Goal: Task Accomplishment & Management: Manage account settings

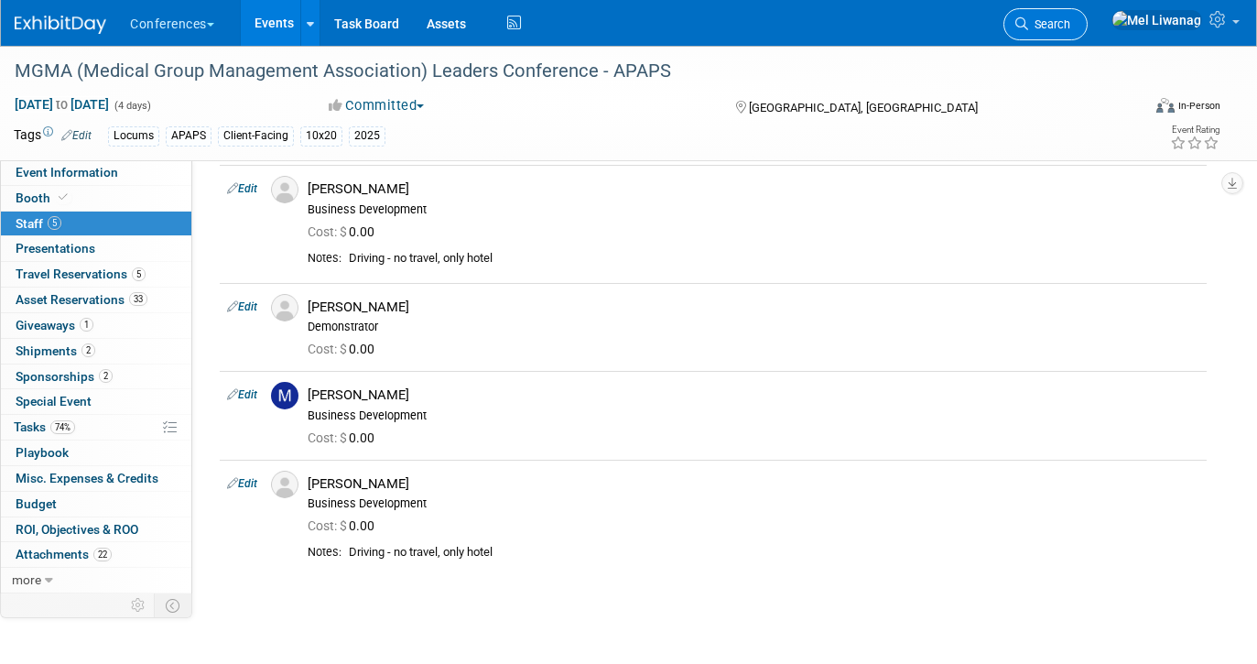
click at [1028, 26] on icon at bounding box center [1022, 23] width 13 height 13
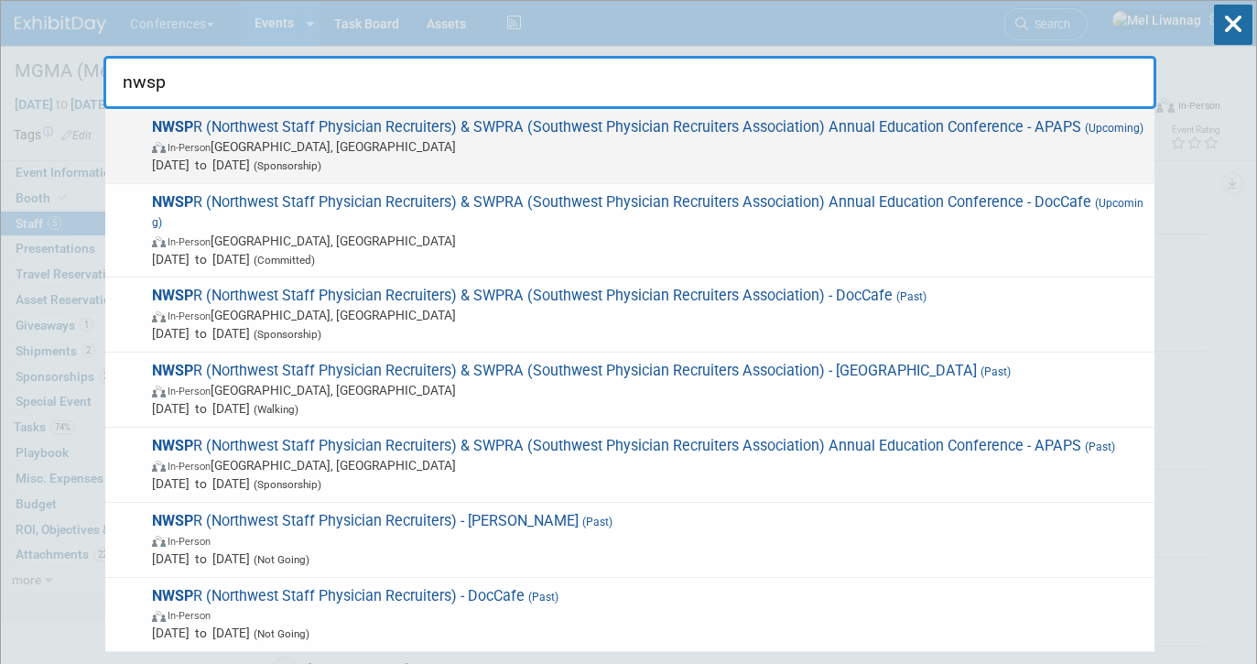
type input "nwsp"
click at [1036, 175] on div "NWSP R (Northwest Staff Physician Recruiters) & SWPRA (Southwest Physician Recr…" at bounding box center [629, 146] width 1049 height 75
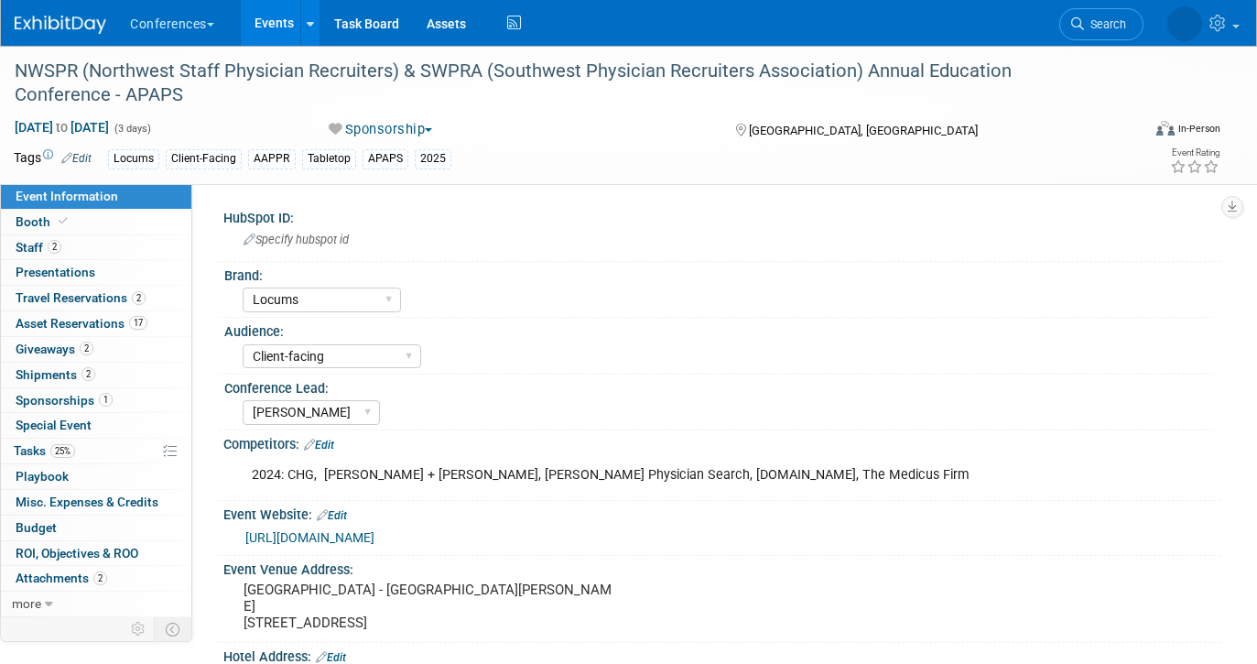
select select "Locums"
select select "Client-facing"
select select "[PERSON_NAME]"
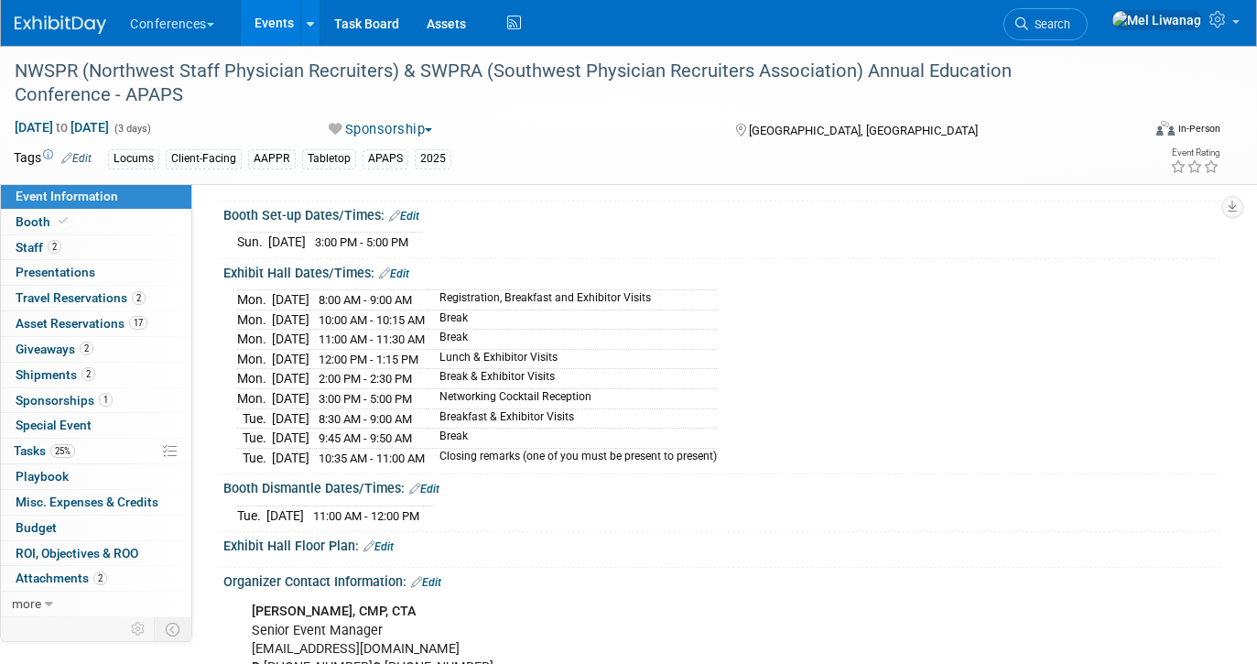
scroll to position [516, 0]
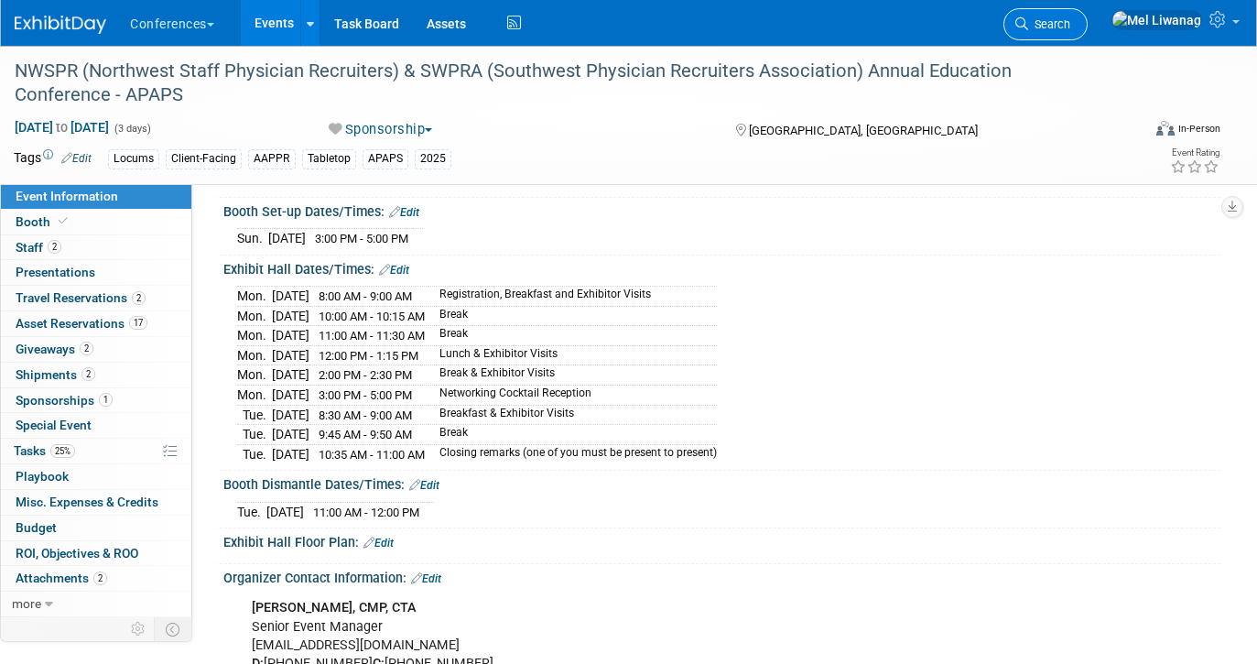
click at [1071, 27] on span "Search" at bounding box center [1049, 24] width 42 height 14
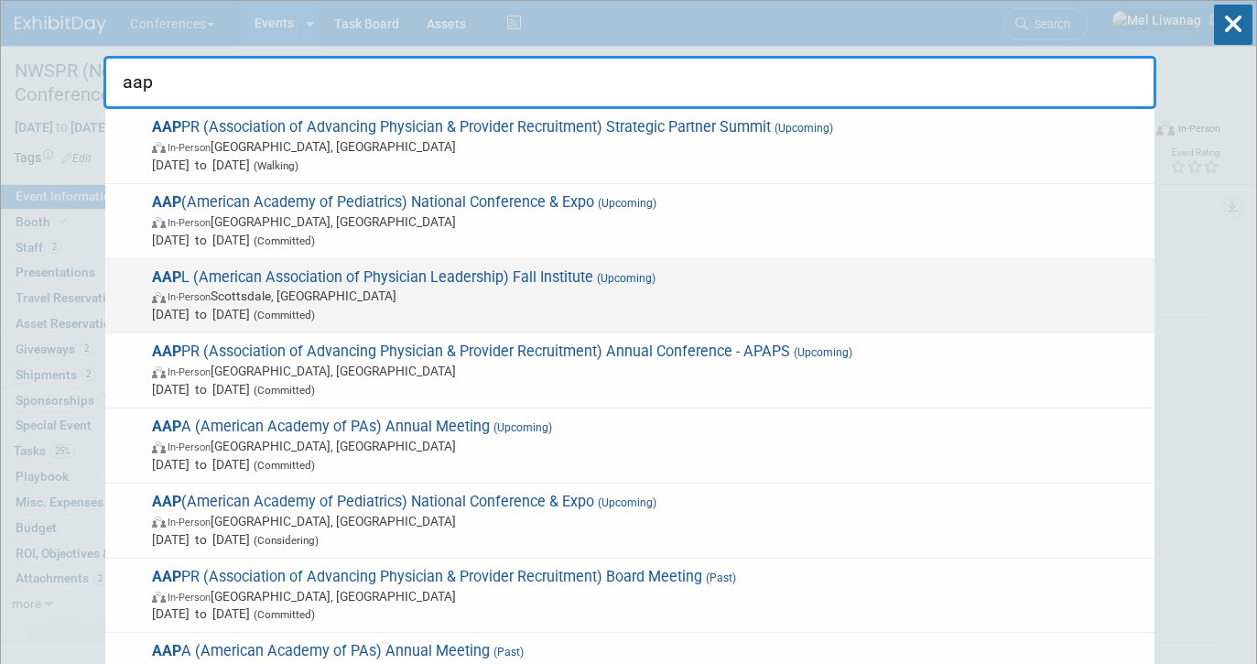
type input "aap"
click at [603, 297] on span "In-Person Scottsdale, AZ" at bounding box center [649, 296] width 994 height 18
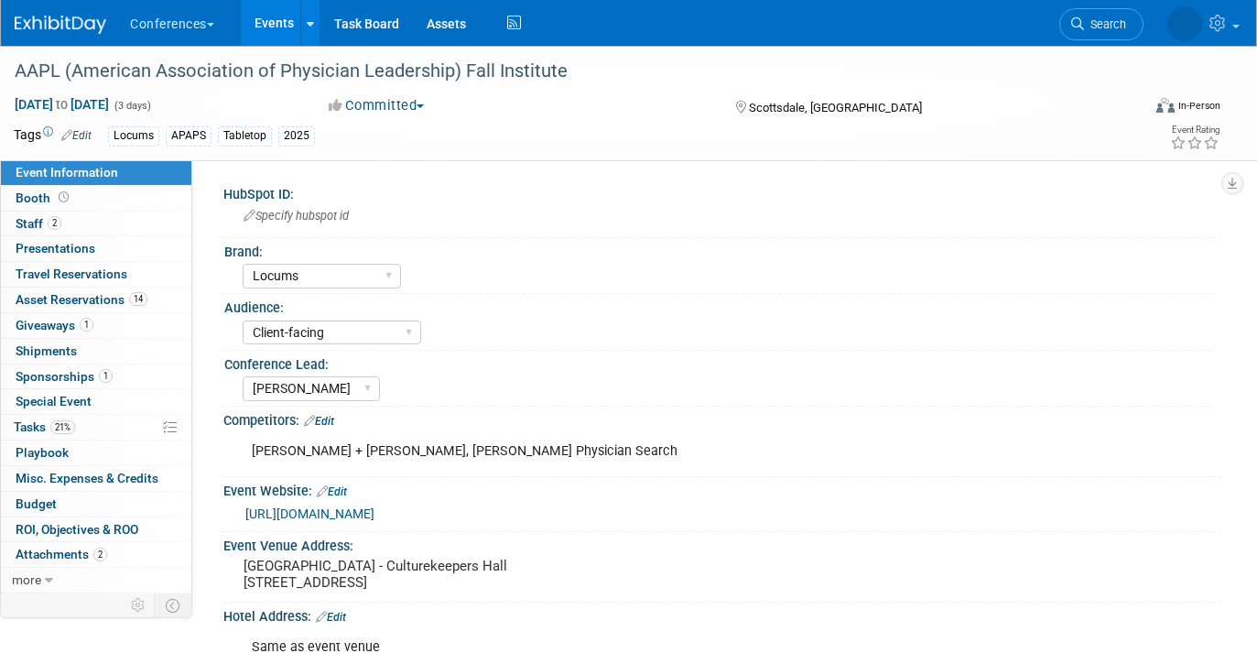
select select "Locums"
select select "Client-facing"
select select "[PERSON_NAME]"
click at [82, 436] on link "21% Tasks 21%" at bounding box center [96, 427] width 190 height 25
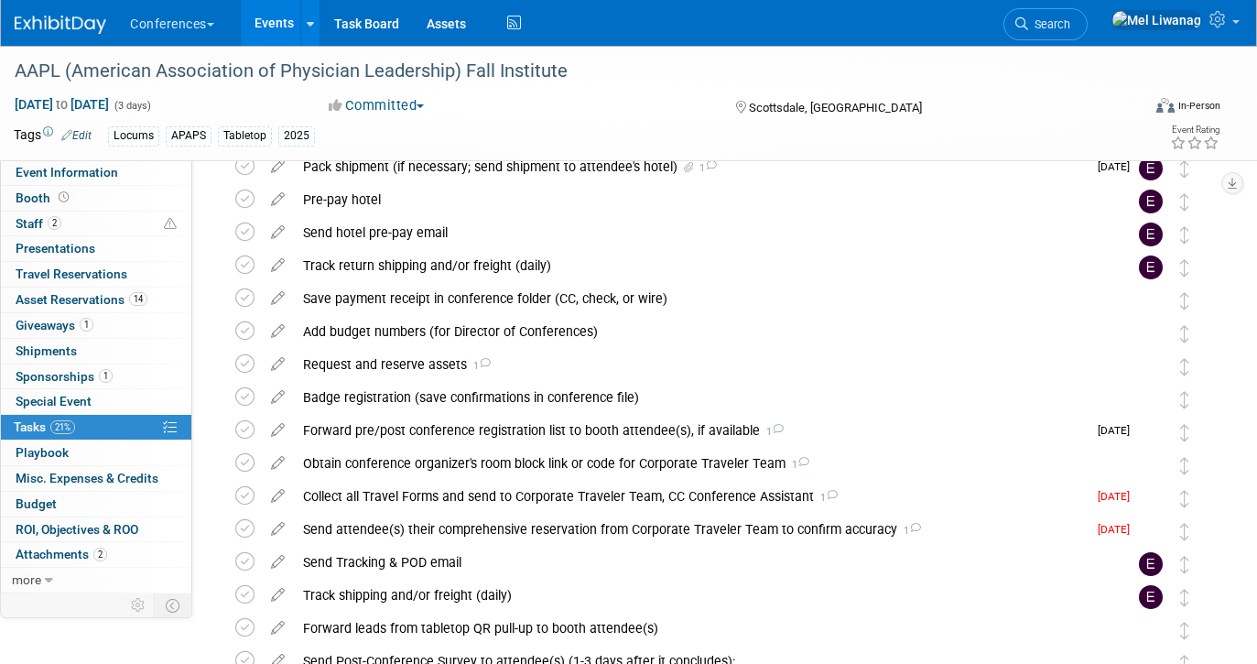
scroll to position [286, 0]
click at [249, 500] on icon at bounding box center [244, 494] width 19 height 19
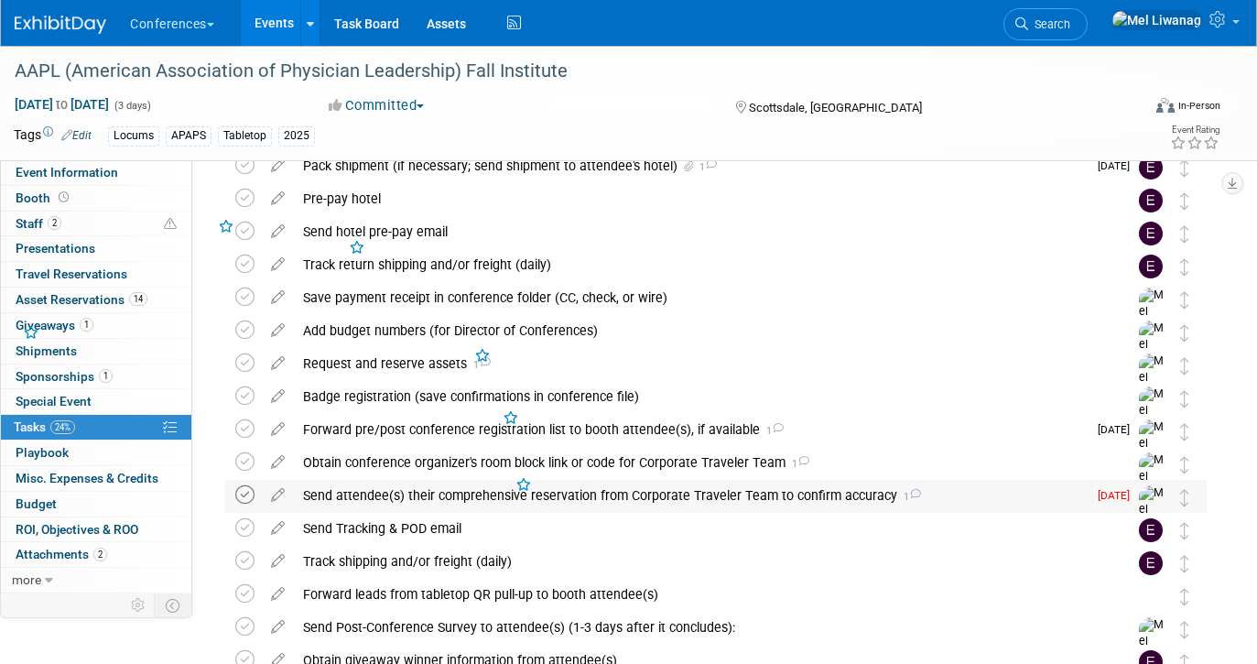
click at [241, 498] on icon at bounding box center [244, 494] width 19 height 19
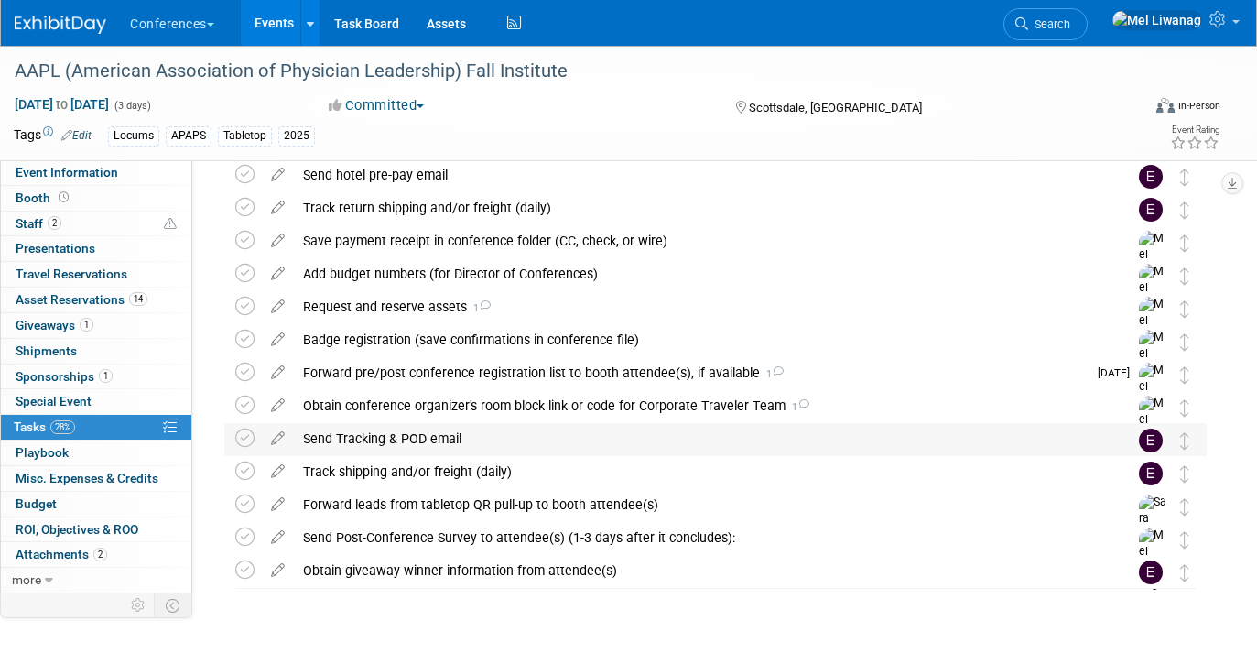
scroll to position [326, 0]
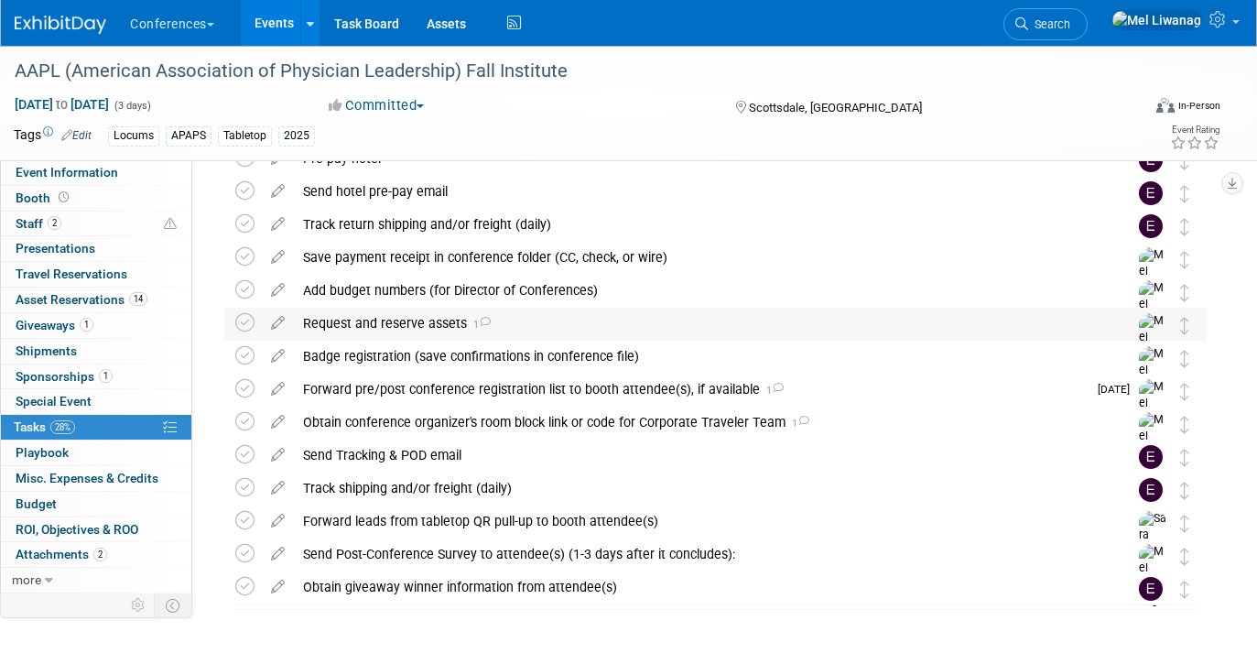
click at [602, 324] on div "Request and reserve assets 1" at bounding box center [698, 323] width 809 height 31
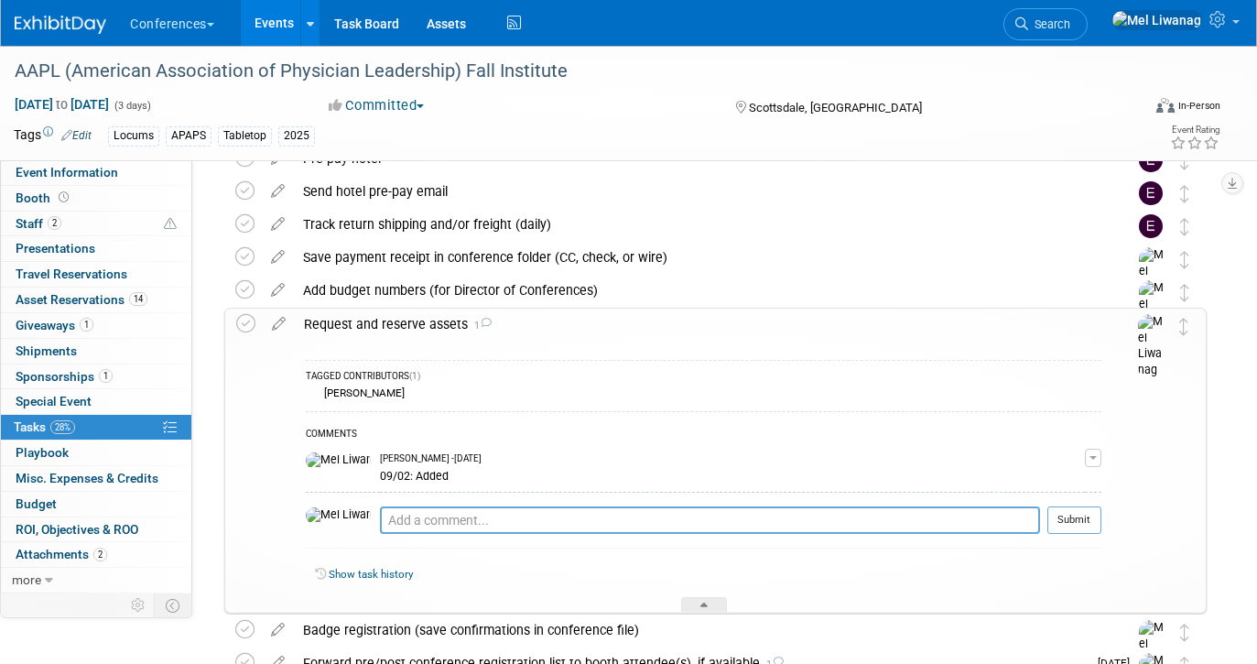
click at [602, 325] on div "Request and reserve assets 1" at bounding box center [698, 324] width 807 height 31
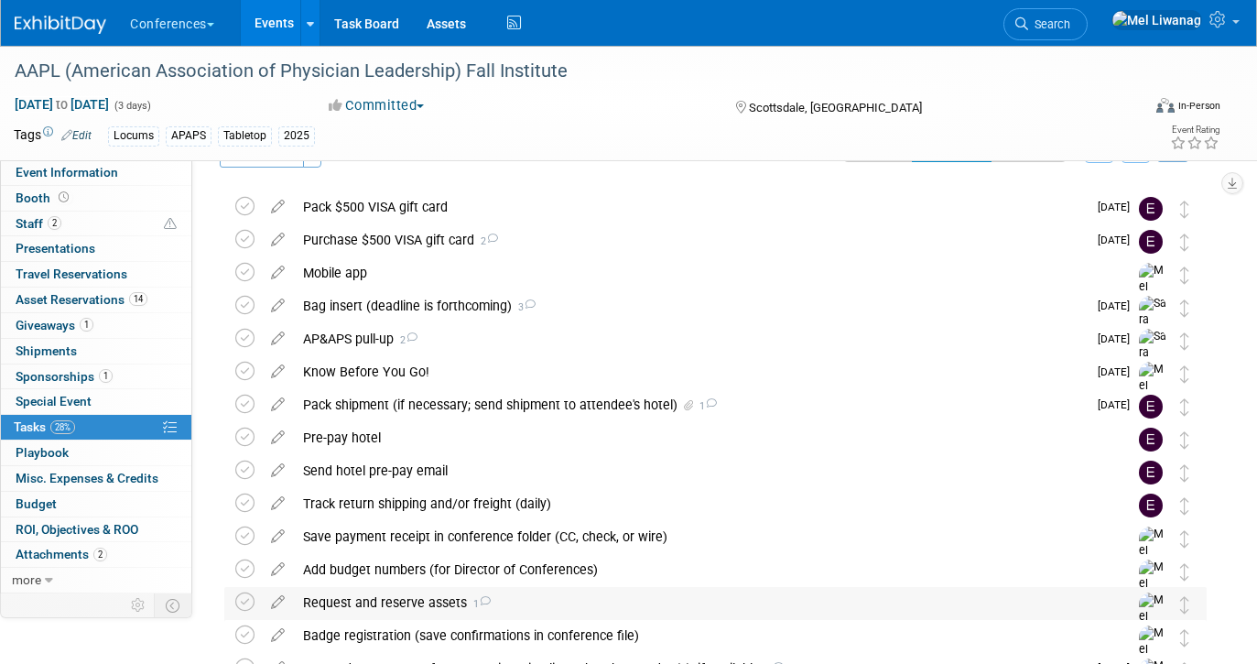
scroll to position [0, 0]
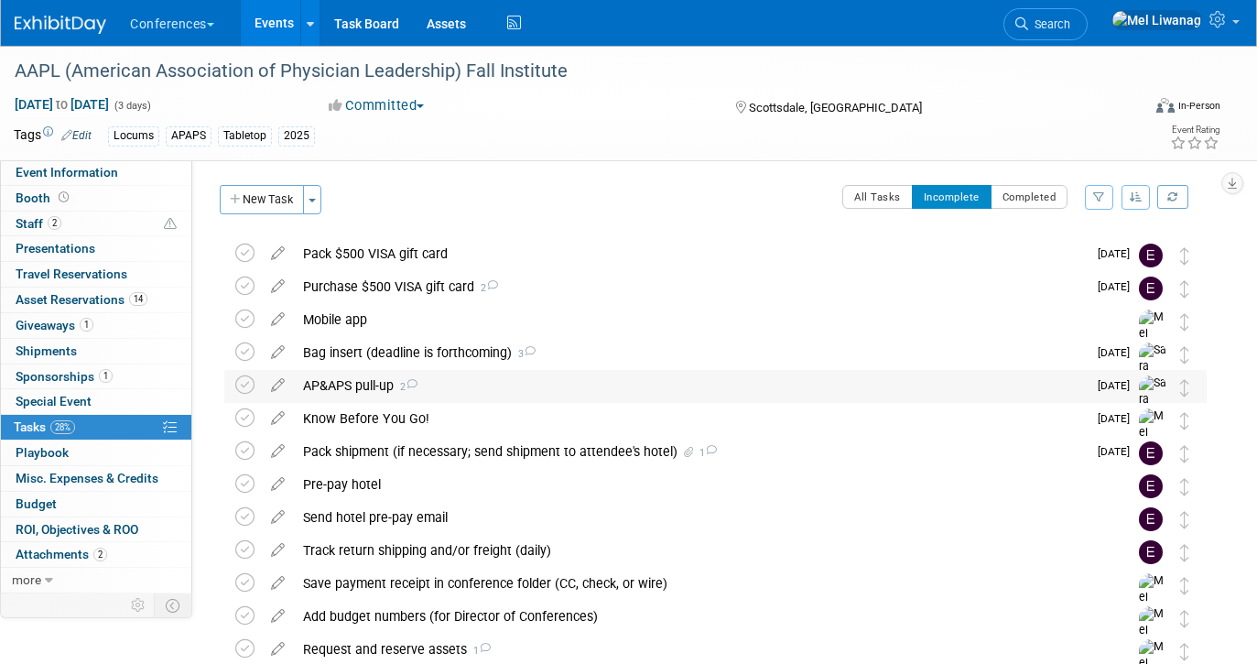
click at [593, 390] on div "AP&APS pull-up 2" at bounding box center [690, 385] width 793 height 31
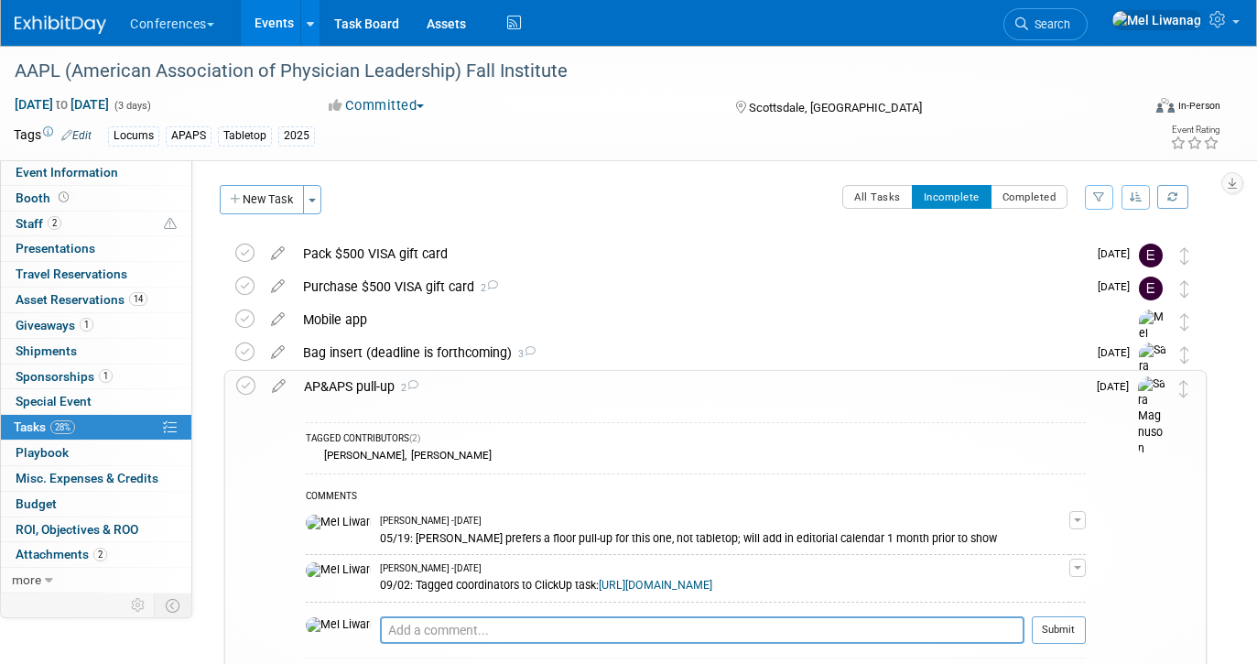
click at [593, 389] on div "AP&APS pull-up 2" at bounding box center [690, 386] width 791 height 31
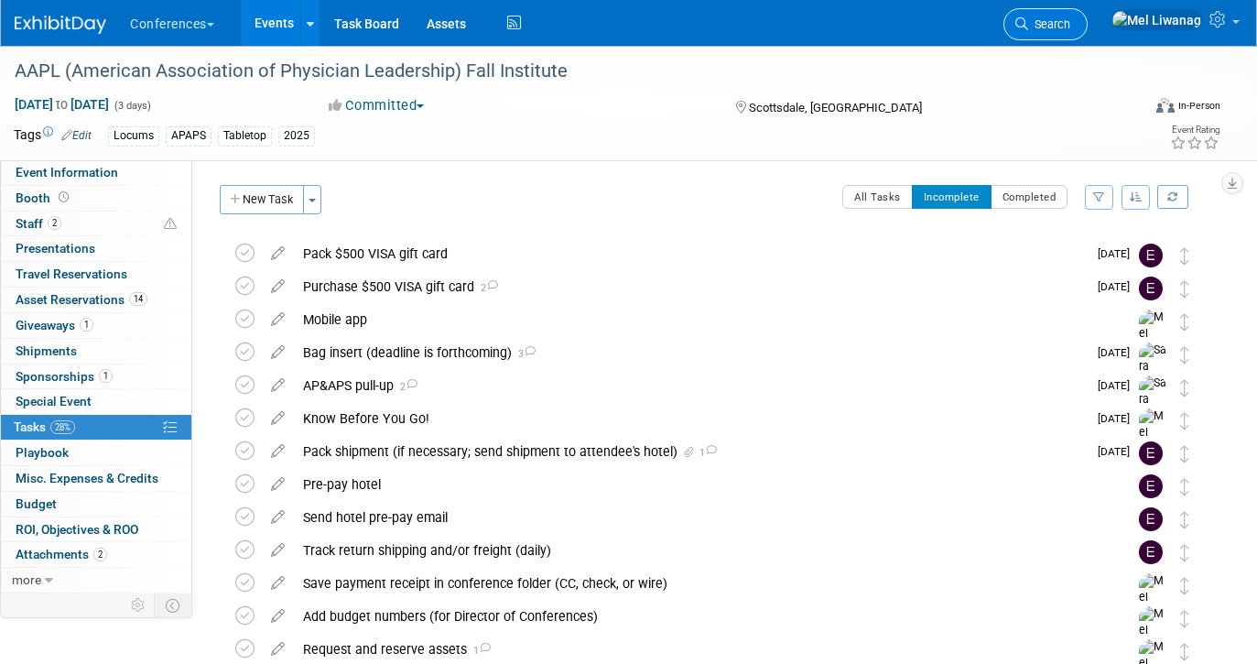
click at [1071, 25] on span "Search" at bounding box center [1049, 24] width 42 height 14
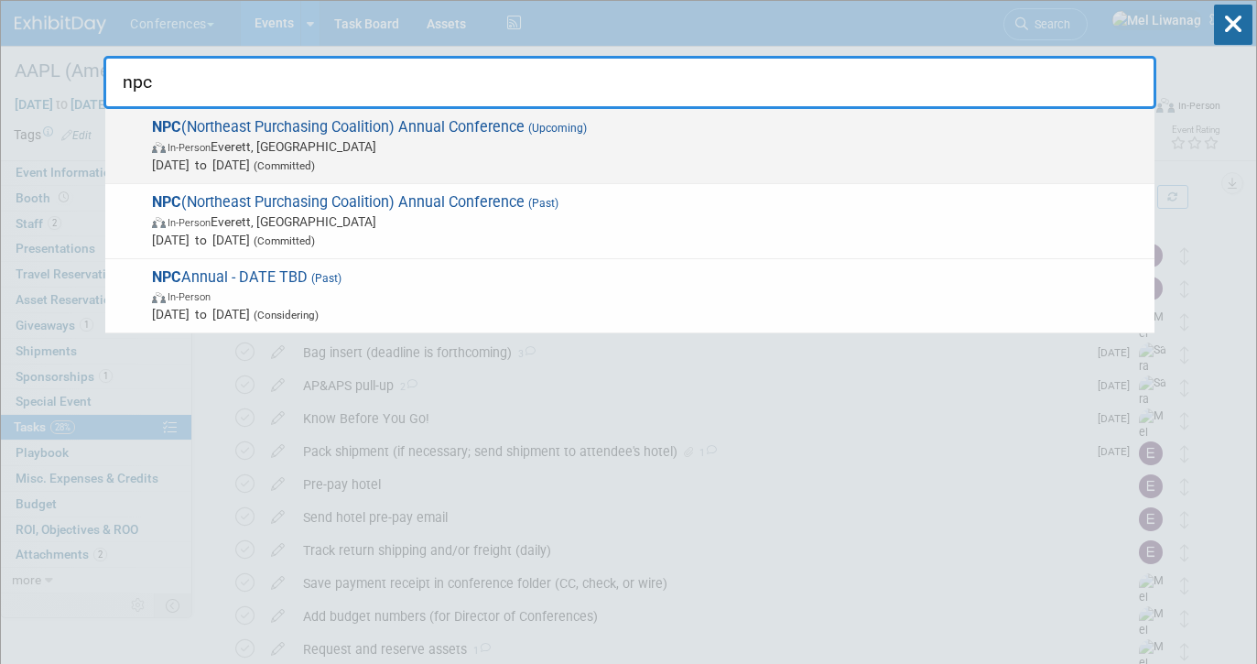
type input "npc"
click at [805, 134] on span "NPC (Northeast Purchasing Coalition) Annual Conference (Upcoming) In-Person Eve…" at bounding box center [646, 146] width 999 height 56
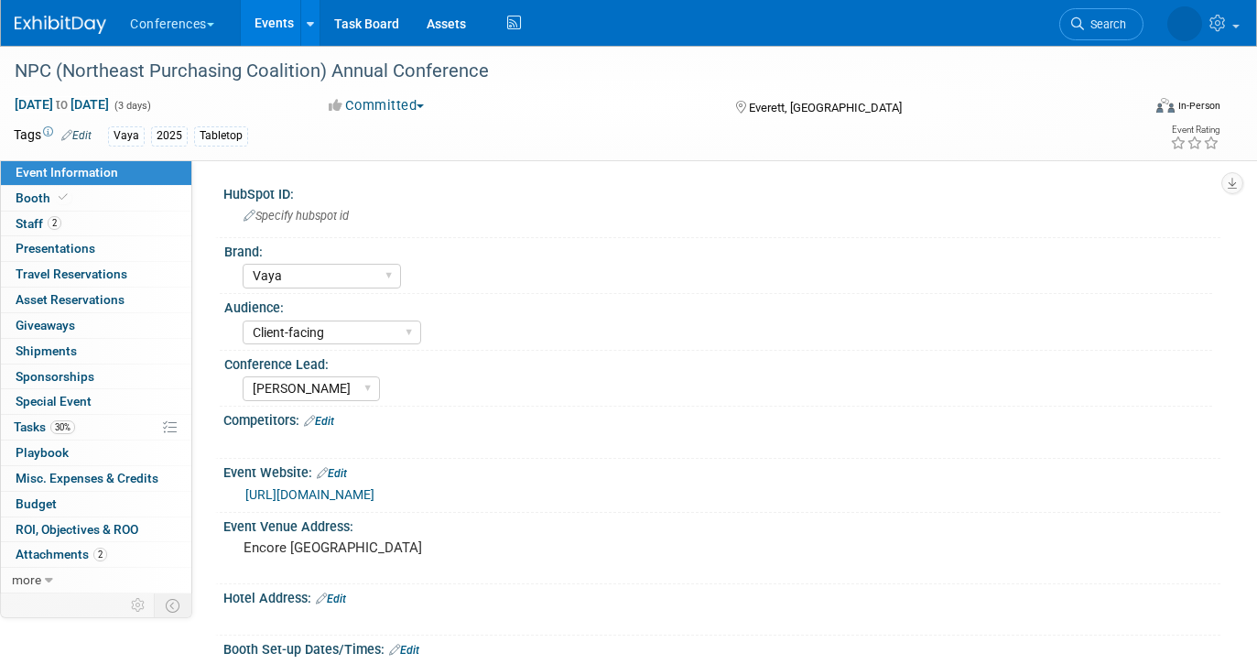
select select "Vaya"
select select "Client-facing"
select select "[PERSON_NAME]"
click at [154, 216] on link "2 Staff 2" at bounding box center [96, 224] width 190 height 25
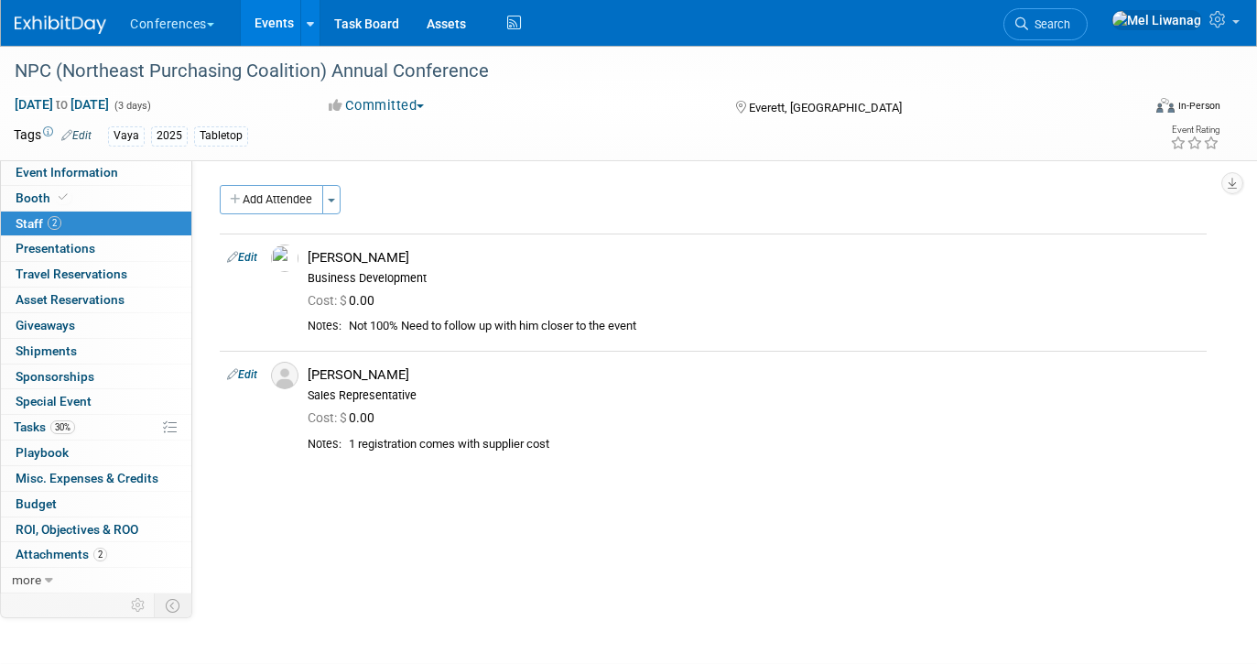
click at [80, 31] on img at bounding box center [61, 25] width 92 height 18
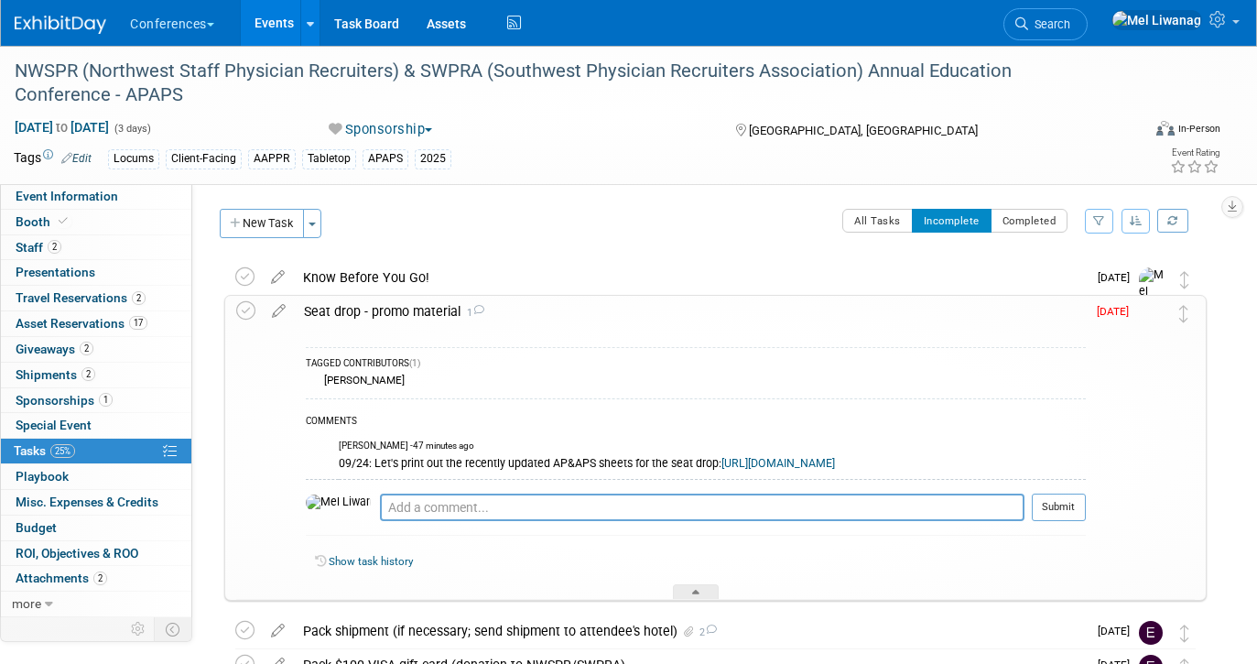
click at [369, 304] on div "Seat drop - promo material 1" at bounding box center [690, 311] width 791 height 31
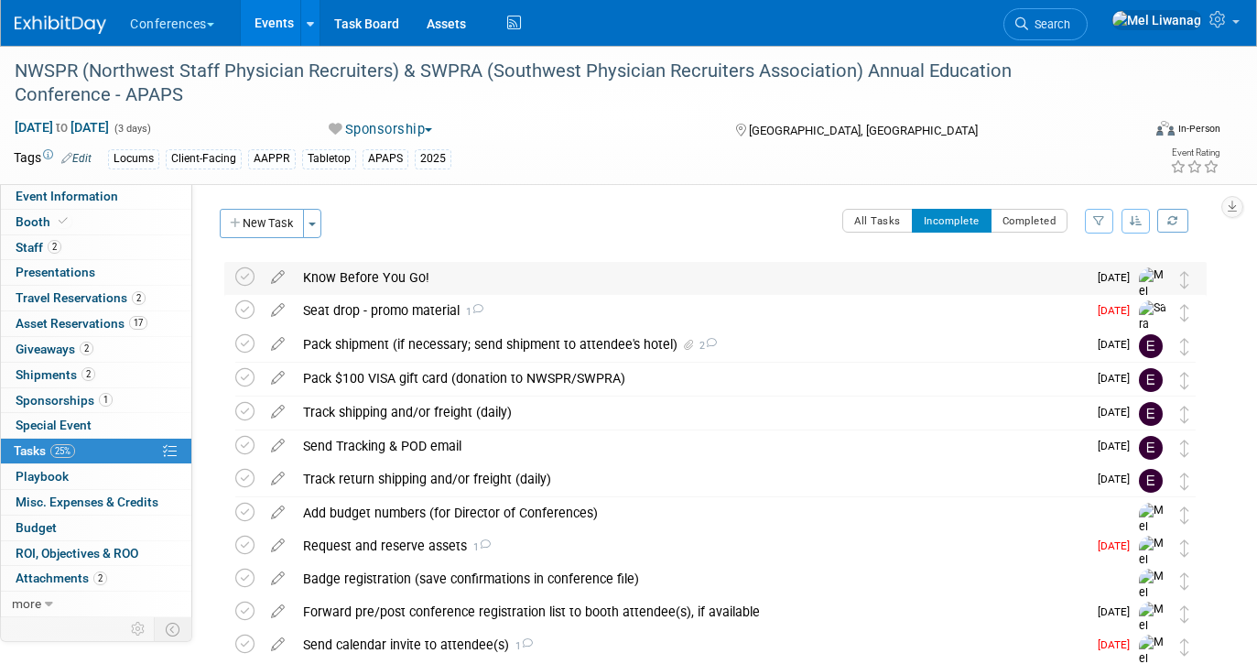
click at [387, 267] on div "Know Before You Go!" at bounding box center [690, 277] width 793 height 31
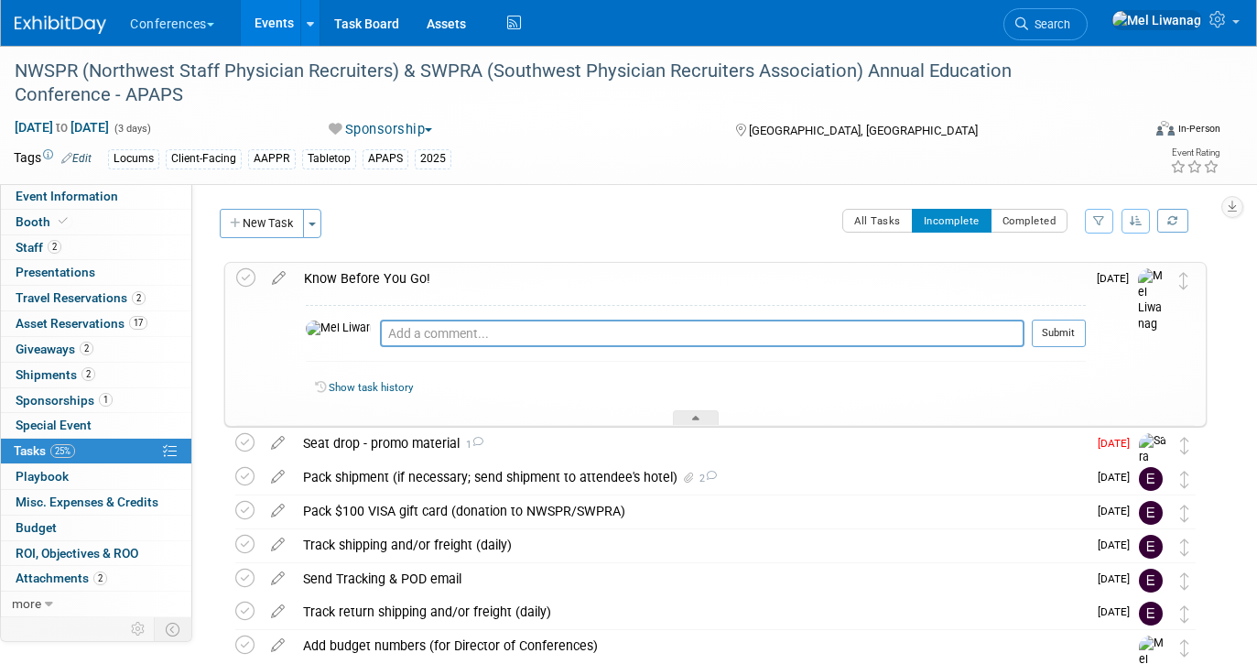
click at [387, 267] on div "Know Before You Go!" at bounding box center [690, 278] width 791 height 31
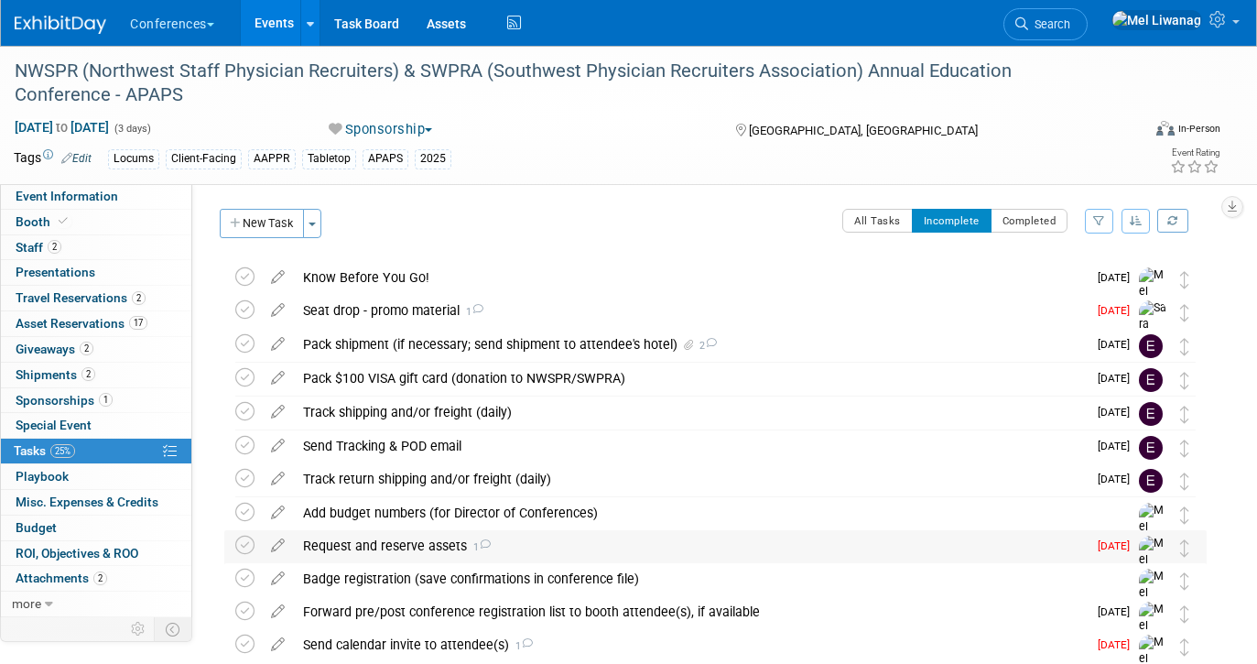
click at [318, 531] on div "Request and reserve assets 1" at bounding box center [690, 545] width 793 height 31
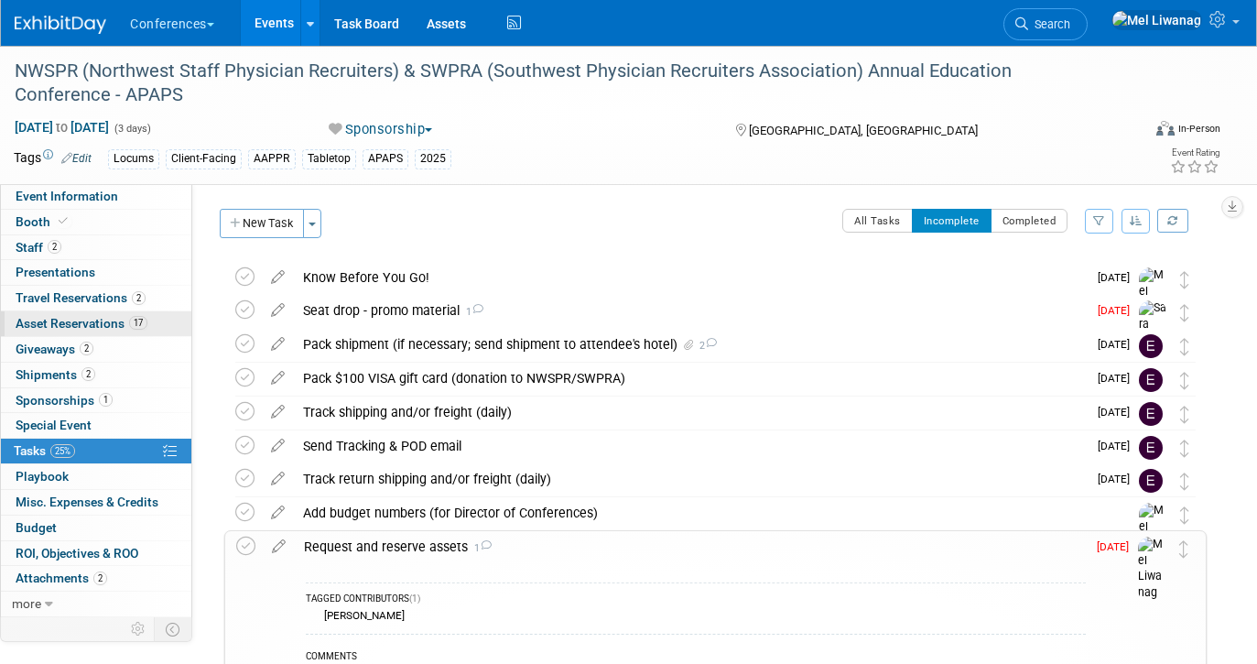
click at [96, 322] on span "Asset Reservations 17" at bounding box center [82, 323] width 132 height 15
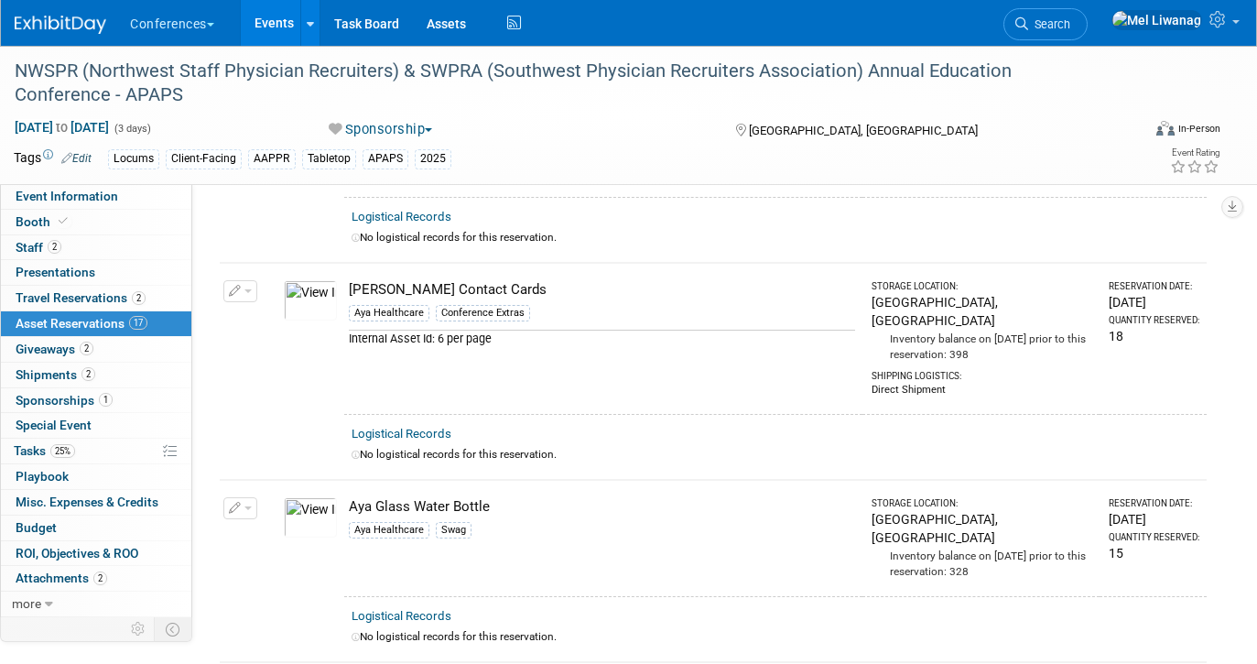
scroll to position [1174, 0]
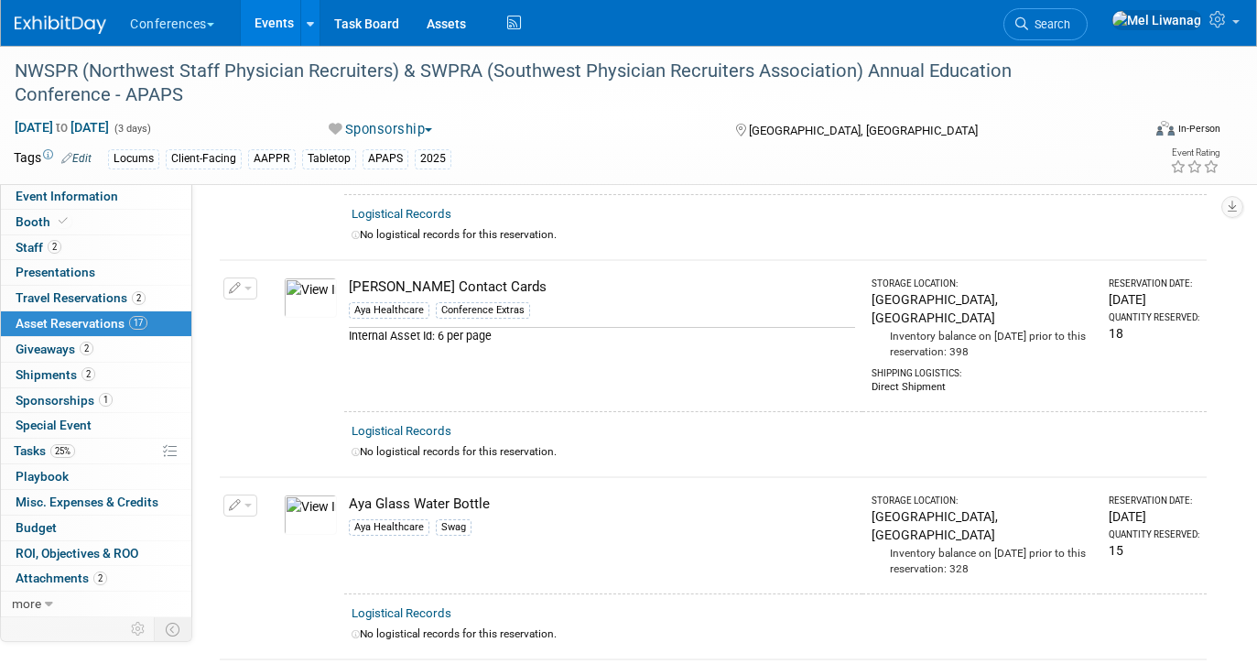
click at [223, 477] on td "Change Reservation Manage Logistical Records" at bounding box center [241, 535] width 42 height 116
click at [243, 495] on button "button" at bounding box center [240, 506] width 34 height 22
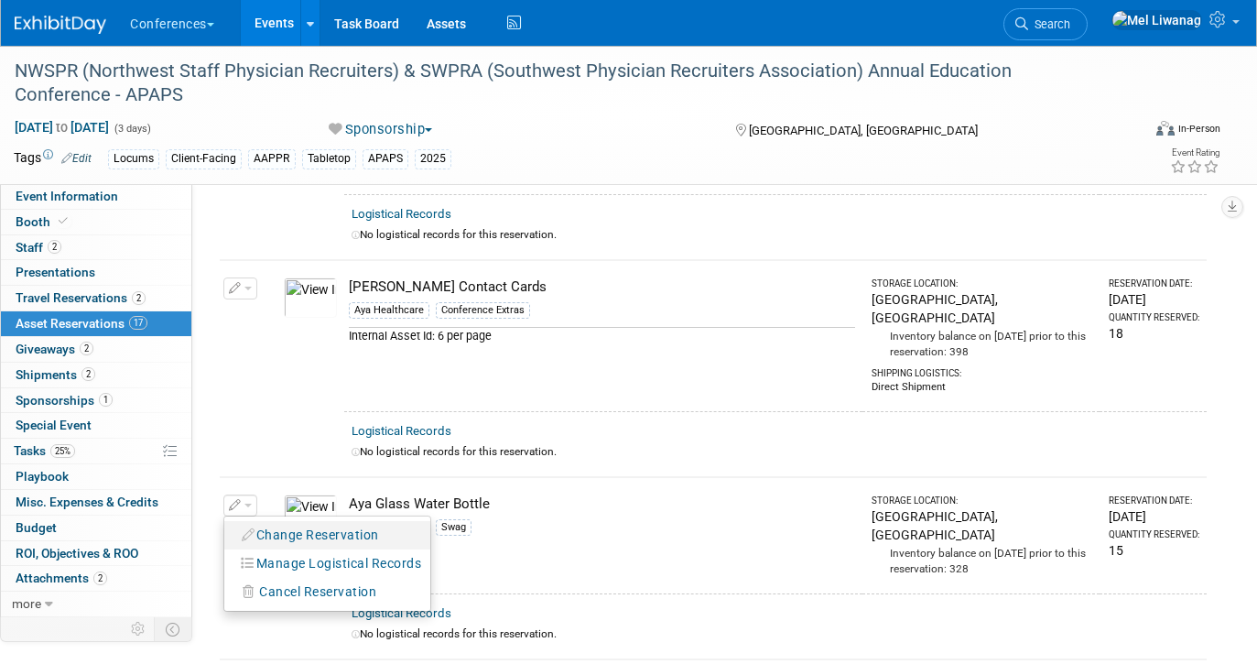
click at [254, 528] on icon "button" at bounding box center [249, 534] width 15 height 13
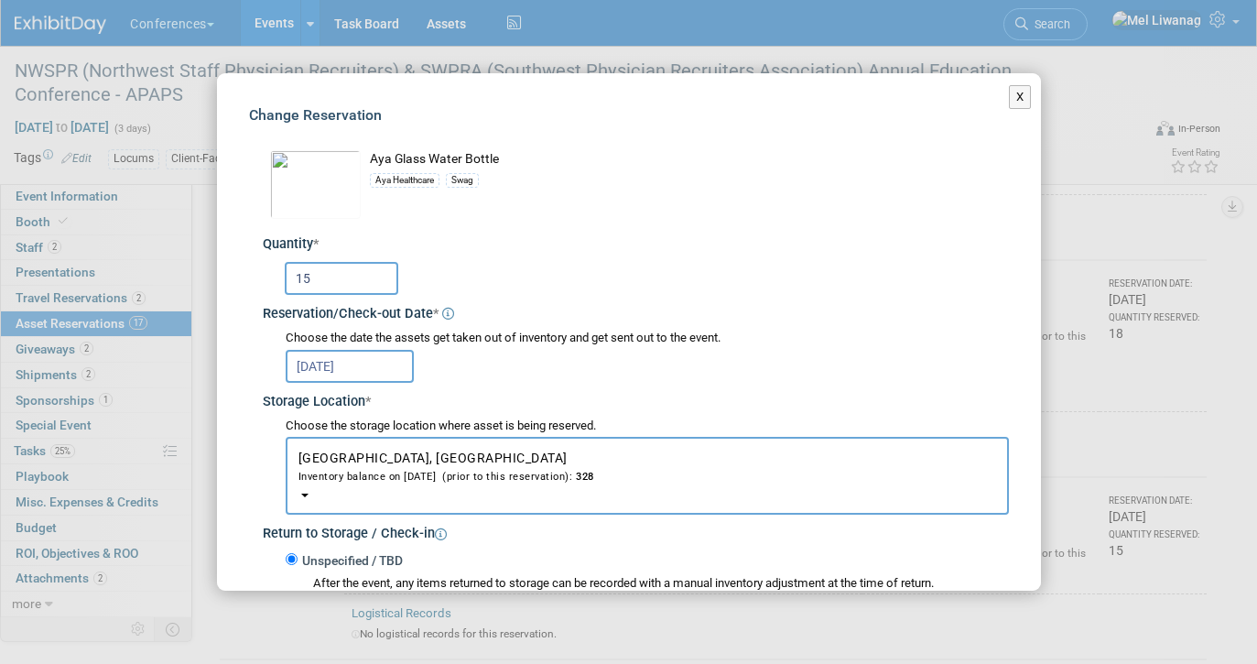
drag, startPoint x: 347, startPoint y: 268, endPoint x: 245, endPoint y: 258, distance: 102.1
click at [245, 259] on div "Change Reservation Aya Glass Water Bottle Aya Healthcare" at bounding box center [629, 499] width 824 height 853
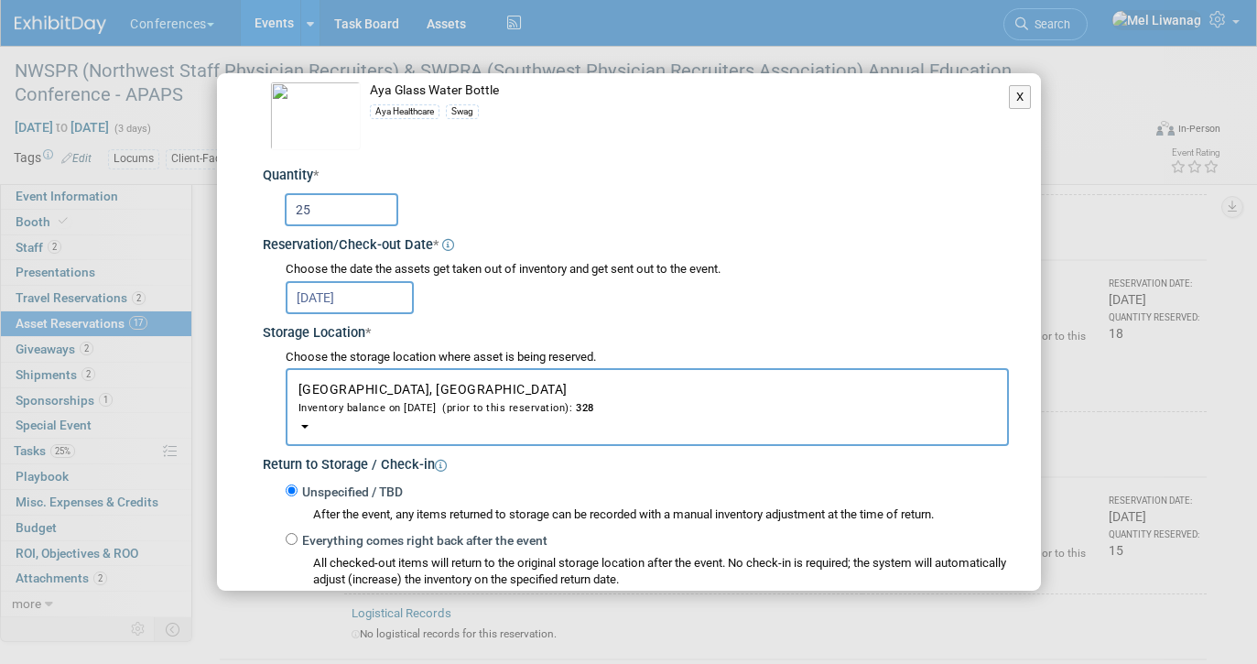
scroll to position [334, 0]
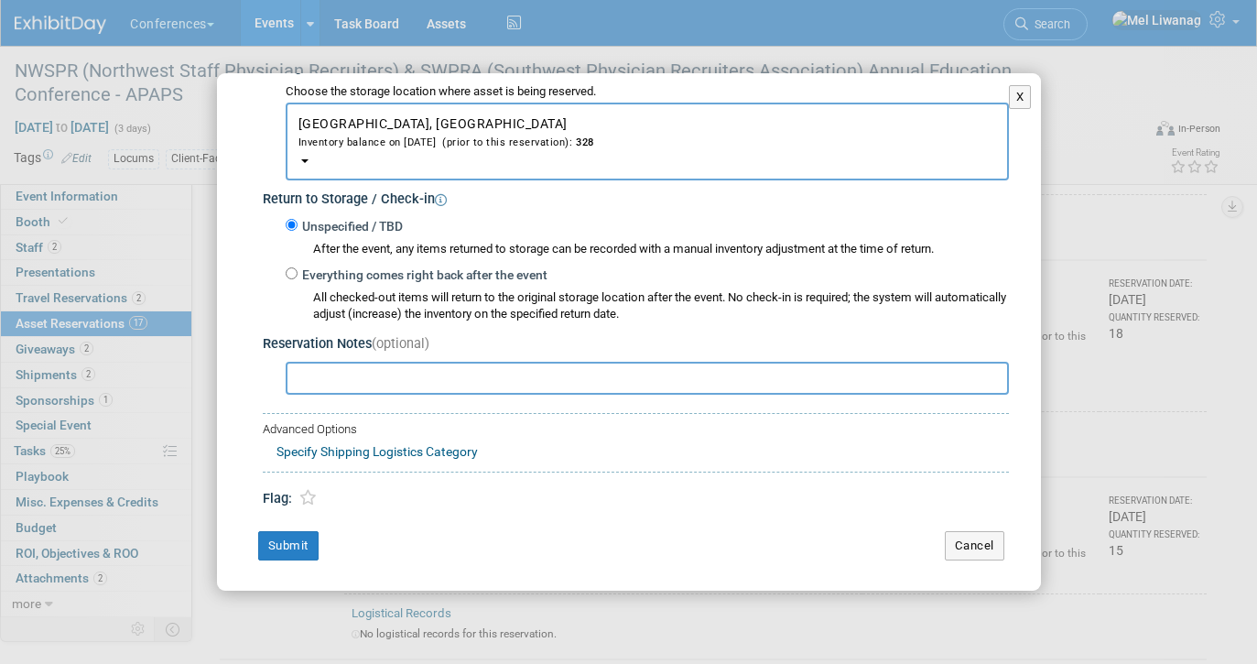
type input "25"
click at [393, 445] on link "Specify Shipping Logistics Category" at bounding box center [377, 451] width 201 height 15
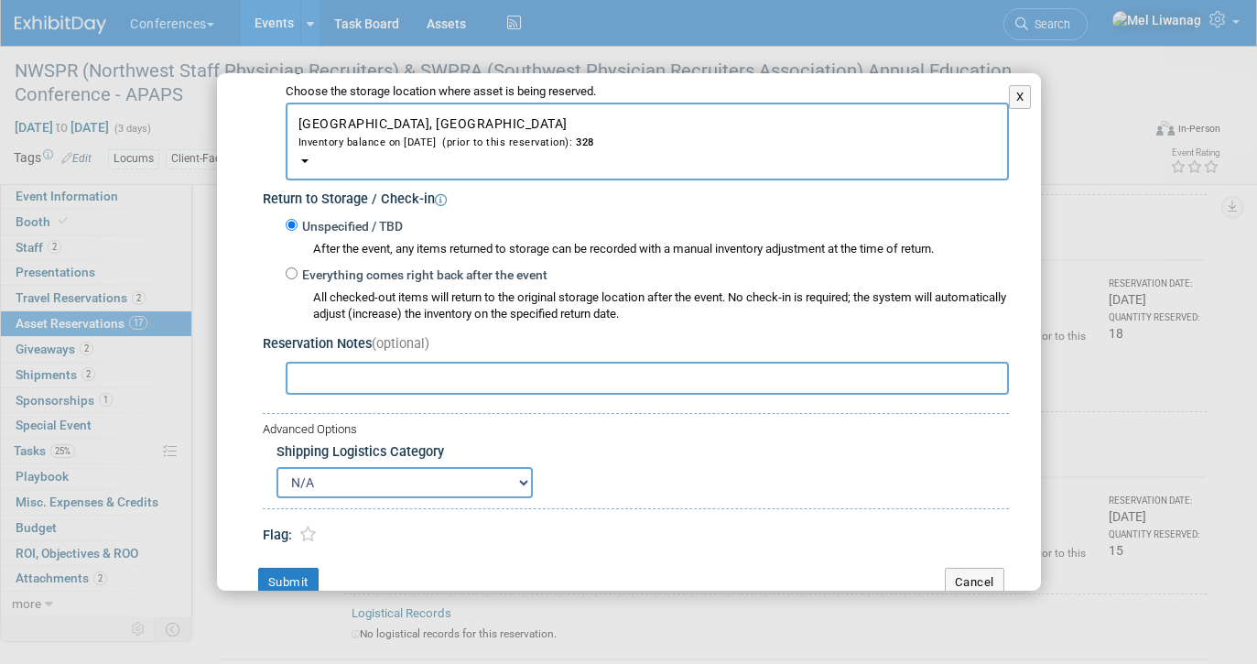
click at [396, 481] on select "N/A Advance Warehouse Direct Shipment Other" at bounding box center [405, 482] width 256 height 31
select select "3"
click at [277, 467] on select "N/A Advance Warehouse Direct Shipment Other" at bounding box center [405, 482] width 256 height 31
click at [303, 575] on button "Submit" at bounding box center [288, 582] width 60 height 29
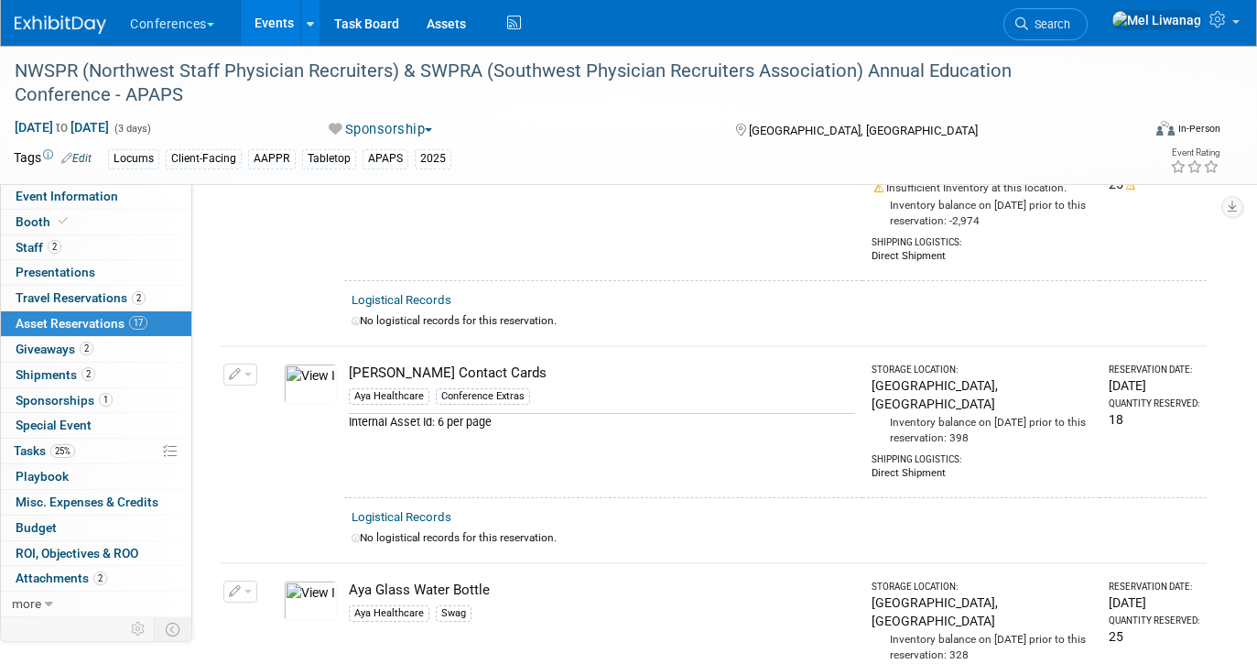
scroll to position [1136, 0]
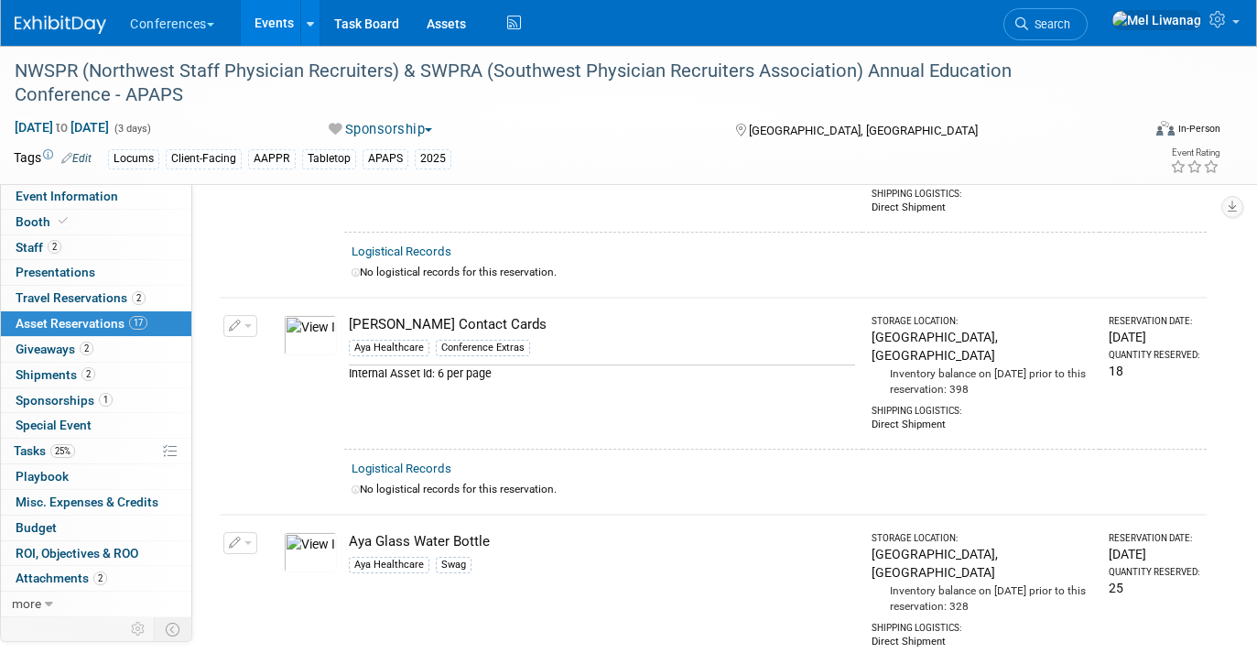
click at [251, 532] on button "button" at bounding box center [240, 543] width 34 height 22
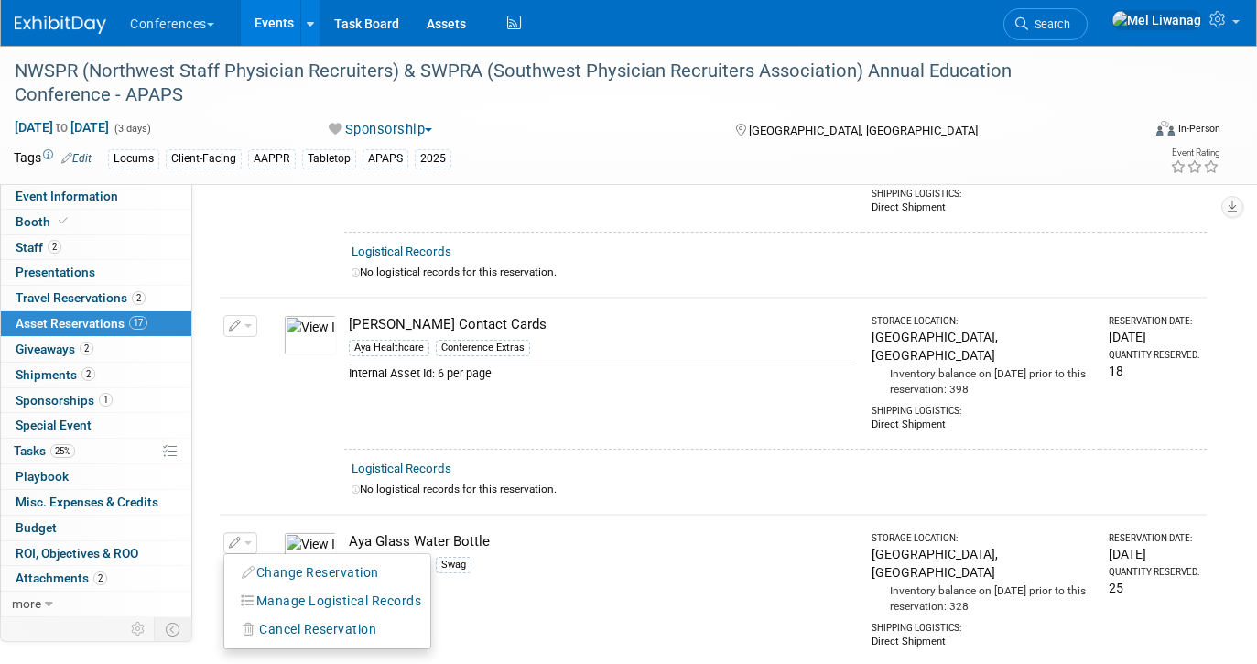
click at [251, 532] on button "button" at bounding box center [240, 543] width 34 height 22
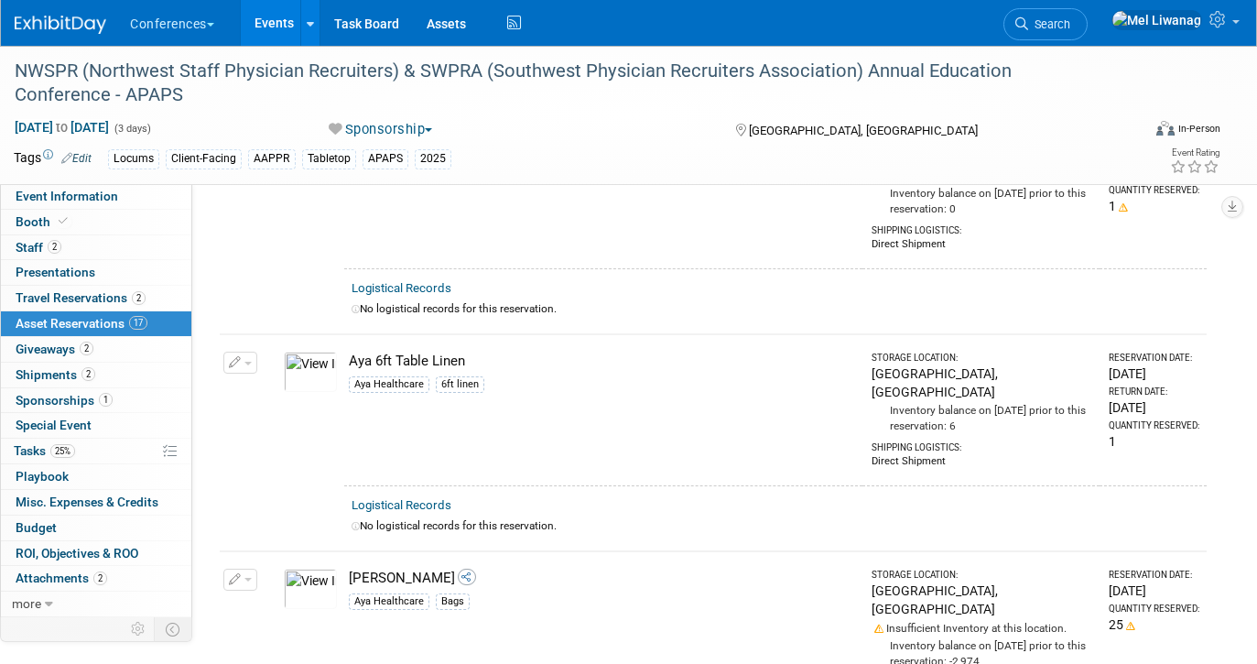
scroll to position [649, 0]
click at [452, 82] on div "NWSPR (Northwest Staff Physician Recruiters) & SWPRA (Southwest Physician Recru…" at bounding box center [563, 83] width 1110 height 56
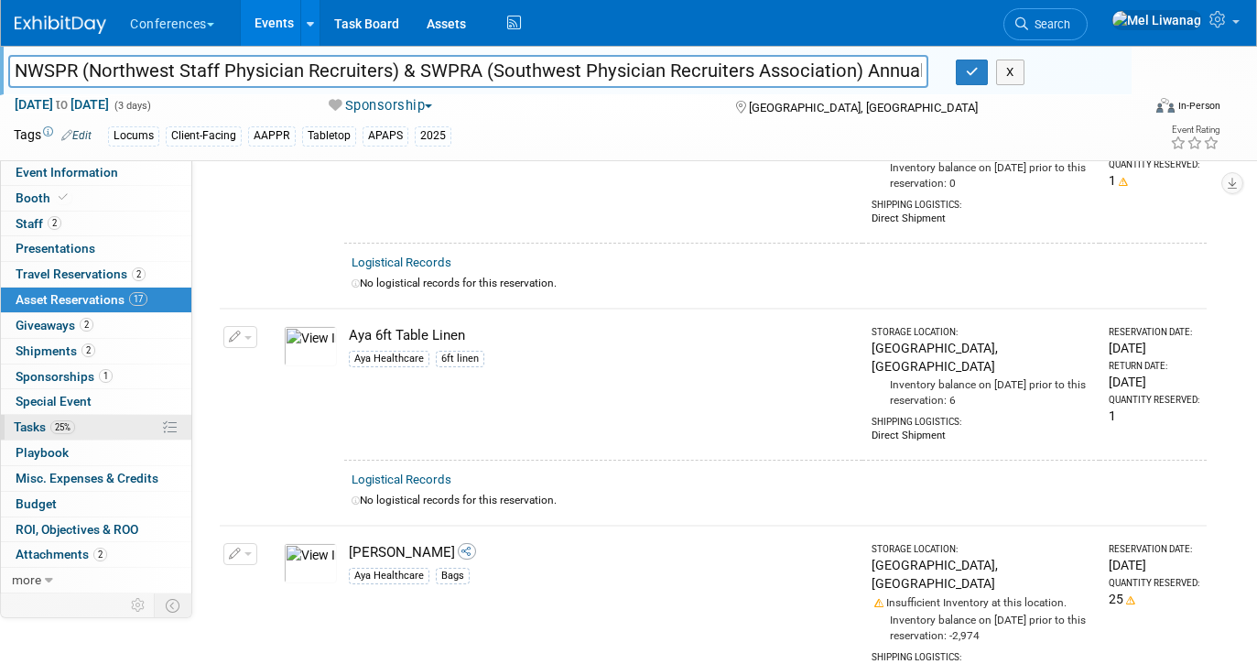
click at [133, 429] on link "25% Tasks 25%" at bounding box center [96, 427] width 190 height 25
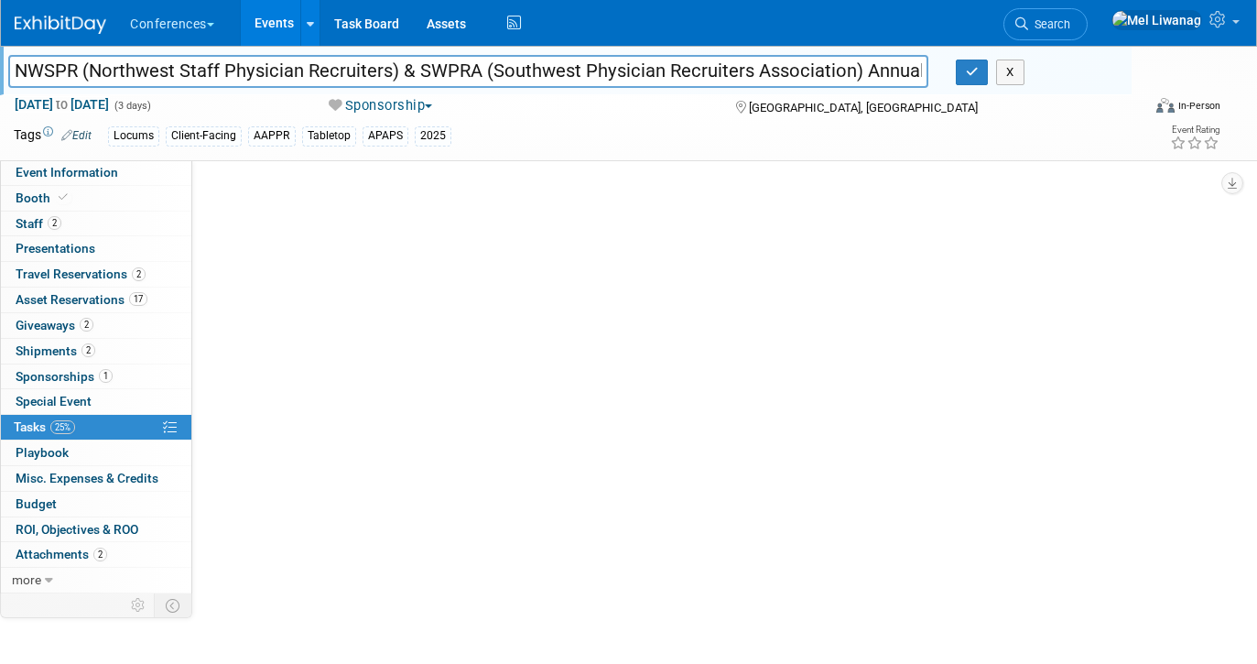
scroll to position [0, 0]
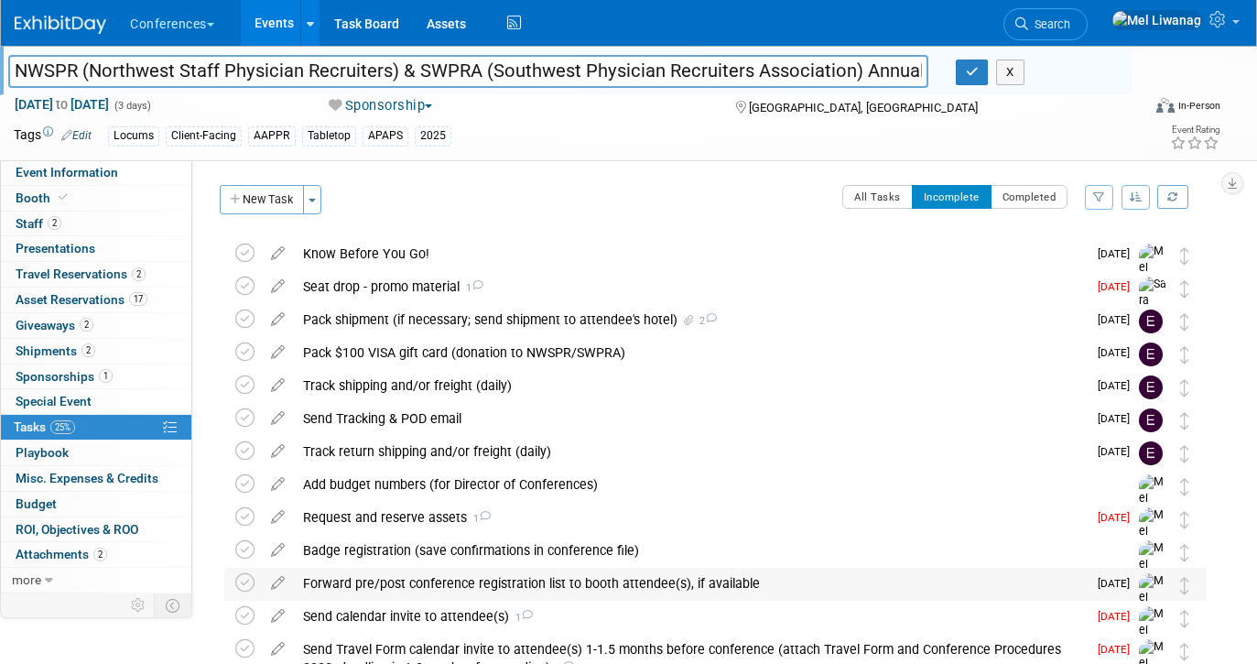
click at [538, 583] on div "Forward pre/post conference registration list to booth attendee(s), if available" at bounding box center [690, 583] width 793 height 31
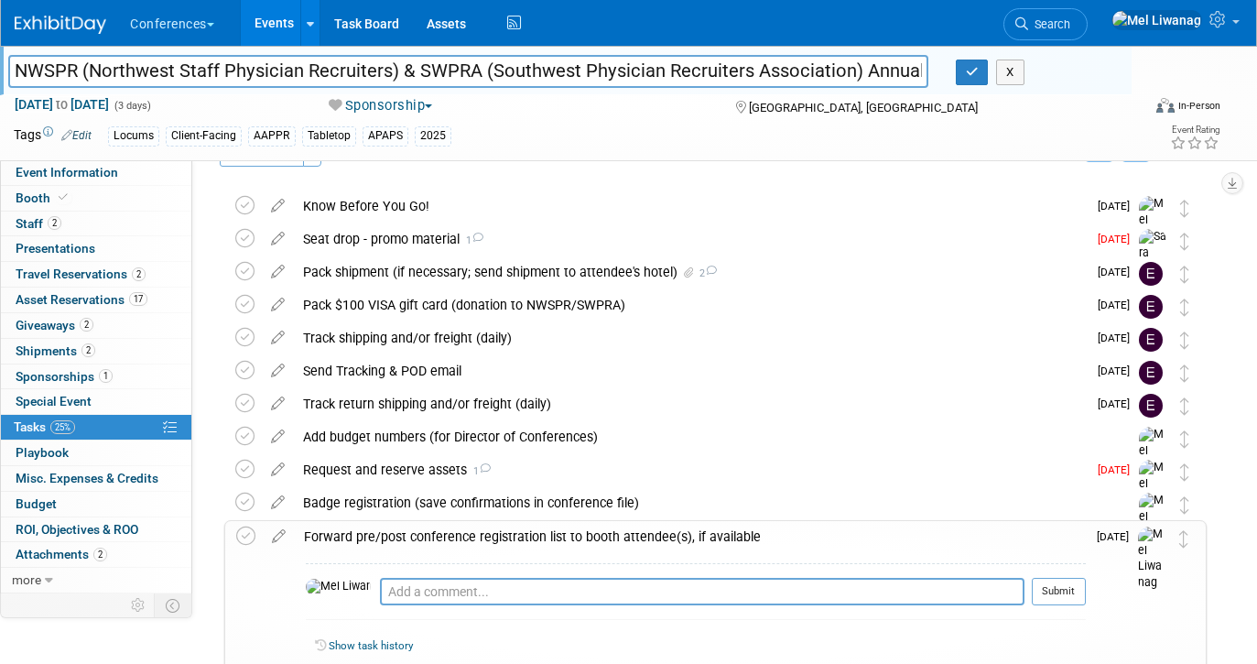
scroll to position [58, 0]
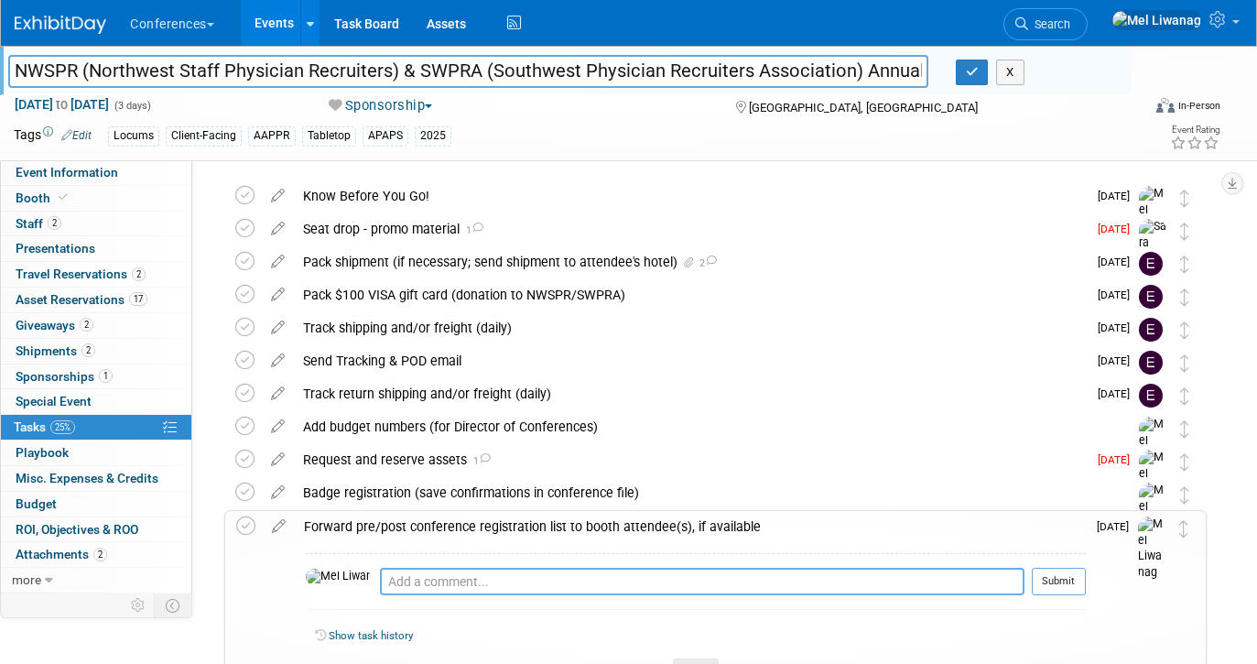
click at [538, 583] on textarea at bounding box center [702, 581] width 645 height 27
click at [421, 581] on textarea "09/24: Sent to HubSpot and will include to" at bounding box center [702, 581] width 645 height 27
click at [705, 580] on textarea "09/24: Sent pre-attendee list to HubSpot and will include to" at bounding box center [702, 581] width 645 height 27
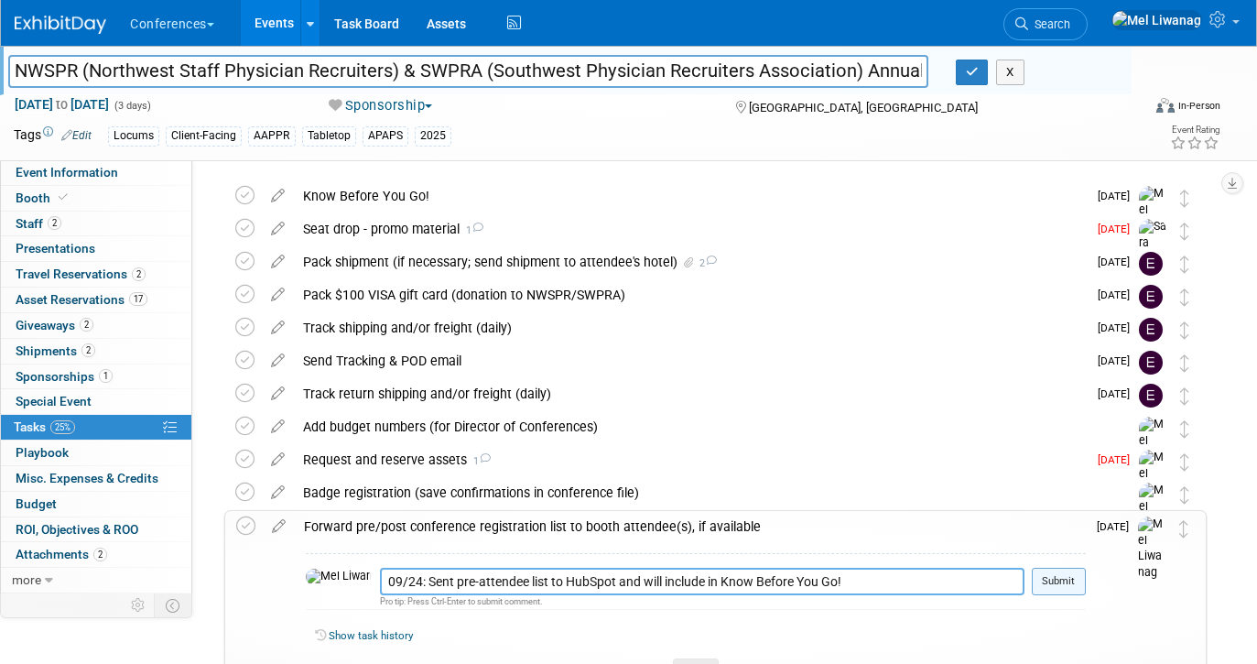
type textarea "09/24: Sent pre-attendee list to HubSpot and will include in Know Before You Go!"
click at [1086, 587] on button "Submit" at bounding box center [1059, 581] width 54 height 27
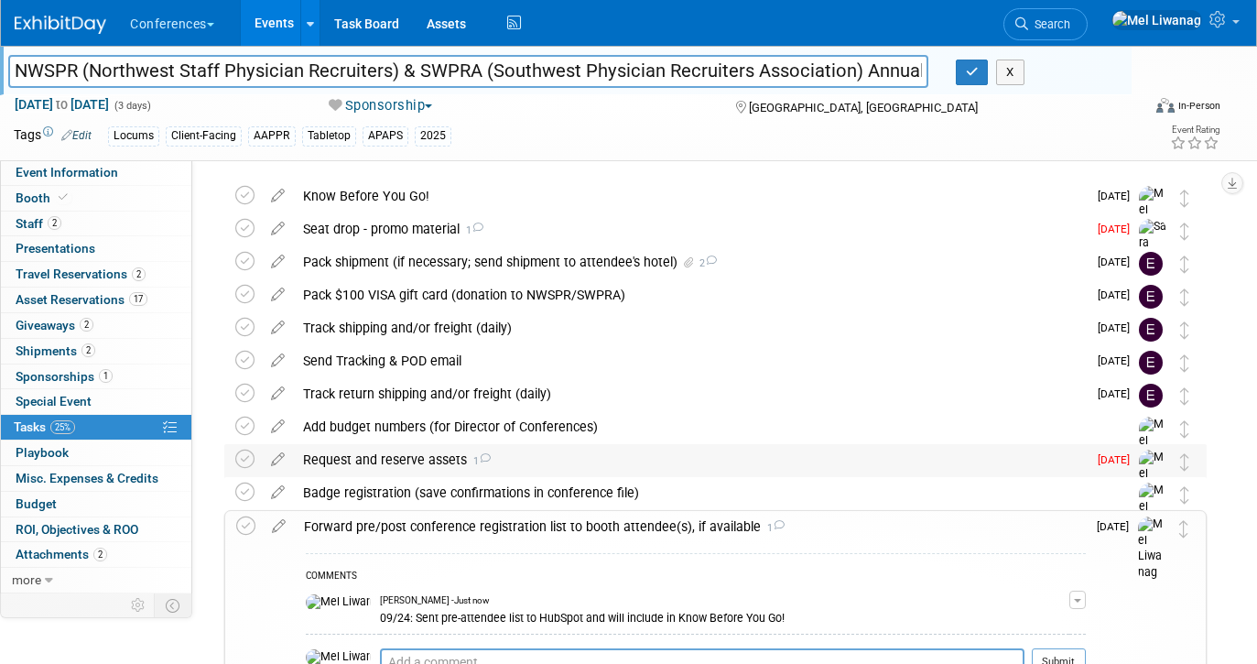
click at [965, 471] on div "Request and reserve assets 1" at bounding box center [690, 459] width 793 height 31
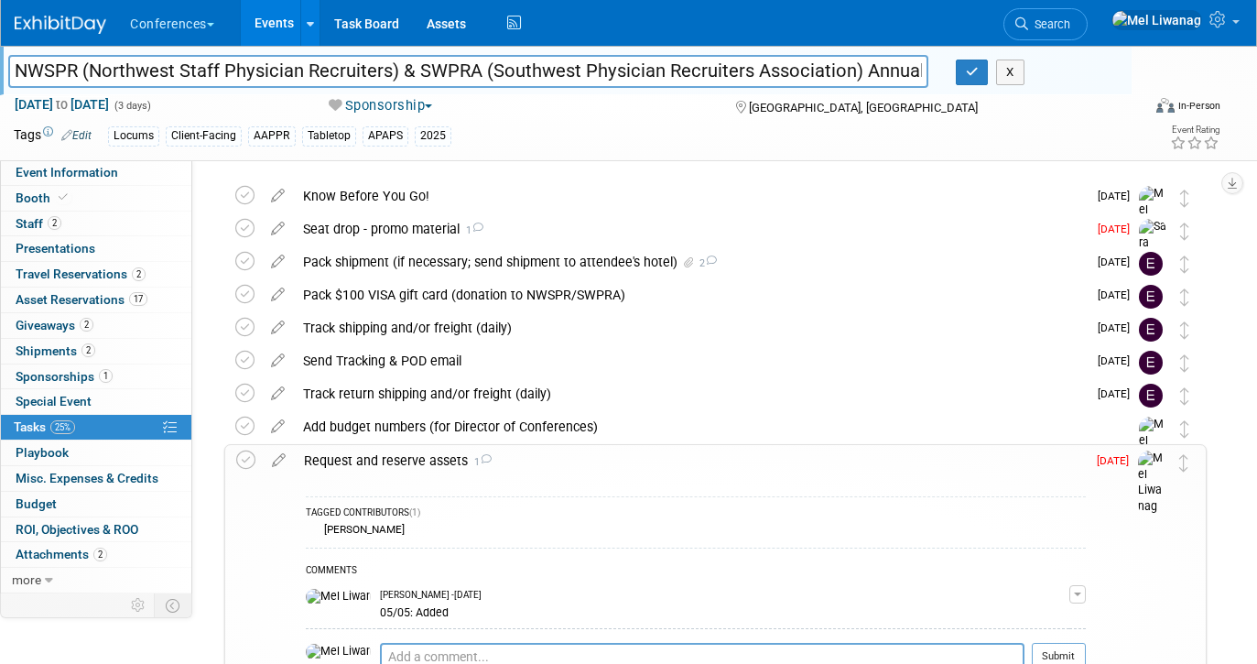
click at [965, 471] on div "Request and reserve assets 1" at bounding box center [690, 460] width 791 height 31
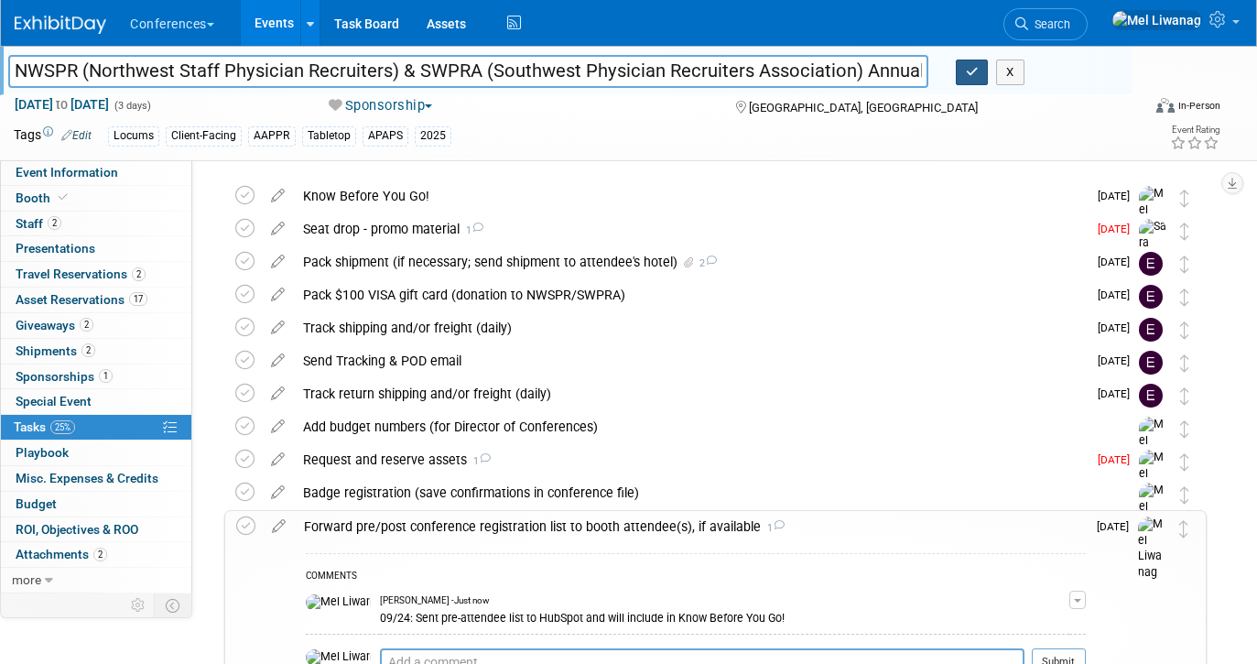
click at [967, 67] on icon "button" at bounding box center [972, 72] width 13 height 12
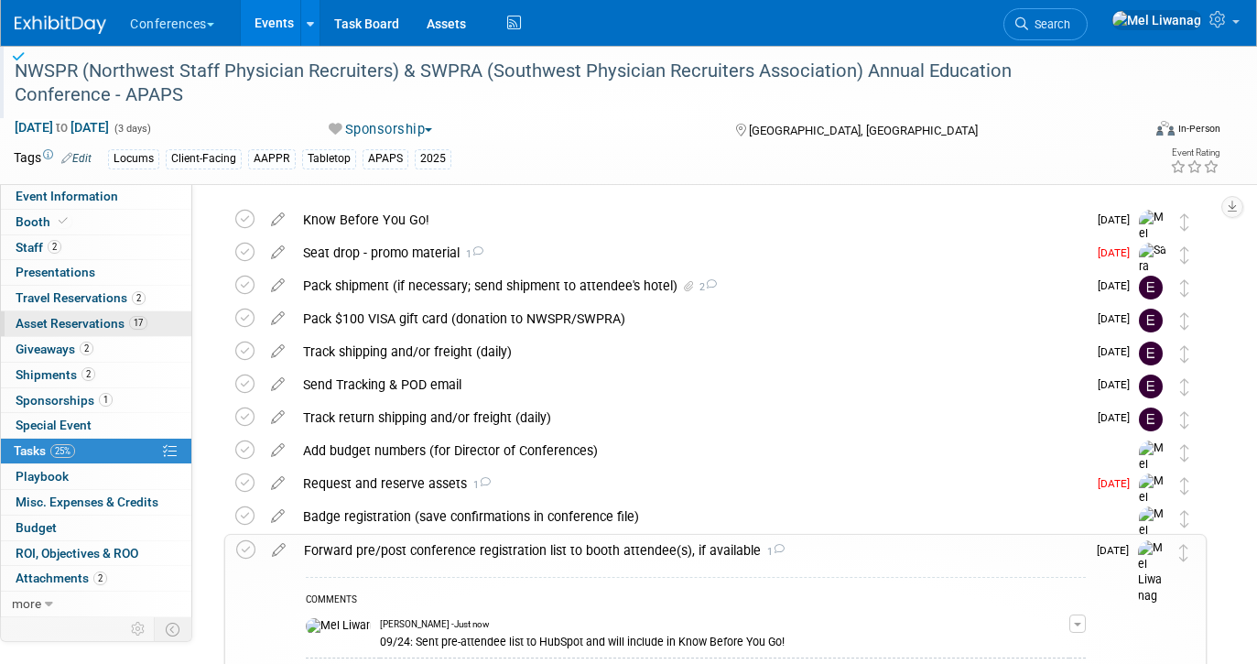
click at [104, 324] on span "Asset Reservations 17" at bounding box center [82, 323] width 132 height 15
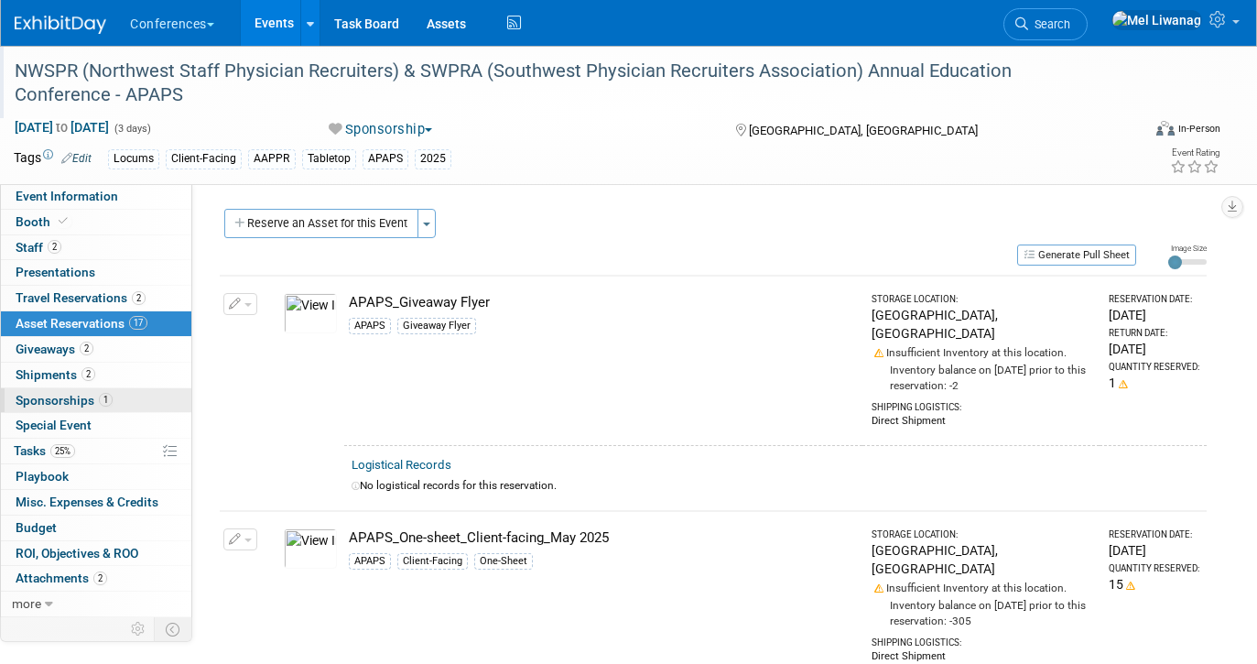
click at [100, 401] on span "1" at bounding box center [106, 400] width 14 height 14
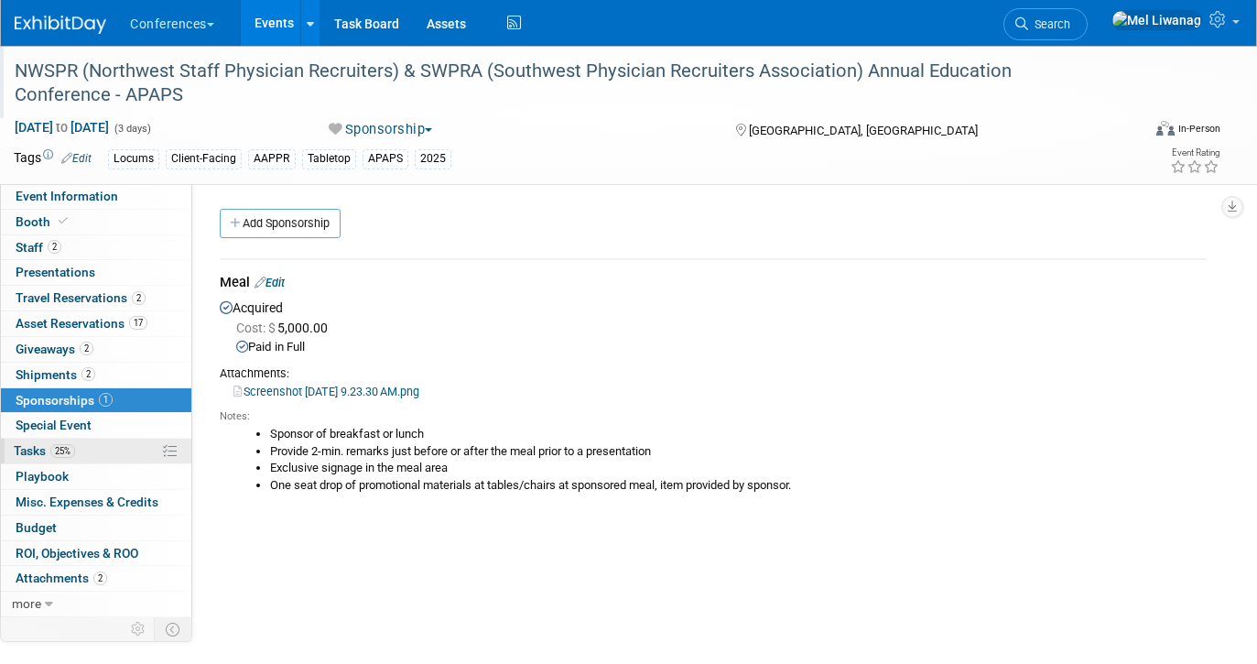
click at [92, 449] on link "25% Tasks 25%" at bounding box center [96, 451] width 190 height 25
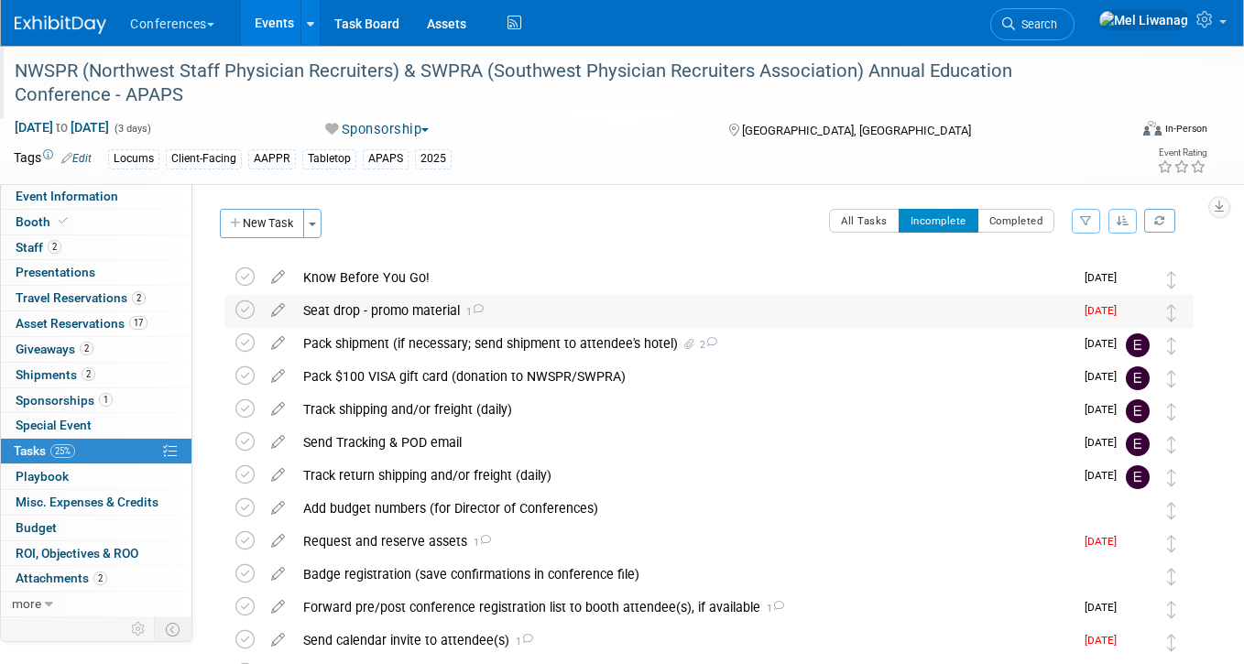
click at [537, 306] on div "Seat drop - promo material 1" at bounding box center [683, 310] width 779 height 31
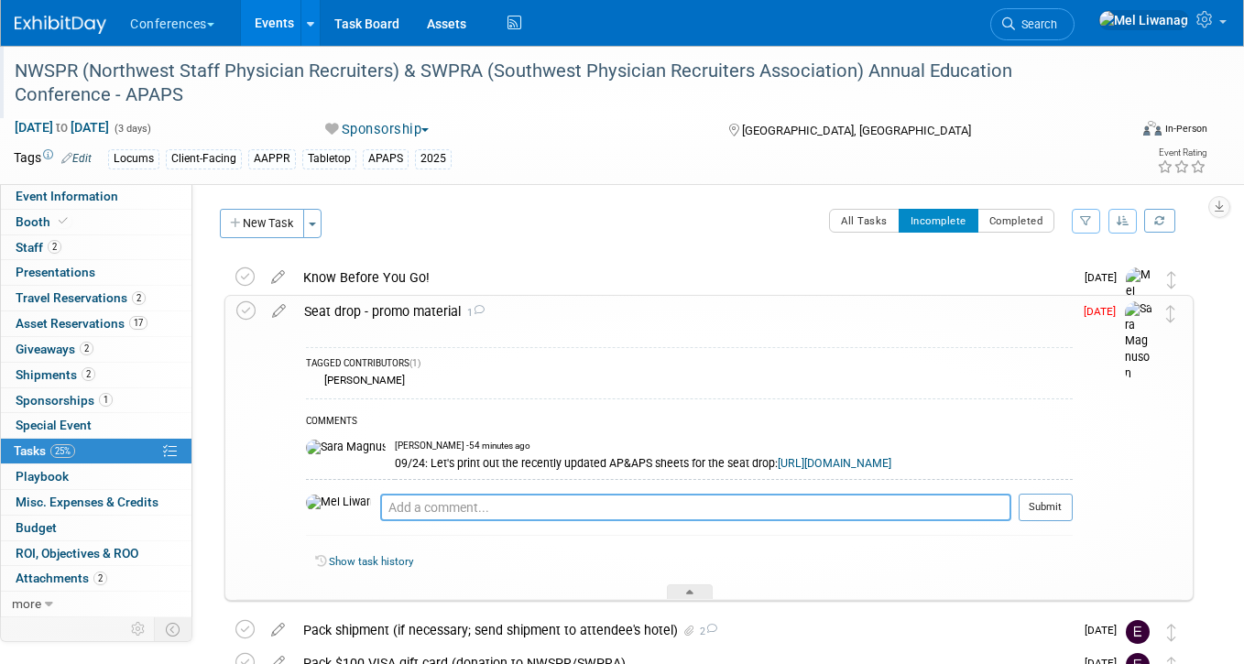
click at [429, 521] on textarea at bounding box center [695, 507] width 631 height 27
type textarea "09/24: Sounds good, thank you!"
click at [1035, 516] on button "Submit" at bounding box center [1045, 507] width 54 height 27
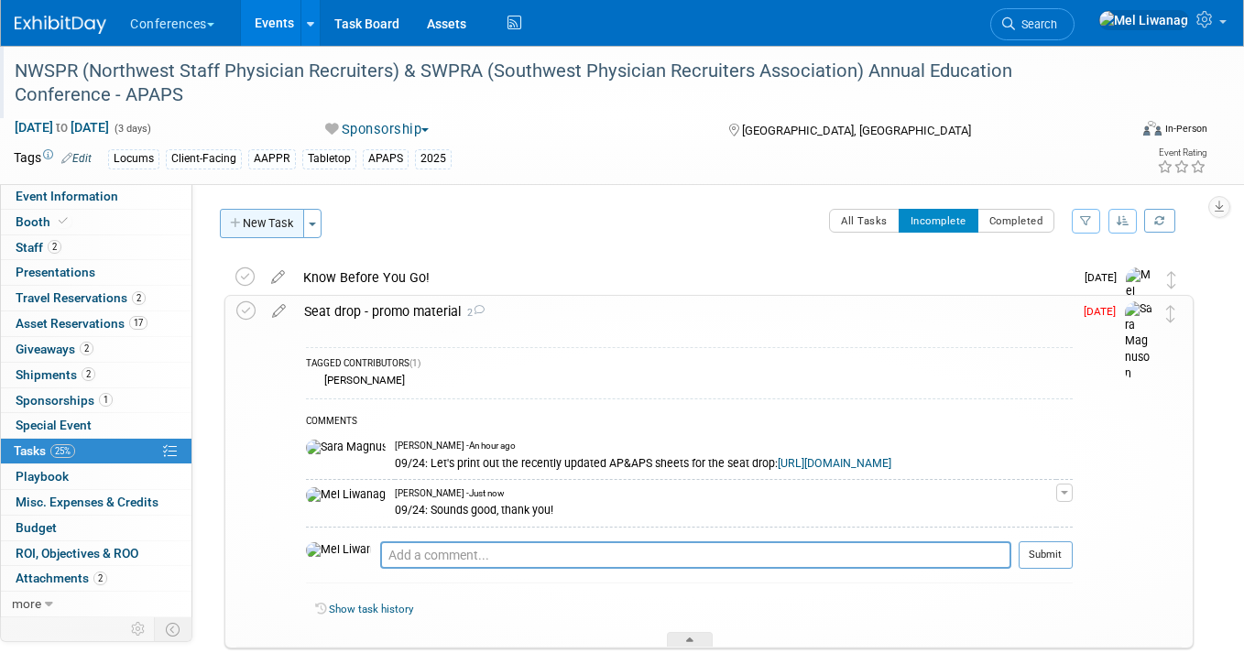
click at [268, 227] on button "New Task" at bounding box center [262, 223] width 84 height 29
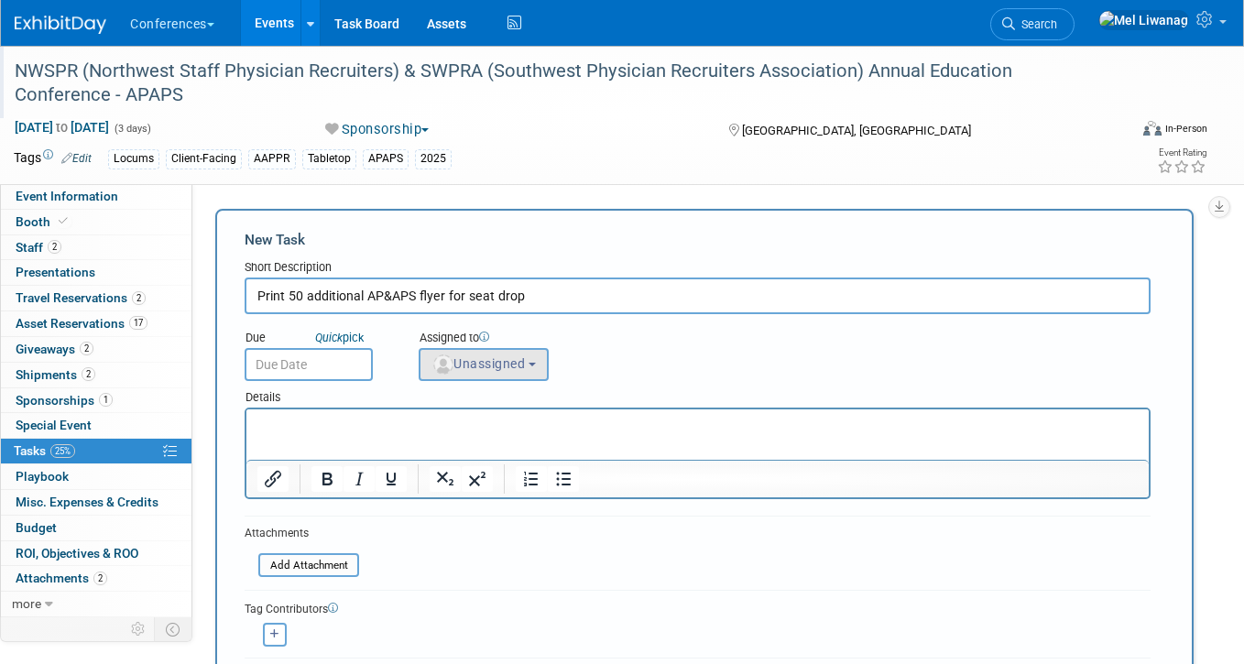
type input "Print 50 additional AP&APS flyer for seat drop"
click at [449, 362] on img "button" at bounding box center [443, 364] width 20 height 20
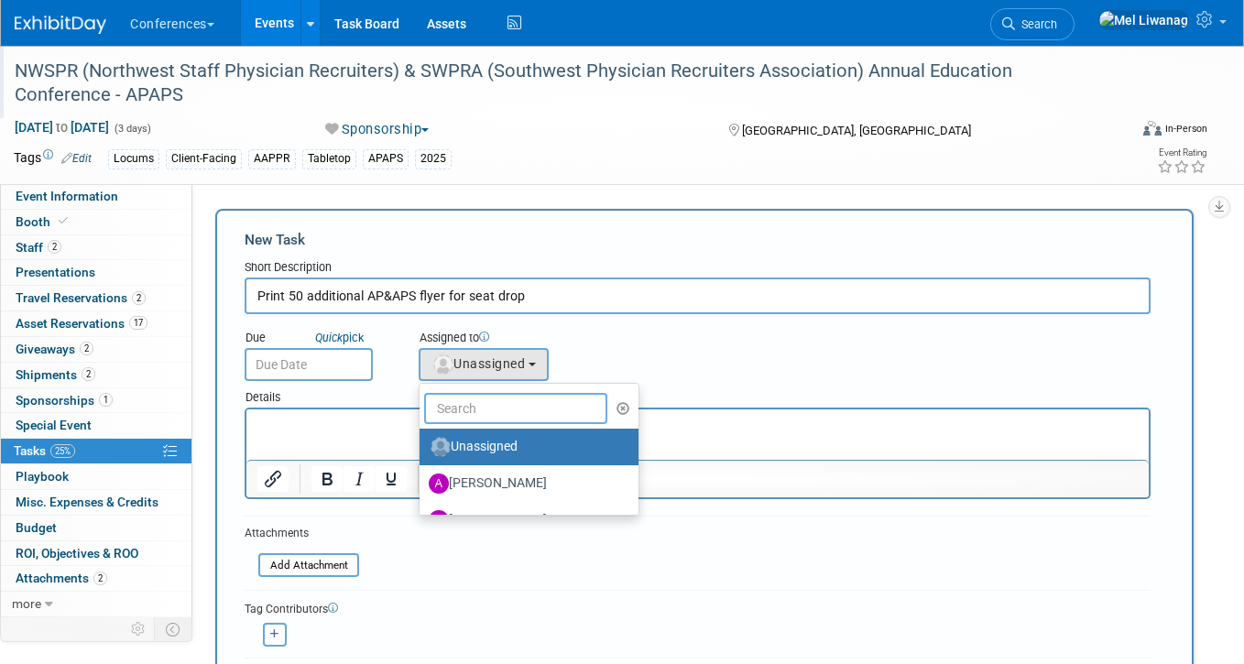
click at [460, 394] on input "text" at bounding box center [515, 408] width 183 height 31
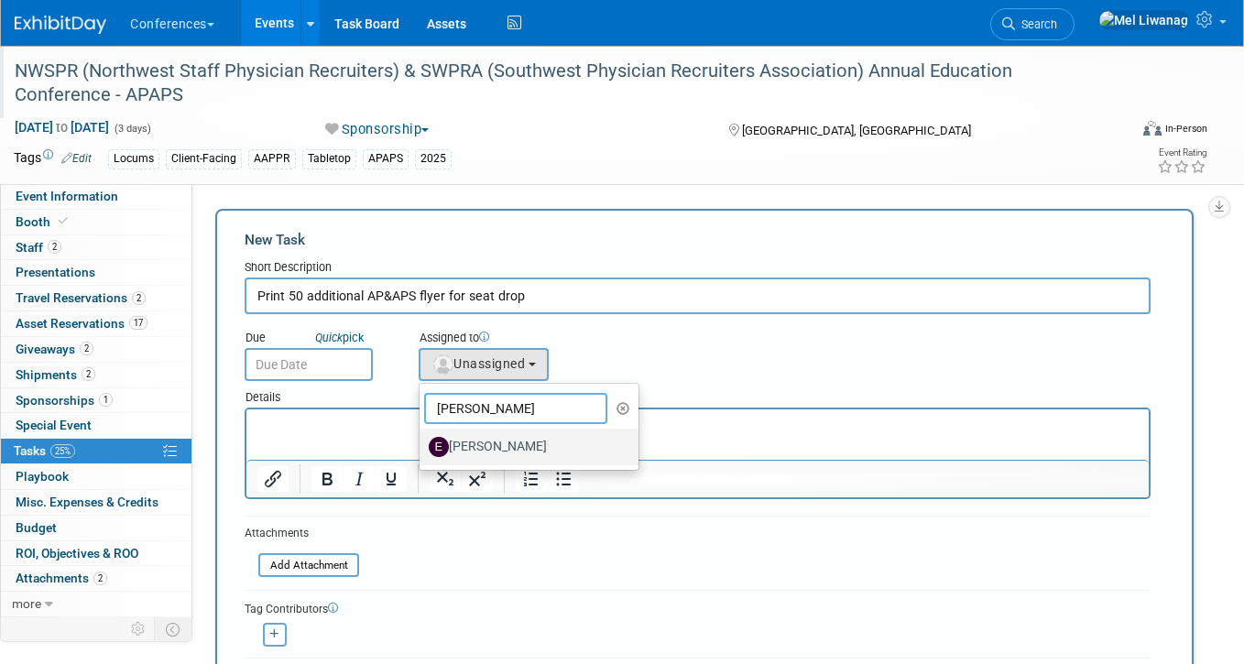
type input "erin"
click at [476, 452] on label "[PERSON_NAME]" at bounding box center [524, 446] width 191 height 29
click at [422, 451] on input "[PERSON_NAME]" at bounding box center [416, 445] width 12 height 12
select select "05738ff0-bddb-4e68-890b-b446aa749597"
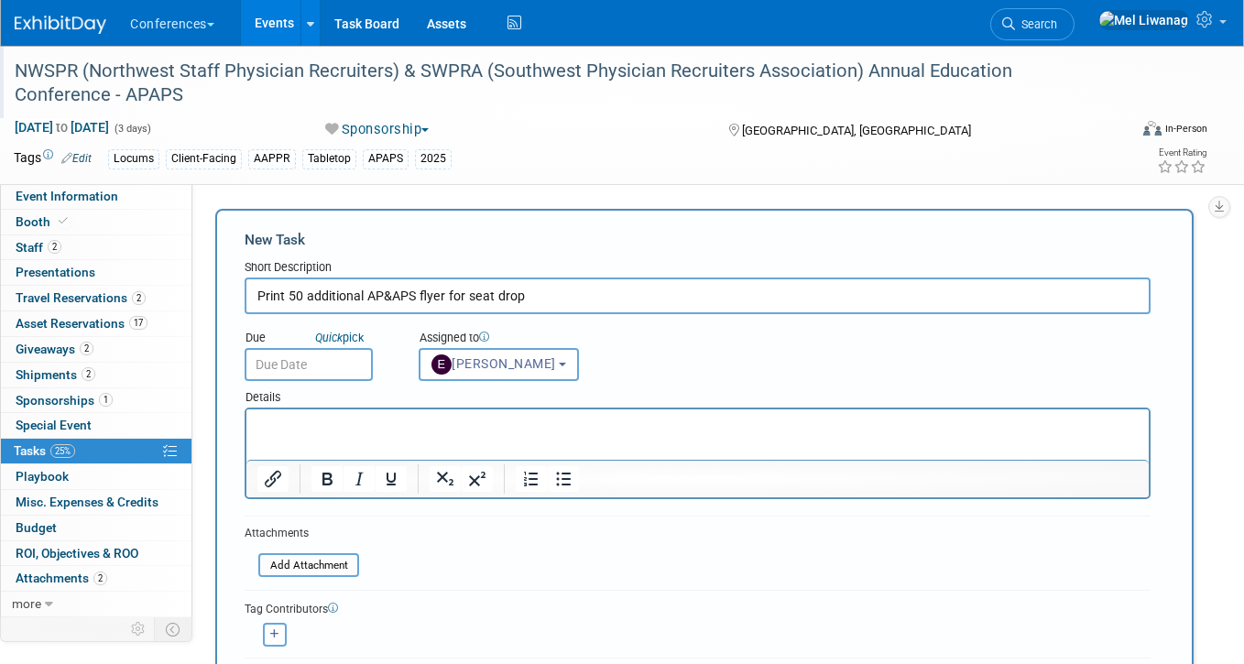
click at [295, 368] on input "text" at bounding box center [309, 364] width 128 height 33
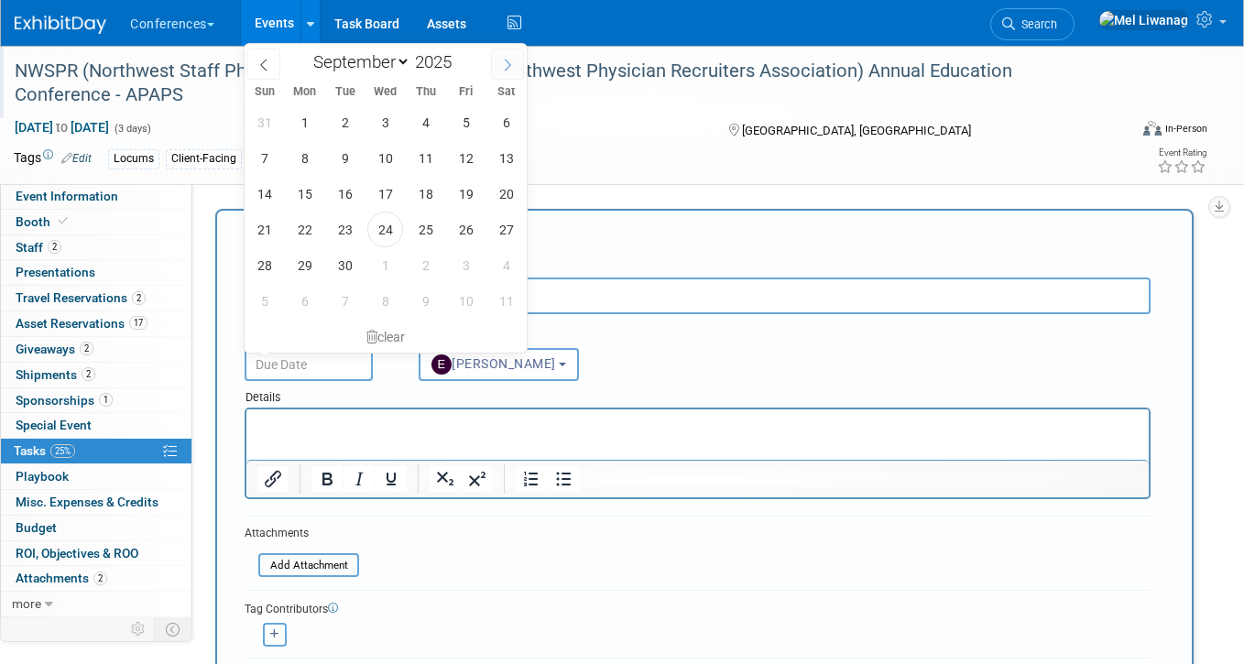
click at [502, 65] on icon at bounding box center [507, 65] width 13 height 13
select select "9"
click at [406, 433] on p "Rich Text Area. Press ALT-0 for help." at bounding box center [697, 426] width 881 height 18
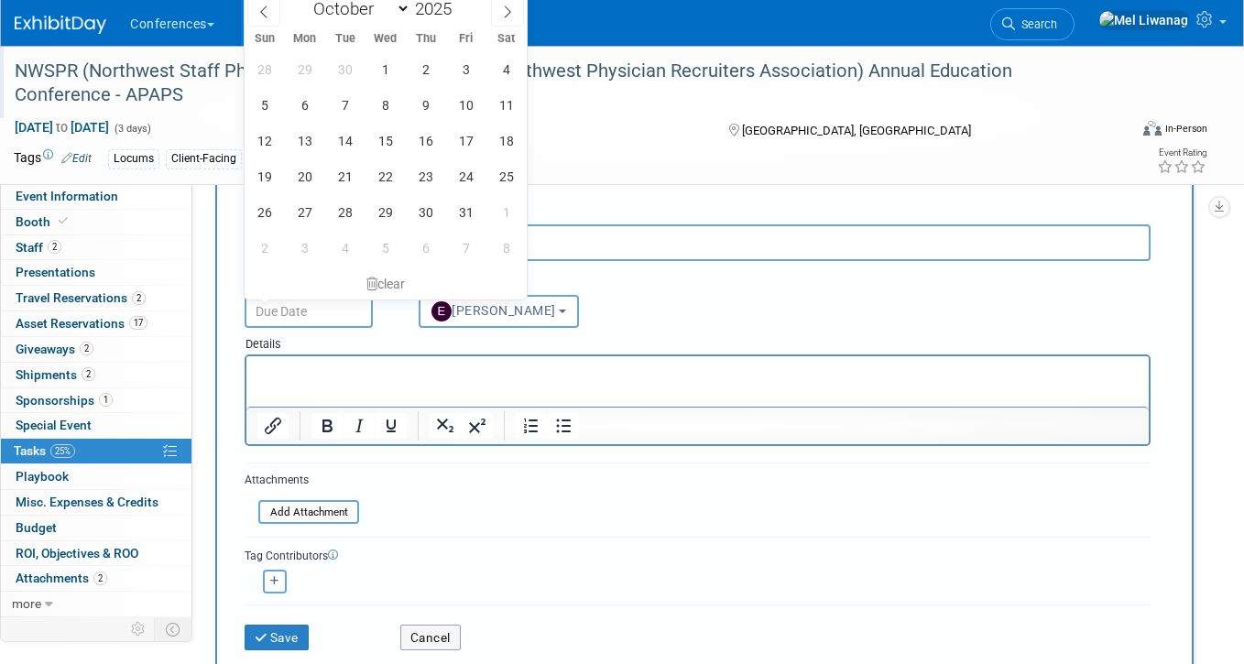
scroll to position [76, 0]
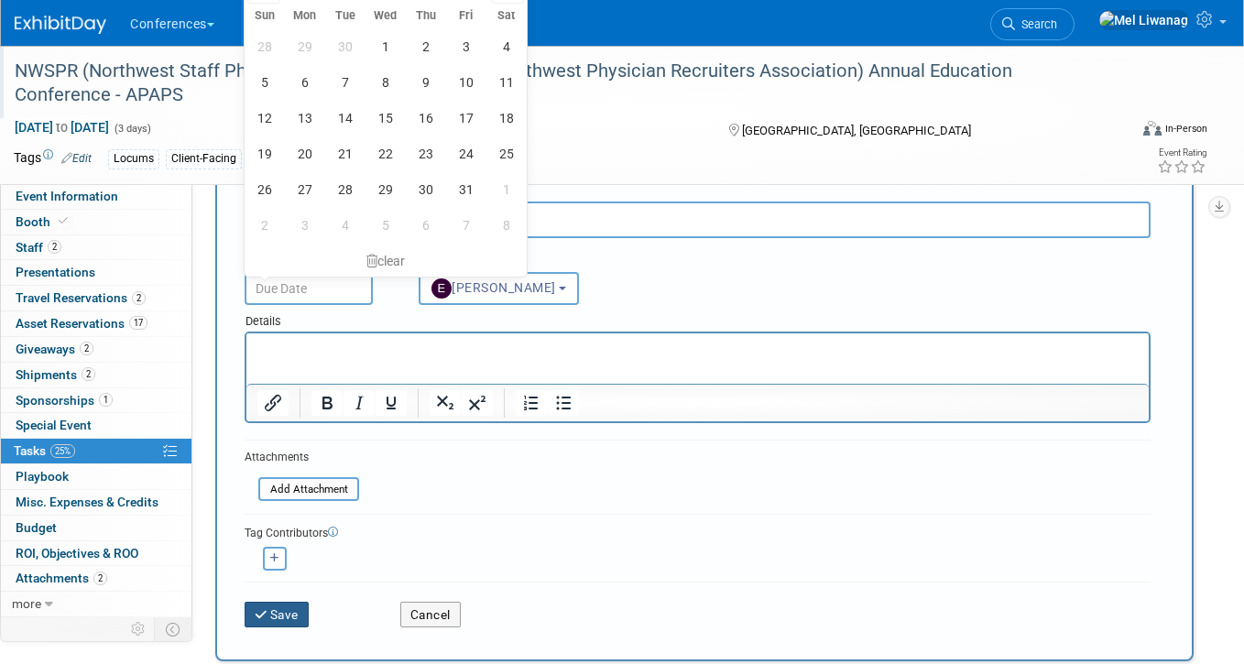
click at [292, 607] on button "Save" at bounding box center [277, 615] width 64 height 26
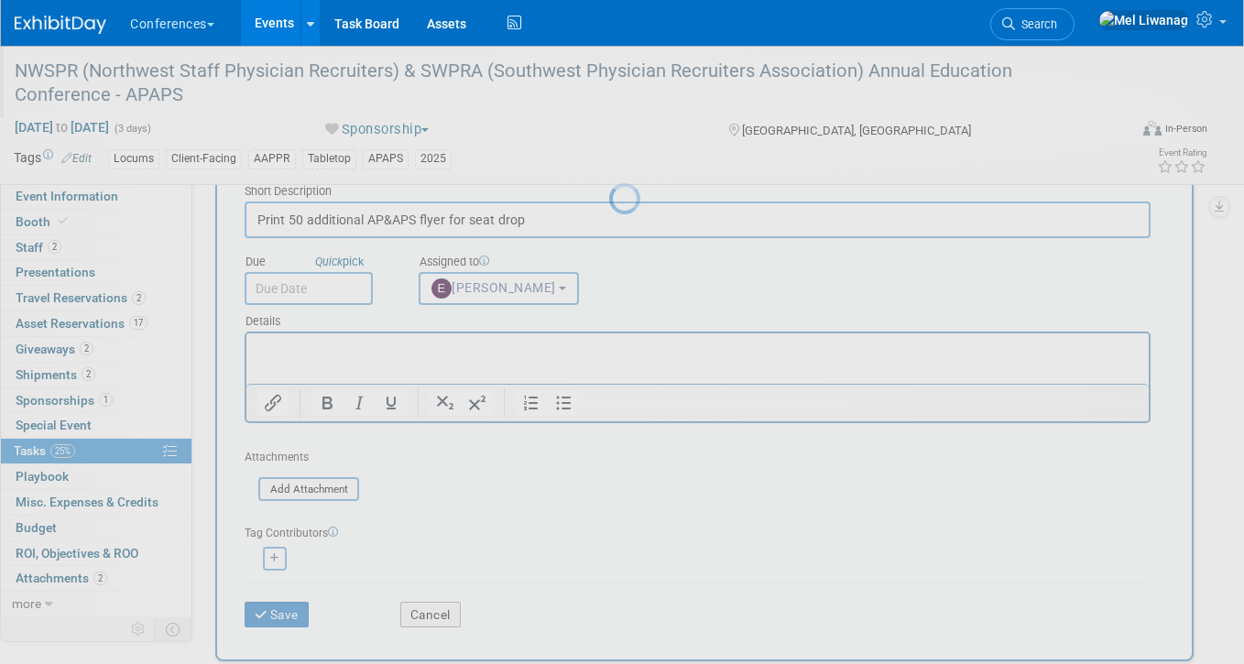
scroll to position [0, 0]
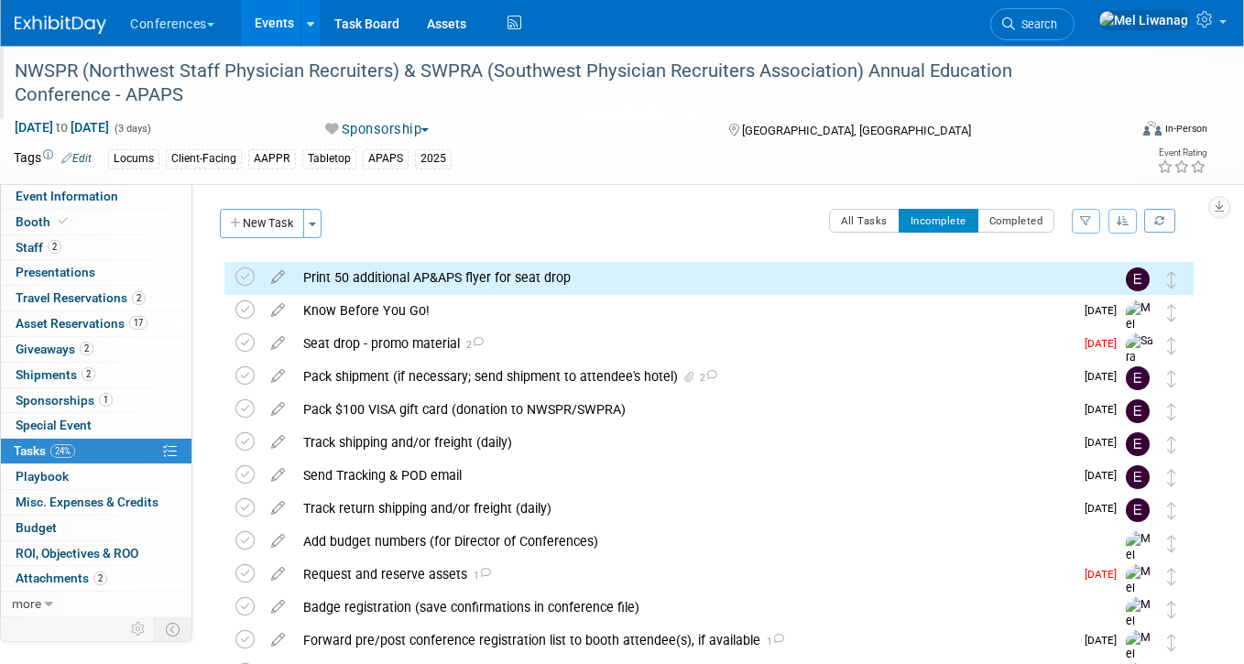
click at [513, 282] on div "Print 50 additional AP&APS flyer for seat drop" at bounding box center [691, 277] width 795 height 31
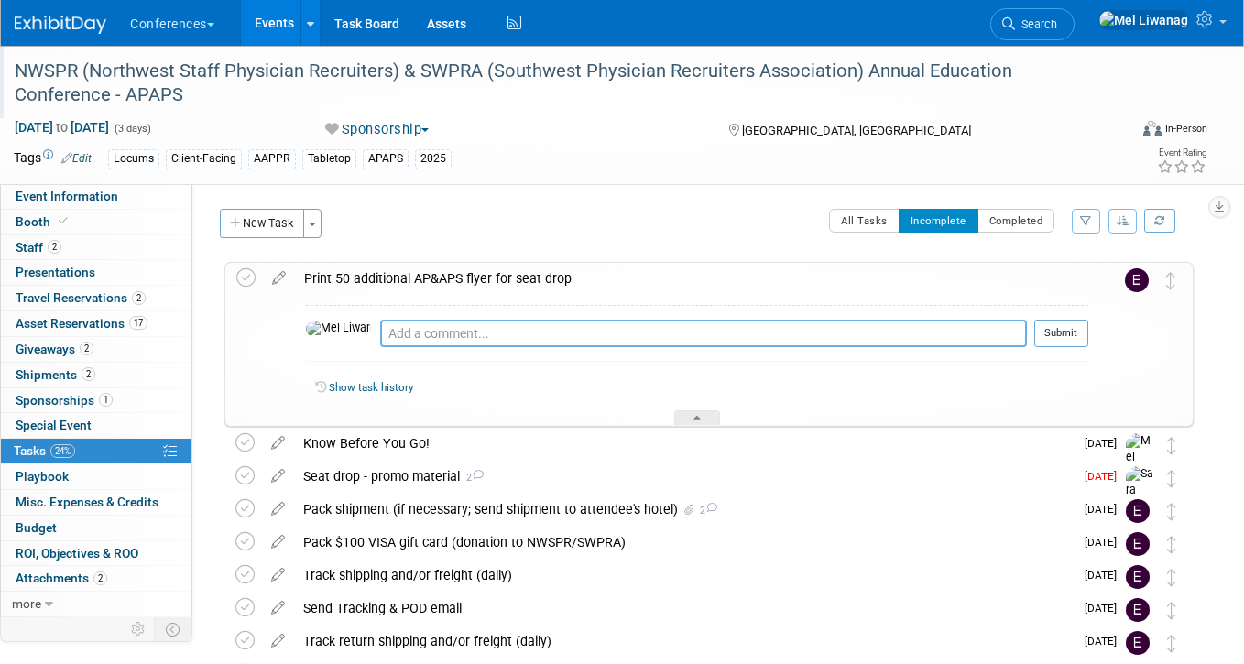
click at [478, 328] on textarea at bounding box center [703, 333] width 647 height 27
type textarea "09/24: Instructions on deadline and shipping is forthcoming"
click at [1046, 333] on button "Submit" at bounding box center [1061, 333] width 54 height 27
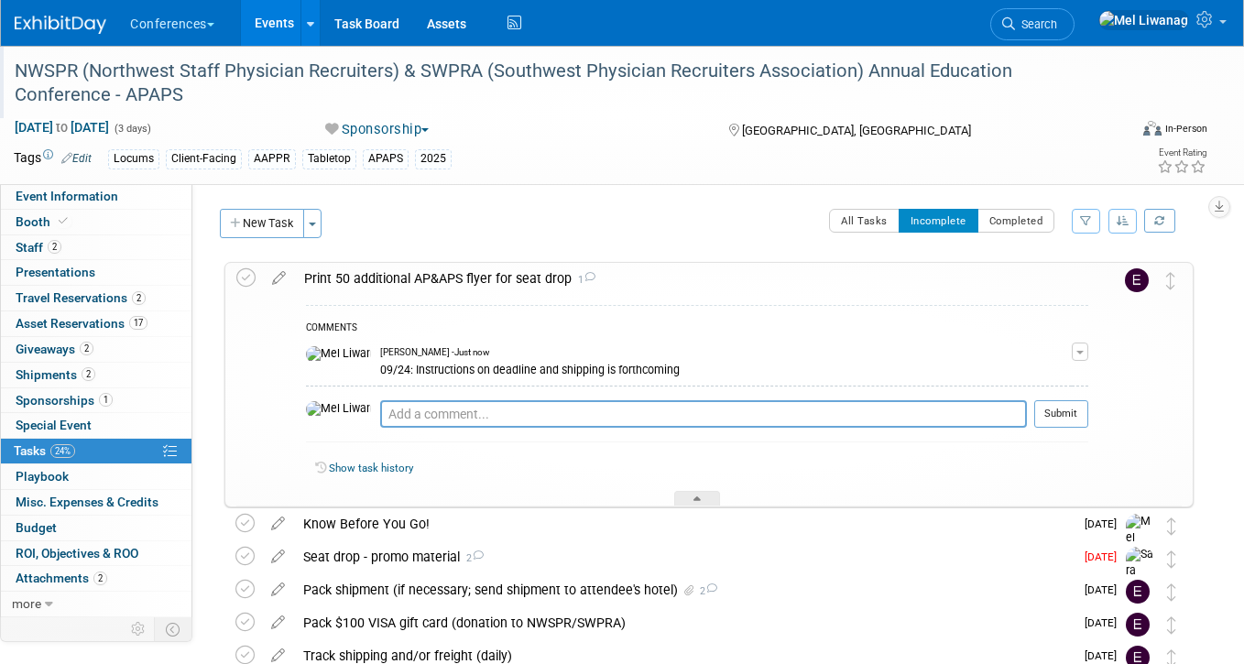
click at [422, 288] on div "Print 50 additional AP&APS flyer for seat drop 1" at bounding box center [691, 278] width 793 height 31
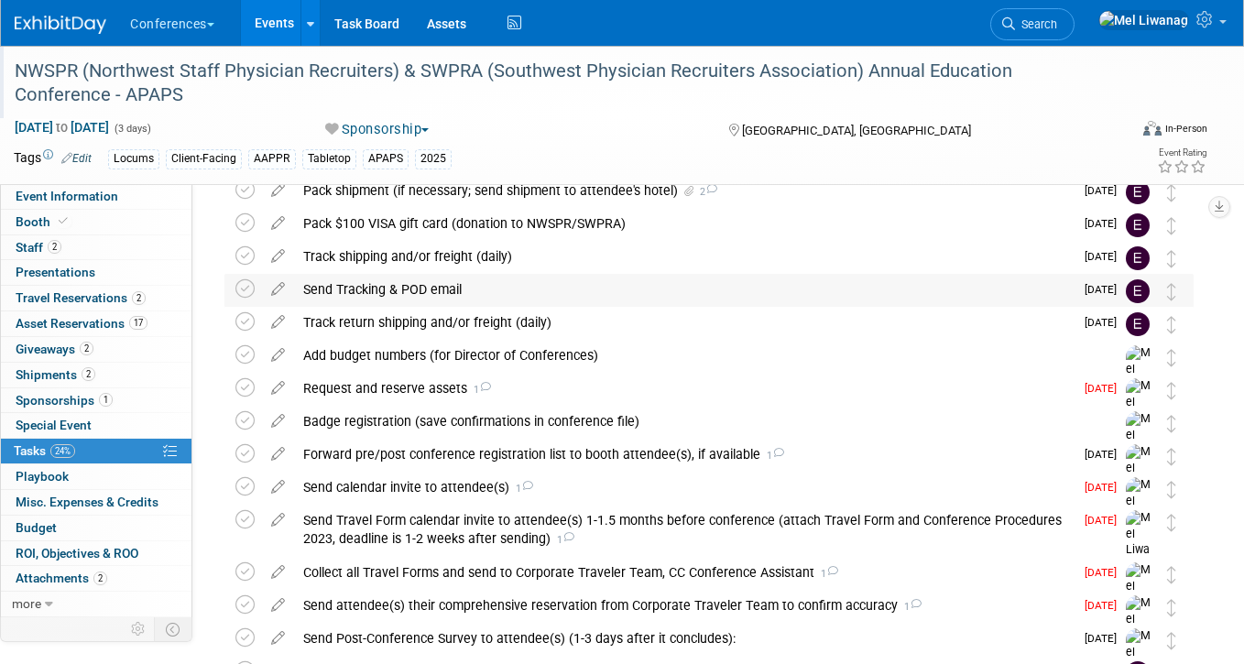
scroll to position [165, 0]
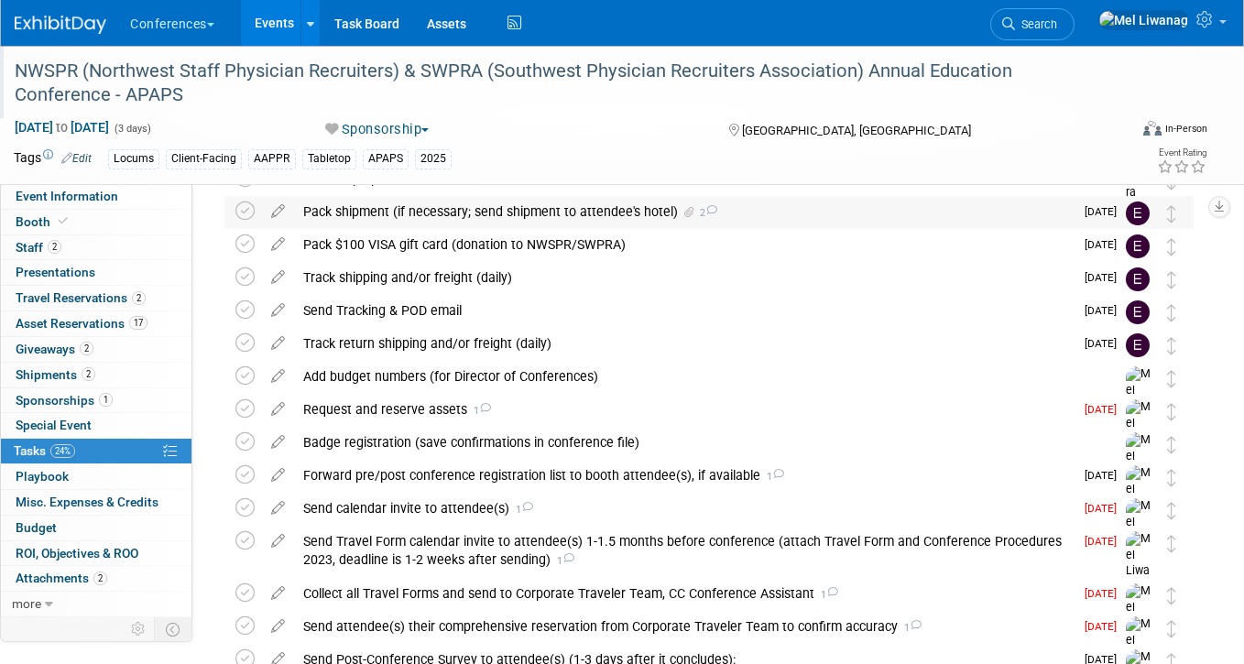
click at [498, 209] on div "Pack shipment (if necessary; send shipment to attendee's hotel) 2" at bounding box center [683, 211] width 779 height 31
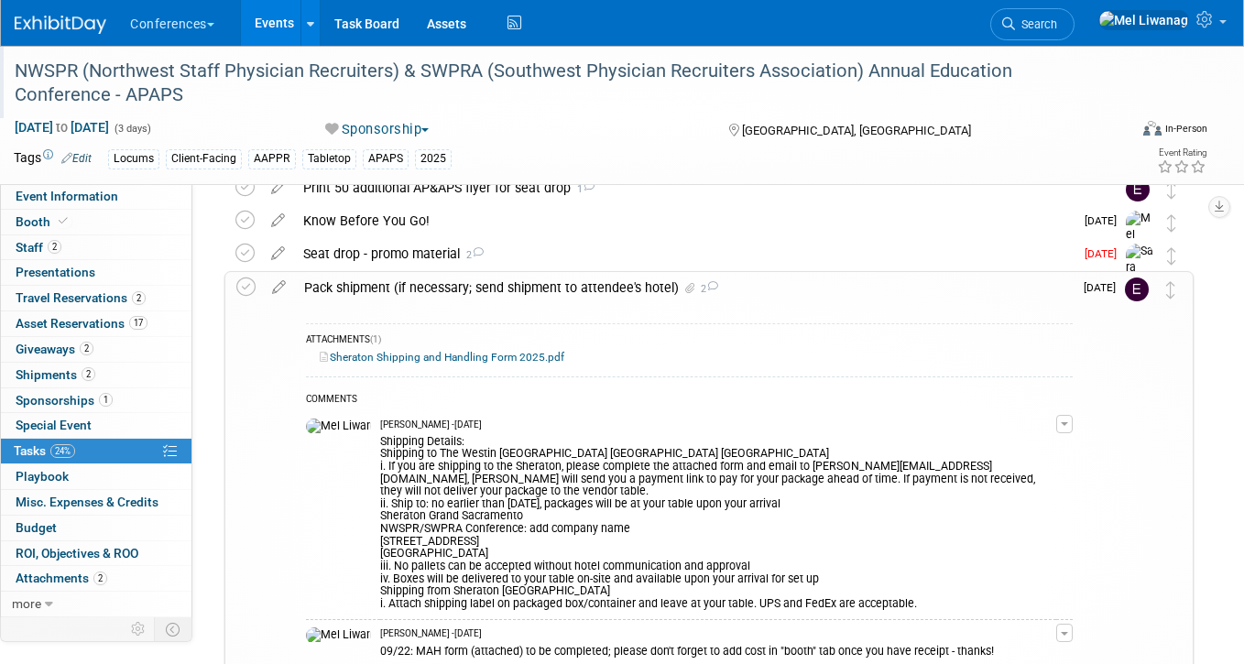
scroll to position [88, 0]
click at [236, 252] on icon at bounding box center [244, 254] width 19 height 19
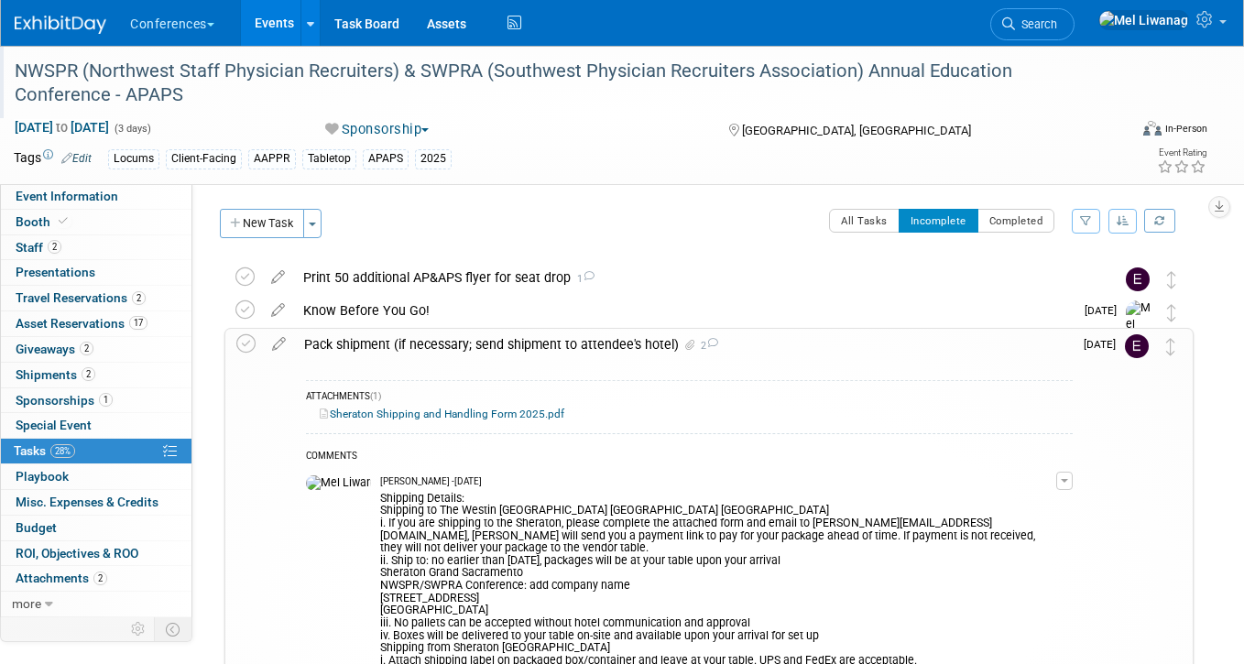
scroll to position [6, 0]
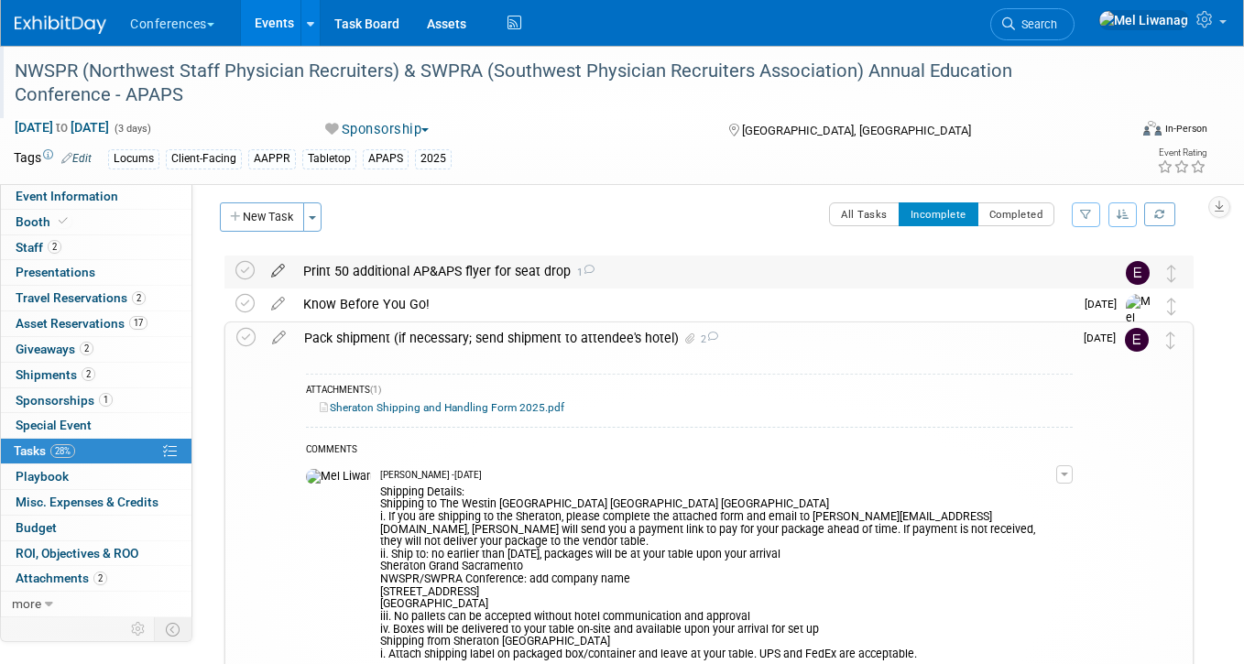
click at [274, 268] on icon at bounding box center [278, 266] width 32 height 23
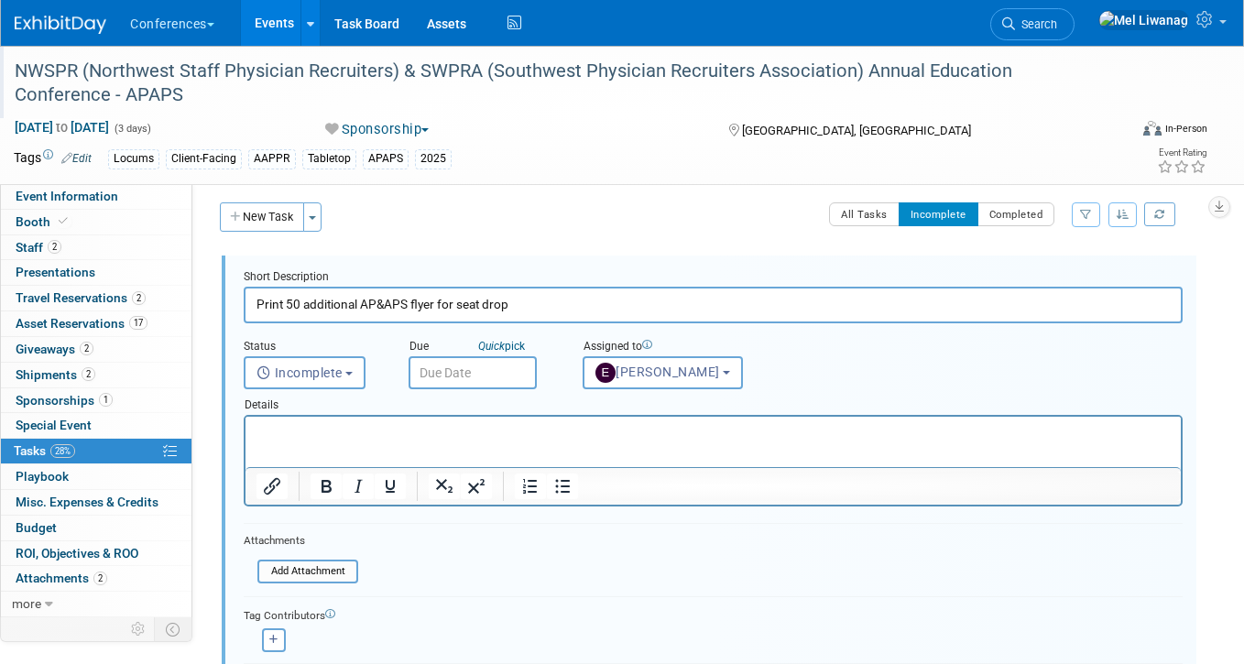
scroll to position [0, 0]
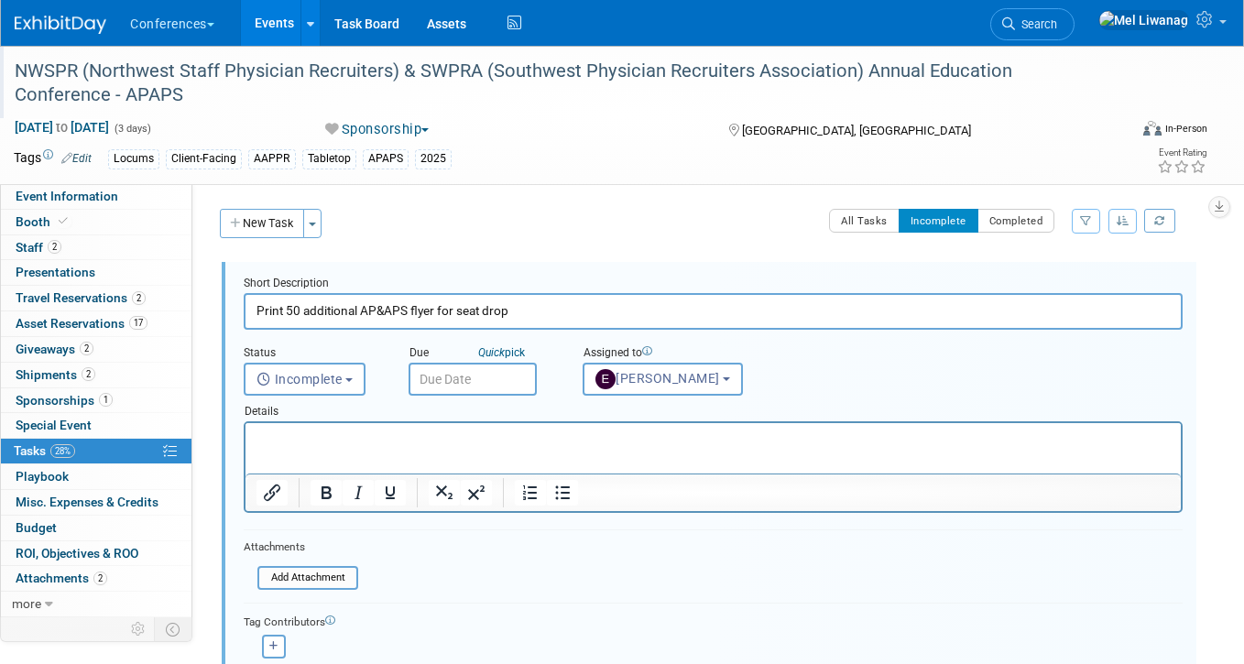
click at [507, 378] on input "text" at bounding box center [472, 379] width 128 height 33
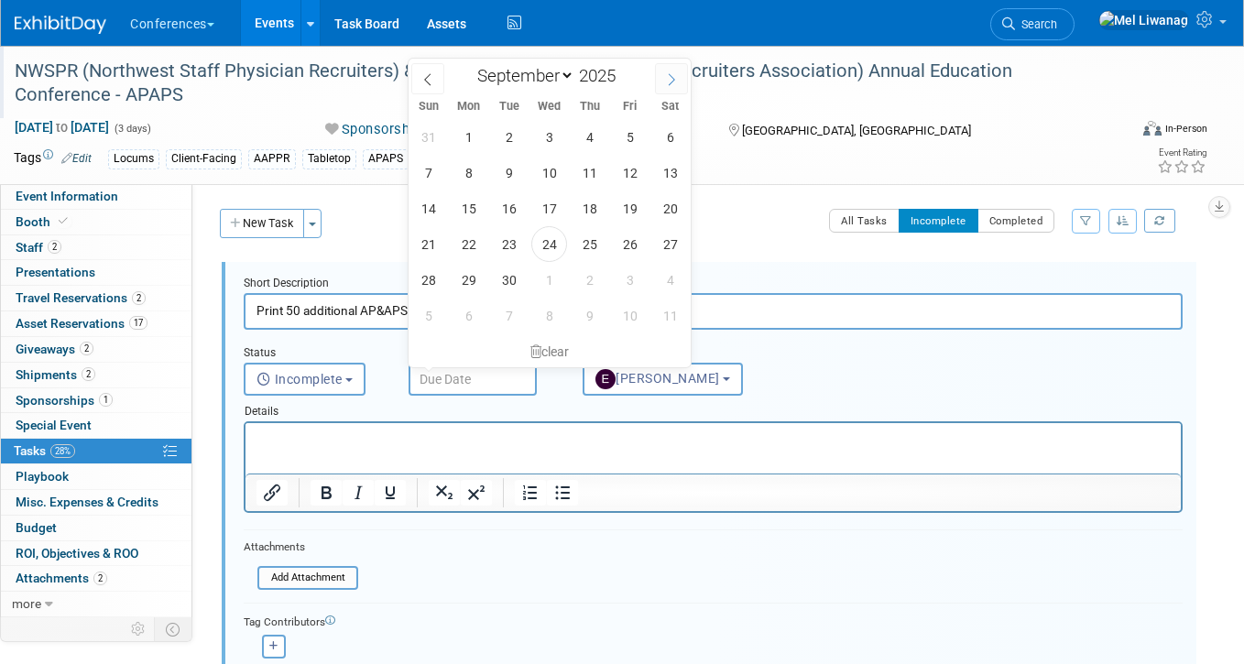
click at [661, 76] on span at bounding box center [671, 78] width 33 height 31
select select "9"
click at [473, 214] on span "13" at bounding box center [469, 208] width 36 height 36
type input "Oct 13, 2025"
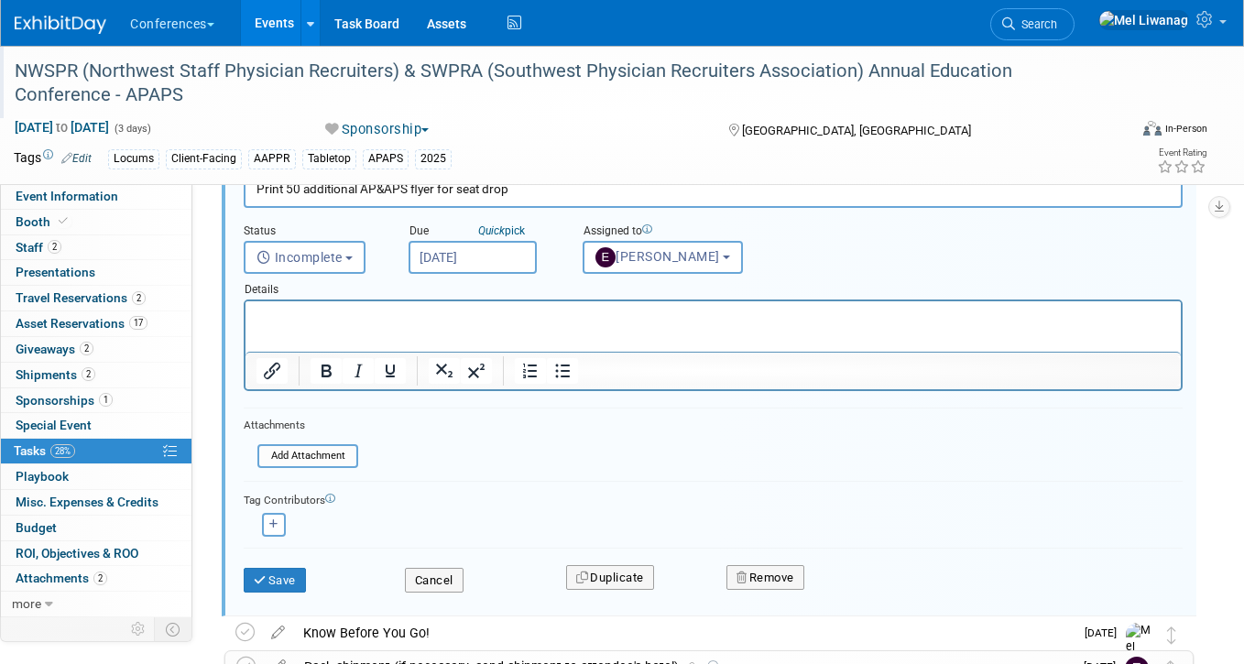
scroll to position [125, 0]
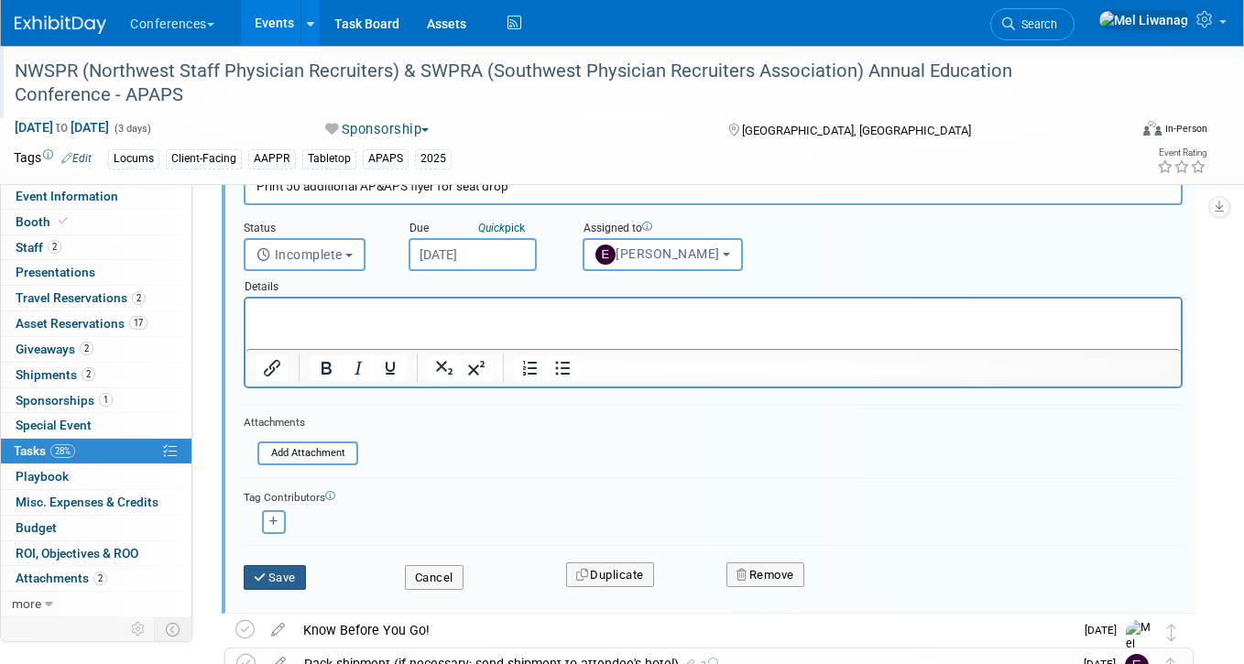
click at [298, 574] on button "Save" at bounding box center [275, 578] width 62 height 26
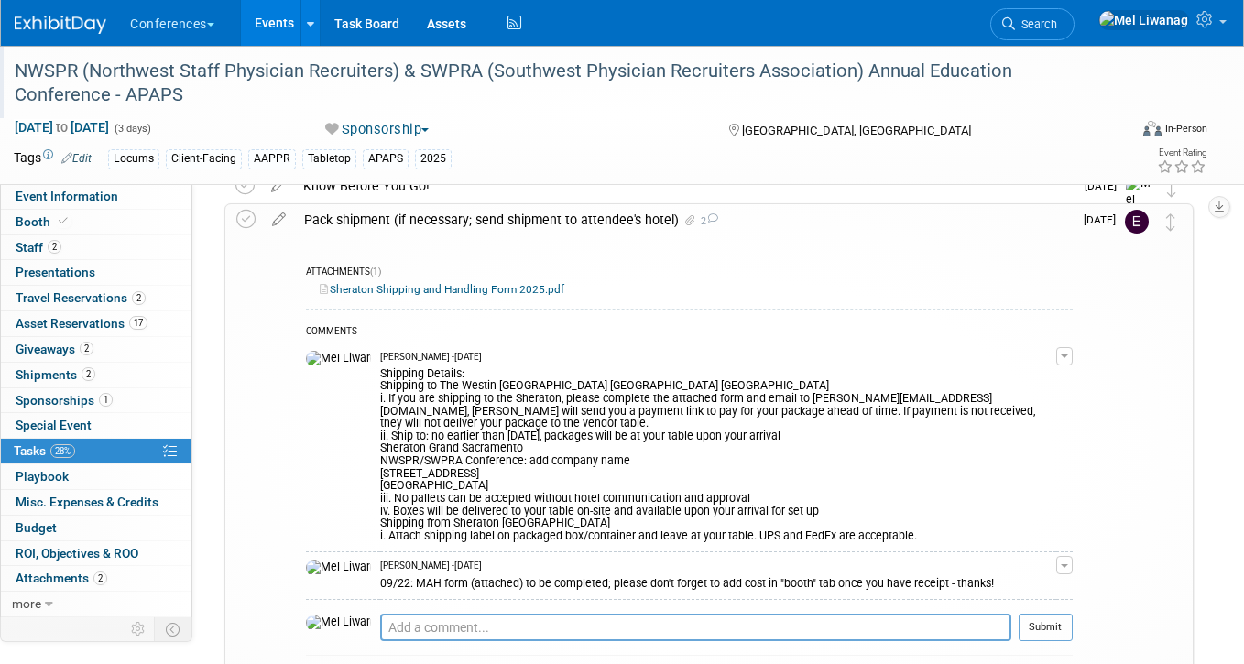
scroll to position [0, 0]
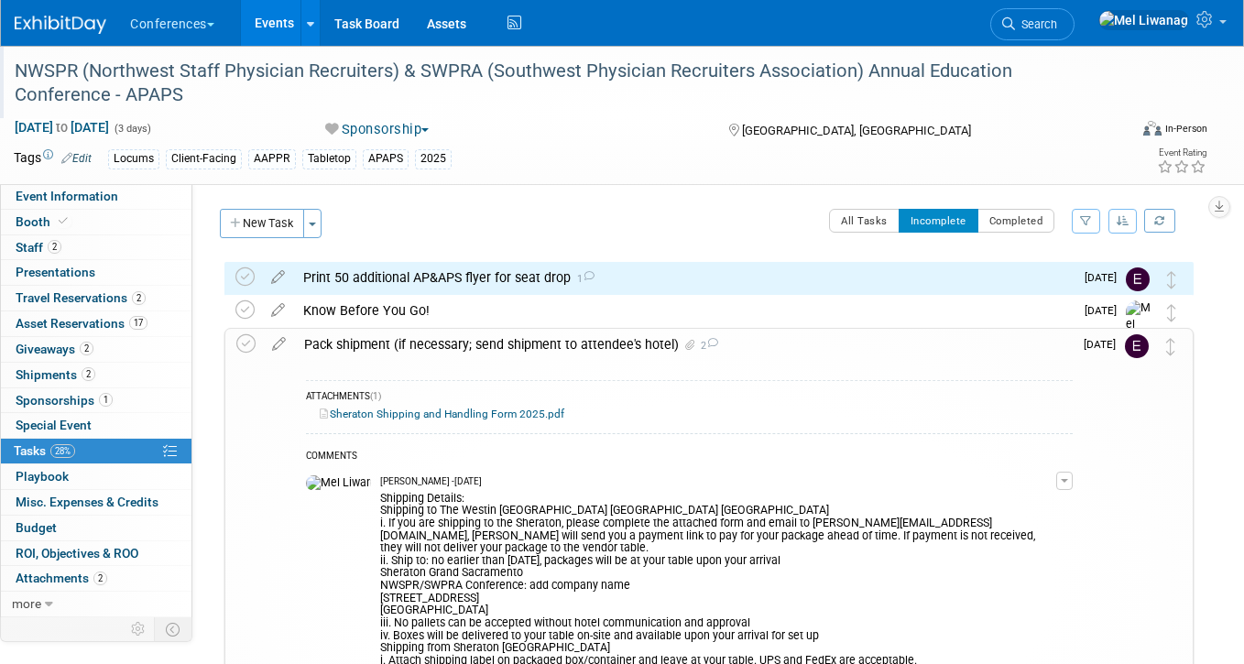
click at [634, 344] on div "Pack shipment (if necessary; send shipment to attendee's hotel) 2" at bounding box center [683, 344] width 777 height 31
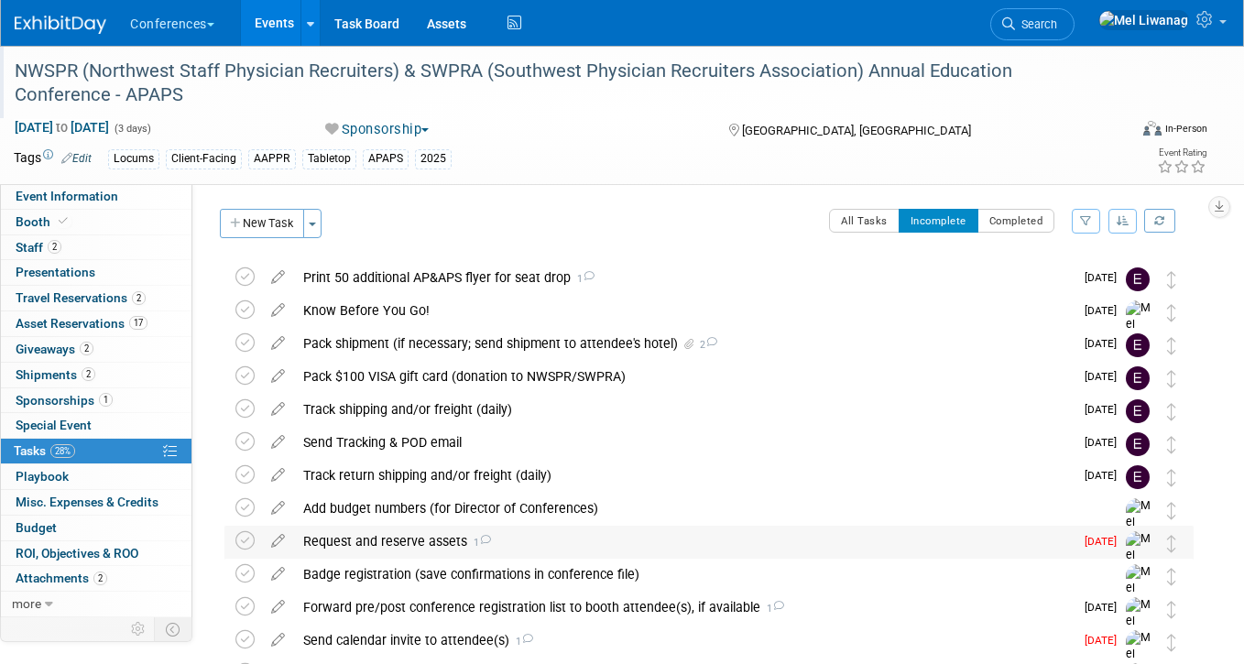
click at [543, 534] on div "Request and reserve assets 1" at bounding box center [683, 541] width 779 height 31
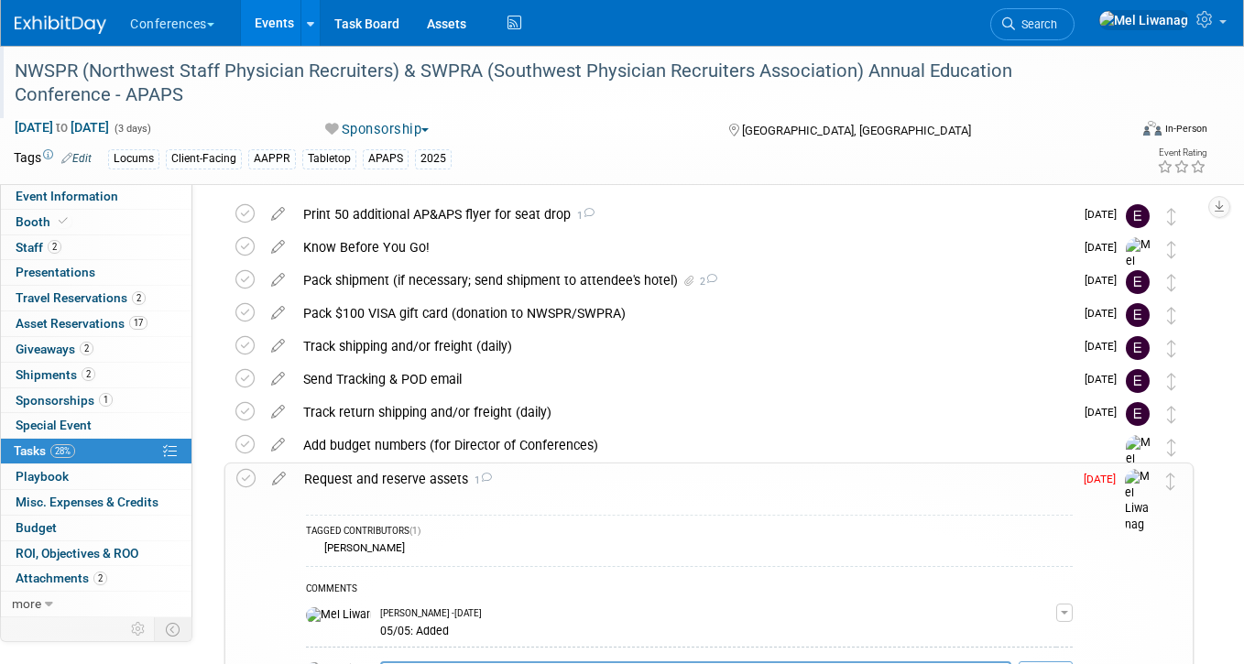
scroll to position [77, 0]
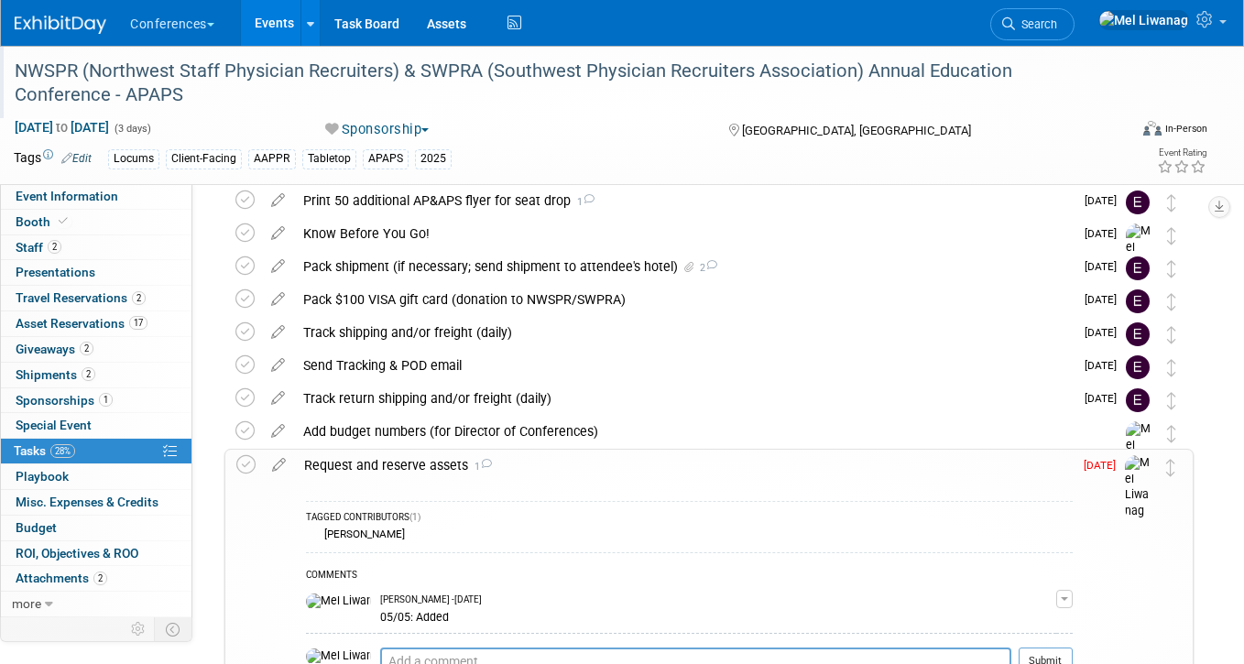
click at [258, 462] on td at bounding box center [249, 601] width 27 height 303
click at [252, 462] on icon at bounding box center [245, 464] width 19 height 19
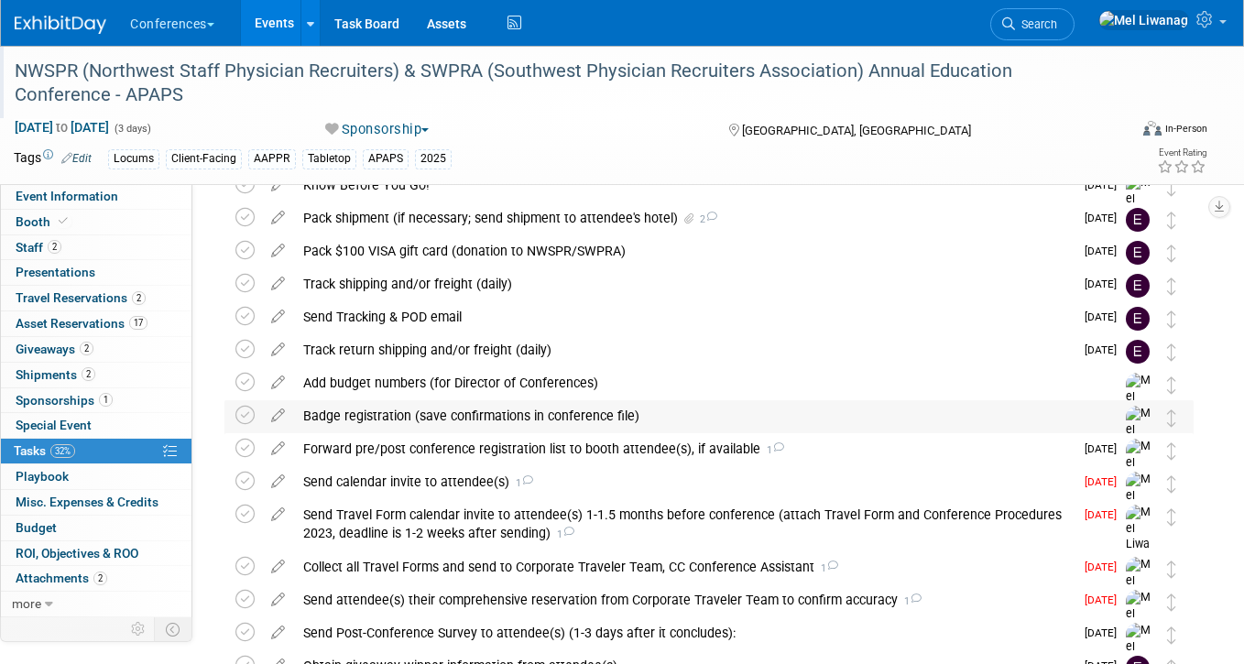
scroll to position [159, 0]
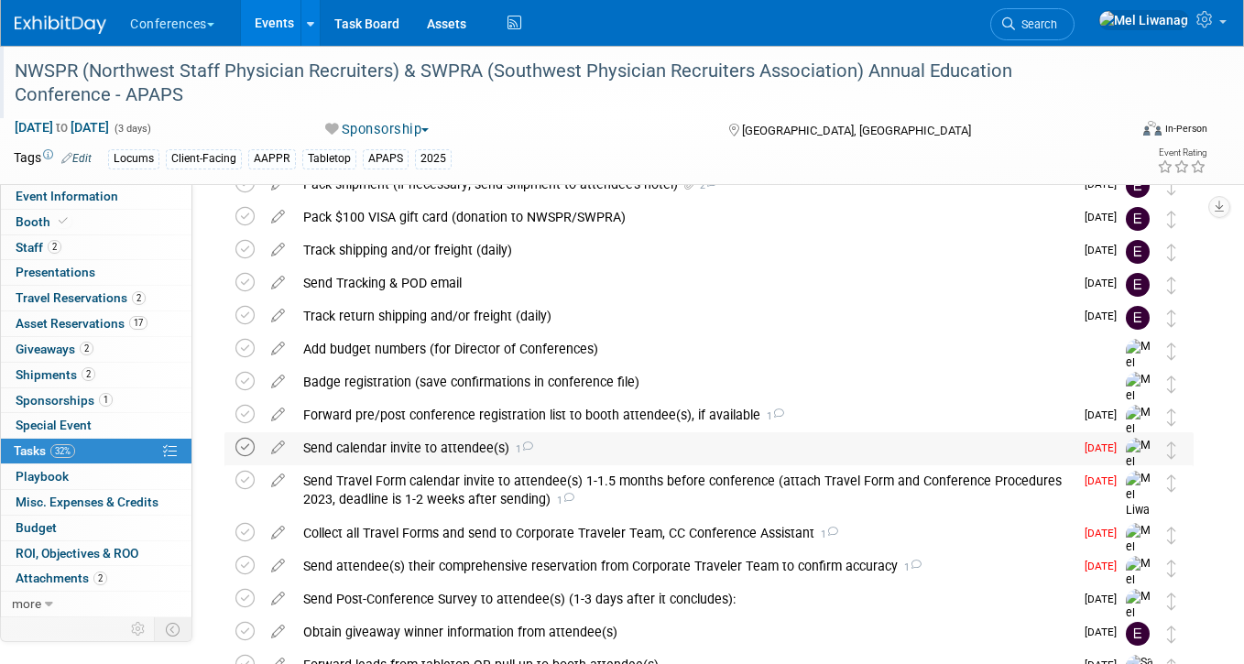
click at [247, 444] on icon at bounding box center [244, 447] width 19 height 19
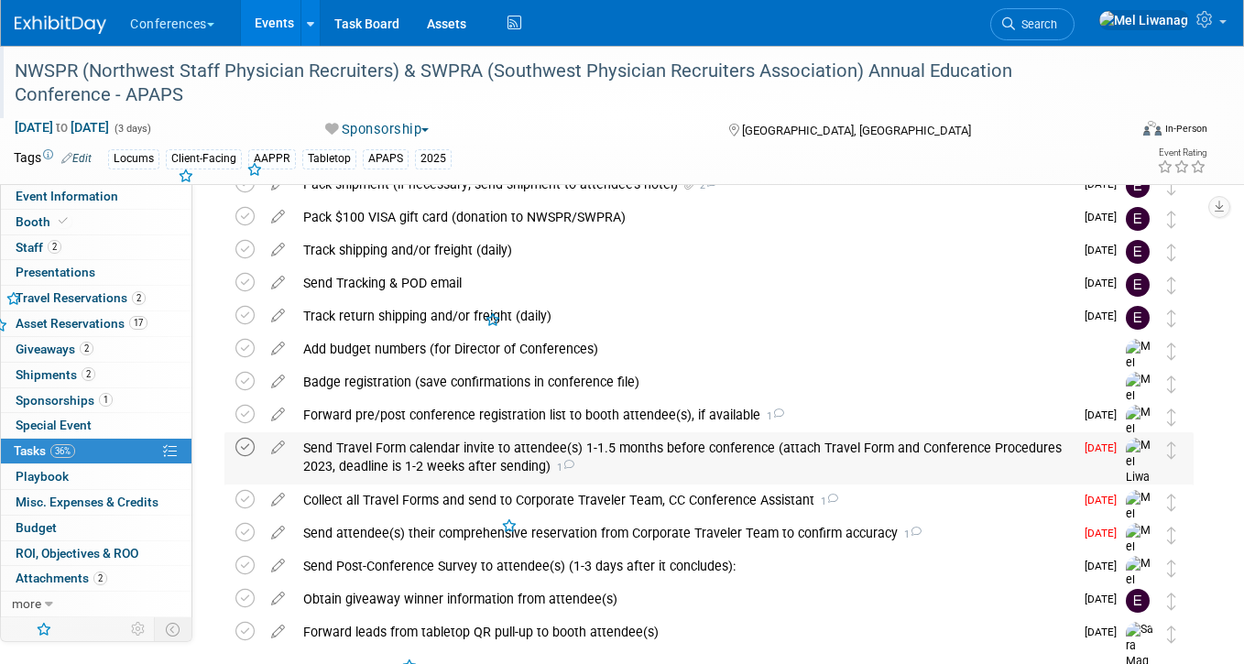
click at [247, 445] on icon at bounding box center [244, 447] width 19 height 19
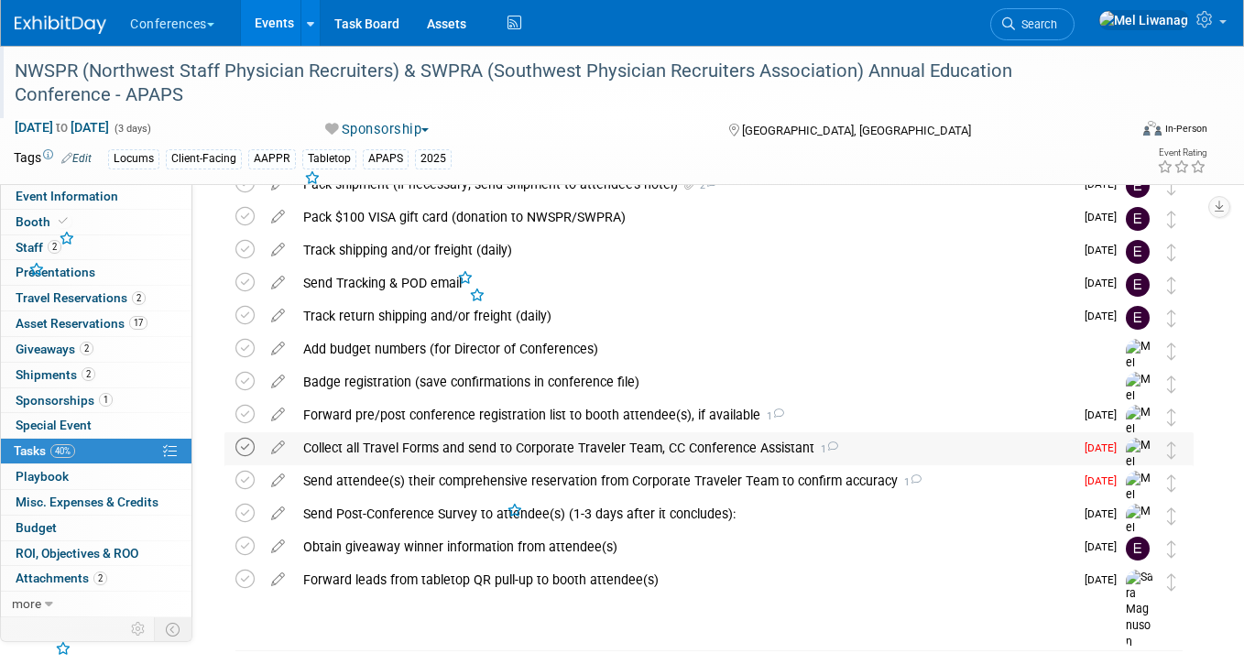
click at [247, 446] on icon at bounding box center [244, 447] width 19 height 19
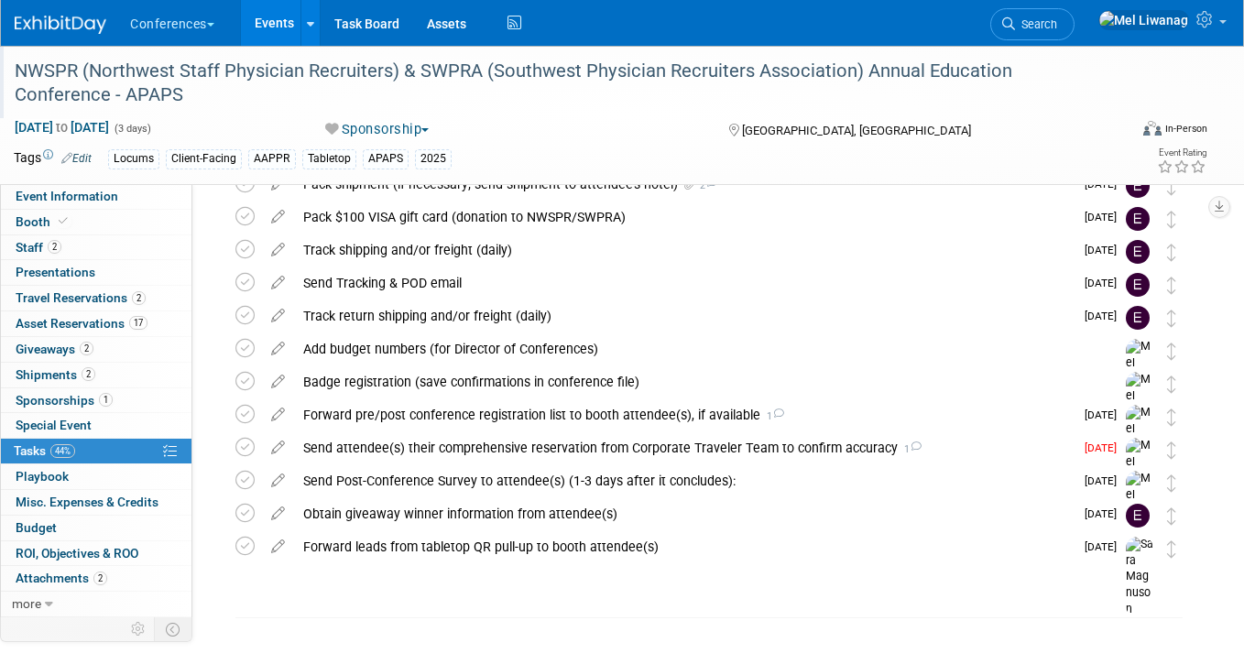
scroll to position [0, 0]
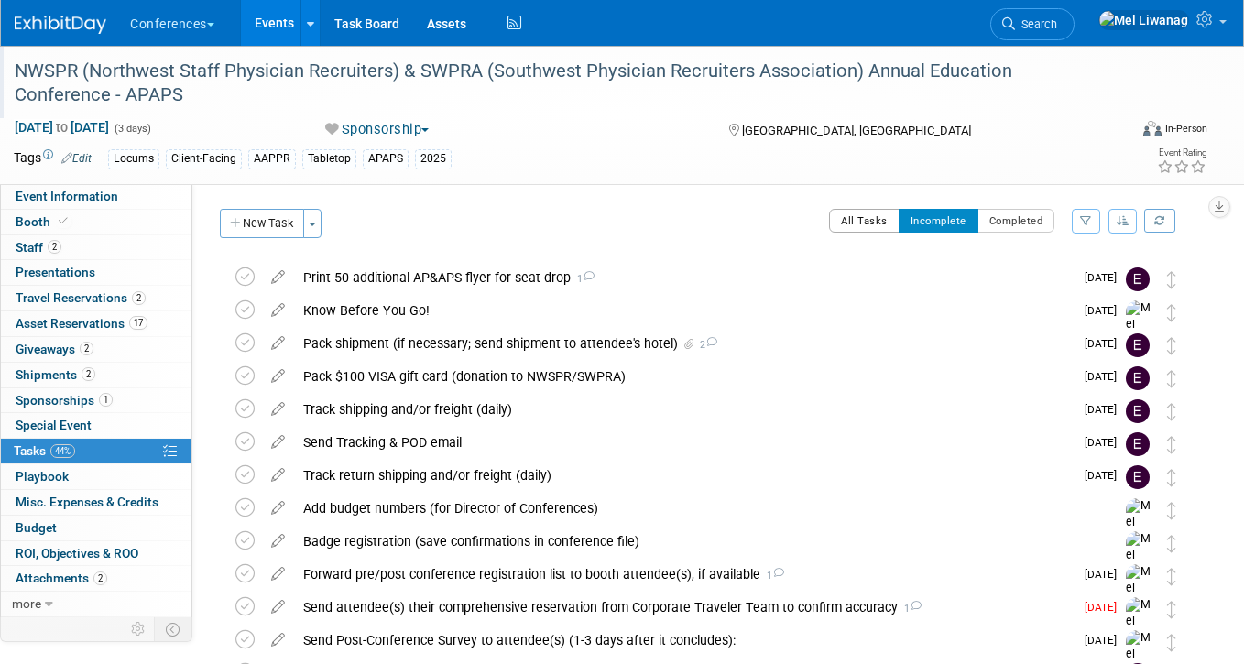
click at [855, 225] on button "All Tasks" at bounding box center [864, 221] width 71 height 24
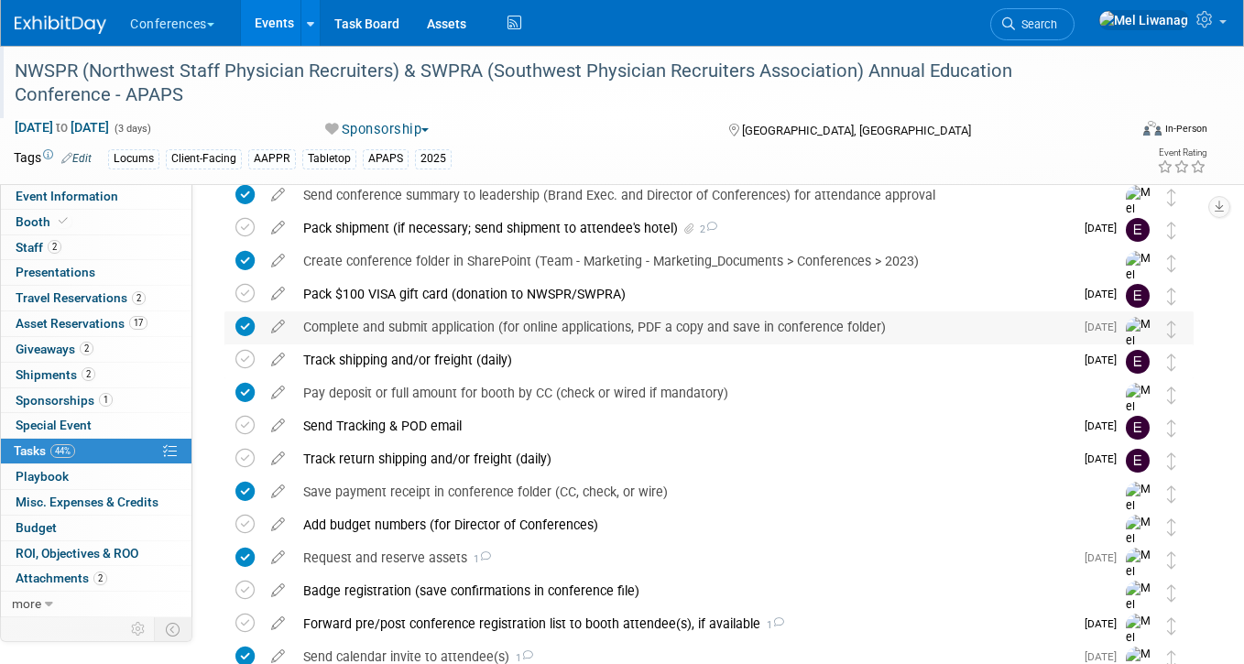
scroll to position [553, 0]
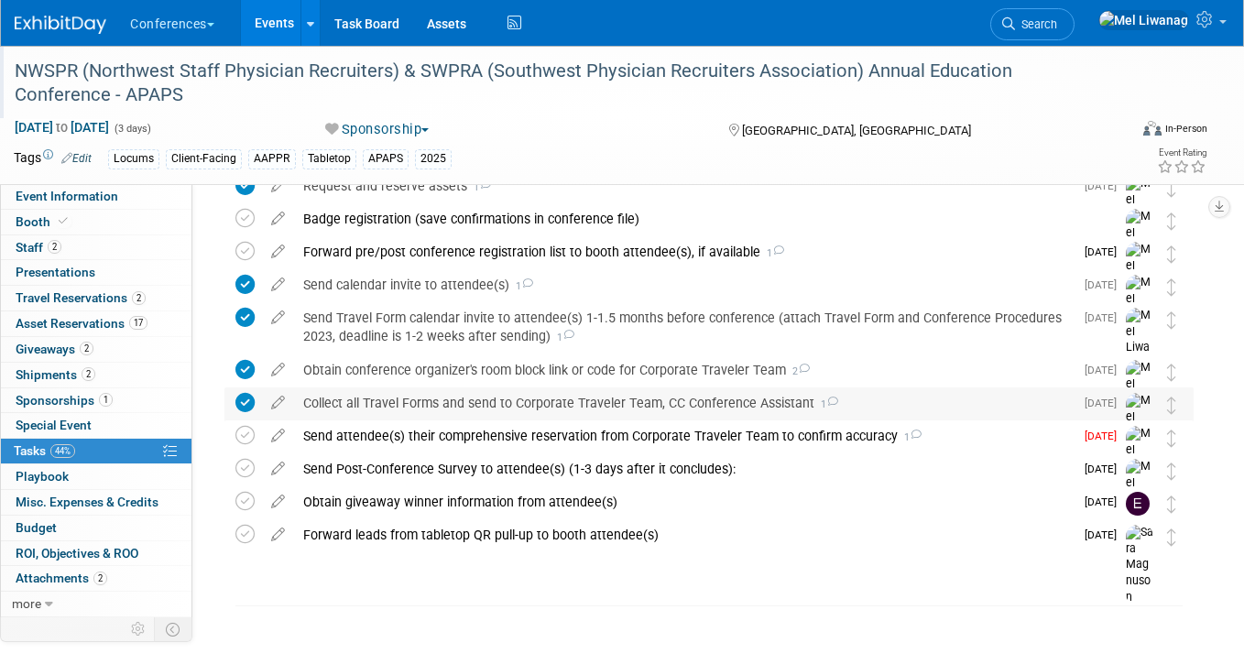
click at [243, 401] on icon at bounding box center [244, 402] width 19 height 19
click at [416, 401] on div "Collect all Travel Forms and send to Corporate Traveler Team, CC Conference Ass…" at bounding box center [683, 402] width 779 height 31
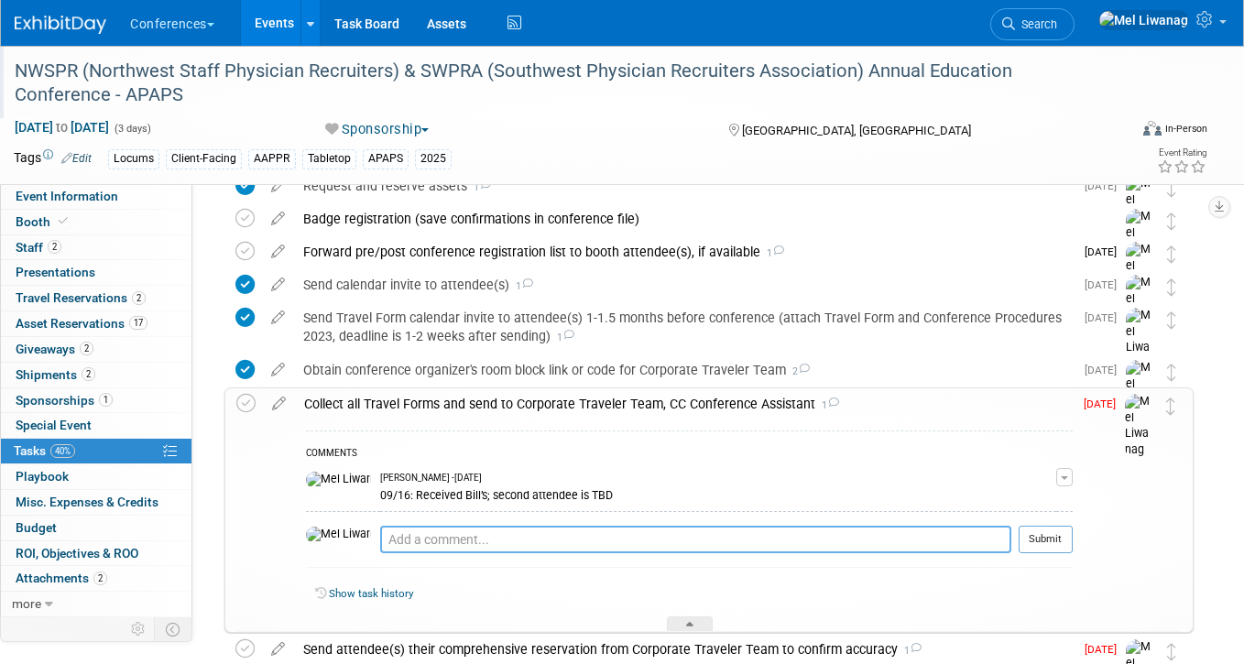
click at [433, 546] on textarea at bounding box center [695, 539] width 631 height 27
type textarea "09/24: Sent calendar invites to Chris Pew"
click at [1042, 537] on button "Submit" at bounding box center [1045, 539] width 54 height 27
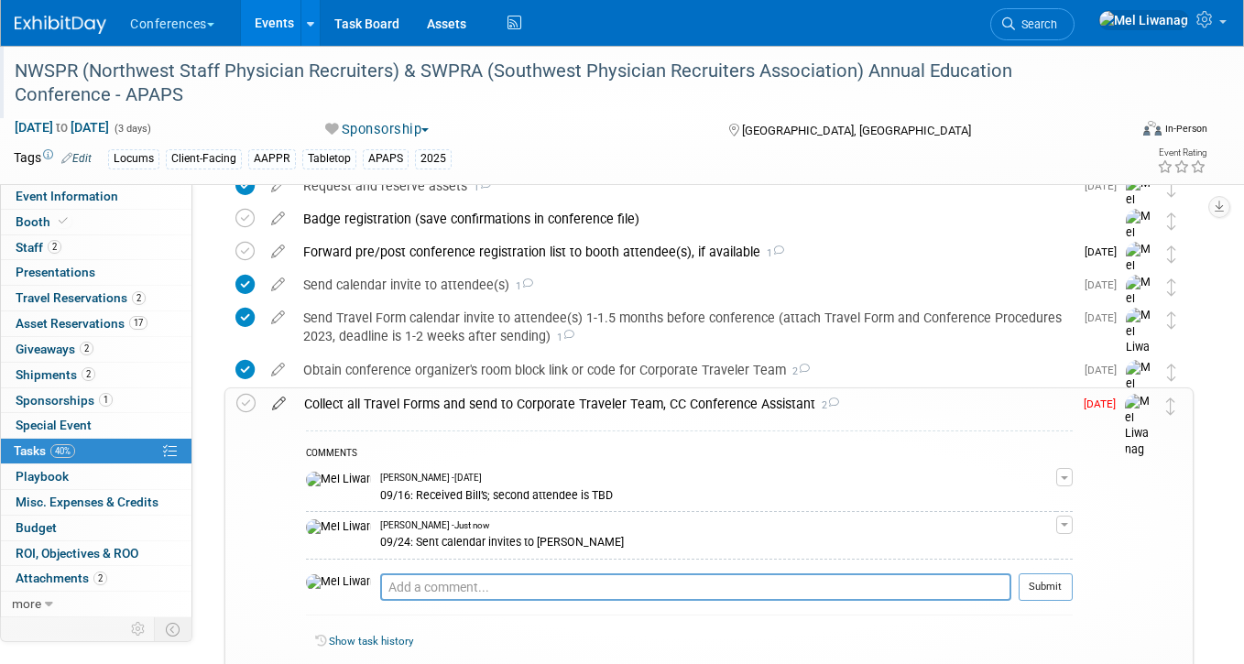
click at [288, 398] on icon at bounding box center [279, 399] width 32 height 23
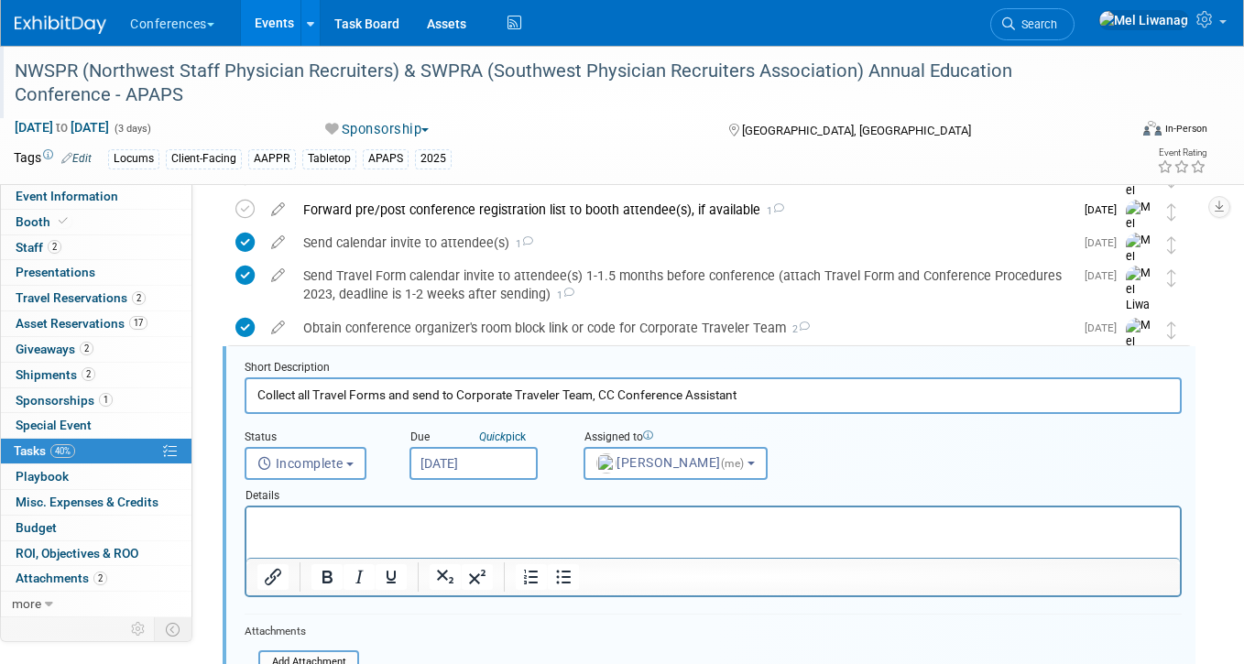
scroll to position [649, 0]
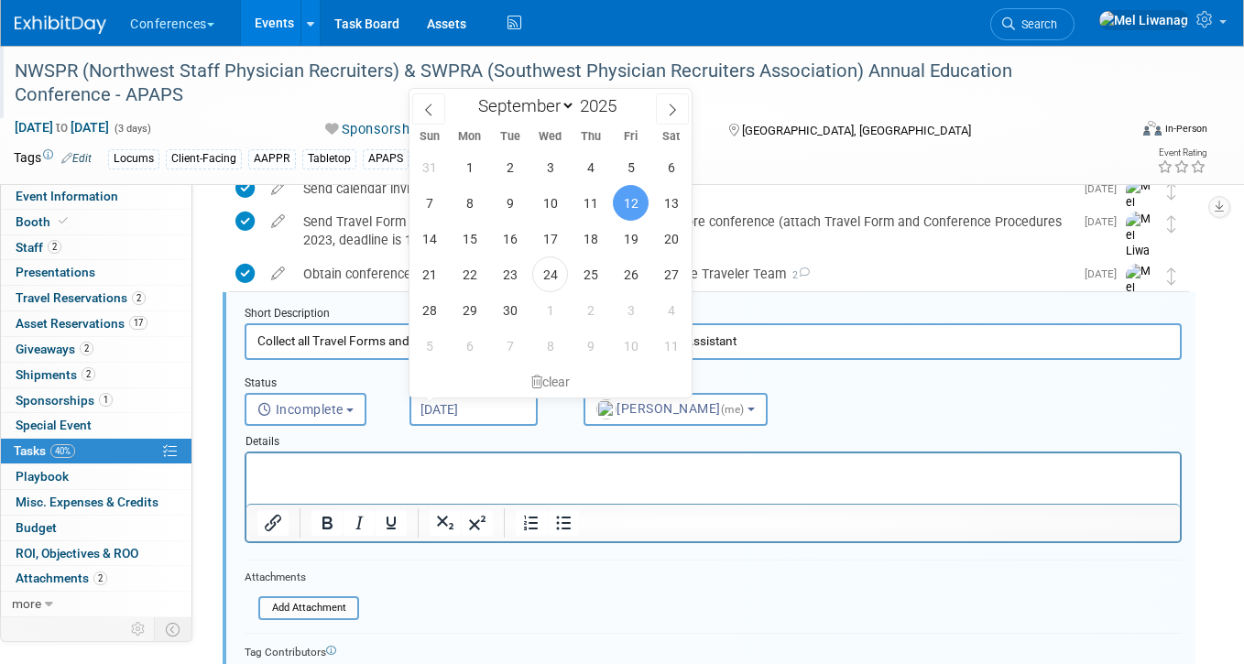
click at [493, 407] on input "Sep 12, 2025" at bounding box center [473, 409] width 128 height 33
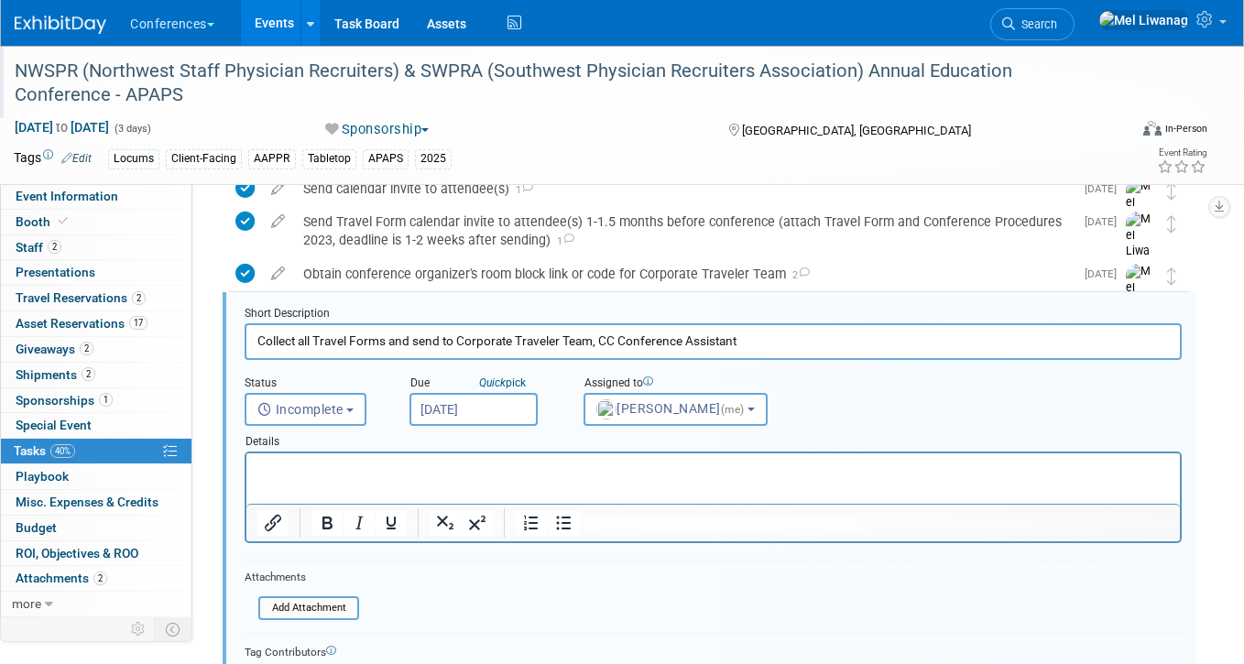
click at [848, 162] on div "Locums Client-Facing AAPPR Tabletop APAPS 2025" at bounding box center [556, 159] width 896 height 20
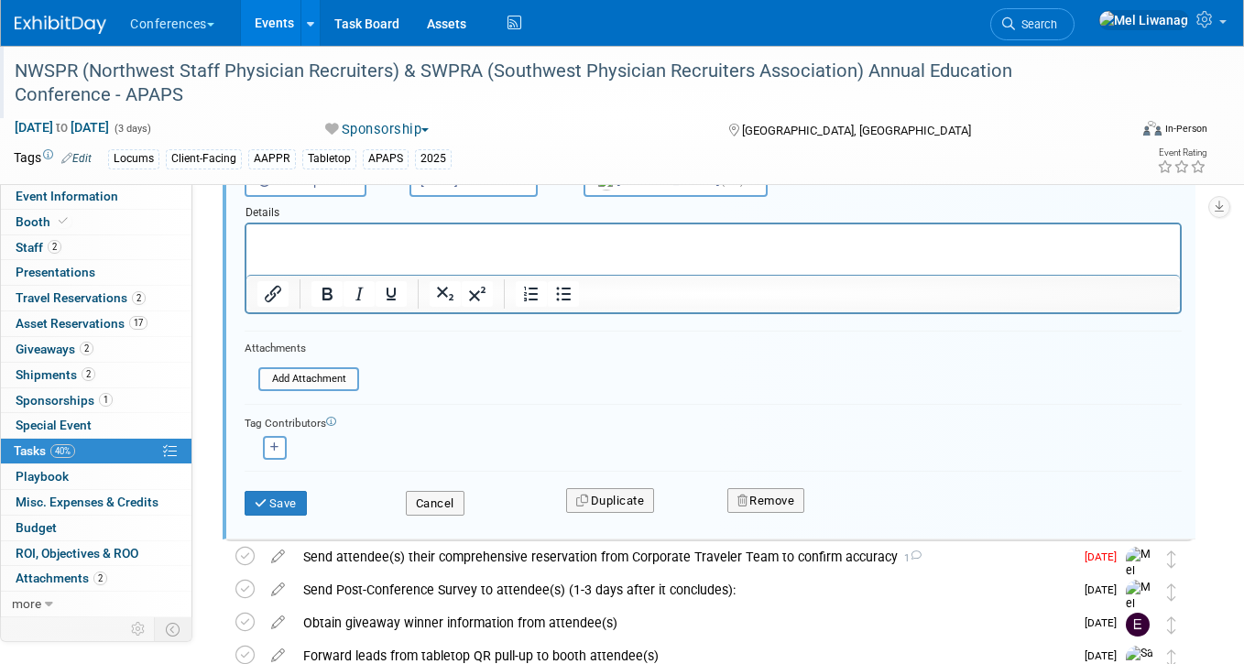
scroll to position [999, 0]
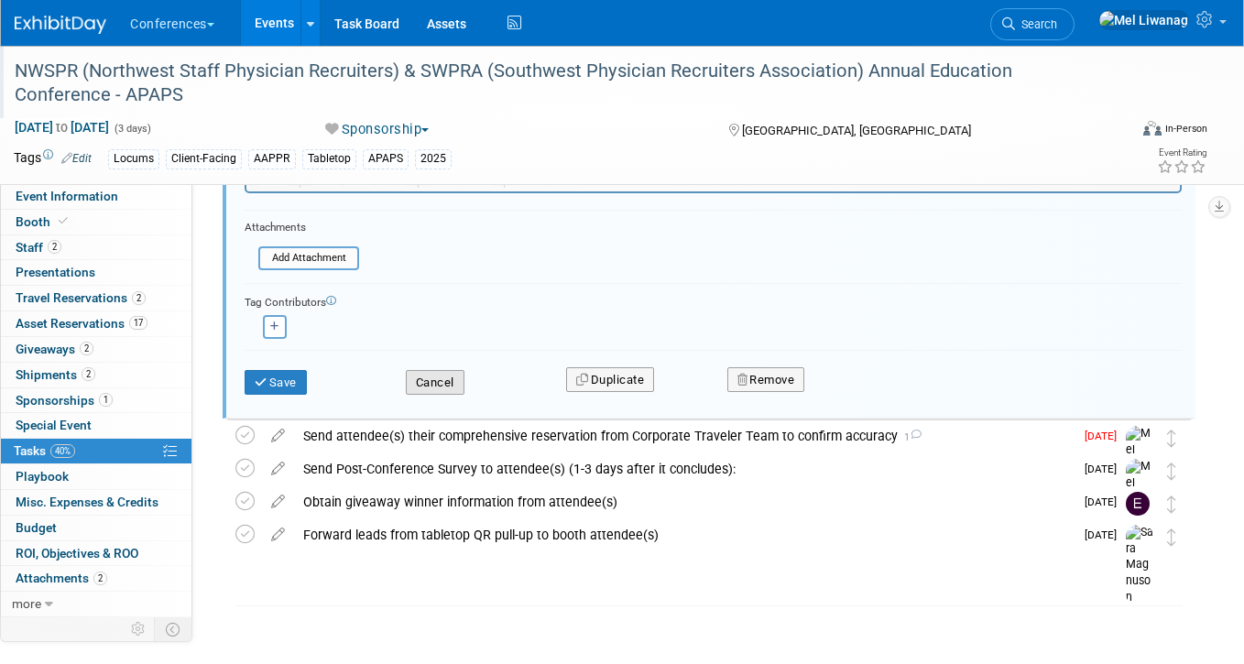
click at [436, 383] on button "Cancel" at bounding box center [435, 383] width 59 height 26
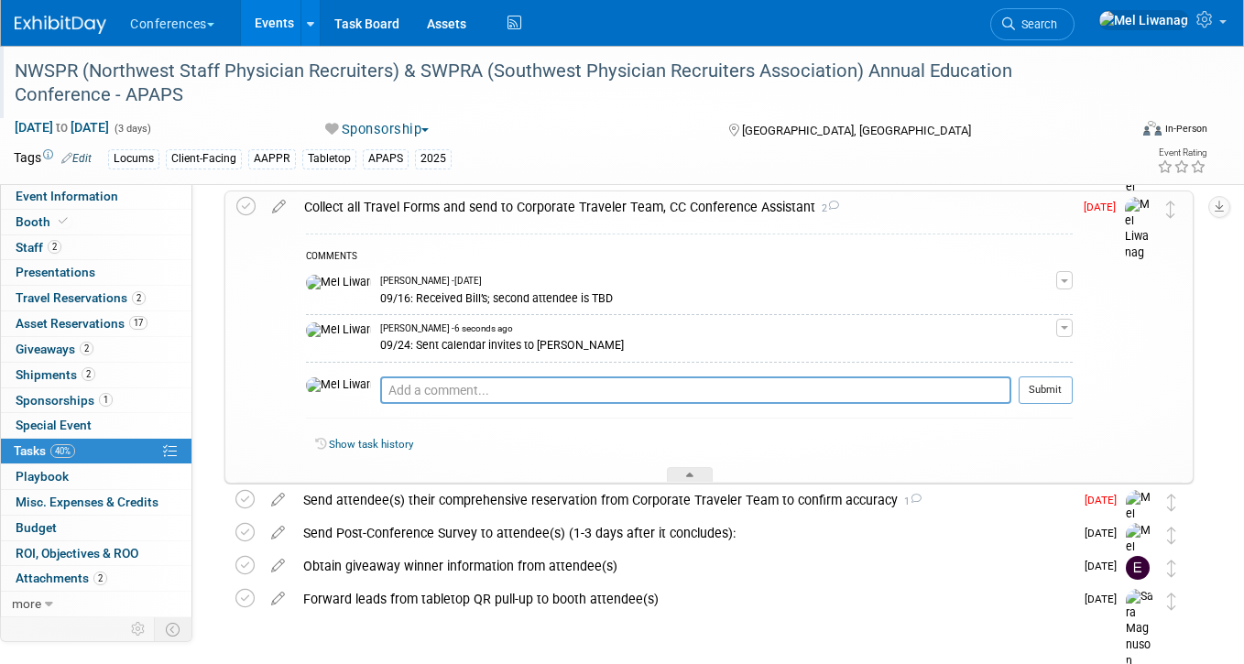
scroll to position [736, 0]
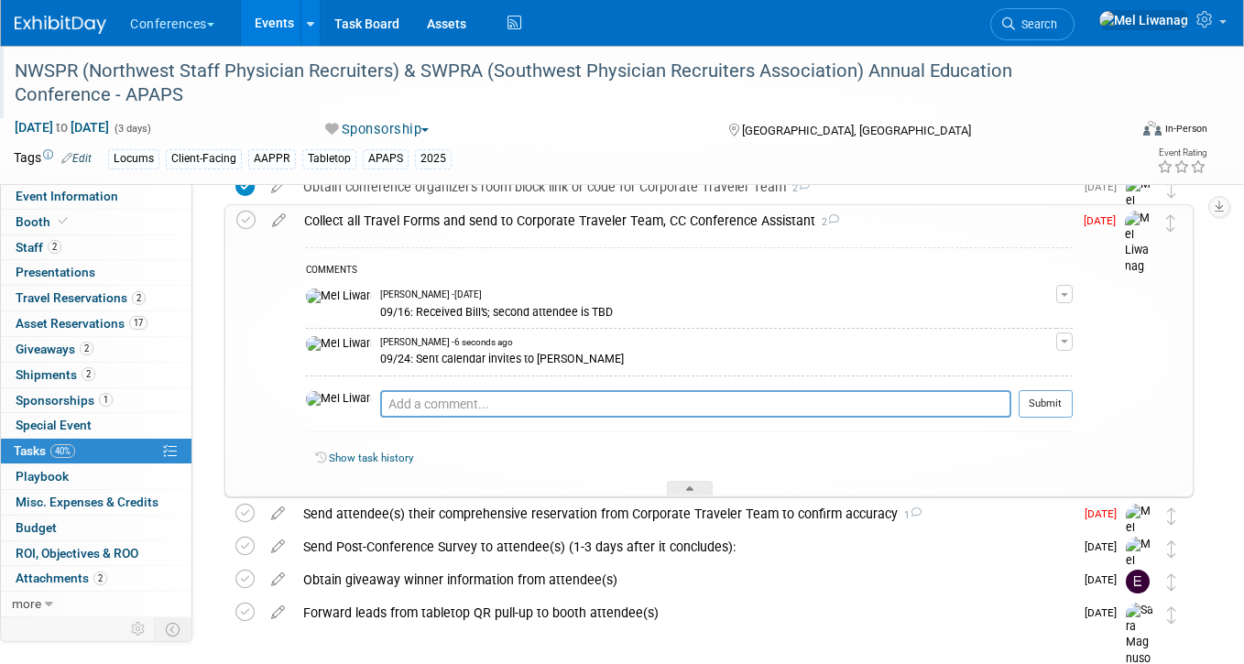
click at [625, 239] on div "COMMENTS Mel Liwanag - 7 days ago 09/16: Received Bill’s; second attendee is TB…" at bounding box center [683, 365] width 777 height 259
click at [625, 223] on div "Collect all Travel Forms and send to Corporate Traveler Team, CC Conference Ass…" at bounding box center [683, 220] width 777 height 31
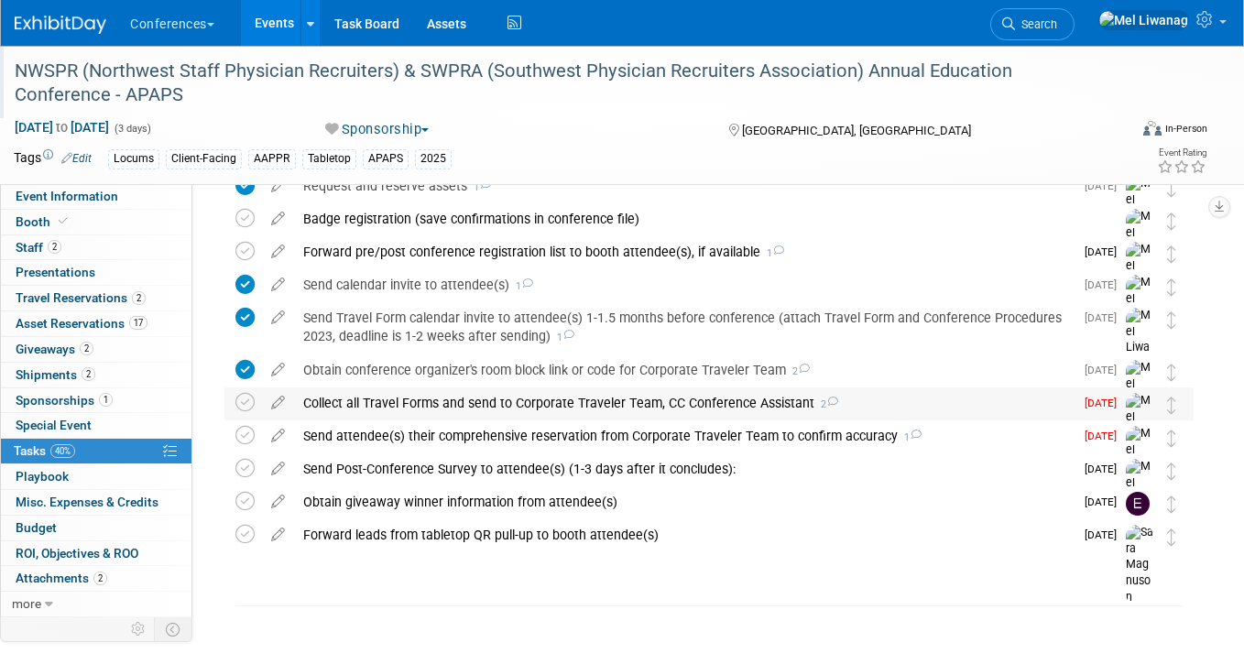
scroll to position [0, 0]
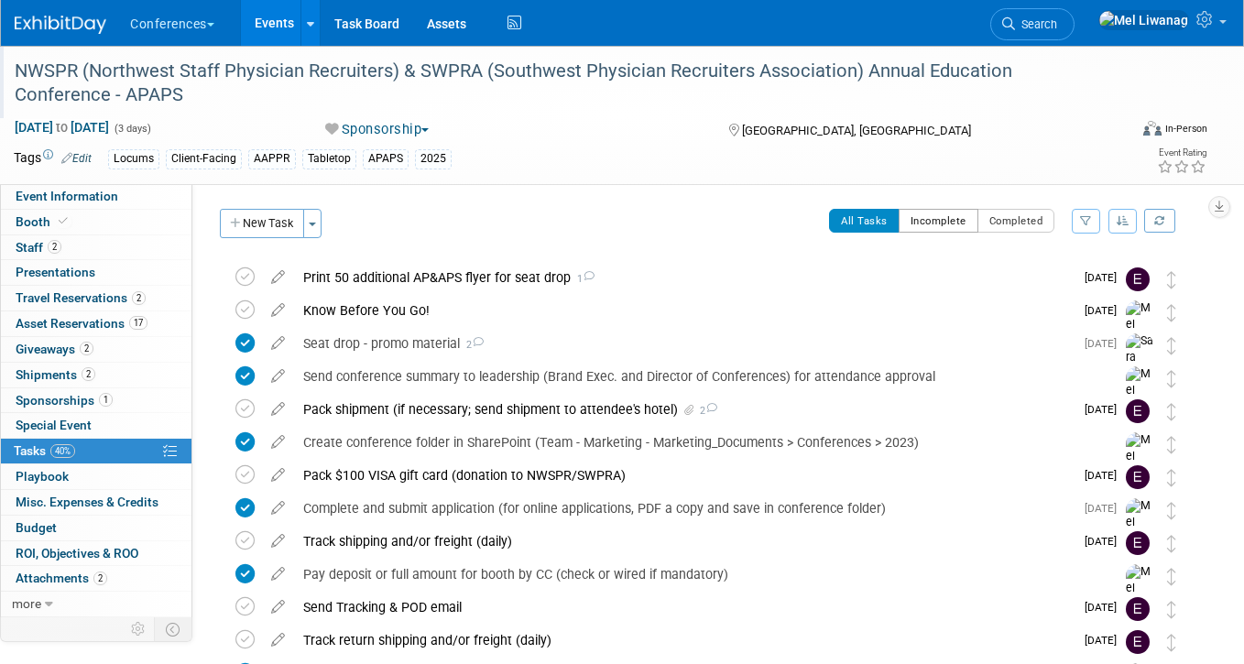
click at [926, 212] on button "Incomplete" at bounding box center [938, 221] width 80 height 24
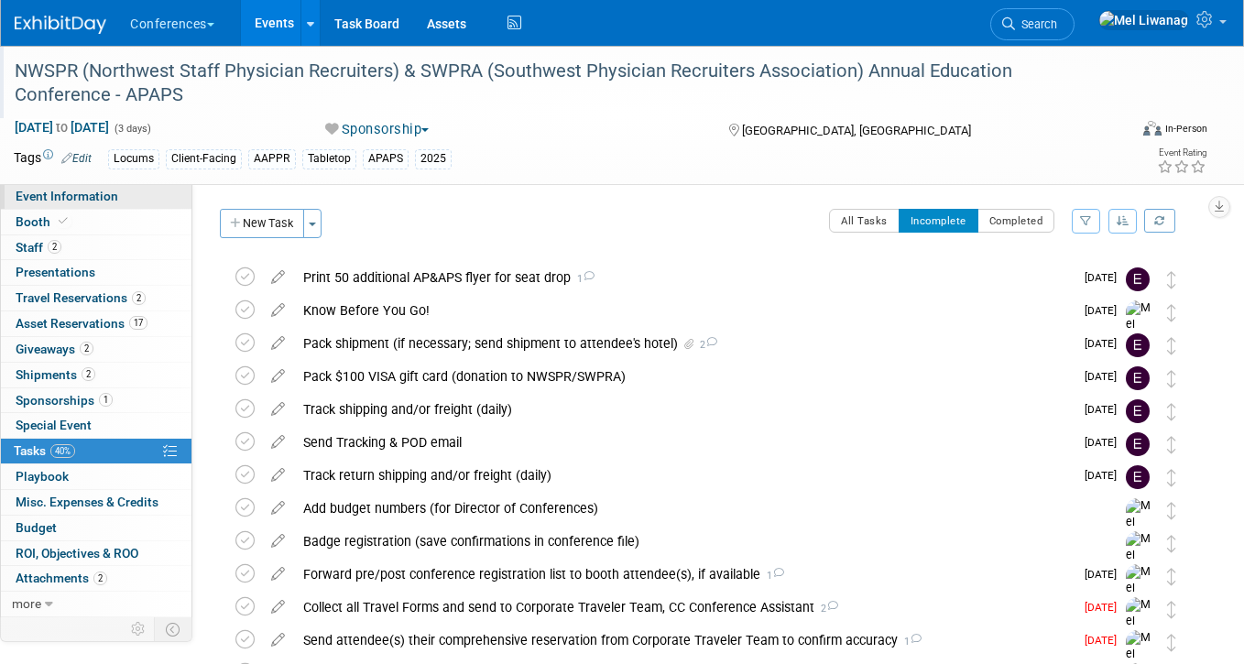
click at [131, 201] on link "Event Information" at bounding box center [96, 196] width 190 height 25
select select "Locums"
select select "Client-facing"
select select "[PERSON_NAME]"
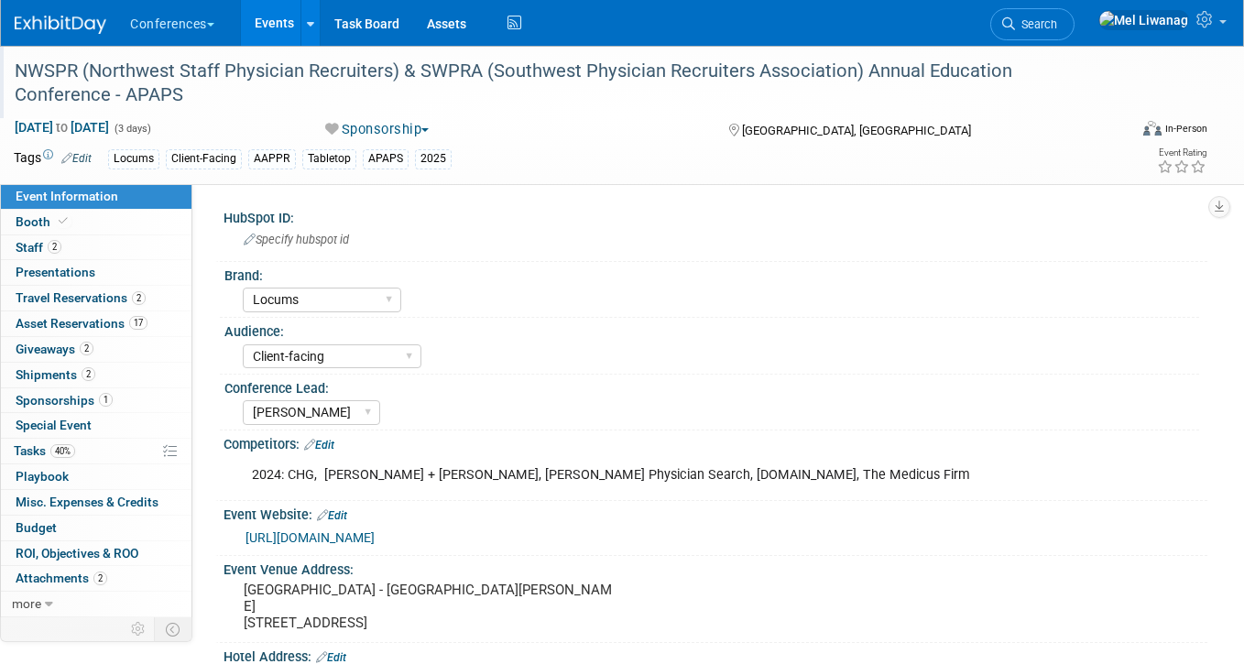
click at [589, 61] on div "NWSPR (Northwest Staff Physician Recruiters) & SWPRA (Southwest Physician Recru…" at bounding box center [556, 83] width 1097 height 56
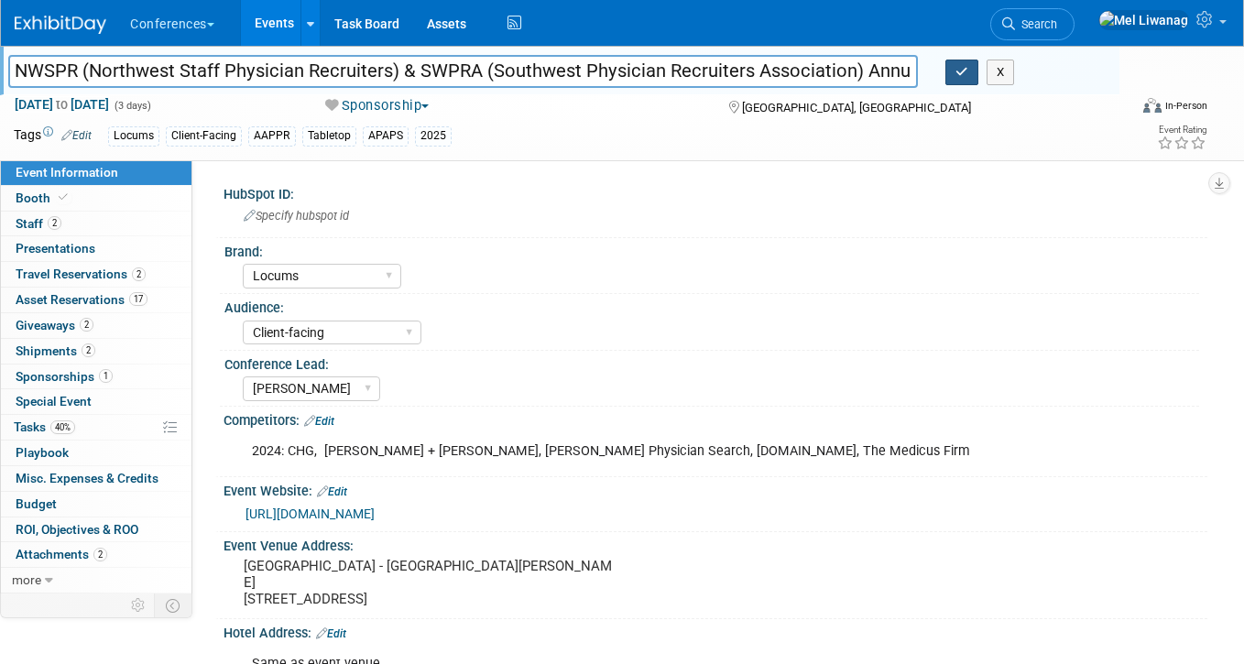
click at [951, 75] on button "button" at bounding box center [961, 73] width 33 height 26
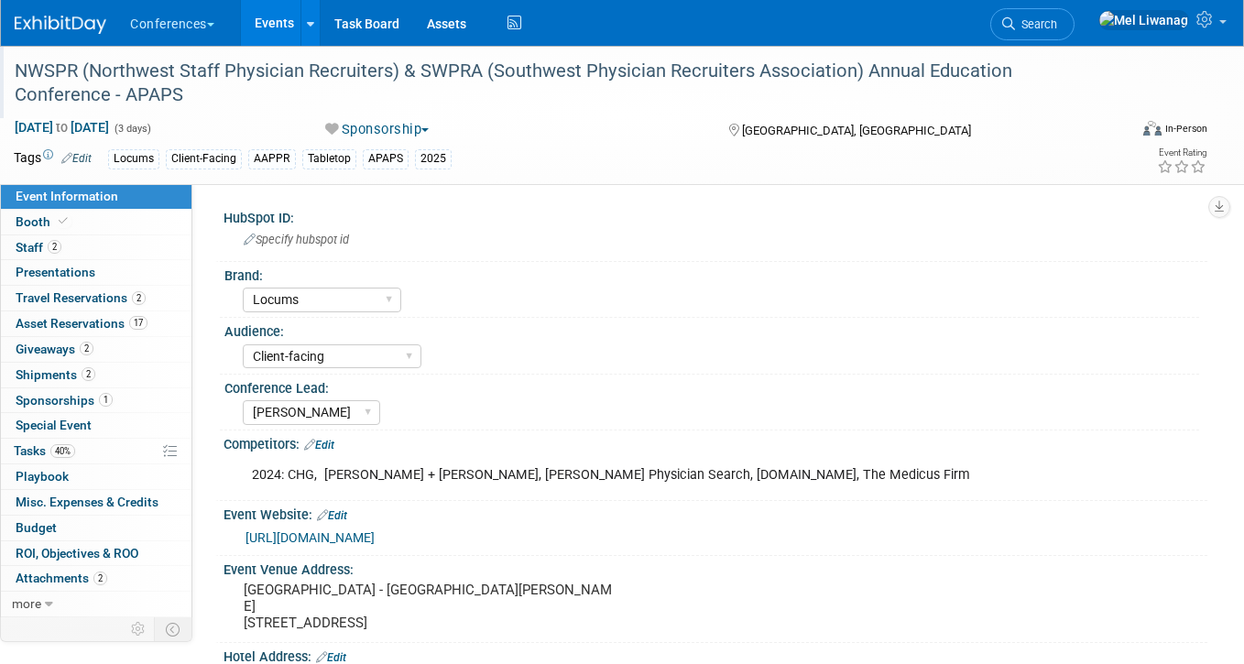
click at [123, 90] on div "NWSPR (Northwest Staff Physician Recruiters) & SWPRA (Southwest Physician Recru…" at bounding box center [556, 83] width 1097 height 56
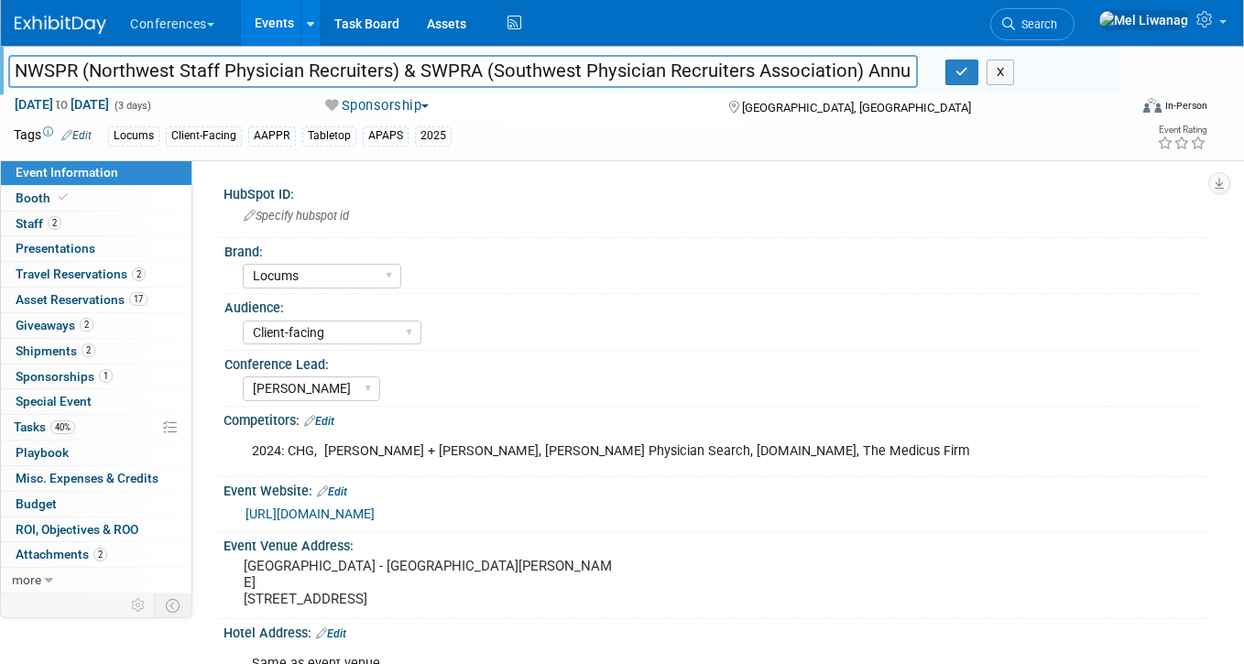
click at [16, 70] on input "NWSPR (Northwest Staff Physician Recruiters) & SWPRA (Southwest Physician Recru…" at bounding box center [462, 71] width 909 height 32
drag, startPoint x: 18, startPoint y: 70, endPoint x: 839, endPoint y: 77, distance: 820.5
click at [840, 74] on input "NWSPR (Northwest Staff Physician Recruiters) & SWPRA (Southwest Physician Recru…" at bounding box center [462, 71] width 909 height 32
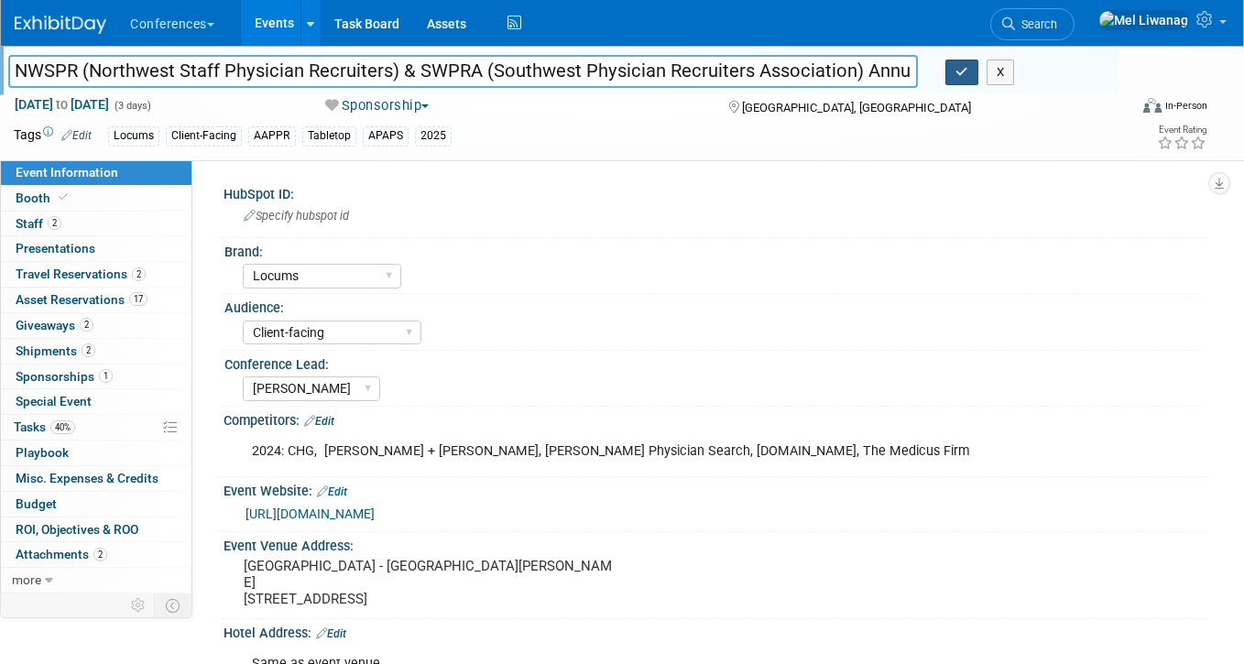
click at [963, 71] on icon "button" at bounding box center [961, 72] width 13 height 12
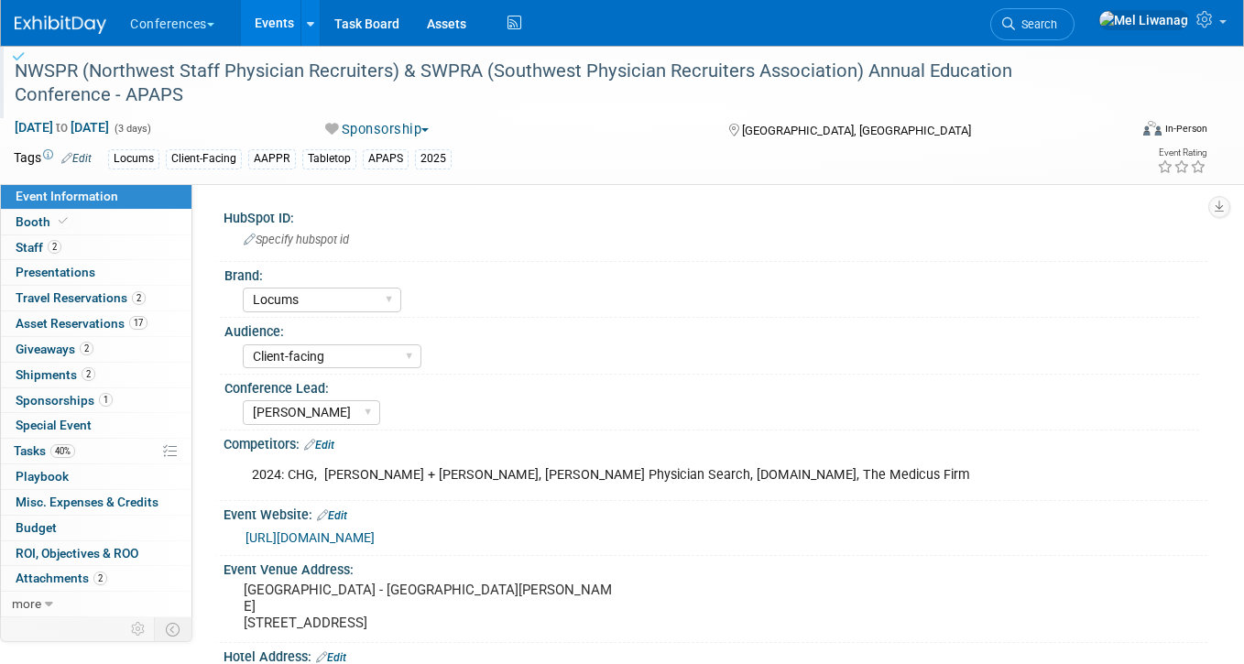
click at [386, 476] on div "2024: CHG, [PERSON_NAME] + [PERSON_NAME], [PERSON_NAME] Physician Search, [DOMA…" at bounding box center [627, 475] width 777 height 37
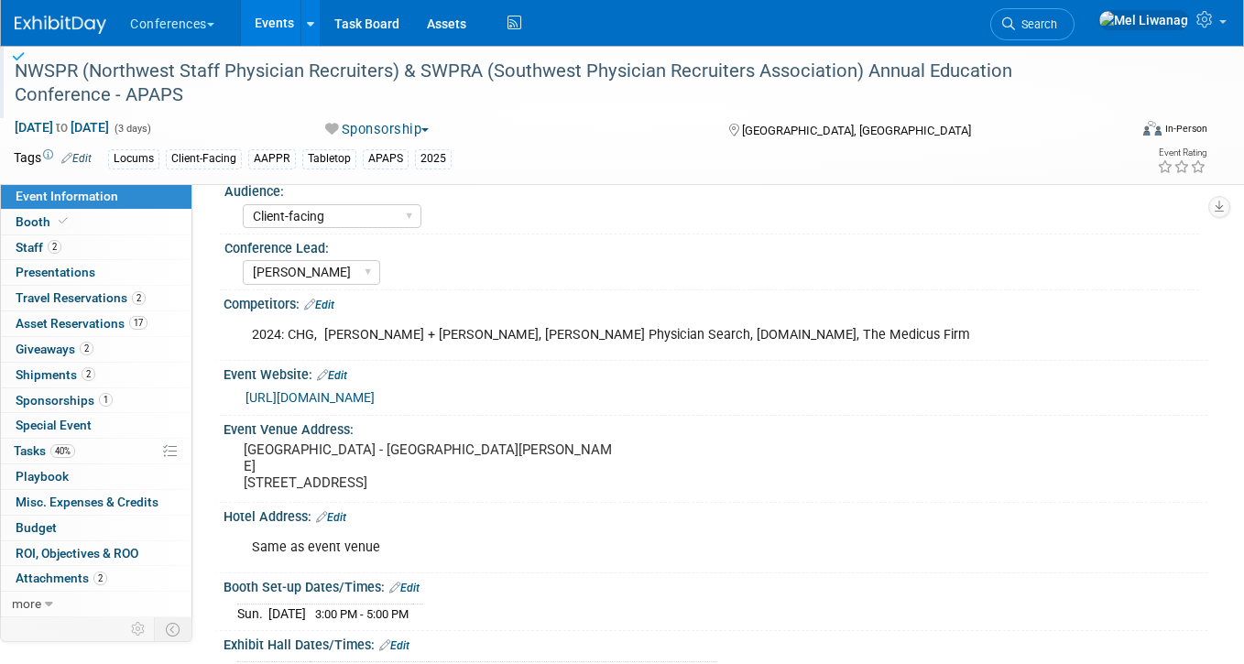
scroll to position [147, 0]
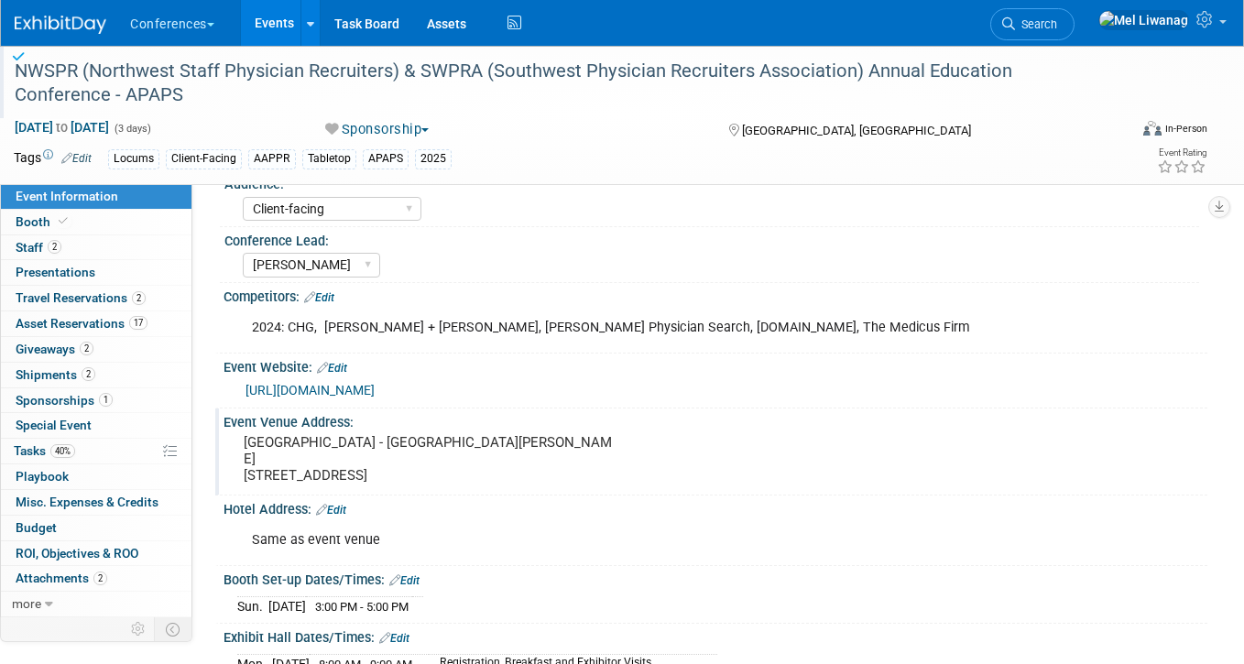
click at [390, 475] on div "Event Venue Address: Sheraton Grand Sacramento Hotel - Grand Nave Ballroom 1230…" at bounding box center [711, 451] width 992 height 87
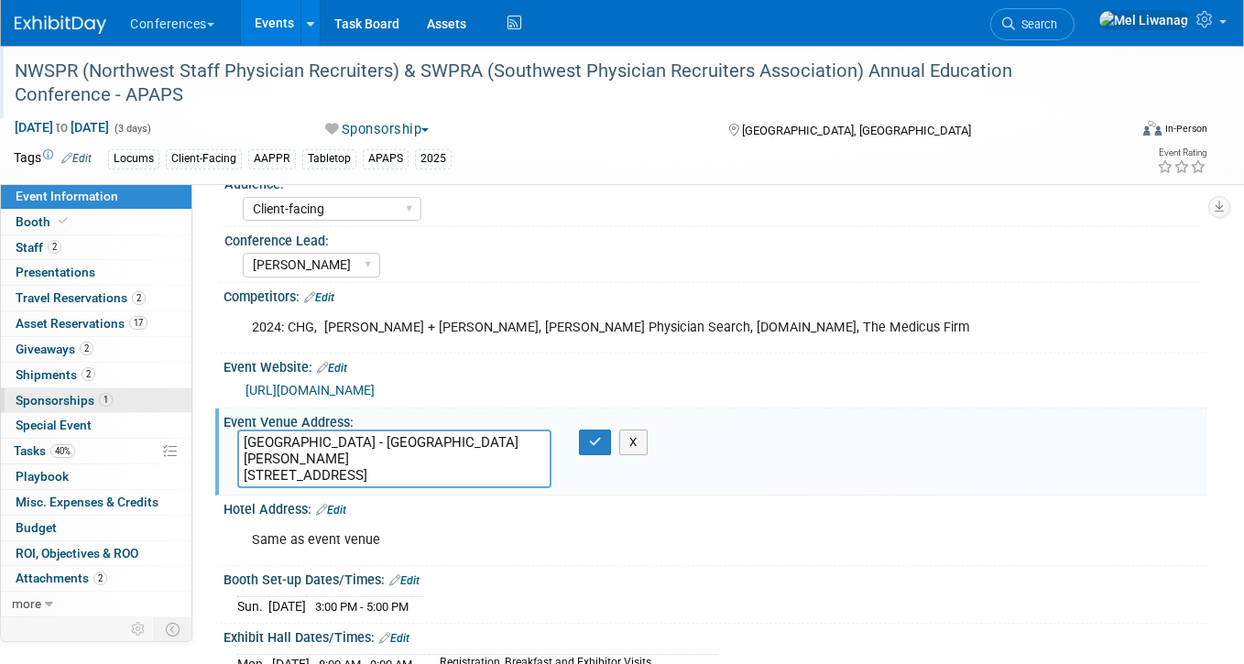
drag, startPoint x: 476, startPoint y: 473, endPoint x: 147, endPoint y: 403, distance: 336.0
click at [147, 403] on div "Event Information Event Info Booth Booth 2 Staff 2 Staff 0 Presentations 0 Pres…" at bounding box center [622, 549] width 1244 height 1303
click at [602, 449] on button "button" at bounding box center [595, 442] width 33 height 26
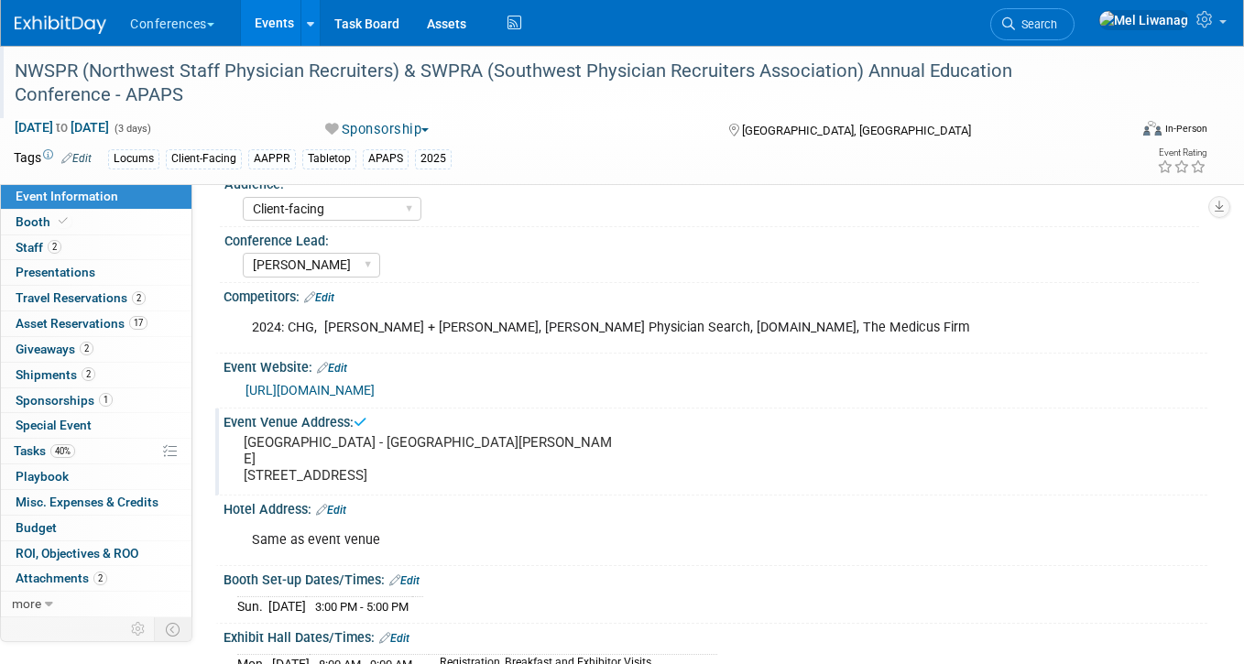
scroll to position [0, 0]
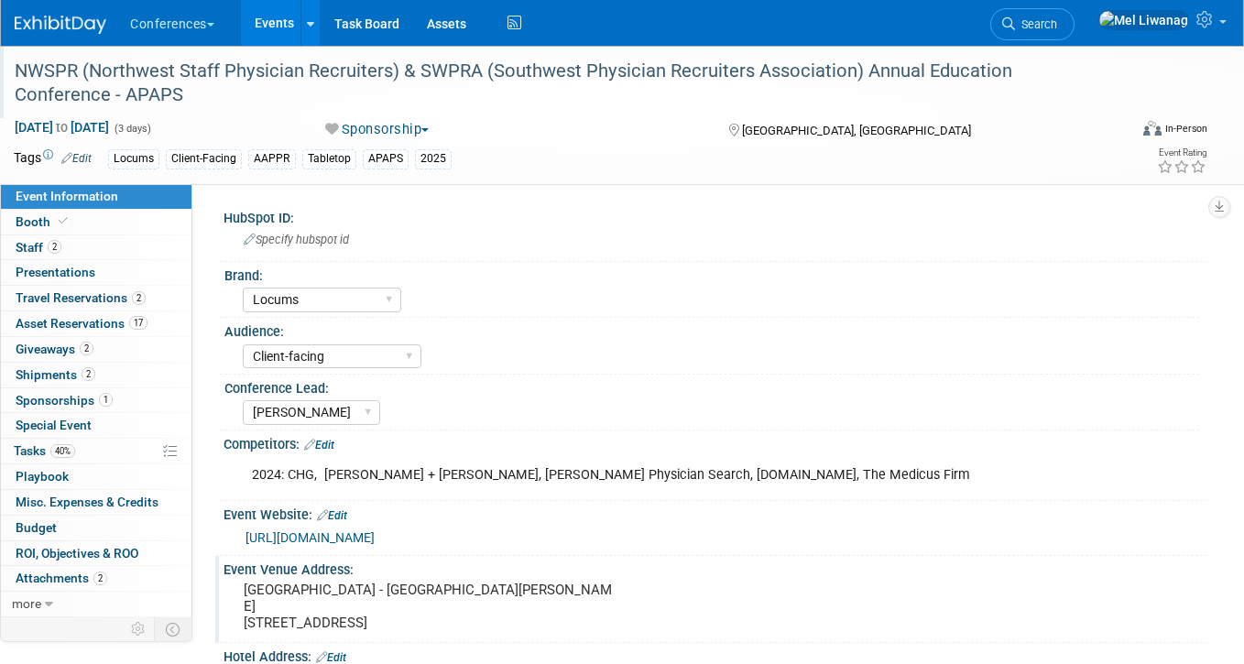
click at [375, 530] on link "https://aappr.org/regional-events/" at bounding box center [309, 537] width 129 height 15
click at [338, 510] on link "Edit" at bounding box center [332, 515] width 30 height 13
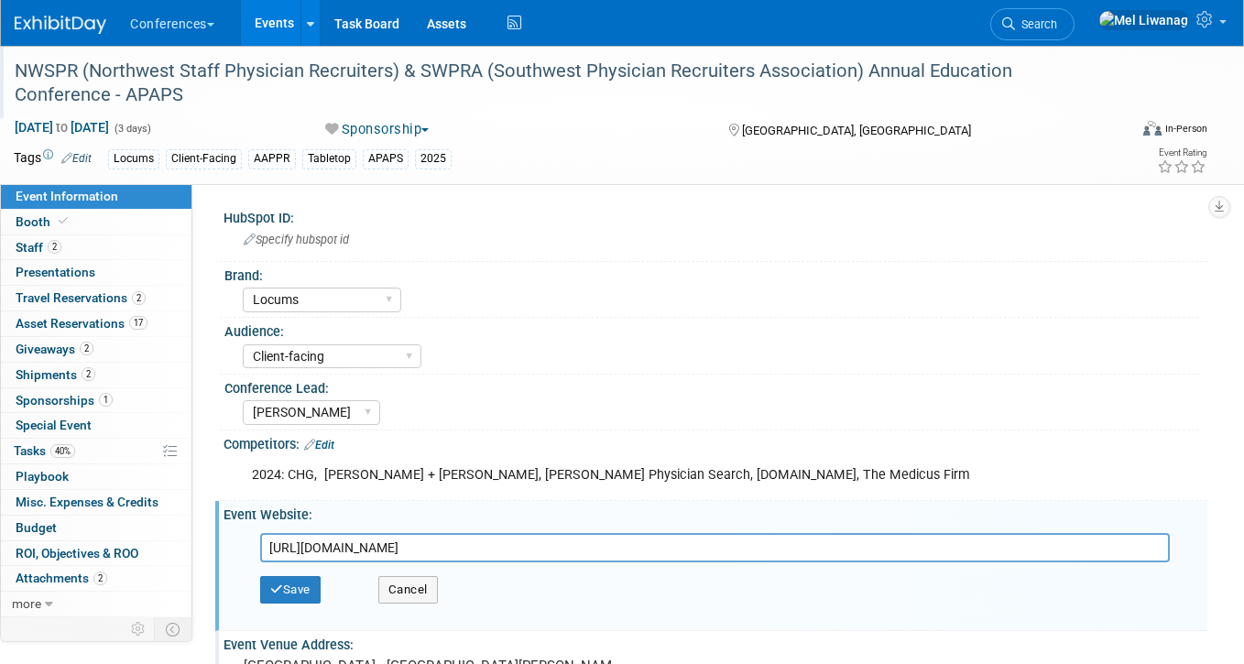
drag, startPoint x: 473, startPoint y: 543, endPoint x: 193, endPoint y: 560, distance: 280.7
type input "[URL][DOMAIN_NAME]"
click at [327, 593] on div "Save Cancel" at bounding box center [719, 589] width 918 height 55
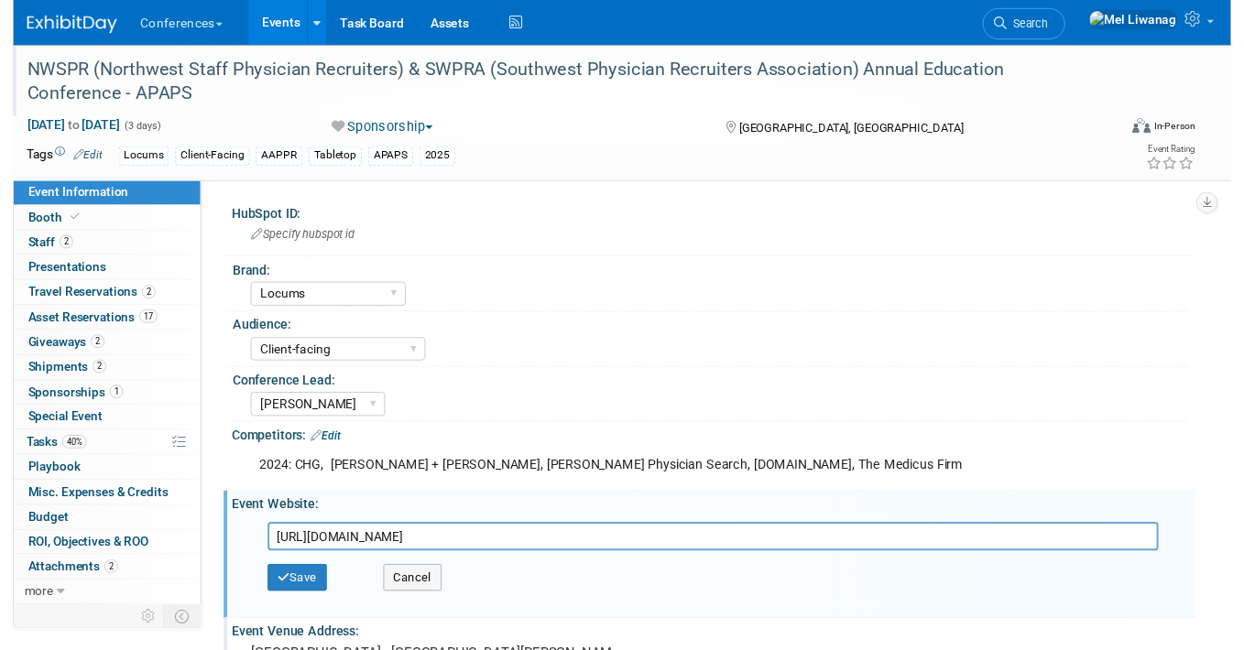
scroll to position [0, 0]
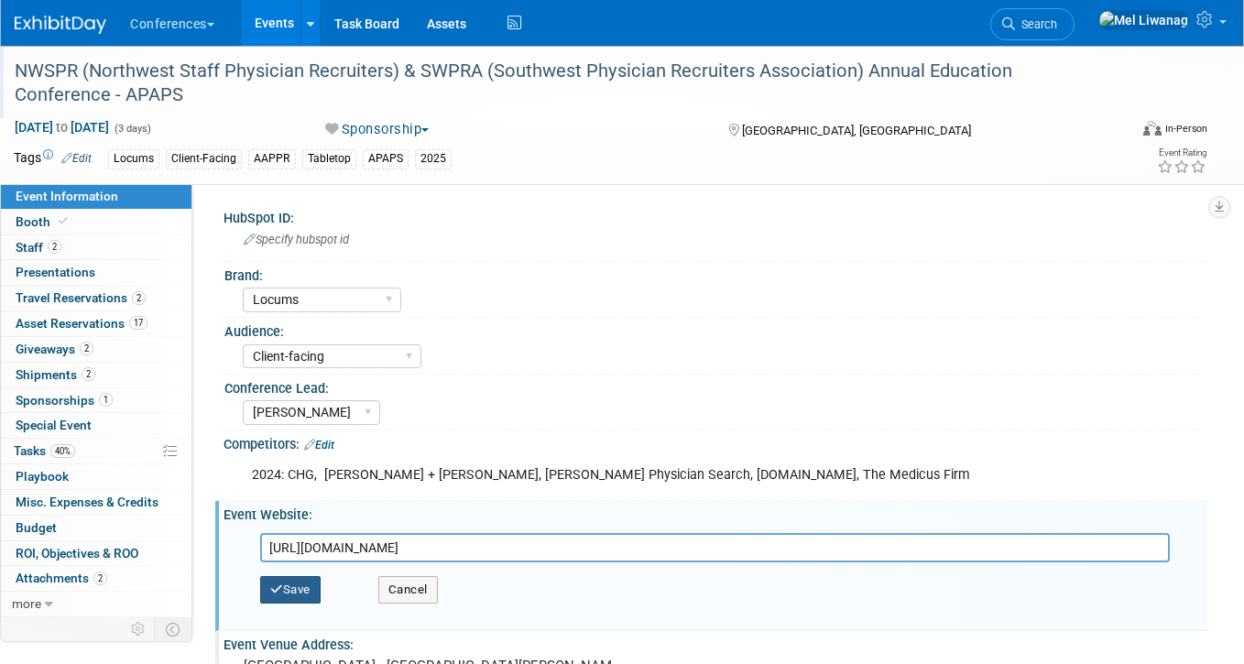
drag, startPoint x: 314, startPoint y: 594, endPoint x: 821, endPoint y: 15, distance: 770.3
click at [314, 595] on button "Save" at bounding box center [290, 589] width 60 height 27
click at [0, 0] on div at bounding box center [0, 0] width 0 height 0
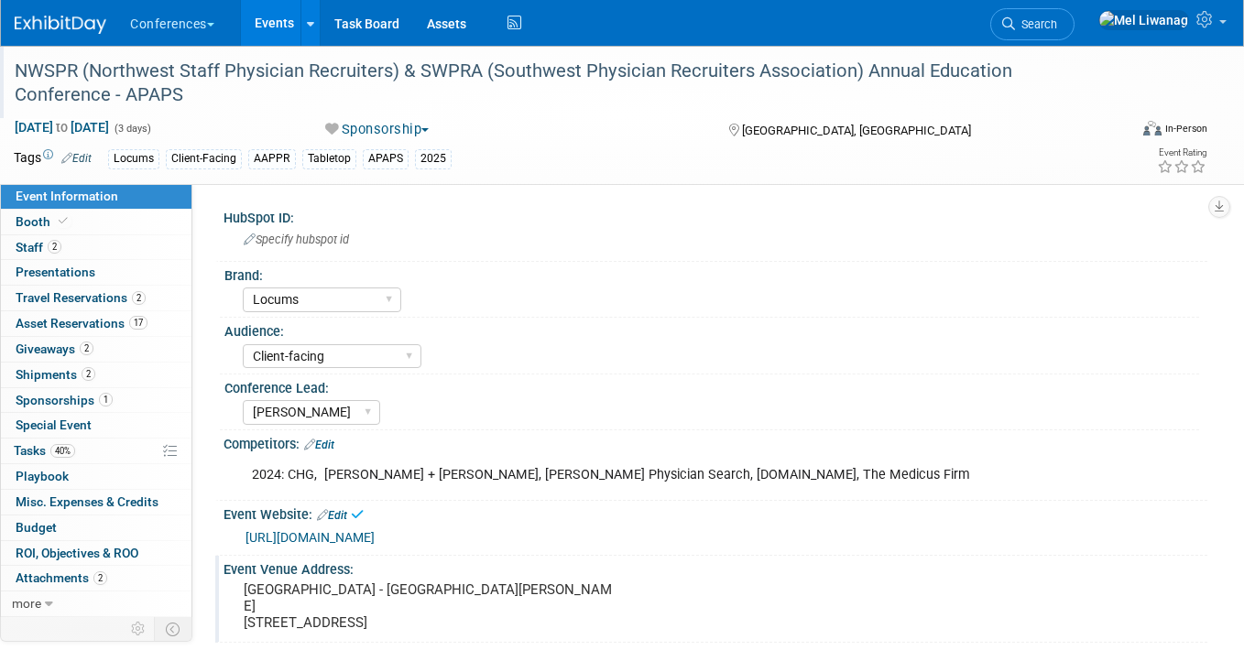
click at [375, 537] on link "[URL][DOMAIN_NAME]" at bounding box center [309, 537] width 129 height 15
click at [375, 533] on link "[URL][DOMAIN_NAME]" at bounding box center [309, 537] width 129 height 15
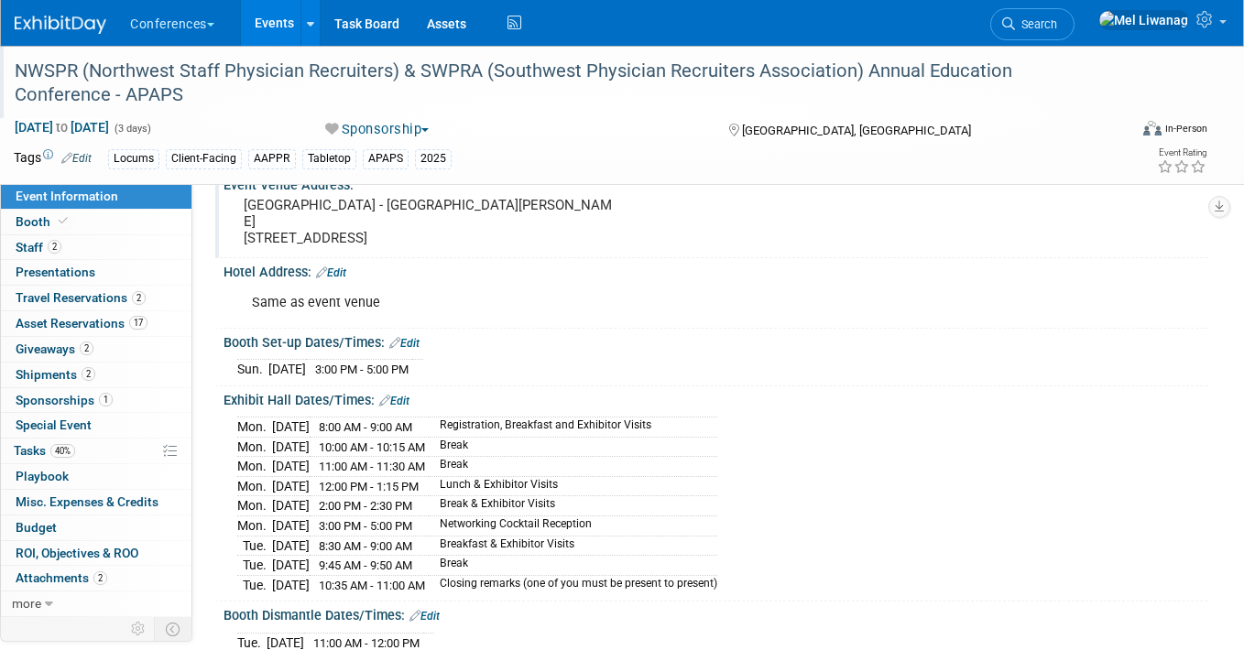
scroll to position [386, 1]
click at [408, 342] on link "Edit" at bounding box center [404, 342] width 30 height 13
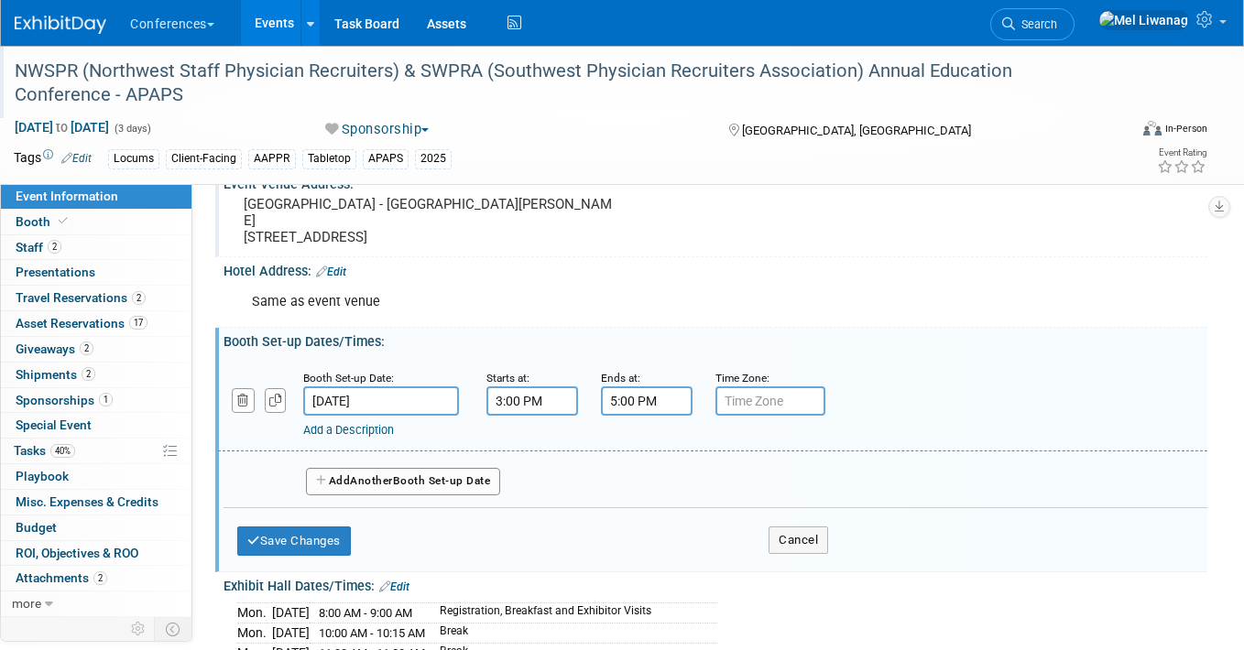
click at [495, 398] on input "3:00 PM" at bounding box center [532, 400] width 92 height 29
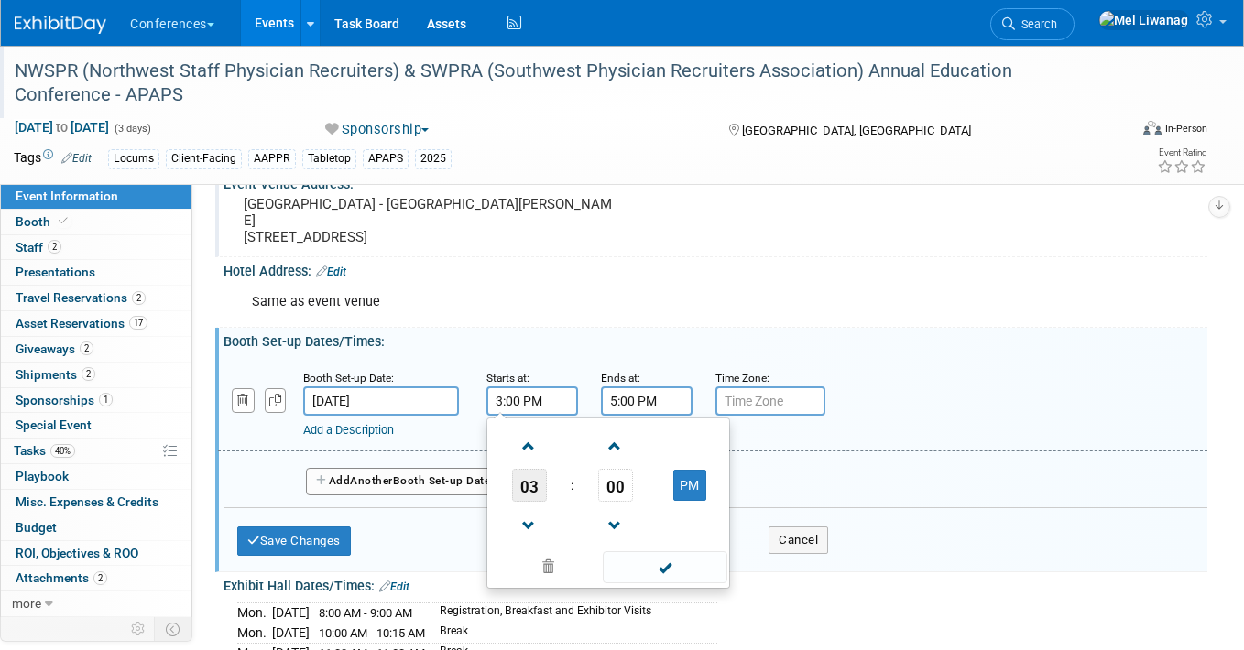
click at [541, 488] on span "03" at bounding box center [529, 485] width 35 height 33
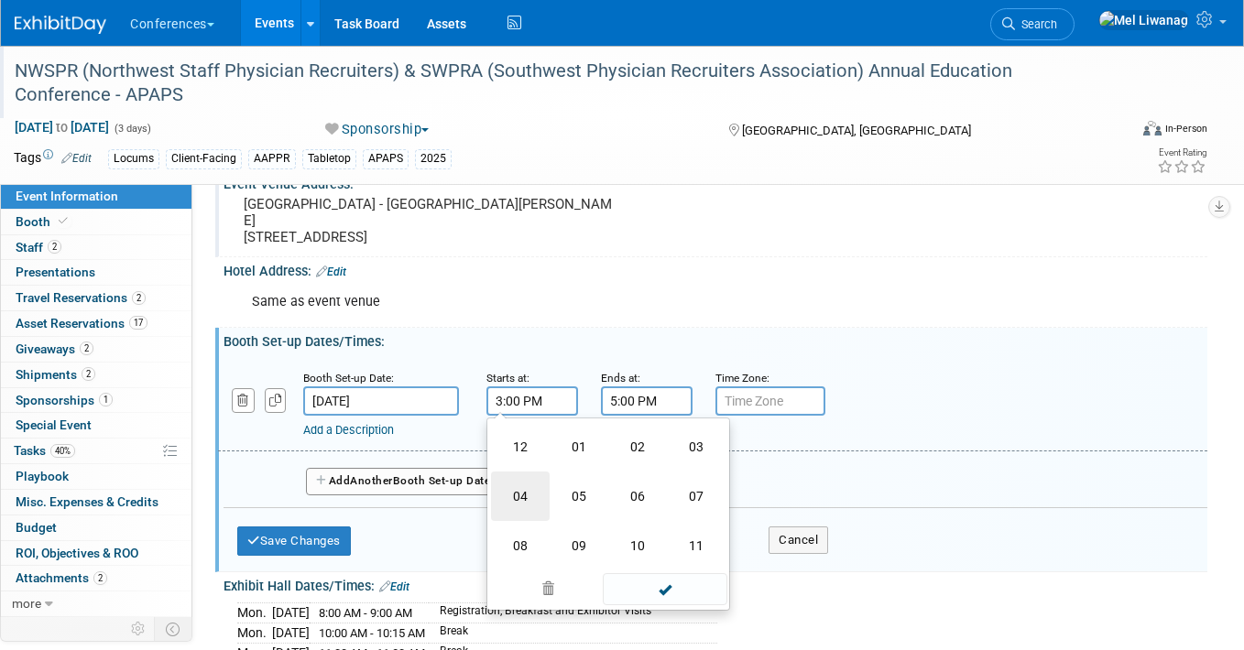
click at [540, 499] on td "04" at bounding box center [520, 496] width 59 height 49
type input "4:00 PM"
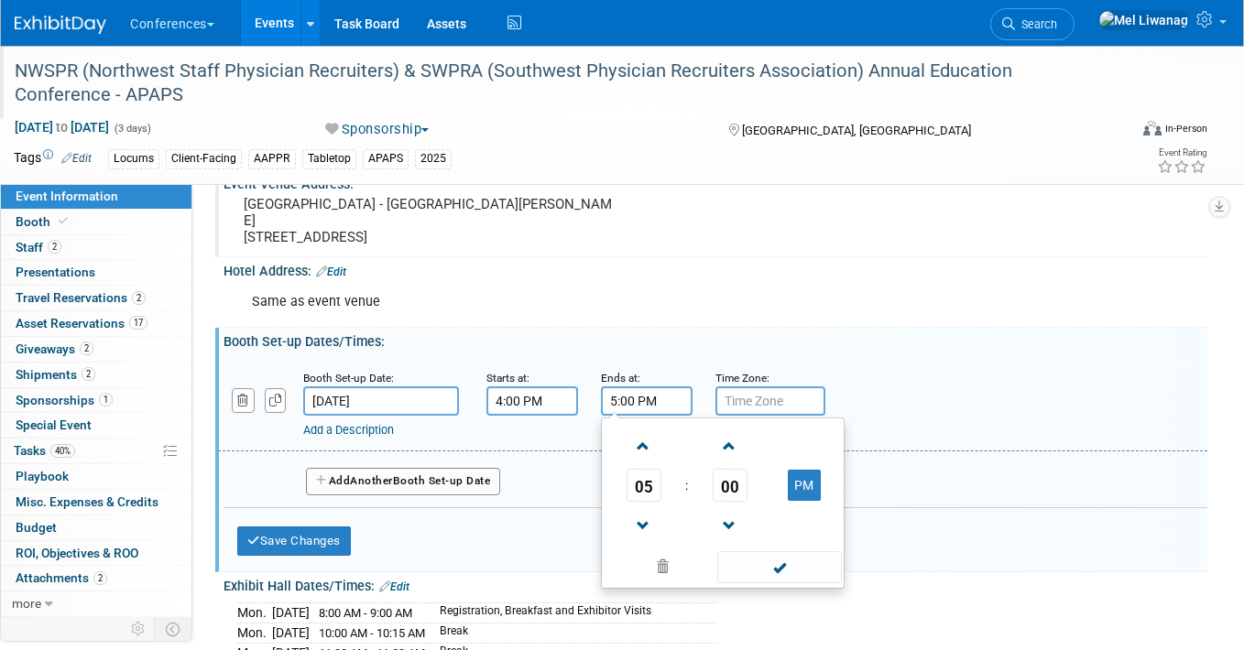
click at [624, 397] on input "5:00 PM" at bounding box center [647, 400] width 92 height 29
click at [644, 437] on span at bounding box center [643, 446] width 32 height 32
type input "6:00 PM"
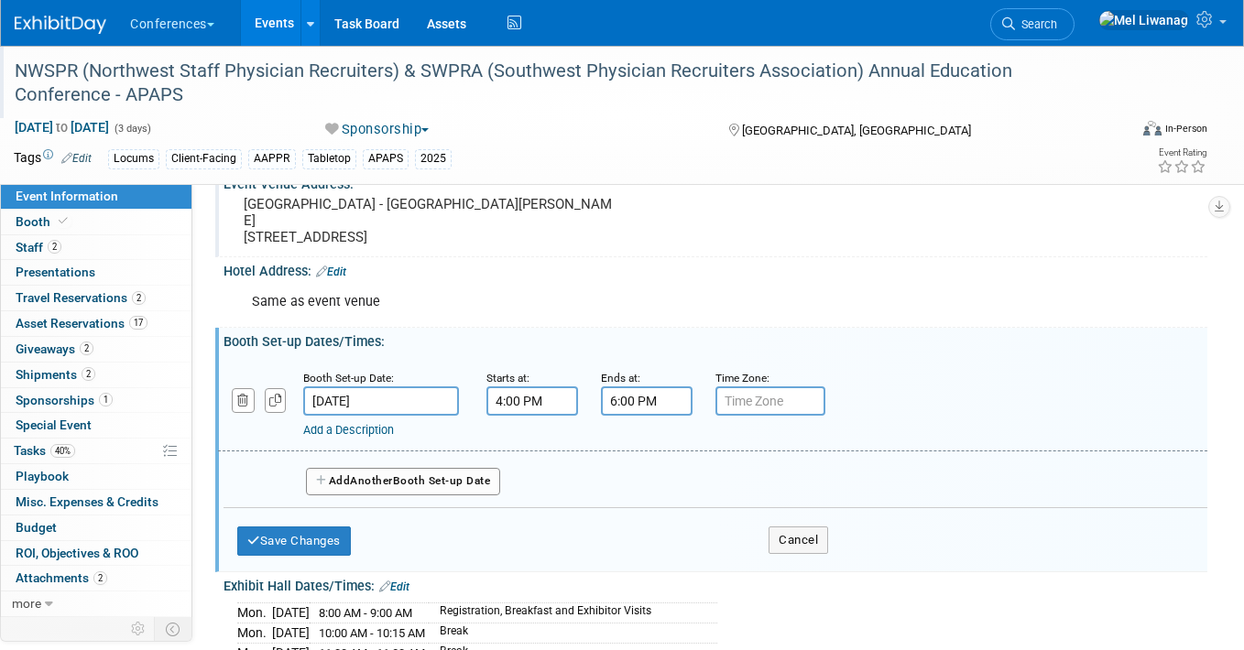
click at [374, 436] on link "Add a Description" at bounding box center [348, 430] width 91 height 14
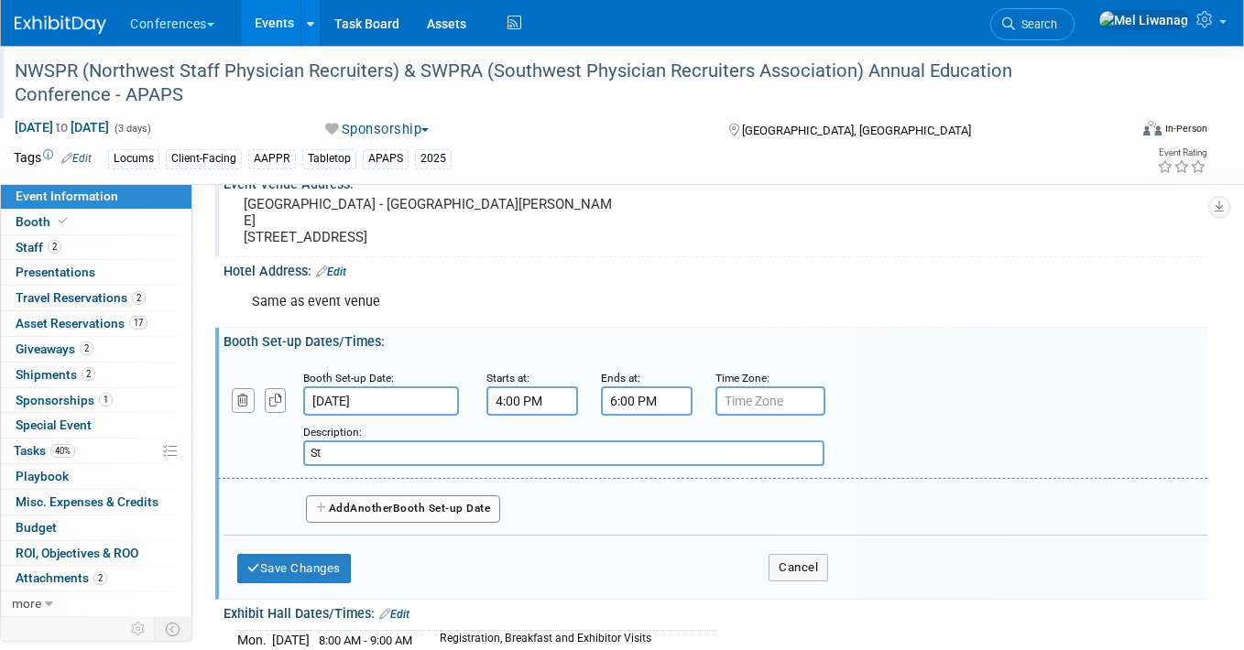
type input "S"
click at [333, 454] on input "Bill & Chris will" at bounding box center [563, 453] width 521 height 26
click at [439, 452] on input "Bill and/or Chris will" at bounding box center [563, 453] width 521 height 26
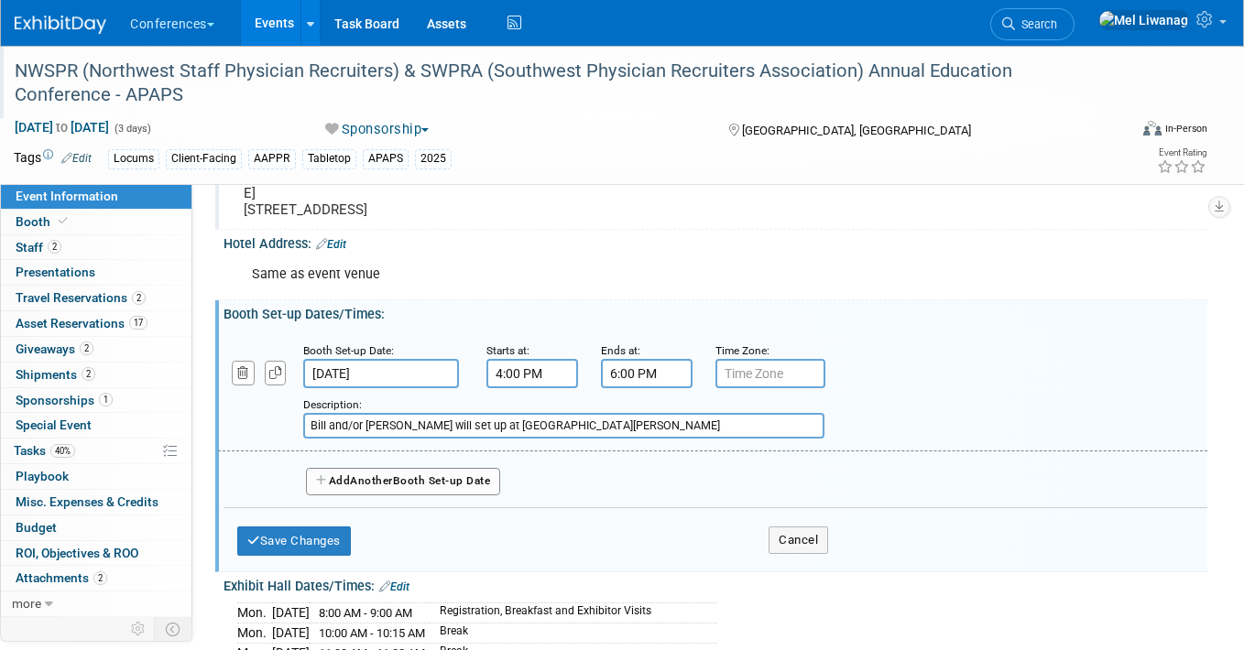
scroll to position [433, 1]
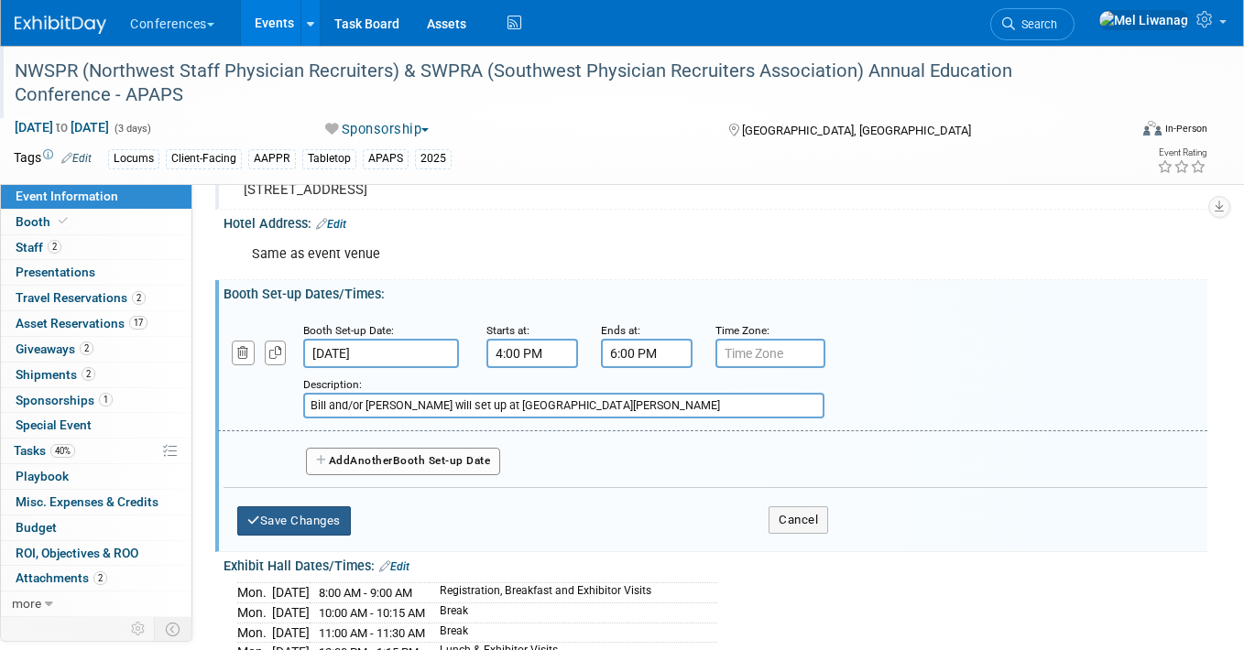
type input "Bill and/or Chris will set up at Grand Nave Ballroom"
click at [311, 527] on button "Save Changes" at bounding box center [294, 520] width 114 height 29
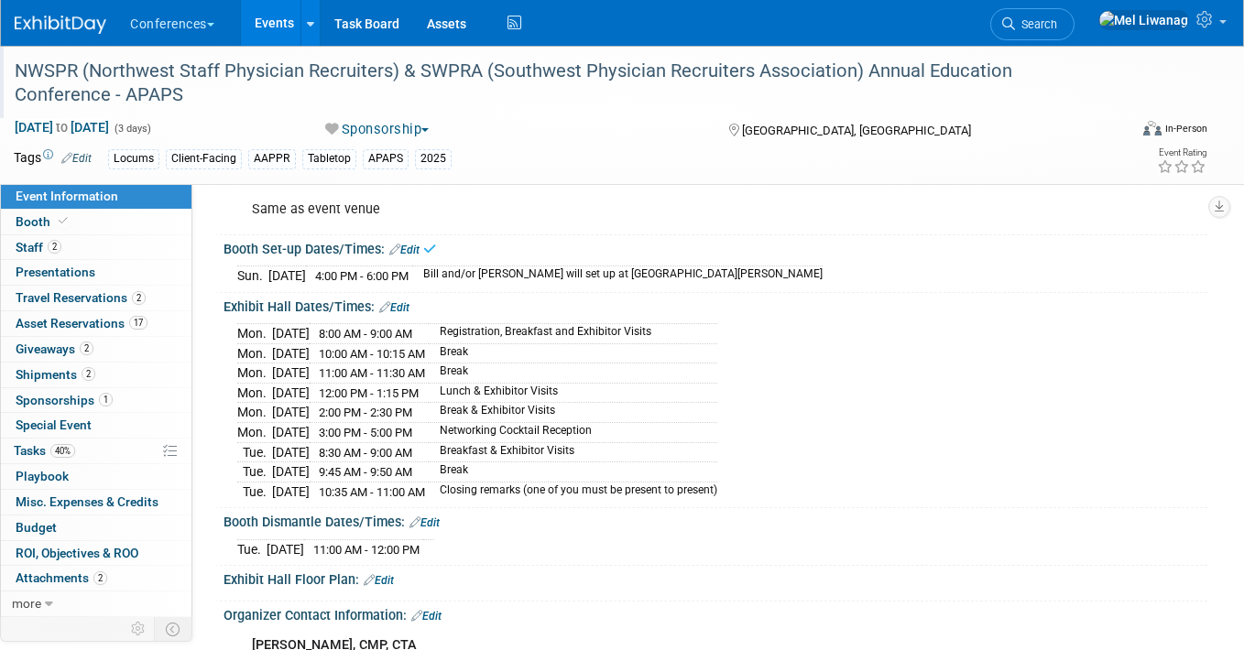
scroll to position [486, 1]
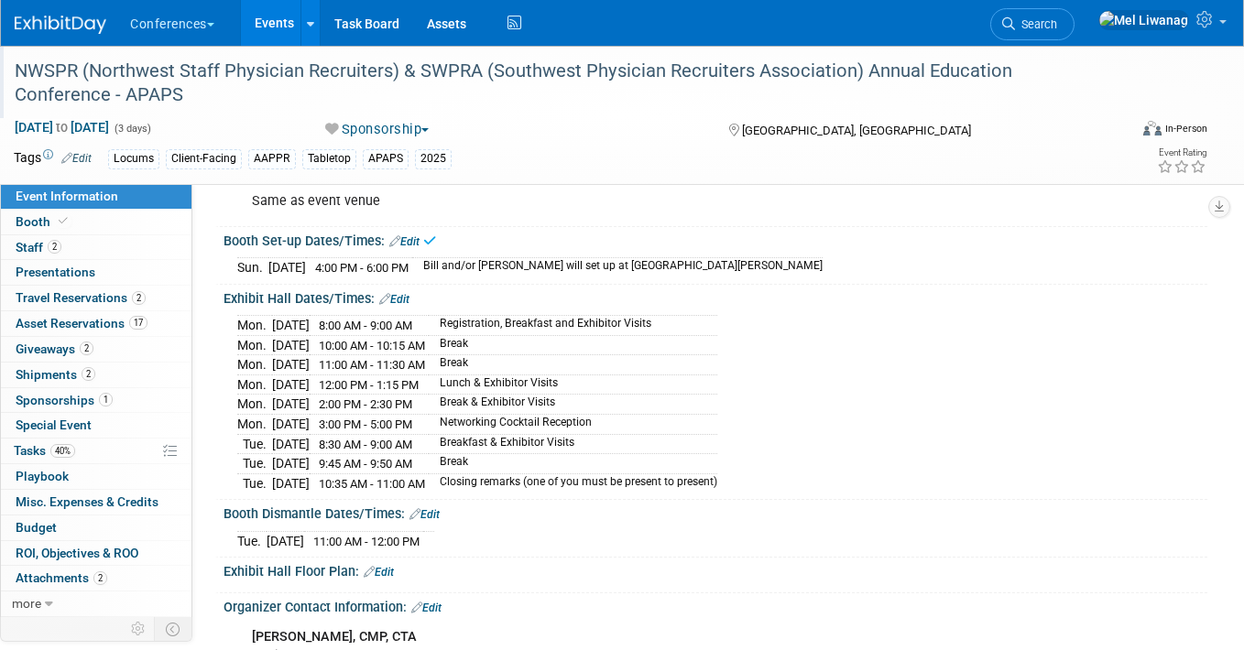
click at [406, 298] on link "Edit" at bounding box center [394, 299] width 30 height 13
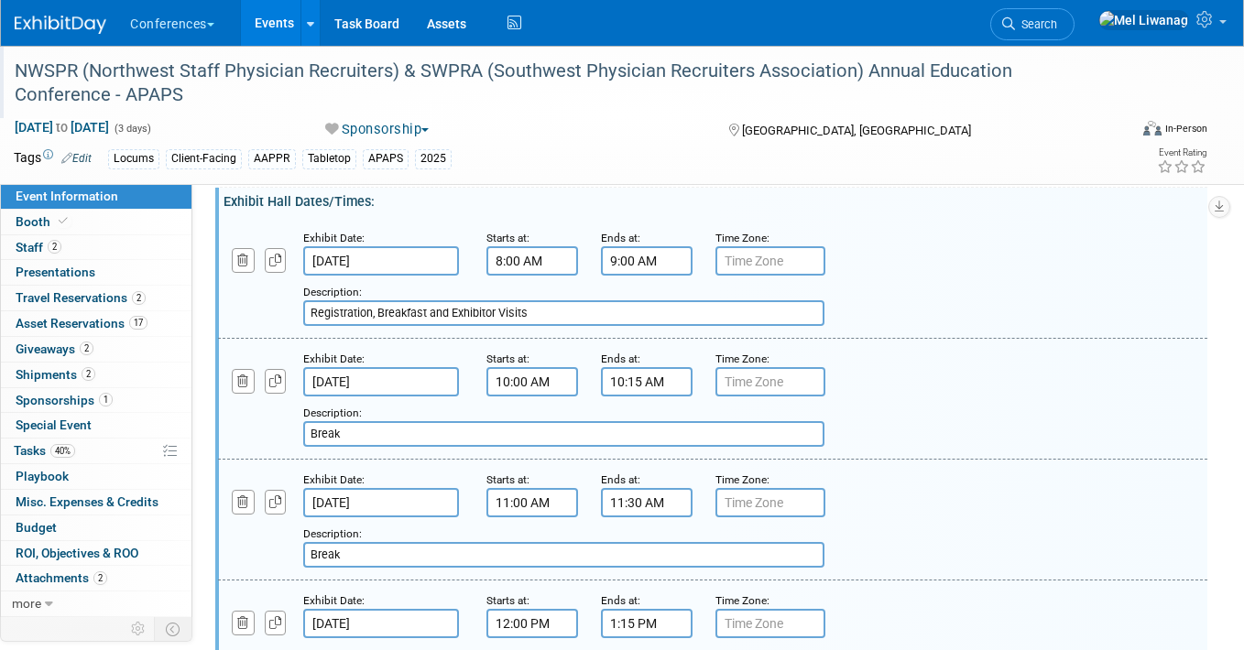
scroll to position [587, 1]
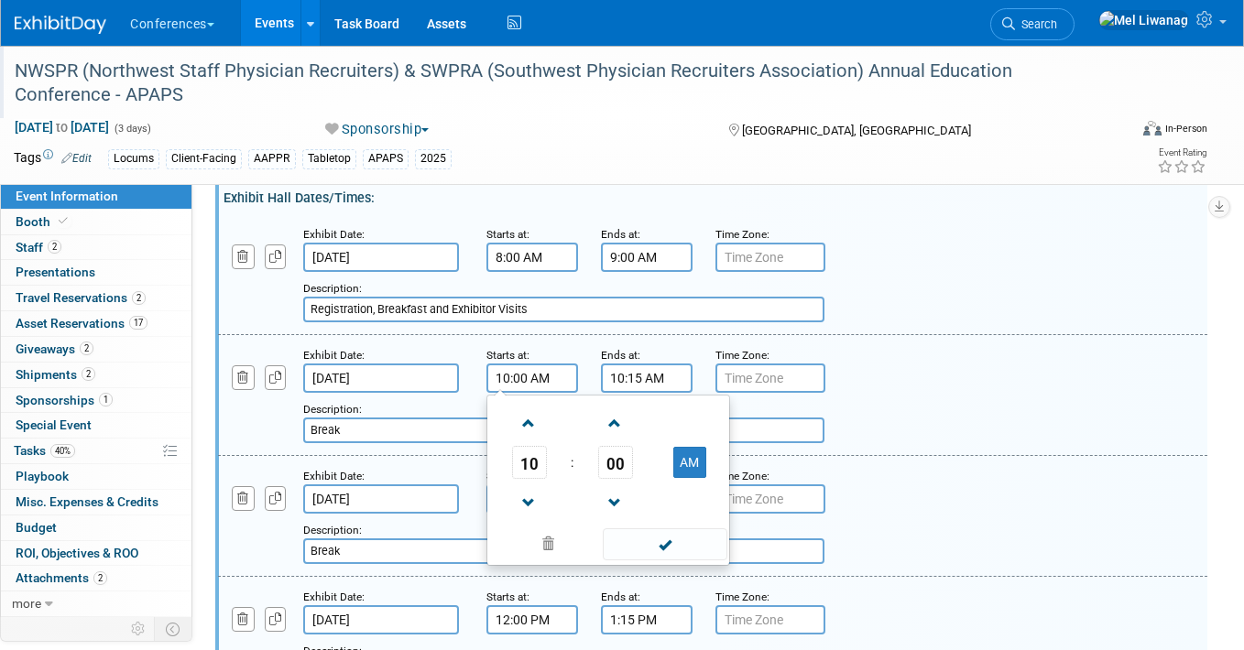
click at [514, 375] on input "10:00 AM" at bounding box center [532, 378] width 92 height 29
click at [531, 506] on span at bounding box center [529, 503] width 32 height 32
click at [614, 473] on span "00" at bounding box center [615, 462] width 35 height 33
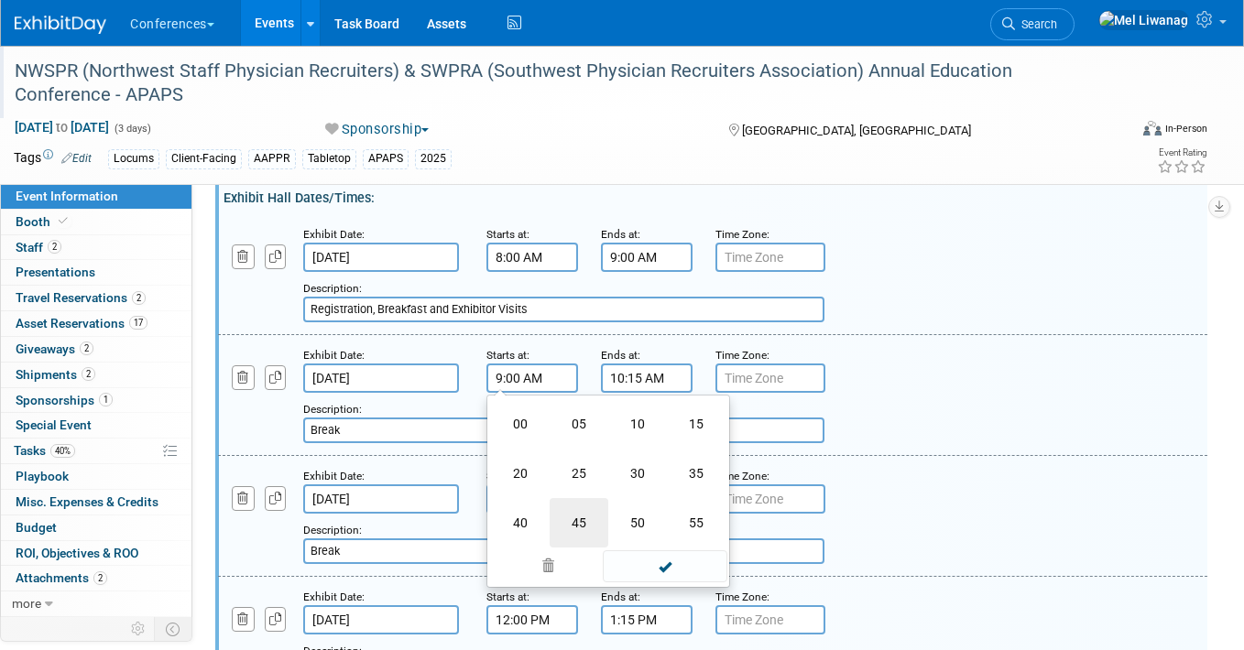
click at [574, 519] on td "45" at bounding box center [578, 522] width 59 height 49
type input "9:45 AM"
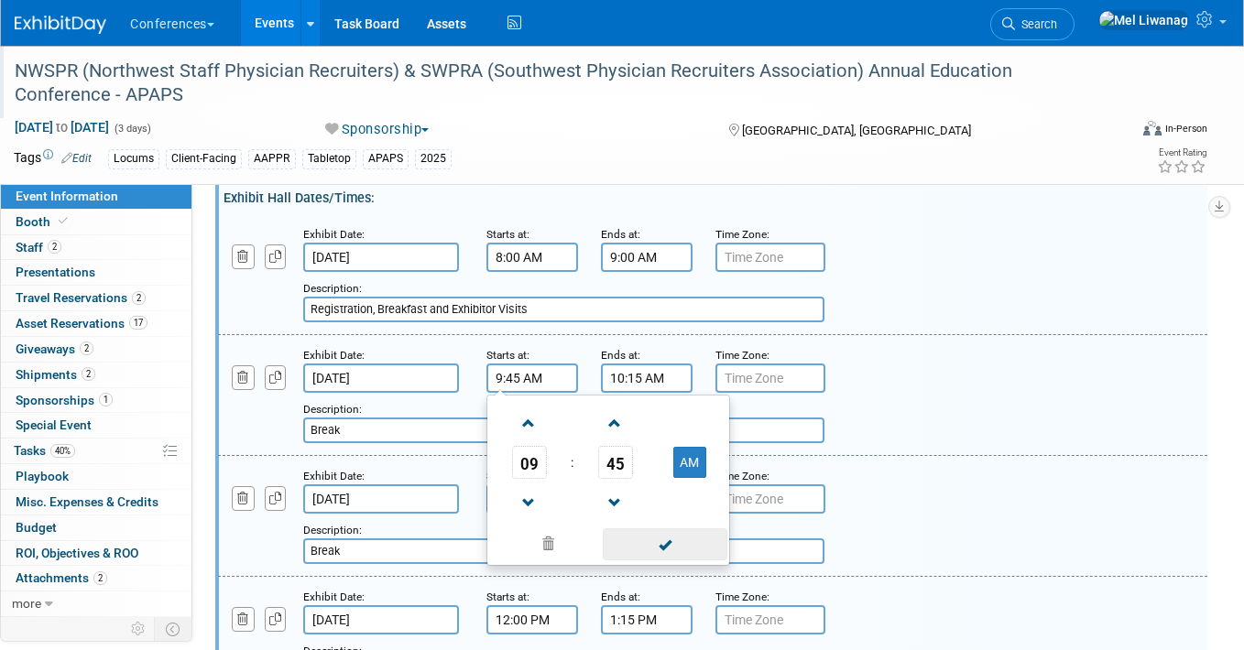
click at [685, 549] on span at bounding box center [665, 544] width 124 height 32
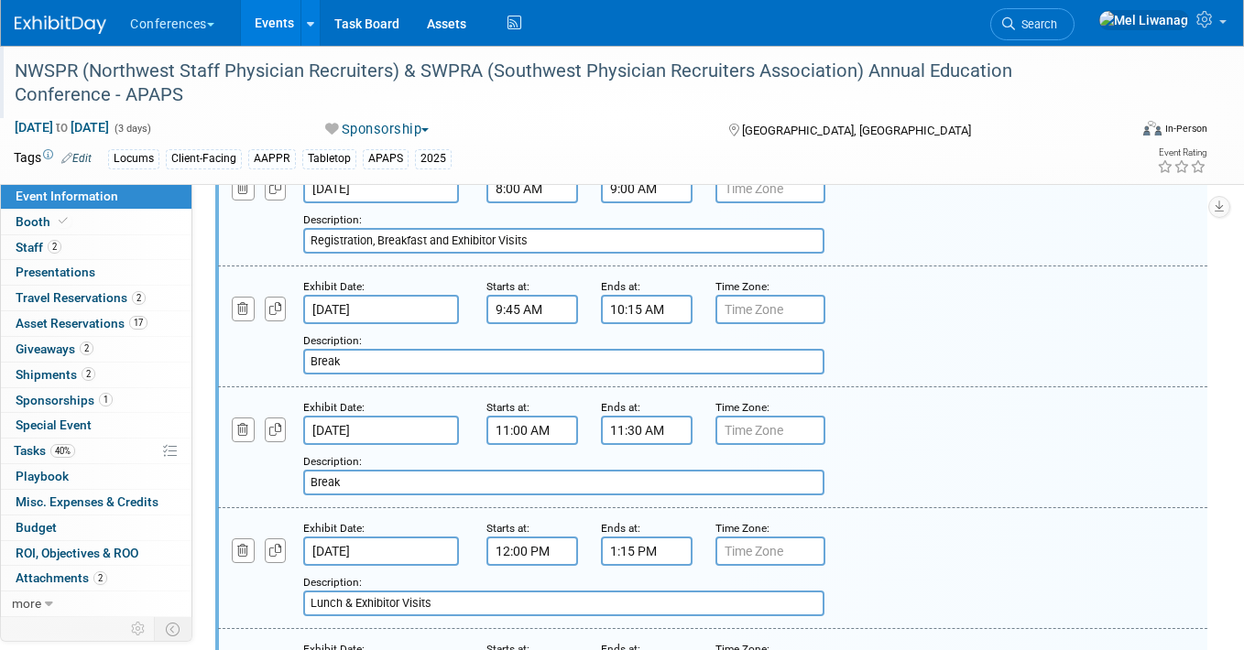
scroll to position [667, 1]
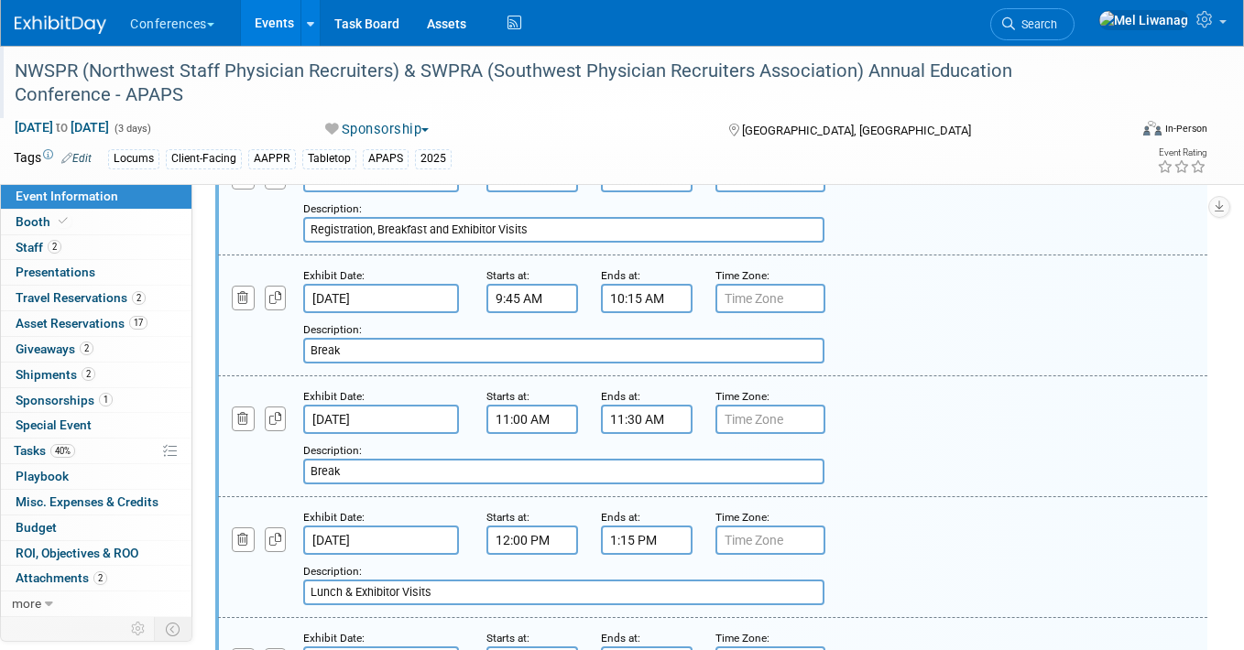
click at [444, 354] on input "Break" at bounding box center [563, 351] width 521 height 26
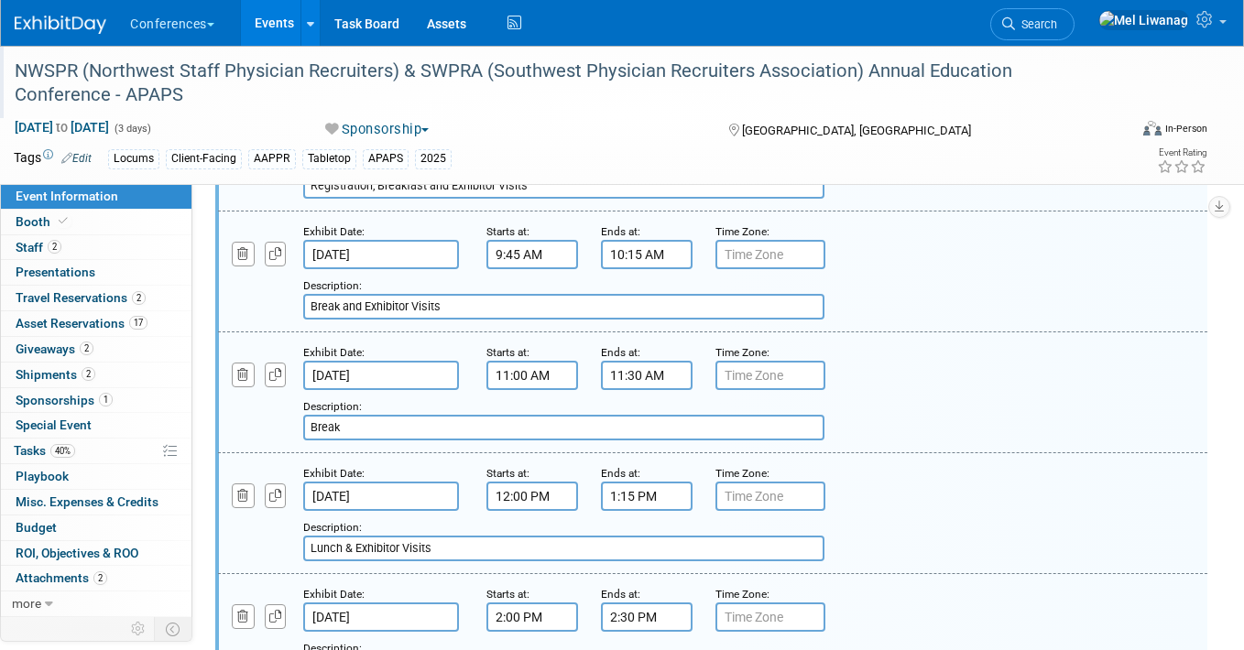
scroll to position [725, 2]
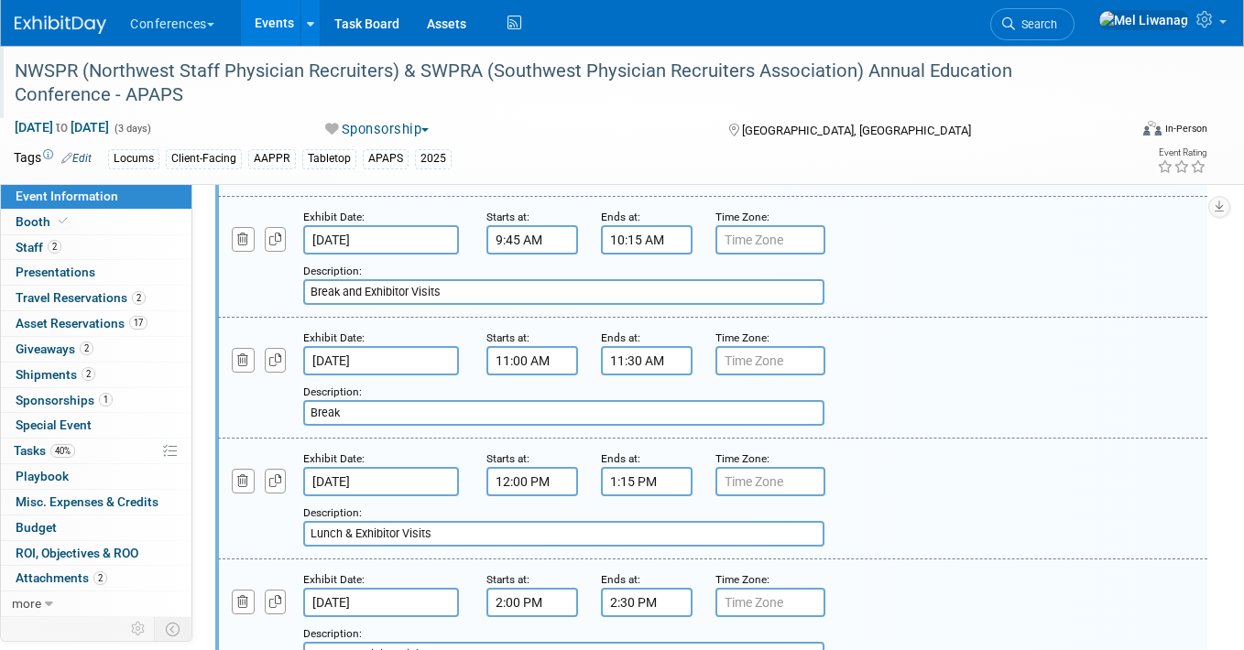
type input "Break and Exhibitor Visits"
click at [626, 364] on input "11:30 AM" at bounding box center [647, 360] width 92 height 29
click at [436, 315] on div "Exhibit Date: Oct 20, 2025 Starts at: 9:45 AM Ends at: 10:15 AM Time Zone: Appl…" at bounding box center [712, 257] width 989 height 121
drag, startPoint x: 450, startPoint y: 291, endPoint x: 265, endPoint y: 286, distance: 185.1
click at [265, 286] on div "Add a Description Description: Break and Exhibitor Visits" at bounding box center [627, 280] width 847 height 50
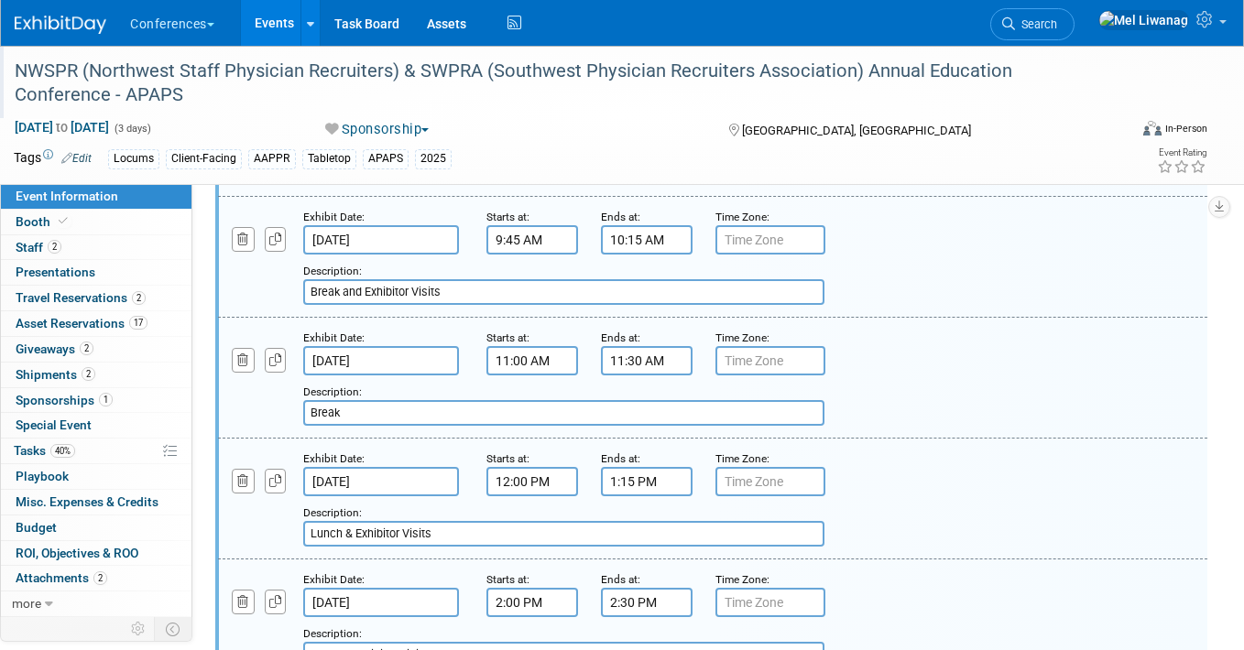
drag, startPoint x: 353, startPoint y: 420, endPoint x: 274, endPoint y: 408, distance: 80.6
click at [274, 408] on div "Add a Description Description: Break" at bounding box center [627, 400] width 847 height 50
paste input "and Exhibitor Visits"
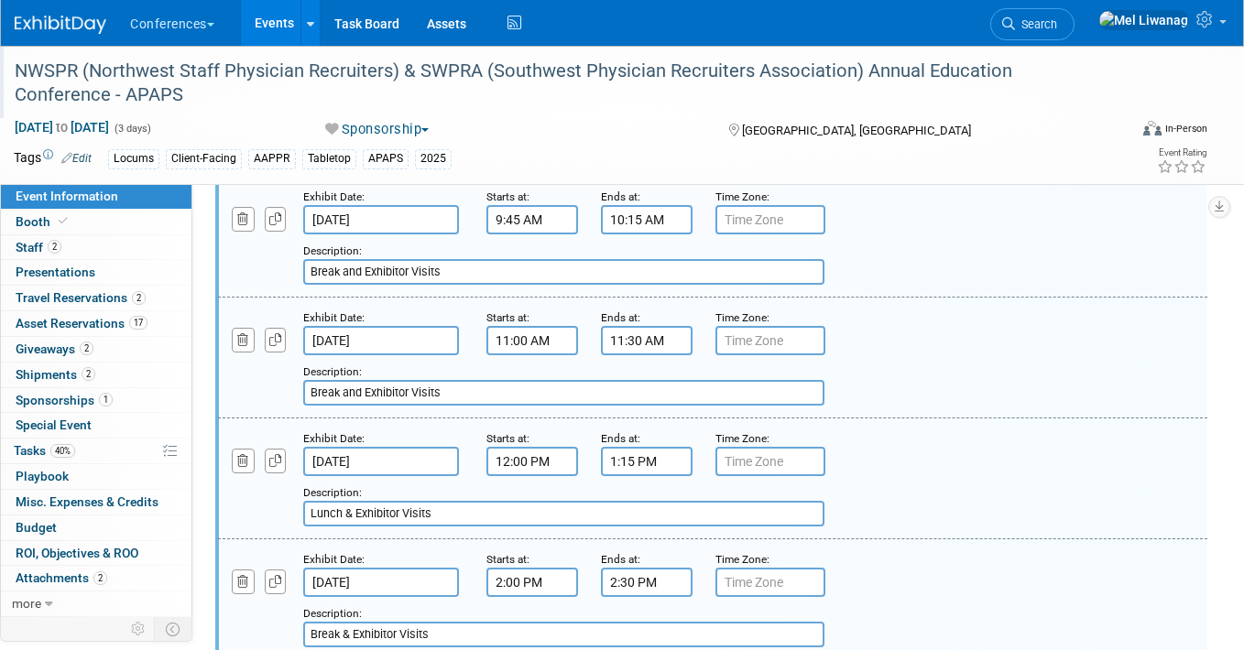
scroll to position [752, 2]
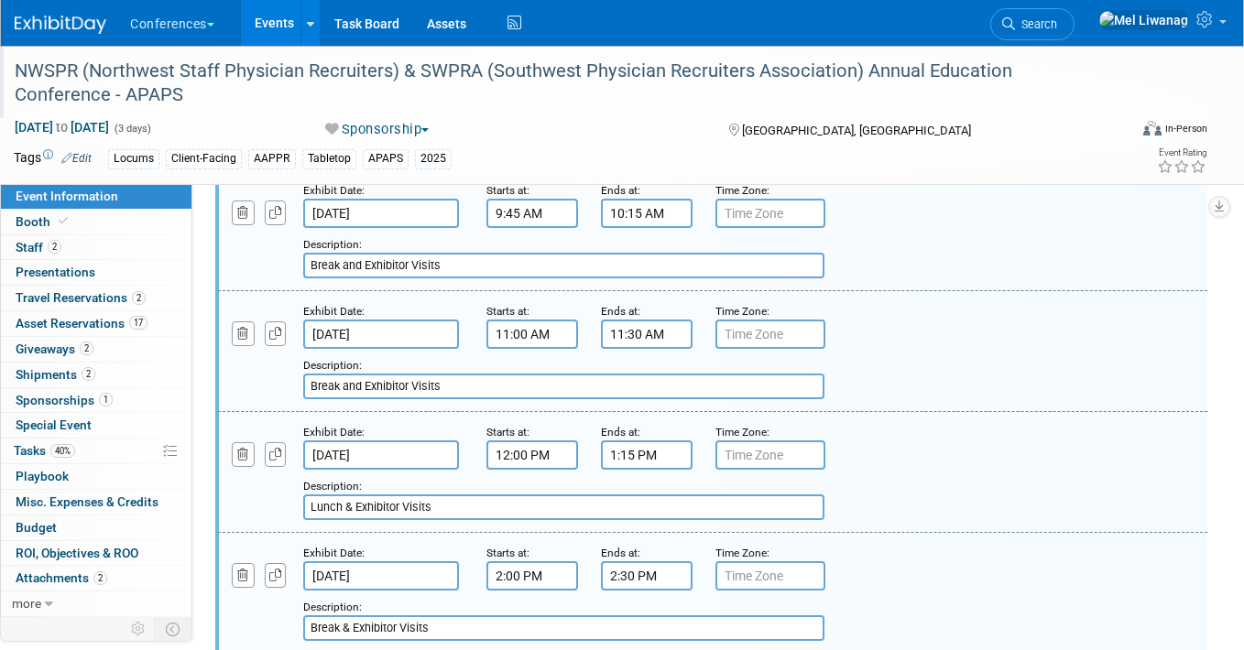
type input "Break and Exhibitor Visits"
click at [537, 449] on input "12:00 PM" at bounding box center [532, 454] width 92 height 29
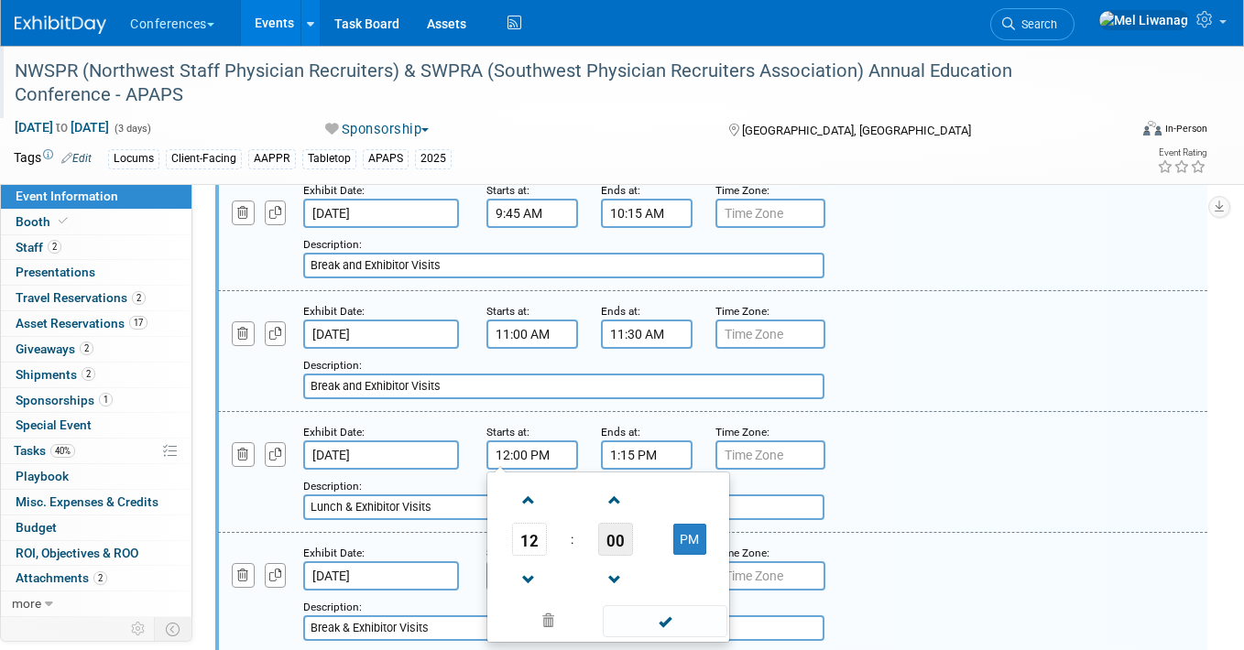
click at [611, 550] on span "00" at bounding box center [615, 539] width 35 height 33
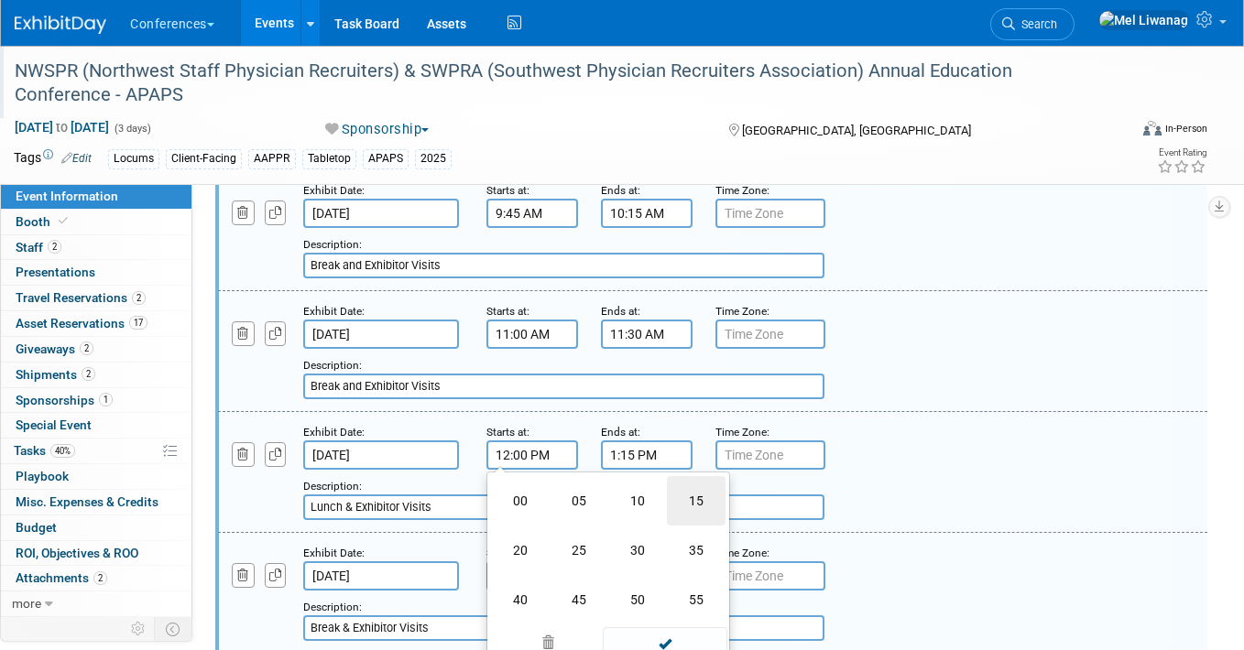
click at [693, 500] on td "15" at bounding box center [696, 500] width 59 height 49
type input "12:15 PM"
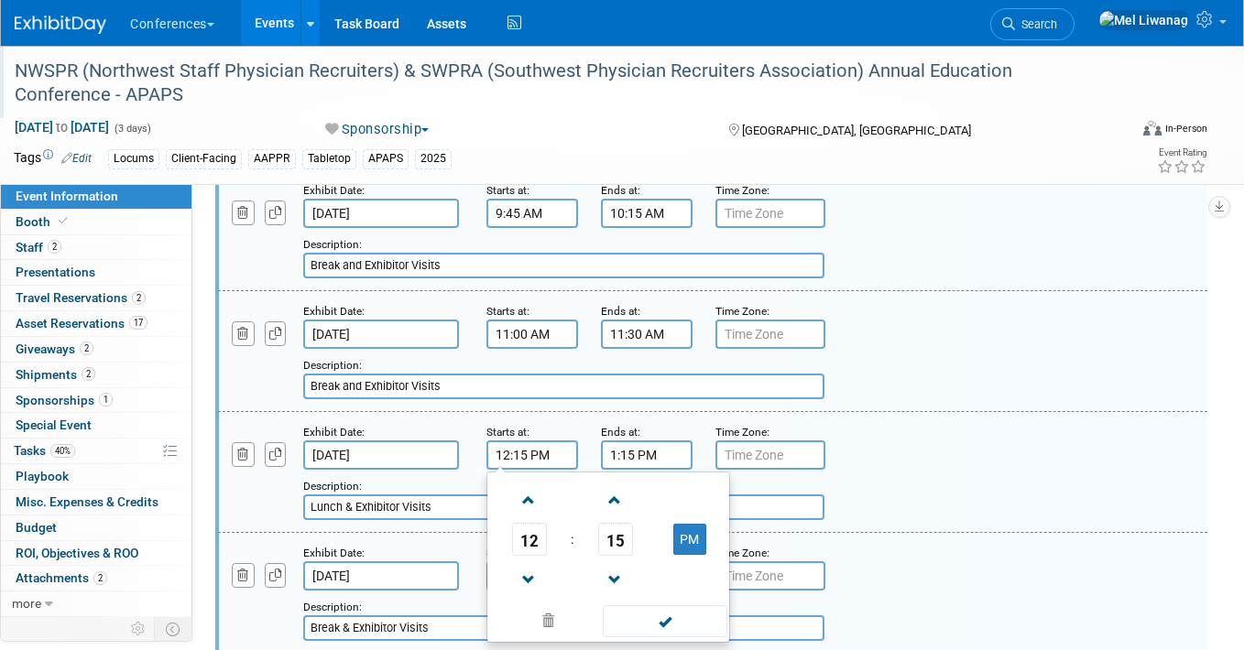
click at [651, 469] on input "1:15 PM" at bounding box center [647, 454] width 92 height 29
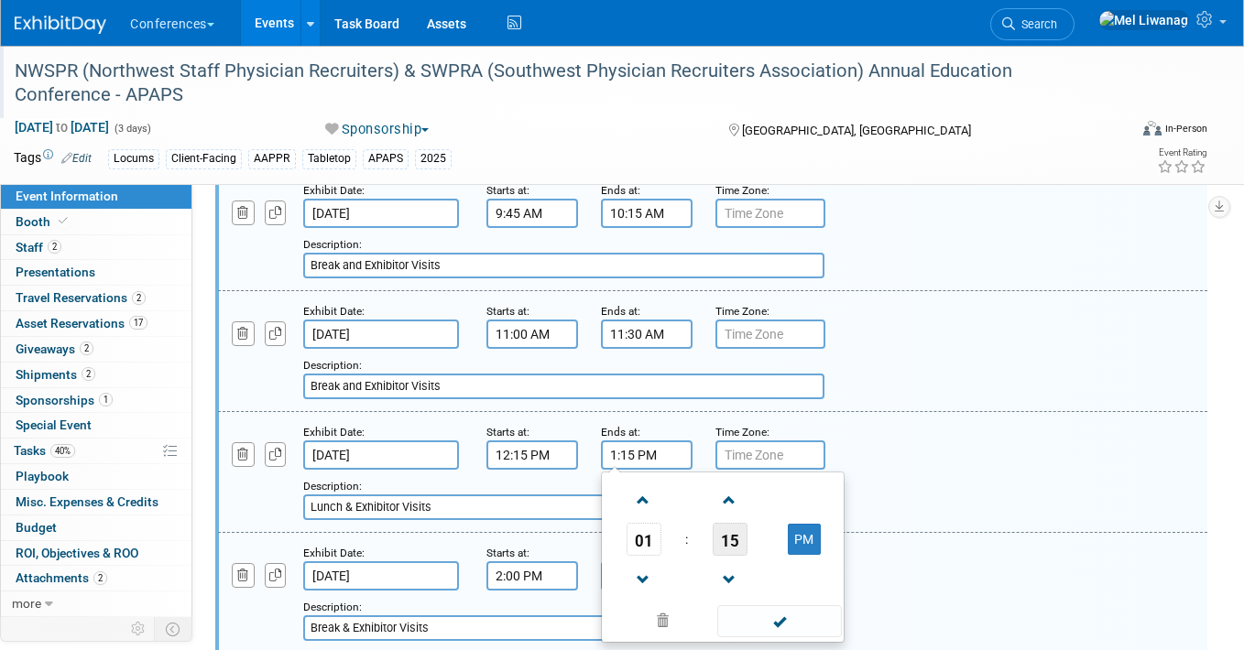
click at [722, 552] on span "15" at bounding box center [729, 539] width 35 height 33
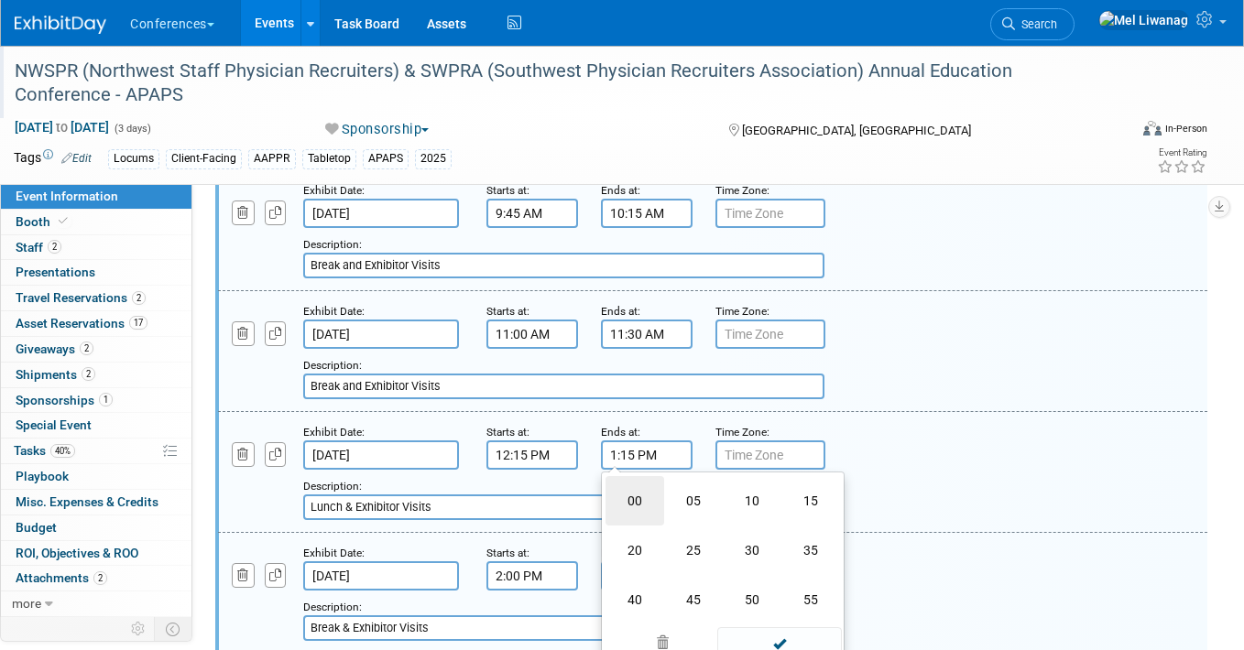
click at [632, 500] on td "00" at bounding box center [634, 500] width 59 height 49
type input "1:00 PM"
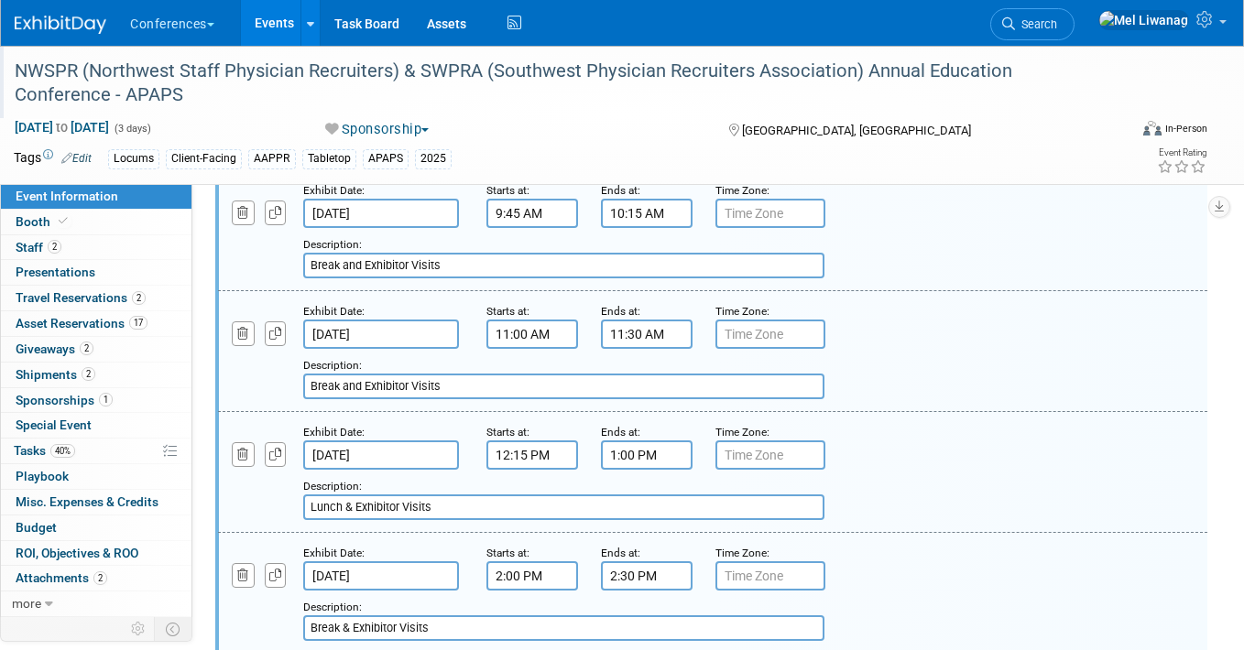
click at [449, 509] on input "Lunch & Exhibitor Visits" at bounding box center [563, 508] width 521 height 26
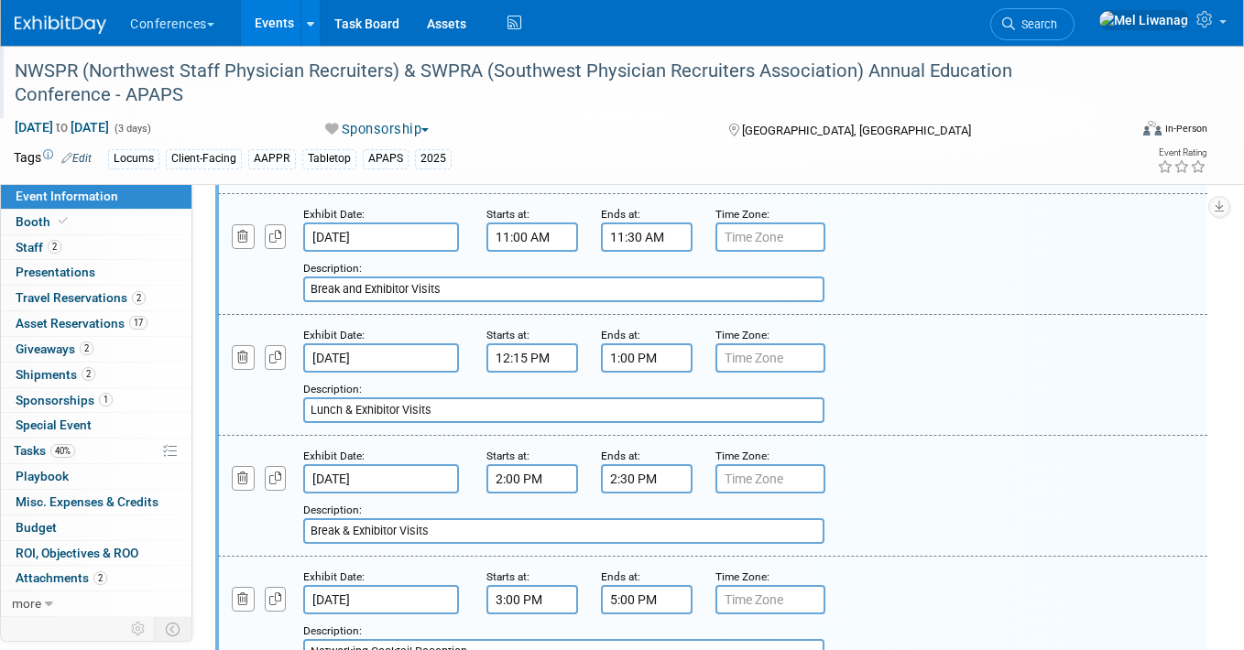
scroll to position [875, 2]
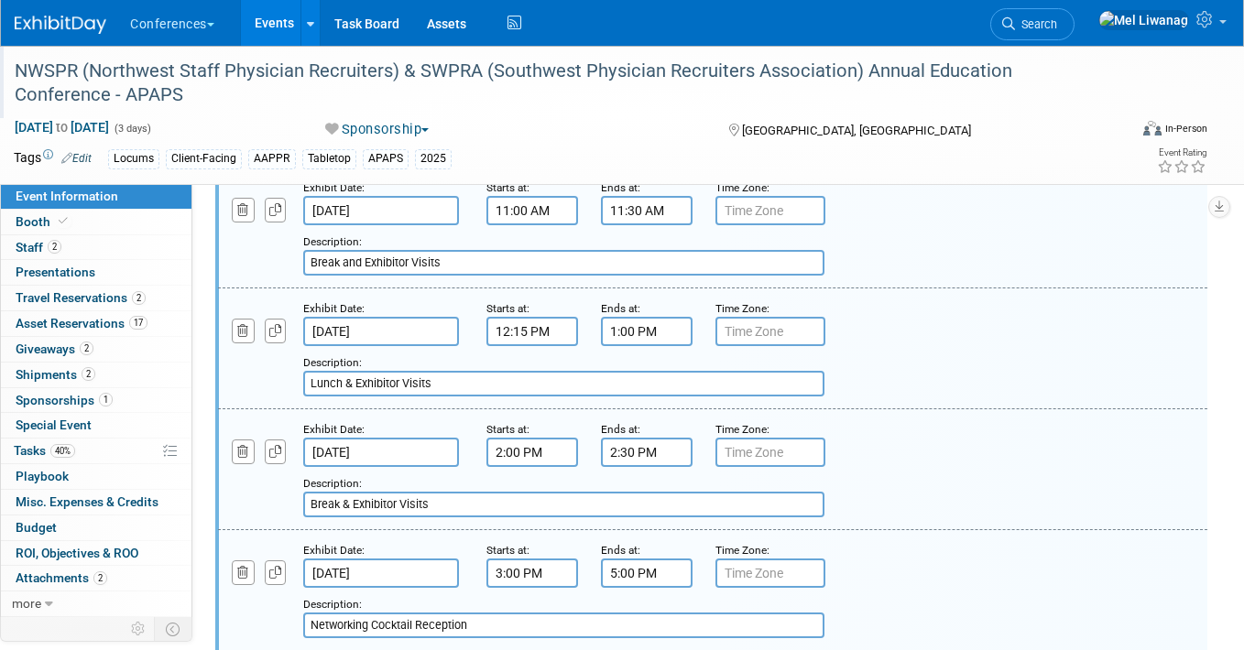
click at [542, 440] on input "2:00 PM" at bounding box center [532, 452] width 92 height 29
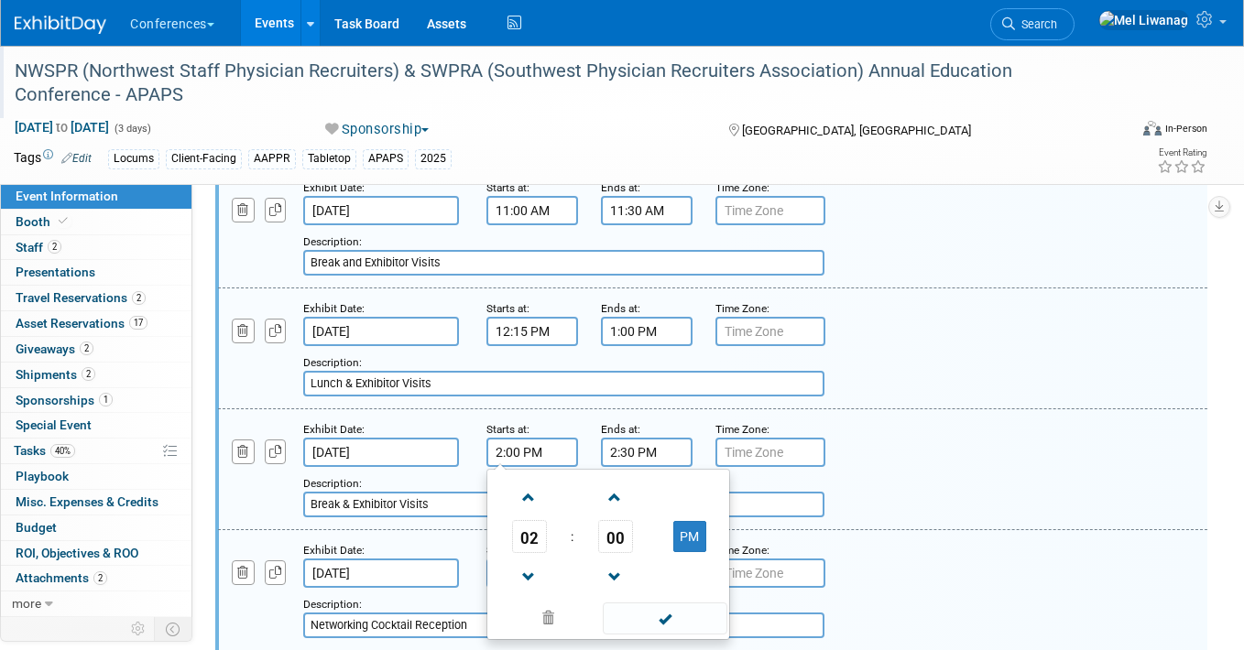
click at [545, 551] on td "02" at bounding box center [529, 536] width 76 height 33
click at [540, 545] on span "02" at bounding box center [529, 536] width 35 height 33
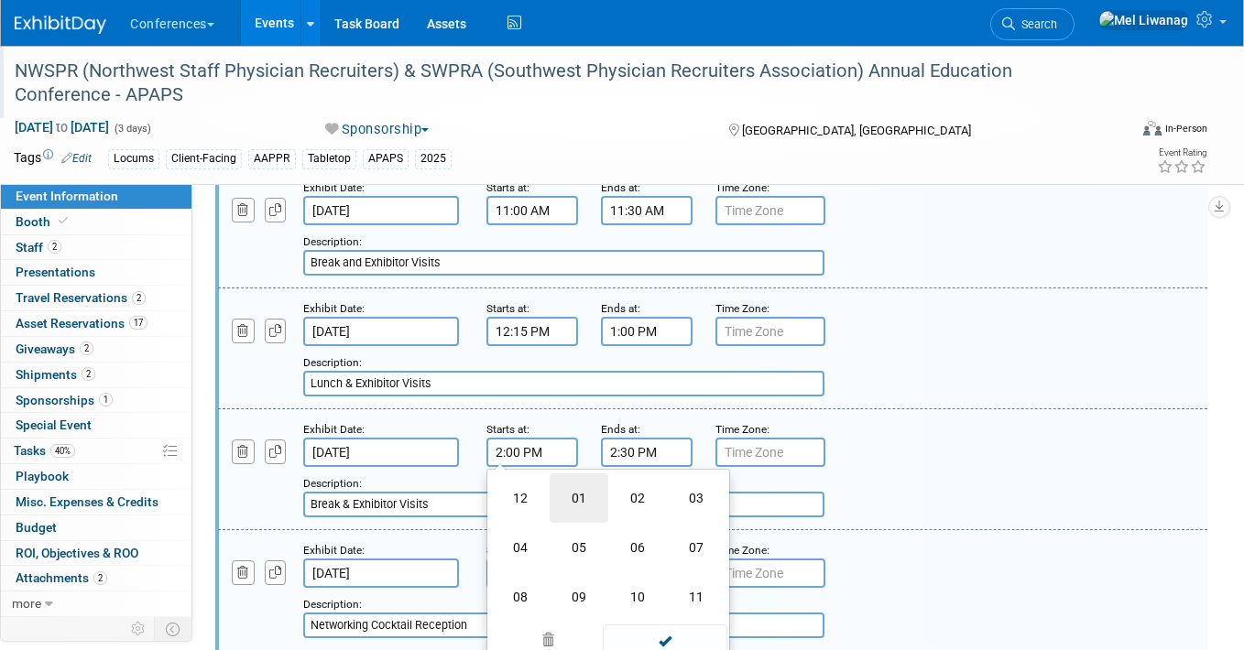
click at [578, 513] on td "01" at bounding box center [578, 497] width 59 height 49
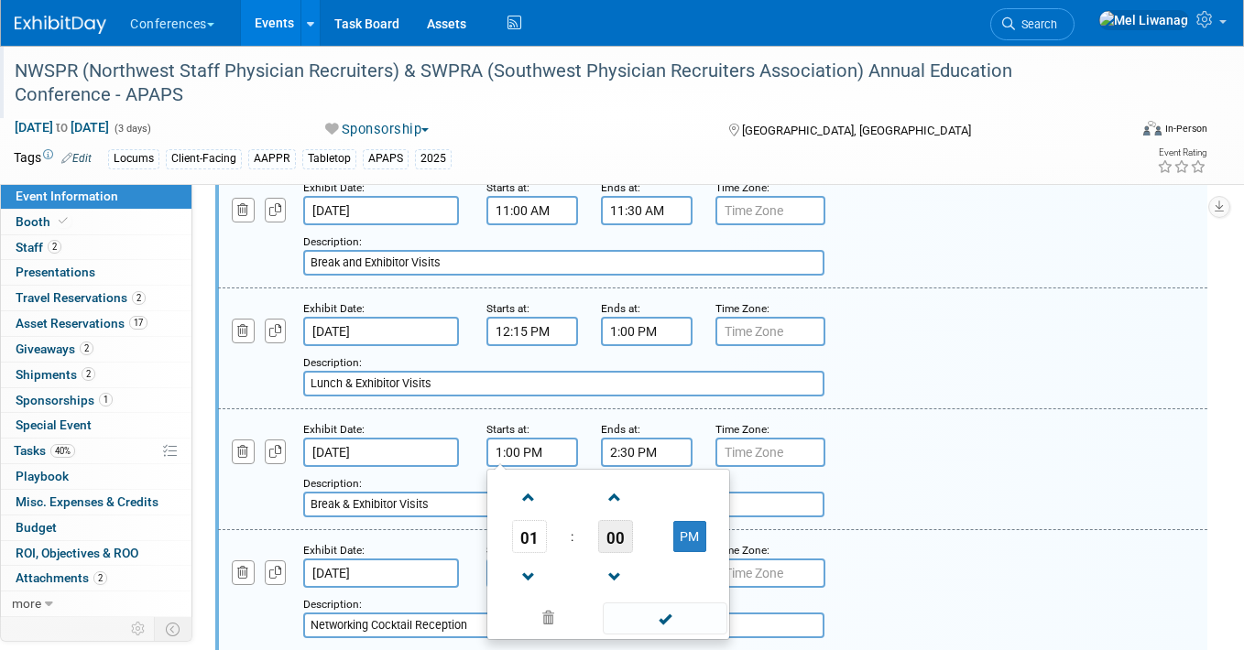
click at [604, 527] on span "00" at bounding box center [615, 536] width 35 height 33
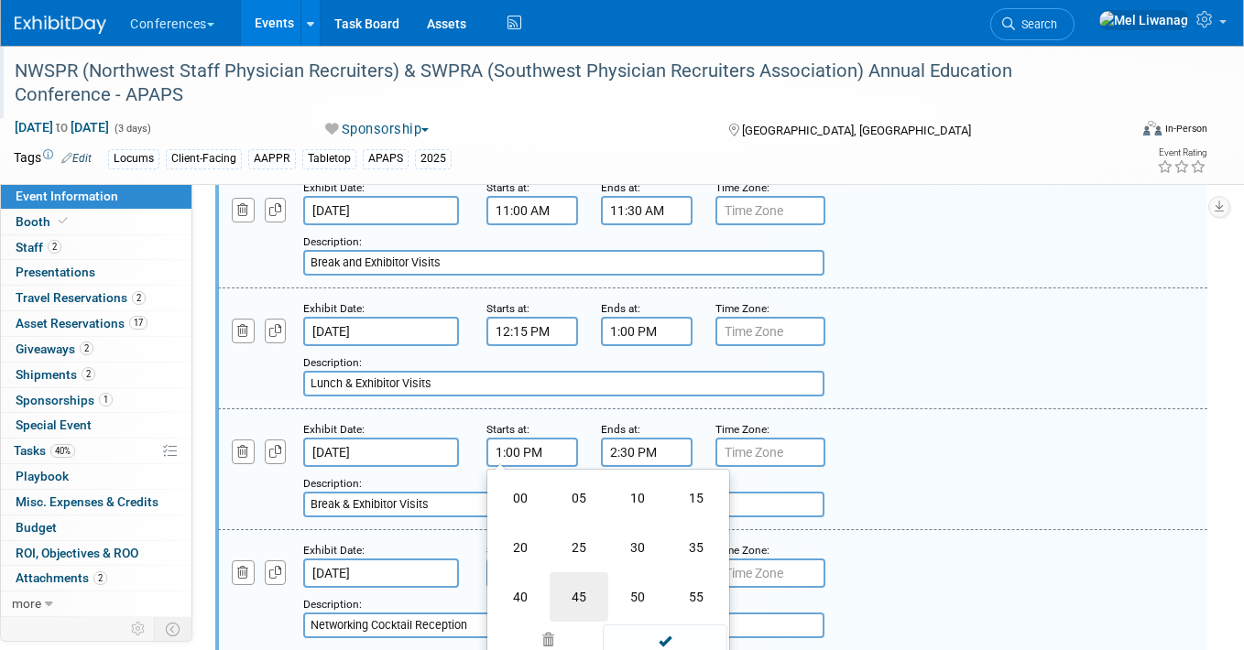
click at [570, 592] on td "45" at bounding box center [578, 596] width 59 height 49
type input "1:45 PM"
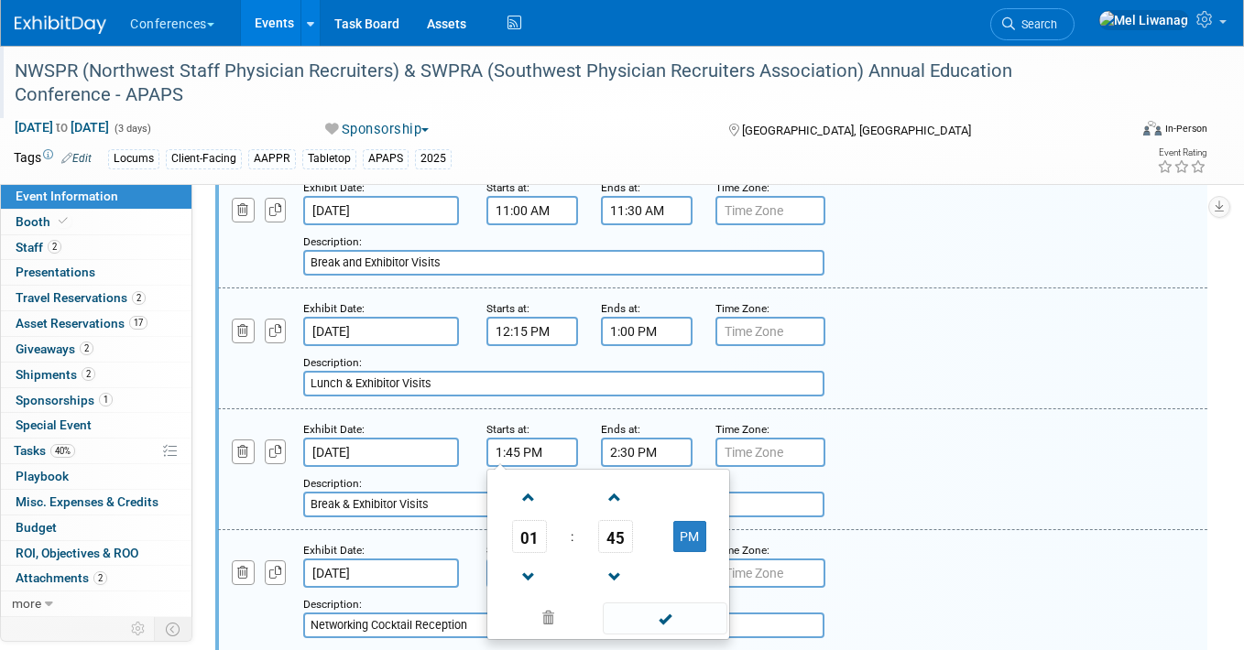
click at [615, 449] on input "2:30 PM" at bounding box center [647, 452] width 92 height 29
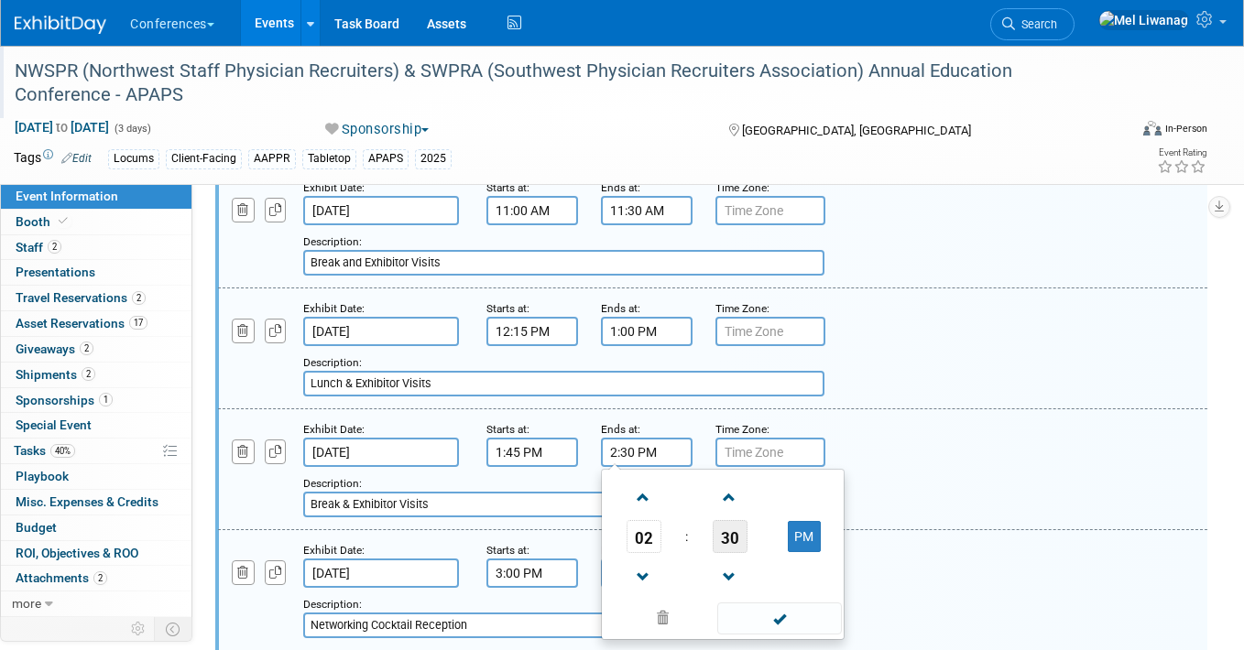
click at [731, 537] on span "30" at bounding box center [729, 536] width 35 height 33
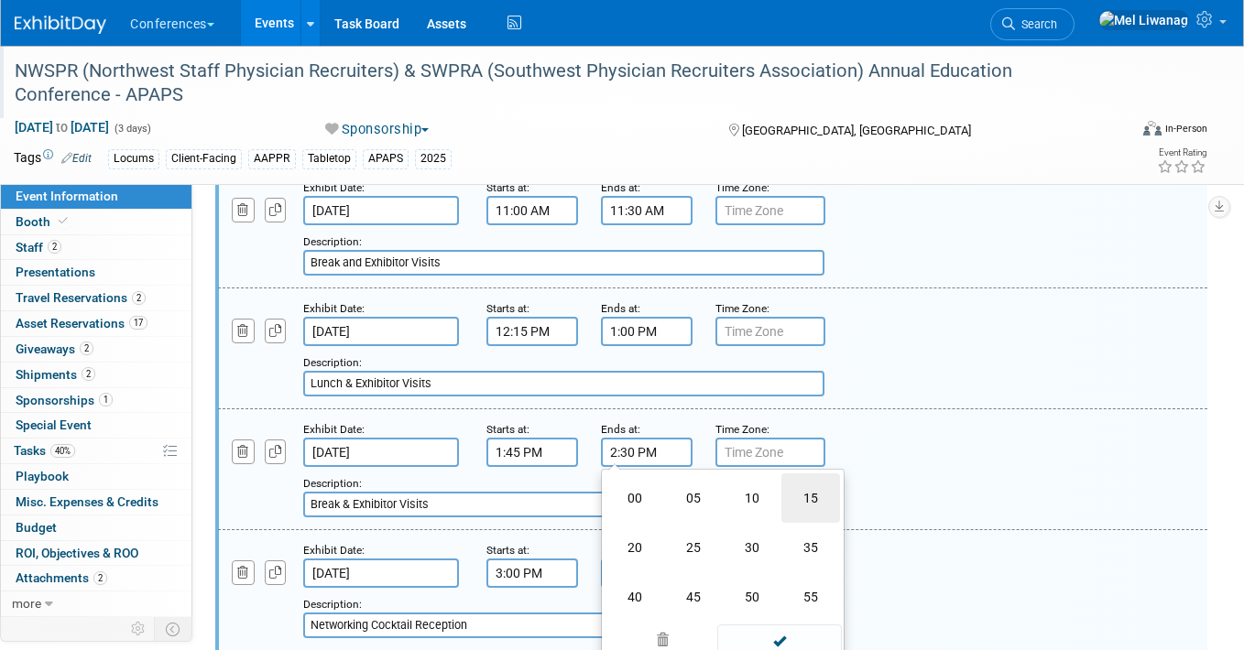
click at [793, 506] on td "15" at bounding box center [810, 497] width 59 height 49
type input "2:15 PM"
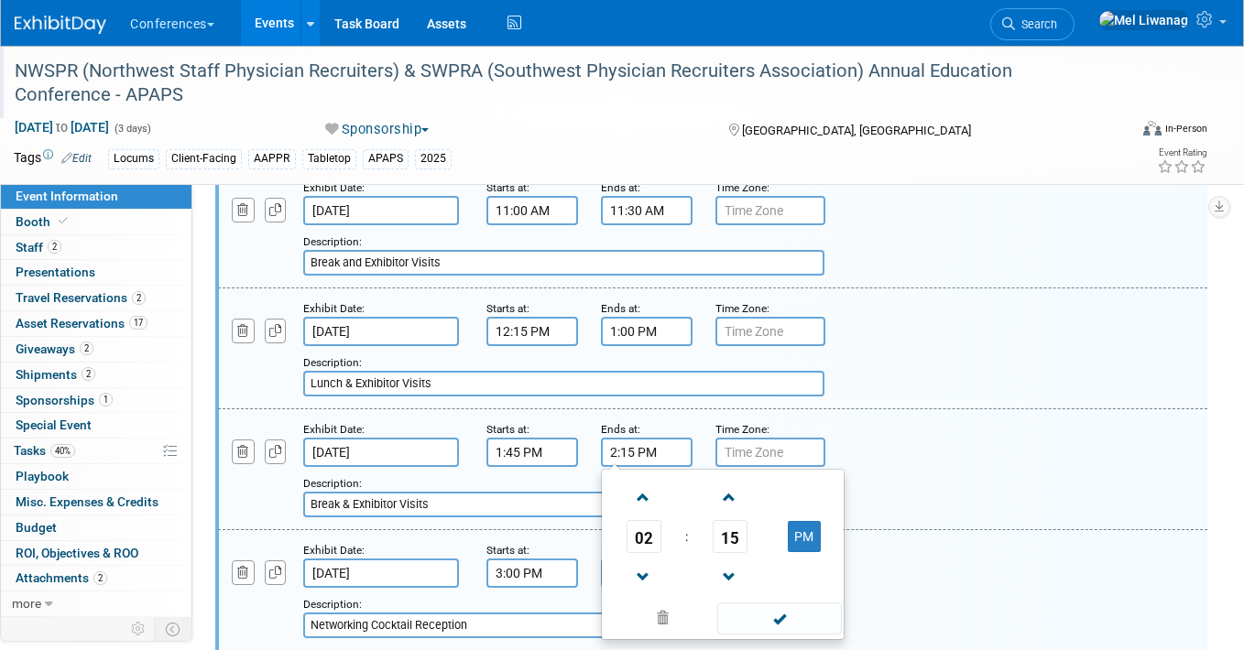
click at [922, 429] on div "Add a Description Description: Break & Exhibitor Visits" at bounding box center [712, 468] width 1016 height 98
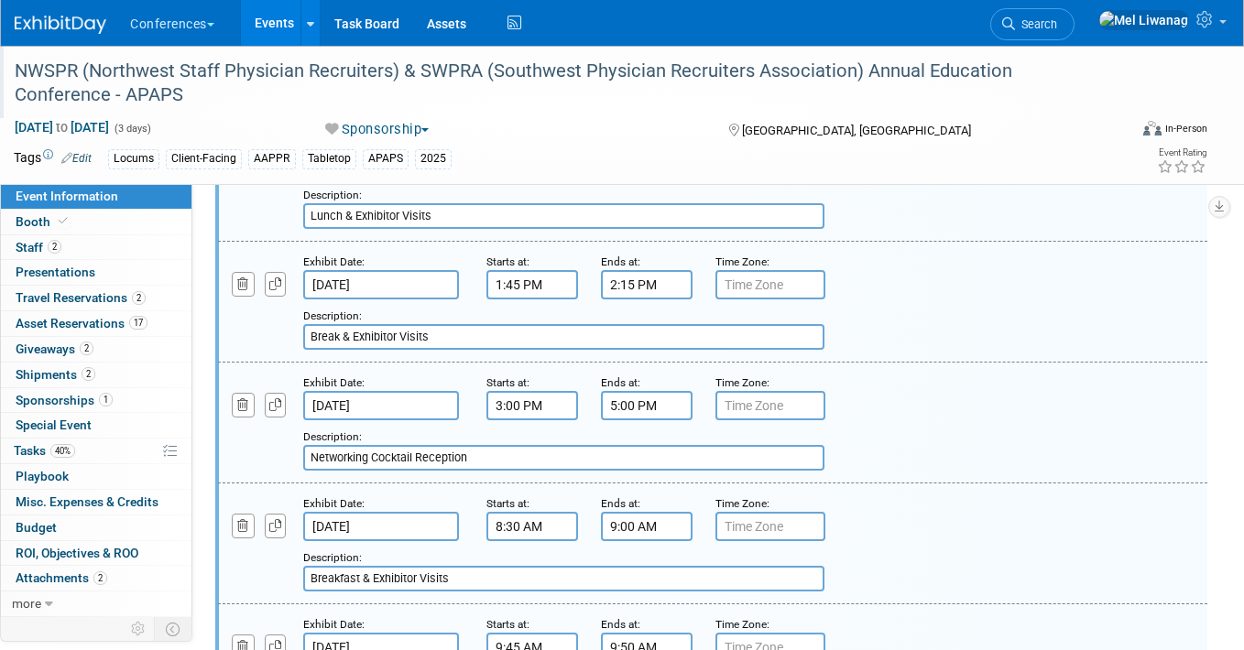
scroll to position [1046, 5]
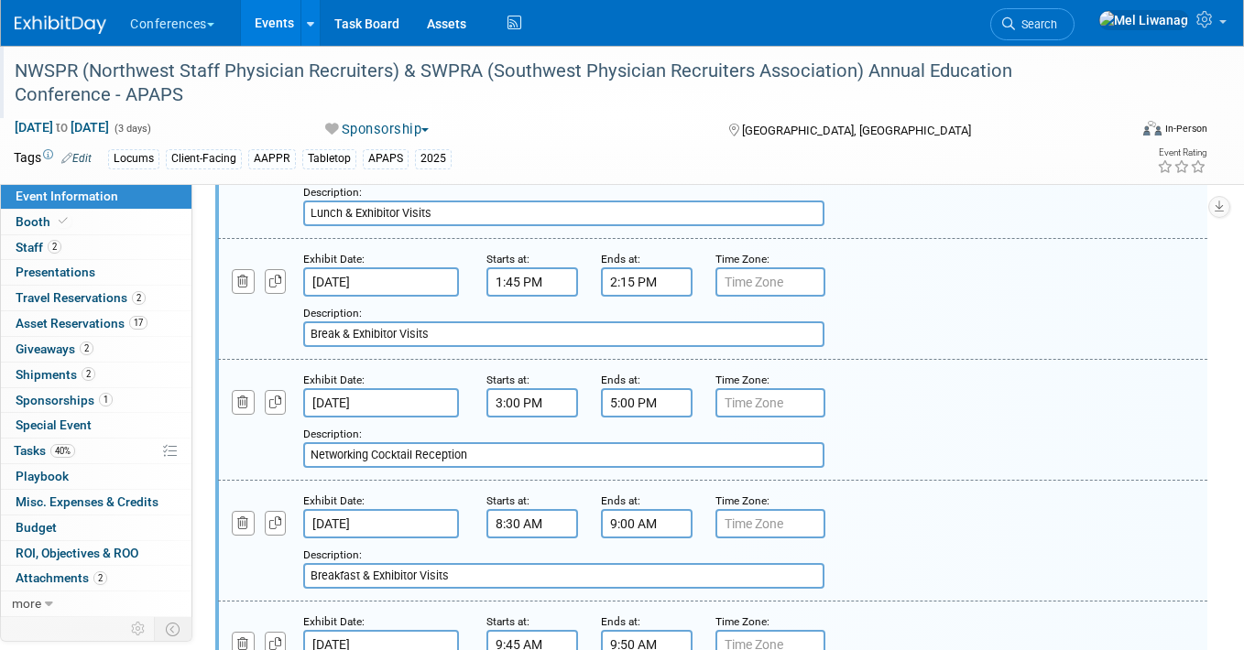
click at [527, 407] on input "3:00 PM" at bounding box center [532, 402] width 92 height 29
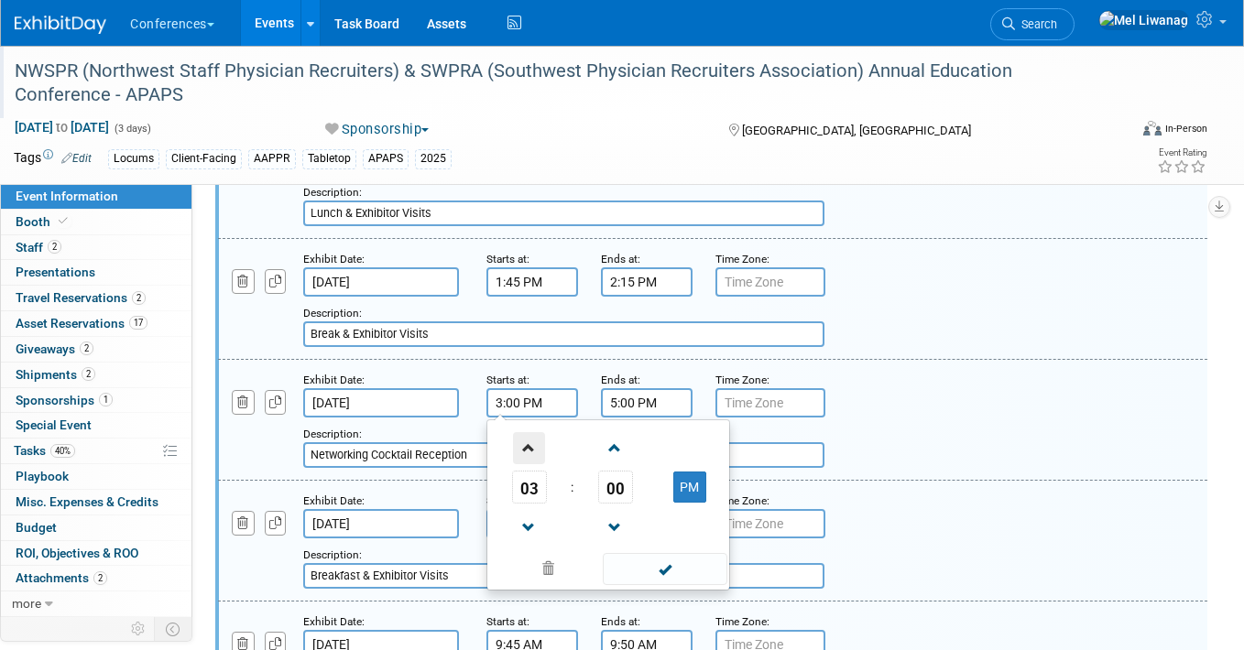
click at [527, 447] on span at bounding box center [529, 448] width 32 height 32
type input "4:00 PM"
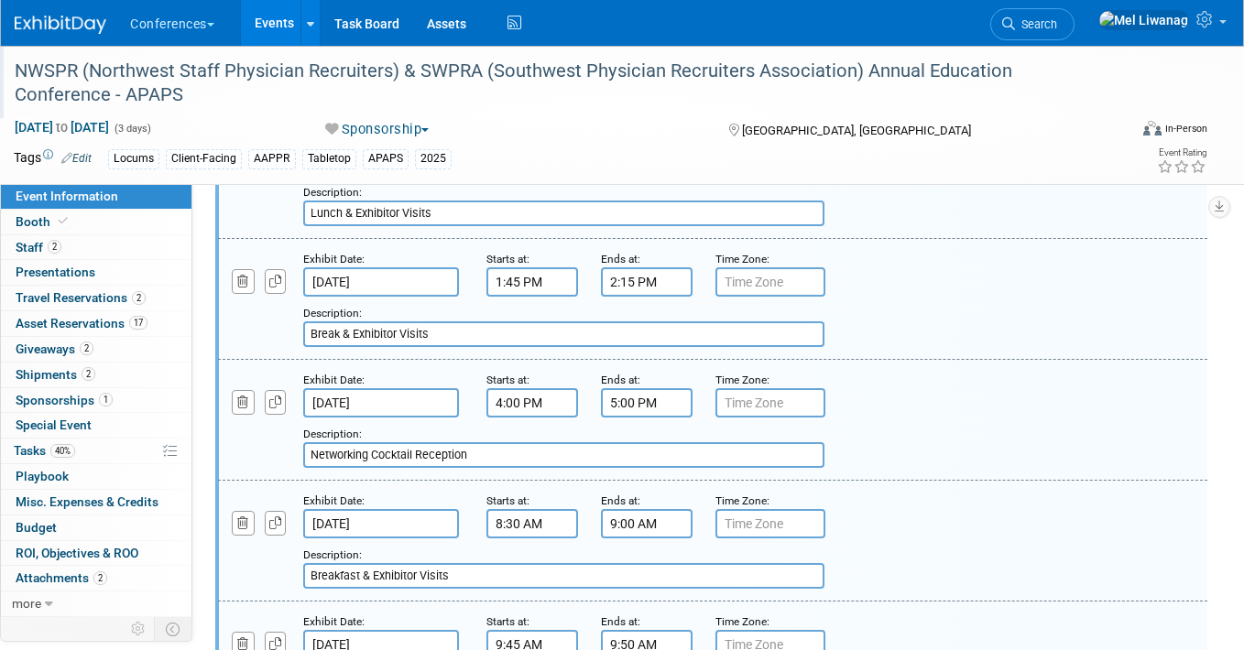
click at [867, 433] on div "Description: Networking Cocktail Reception" at bounding box center [670, 446] width 734 height 44
click at [519, 461] on input "Networking Cocktail Reception" at bounding box center [563, 455] width 521 height 26
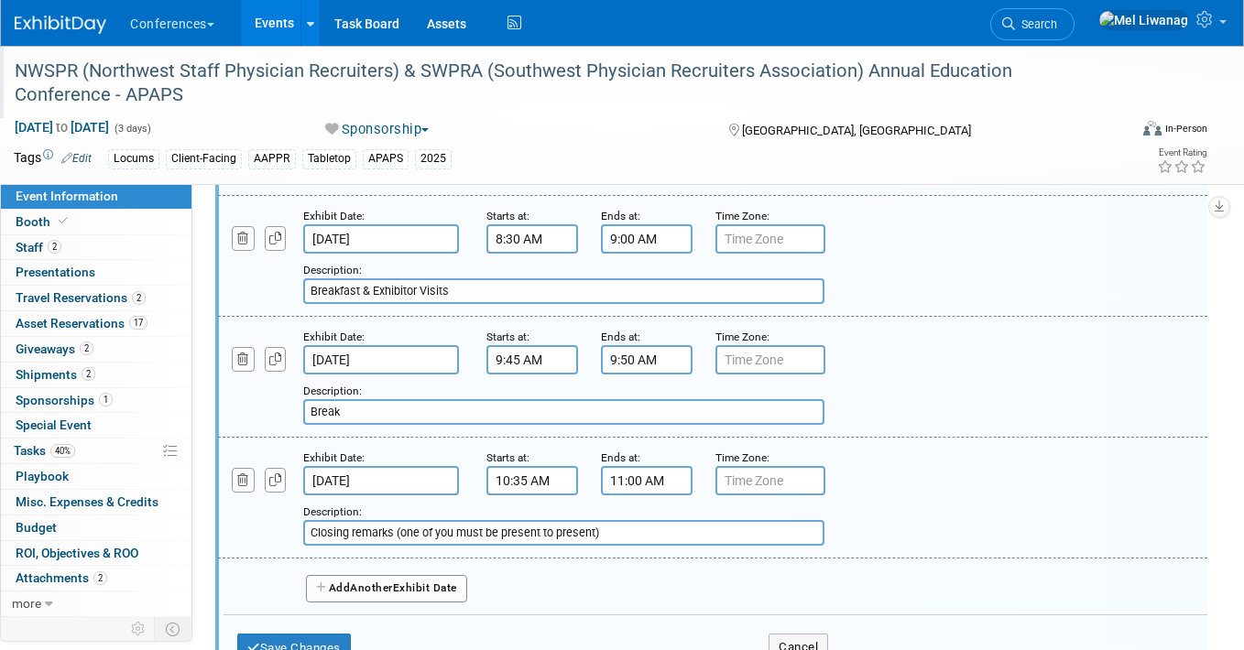
scroll to position [1333, 5]
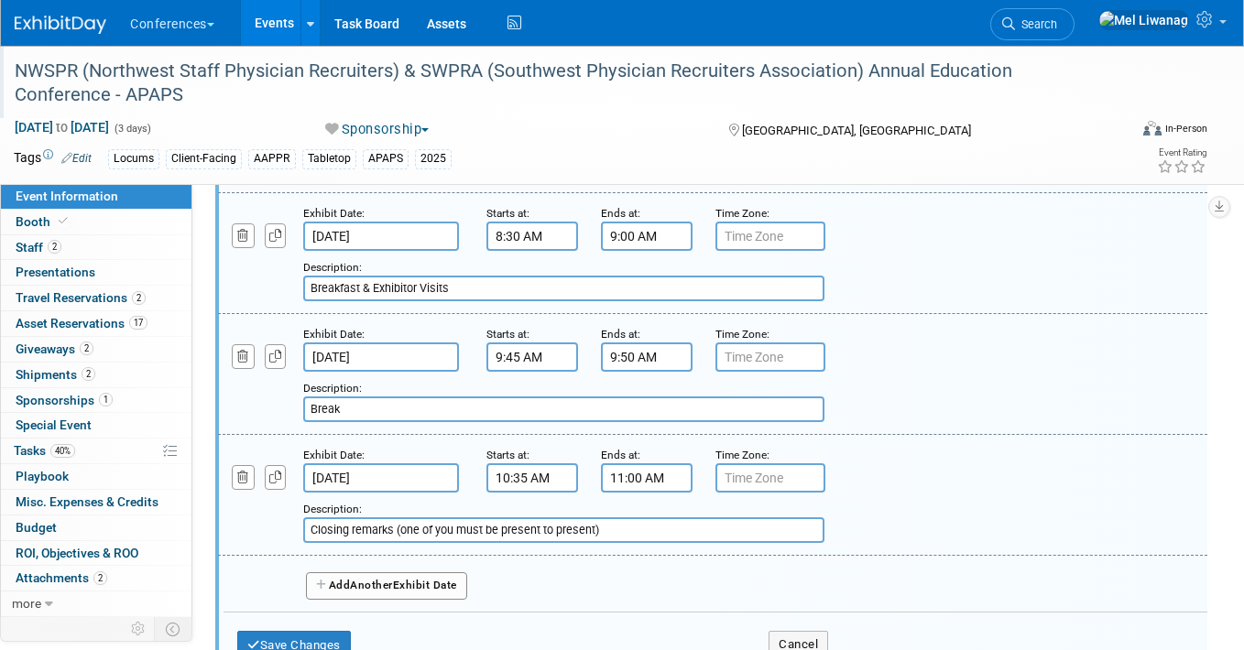
type input "Networking Cocktail Reception in the Grand Nave Ballroom"
click at [492, 244] on input "8:30 AM" at bounding box center [532, 236] width 92 height 29
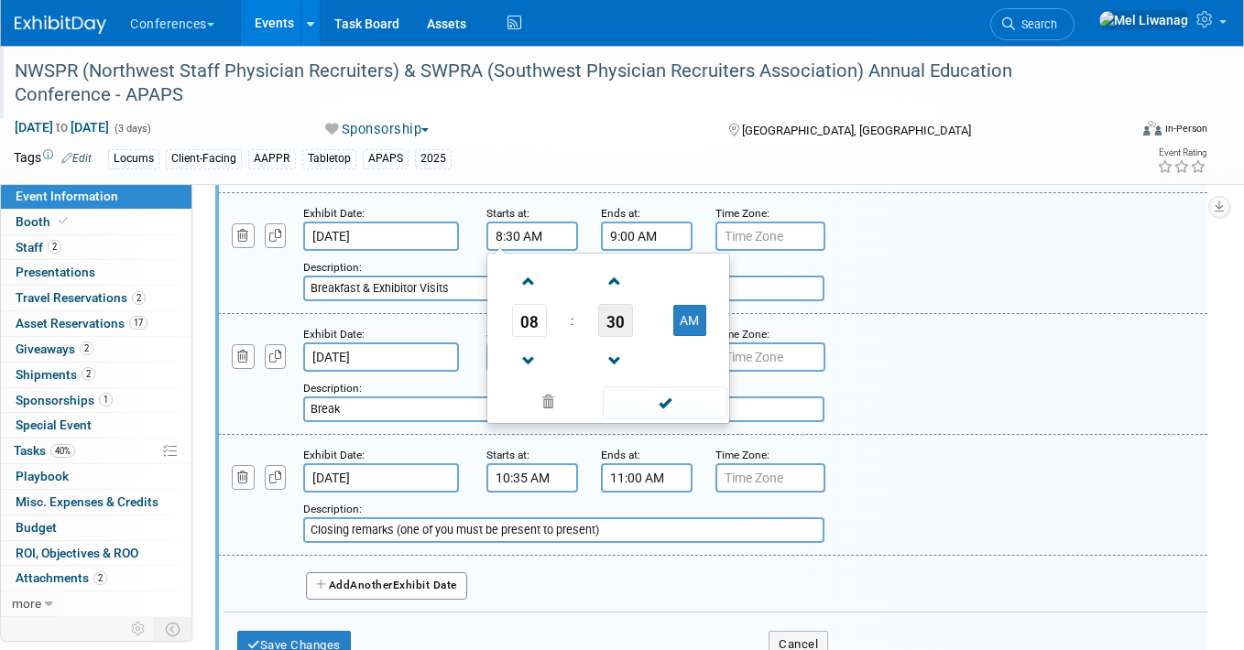
click at [598, 319] on span "30" at bounding box center [615, 320] width 35 height 33
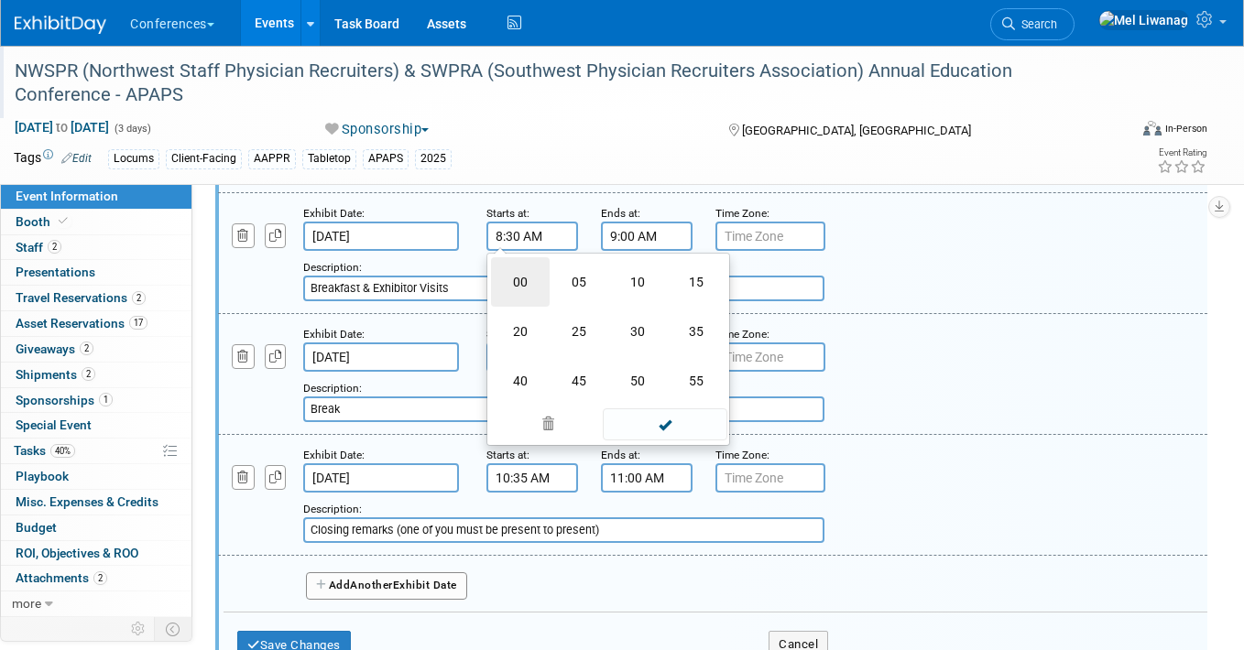
click at [523, 281] on td "00" at bounding box center [520, 281] width 59 height 49
type input "8:00 AM"
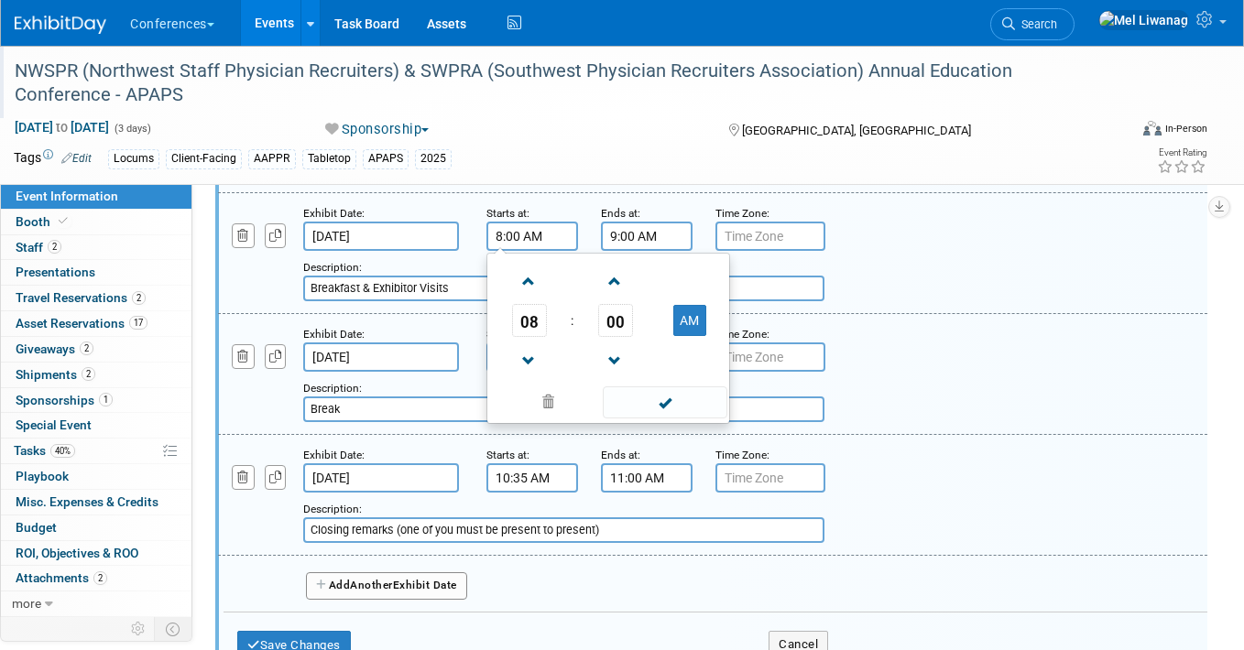
click at [629, 232] on input "9:00 AM" at bounding box center [647, 236] width 92 height 29
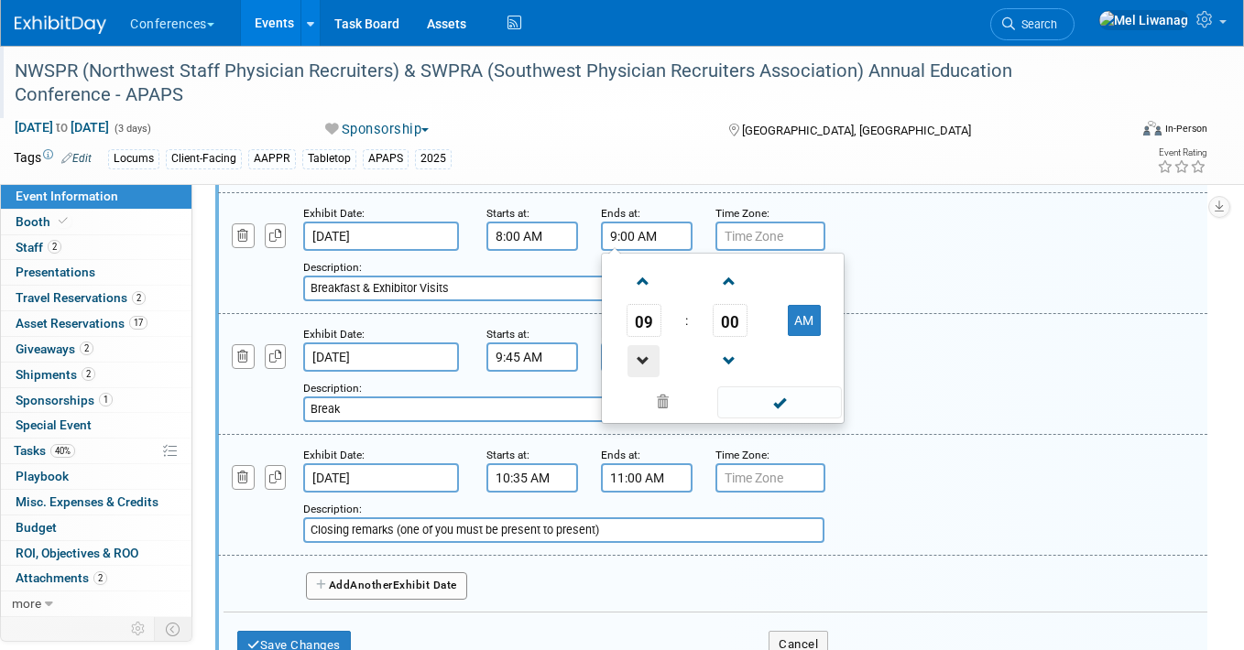
click at [643, 366] on span at bounding box center [643, 361] width 32 height 32
click at [719, 327] on span "00" at bounding box center [729, 320] width 35 height 33
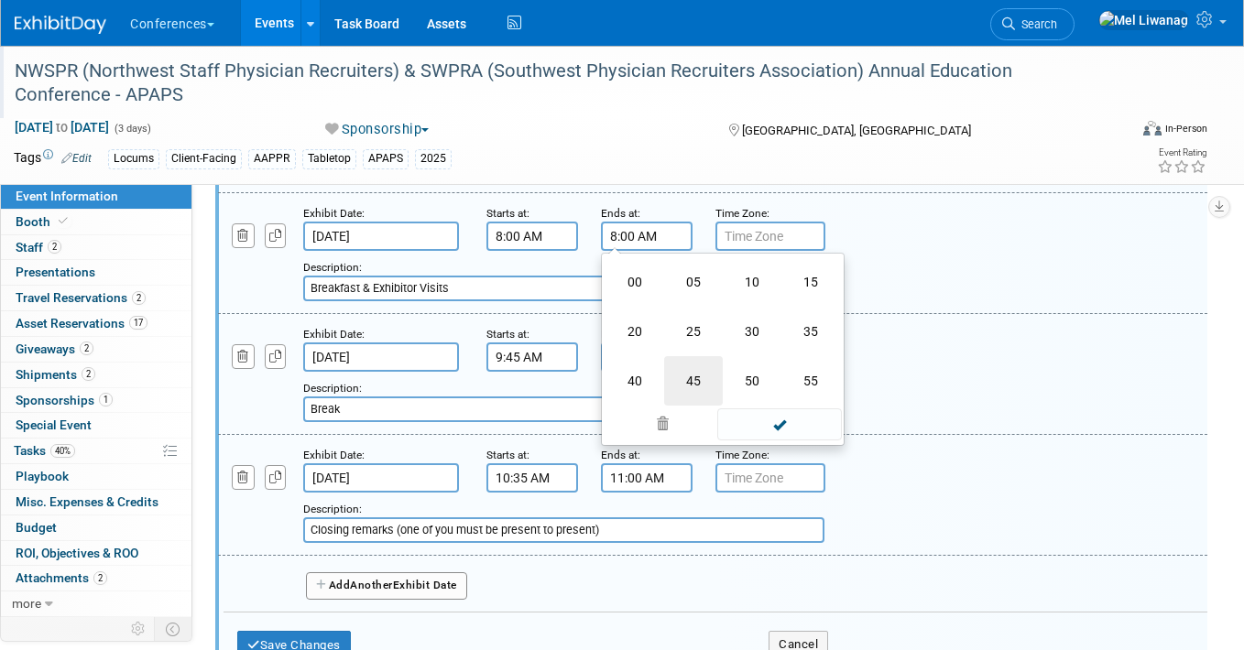
click at [712, 377] on td "45" at bounding box center [693, 380] width 59 height 49
type input "8:45 AM"
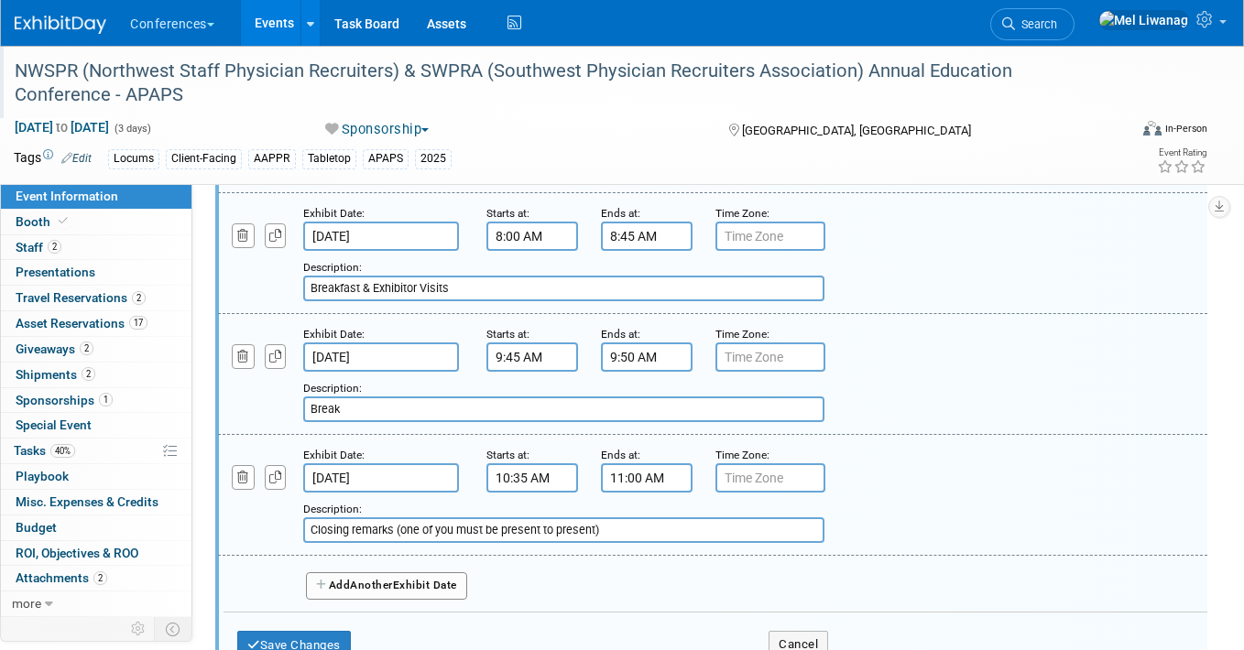
click at [868, 284] on div "Description: Breakfast & Exhibitor Visits" at bounding box center [670, 279] width 734 height 44
click at [510, 375] on div "Add a Description Description: Break" at bounding box center [670, 397] width 734 height 50
click at [526, 353] on input "9:45 AM" at bounding box center [532, 356] width 92 height 29
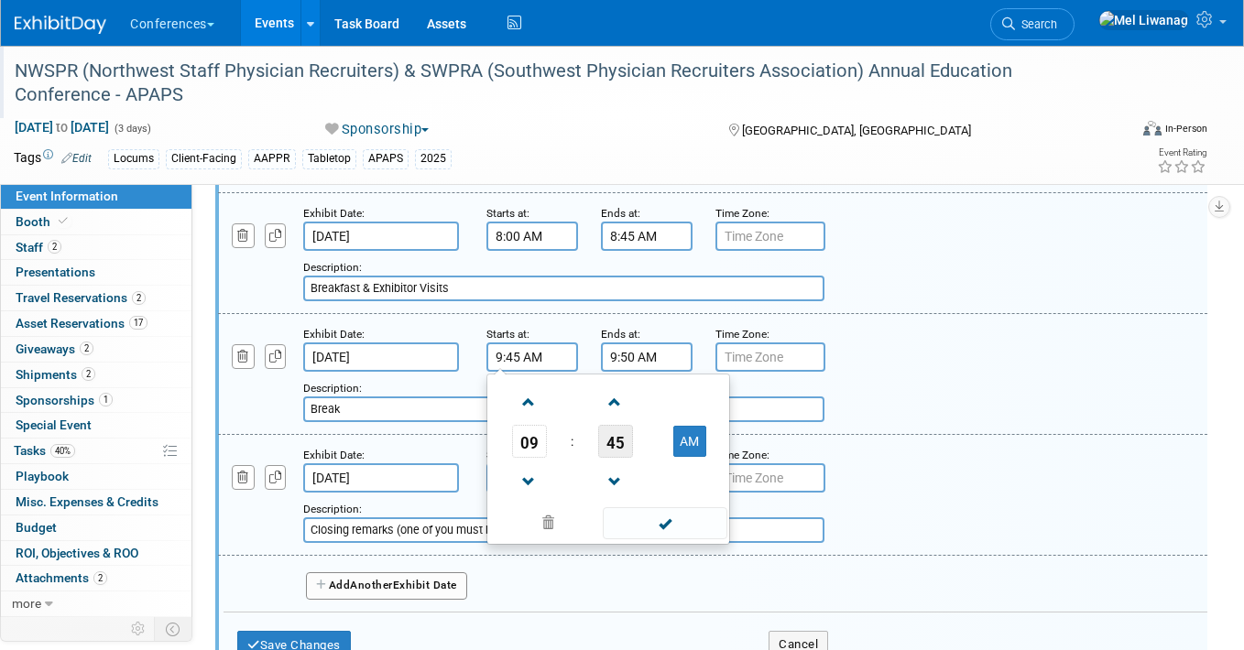
click at [620, 436] on span "45" at bounding box center [615, 441] width 35 height 33
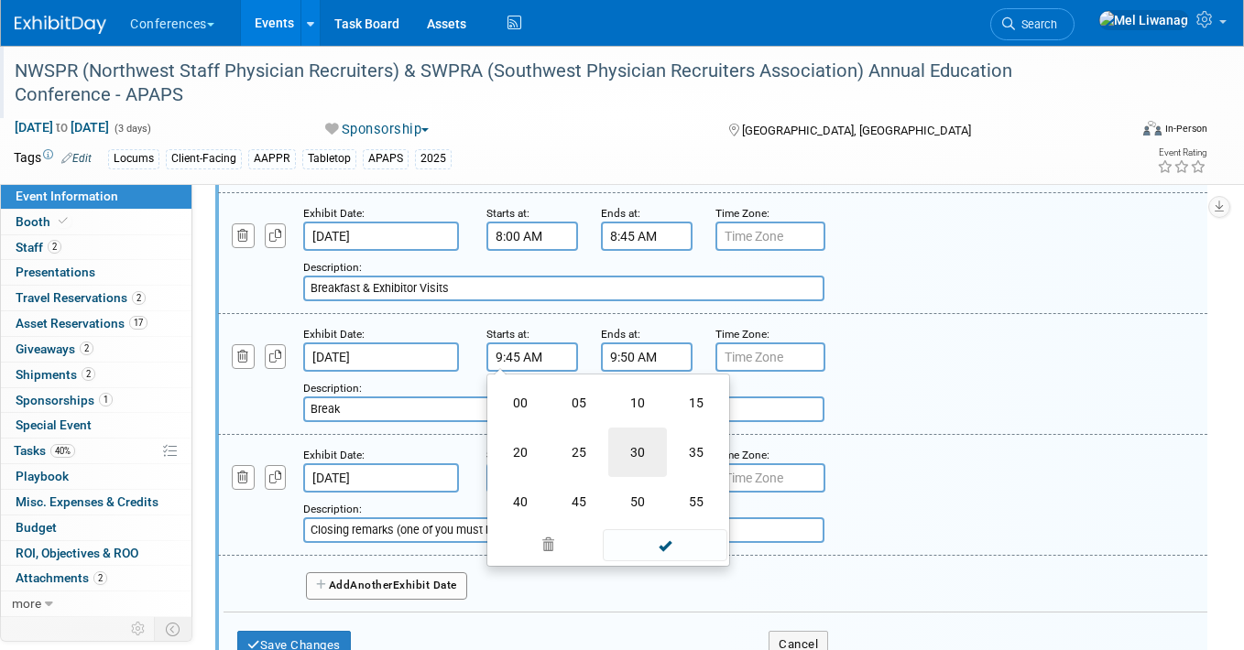
click at [637, 450] on td "30" at bounding box center [637, 452] width 59 height 49
type input "9:30 AM"
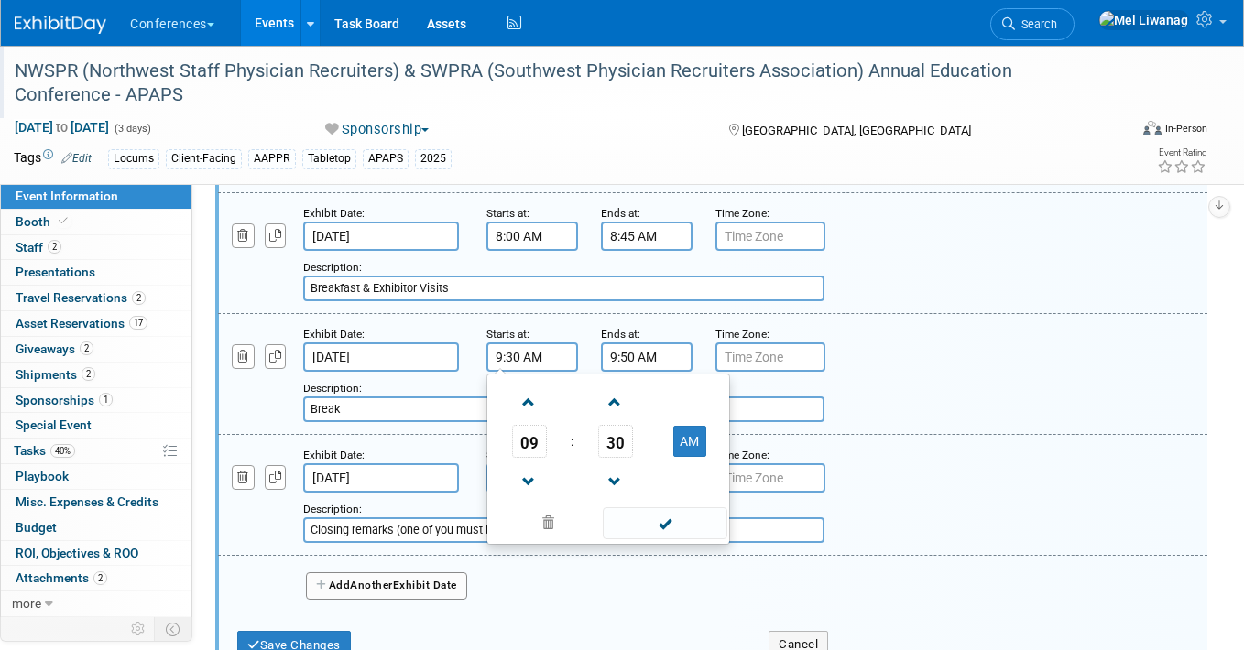
click at [617, 360] on input "9:50 AM" at bounding box center [647, 356] width 92 height 29
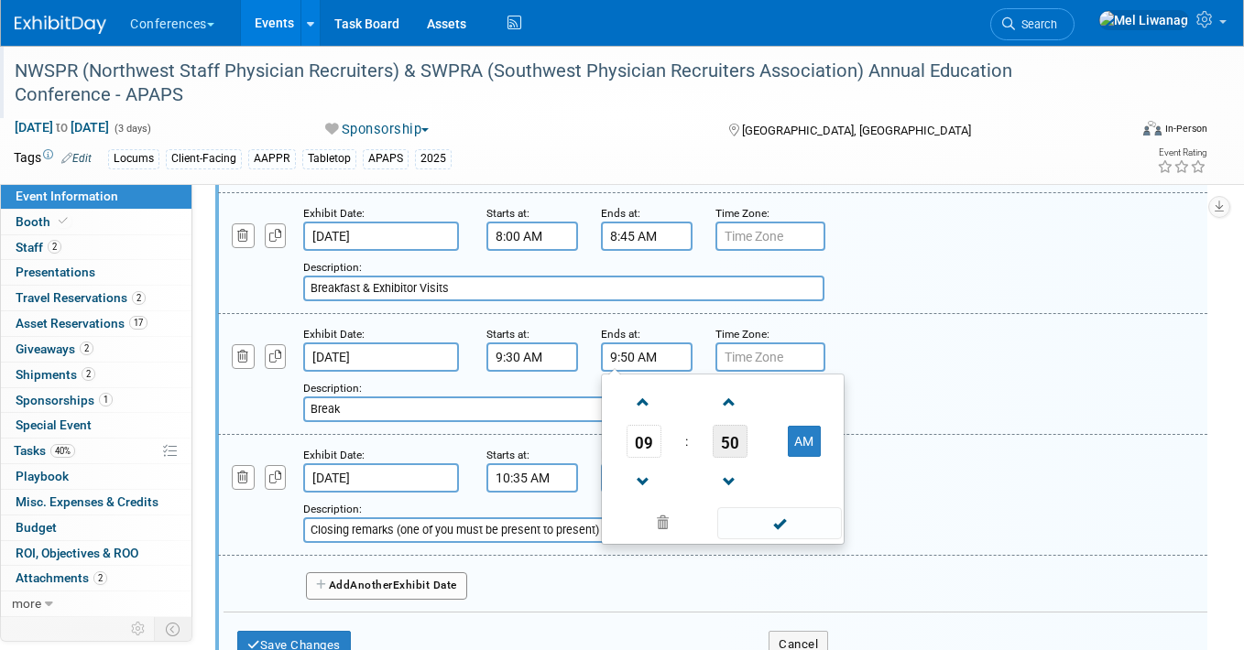
click at [725, 449] on span "50" at bounding box center [729, 441] width 35 height 33
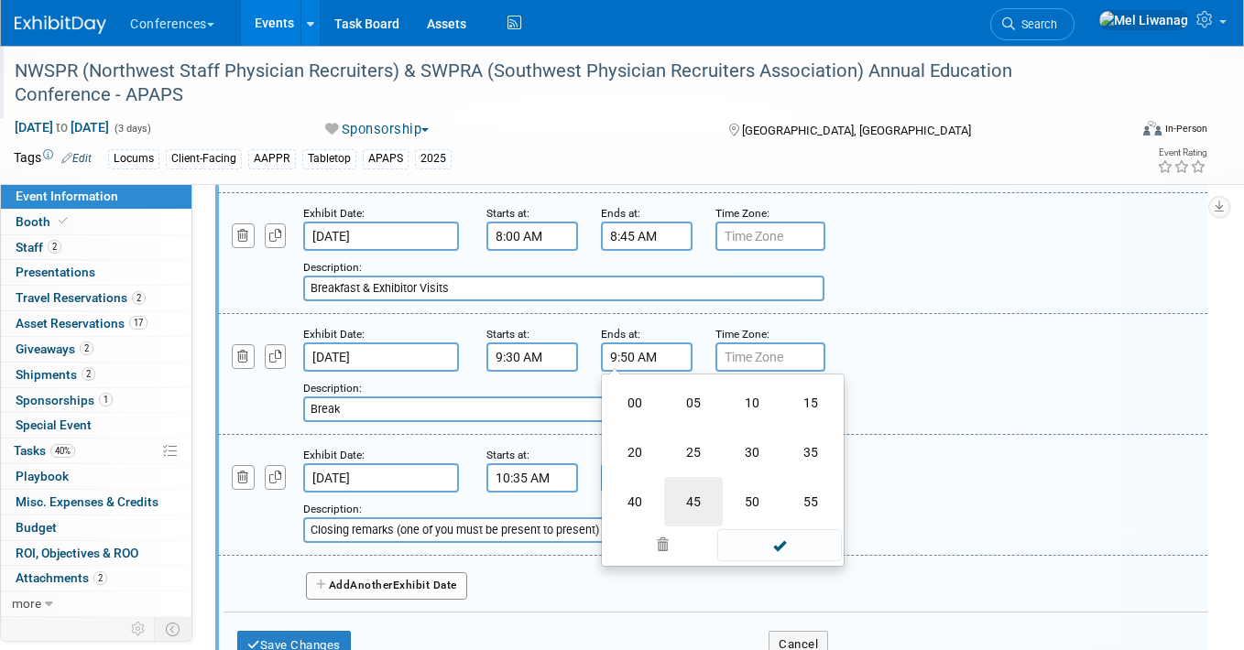
click at [701, 488] on td "45" at bounding box center [693, 501] width 59 height 49
type input "9:45 AM"
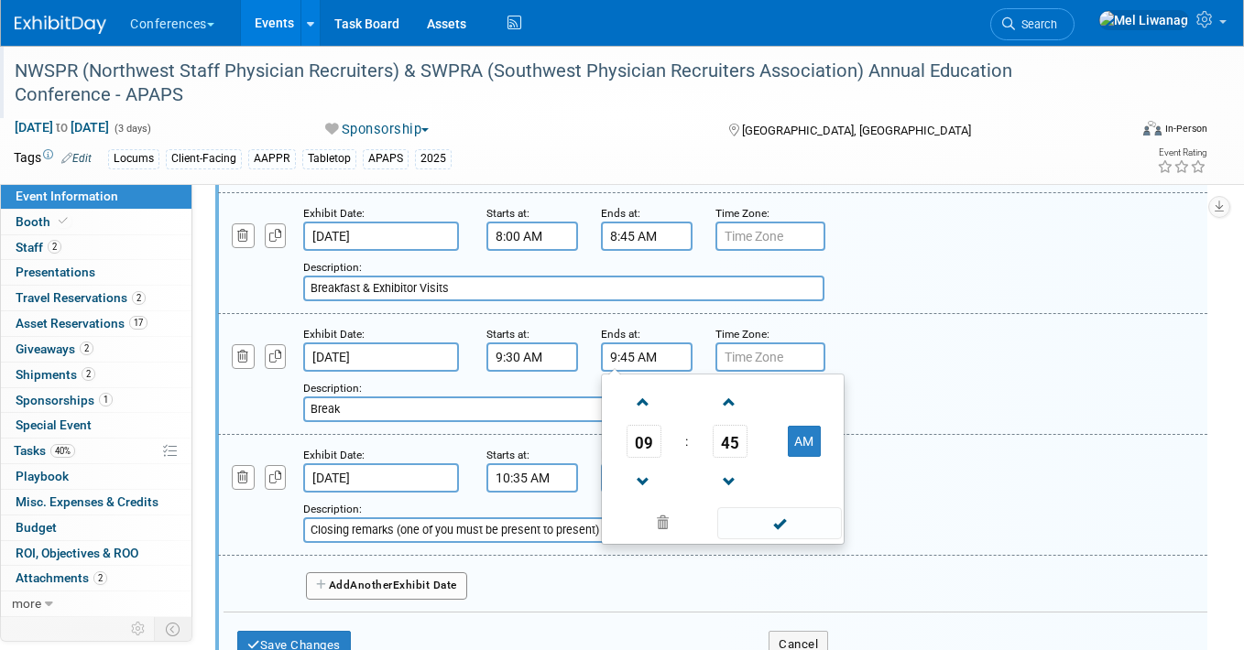
click at [990, 396] on div "Description: Break" at bounding box center [670, 400] width 734 height 44
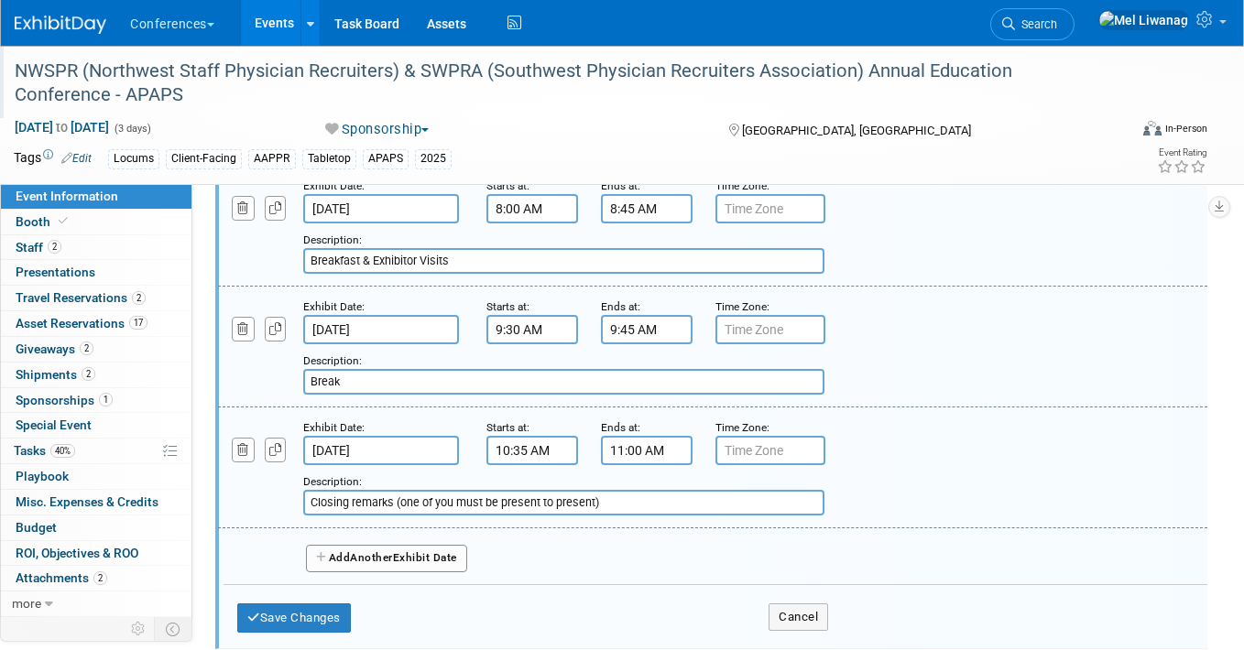
scroll to position [1382, 5]
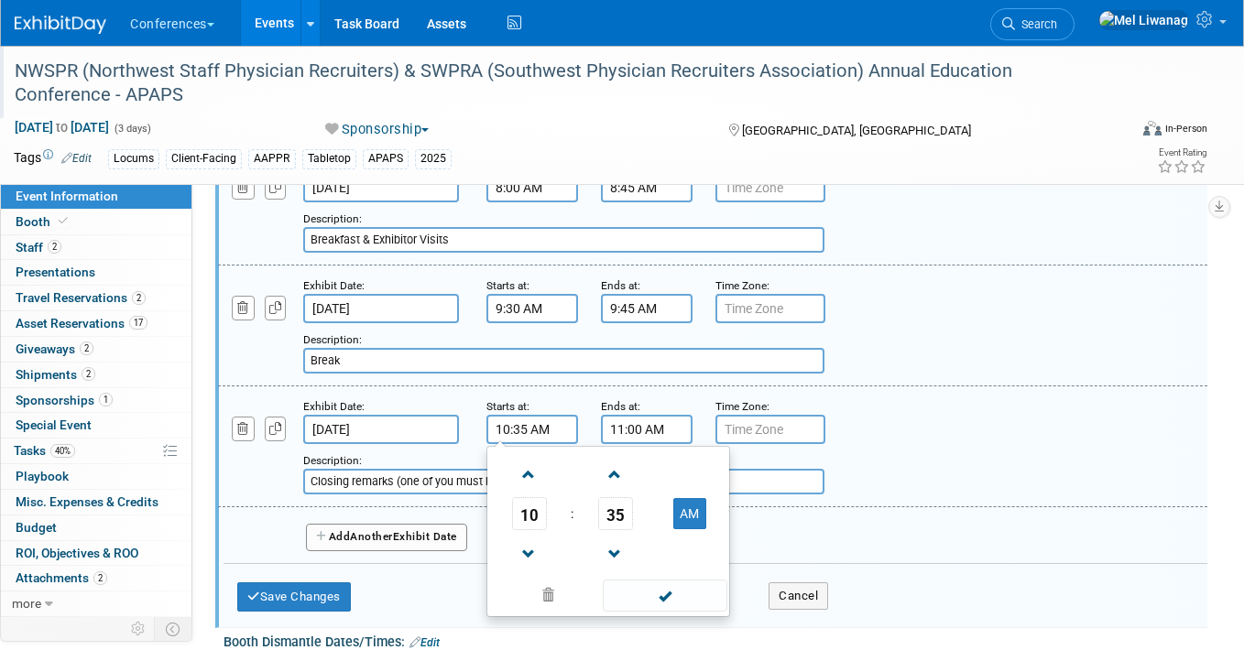
click at [553, 435] on input "10:35 AM" at bounding box center [532, 429] width 92 height 29
click at [621, 503] on span "35" at bounding box center [615, 513] width 35 height 33
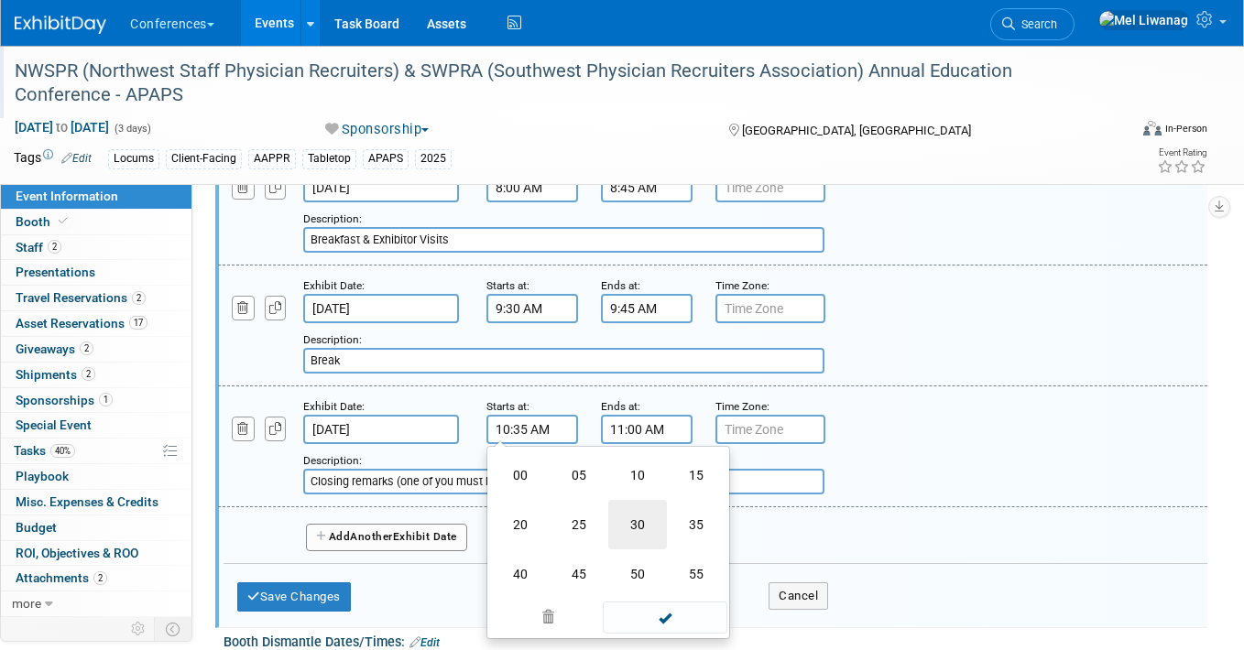
click at [638, 522] on td "30" at bounding box center [637, 524] width 59 height 49
type input "10:30 AM"
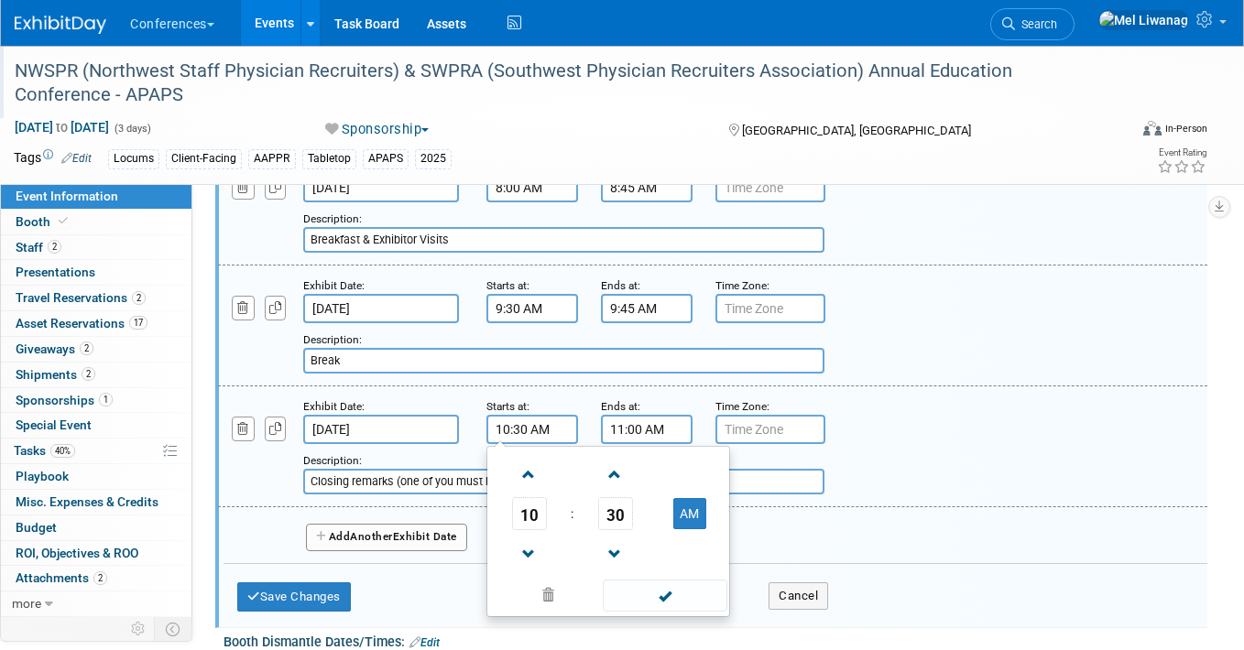
click at [639, 433] on input "11:00 AM" at bounding box center [647, 429] width 92 height 29
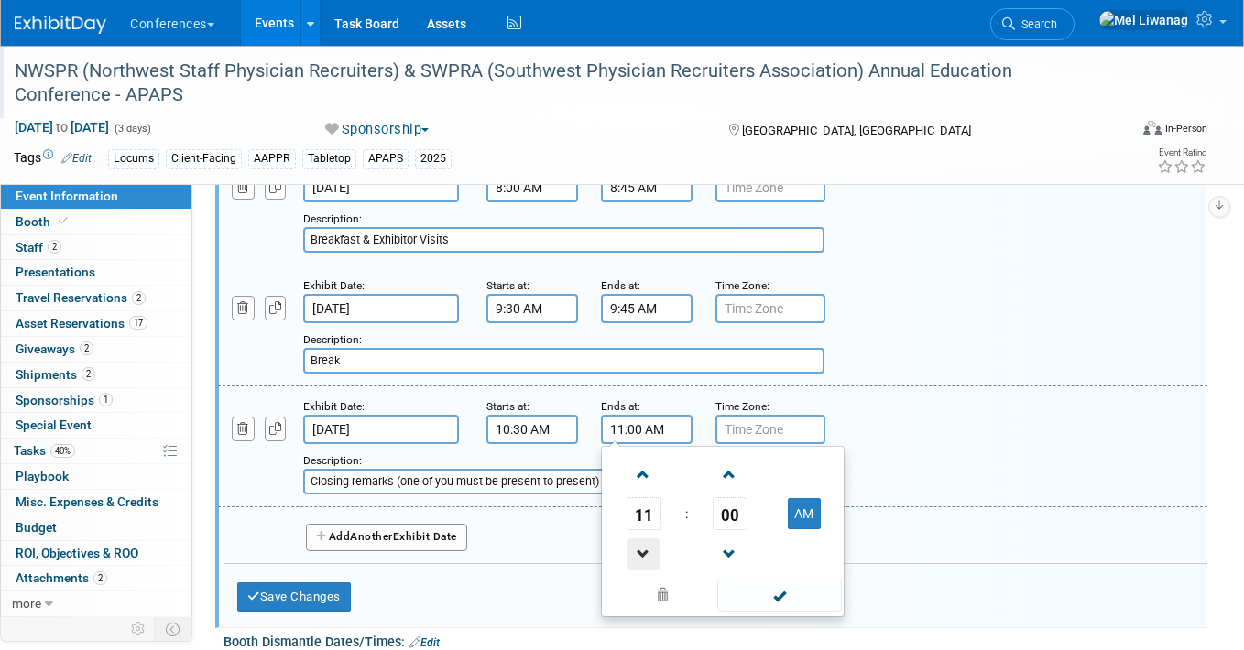
click at [647, 546] on span at bounding box center [643, 554] width 32 height 32
click at [718, 530] on span "00" at bounding box center [729, 513] width 35 height 33
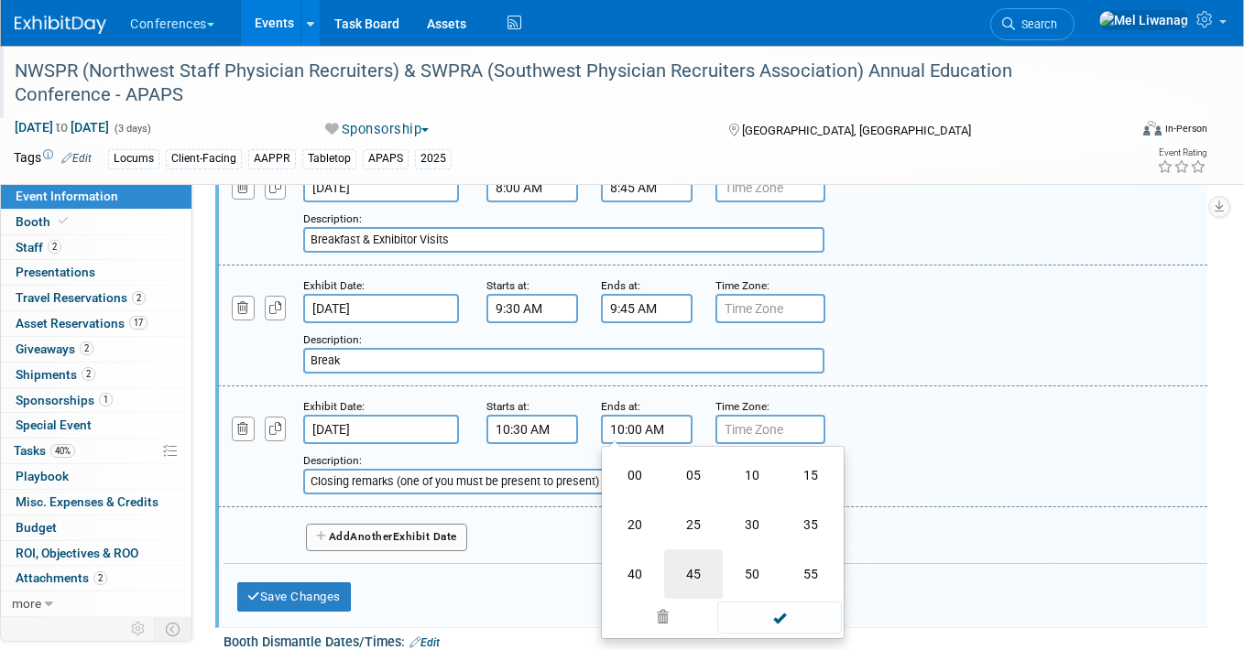
click at [684, 560] on td "45" at bounding box center [693, 573] width 59 height 49
type input "10:45 AM"
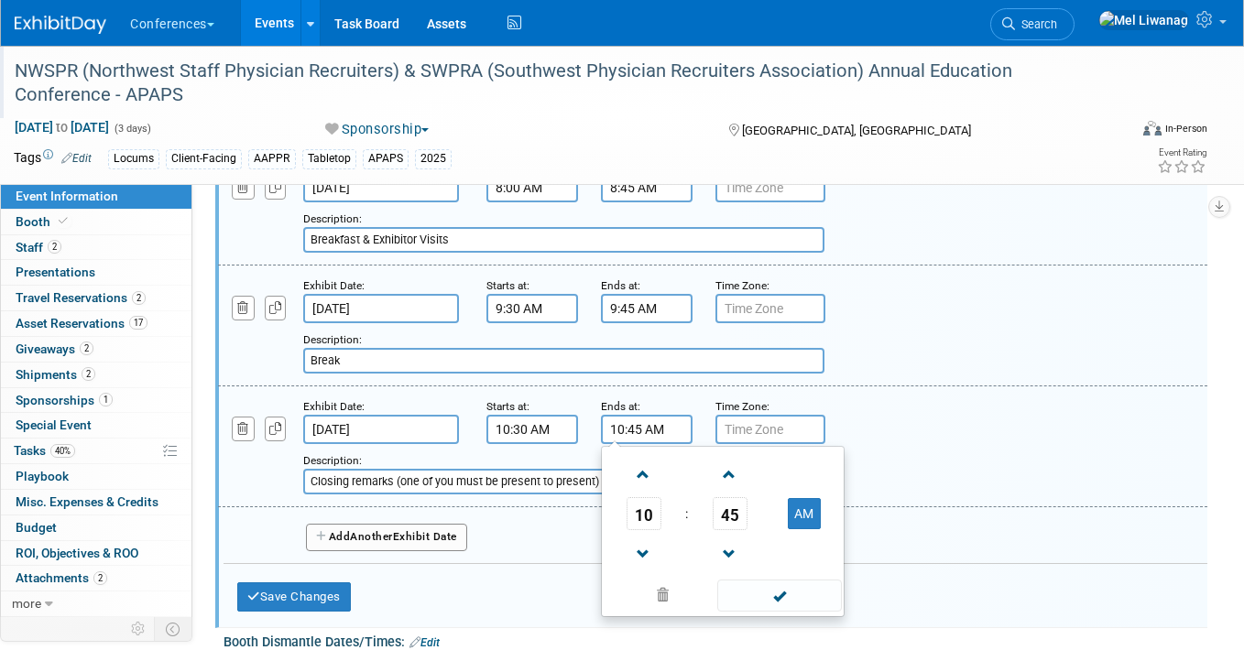
click at [860, 394] on div "Exhibit Date: Oct 21, 2025 Starts at: 10:30 AM Ends at: 10:45 AM 10 : 45 AM 12 …" at bounding box center [712, 446] width 989 height 121
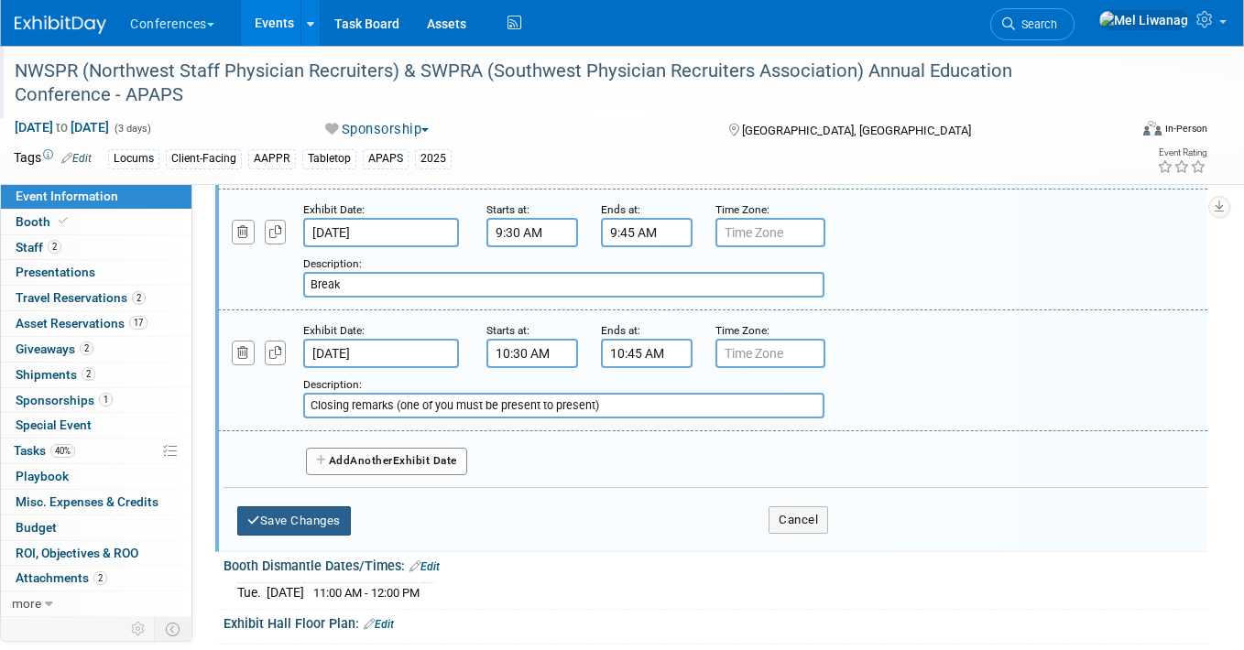
click at [274, 528] on button "Save Changes" at bounding box center [294, 520] width 114 height 29
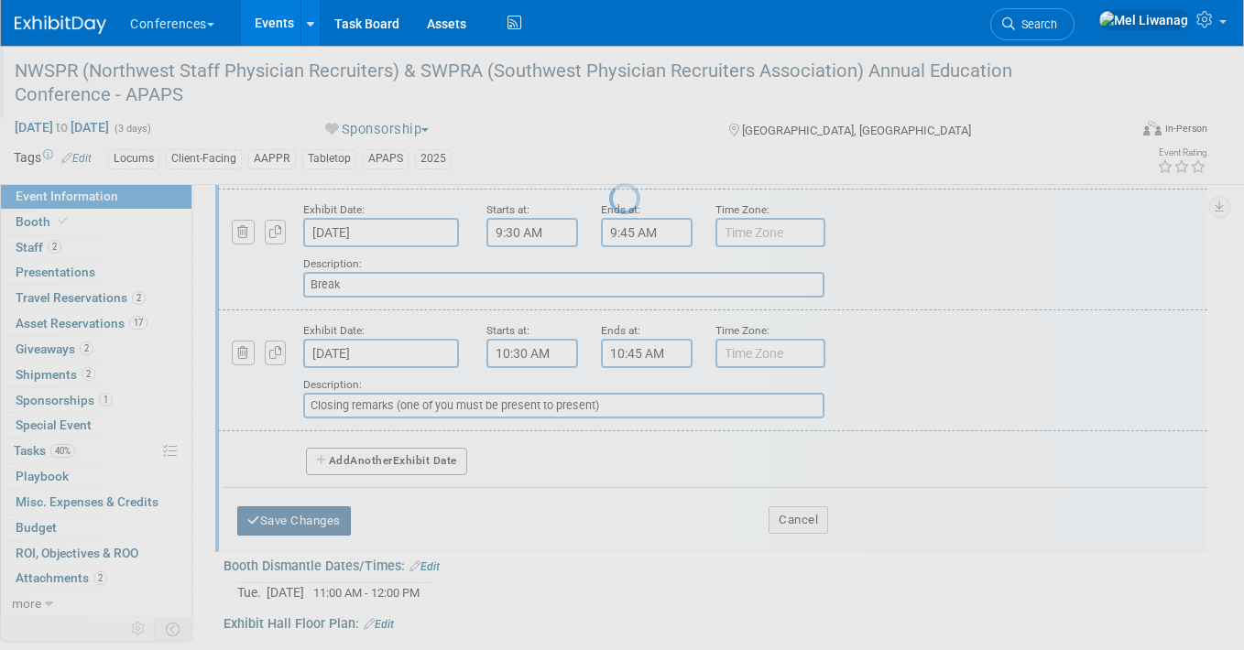
scroll to position [559, 5]
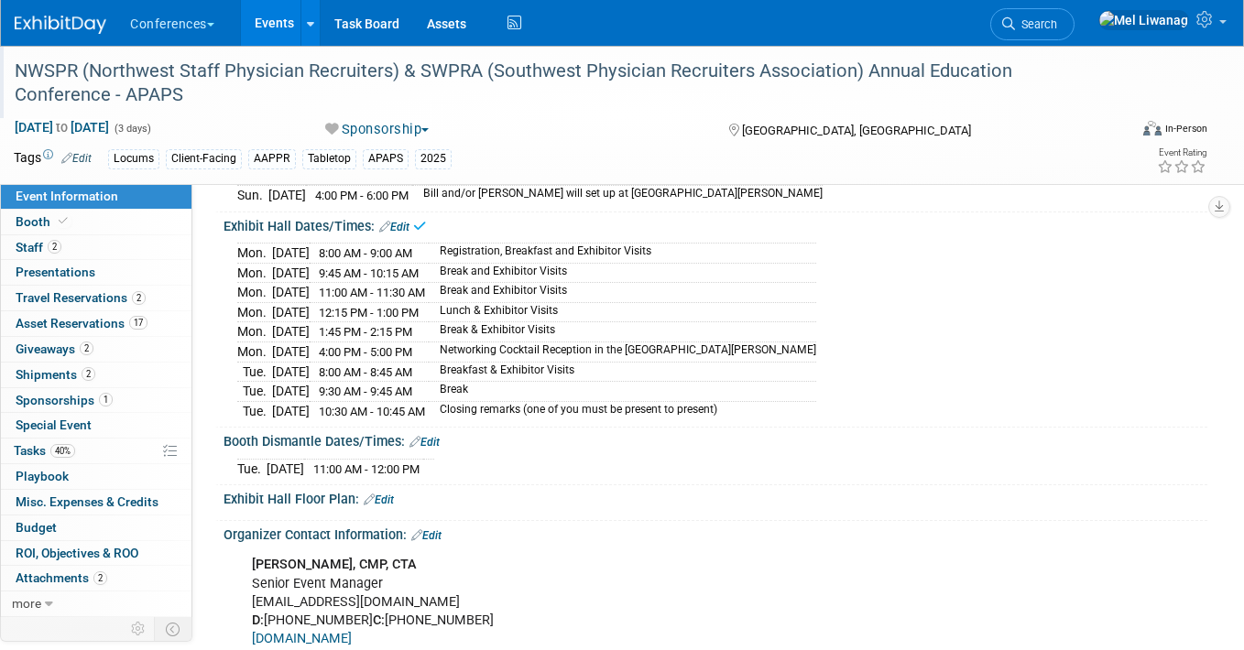
click at [429, 443] on link "Edit" at bounding box center [424, 442] width 30 height 13
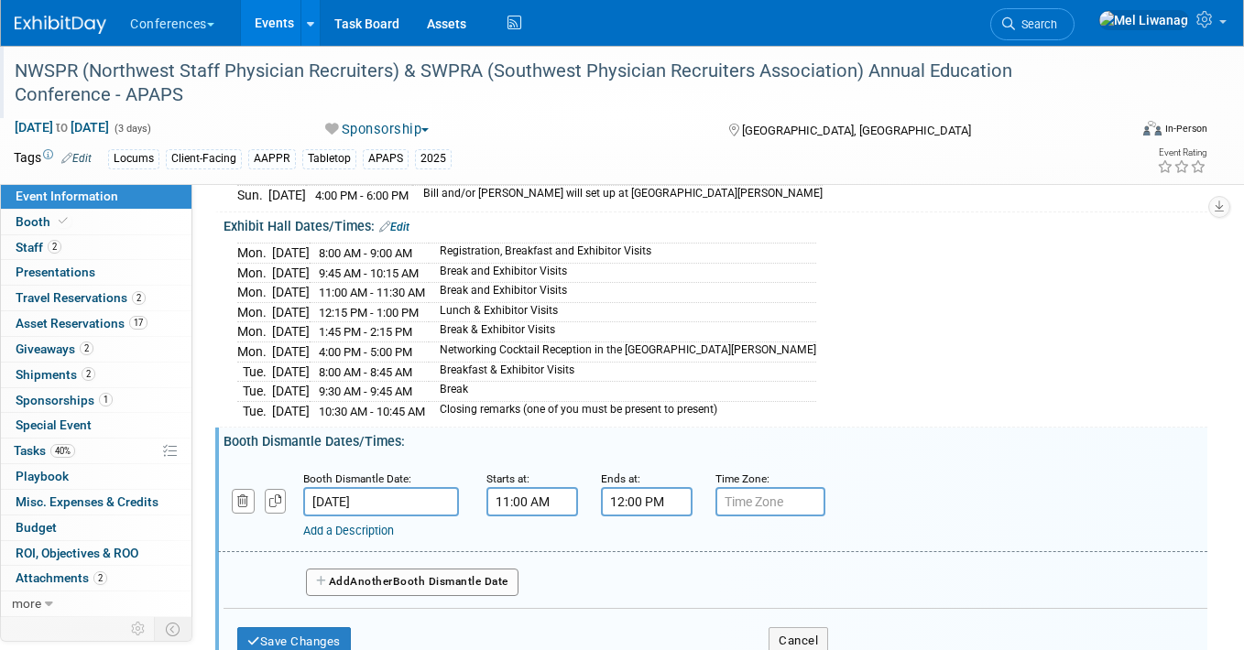
click at [527, 495] on input "11:00 AM" at bounding box center [532, 501] width 92 height 29
click at [535, 579] on span "11" at bounding box center [529, 586] width 35 height 33
click at [626, 628] on td "10" at bounding box center [637, 646] width 59 height 49
click at [620, 591] on span "00" at bounding box center [615, 586] width 35 height 33
click at [574, 636] on td "45" at bounding box center [578, 646] width 59 height 49
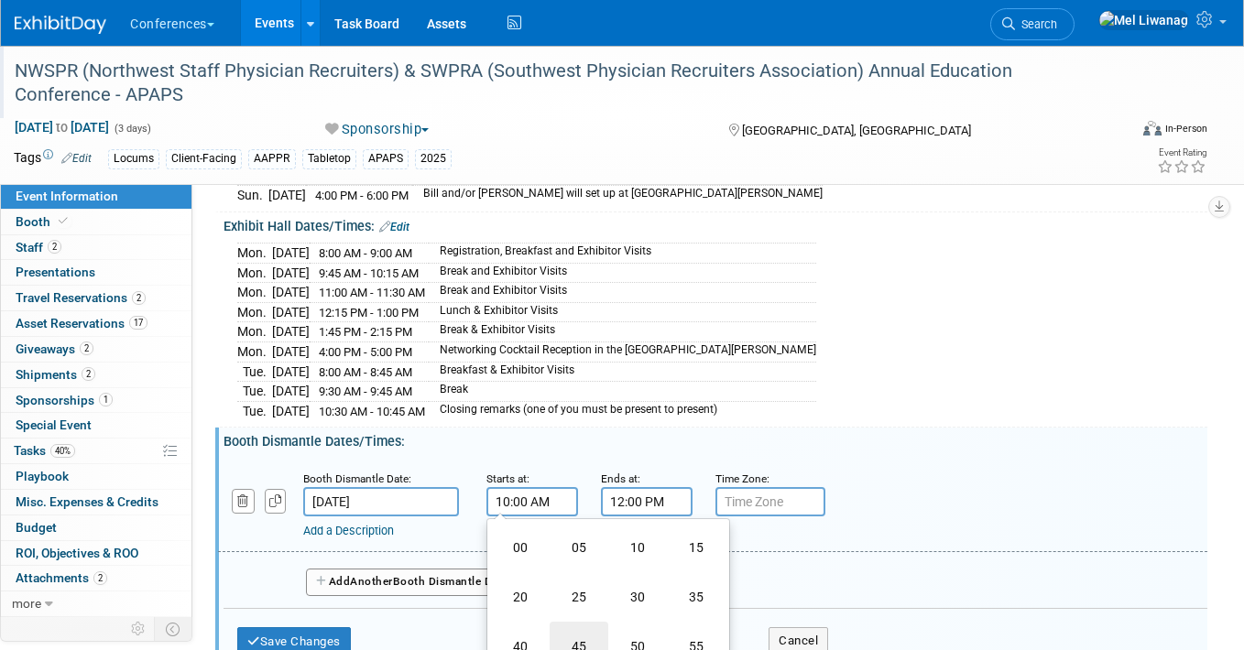
type input "10:45 AM"
click at [687, 459] on div "Booth Dismantle Date: Oct 21, 2025 Starts at: 10:45 AM 10 : 45 AM 12 01 02 03 0…" at bounding box center [712, 505] width 989 height 93
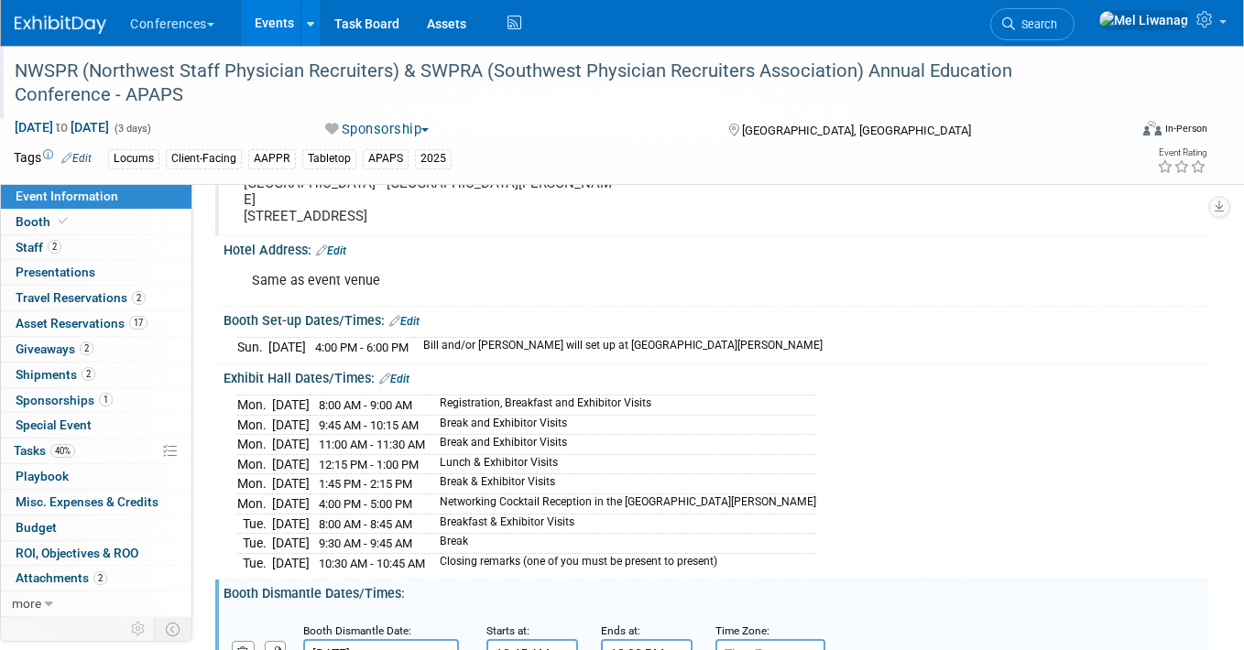
scroll to position [389, 5]
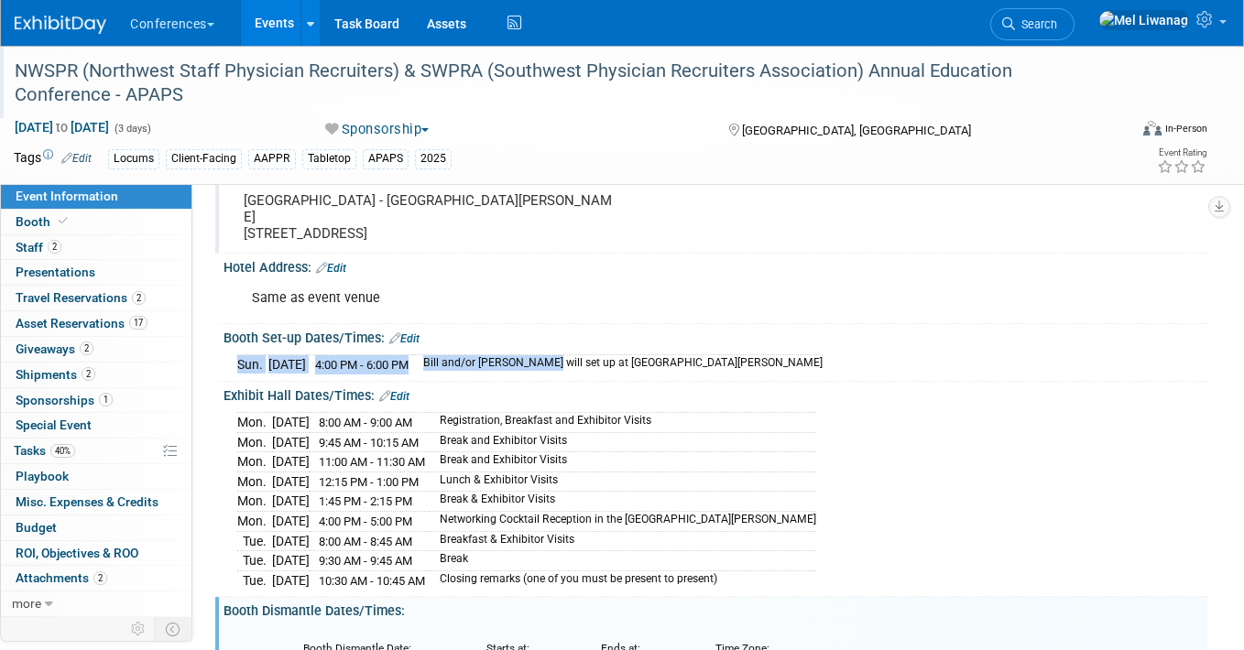
drag, startPoint x: 457, startPoint y: 365, endPoint x: 763, endPoint y: 368, distance: 305.9
click at [763, 368] on div "Sun. Oct 19, 2025 4:00 PM - 6:00 PM Bill and/or Chris will set up at Grand Nave…" at bounding box center [715, 362] width 956 height 25
copy table "Sun. Oct 19, 2025 4:00 PM - 6:00 PM"
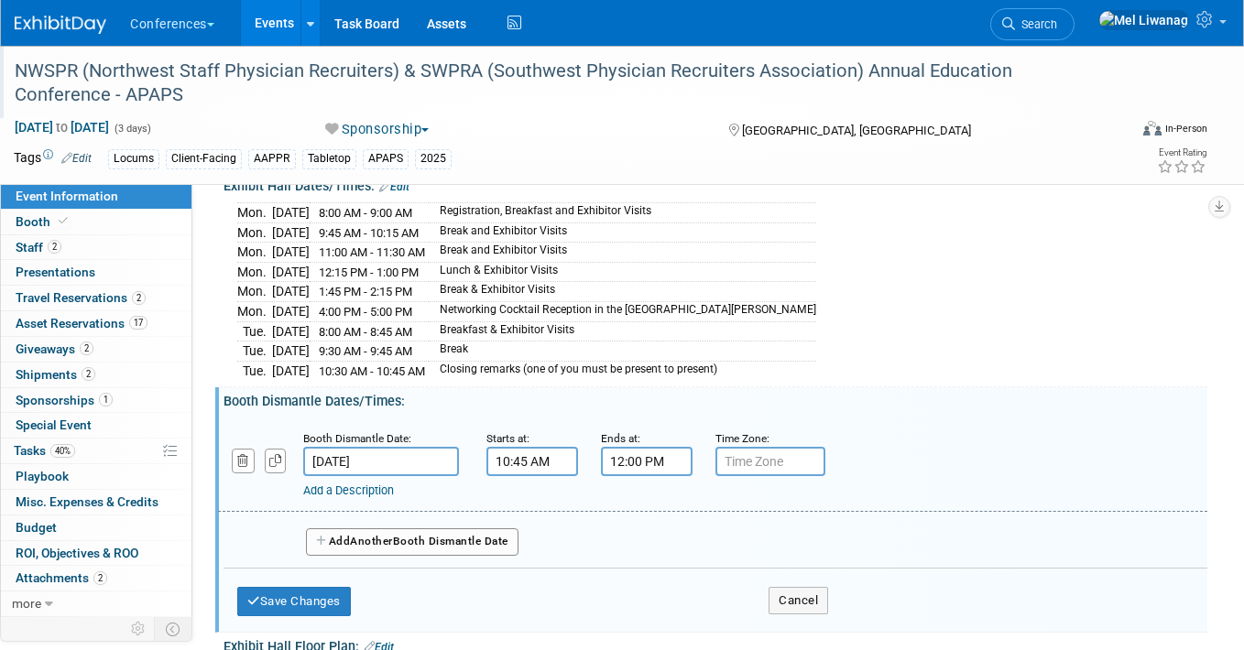
scroll to position [644, 5]
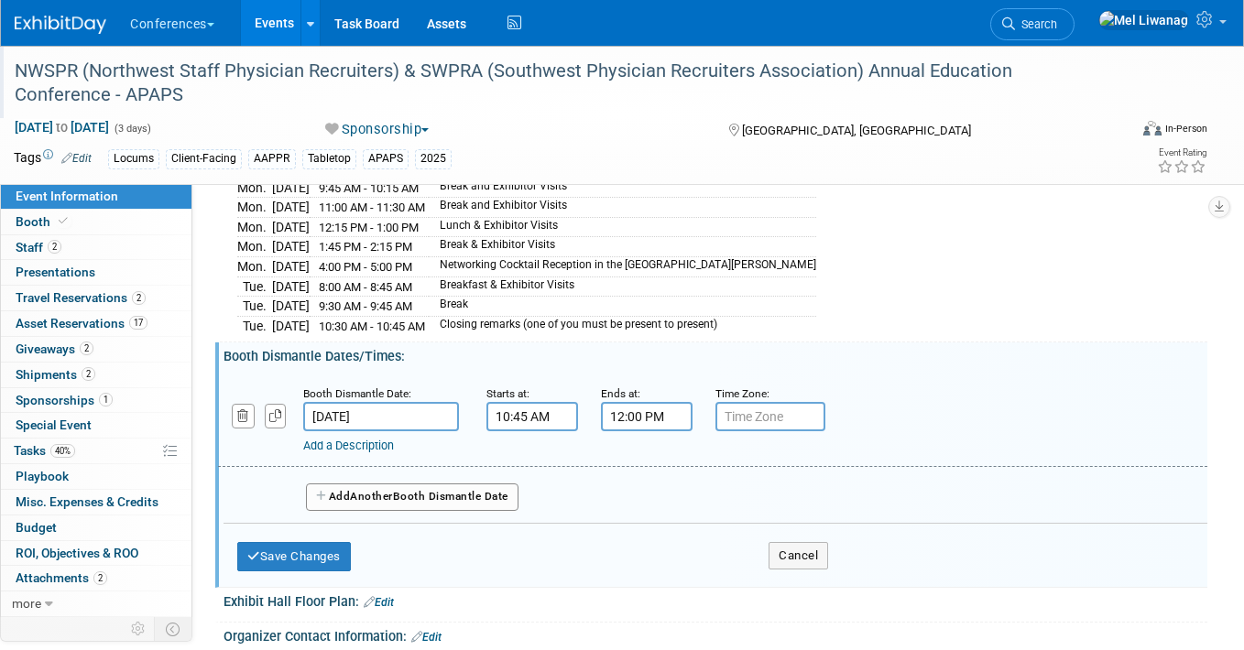
click at [360, 444] on link "Add a Description" at bounding box center [348, 446] width 91 height 14
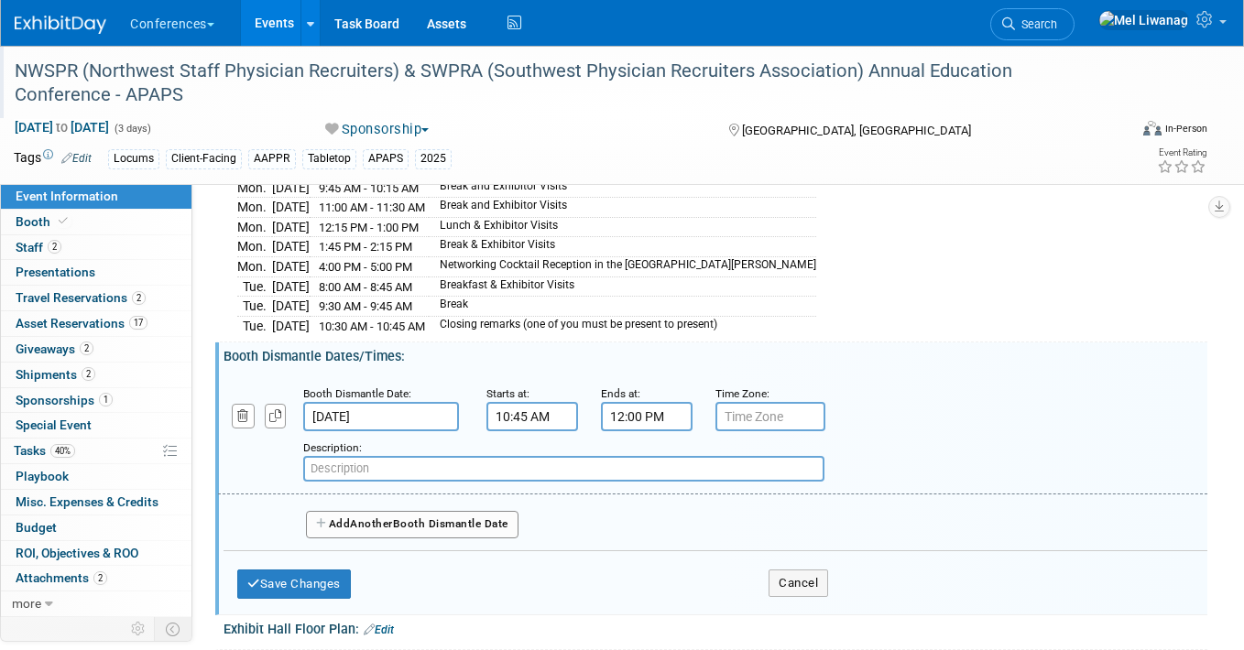
paste input "Bill and/or Chris will set up at Grand Nave Ballroom"
drag, startPoint x: 413, startPoint y: 467, endPoint x: 663, endPoint y: 467, distance: 250.0
click at [663, 467] on input "Bill and/or Chris will set up at Grand Nave Ballroom" at bounding box center [563, 469] width 521 height 26
type input "Bill and/or Chris will break down"
click at [325, 570] on button "Save Changes" at bounding box center [294, 584] width 114 height 29
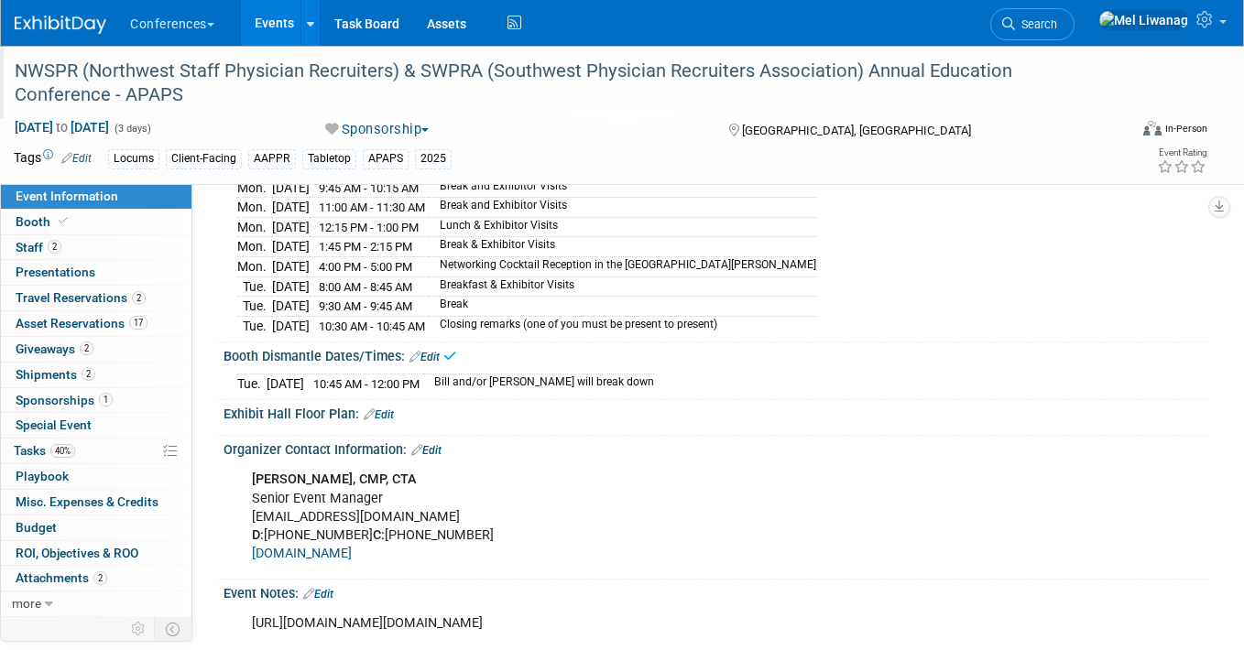
click at [573, 316] on td "Closing remarks (one of you must be present to present)" at bounding box center [622, 325] width 387 height 19
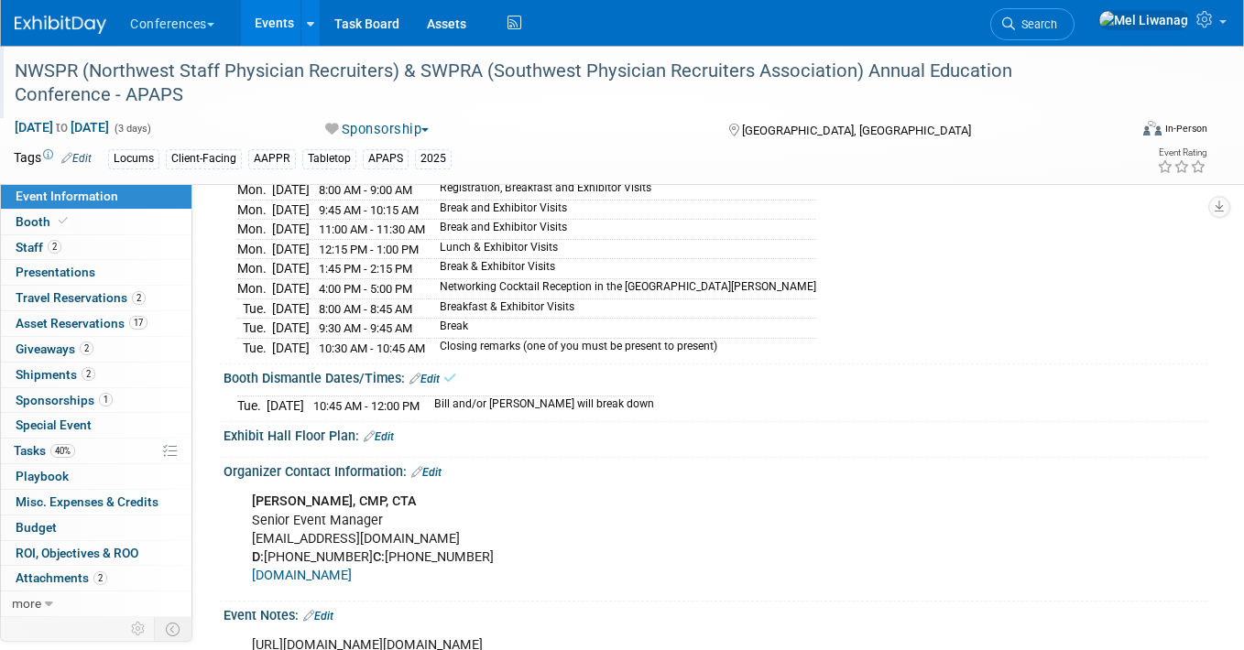
scroll to position [484, 5]
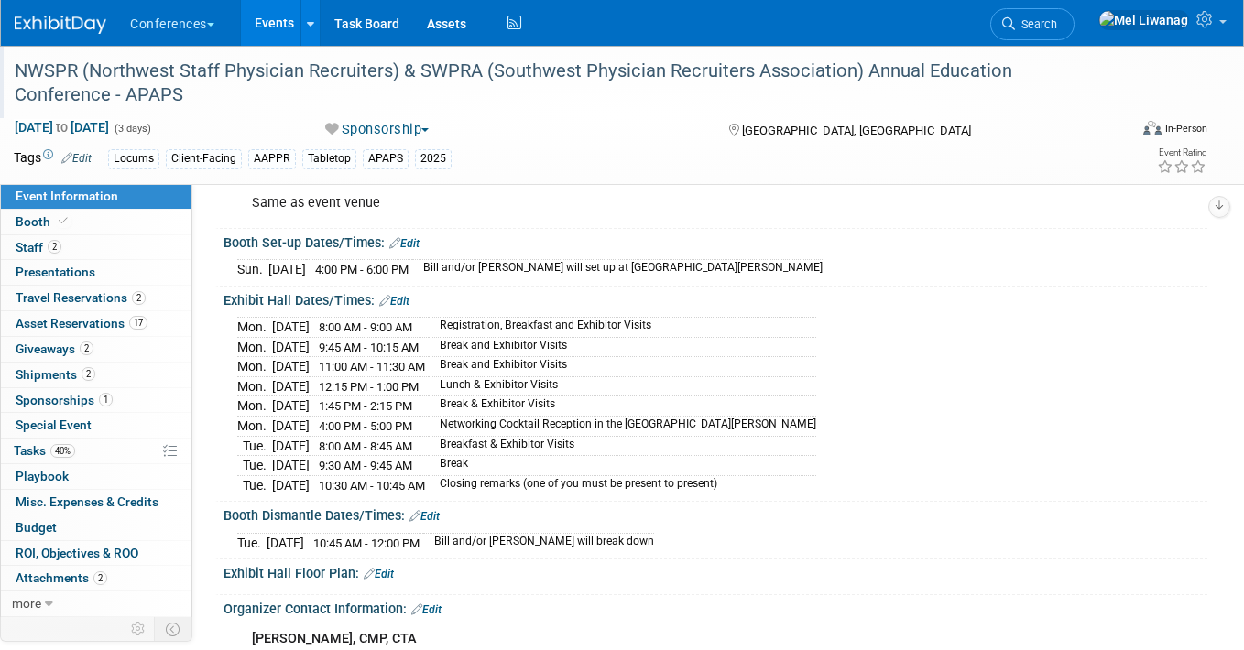
drag, startPoint x: 714, startPoint y: 269, endPoint x: 233, endPoint y: 262, distance: 481.7
click at [237, 262] on div "Sun. Oct 19, 2025 4:00 PM - 6:00 PM Bill and/or Chris will set up at Grand Nave…" at bounding box center [715, 267] width 956 height 25
copy table
drag, startPoint x: 751, startPoint y: 481, endPoint x: 212, endPoint y: 351, distance: 554.8
click at [215, 351] on div "Exhibit Hall Dates/Times: Edit Mon. Oct 20, 2025 8:00 AM - 9:00 AM Registration…" at bounding box center [711, 395] width 992 height 216
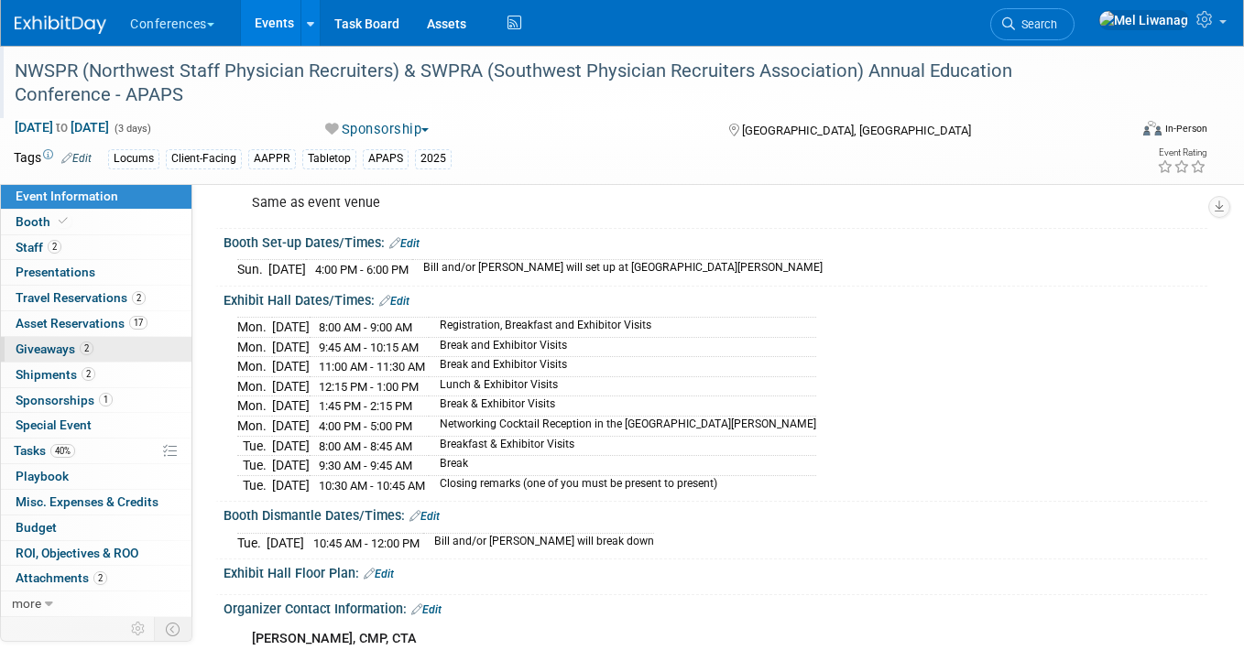
copy div "Edit Mon. Oct 20, 2025 8:00 AM - 9:00 AM Registration, Breakfast and Exhibitor …"
drag, startPoint x: 577, startPoint y: 542, endPoint x: 234, endPoint y: 545, distance: 343.4
click at [237, 545] on div "Tue. Oct 21, 2025 10:45 AM - 12:00 PM Bill and/or Chris will break down" at bounding box center [715, 540] width 956 height 25
copy table
click at [77, 403] on span "Sponsorships 1" at bounding box center [64, 400] width 97 height 15
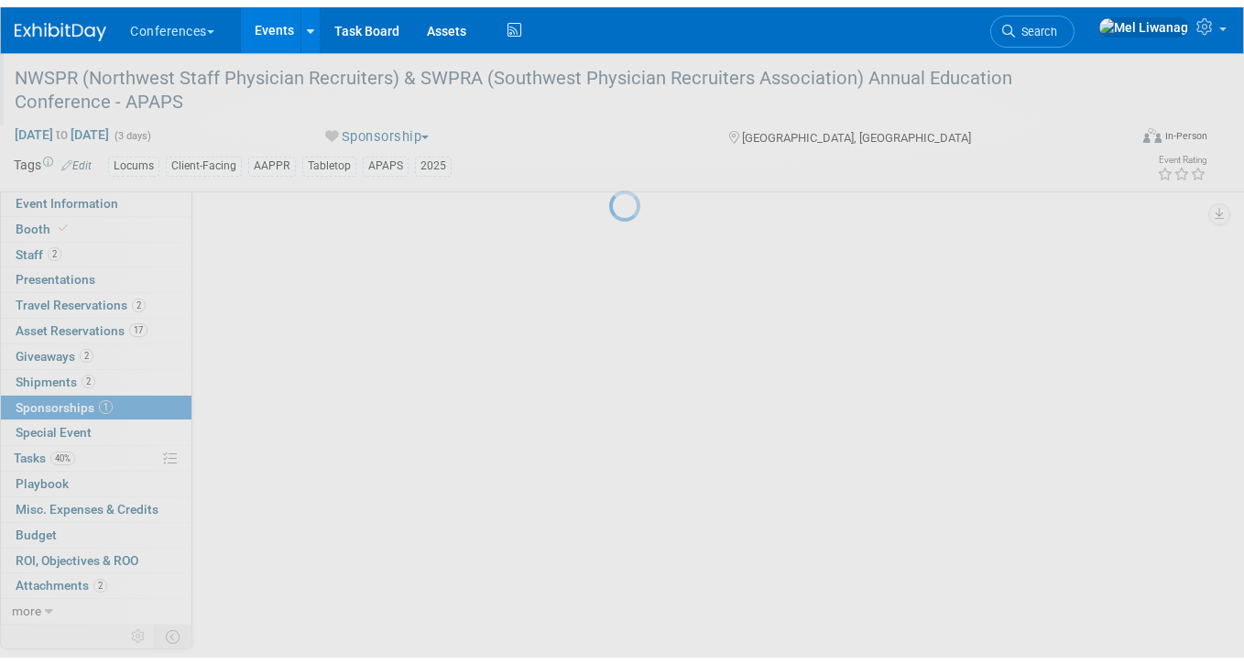
scroll to position [0, 0]
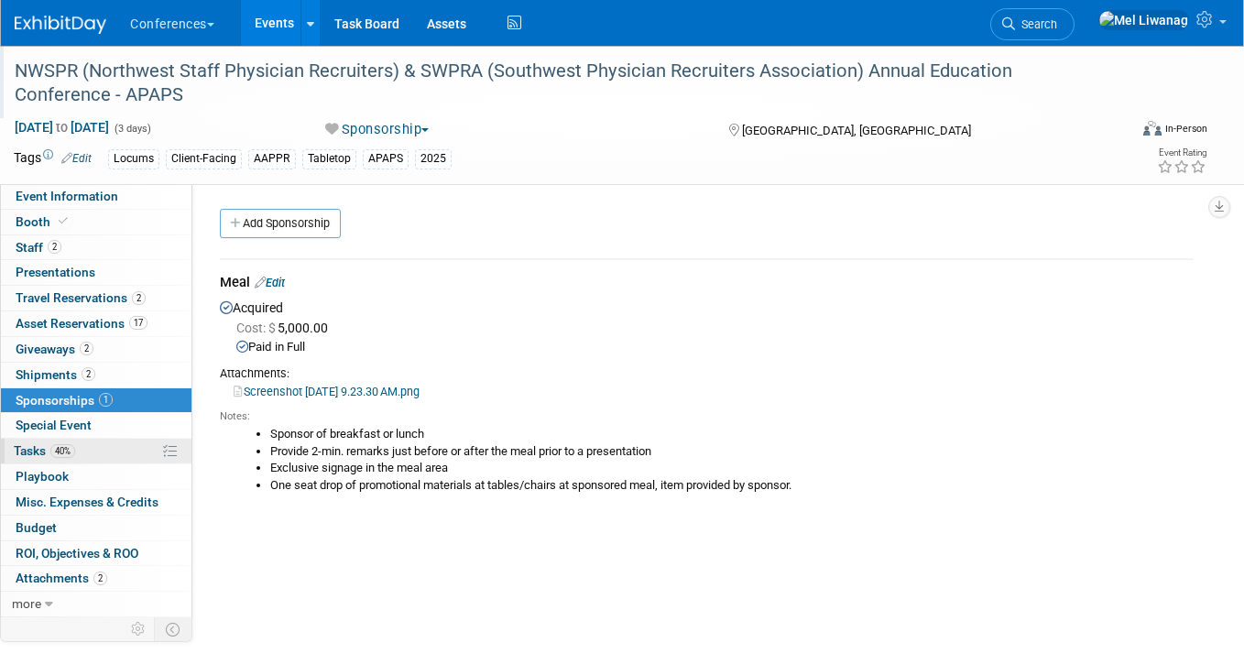
click at [74, 453] on span "40%" at bounding box center [62, 451] width 25 height 14
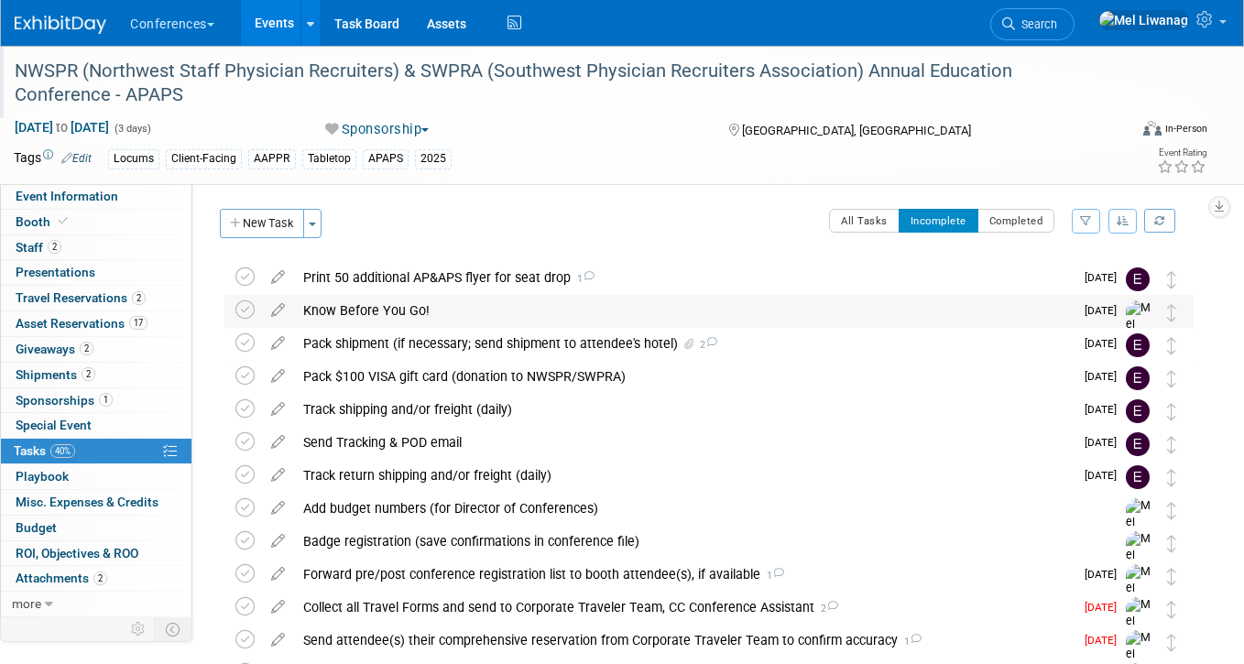
click at [336, 312] on div "Know Before You Go!" at bounding box center [683, 310] width 779 height 31
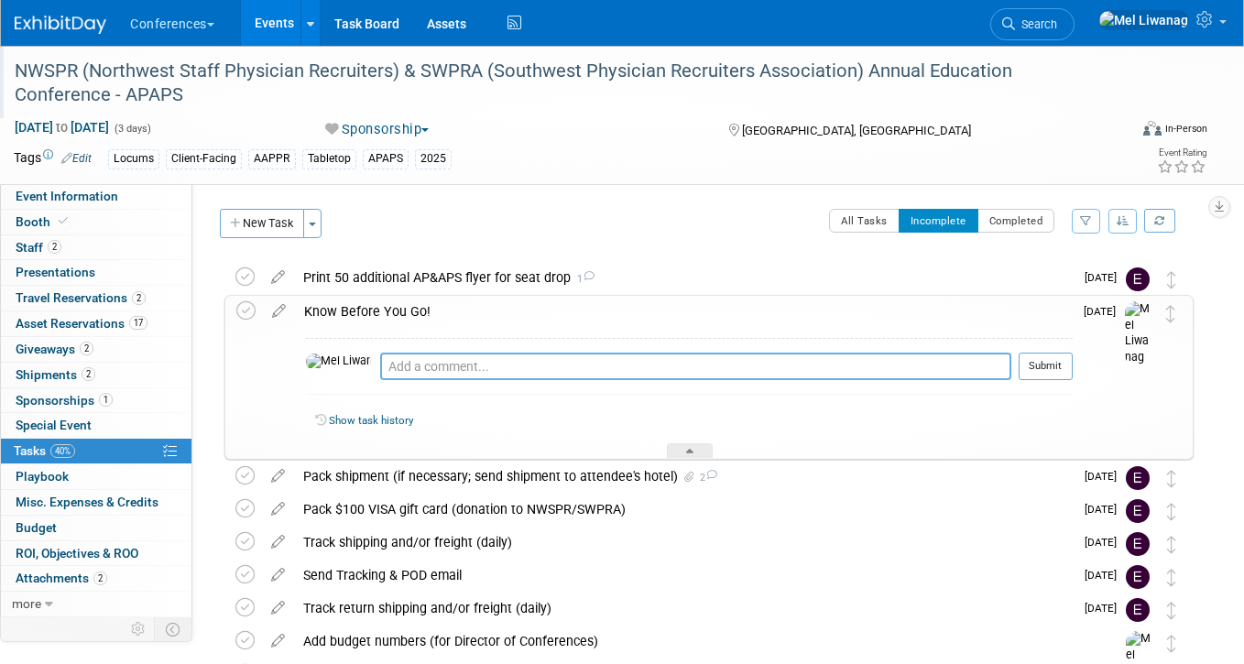
click at [380, 373] on textarea at bounding box center [695, 366] width 631 height 27
type textarea "09/24: Sent"
click at [1050, 376] on button "Submit" at bounding box center [1045, 366] width 54 height 27
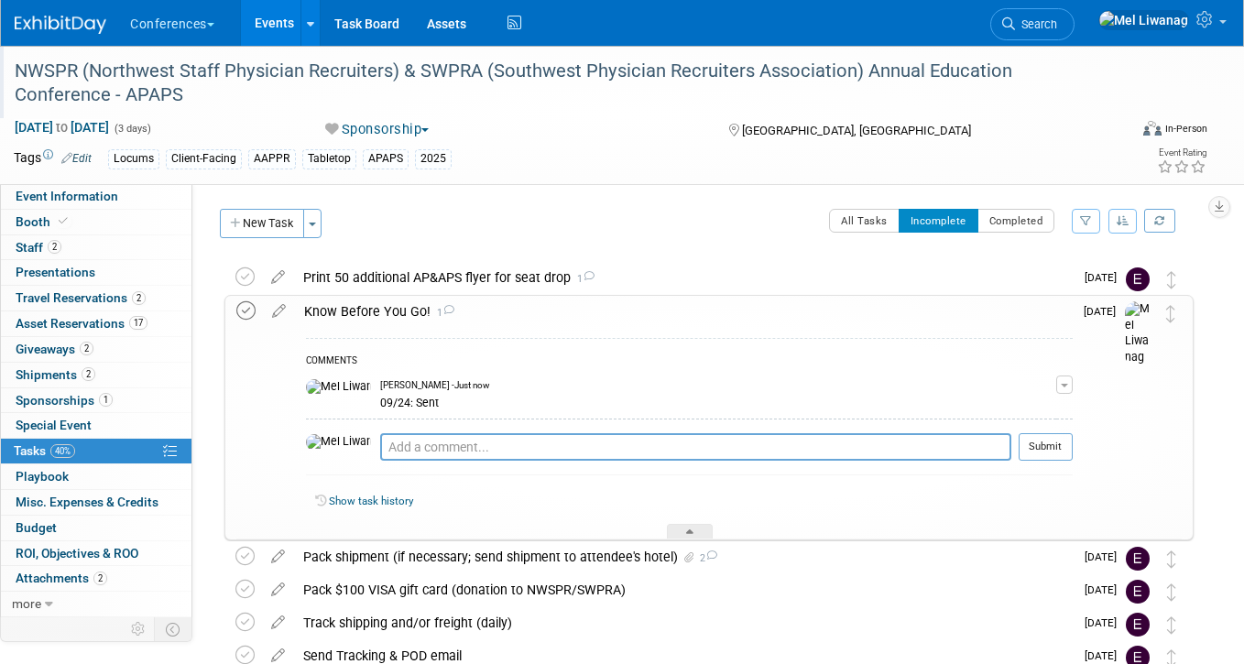
click at [237, 316] on icon at bounding box center [245, 310] width 19 height 19
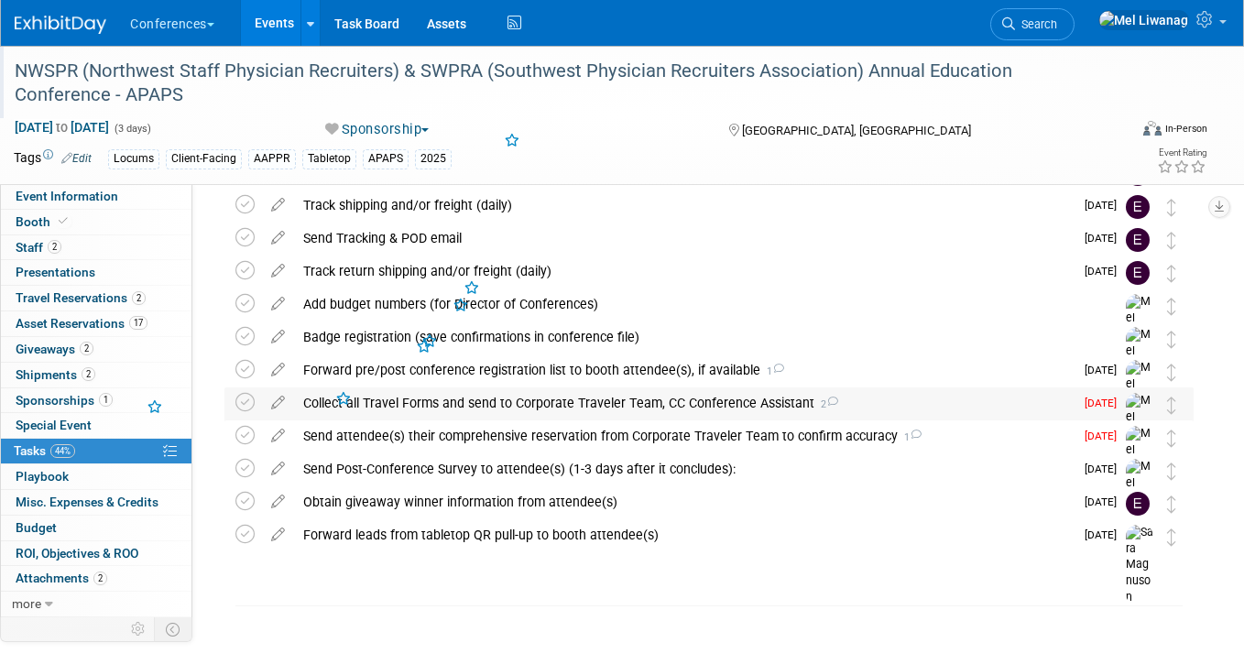
scroll to position [171, 0]
click at [363, 332] on div "Badge registration (save confirmations in conference file)" at bounding box center [691, 336] width 795 height 31
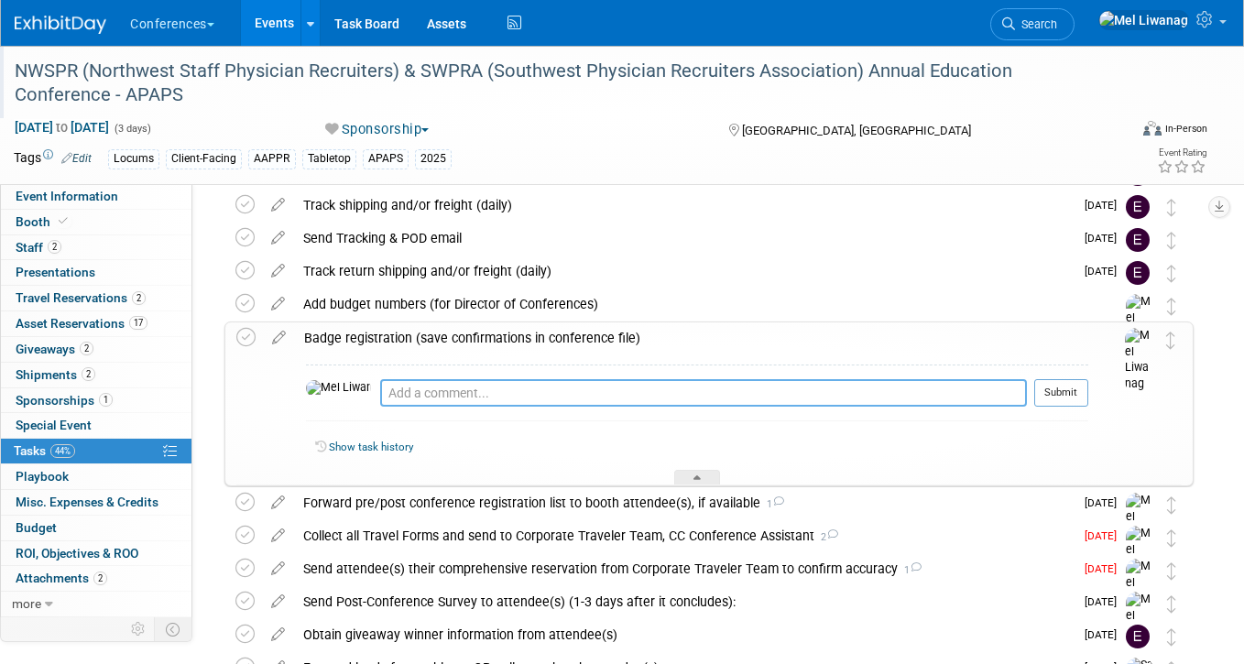
click at [380, 401] on textarea at bounding box center [703, 392] width 647 height 27
drag, startPoint x: 506, startPoint y: 397, endPoint x: 571, endPoint y: 397, distance: 65.0
click at [571, 397] on textarea "09/24: Sent to Amber" at bounding box center [703, 392] width 647 height 27
type textarea "09/24: Emailed Amber"
click at [1038, 399] on button "Submit" at bounding box center [1061, 392] width 54 height 27
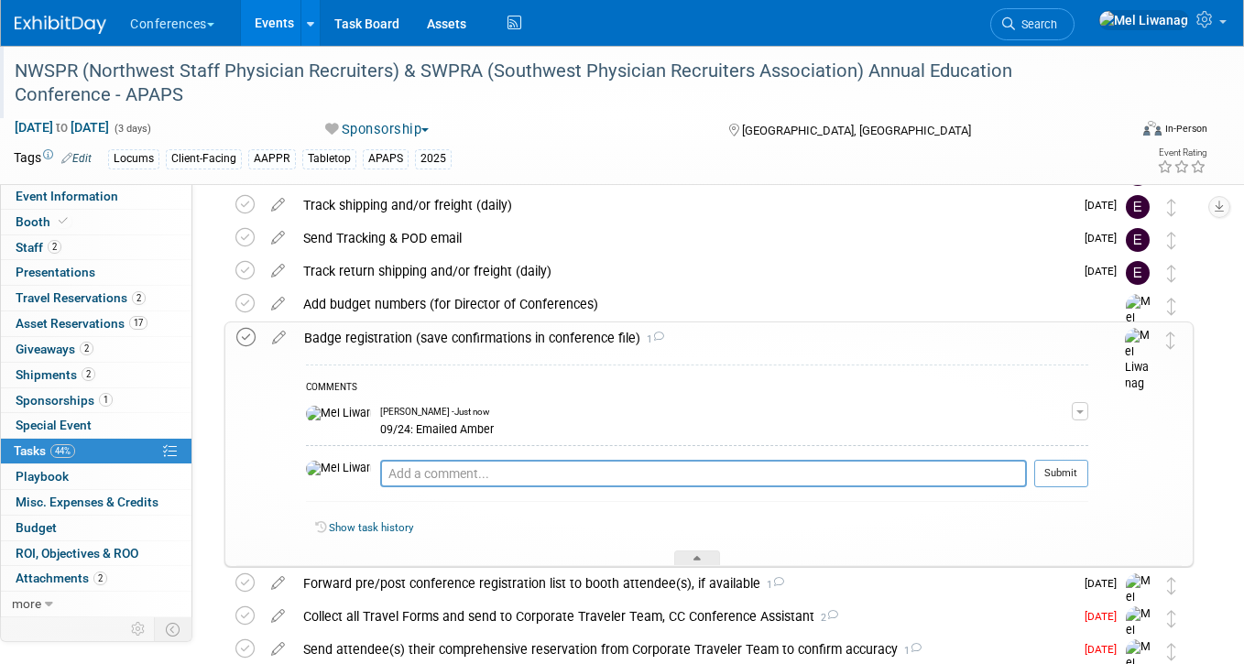
click at [243, 334] on icon at bounding box center [245, 337] width 19 height 19
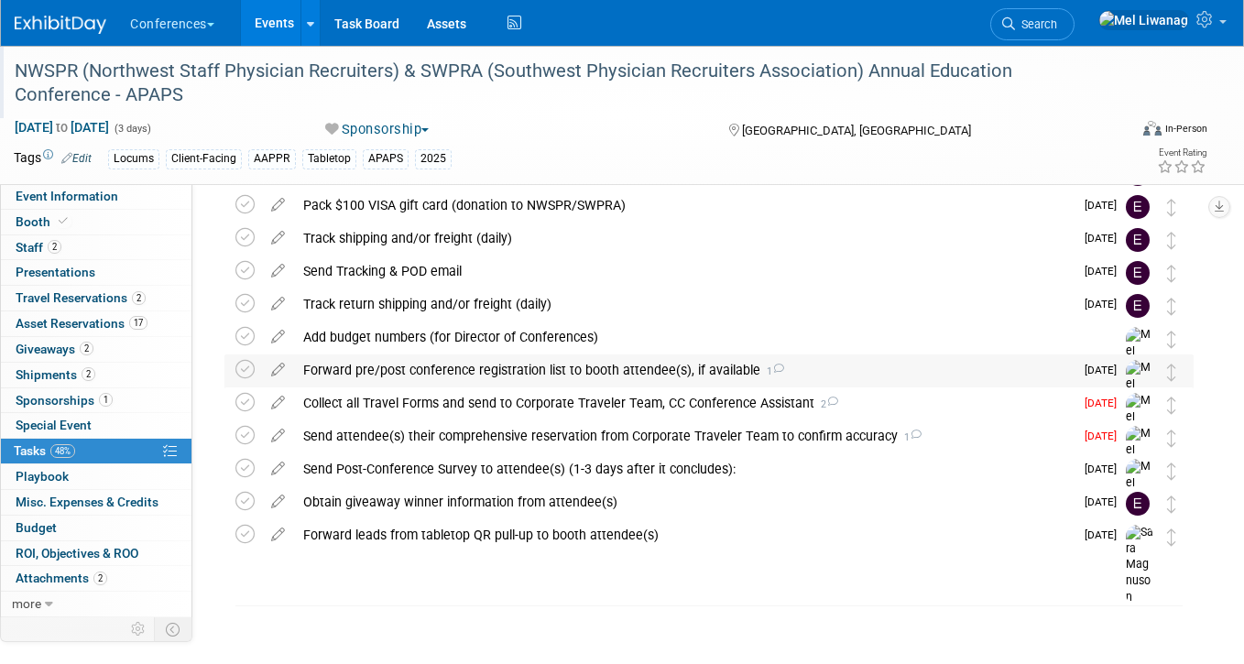
click at [454, 368] on div "Forward pre/post conference registration list to booth attendee(s), if availabl…" at bounding box center [683, 369] width 779 height 31
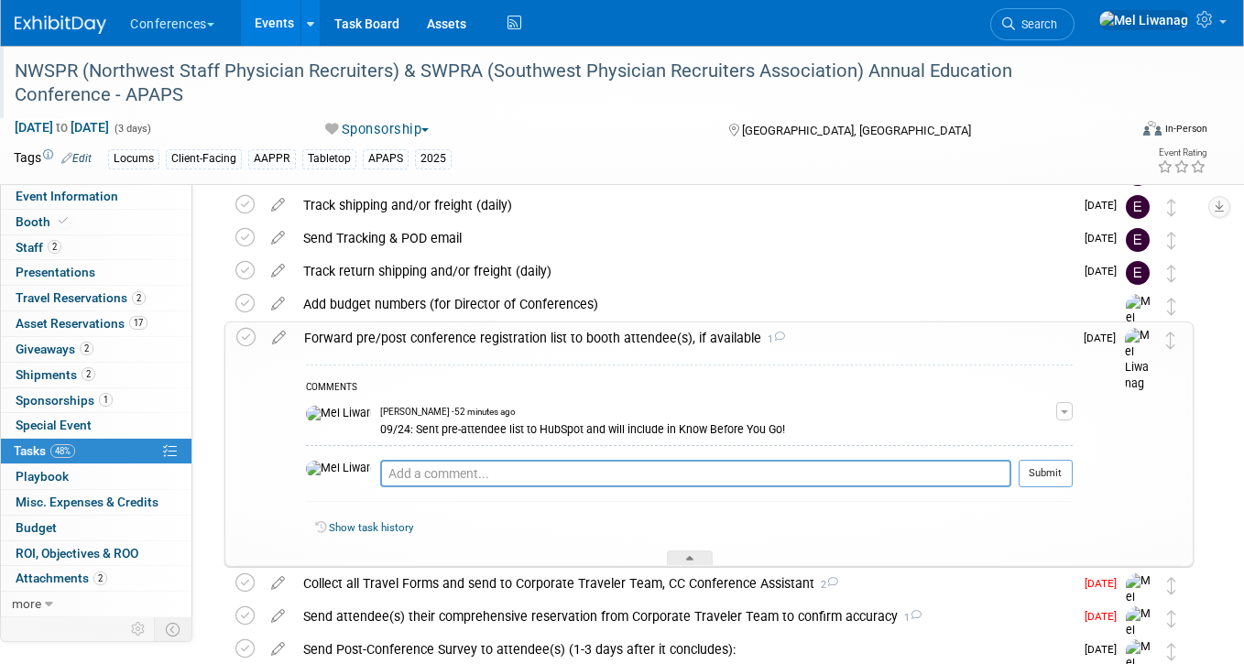
click at [468, 346] on div "Forward pre/post conference registration list to booth attendee(s), if availabl…" at bounding box center [683, 337] width 777 height 31
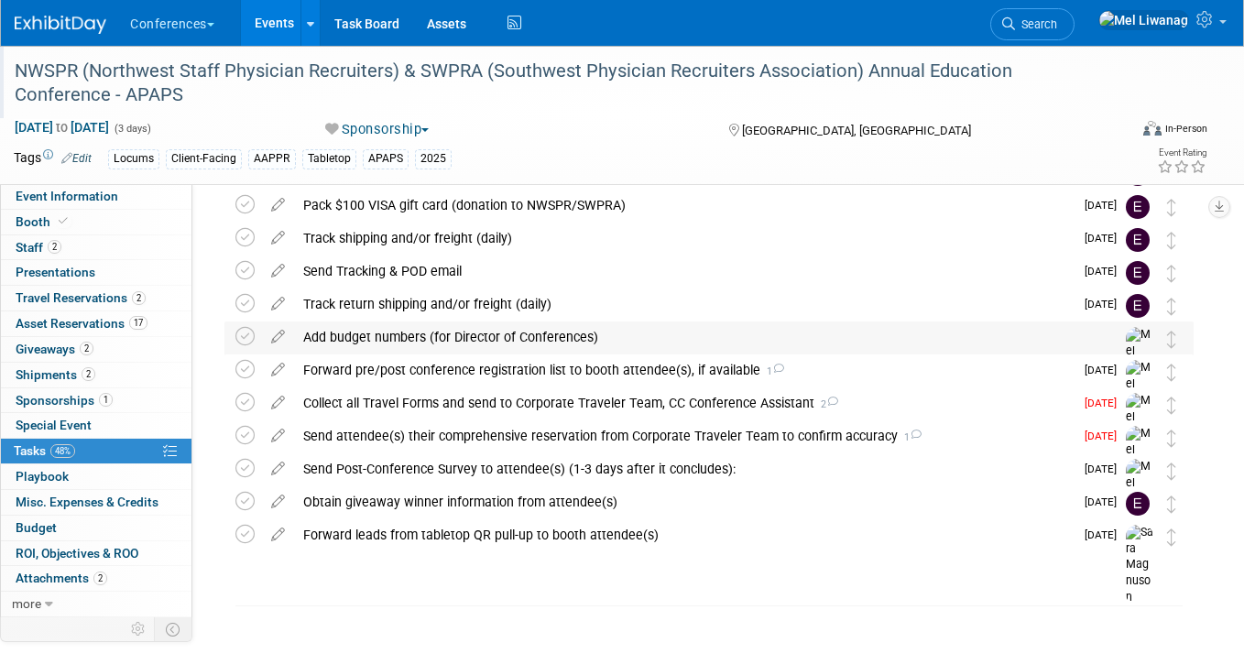
scroll to position [138, 0]
click at [466, 432] on div "Send attendee(s) their comprehensive reservation from Corporate Traveler Team t…" at bounding box center [683, 435] width 779 height 31
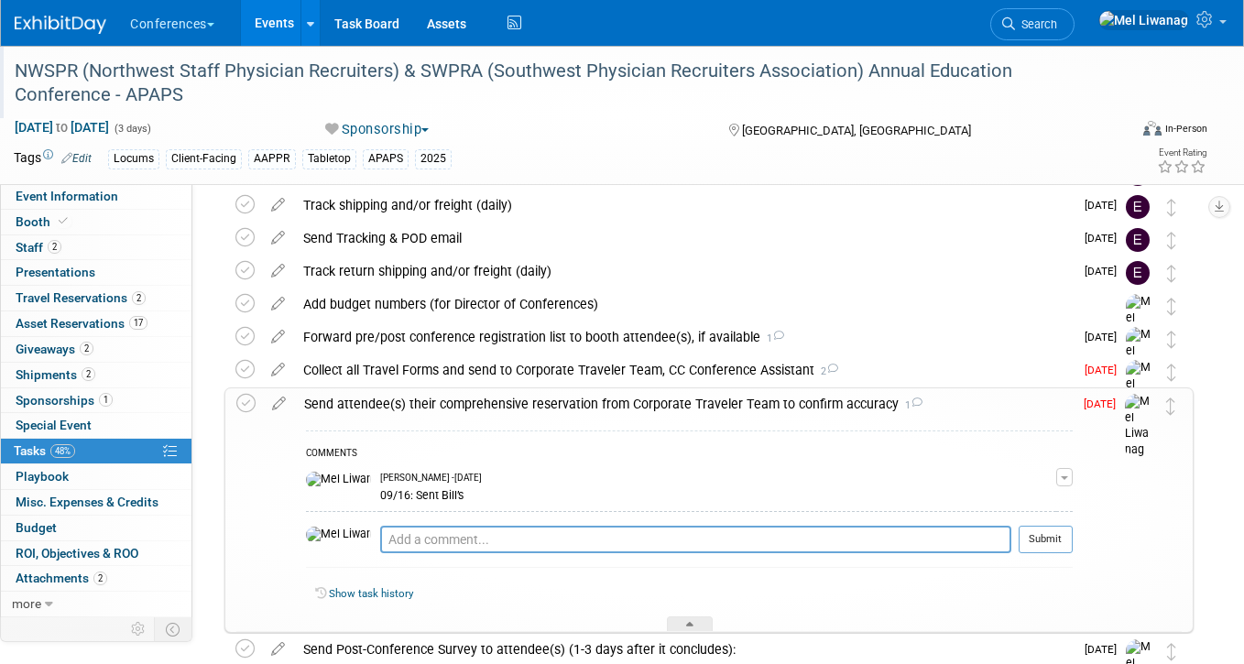
click at [484, 402] on div "Send attendee(s) their comprehensive reservation from Corporate Traveler Team t…" at bounding box center [683, 403] width 777 height 31
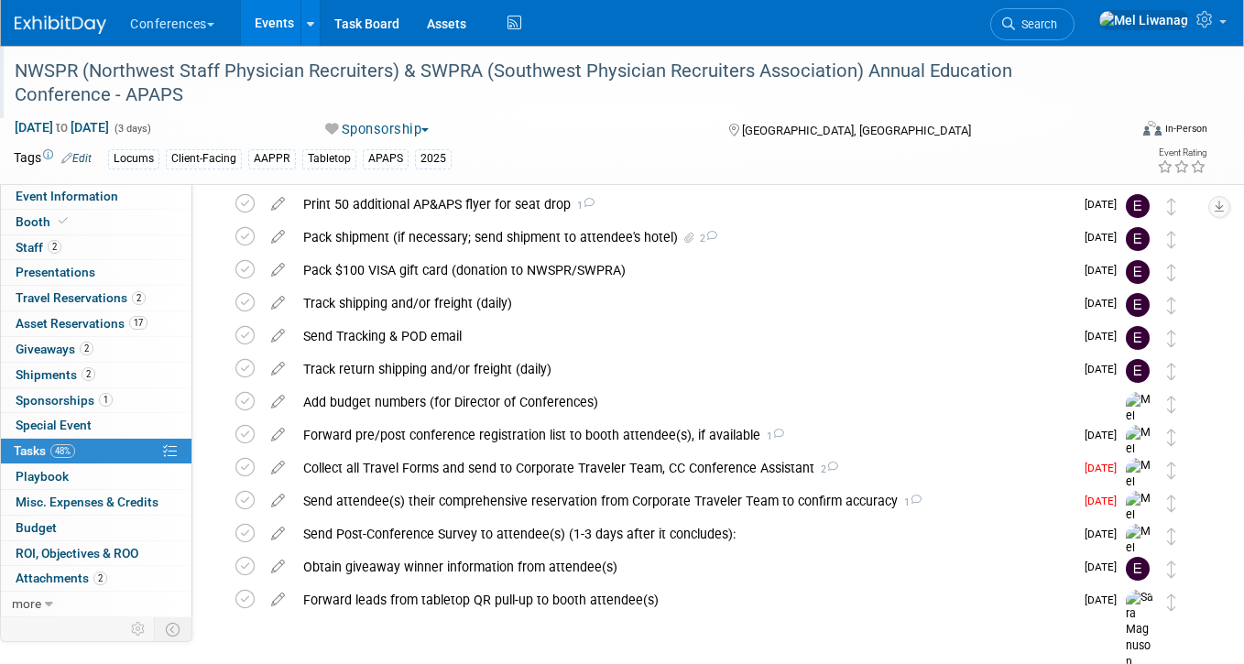
scroll to position [0, 0]
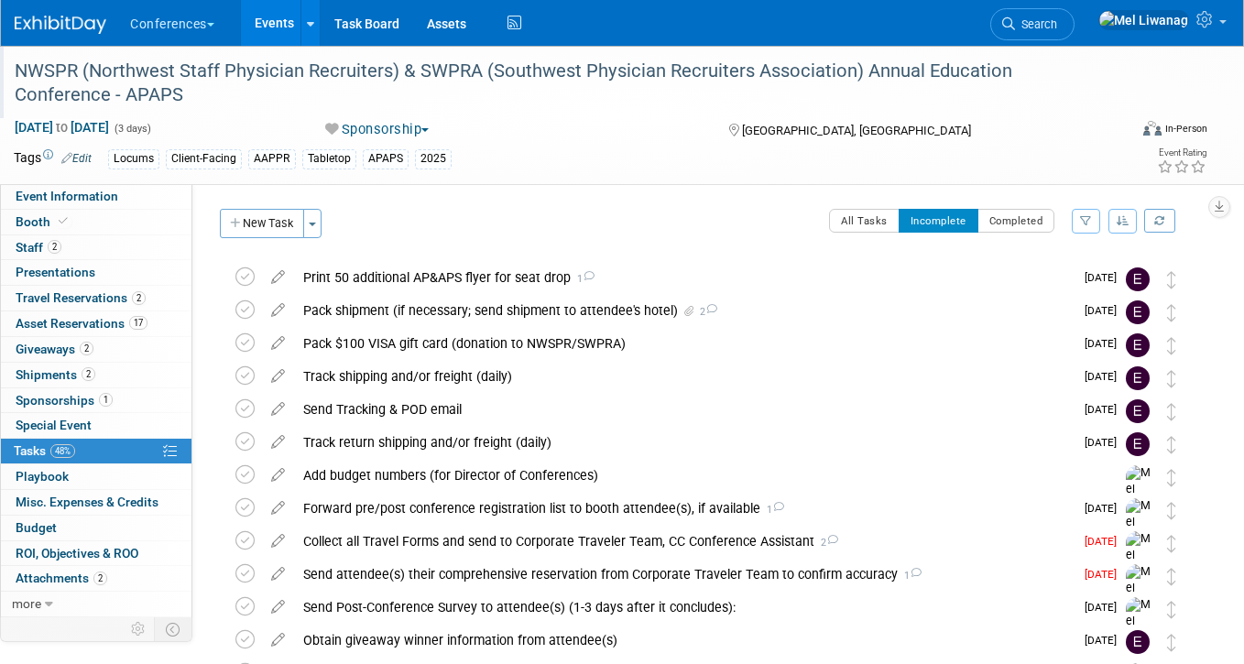
click at [78, 16] on img at bounding box center [61, 25] width 92 height 18
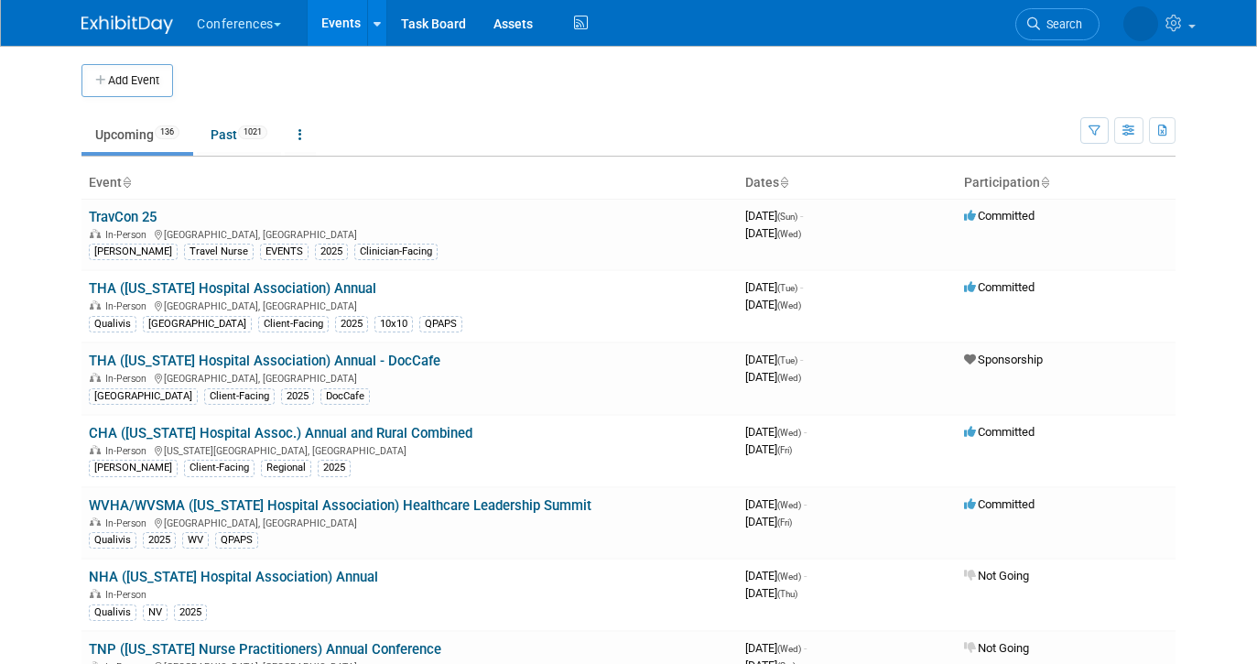
click at [1109, 124] on div "Show: All Events Just My Events Only show events that either I created, or I am…" at bounding box center [1128, 127] width 95 height 60
click at [1083, 133] on button "button" at bounding box center [1095, 130] width 28 height 27
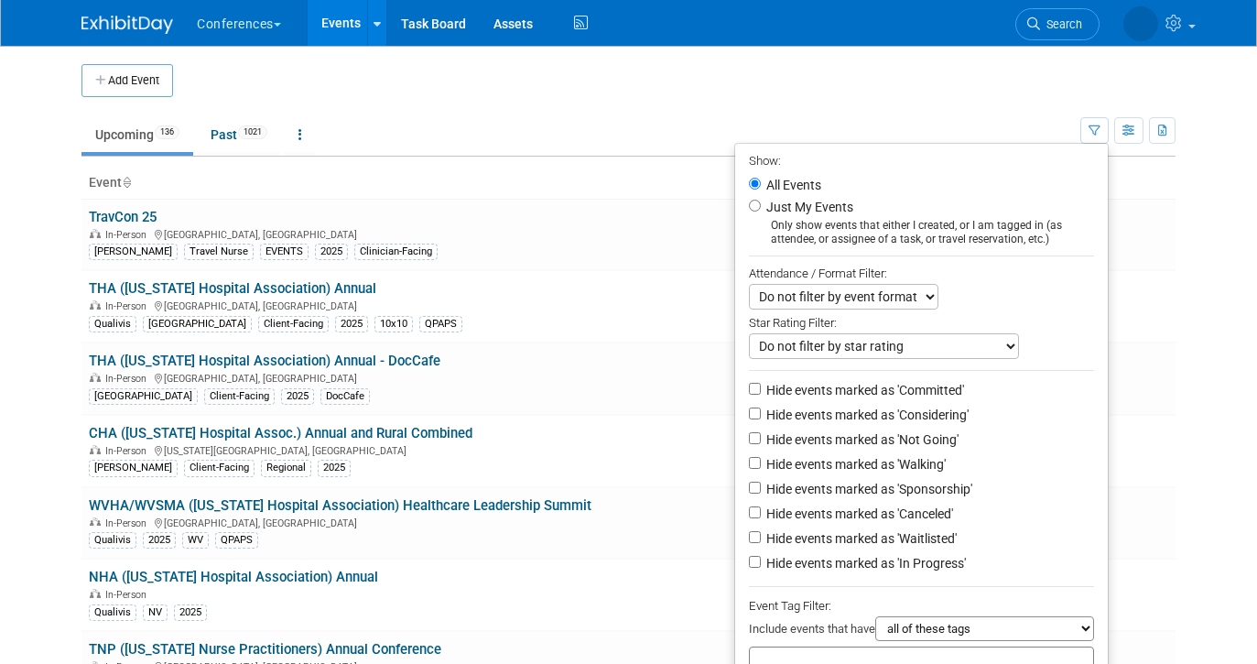
click at [778, 208] on label "Just My Events" at bounding box center [808, 207] width 91 height 18
click at [761, 208] on input "Just My Events" at bounding box center [755, 206] width 12 height 12
radio input "true"
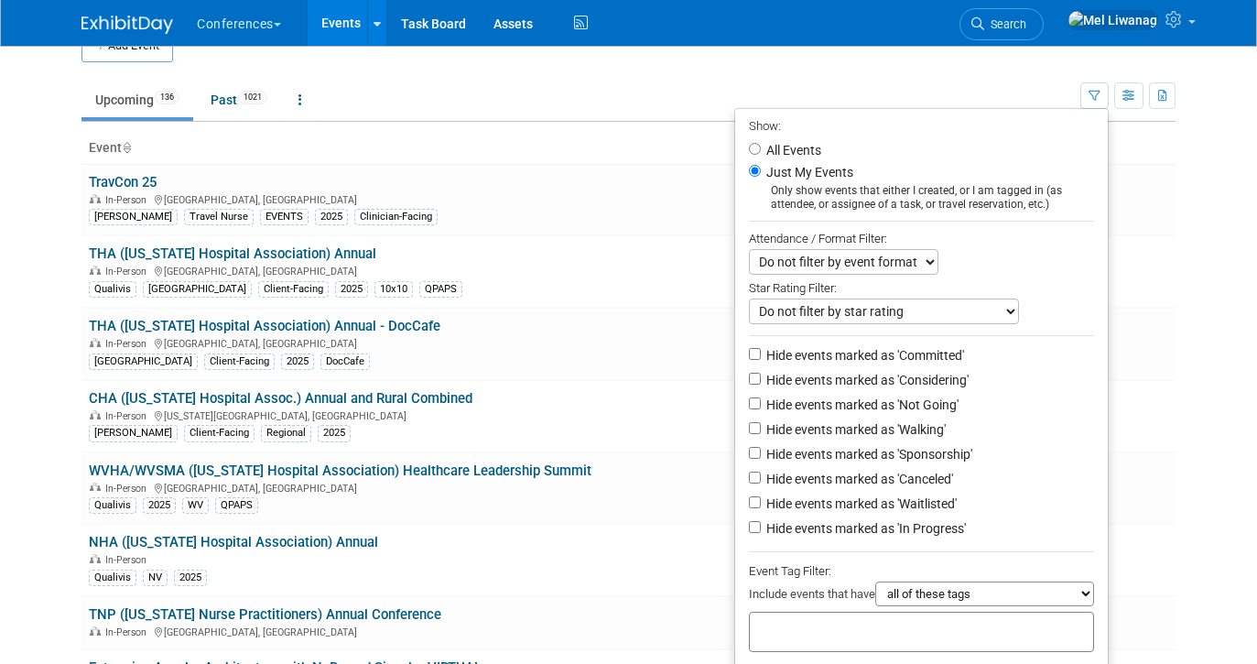
click at [818, 411] on label "Hide events marked as 'Not Going'" at bounding box center [861, 405] width 196 height 18
click at [761, 409] on input "Hide events marked as 'Not Going'" at bounding box center [755, 403] width 12 height 12
checkbox input "true"
click at [818, 511] on label "Hide events marked as 'Waitlisted'" at bounding box center [860, 504] width 194 height 18
click at [761, 508] on input "Hide events marked as 'Waitlisted'" at bounding box center [755, 502] width 12 height 12
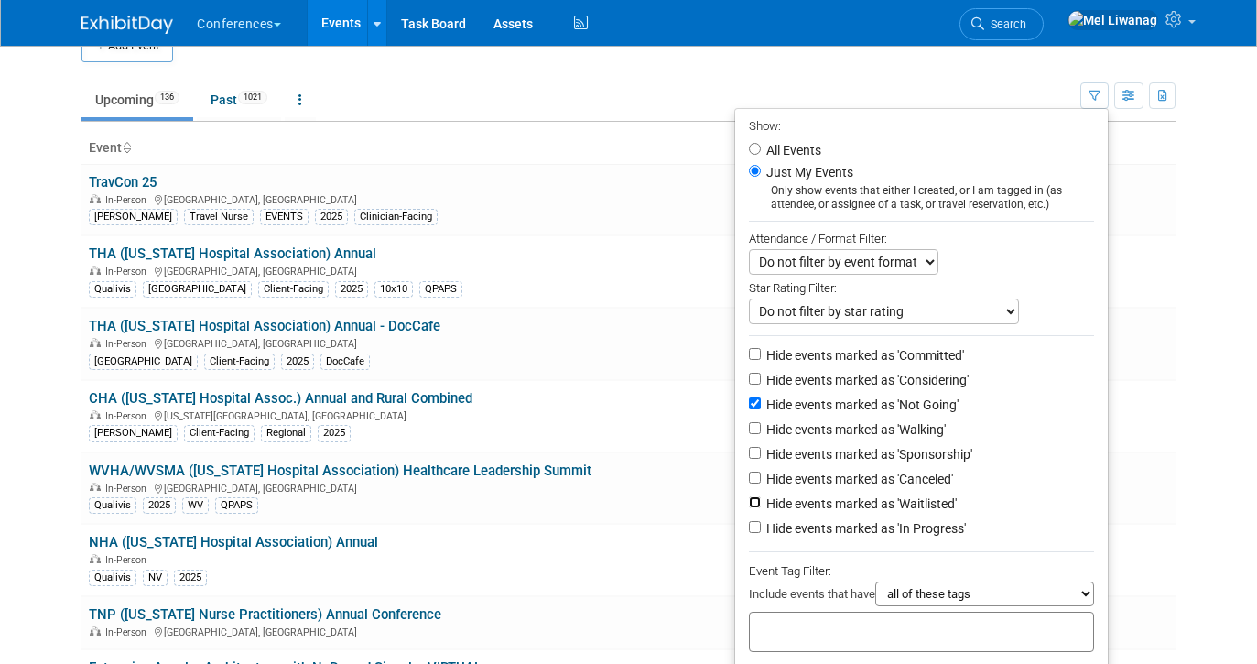
checkbox input "true"
click at [818, 488] on label "Hide events marked as 'Canceled'" at bounding box center [858, 479] width 190 height 18
click at [761, 484] on input "Hide events marked as 'Canceled'" at bounding box center [755, 478] width 12 height 12
checkbox input "true"
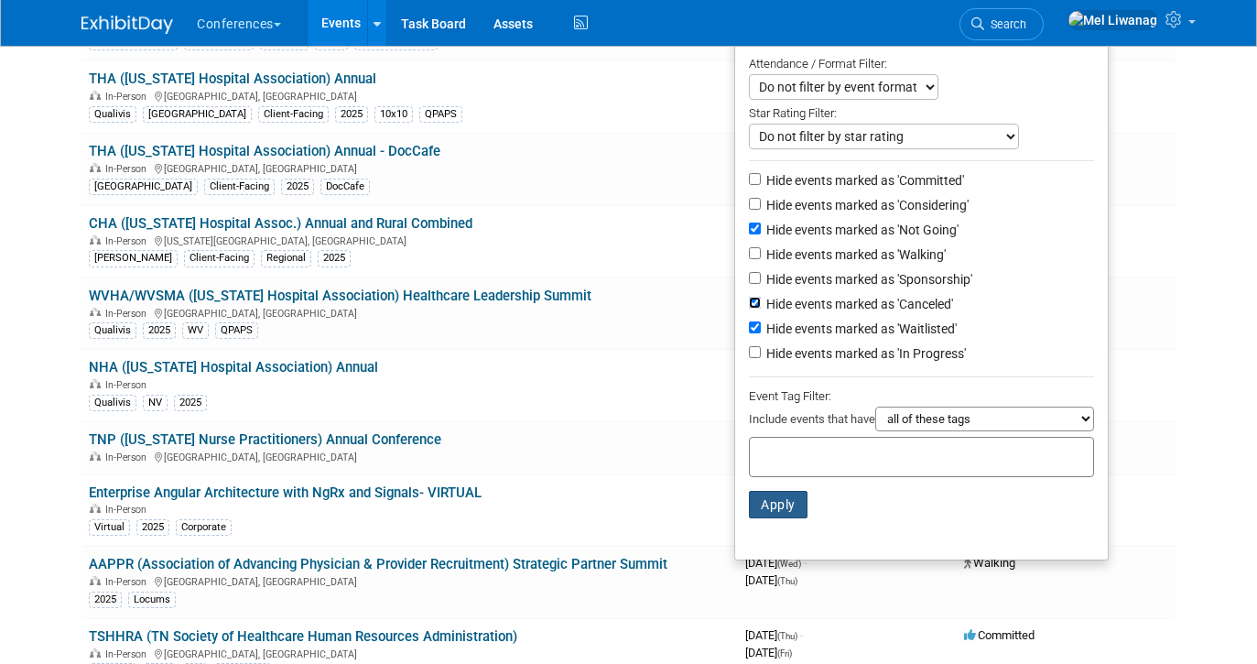
scroll to position [214, 0]
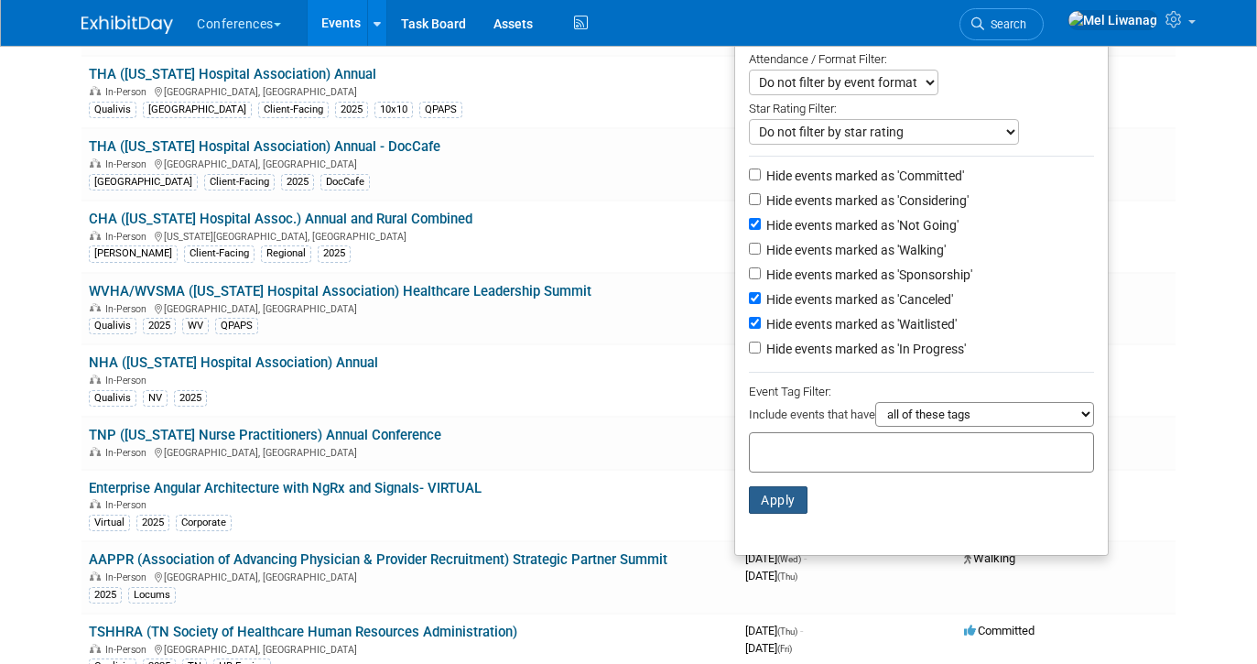
click at [784, 505] on button "Apply" at bounding box center [778, 499] width 59 height 27
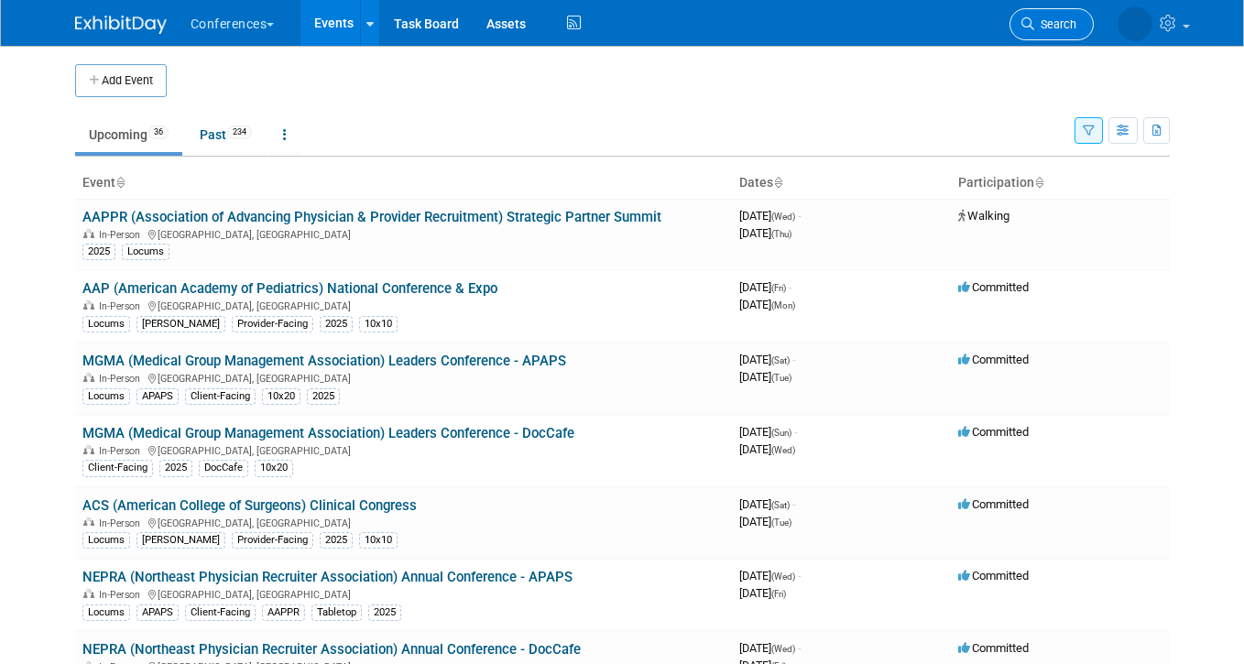
click at [1054, 25] on span "Search" at bounding box center [1055, 24] width 42 height 14
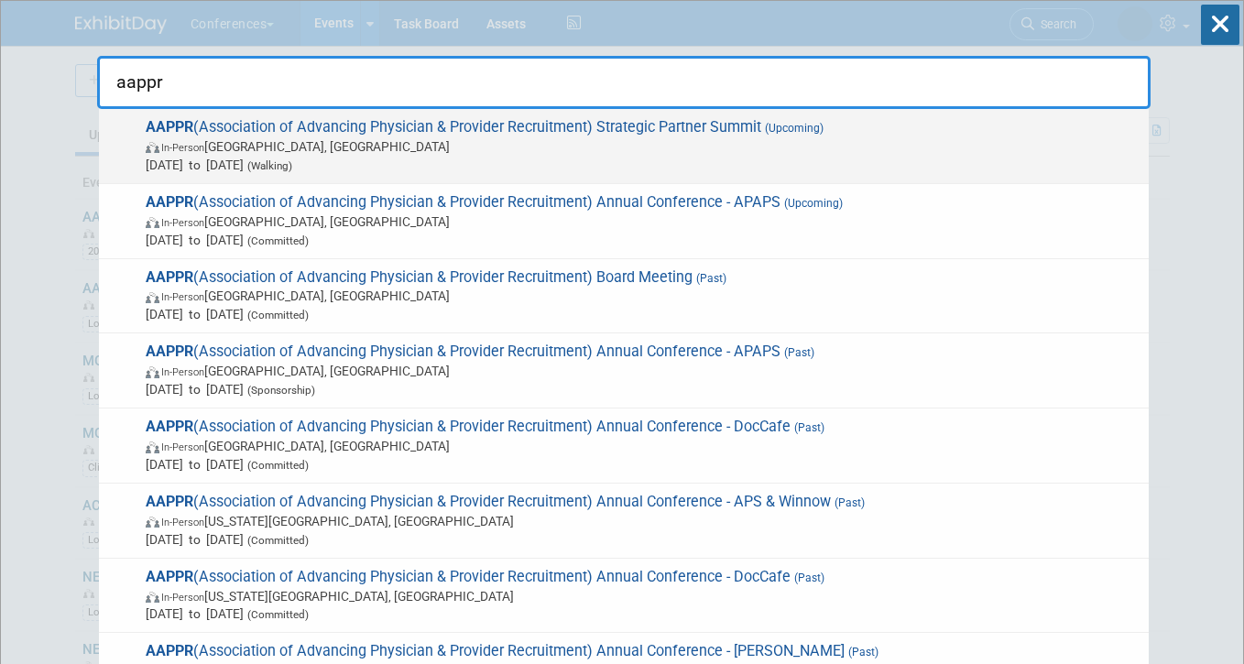
type input "aappr"
click at [942, 147] on span "In-Person [GEOGRAPHIC_DATA], [GEOGRAPHIC_DATA]" at bounding box center [643, 146] width 994 height 18
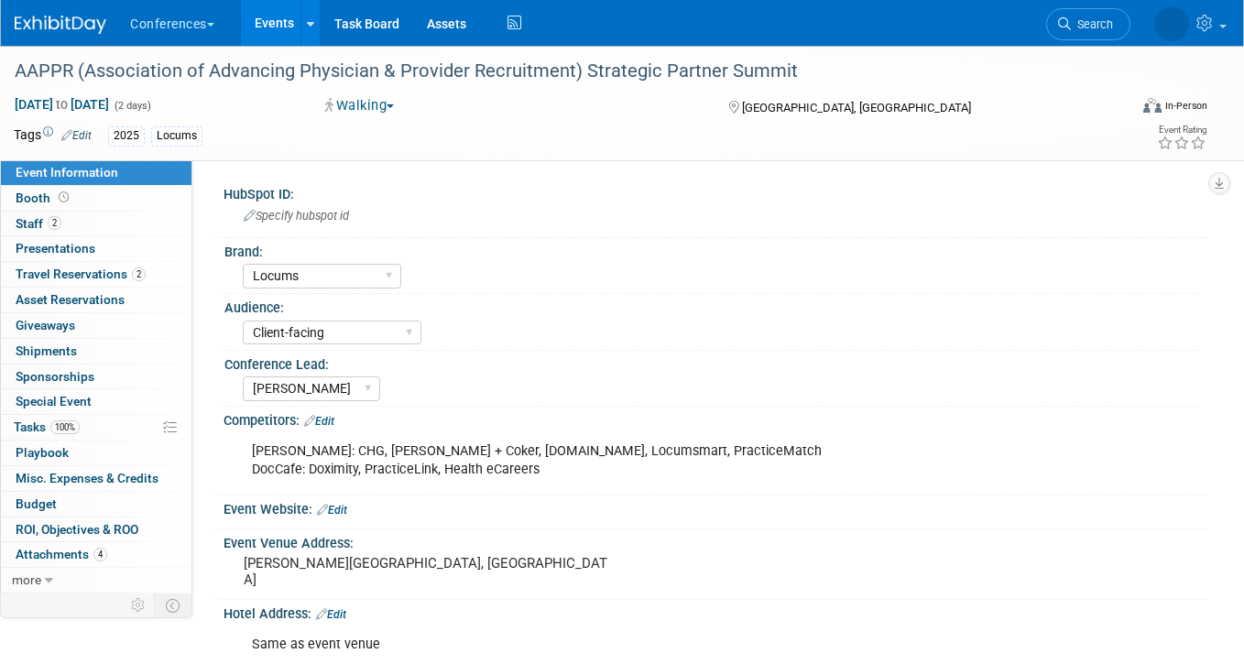
select select "Locums"
select select "Client-facing"
select select "Mel"
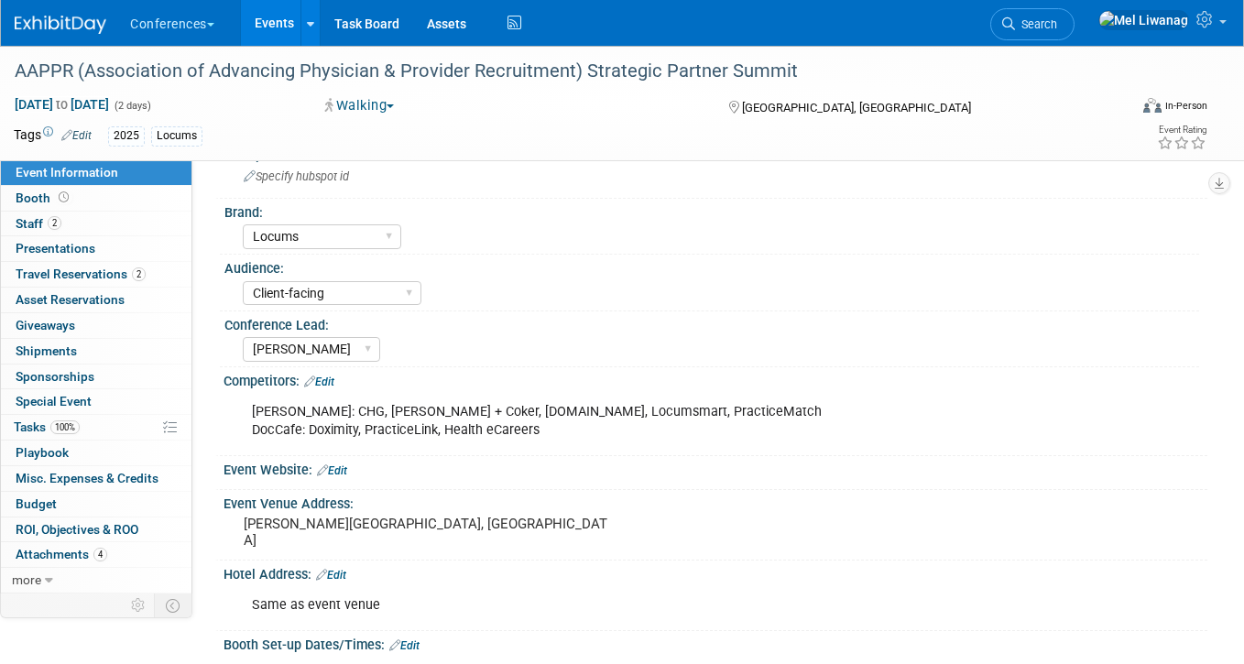
scroll to position [427, 0]
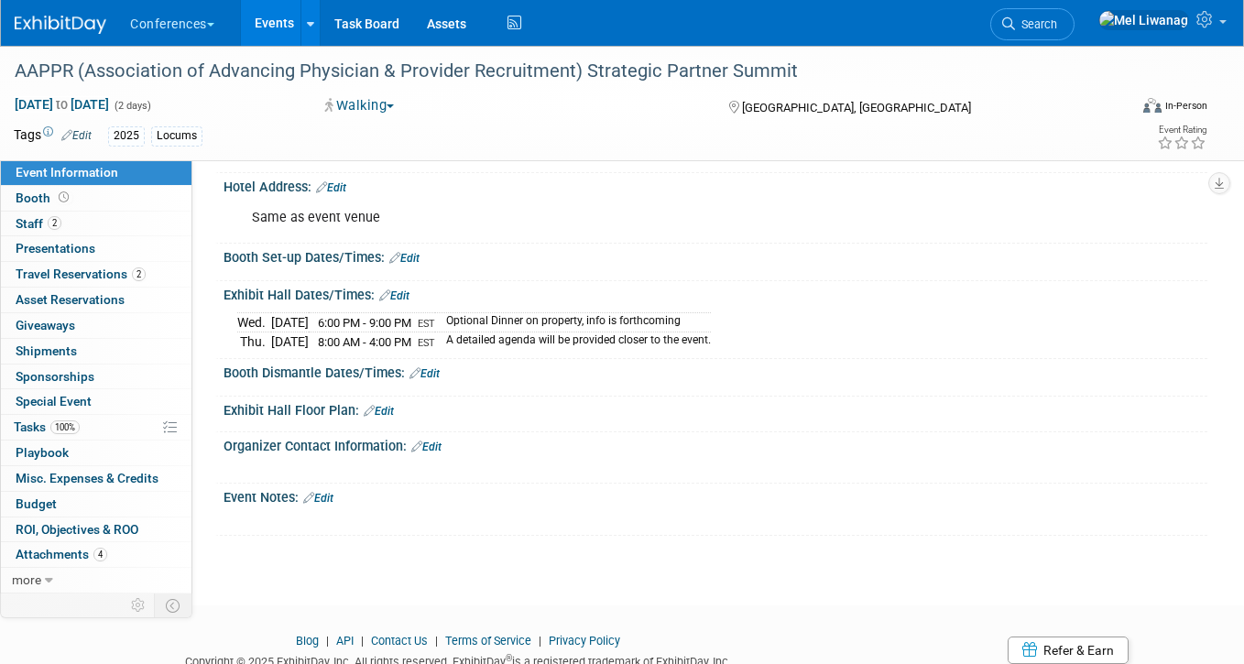
click at [403, 289] on link "Edit" at bounding box center [394, 295] width 30 height 13
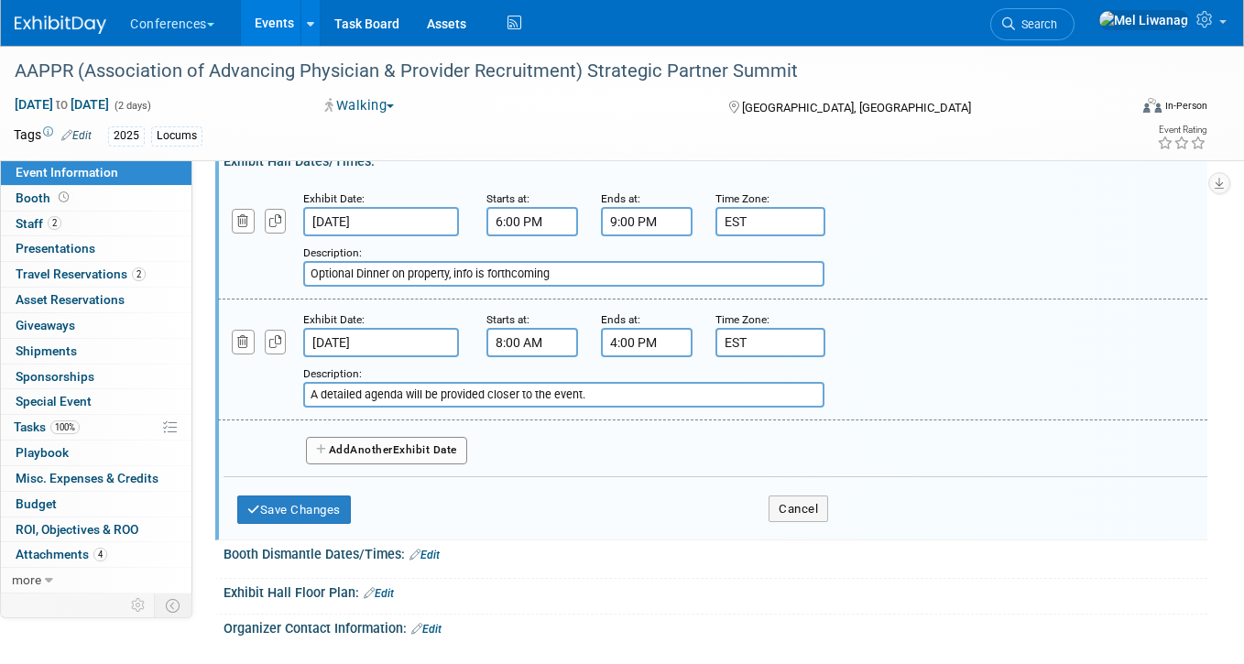
scroll to position [422, 0]
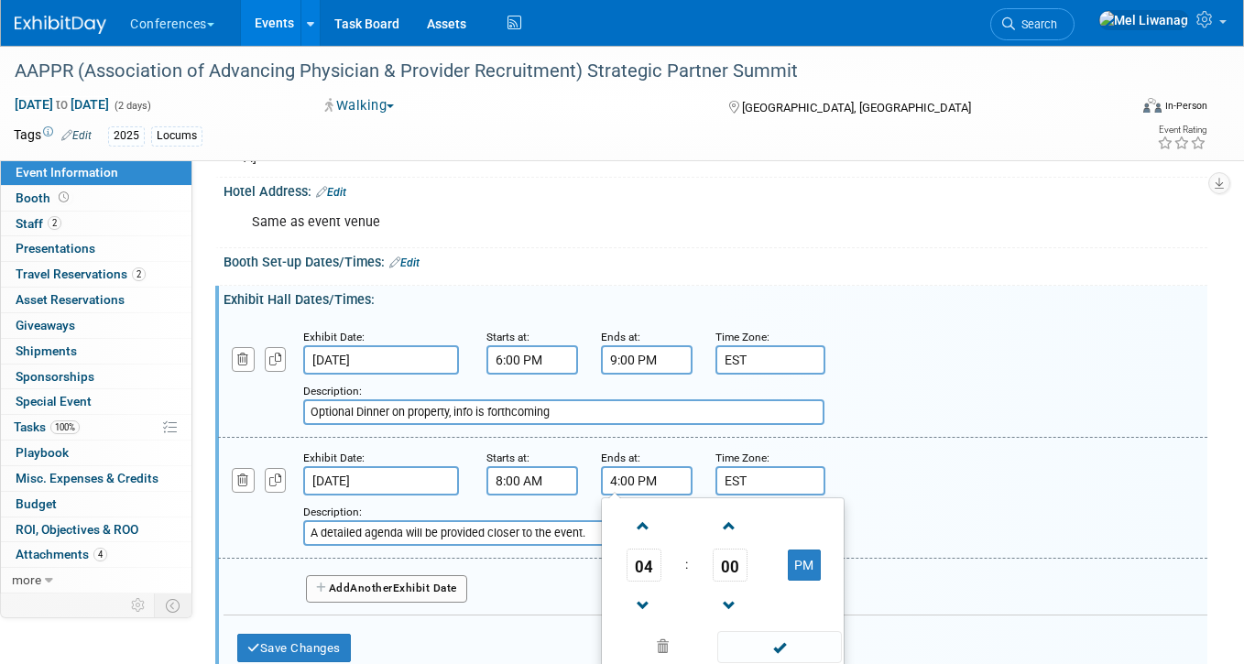
click at [642, 481] on input "4:00 PM" at bounding box center [647, 480] width 92 height 29
click at [652, 564] on span "04" at bounding box center [643, 565] width 35 height 33
click at [626, 612] on td "08" at bounding box center [634, 625] width 59 height 49
click at [711, 570] on td "00" at bounding box center [729, 565] width 76 height 33
click at [724, 566] on span "00" at bounding box center [729, 565] width 35 height 33
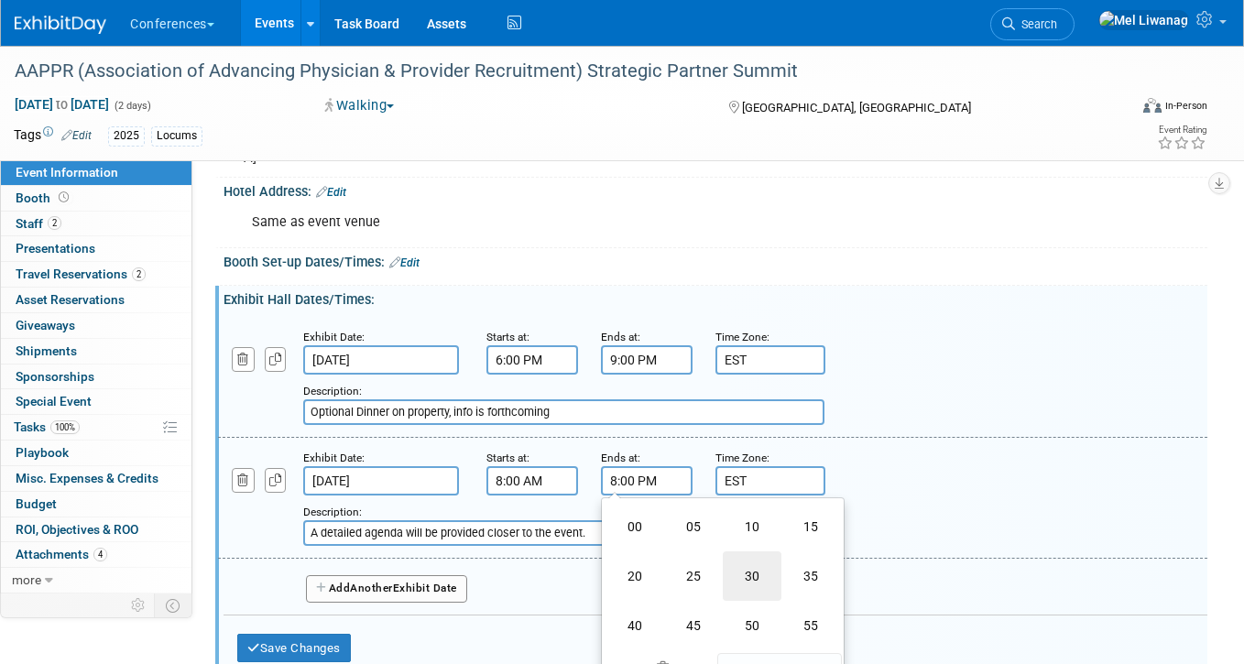
click at [755, 571] on td "30" at bounding box center [752, 575] width 59 height 49
click at [788, 569] on button "PM" at bounding box center [804, 564] width 33 height 31
type input "8:30 AM"
click at [937, 439] on div "Exhibit Date: Sep 25, 2025 Starts at: 8:00 AM Ends at: 8:30 AM 08 : 30 AM 12 01…" at bounding box center [712, 498] width 989 height 121
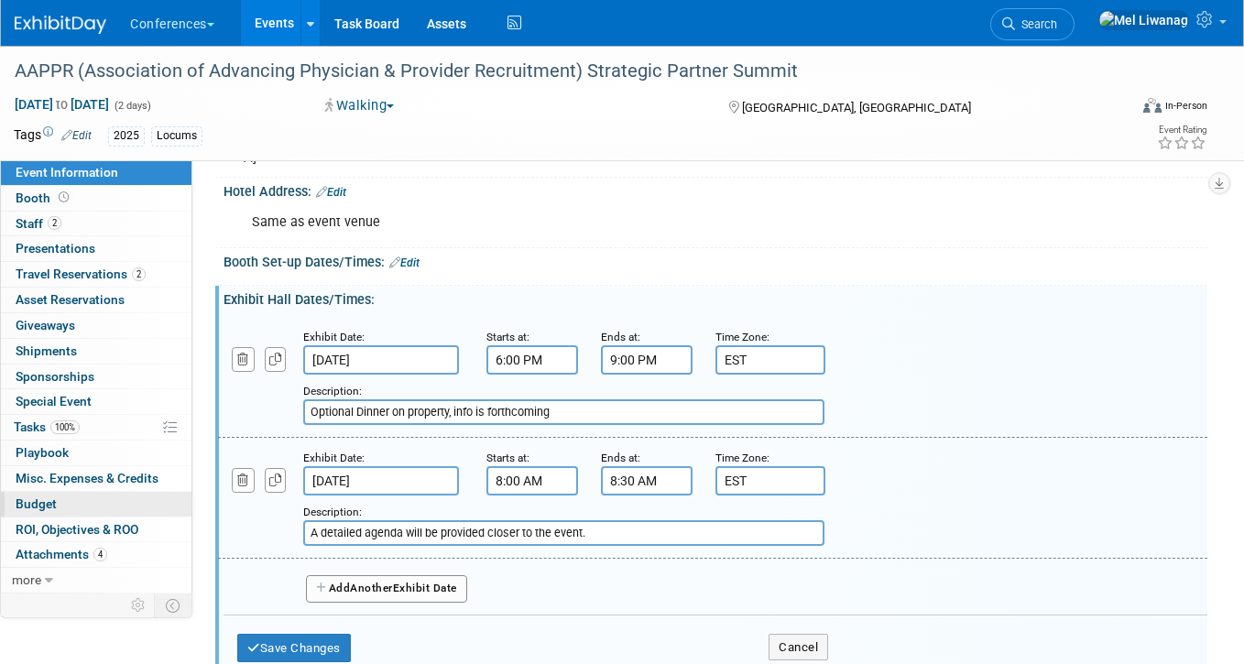
drag, startPoint x: 437, startPoint y: 531, endPoint x: 66, endPoint y: 497, distance: 372.4
click at [64, 497] on div "Event Information Event Info Booth Booth 2 Staff 2 Staff 0 Presentations 0 Pres…" at bounding box center [622, 240] width 1244 height 1233
type input "B"
click at [278, 476] on icon "button" at bounding box center [275, 480] width 13 height 12
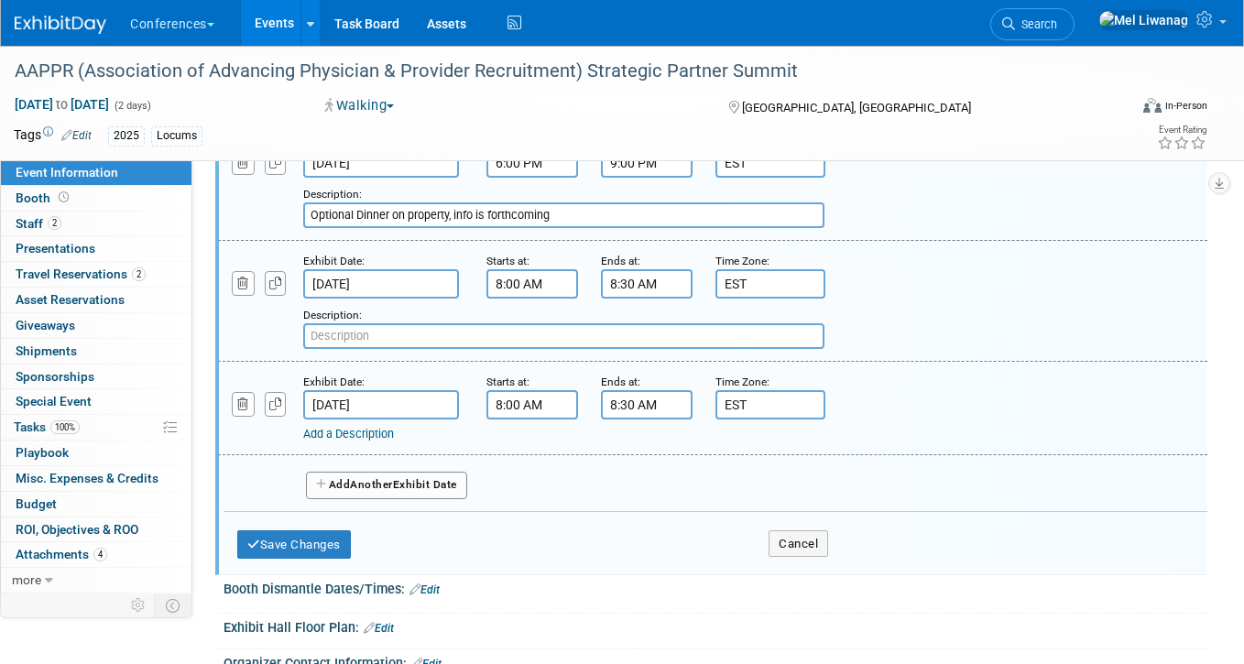
scroll to position [620, 0]
click at [275, 405] on icon "button" at bounding box center [275, 403] width 13 height 12
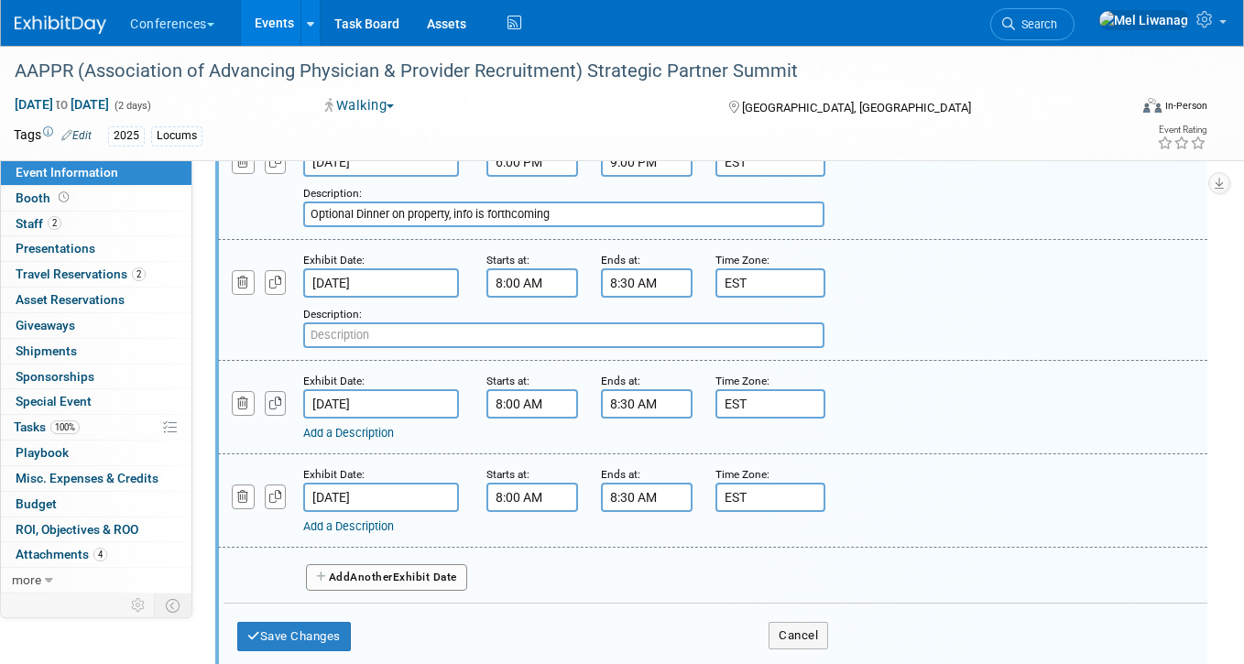
click at [274, 405] on icon "button" at bounding box center [275, 403] width 13 height 12
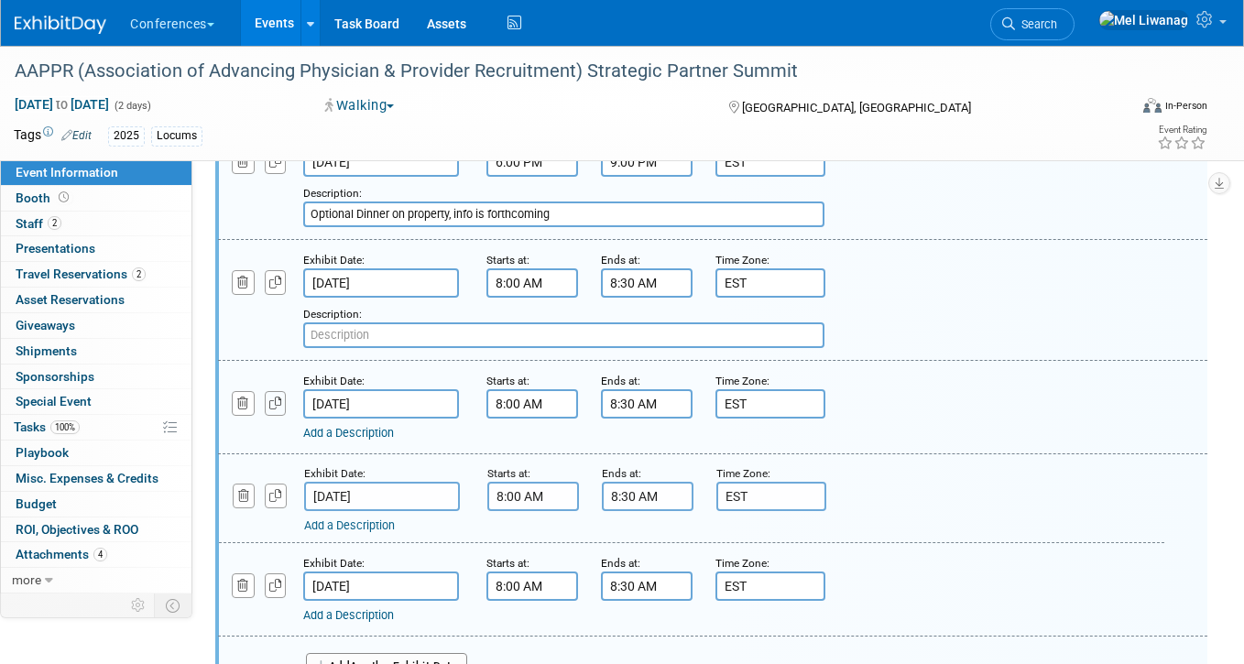
click at [274, 405] on icon "button" at bounding box center [275, 403] width 13 height 12
click at [345, 343] on input "text" at bounding box center [563, 335] width 521 height 26
type input "Breakfast"
click at [514, 398] on input "8:00 AM" at bounding box center [532, 403] width 92 height 29
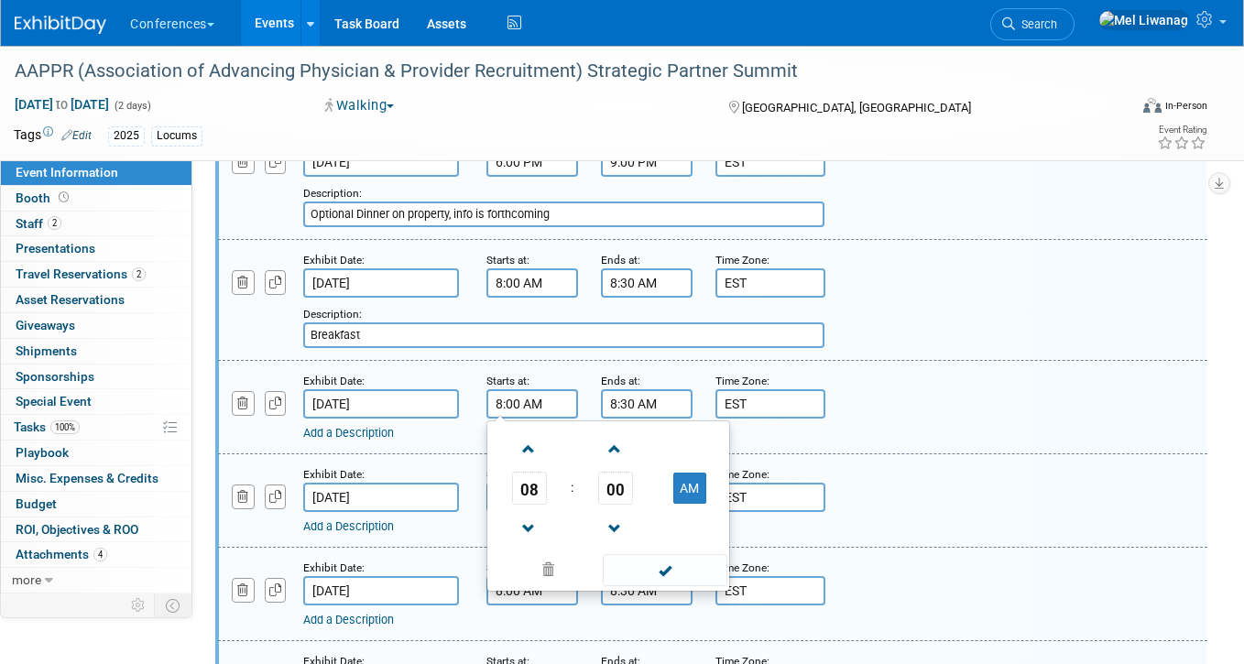
click at [614, 478] on span "00" at bounding box center [615, 488] width 35 height 33
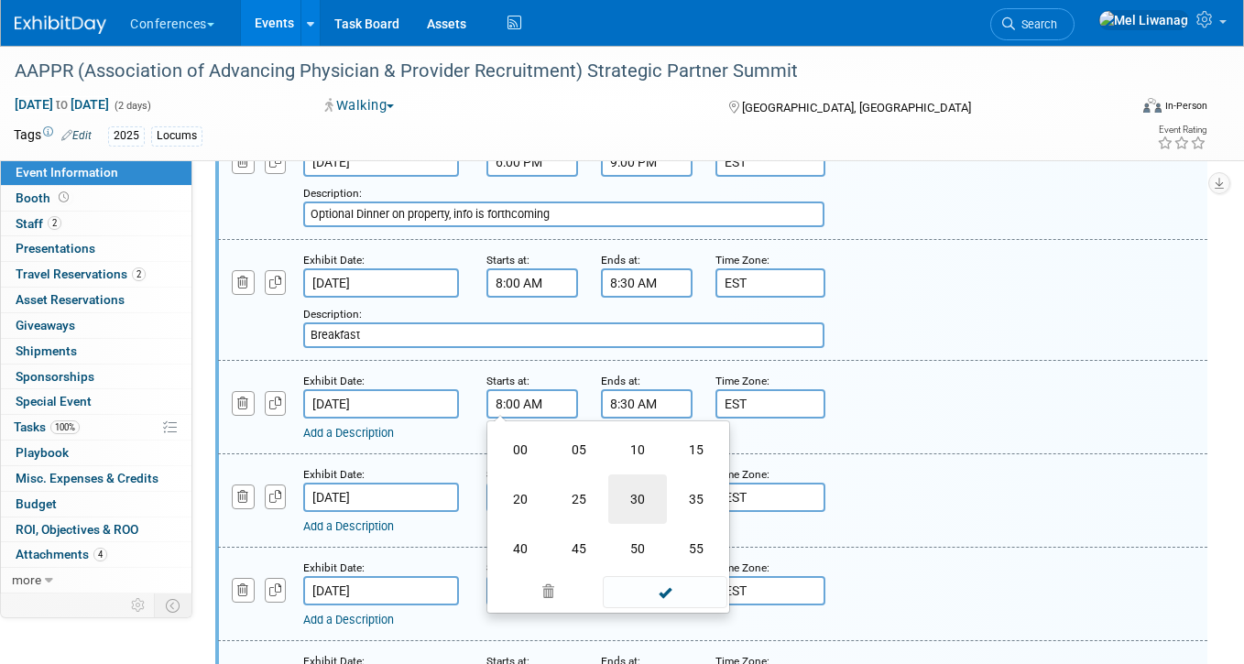
click at [631, 503] on td "30" at bounding box center [637, 498] width 59 height 49
type input "8:30 AM"
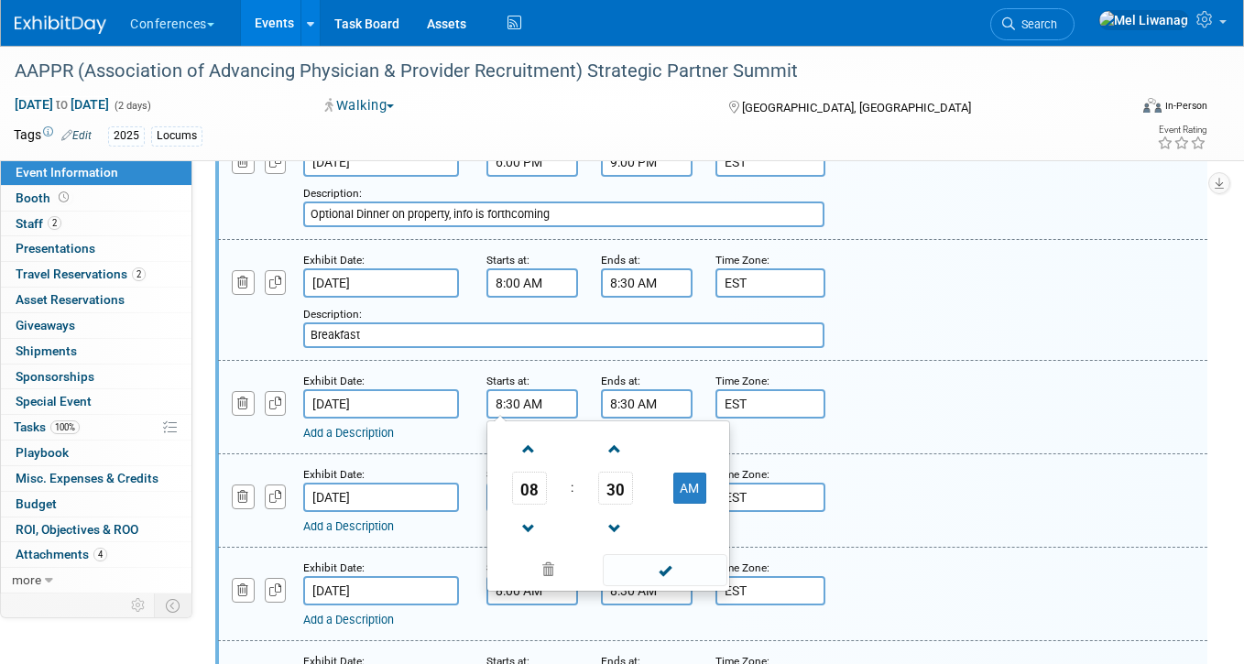
click at [647, 398] on input "8:30 AM" at bounding box center [647, 403] width 92 height 29
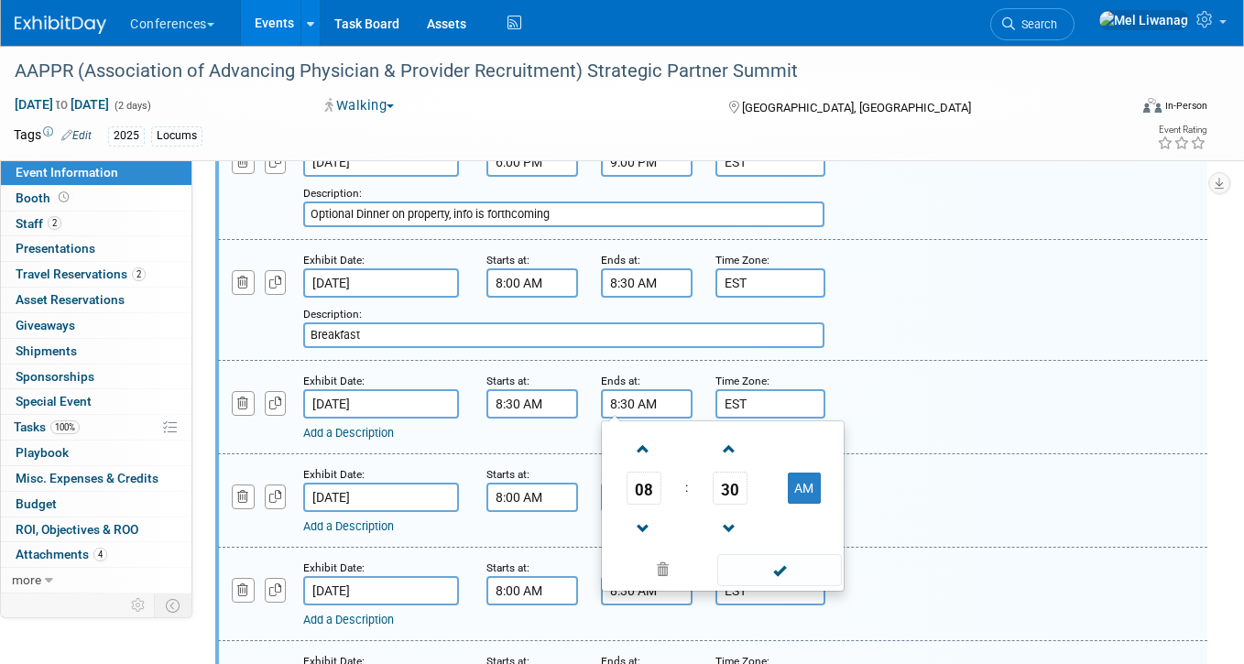
click at [639, 477] on span "08" at bounding box center [643, 488] width 35 height 33
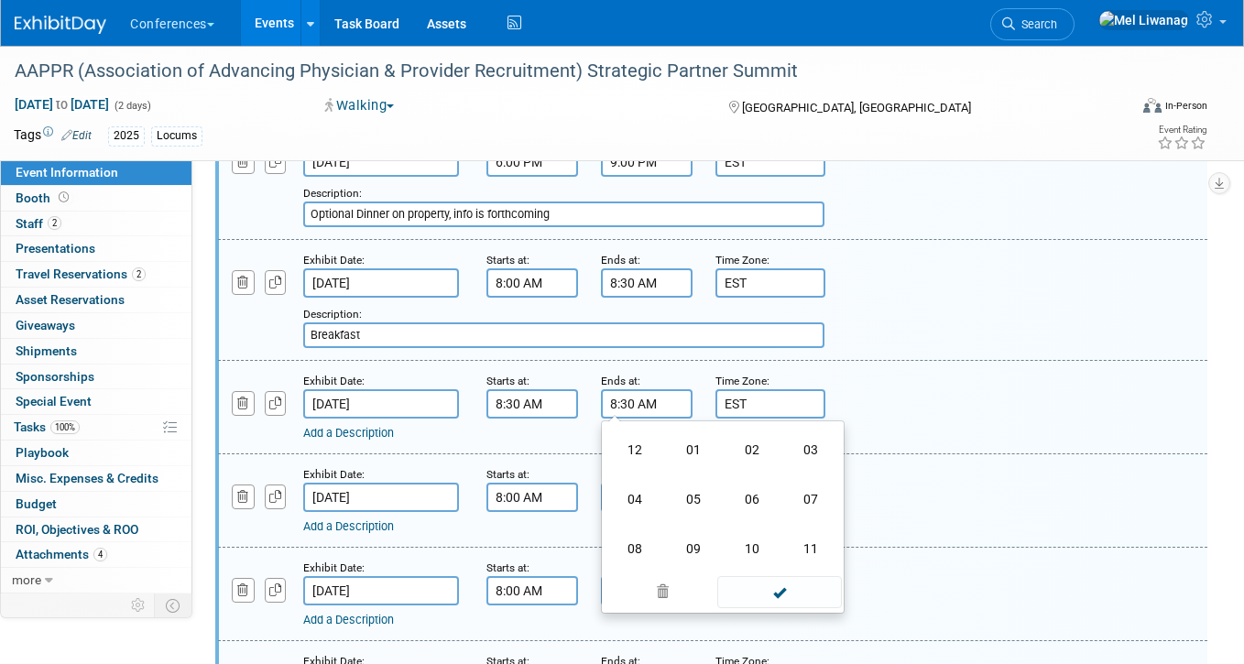
click at [690, 536] on td "09" at bounding box center [693, 548] width 59 height 49
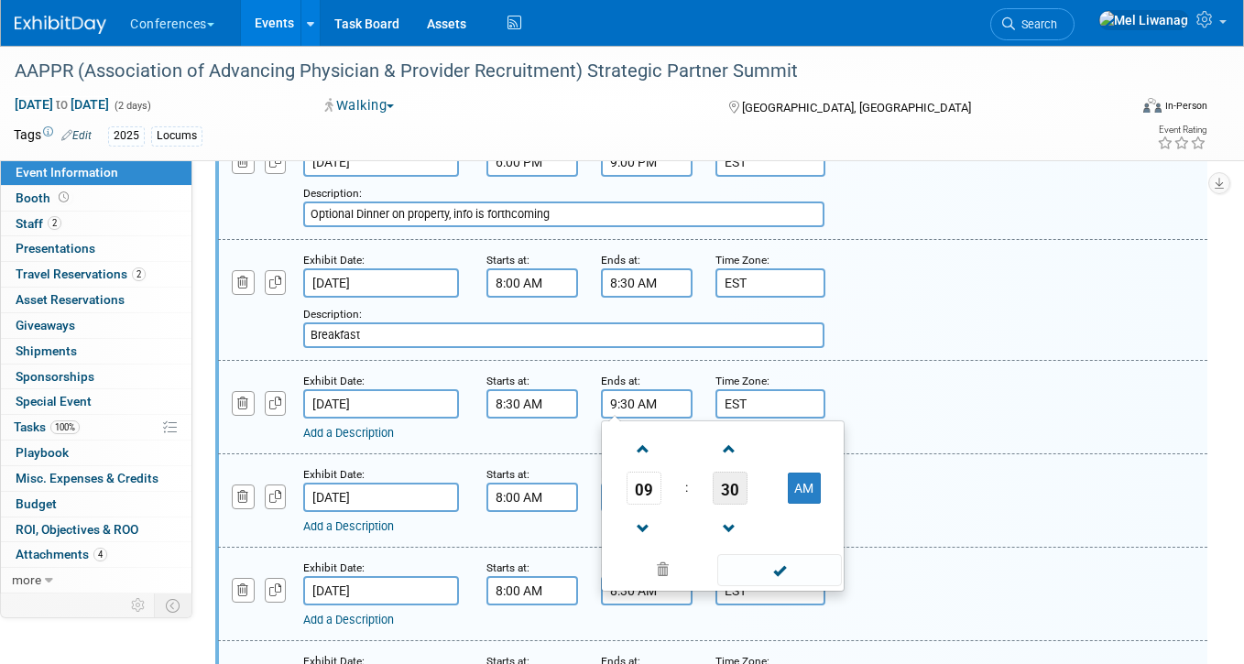
click at [723, 484] on span "30" at bounding box center [729, 488] width 35 height 33
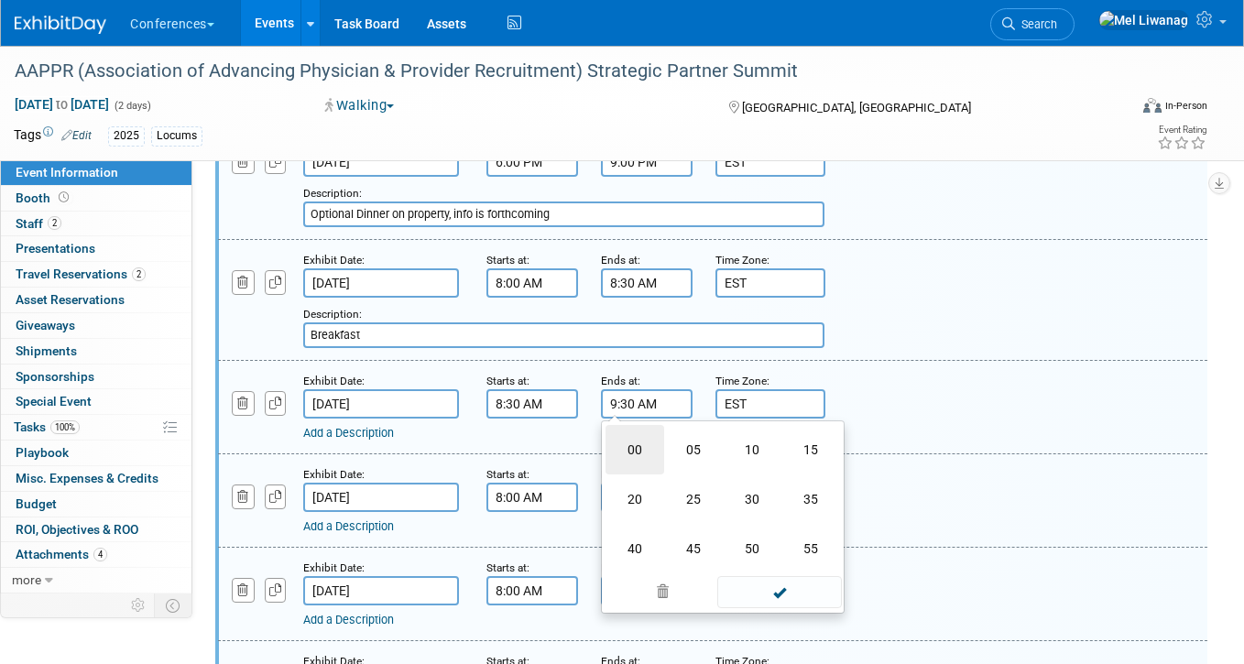
click at [640, 456] on td "00" at bounding box center [634, 449] width 59 height 49
type input "9:00 AM"
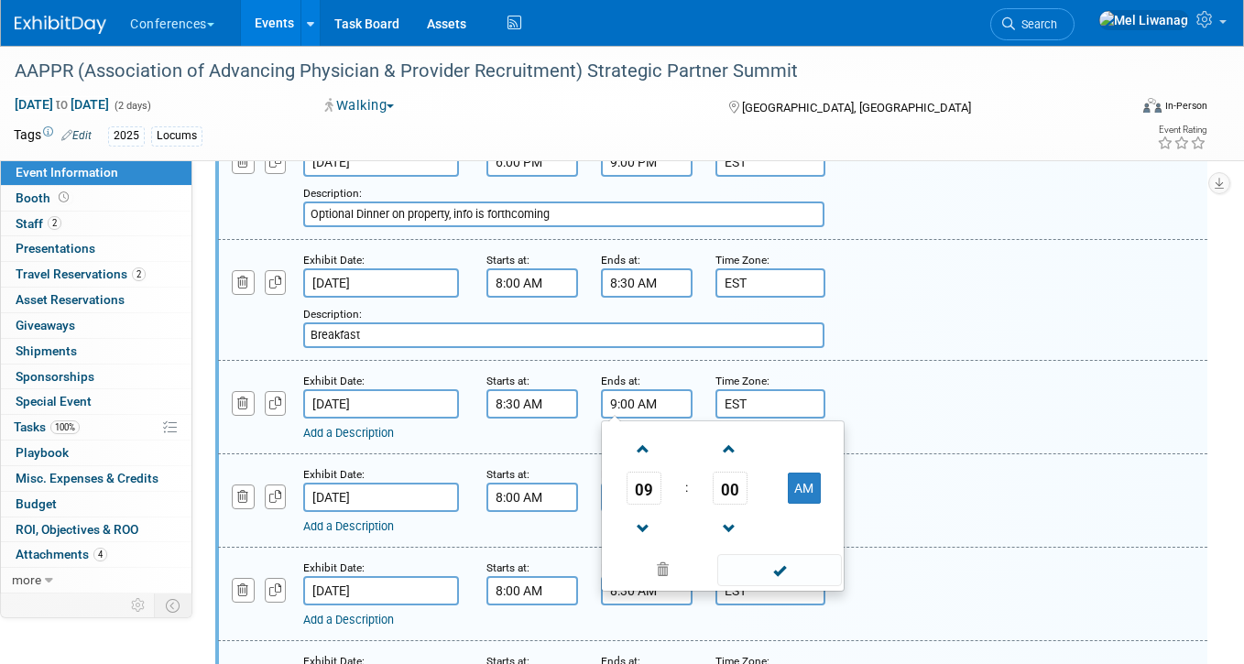
click at [342, 436] on link "Add a Description" at bounding box center [348, 433] width 91 height 14
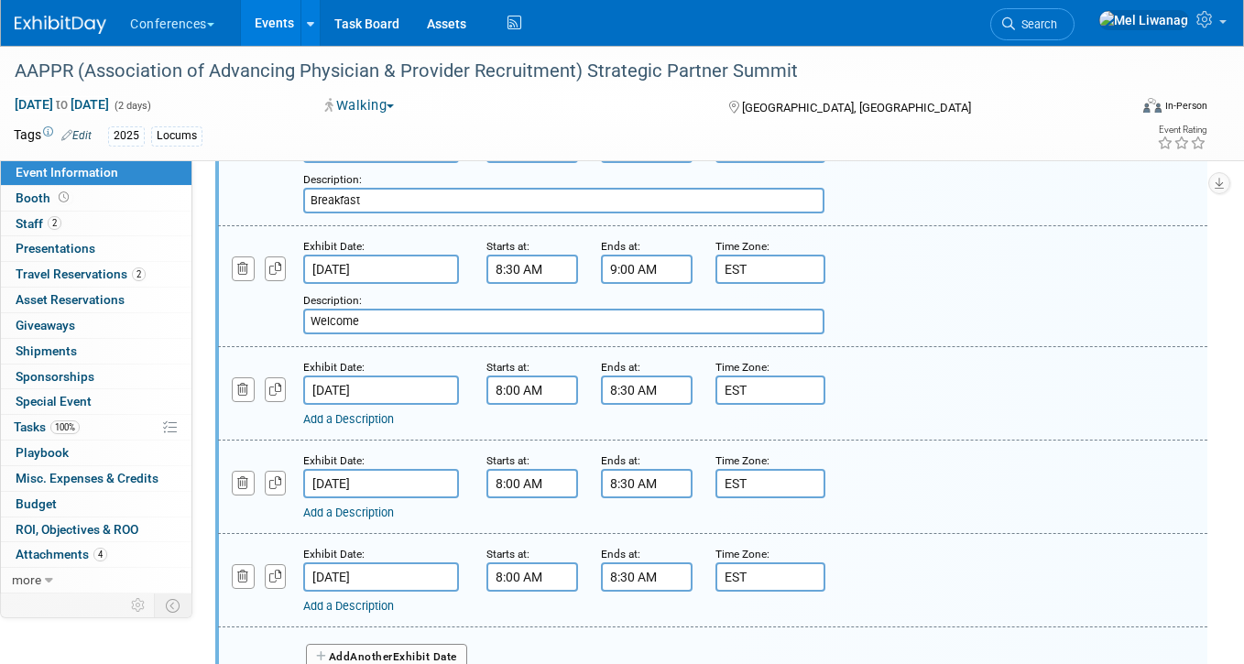
scroll to position [778, 0]
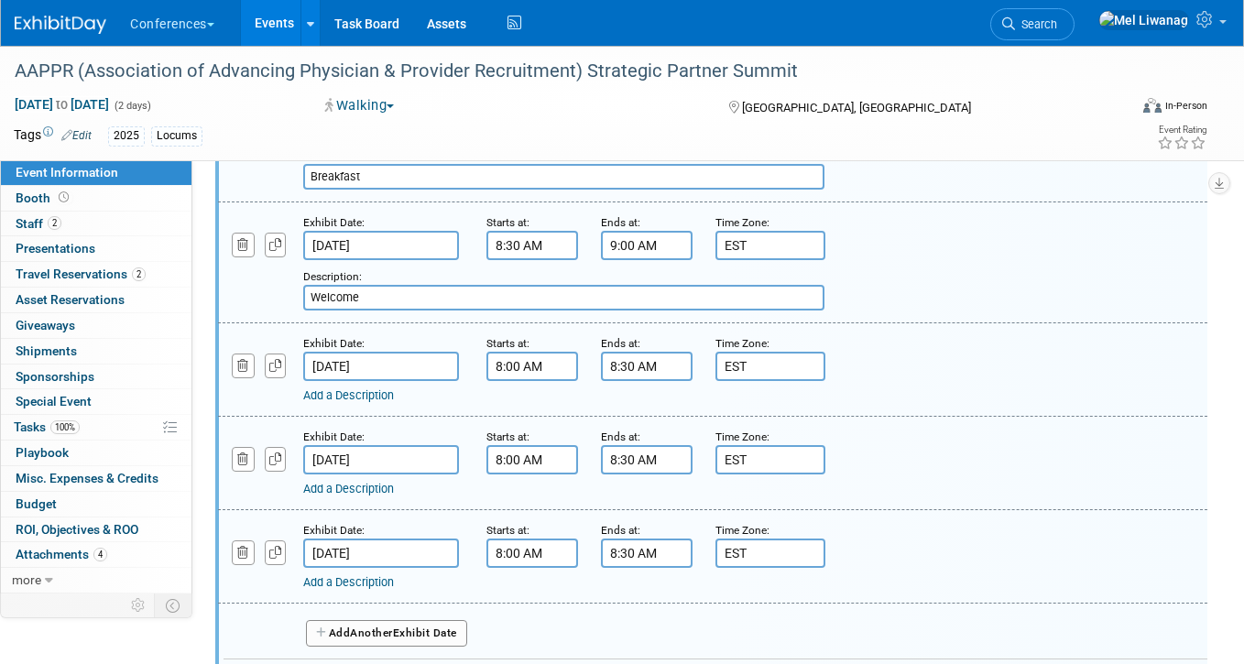
type input "Welcome"
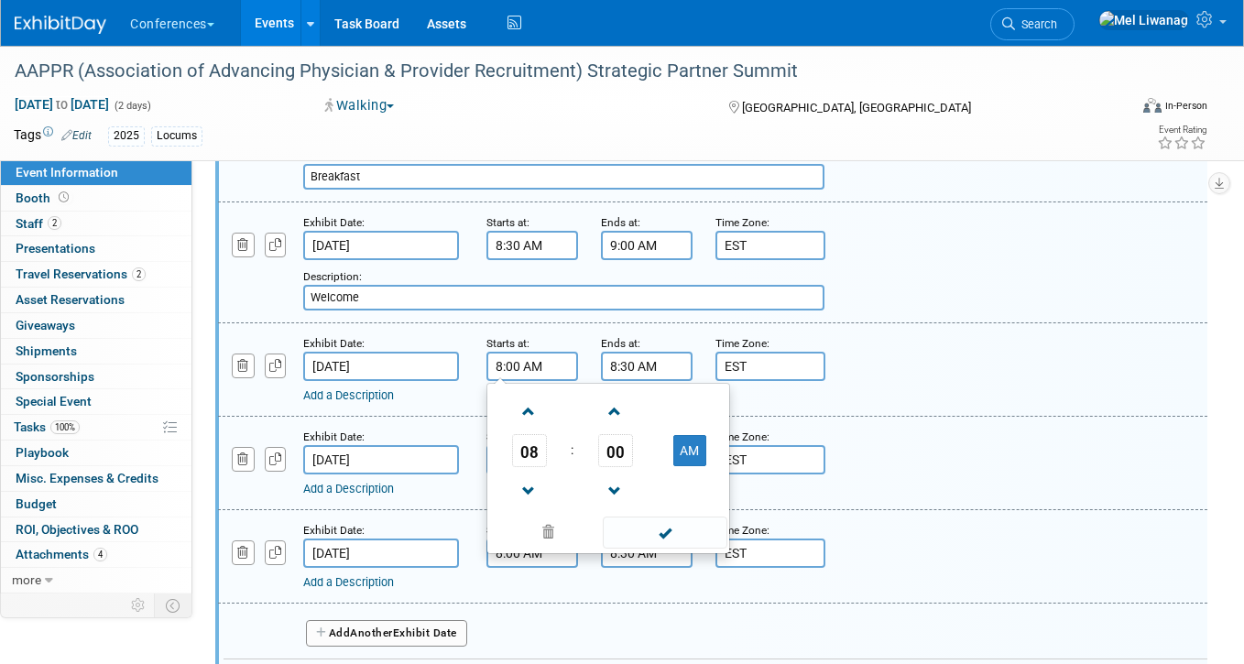
click at [514, 358] on input "8:00 AM" at bounding box center [532, 366] width 92 height 29
click at [537, 452] on span "08" at bounding box center [529, 450] width 35 height 33
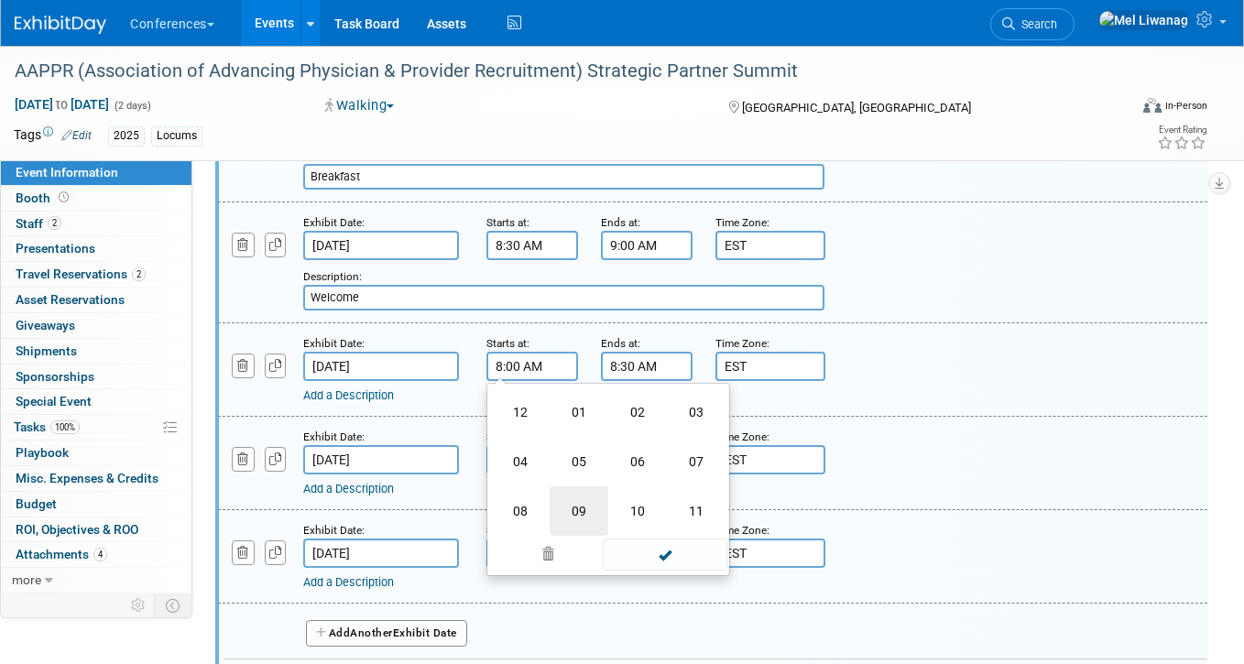
click at [571, 516] on td "09" at bounding box center [578, 510] width 59 height 49
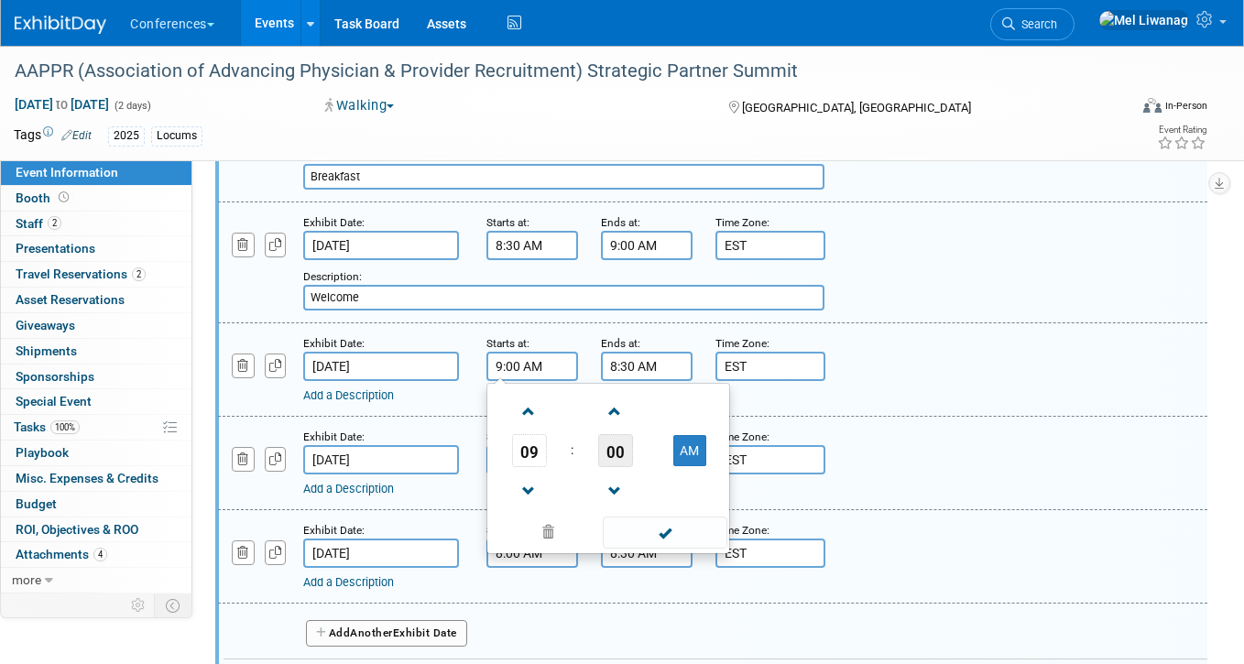
click at [619, 453] on span "00" at bounding box center [615, 450] width 35 height 33
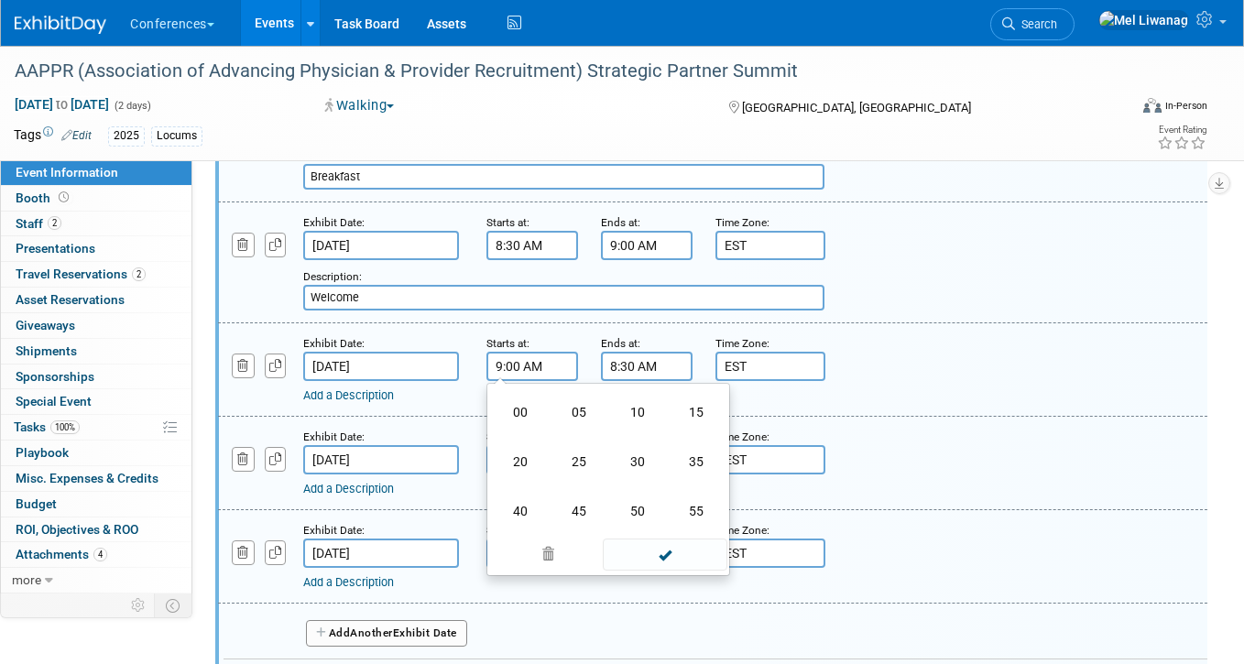
click at [620, 453] on td "30" at bounding box center [637, 461] width 59 height 49
type input "9:30 AM"
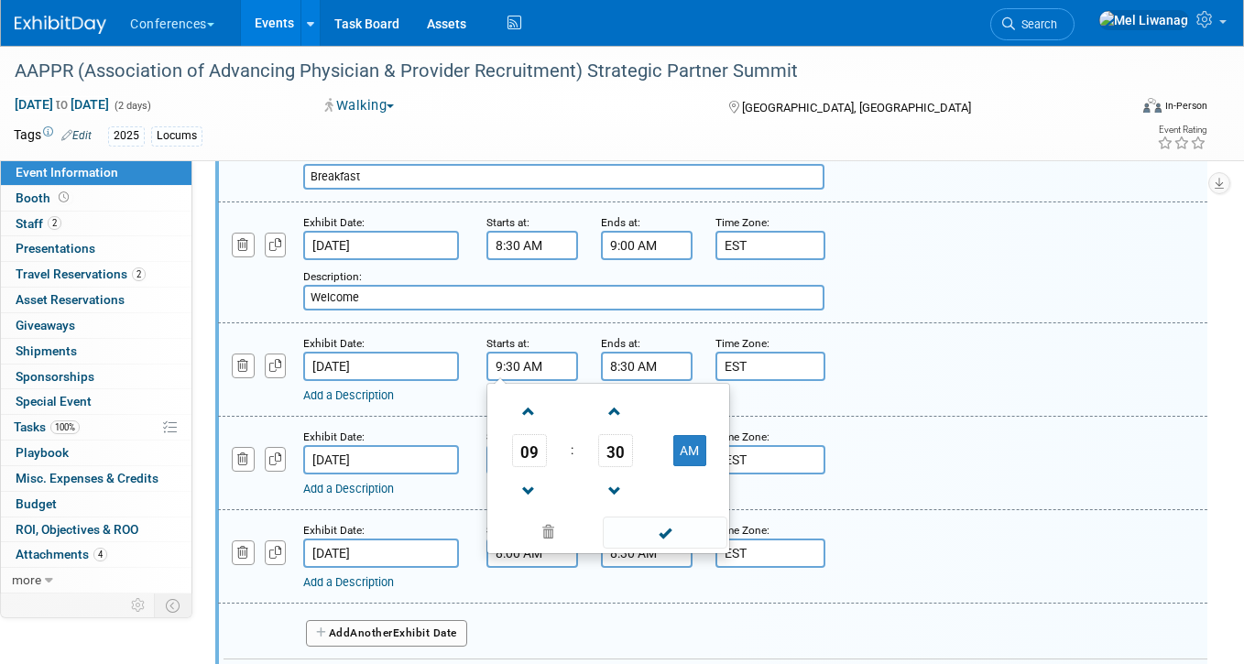
click at [641, 359] on input "8:30 AM" at bounding box center [647, 366] width 92 height 29
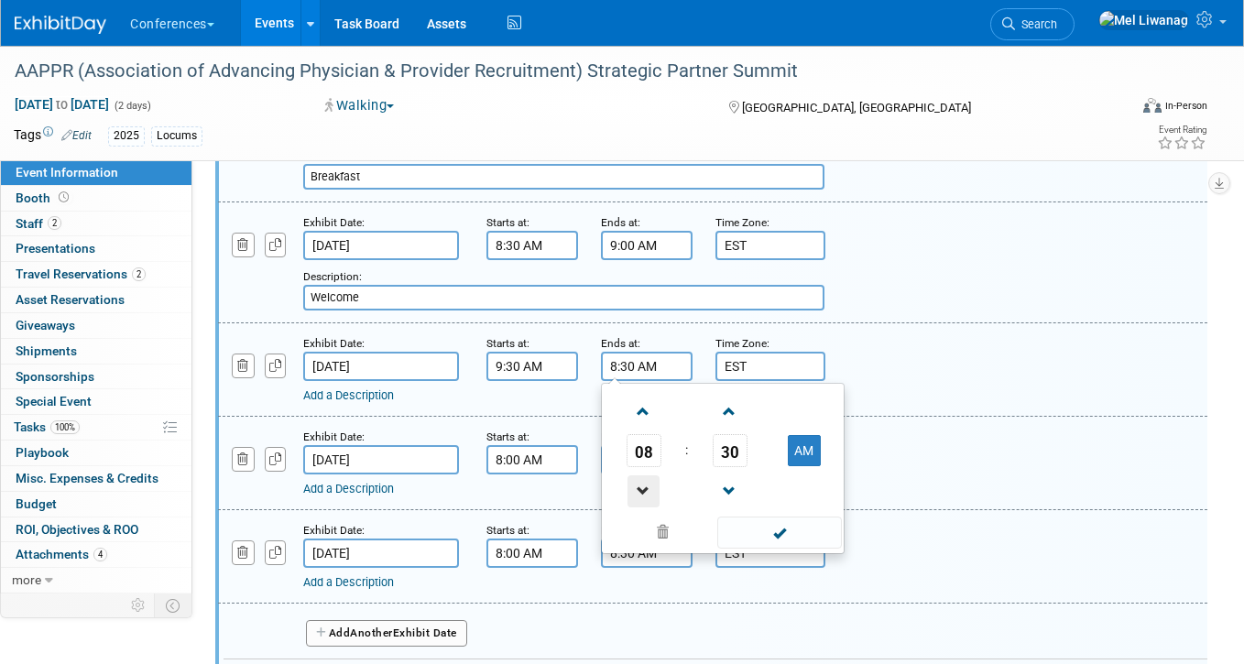
click at [640, 480] on span at bounding box center [643, 491] width 32 height 32
click at [641, 451] on span "07" at bounding box center [643, 450] width 35 height 33
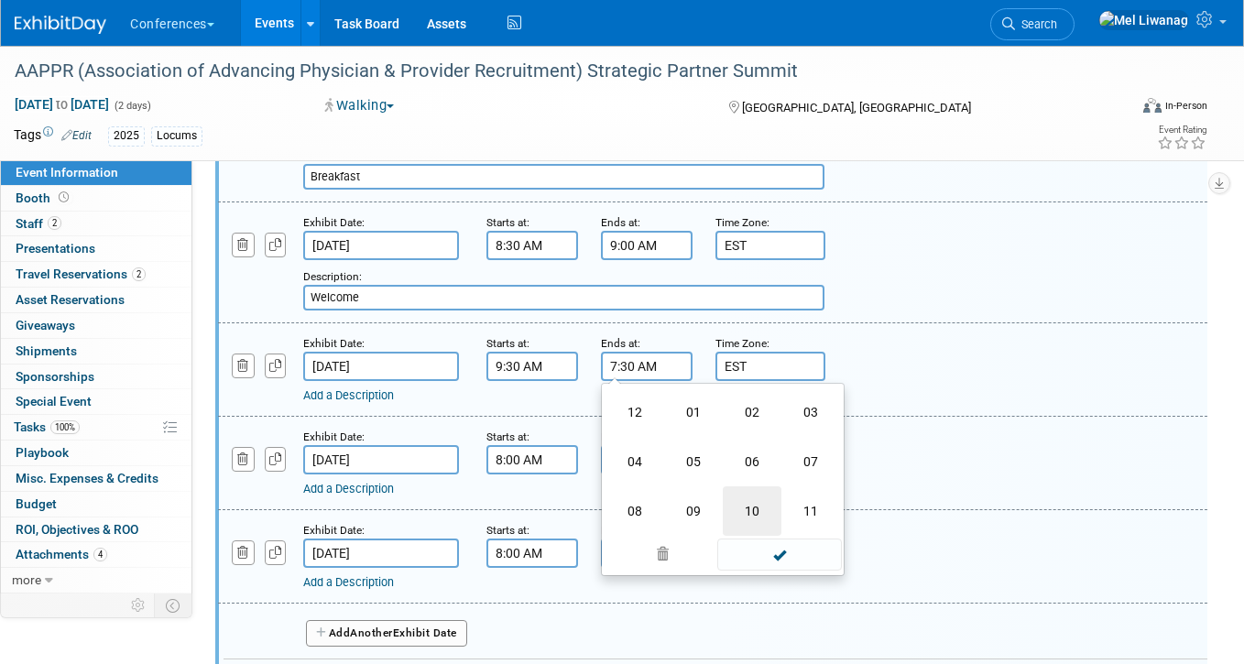
click at [744, 492] on td "10" at bounding box center [752, 510] width 59 height 49
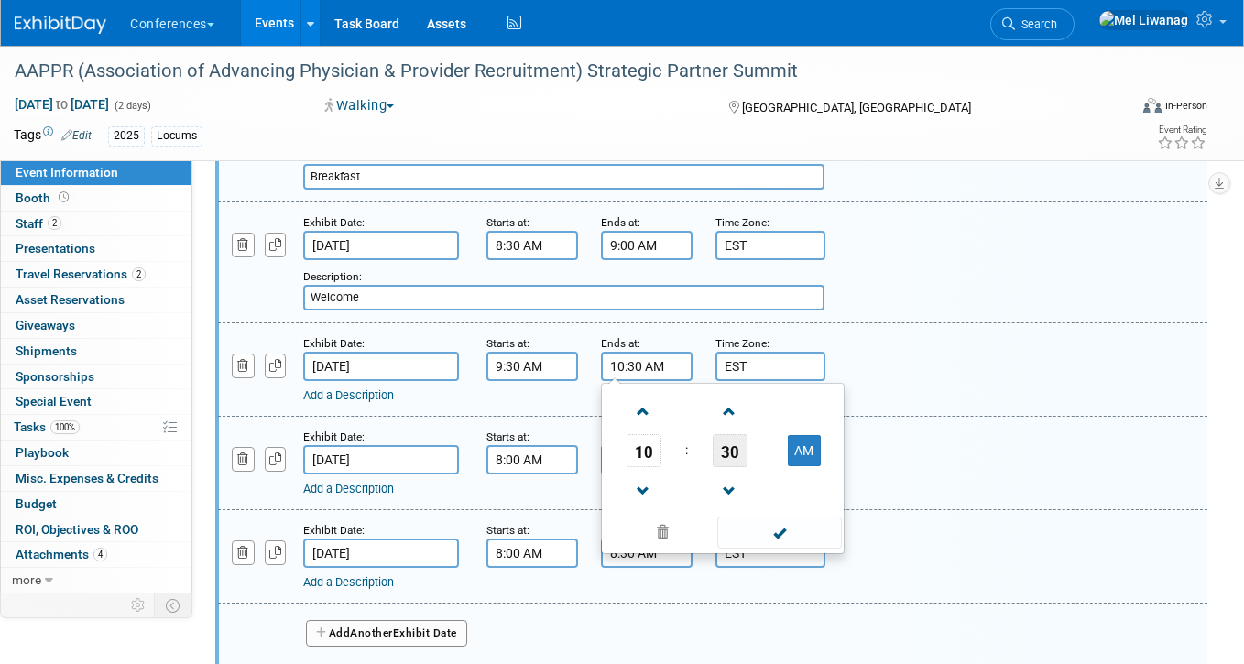
click at [719, 439] on span "30" at bounding box center [729, 450] width 35 height 33
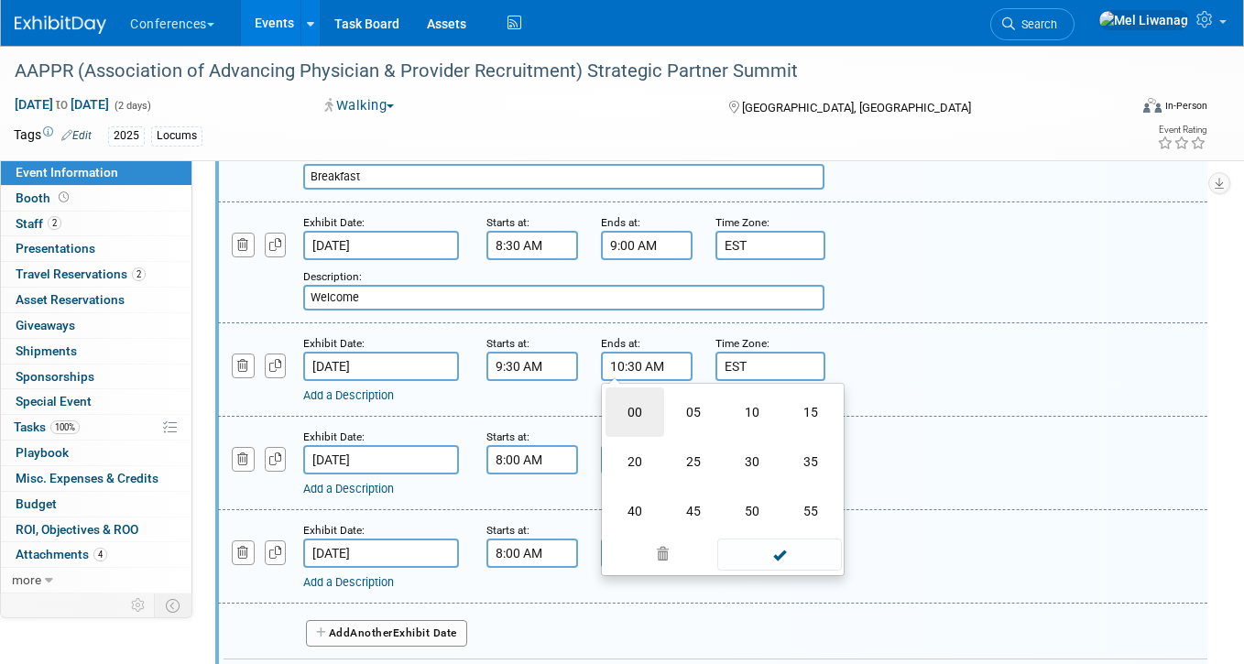
click at [640, 416] on td "00" at bounding box center [634, 411] width 59 height 49
type input "10:00 AM"
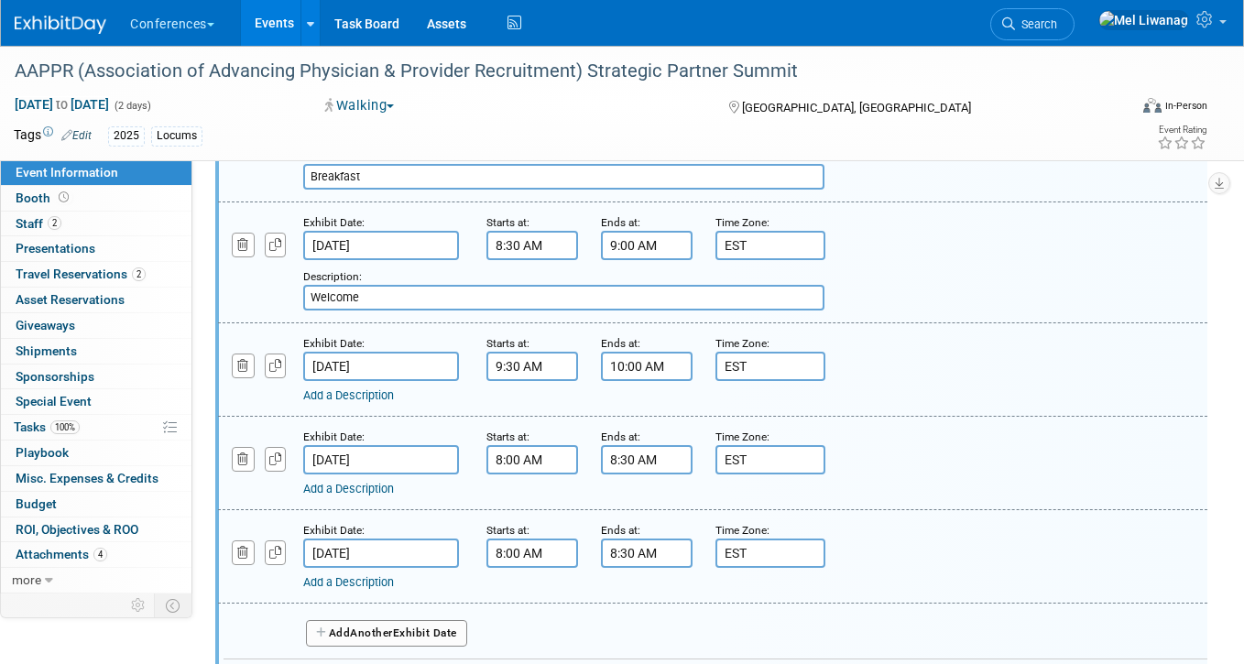
click at [385, 399] on link "Add a Description" at bounding box center [348, 395] width 91 height 14
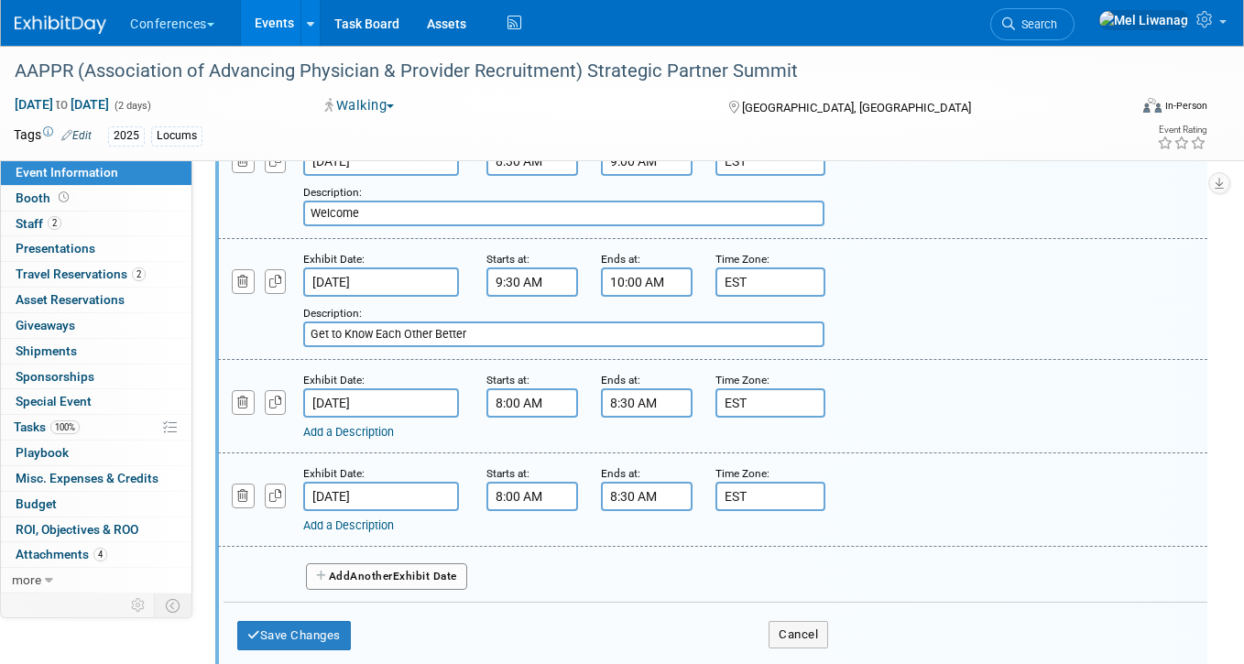
scroll to position [894, 0]
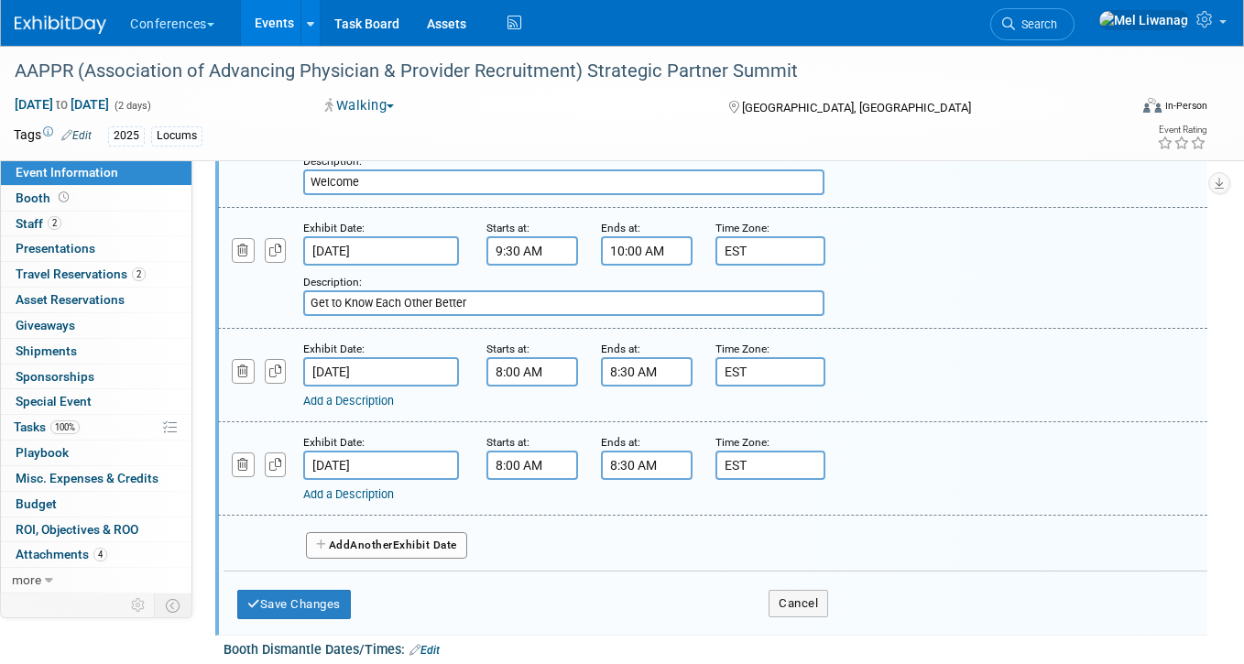
type input "Get to Know Each Other Better"
click at [522, 376] on input "8:00 AM" at bounding box center [532, 371] width 92 height 29
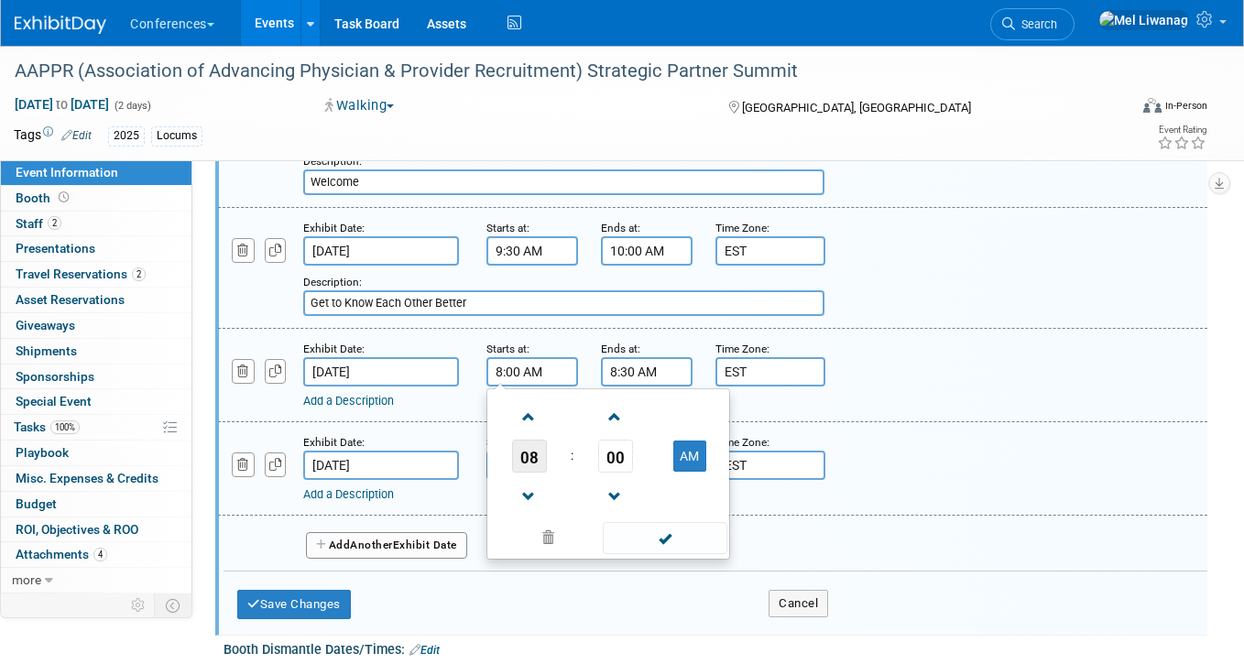
click at [535, 444] on span "08" at bounding box center [529, 456] width 35 height 33
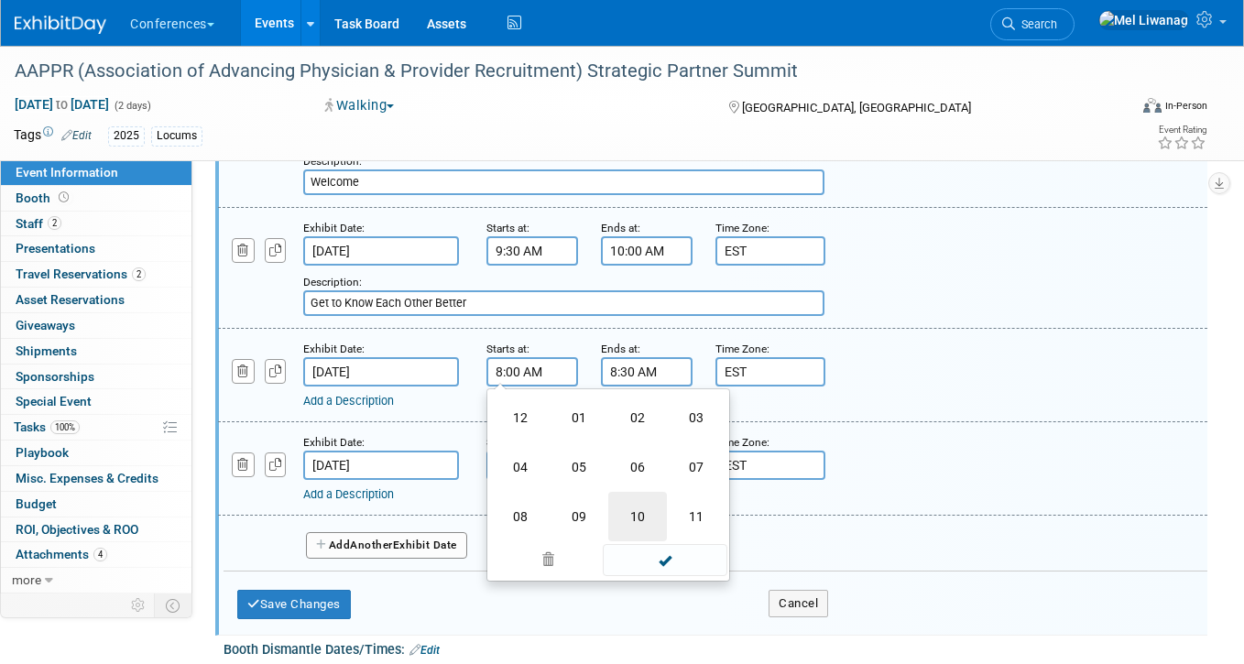
click at [619, 509] on td "10" at bounding box center [637, 516] width 59 height 49
type input "10:00 AM"
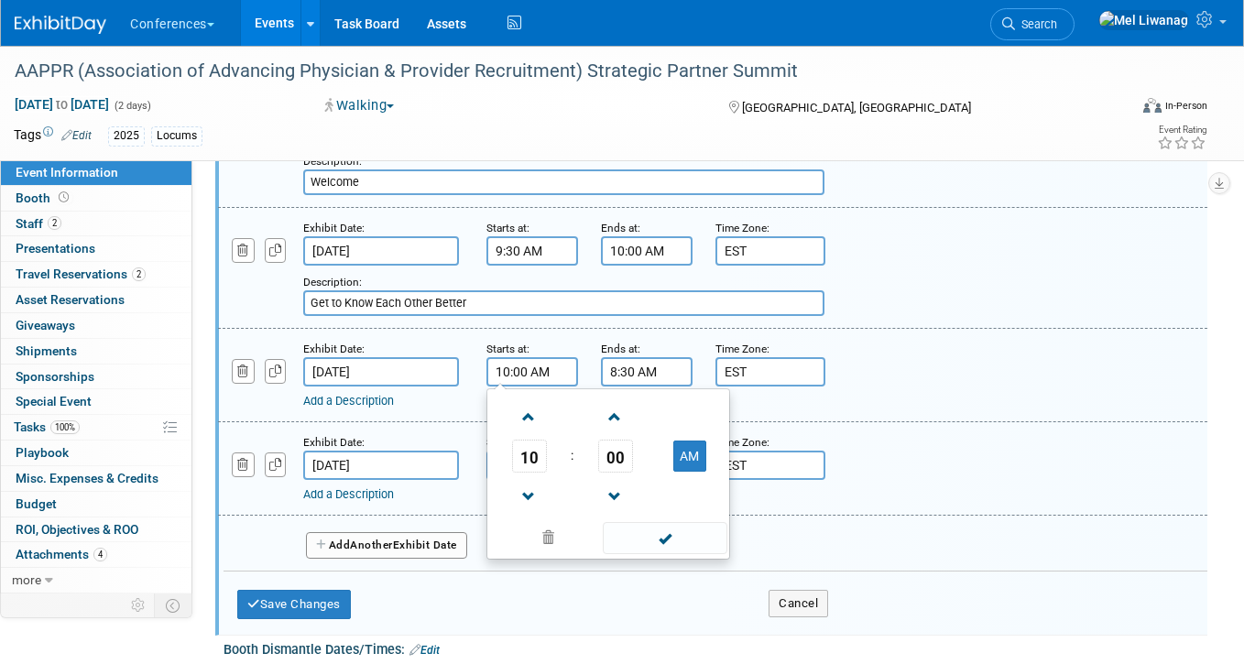
click at [653, 381] on input "8:30 AM" at bounding box center [647, 371] width 92 height 29
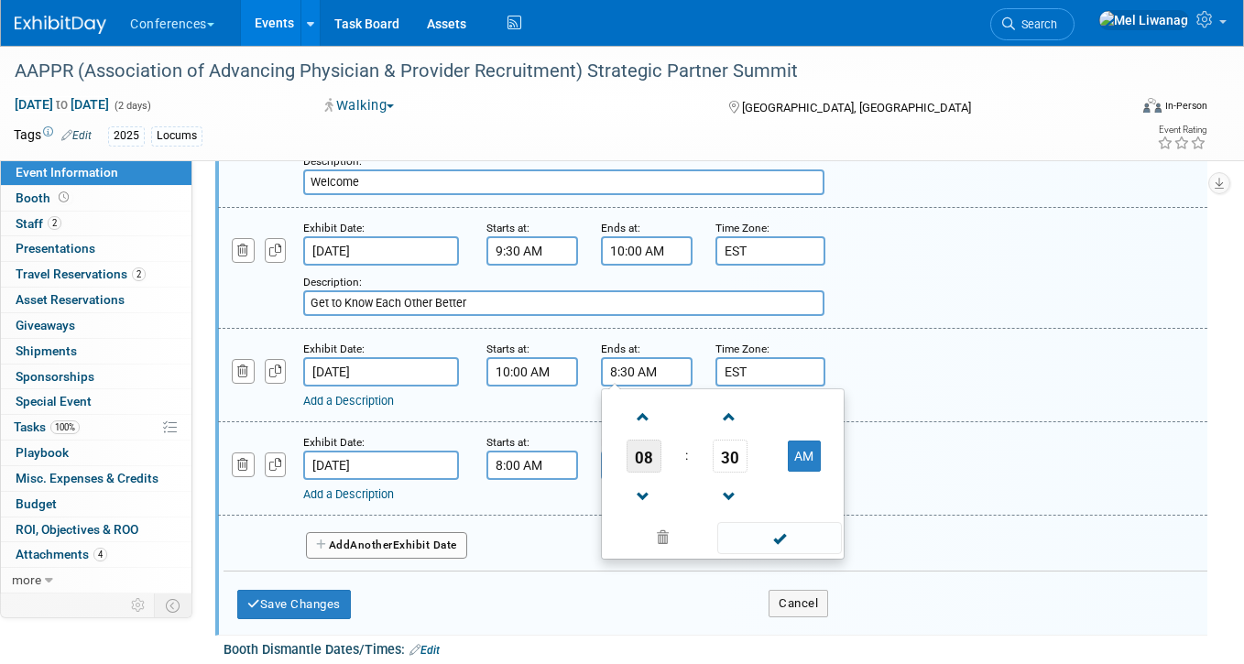
click at [655, 463] on span "08" at bounding box center [643, 456] width 35 height 33
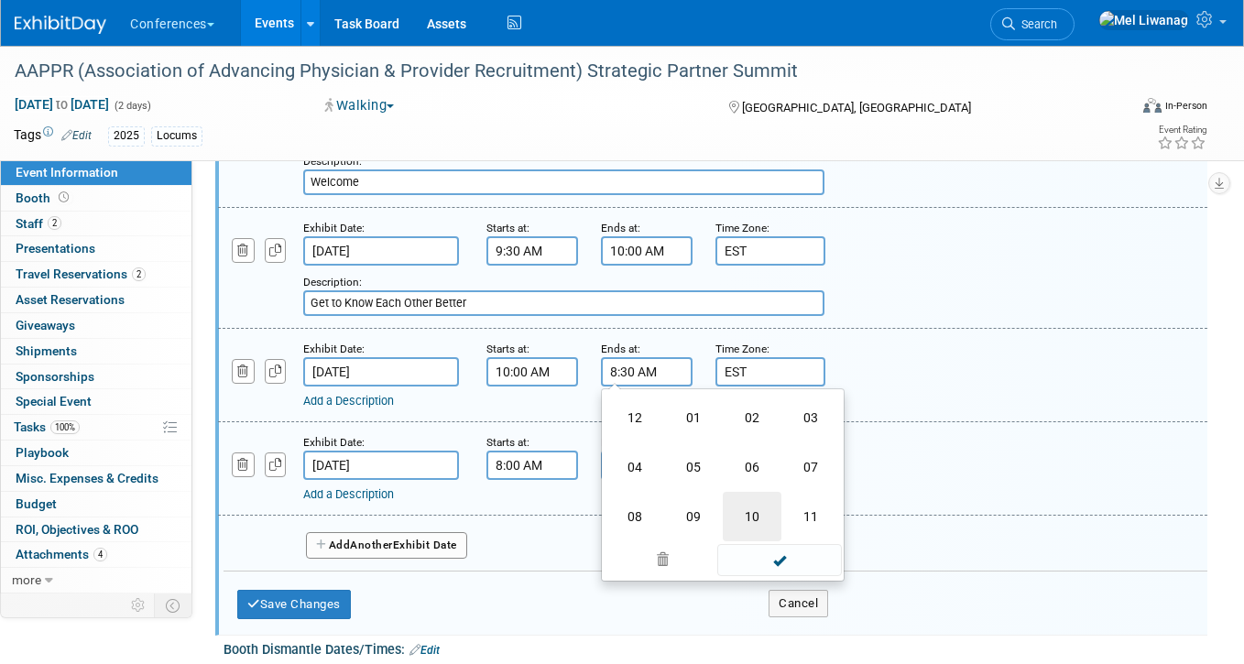
click at [733, 495] on td "10" at bounding box center [752, 516] width 59 height 49
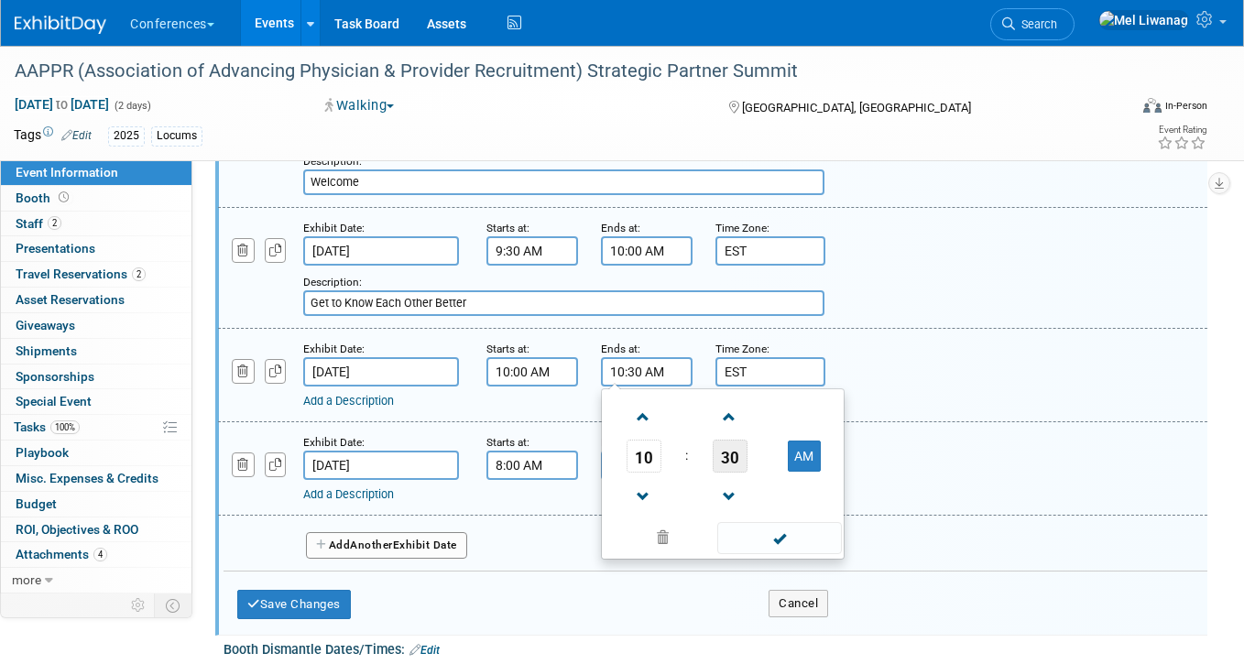
click at [732, 458] on span "30" at bounding box center [729, 456] width 35 height 33
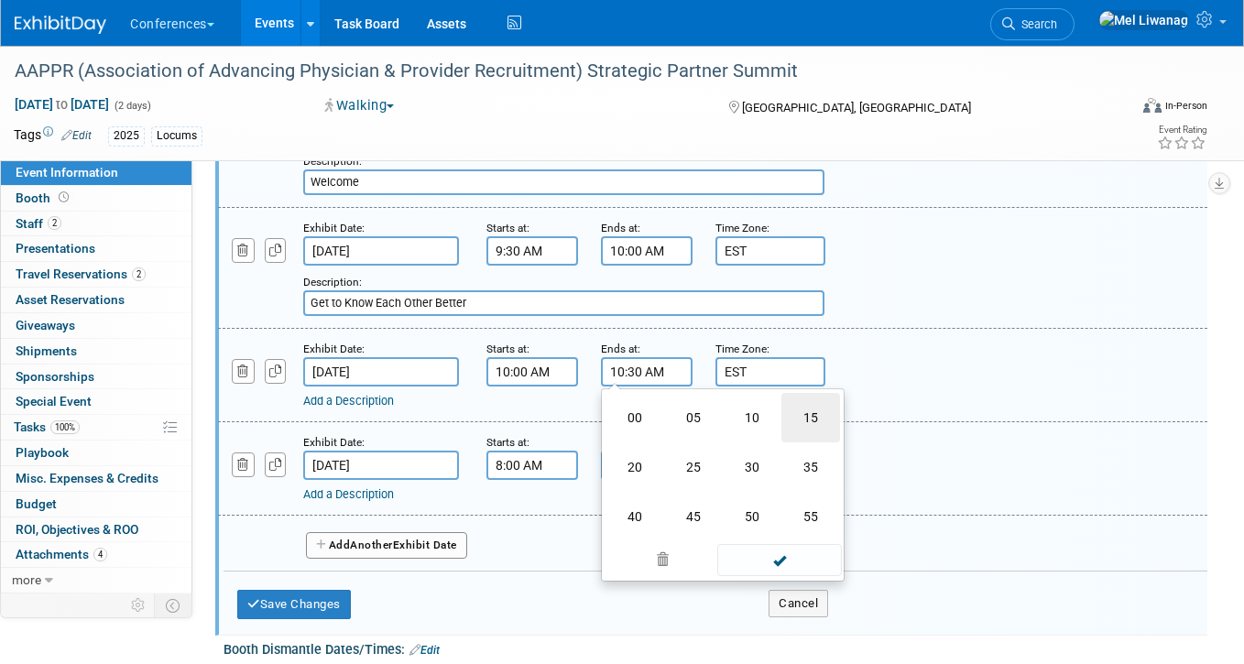
click at [797, 413] on td "15" at bounding box center [810, 417] width 59 height 49
type input "10:15 AM"
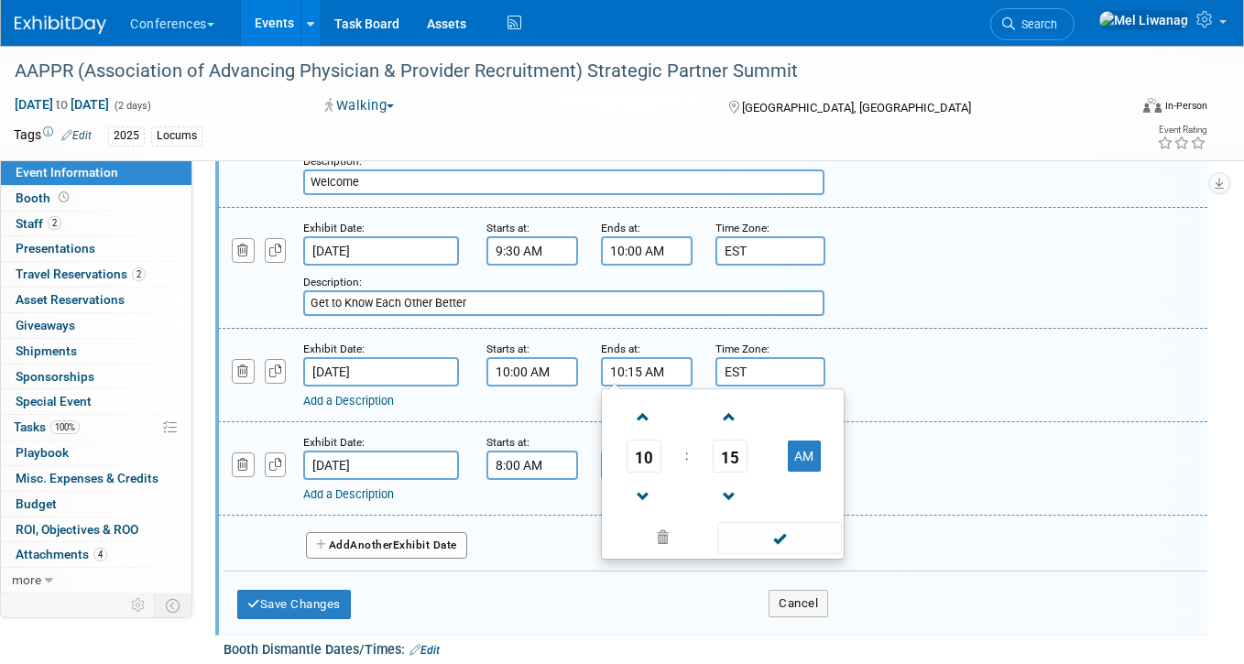
click at [346, 406] on link "Add a Description" at bounding box center [348, 401] width 91 height 14
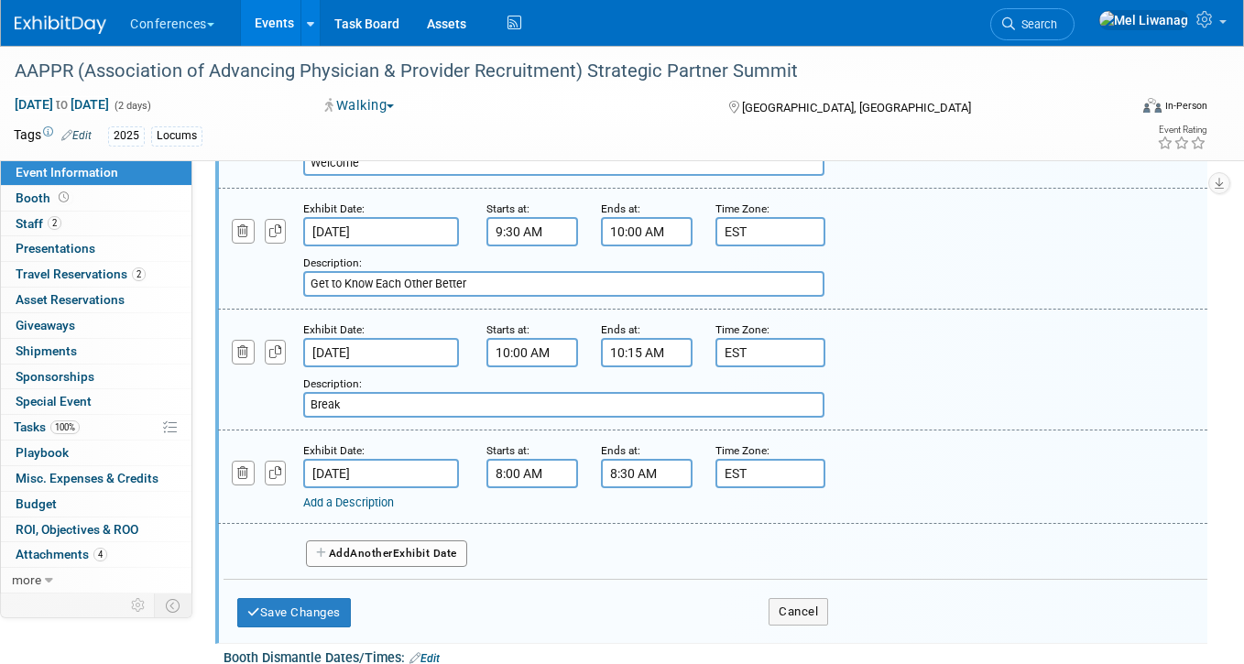
scroll to position [918, 0]
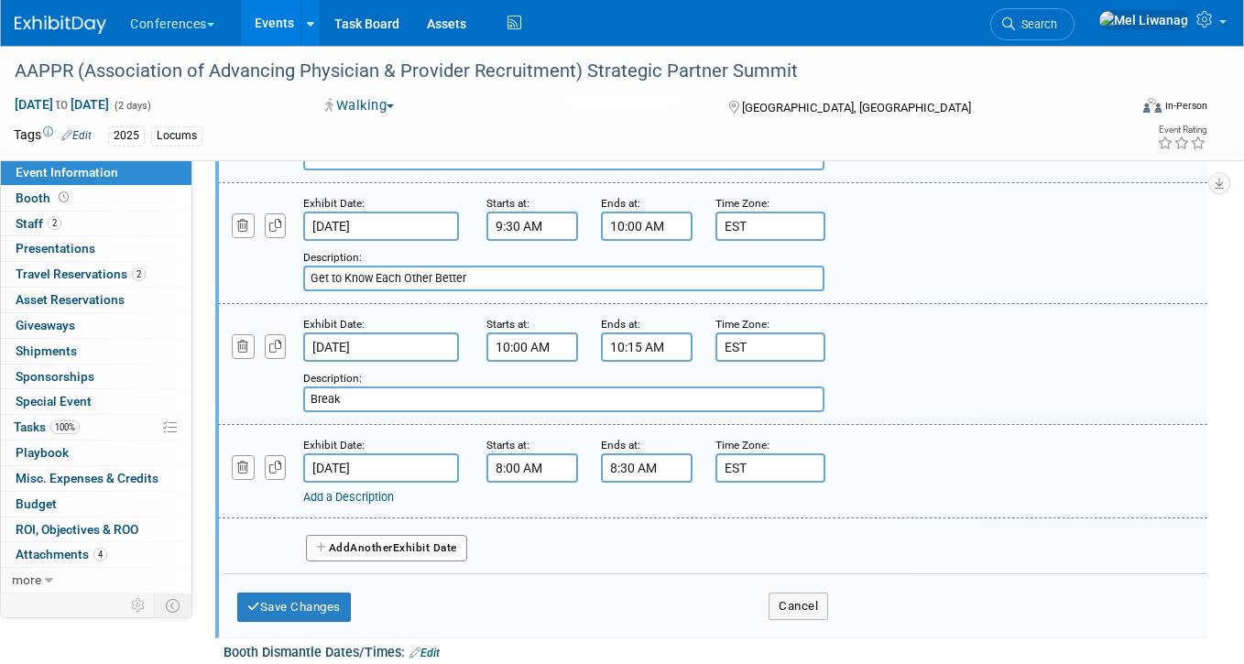
type input "Break"
click at [378, 492] on link "Add a Description" at bounding box center [348, 497] width 91 height 14
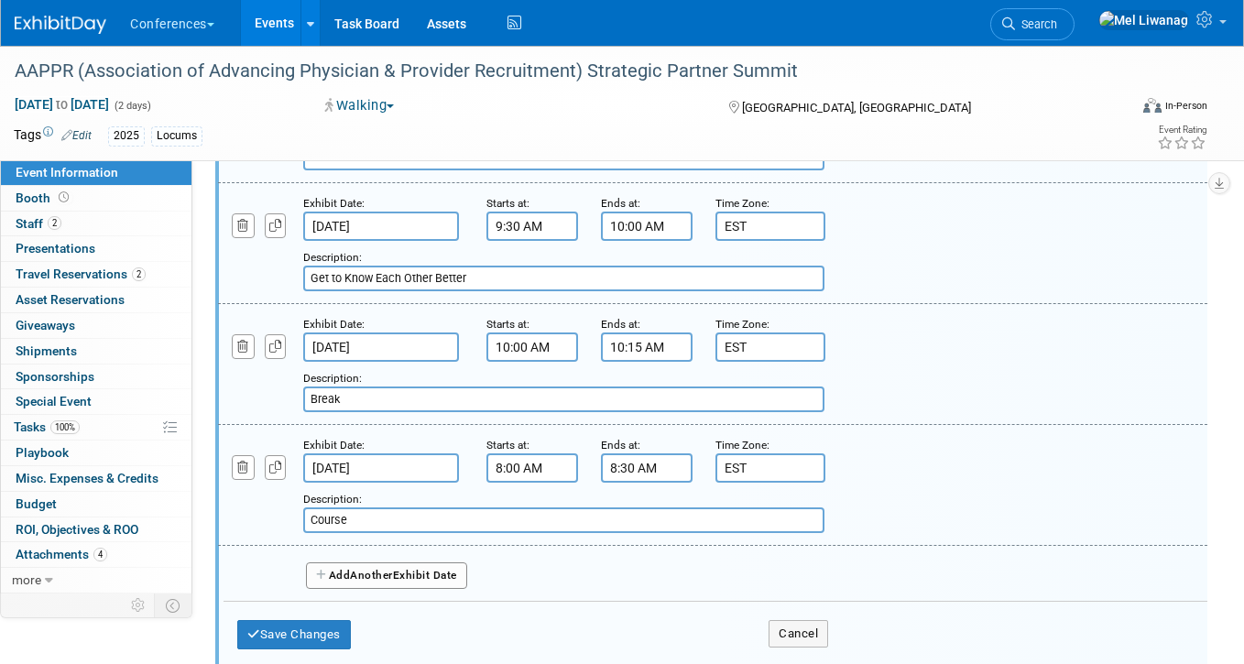
type input "Course"
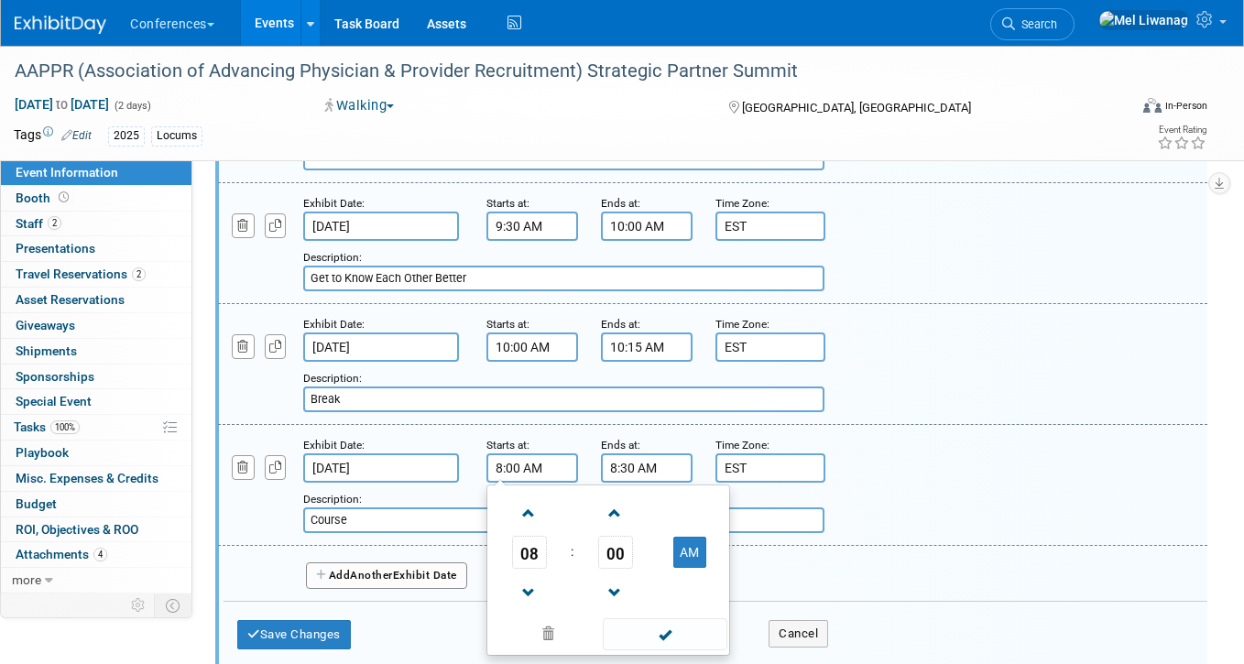
click at [518, 474] on input "8:00 AM" at bounding box center [532, 467] width 92 height 29
click at [528, 548] on span "08" at bounding box center [529, 552] width 35 height 33
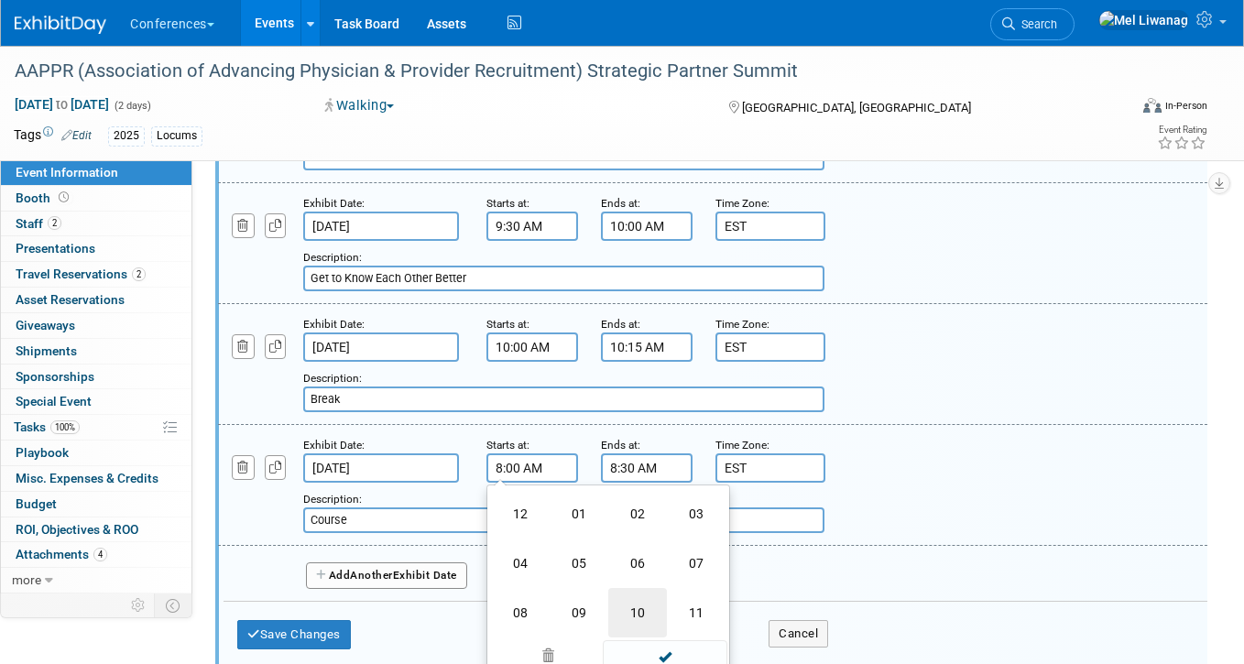
click at [649, 611] on td "10" at bounding box center [637, 612] width 59 height 49
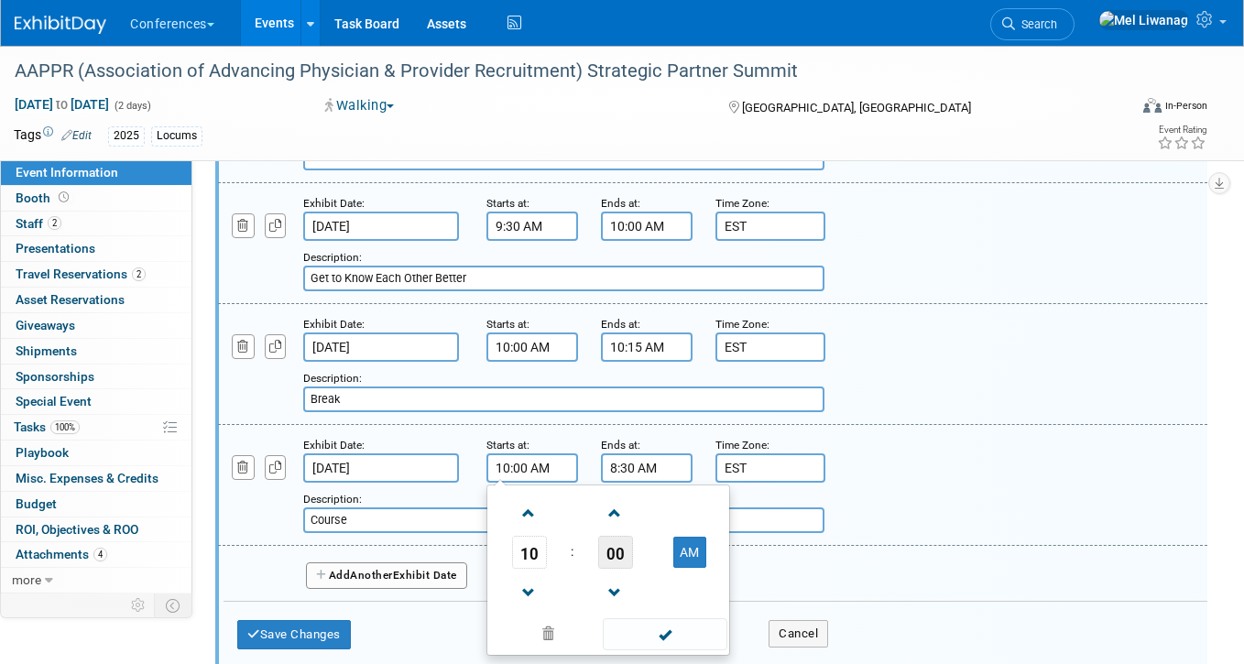
click at [627, 552] on span "00" at bounding box center [615, 552] width 35 height 33
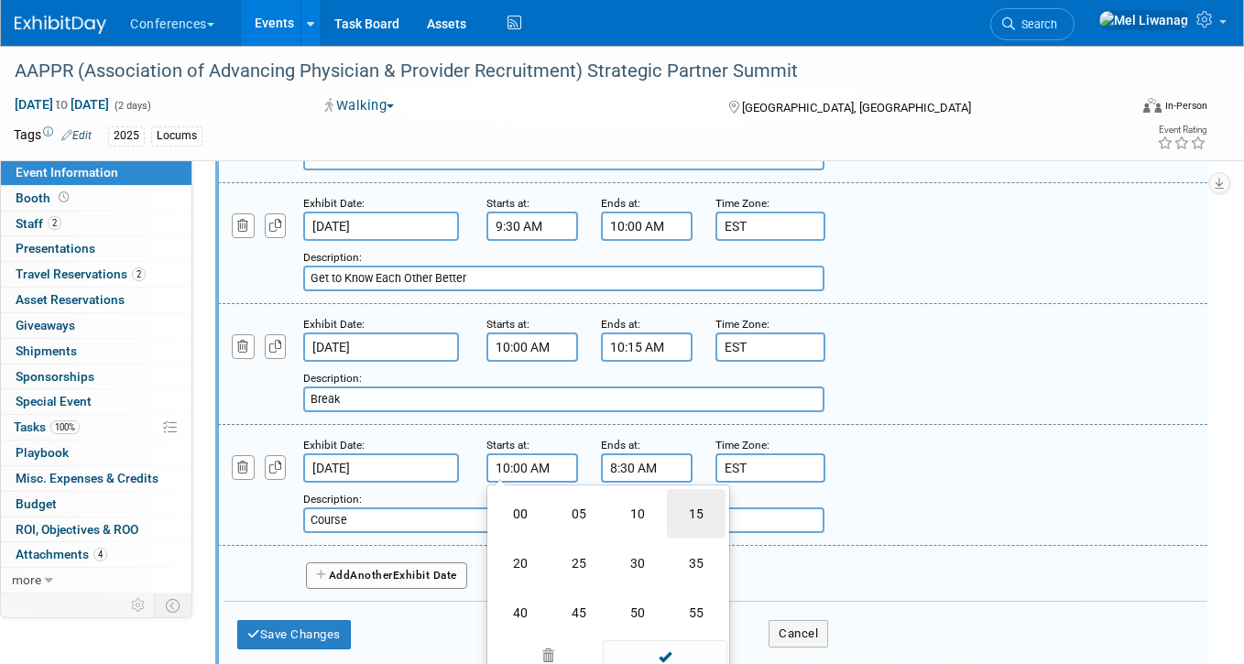
click at [690, 505] on td "15" at bounding box center [696, 513] width 59 height 49
type input "10:15 AM"
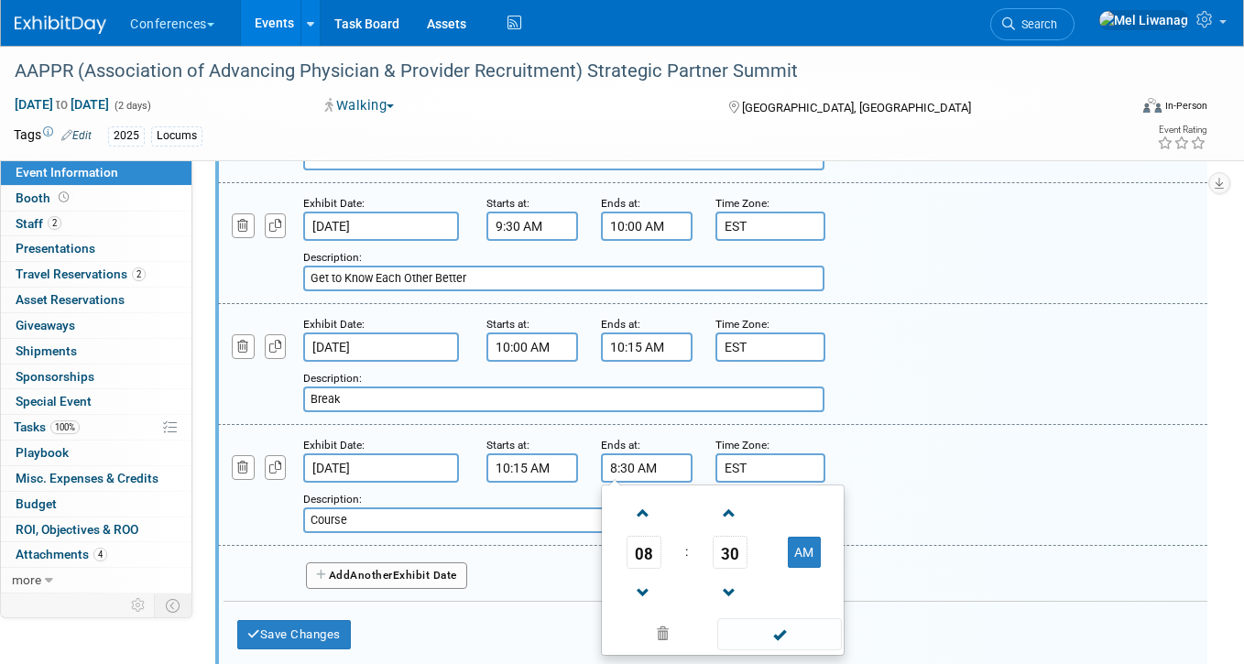
click at [621, 469] on input "8:30 AM" at bounding box center [647, 467] width 92 height 29
click at [643, 553] on span "08" at bounding box center [643, 552] width 35 height 33
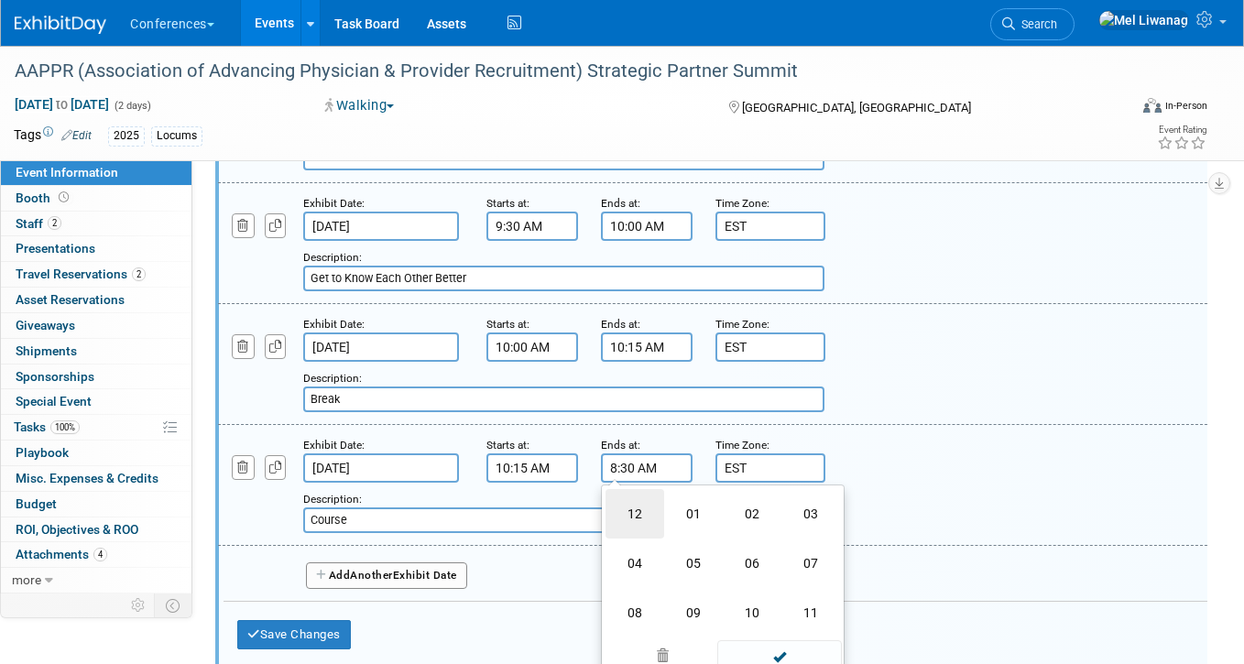
click at [633, 524] on td "12" at bounding box center [634, 513] width 59 height 49
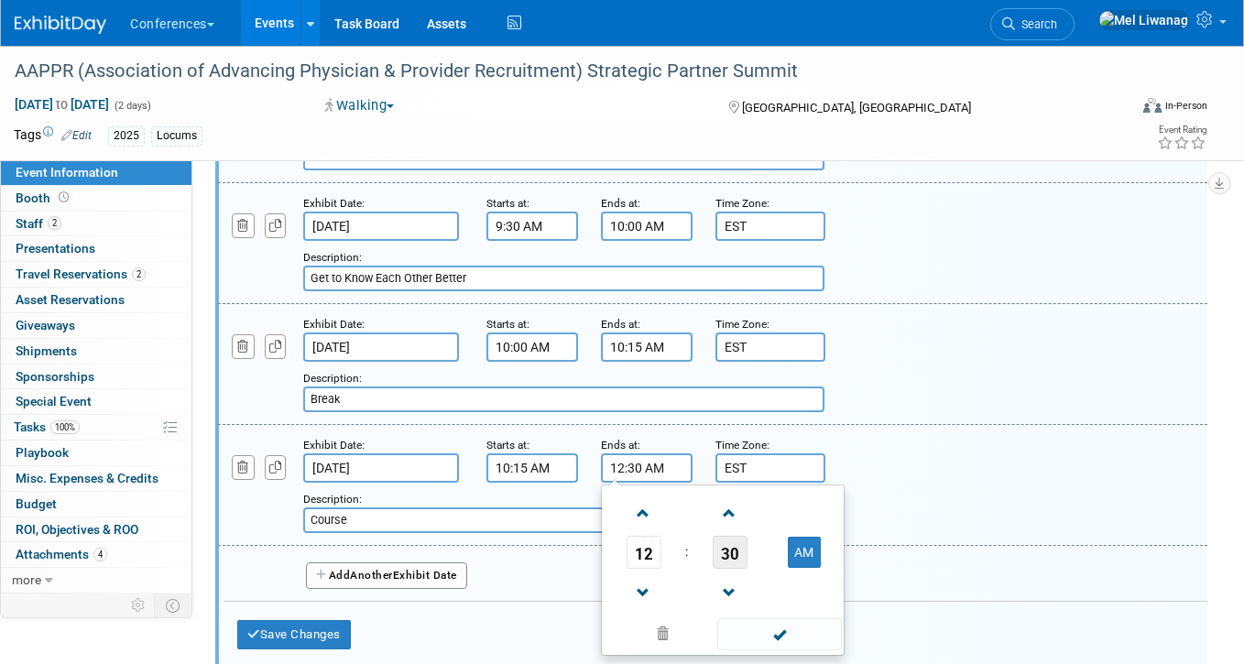
click at [712, 546] on span "30" at bounding box center [729, 552] width 35 height 33
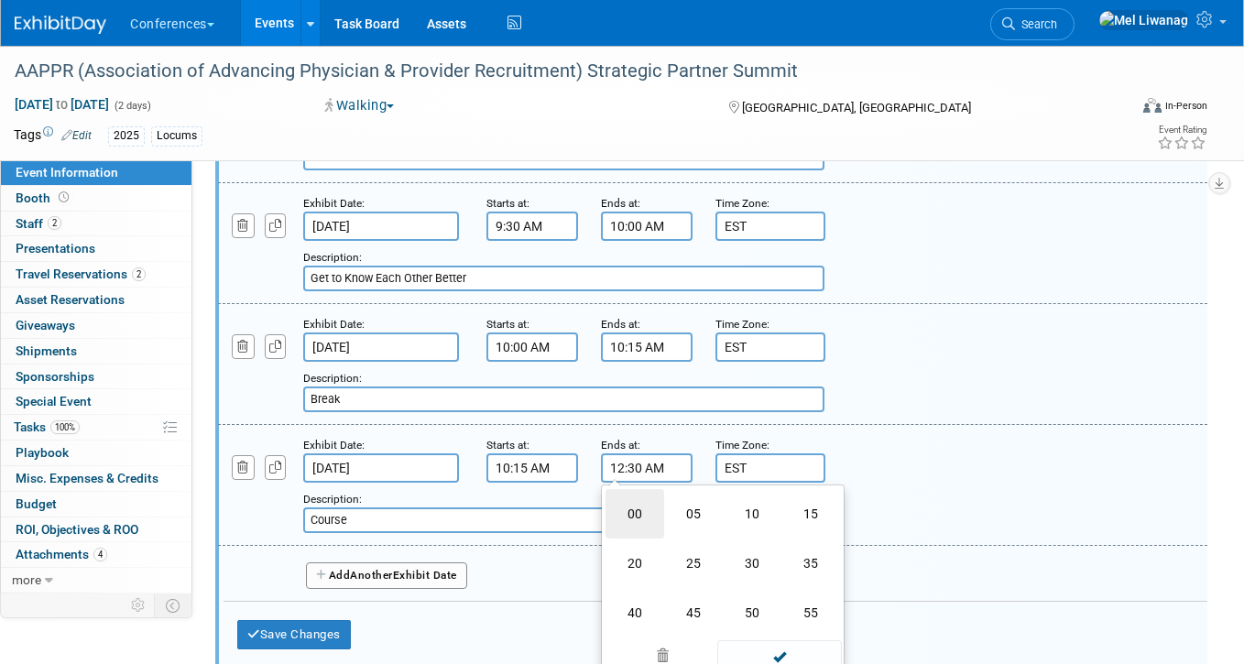
click at [616, 510] on td "00" at bounding box center [634, 513] width 59 height 49
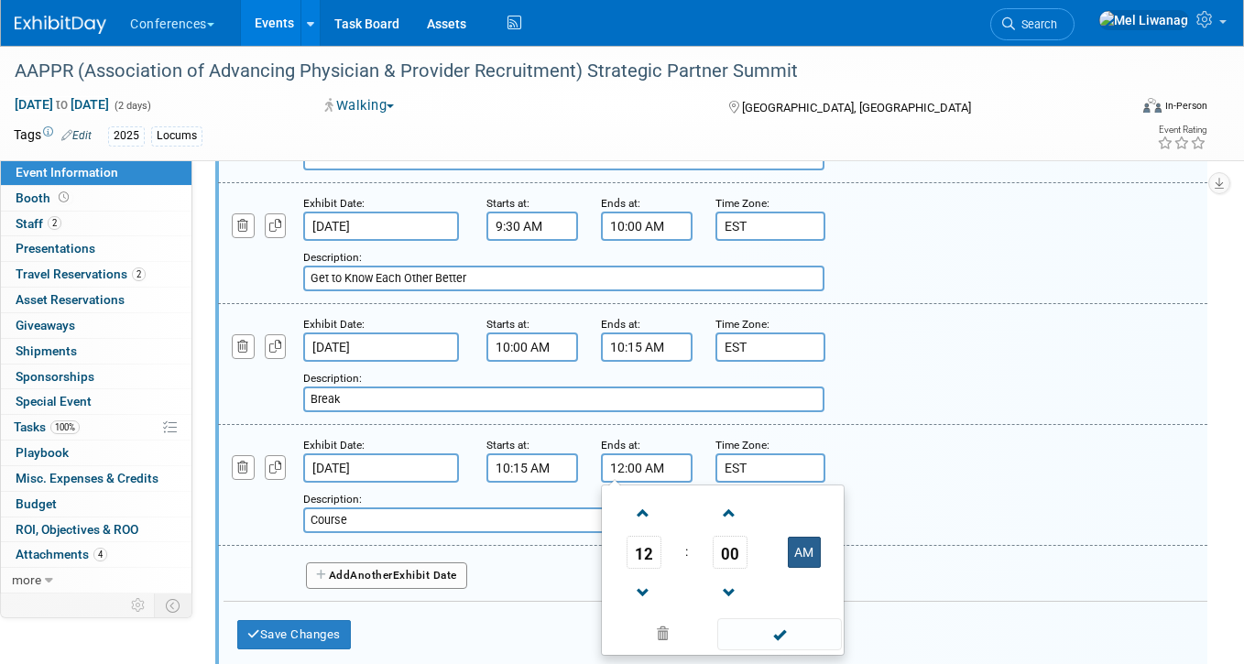
click at [798, 549] on button "AM" at bounding box center [804, 552] width 33 height 31
type input "12:00 PM"
click at [798, 620] on span at bounding box center [779, 634] width 124 height 32
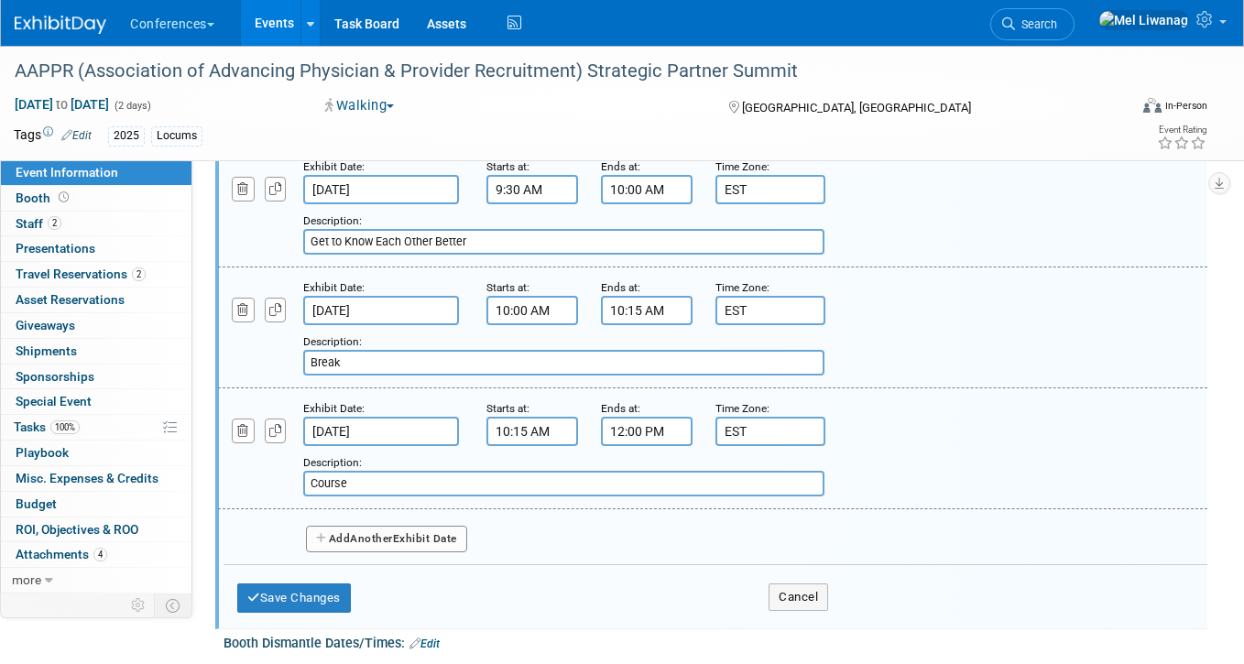
scroll to position [958, 0]
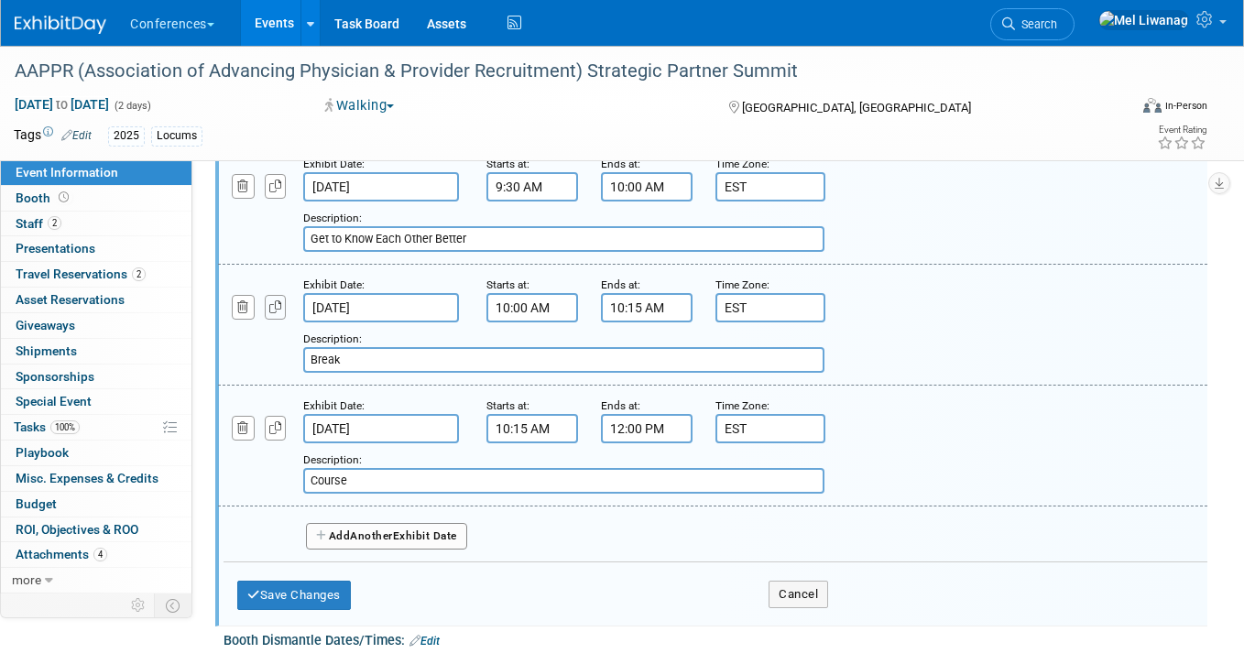
click at [267, 307] on button "button" at bounding box center [276, 307] width 22 height 25
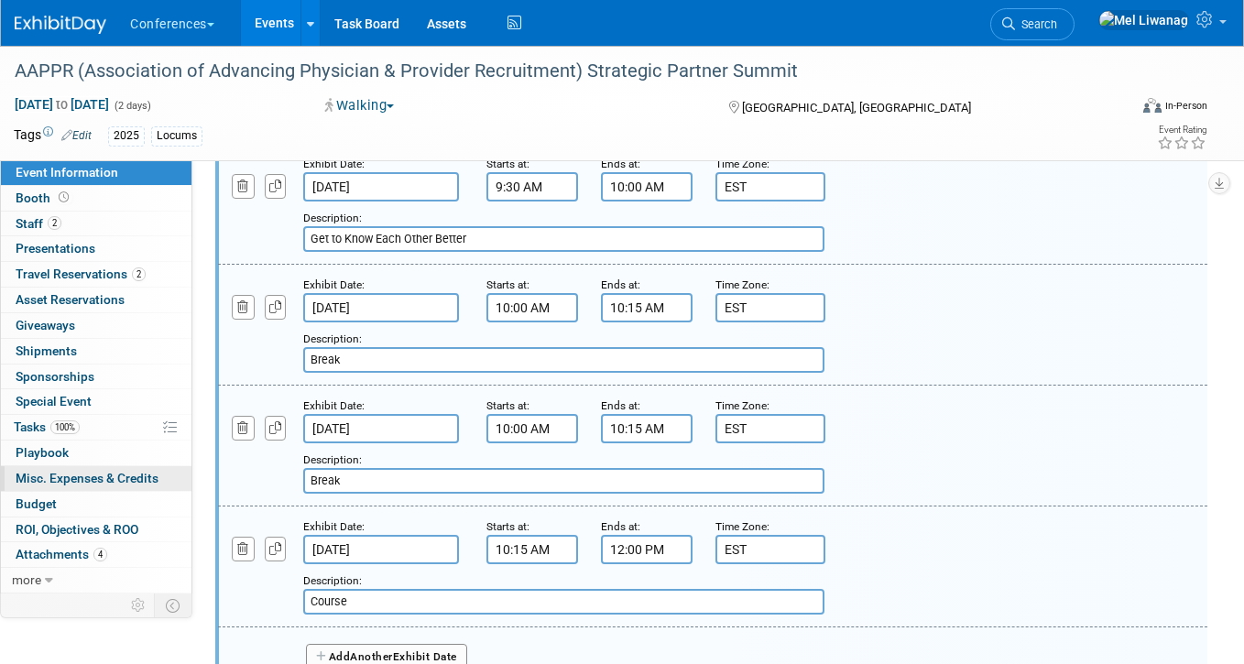
drag, startPoint x: 397, startPoint y: 480, endPoint x: 140, endPoint y: 477, distance: 256.4
click at [143, 483] on div "Event Information Event Info Booth Booth 2 Staff 2 Staff 0 Presentations 0 Pres…" at bounding box center [622, 6] width 1244 height 1837
type input "Lunch"
click at [519, 426] on input "10:00 AM" at bounding box center [532, 428] width 92 height 29
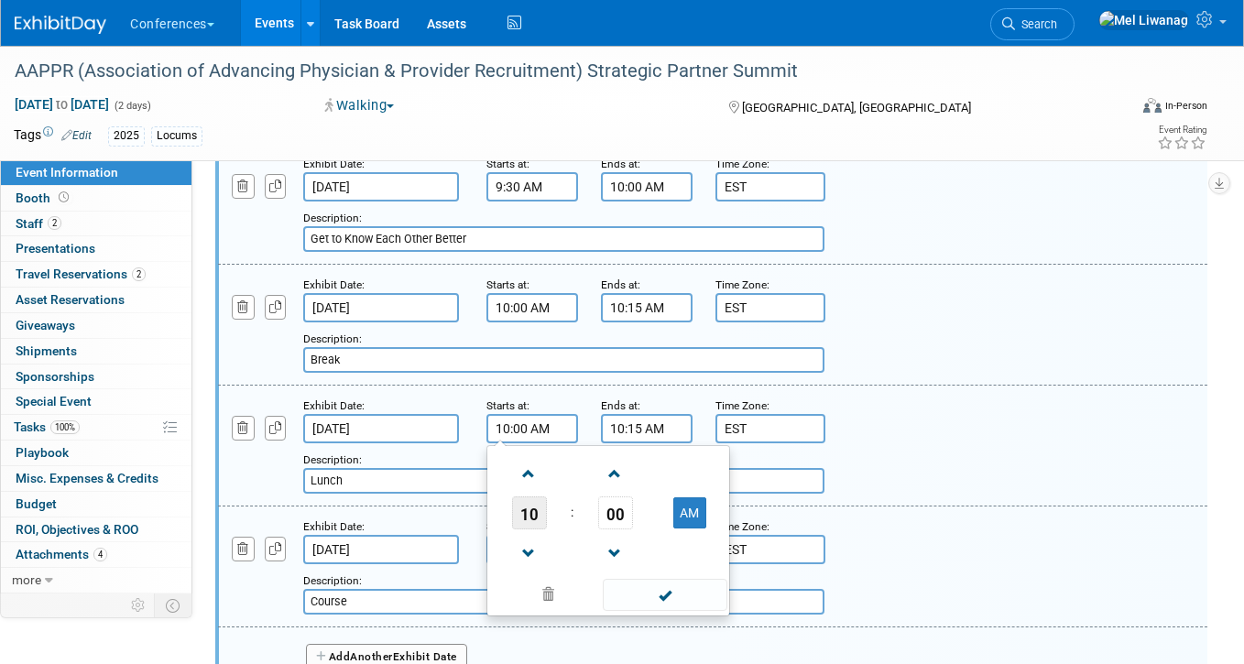
click at [542, 512] on span "10" at bounding box center [529, 512] width 35 height 33
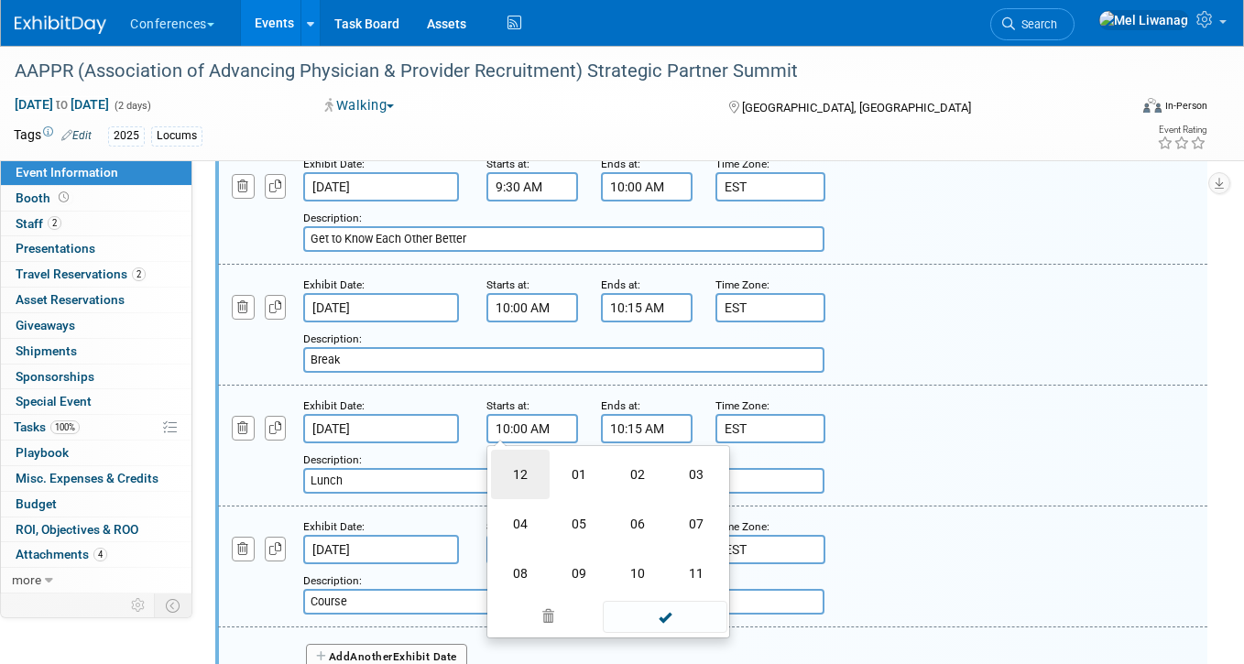
click at [532, 493] on td "12" at bounding box center [520, 474] width 59 height 49
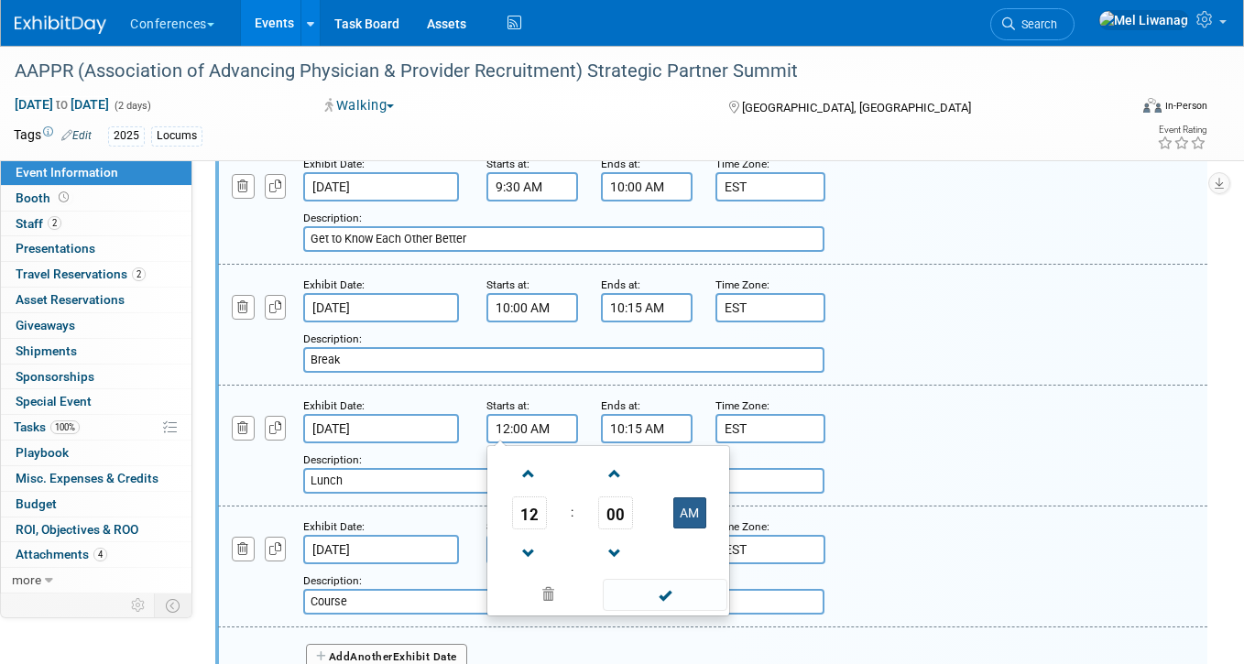
click at [675, 515] on button "AM" at bounding box center [689, 512] width 33 height 31
type input "12:00 PM"
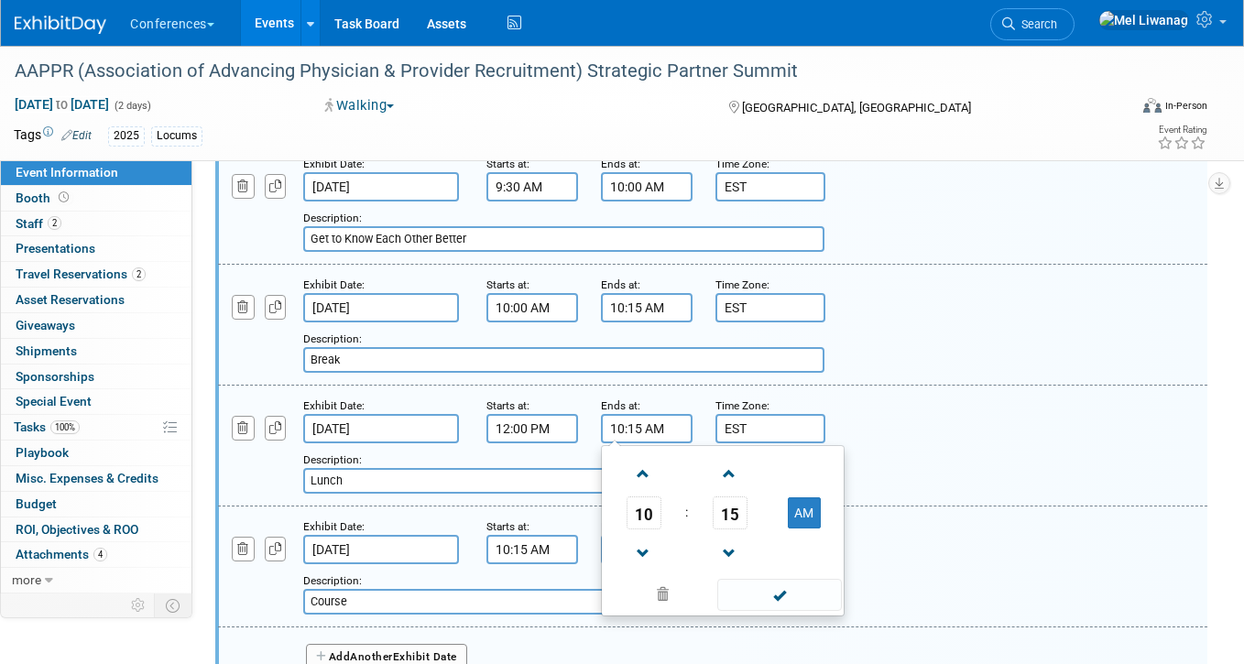
click at [641, 432] on input "10:15 AM" at bounding box center [647, 428] width 92 height 29
click at [639, 511] on span "10" at bounding box center [643, 512] width 35 height 33
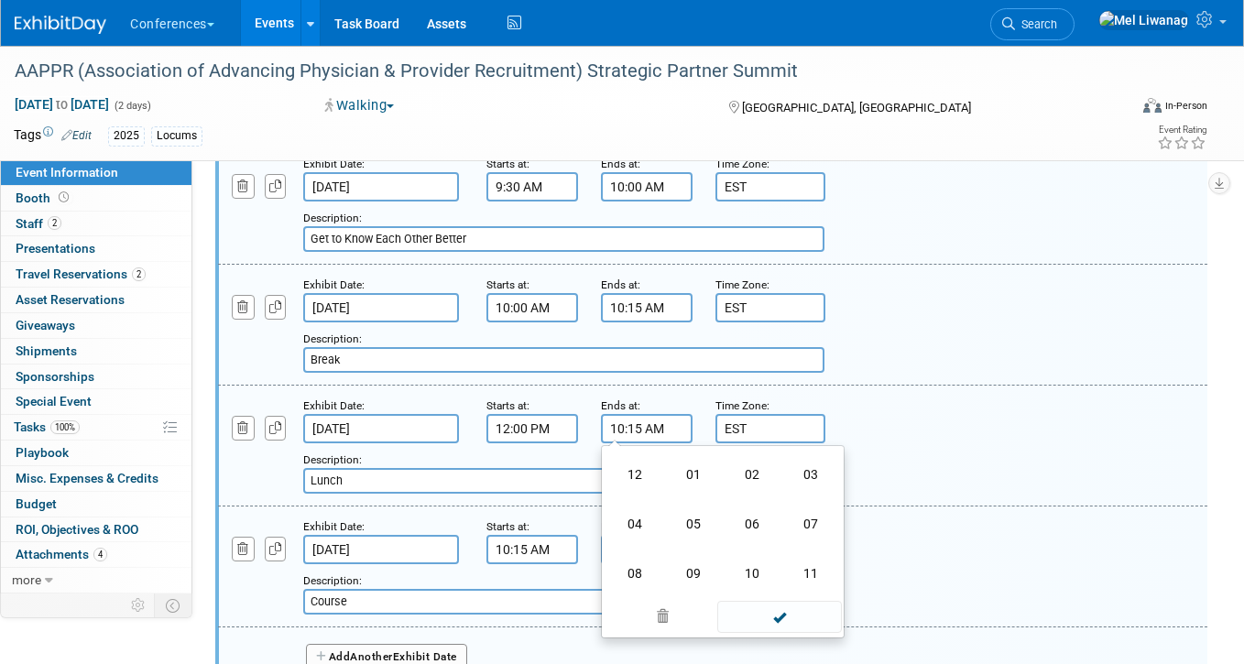
click at [631, 482] on td "12" at bounding box center [634, 474] width 59 height 49
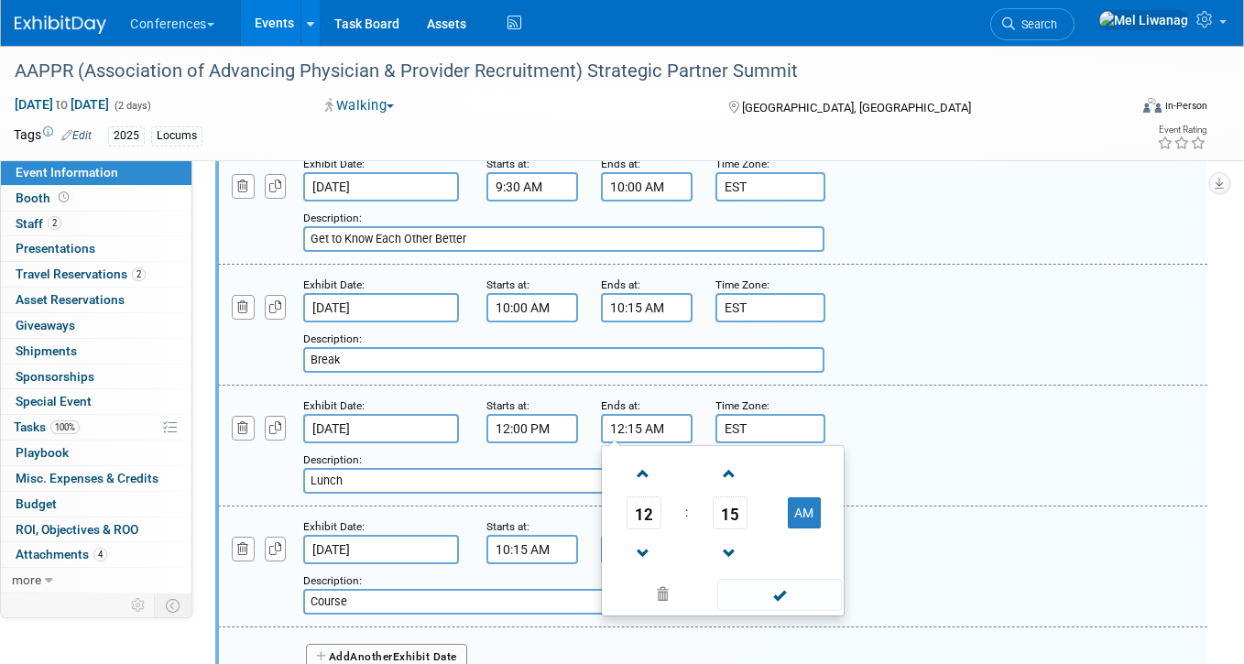
click at [720, 503] on span "15" at bounding box center [729, 512] width 35 height 33
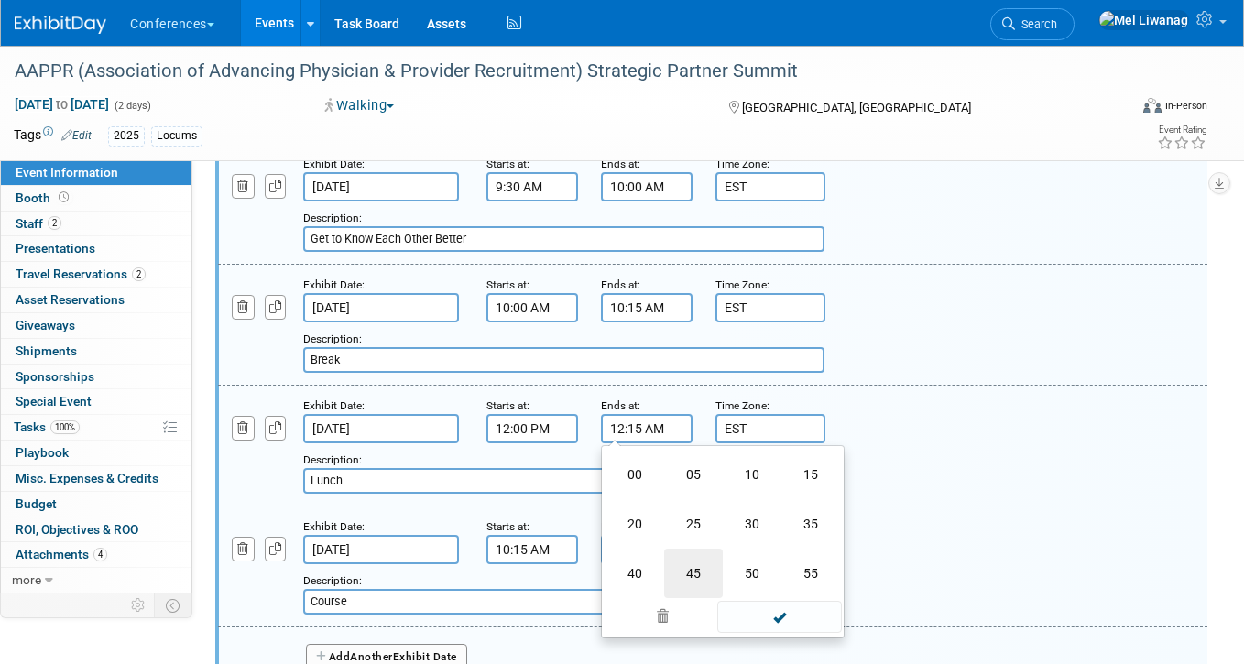
click at [690, 565] on td "45" at bounding box center [693, 573] width 59 height 49
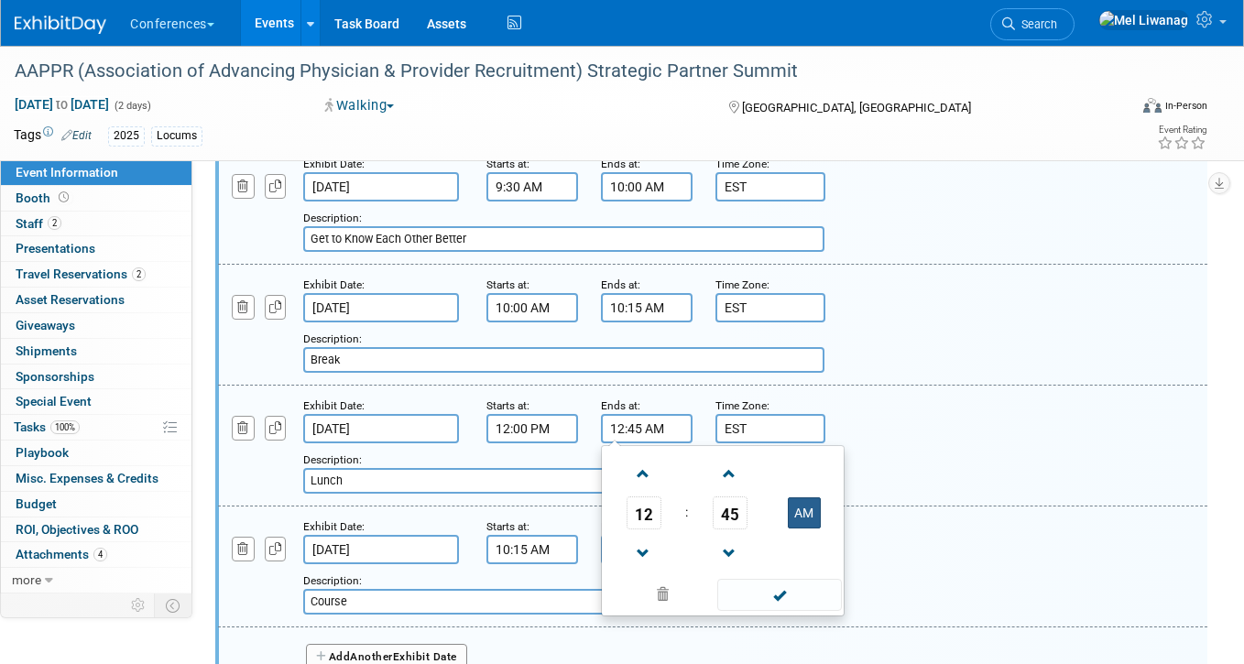
click at [795, 512] on button "AM" at bounding box center [804, 512] width 33 height 31
type input "12:45 PM"
click at [820, 584] on span at bounding box center [779, 595] width 124 height 32
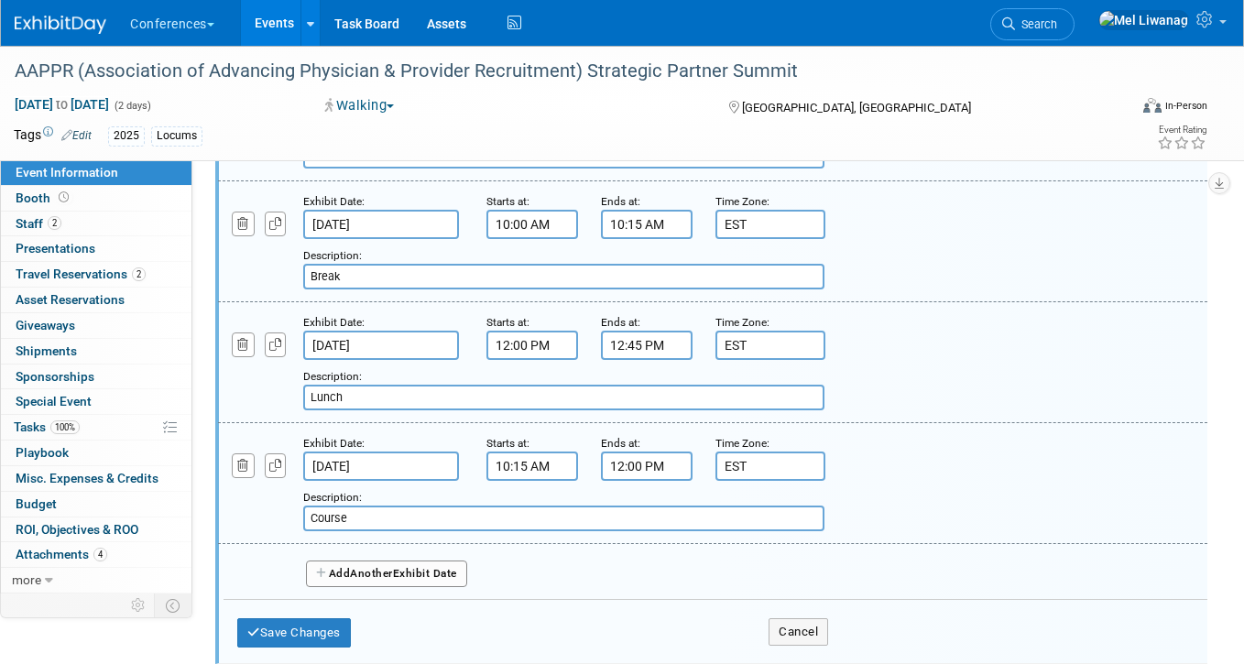
scroll to position [1083, 0]
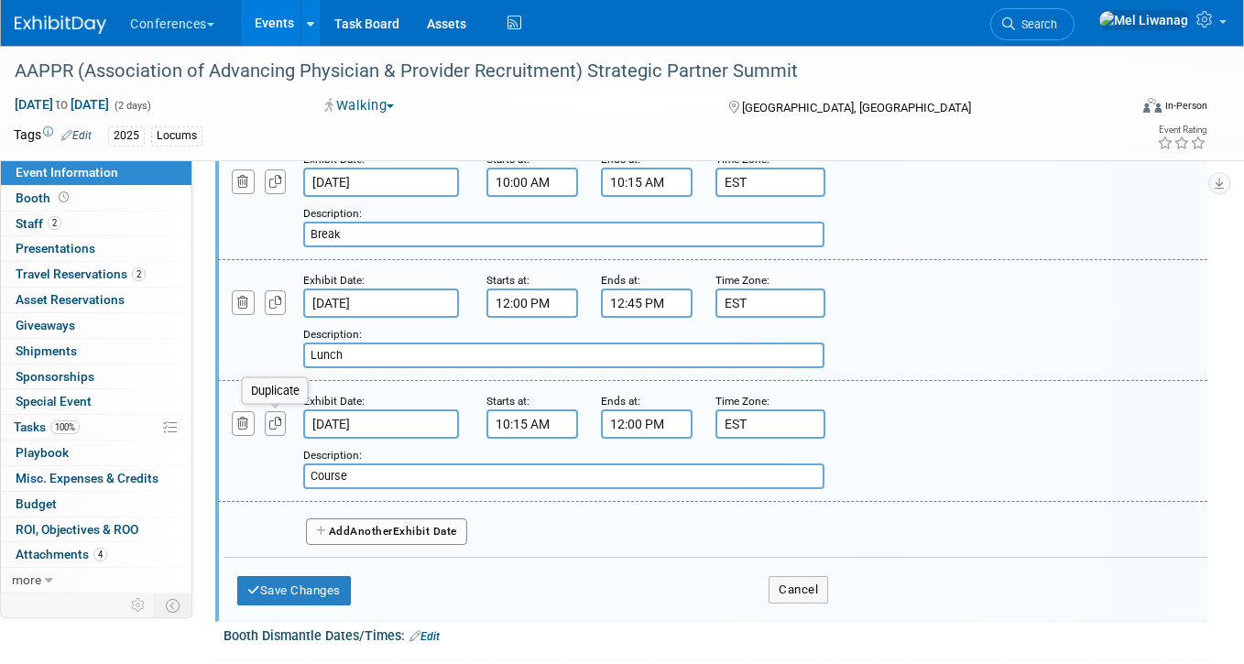
click at [285, 425] on button "button" at bounding box center [276, 423] width 22 height 25
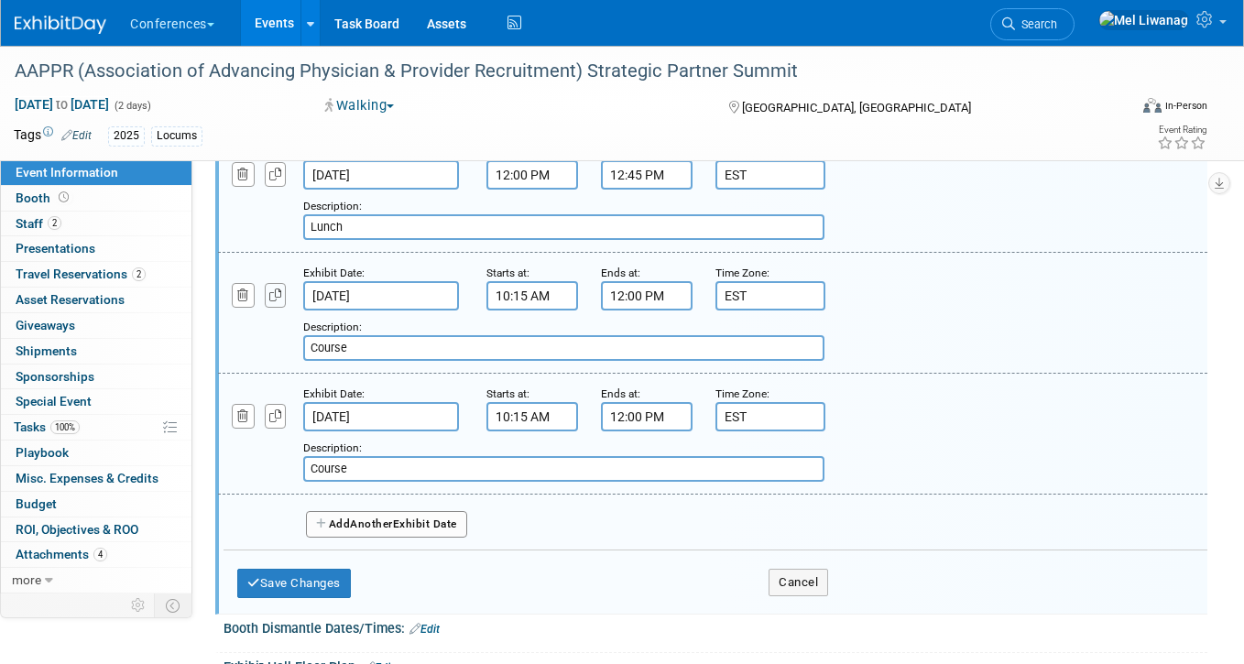
scroll to position [1227, 0]
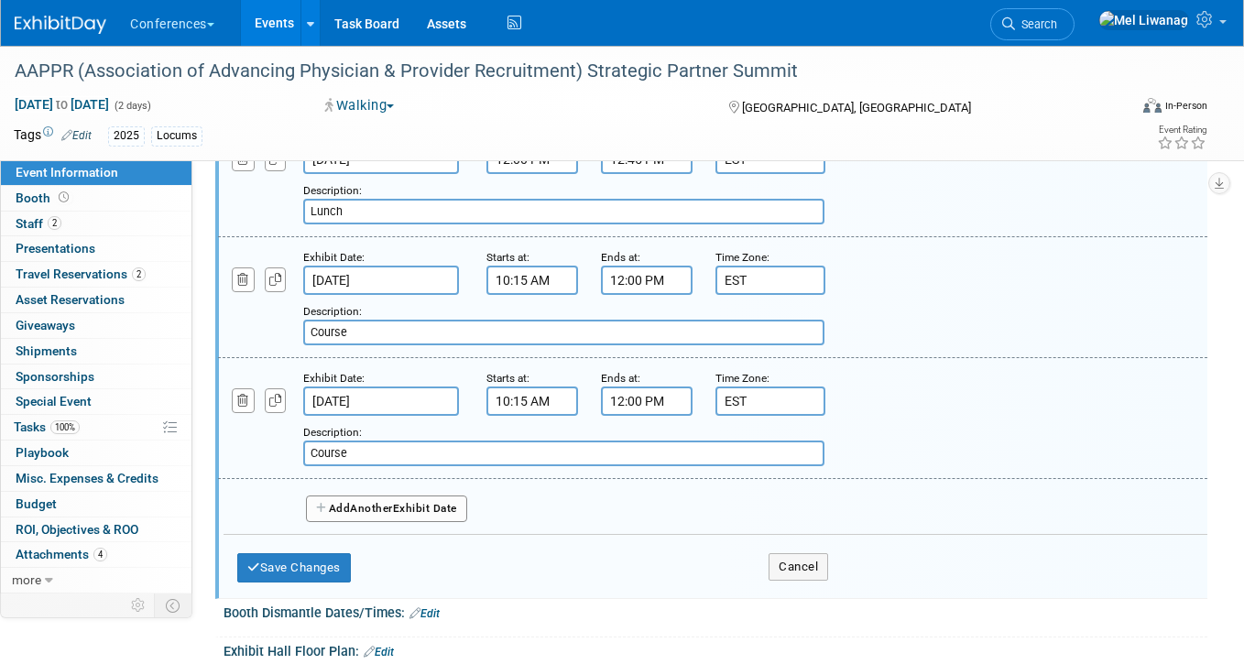
click at [543, 403] on input "10:15 AM" at bounding box center [532, 400] width 92 height 29
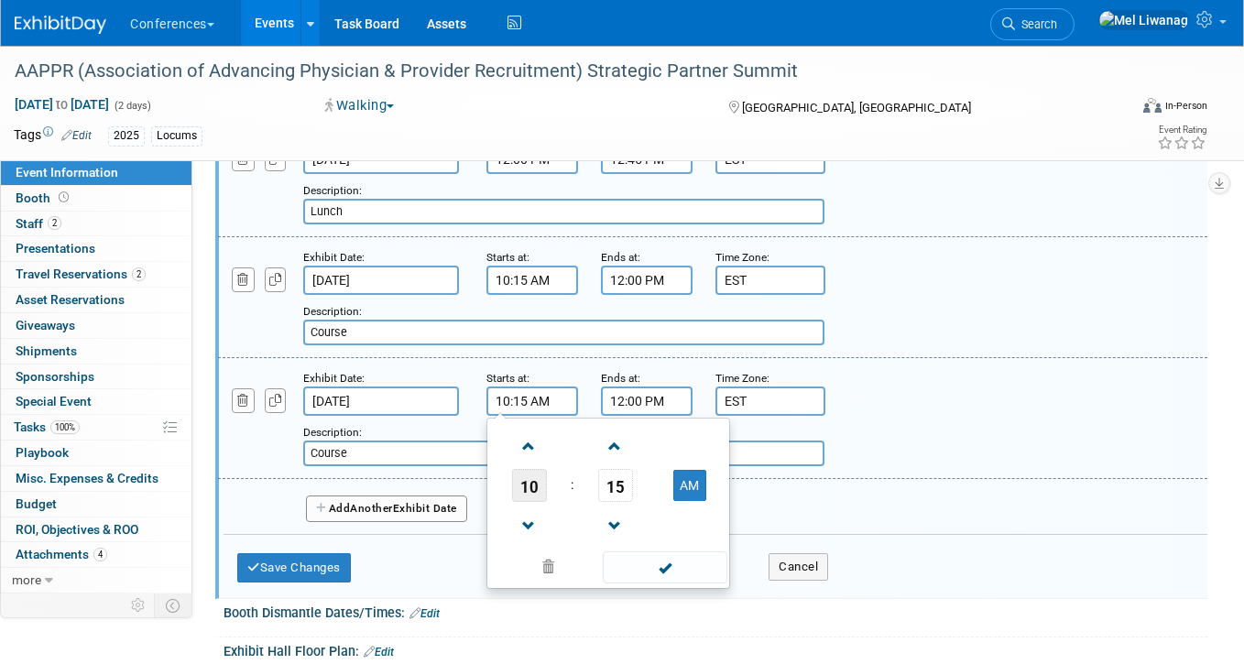
click at [524, 485] on span "10" at bounding box center [529, 485] width 35 height 33
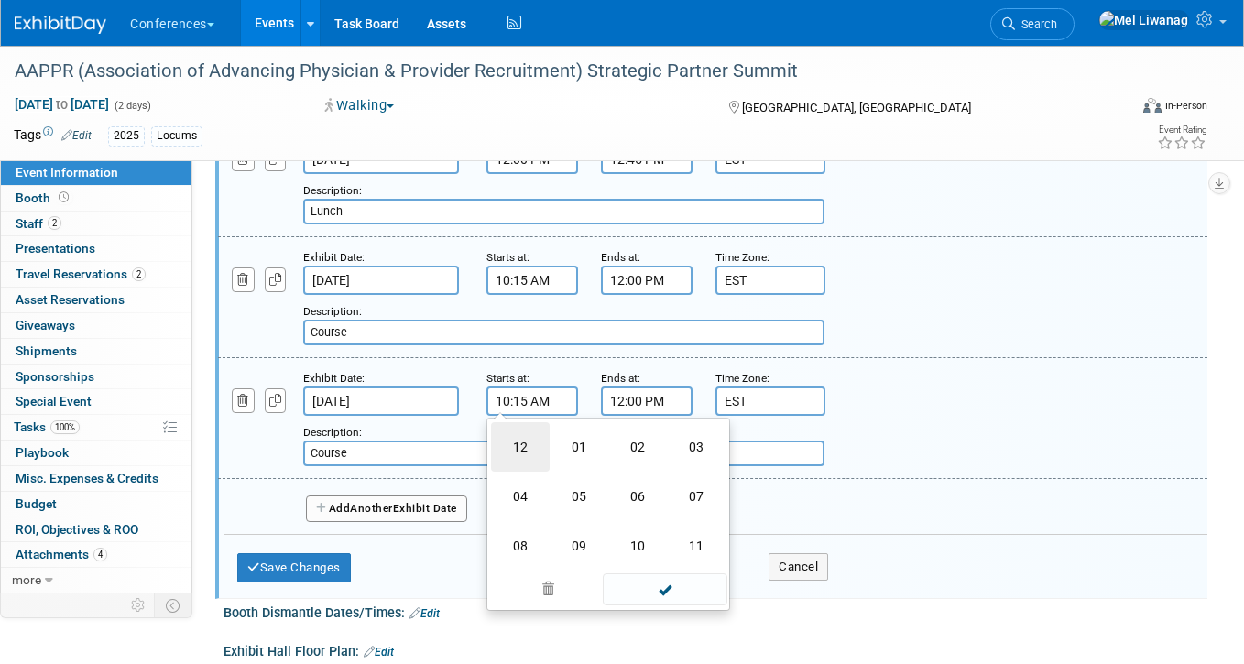
click at [525, 460] on td "12" at bounding box center [520, 446] width 59 height 49
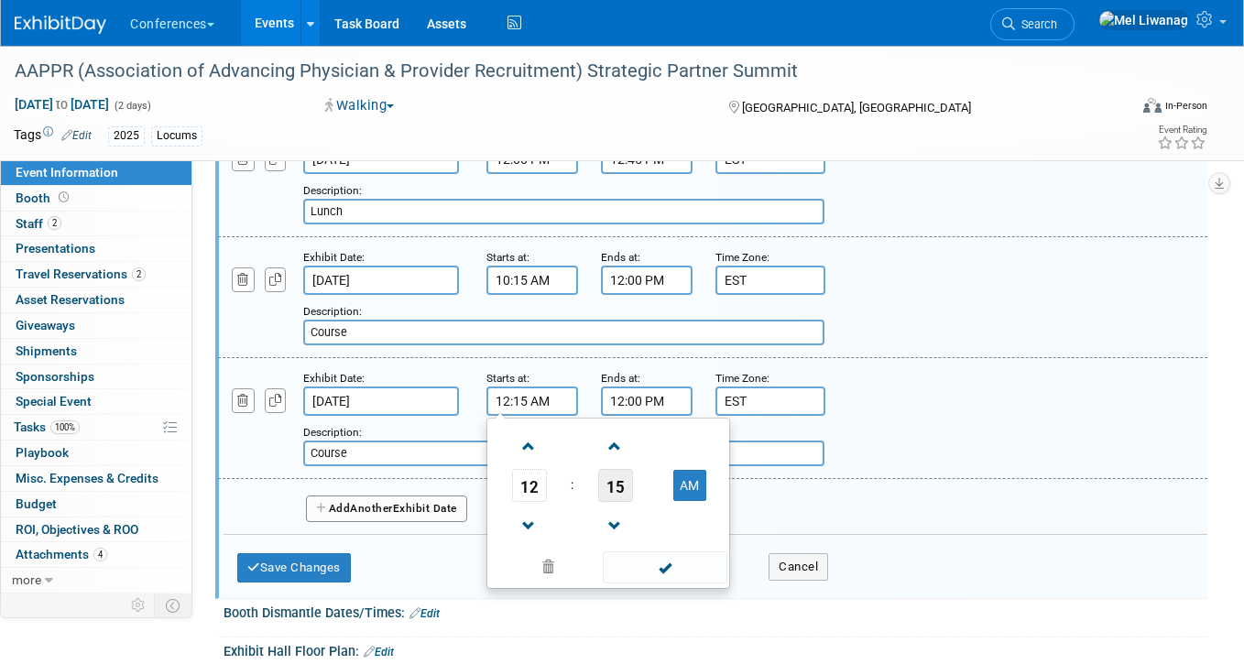
click at [617, 478] on span "15" at bounding box center [615, 485] width 35 height 33
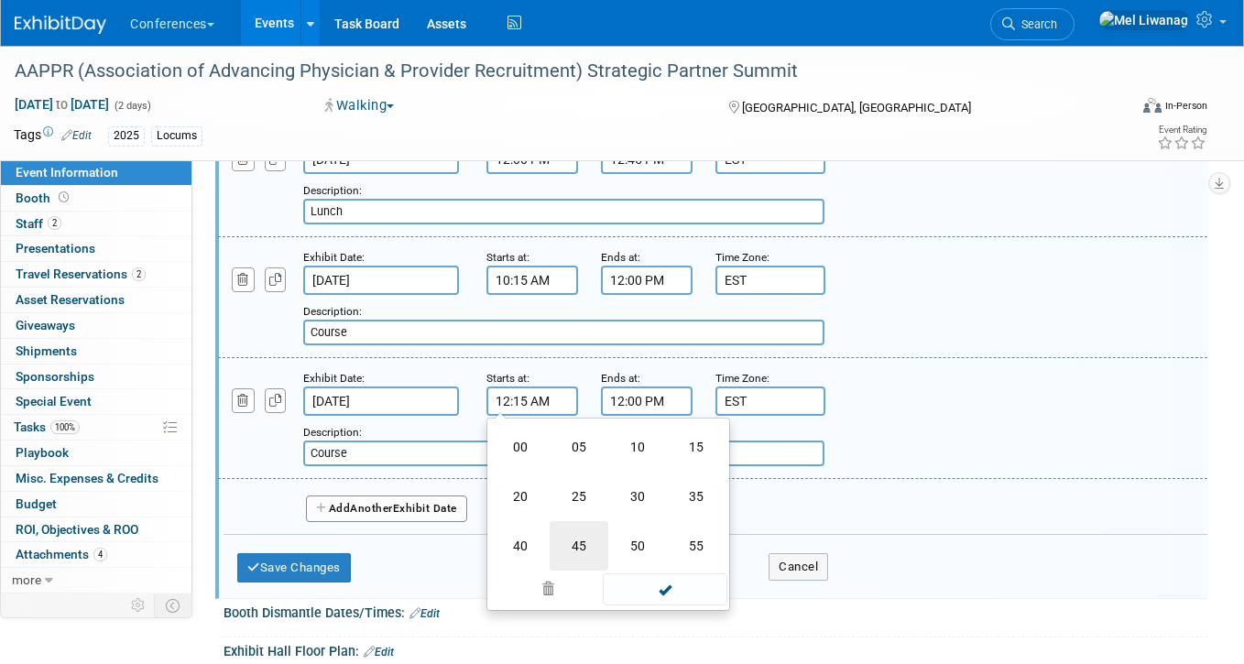
click at [572, 530] on td "45" at bounding box center [578, 545] width 59 height 49
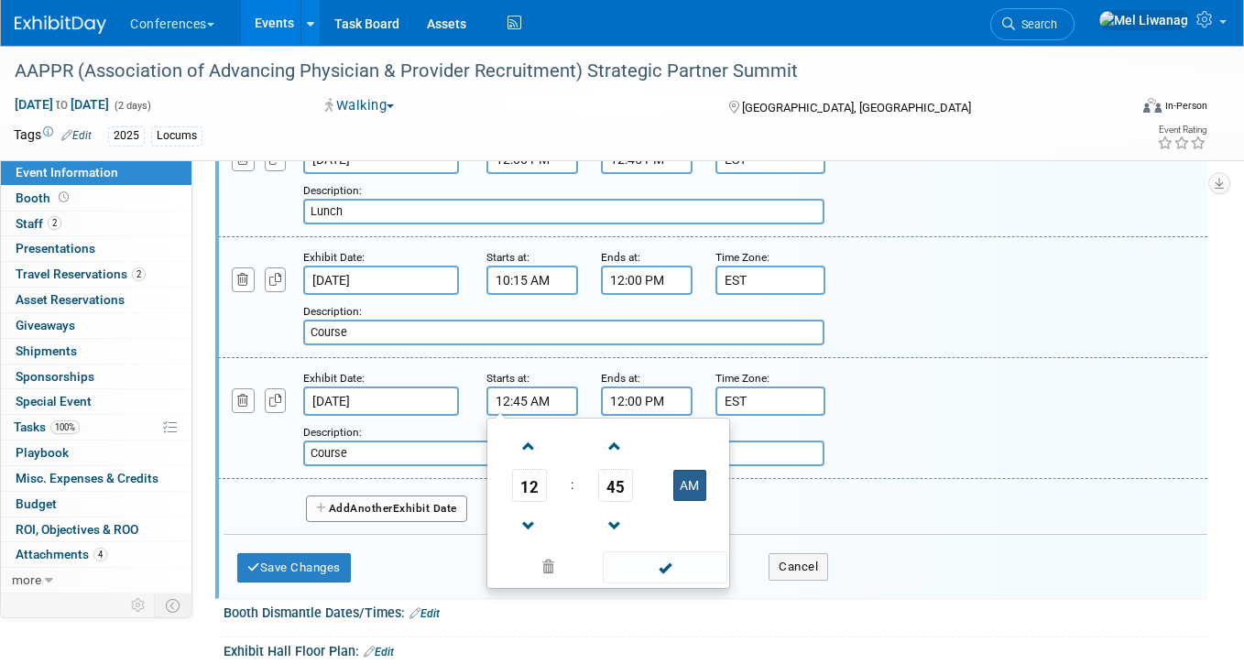
click at [678, 476] on button "AM" at bounding box center [689, 485] width 33 height 31
type input "12:45 PM"
click at [640, 400] on input "12:00 PM" at bounding box center [647, 400] width 92 height 29
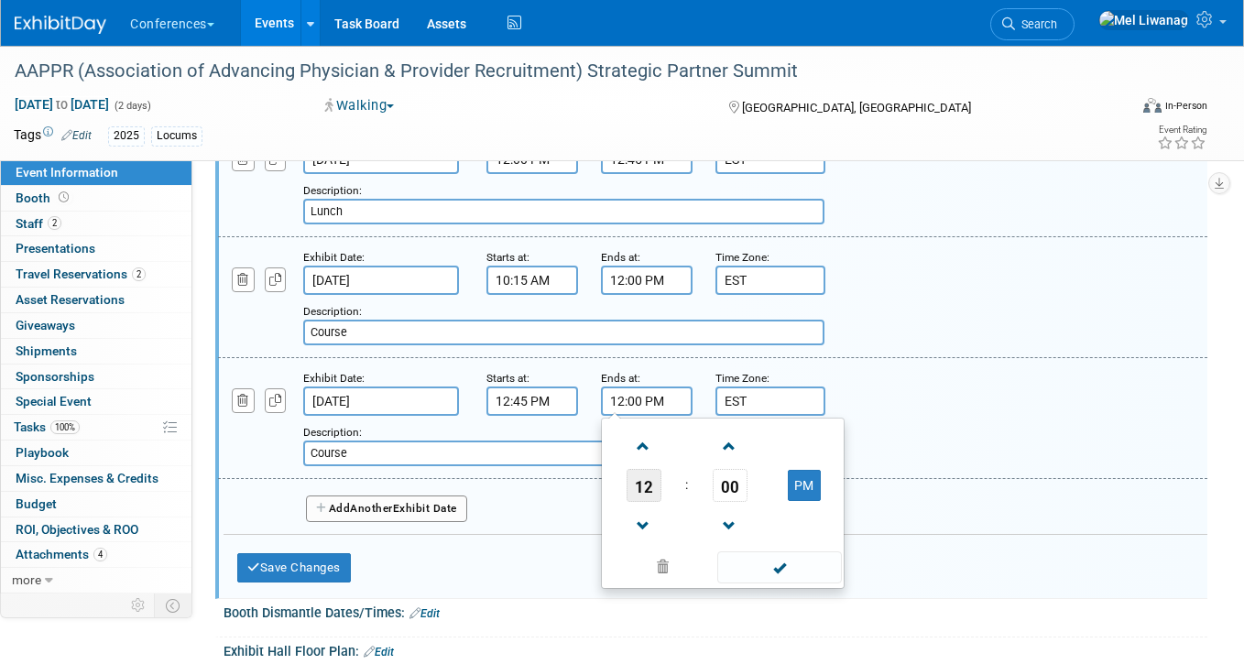
click at [651, 488] on span "12" at bounding box center [643, 485] width 35 height 33
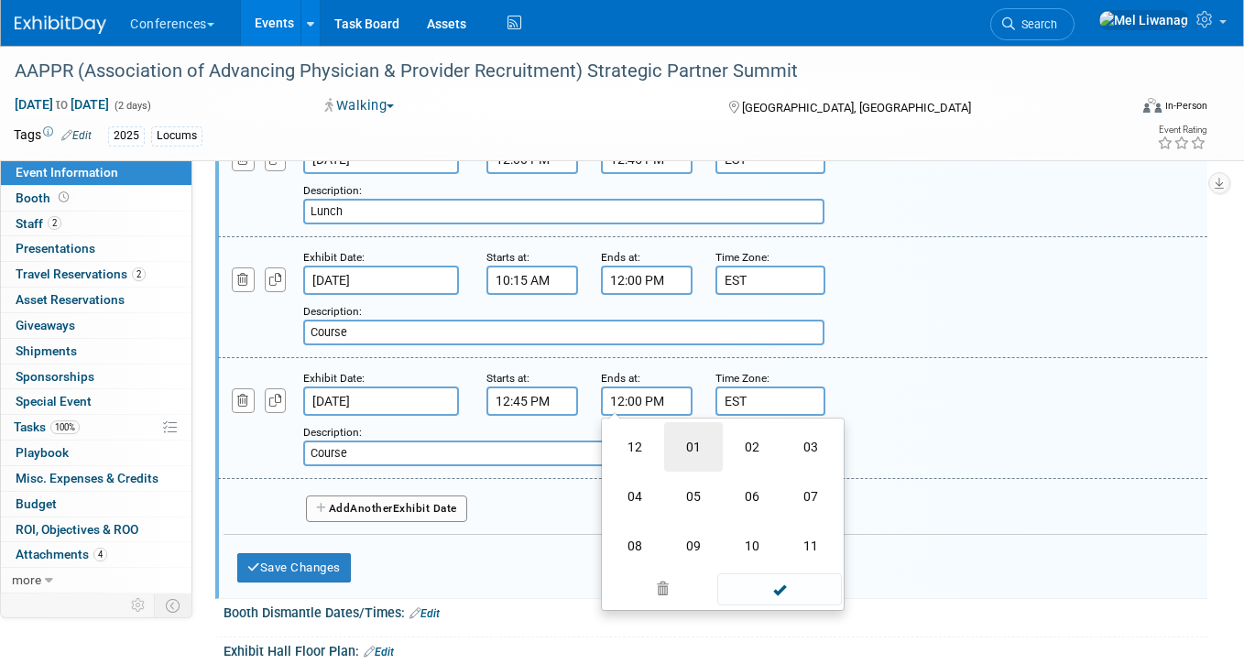
click at [720, 445] on td "01" at bounding box center [693, 446] width 59 height 49
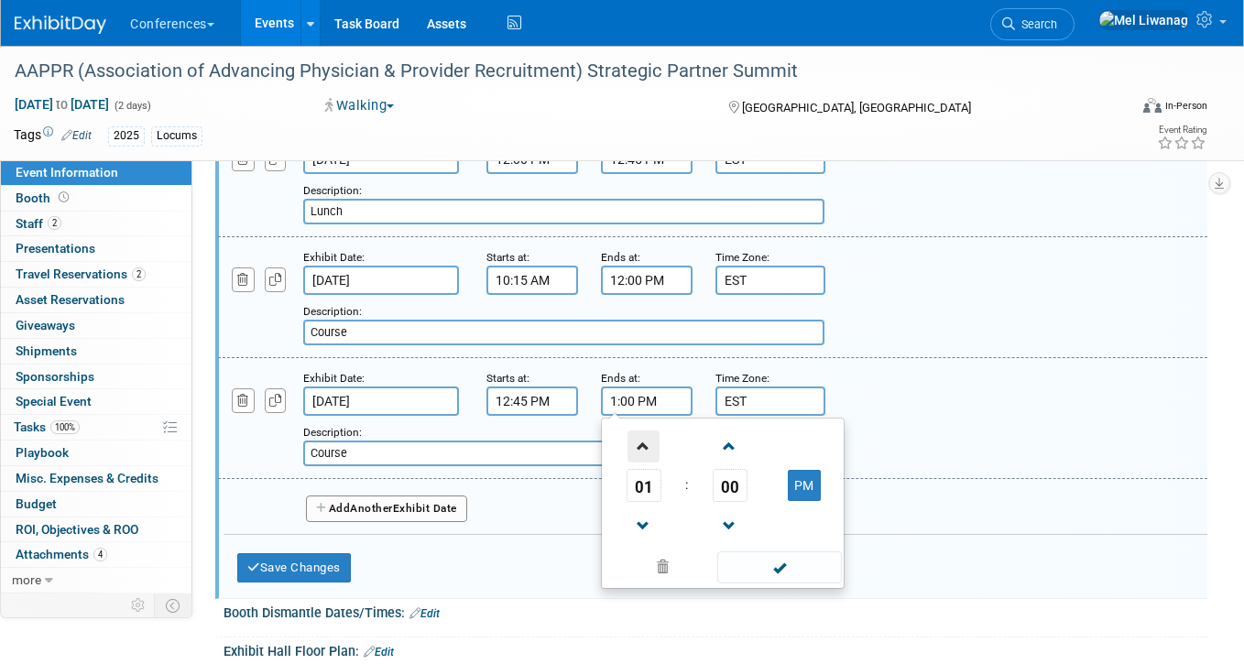
click at [650, 461] on span at bounding box center [643, 446] width 32 height 32
type input "2:00 PM"
click at [482, 462] on input "Course" at bounding box center [563, 453] width 521 height 26
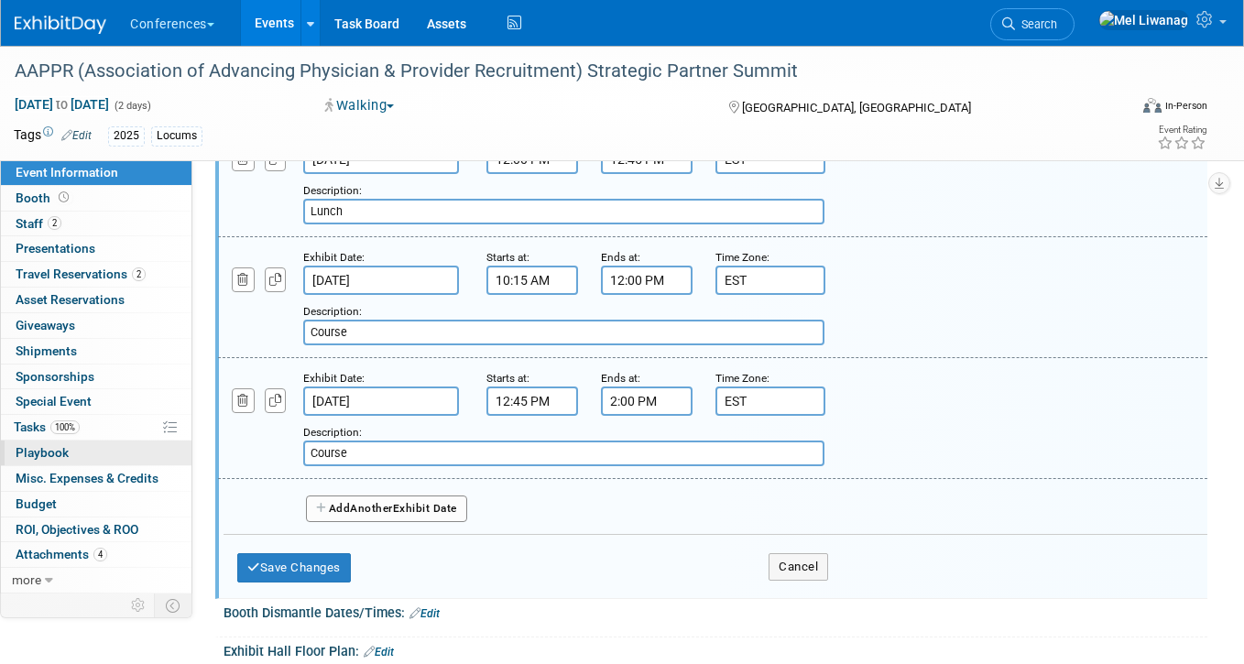
drag, startPoint x: 409, startPoint y: 453, endPoint x: 133, endPoint y: 442, distance: 276.8
type input "Course"
click at [444, 516] on button "Add Another Exhibit Date" at bounding box center [386, 508] width 161 height 27
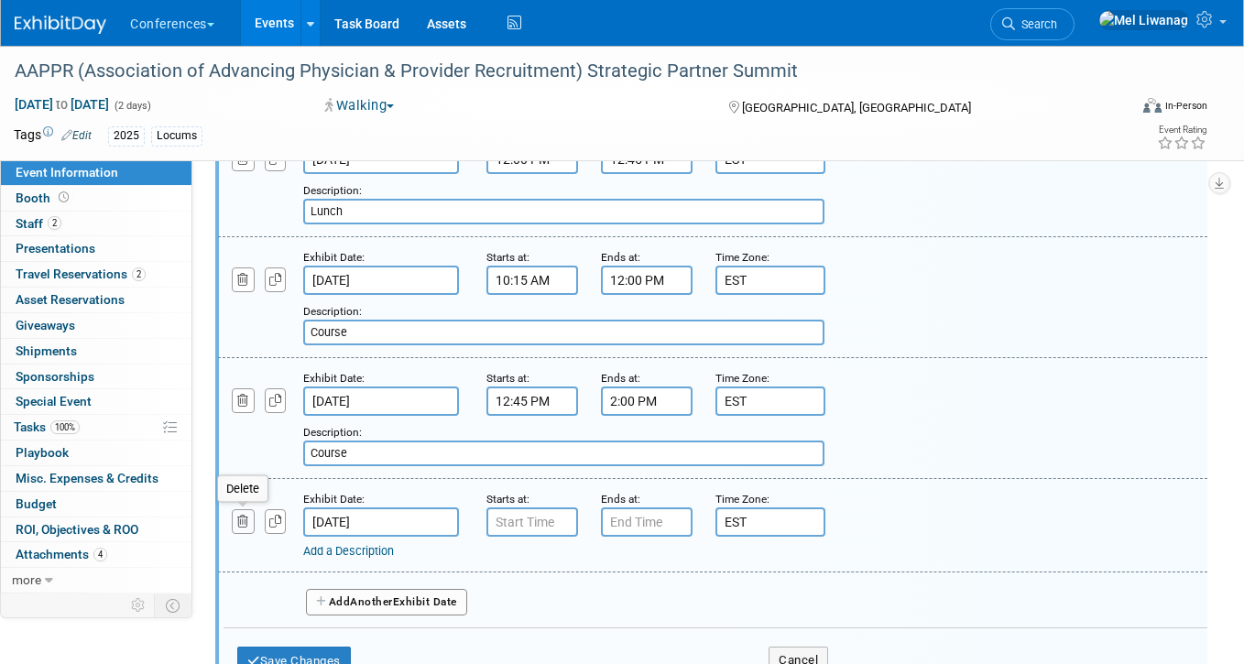
click at [234, 524] on button "button" at bounding box center [243, 521] width 23 height 25
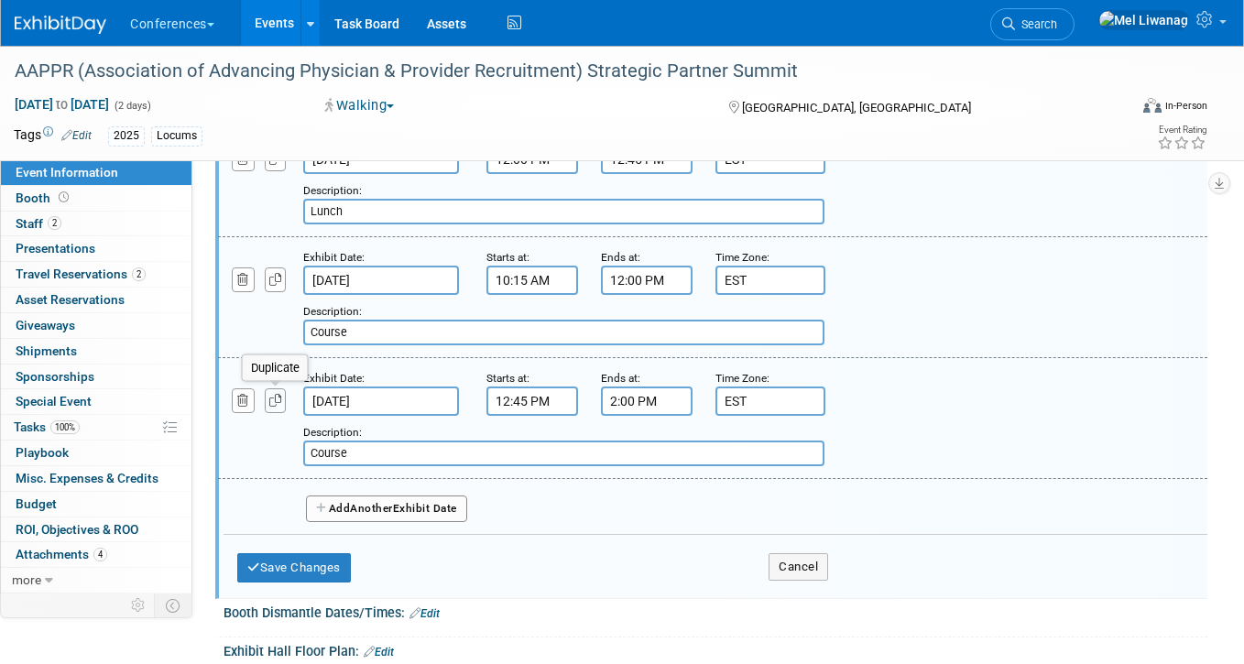
click at [275, 402] on icon "button" at bounding box center [275, 401] width 13 height 12
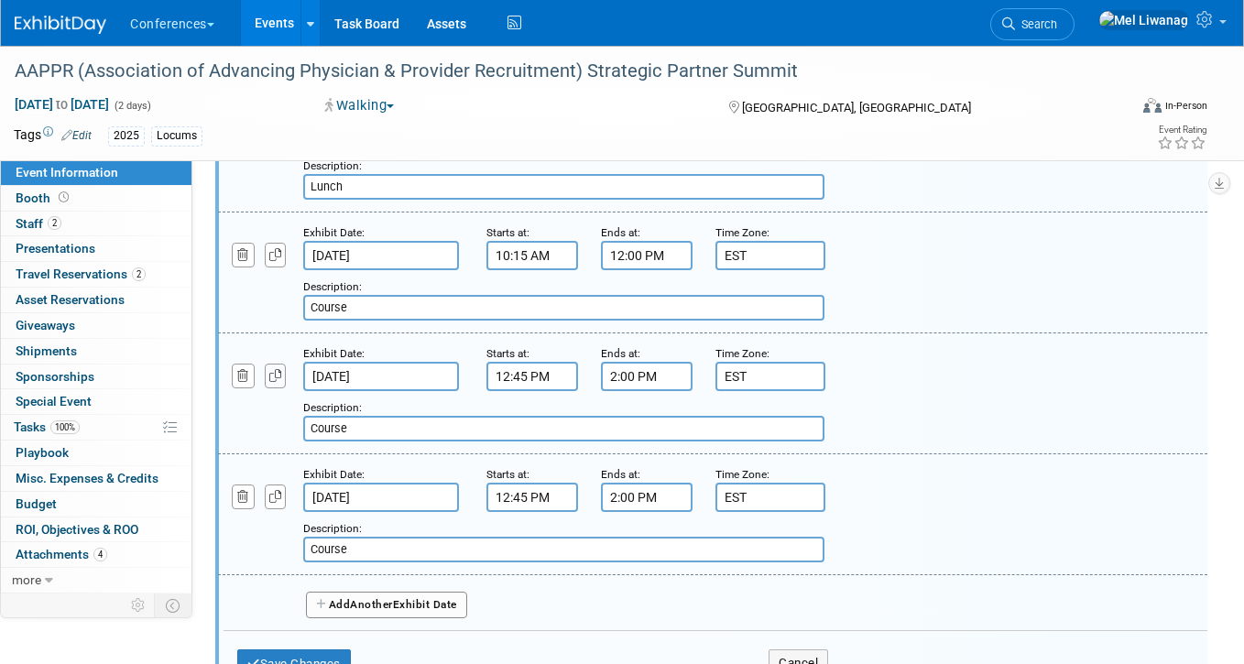
scroll to position [1255, 0]
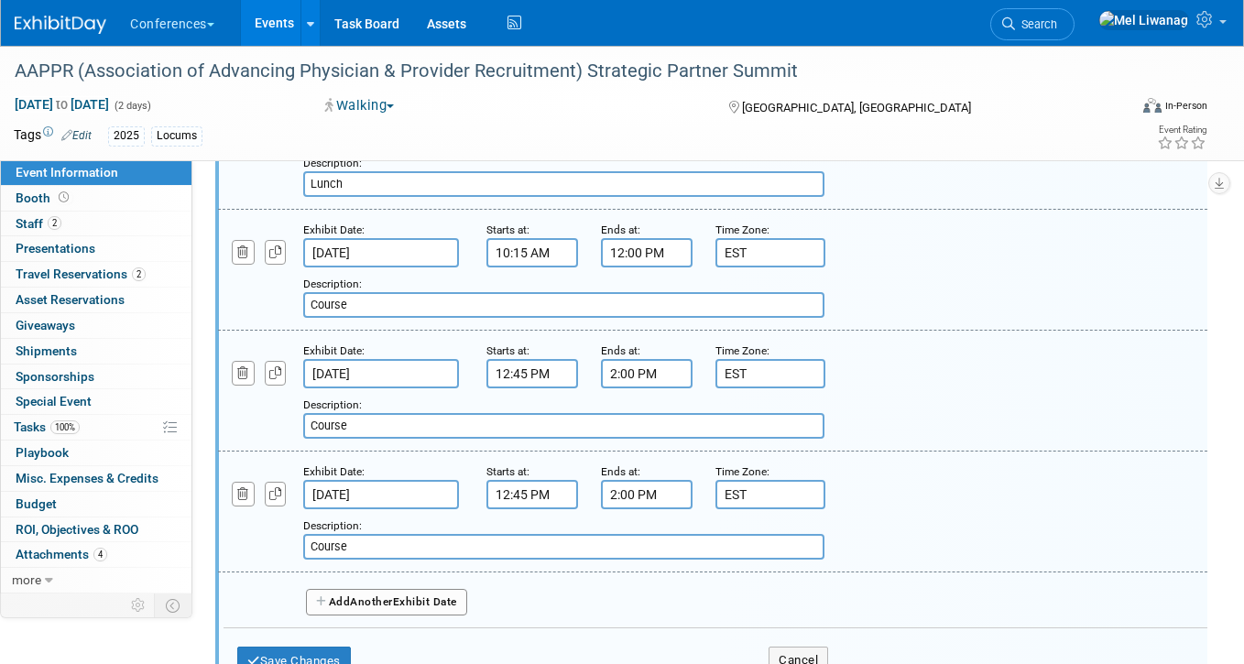
drag, startPoint x: 401, startPoint y: 550, endPoint x: 288, endPoint y: 551, distance: 113.6
click at [288, 551] on div "Add a Description Description: Course" at bounding box center [627, 534] width 847 height 50
type input "Break"
click at [529, 497] on input "12:45 PM" at bounding box center [532, 494] width 92 height 29
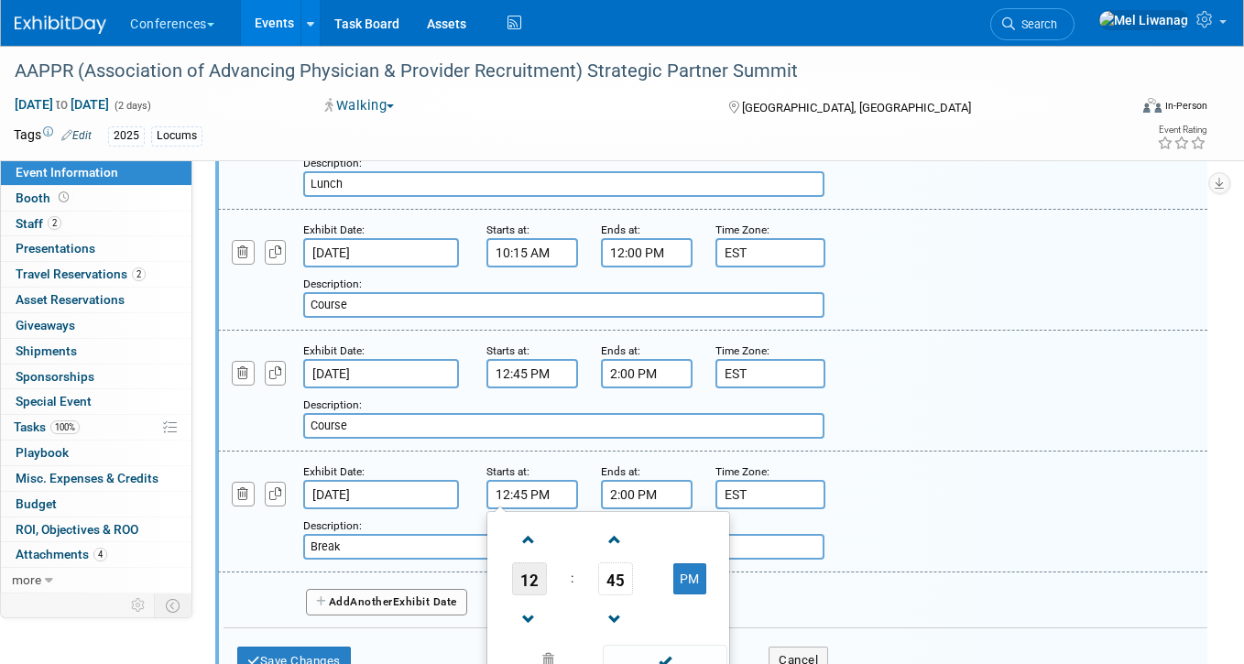
click at [522, 581] on span "12" at bounding box center [529, 578] width 35 height 33
click at [627, 536] on td "02" at bounding box center [637, 540] width 59 height 49
click at [624, 573] on span "45" at bounding box center [615, 578] width 35 height 33
click at [519, 545] on td "00" at bounding box center [520, 540] width 59 height 49
type input "2:00 PM"
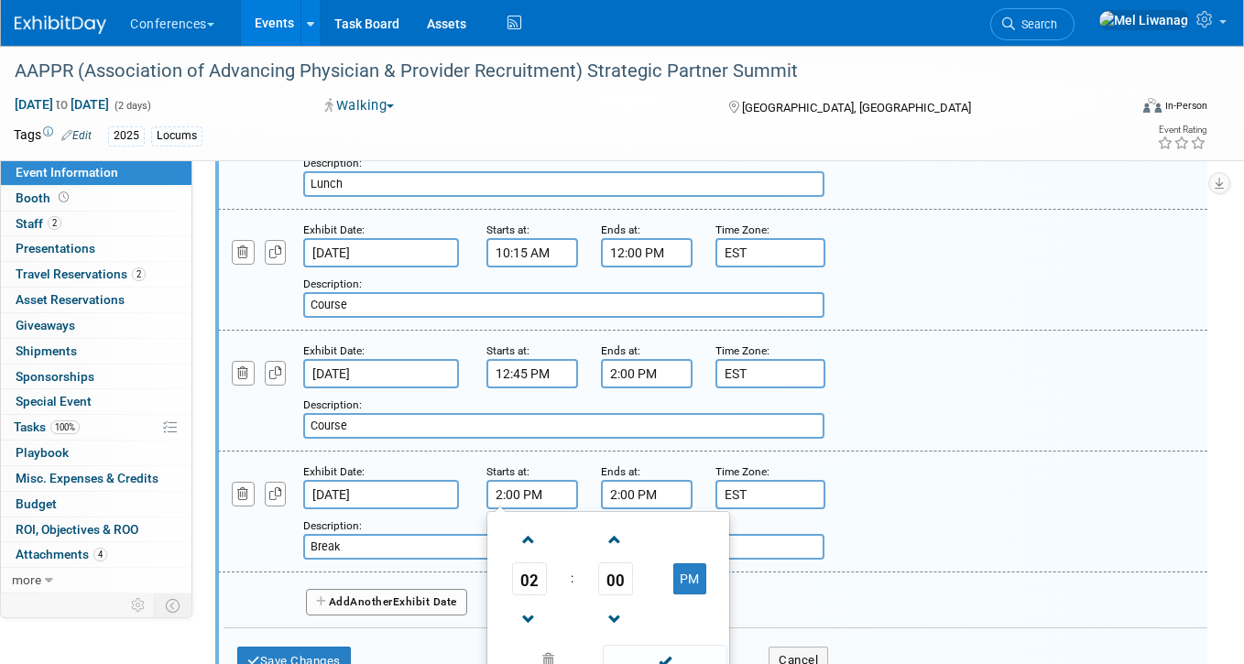
click at [642, 491] on input "2:00 PM" at bounding box center [647, 494] width 92 height 29
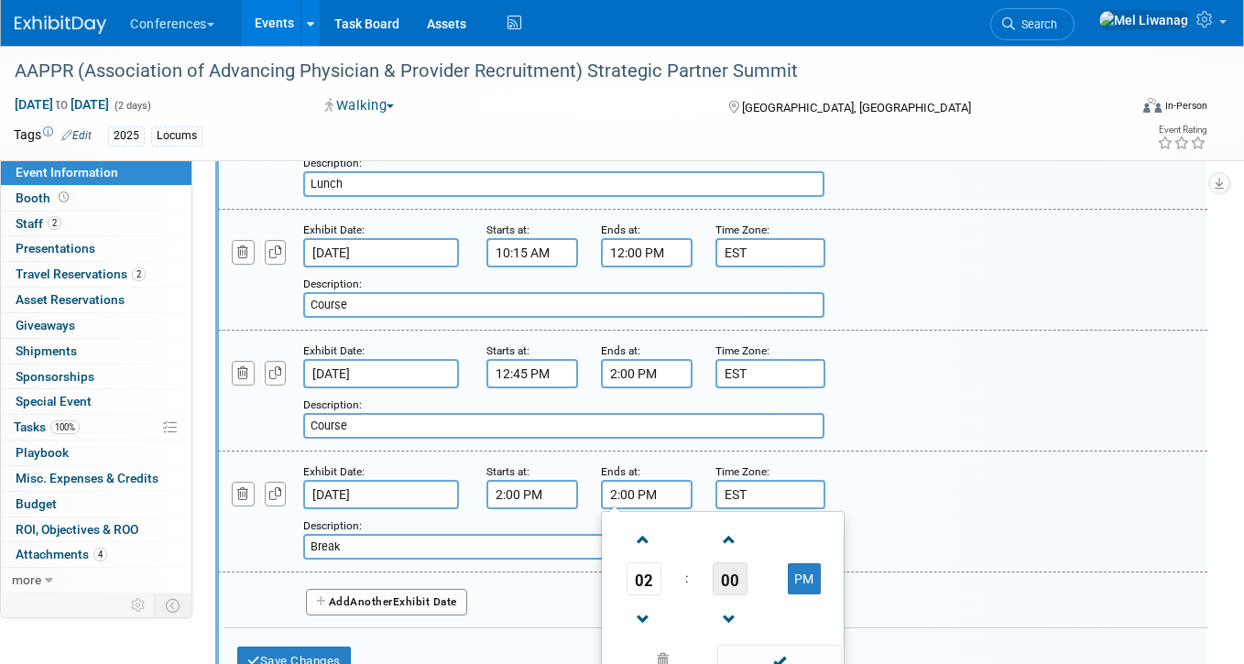
click at [736, 572] on span "00" at bounding box center [729, 578] width 35 height 33
click at [789, 535] on td "15" at bounding box center [810, 540] width 59 height 49
type input "2:15 PM"
click at [886, 509] on div "Add a Description Description: Break" at bounding box center [670, 534] width 734 height 50
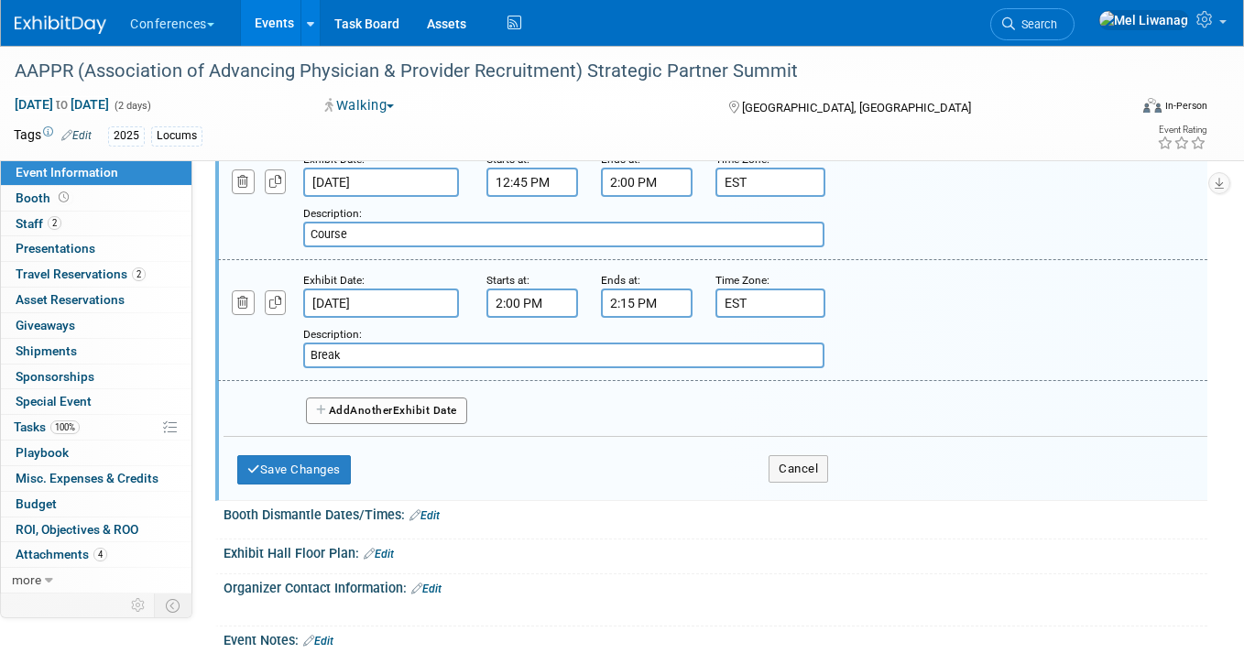
scroll to position [1451, 0]
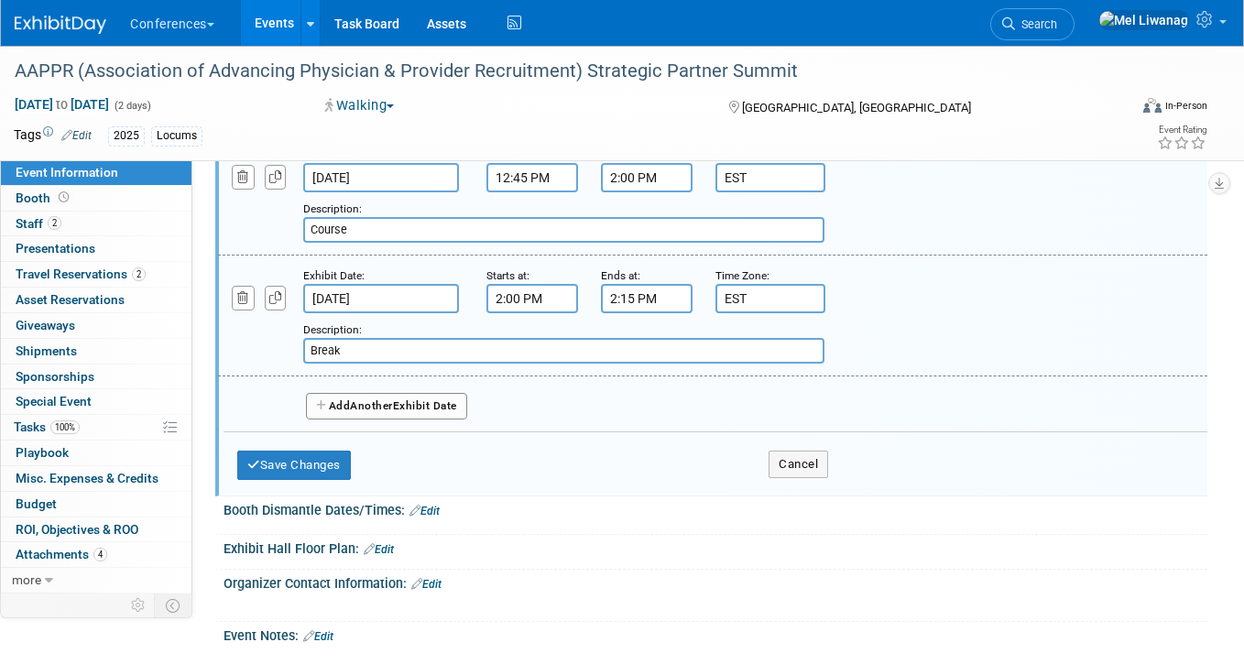
click at [386, 405] on span "Another" at bounding box center [371, 405] width 43 height 13
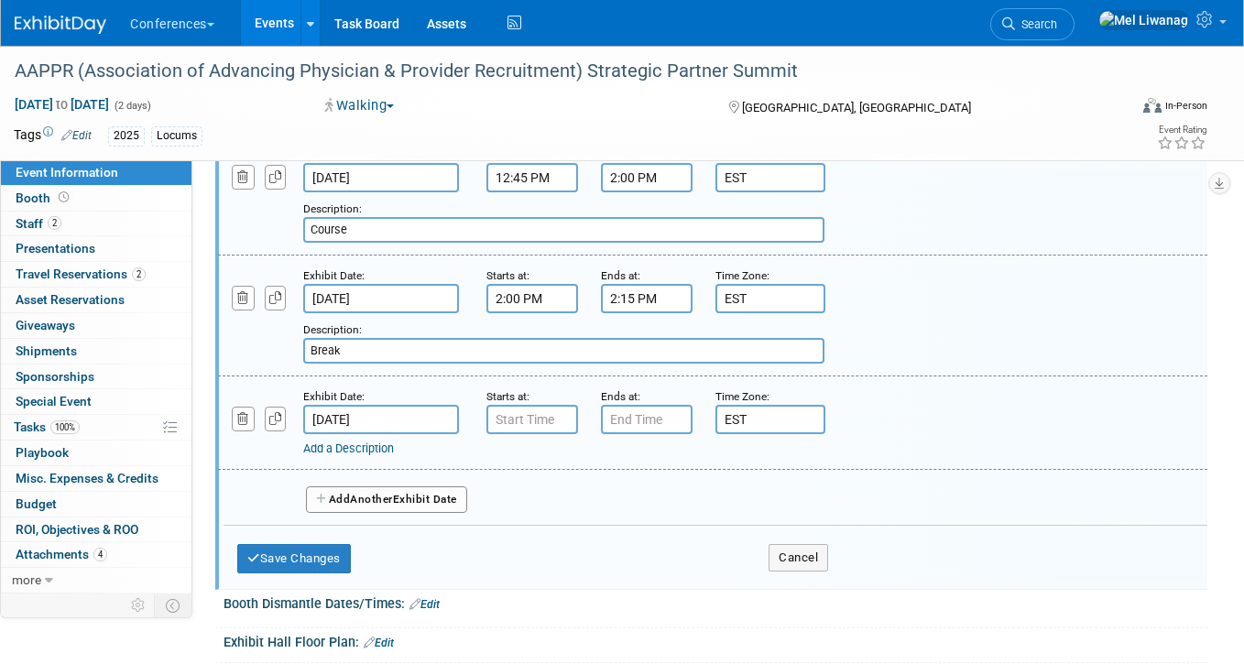
click at [289, 418] on div "Exhibit Date: Sep 26, 2025" at bounding box center [380, 410] width 183 height 48
click at [351, 410] on input "Sep 26, 2025" at bounding box center [381, 419] width 156 height 29
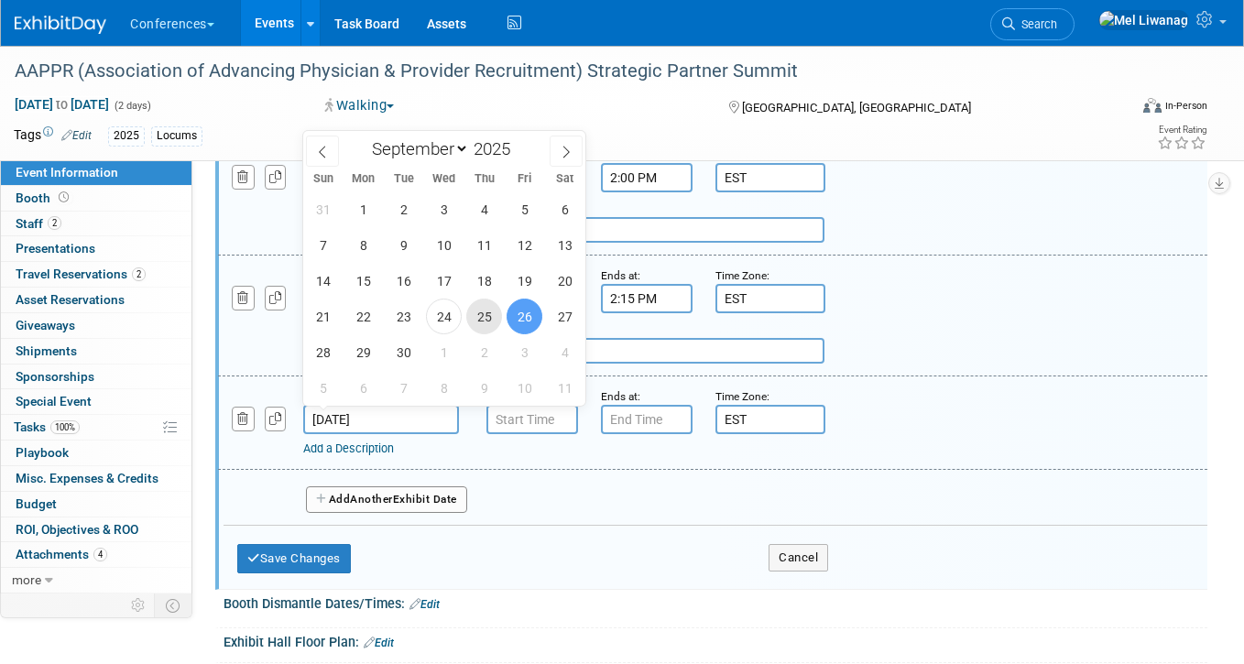
click at [484, 317] on span "25" at bounding box center [484, 317] width 36 height 36
type input "Sep 25, 2025"
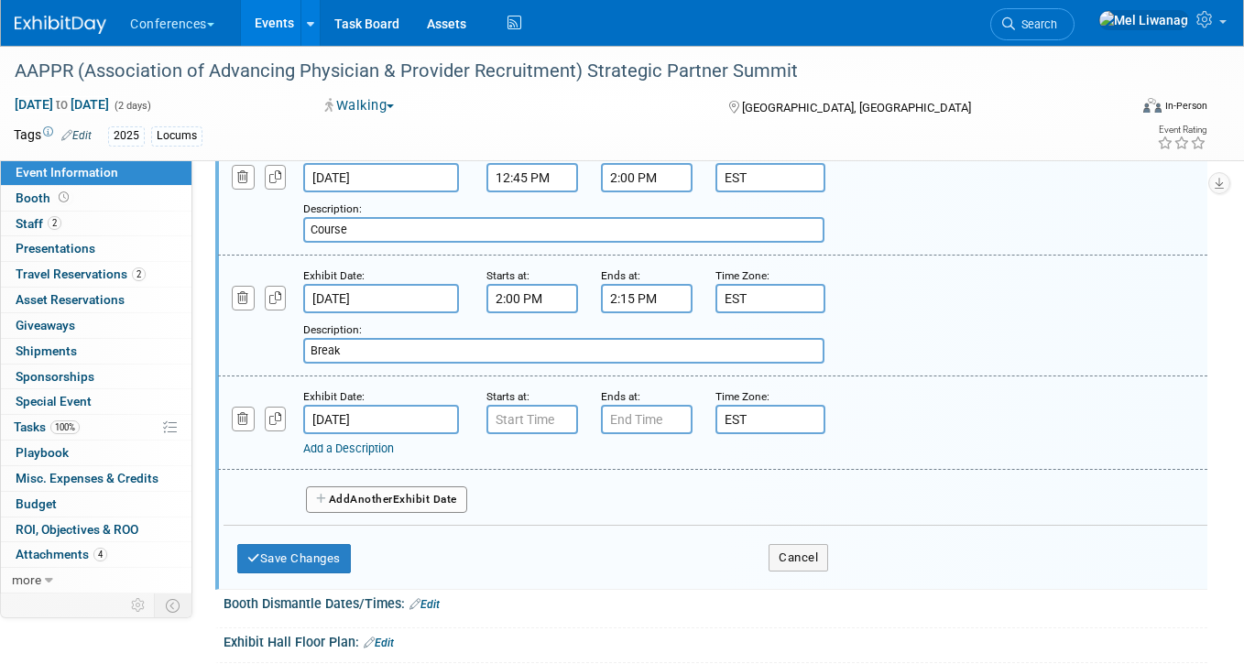
click at [384, 441] on link "Add a Description" at bounding box center [348, 448] width 91 height 14
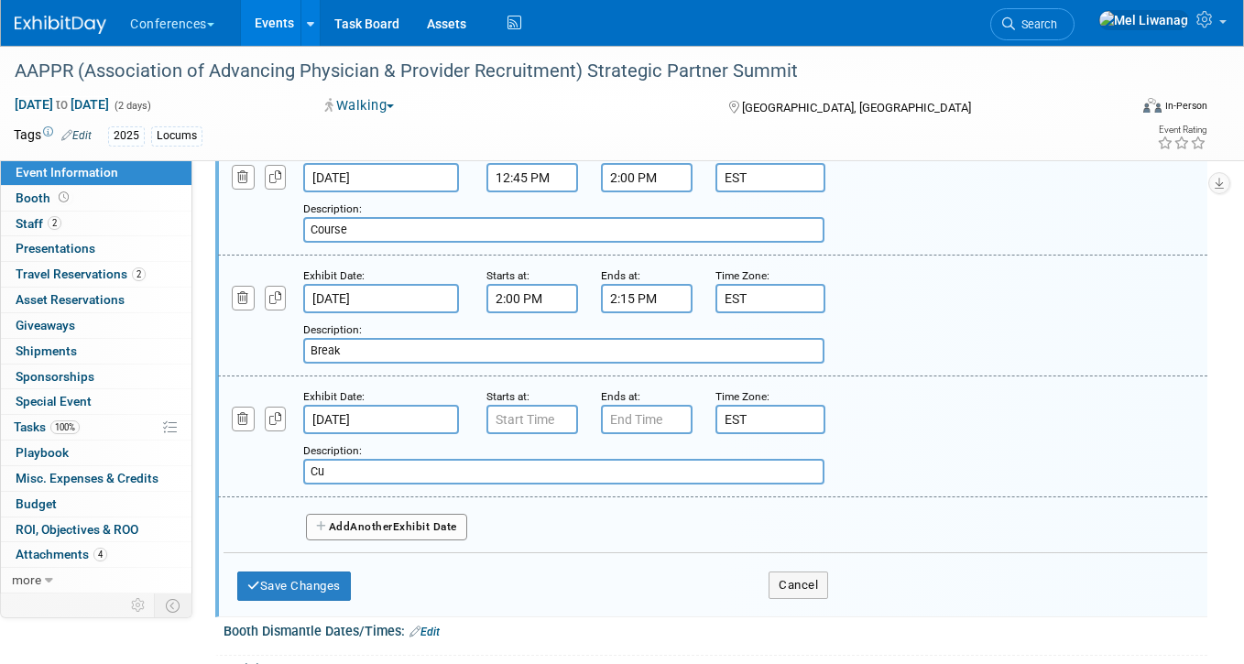
type input "C"
type input "o"
type input "Course"
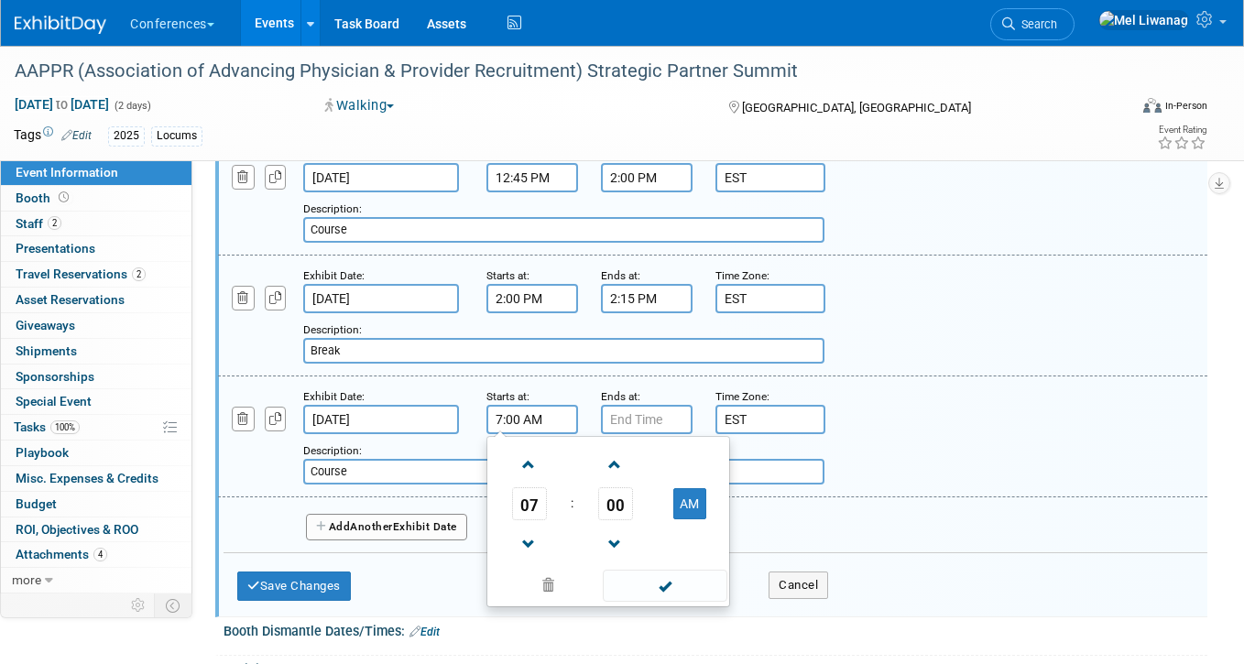
click at [503, 419] on input "7:00 AM" at bounding box center [532, 419] width 92 height 29
click at [537, 514] on span "07" at bounding box center [529, 503] width 35 height 33
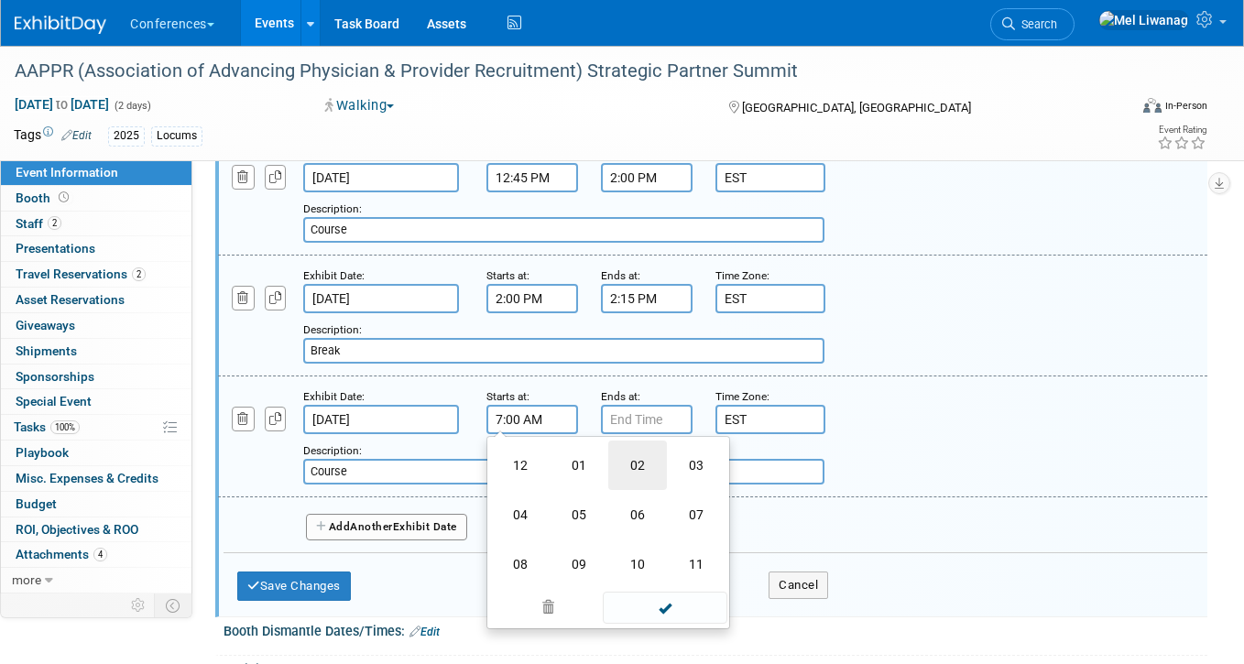
click at [646, 470] on td "02" at bounding box center [637, 464] width 59 height 49
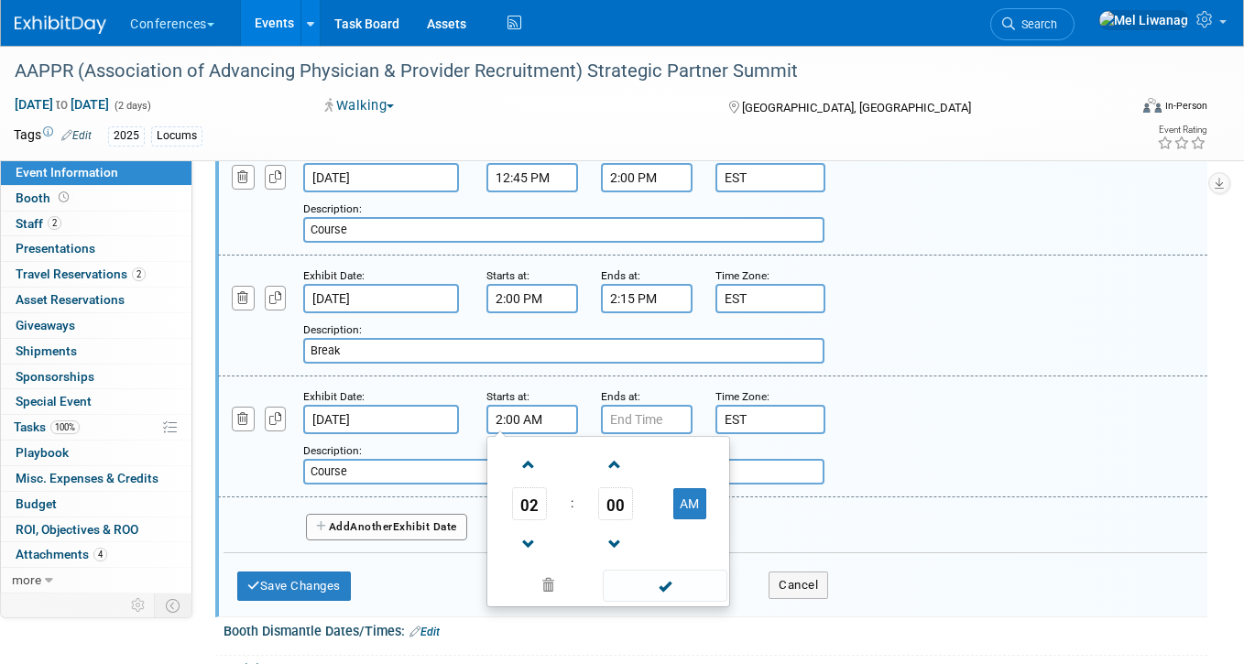
click at [669, 495] on td "AM" at bounding box center [689, 503] width 72 height 33
click at [685, 495] on button "AM" at bounding box center [689, 503] width 33 height 31
type input "2:00 PM"
click at [638, 420] on input "7:00 PM" at bounding box center [647, 419] width 92 height 29
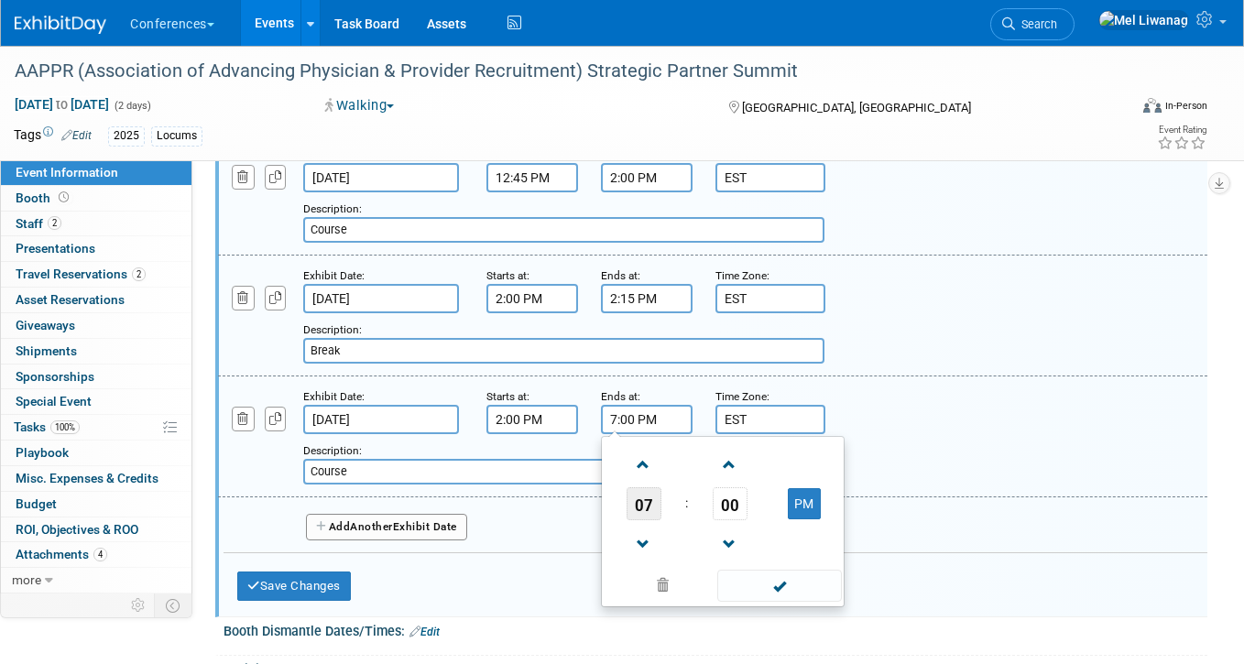
click at [642, 511] on span "07" at bounding box center [643, 503] width 35 height 33
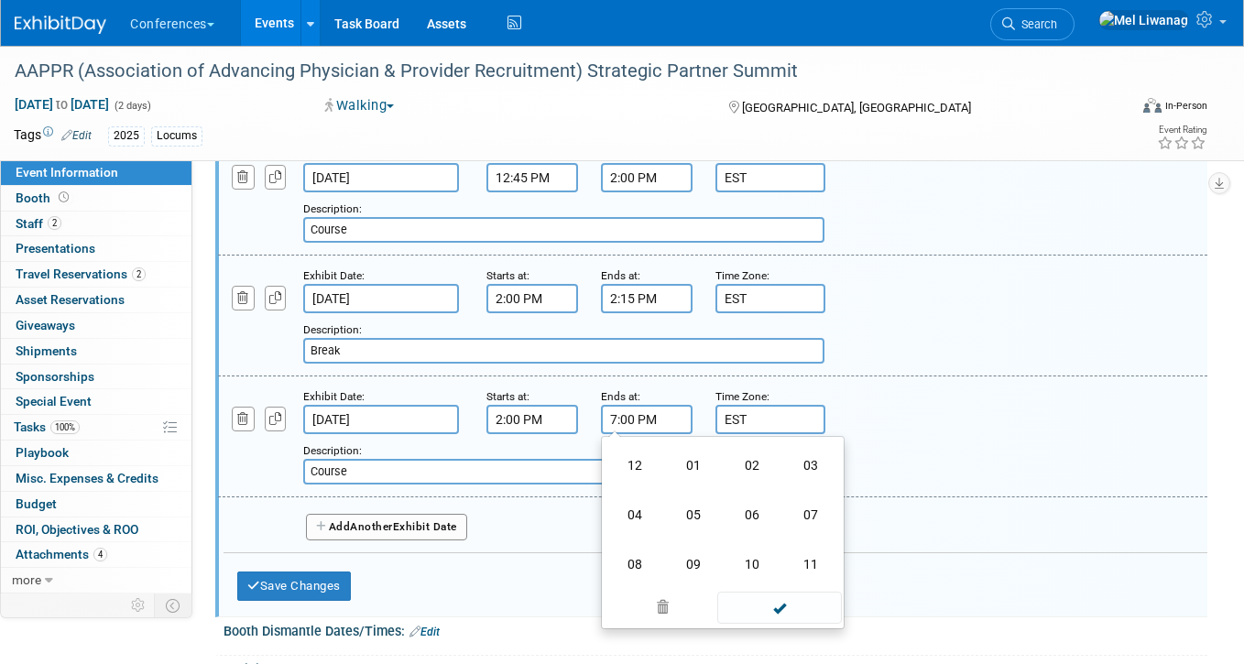
click at [734, 471] on td "02" at bounding box center [752, 464] width 59 height 49
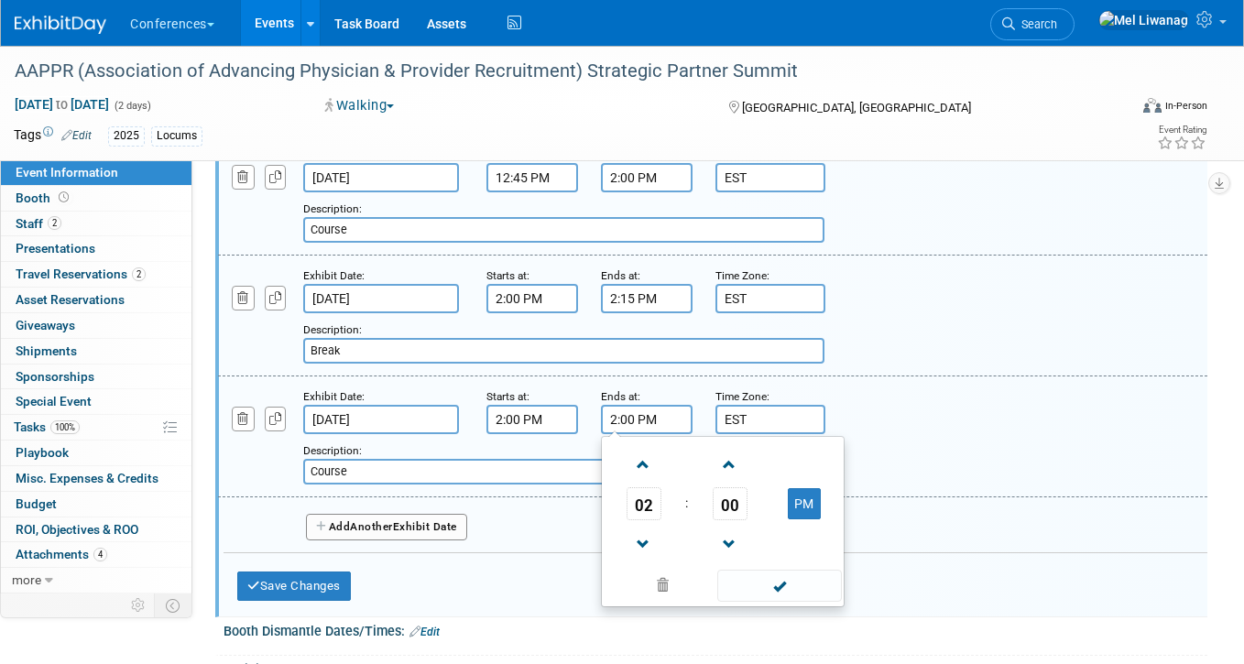
click at [735, 499] on span "00" at bounding box center [729, 503] width 35 height 33
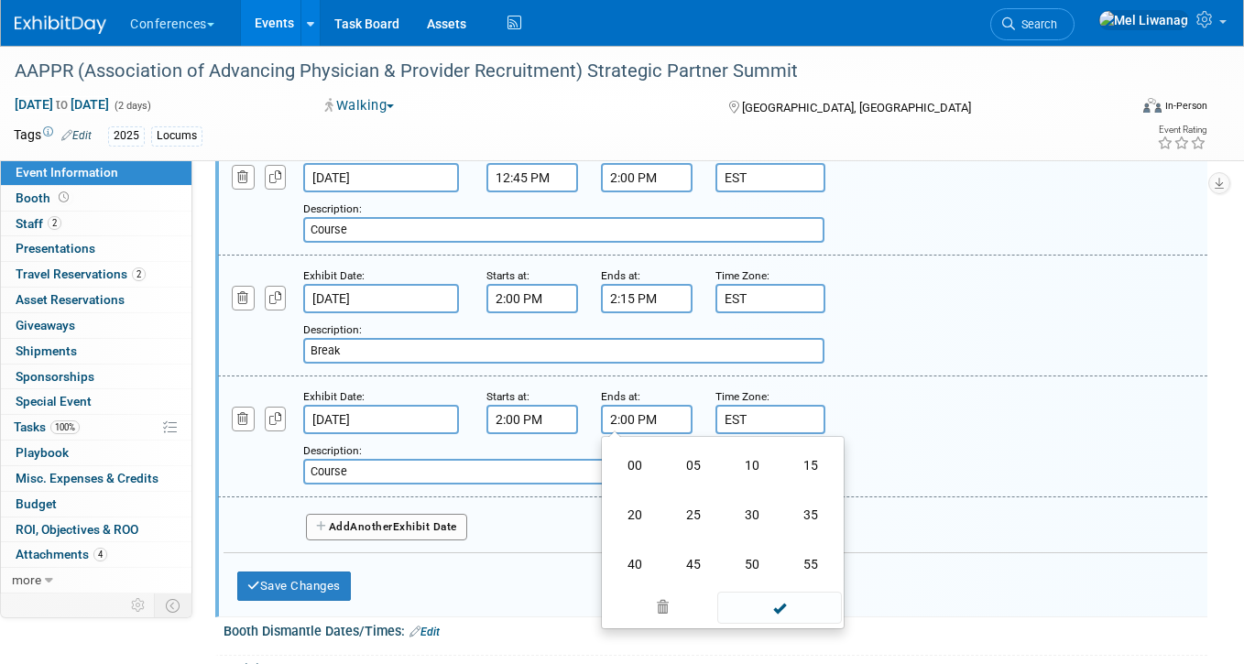
click at [799, 470] on td "15" at bounding box center [810, 464] width 59 height 49
type input "2:15 PM"
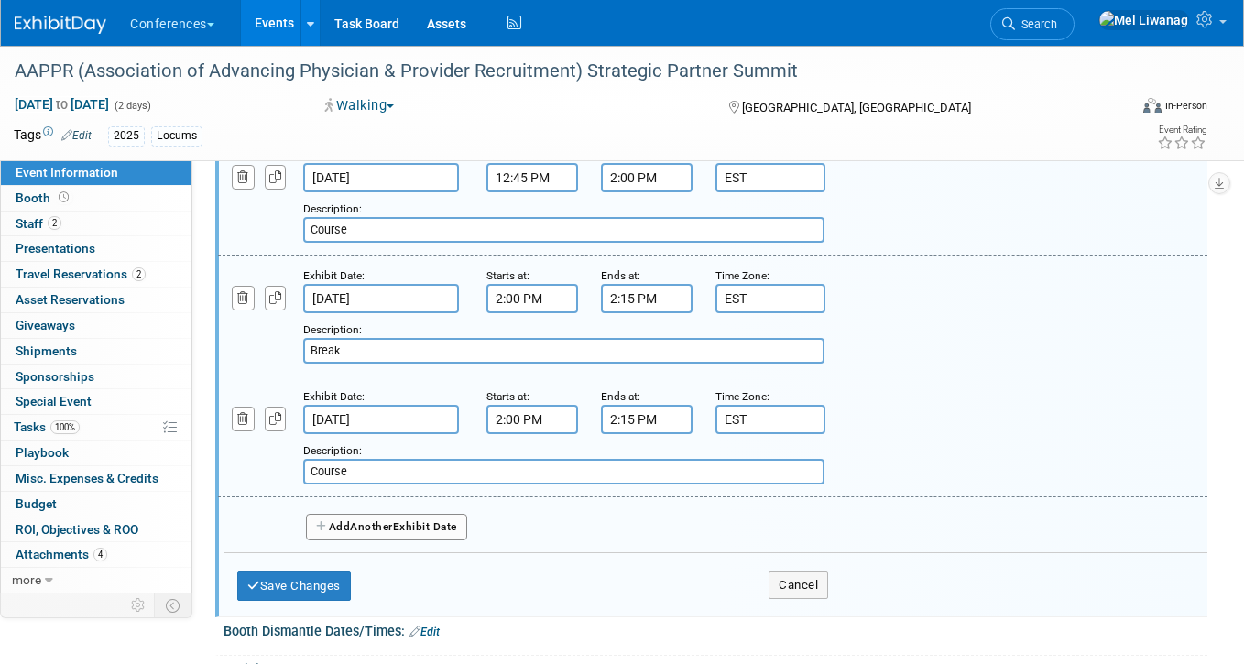
click at [927, 445] on div "Description: Course" at bounding box center [670, 462] width 734 height 44
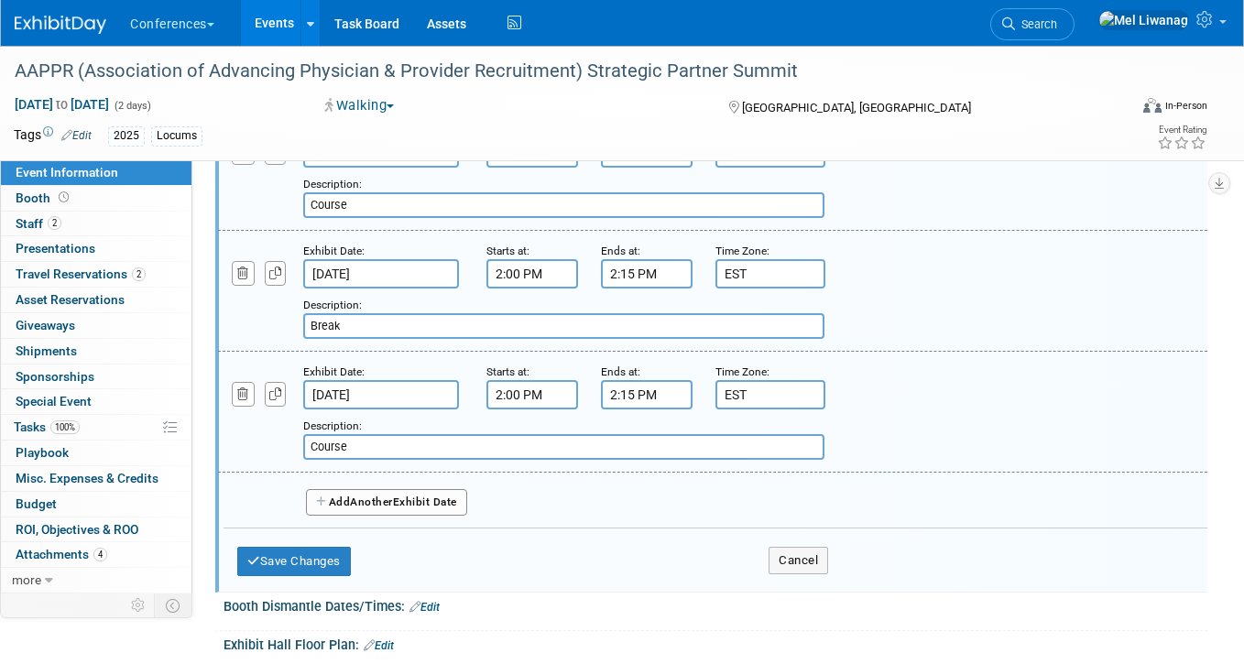
scroll to position [1475, 0]
click at [269, 394] on icon "button" at bounding box center [275, 394] width 13 height 12
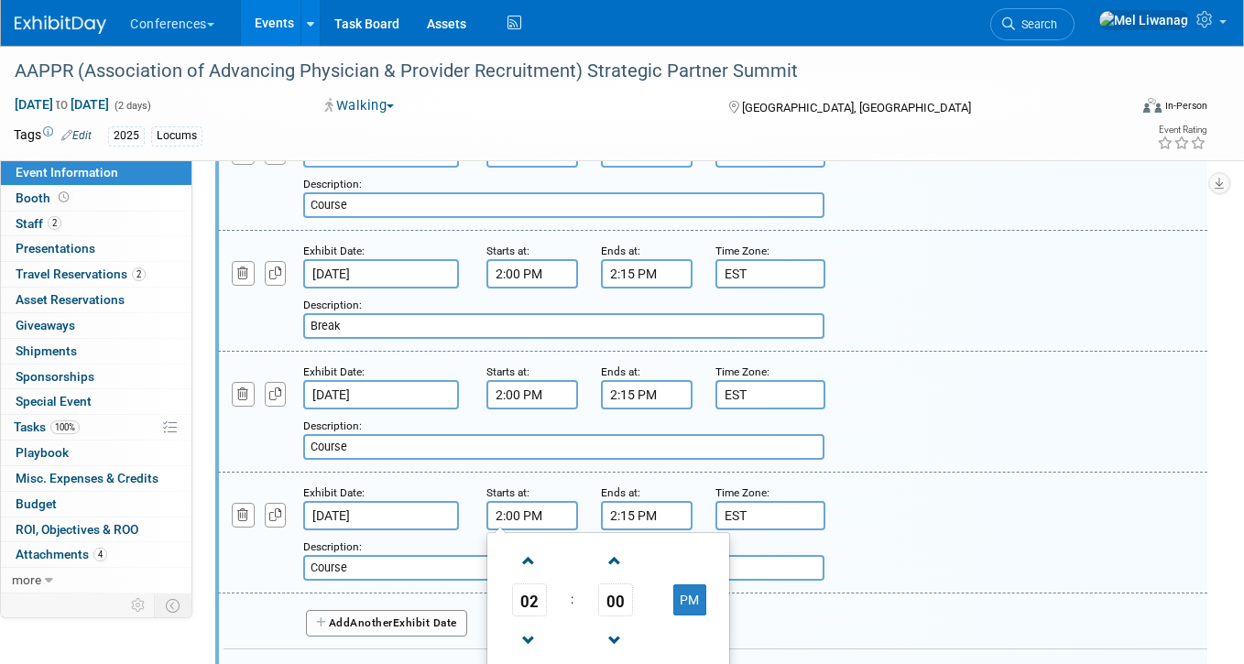
click at [515, 515] on input "2:00 PM" at bounding box center [532, 515] width 92 height 29
click at [613, 604] on span "00" at bounding box center [615, 599] width 35 height 33
click at [690, 560] on td "15" at bounding box center [696, 561] width 59 height 49
type input "2:15 PM"
click at [652, 519] on input "2:15 PM" at bounding box center [647, 515] width 92 height 29
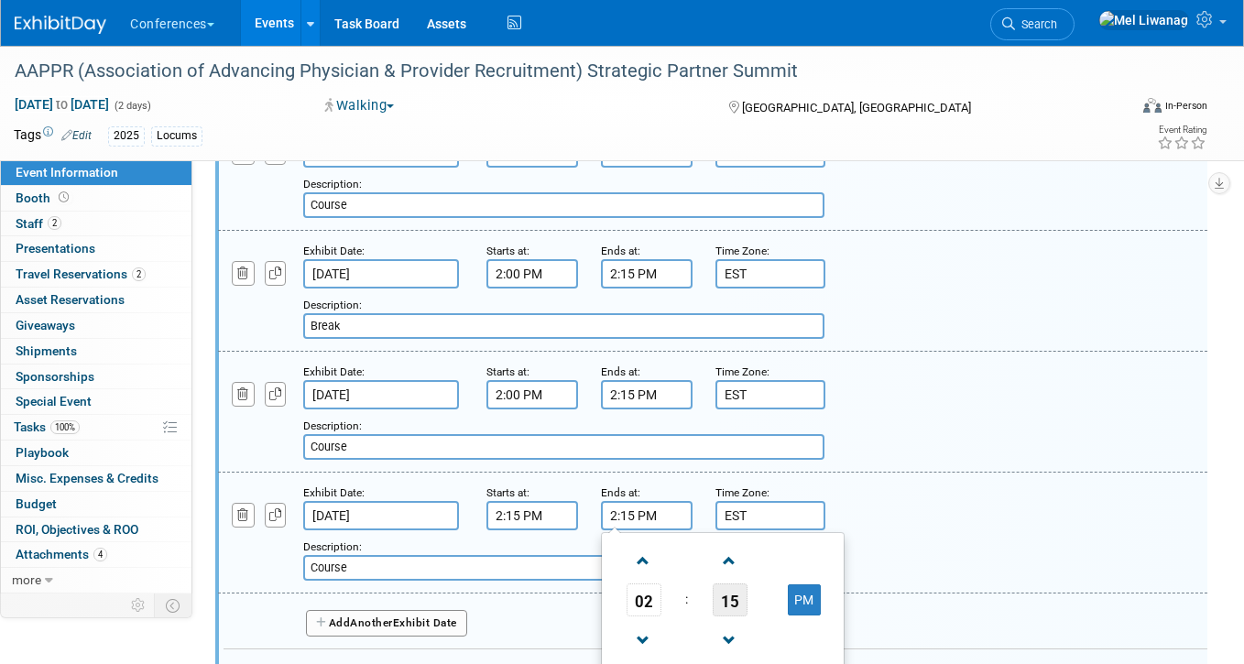
click at [714, 593] on span "15" at bounding box center [729, 599] width 35 height 33
click at [684, 643] on td "45" at bounding box center [693, 660] width 59 height 49
type input "2:45 PM"
click at [1007, 497] on div "Add a Description Description: Course" at bounding box center [712, 532] width 1016 height 98
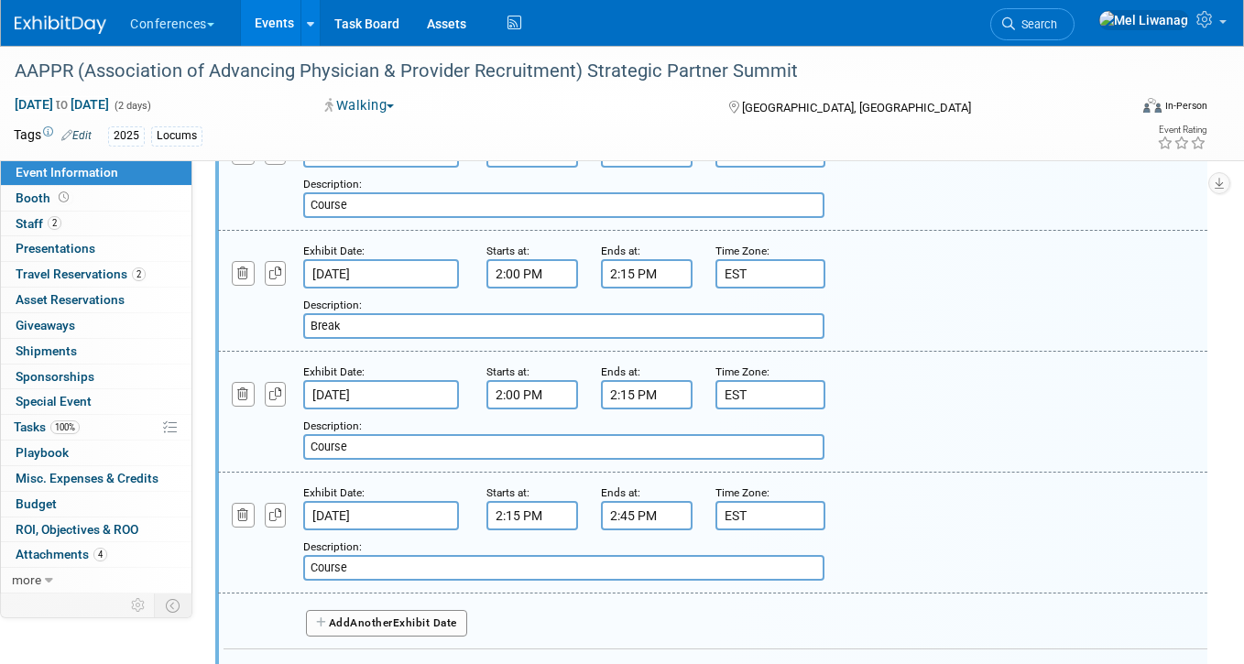
scroll to position [1637, 0]
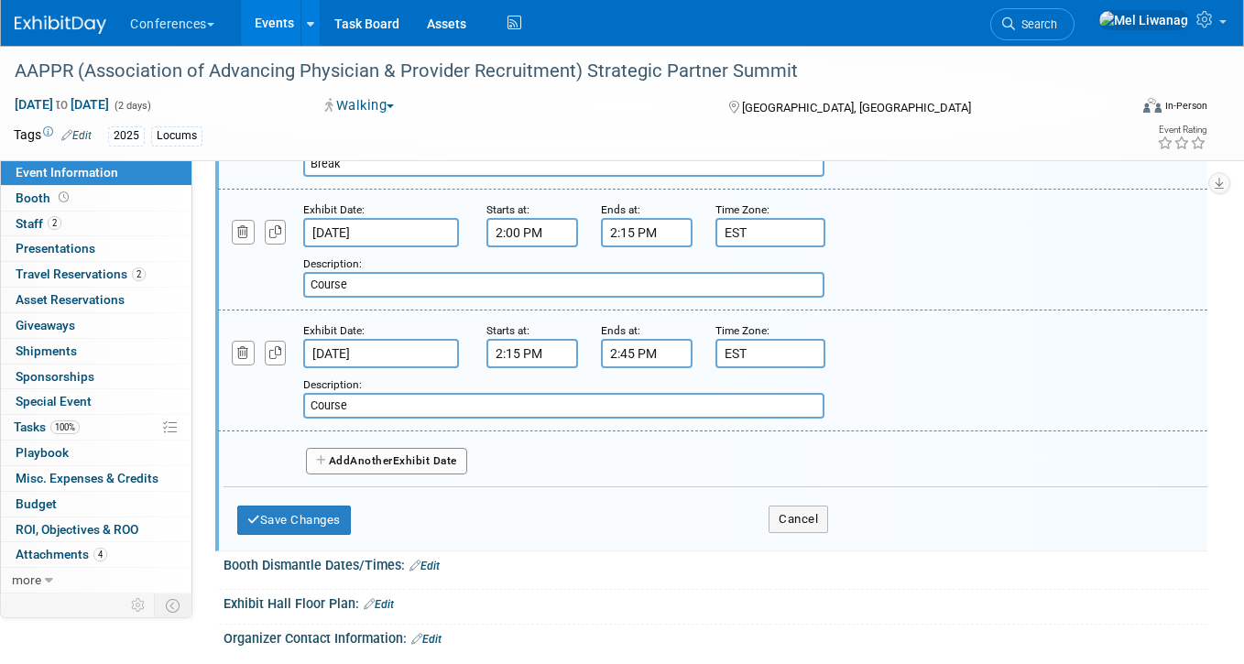
click at [375, 403] on input "Course" at bounding box center [563, 406] width 521 height 26
click at [271, 347] on icon "button" at bounding box center [275, 353] width 13 height 12
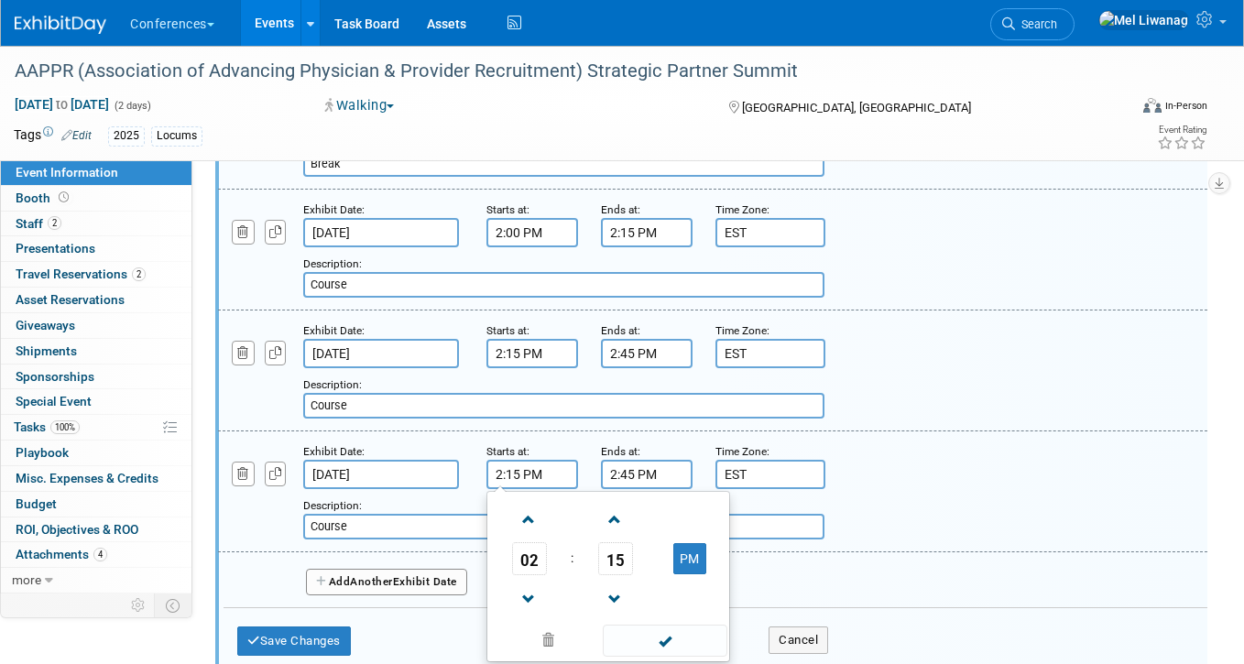
click at [542, 474] on input "2:15 PM" at bounding box center [532, 474] width 92 height 29
click at [643, 560] on td "15" at bounding box center [615, 558] width 76 height 33
click at [615, 560] on span "15" at bounding box center [615, 558] width 35 height 33
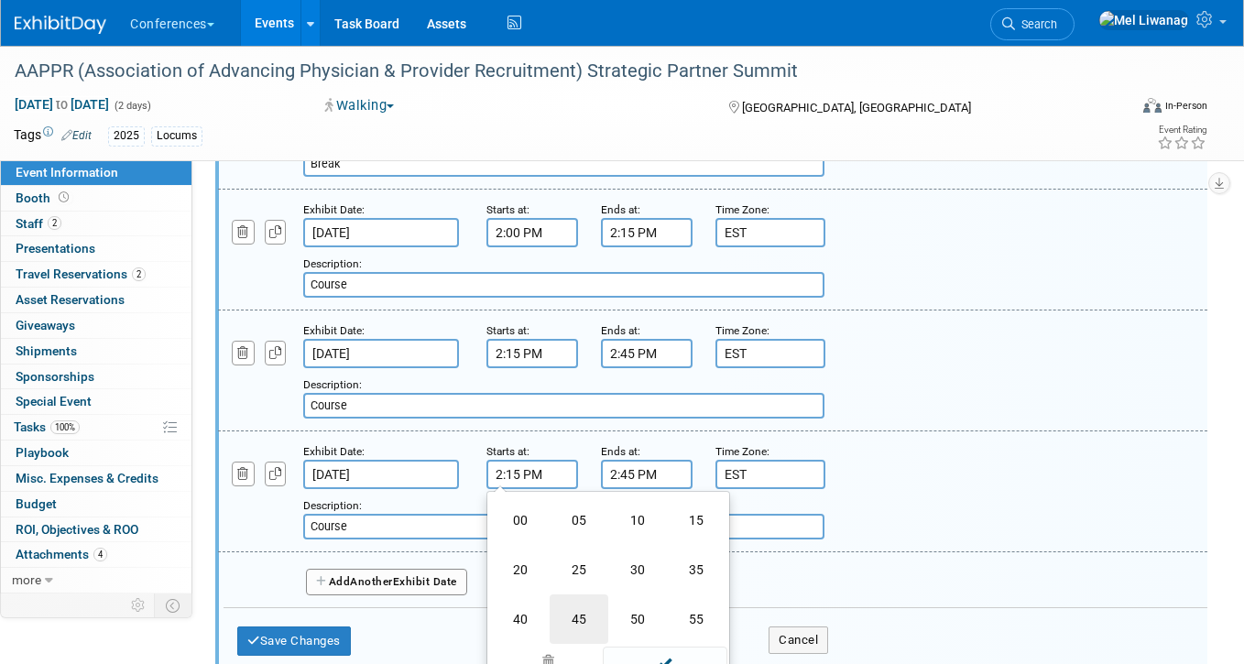
click at [567, 606] on td "45" at bounding box center [578, 618] width 59 height 49
type input "2:45 PM"
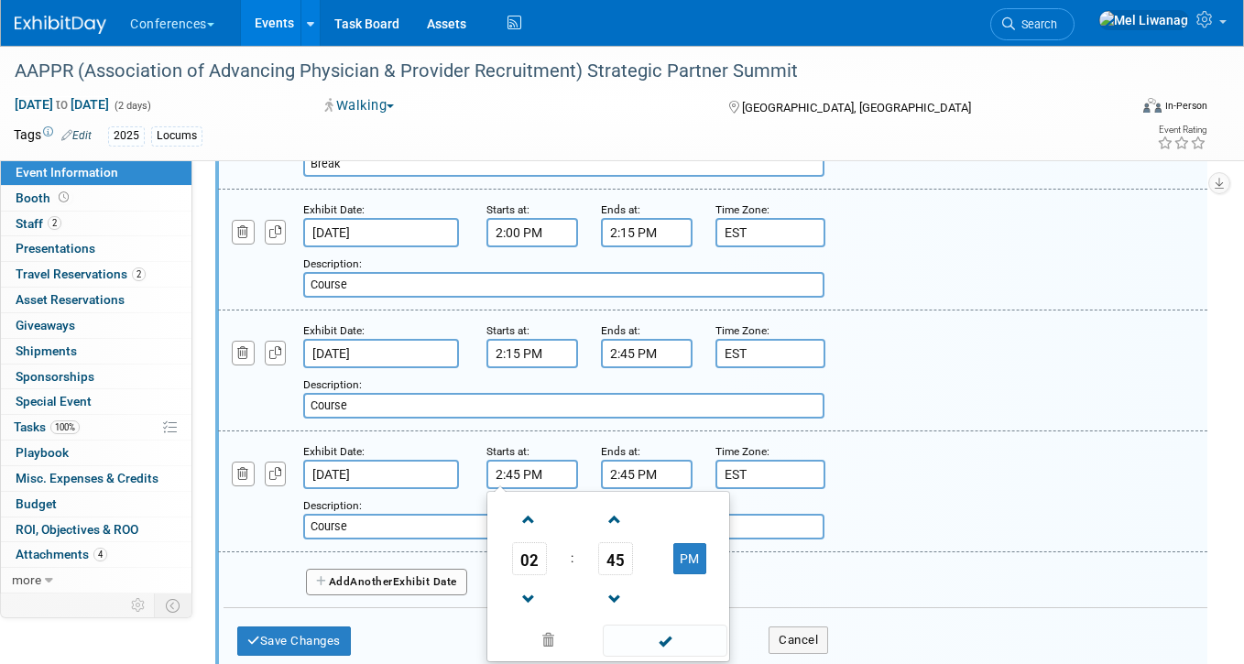
click at [646, 473] on input "2:45 PM" at bounding box center [647, 474] width 92 height 29
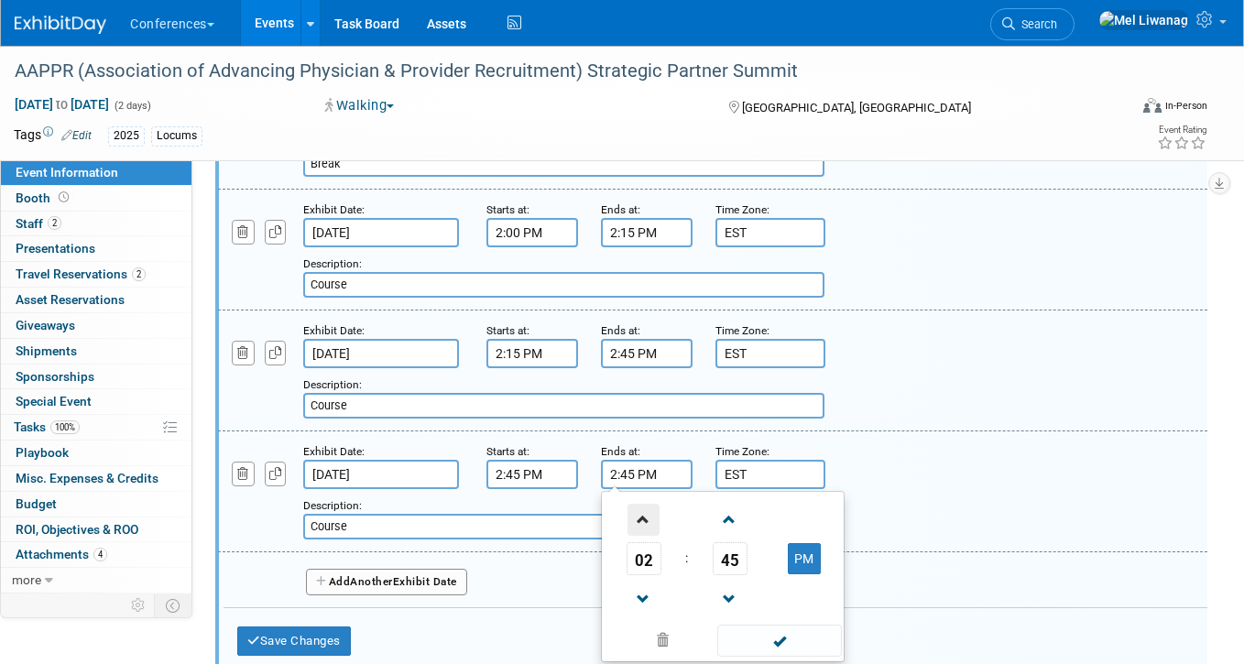
click at [630, 527] on span at bounding box center [643, 520] width 32 height 32
click at [723, 542] on span "45" at bounding box center [729, 558] width 35 height 33
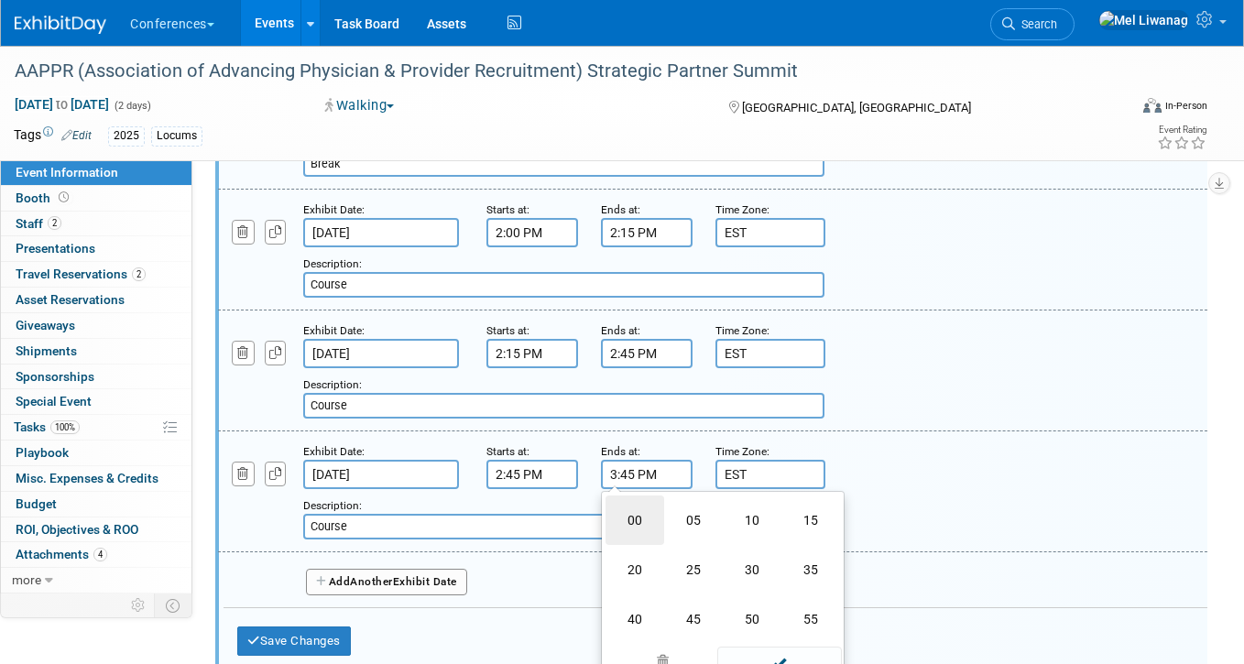
click at [610, 523] on td "00" at bounding box center [634, 519] width 59 height 49
type input "3:00 PM"
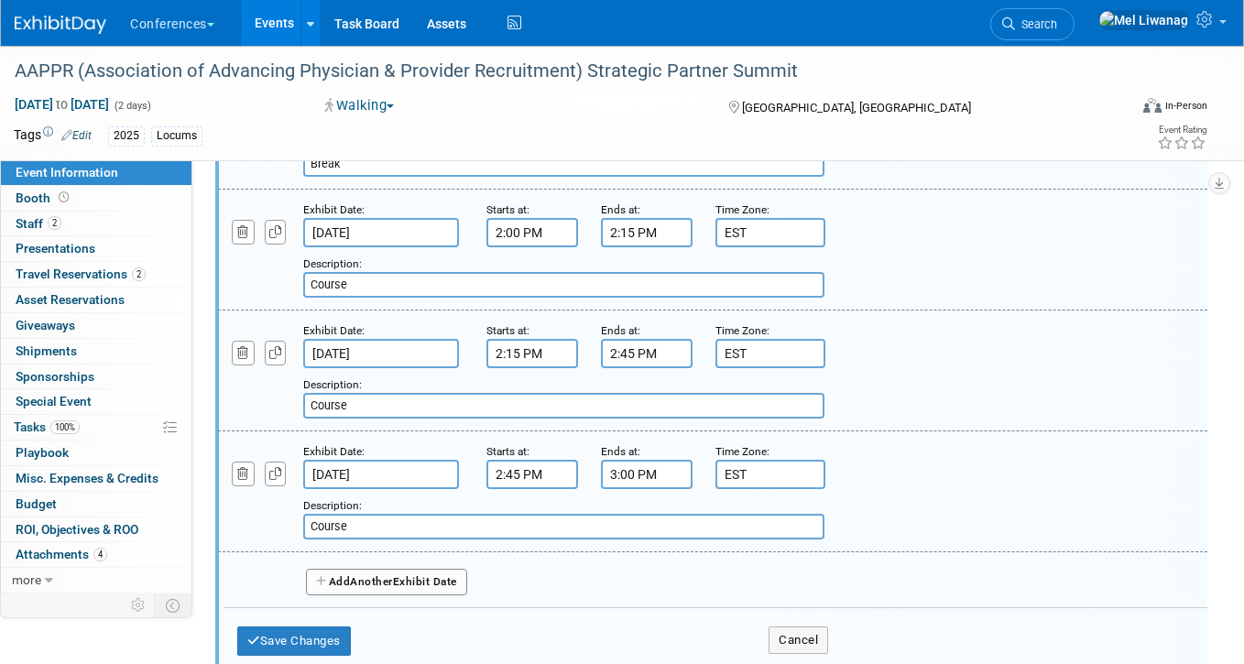
drag, startPoint x: 383, startPoint y: 531, endPoint x: 204, endPoint y: 526, distance: 178.7
click at [204, 526] on div "Add a Description Description: Course" at bounding box center [627, 514] width 847 height 50
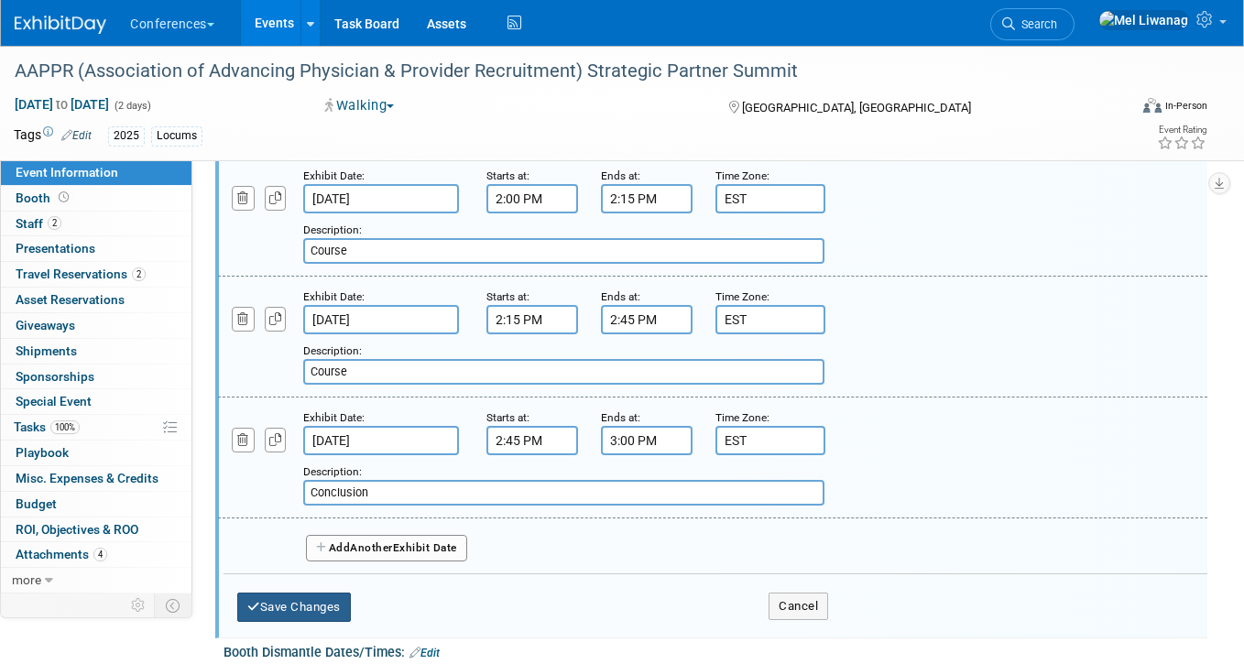
type input "Conclusion"
click at [256, 612] on icon "button" at bounding box center [253, 607] width 13 height 12
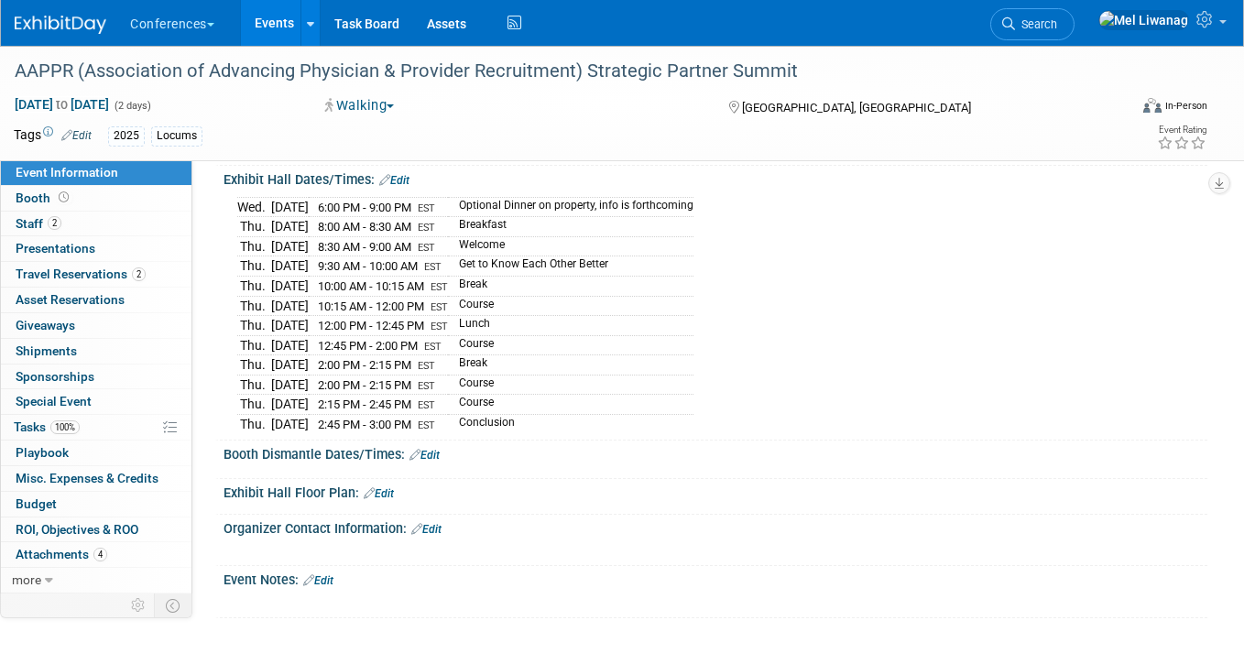
scroll to position [543, 0]
click at [68, 37] on div "Conferences Explore: My Workspaces 2 Go to Workspace: Conferences Marketing Req…" at bounding box center [610, 23] width 1191 height 46
click at [68, 27] on img at bounding box center [61, 25] width 92 height 18
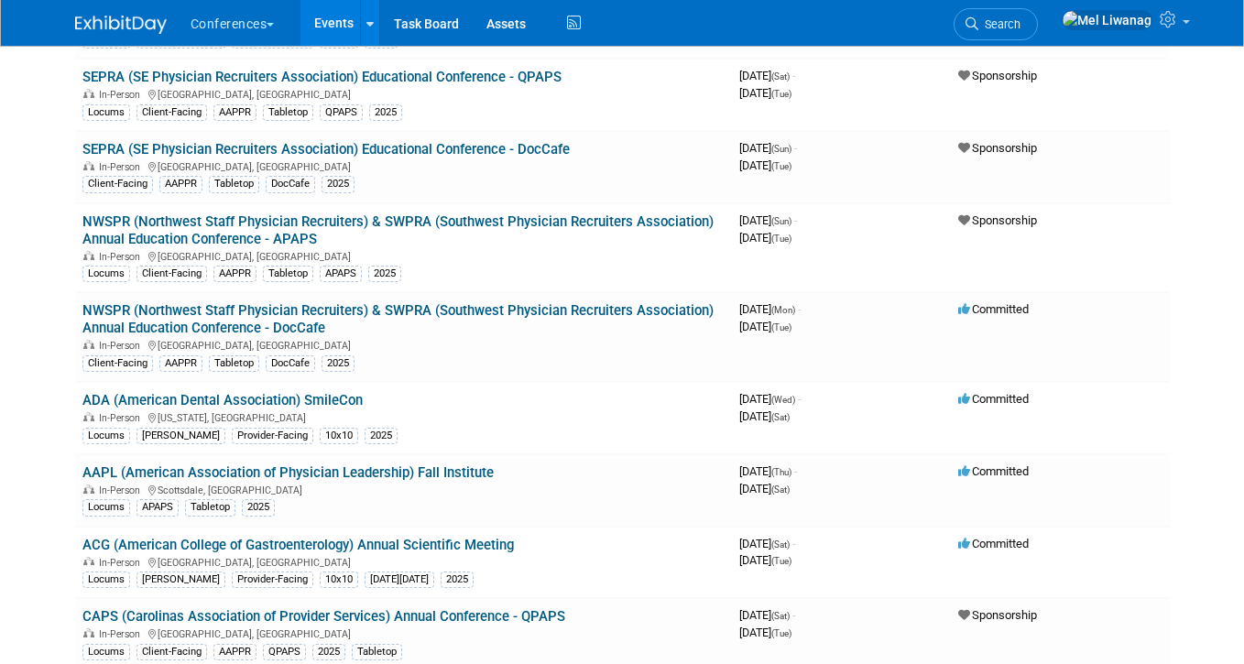
scroll to position [789, 0]
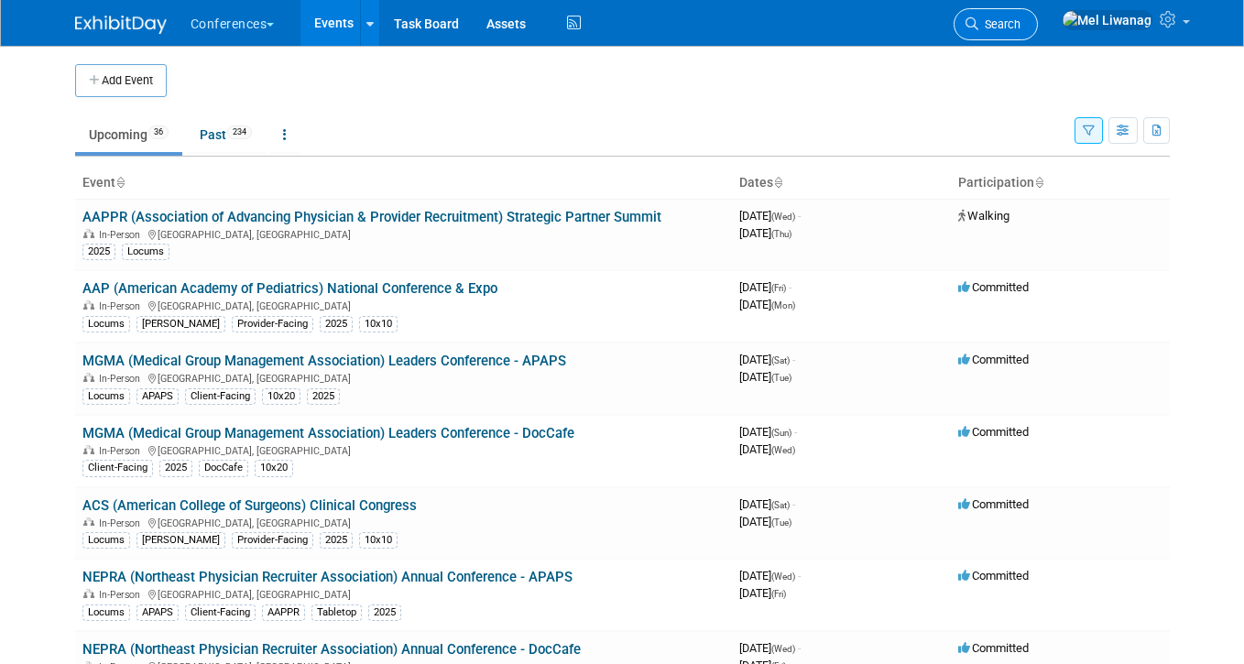
click at [1020, 27] on span "Search" at bounding box center [999, 24] width 42 height 14
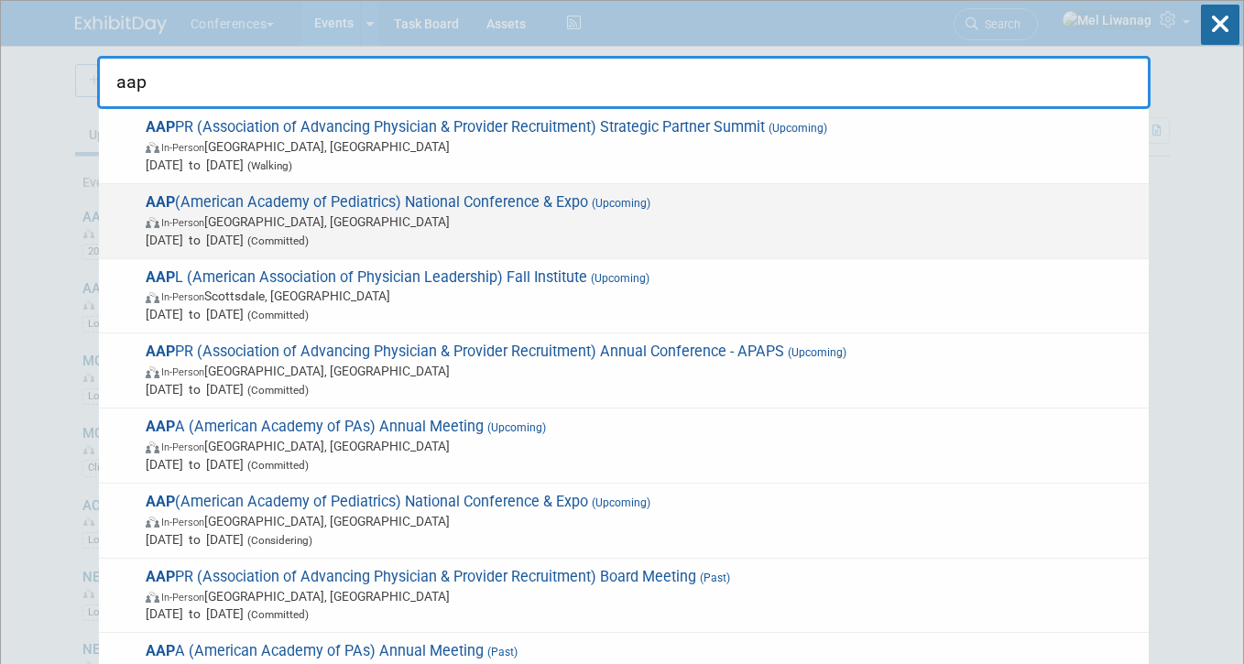
type input "aap"
click at [493, 224] on span "In-Person Denver, CO" at bounding box center [643, 221] width 994 height 18
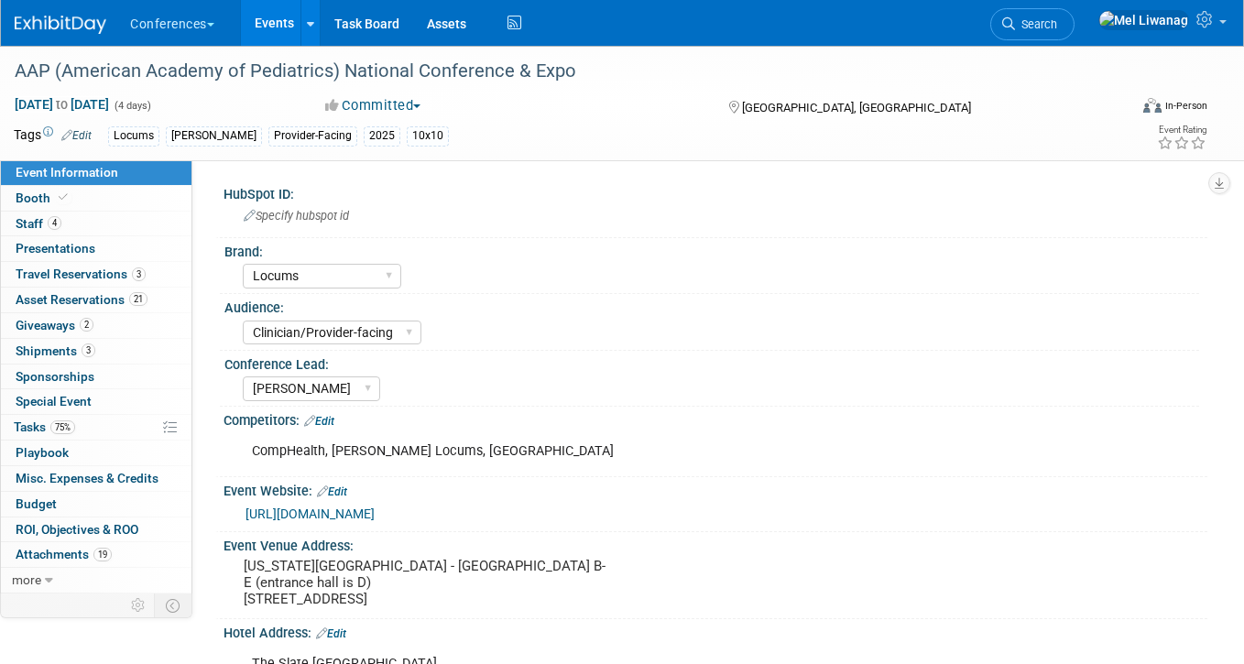
select select "Locums"
select select "Clinician/Provider-facing"
select select "[PERSON_NAME]"
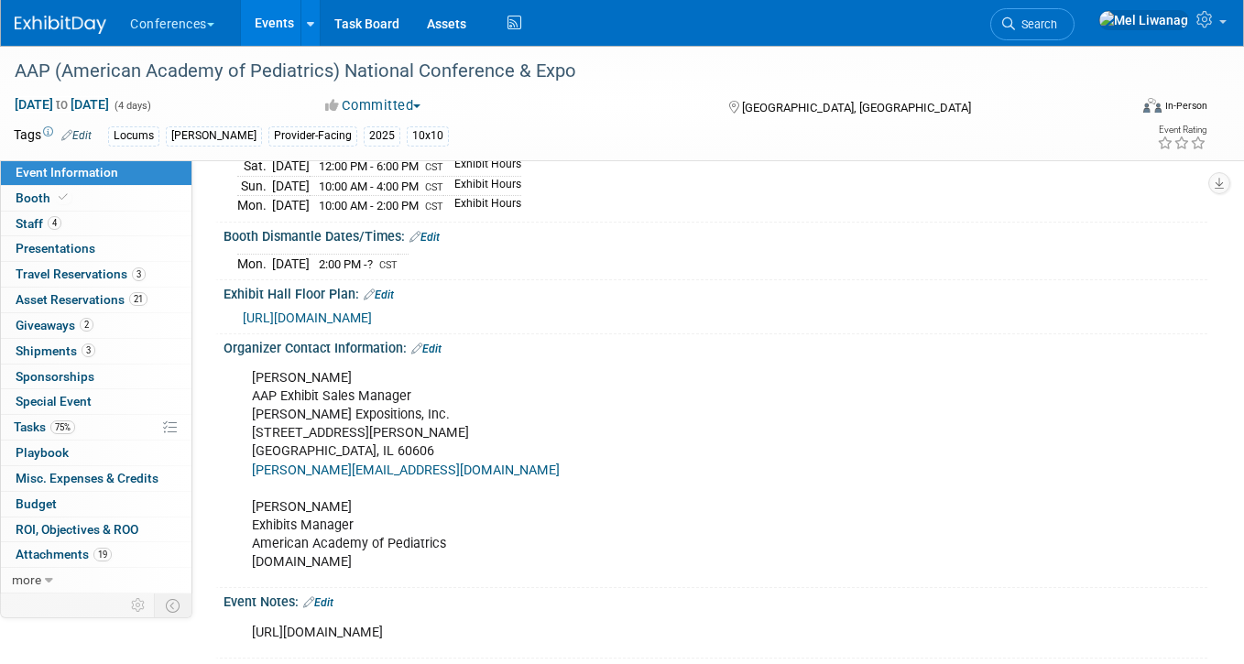
scroll to position [829, 0]
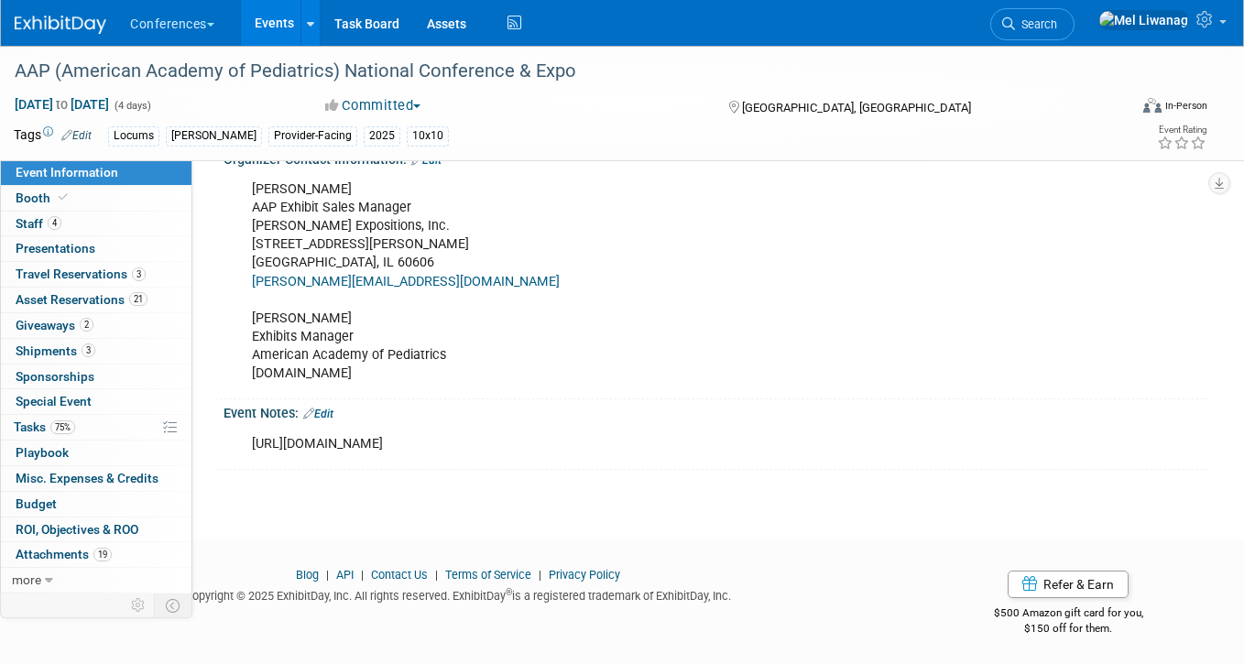
drag, startPoint x: 535, startPoint y: 440, endPoint x: 248, endPoint y: 441, distance: 286.6
click at [248, 441] on div "https://aapexperience.org/exhibitor-prospectus/" at bounding box center [627, 444] width 777 height 37
copy div "https://aapexperience.org/exhibitor-prospectus/"
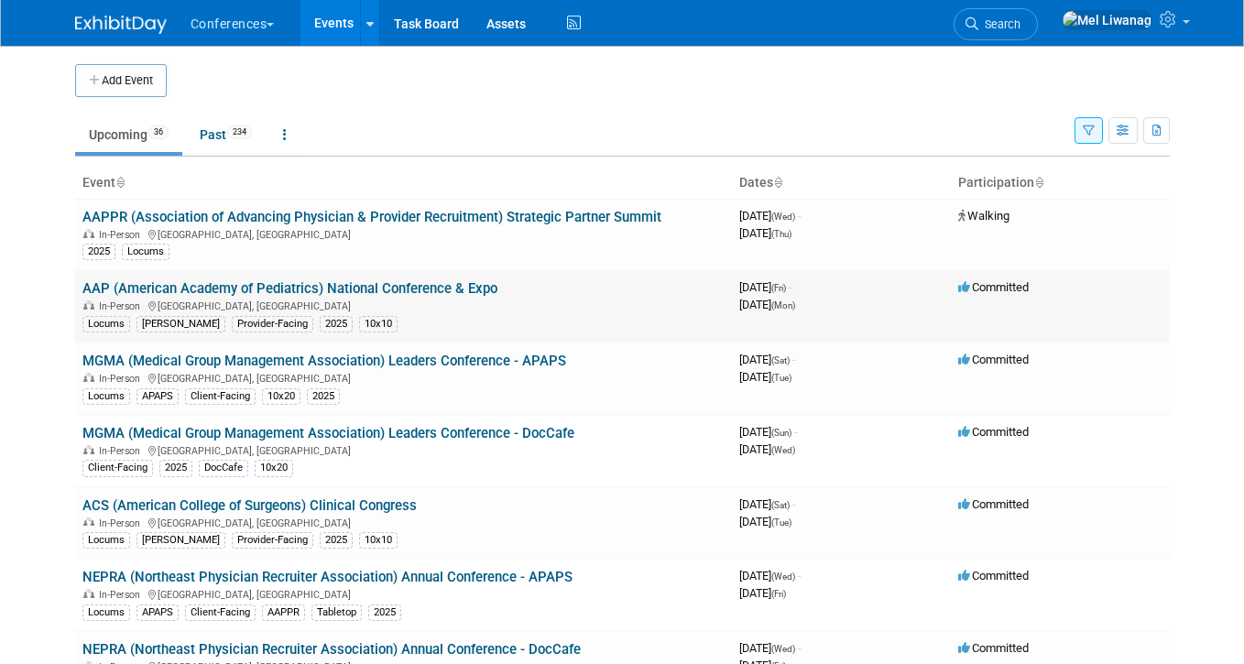
click at [462, 282] on link "AAP (American Academy of Pediatrics) National Conference & Expo" at bounding box center [289, 288] width 415 height 16
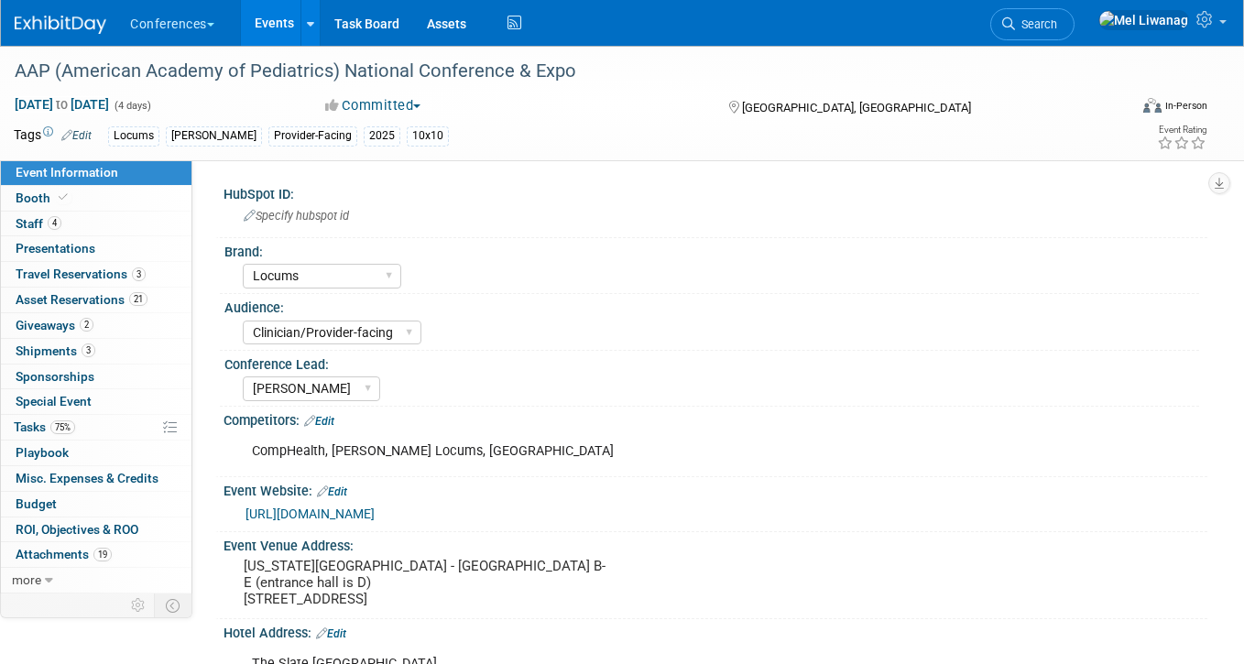
select select "Locums"
select select "Clinician/Provider-facing"
select select "Mel"
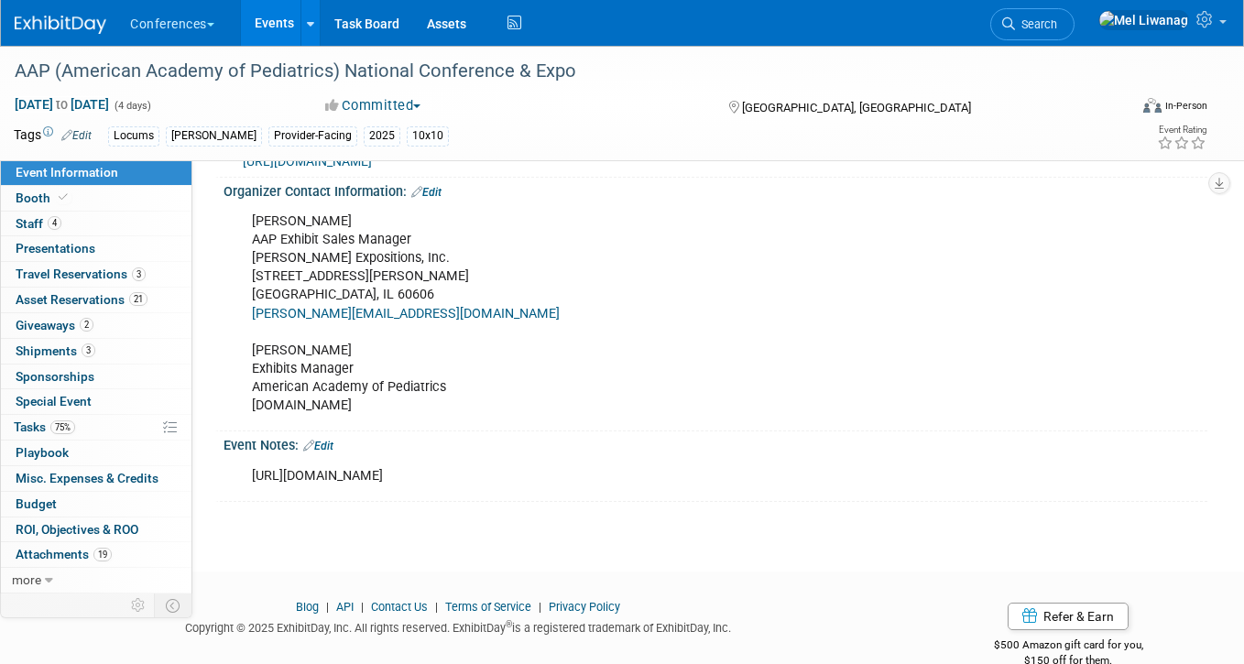
scroll to position [829, 0]
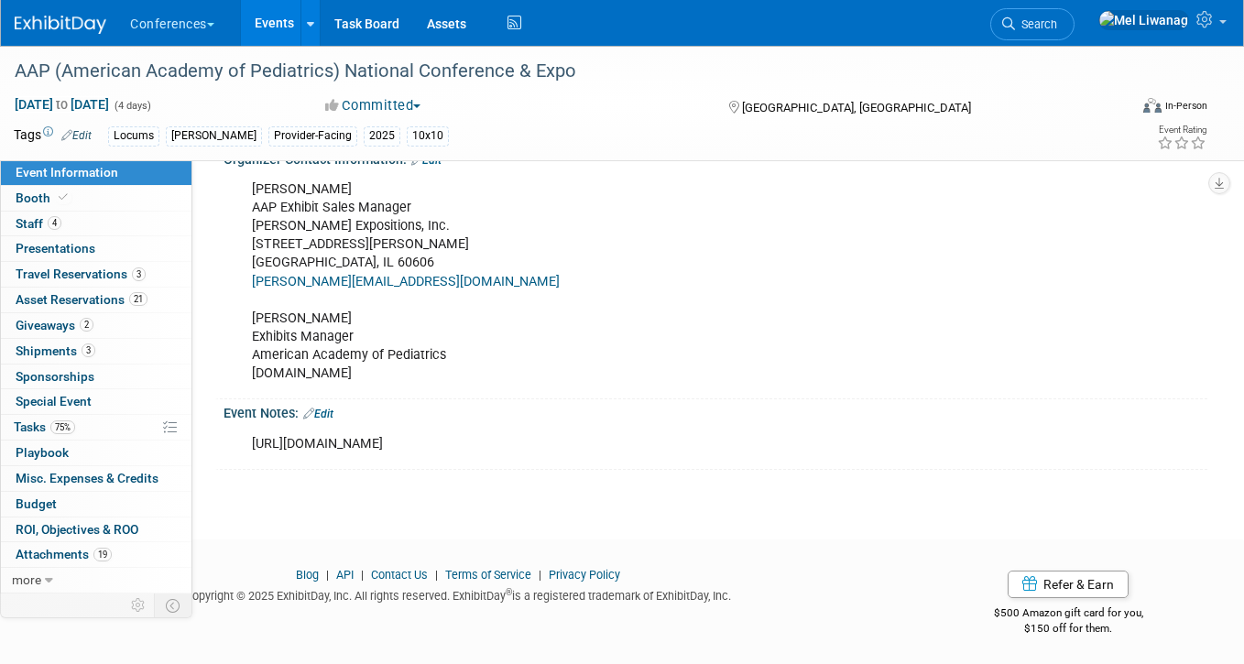
click at [332, 410] on link "Edit" at bounding box center [318, 414] width 30 height 13
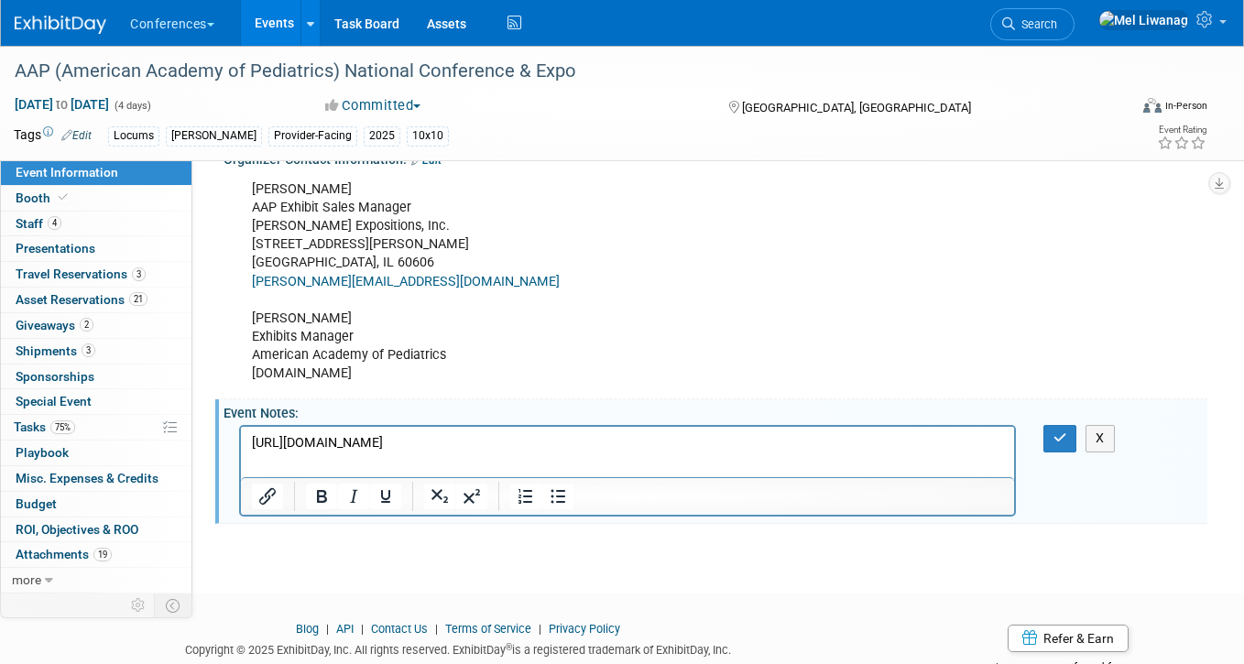
scroll to position [0, 0]
drag, startPoint x: 551, startPoint y: 438, endPoint x: 76, endPoint y: 451, distance: 475.4
click at [241, 451] on html "https://aapexperience.org/exhibitor-prospectus/" at bounding box center [627, 440] width 773 height 26
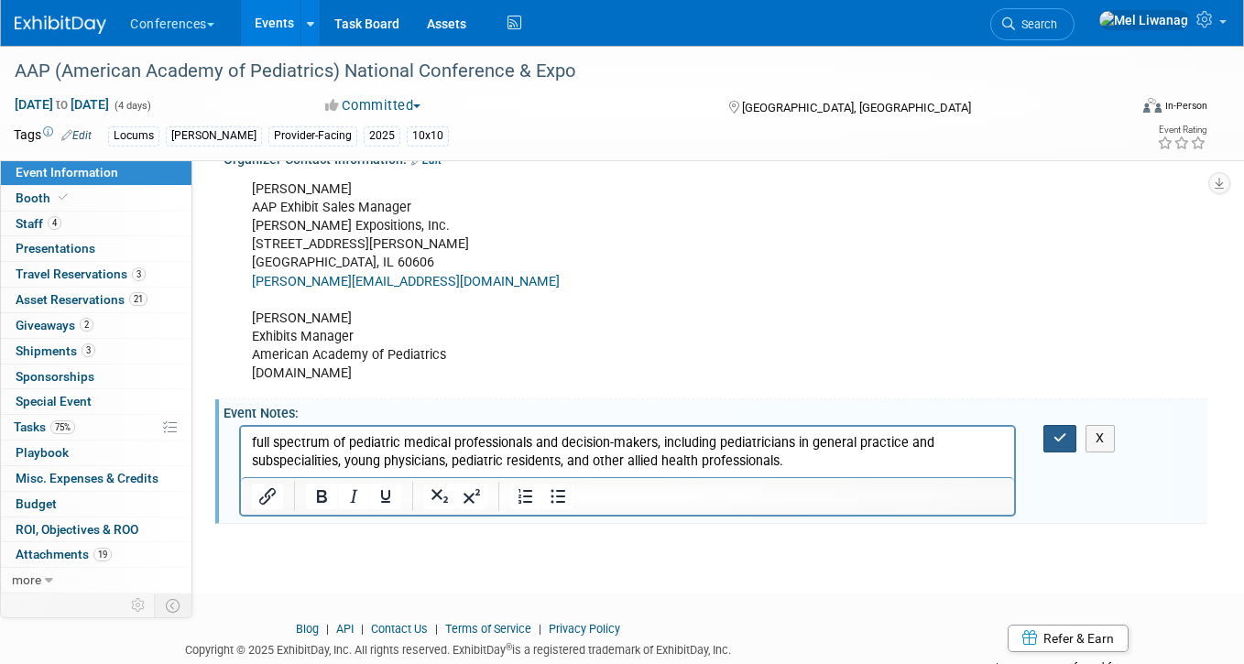
click at [1046, 434] on button "button" at bounding box center [1060, 438] width 34 height 27
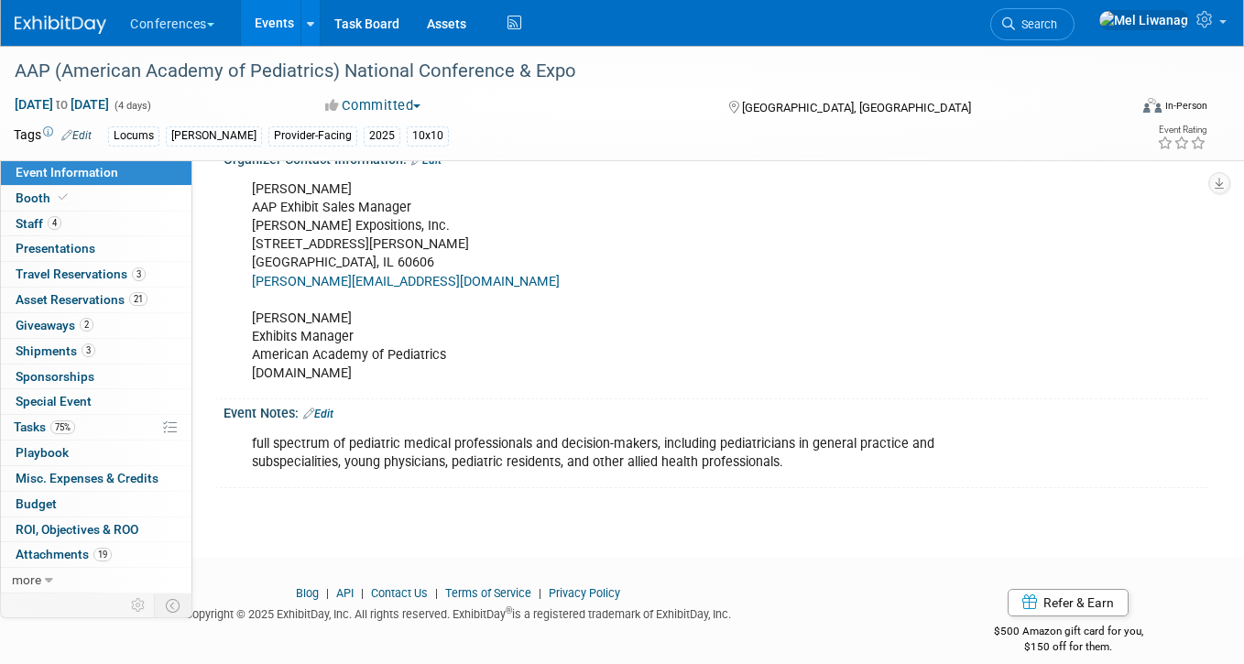
click at [332, 409] on link "Edit" at bounding box center [318, 414] width 30 height 13
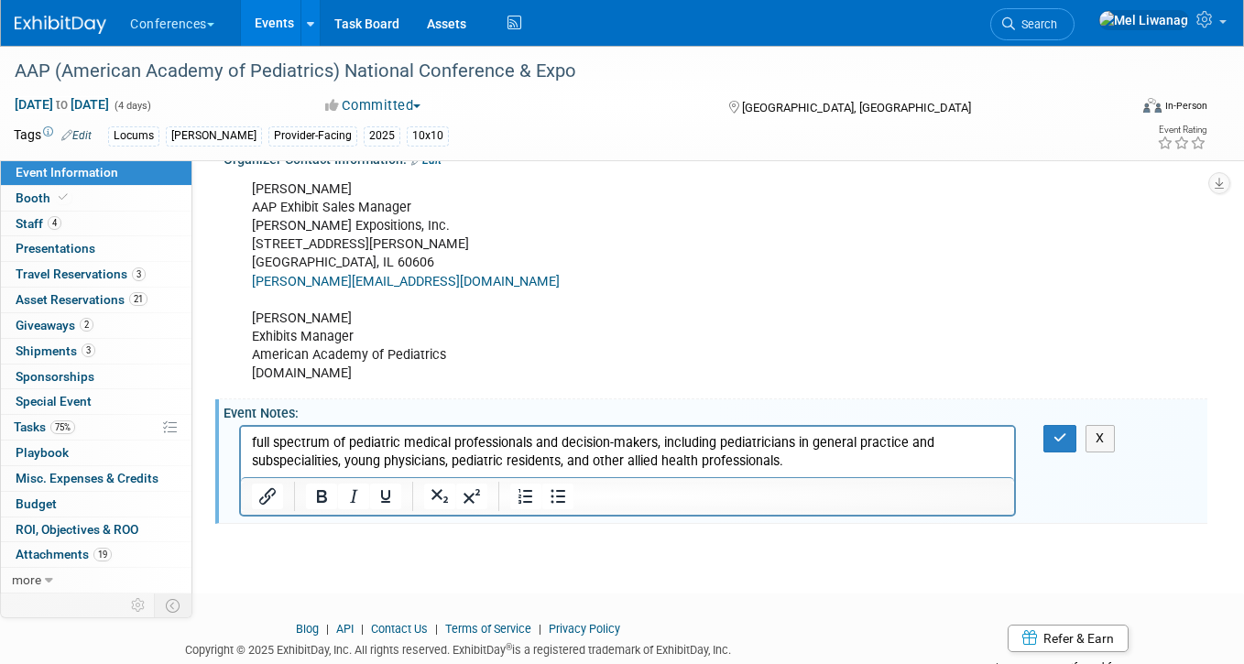
click at [260, 441] on p "full spectrum of pediatric medical professionals and decision-makers, including…" at bounding box center [628, 452] width 752 height 37
click at [1060, 426] on button "button" at bounding box center [1060, 438] width 34 height 27
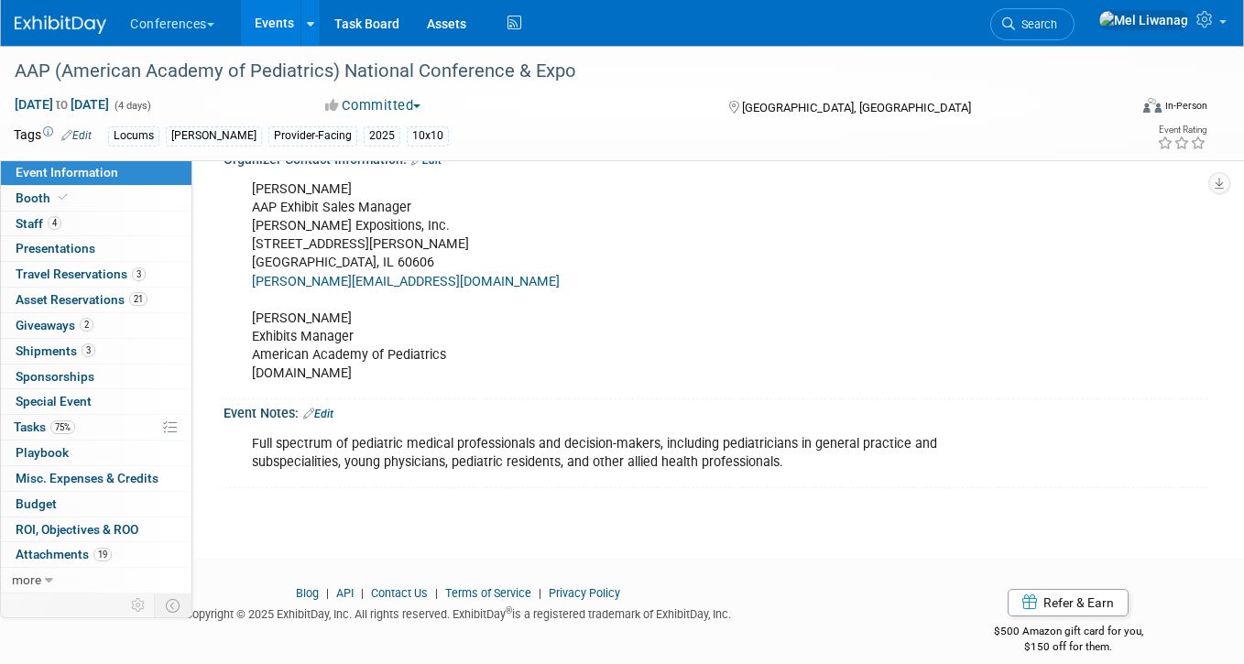
click at [69, 18] on img at bounding box center [61, 25] width 92 height 18
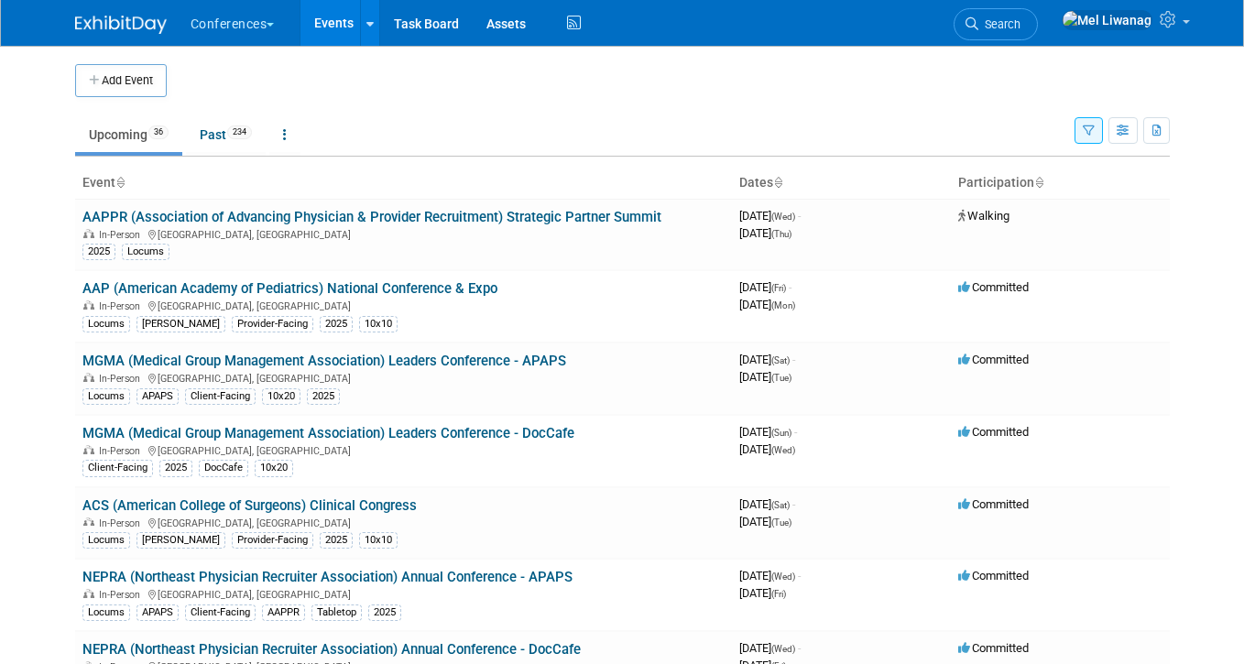
click at [1085, 122] on button "button" at bounding box center [1088, 130] width 28 height 27
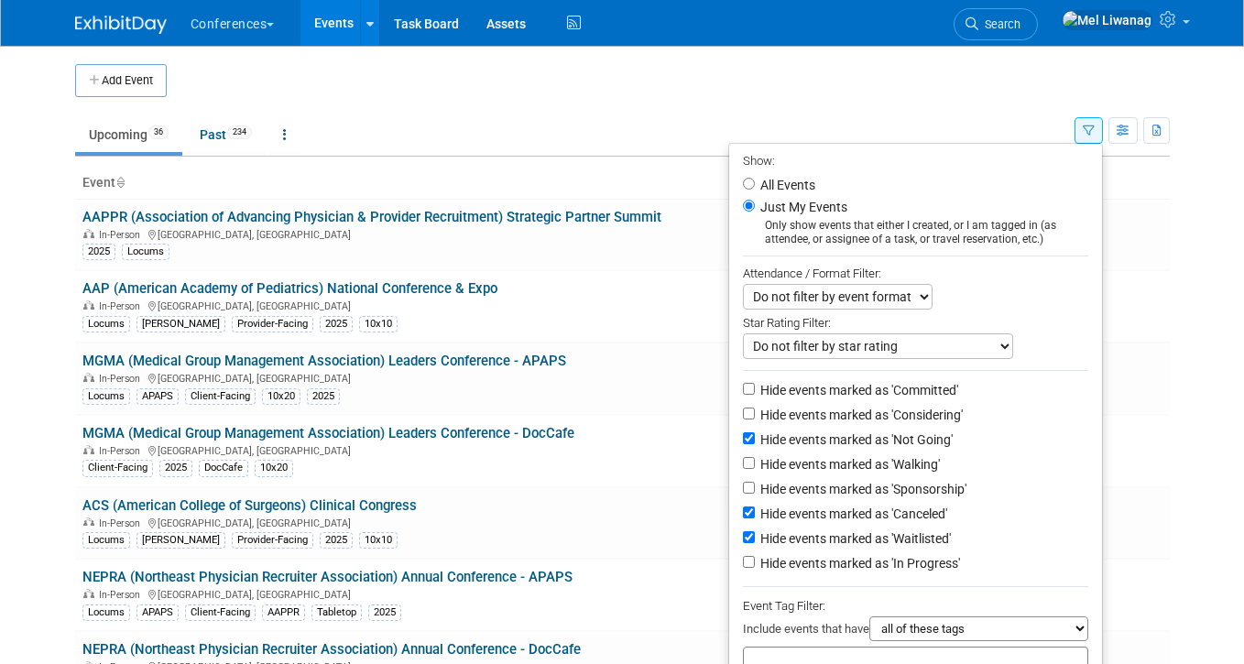
click at [812, 183] on li "All Events" at bounding box center [915, 185] width 373 height 22
click at [786, 181] on label "All Events" at bounding box center [785, 185] width 59 height 13
click at [755, 181] on input "All Events" at bounding box center [749, 184] width 12 height 12
radio input "true"
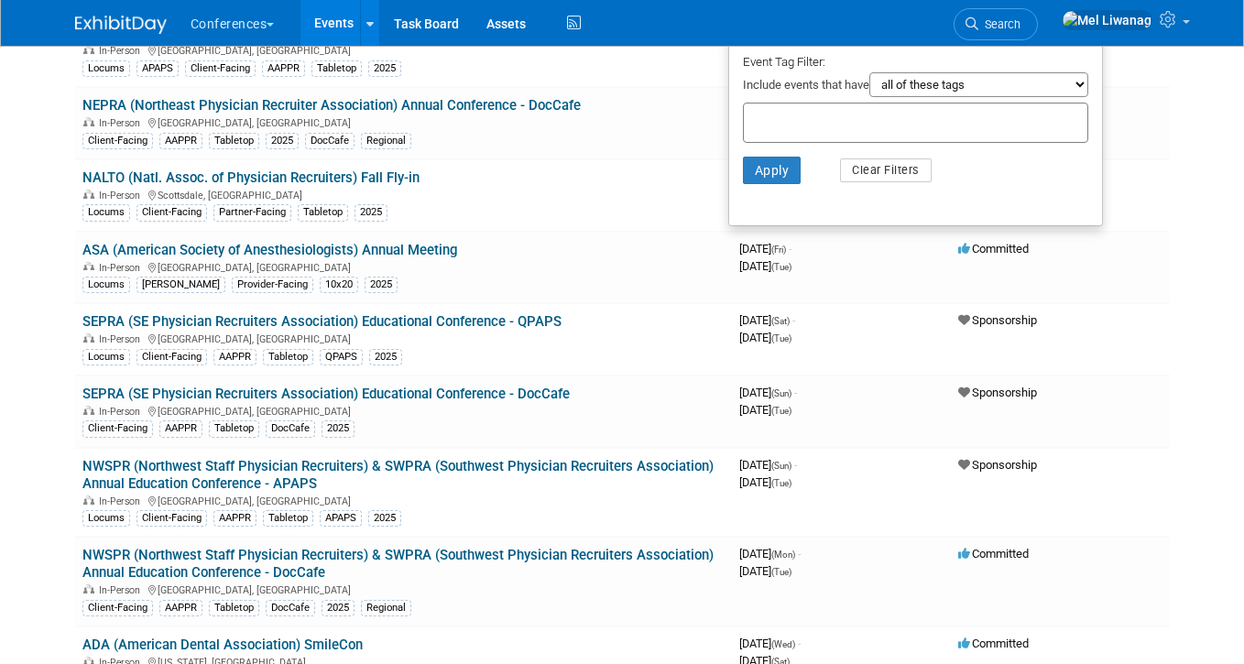
scroll to position [661, 0]
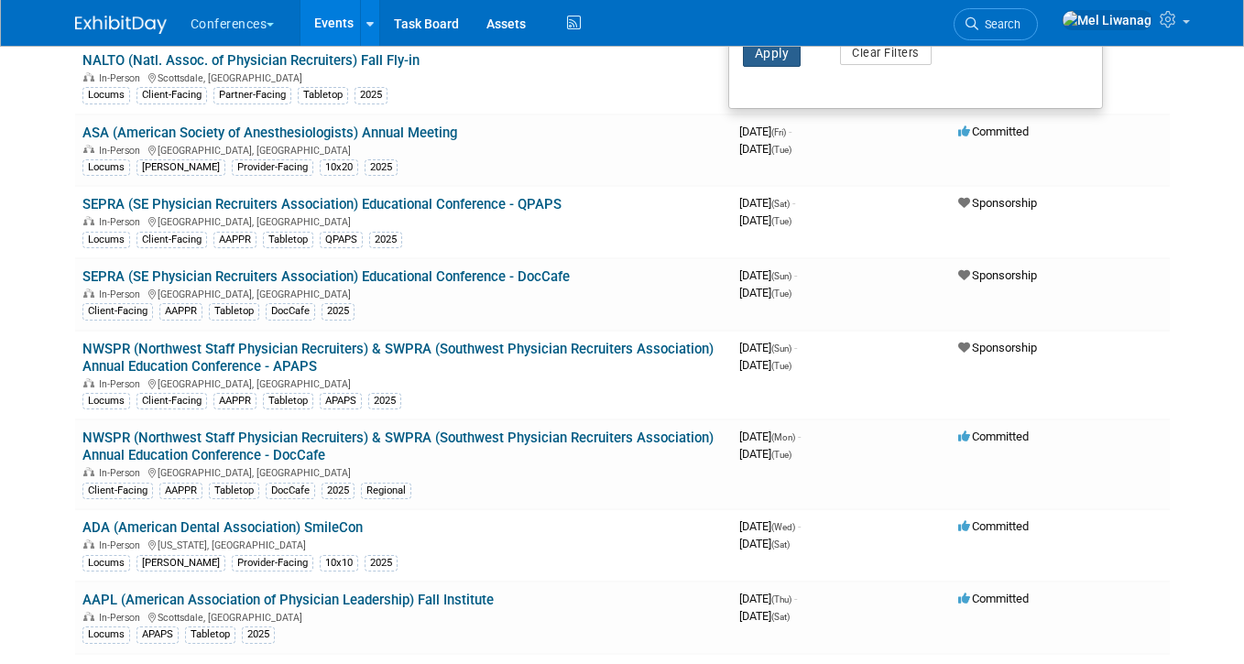
click at [770, 67] on button "Apply" at bounding box center [772, 52] width 59 height 27
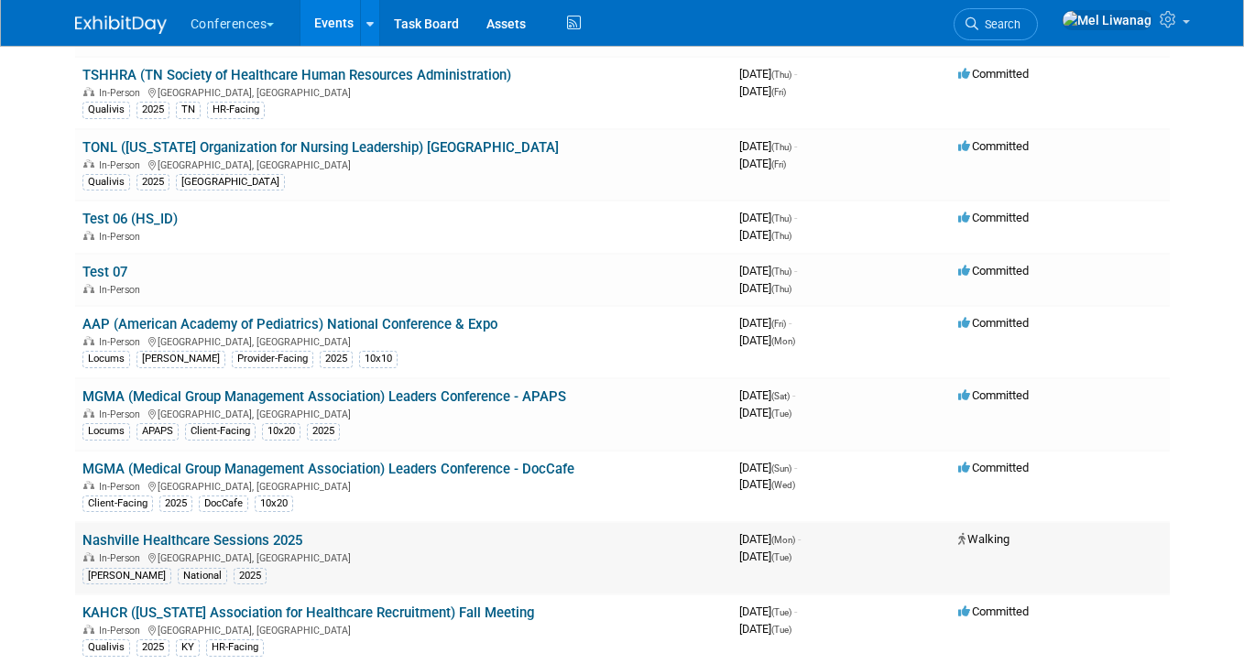
scroll to position [650, 0]
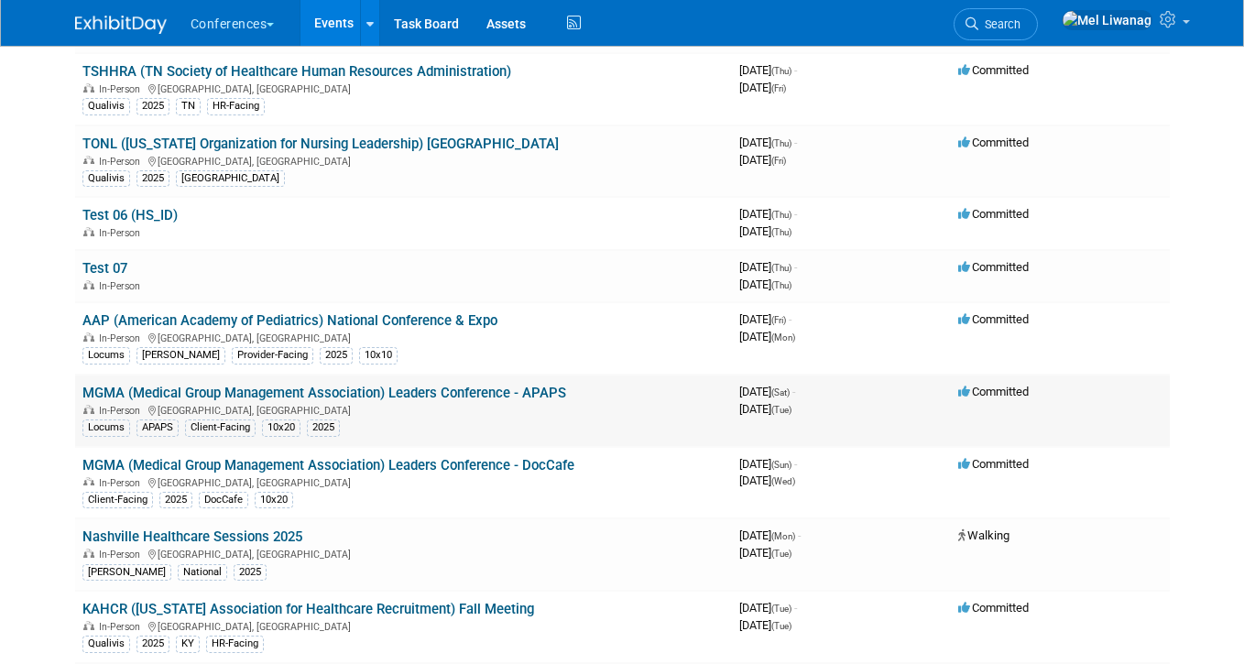
click at [285, 387] on link "MGMA (Medical Group Management Association) Leaders Conference - APAPS" at bounding box center [324, 393] width 484 height 16
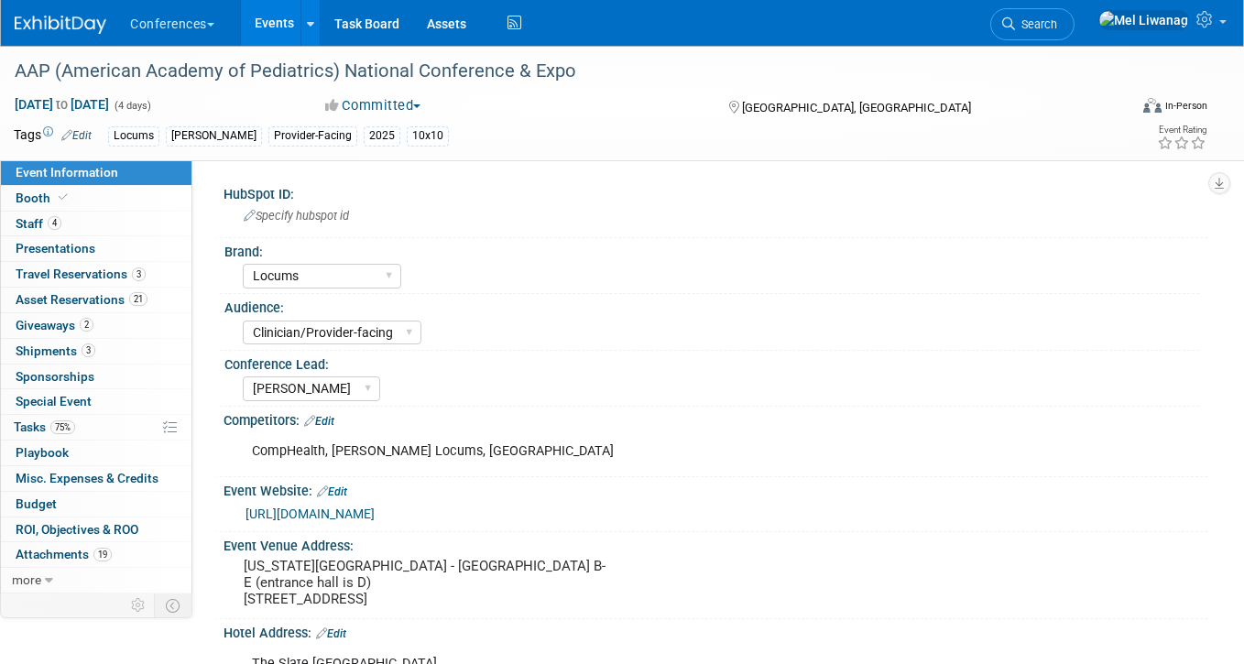
select select "Locums"
select select "Clinician/Provider-facing"
select select "[PERSON_NAME]"
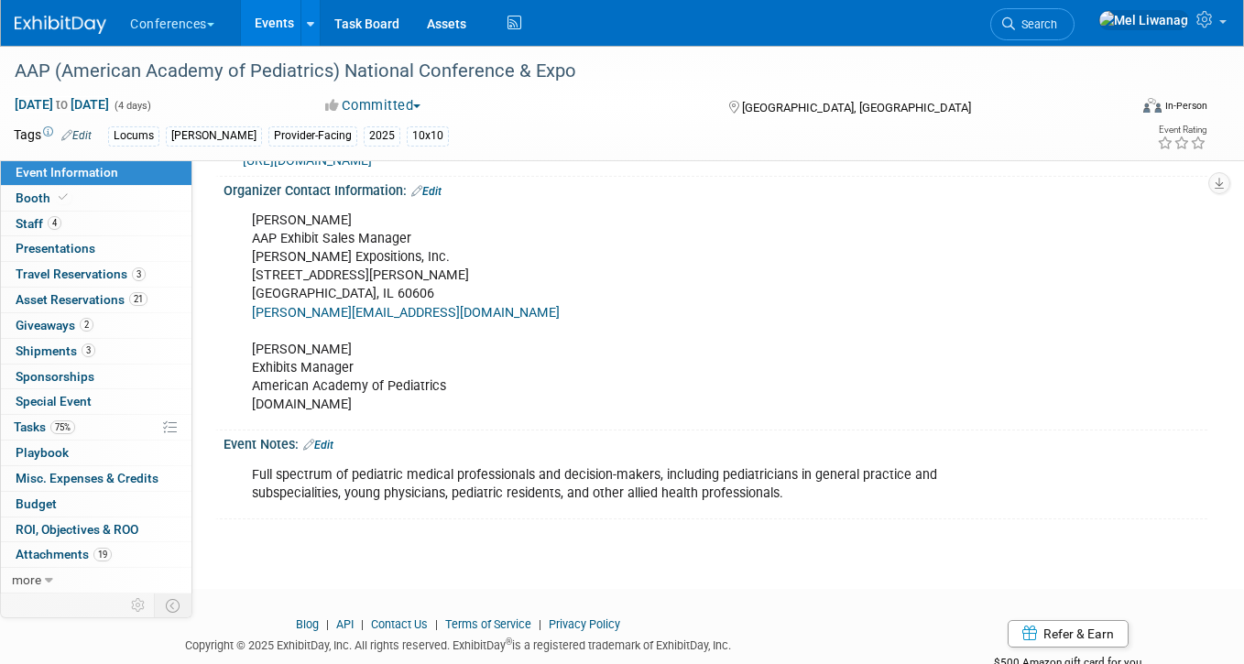
scroll to position [847, 0]
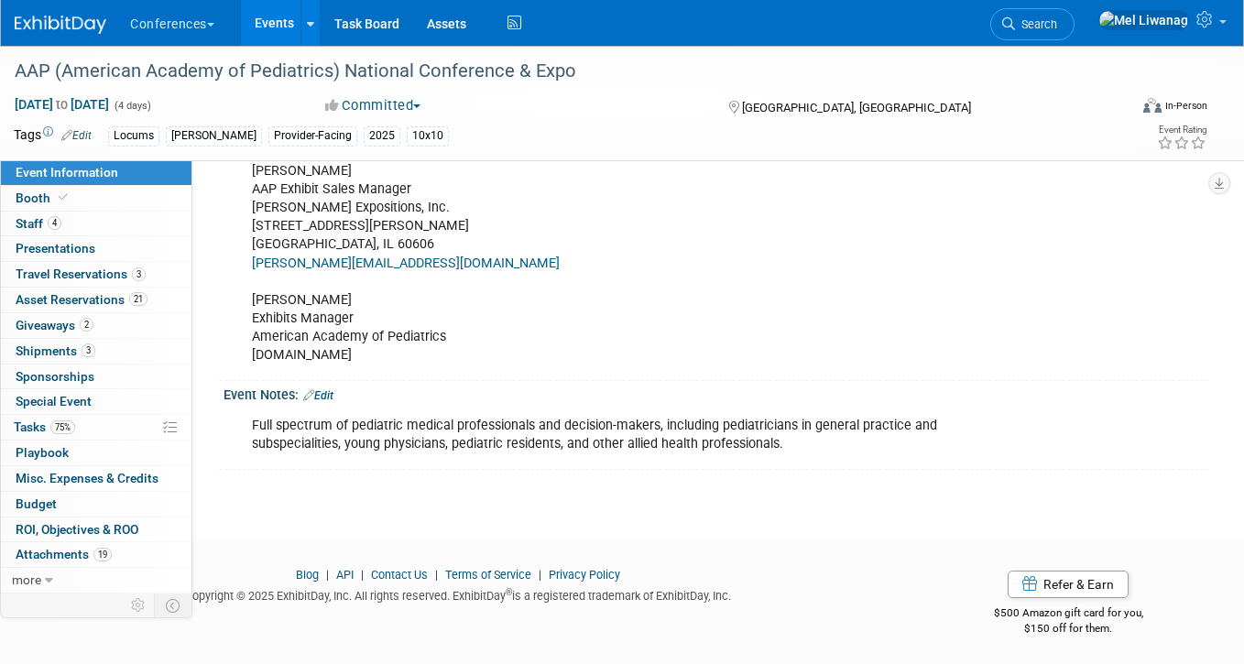
click at [306, 408] on div "Full spectrum of pediatric medical professionals and decision-makers, including…" at bounding box center [627, 435] width 777 height 55
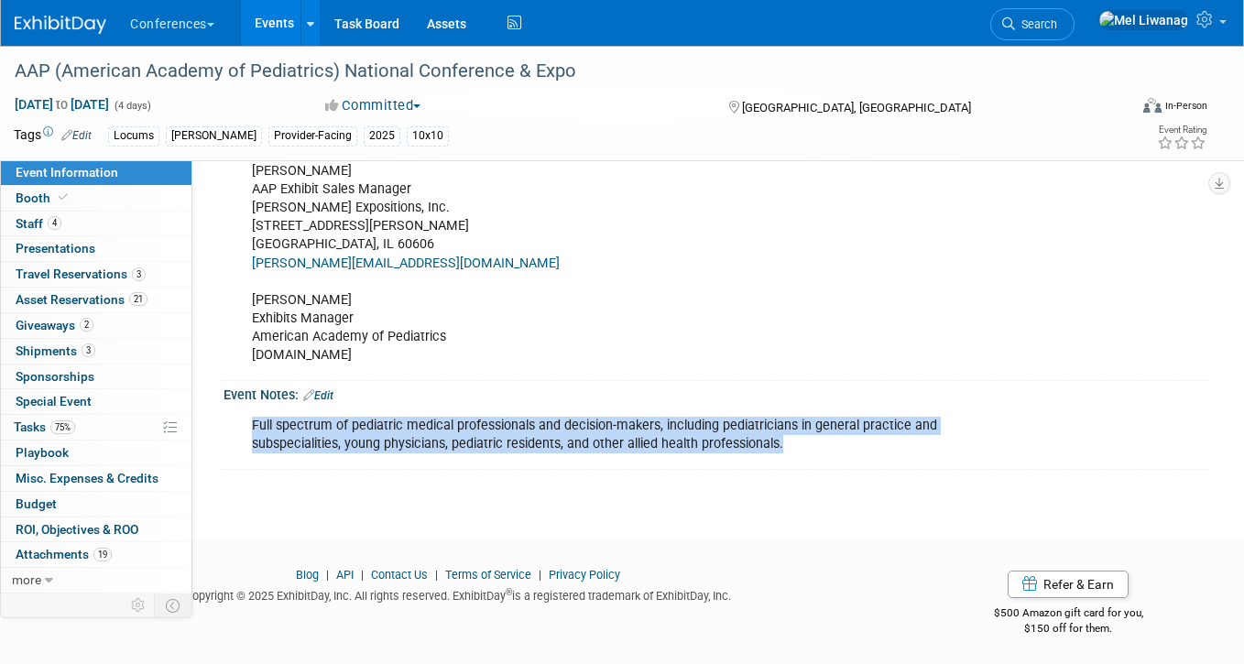
drag, startPoint x: 250, startPoint y: 419, endPoint x: 838, endPoint y: 445, distance: 588.5
click at [838, 445] on div "Full spectrum of pediatric medical professionals and decision-makers, including…" at bounding box center [627, 435] width 777 height 55
copy div "Full spectrum of pediatric medical professionals and decision-makers, including…"
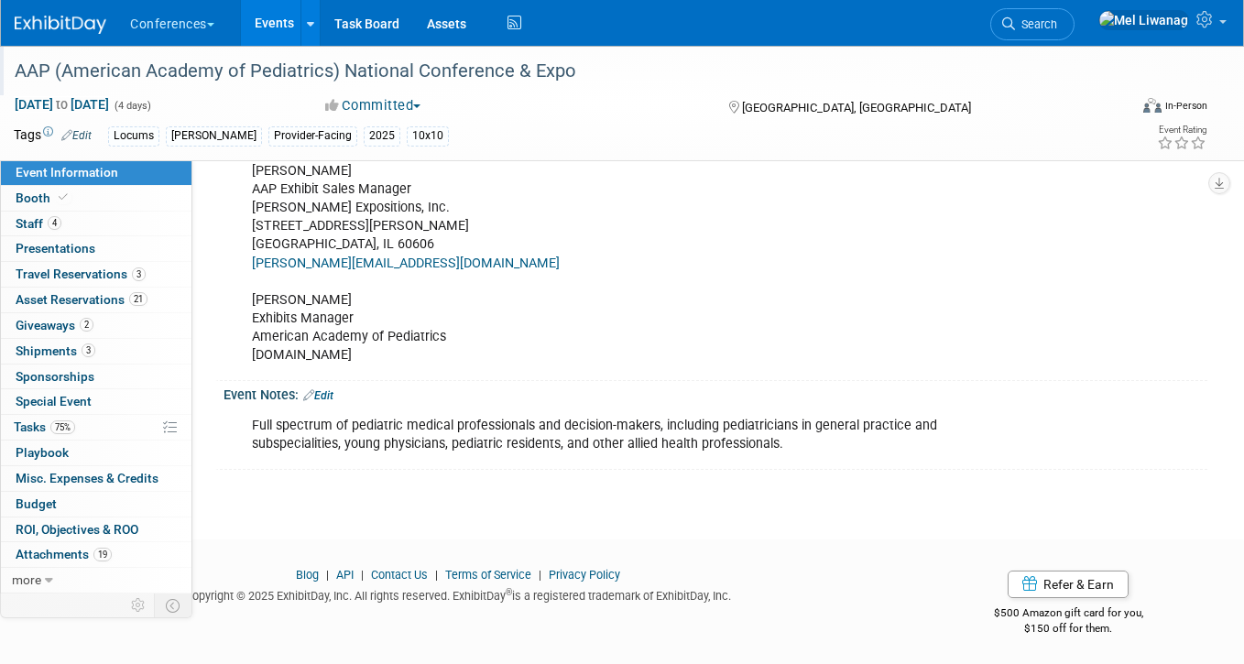
click at [382, 68] on div "AAP (American Academy of Pediatrics) National Conference & Expo" at bounding box center [556, 71] width 1097 height 33
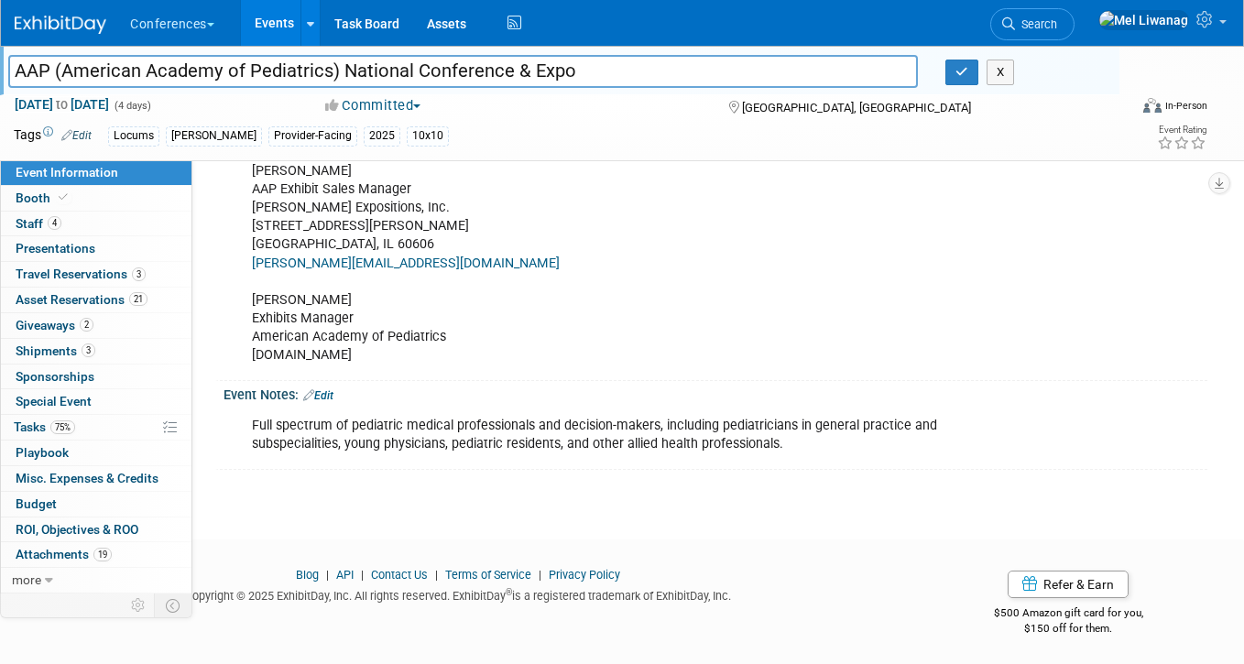
drag, startPoint x: 578, startPoint y: 73, endPoint x: -217, endPoint y: 71, distance: 794.9
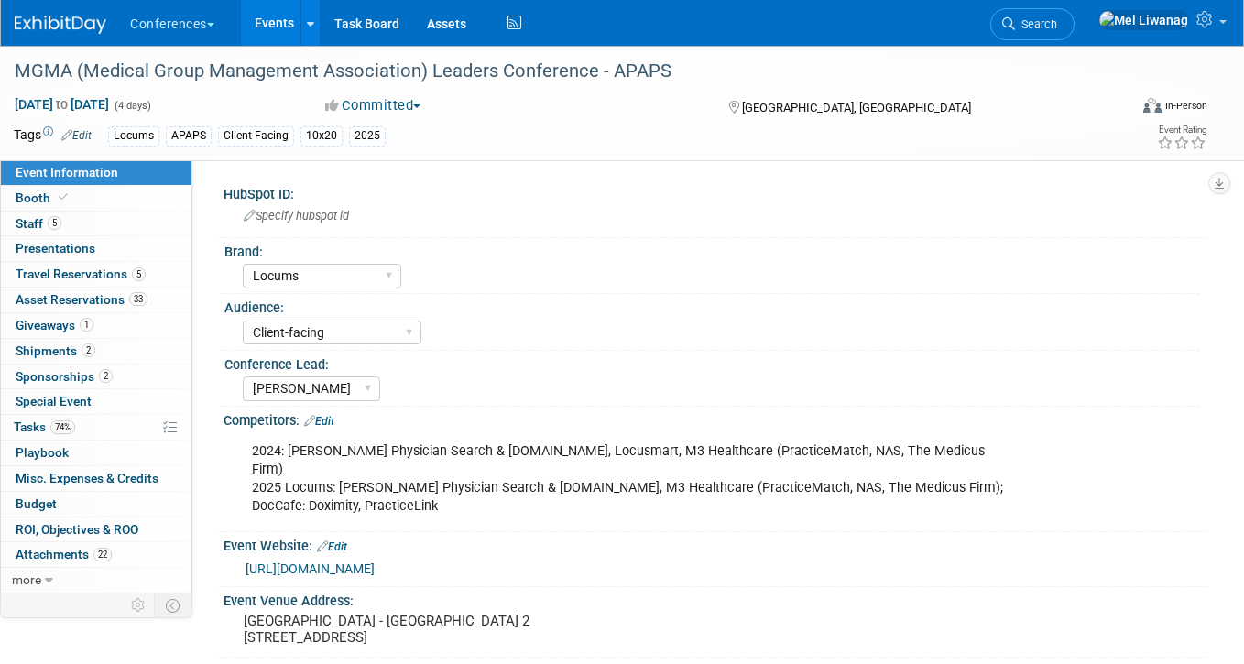
select select "Locums"
select select "Client-facing"
select select "[PERSON_NAME]"
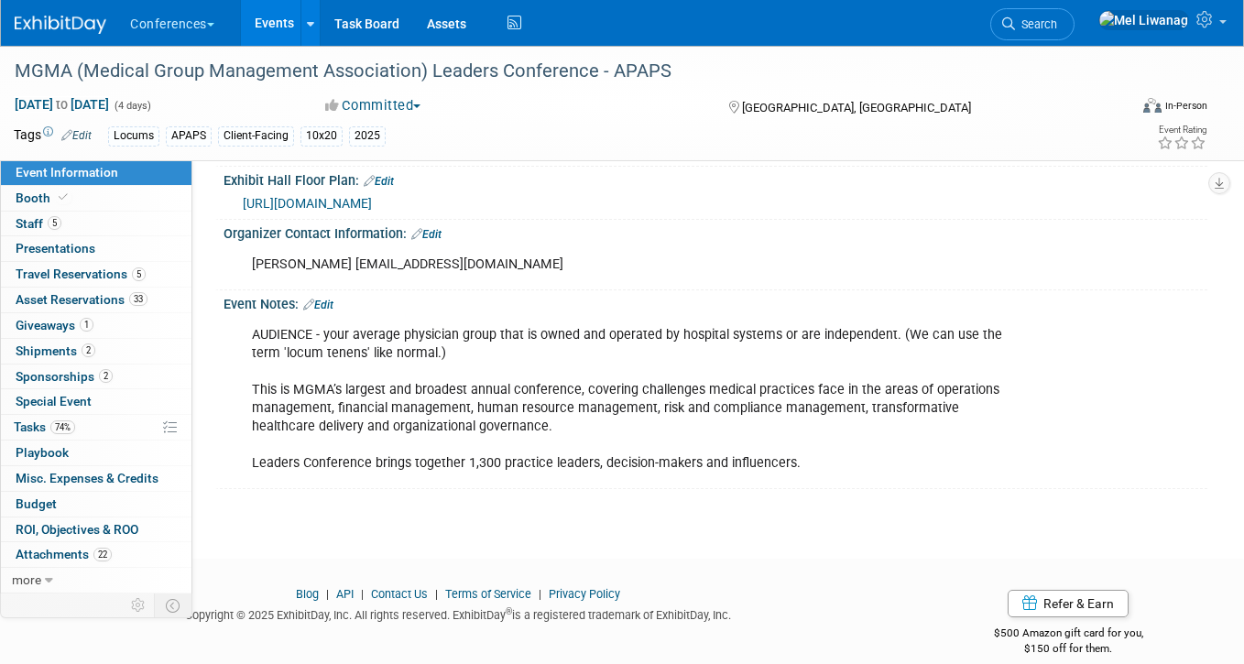
scroll to position [813, 0]
click at [450, 392] on div "AUDIENCE - your average physician group that is owned and operated by hospital …" at bounding box center [627, 399] width 777 height 166
click at [392, 353] on div "AUDIENCE - your average physician group that is owned and operated by hospital …" at bounding box center [627, 399] width 777 height 166
click at [295, 380] on div "AUDIENCE - your average physician group that is owned and operated by hospital …" at bounding box center [627, 399] width 777 height 166
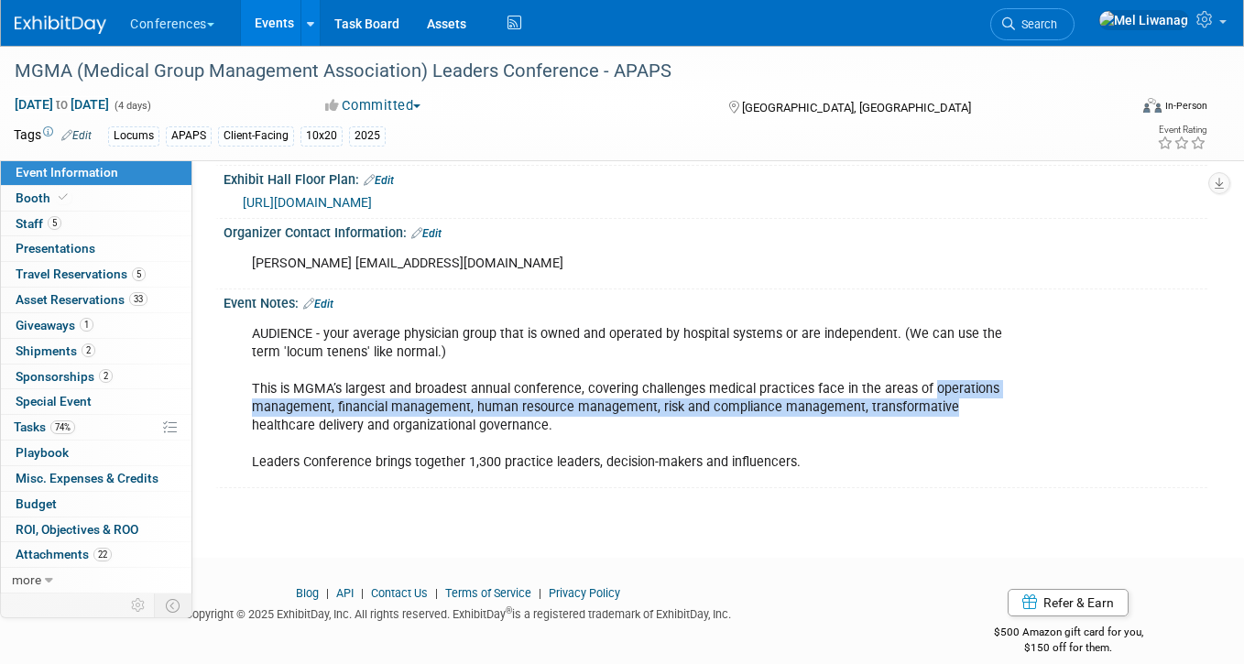
drag, startPoint x: 927, startPoint y: 364, endPoint x: 951, endPoint y: 389, distance: 34.3
click at [951, 389] on div "AUDIENCE - your average physician group that is owned and operated by hospital …" at bounding box center [627, 399] width 777 height 166
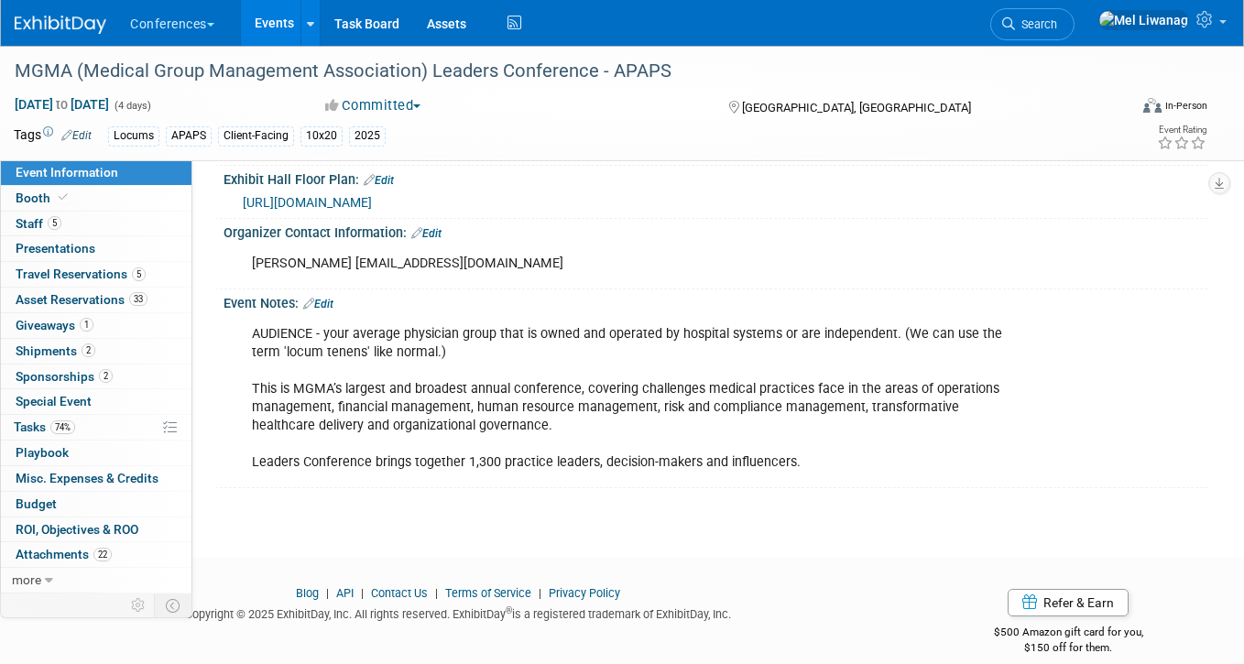
click at [301, 444] on div "AUDIENCE - your average physician group that is owned and operated by hospital …" at bounding box center [627, 399] width 777 height 166
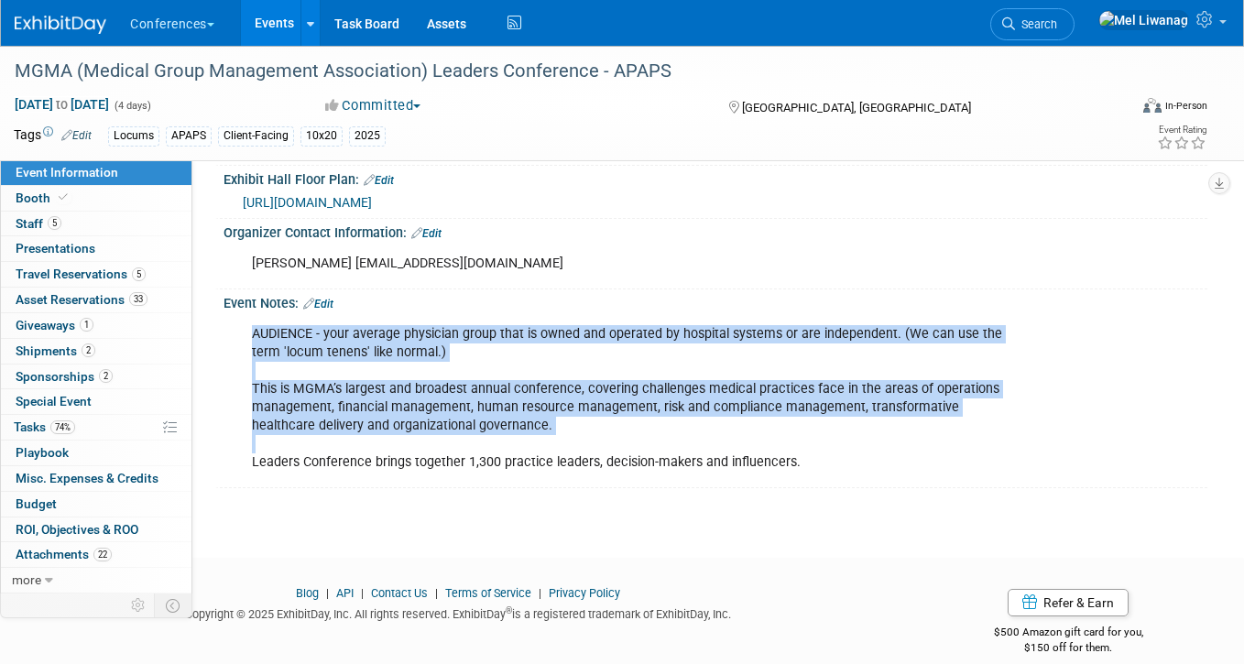
drag, startPoint x: 254, startPoint y: 440, endPoint x: 821, endPoint y: 460, distance: 568.1
click at [821, 460] on div "AUDIENCE - your average physician group that is owned and operated by hospital …" at bounding box center [715, 397] width 984 height 172
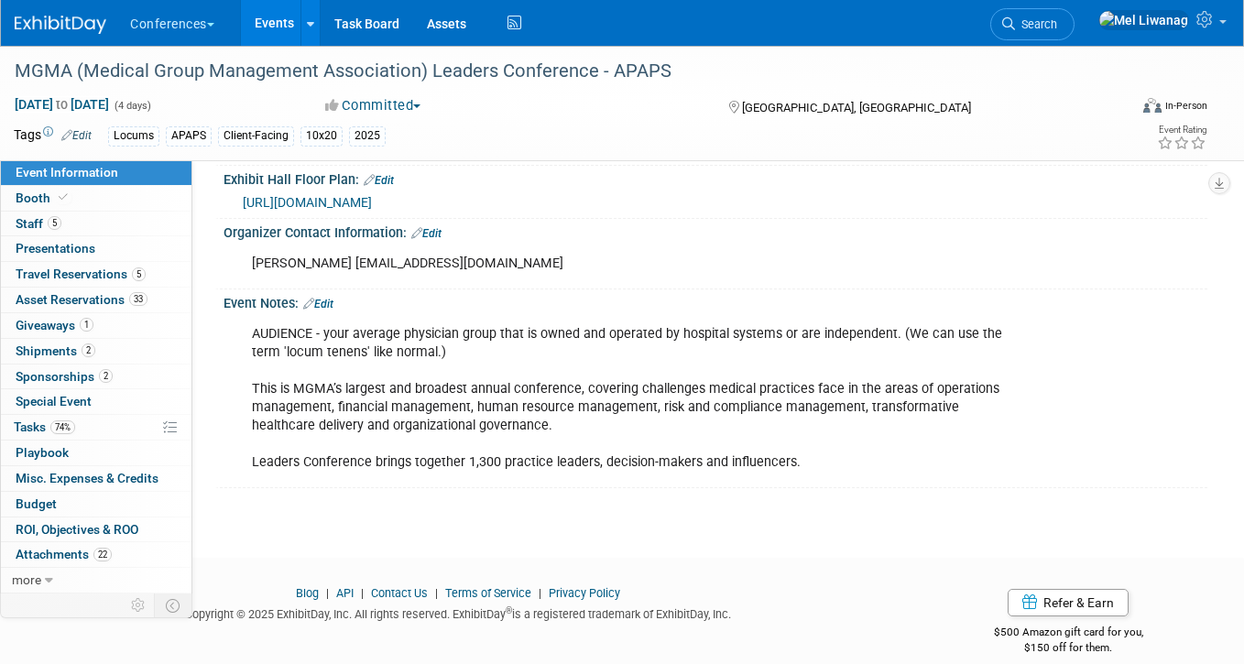
click at [821, 460] on div "AUDIENCE - your average physician group that is owned and operated by hospital …" at bounding box center [715, 397] width 984 height 172
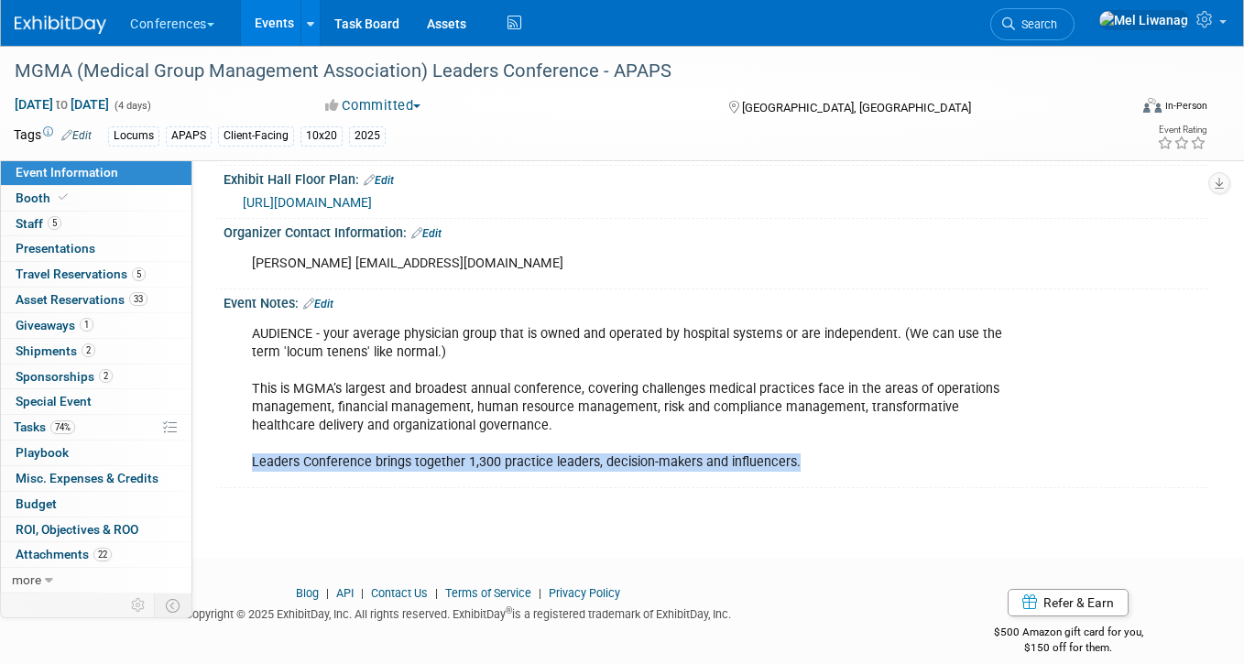
drag, startPoint x: 808, startPoint y: 452, endPoint x: 255, endPoint y: 442, distance: 553.2
click at [255, 442] on div "AUDIENCE - your average physician group that is owned and operated by hospital …" at bounding box center [627, 399] width 777 height 166
copy div "Leaders Conference brings together 1,300 practice leaders, decision-makers and …"
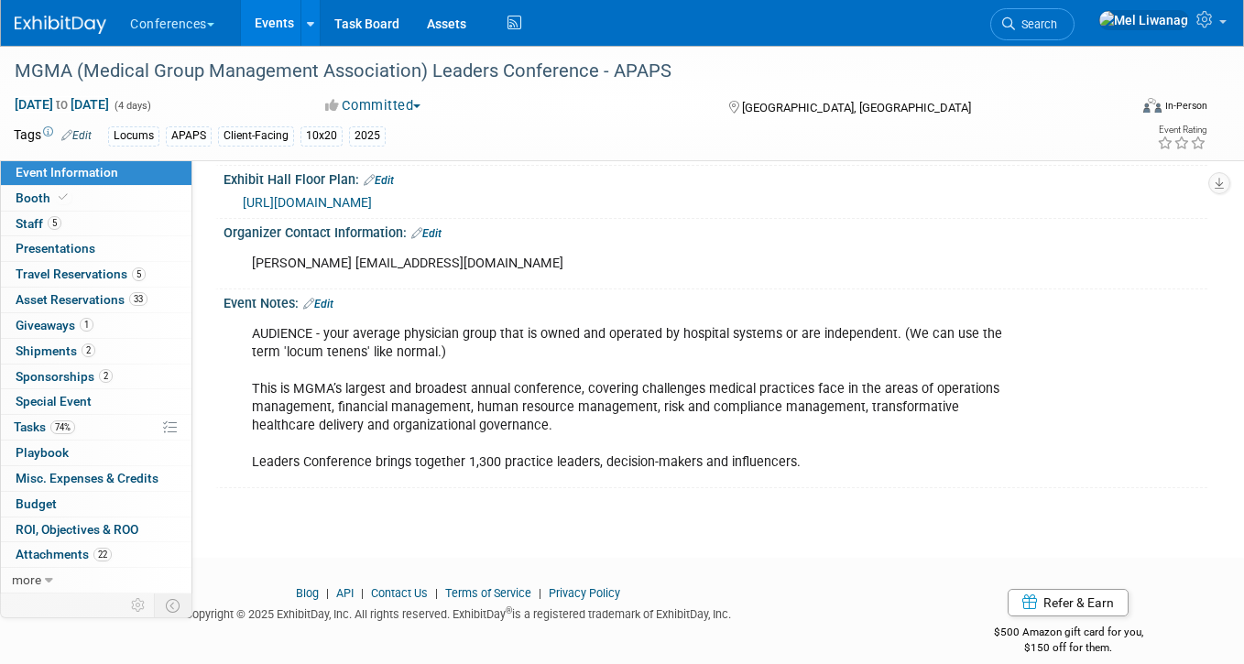
click at [238, 397] on div "AUDIENCE - your average physician group that is owned and operated by hospital …" at bounding box center [715, 397] width 984 height 172
click at [123, 273] on span "Travel Reservations 5" at bounding box center [81, 273] width 130 height 15
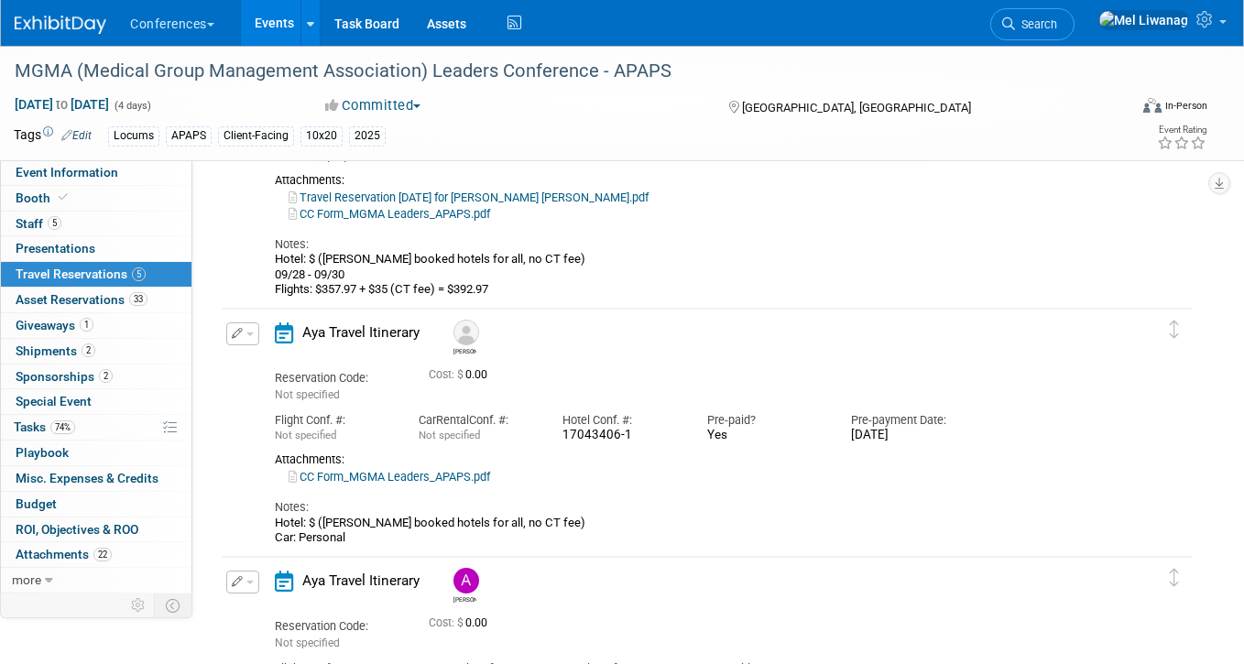
scroll to position [734, 0]
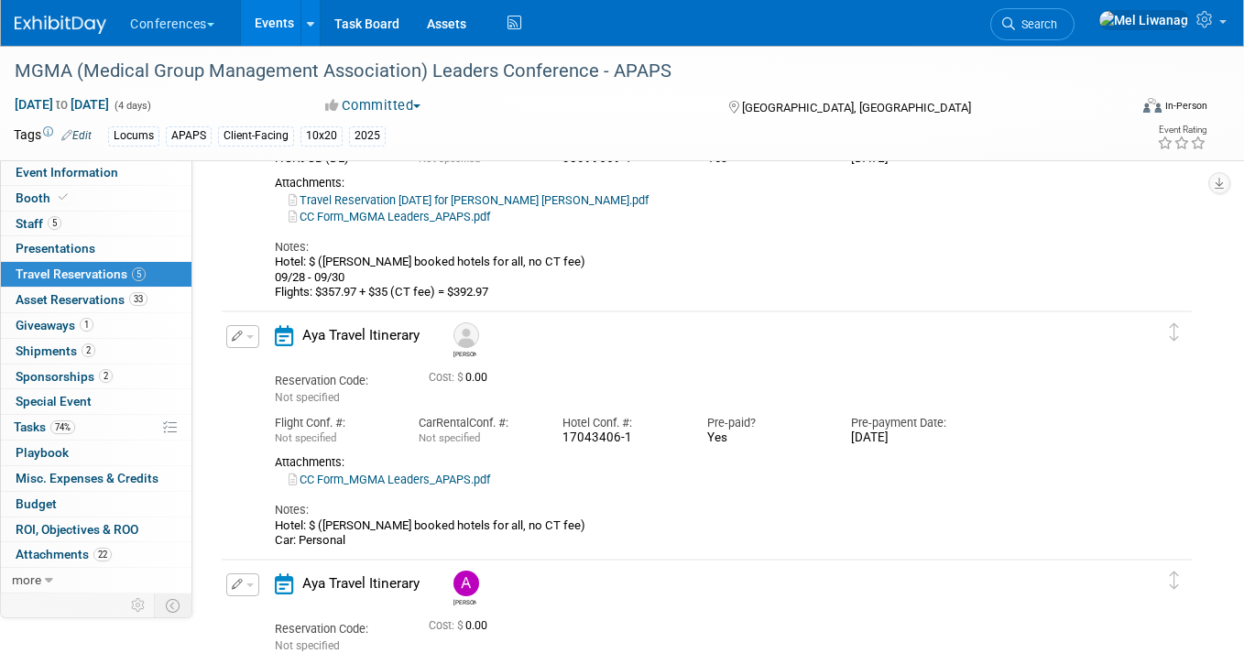
click at [1061, 16] on link "Search" at bounding box center [1032, 24] width 84 height 32
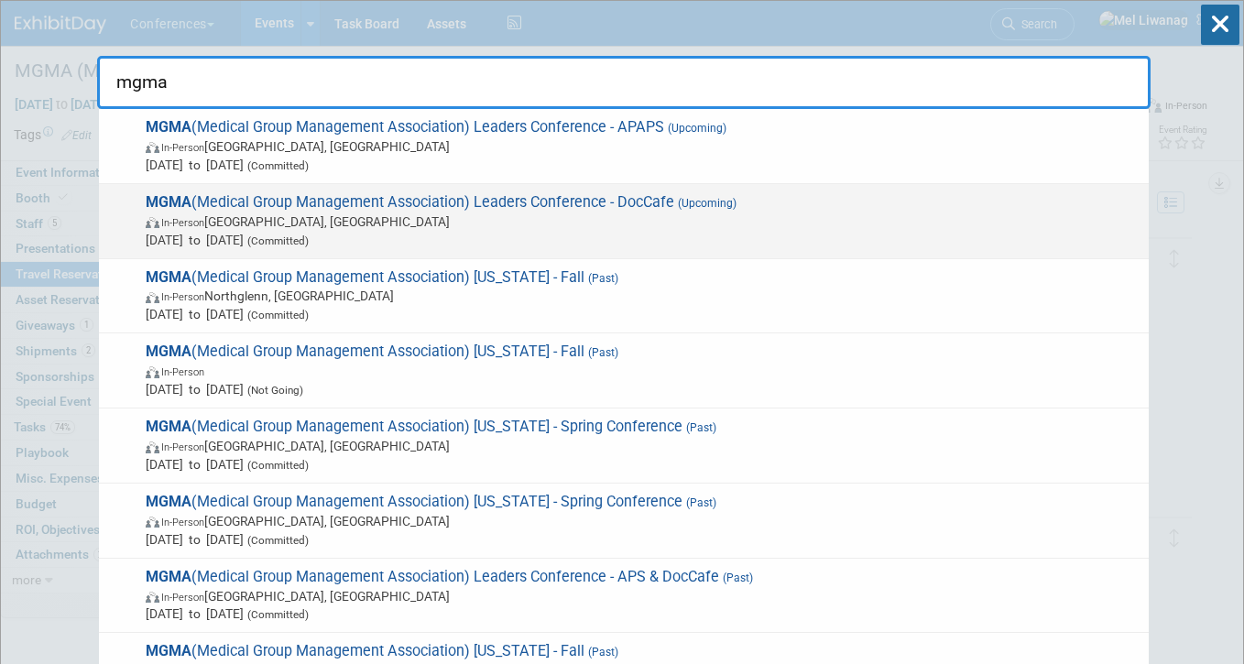
type input "mgma"
click at [776, 187] on div "MGMA (Medical Group Management Association) Leaders Conference - DocCafe (Upcom…" at bounding box center [623, 221] width 1049 height 75
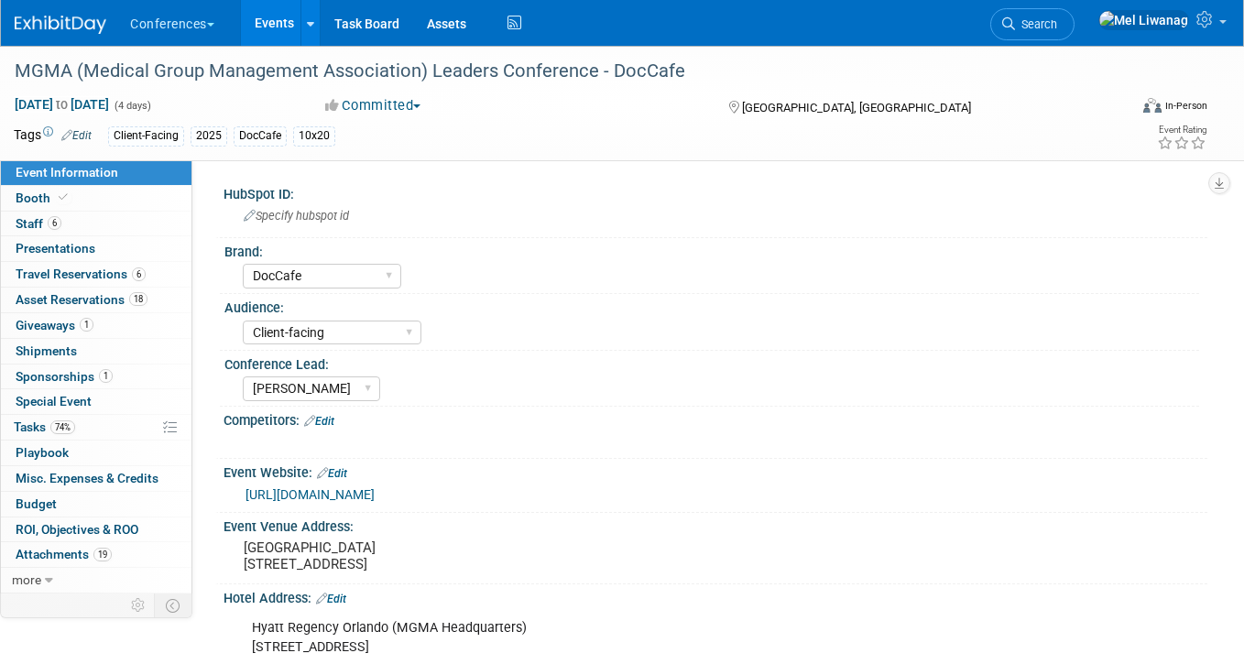
select select "DocCafe"
select select "Client-facing"
select select "[PERSON_NAME]"
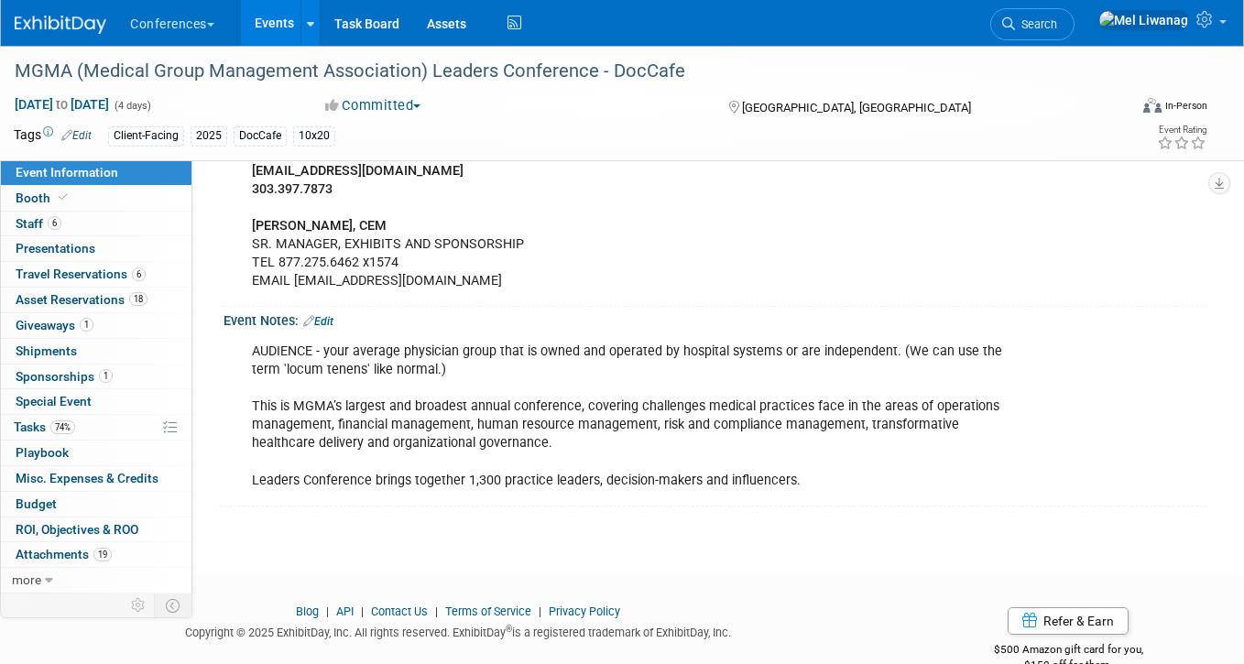
scroll to position [908, 0]
click at [176, 299] on link "18 Asset Reservations 18" at bounding box center [96, 300] width 190 height 25
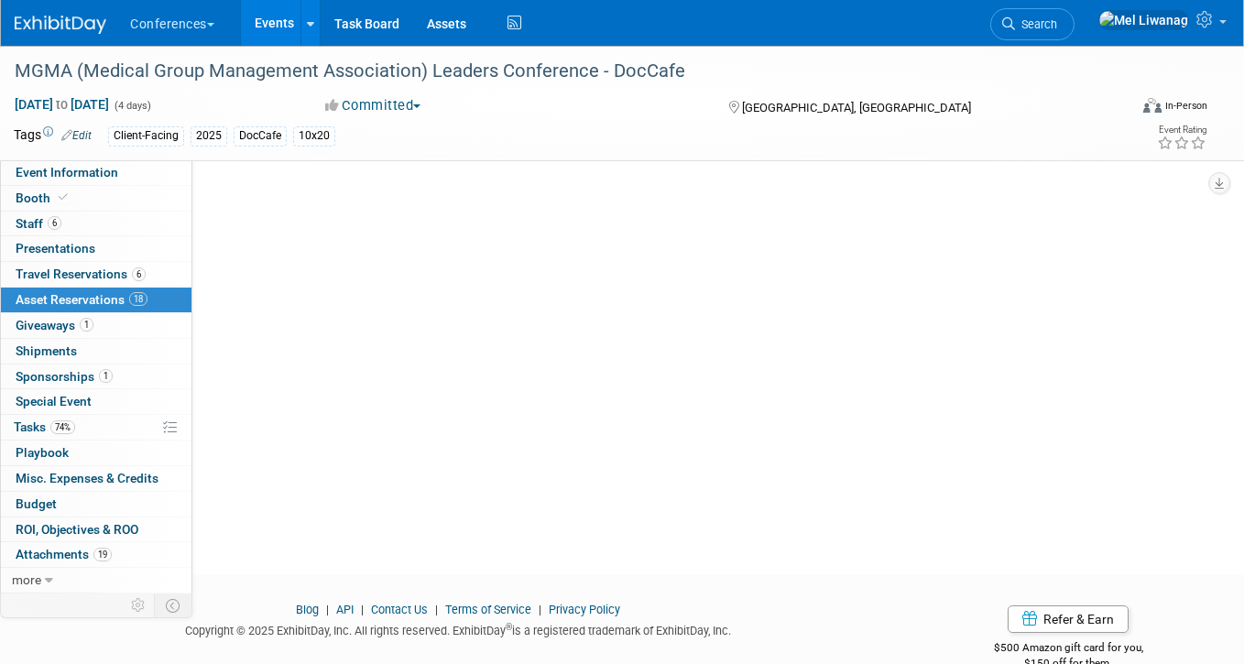
scroll to position [0, 0]
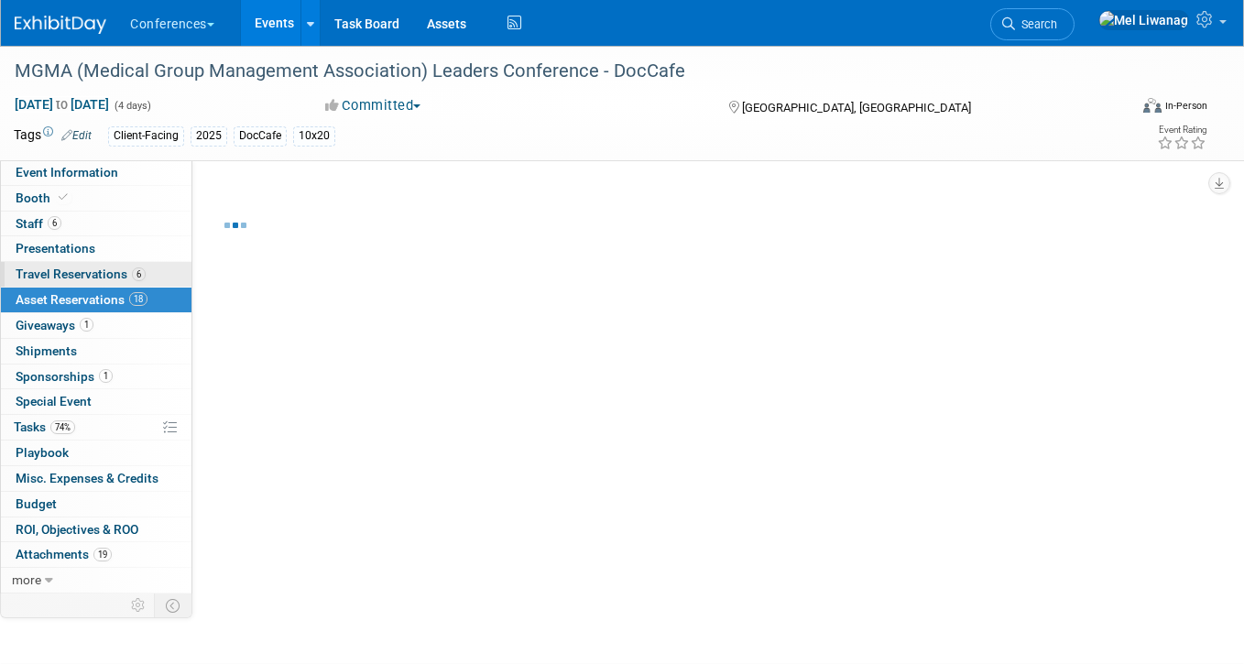
click at [153, 269] on link "6 Travel Reservations 6" at bounding box center [96, 274] width 190 height 25
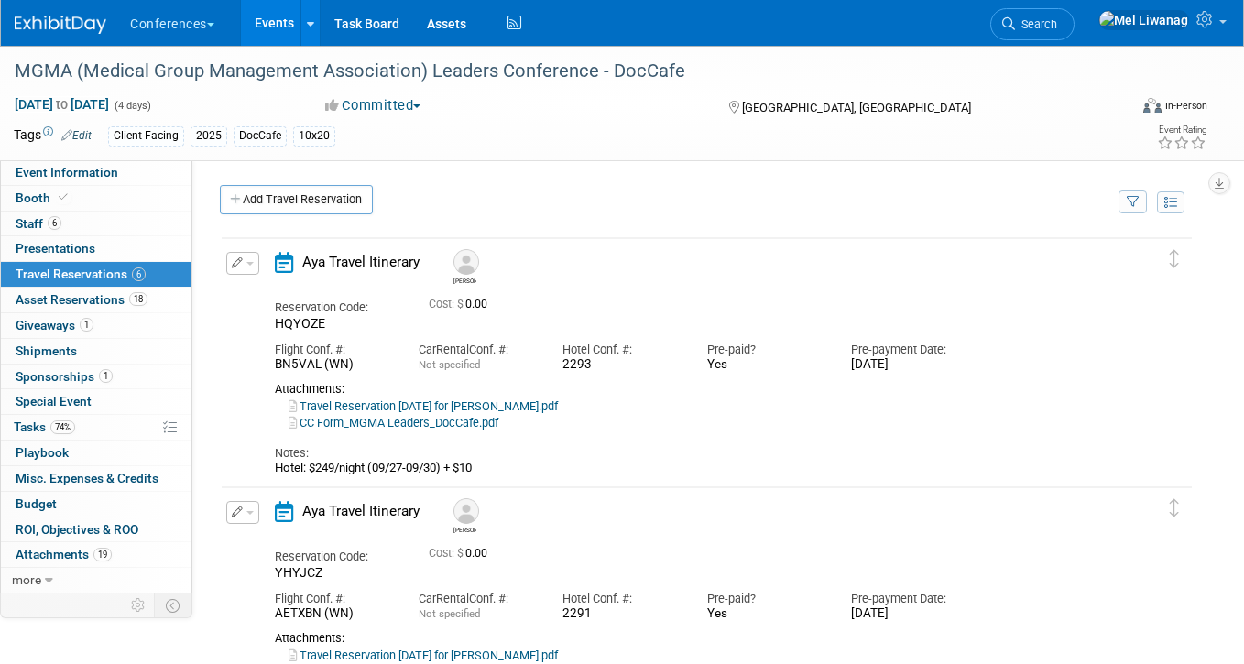
scroll to position [990, 0]
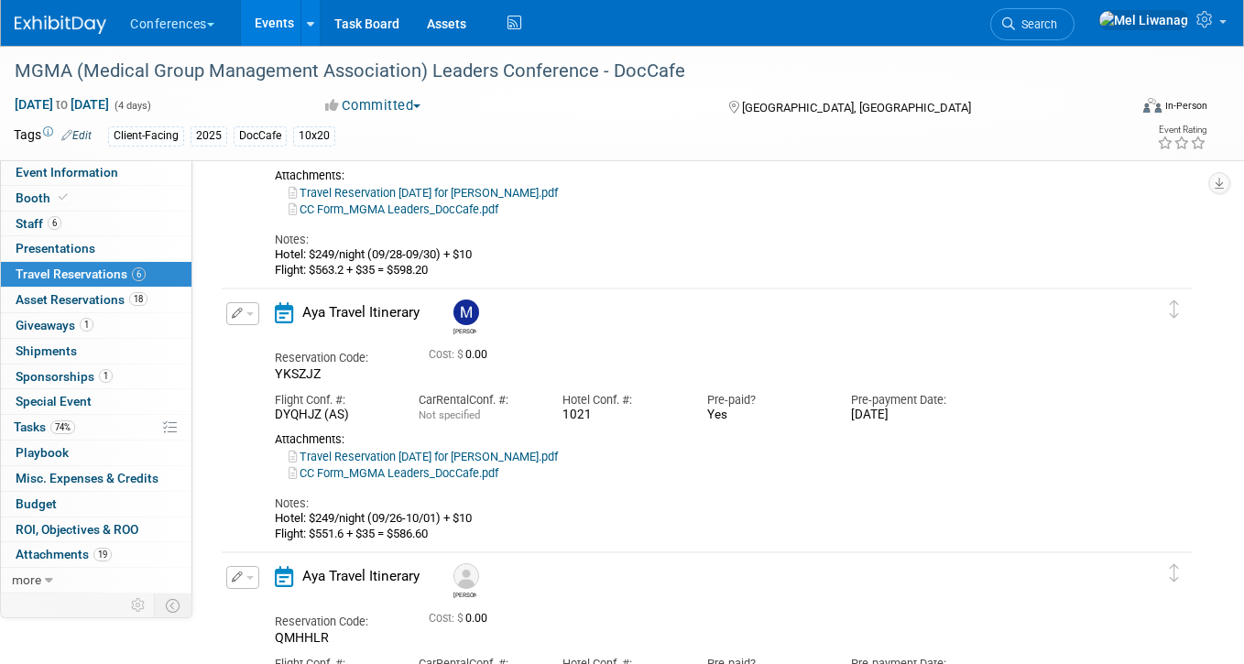
click at [513, 475] on div "CC Form_MGMA Leaders_DocCafe.pdf" at bounding box center [693, 473] width 836 height 16
click at [522, 461] on link "Travel Reservation [DATE] for [PERSON_NAME].pdf" at bounding box center [422, 457] width 269 height 14
click at [36, 13] on link at bounding box center [72, 15] width 114 height 15
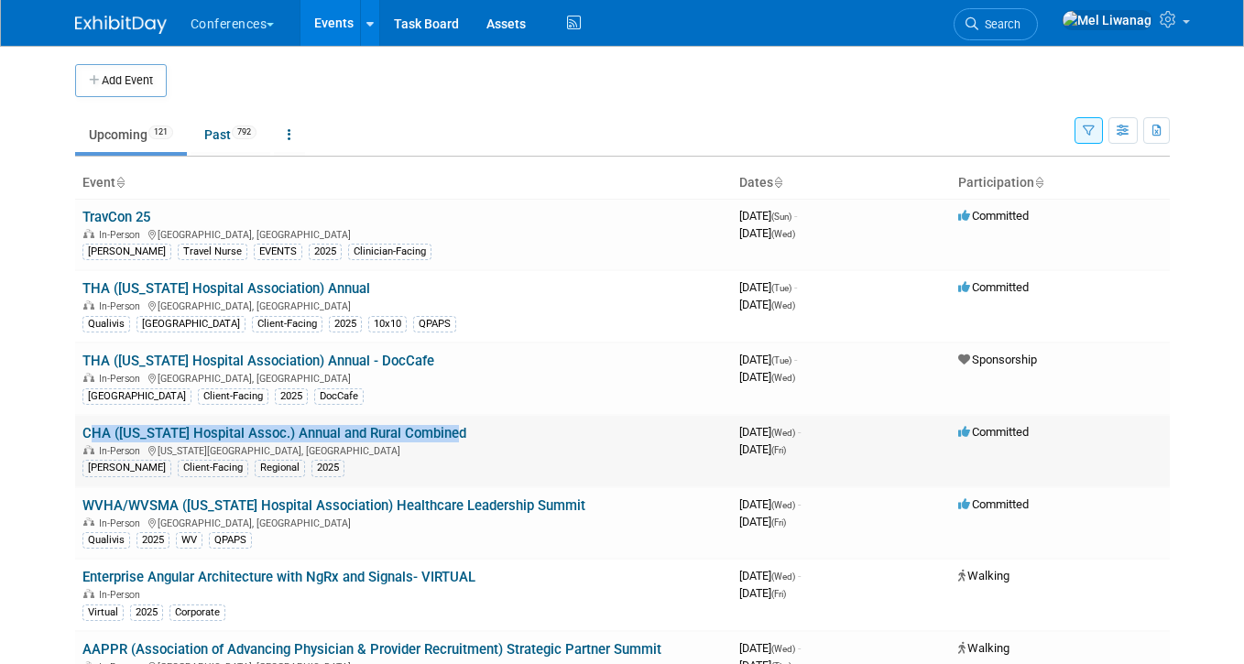
scroll to position [32, 0]
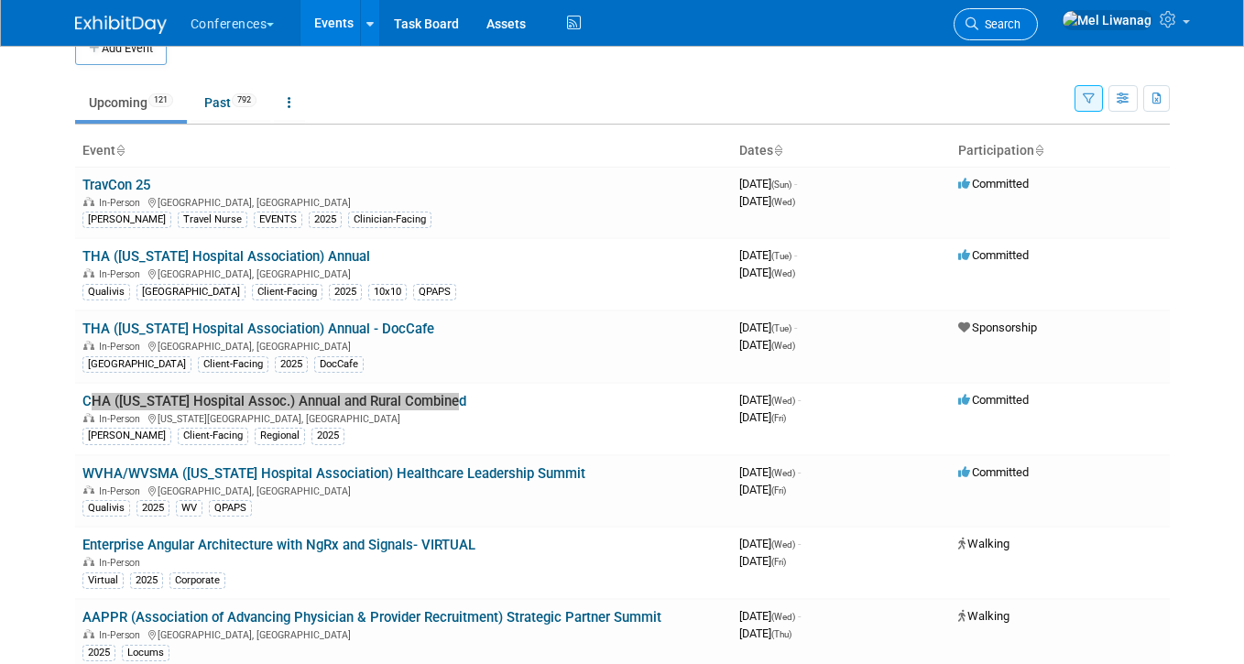
click at [978, 27] on icon at bounding box center [971, 23] width 13 height 13
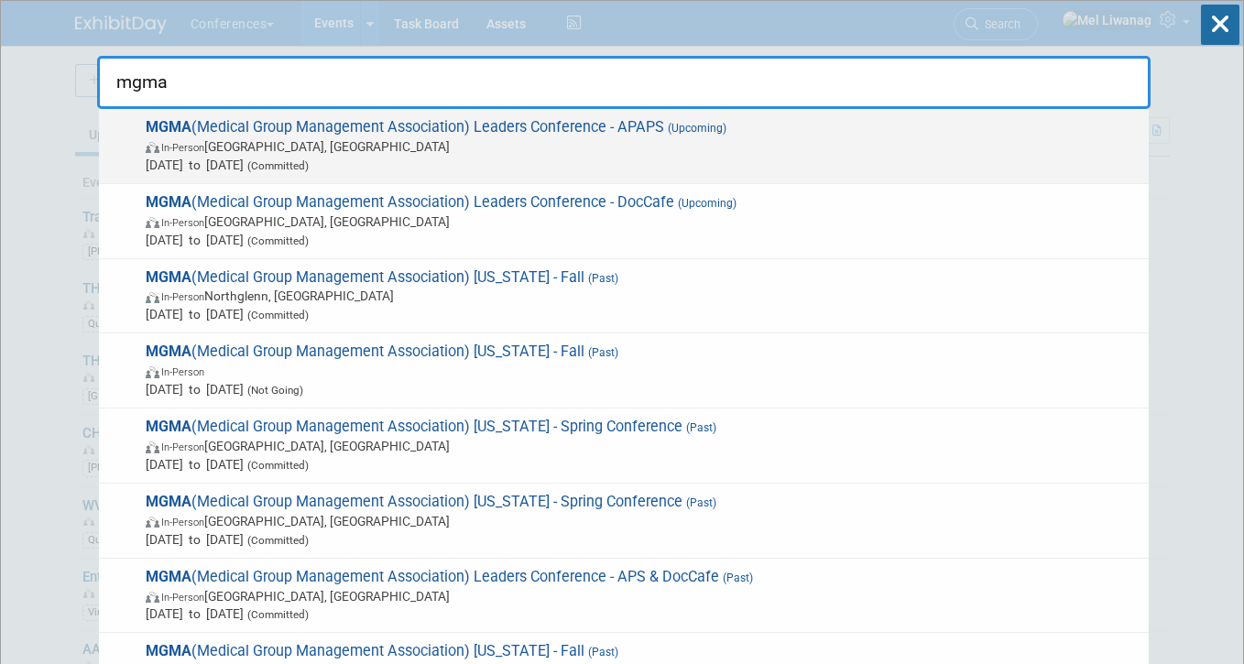
type input "mgma"
click at [658, 146] on span "In-Person [GEOGRAPHIC_DATA], [GEOGRAPHIC_DATA]" at bounding box center [643, 146] width 994 height 18
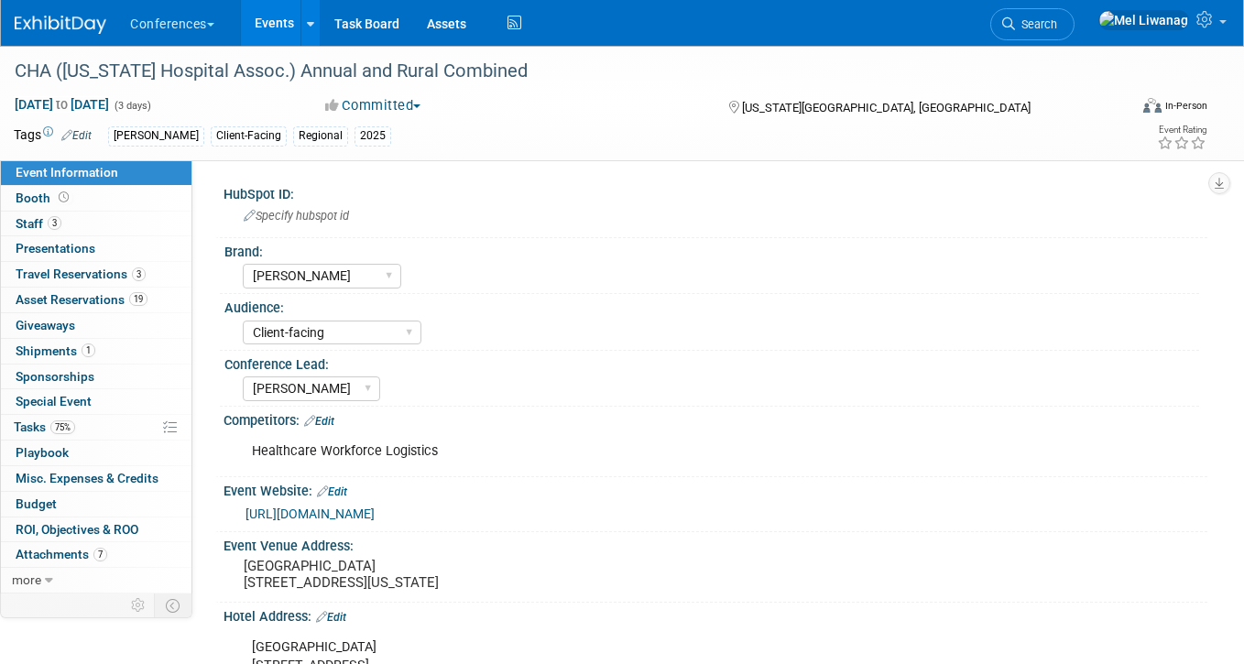
select select "[PERSON_NAME]"
select select "Client-facing"
select select "[PERSON_NAME]"
click at [108, 191] on link "Booth" at bounding box center [96, 198] width 190 height 25
select select "6' tabletop"
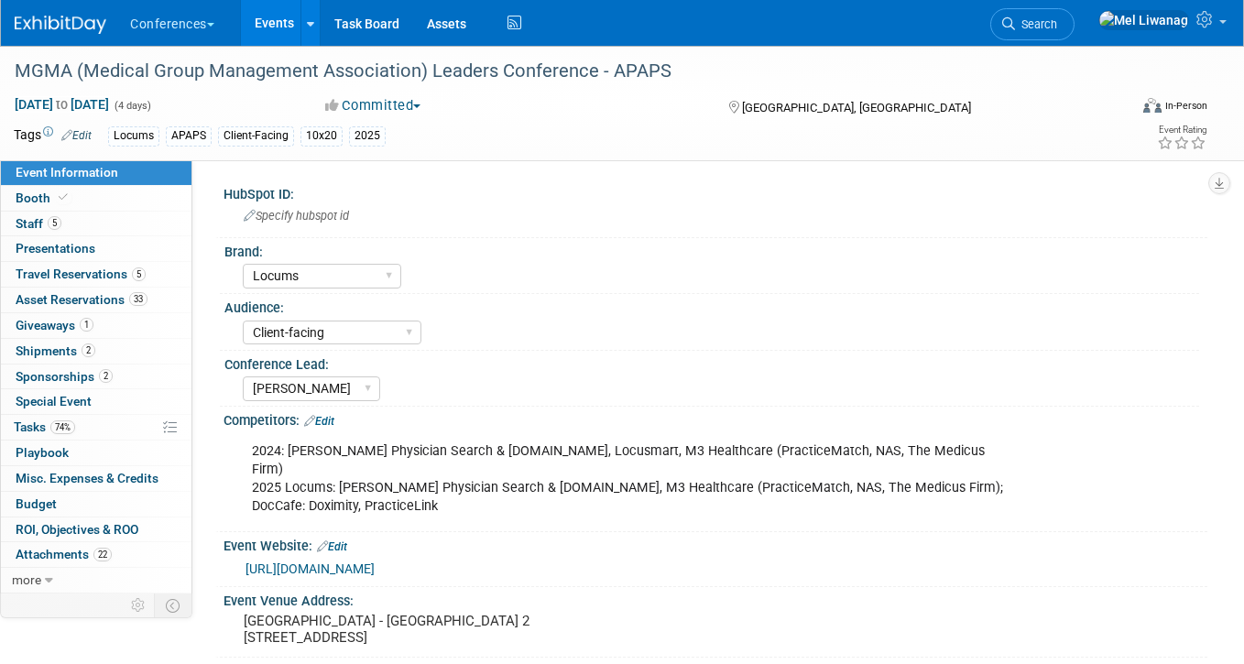
select select "Locums"
select select "Client-facing"
select select "[PERSON_NAME]"
click at [235, 80] on div "MGMA (Medical Group Management Association) Leaders Conference - APAPS" at bounding box center [556, 71] width 1097 height 33
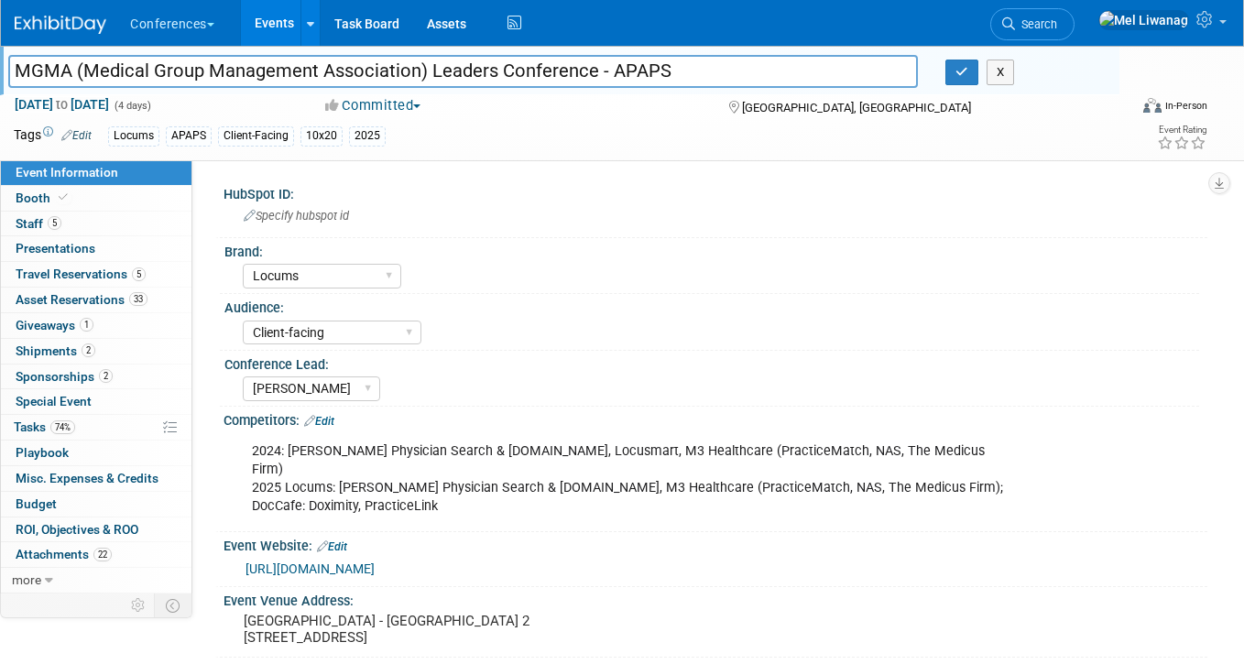
drag, startPoint x: 418, startPoint y: 71, endPoint x: -74, endPoint y: 54, distance: 492.0
click at [0, 54] on html "Conferences Explore: My Workspaces 2 Go to Workspace: Conferences Marketing Req…" at bounding box center [622, 332] width 1244 height 664
click at [1015, 18] on icon at bounding box center [1008, 23] width 13 height 13
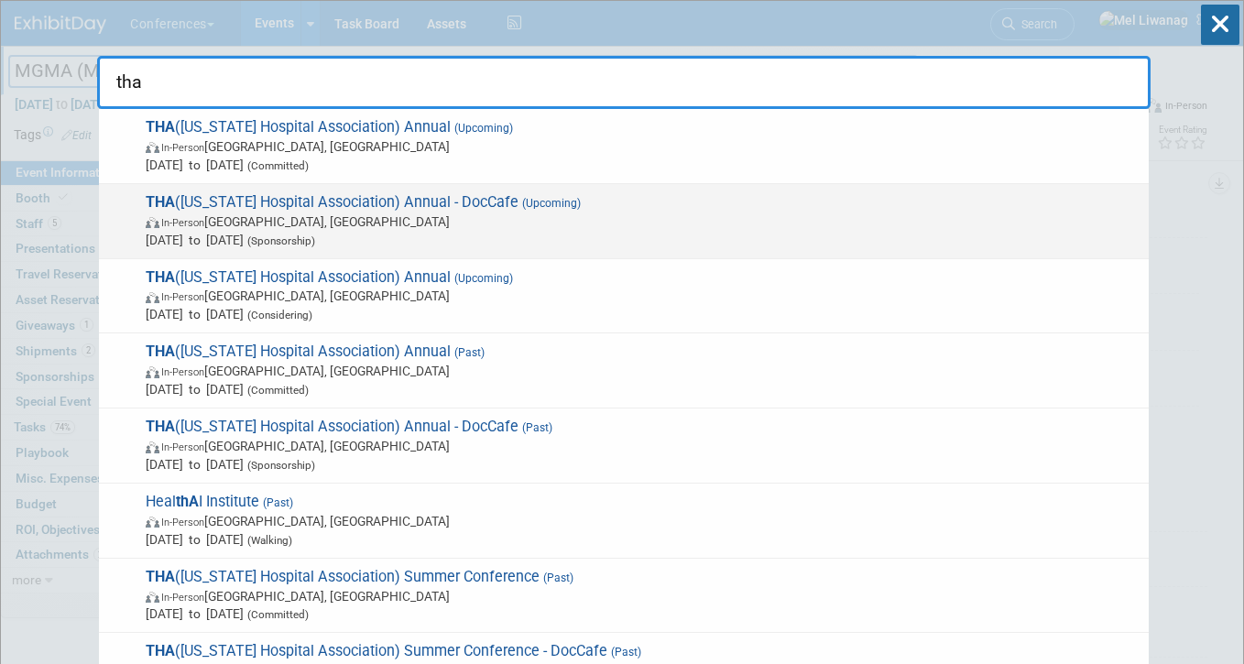
type input "tha"
click at [472, 227] on span "In-Person [GEOGRAPHIC_DATA], [GEOGRAPHIC_DATA]" at bounding box center [643, 221] width 994 height 18
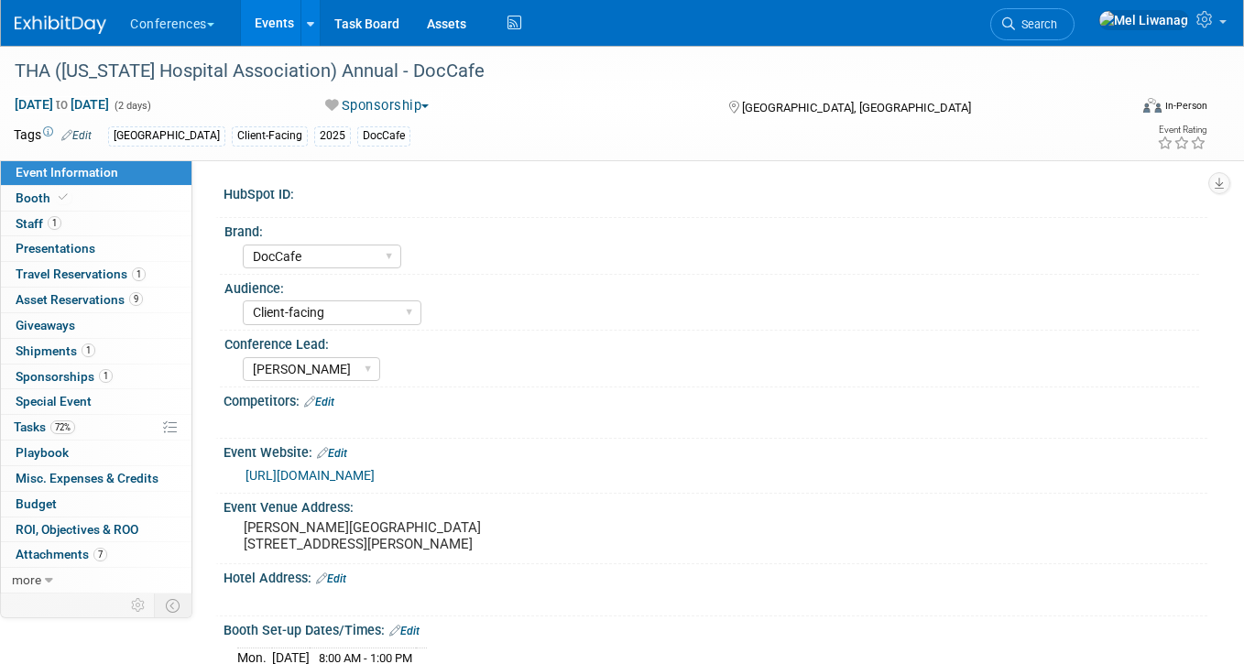
select select "DocCafe"
select select "Client-facing"
select select "[PERSON_NAME]"
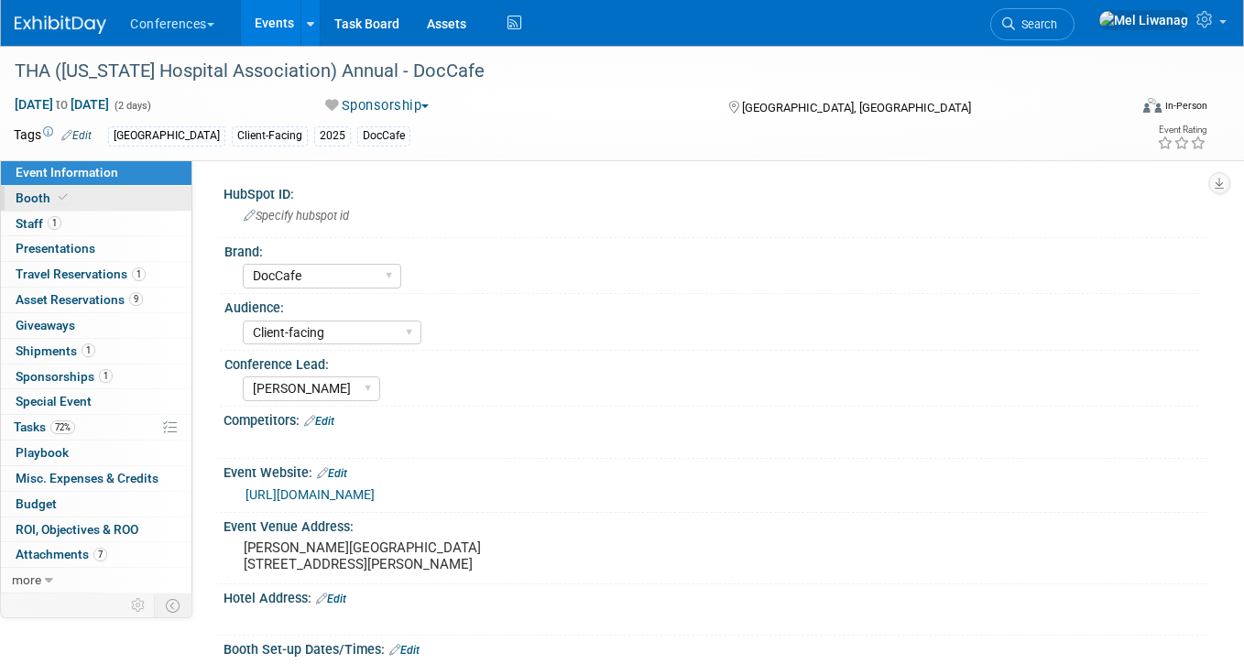
click at [132, 199] on link "Booth" at bounding box center [96, 198] width 190 height 25
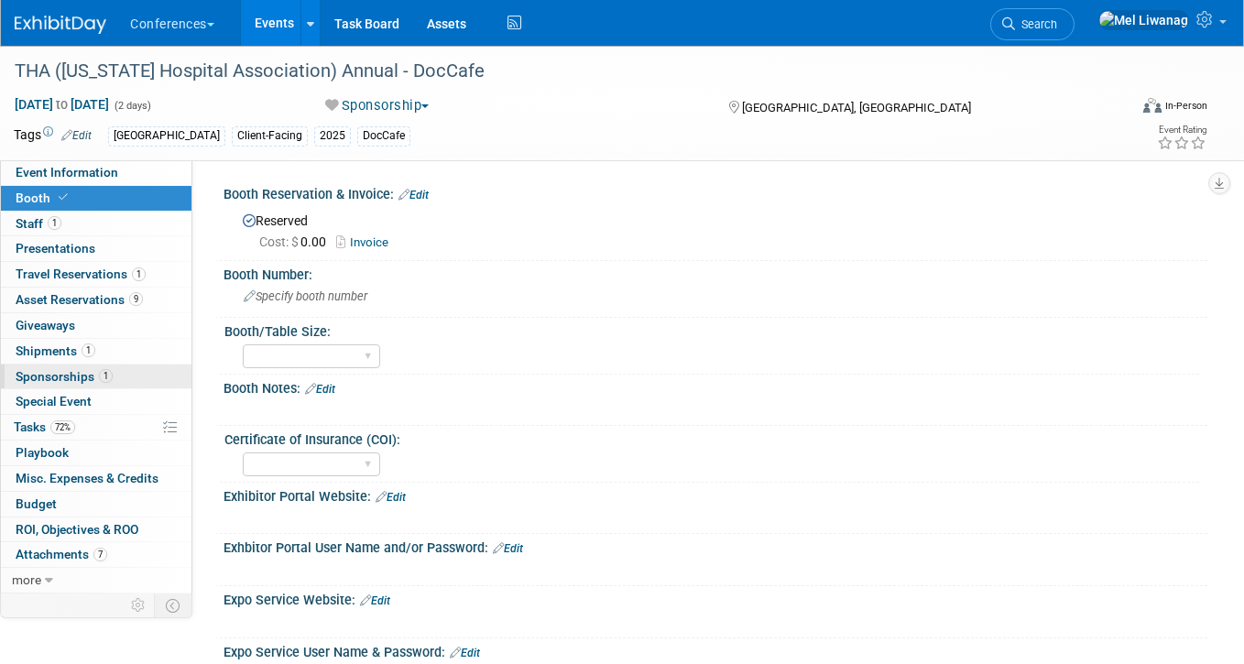
click at [101, 373] on span "1" at bounding box center [106, 376] width 14 height 14
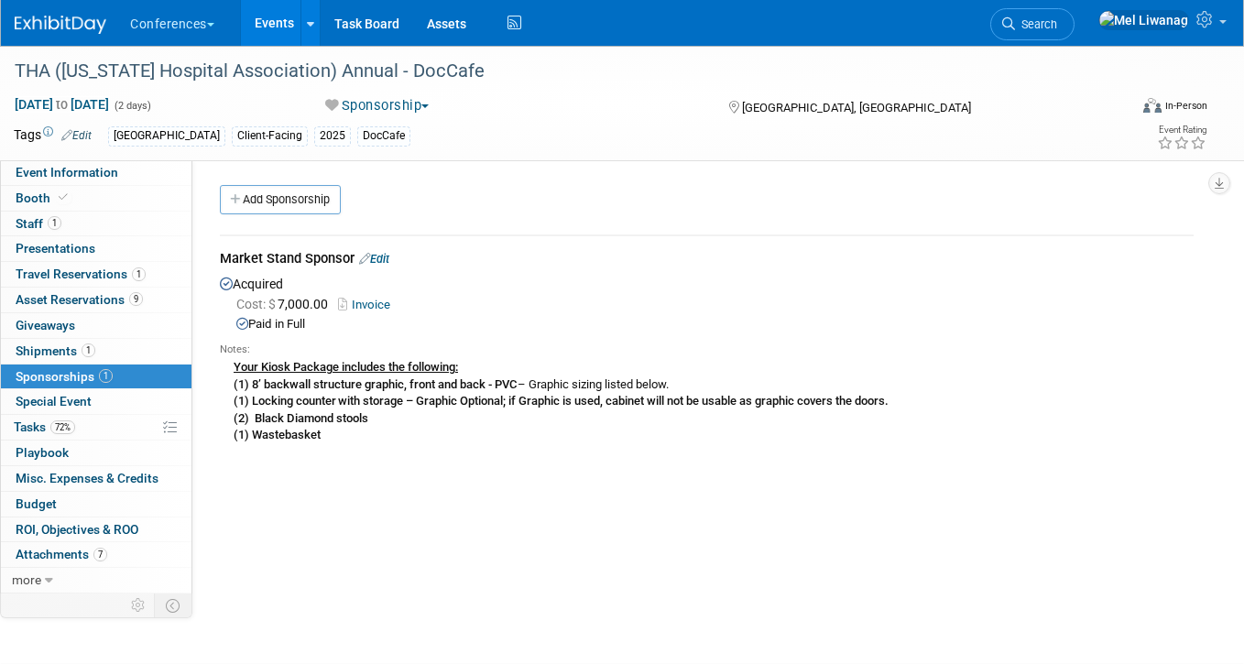
click at [63, 17] on img at bounding box center [61, 25] width 92 height 18
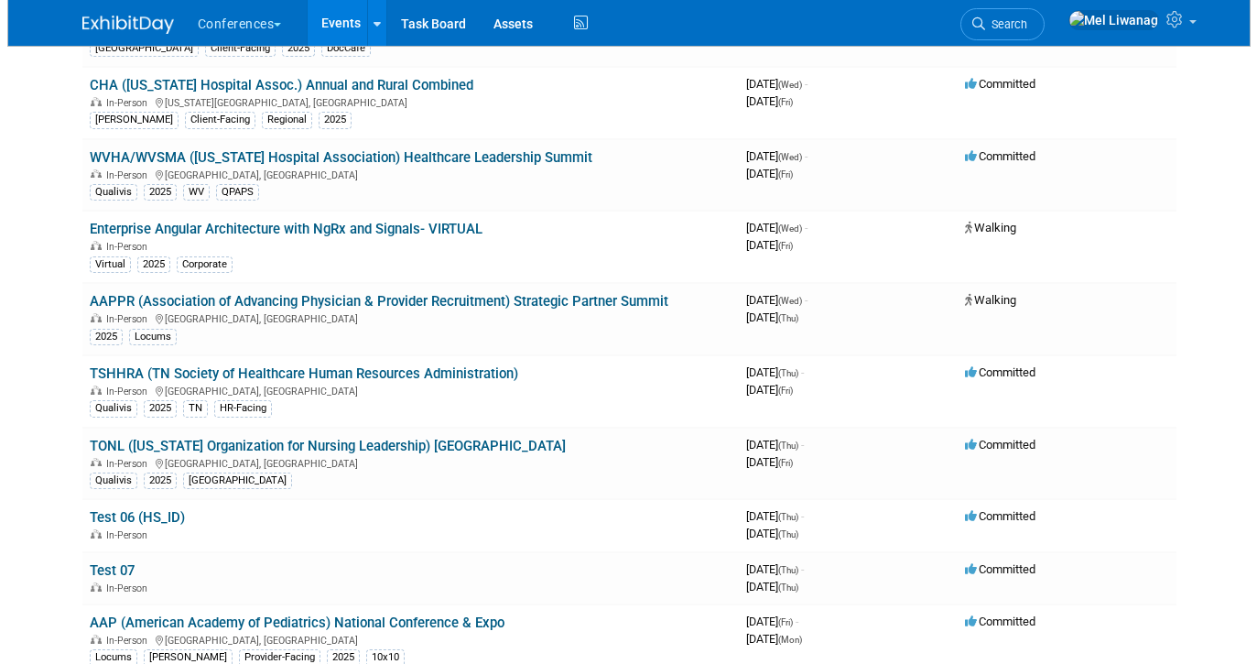
scroll to position [350, 0]
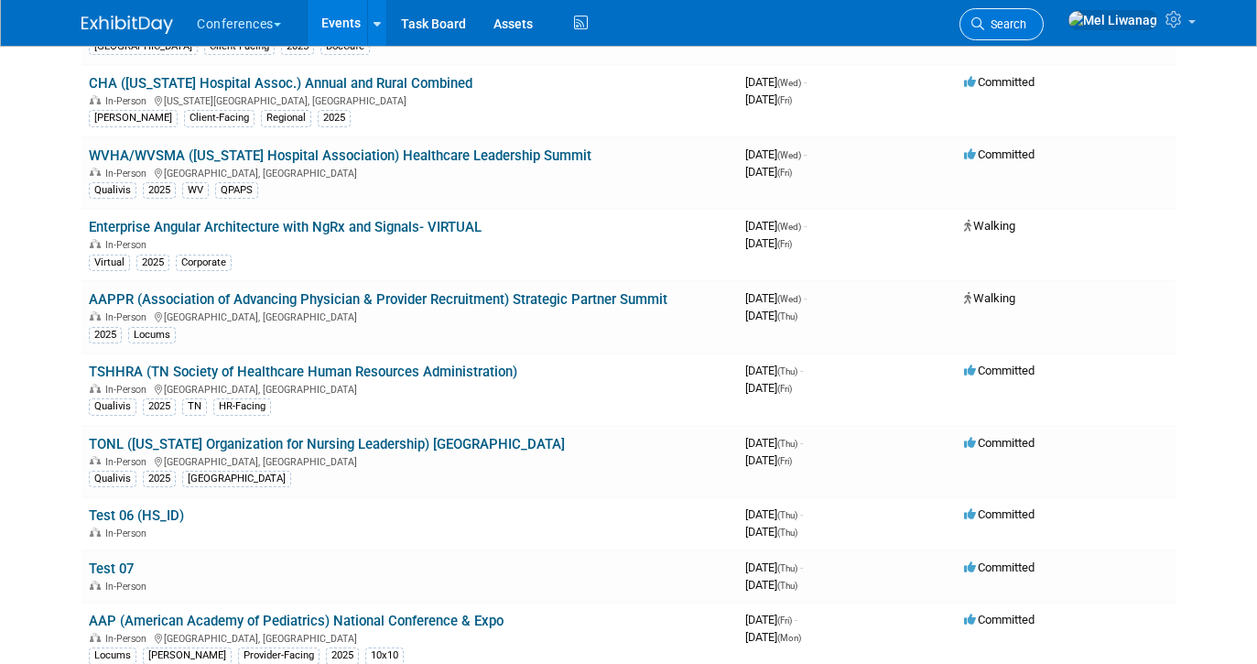
click at [1027, 23] on span "Search" at bounding box center [1005, 24] width 42 height 14
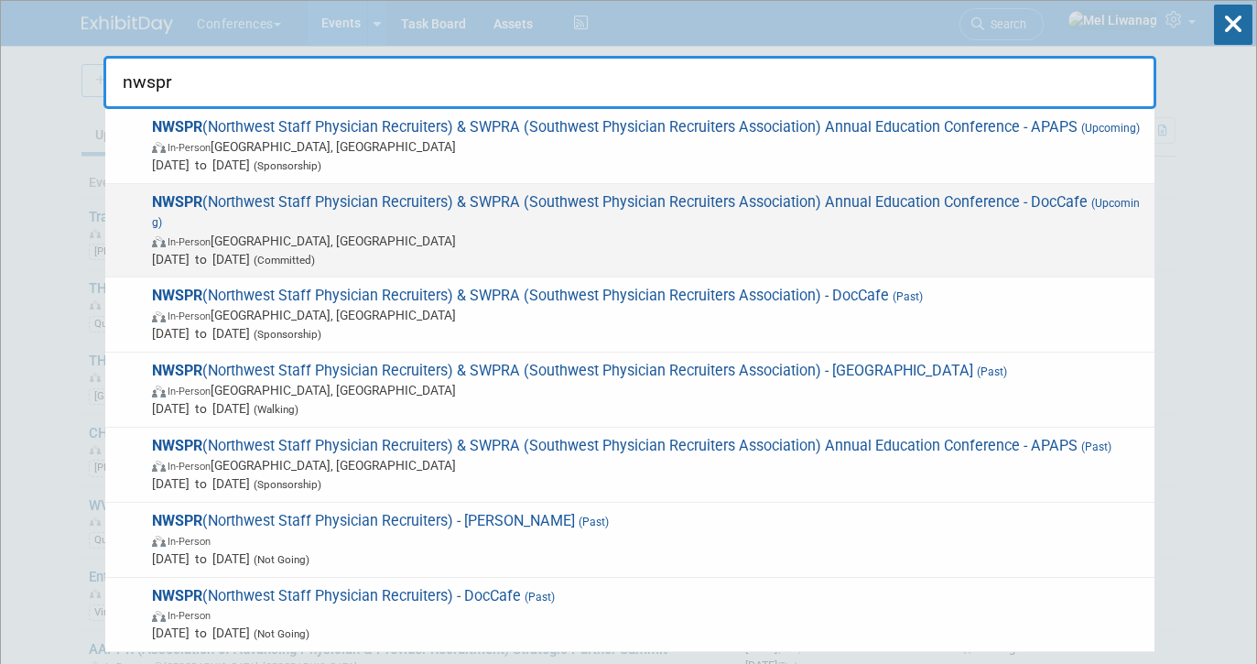
type input "nwspr"
click at [287, 199] on span "NWSPR (Northwest Staff Physician Recruiters) & SWPRA (Southwest Physician Recru…" at bounding box center [646, 230] width 999 height 75
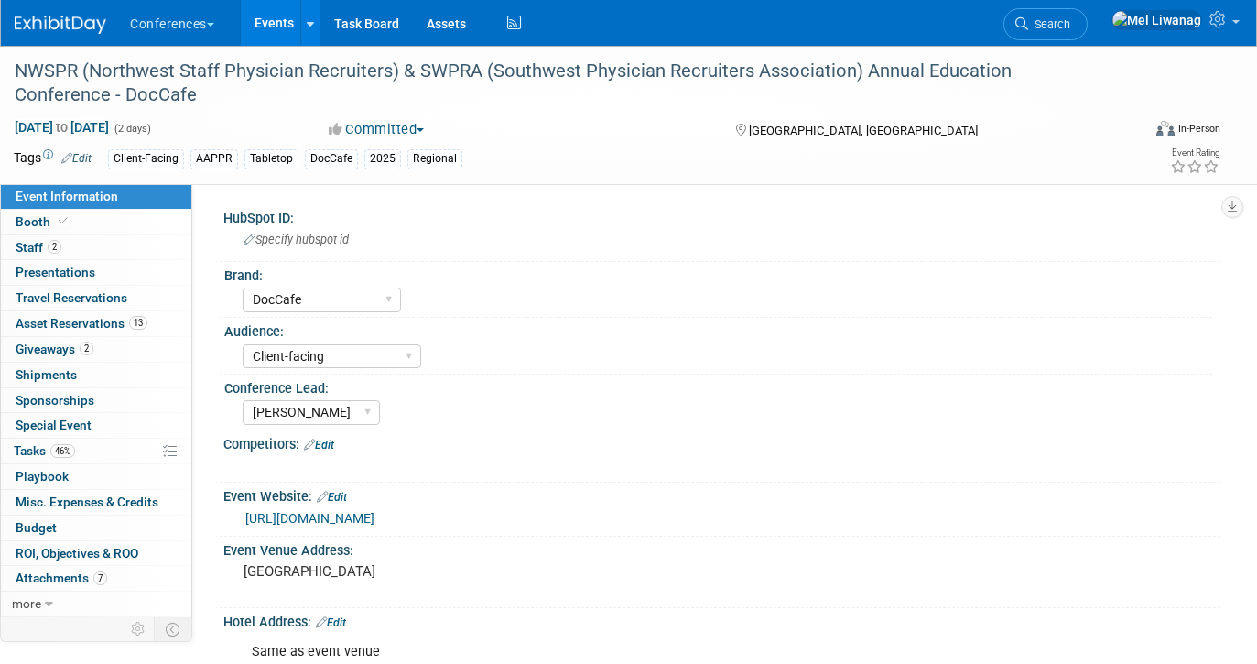
select select "DocCafe"
select select "Client-facing"
select select "[PERSON_NAME]"
click at [87, 248] on link "2 Staff 2" at bounding box center [96, 247] width 190 height 25
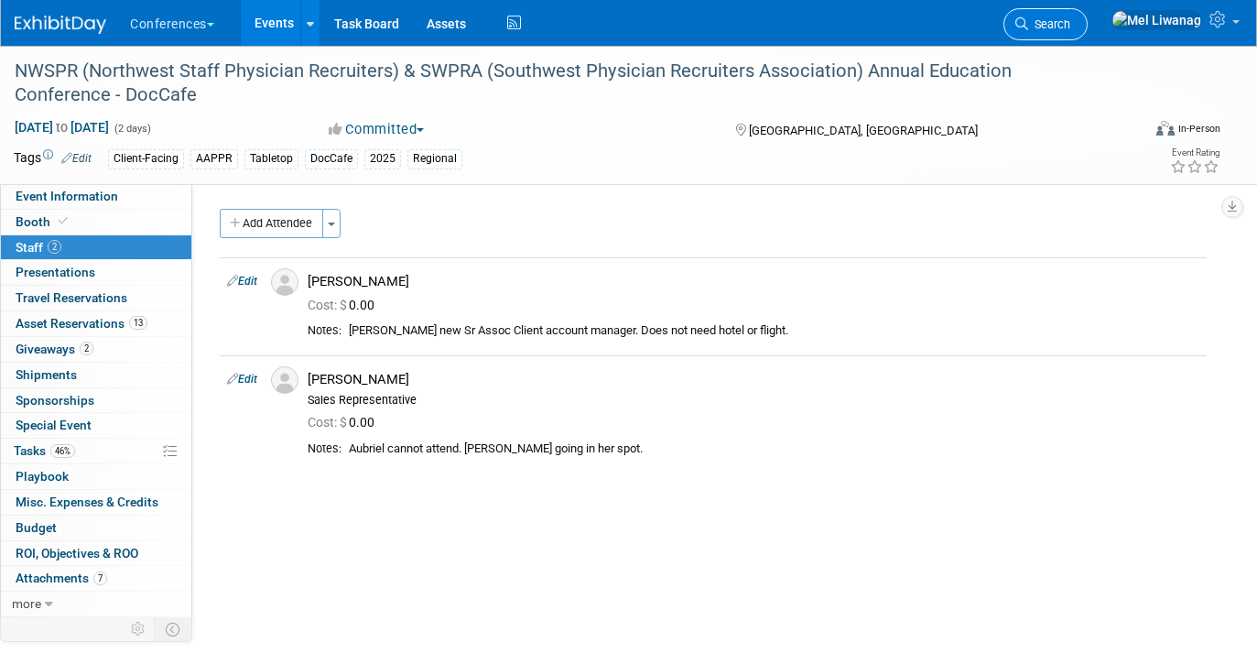
click at [1071, 25] on span "Search" at bounding box center [1049, 24] width 42 height 14
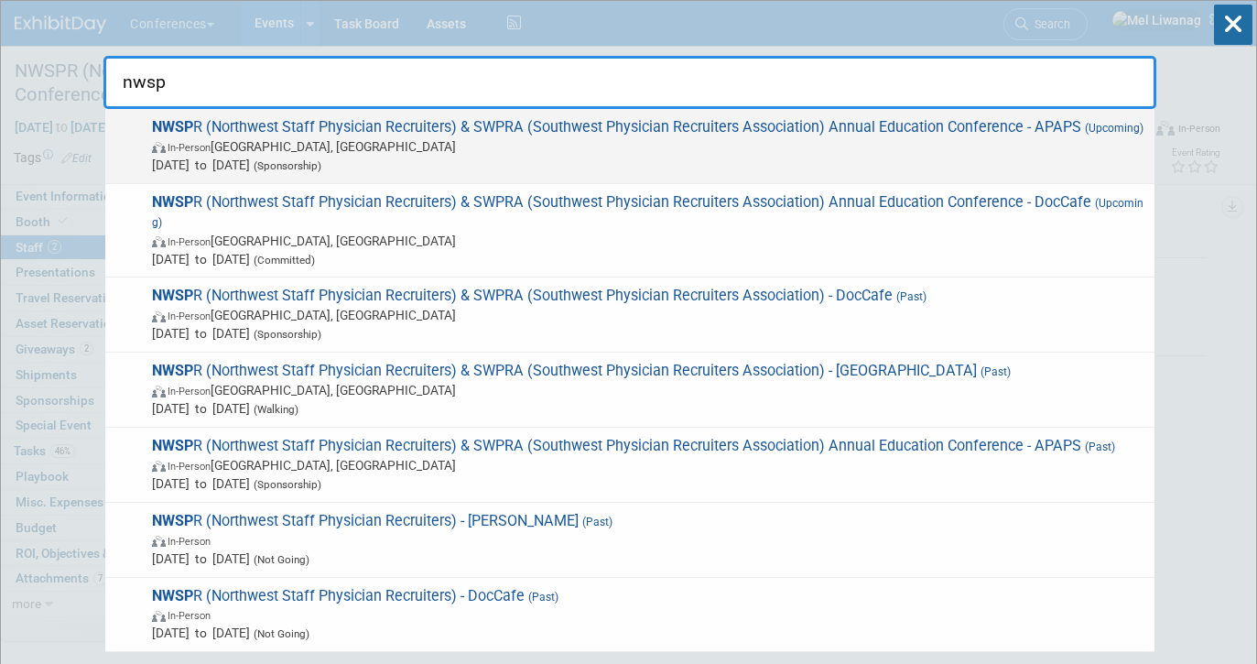
type input "nwsp"
click at [481, 120] on span "NWSP R (Northwest Staff Physician Recruiters) & SWPRA (Southwest Physician Recr…" at bounding box center [646, 146] width 999 height 56
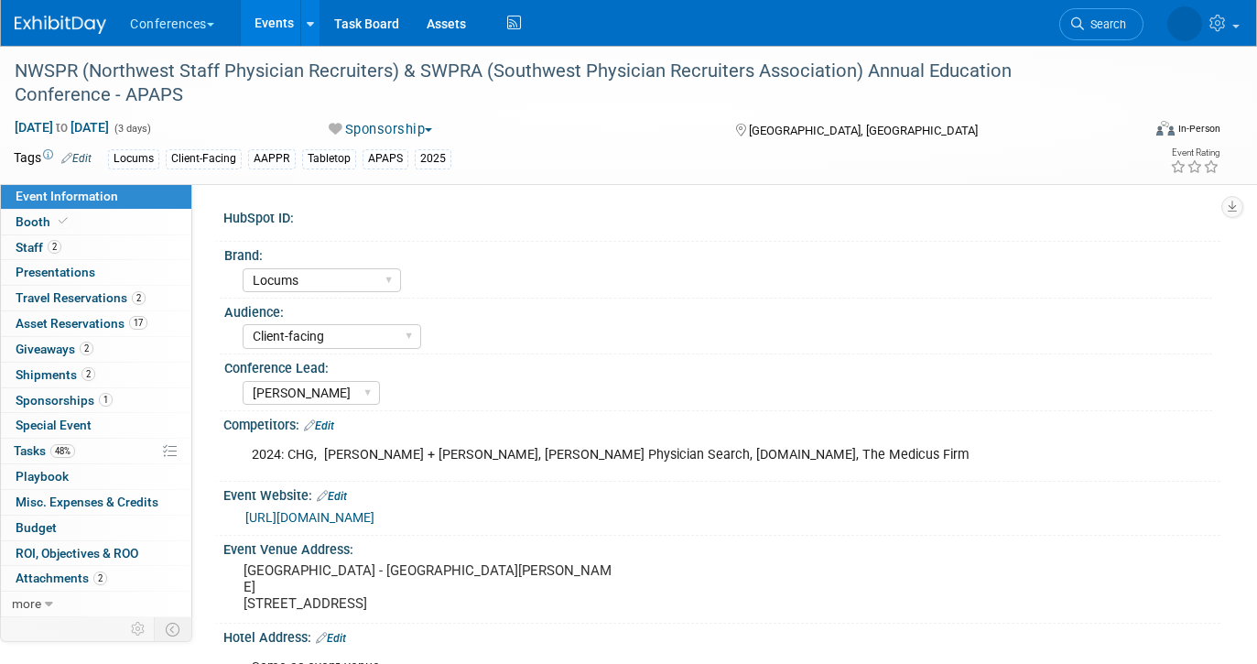
select select "Locums"
select select "Client-facing"
select select "[PERSON_NAME]"
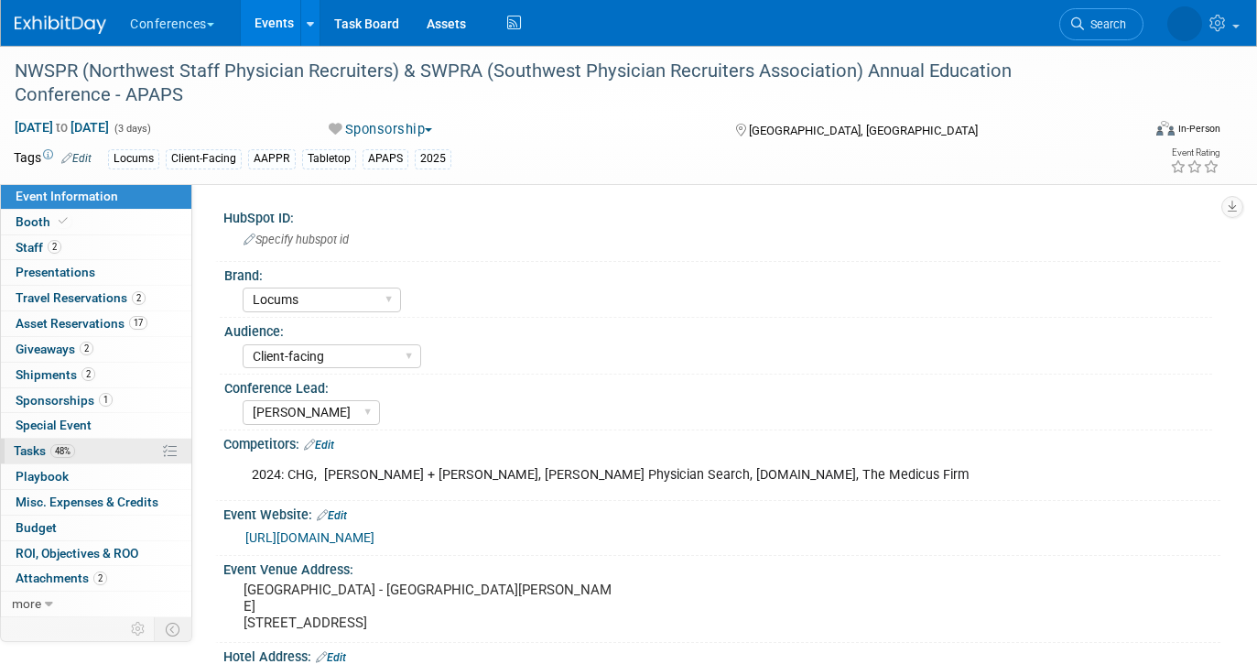
click at [105, 451] on link "48% Tasks 48%" at bounding box center [96, 451] width 190 height 25
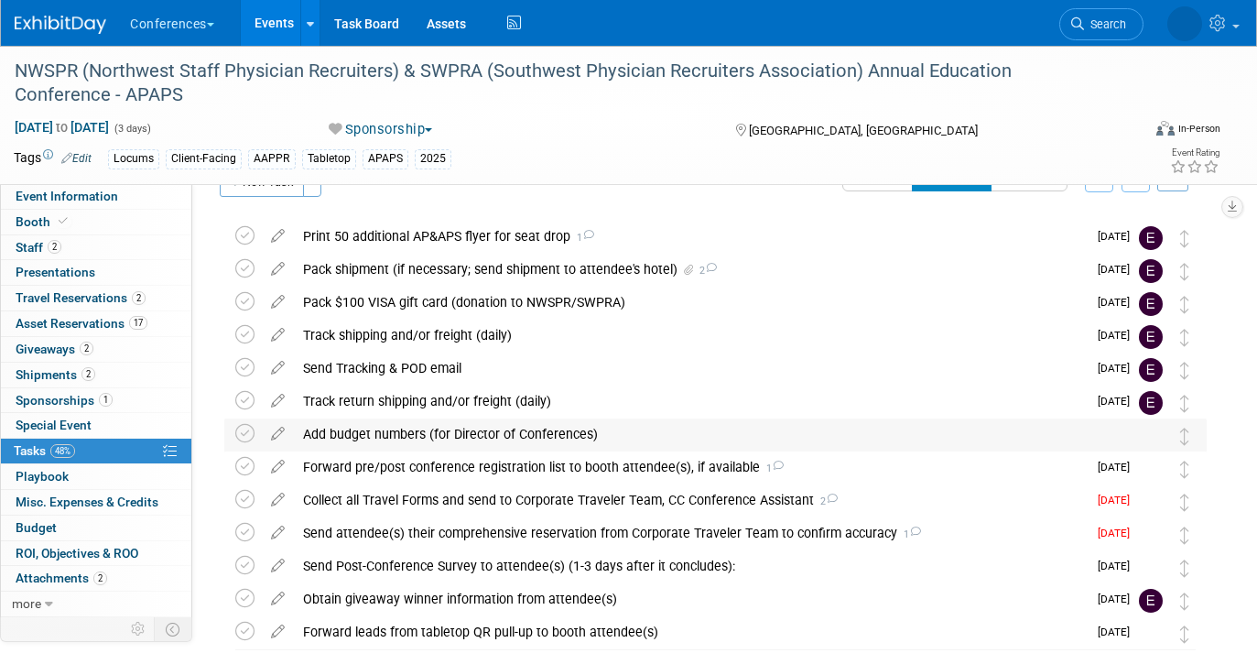
scroll to position [138, 0]
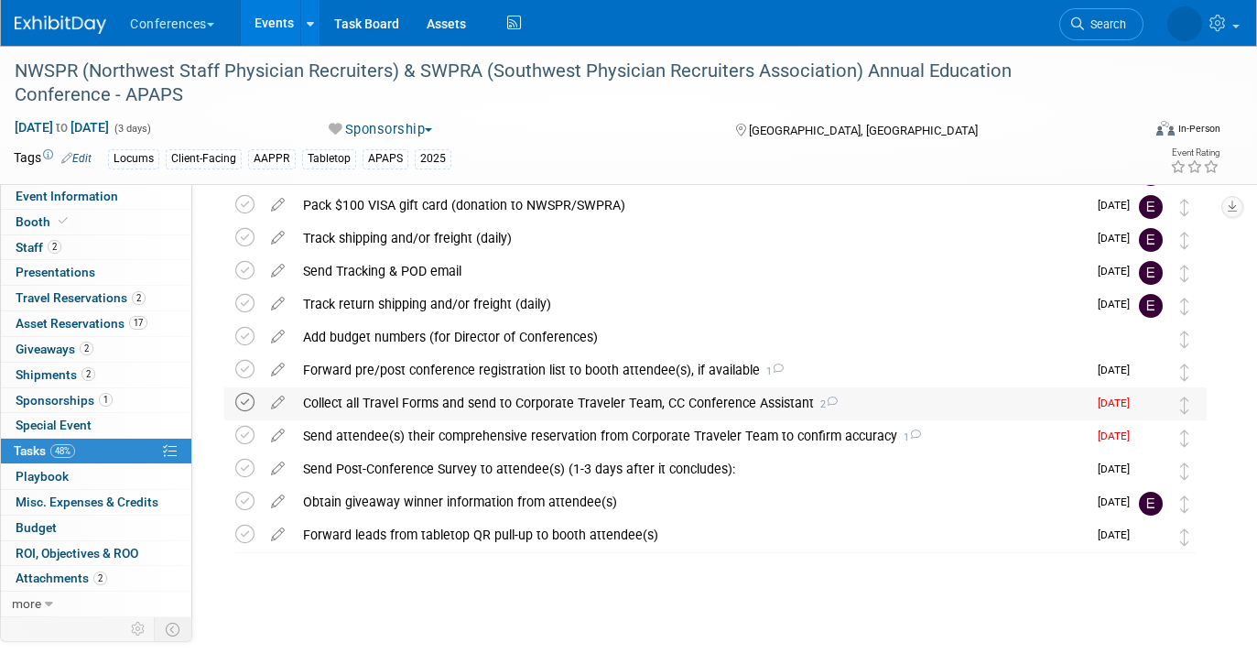
click at [254, 401] on icon at bounding box center [244, 402] width 19 height 19
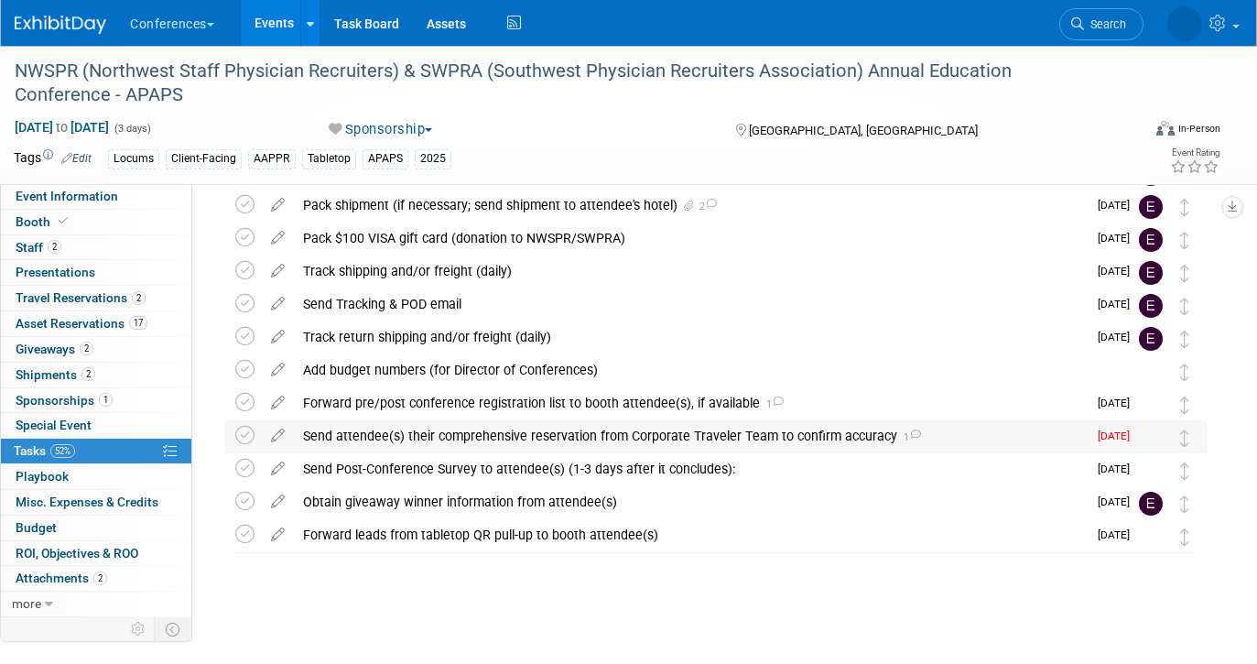
scroll to position [105, 0]
click at [1071, 29] on span "Search" at bounding box center [1049, 24] width 42 height 14
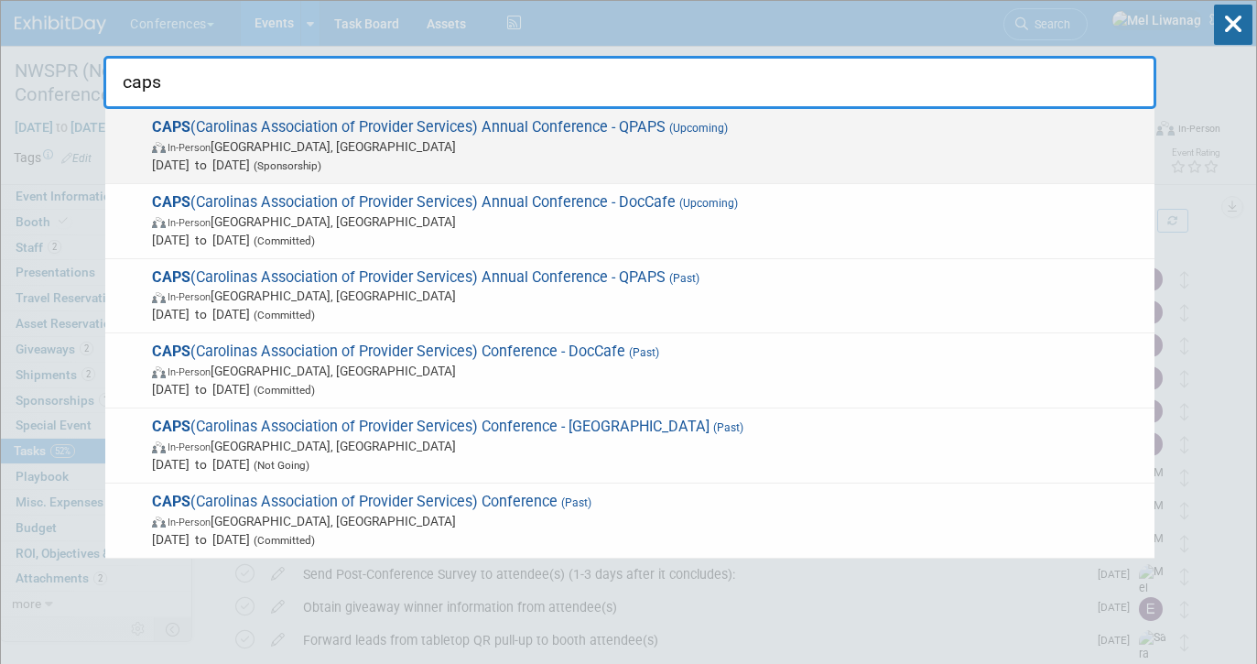
type input "caps"
click at [647, 150] on span "In-Person [GEOGRAPHIC_DATA], [GEOGRAPHIC_DATA]" at bounding box center [649, 146] width 994 height 18
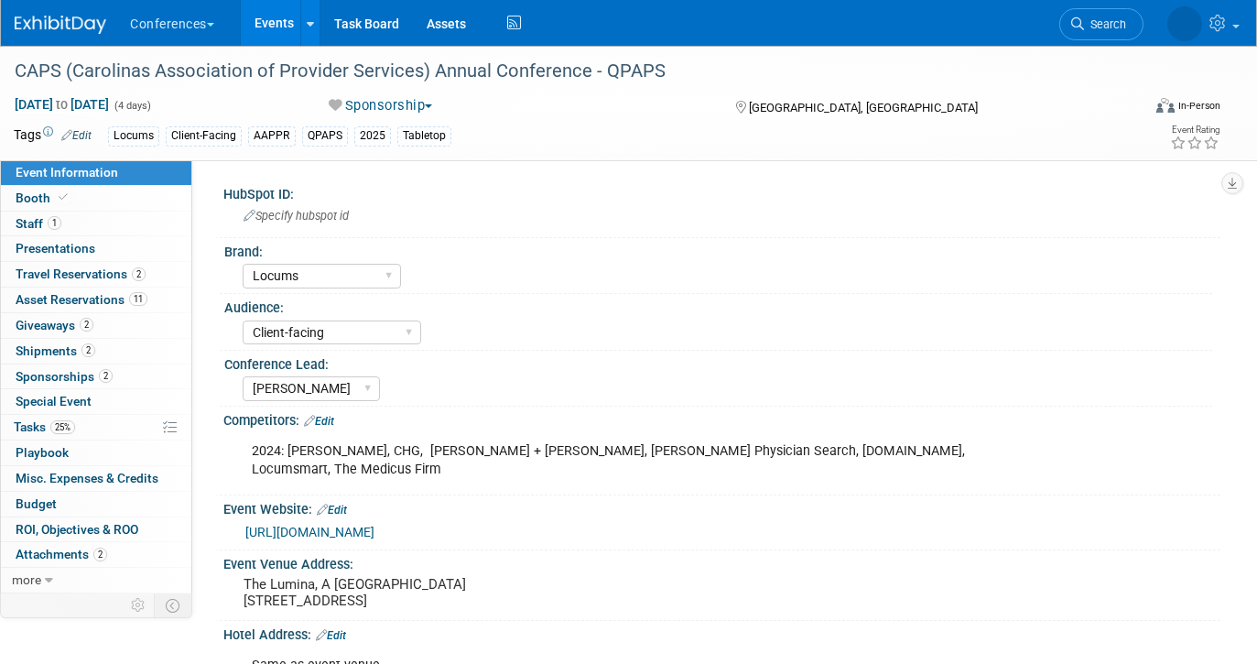
select select "Locums"
select select "Client-facing"
select select "[PERSON_NAME]"
click at [127, 191] on link "Booth" at bounding box center [96, 198] width 190 height 25
select select "No"
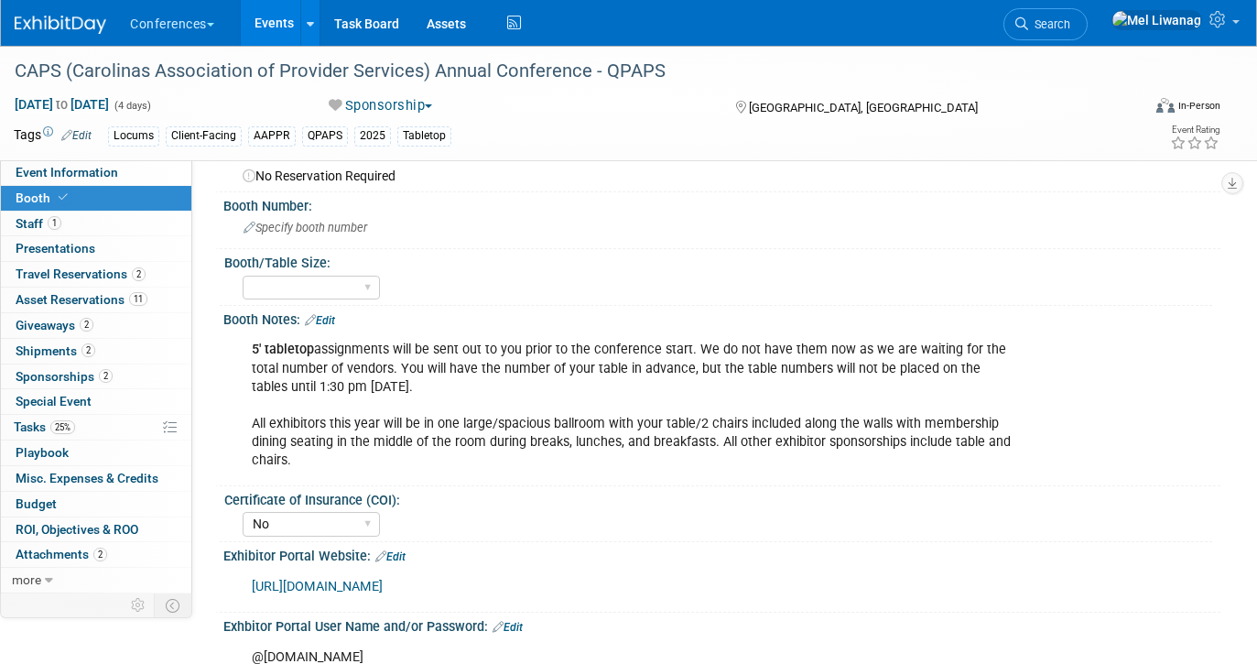
scroll to position [76, 0]
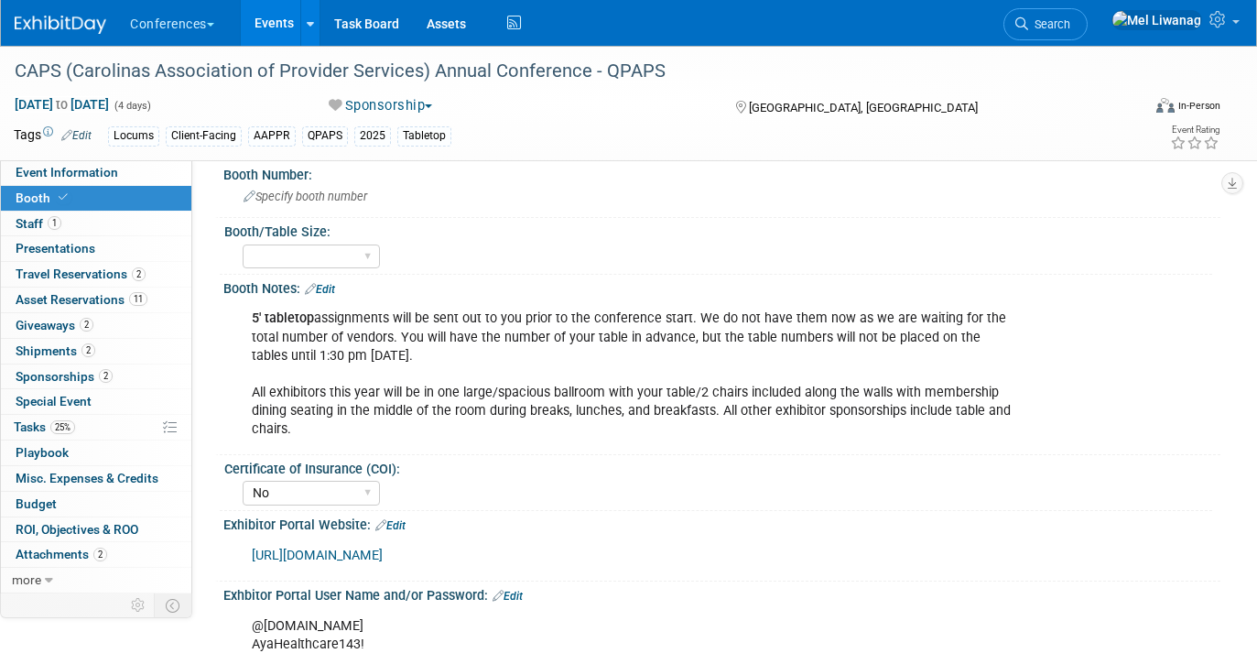
click at [163, 158] on div "CAPS (Carolinas Association of Provider Services) Annual Conference - QPAPS [DA…" at bounding box center [628, 103] width 1257 height 114
click at [150, 169] on link "Event Information" at bounding box center [96, 172] width 190 height 25
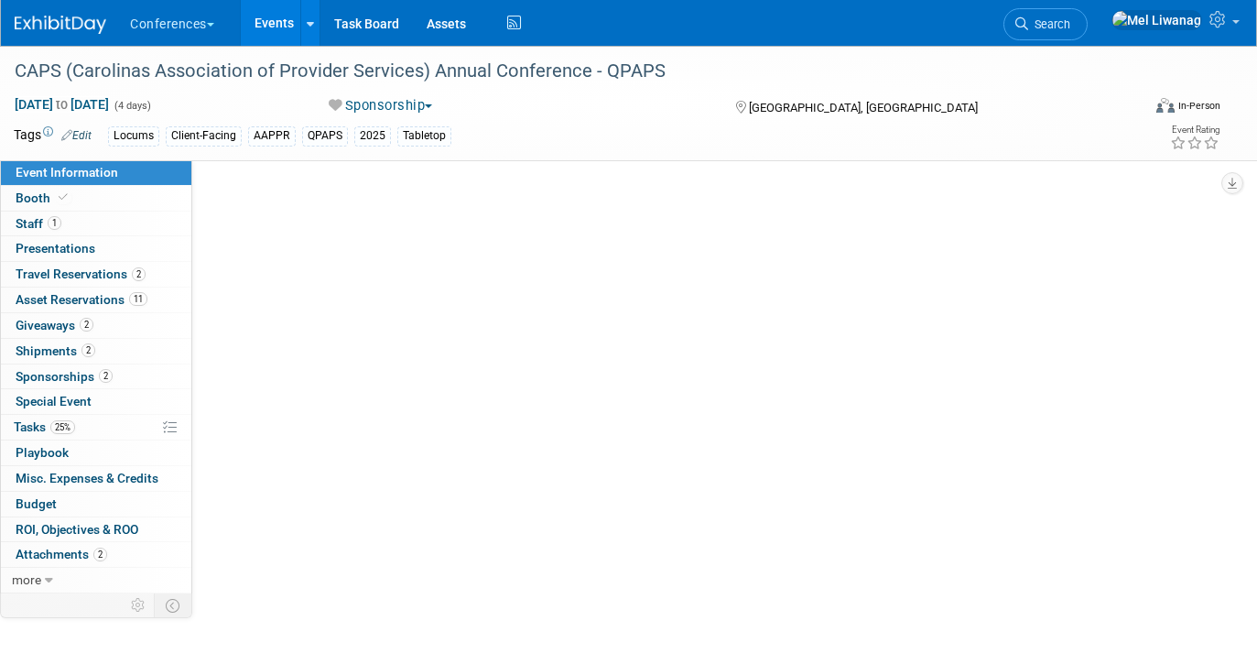
scroll to position [0, 0]
select select "Locums"
select select "Client-facing"
select select "[PERSON_NAME]"
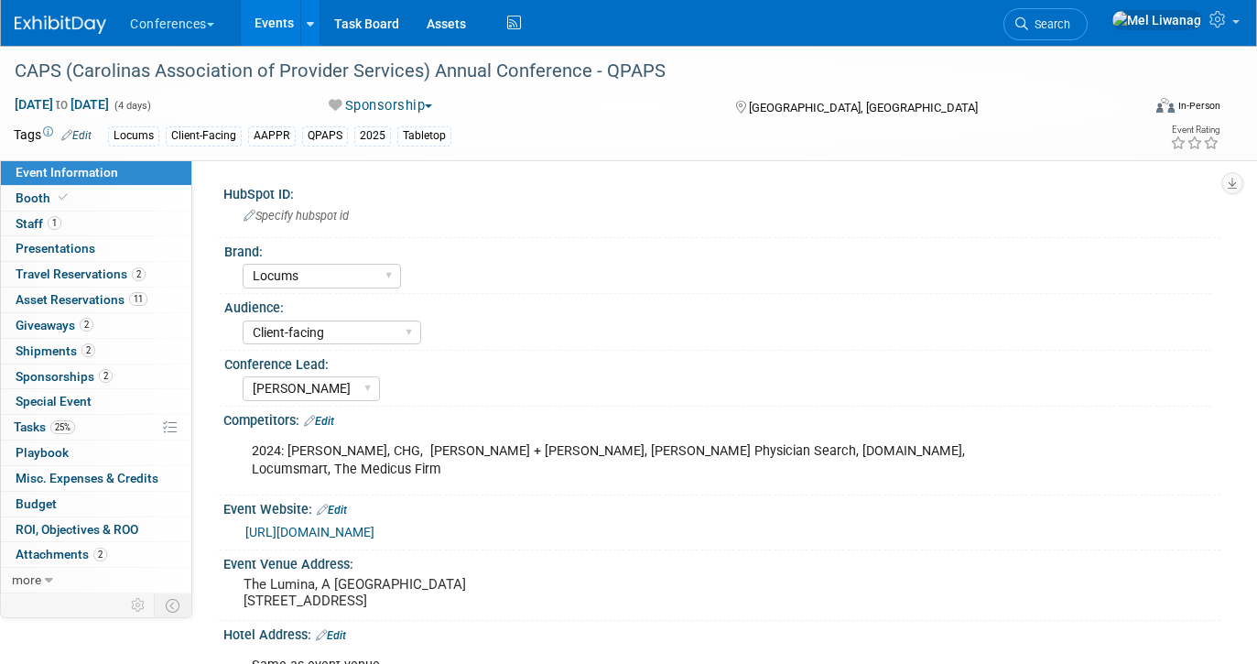
click at [375, 525] on link "[URL][DOMAIN_NAME]" at bounding box center [309, 532] width 129 height 15
click at [116, 207] on link "Booth" at bounding box center [96, 198] width 190 height 25
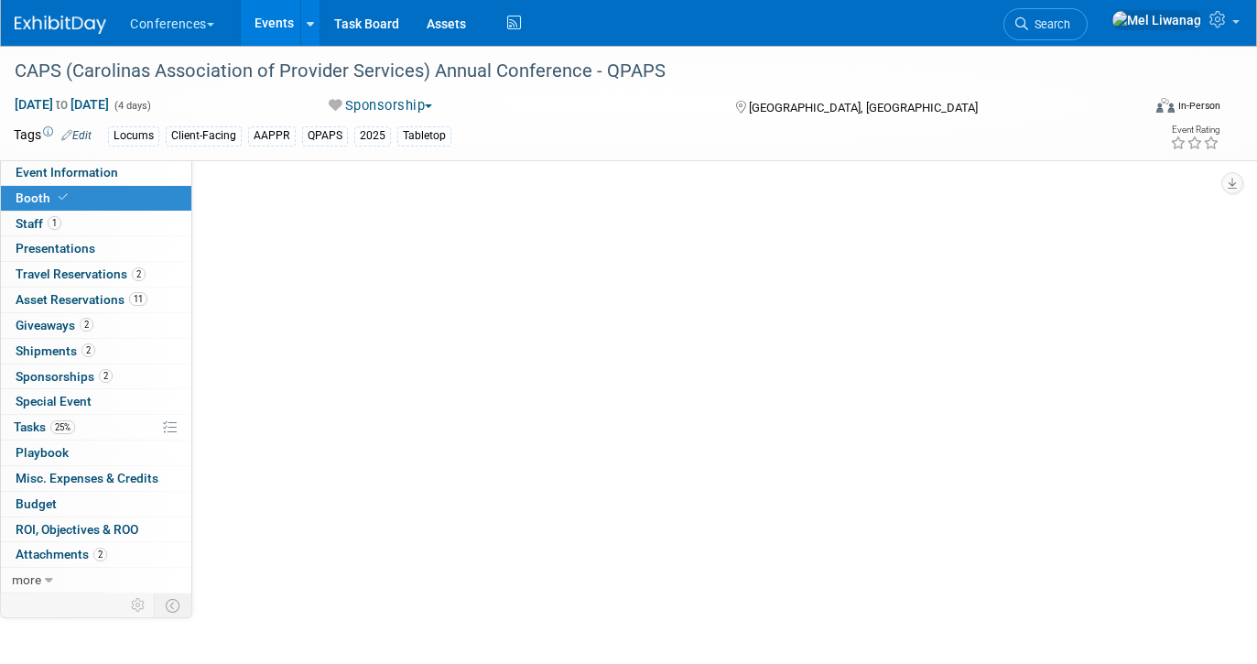
select select "No"
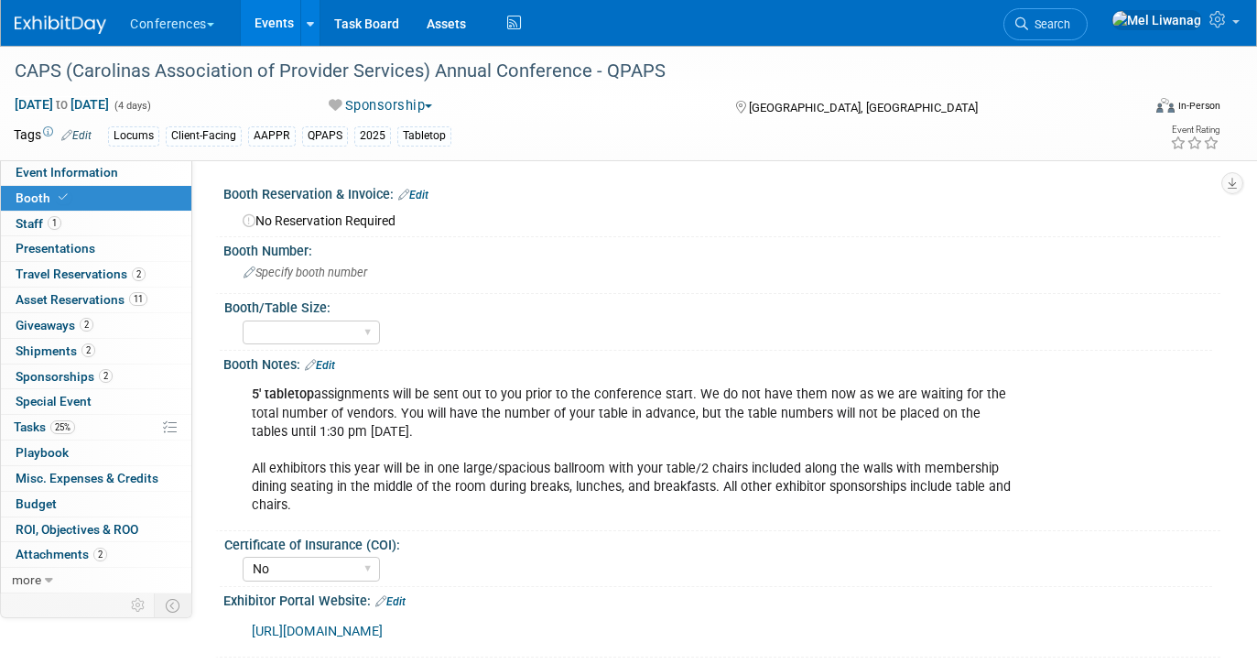
click at [276, 426] on div "5' tabletop assignments will be sent out to you prior to the conference start. …" at bounding box center [633, 449] width 788 height 147
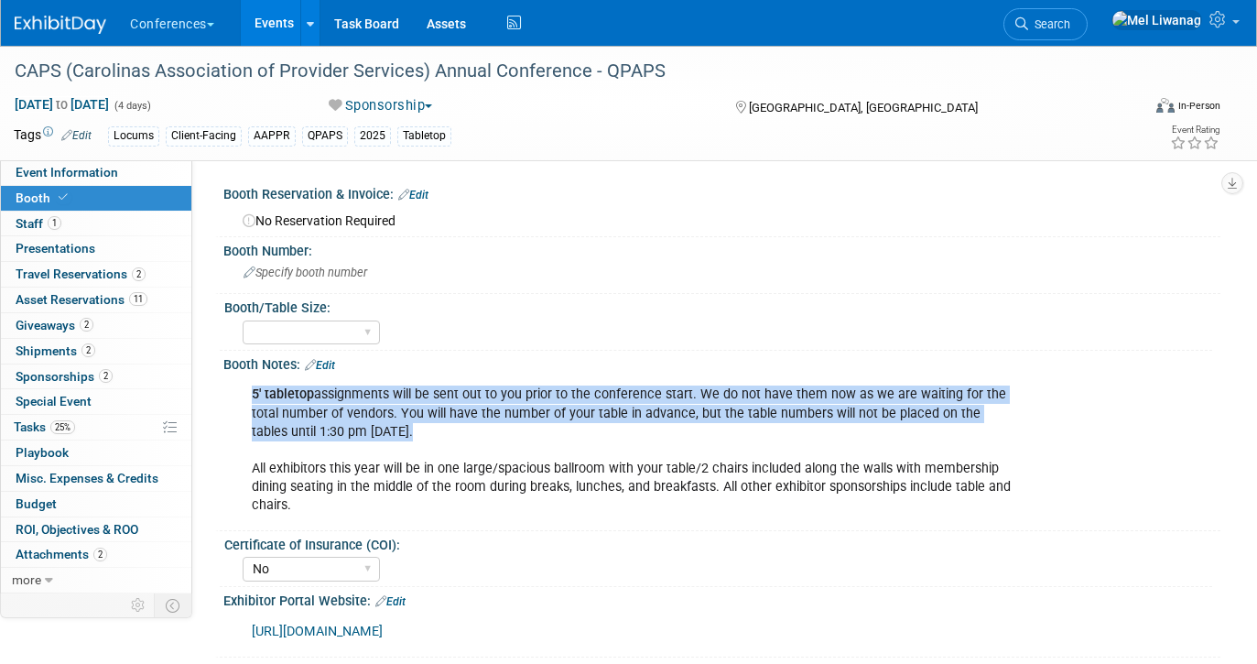
drag, startPoint x: 254, startPoint y: 392, endPoint x: 417, endPoint y: 423, distance: 165.9
click at [417, 423] on div "5' tabletop assignments will be sent out to you prior to the conference start. …" at bounding box center [633, 449] width 788 height 147
copy div "5' tabletop assignments will be sent out to you prior to the conference start. …"
click at [1088, 16] on link "Search" at bounding box center [1046, 24] width 84 height 32
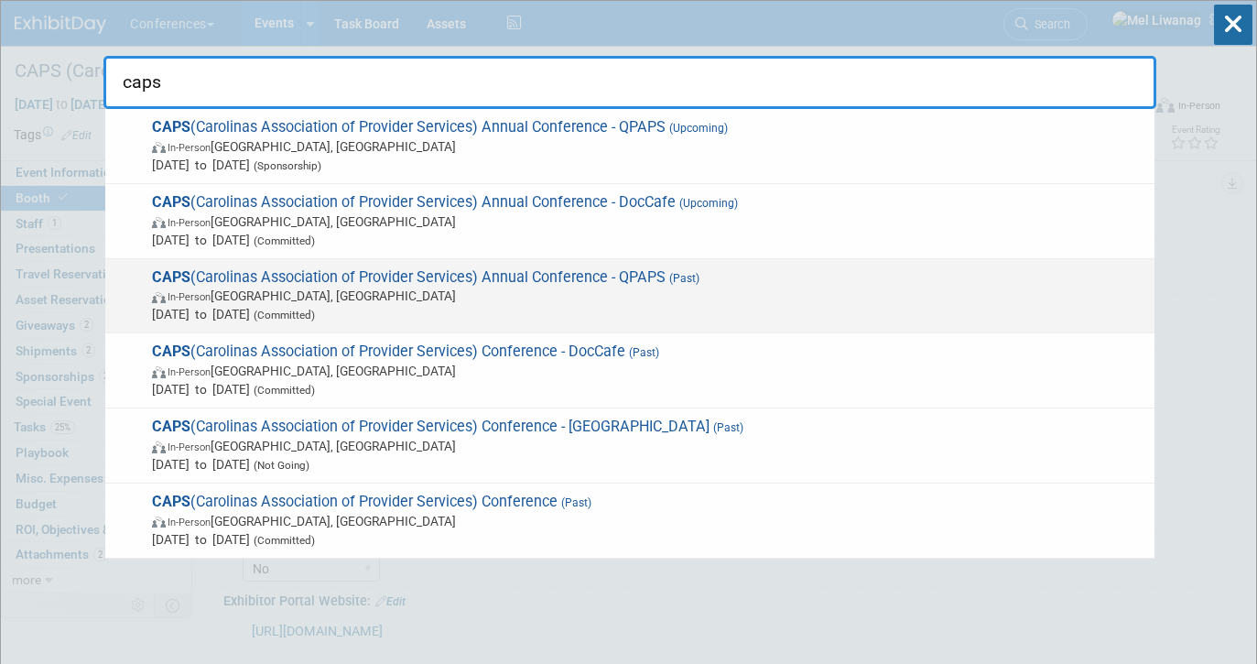
type input "caps"
click at [888, 321] on span "[DATE] to [DATE] (Committed)" at bounding box center [649, 314] width 994 height 18
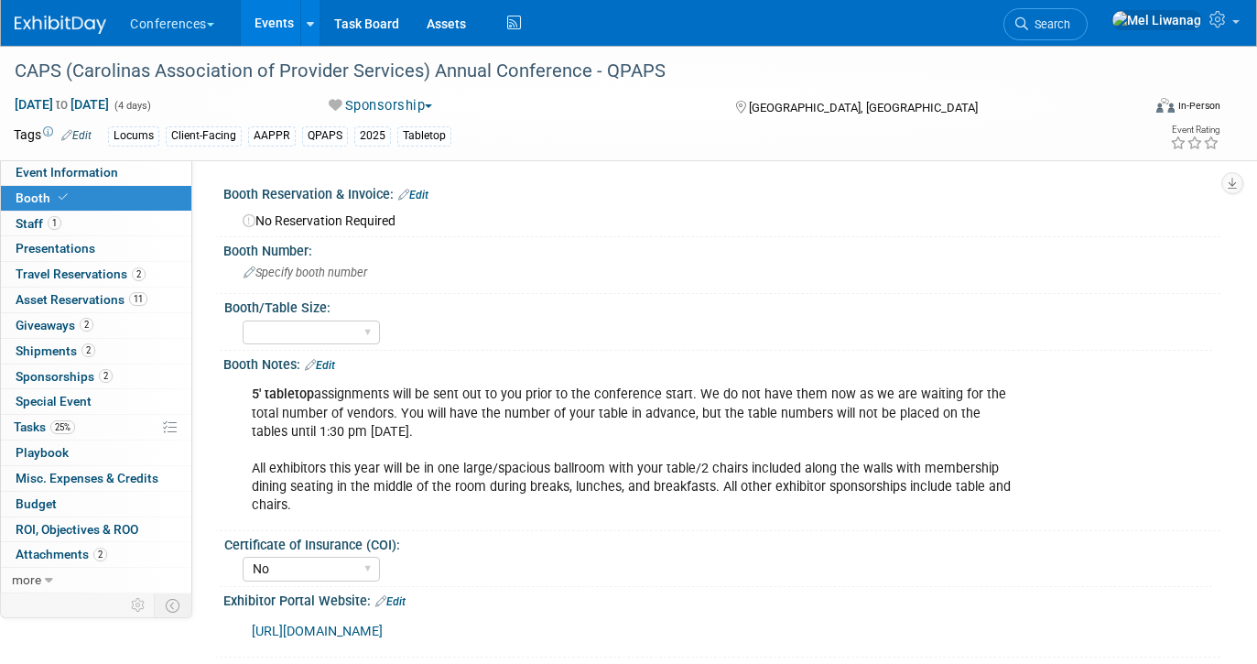
click at [291, 430] on div "5' tabletop assignments will be sent out to you prior to the conference start. …" at bounding box center [633, 449] width 788 height 147
click at [398, 421] on div "5' tabletop assignments will be sent out to you prior to the conference start. …" at bounding box center [633, 449] width 788 height 147
click at [538, 421] on div "5' tabletop assignments will be sent out to you prior to the conference start. …" at bounding box center [633, 449] width 788 height 147
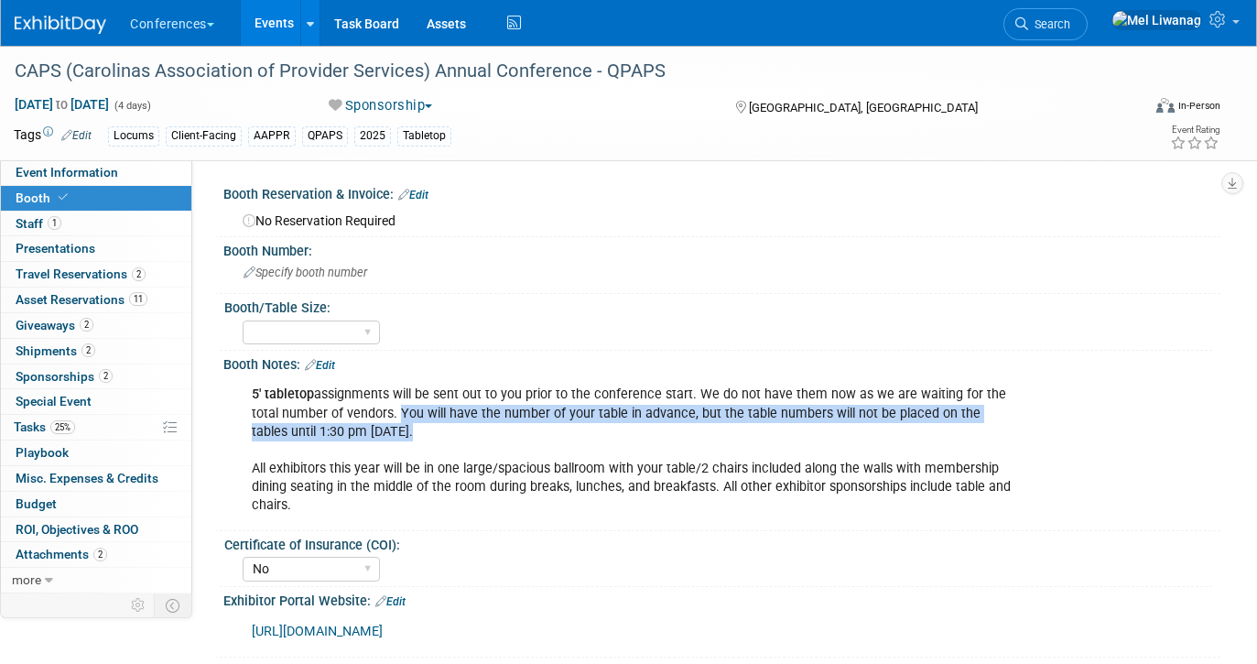
drag, startPoint x: 400, startPoint y: 414, endPoint x: 413, endPoint y: 435, distance: 24.7
click at [413, 435] on div "5' tabletop assignments will be sent out to you prior to the conference start. …" at bounding box center [633, 449] width 788 height 147
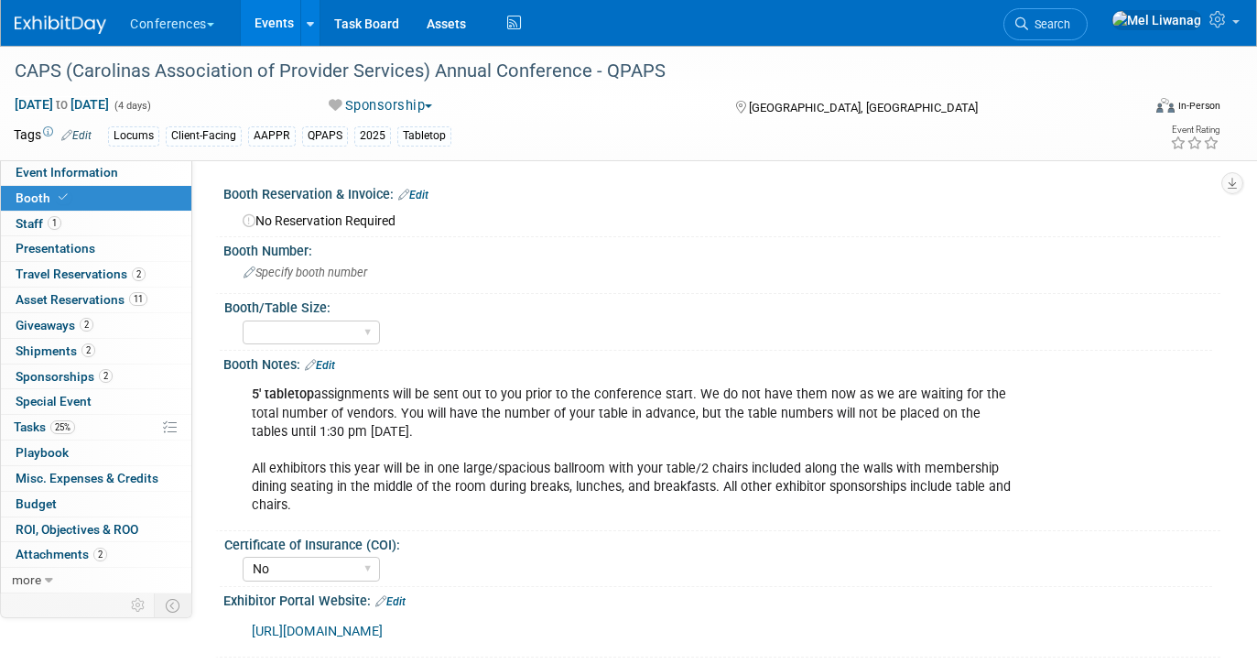
click at [68, 592] on div "more more..." at bounding box center [96, 581] width 190 height 26
click at [66, 585] on link "more" at bounding box center [96, 580] width 190 height 25
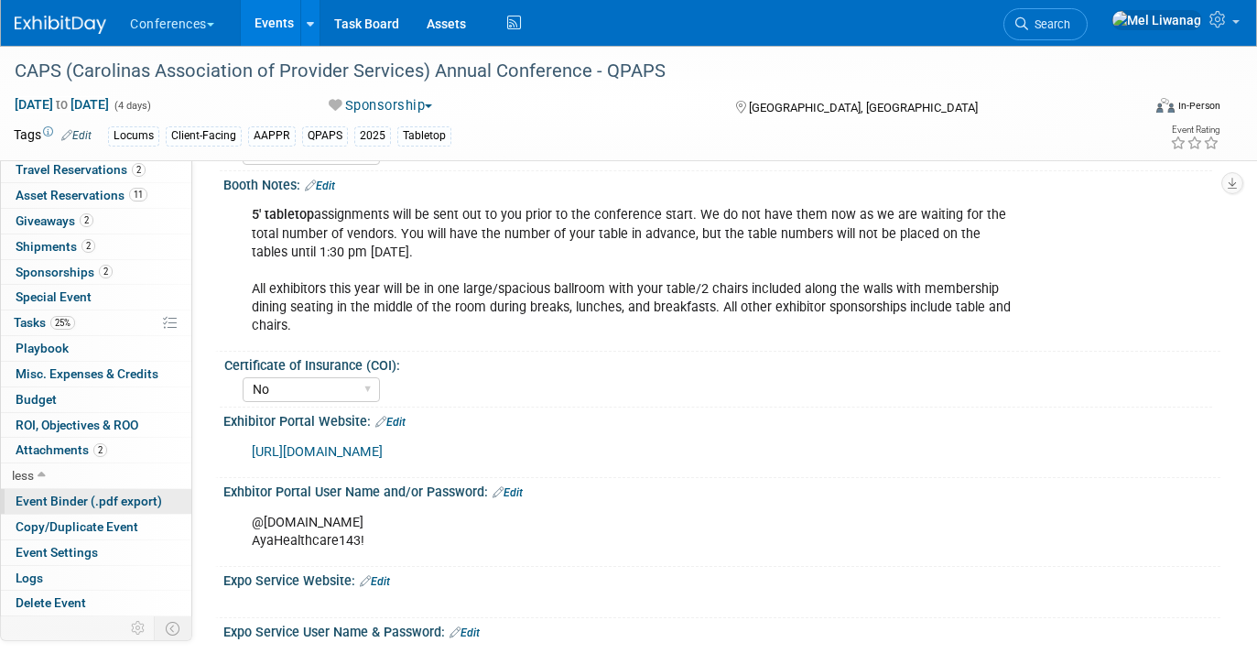
scroll to position [213, 0]
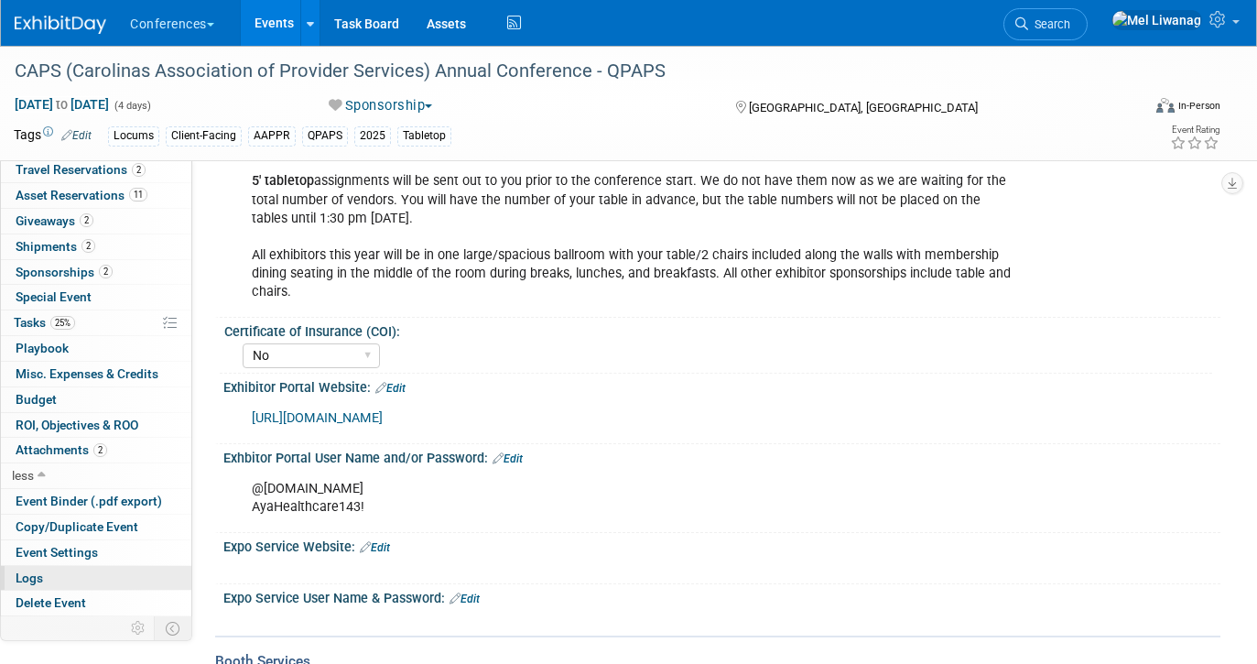
click at [54, 578] on link "Logs" at bounding box center [96, 578] width 190 height 25
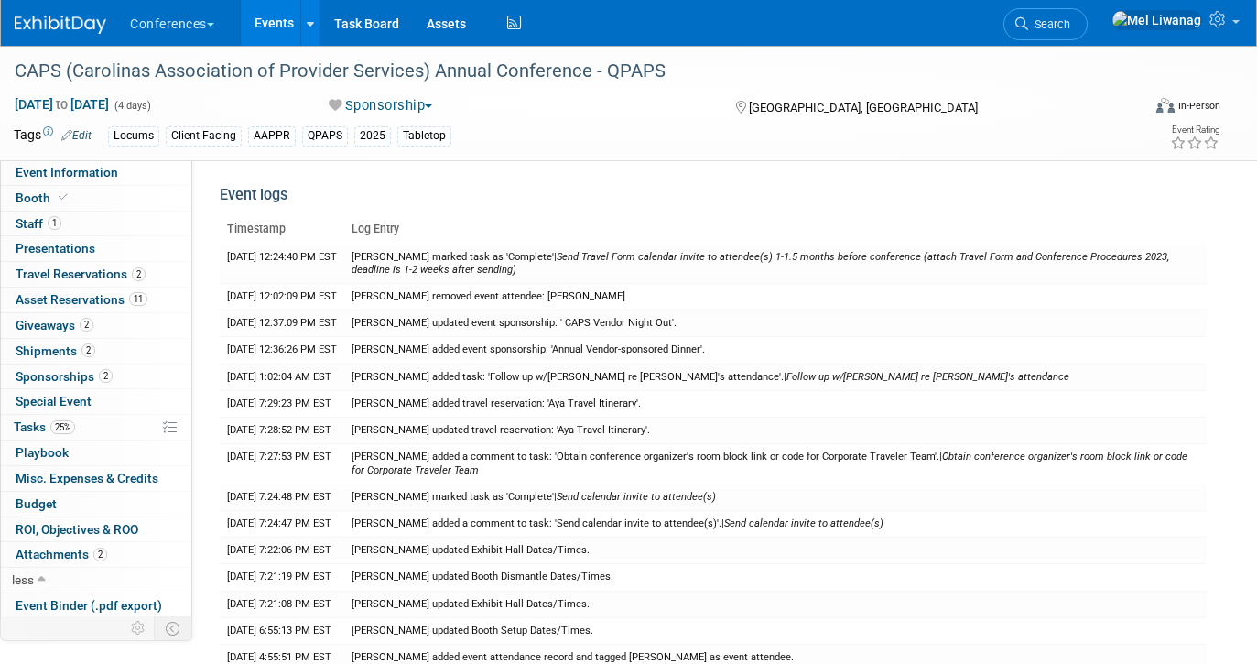
scroll to position [1142, 0]
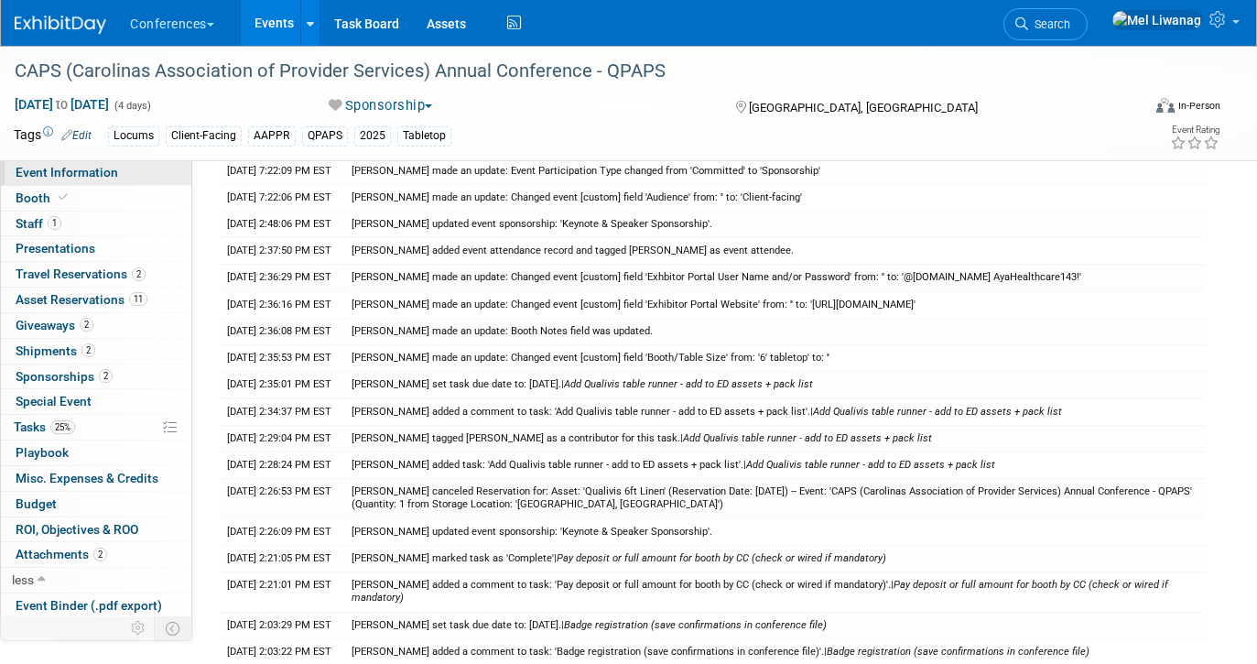
click at [147, 175] on link "Event Information" at bounding box center [96, 172] width 190 height 25
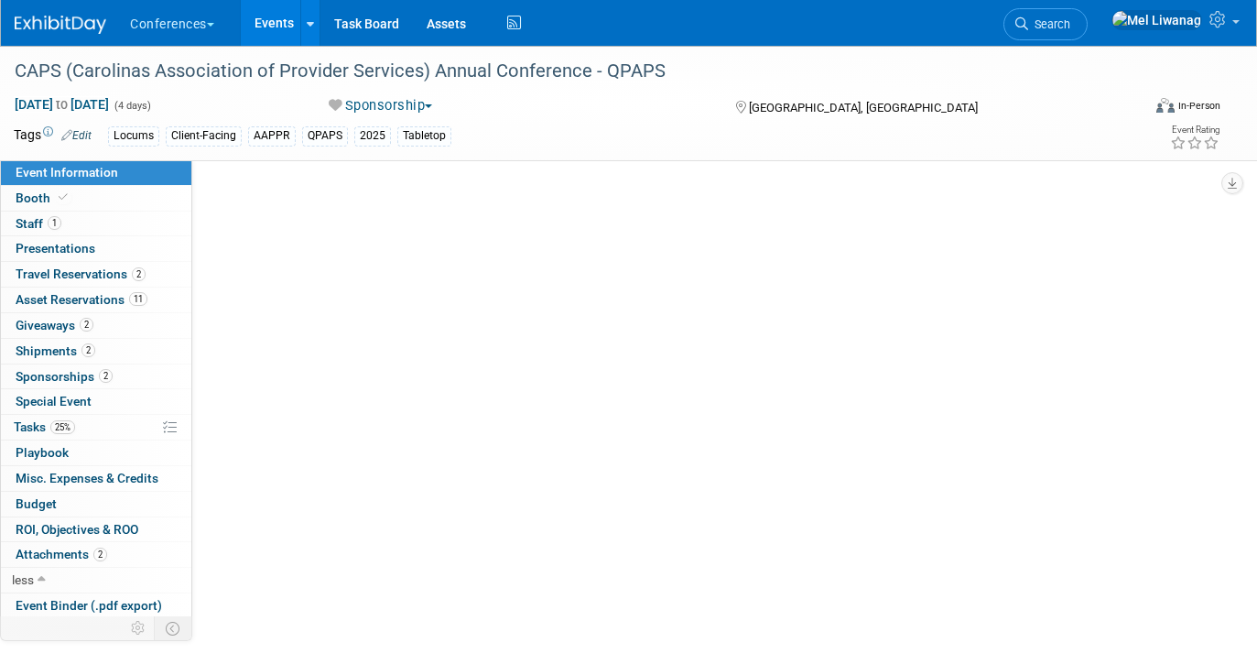
scroll to position [0, 0]
select select "Locums"
select select "Client-facing"
select select "[PERSON_NAME]"
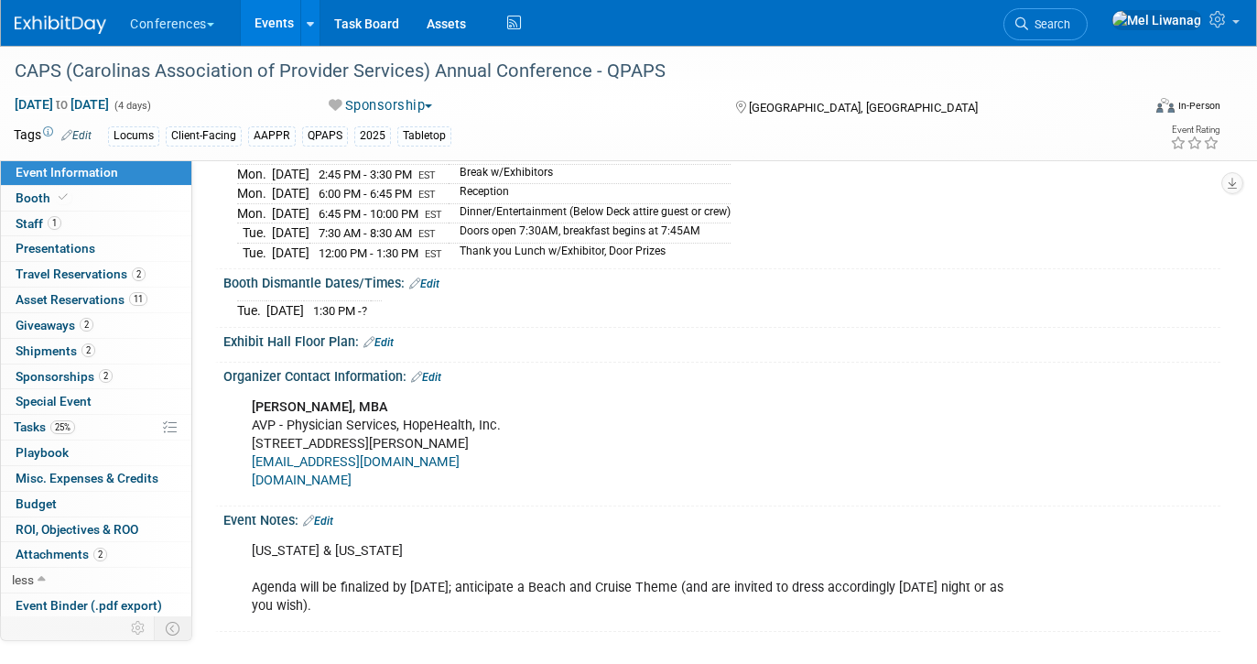
scroll to position [875, 0]
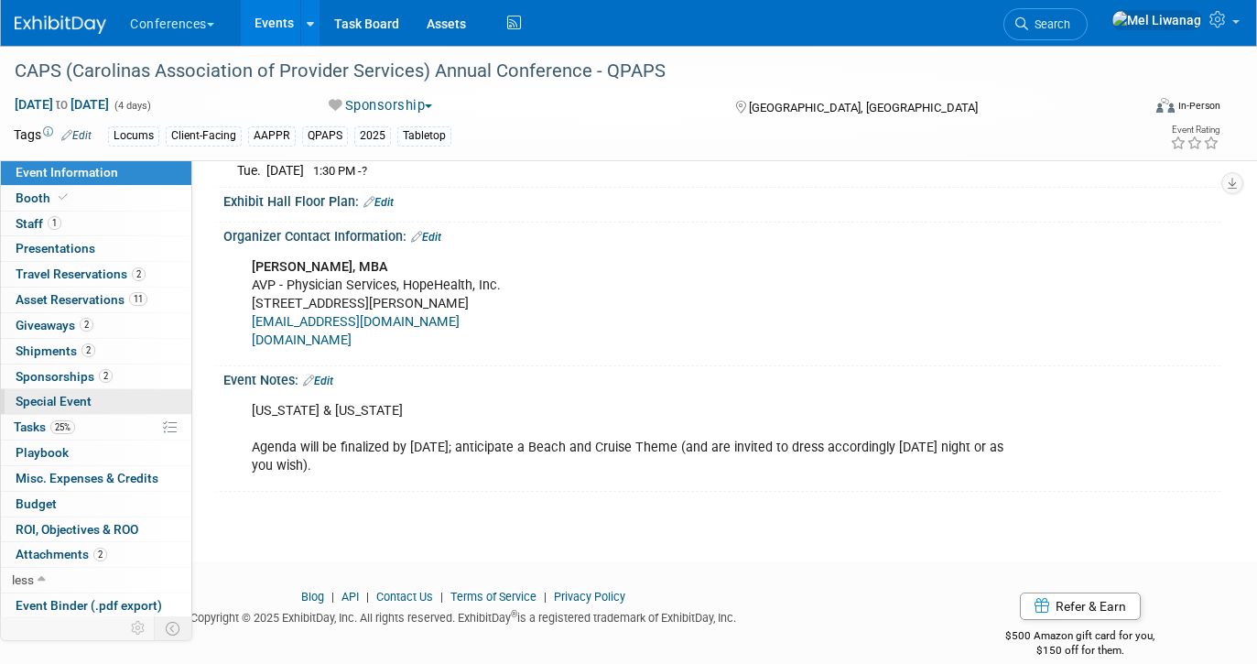
click at [111, 412] on link "Special Event" at bounding box center [96, 401] width 190 height 25
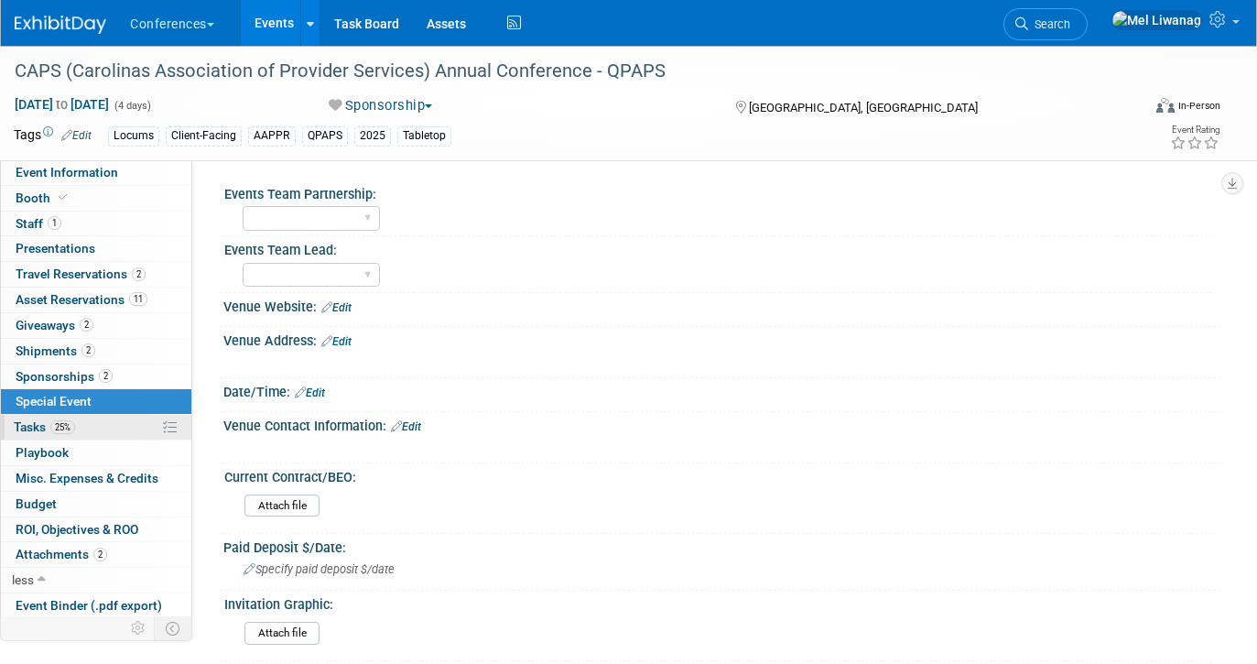
click at [105, 426] on link "25% Tasks 25%" at bounding box center [96, 427] width 190 height 25
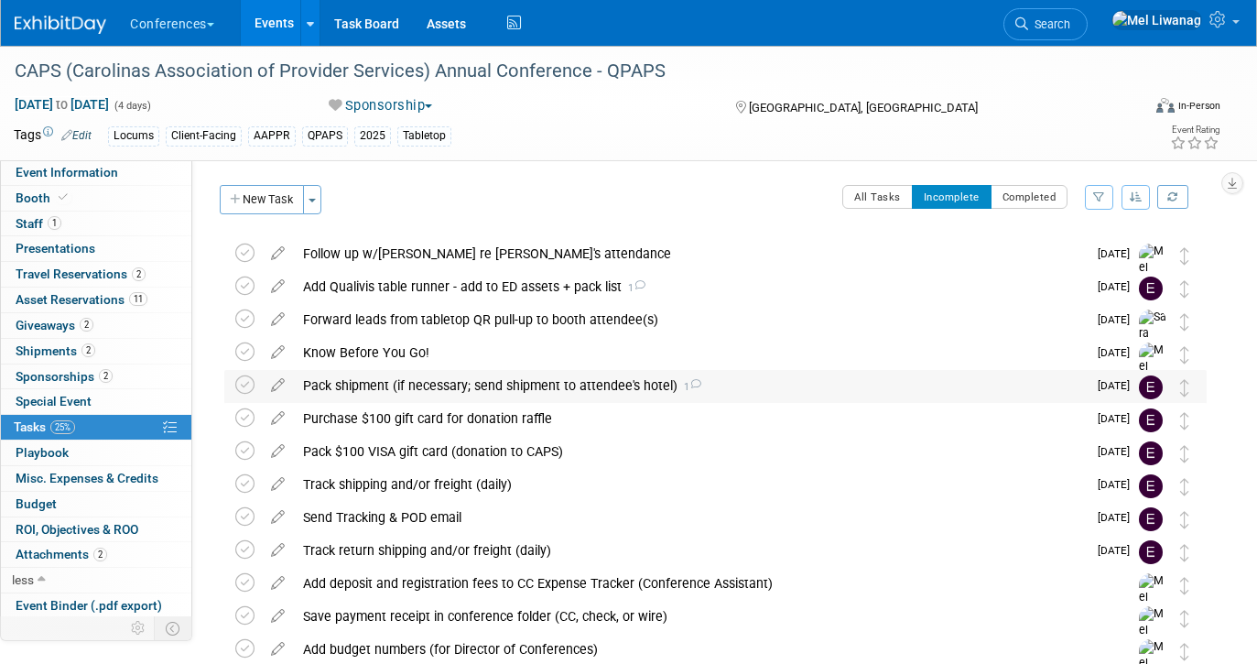
click at [385, 377] on div "Pack shipment (if necessary; send shipment to attendee's hotel) 1" at bounding box center [690, 385] width 793 height 31
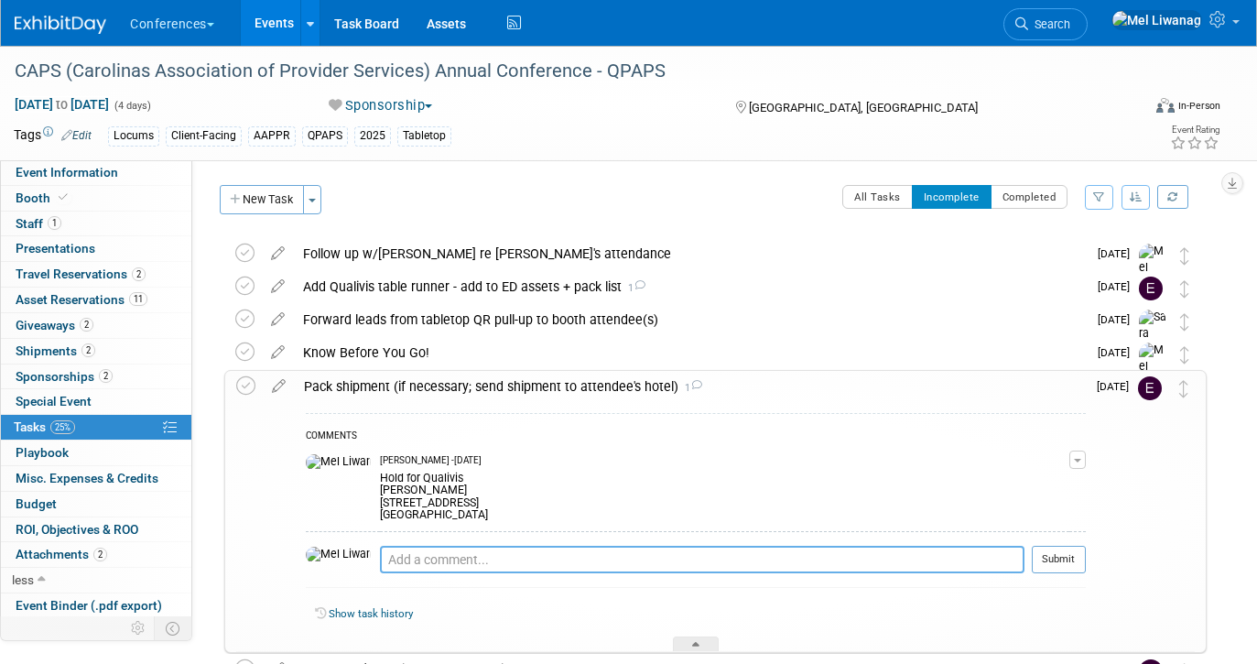
click at [408, 557] on textarea at bounding box center [702, 559] width 645 height 27
click at [1081, 460] on button "button" at bounding box center [1078, 460] width 16 height 18
click at [1003, 508] on button "Remove" at bounding box center [990, 511] width 80 height 25
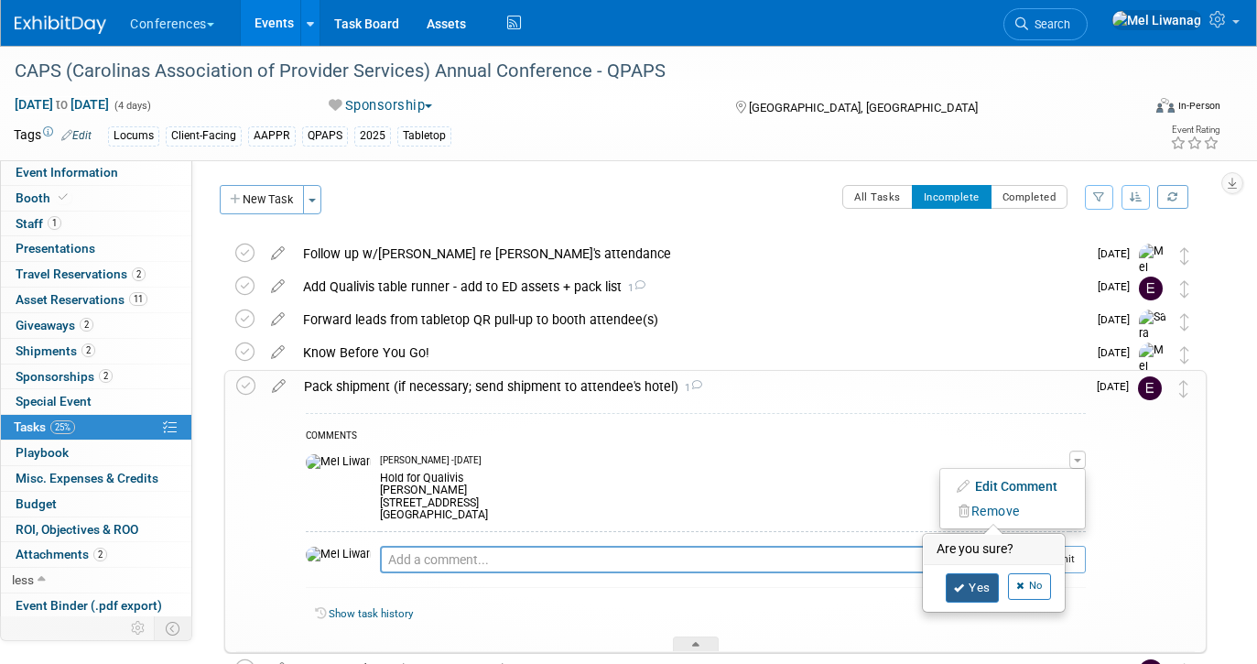
click at [959, 576] on link "Yes" at bounding box center [972, 587] width 53 height 29
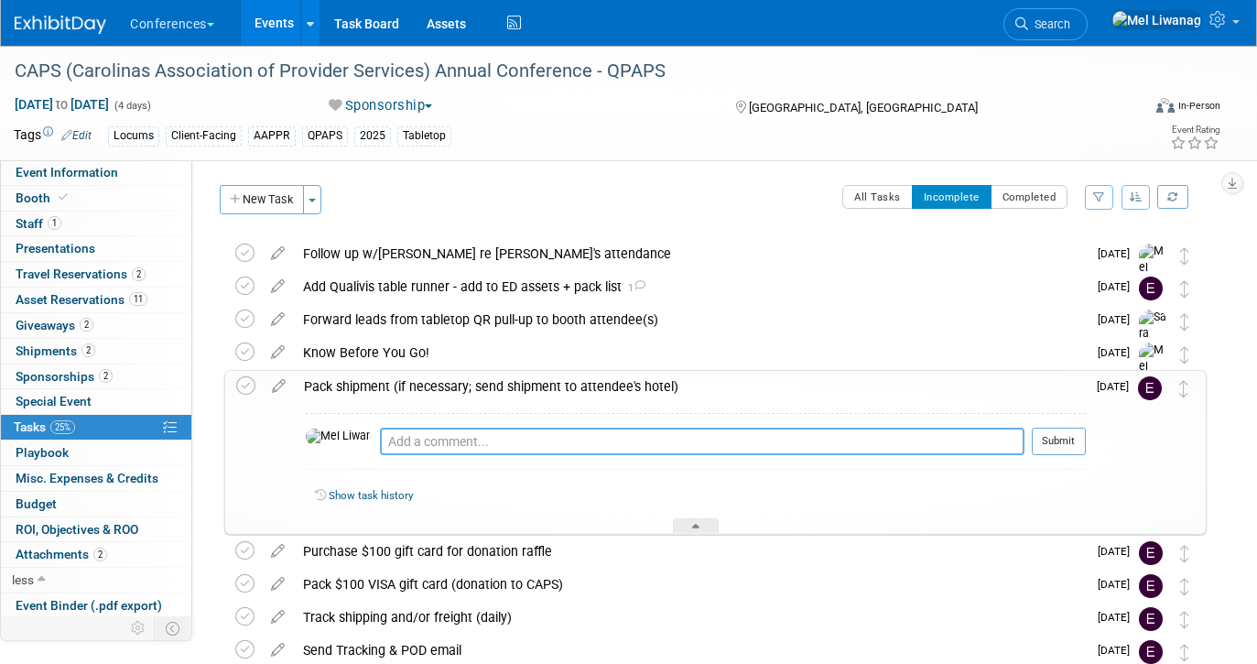
click at [585, 434] on textarea at bounding box center [702, 441] width 645 height 27
paste textarea "*To make your boxes easy to locate due to the large number of incoming boxes, p…"
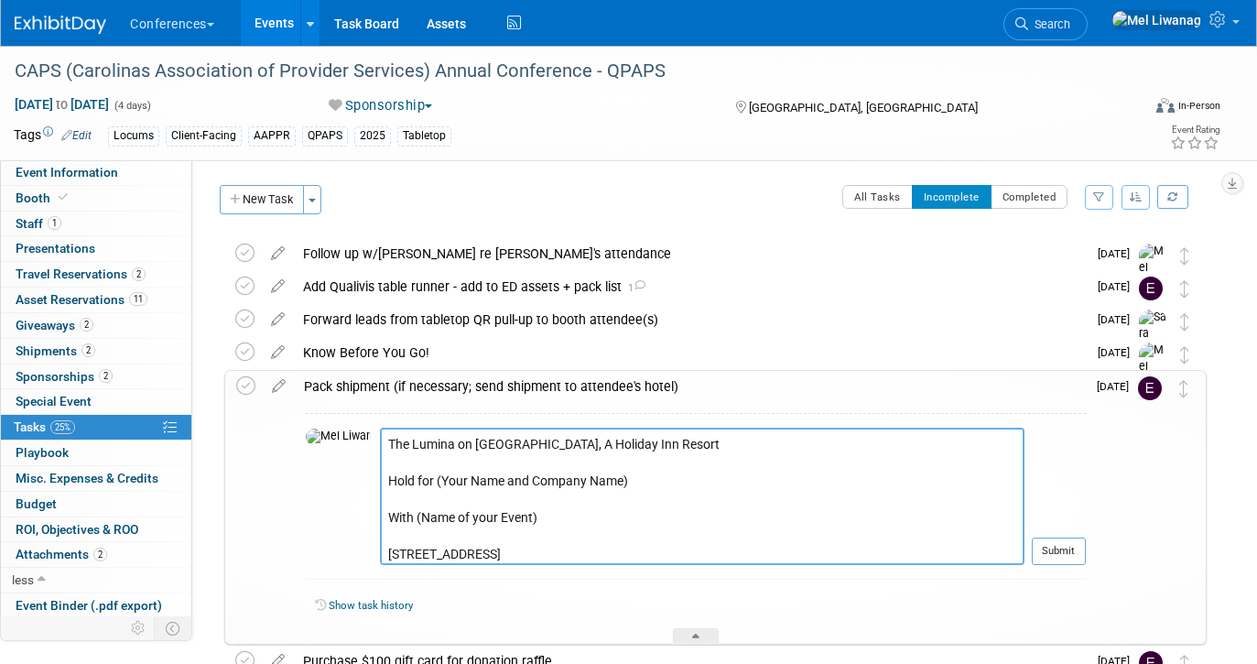
scroll to position [63, 0]
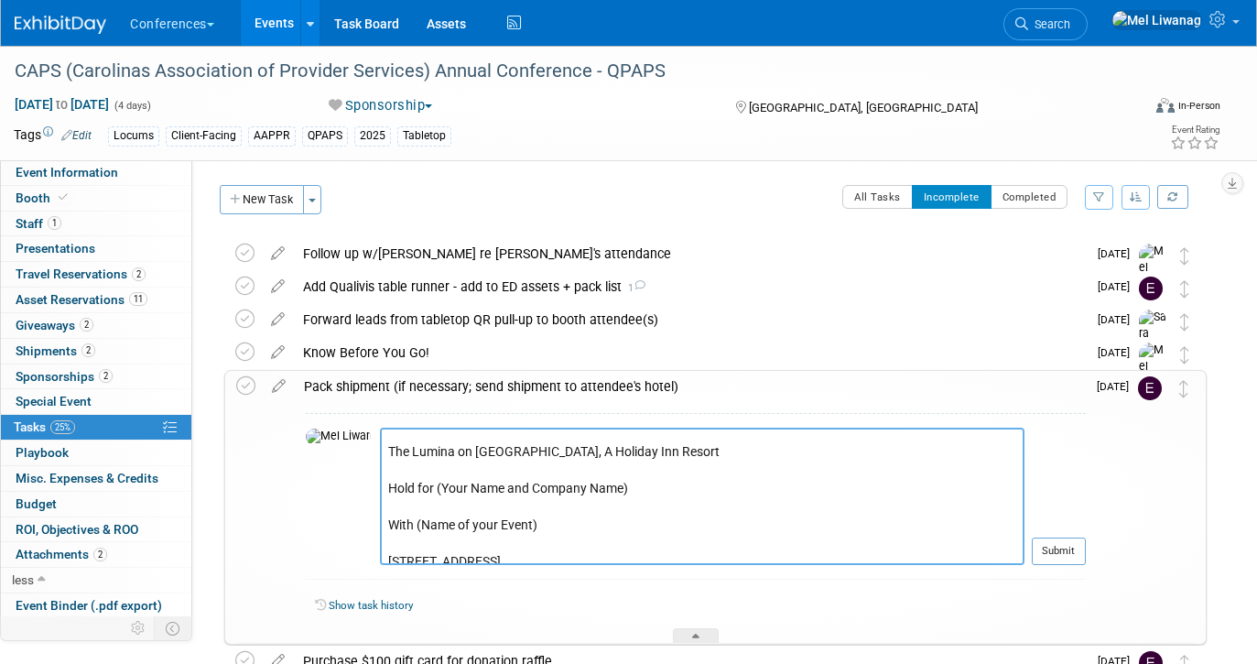
click at [402, 487] on textarea "*To make your boxes easy to locate due to the large number of incoming boxes, p…" at bounding box center [702, 496] width 645 height 137
drag, startPoint x: 405, startPoint y: 487, endPoint x: 622, endPoint y: 484, distance: 217.0
click at [622, 485] on textarea "*To make your boxes easy to locate due to the large number of incoming boxes, p…" at bounding box center [702, 496] width 645 height 137
drag, startPoint x: 510, startPoint y: 535, endPoint x: 349, endPoint y: 527, distance: 161.4
click at [380, 527] on textarea "*To make your boxes easy to locate due to the large number of incoming boxes, p…" at bounding box center [702, 496] width 645 height 137
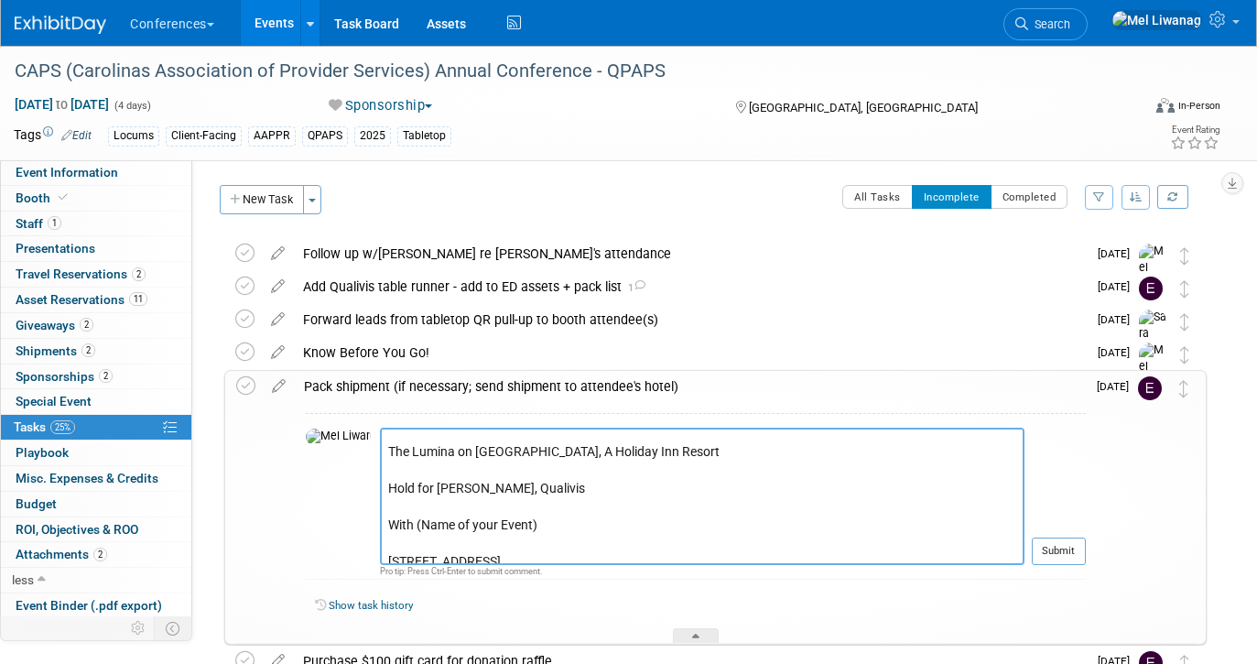
click at [401, 484] on textarea "*To make your boxes easy to locate due to the large number of incoming boxes, p…" at bounding box center [702, 496] width 645 height 137
drag, startPoint x: 382, startPoint y: 524, endPoint x: 670, endPoint y: 513, distance: 288.7
click at [670, 513] on textarea "*To make your boxes easy to locate due to the large number of incoming boxes, p…" at bounding box center [702, 496] width 645 height 137
drag, startPoint x: 522, startPoint y: 527, endPoint x: 382, endPoint y: 523, distance: 140.2
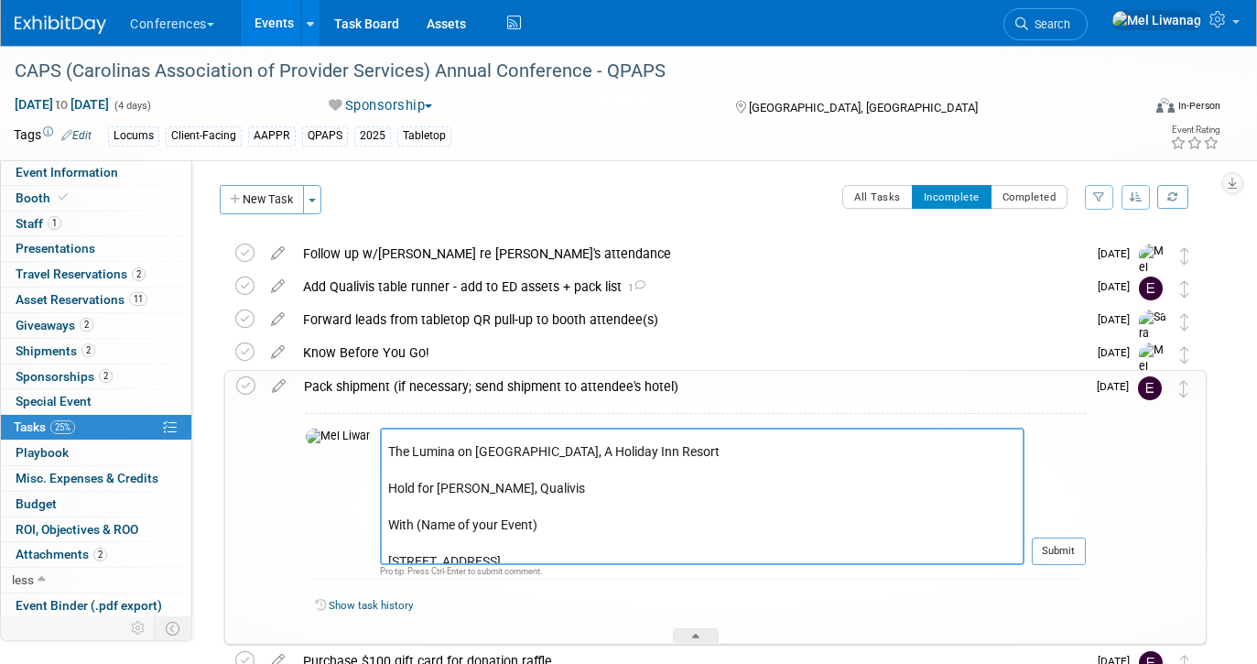
click at [382, 523] on textarea "*To make your boxes easy to locate due to the large number of incoming boxes, p…" at bounding box center [702, 496] width 645 height 137
click at [380, 477] on textarea "*To make your boxes easy to locate due to the large number of incoming boxes, p…" at bounding box center [702, 496] width 645 height 137
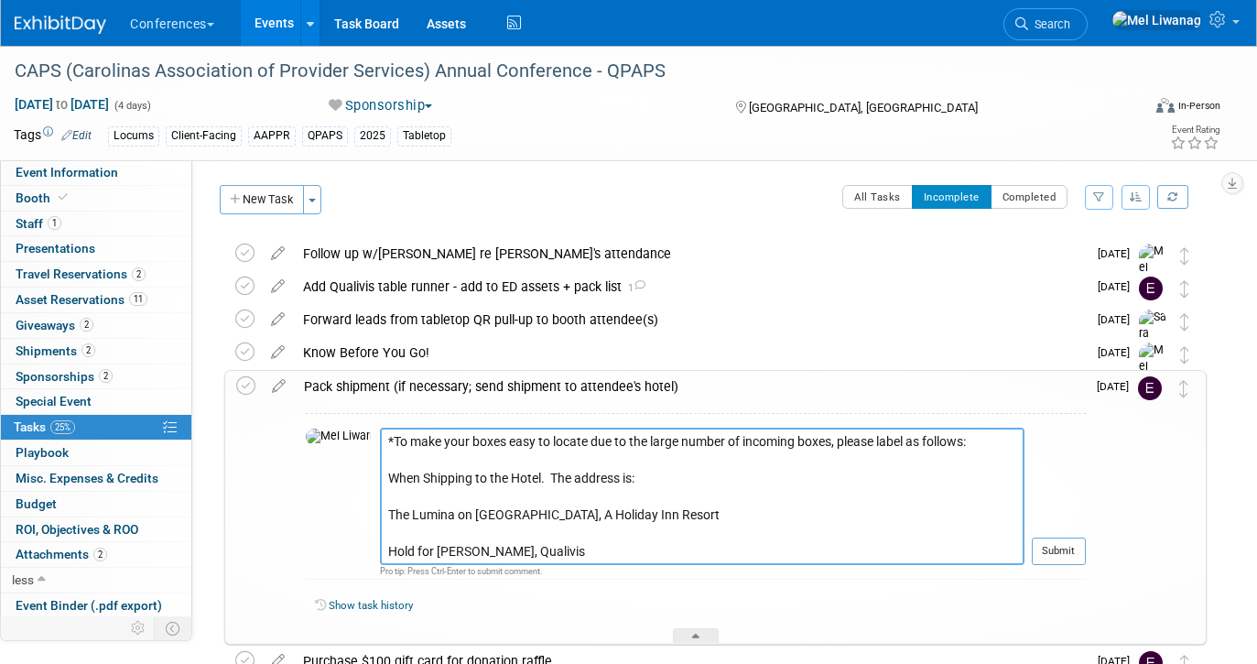
click at [380, 477] on textarea "*To make your boxes easy to locate due to the large number of incoming boxes, p…" at bounding box center [702, 496] width 645 height 137
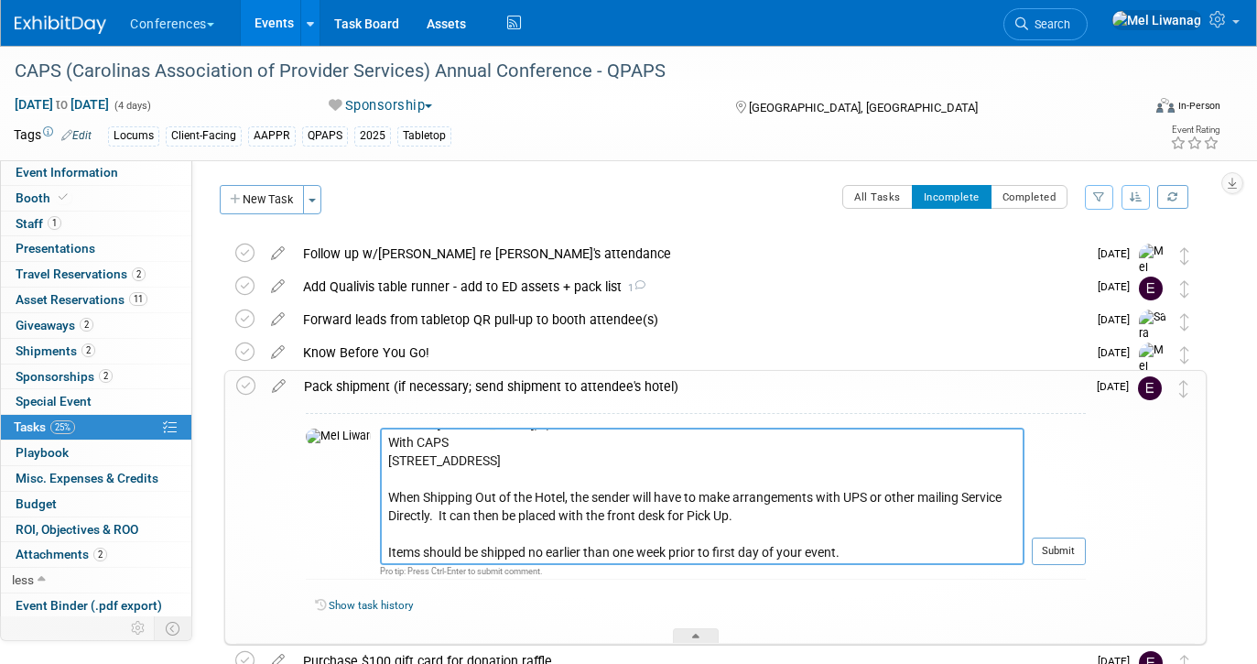
scroll to position [105, 0]
drag, startPoint x: 899, startPoint y: 559, endPoint x: 343, endPoint y: 505, distance: 558.5
click at [380, 505] on textarea "*To make your boxes easy to locate due to the large number of incoming boxes, p…" at bounding box center [702, 496] width 645 height 137
click at [886, 531] on textarea "*To make your boxes easy to locate due to the large number of incoming boxes, p…" at bounding box center [702, 496] width 645 height 137
type textarea "*To make your boxes easy to locate due to the large number of incoming boxes, p…"
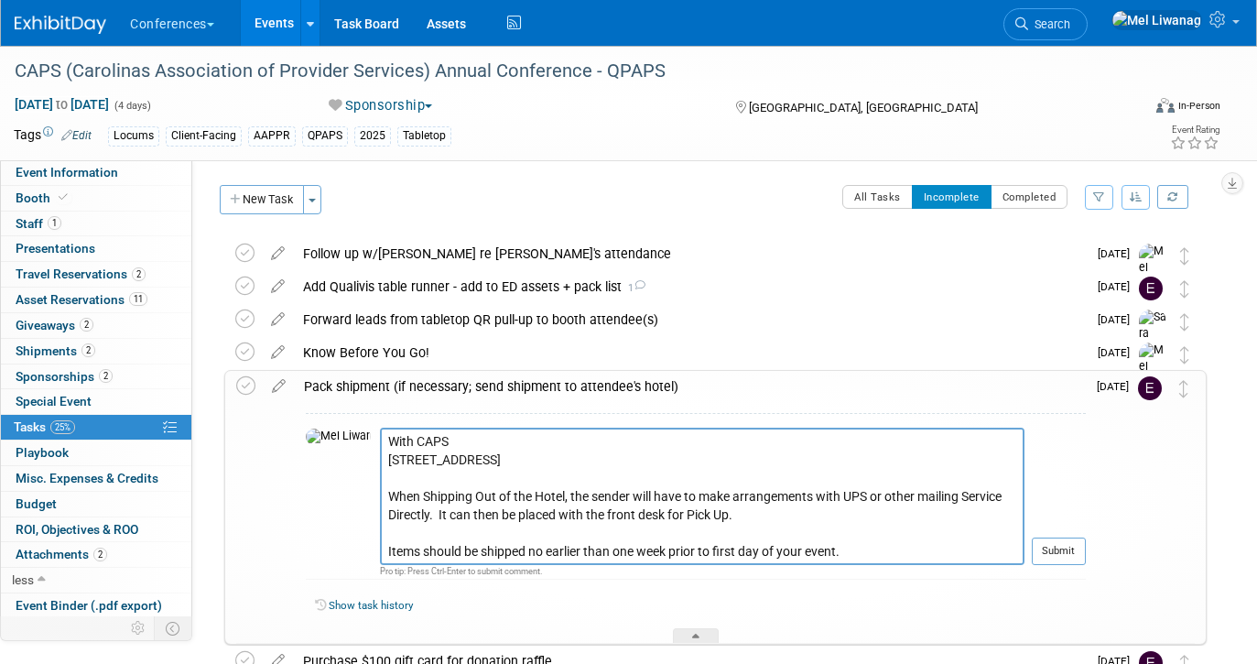
click at [1054, 568] on div at bounding box center [1059, 572] width 54 height 14
click at [1049, 552] on button "Submit" at bounding box center [1059, 551] width 54 height 27
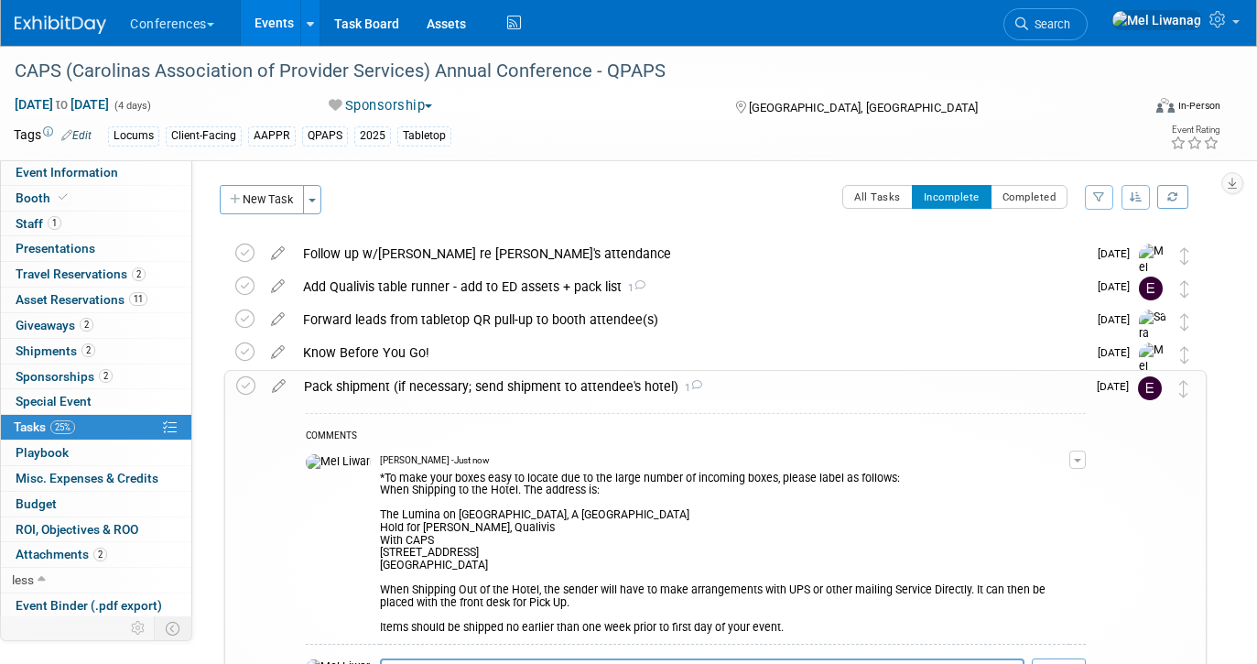
click at [762, 401] on div "Pack shipment (if necessary; send shipment to attendee's hotel) 1" at bounding box center [690, 386] width 791 height 31
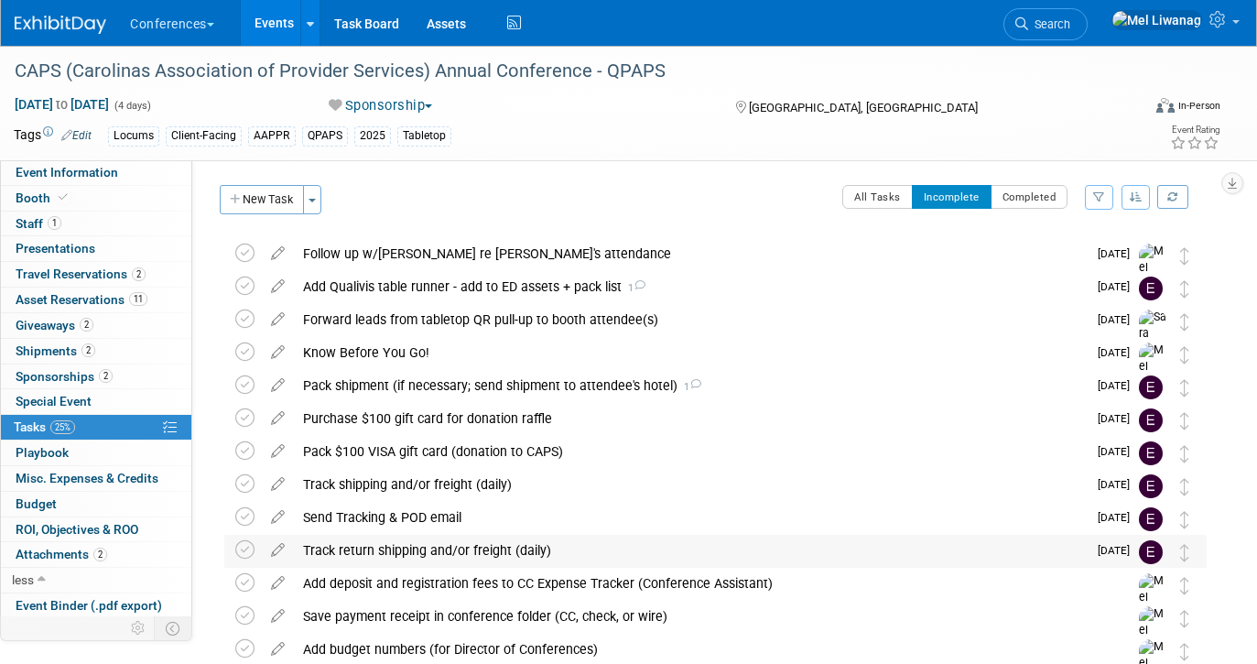
scroll to position [38, 0]
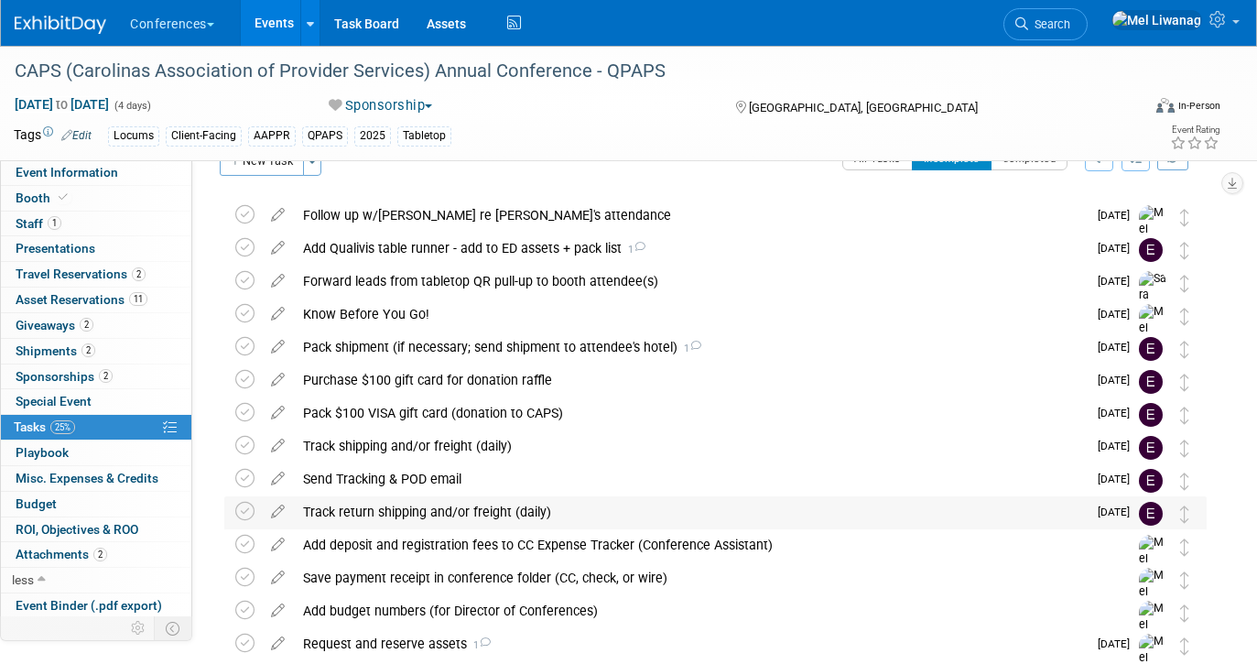
click at [630, 521] on div "Track return shipping and/or freight (daily)" at bounding box center [690, 511] width 793 height 31
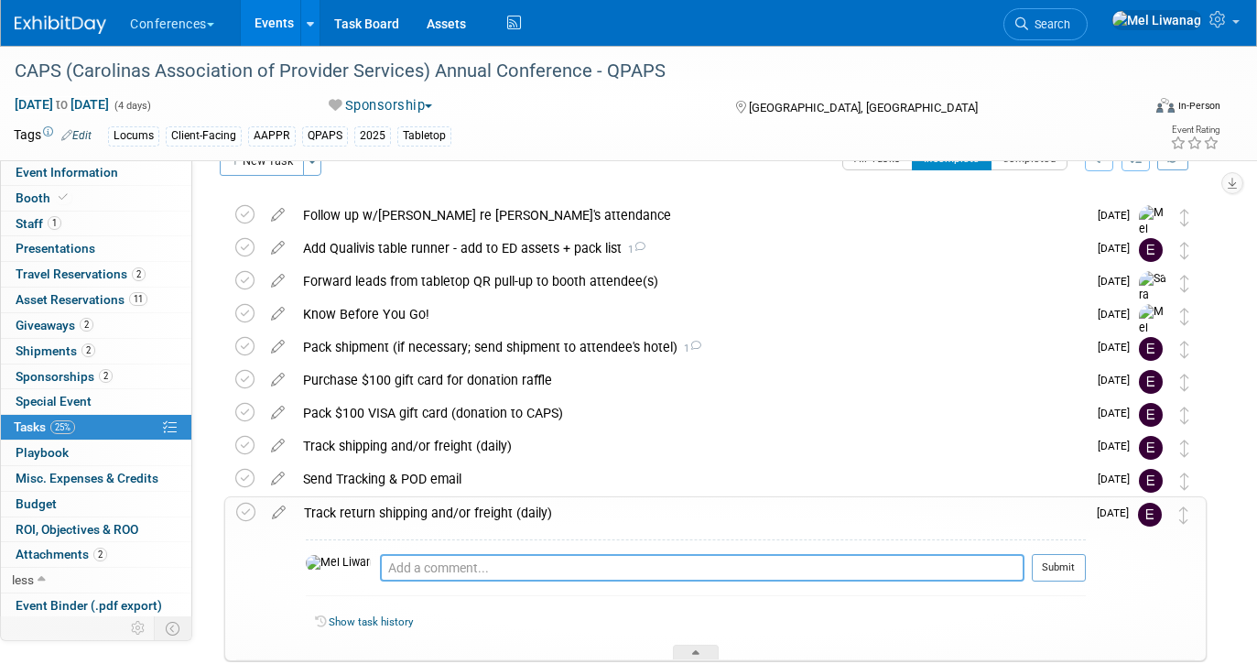
click at [553, 557] on textarea at bounding box center [702, 567] width 645 height 27
paste textarea "When Shipping Out of the Hotel, the sender will have to make arrangements with …"
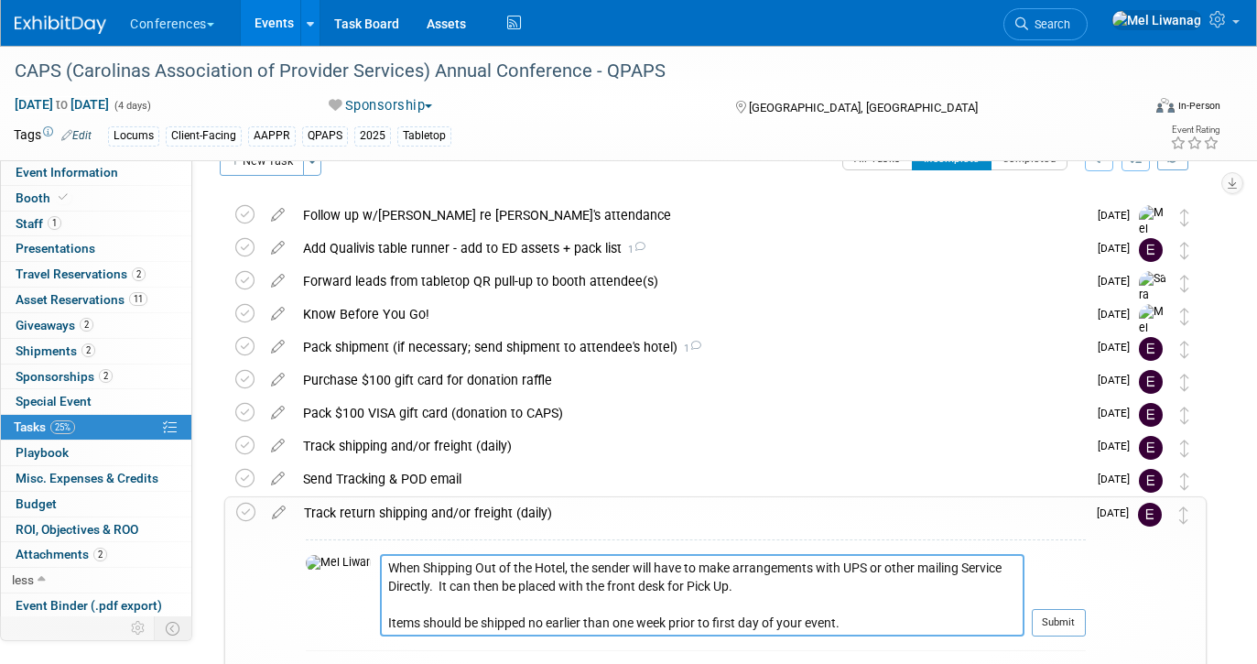
drag, startPoint x: 849, startPoint y: 619, endPoint x: 848, endPoint y: 597, distance: 22.0
click at [848, 597] on textarea "When Shipping Out of the Hotel, the sender will have to make arrangements with …" at bounding box center [702, 595] width 645 height 82
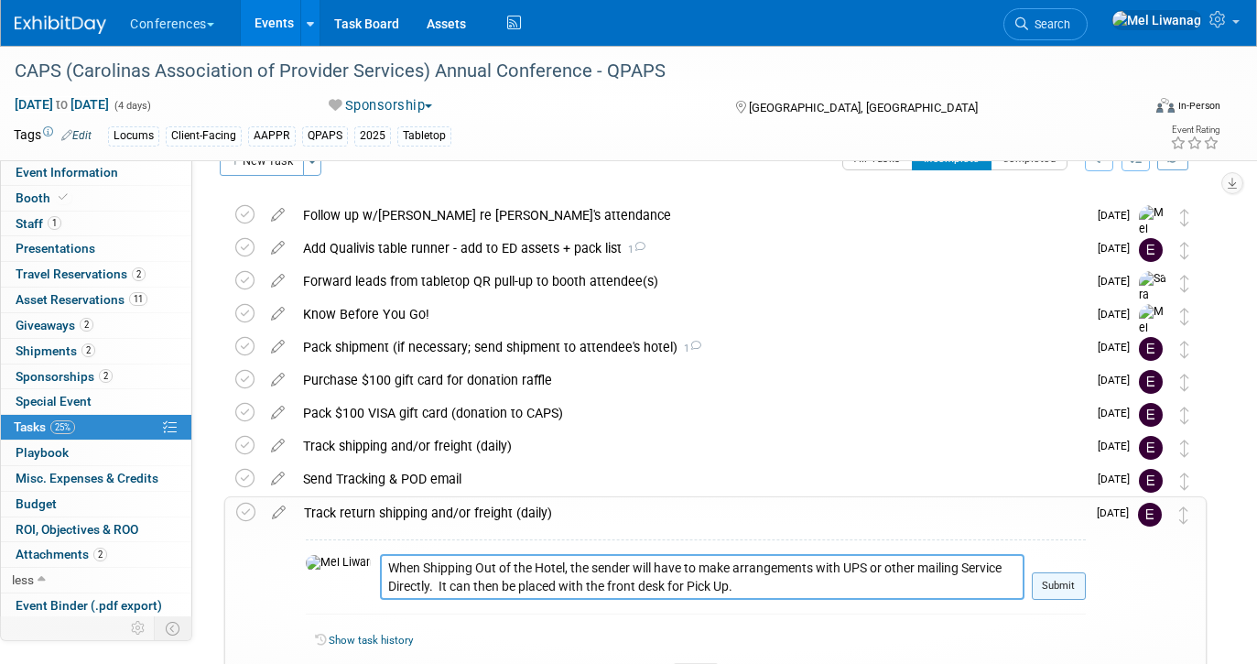
type textarea "When Shipping Out of the Hotel, the sender will have to make arrangements with …"
click at [1051, 587] on button "Submit" at bounding box center [1059, 585] width 54 height 27
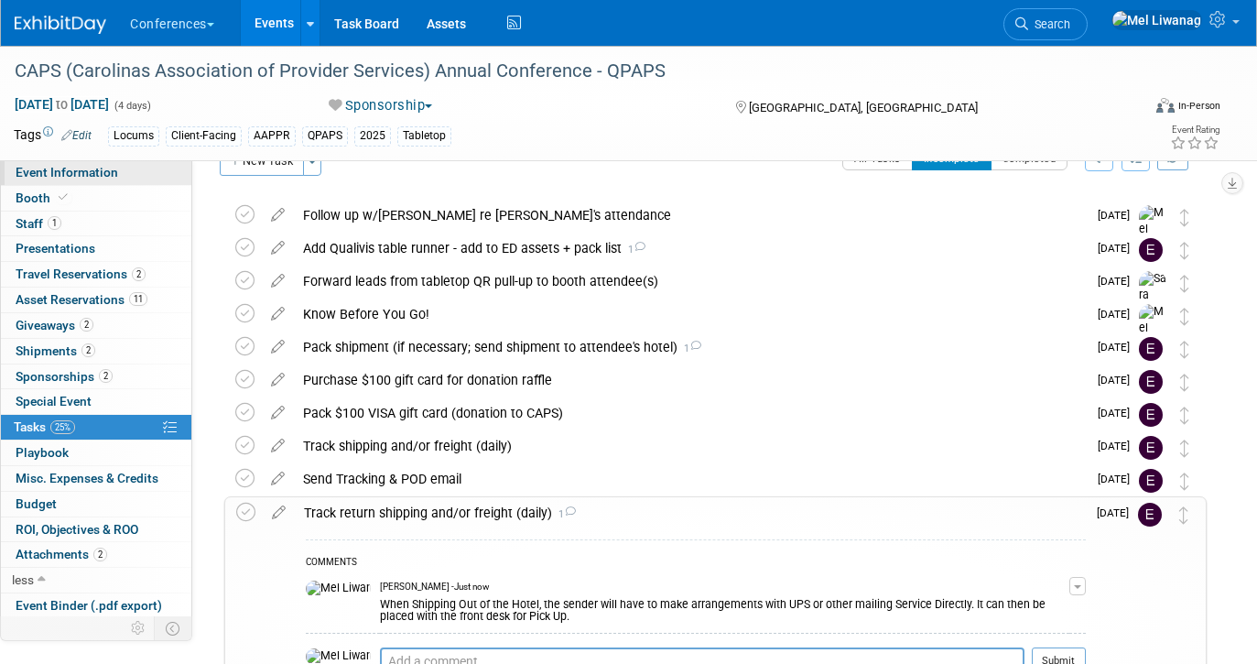
click at [112, 163] on link "Event Information" at bounding box center [96, 172] width 190 height 25
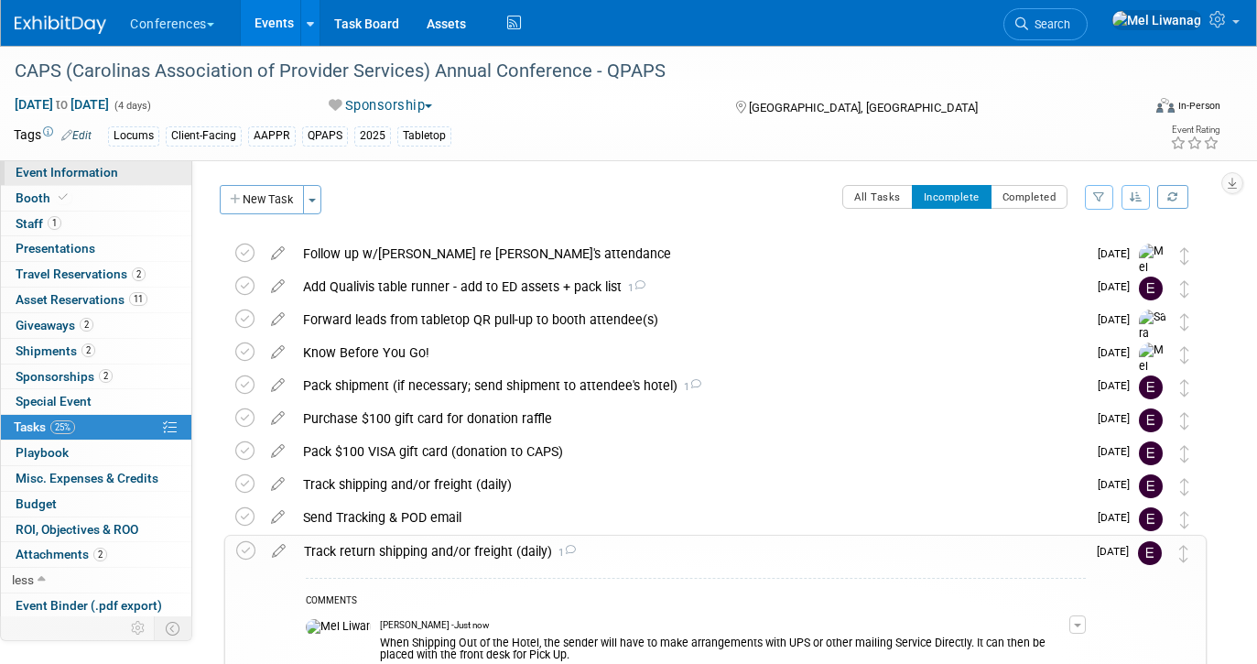
select select "Locums"
select select "Client-facing"
select select "[PERSON_NAME]"
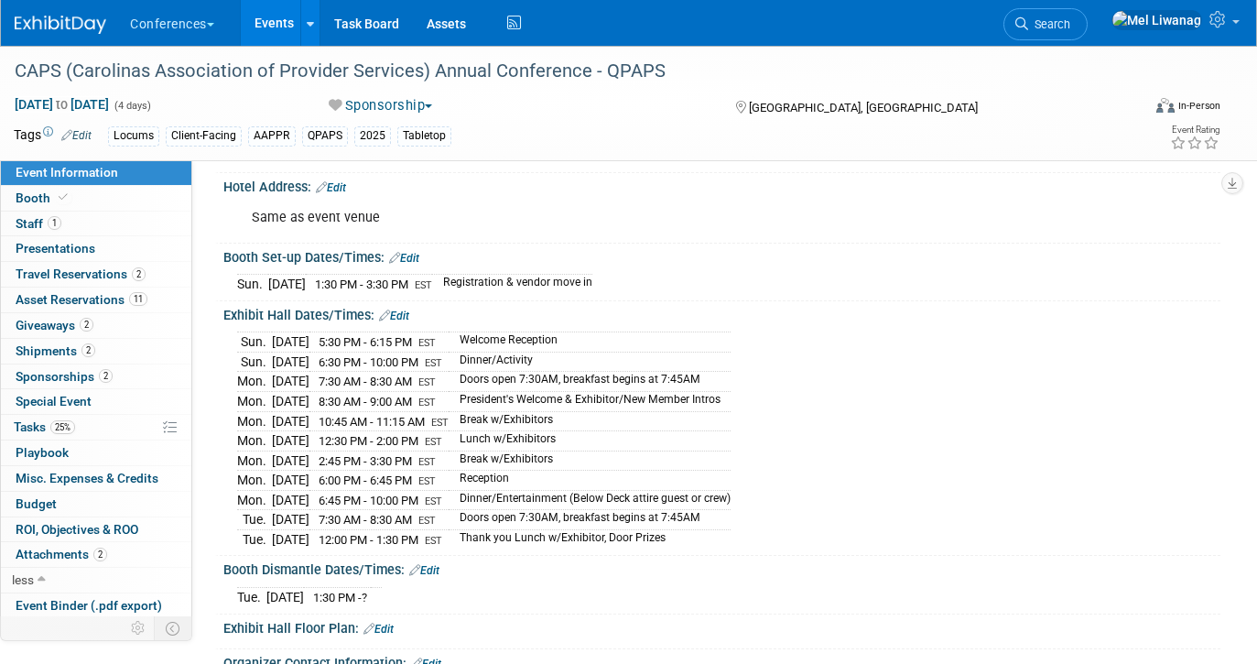
scroll to position [449, 0]
click at [123, 203] on link "Booth" at bounding box center [96, 198] width 190 height 25
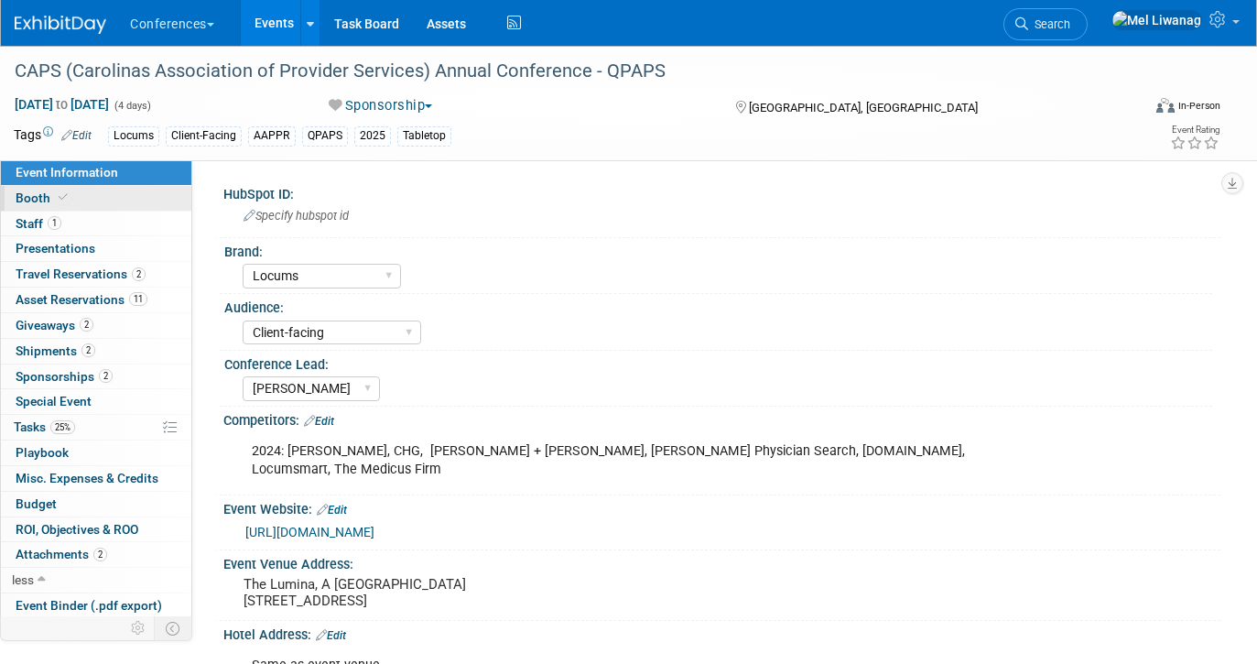
select select "No"
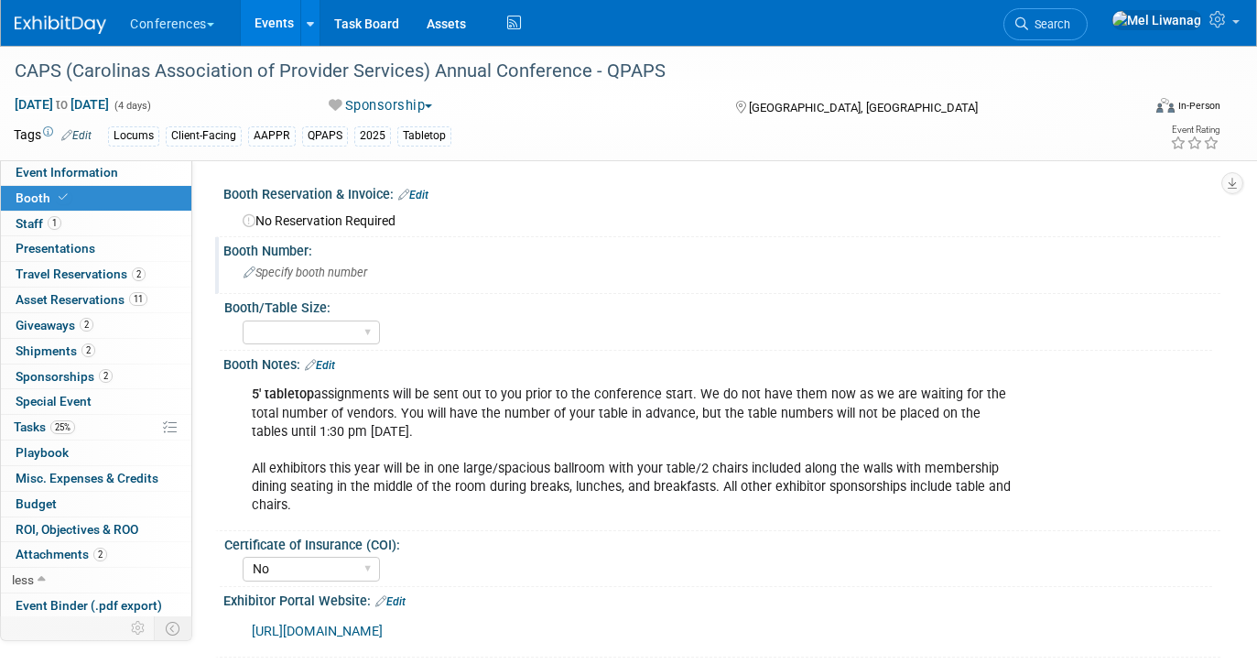
click at [321, 279] on div "Specify booth number" at bounding box center [722, 272] width 970 height 28
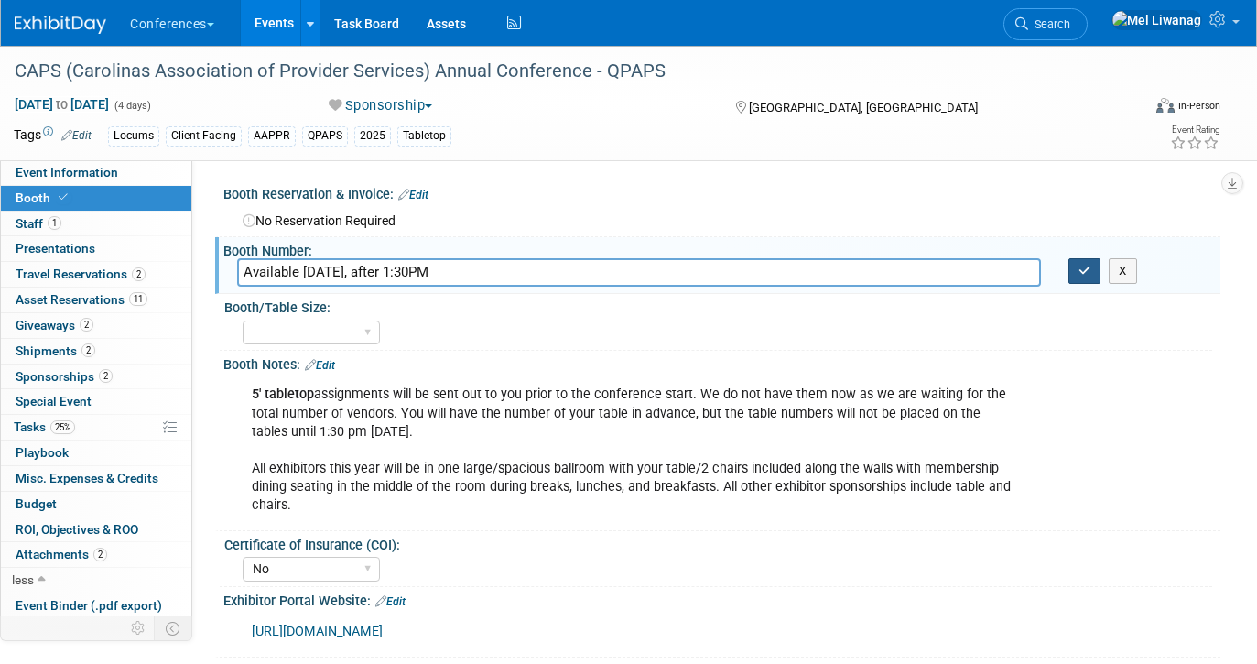
type input "Available Sunday, after 1:30PM"
click at [1086, 266] on icon "button" at bounding box center [1085, 271] width 13 height 12
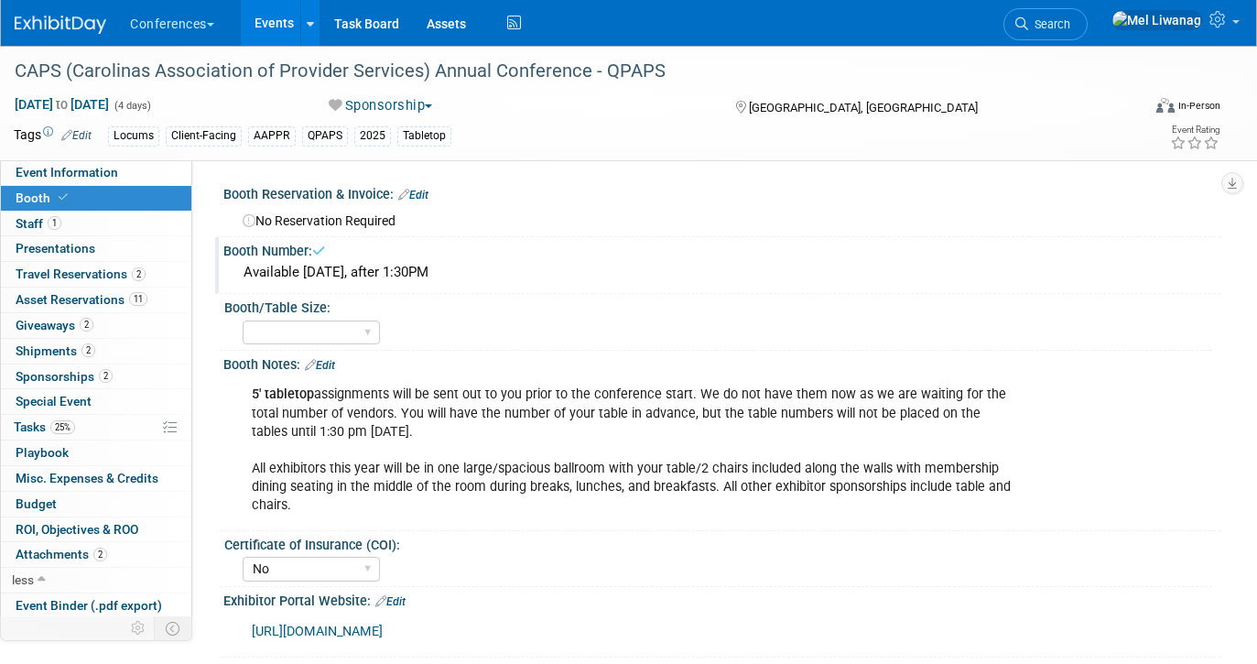
click at [344, 267] on div "Available Sunday, after 1:30PM" at bounding box center [722, 272] width 970 height 28
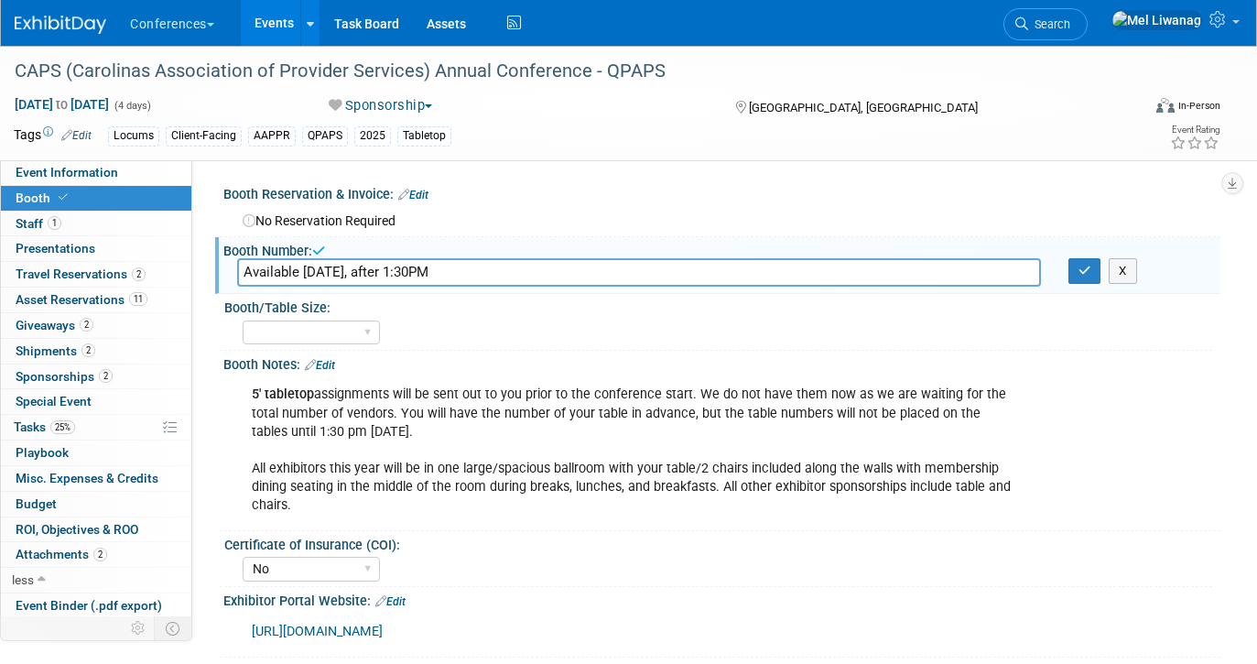
click at [302, 270] on input "Available Sunday, after 1:30PM" at bounding box center [639, 272] width 804 height 28
type input "Available day-of set-up, after 1:30PM"
click at [1081, 269] on icon "button" at bounding box center [1085, 271] width 13 height 12
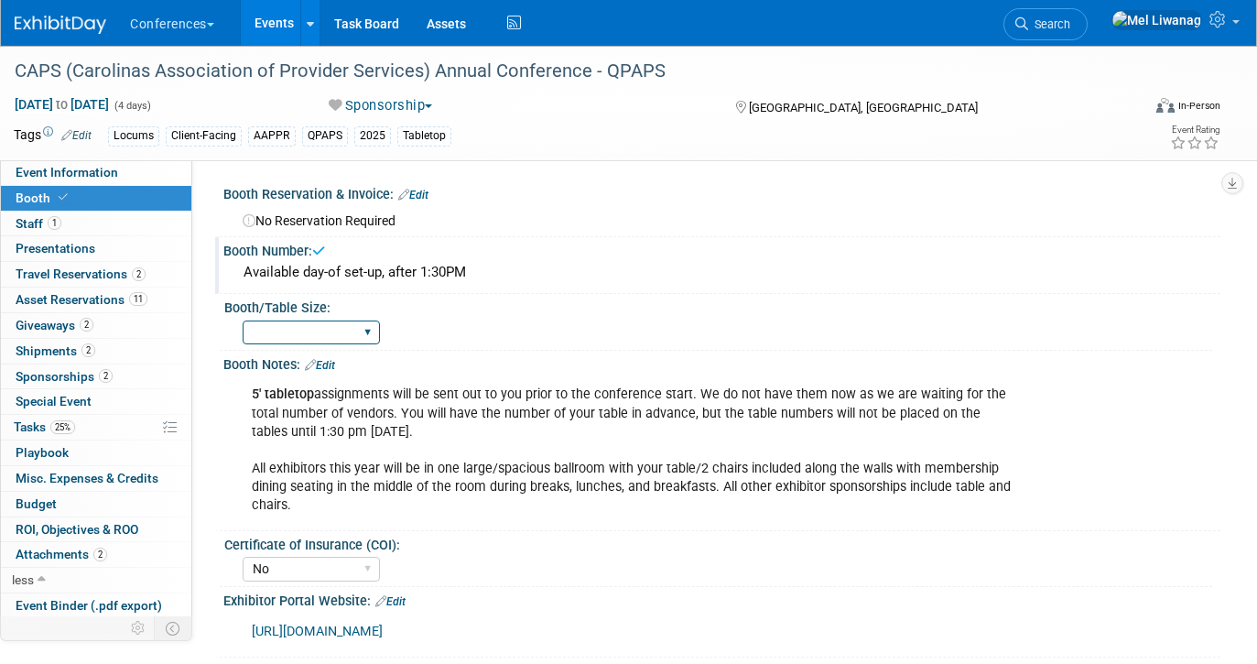
click at [338, 333] on select "30" bar table 36" bar table 6' tabletop 8' tabletop 8'x8' 8'x10' 8'x20' 10'x10'…" at bounding box center [311, 333] width 137 height 25
click at [243, 321] on select "30" bar table 36" bar table 6' tabletop 8' tabletop 8'x8' 8'x10' 8'x20' 10'x10'…" at bounding box center [311, 333] width 137 height 25
click at [320, 334] on select "30" bar table 36" bar table 6' tabletop 8' tabletop 8'x8' 8'x10' 8'x20' 10'x10'…" at bounding box center [311, 333] width 137 height 25
select select "6' tabletop"
click at [243, 321] on select "30" bar table 36" bar table 6' tabletop 8' tabletop 8'x8' 8'x10' 8'x20' 10'x10'…" at bounding box center [311, 333] width 137 height 25
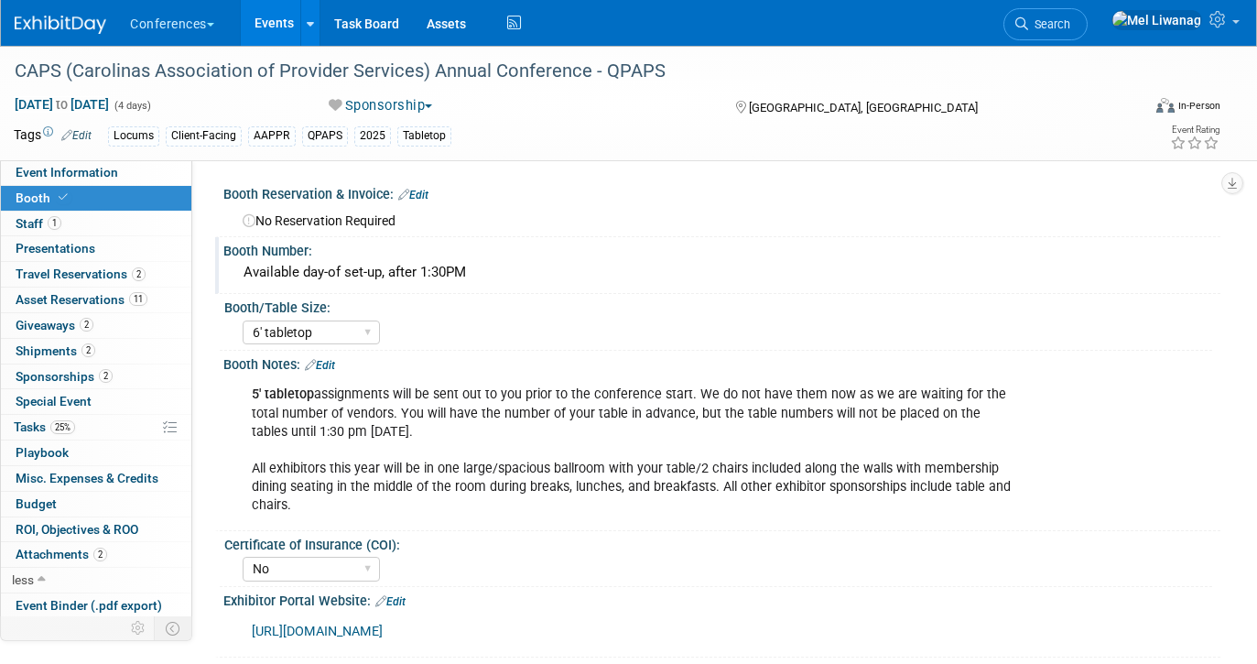
click at [432, 436] on div "5' tabletop assignments will be sent out to you prior to the conference start. …" at bounding box center [633, 449] width 788 height 147
click at [329, 365] on link "Edit" at bounding box center [320, 365] width 30 height 13
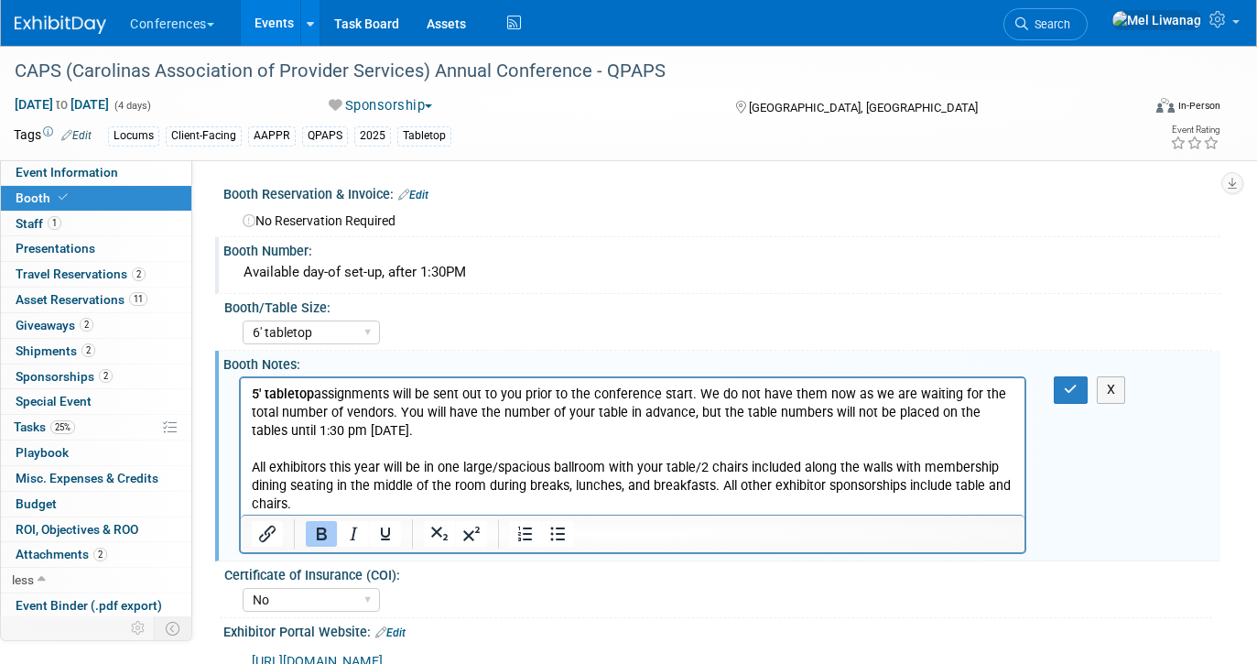
scroll to position [12, 0]
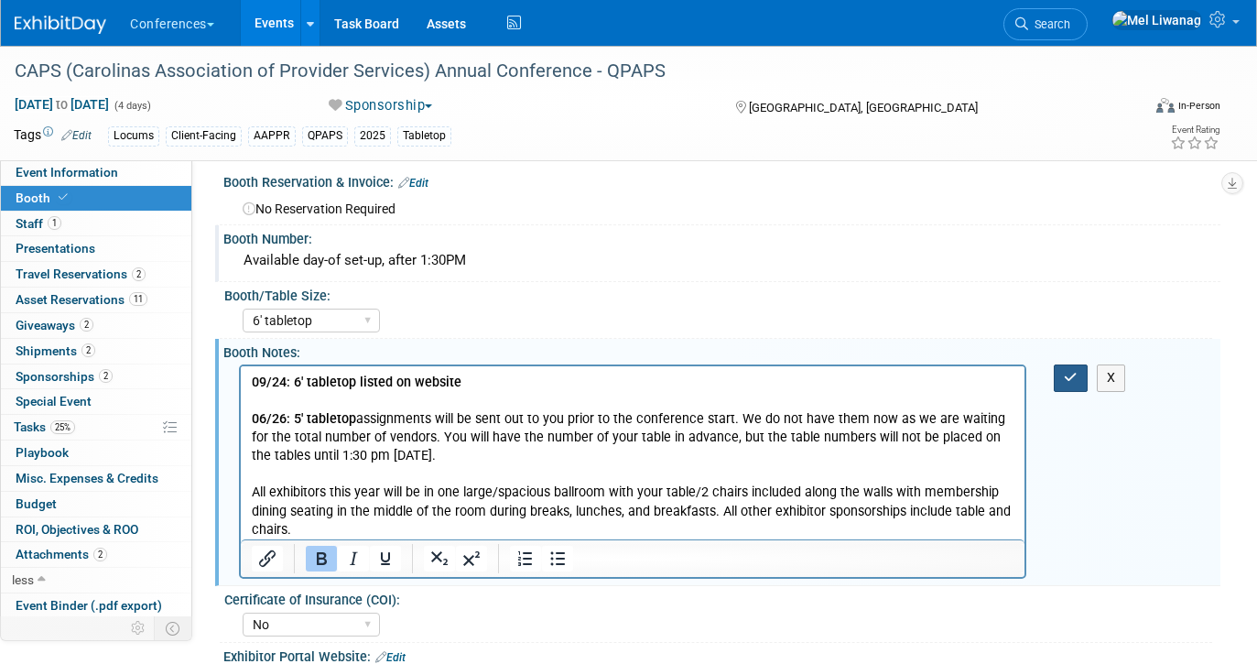
click at [1071, 376] on icon "button" at bounding box center [1071, 377] width 14 height 13
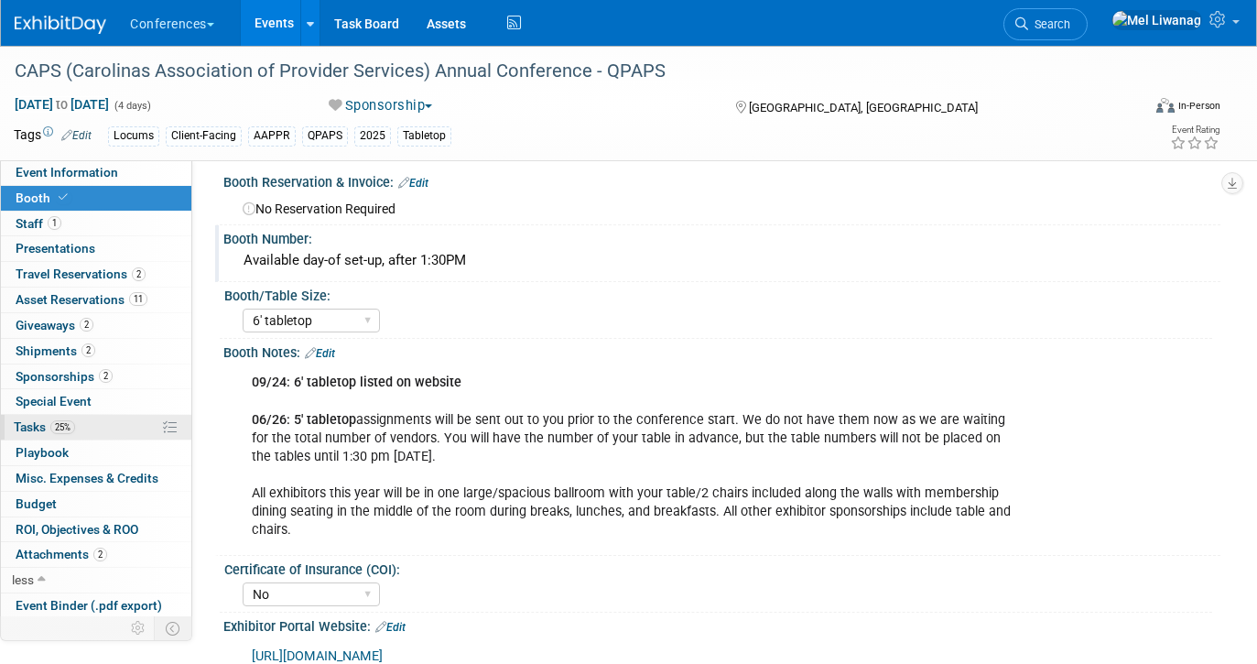
click at [71, 431] on span "25%" at bounding box center [62, 427] width 25 height 14
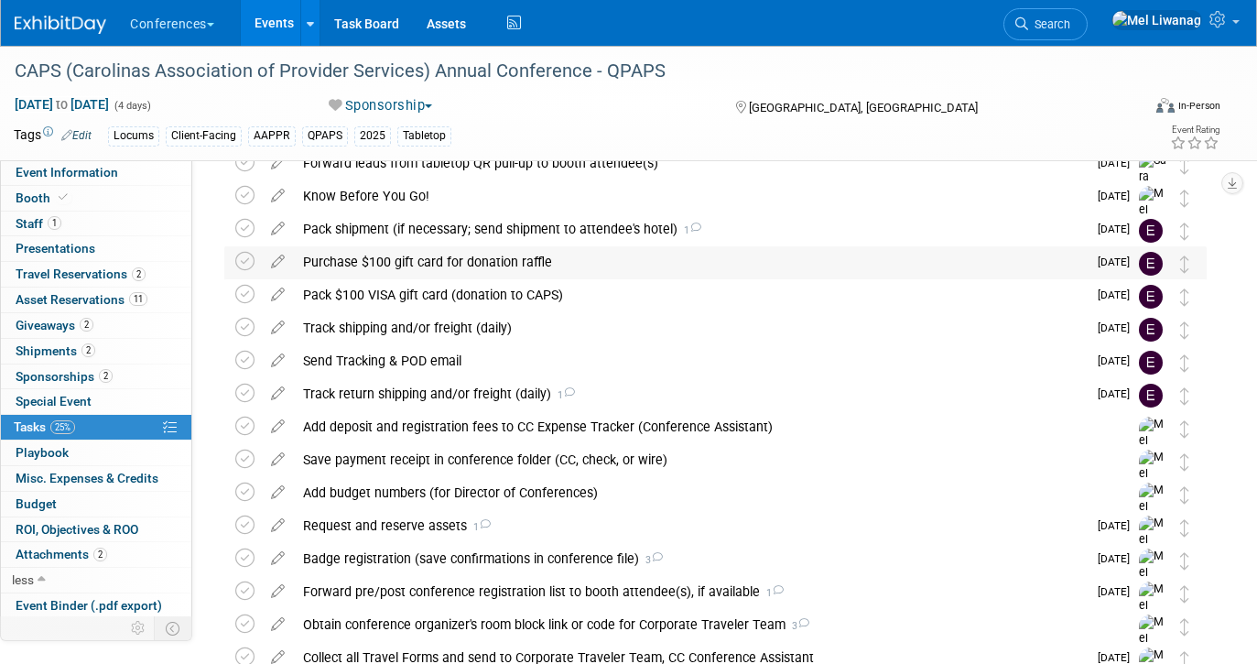
scroll to position [158, 0]
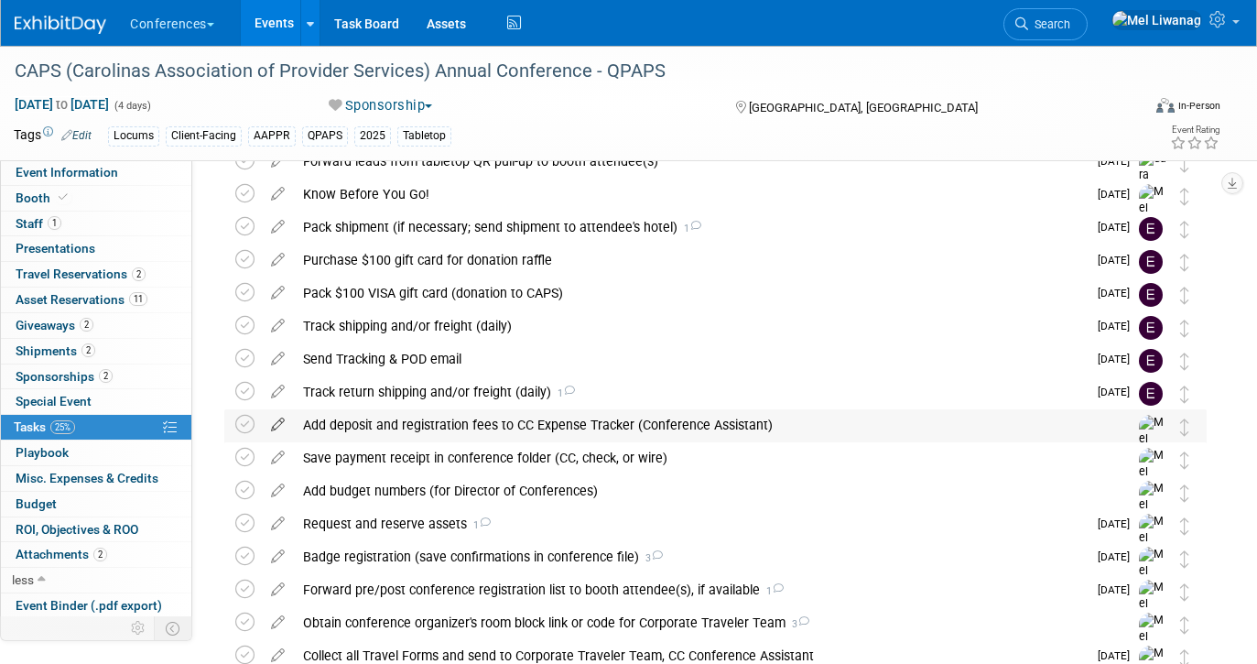
click at [280, 424] on icon at bounding box center [278, 420] width 32 height 23
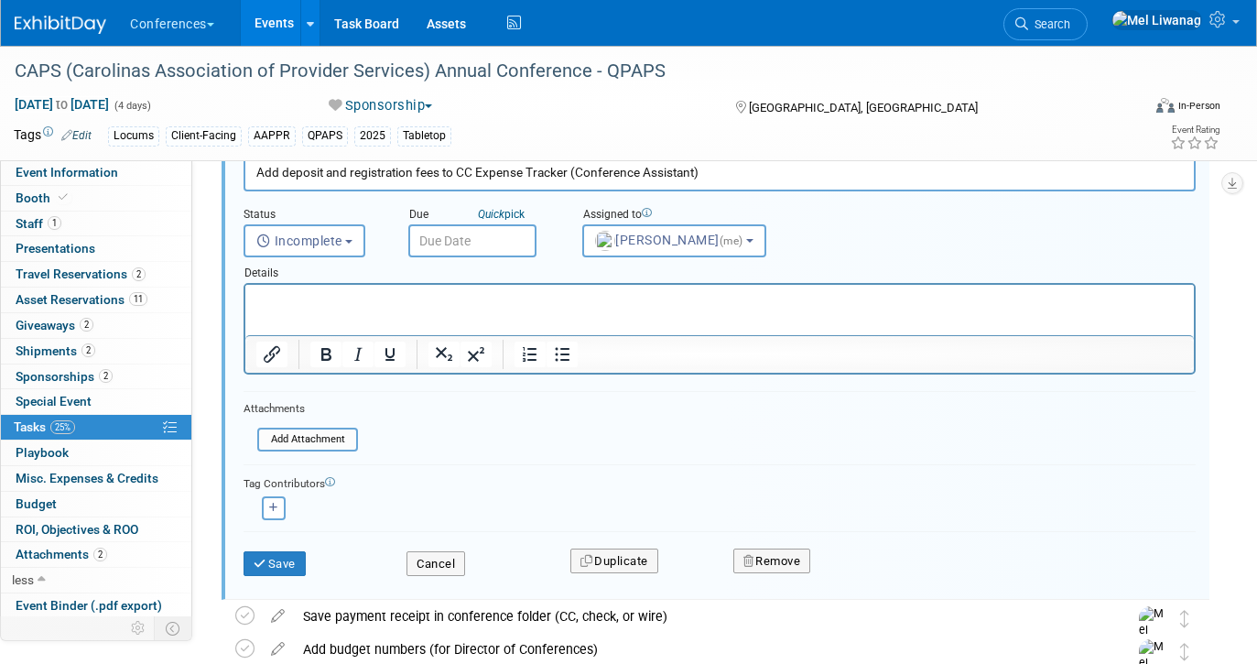
scroll to position [451, 0]
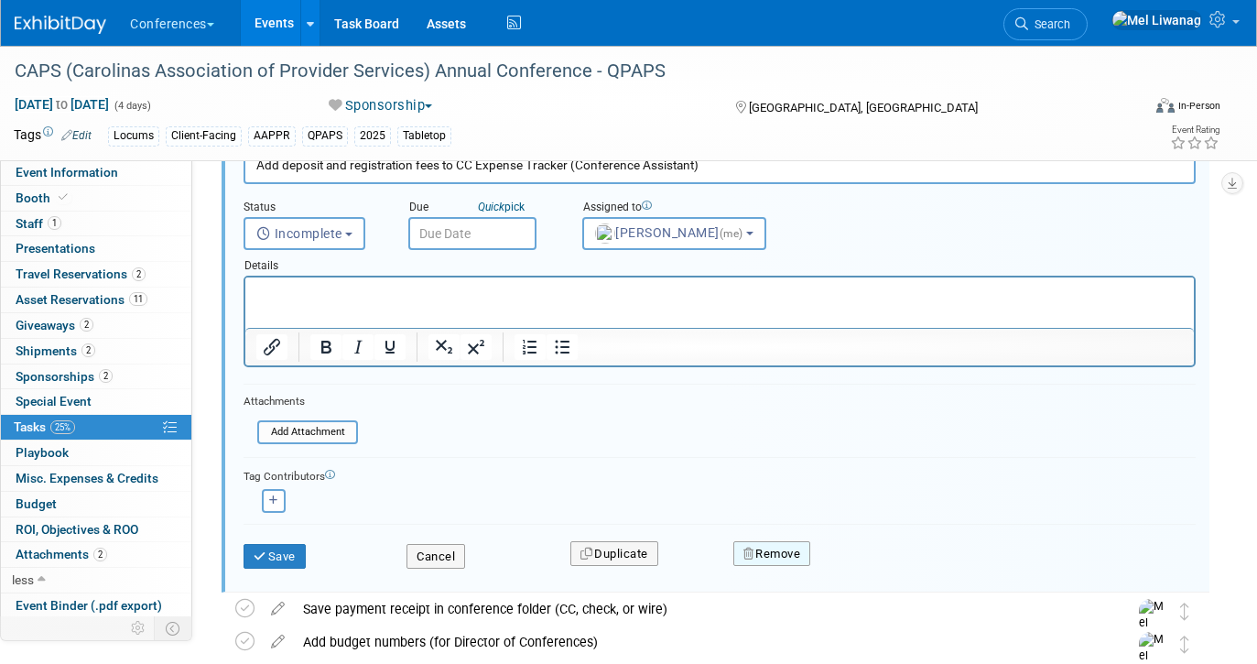
click at [790, 552] on button "Remove" at bounding box center [773, 554] width 78 height 26
click at [862, 565] on icon at bounding box center [862, 569] width 11 height 10
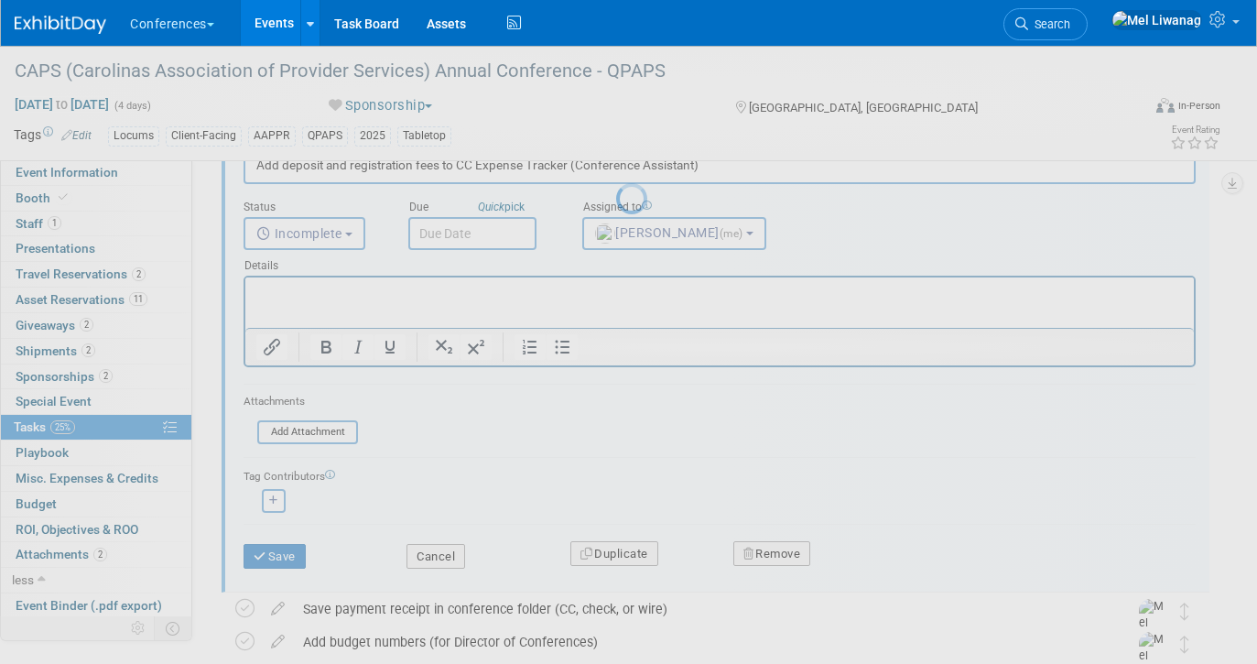
scroll to position [345, 0]
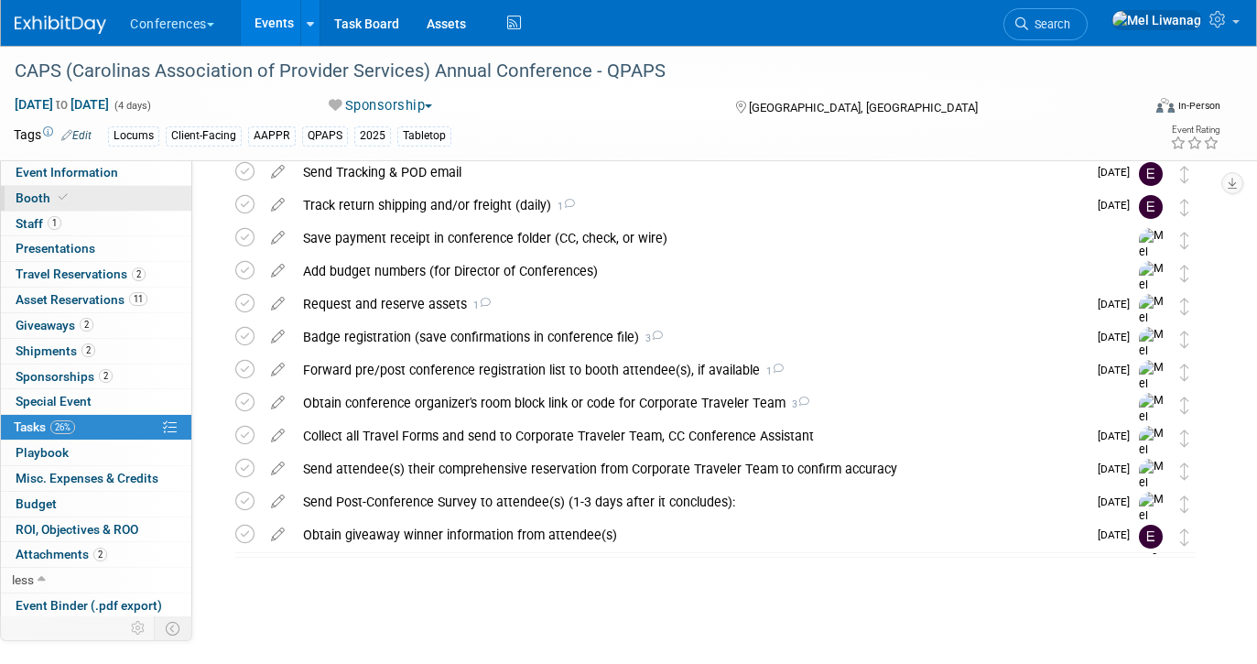
click at [106, 195] on link "Booth" at bounding box center [96, 198] width 190 height 25
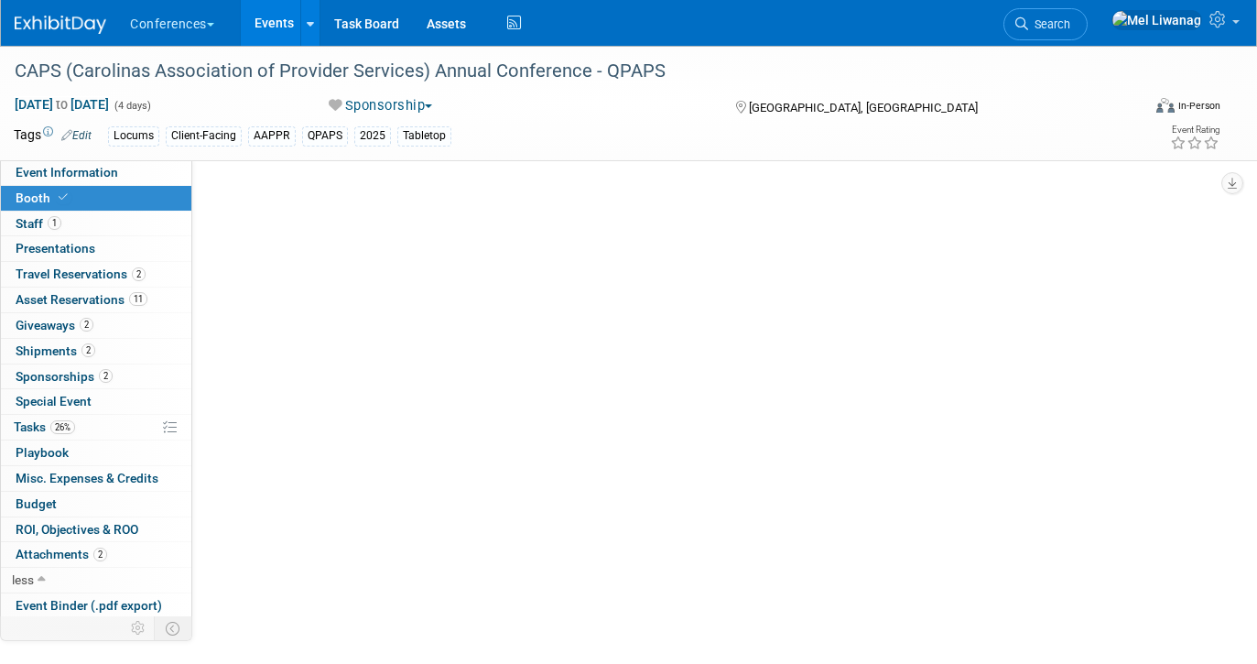
scroll to position [0, 0]
select select "6' tabletop"
select select "No"
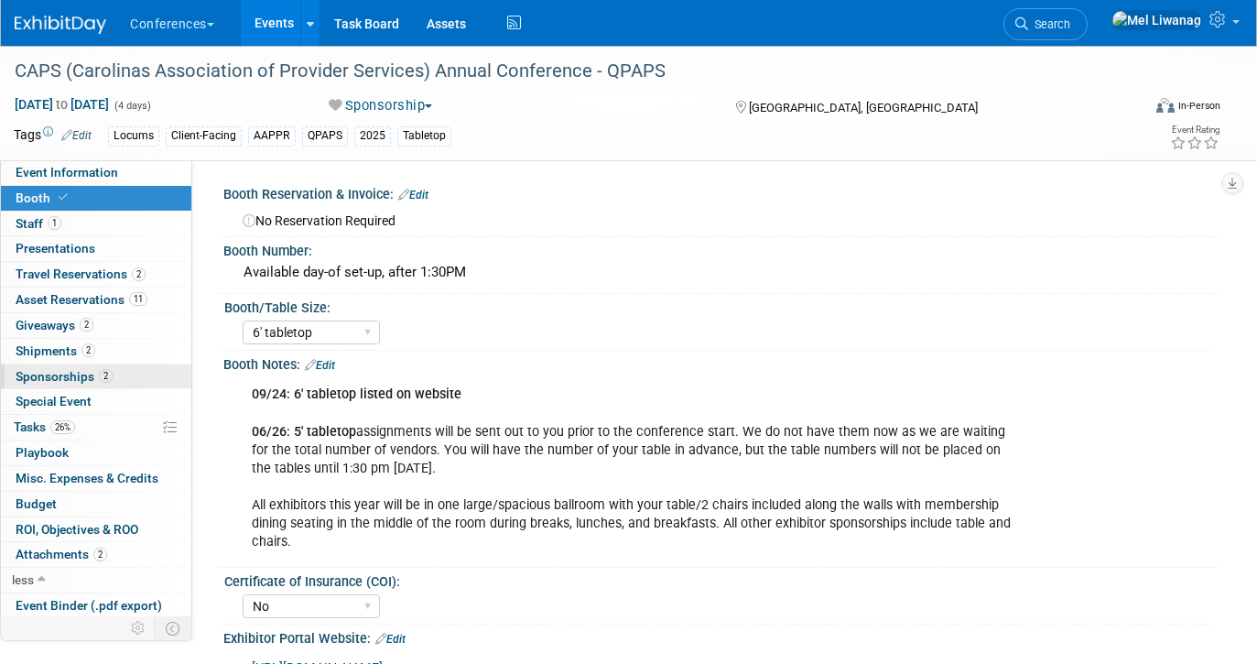
click at [137, 377] on link "2 Sponsorships 2" at bounding box center [96, 376] width 190 height 25
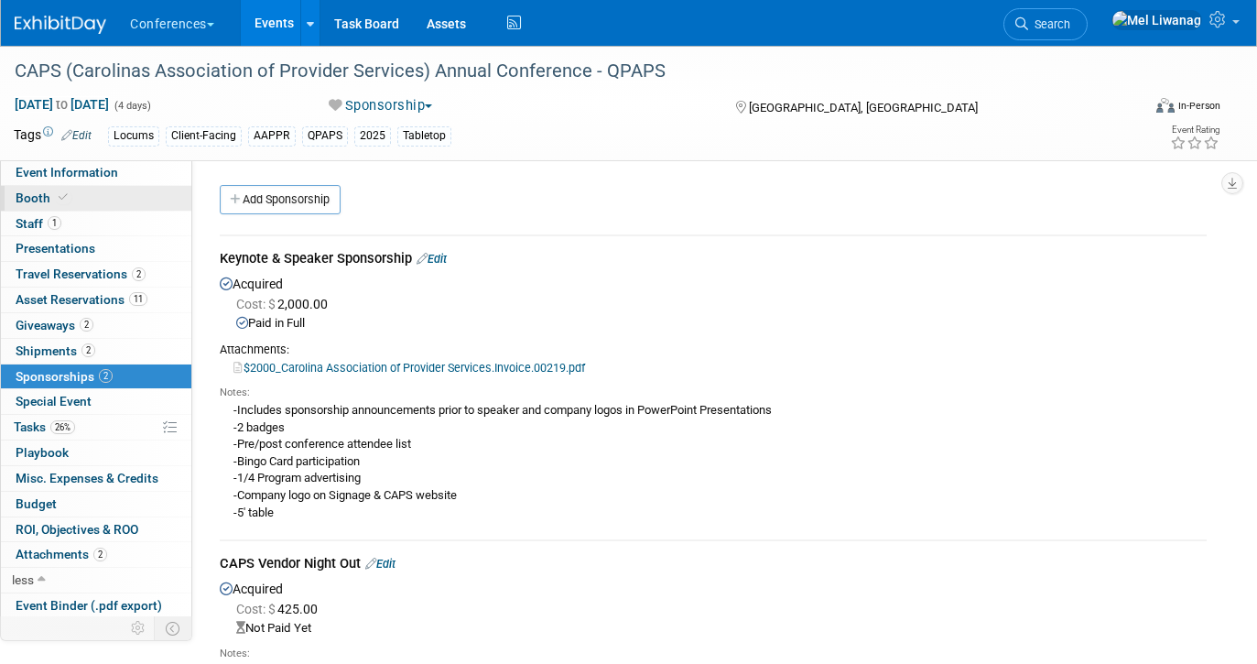
click at [141, 201] on link "Booth" at bounding box center [96, 198] width 190 height 25
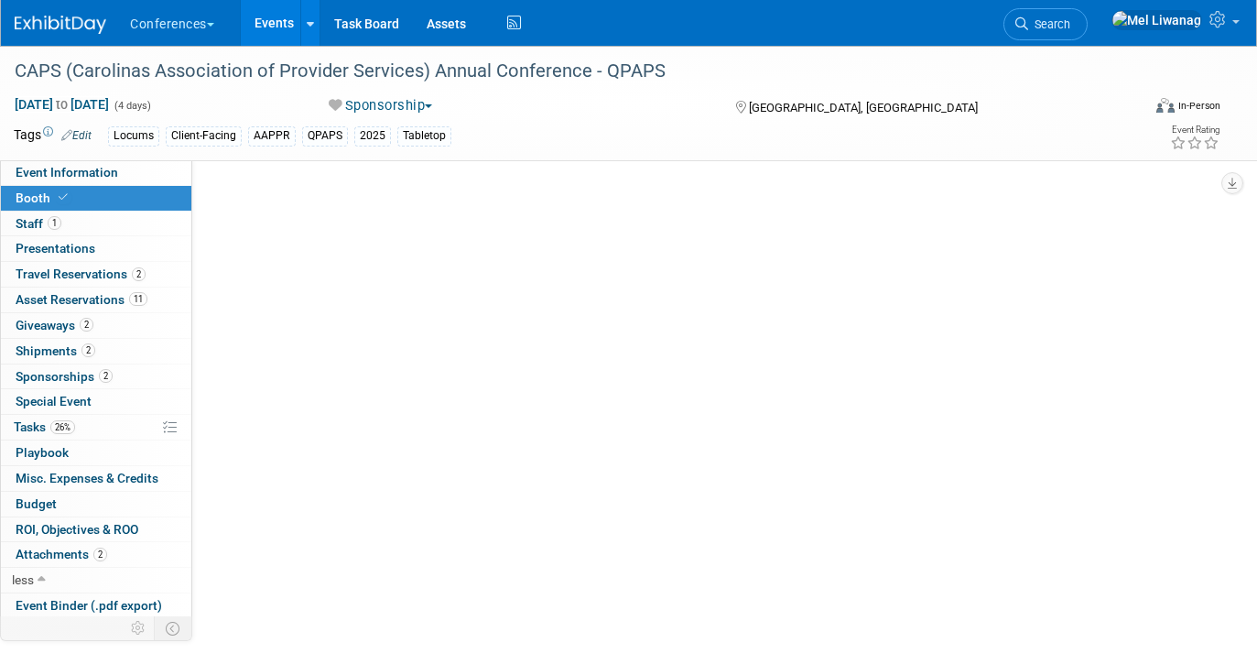
select select "6' tabletop"
select select "No"
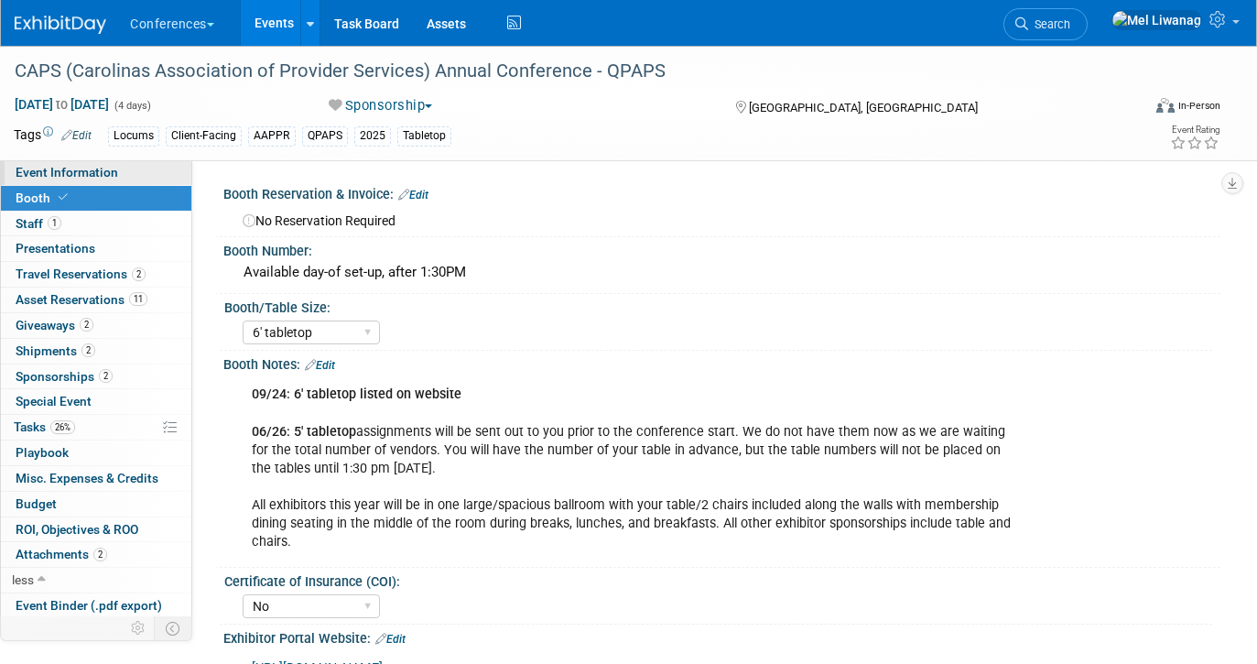
click at [148, 173] on link "Event Information" at bounding box center [96, 172] width 190 height 25
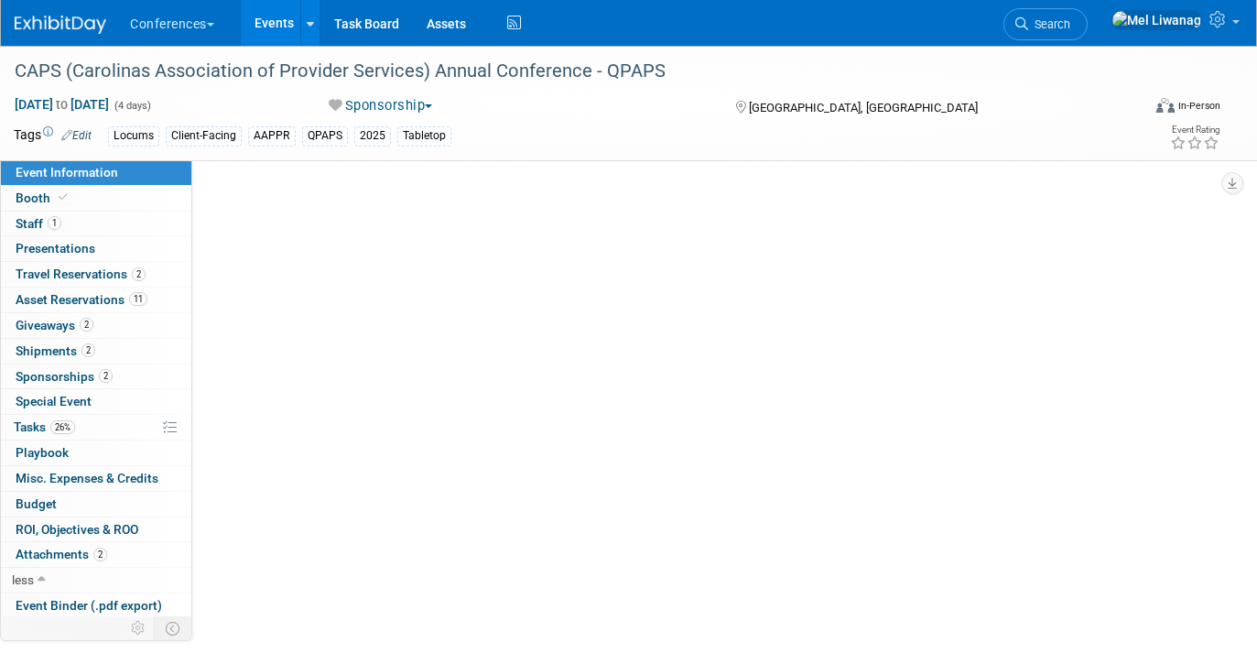
select select "Locums"
select select "Client-facing"
select select "[PERSON_NAME]"
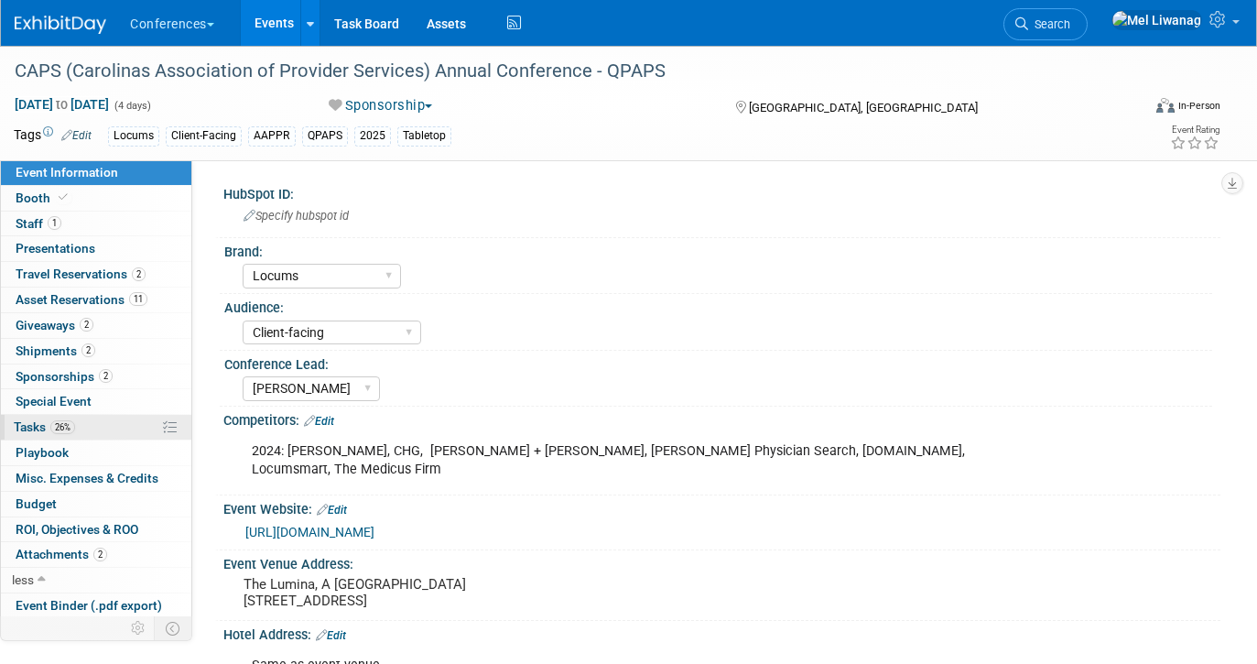
click at [122, 430] on link "26% Tasks 26%" at bounding box center [96, 427] width 190 height 25
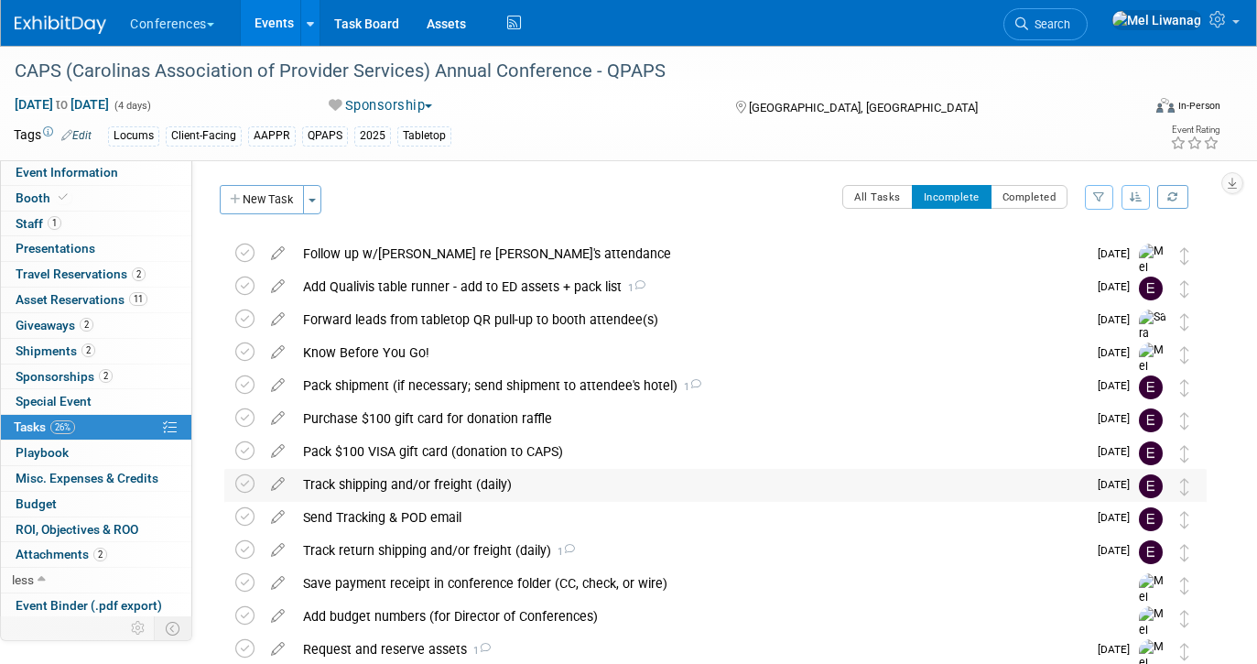
scroll to position [40, 0]
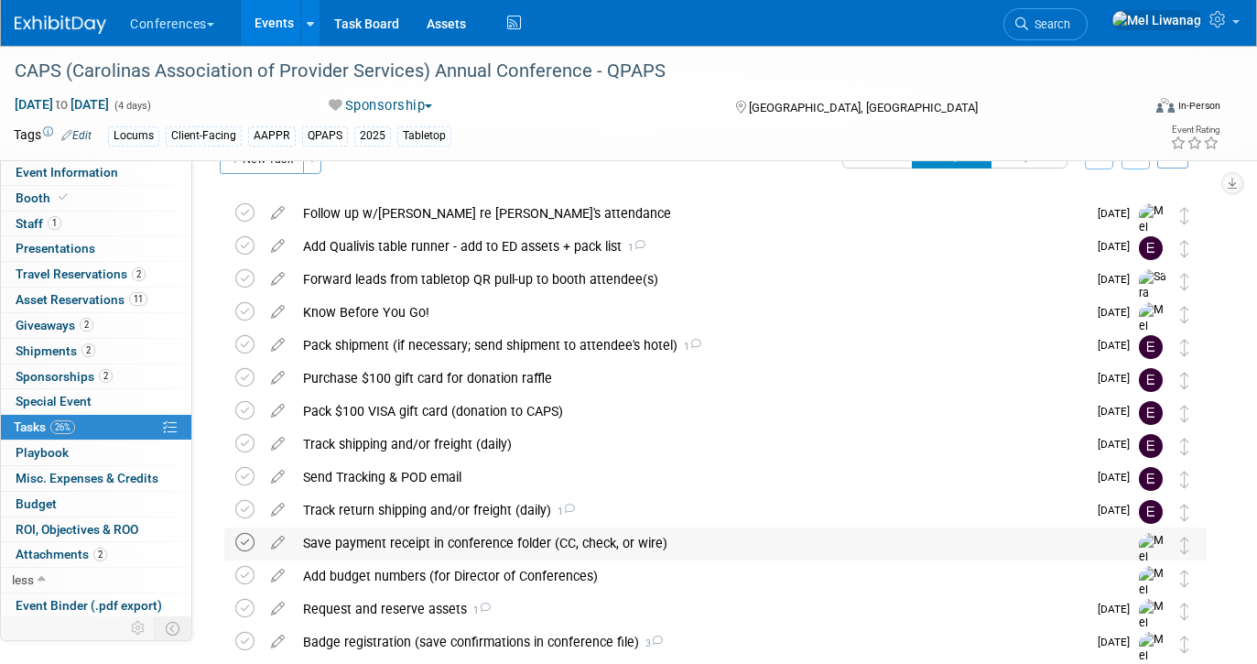
click at [238, 539] on icon at bounding box center [244, 542] width 19 height 19
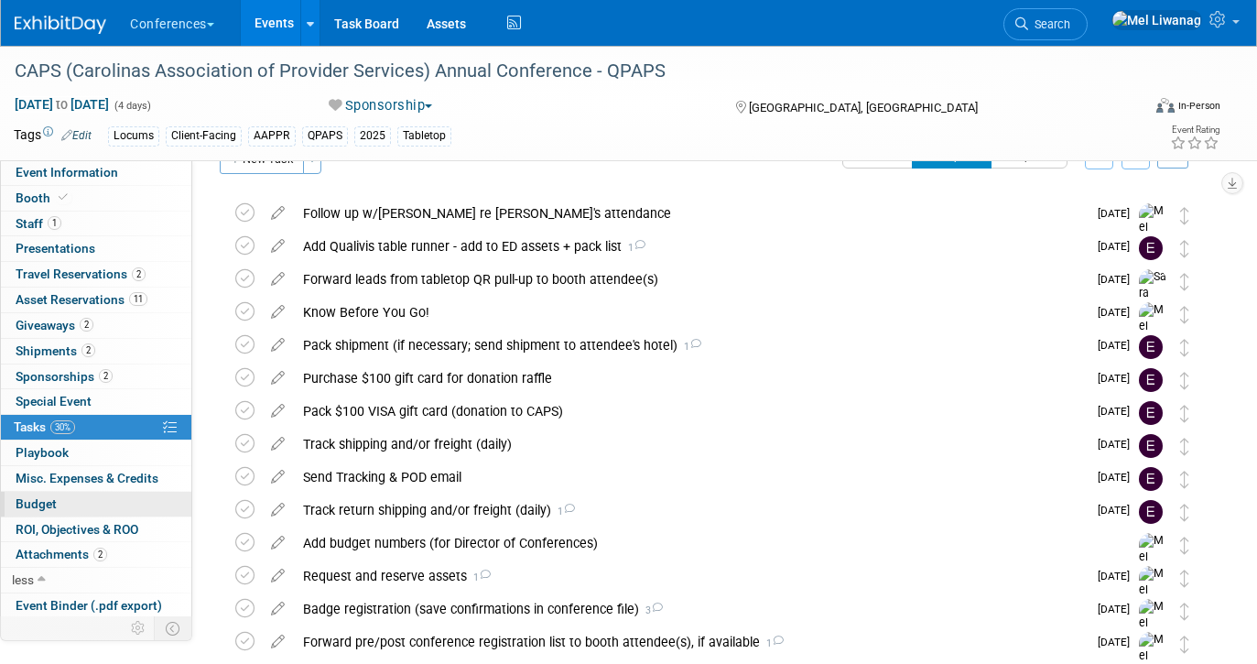
click at [92, 508] on link "Budget" at bounding box center [96, 504] width 190 height 25
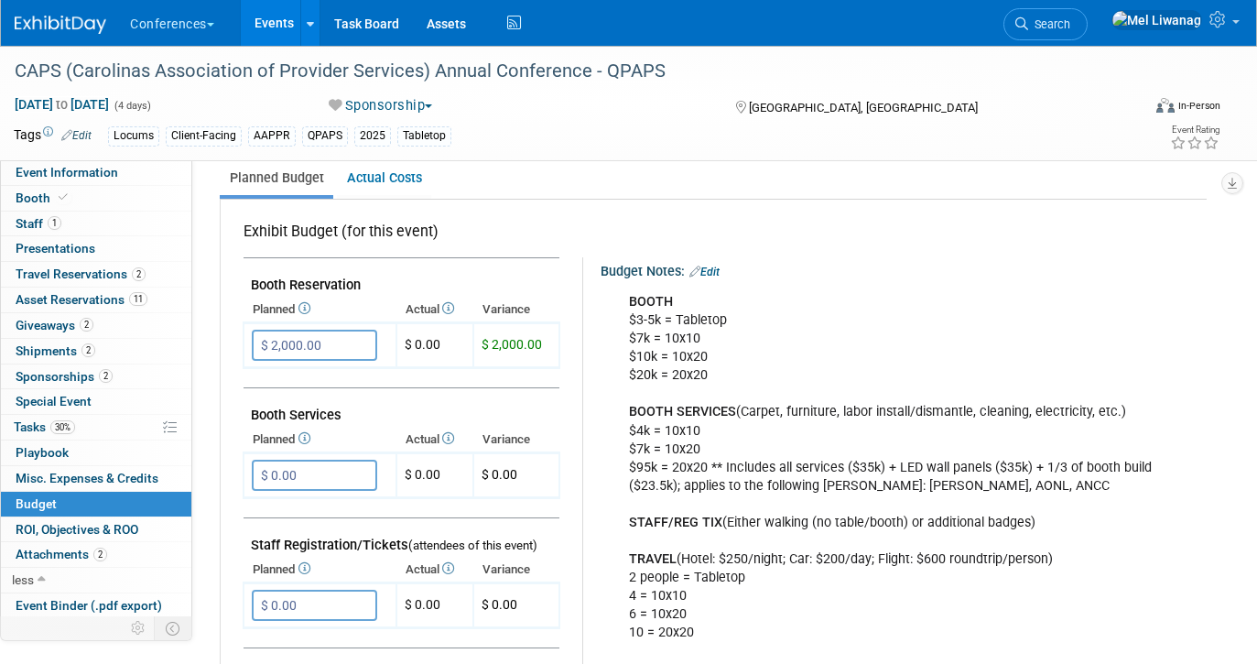
scroll to position [271, 0]
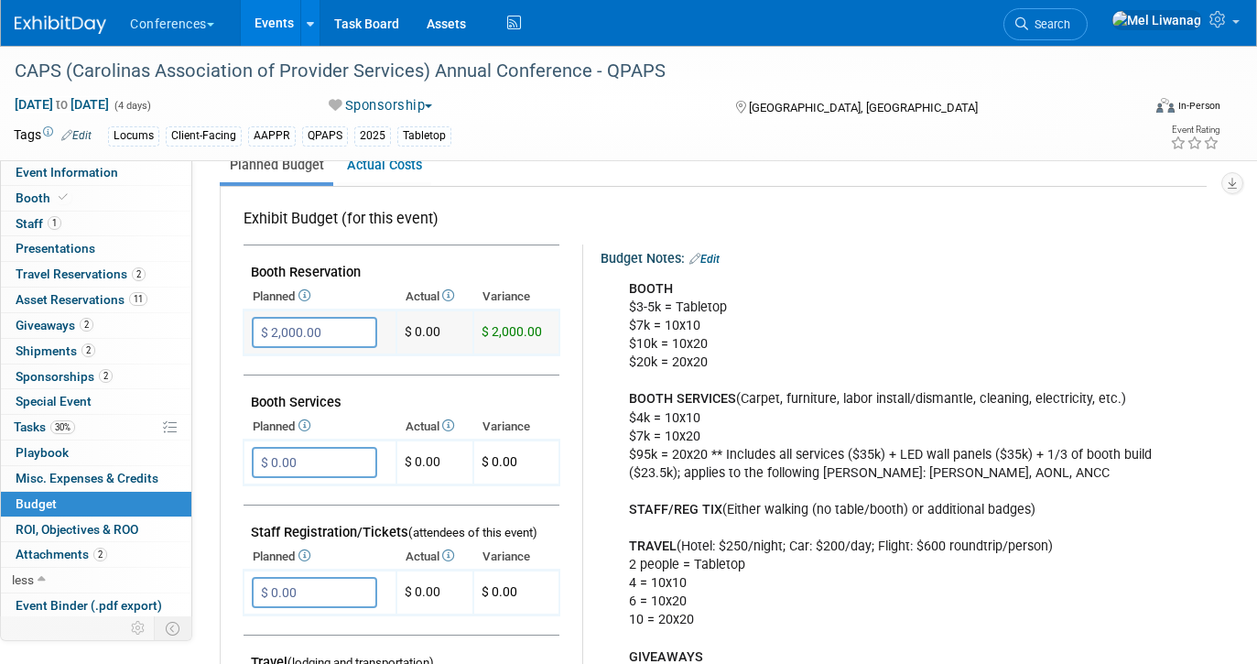
click at [322, 343] on input "$ 2,000.00" at bounding box center [314, 332] width 125 height 31
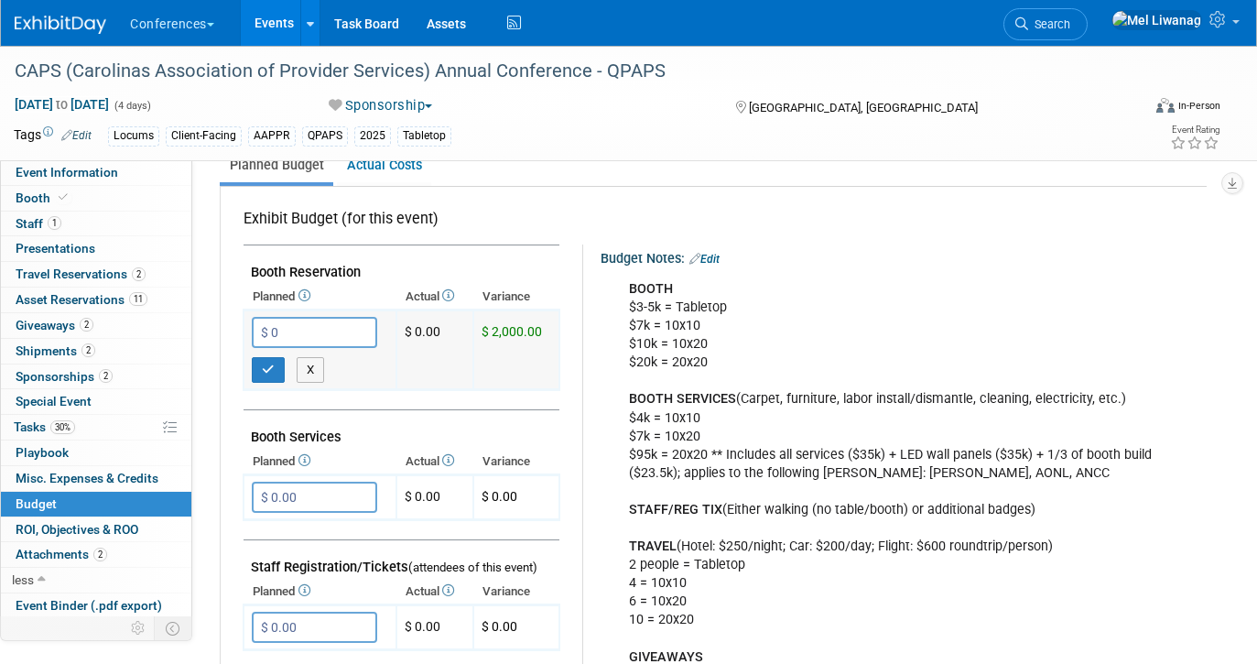
type input "$ 0.00"
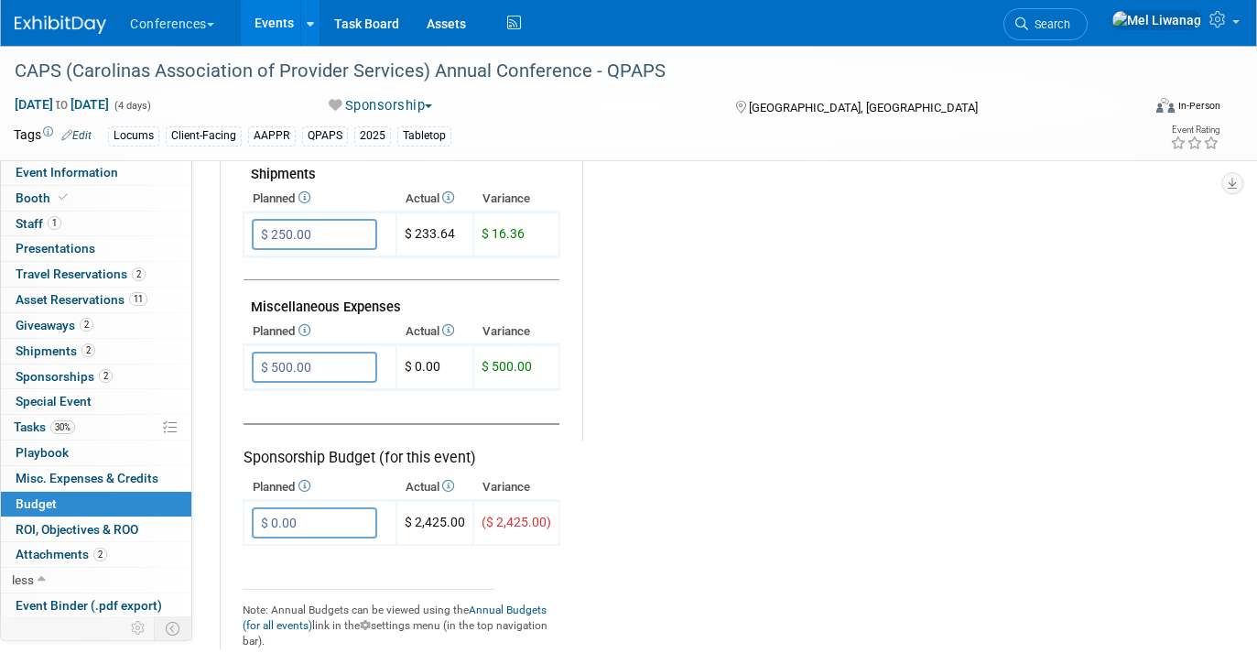
scroll to position [1026, 0]
click at [339, 516] on input "$ 0.00" at bounding box center [314, 521] width 125 height 31
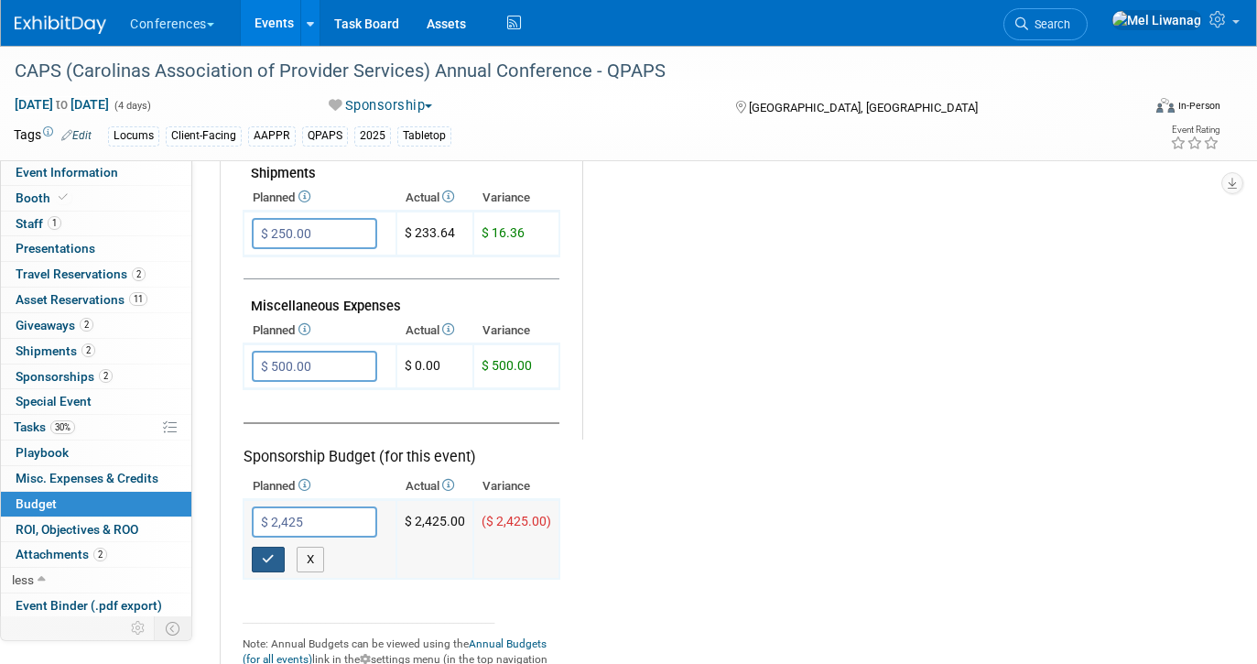
type input "$ 2,425.00"
click at [277, 560] on button "button" at bounding box center [268, 560] width 33 height 26
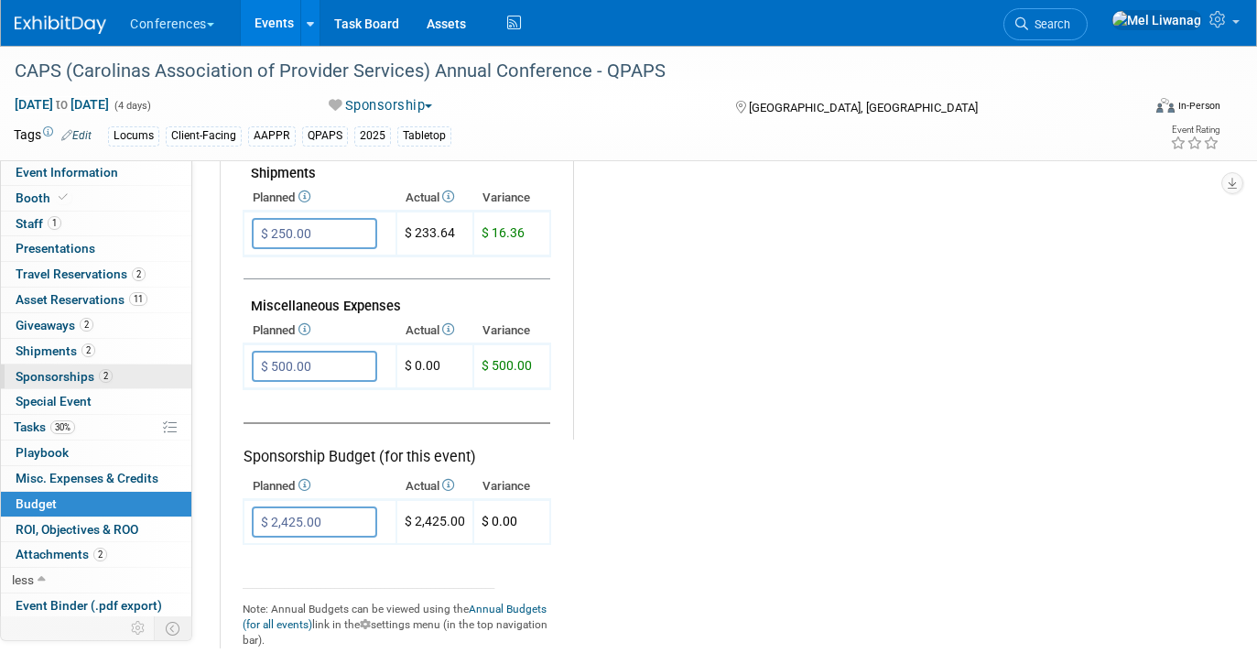
click at [102, 374] on span "2" at bounding box center [106, 376] width 14 height 14
click at [0, 0] on div at bounding box center [0, 0] width 0 height 0
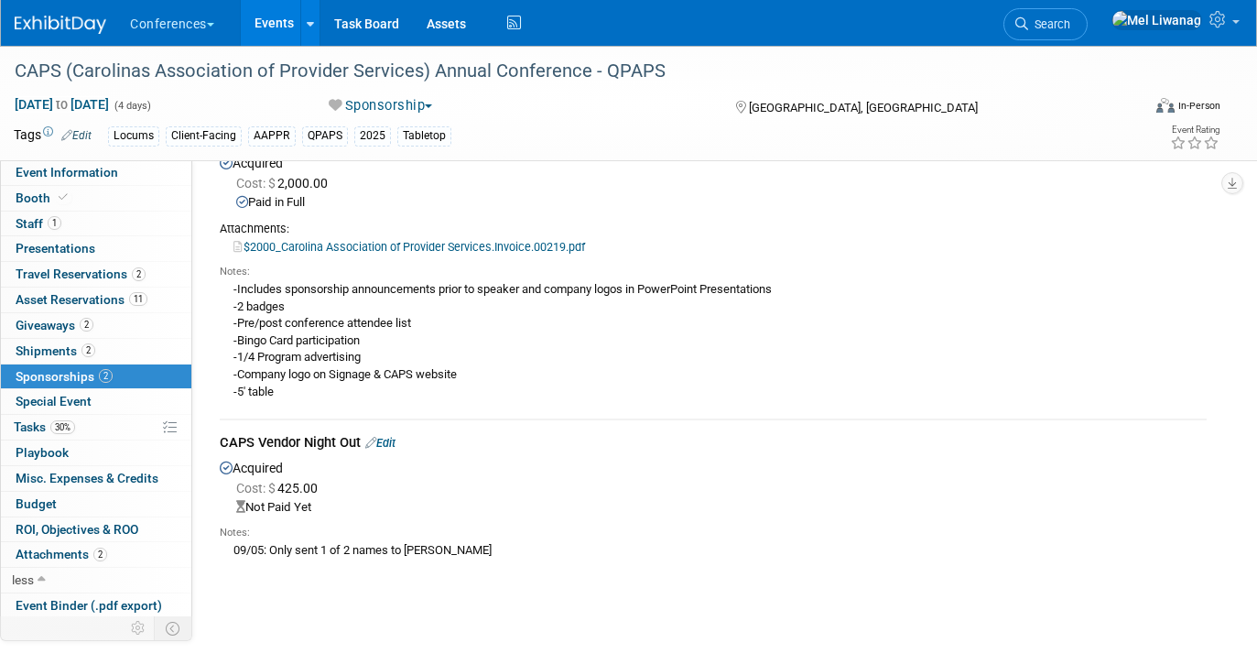
scroll to position [0, 0]
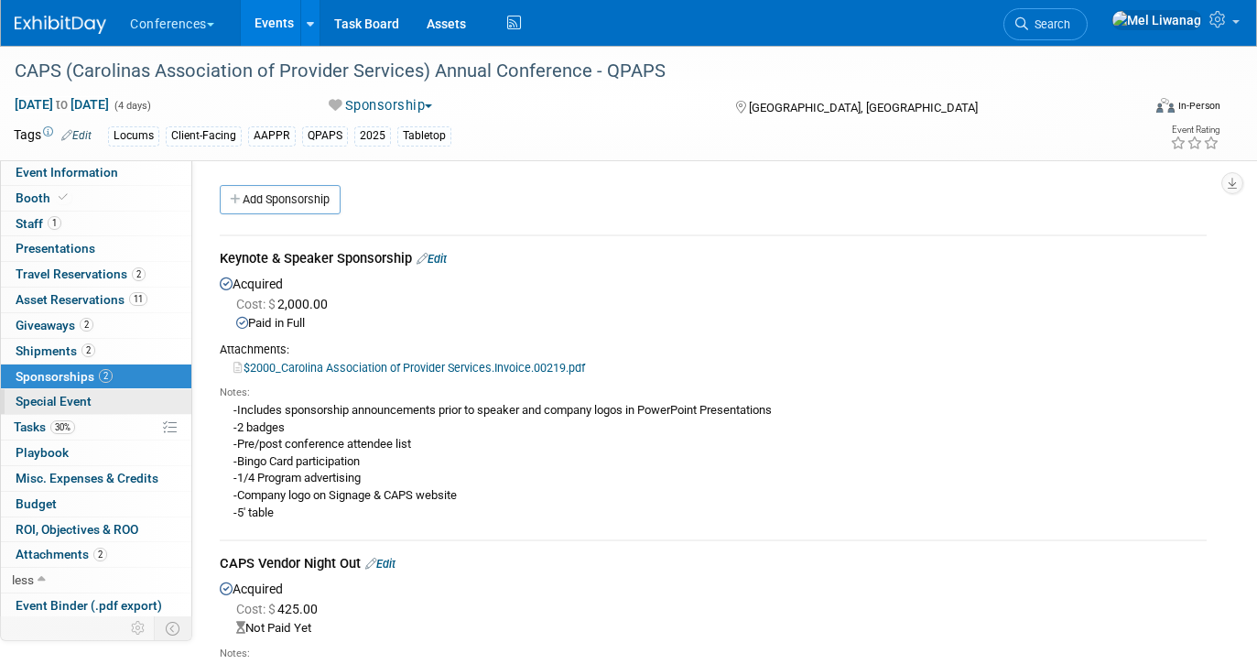
click at [122, 413] on link "Special Event" at bounding box center [96, 401] width 190 height 25
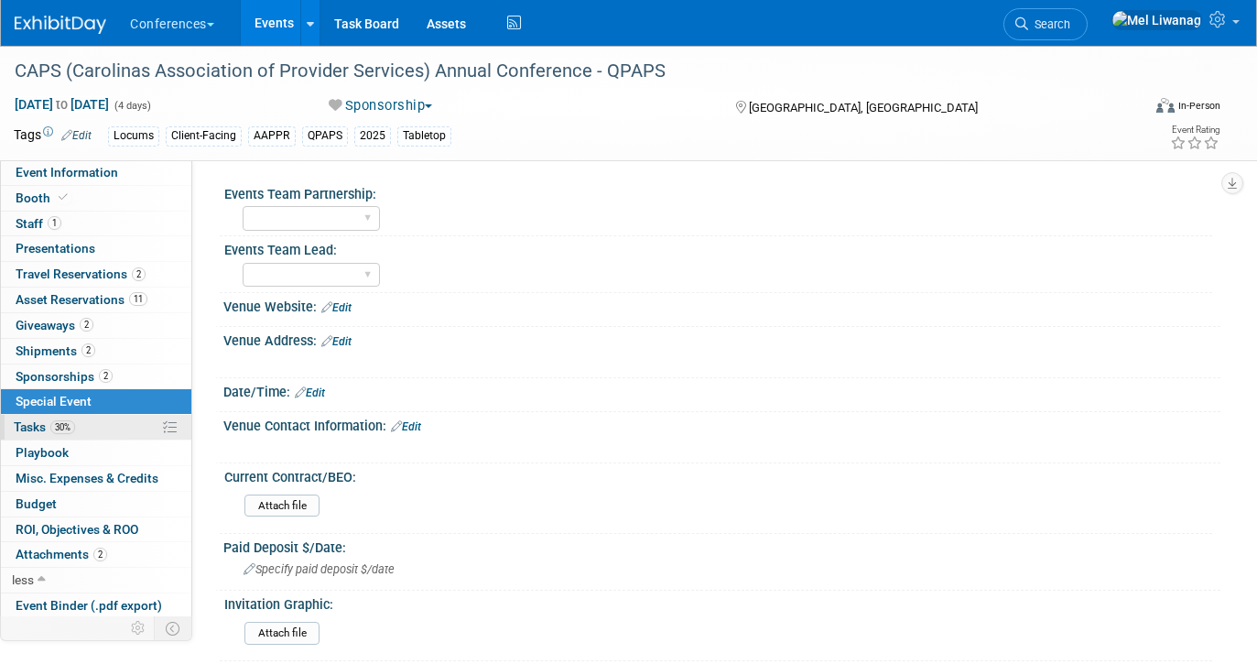
click at [119, 428] on link "30% Tasks 30%" at bounding box center [96, 427] width 190 height 25
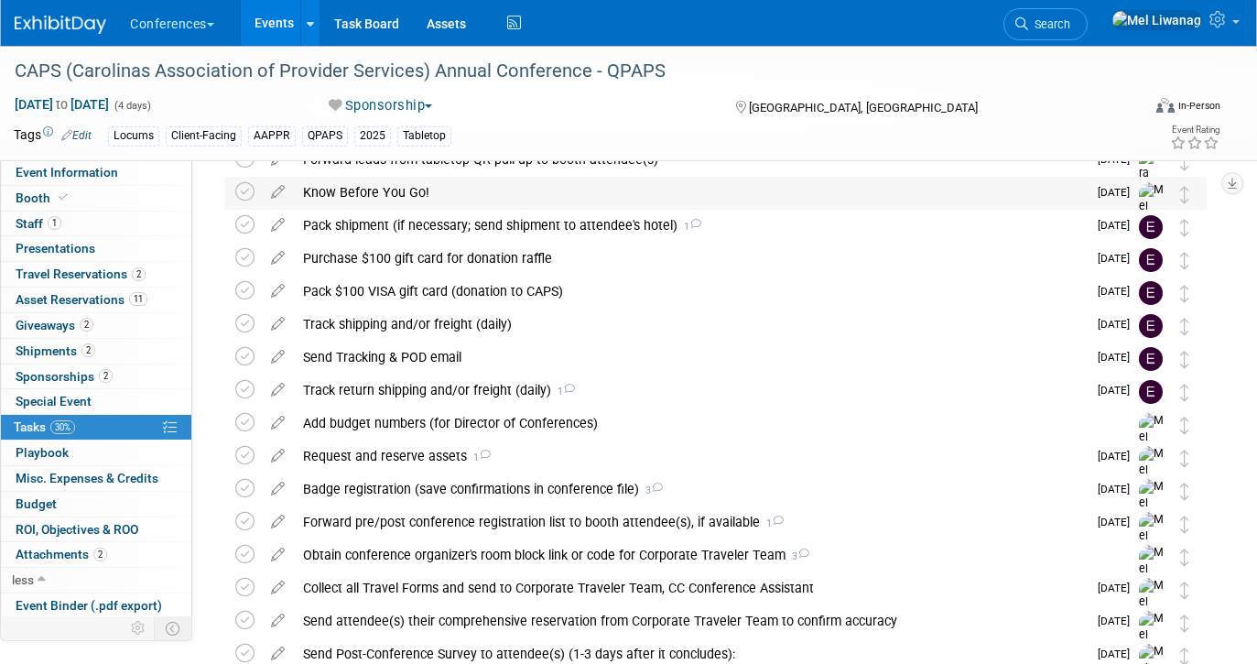
scroll to position [312, 0]
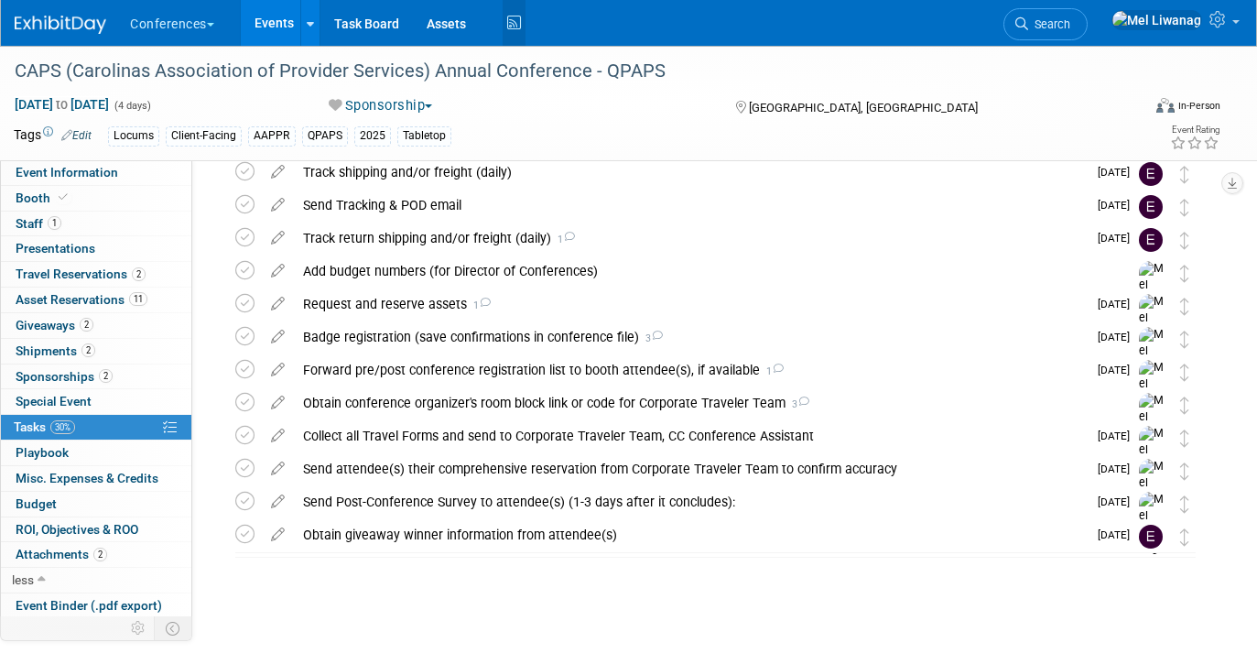
click at [516, 13] on icon at bounding box center [514, 23] width 23 height 28
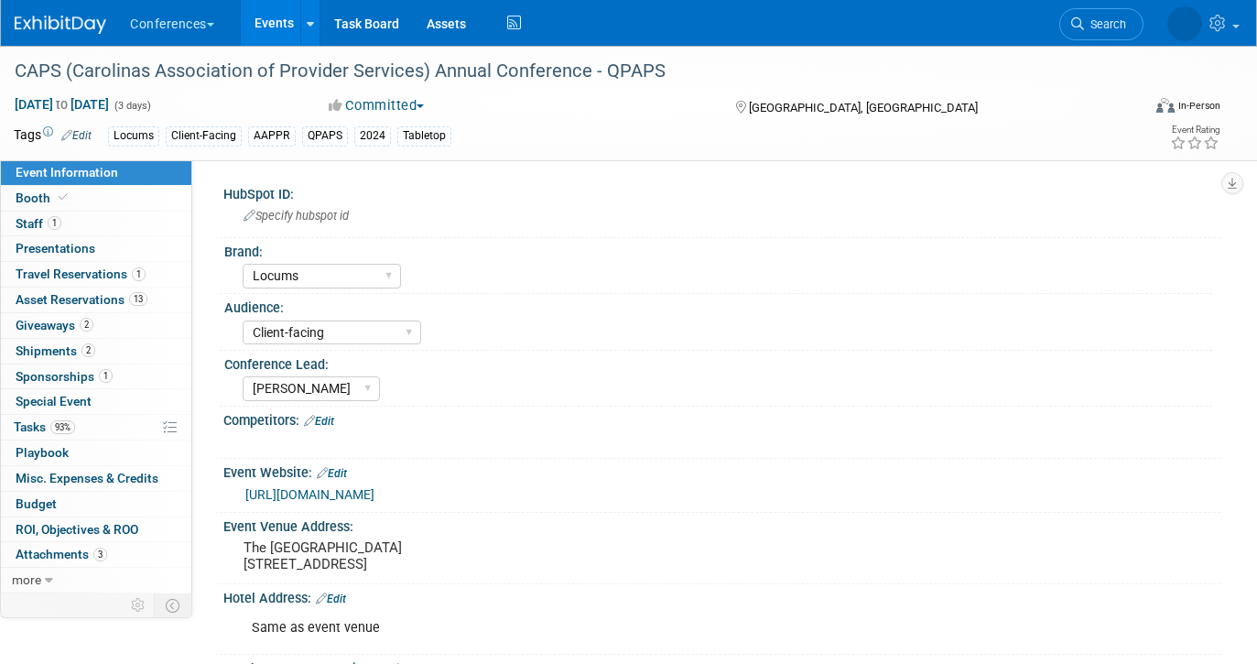
select select "Locums"
select select "Client-facing"
select select "[PERSON_NAME]"
click at [126, 191] on link "Booth" at bounding box center [96, 198] width 190 height 25
select select "6' tabletop"
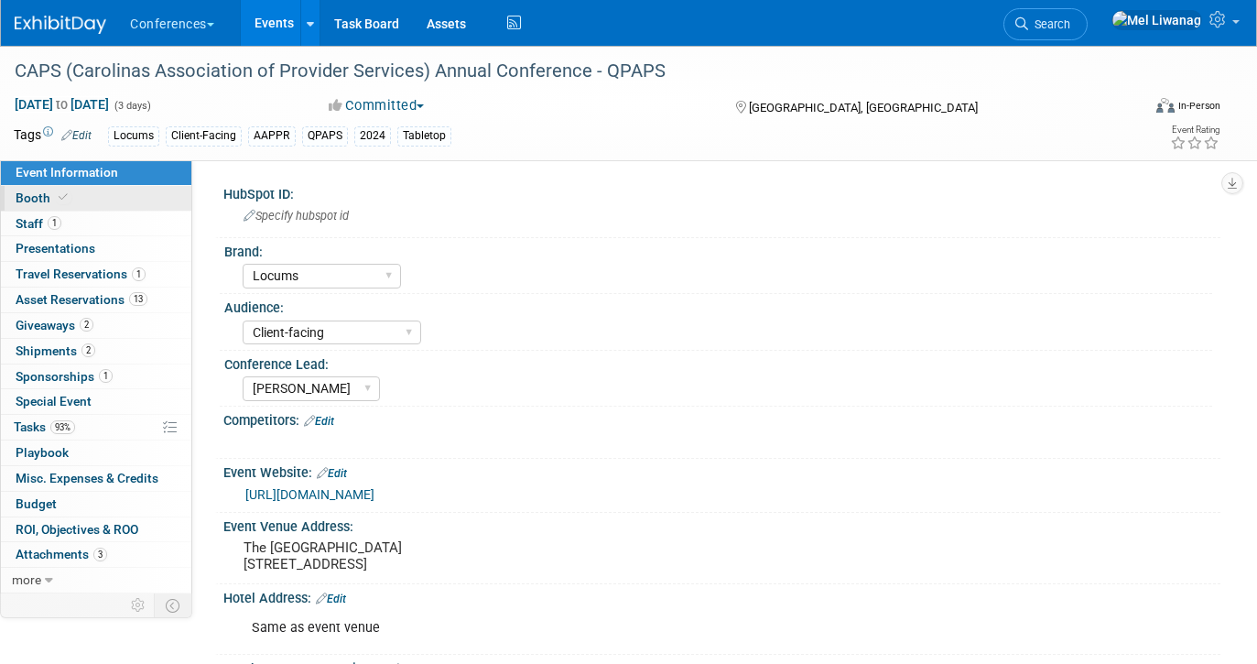
select select "No"
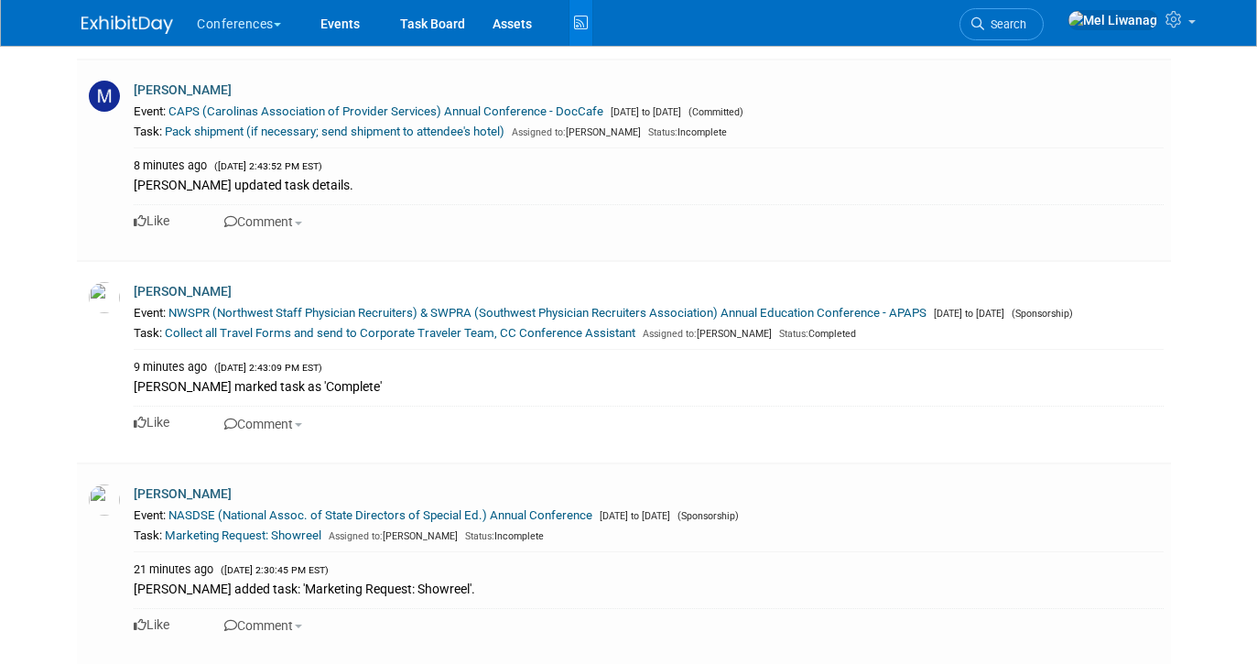
scroll to position [1184, 0]
click at [459, 134] on link "Pack shipment (if necessary; send shipment to attendee's hotel)" at bounding box center [335, 131] width 340 height 14
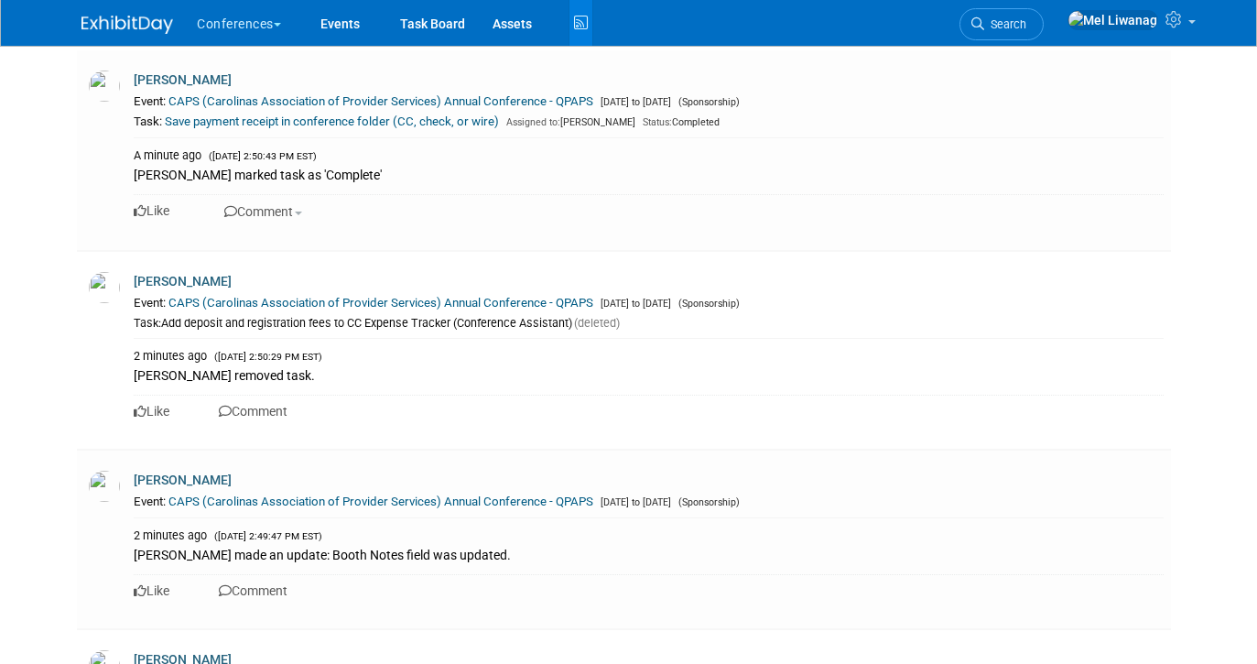
scroll to position [0, 0]
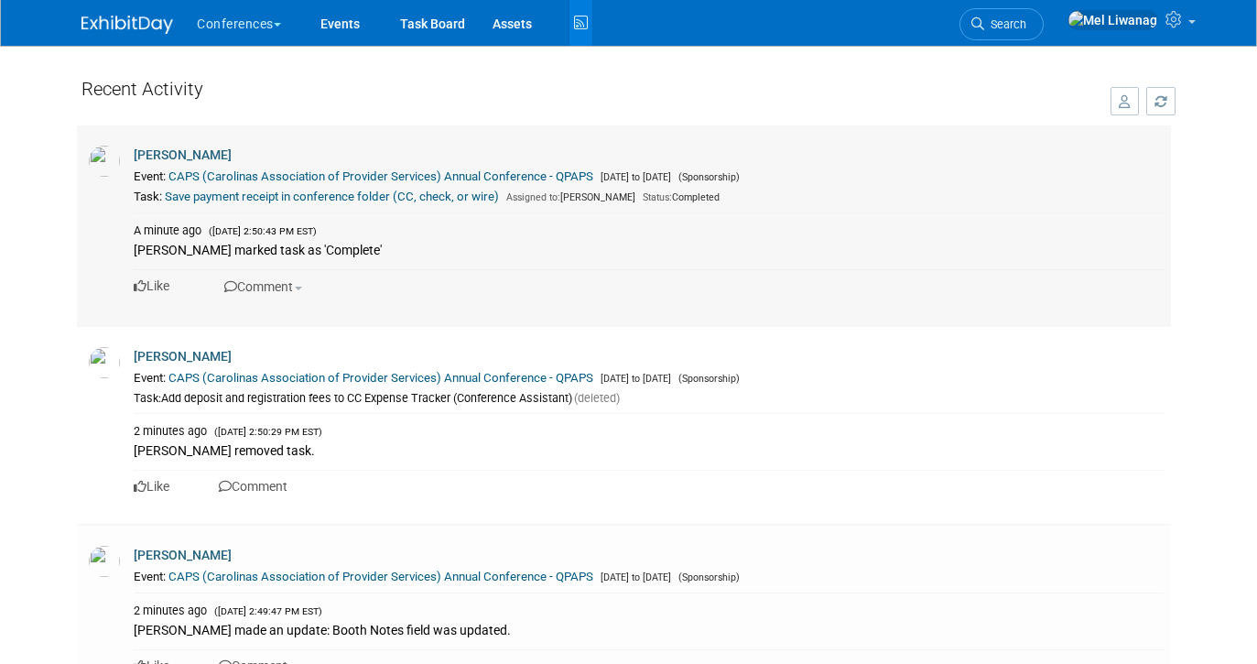
click at [349, 178] on link "CAPS (Carolinas Association of Provider Services) Annual Conference - QPAPS" at bounding box center [380, 176] width 425 height 14
click at [346, 179] on link "CAPS (Carolinas Association of Provider Services) Annual Conference - QPAPS" at bounding box center [380, 176] width 425 height 14
click at [153, 35] on div "Conferences Explore: My Workspaces 2 Go to Workspace: Conferences Events" at bounding box center [629, 23] width 1094 height 46
click at [159, 0] on div at bounding box center [139, 17] width 114 height 34
click at [148, 26] on img at bounding box center [128, 25] width 92 height 18
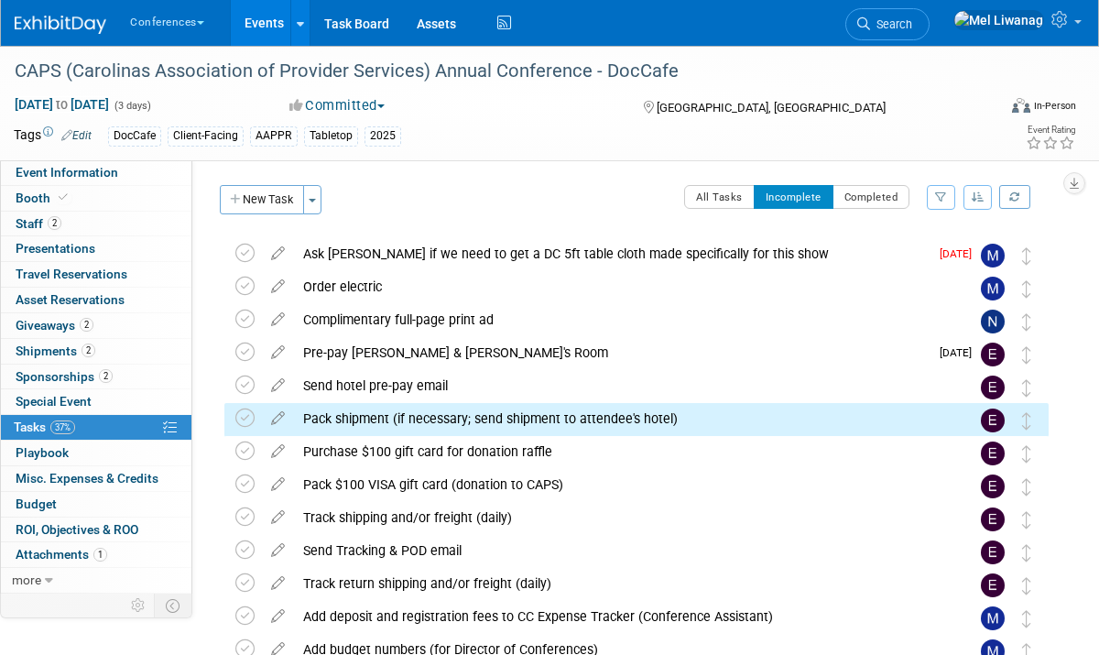
scroll to position [103, 0]
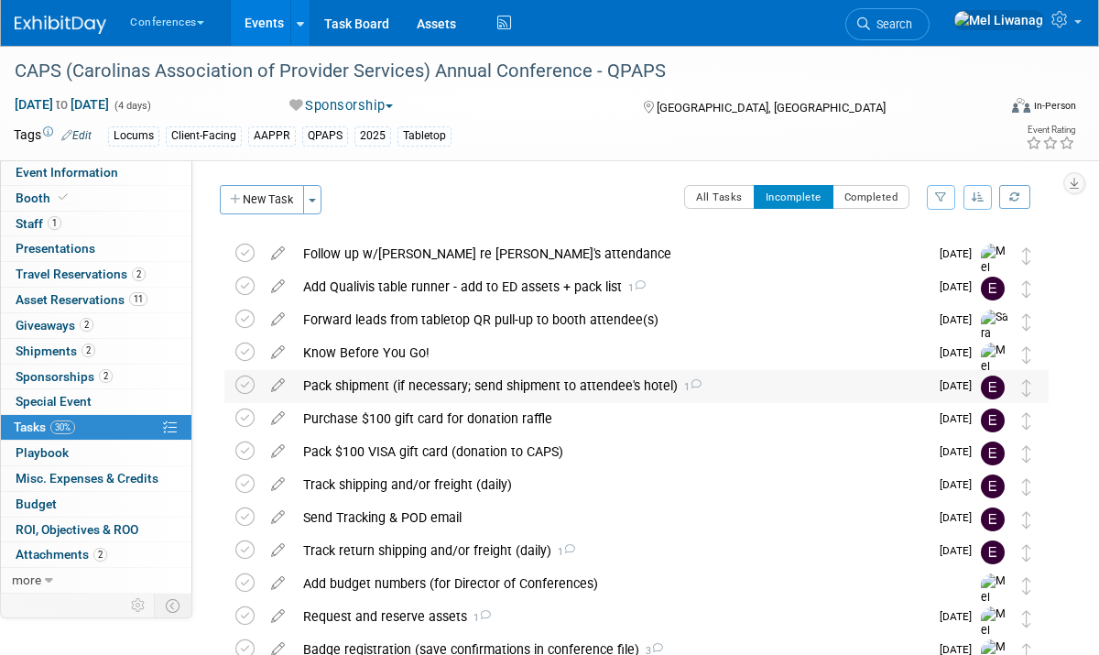
click at [488, 389] on div "Pack shipment (if necessary; send shipment to attendee's hotel) 1" at bounding box center [611, 385] width 635 height 31
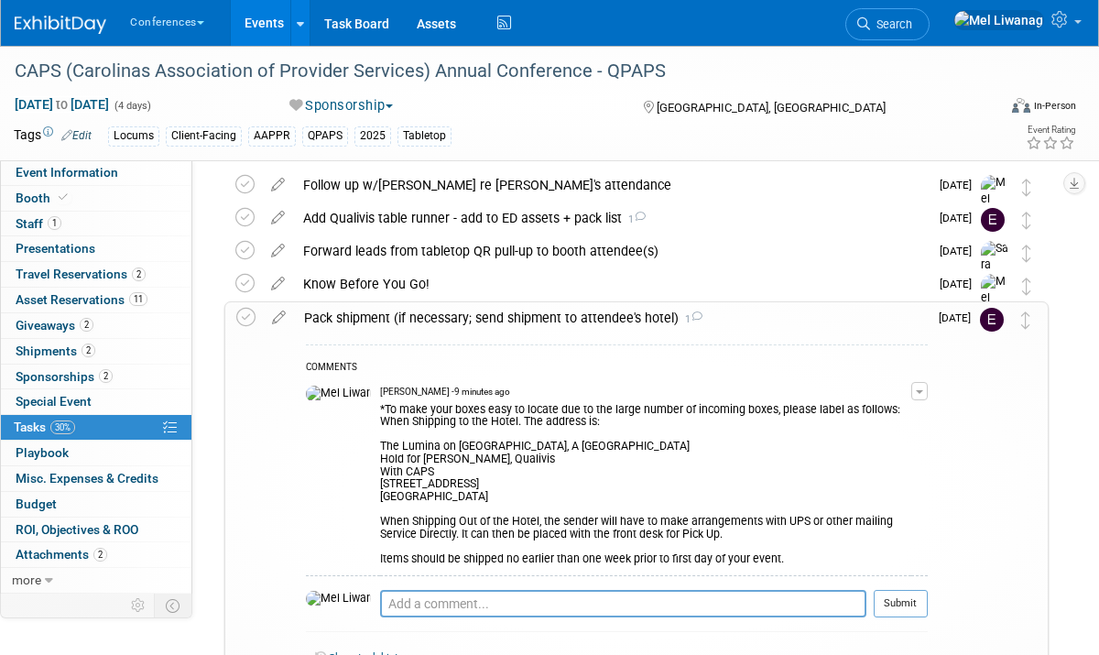
scroll to position [89, 0]
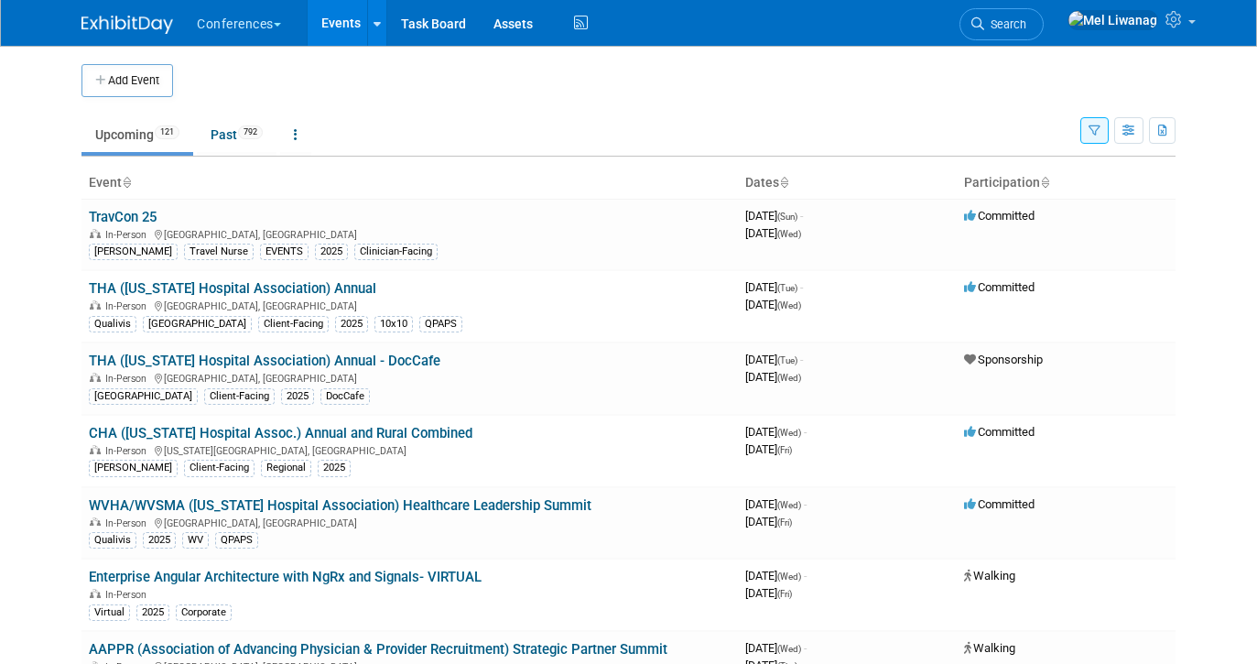
click at [1082, 135] on button "button" at bounding box center [1095, 130] width 28 height 27
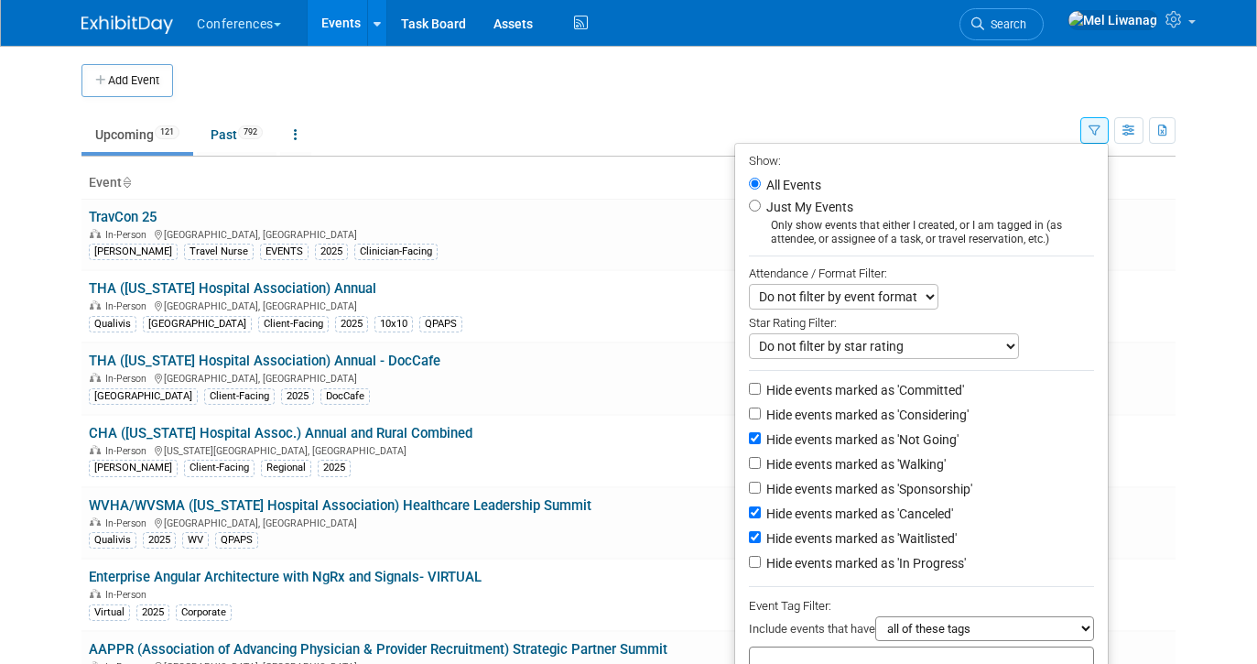
click at [763, 206] on label "Just My Events" at bounding box center [808, 207] width 91 height 18
click at [757, 206] on input "Just My Events" at bounding box center [755, 206] width 12 height 12
radio input "true"
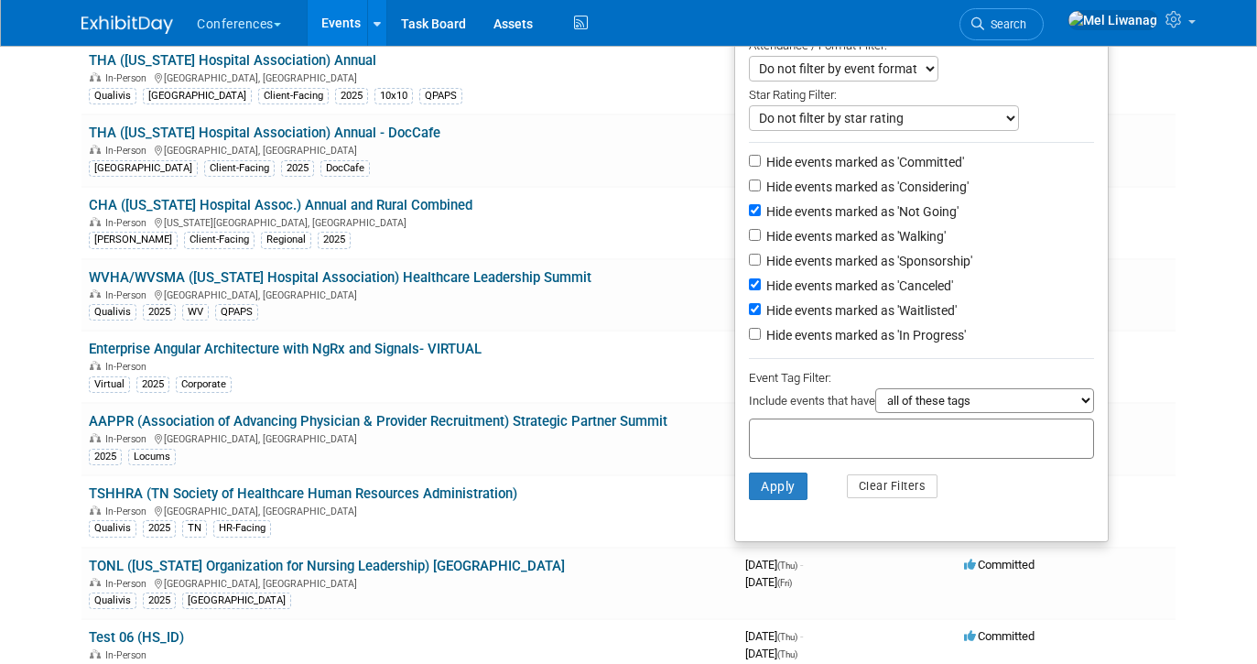
scroll to position [294, 0]
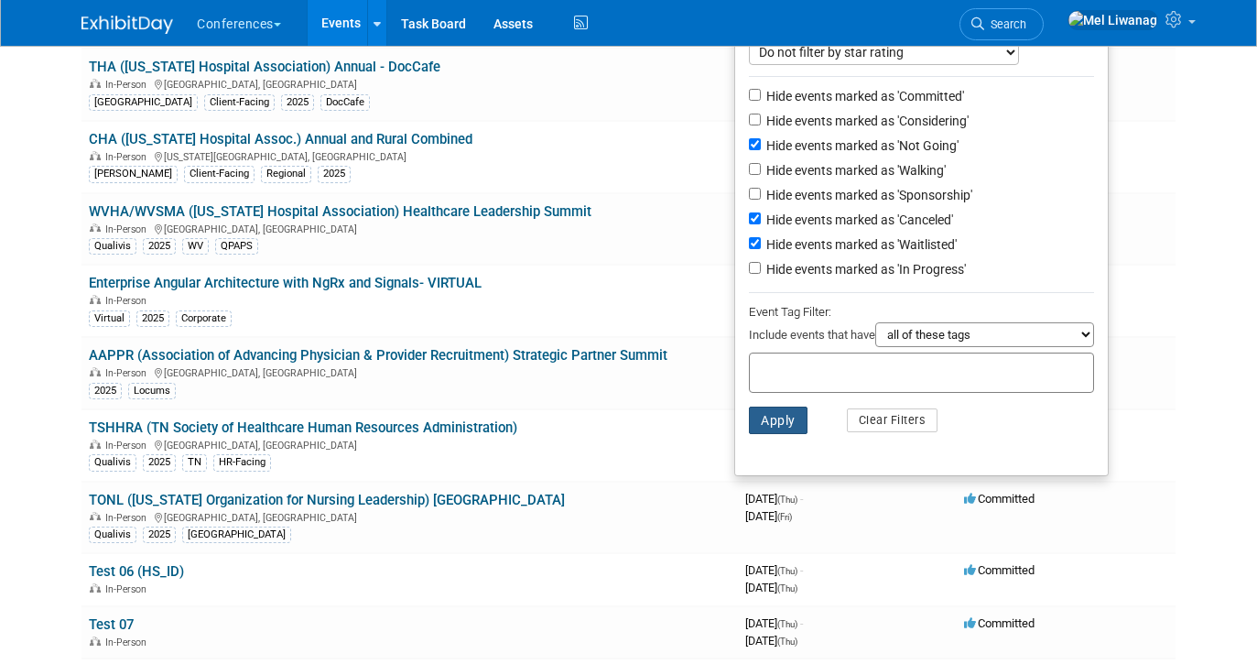
click at [753, 430] on button "Apply" at bounding box center [778, 420] width 59 height 27
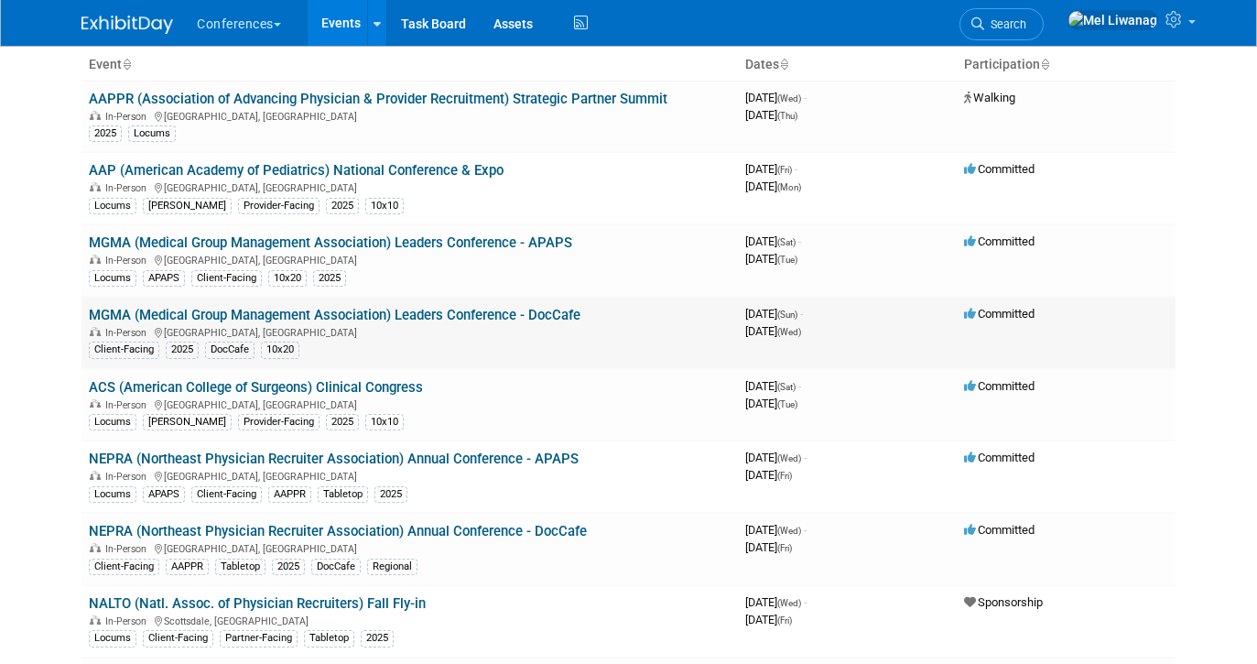
scroll to position [151, 0]
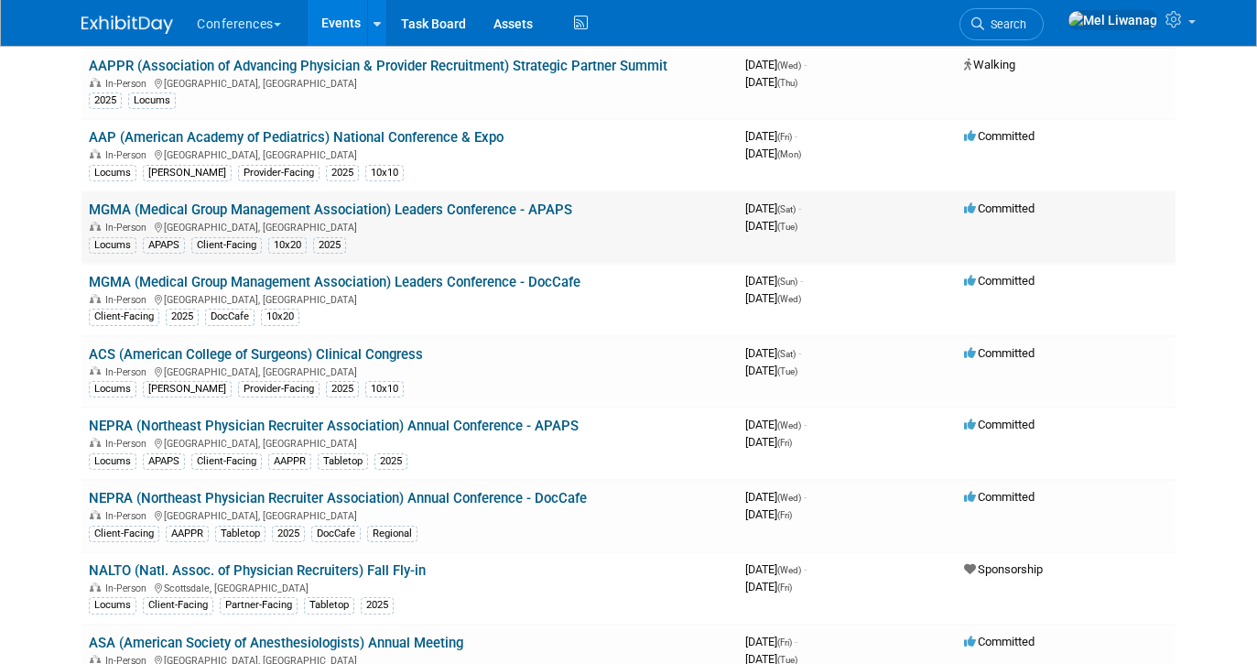
click at [434, 220] on div "In-Person Orlando, FL" at bounding box center [410, 226] width 642 height 15
click at [429, 212] on link "MGMA (Medical Group Management Association) Leaders Conference - APAPS" at bounding box center [331, 209] width 484 height 16
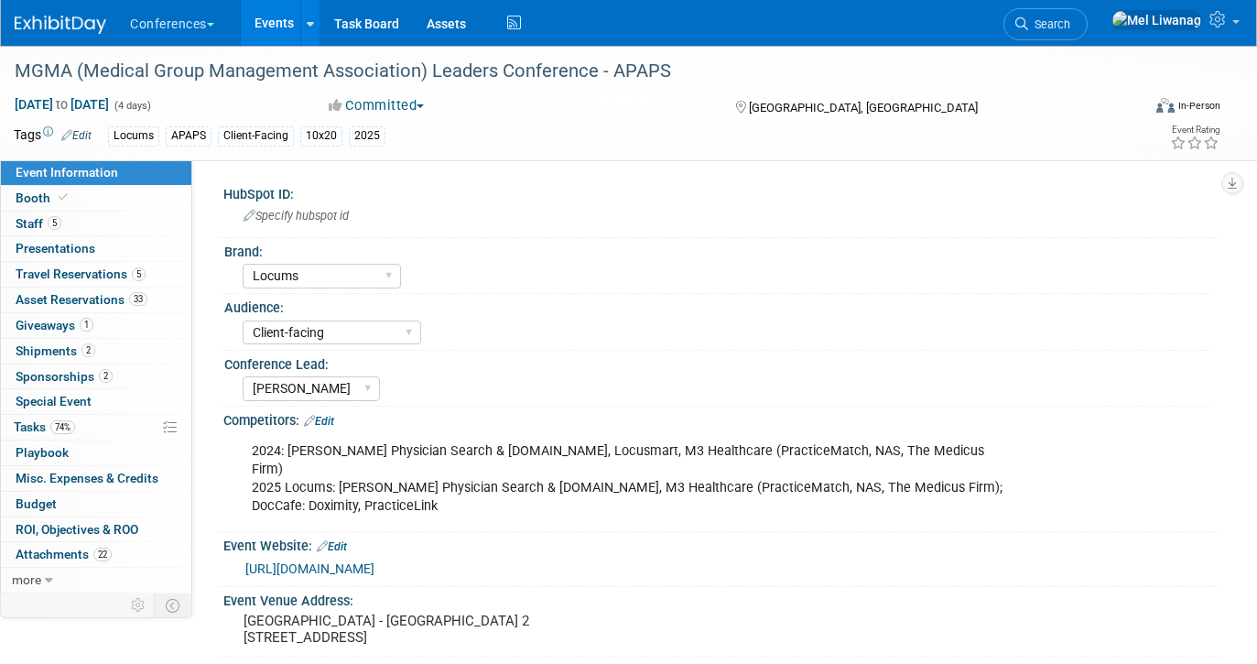
select select "Locums"
select select "Client-facing"
select select "[PERSON_NAME]"
click at [141, 298] on span "33" at bounding box center [138, 299] width 18 height 14
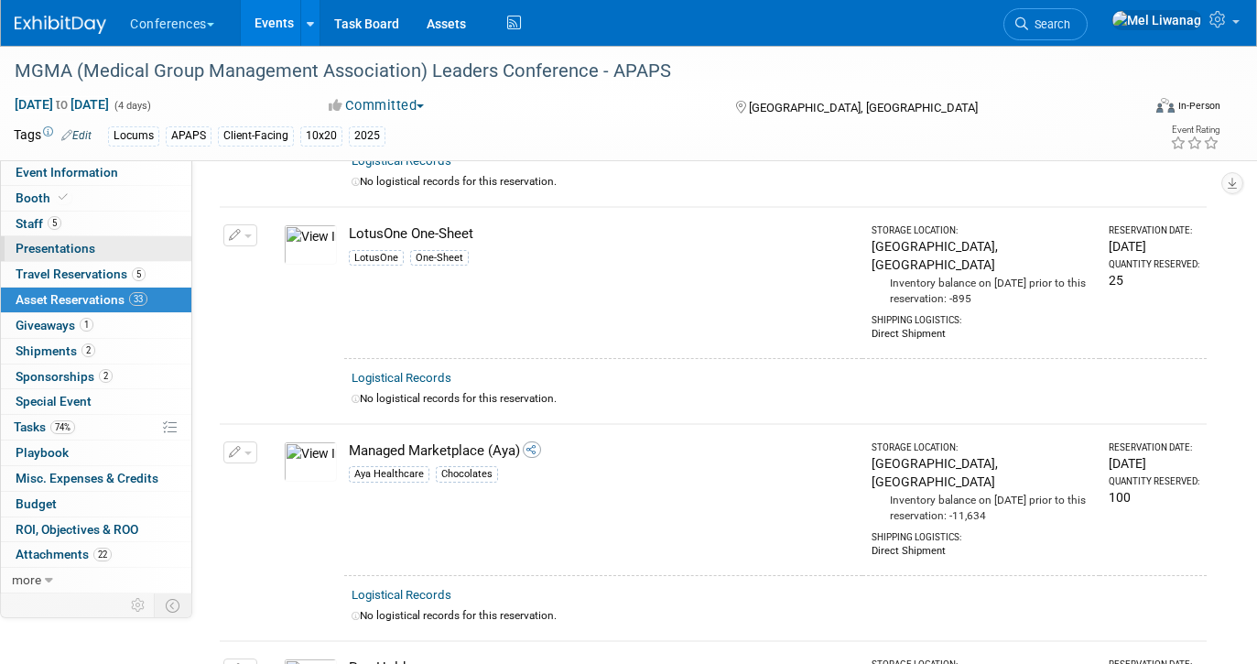
scroll to position [4368, 0]
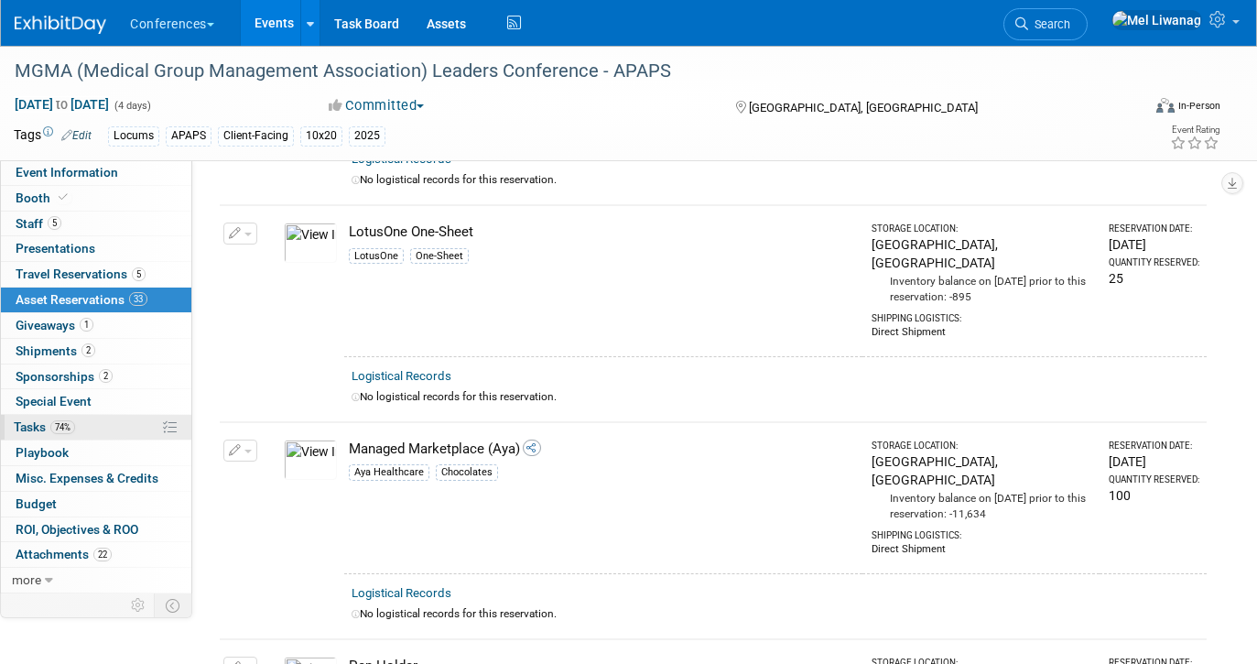
click at [97, 425] on link "74% Tasks 74%" at bounding box center [96, 427] width 190 height 25
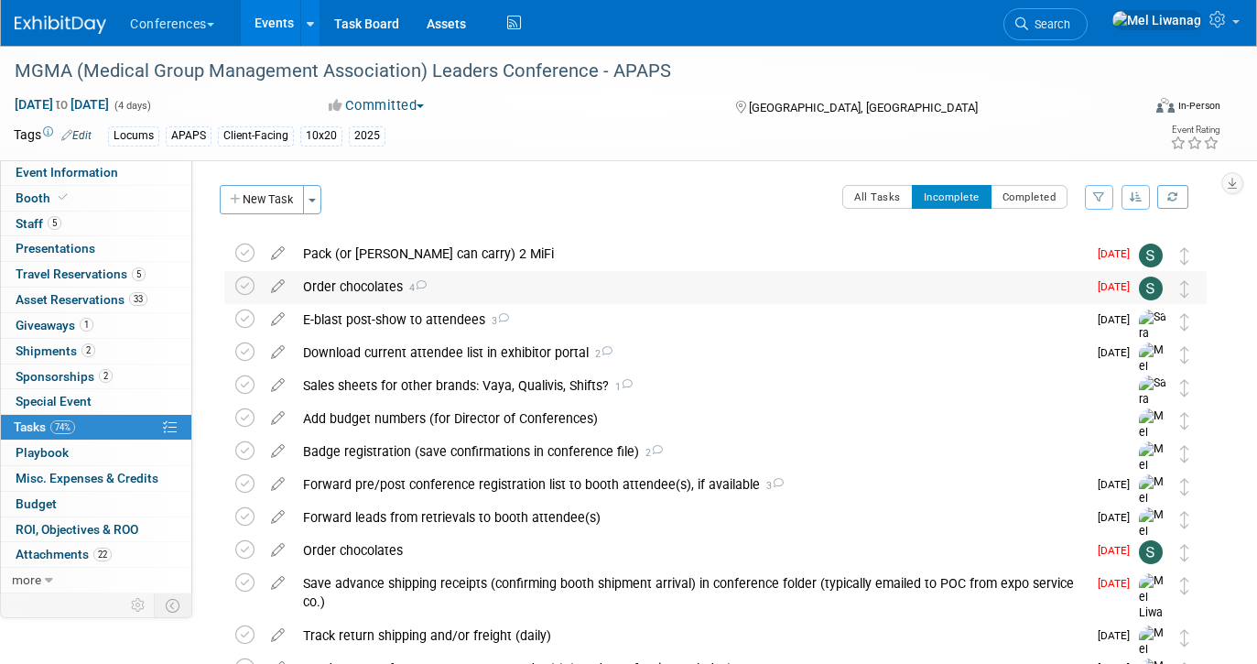
click at [632, 282] on div "Order chocolates 4" at bounding box center [690, 286] width 793 height 31
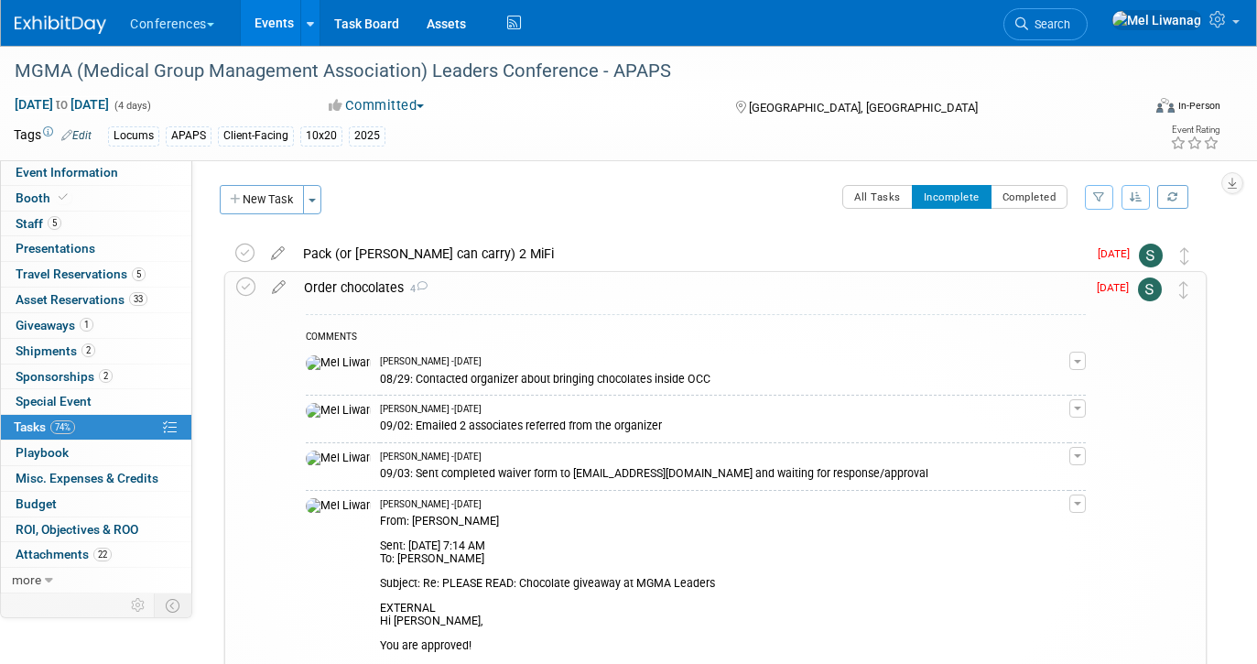
click at [633, 288] on div "Order chocolates 4" at bounding box center [690, 287] width 791 height 31
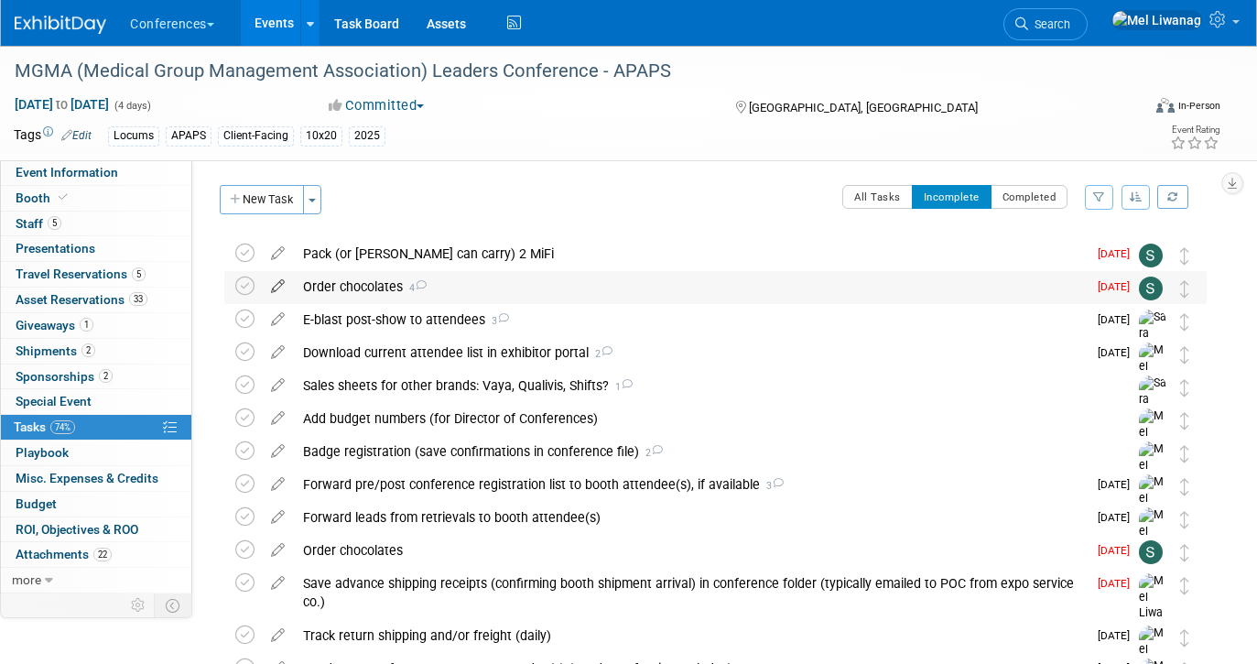
click at [282, 282] on icon at bounding box center [278, 282] width 32 height 23
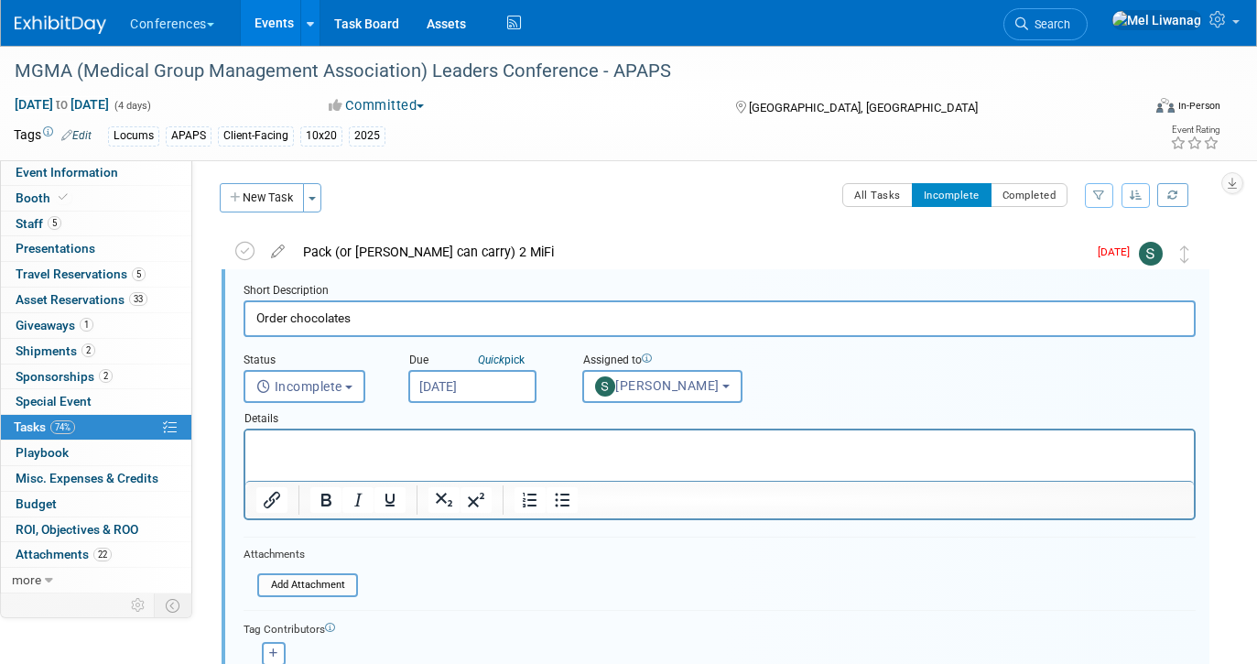
scroll to position [3, 0]
drag, startPoint x: 364, startPoint y: 318, endPoint x: 180, endPoint y: 318, distance: 184.1
click at [180, 318] on div "Event Information Event Info Booth Booth 5 Staff 5 Staff 0 Presentations 0 Pres…" at bounding box center [628, 655] width 1257 height 1225
type input "h"
type input "C"
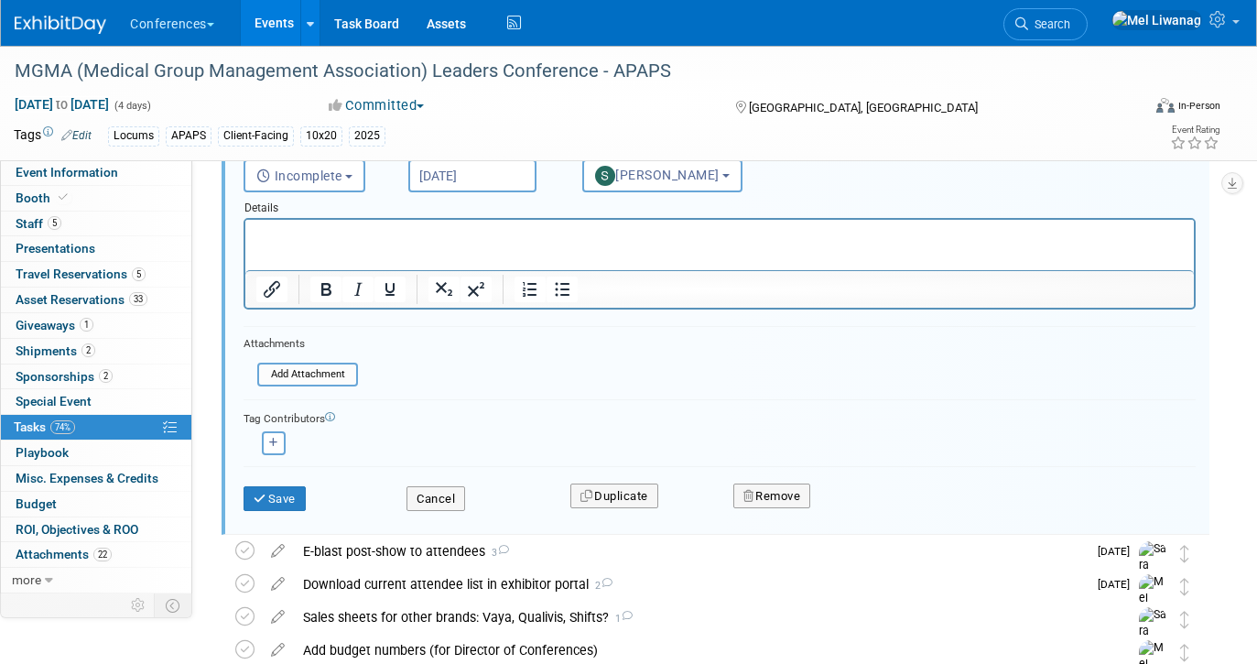
scroll to position [214, 0]
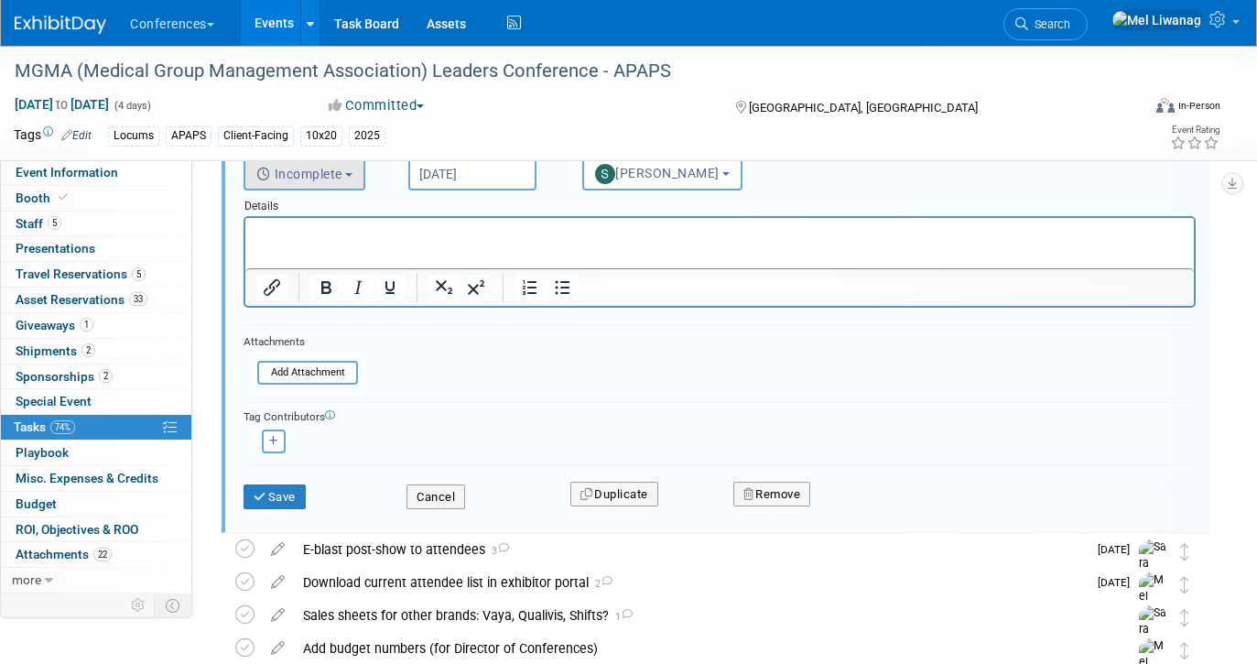
type input "Chocolate approval"
click at [332, 173] on span "Incomplete" at bounding box center [299, 174] width 86 height 15
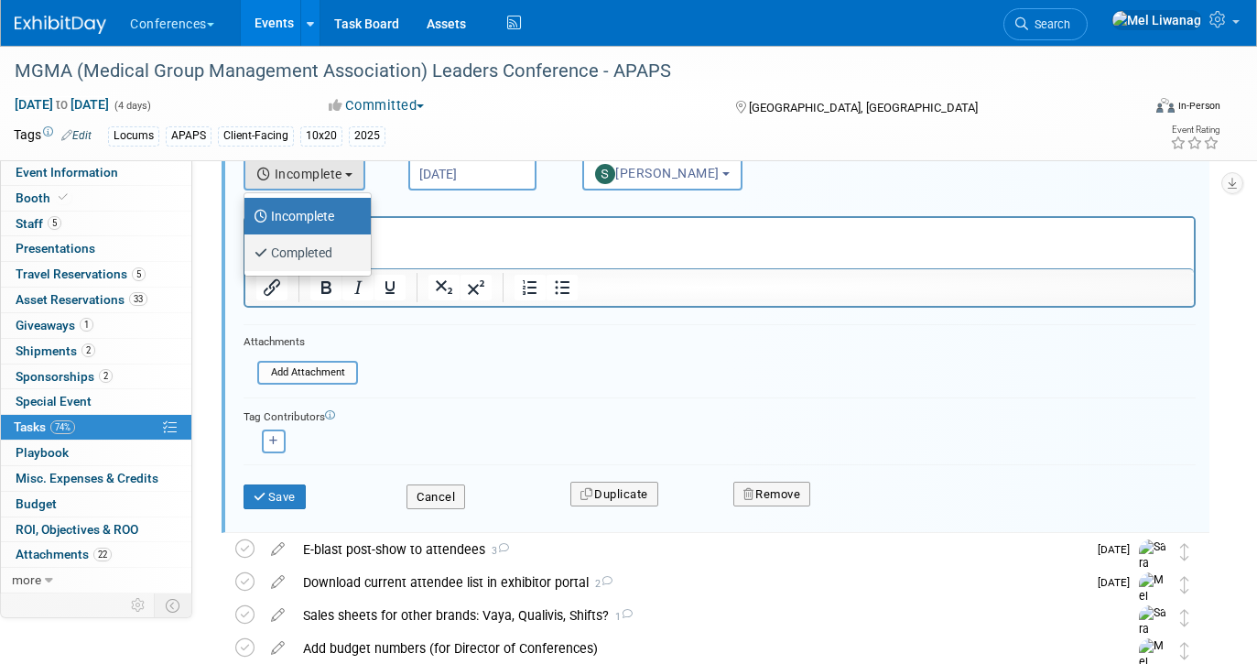
click at [321, 253] on label "Completed" at bounding box center [303, 252] width 99 height 29
click at [247, 253] on input "Completed" at bounding box center [241, 251] width 12 height 12
select select "3"
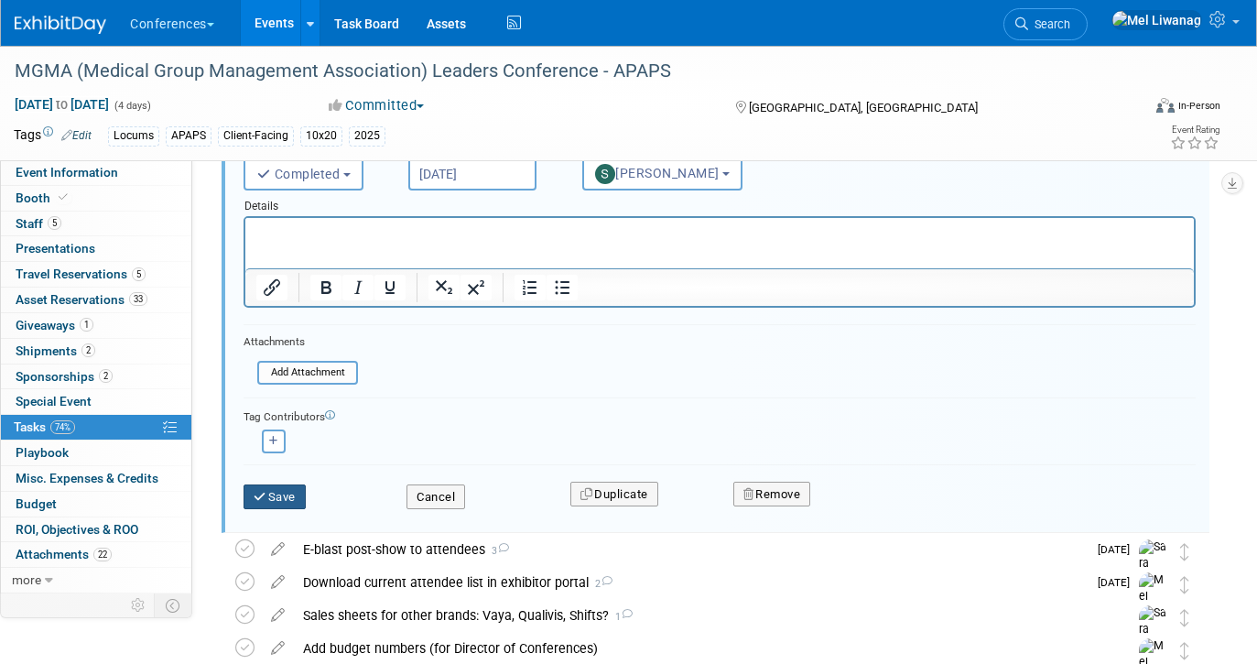
click at [288, 496] on button "Save" at bounding box center [275, 497] width 62 height 26
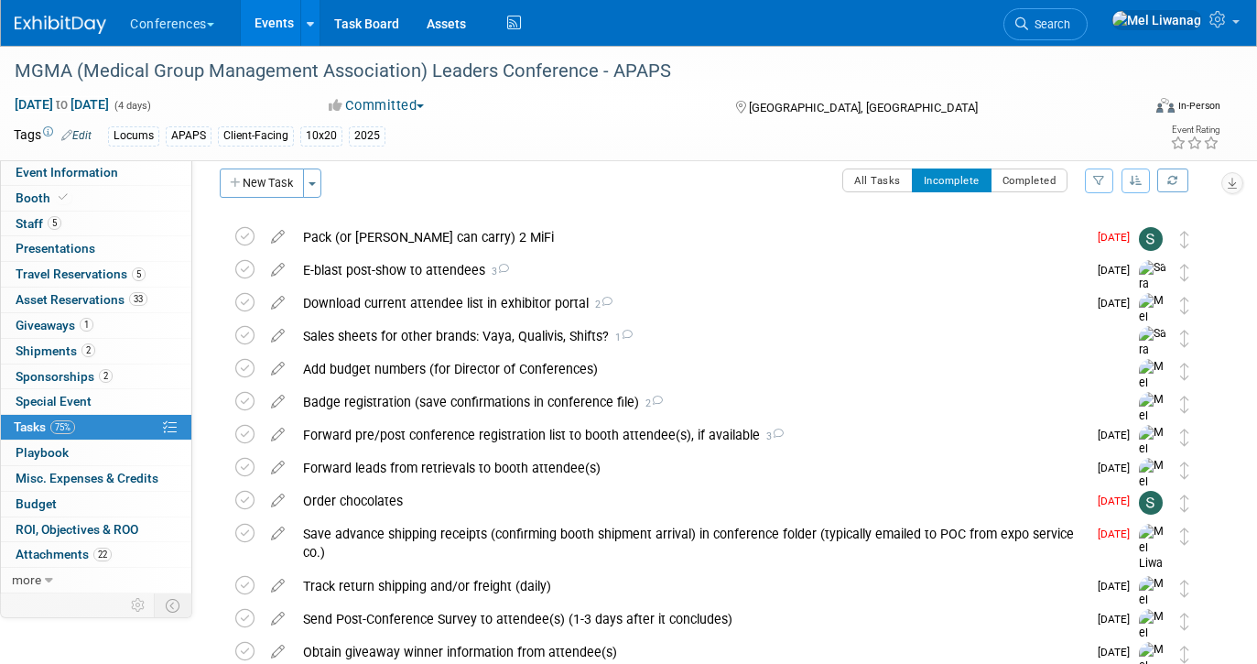
scroll to position [0, 0]
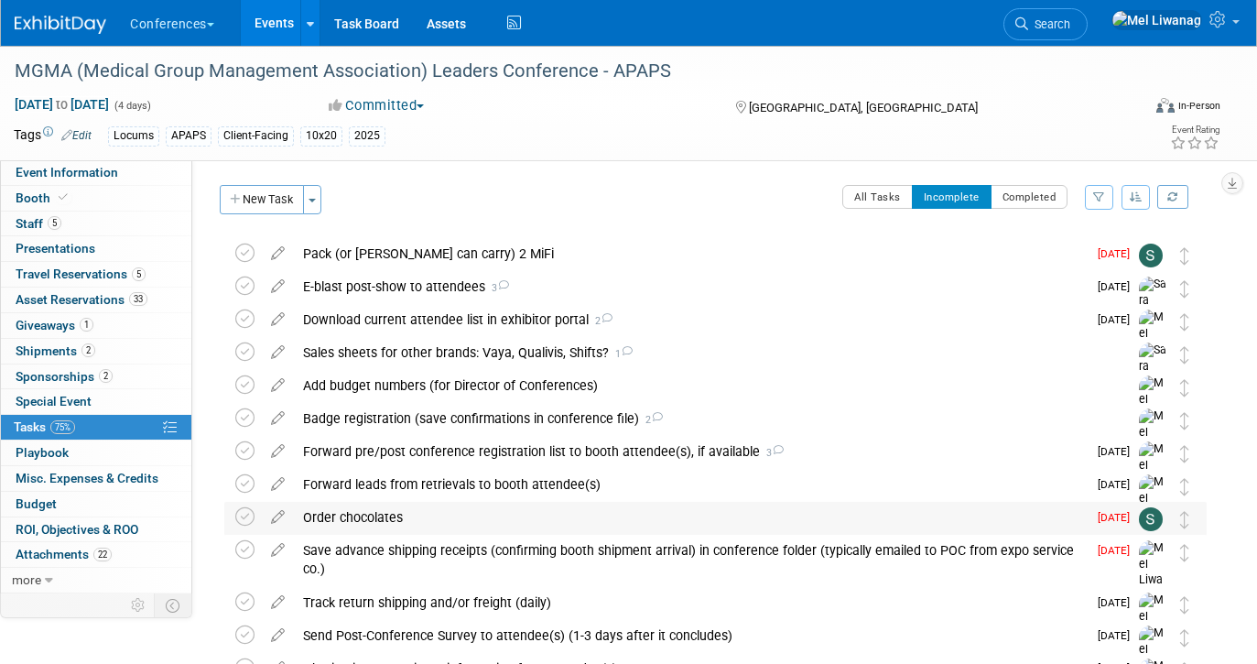
click at [644, 515] on div "Order chocolates" at bounding box center [690, 517] width 793 height 31
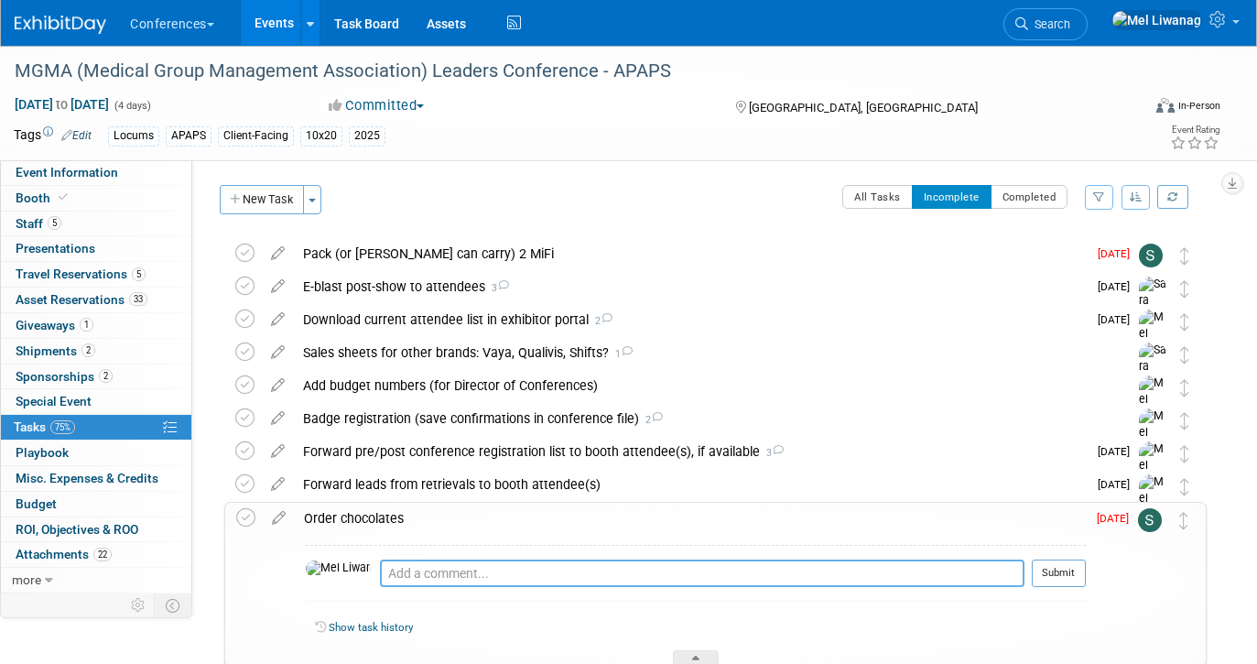
click at [604, 564] on textarea at bounding box center [702, 573] width 645 height 27
click at [501, 573] on textarea "09/24: Add tracking when availble" at bounding box center [702, 573] width 645 height 27
click at [463, 568] on textarea "09/24: Add tracking when availble" at bounding box center [702, 573] width 645 height 27
type textarea "09/24: Add tracking in shipment tab when availble"
click at [658, 568] on textarea "09/24: Add tracking in shipment tab when availble" at bounding box center [702, 573] width 645 height 27
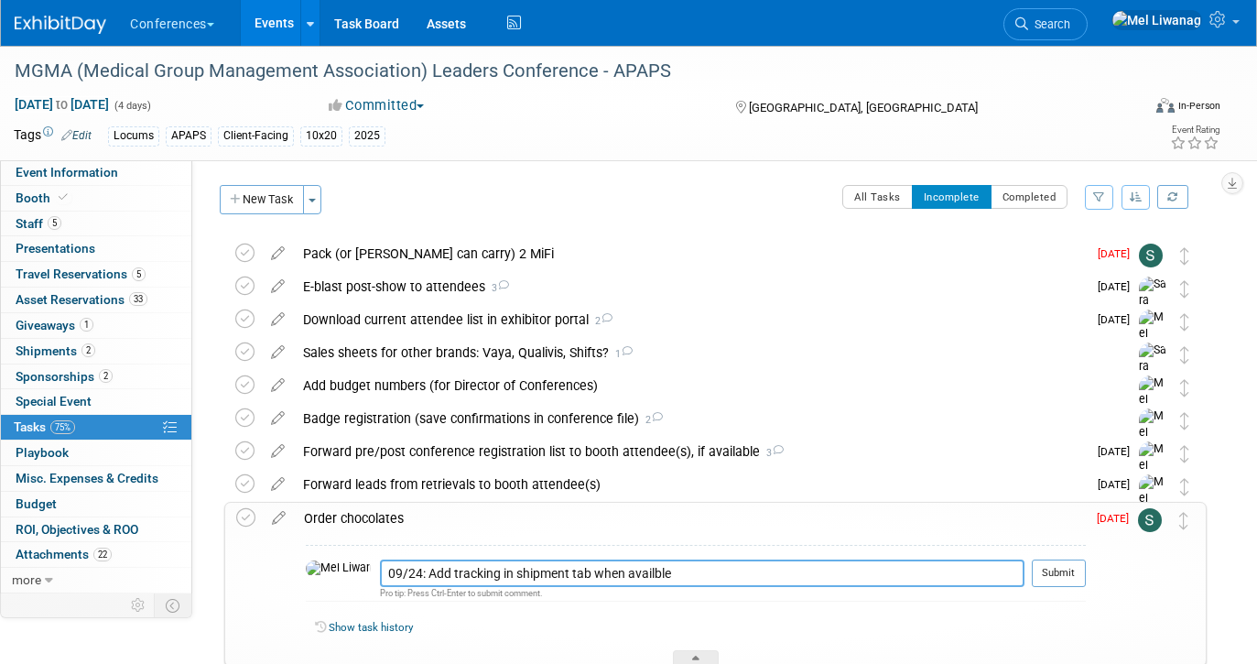
drag, startPoint x: 658, startPoint y: 568, endPoint x: 213, endPoint y: 551, distance: 445.4
click at [215, 552] on div "Order chocolates 09/24: Add tracking in shipment tab when availble Pro tip: Pre…" at bounding box center [711, 584] width 992 height 165
click at [507, 504] on div "Order chocolates" at bounding box center [690, 518] width 791 height 31
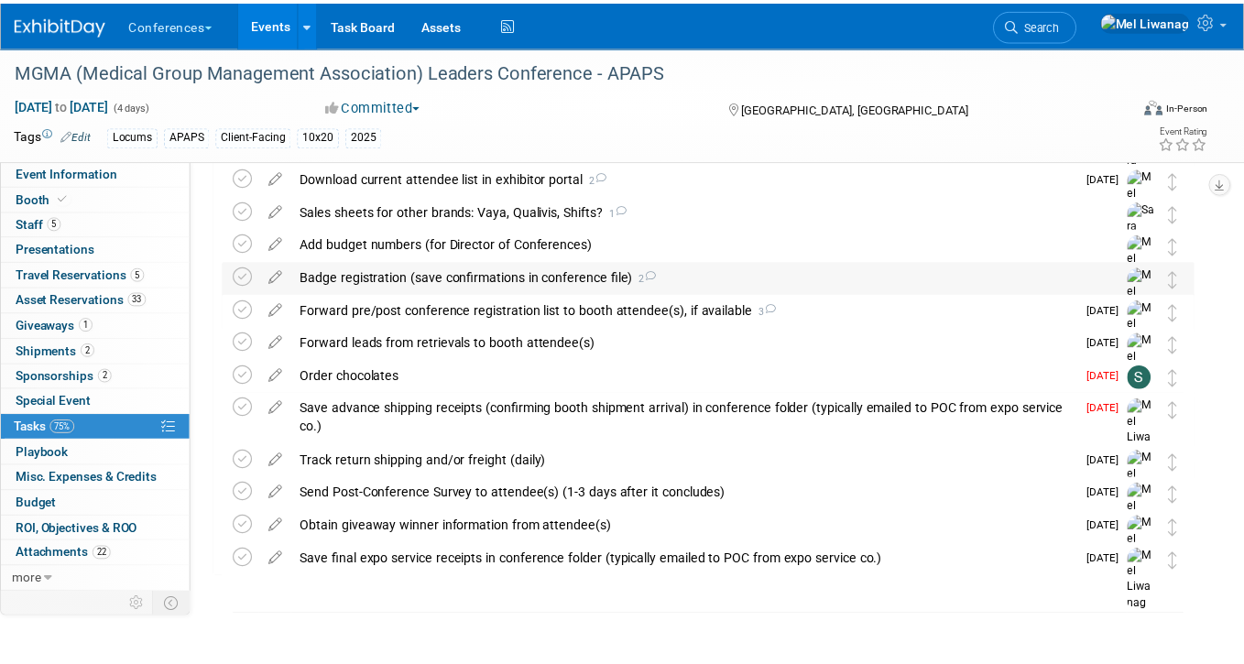
scroll to position [133, 0]
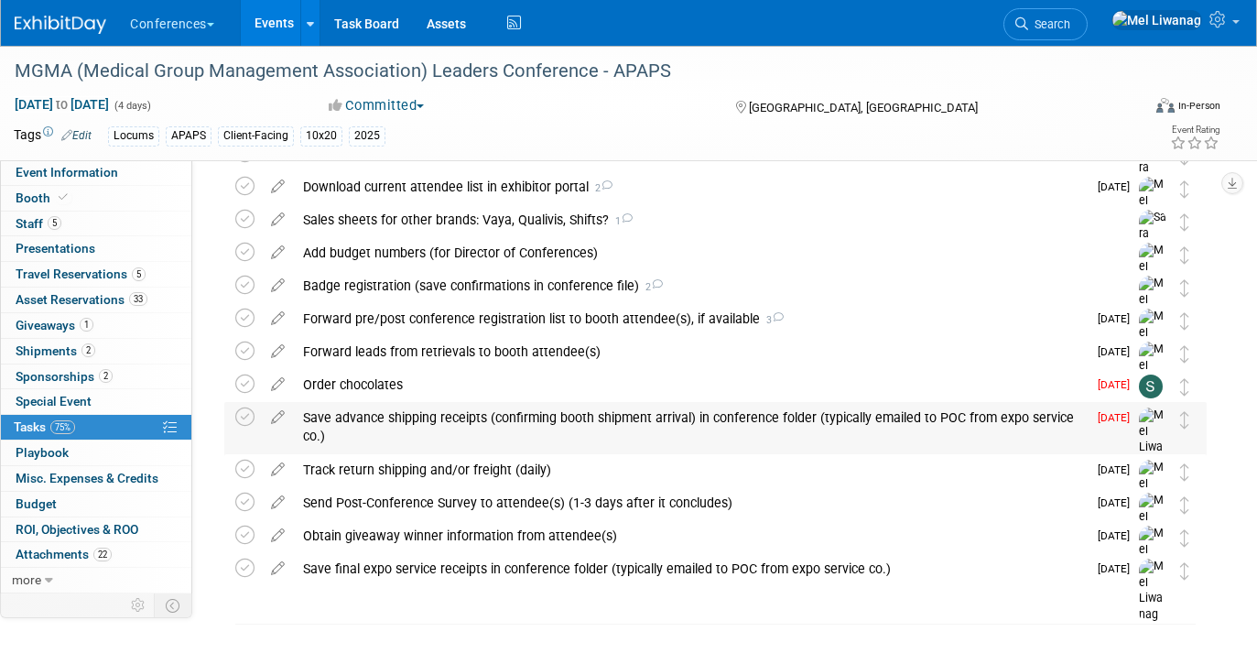
click at [712, 423] on div "Save advance shipping receipts (confirming booth shipment arrival) in conferenc…" at bounding box center [690, 427] width 793 height 50
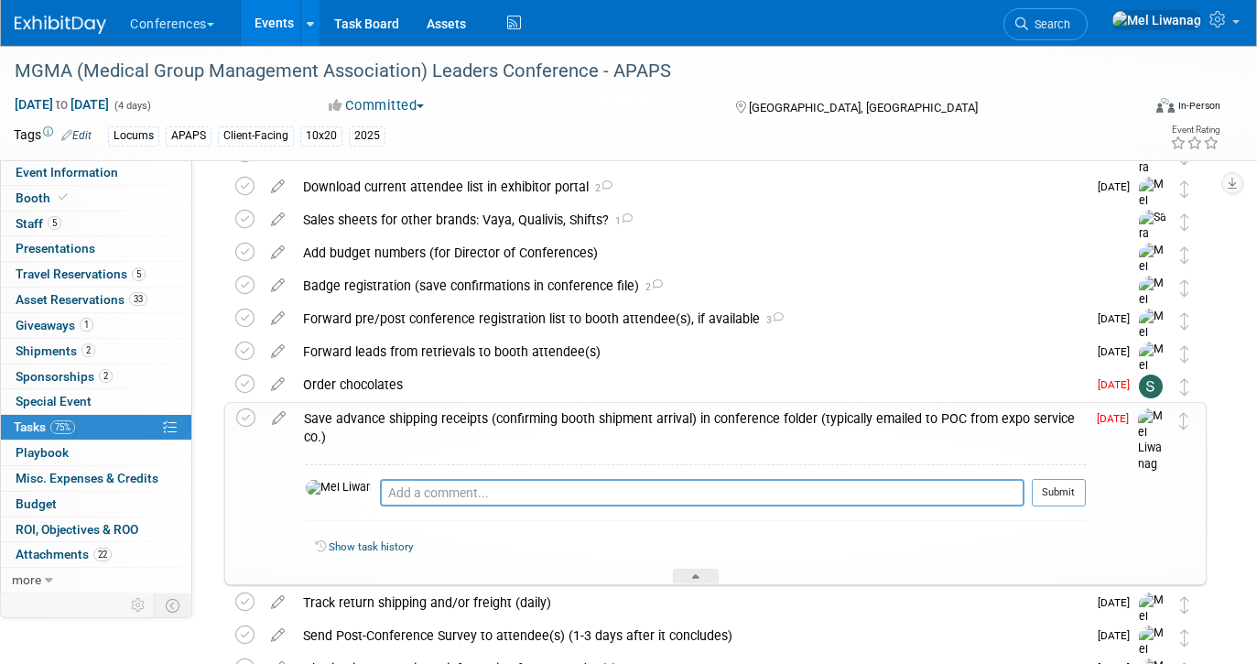
click at [712, 423] on div "Save advance shipping receipts (confirming booth shipment arrival) in conferenc…" at bounding box center [690, 428] width 791 height 50
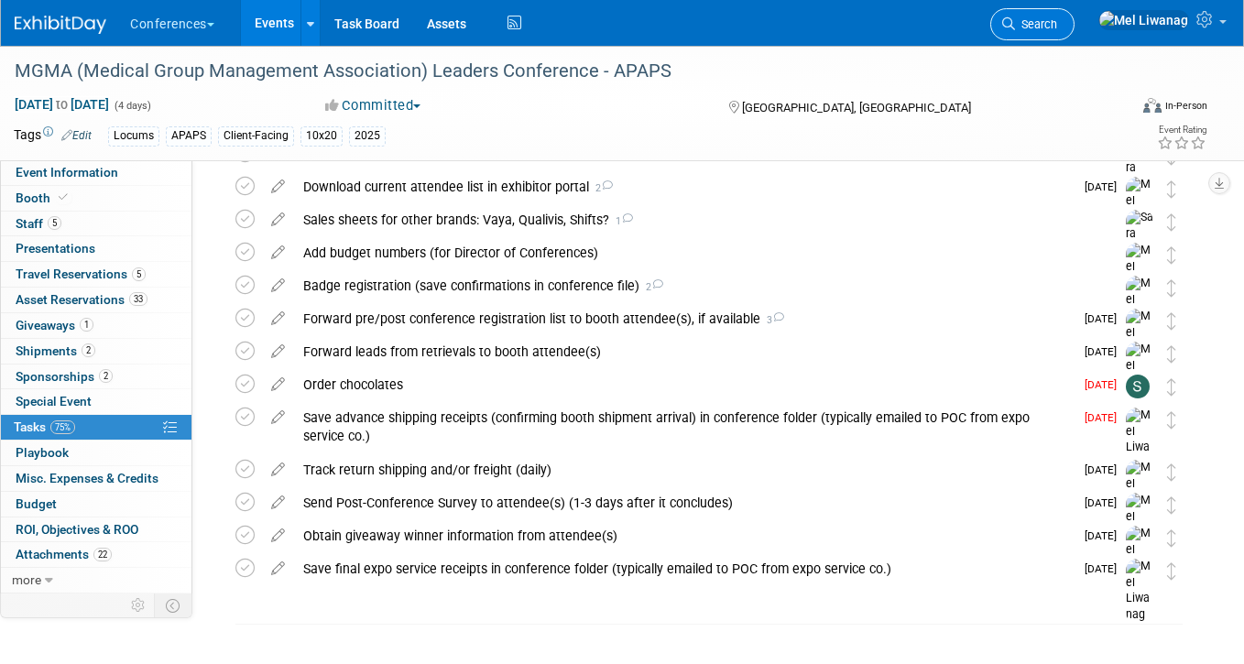
click at [1074, 31] on link "Search" at bounding box center [1032, 24] width 84 height 32
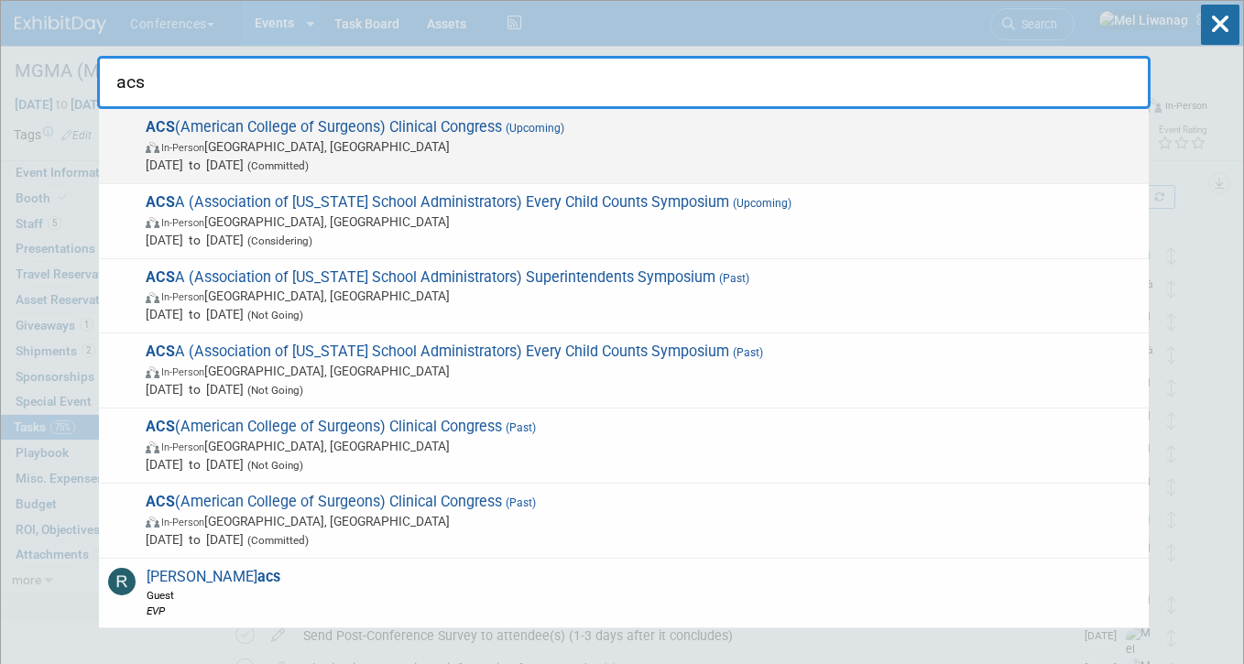
type input "acs"
click at [375, 117] on div "ACS (American College of Surgeons) Clinical Congress (Upcoming) In-Person Chica…" at bounding box center [623, 146] width 1049 height 75
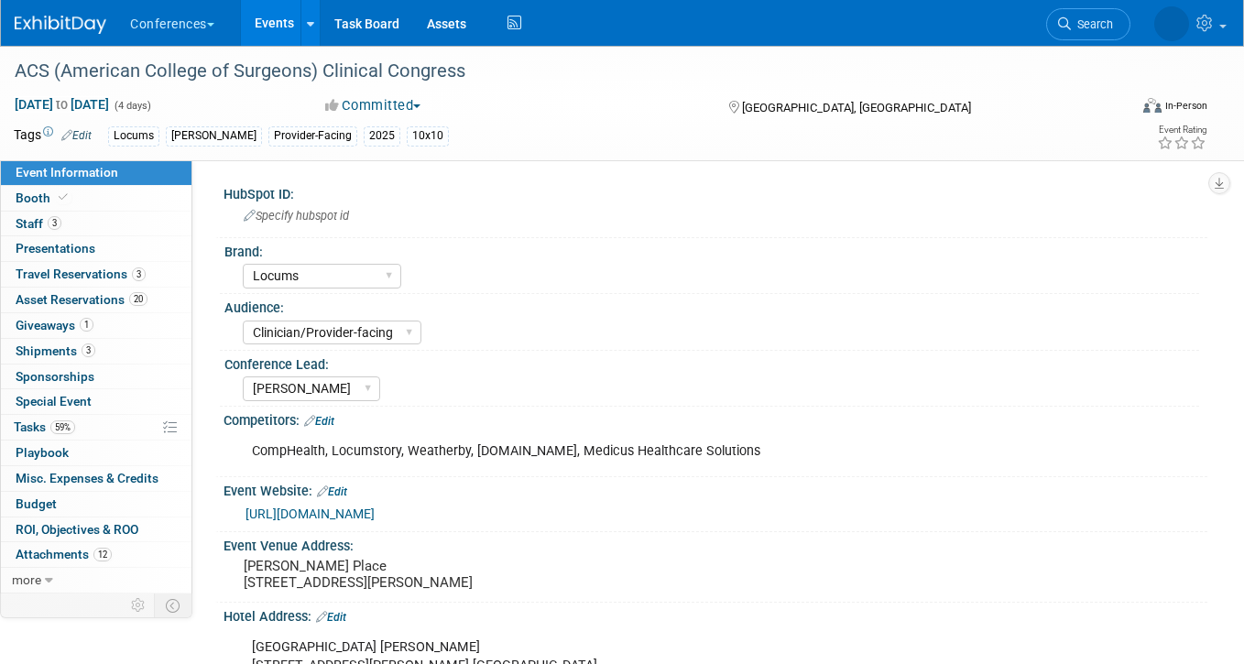
select select "Locums"
select select "Clinician/Provider-facing"
select select "[PERSON_NAME]"
click at [154, 284] on link "3 Travel Reservations 3" at bounding box center [96, 274] width 190 height 25
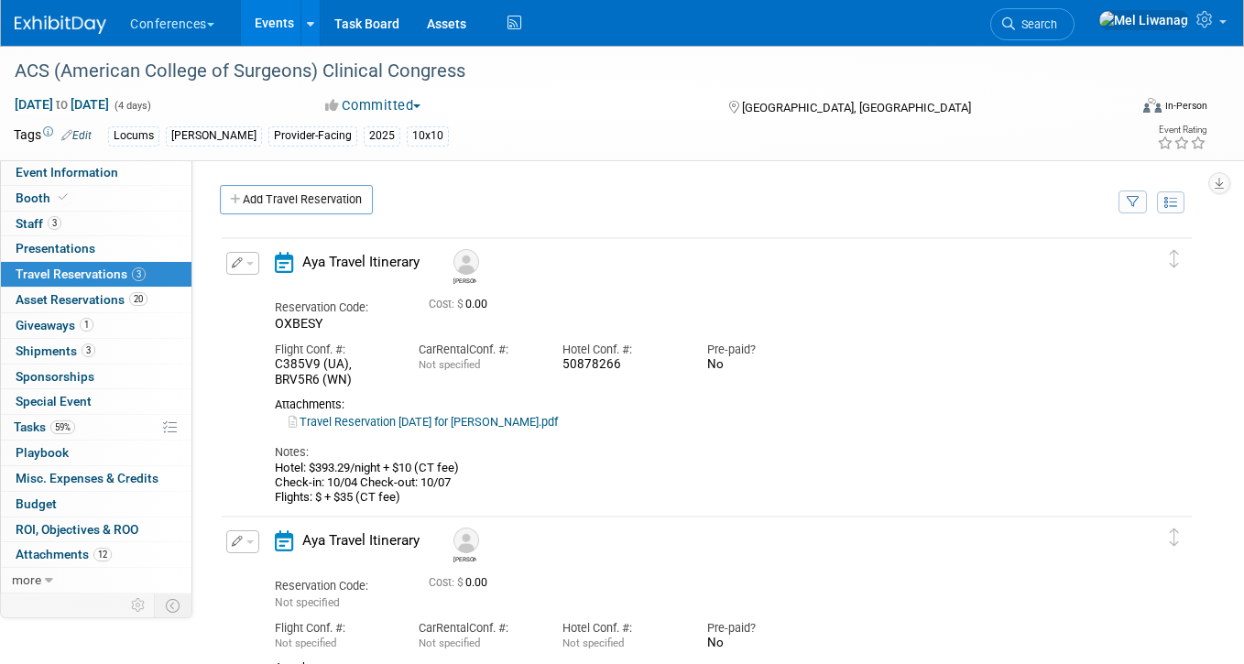
click at [558, 419] on link "Travel Reservation [DATE] for [PERSON_NAME].pdf" at bounding box center [422, 422] width 269 height 14
click at [1044, 30] on div "Conferences Explore: My Workspaces 2 Go to Workspace: Conferences Marketing Req…" at bounding box center [610, 23] width 1191 height 46
click at [1074, 37] on link "Search" at bounding box center [1032, 24] width 84 height 32
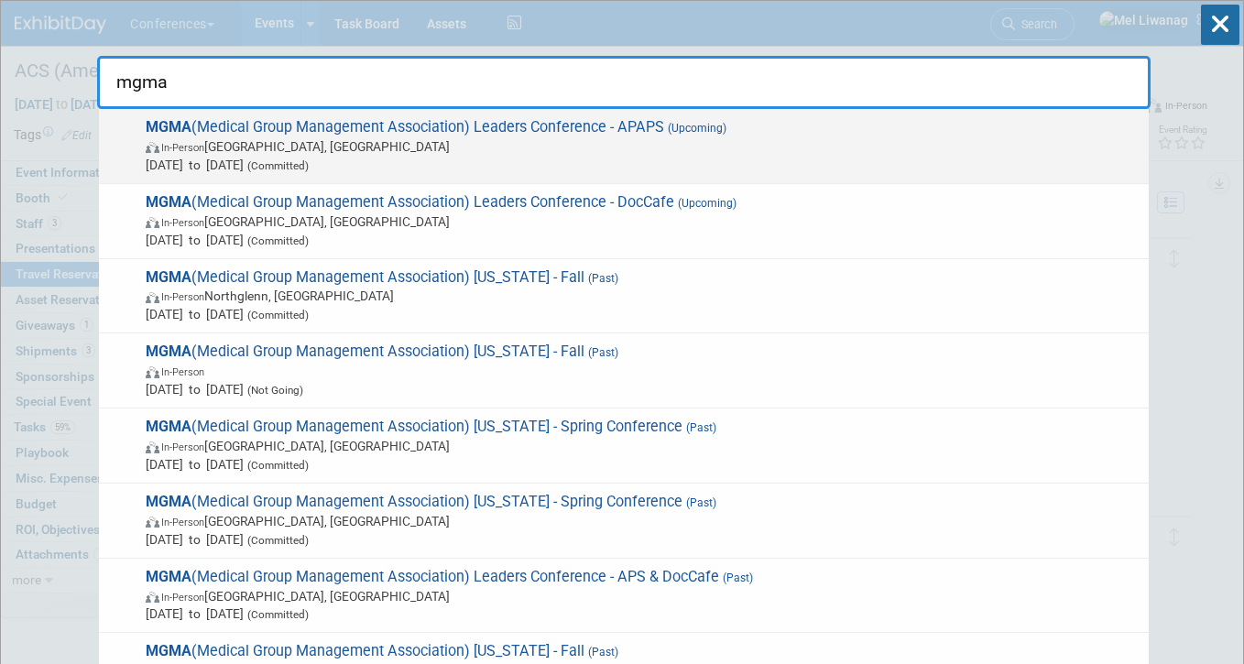
type input "mgma"
click at [787, 130] on span "MGMA (Medical Group Management Association) Leaders Conference - APAPS (Upcomin…" at bounding box center [639, 146] width 999 height 56
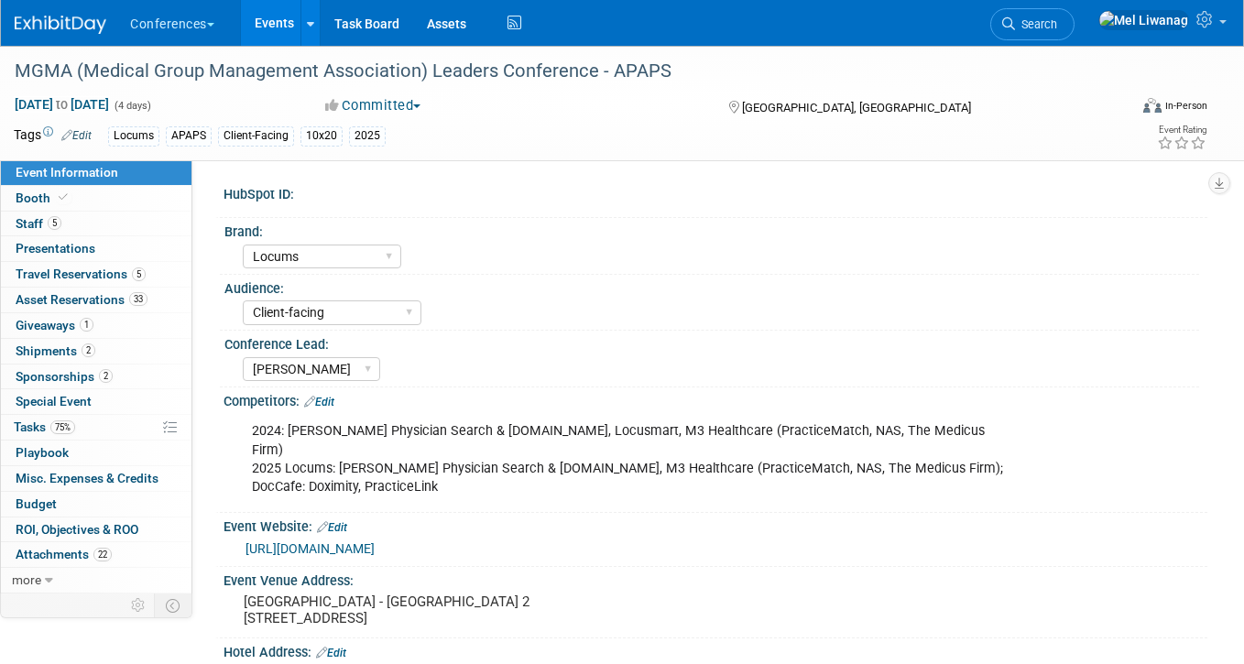
select select "Locums"
select select "Client-facing"
select select "[PERSON_NAME]"
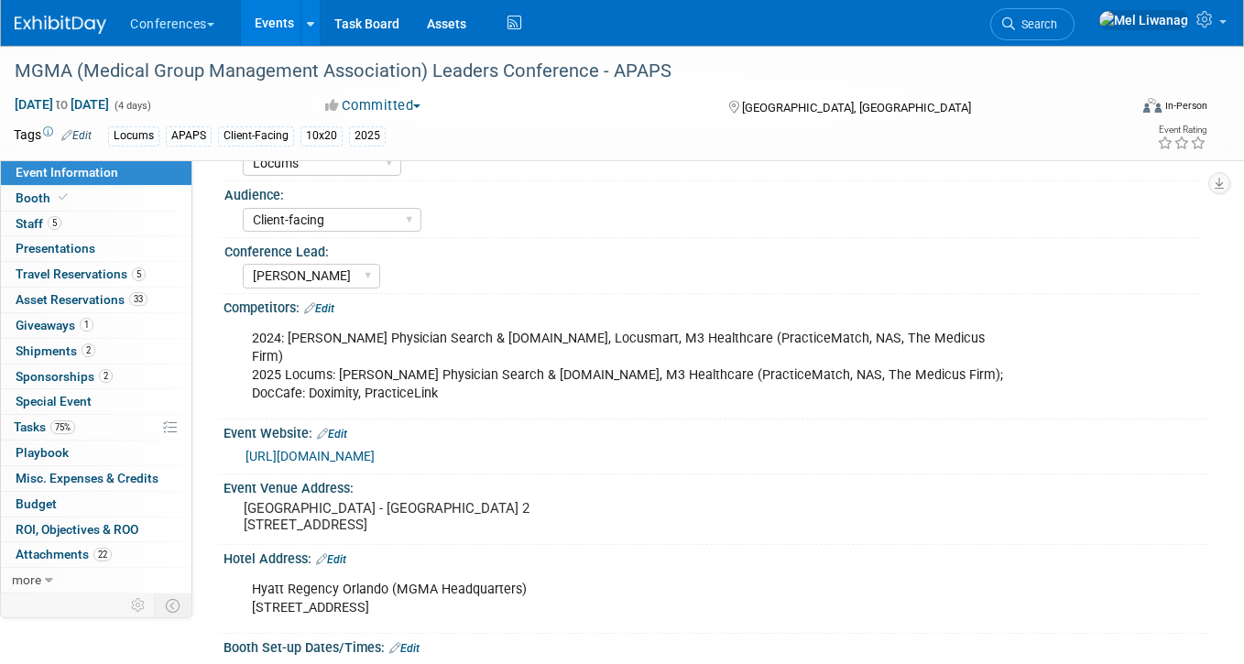
scroll to position [375, 0]
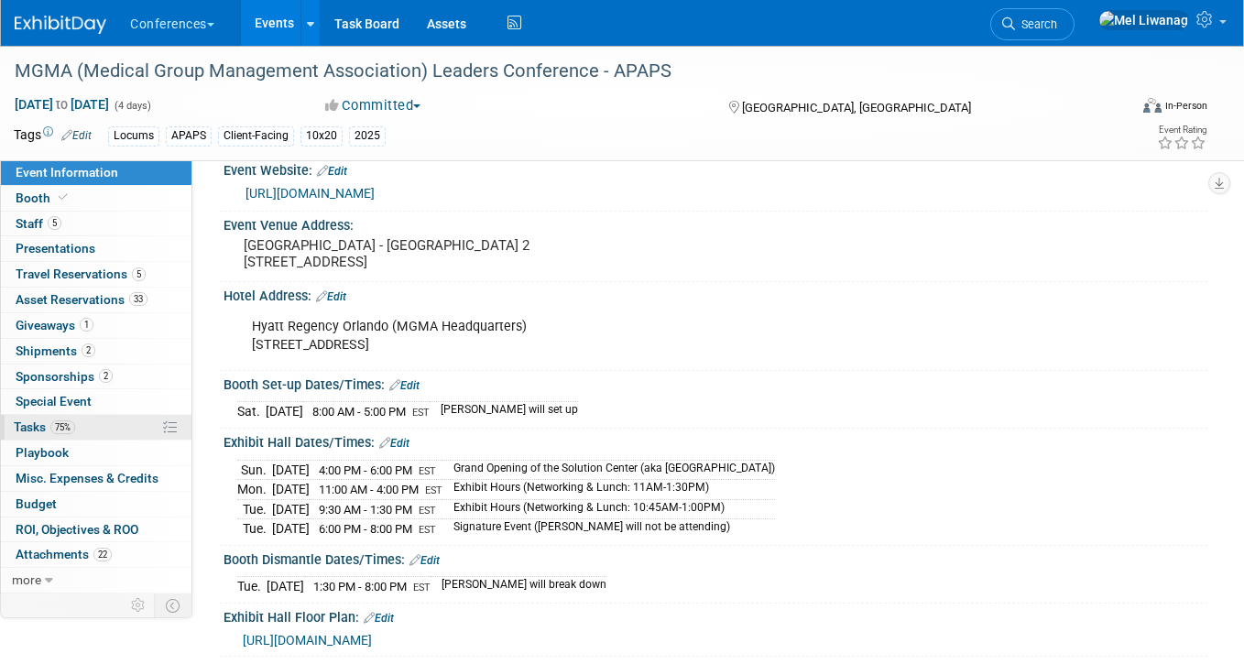
click at [114, 425] on link "75% Tasks 75%" at bounding box center [96, 427] width 190 height 25
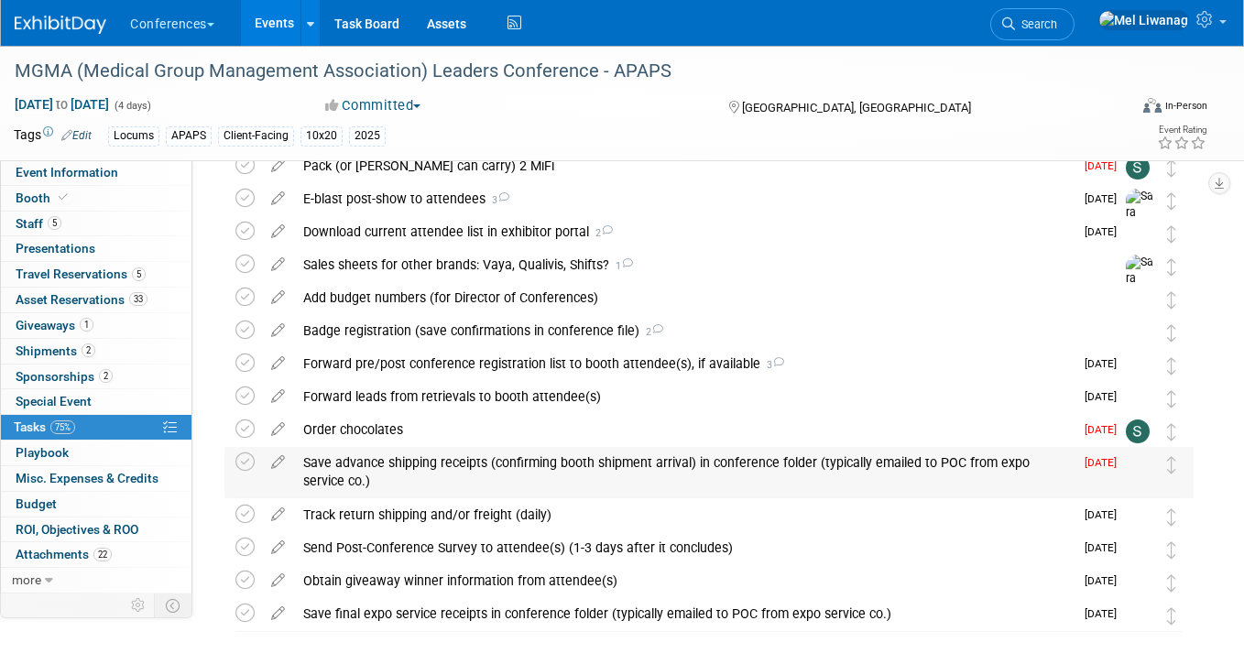
scroll to position [167, 0]
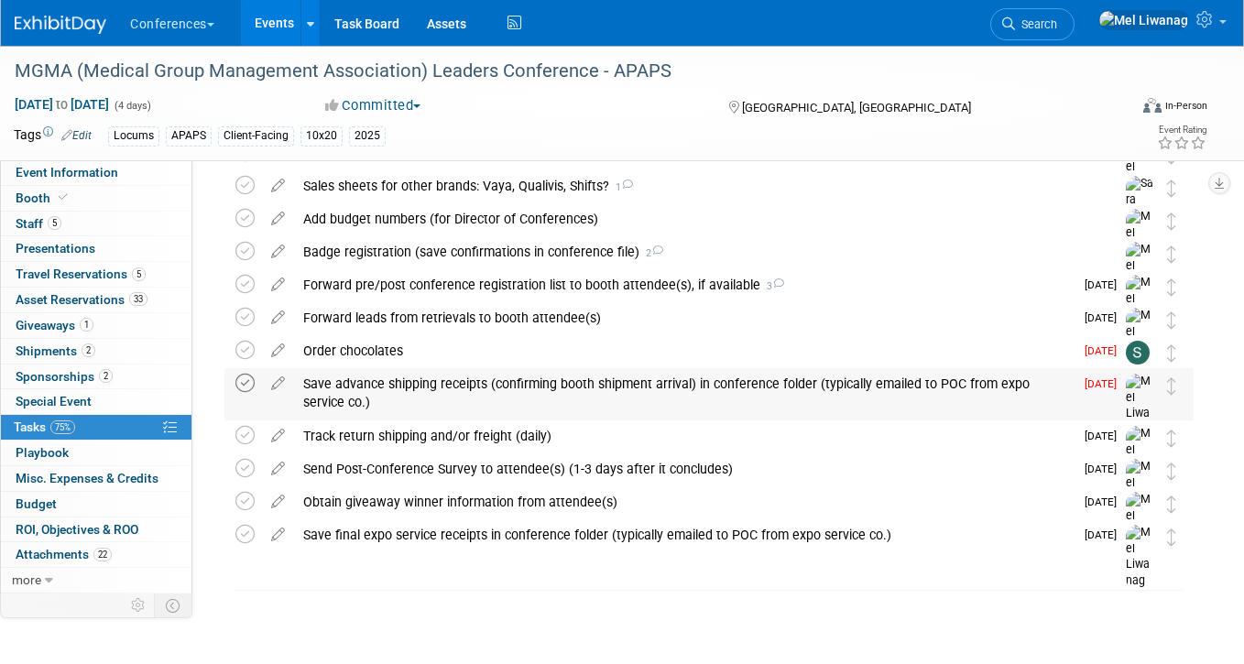
click at [241, 382] on icon at bounding box center [244, 383] width 19 height 19
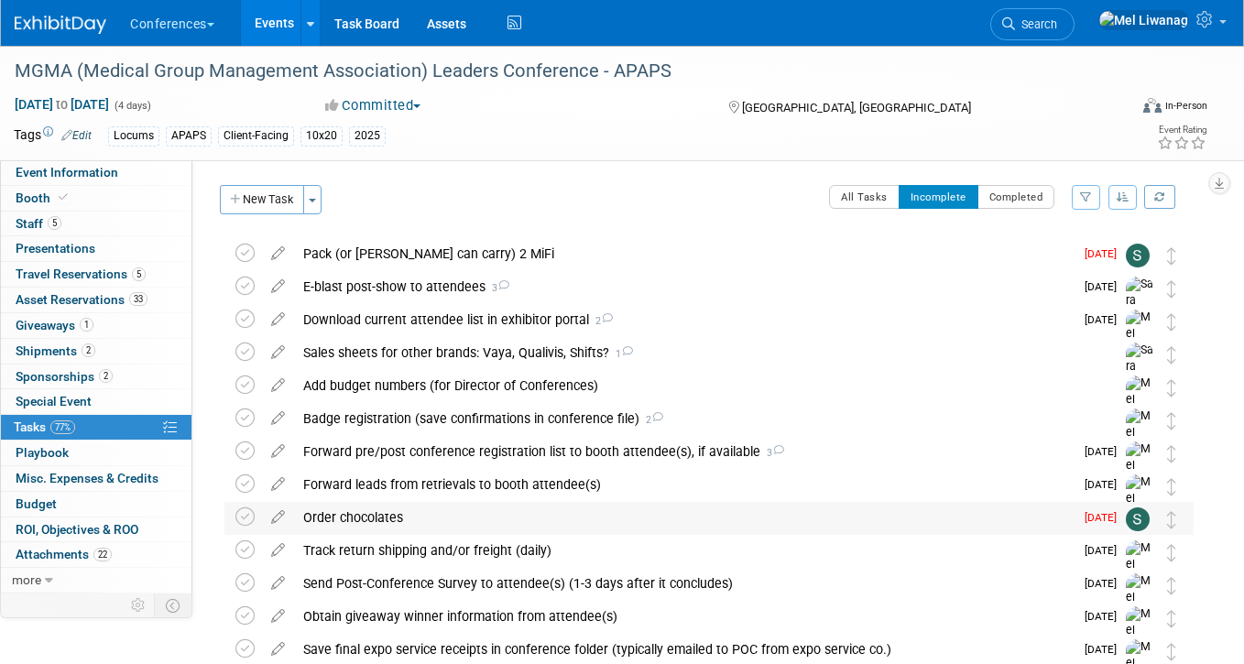
scroll to position [0, 0]
click at [448, 342] on div "Sales sheets for other brands: Vaya, Qualivis, Shifts? 1" at bounding box center [691, 352] width 795 height 31
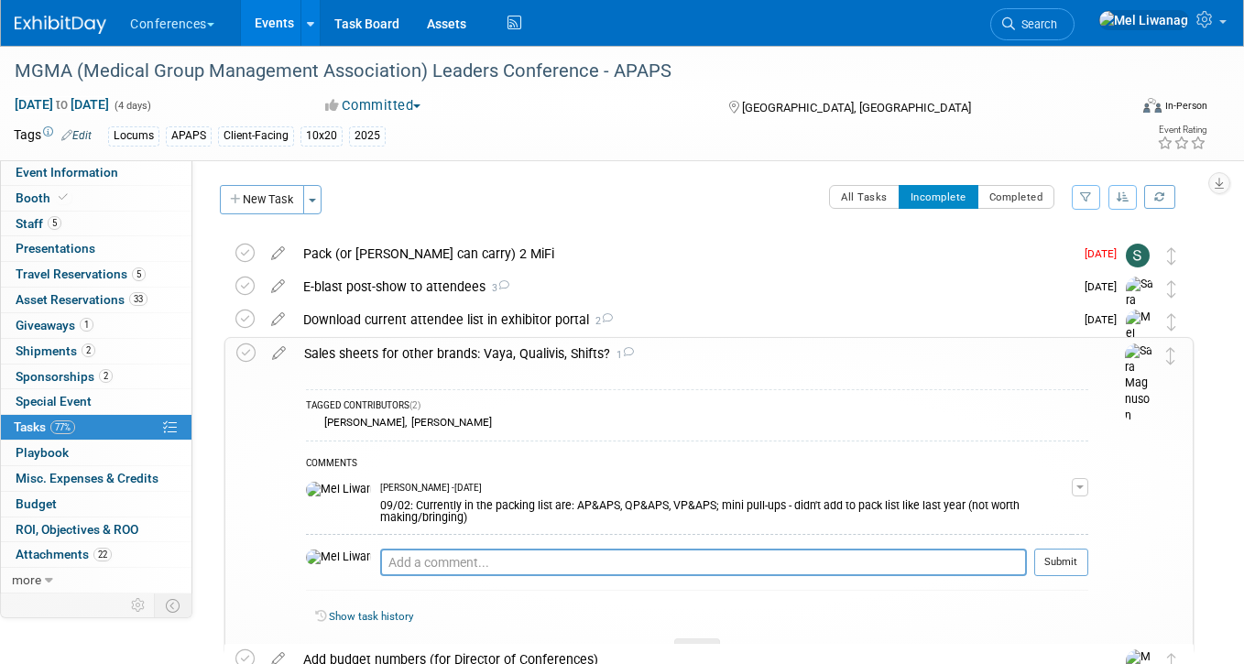
drag, startPoint x: 276, startPoint y: 353, endPoint x: 290, endPoint y: 376, distance: 28.0
click at [277, 353] on icon at bounding box center [279, 349] width 32 height 23
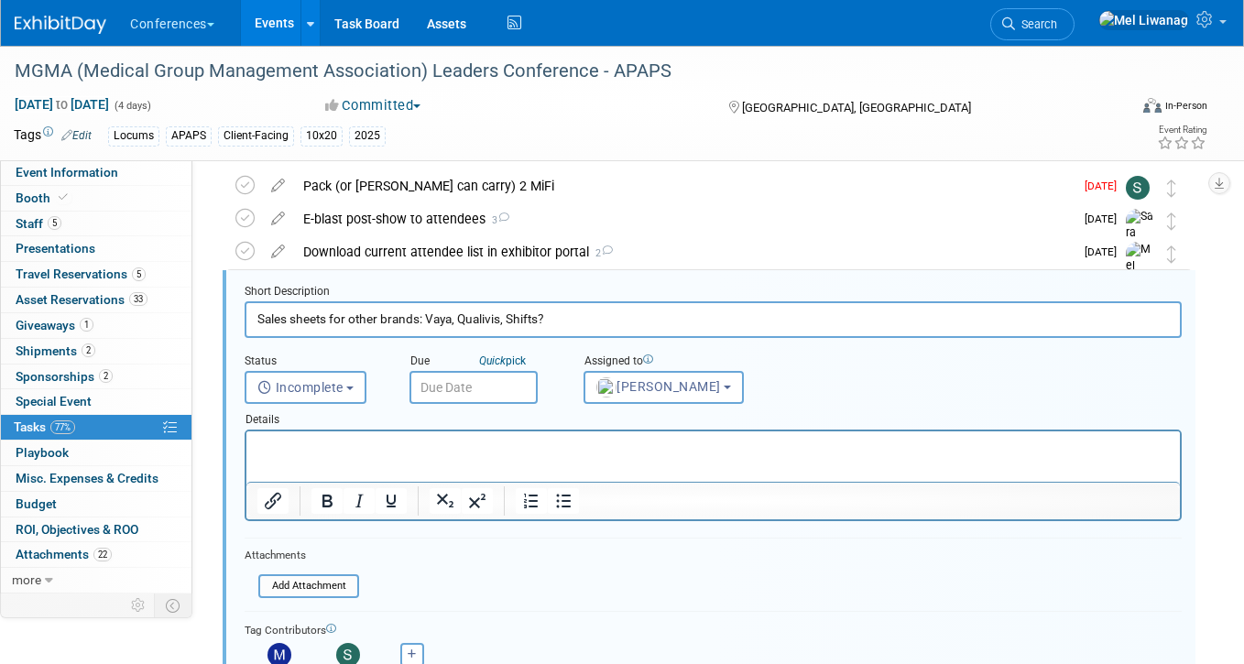
scroll to position [70, 0]
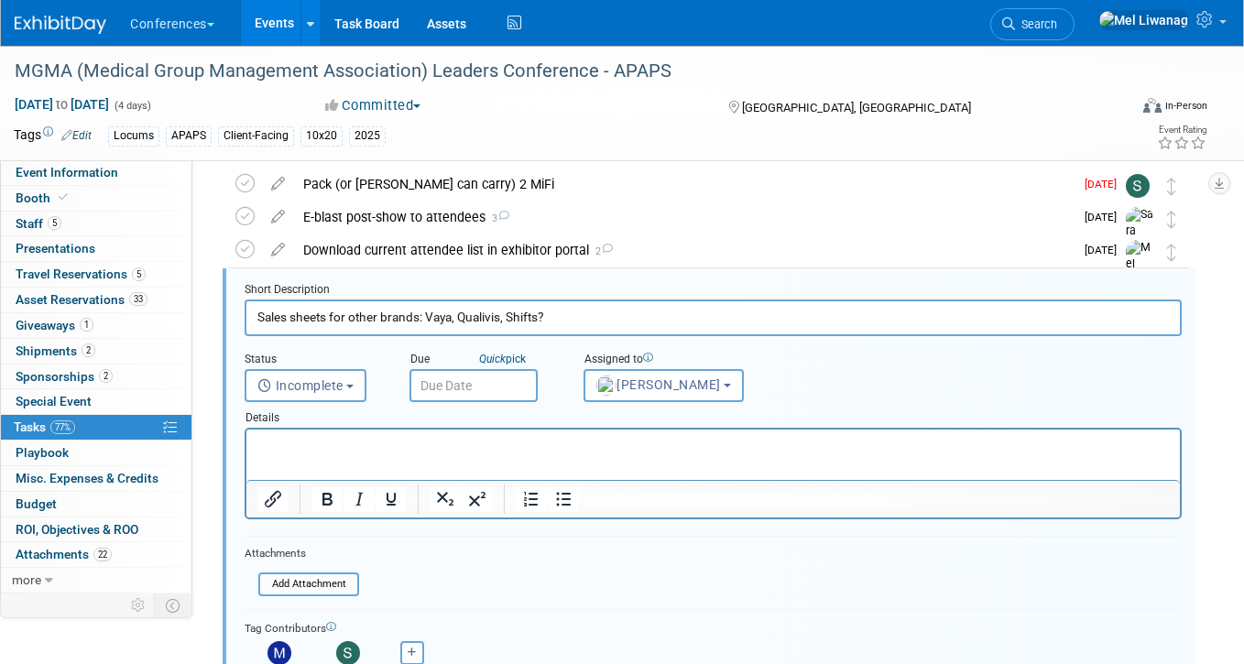
click at [485, 366] on div "Due Quick pick" at bounding box center [482, 360] width 147 height 17
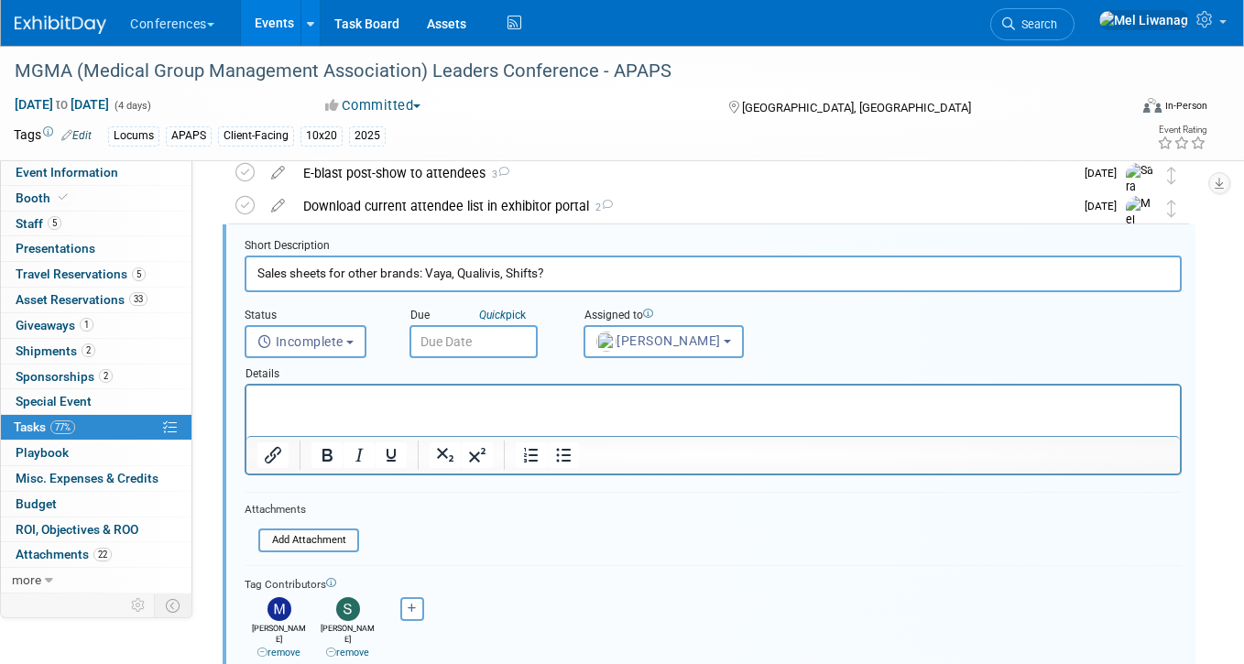
scroll to position [208, 0]
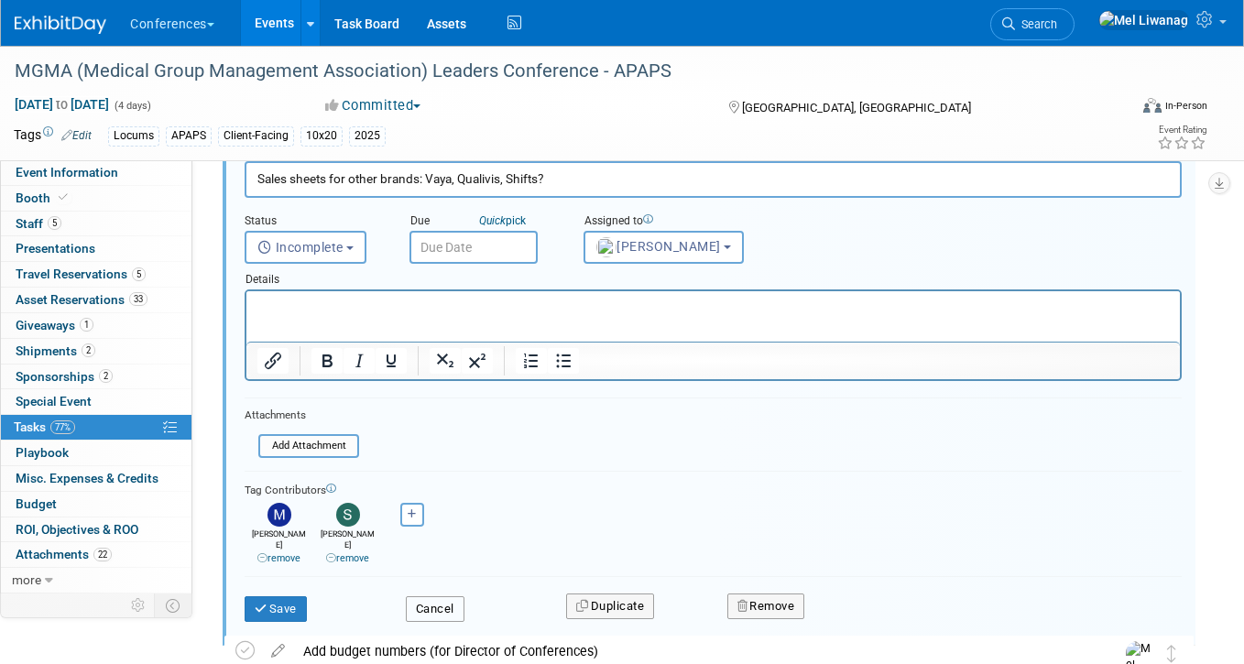
click at [451, 597] on button "Cancel" at bounding box center [435, 609] width 59 height 26
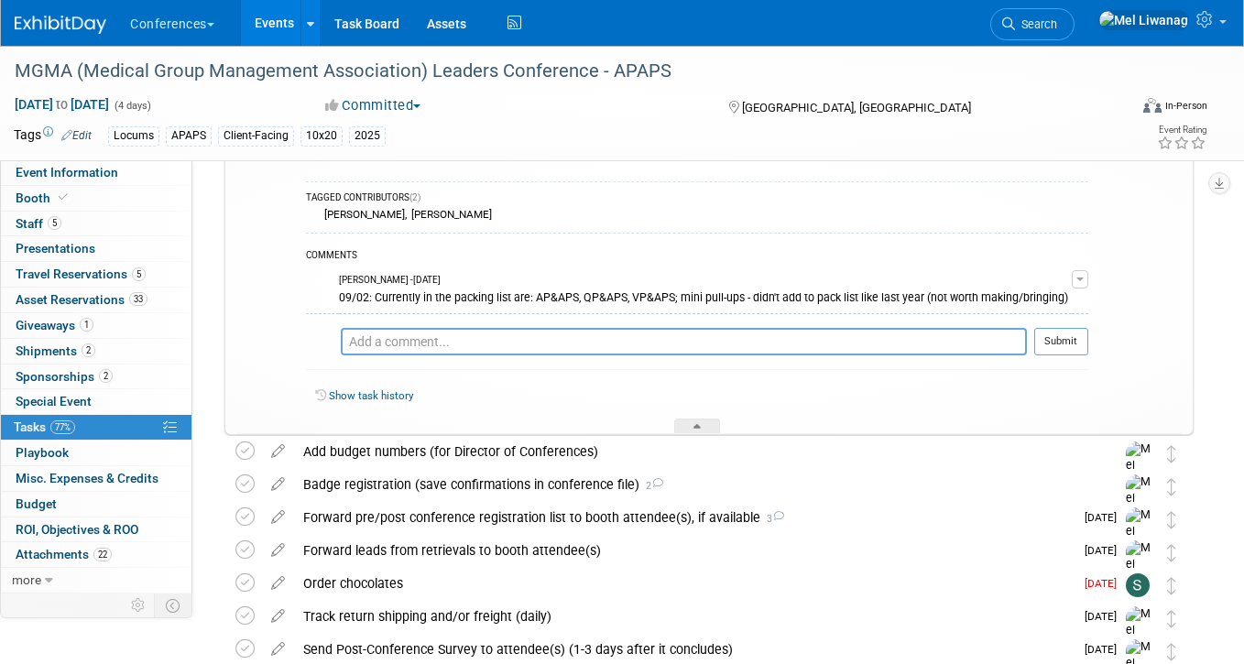
scroll to position [0, 0]
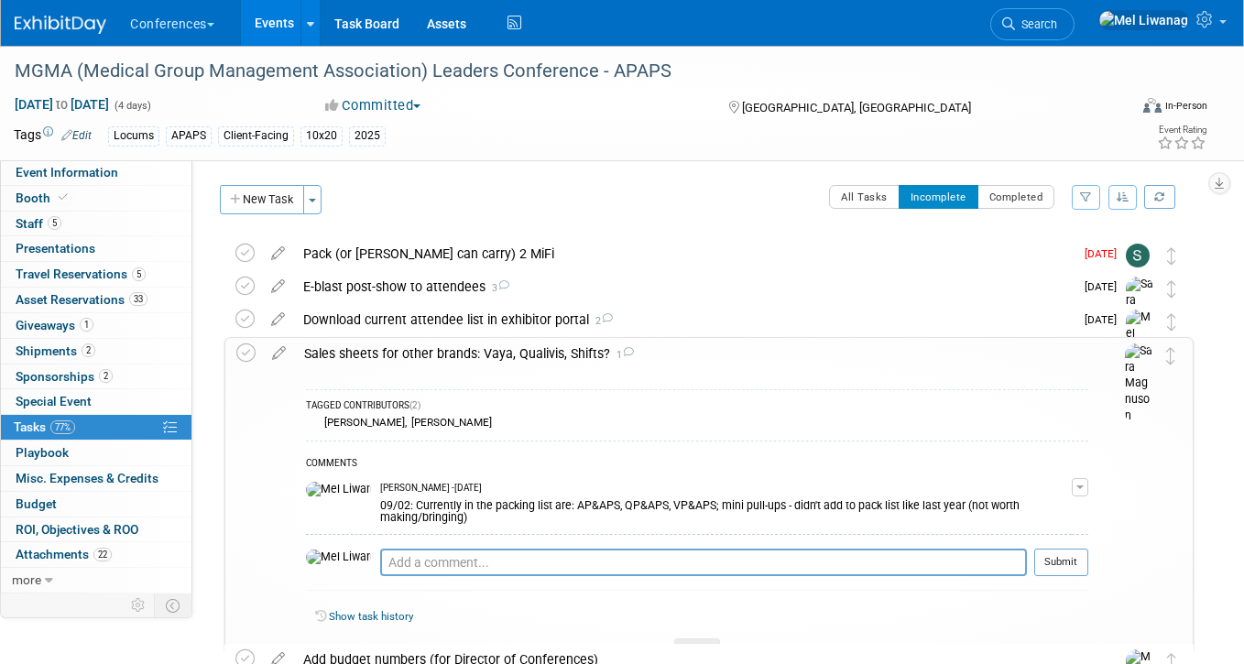
click at [658, 362] on div "Sales sheets for other brands: Vaya, Qualivis, Shifts? 1" at bounding box center [691, 353] width 793 height 31
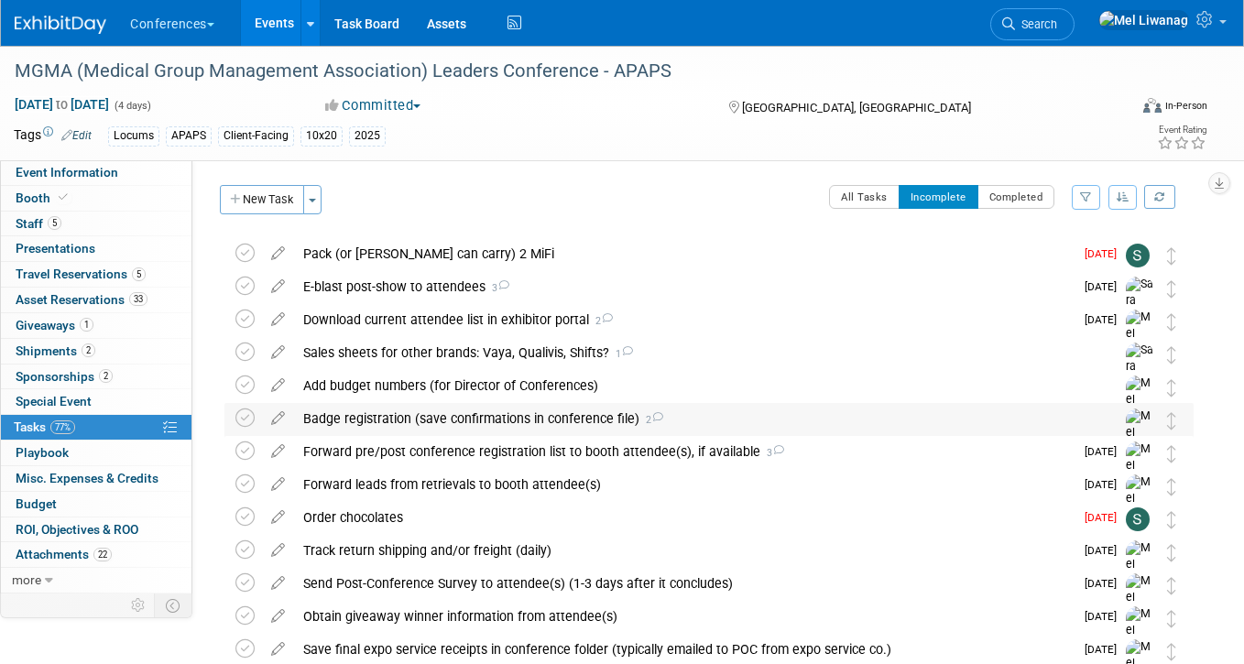
click at [632, 415] on div "Badge registration (save confirmations in conference file) 2" at bounding box center [691, 418] width 795 height 31
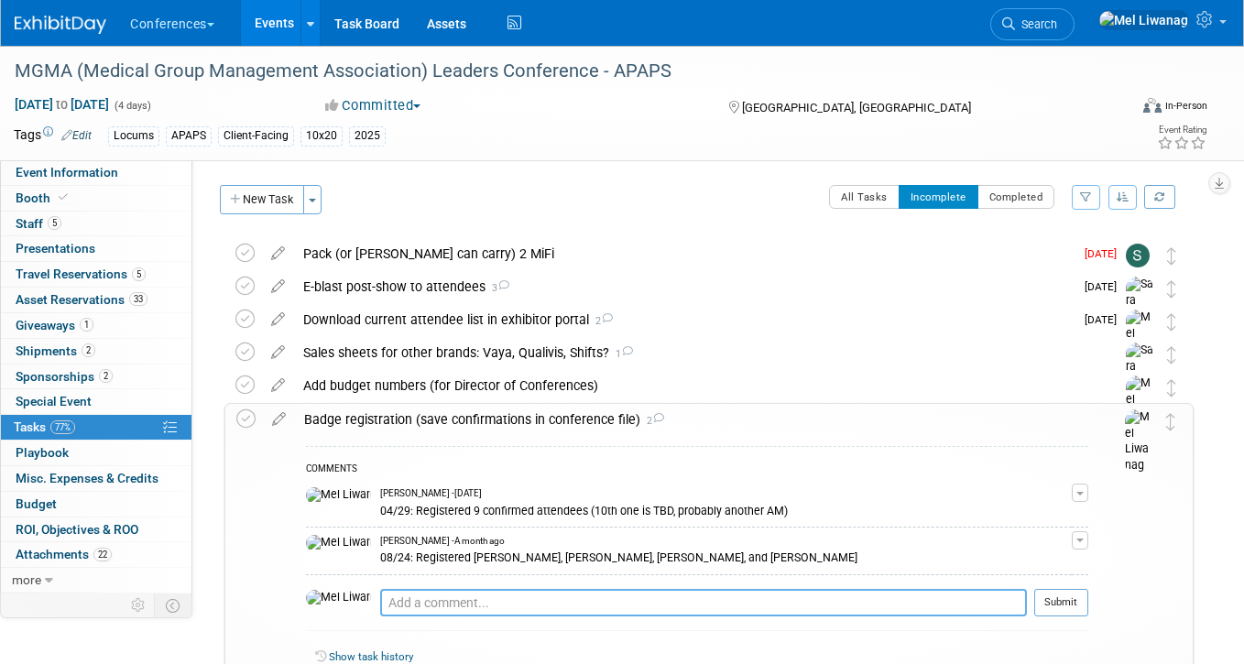
click at [391, 608] on textarea at bounding box center [703, 602] width 647 height 27
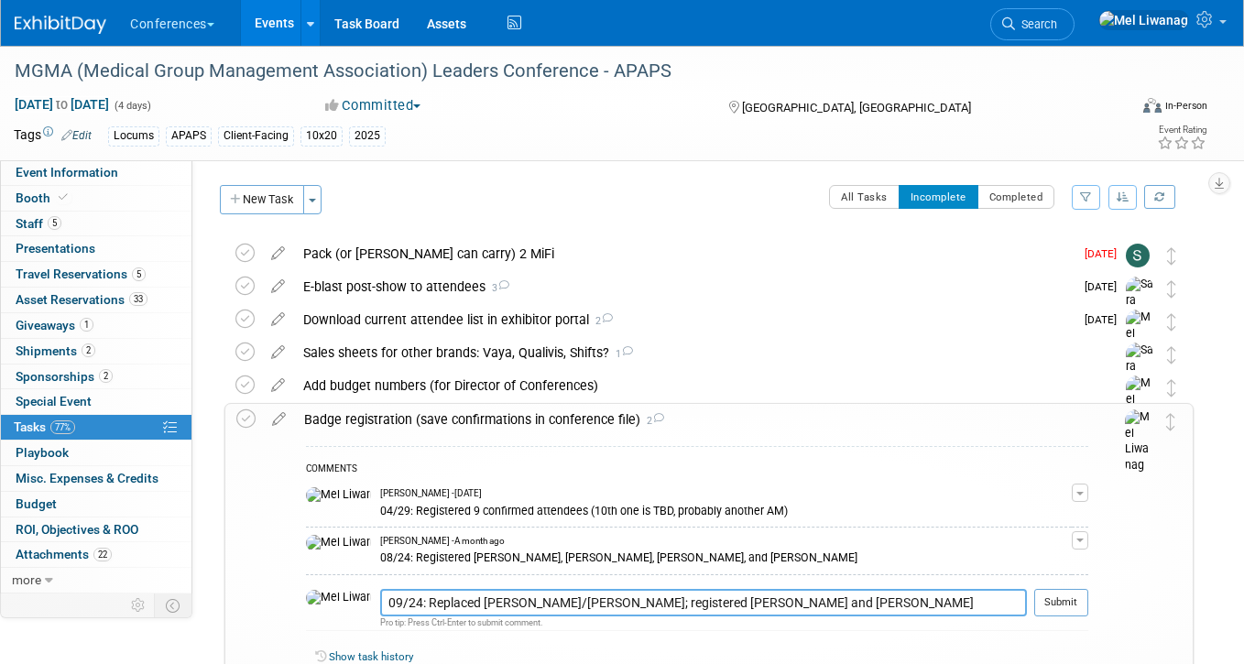
type textarea "09/24: Replaced [PERSON_NAME]/[PERSON_NAME]; registered [PERSON_NAME] and [PERS…"
drag, startPoint x: 1044, startPoint y: 618, endPoint x: 1049, endPoint y: 606, distance: 13.1
click at [1044, 617] on div at bounding box center [1061, 623] width 54 height 14
click at [1053, 601] on button "Submit" at bounding box center [1061, 602] width 54 height 27
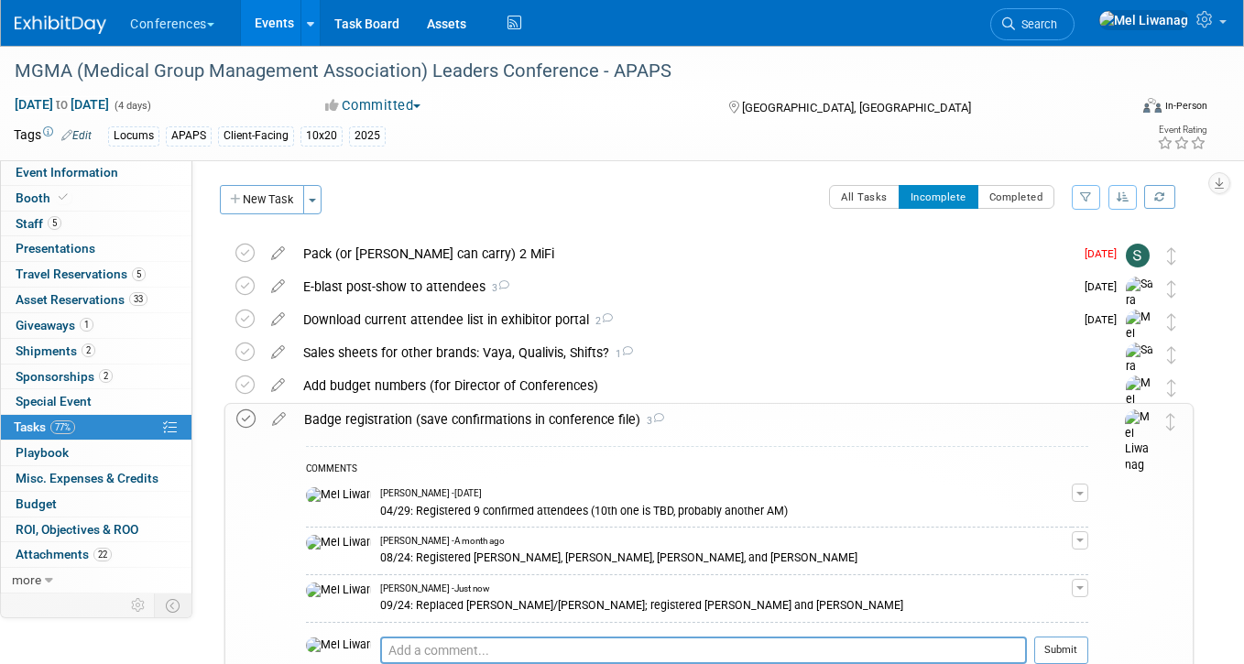
click at [243, 413] on icon at bounding box center [245, 418] width 19 height 19
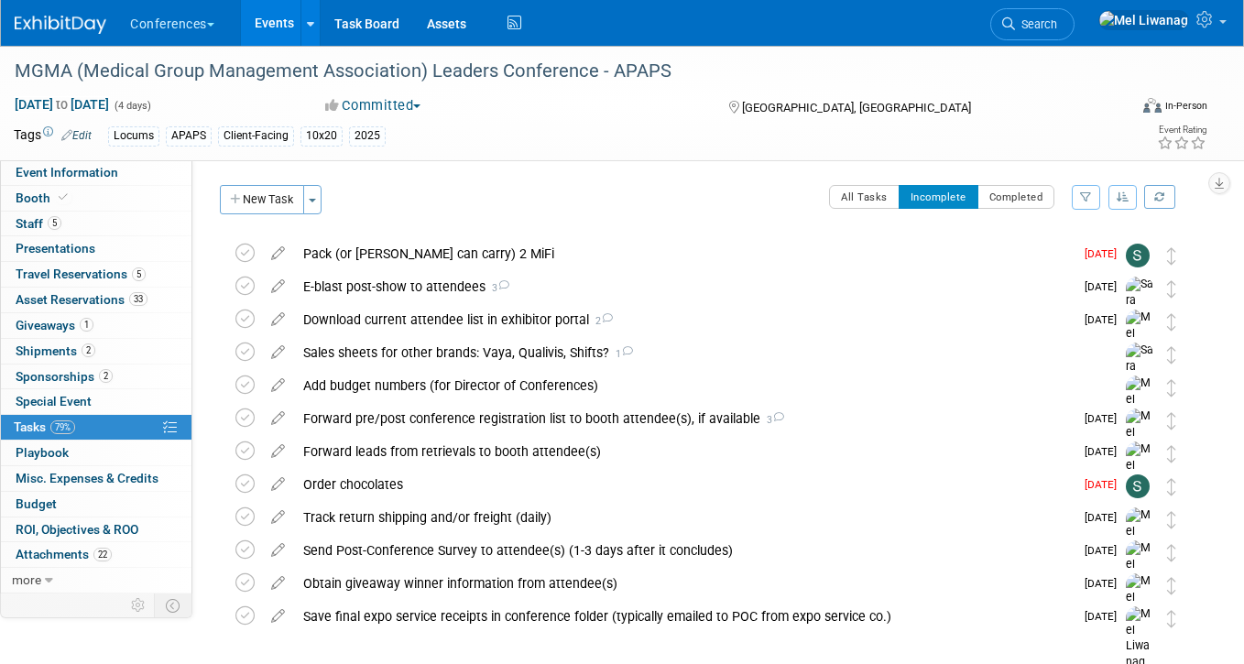
click at [87, 24] on img at bounding box center [61, 25] width 92 height 18
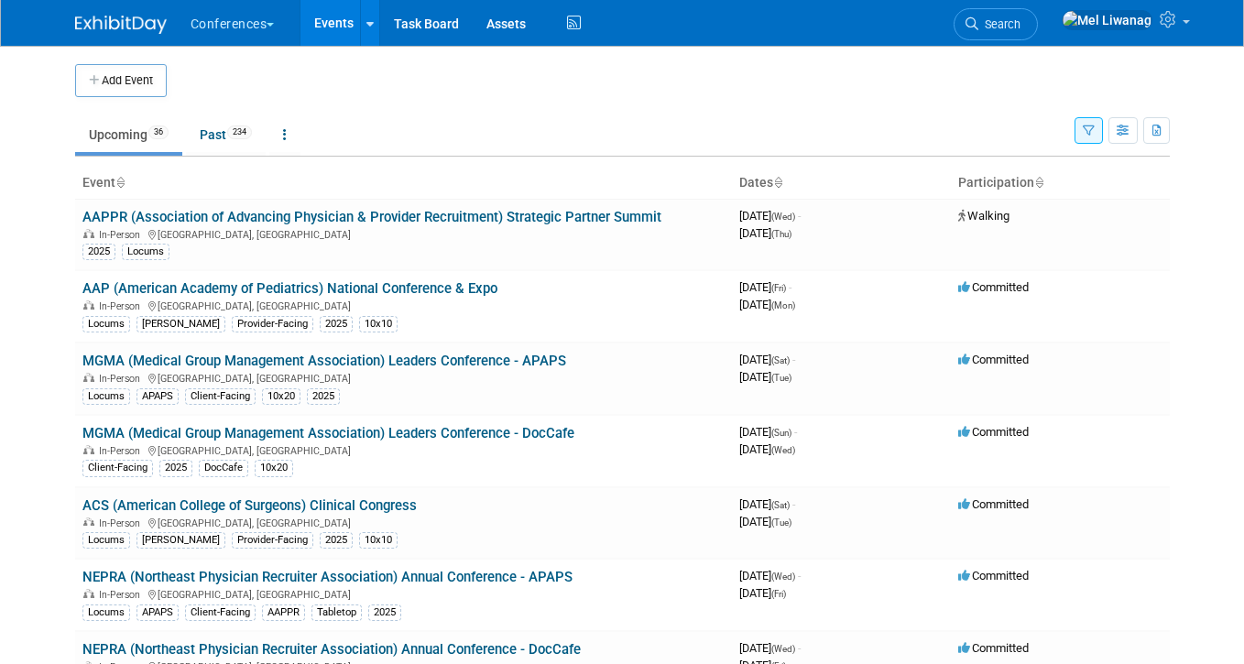
click at [26, 252] on body "Conferences Explore: My Workspaces 2 Go to Workspace: Conferences Marketing Req…" at bounding box center [622, 332] width 1244 height 664
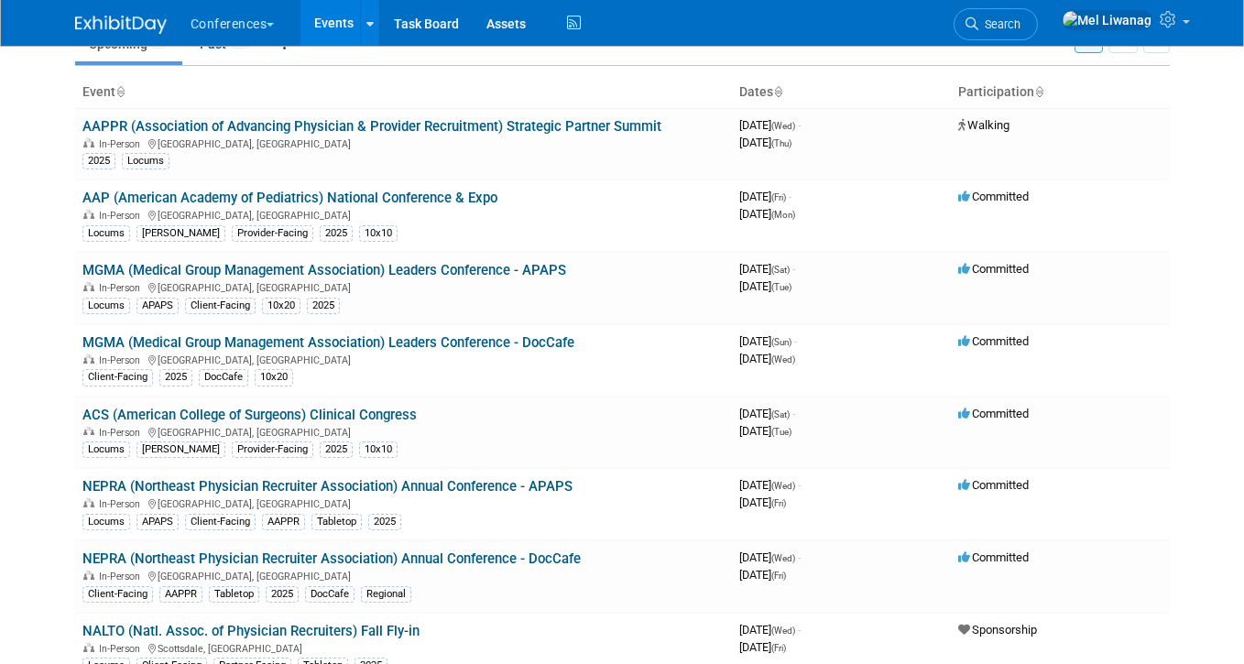
scroll to position [92, 0]
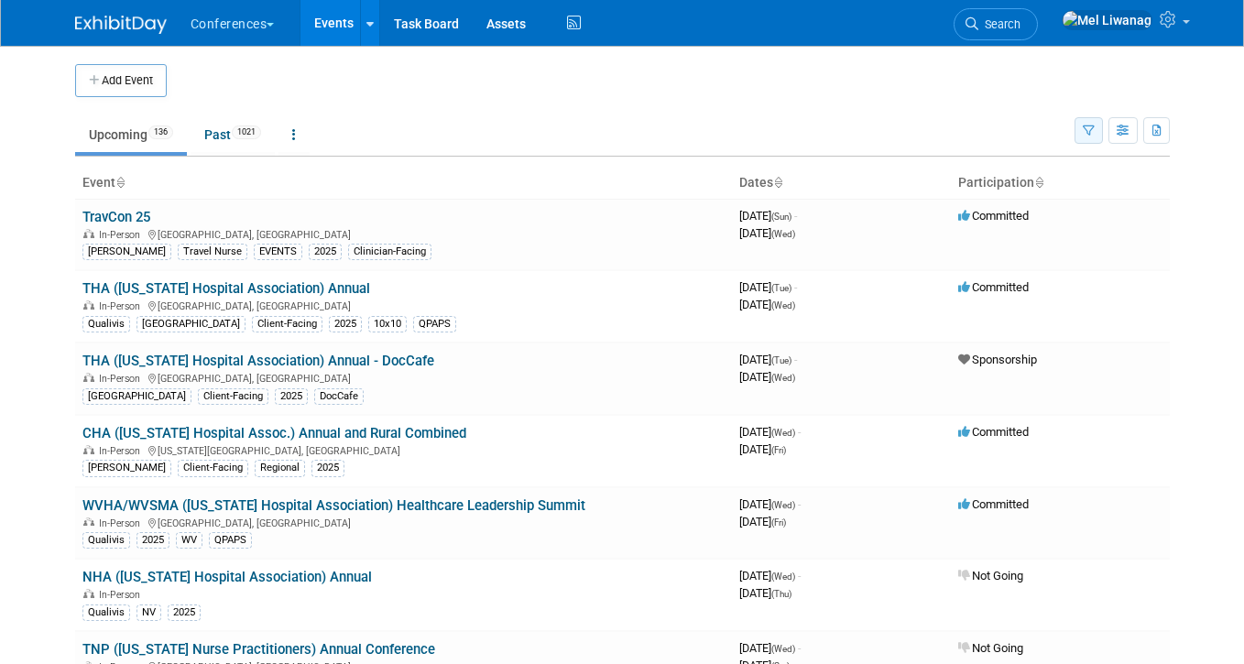
click at [1097, 128] on button "button" at bounding box center [1088, 130] width 28 height 27
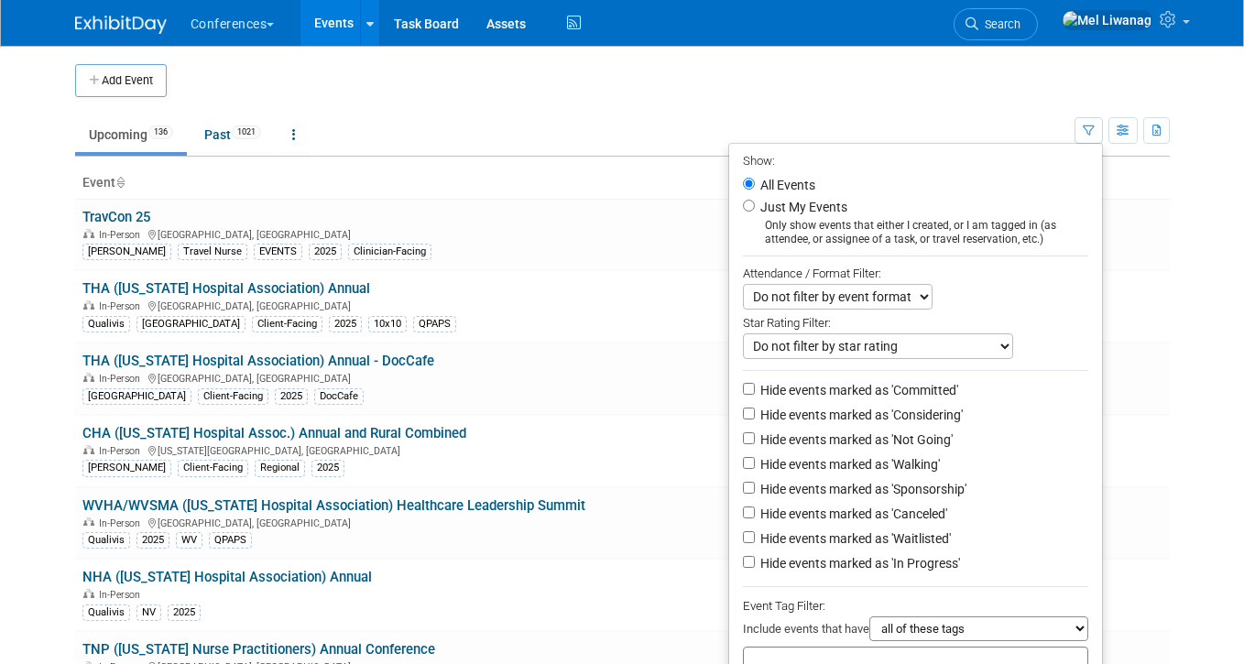
click at [821, 211] on label "Just My Events" at bounding box center [801, 207] width 91 height 18
click at [755, 211] on input "Just My Events" at bounding box center [749, 206] width 12 height 12
radio input "true"
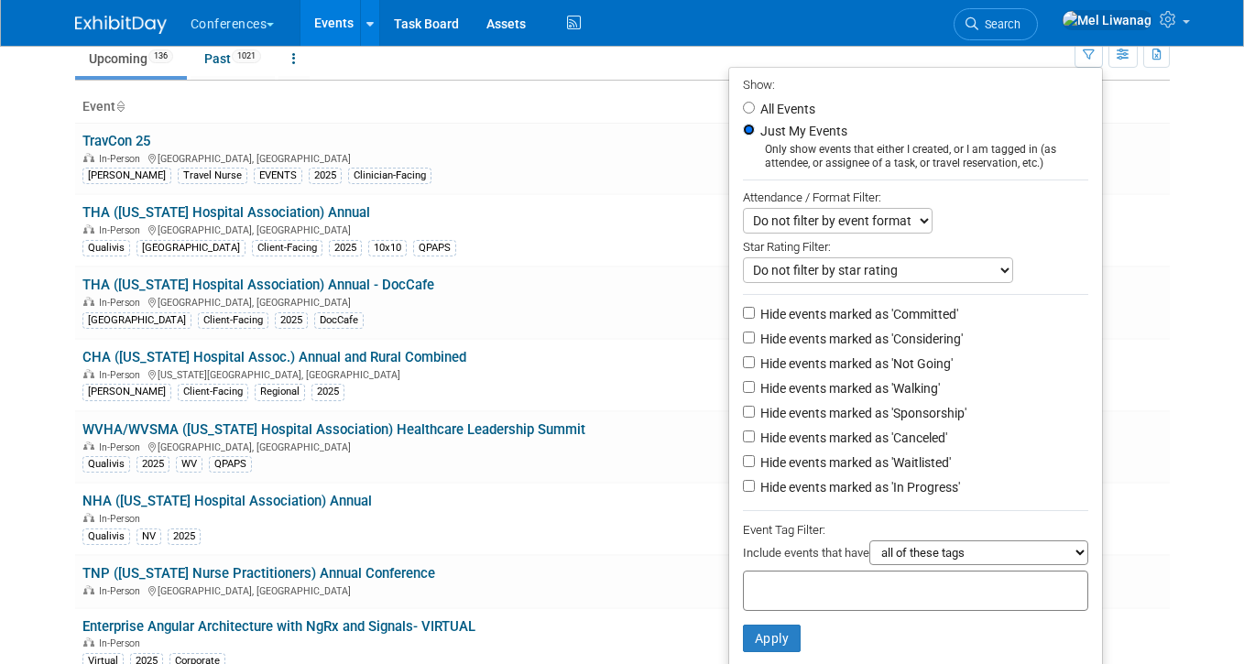
scroll to position [140, 0]
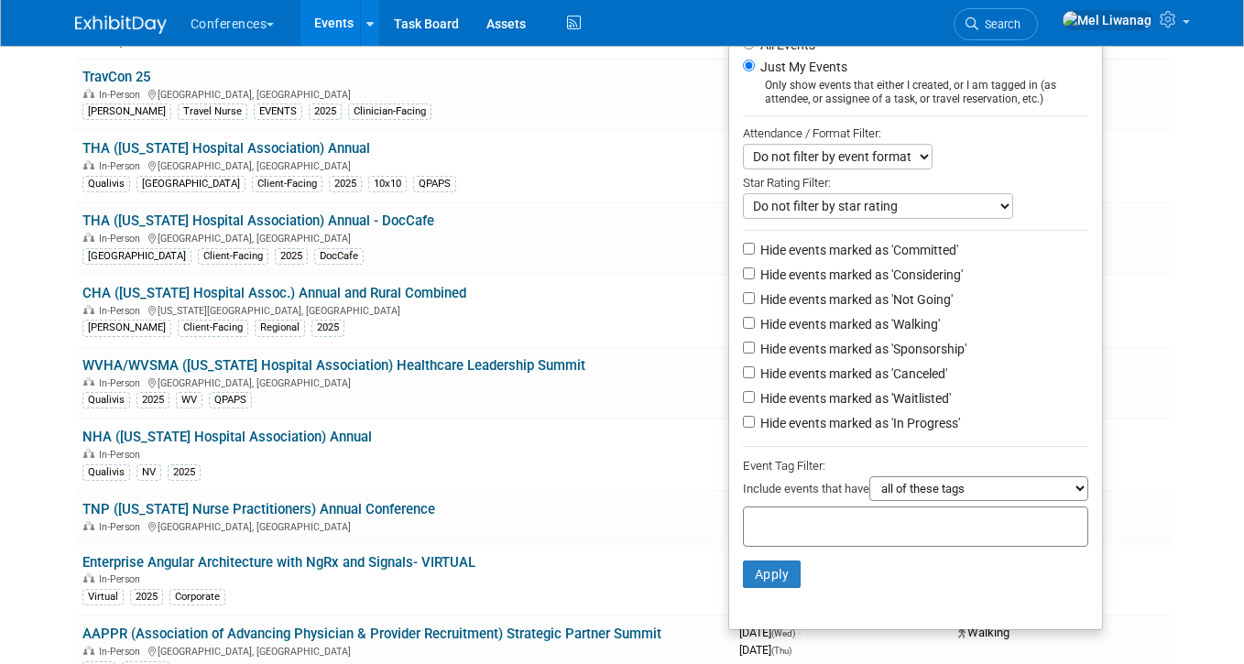
click at [847, 302] on label "Hide events marked as 'Not Going'" at bounding box center [854, 299] width 196 height 18
click at [755, 302] on input "Hide events marked as 'Not Going'" at bounding box center [749, 298] width 12 height 12
checkbox input "true"
click at [847, 404] on label "Hide events marked as 'Waitlisted'" at bounding box center [853, 398] width 194 height 18
click at [755, 403] on input "Hide events marked as 'Waitlisted'" at bounding box center [749, 397] width 12 height 12
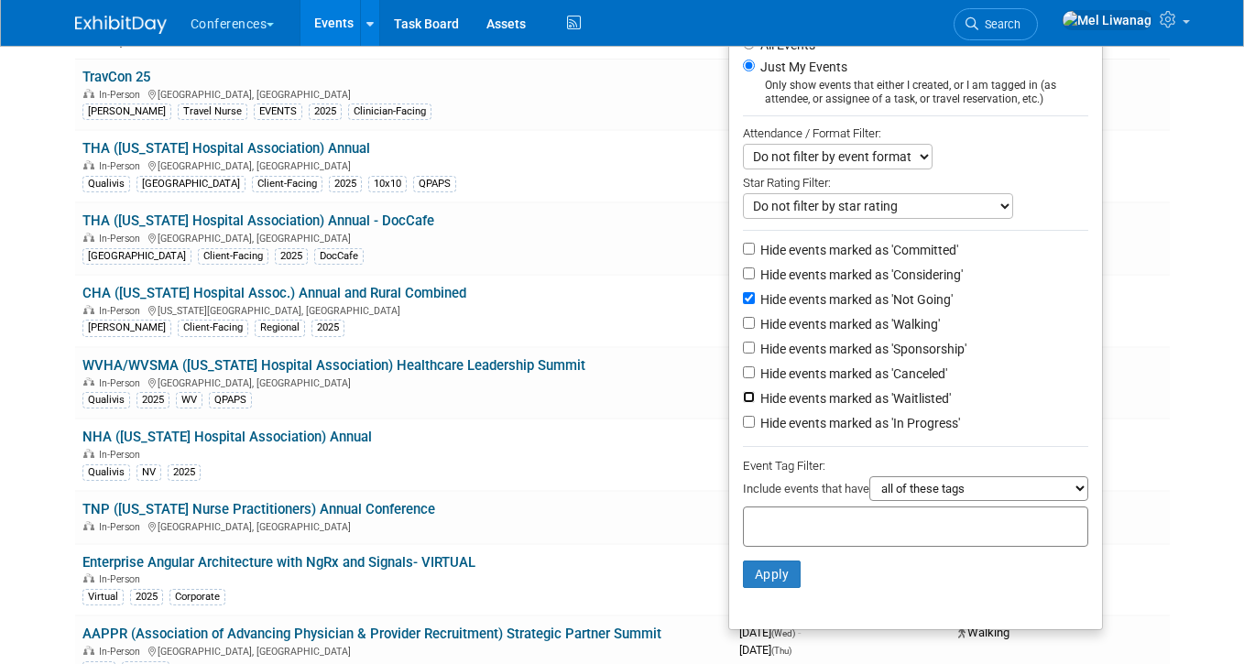
checkbox input "true"
click at [847, 383] on label "Hide events marked as 'Canceled'" at bounding box center [851, 373] width 190 height 18
click at [755, 378] on input "Hide events marked as 'Canceled'" at bounding box center [749, 372] width 12 height 12
checkbox input "true"
click at [785, 571] on button "Apply" at bounding box center [772, 573] width 59 height 27
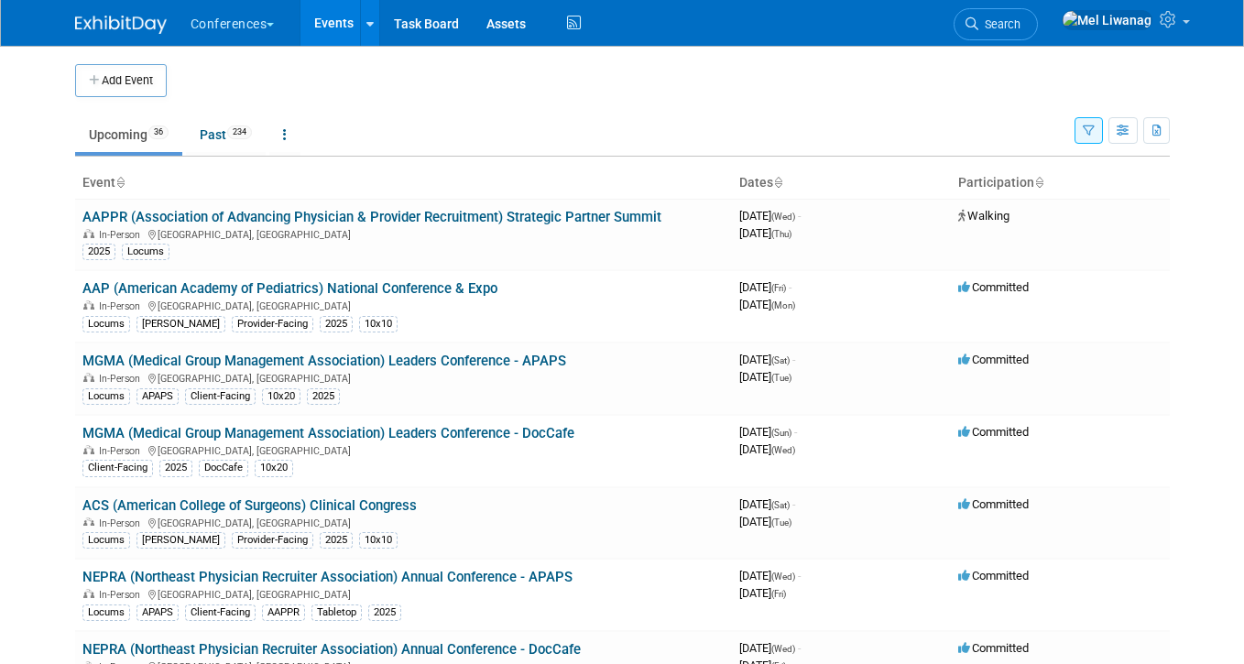
click at [1020, 26] on span "Search" at bounding box center [999, 24] width 42 height 14
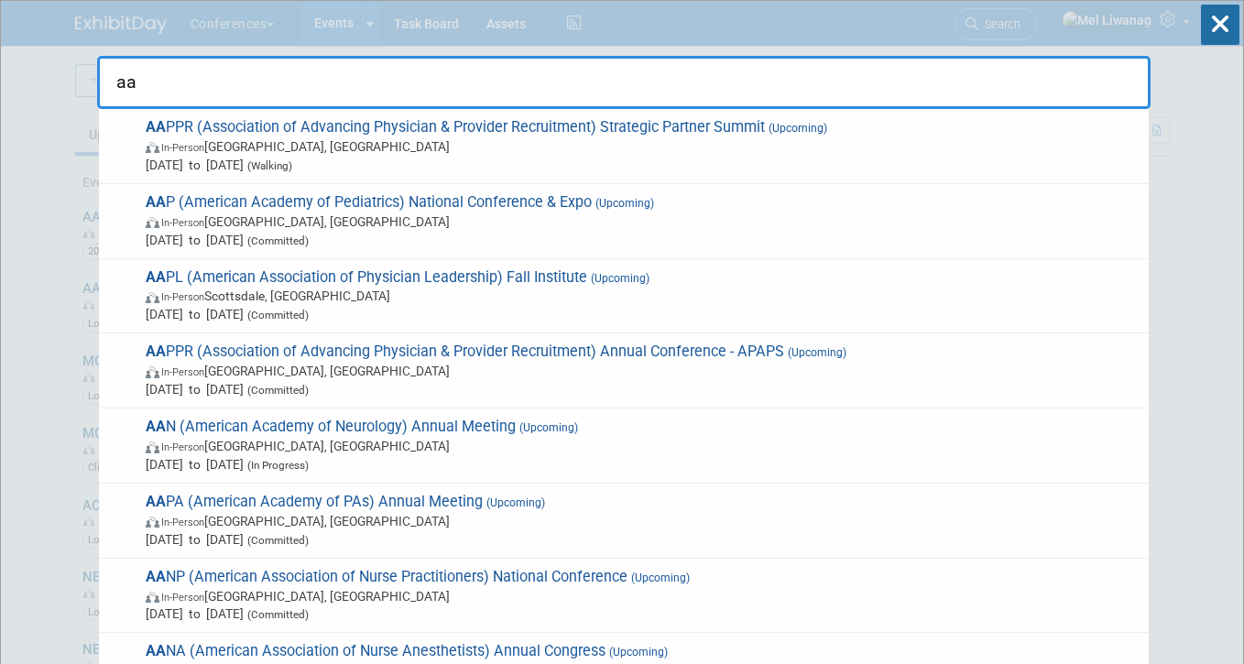
type input "a"
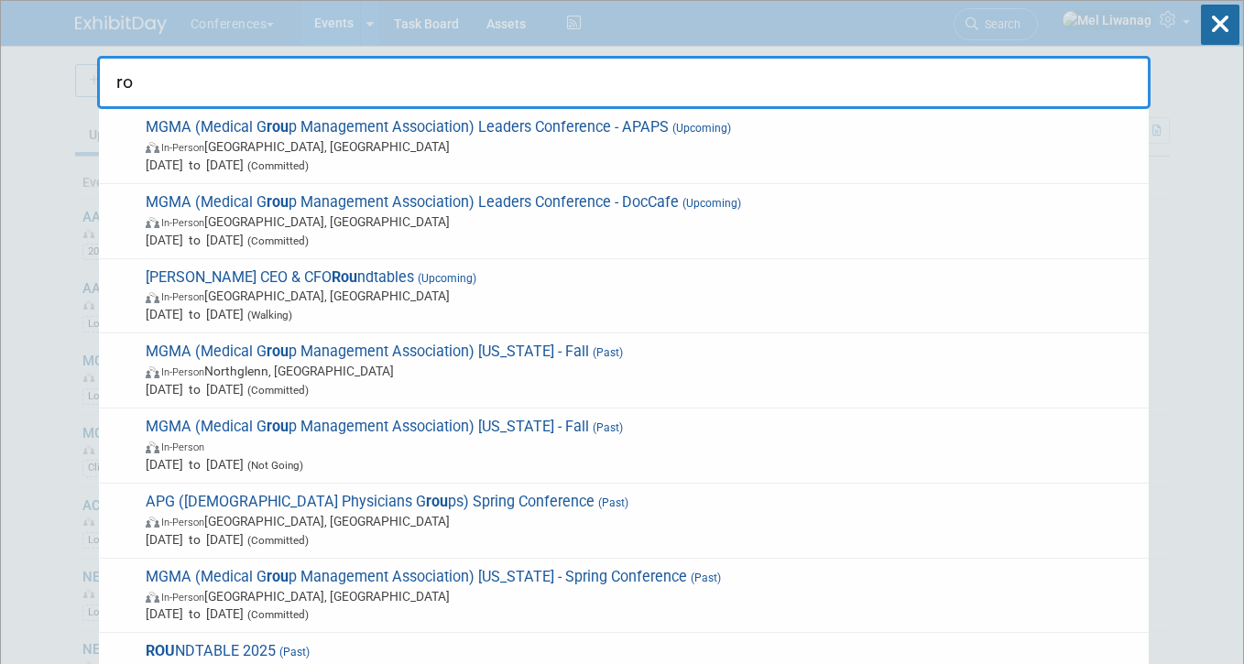
type input "r"
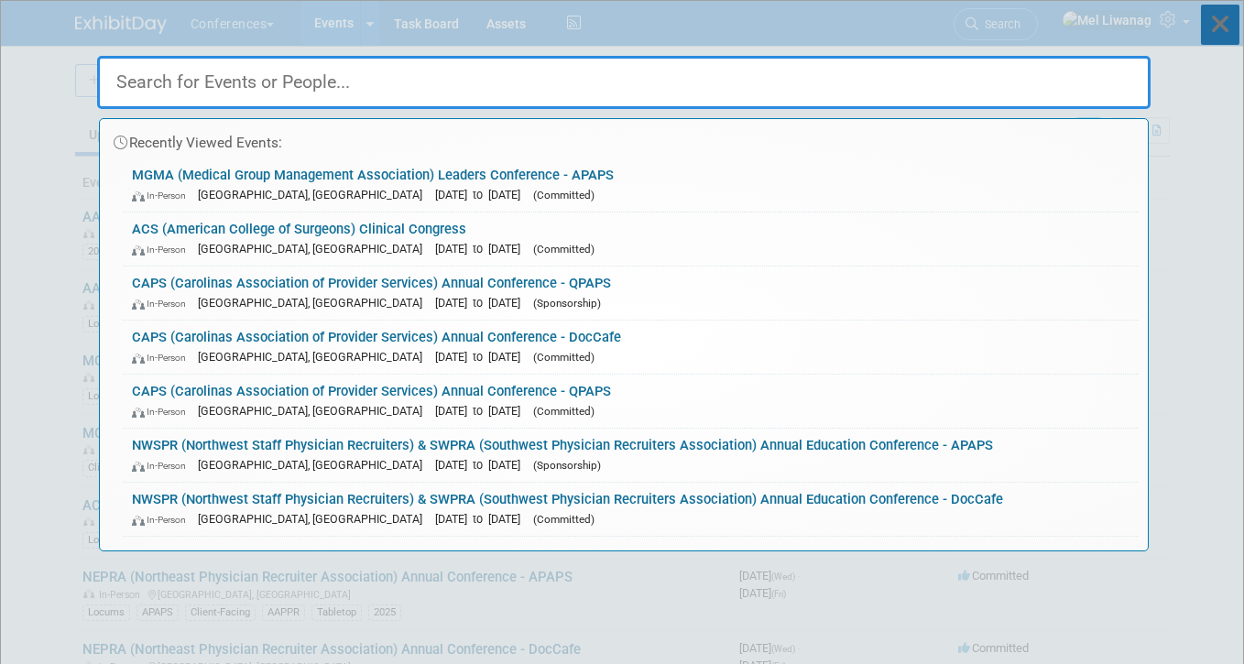
click at [1219, 27] on icon at bounding box center [1220, 25] width 38 height 40
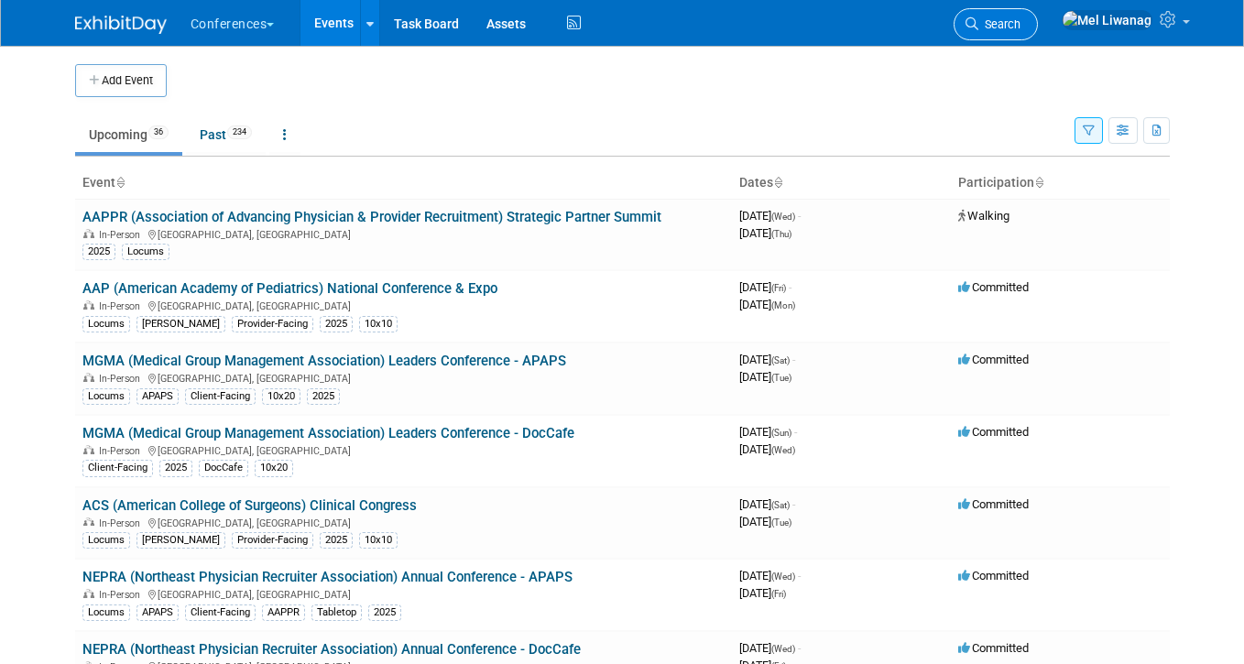
click at [978, 17] on icon at bounding box center [971, 23] width 13 height 13
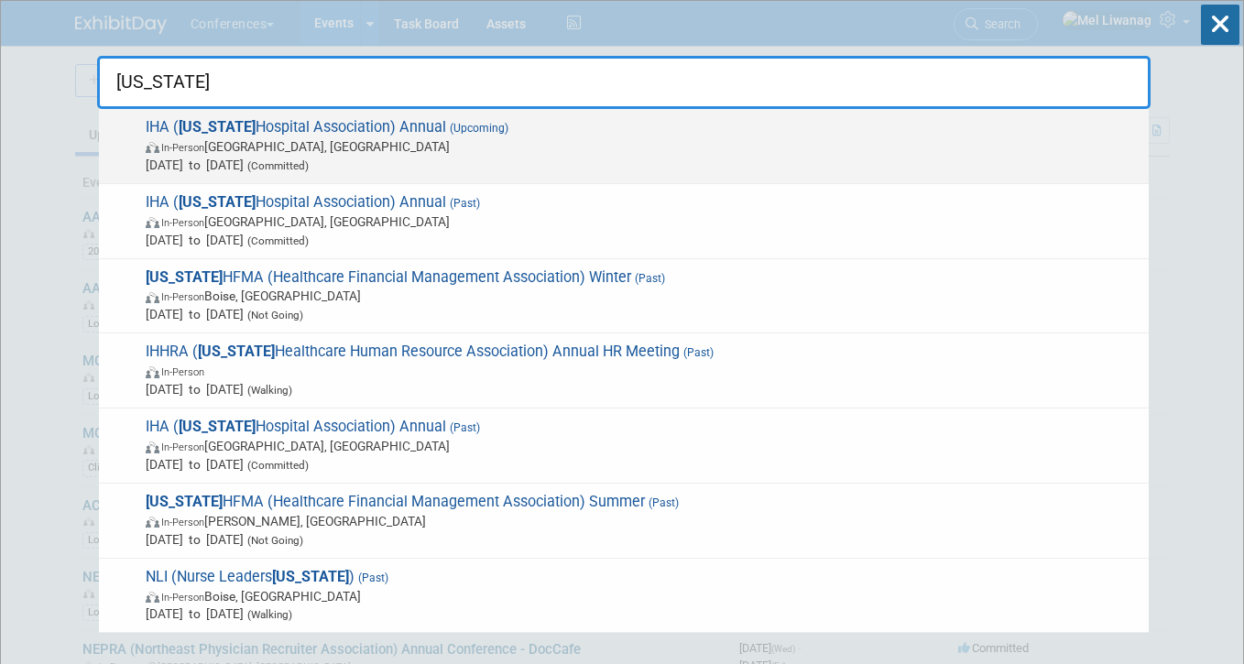
type input "[US_STATE]"
click at [571, 139] on span "In-Person [GEOGRAPHIC_DATA], [GEOGRAPHIC_DATA]" at bounding box center [643, 146] width 994 height 18
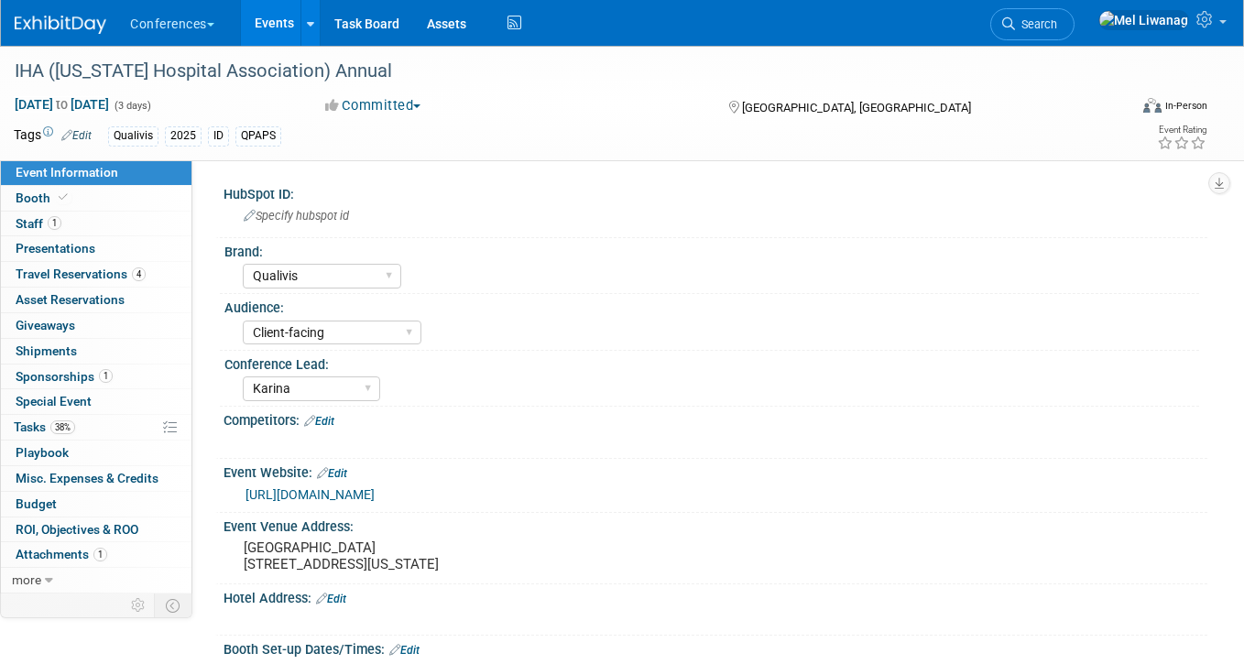
select select "Qualivis"
select select "Client-facing"
select select "Karina"
click at [86, 224] on link "1 Staff 1" at bounding box center [96, 224] width 190 height 25
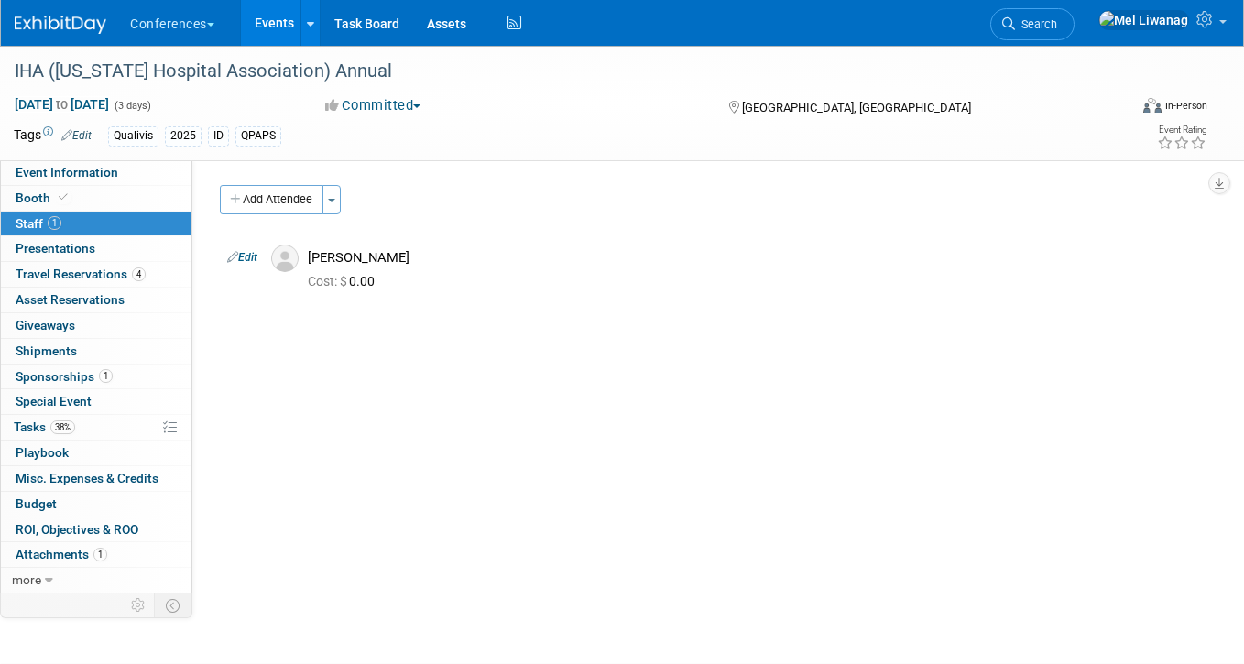
click at [50, 31] on img at bounding box center [61, 25] width 92 height 18
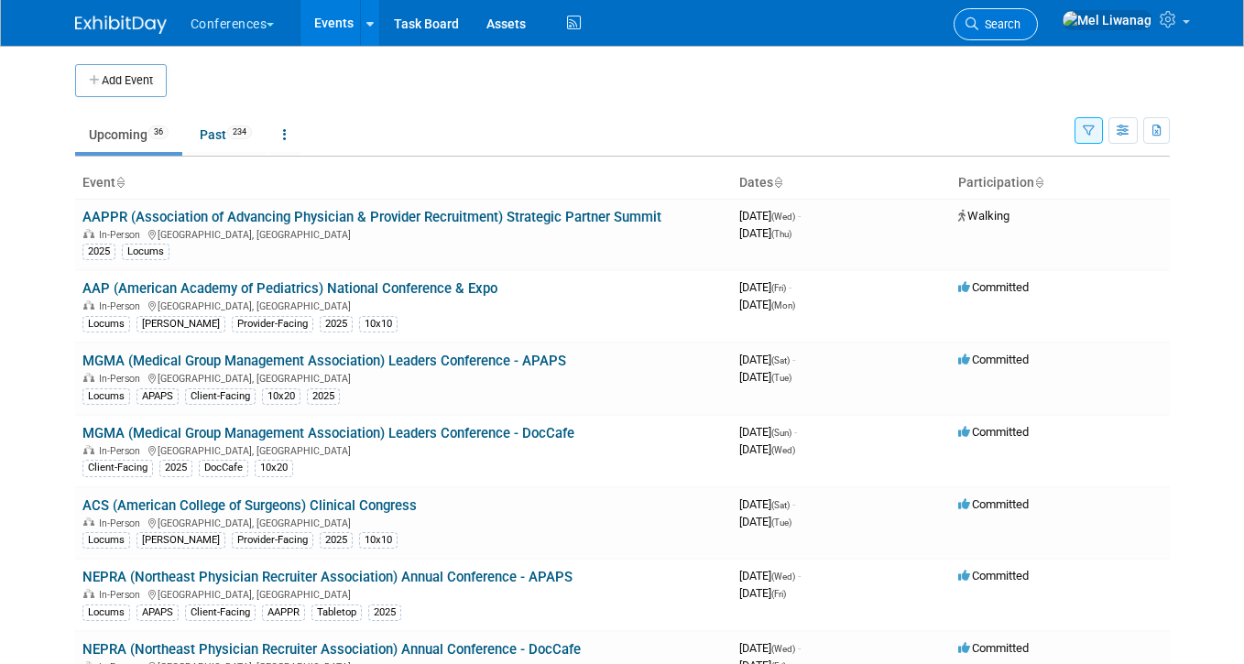
click at [1038, 10] on link "Search" at bounding box center [995, 24] width 84 height 32
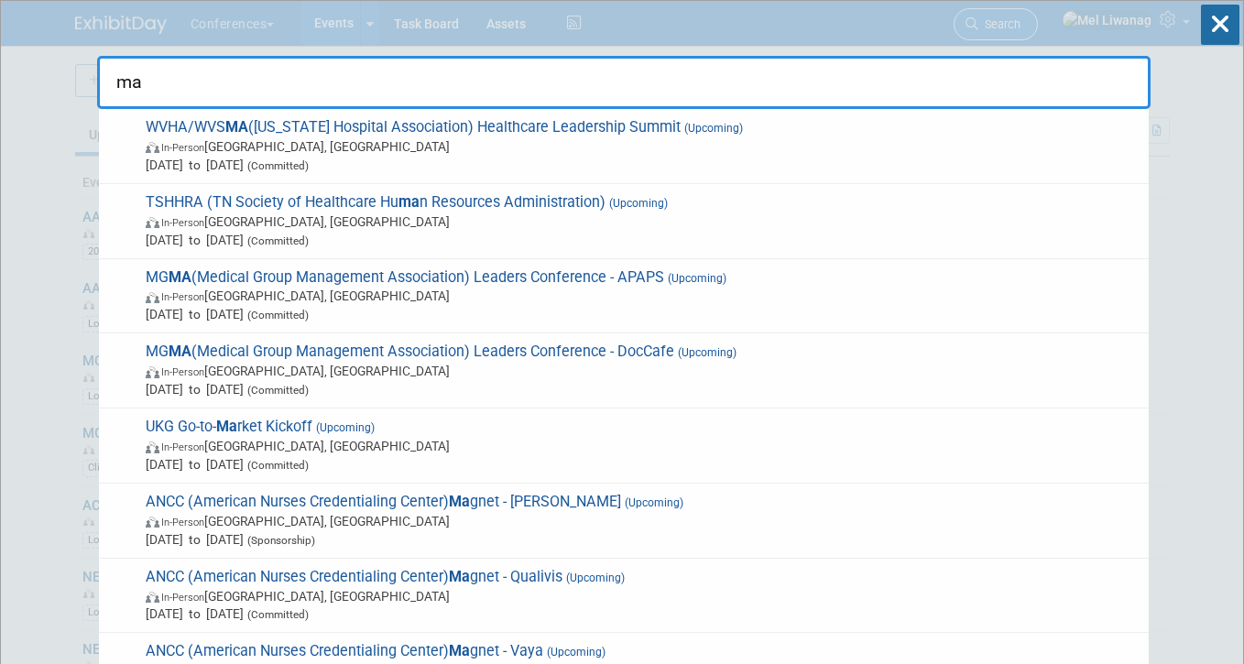
type input "m"
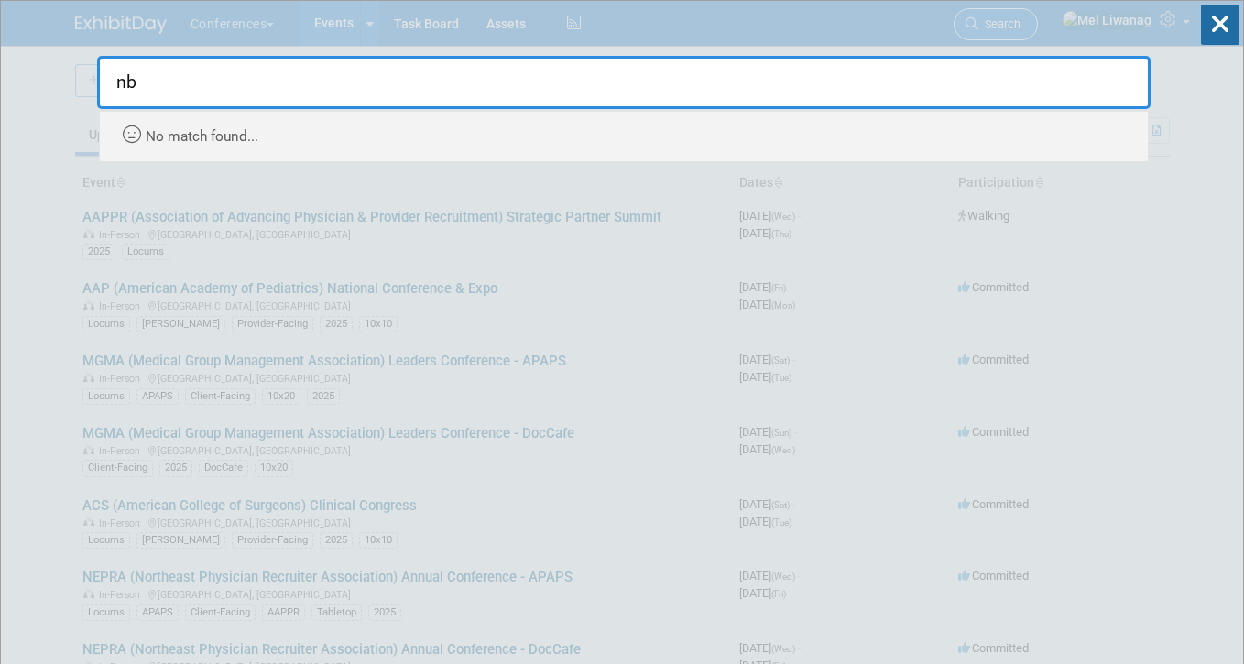
type input "n"
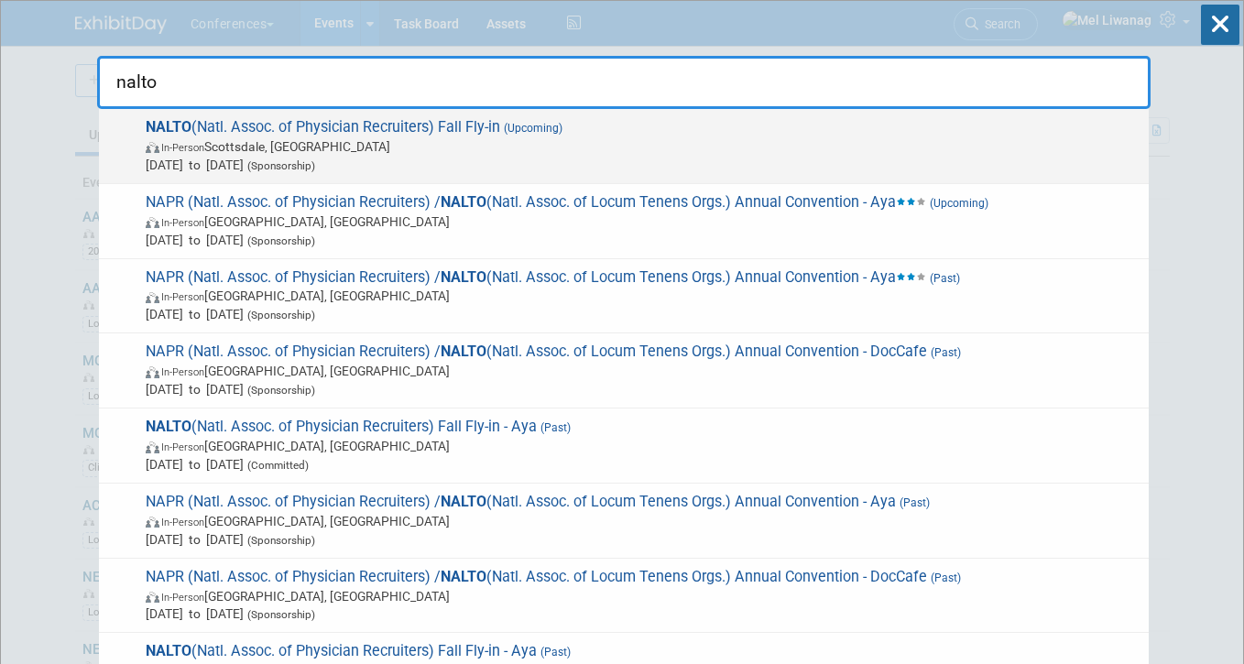
type input "nalto"
click at [766, 148] on span "In-Person Scottsdale, AZ" at bounding box center [643, 146] width 994 height 18
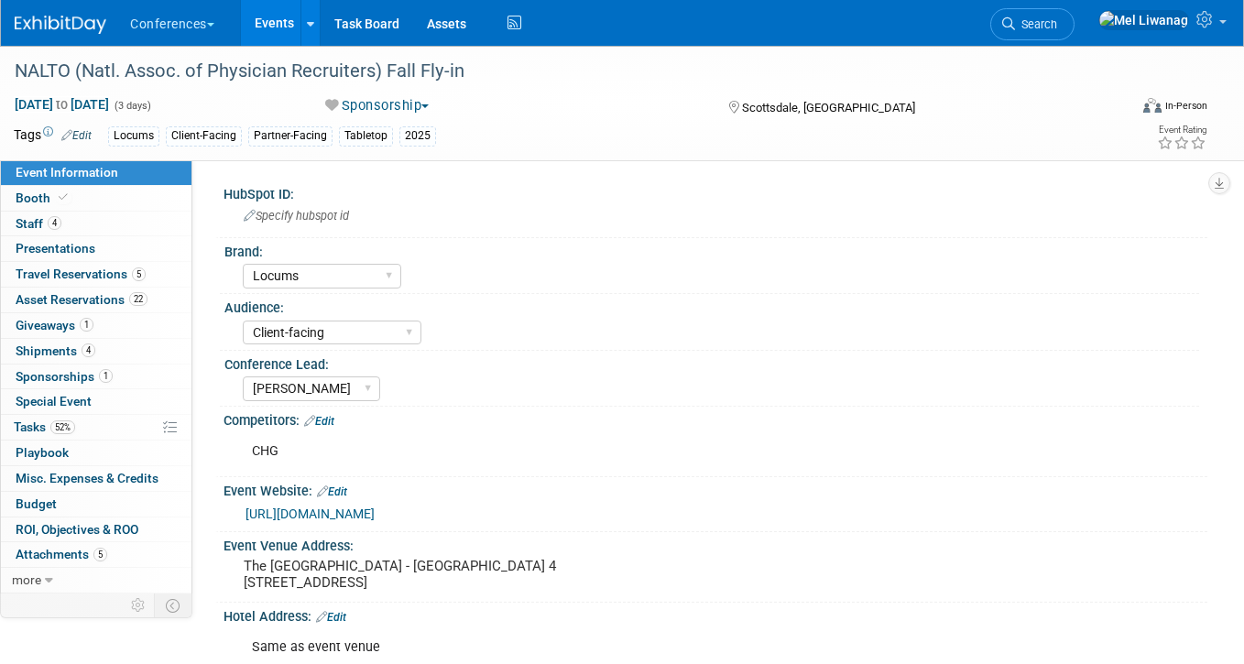
select select "Locums"
select select "Client-facing"
select select "[PERSON_NAME]"
click at [378, 71] on div "NALTO (Natl. Assoc. of Physician Recruiters) Fall Fly-in" at bounding box center [556, 71] width 1097 height 33
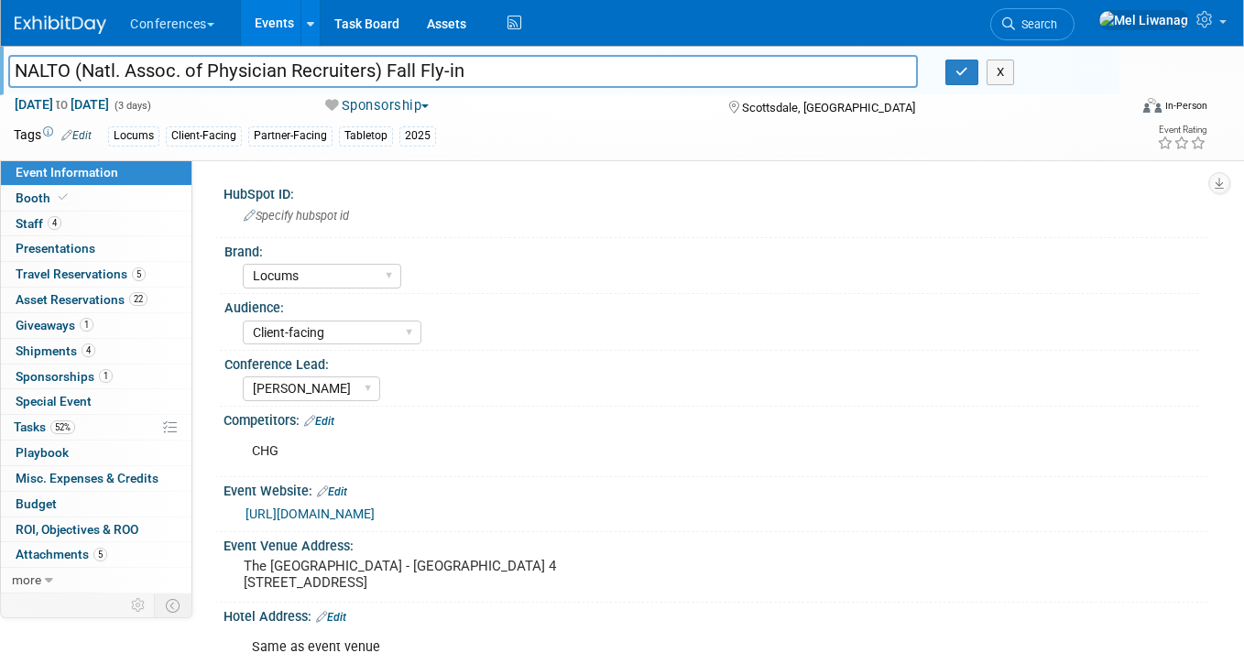
drag, startPoint x: 370, startPoint y: 74, endPoint x: -116, endPoint y: 74, distance: 486.3
click at [0, 74] on html "Conferences Explore: My Workspaces 2 Go to Workspace: Conferences Marketing Req…" at bounding box center [622, 332] width 1244 height 664
click at [77, 441] on link "0 Playbook 0" at bounding box center [96, 452] width 190 height 25
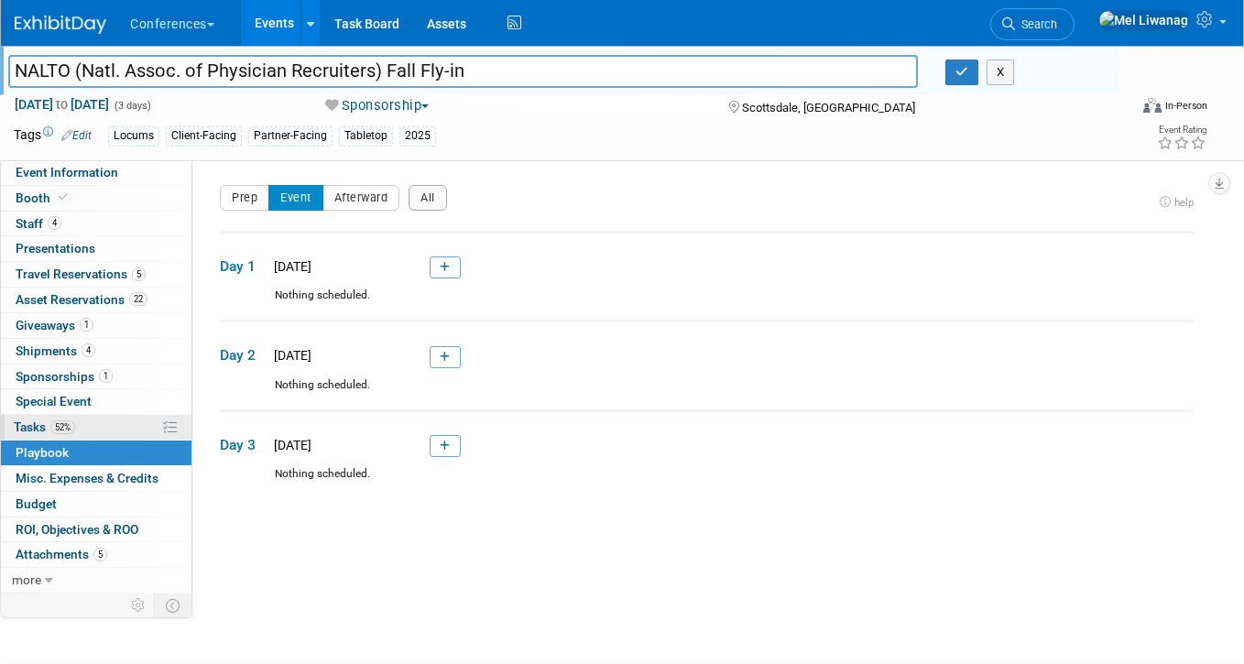
click at [77, 430] on link "52% Tasks 52%" at bounding box center [96, 427] width 190 height 25
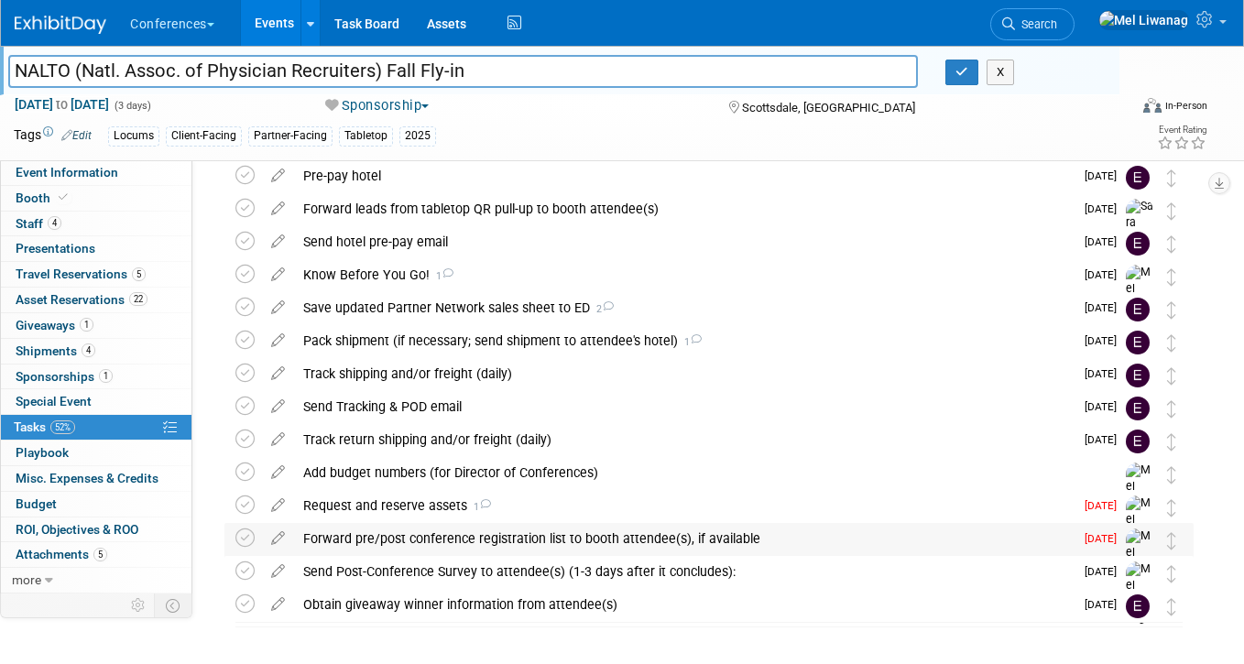
click at [489, 529] on div "Forward pre/post conference registration list to booth attendee(s), if available" at bounding box center [683, 538] width 779 height 31
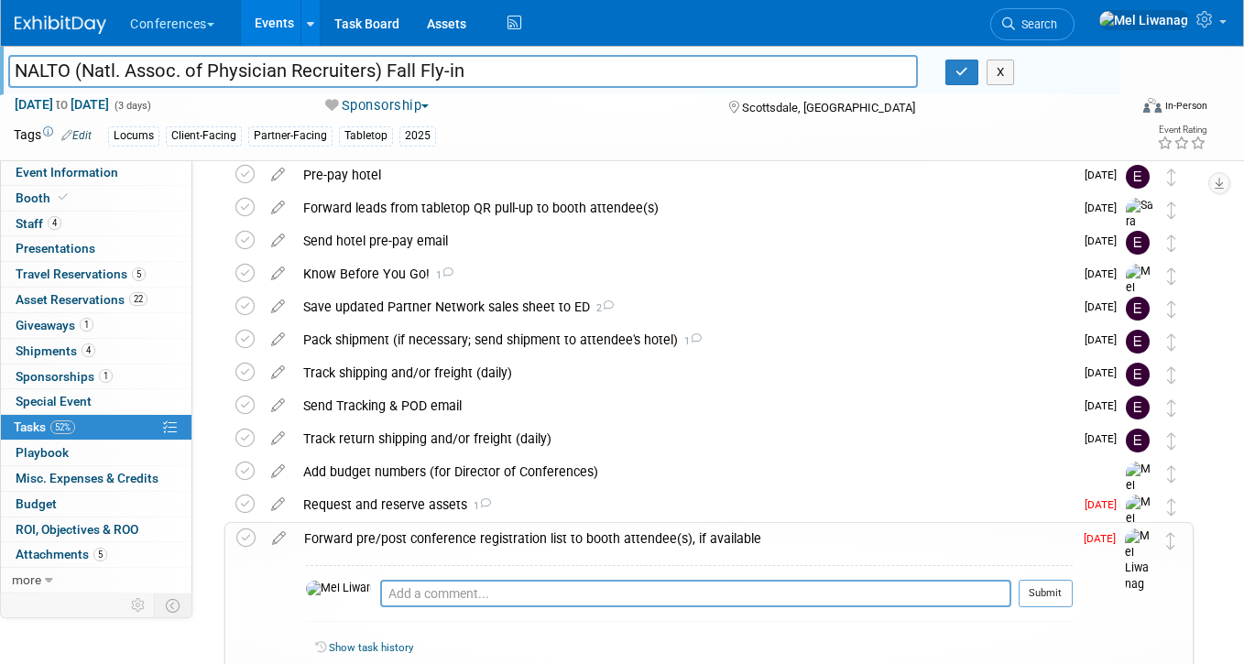
click at [462, 577] on div "Pro tip: Press Ctrl-Enter to submit comment. Submit" at bounding box center [689, 598] width 766 height 66
click at [451, 603] on textarea at bounding box center [695, 593] width 631 height 27
type textarea "09/24: Sent pre-attendee list w/Know Before You Go!"
click at [1060, 584] on button "Submit" at bounding box center [1045, 593] width 54 height 27
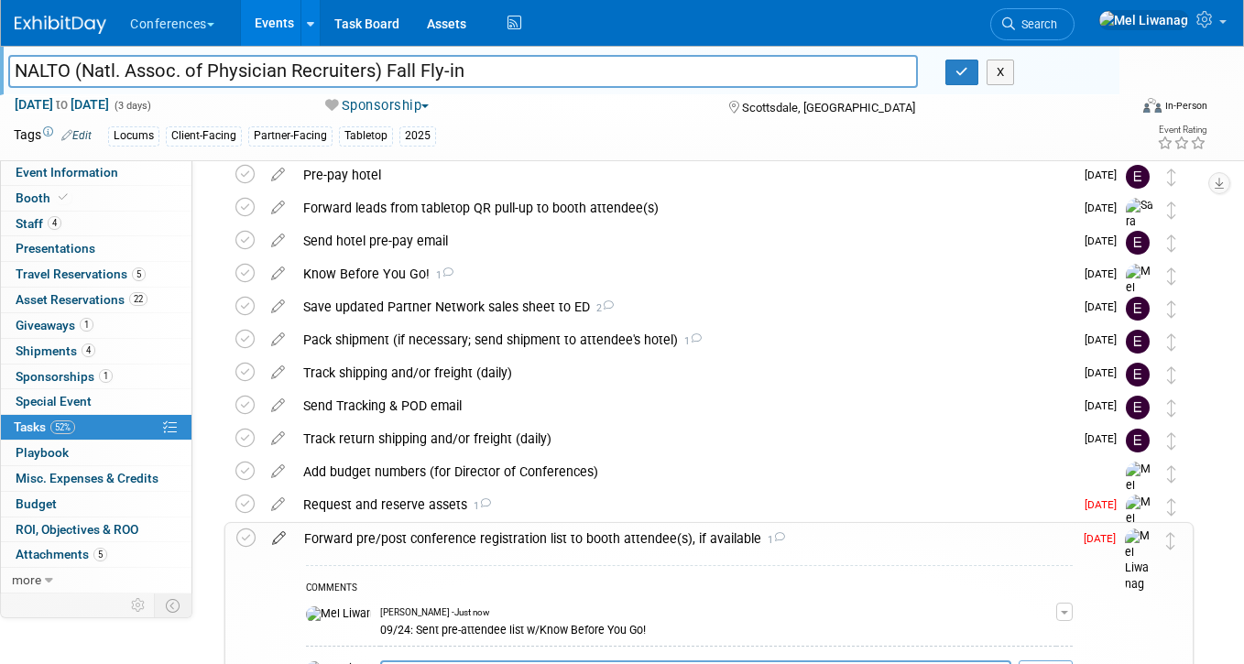
click at [283, 537] on icon at bounding box center [279, 534] width 32 height 23
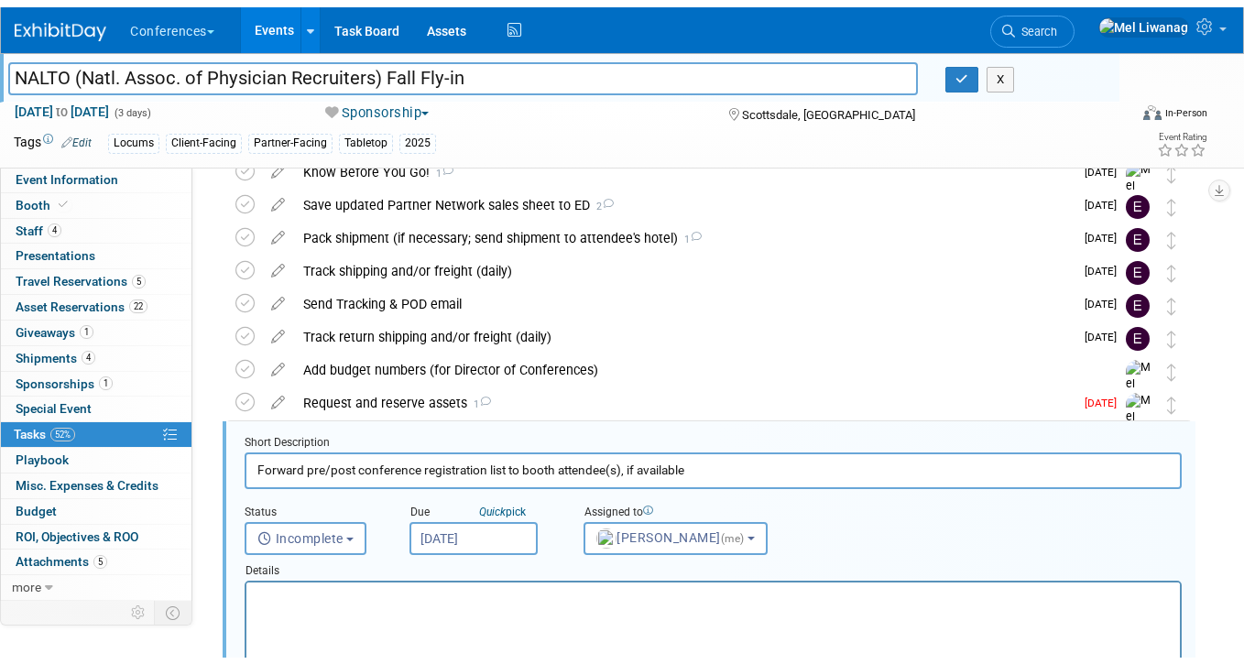
scroll to position [333, 0]
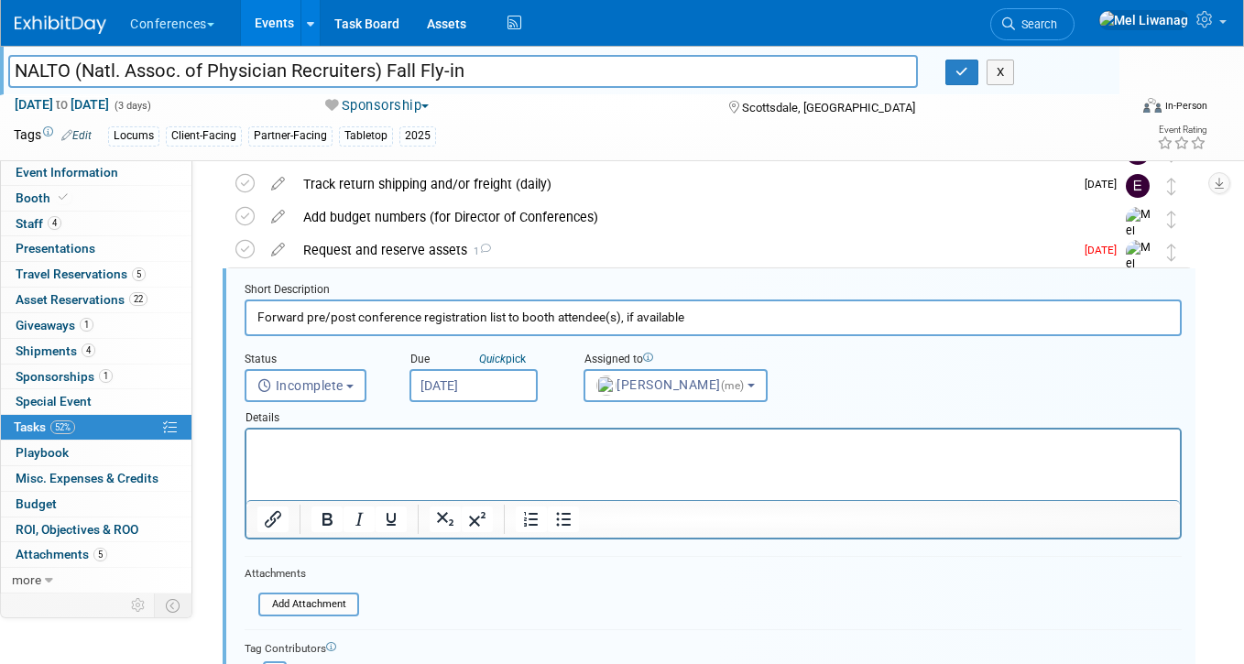
click at [468, 392] on input "Sep 24, 2025" at bounding box center [473, 385] width 128 height 33
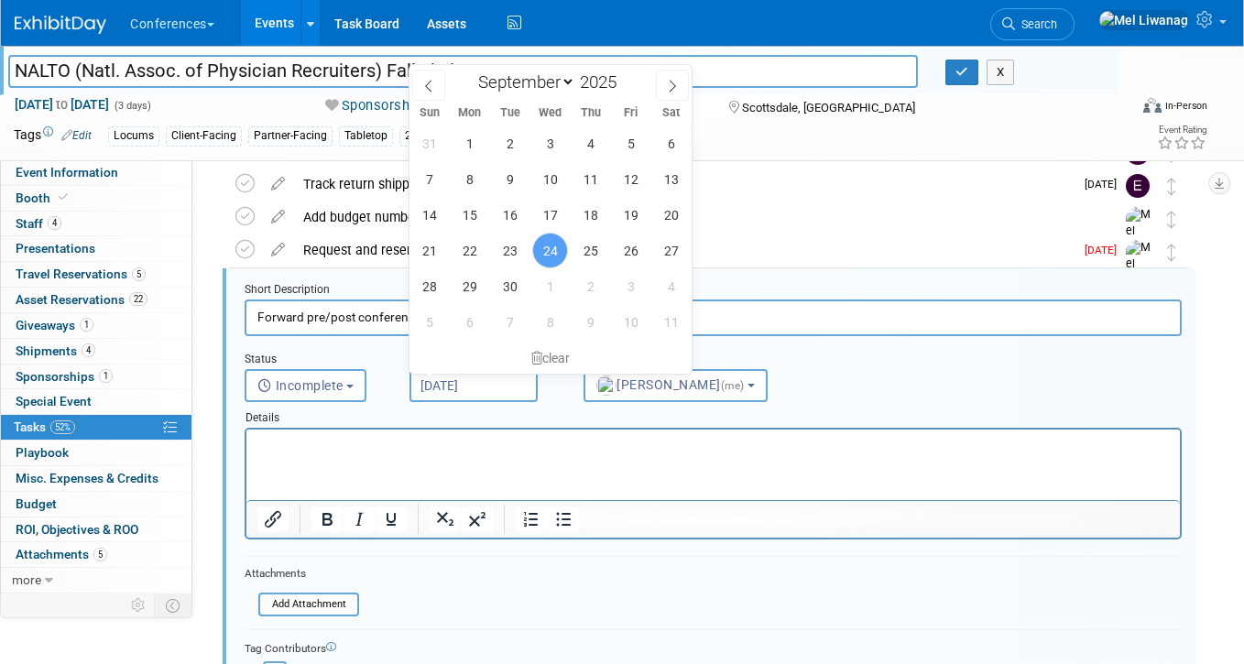
click at [668, 102] on div "Sun Mon Tue Wed Thu Fri Sat" at bounding box center [550, 113] width 282 height 26
click at [675, 87] on icon at bounding box center [672, 86] width 13 height 13
select select "9"
click at [649, 218] on div "28 29 30 1 2 3 4 5 6 7 8 9 10 11 12 13 14 15 16 17 18 19 20 21 22 23 24 25 26 2…" at bounding box center [550, 232] width 282 height 214
click at [646, 217] on span "17" at bounding box center [631, 215] width 36 height 36
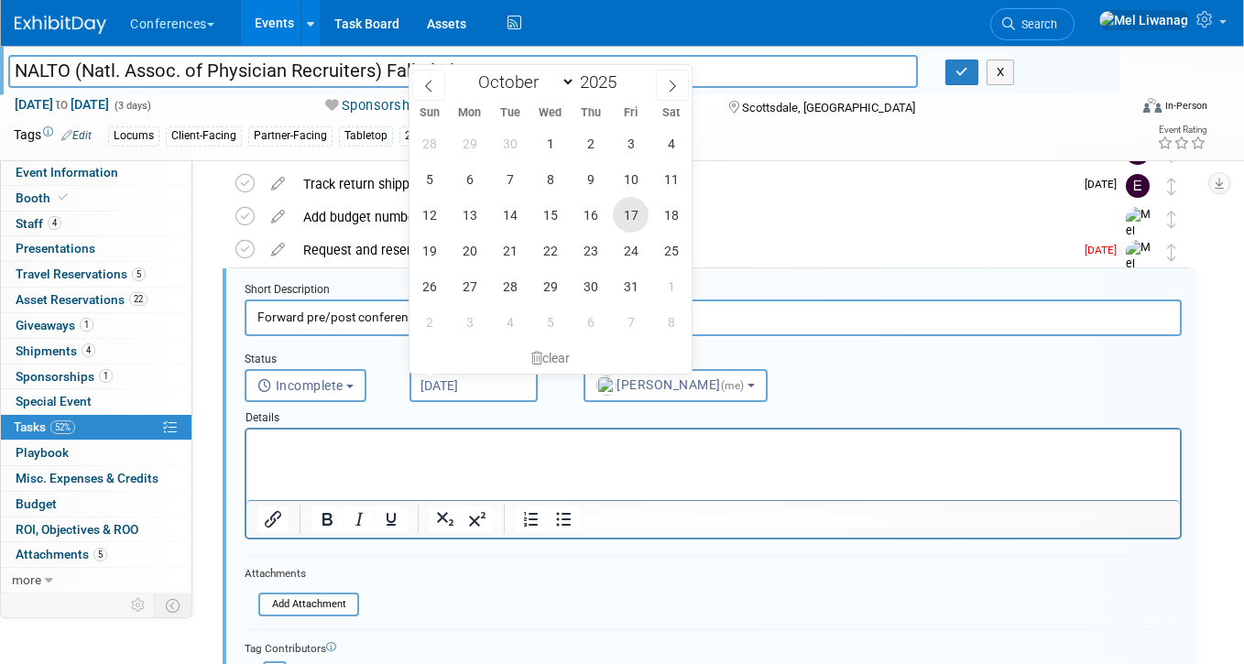
type input "Oct 17, 2025"
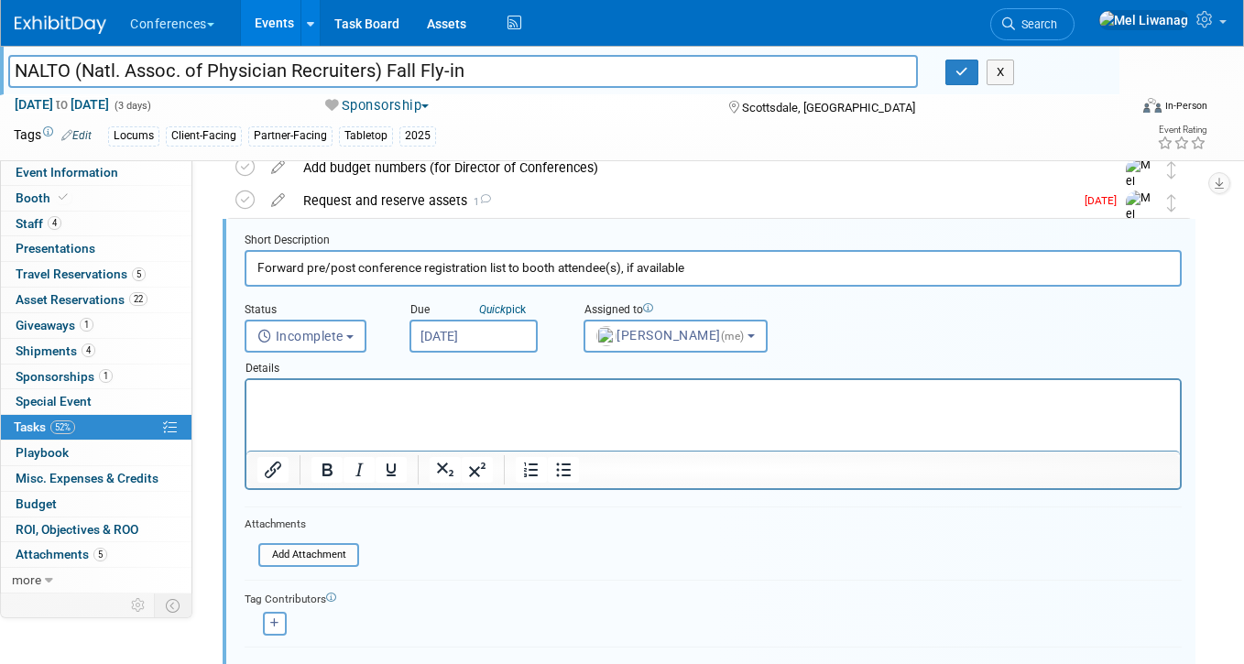
scroll to position [402, 0]
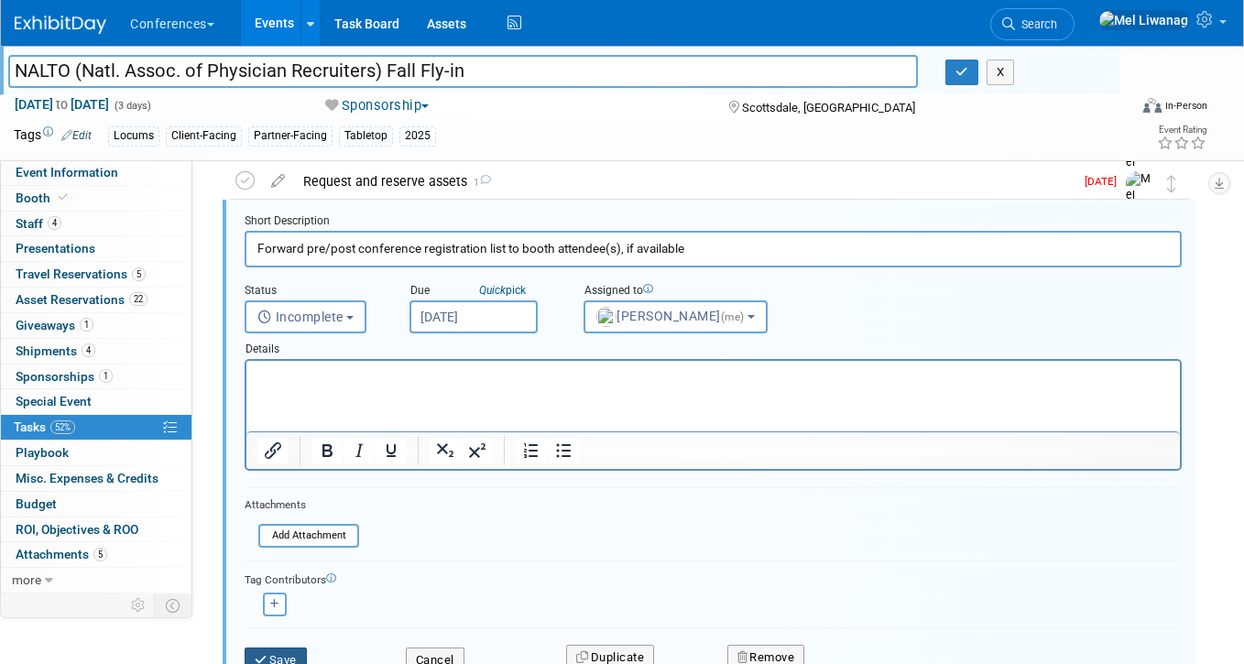
click at [275, 647] on div "Save" at bounding box center [311, 655] width 161 height 38
click at [275, 648] on button "Save" at bounding box center [276, 660] width 62 height 26
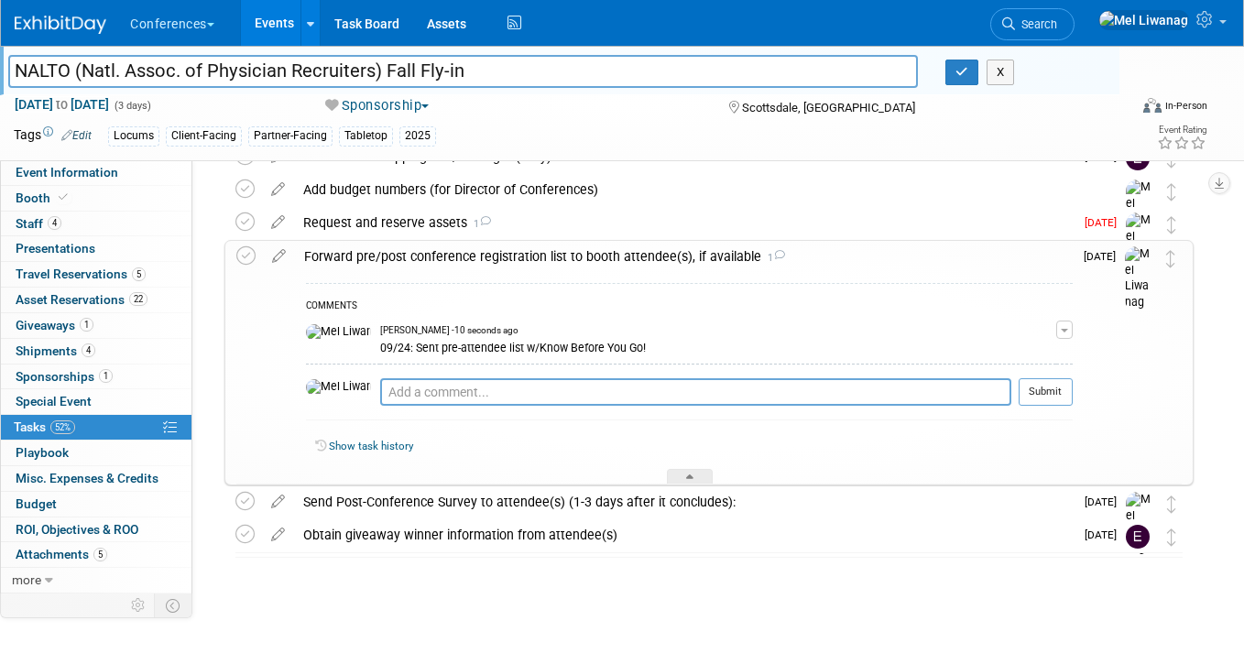
click at [530, 256] on div "Forward pre/post conference registration list to booth attendee(s), if availabl…" at bounding box center [683, 256] width 777 height 31
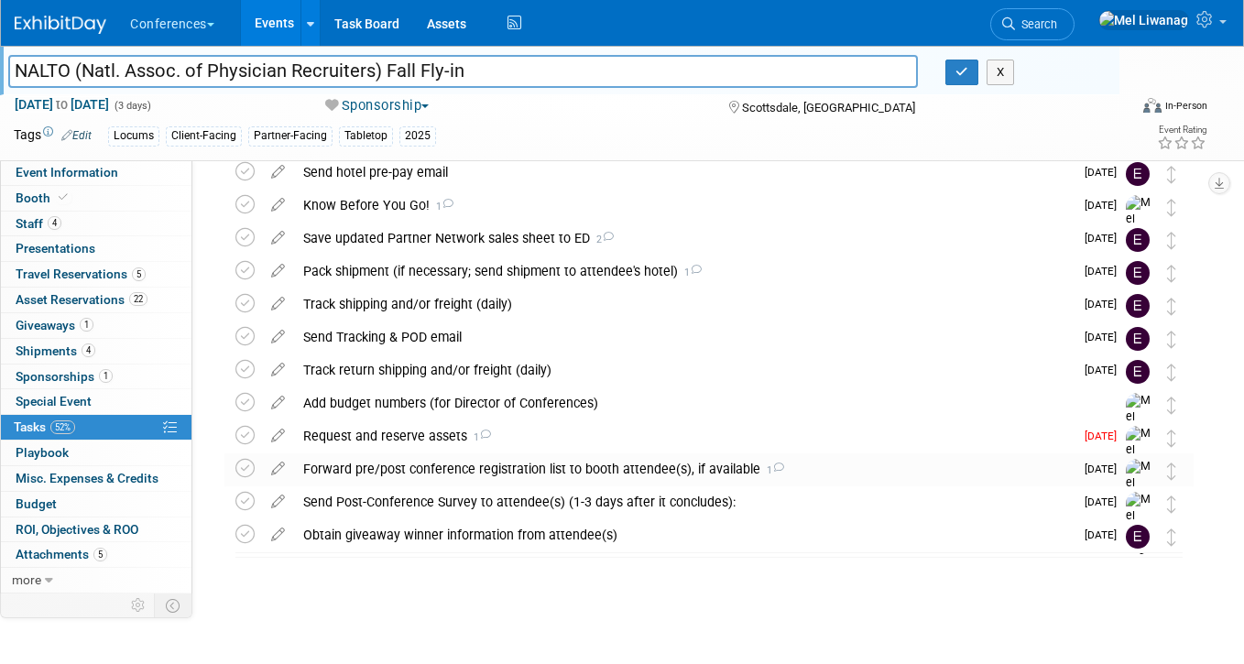
scroll to position [147, 0]
click at [451, 440] on div "Request and reserve assets 1" at bounding box center [683, 435] width 779 height 31
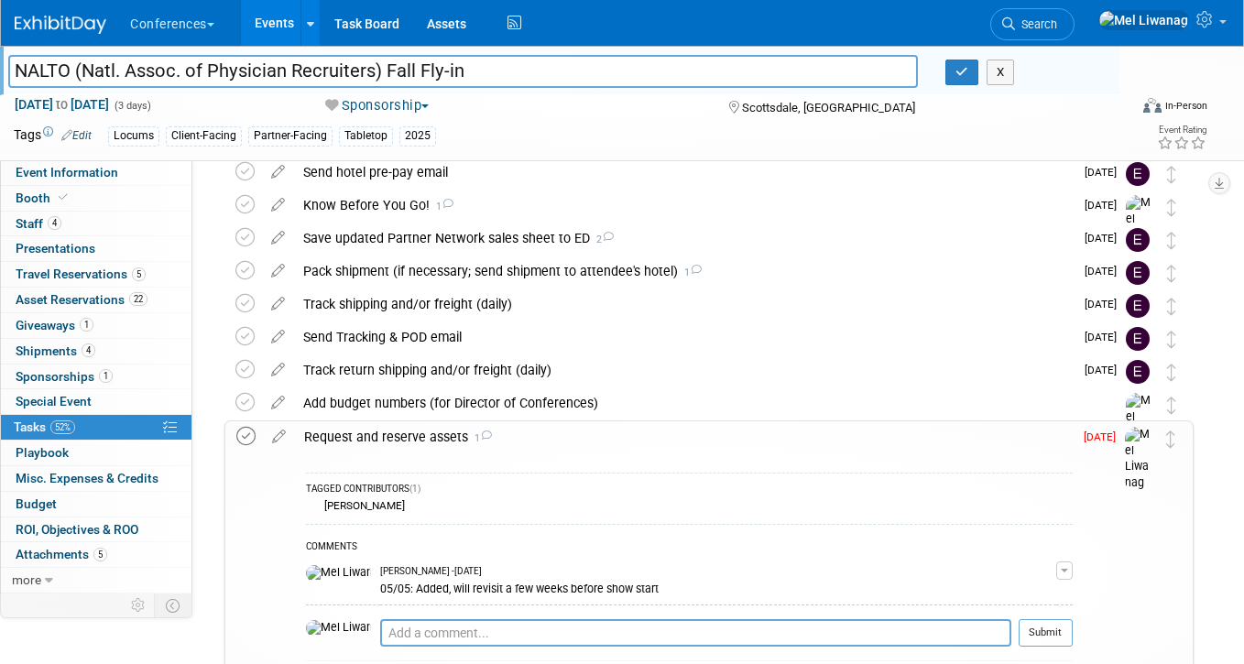
click at [247, 435] on icon at bounding box center [245, 436] width 19 height 19
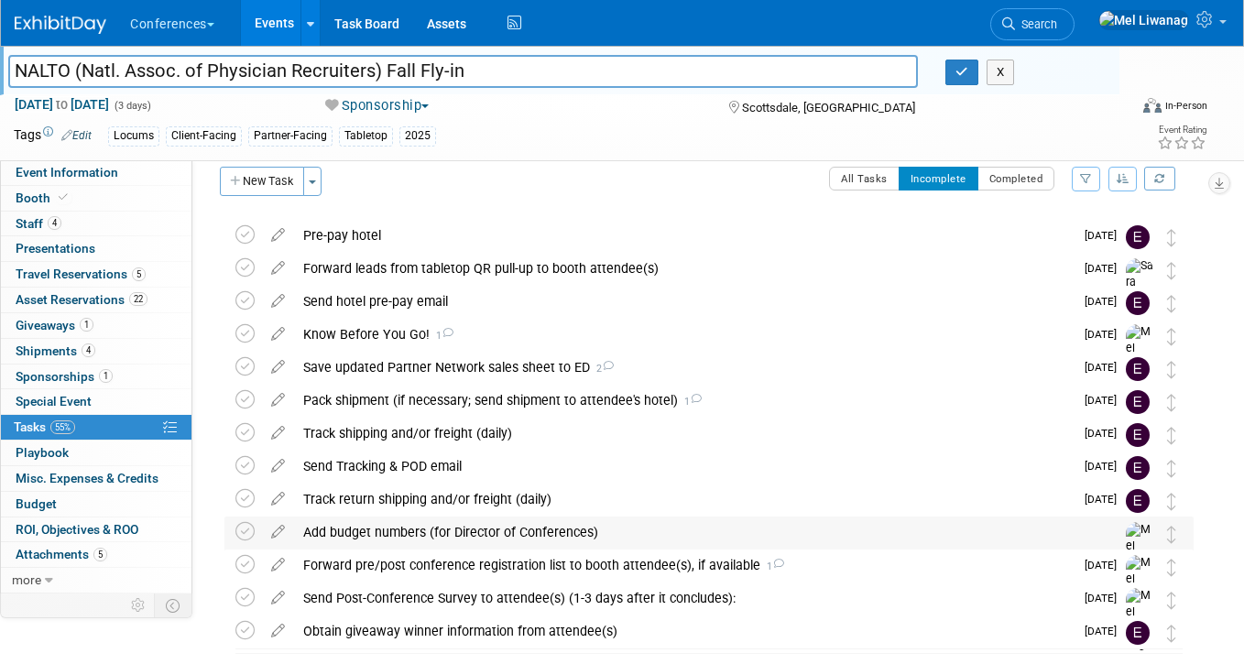
scroll to position [0, 0]
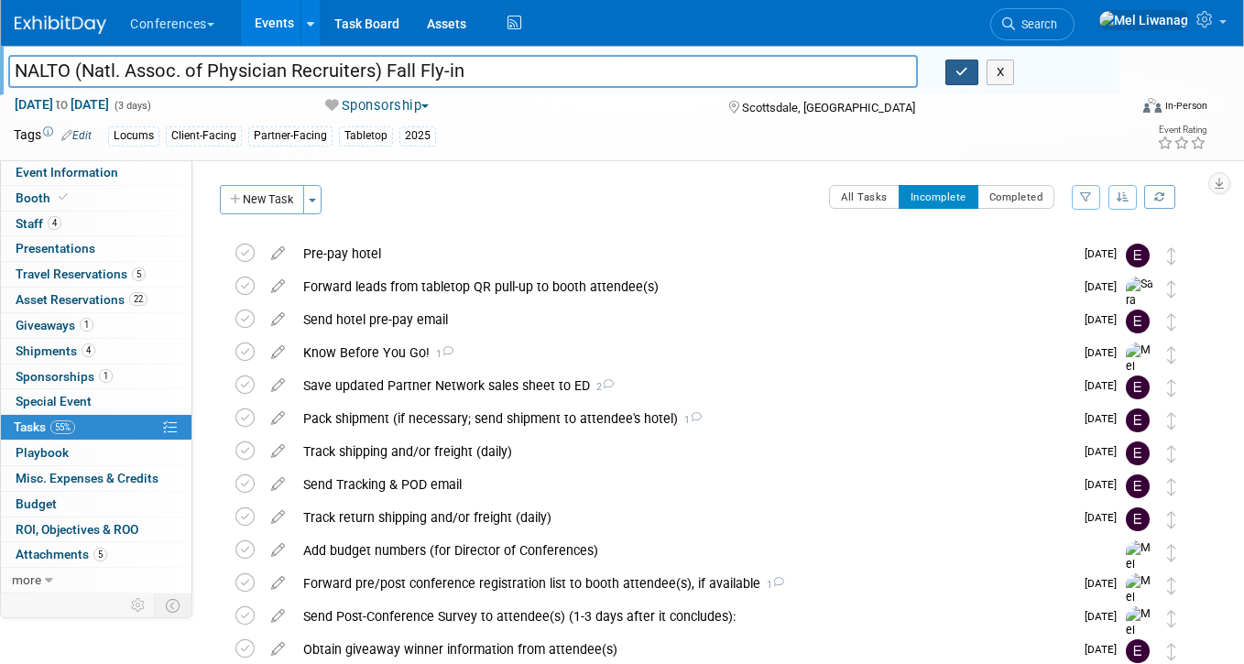
click at [955, 75] on icon "button" at bounding box center [961, 72] width 13 height 12
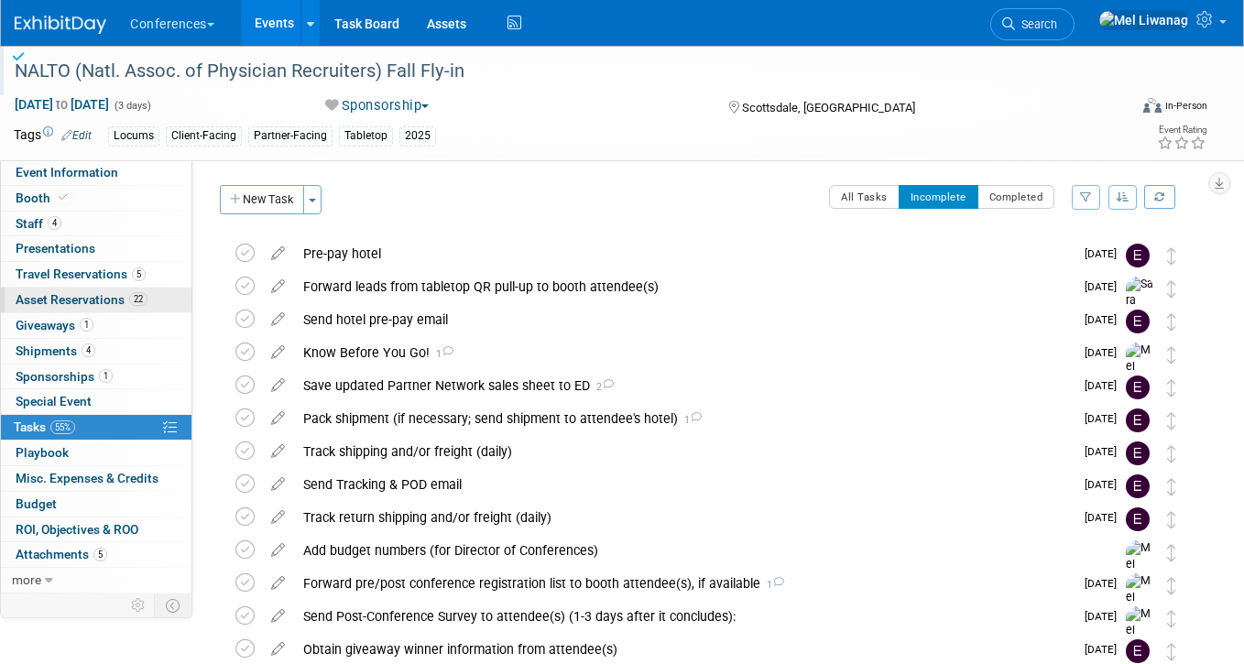
click at [164, 295] on link "22 Asset Reservations 22" at bounding box center [96, 300] width 190 height 25
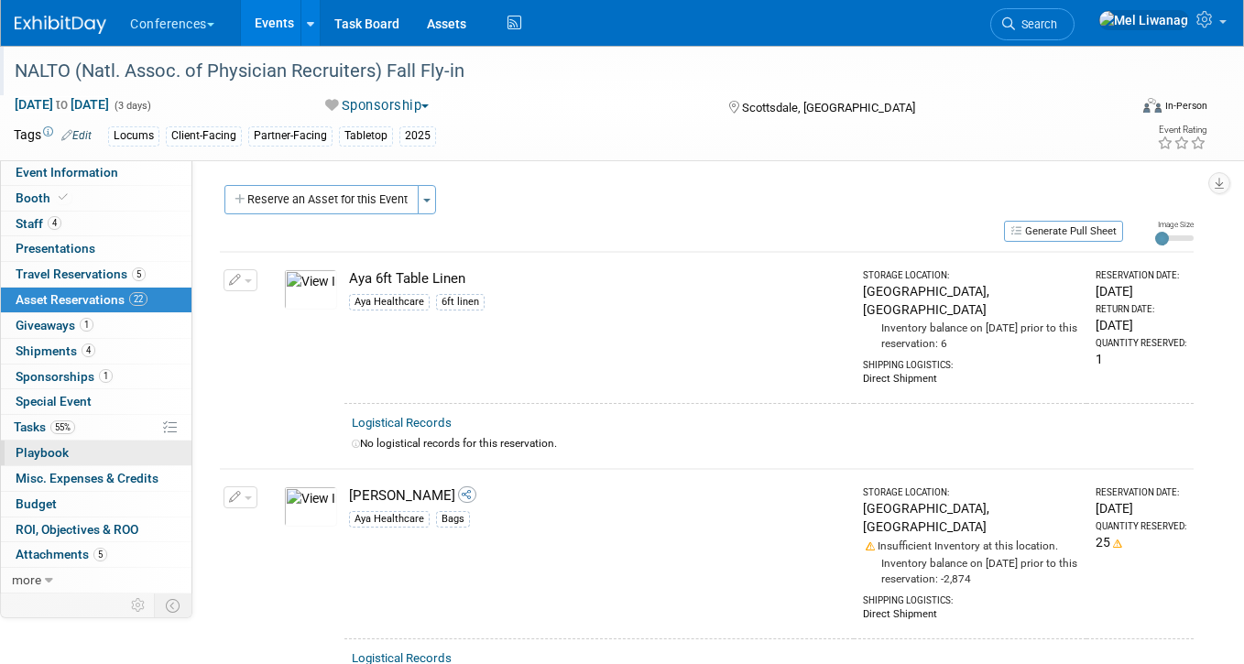
click at [124, 443] on link "0 Playbook 0" at bounding box center [96, 452] width 190 height 25
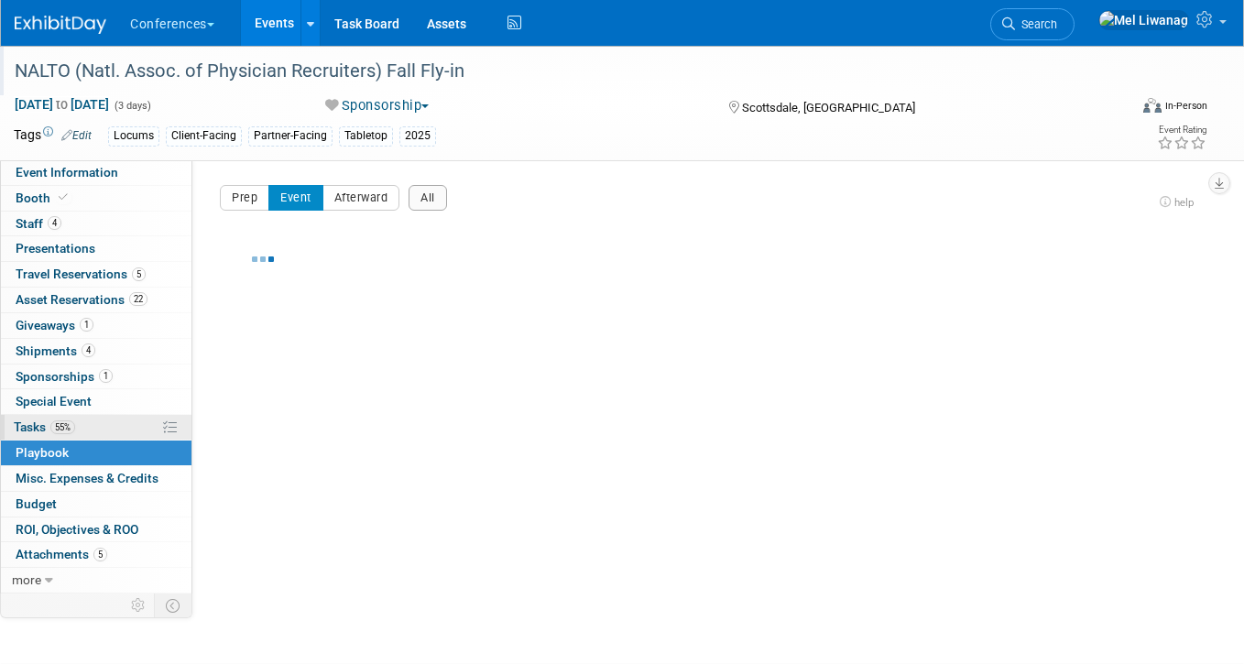
click at [125, 426] on link "55% Tasks 55%" at bounding box center [96, 427] width 190 height 25
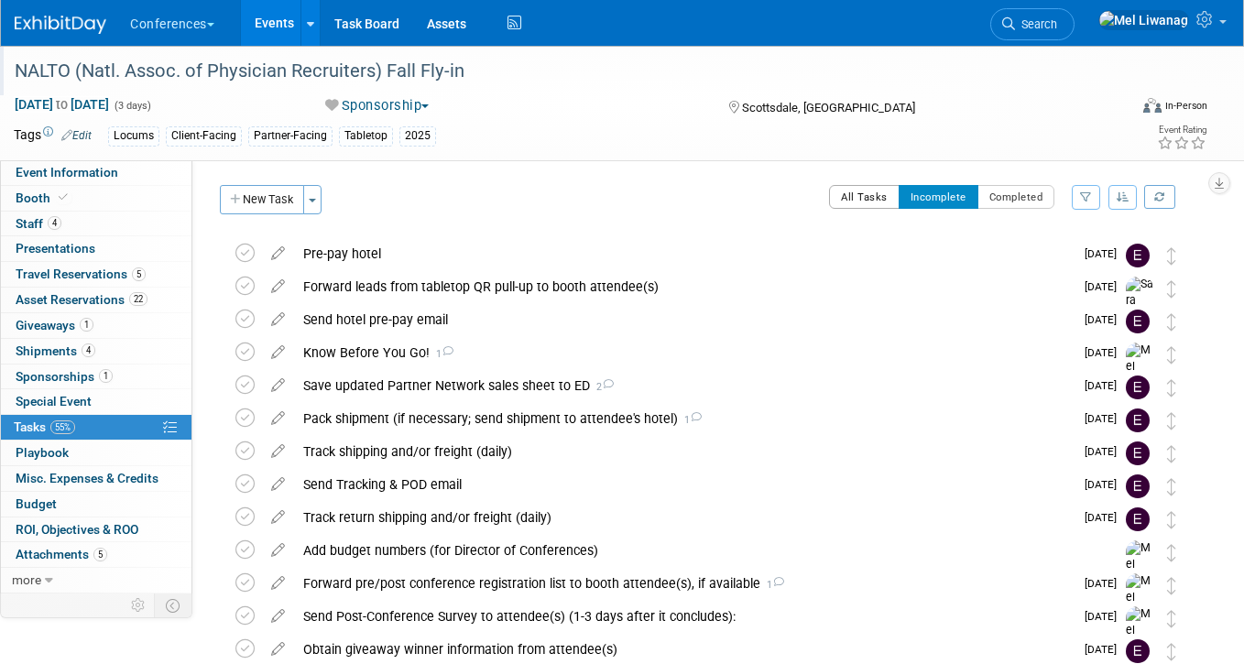
click at [850, 199] on button "All Tasks" at bounding box center [864, 197] width 71 height 24
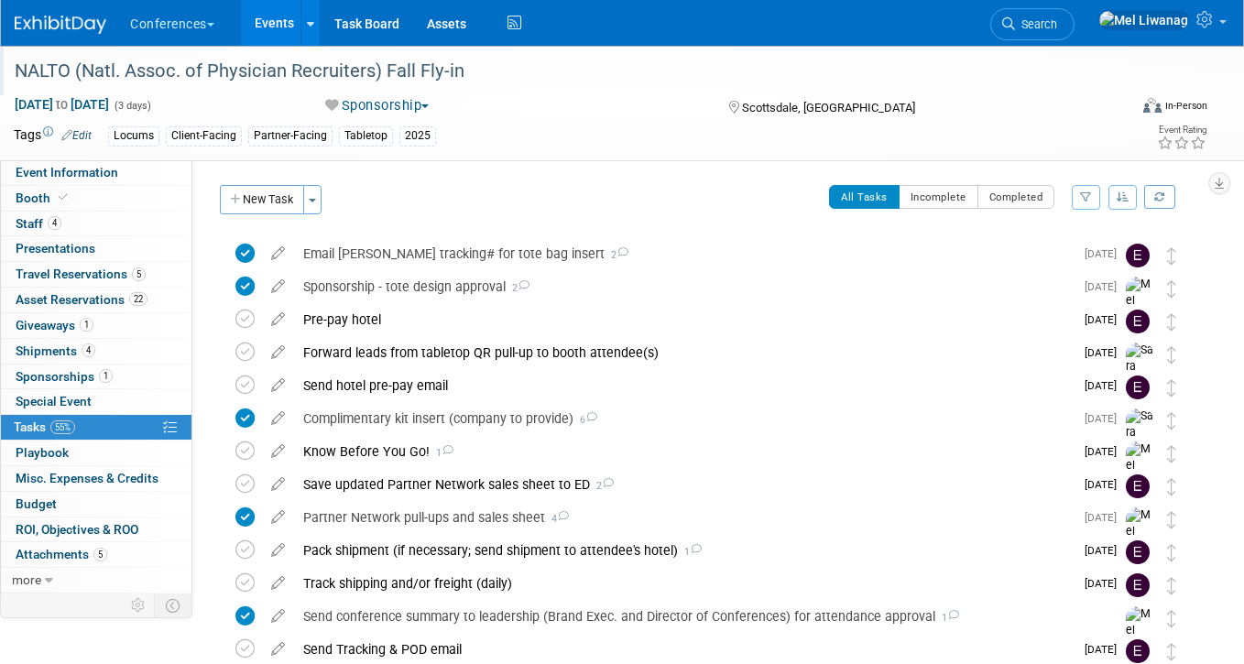
scroll to position [548, 0]
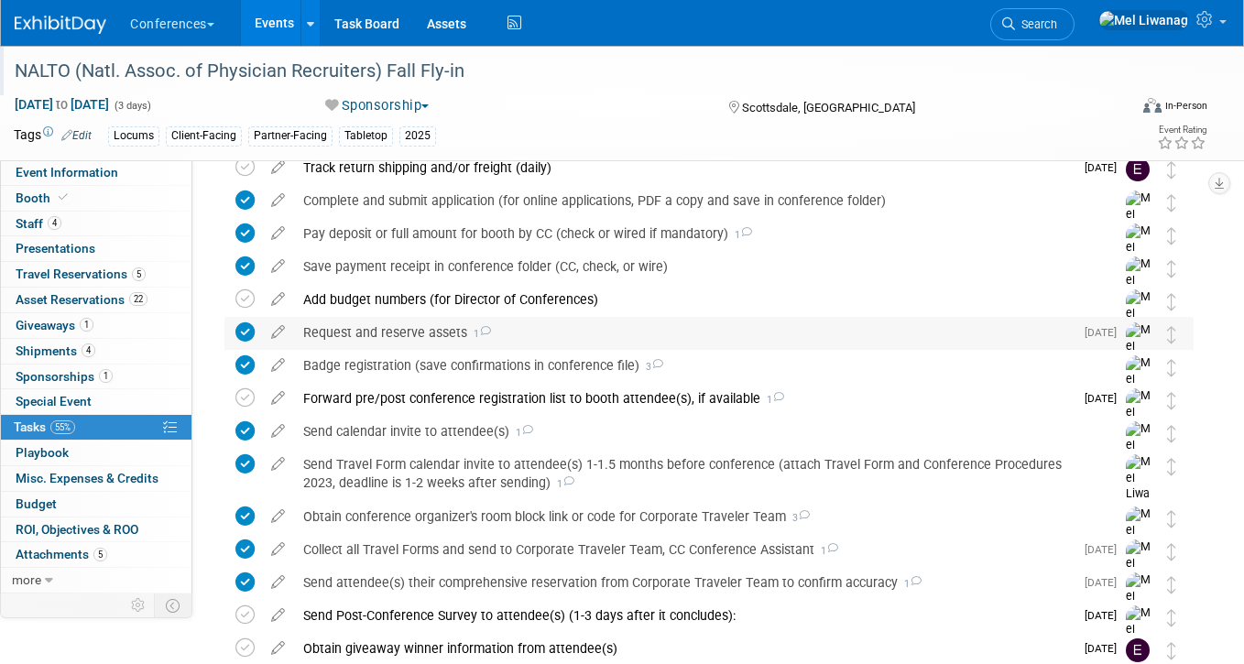
click at [235, 323] on icon at bounding box center [244, 331] width 19 height 19
click at [441, 326] on div "Request and reserve assets 1" at bounding box center [683, 332] width 779 height 31
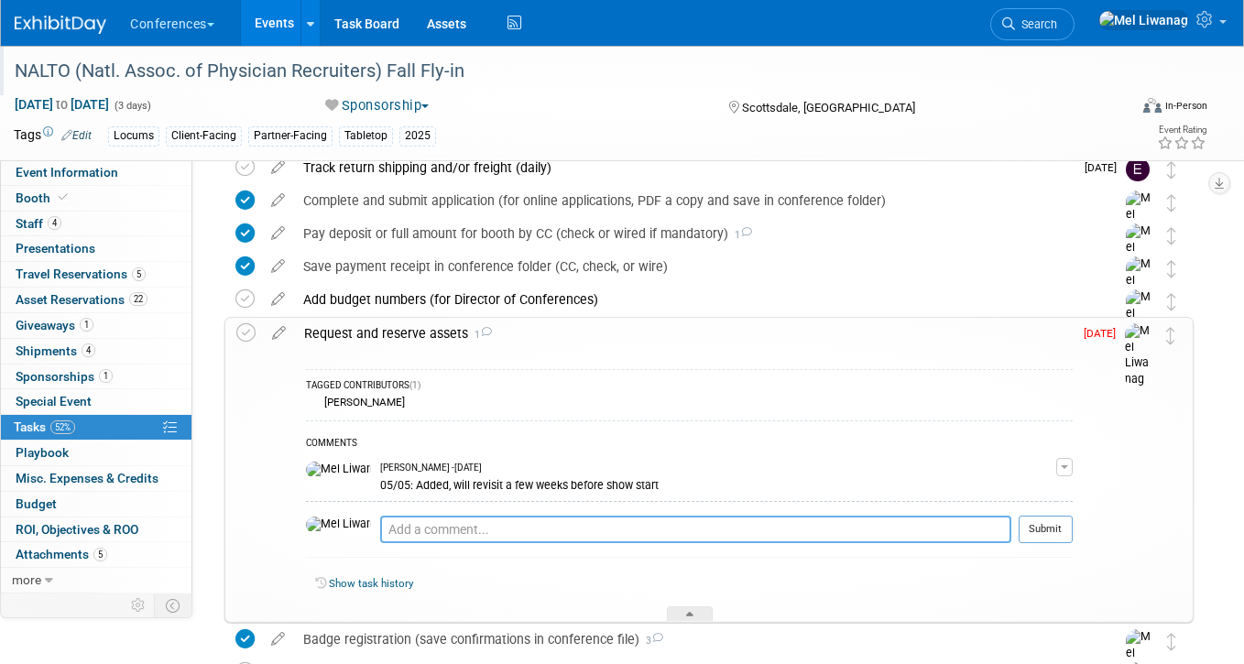
click at [414, 516] on textarea at bounding box center [695, 529] width 631 height 27
type textarea "09/24: Pull-up design is forthcoming and must be printed"
click at [1056, 535] on button "Submit" at bounding box center [1045, 529] width 54 height 27
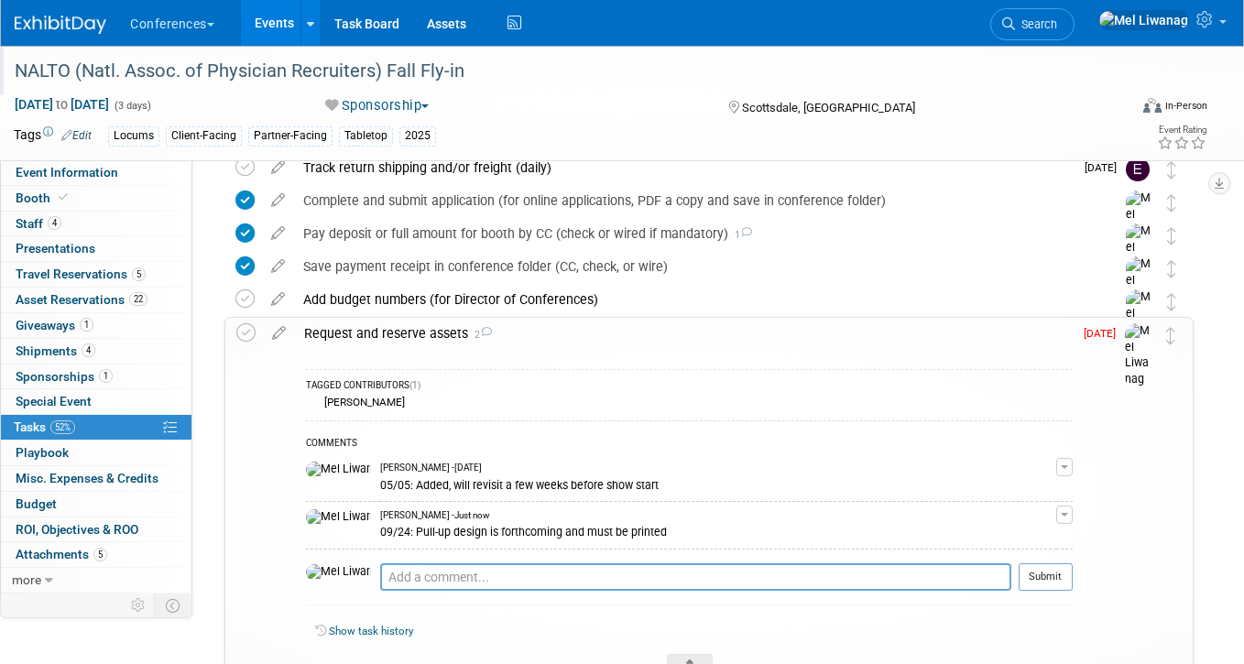
click at [1068, 513] on span "button" at bounding box center [1063, 515] width 7 height 4
click at [1013, 569] on button "Remove" at bounding box center [976, 566] width 80 height 25
click at [972, 634] on link "Yes" at bounding box center [958, 642] width 53 height 29
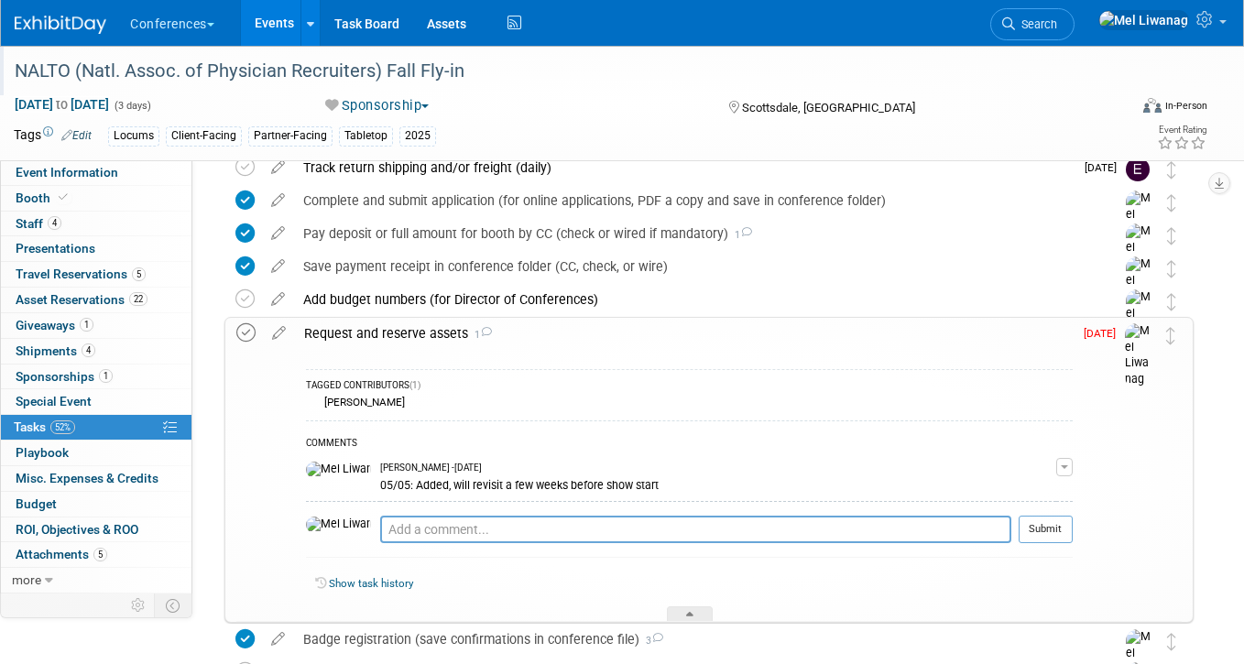
click at [245, 332] on icon at bounding box center [245, 332] width 19 height 19
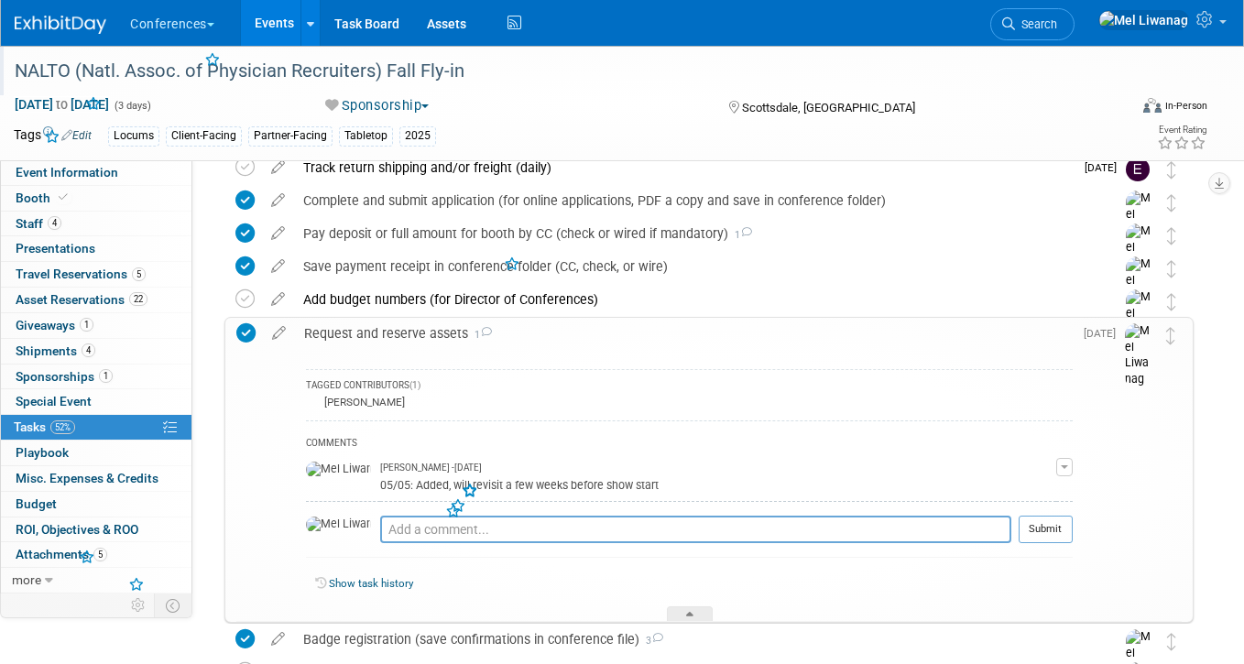
click at [705, 331] on div "Request and reserve assets 1" at bounding box center [683, 333] width 777 height 31
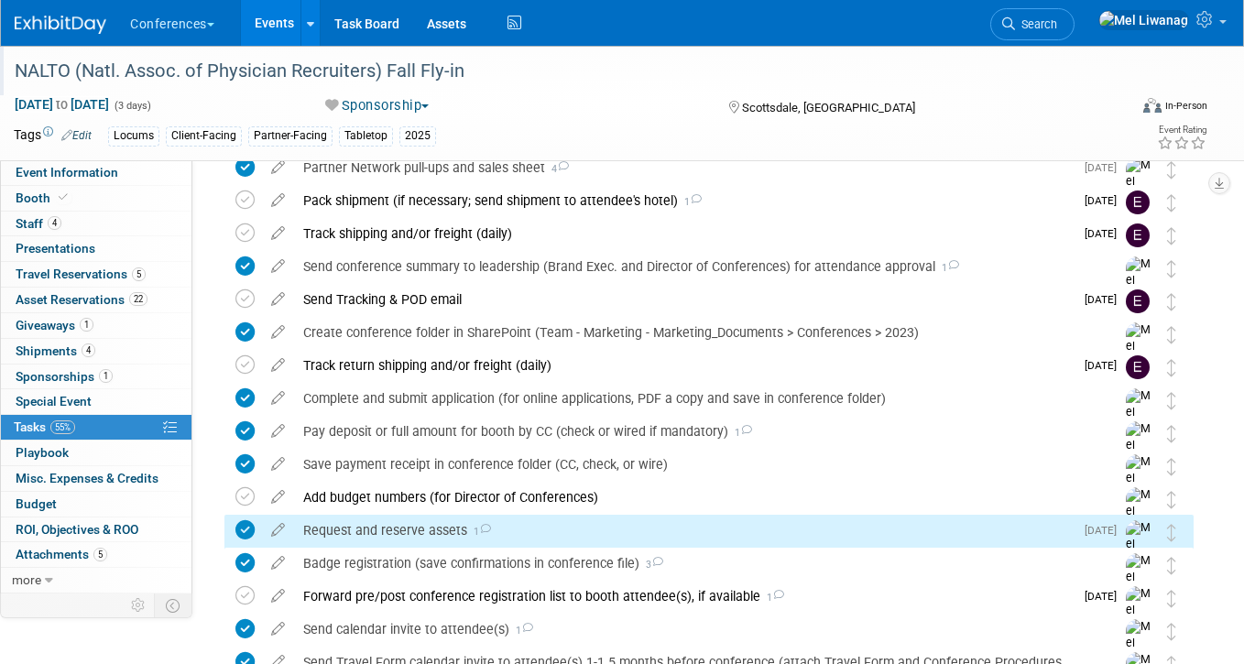
scroll to position [0, 0]
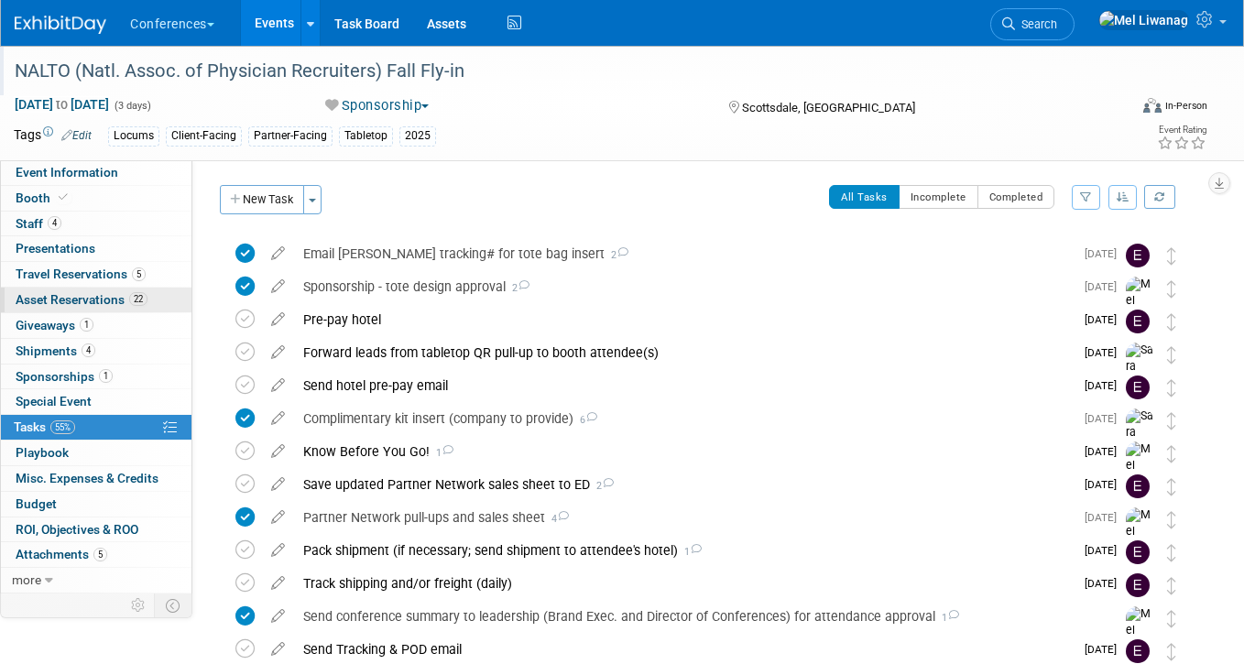
click at [138, 299] on span "22" at bounding box center [138, 299] width 18 height 14
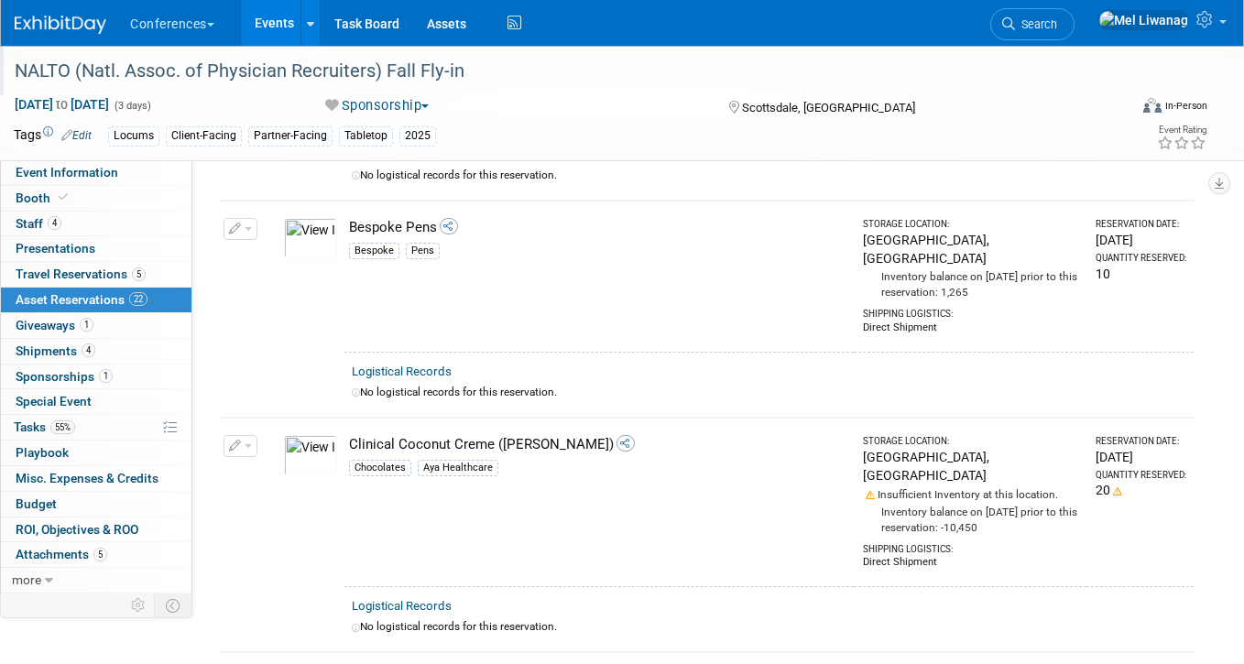
scroll to position [2083, 0]
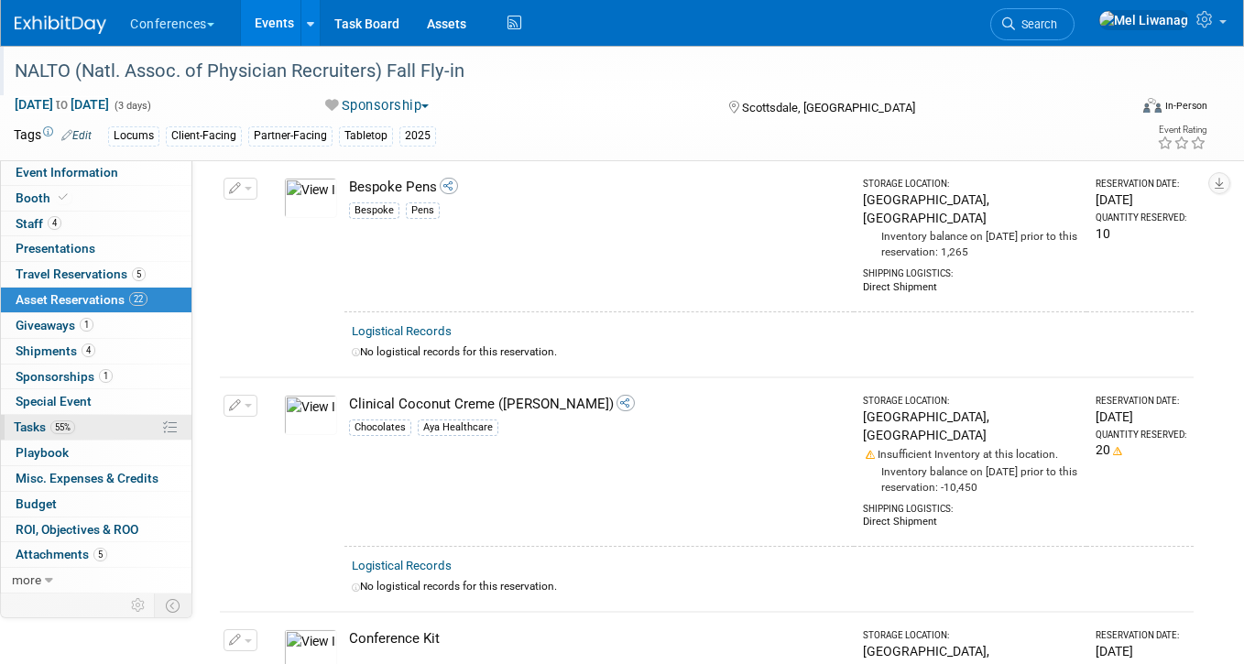
click at [105, 429] on link "55% Tasks 55%" at bounding box center [96, 427] width 190 height 25
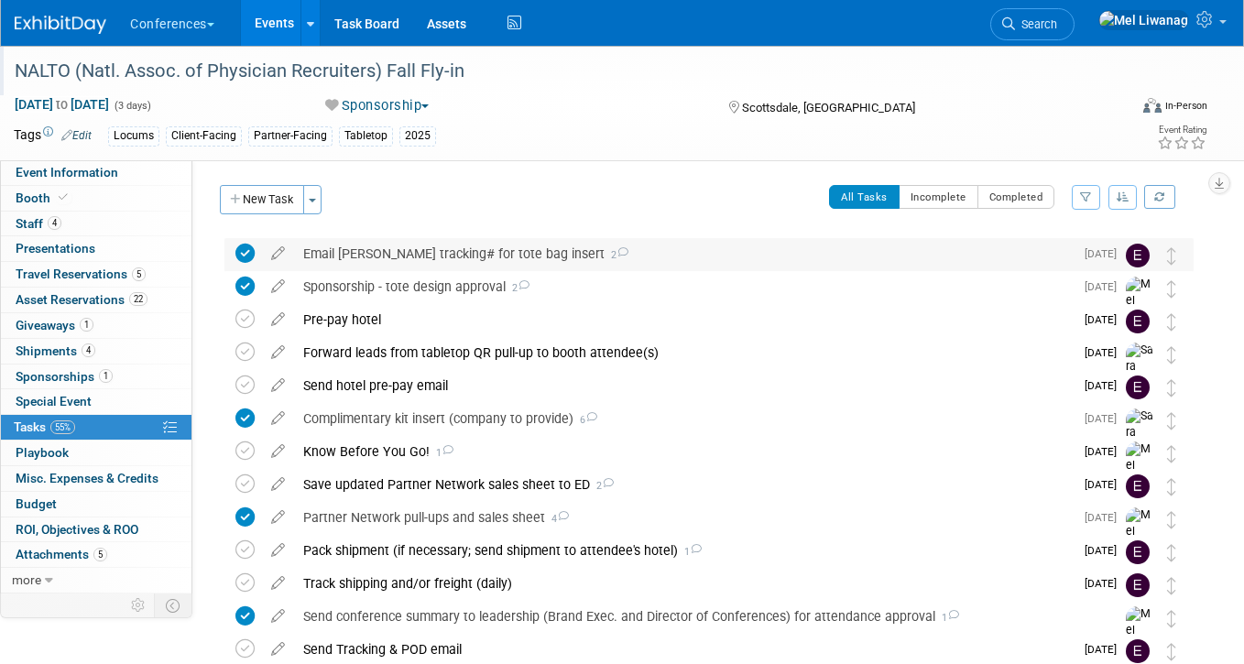
click at [435, 250] on div "Email Letty Carroll tracking# for tote bag insert 2" at bounding box center [683, 253] width 779 height 31
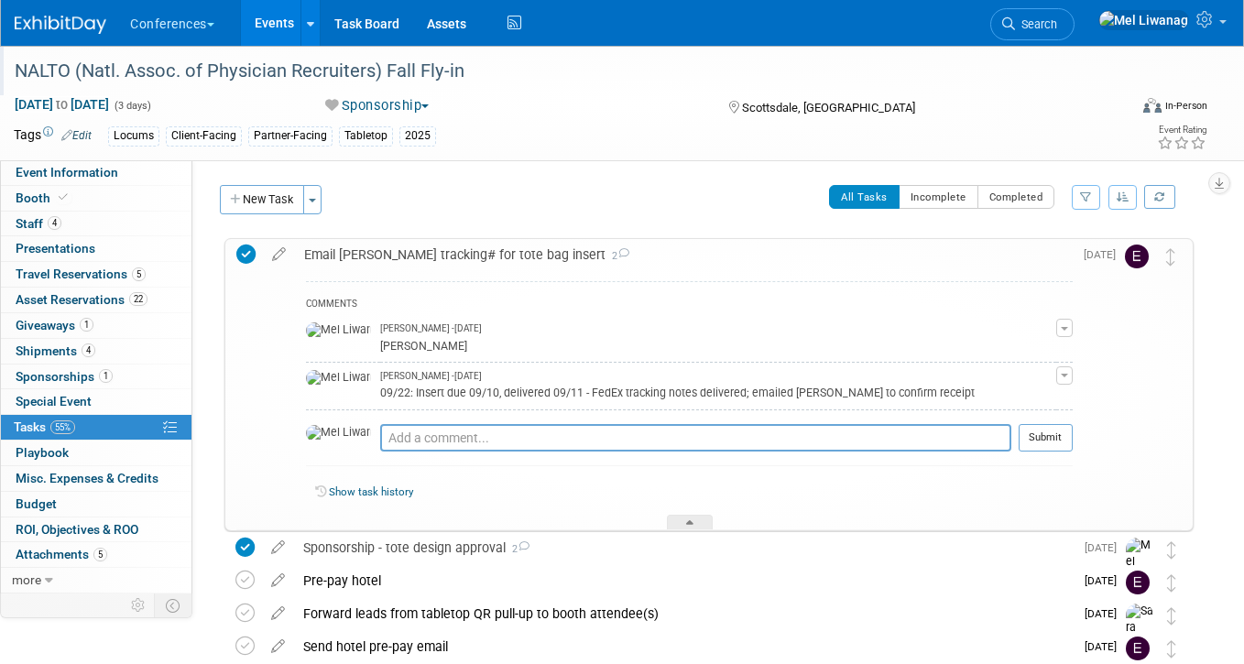
click at [435, 250] on div "Email Letty Carroll tracking# for tote bag insert 2" at bounding box center [683, 254] width 777 height 31
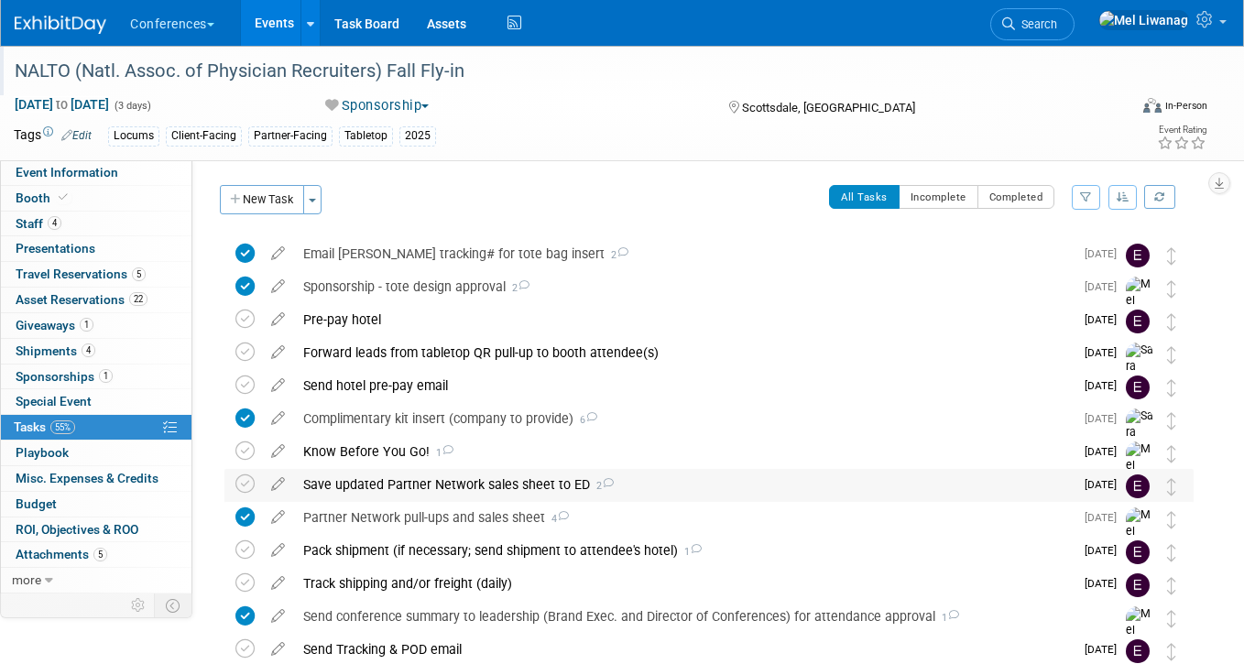
click at [511, 492] on div "Save updated Partner Network sales sheet to ED 2" at bounding box center [683, 484] width 779 height 31
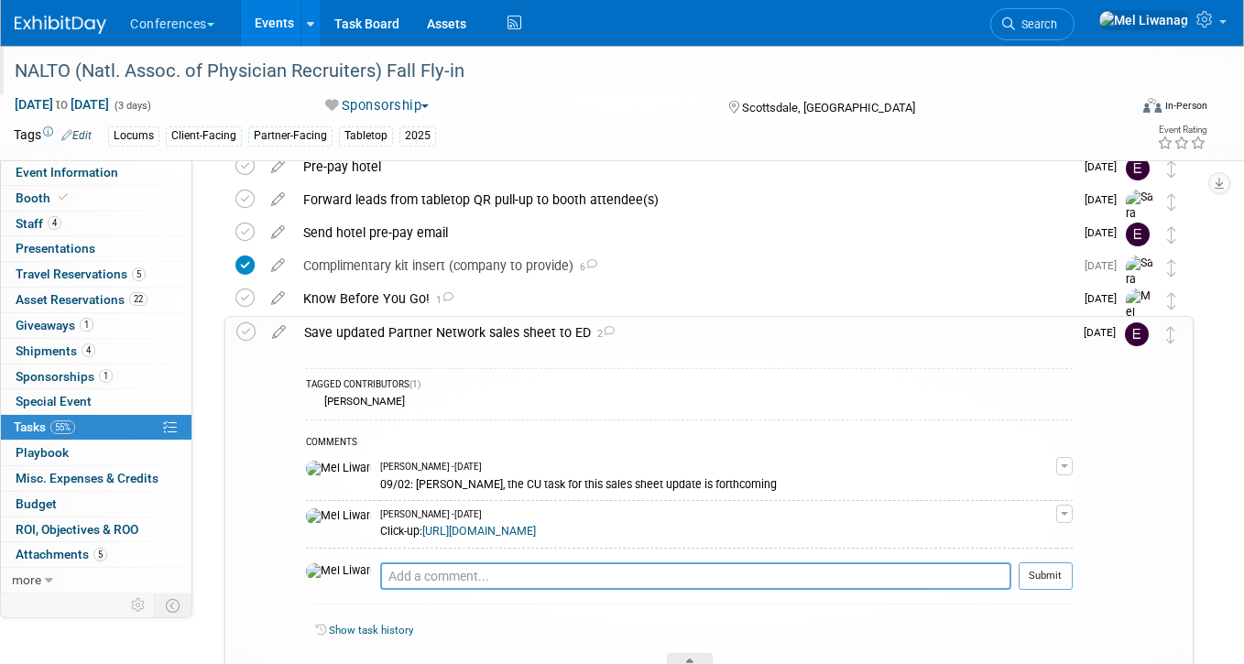
scroll to position [160, 0]
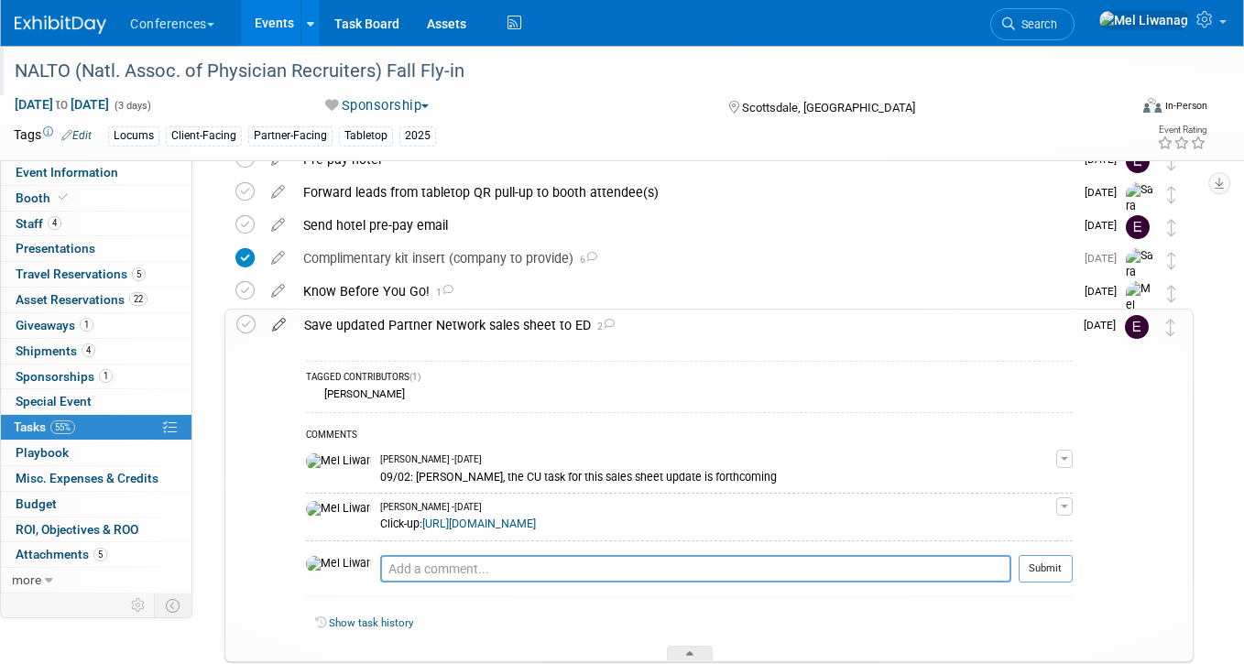
click at [277, 324] on icon at bounding box center [279, 321] width 32 height 23
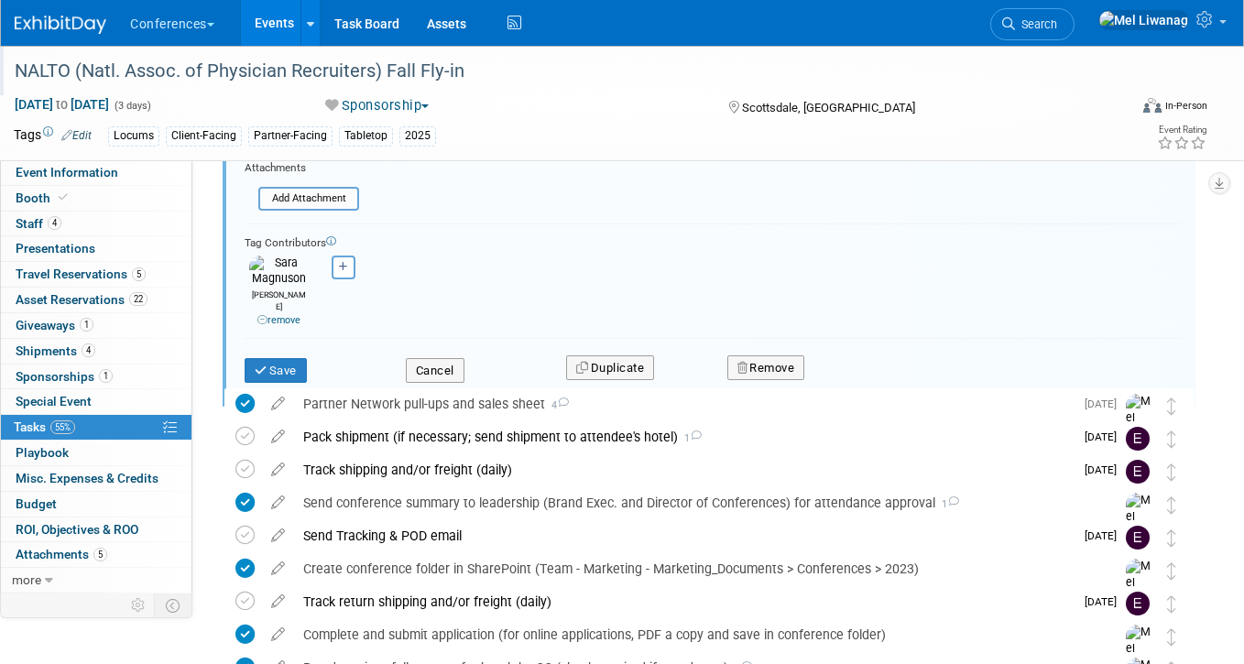
scroll to position [610, 0]
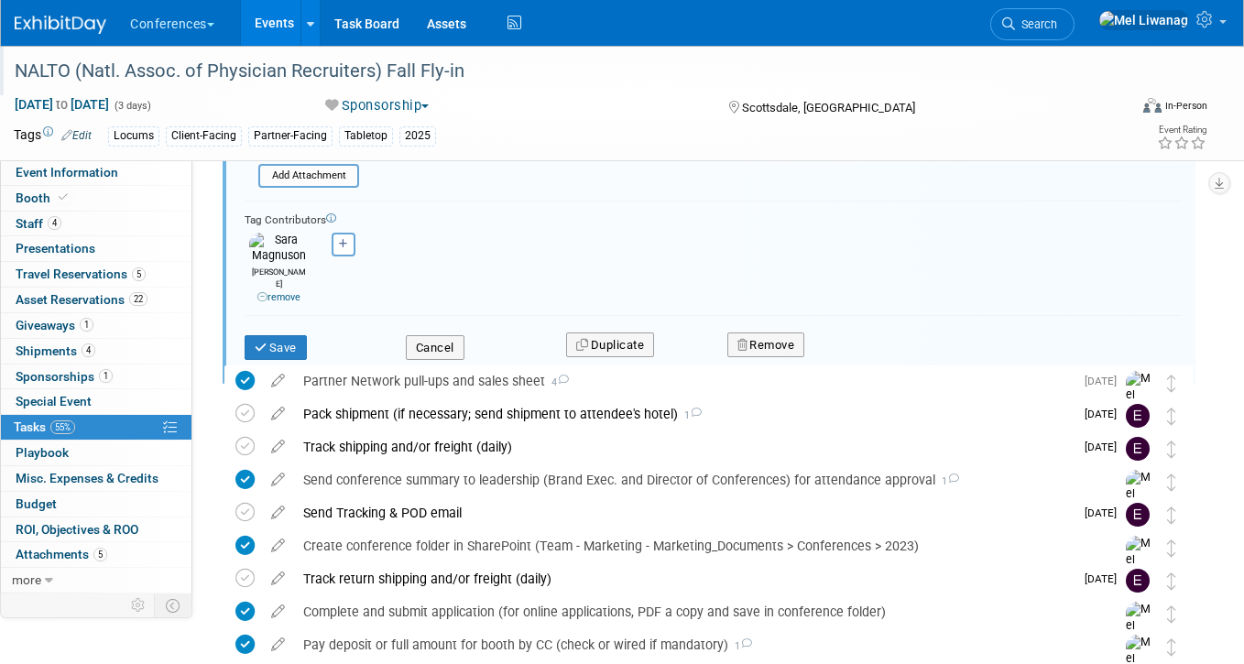
click at [425, 323] on div "Cancel" at bounding box center [472, 342] width 161 height 38
click at [432, 335] on button "Cancel" at bounding box center [435, 348] width 59 height 26
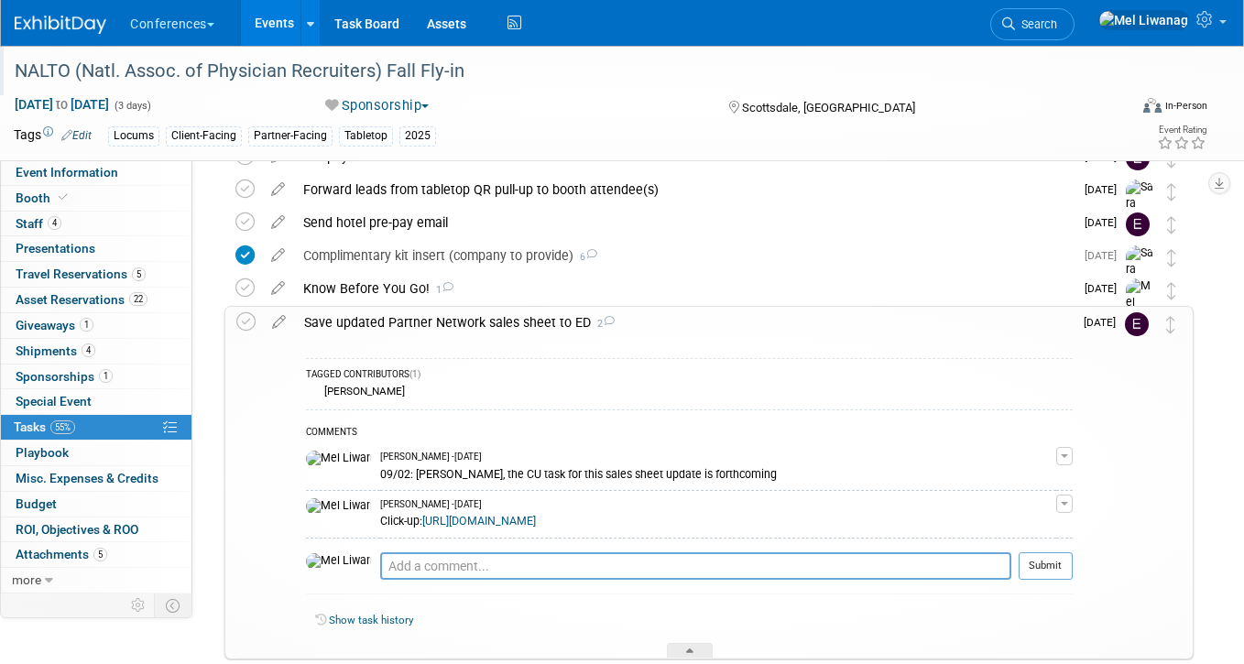
scroll to position [162, 0]
click at [374, 329] on div "Save updated Partner Network sales sheet to ED 2" at bounding box center [683, 323] width 777 height 31
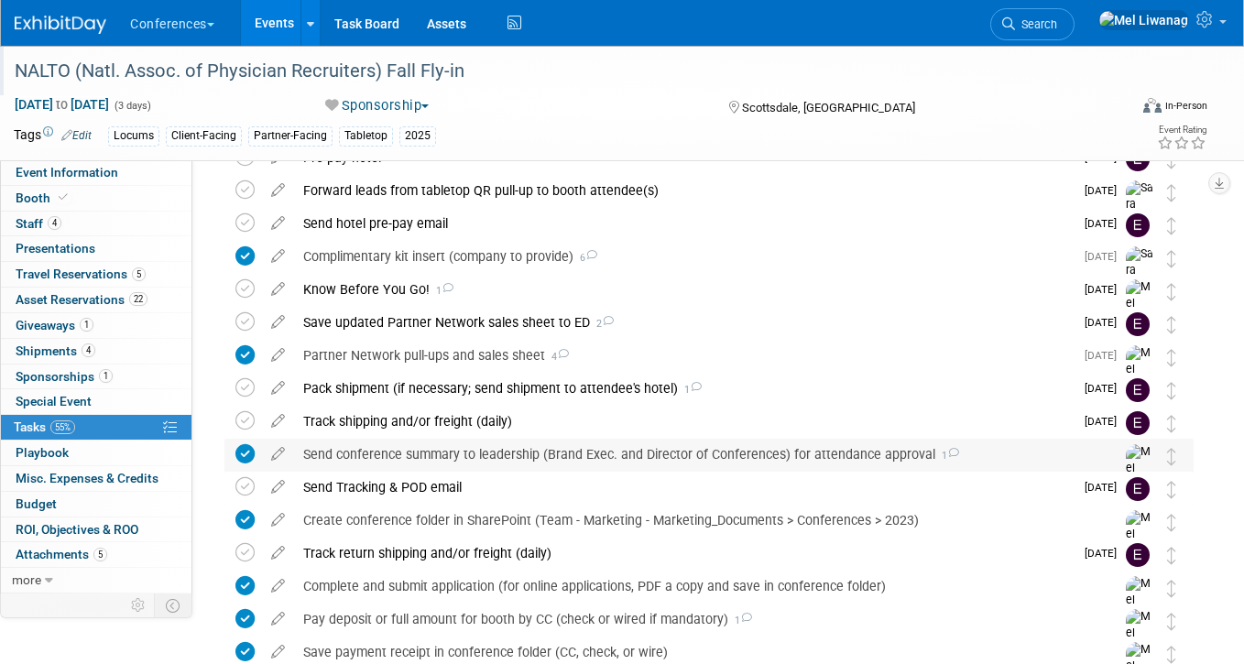
click at [374, 329] on div "Save updated Partner Network sales sheet to ED 2" at bounding box center [683, 322] width 779 height 31
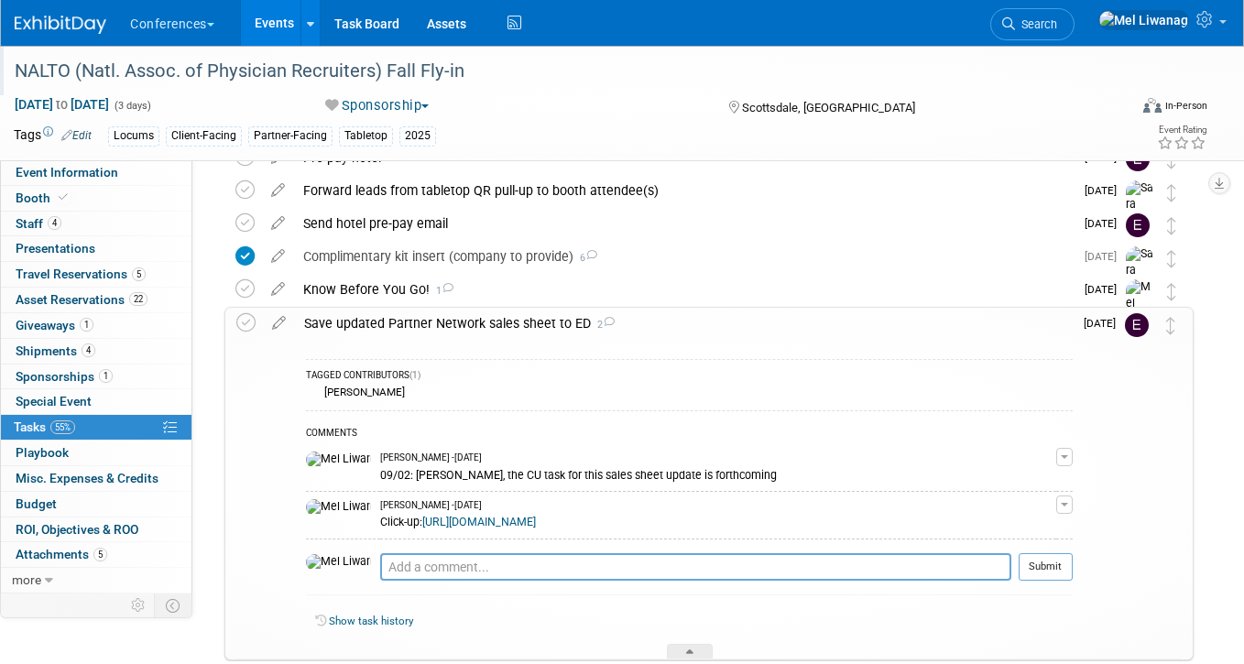
click at [458, 519] on link "https://app.clickup.com/t/86abfu871" at bounding box center [479, 522] width 114 height 13
click at [284, 318] on icon at bounding box center [279, 319] width 32 height 23
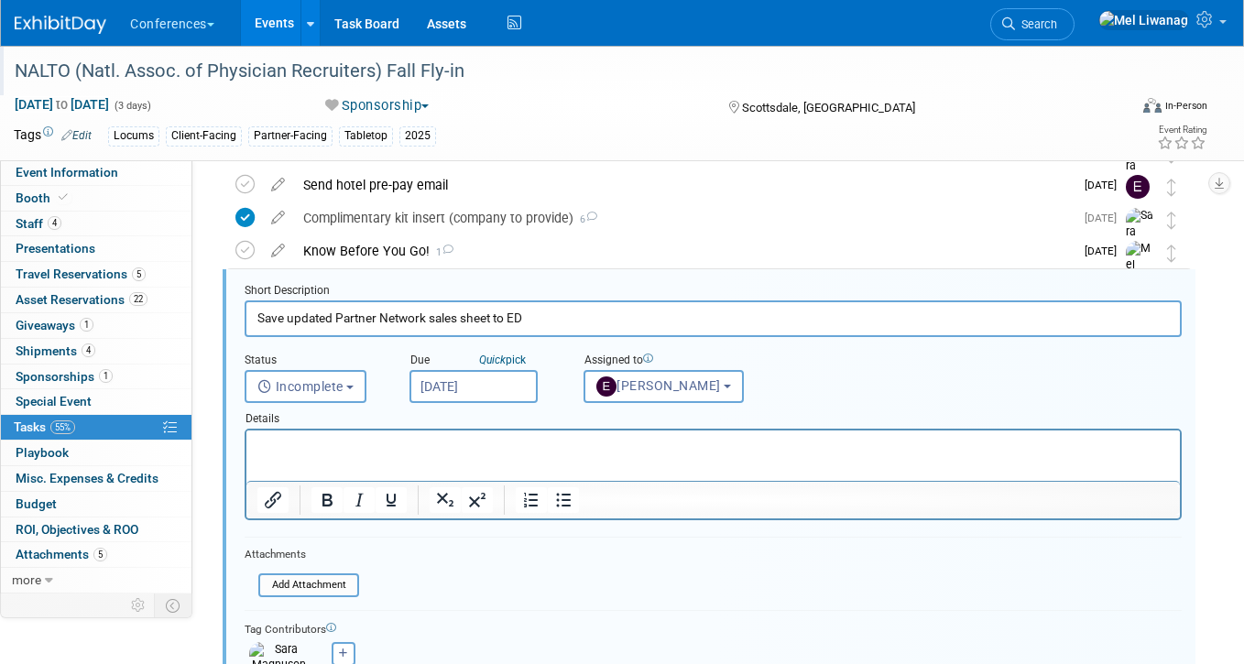
scroll to position [201, 0]
click at [452, 406] on div "Details" at bounding box center [713, 415] width 937 height 26
click at [457, 389] on input "Sep 29, 2025" at bounding box center [473, 385] width 128 height 33
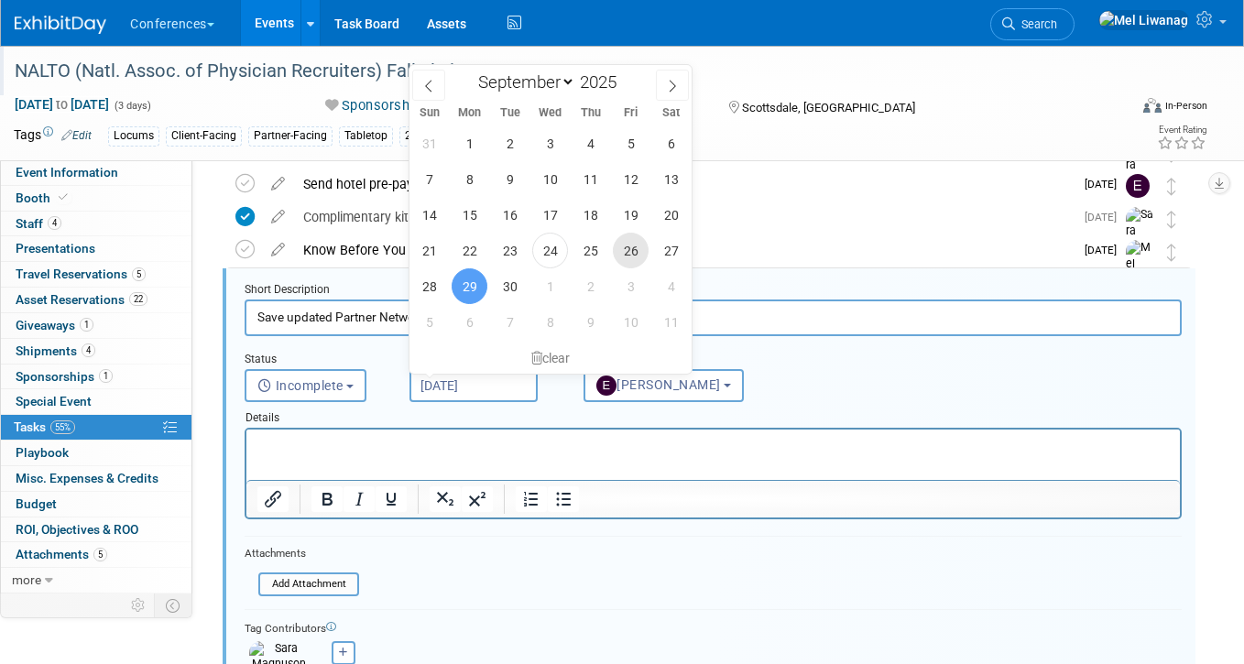
click at [628, 254] on span "26" at bounding box center [631, 251] width 36 height 36
type input "Sep 26, 2025"
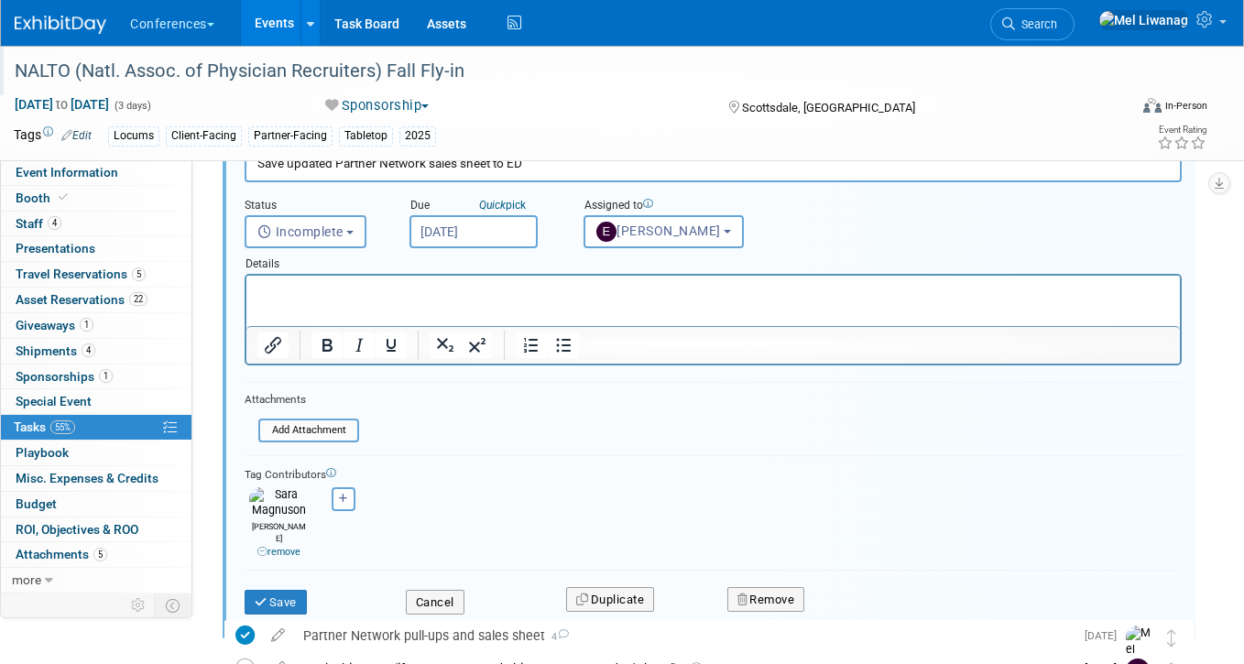
scroll to position [351, 0]
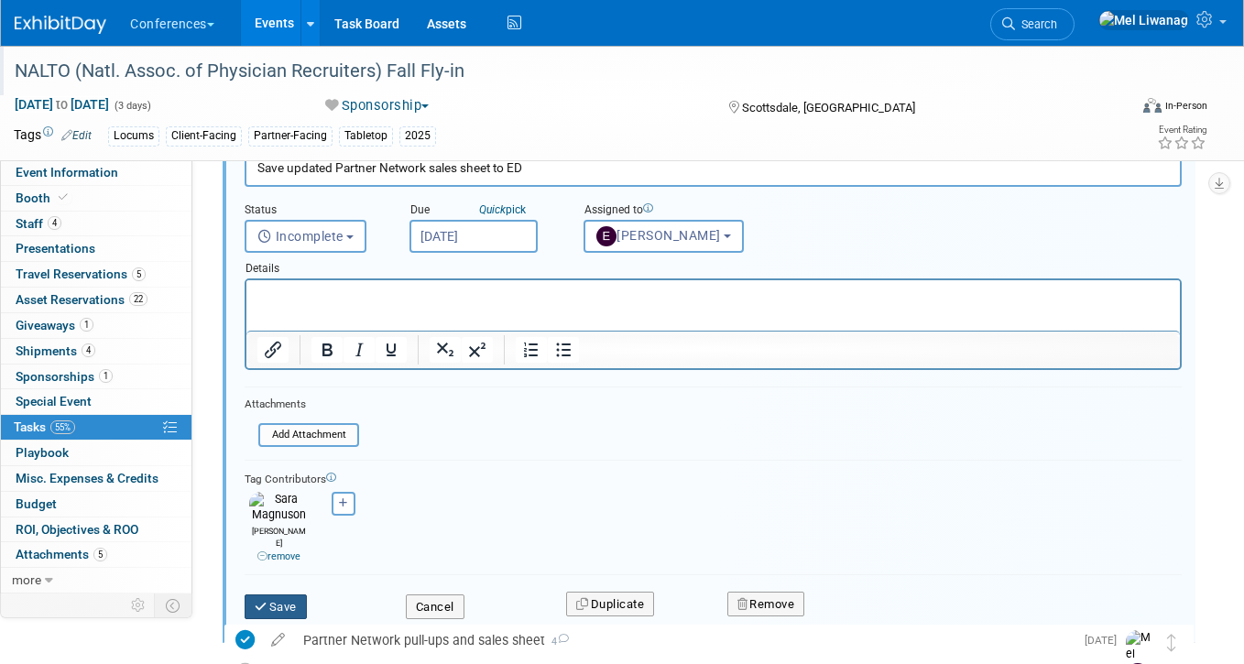
click at [284, 594] on button "Save" at bounding box center [276, 607] width 62 height 26
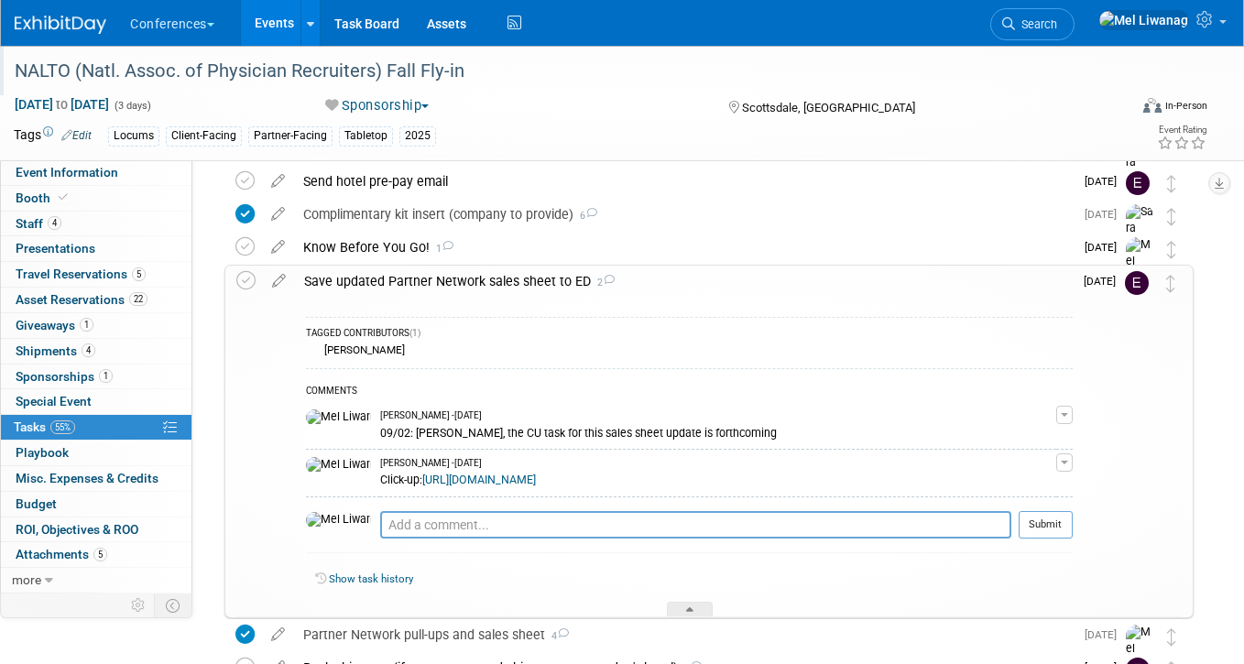
scroll to position [202, 0]
click at [487, 530] on textarea at bounding box center [695, 526] width 631 height 27
click at [464, 279] on div "Save updated Partner Network sales sheet to ED 2" at bounding box center [683, 282] width 777 height 31
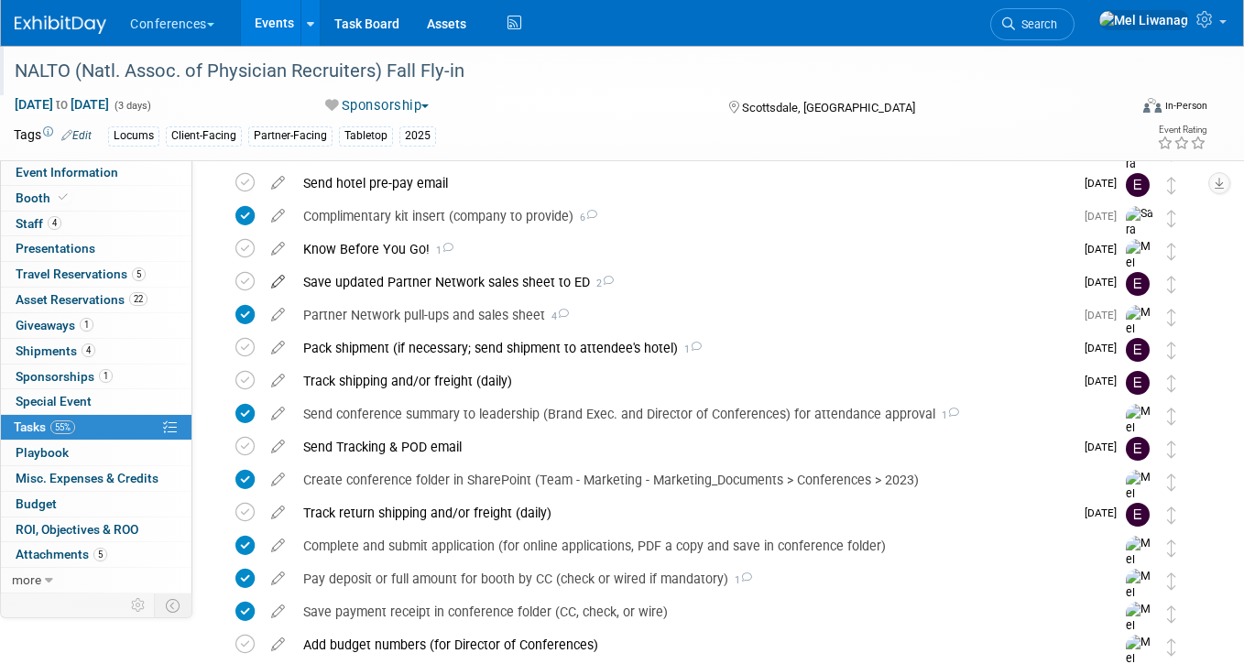
click at [275, 276] on icon at bounding box center [278, 277] width 32 height 23
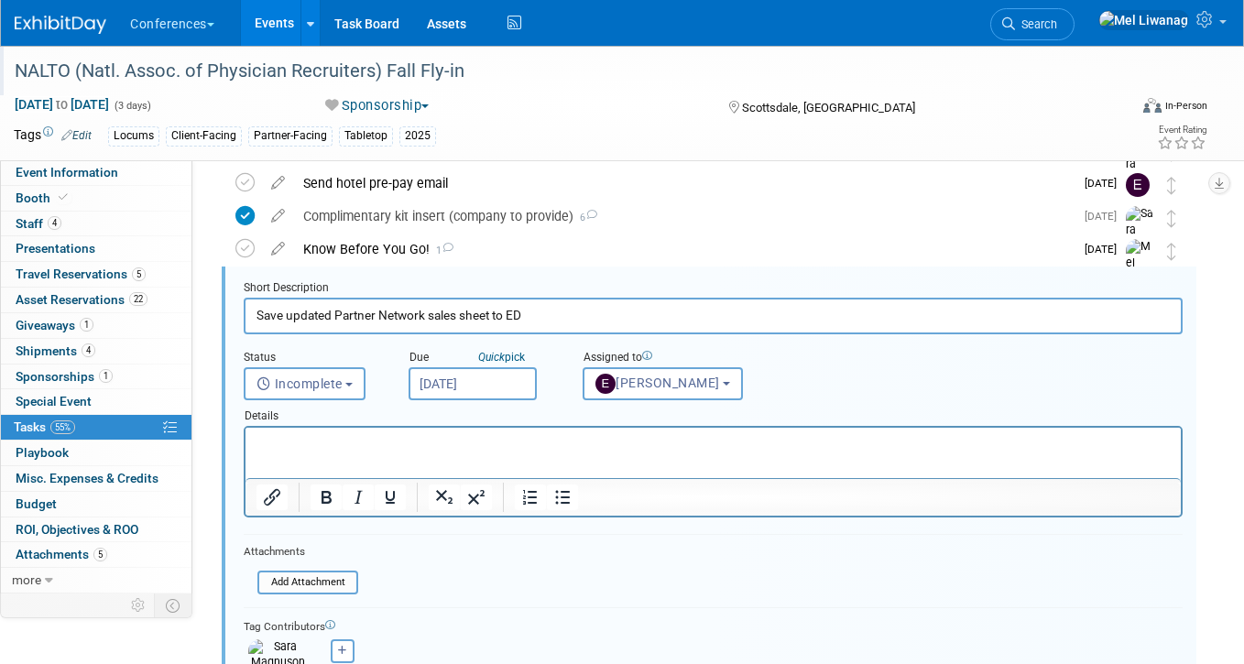
scroll to position [201, 0]
click at [288, 317] on input "Save updated Partner Network sales sheet to ED" at bounding box center [713, 317] width 939 height 36
drag, startPoint x: 331, startPoint y: 314, endPoint x: 36, endPoint y: 310, distance: 294.9
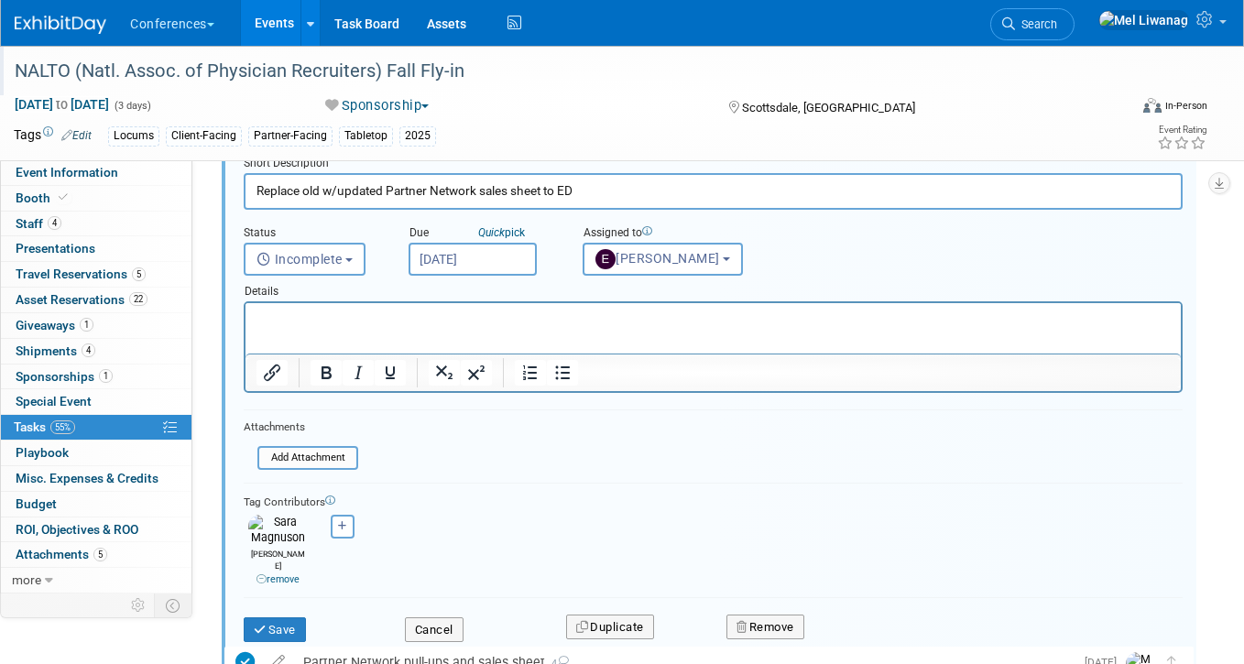
scroll to position [417, 0]
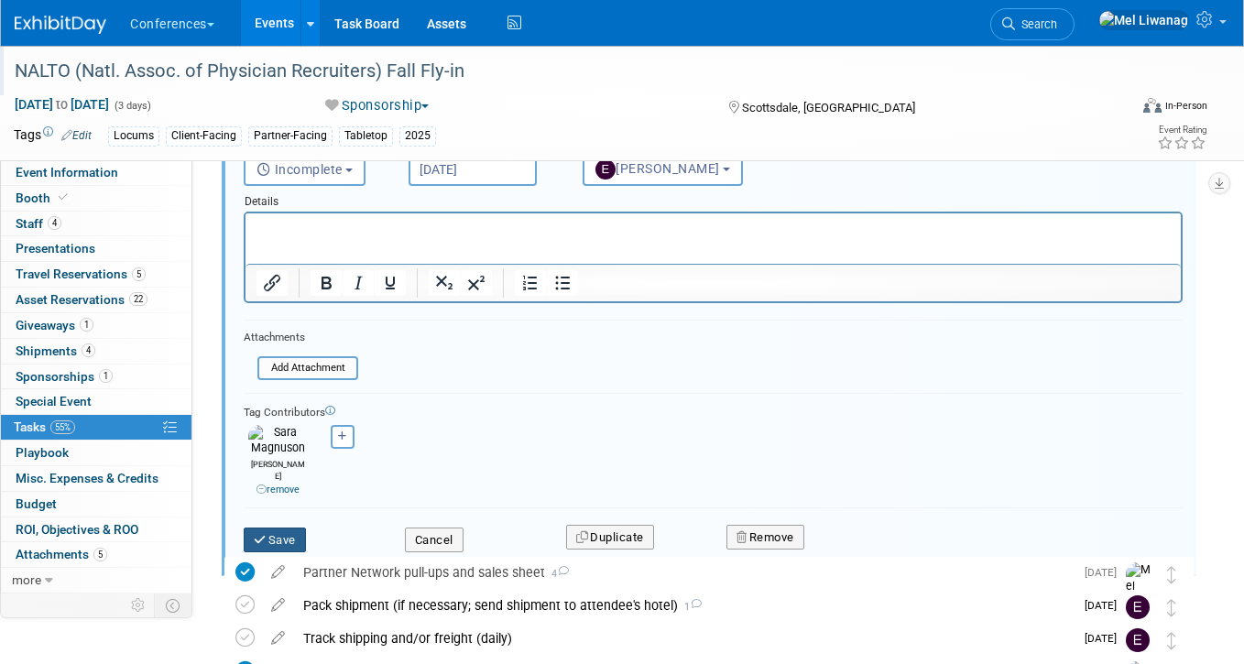
type input "Replace old w/updated Partner Network sales sheet to ED"
click at [290, 527] on button "Save" at bounding box center [275, 540] width 62 height 26
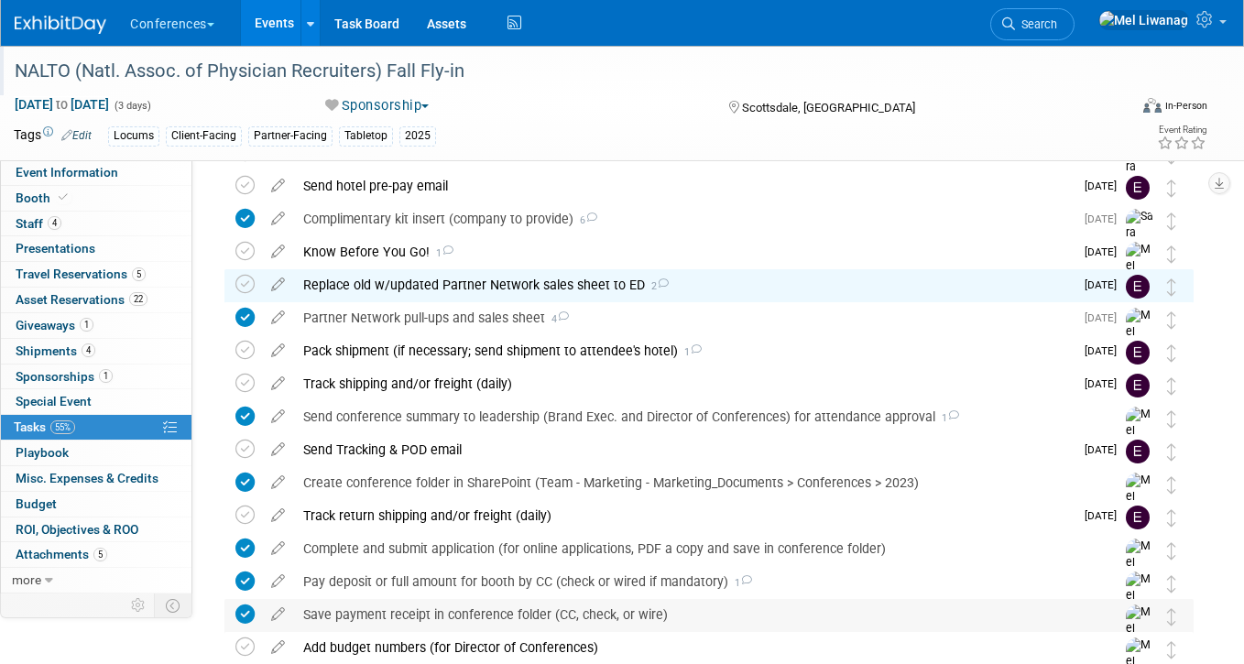
scroll to position [0, 0]
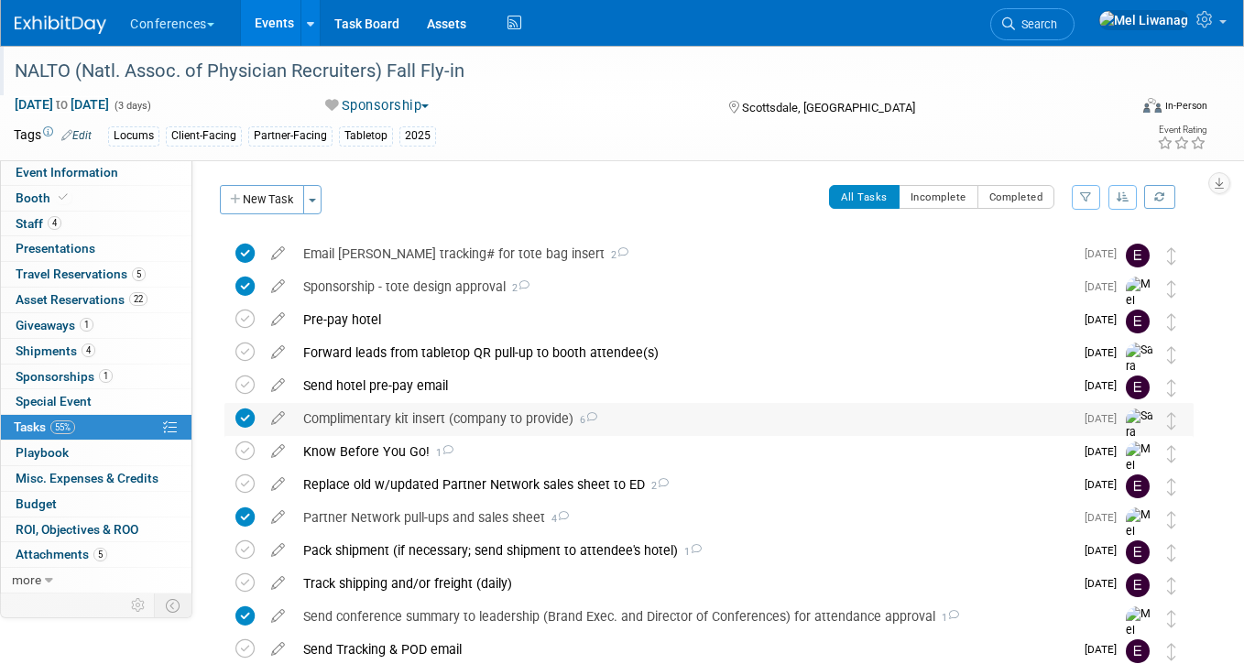
click at [521, 425] on div "Complimentary kit insert (company to provide) 6" at bounding box center [683, 418] width 779 height 31
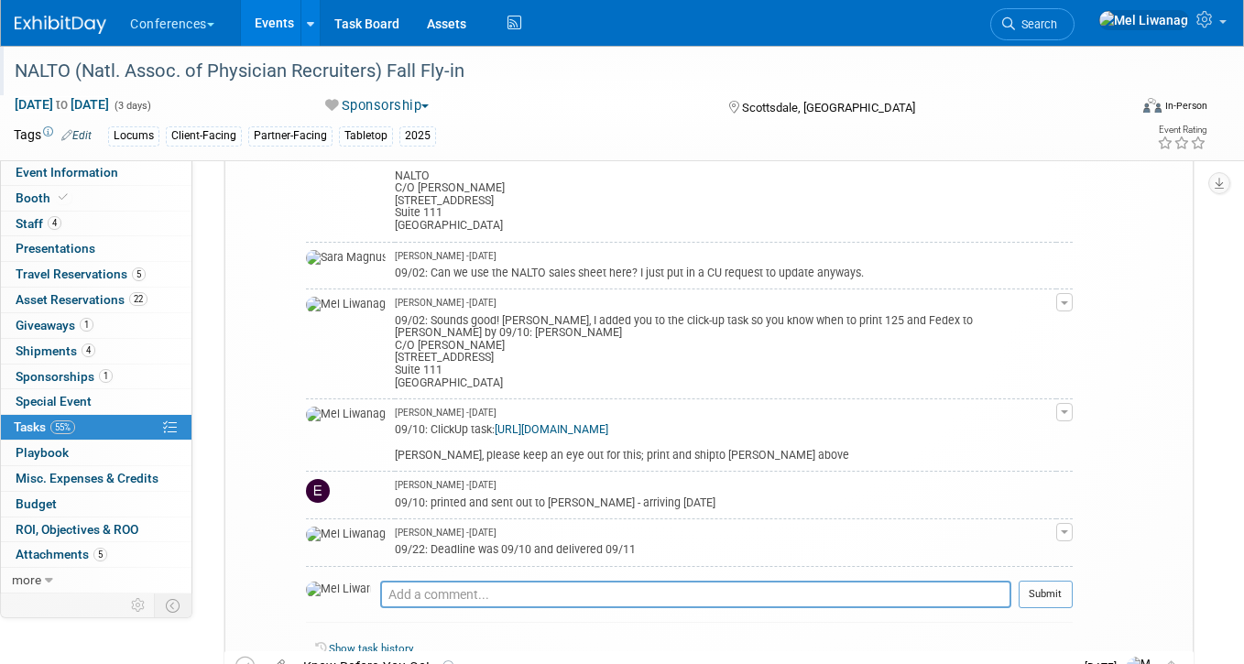
scroll to position [798, 0]
click at [489, 580] on textarea at bounding box center [695, 593] width 631 height 27
type textarea "09/"
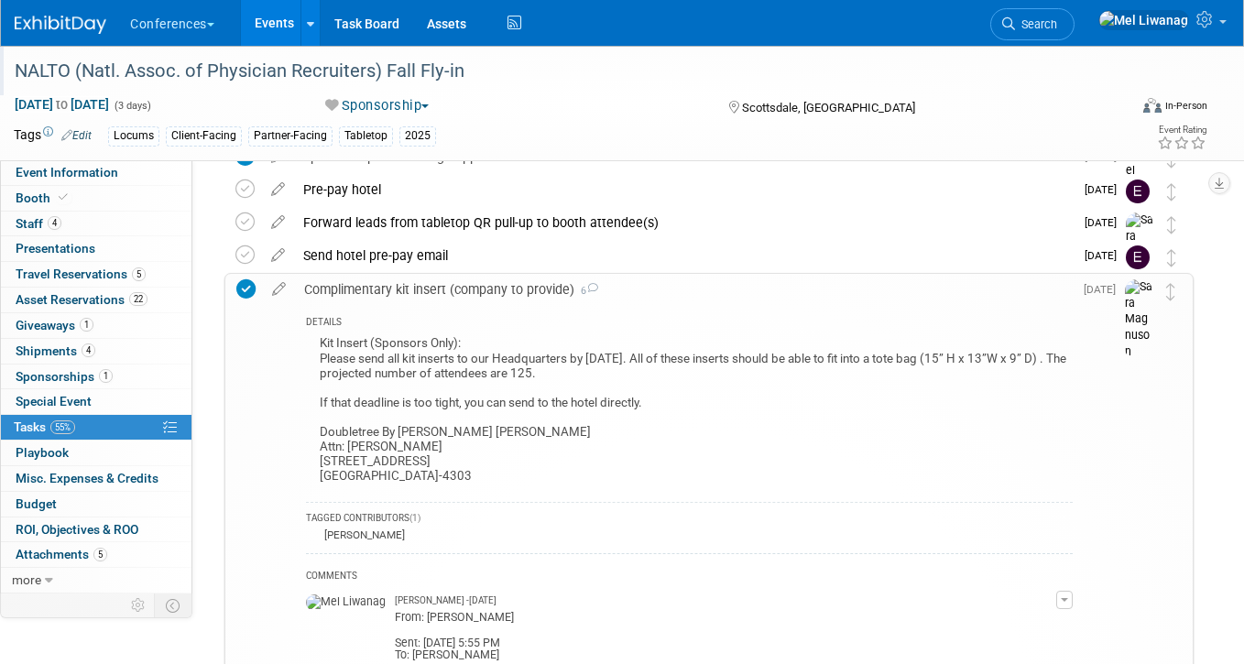
scroll to position [129, 0]
drag, startPoint x: 573, startPoint y: 288, endPoint x: 341, endPoint y: 279, distance: 232.7
click at [341, 279] on div "Complimentary kit insert (company to provide) 6" at bounding box center [683, 290] width 777 height 31
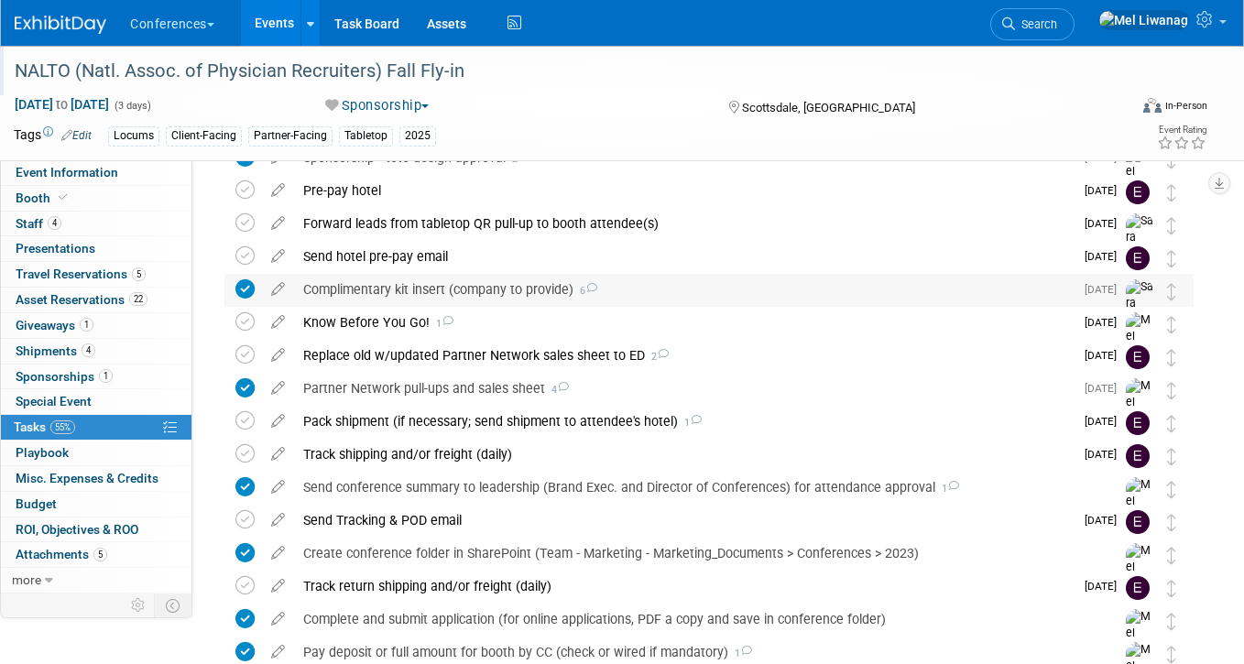
copy div "Complimentary kit insert (company to provide)"
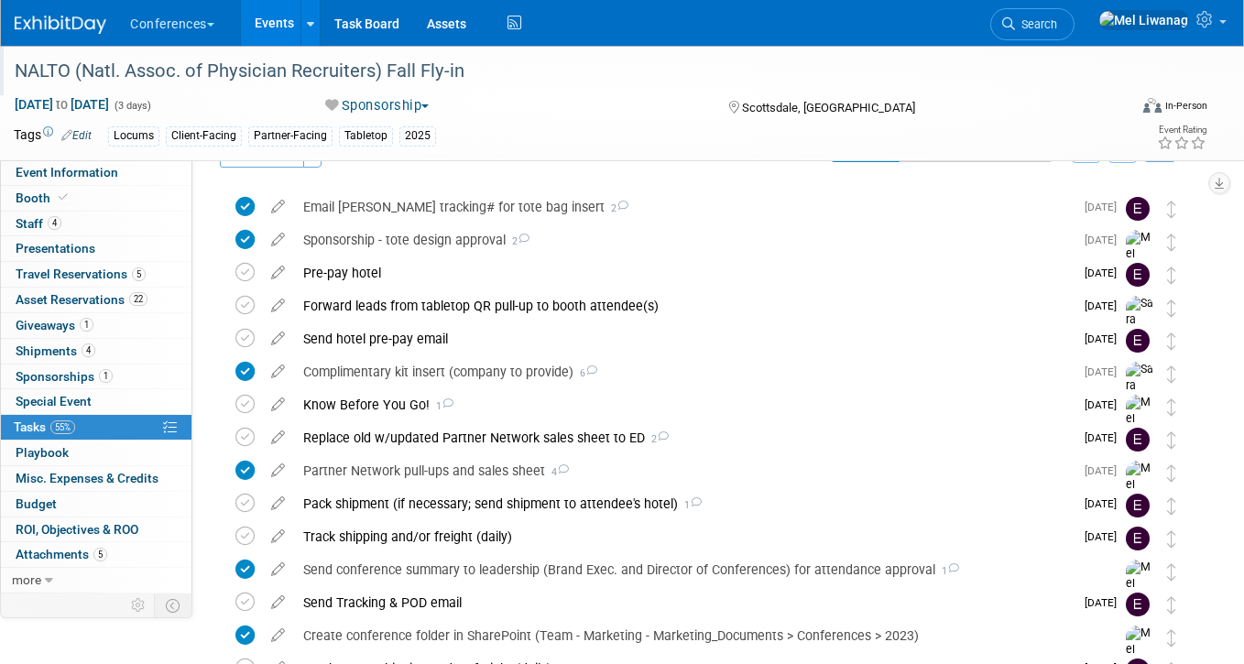
scroll to position [0, 0]
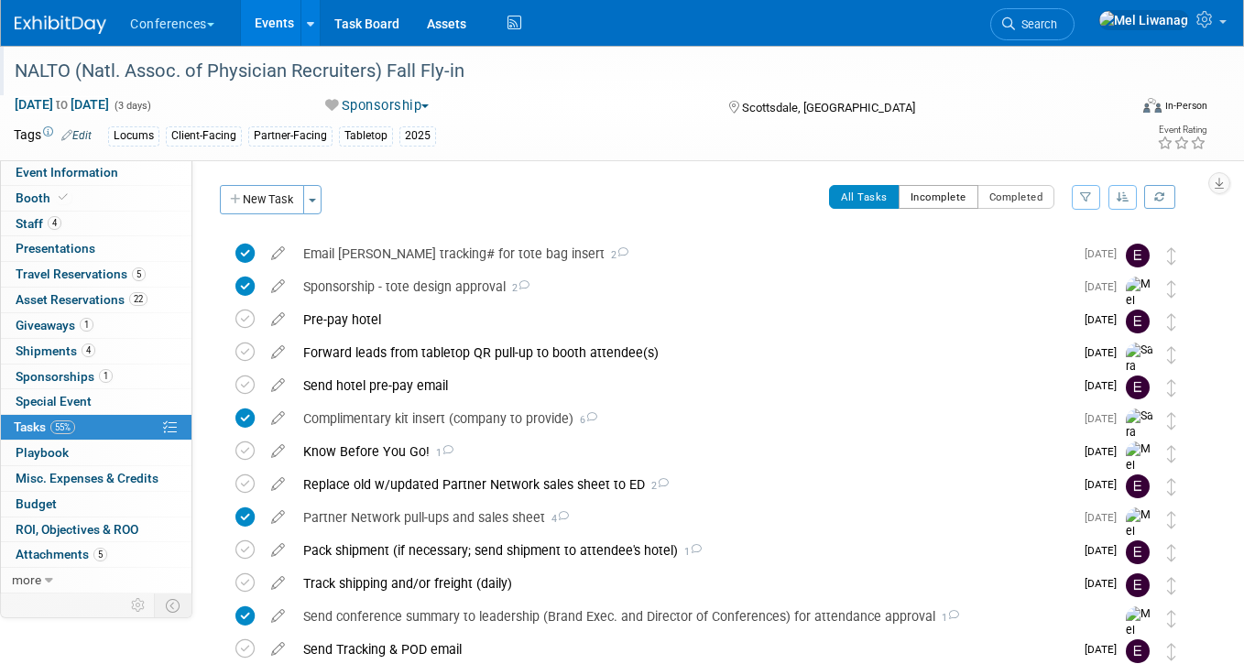
click at [950, 199] on button "Incomplete" at bounding box center [938, 197] width 80 height 24
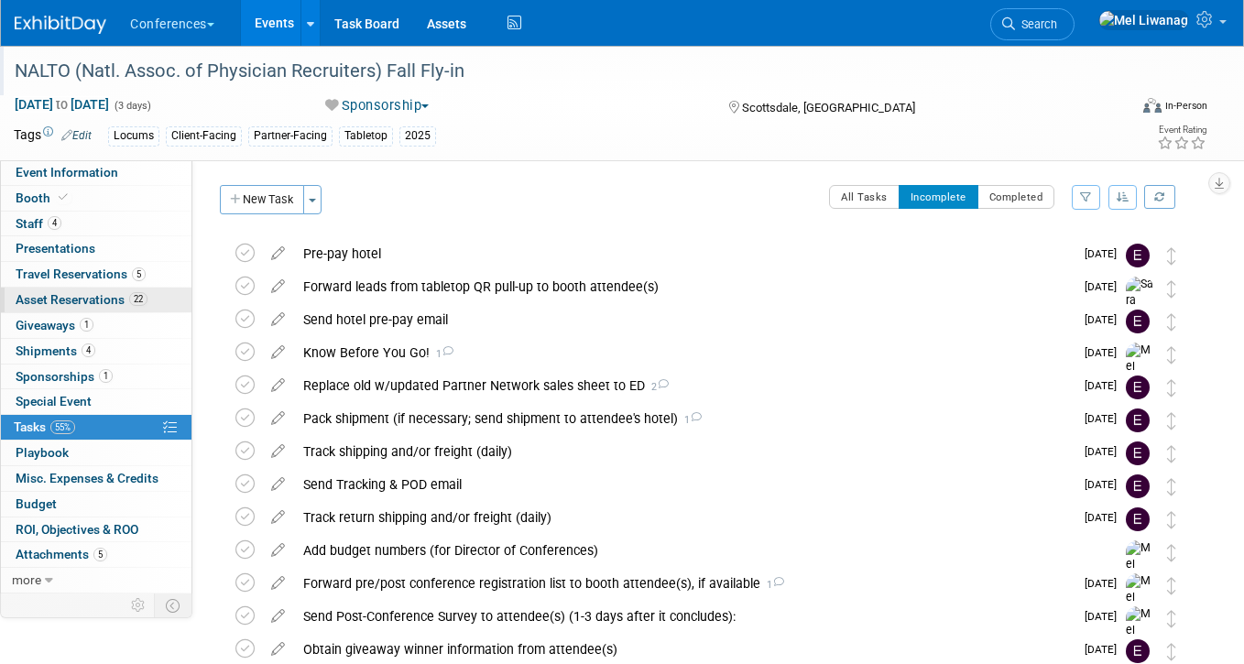
click at [118, 289] on link "22 Asset Reservations 22" at bounding box center [96, 300] width 190 height 25
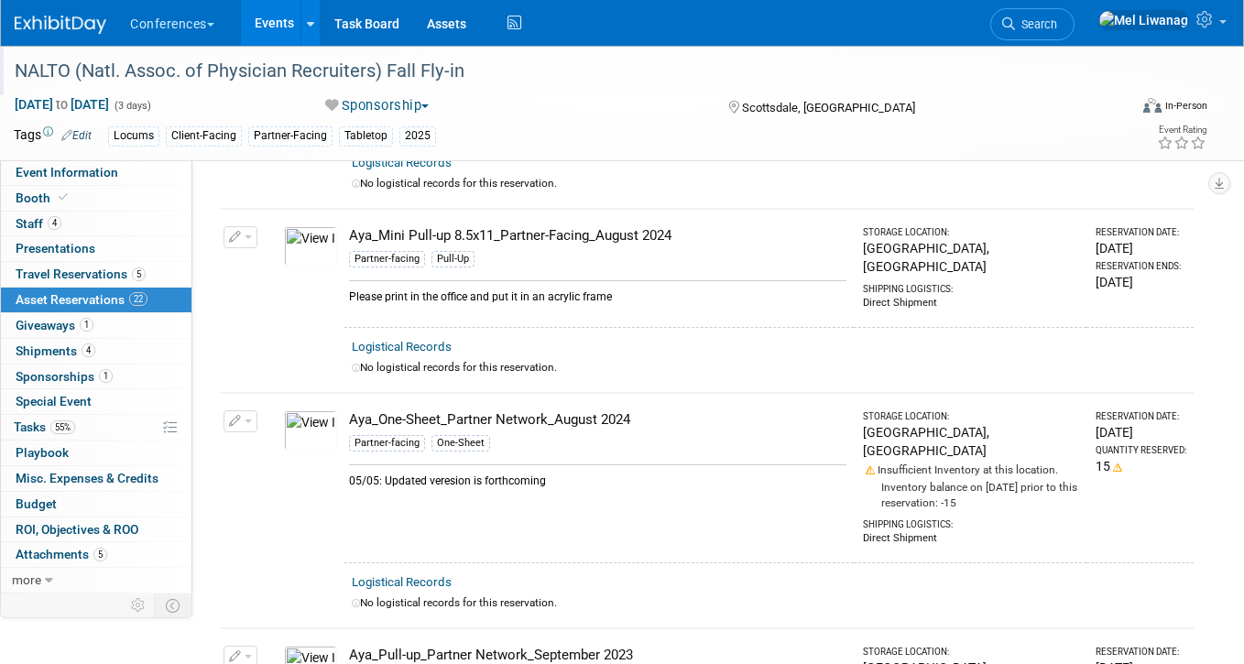
scroll to position [1402, 0]
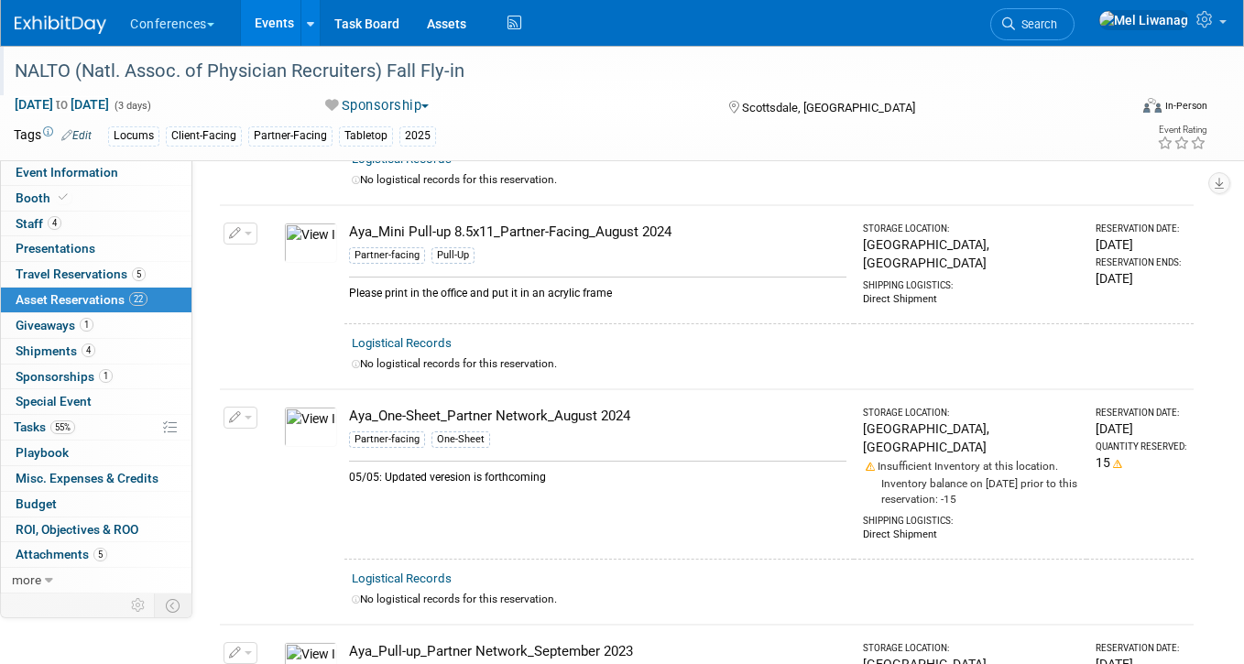
click at [243, 407] on button "button" at bounding box center [240, 418] width 34 height 22
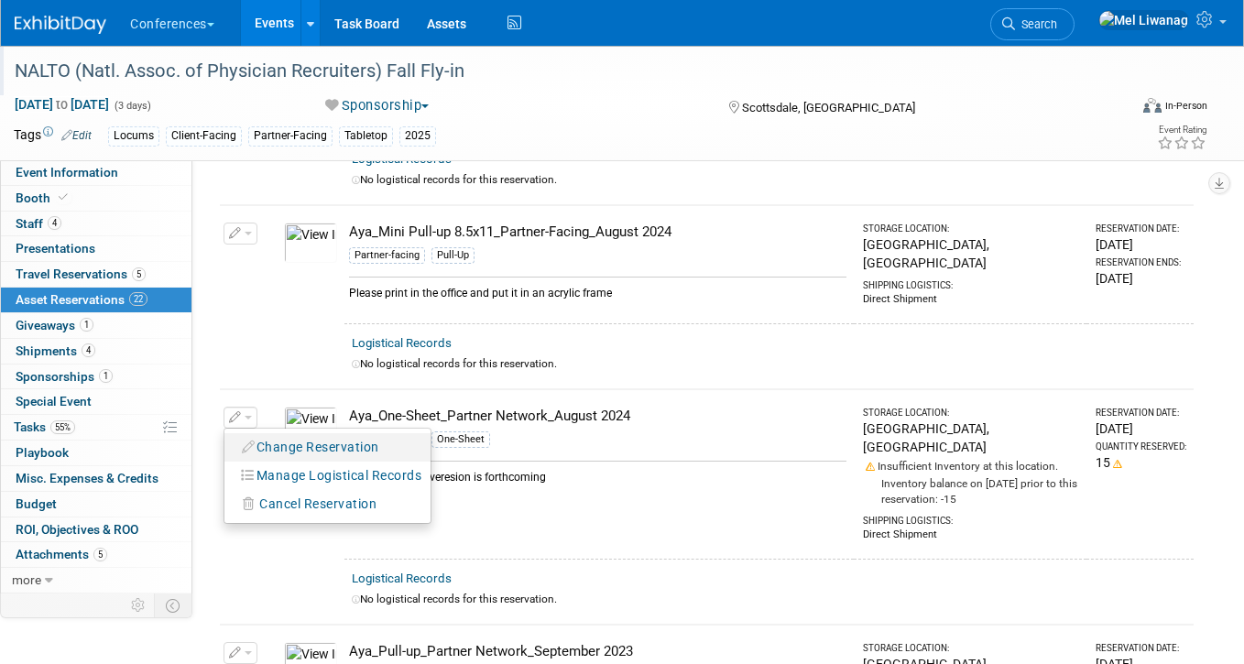
click at [266, 435] on button "Change Reservation" at bounding box center [311, 447] width 155 height 25
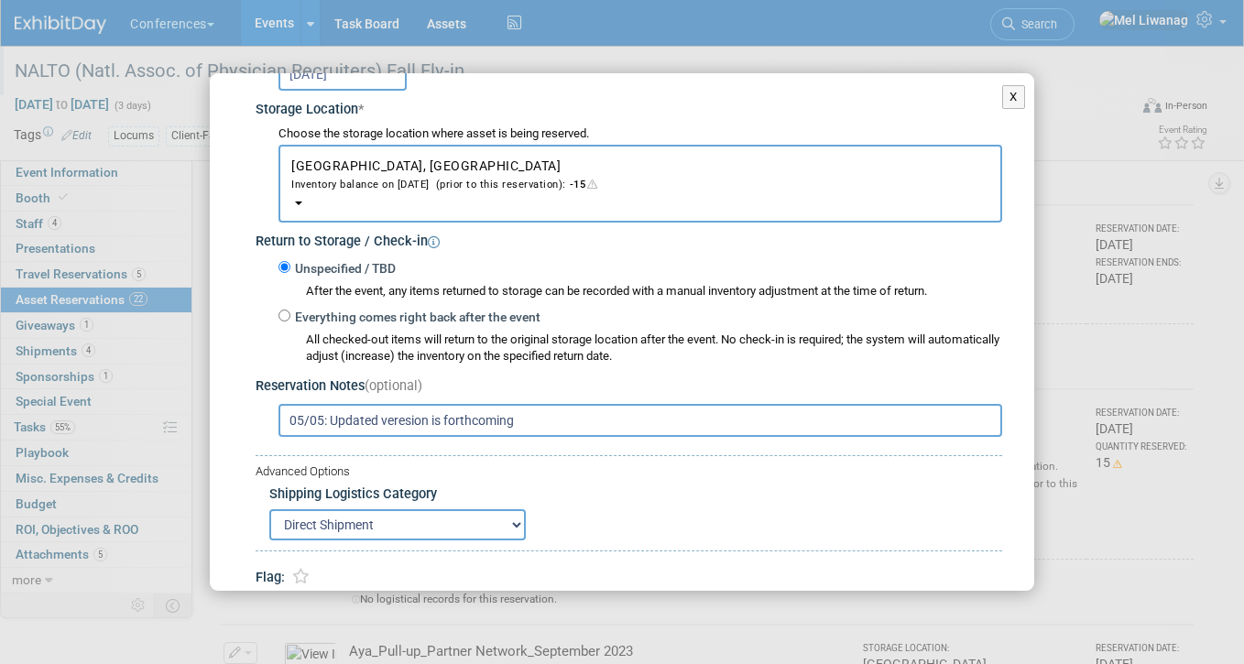
scroll to position [300, 0]
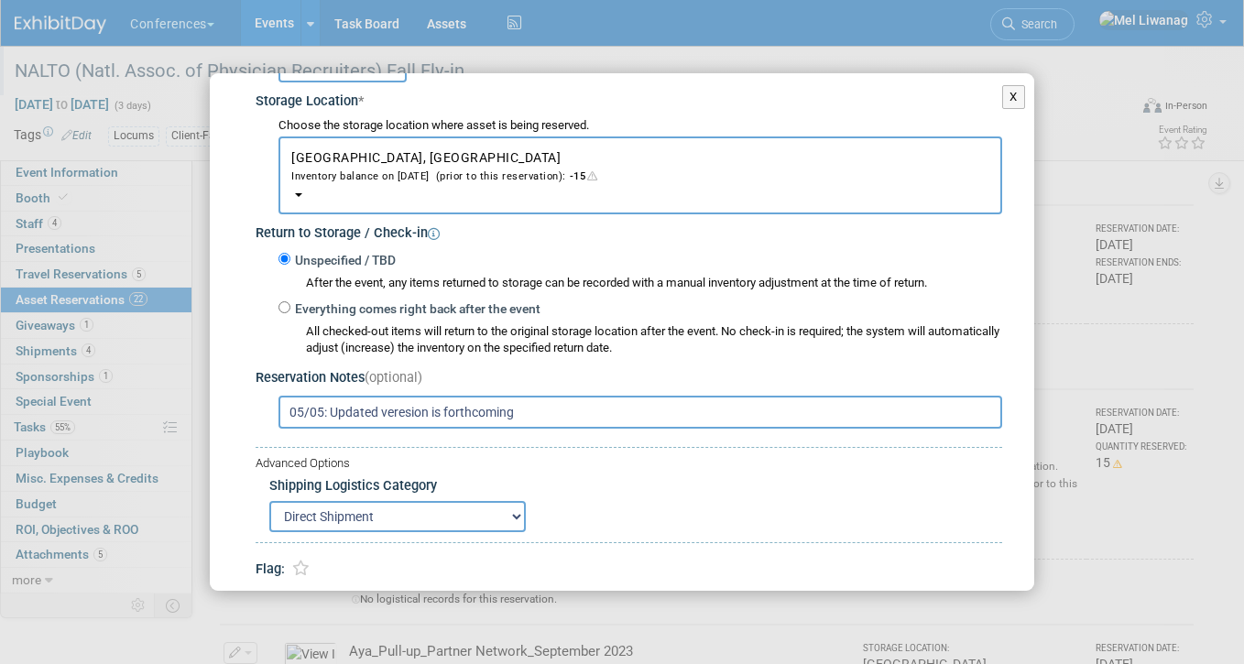
click at [398, 410] on input "05/05: Updated veresion is forthcoming" at bounding box center [639, 412] width 723 height 33
click at [534, 418] on input "05/05: Updated version is forthcoming" at bounding box center [639, 412] width 723 height 33
drag, startPoint x: 723, startPoint y: 409, endPoint x: 987, endPoint y: 391, distance: 265.3
click at [987, 392] on div "05/05: Updated version is forthcoming; 09/11: Updated version complete - Erin m…" at bounding box center [632, 410] width 739 height 37
drag, startPoint x: 709, startPoint y: 409, endPoint x: 962, endPoint y: 409, distance: 253.7
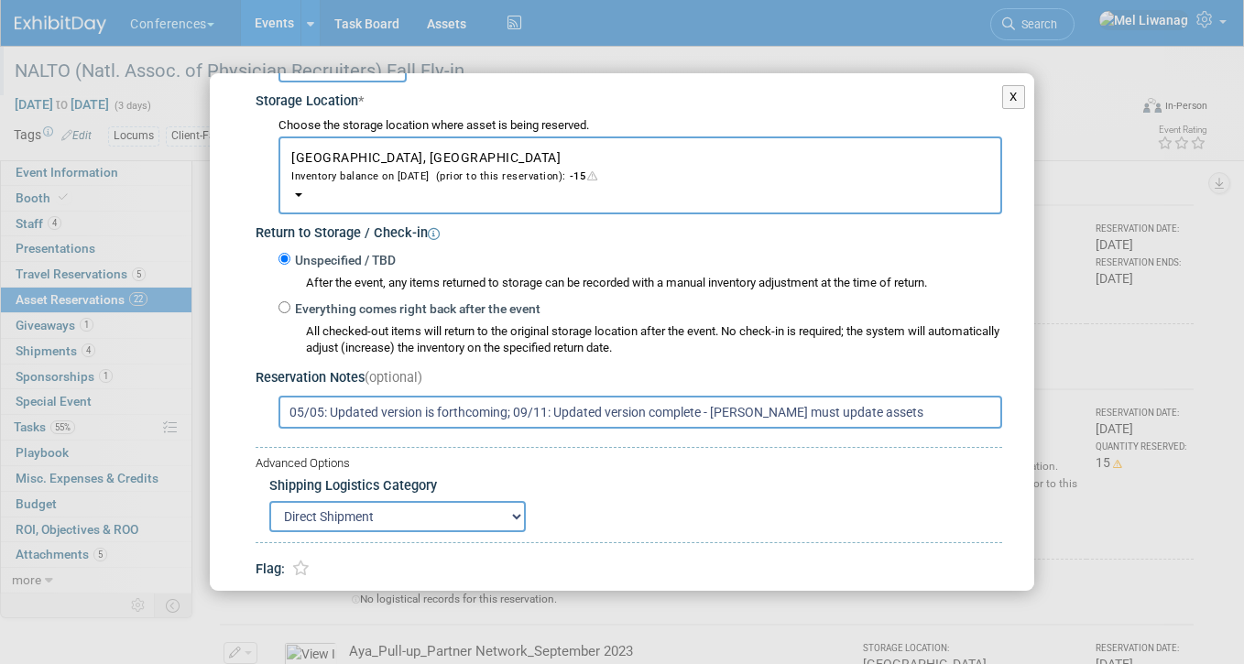
click at [962, 409] on input "05/05: Updated version is forthcoming; 09/11: Updated version complete - Erin m…" at bounding box center [639, 412] width 723 height 33
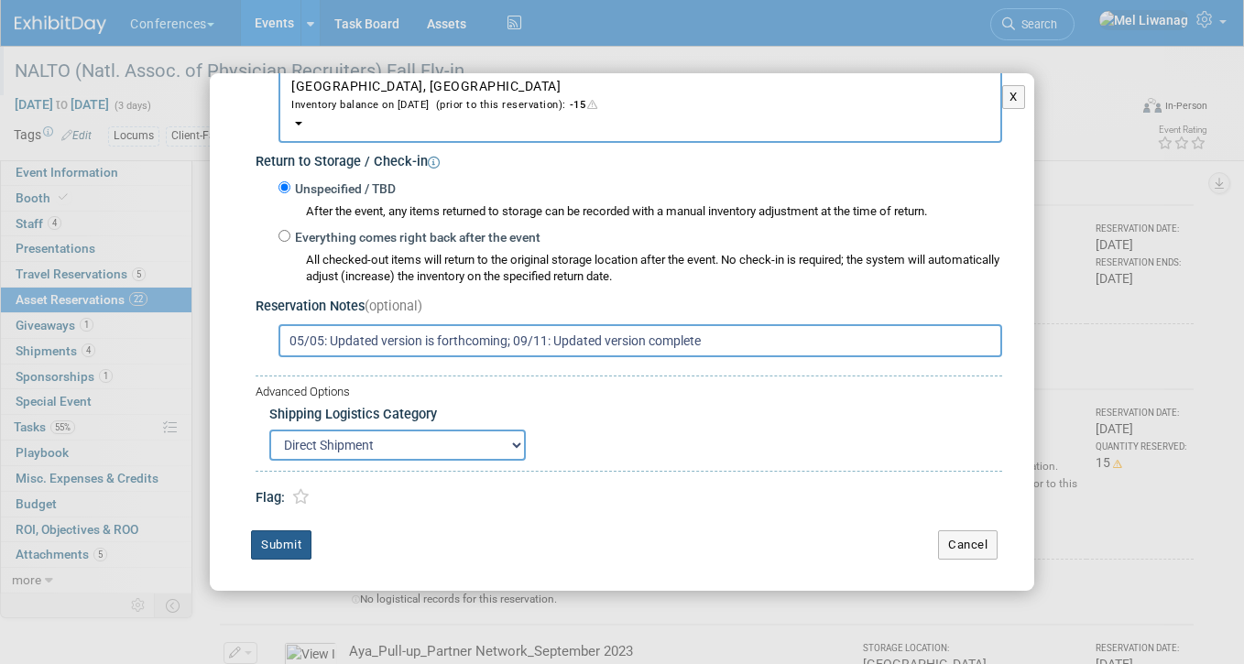
type input "05/05: Updated version is forthcoming; 09/11: Updated version complete"
click at [261, 558] on button "Submit" at bounding box center [281, 544] width 60 height 29
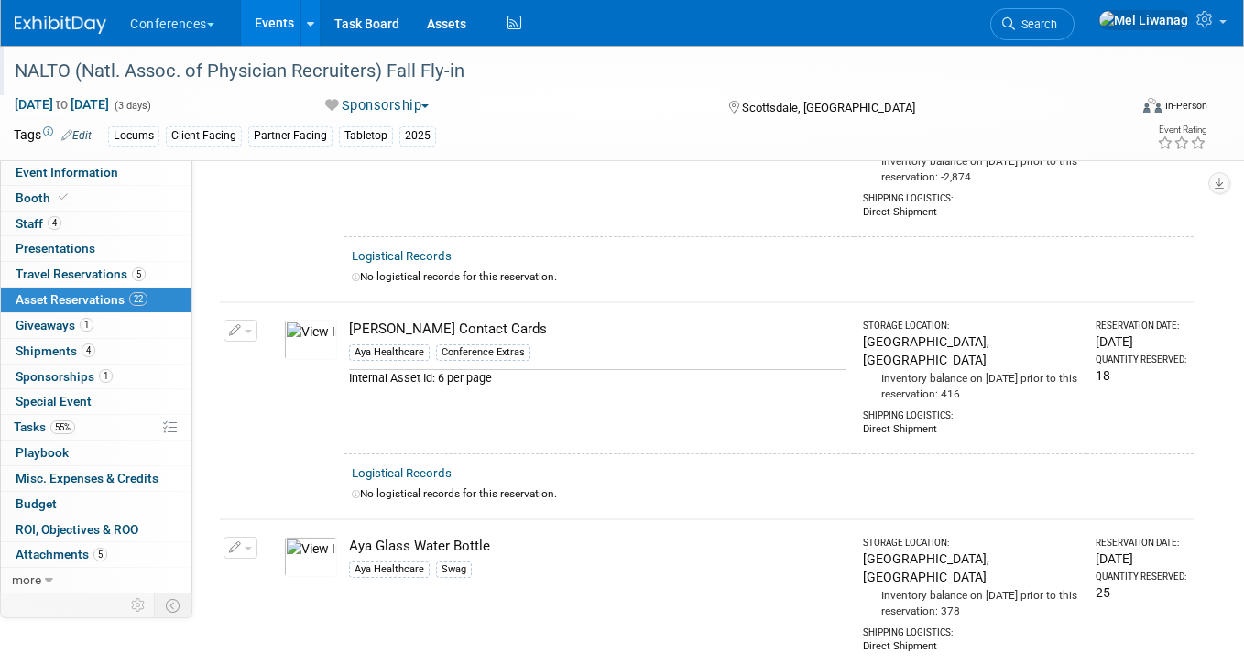
scroll to position [397, 0]
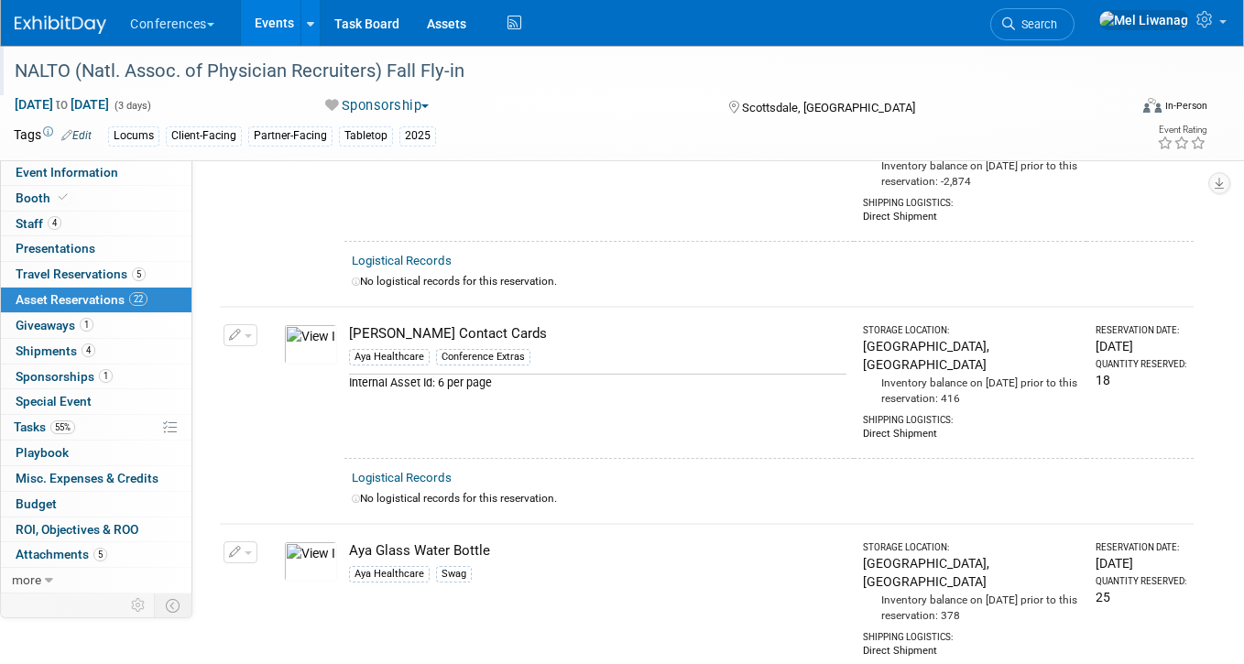
click at [244, 541] on button "button" at bounding box center [240, 552] width 34 height 22
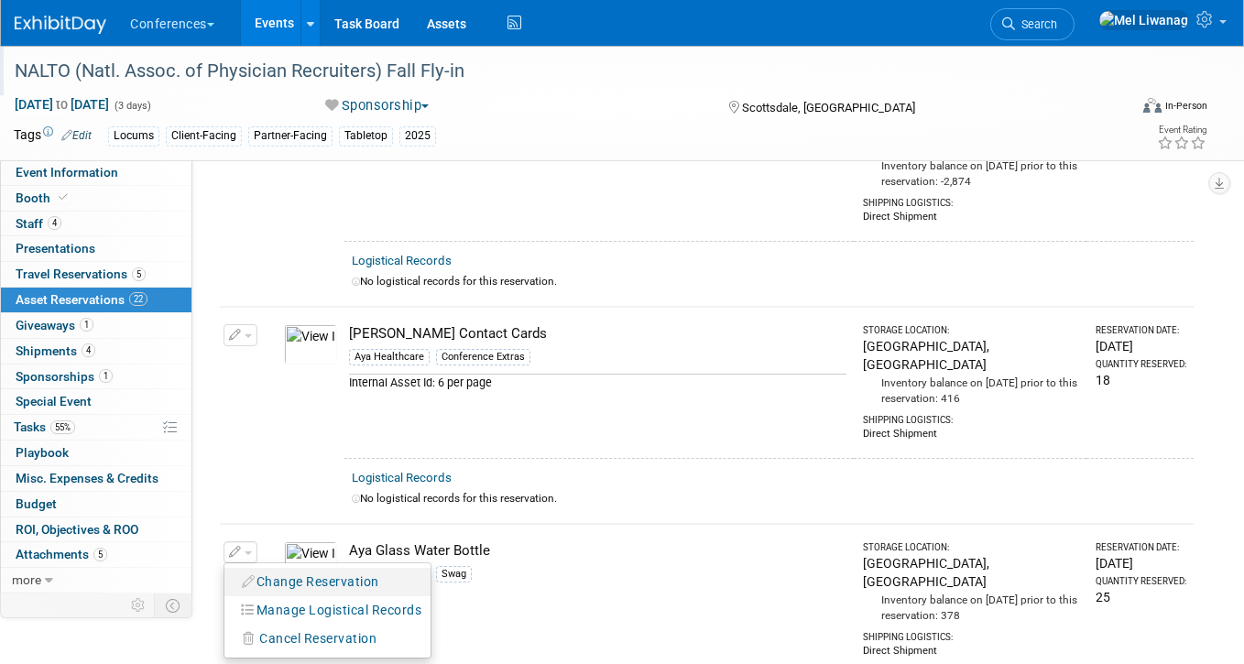
click at [255, 575] on icon "button" at bounding box center [249, 581] width 15 height 13
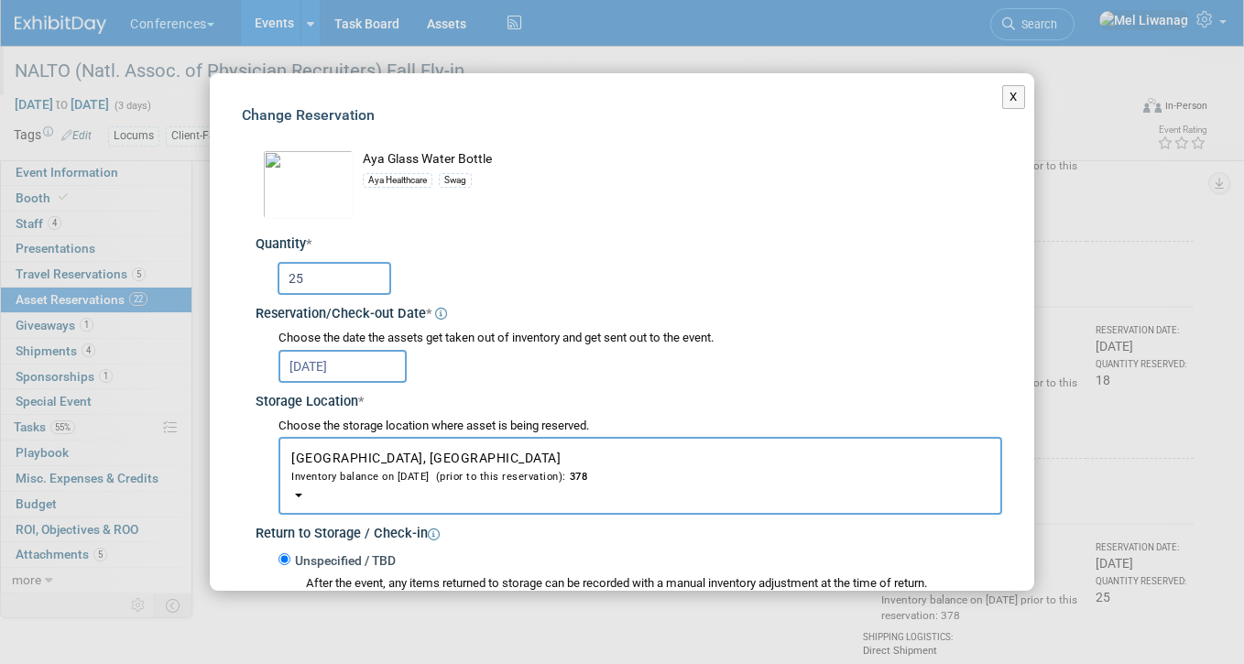
drag, startPoint x: 307, startPoint y: 267, endPoint x: 230, endPoint y: 300, distance: 83.7
click at [230, 300] on div "Change Reservation Aya Glass Water Bottle Aya Healthcare" at bounding box center [622, 518] width 824 height 890
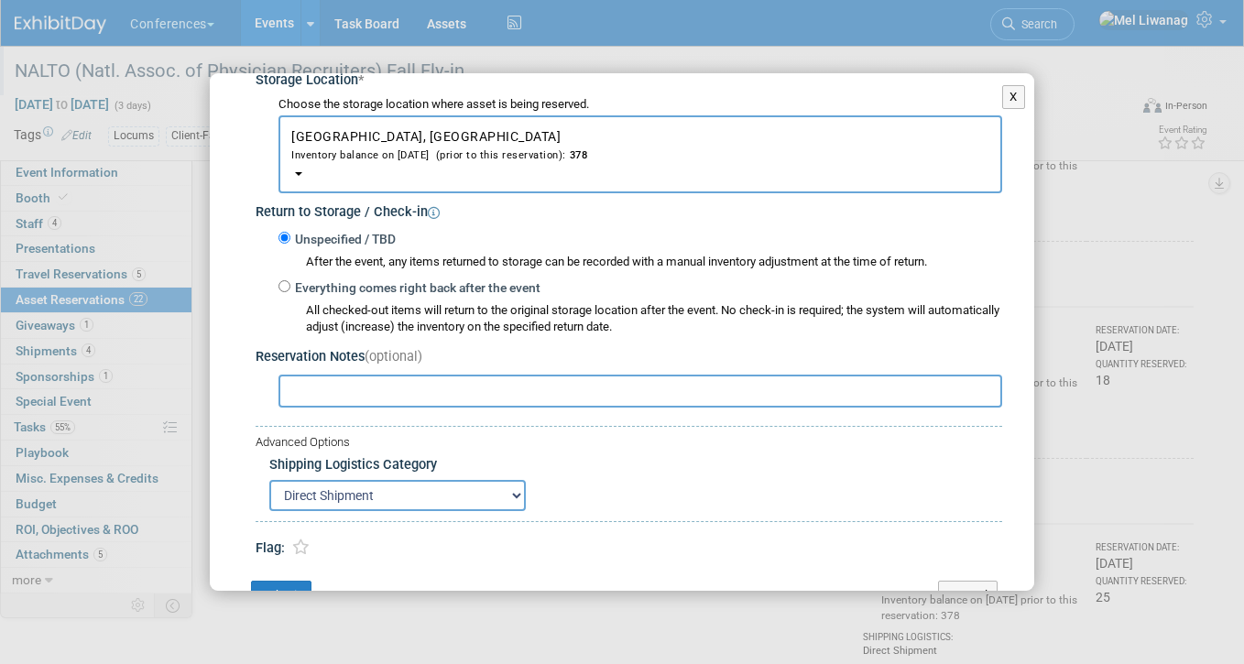
scroll to position [372, 0]
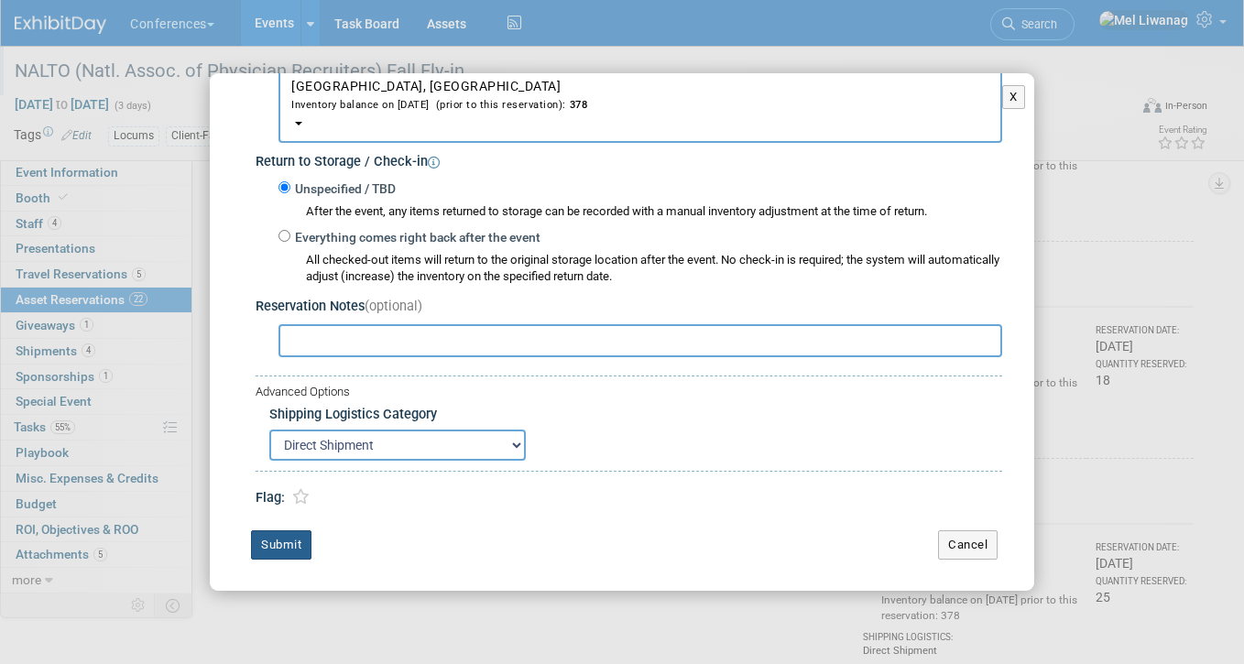
type input "15"
click at [300, 552] on button "Submit" at bounding box center [281, 544] width 60 height 29
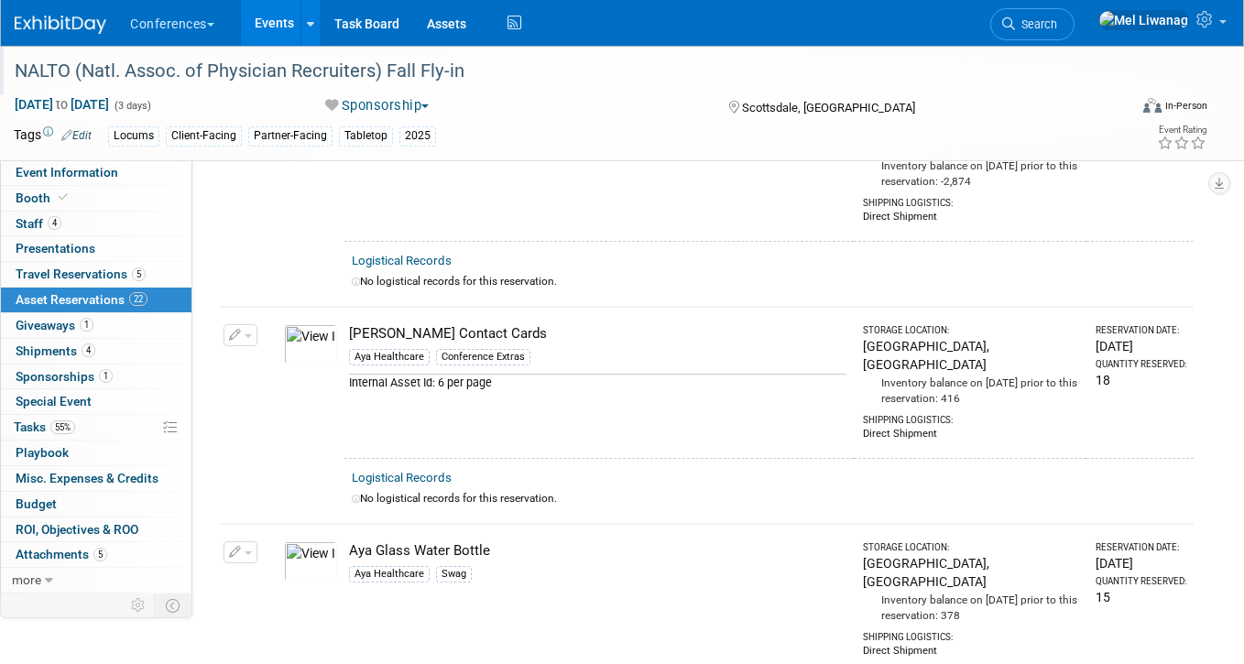
click at [45, 16] on img at bounding box center [61, 25] width 92 height 18
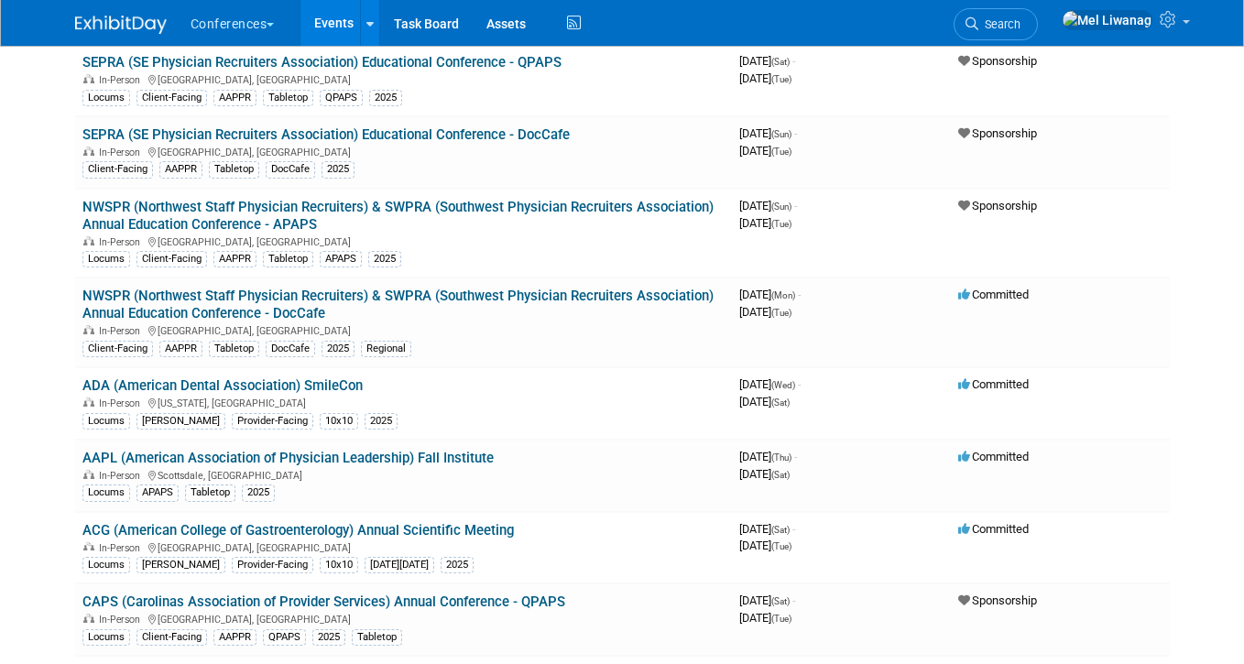
scroll to position [818, 0]
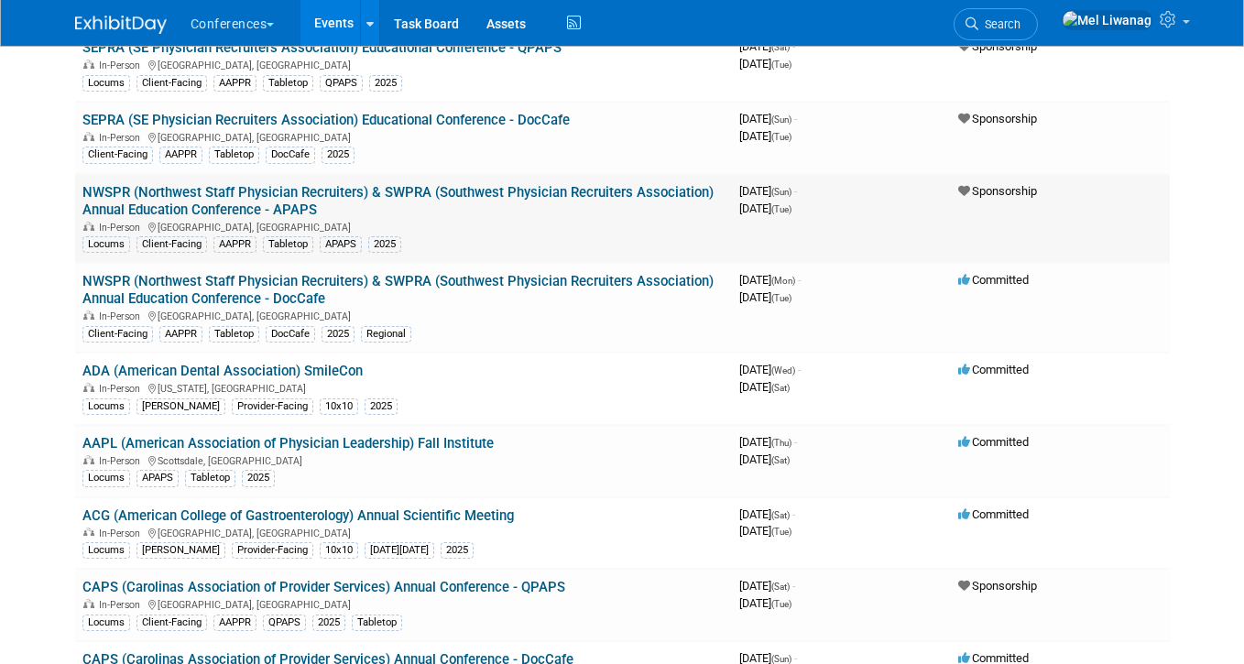
click at [382, 189] on link "NWSPR (Northwest Staff Physician Recruiters) & SWPRA (Southwest Physician Recru…" at bounding box center [397, 201] width 631 height 34
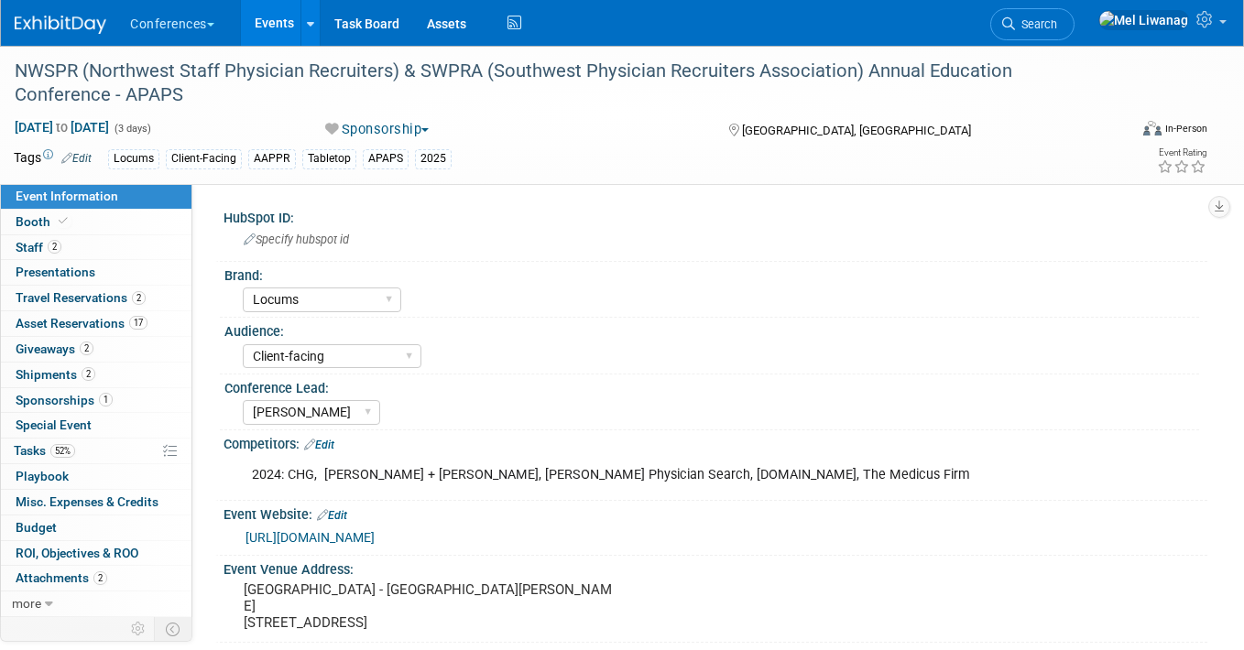
select select "Locums"
select select "Client-facing"
select select "[PERSON_NAME]"
click at [95, 462] on link "52% Tasks 52%" at bounding box center [96, 451] width 190 height 25
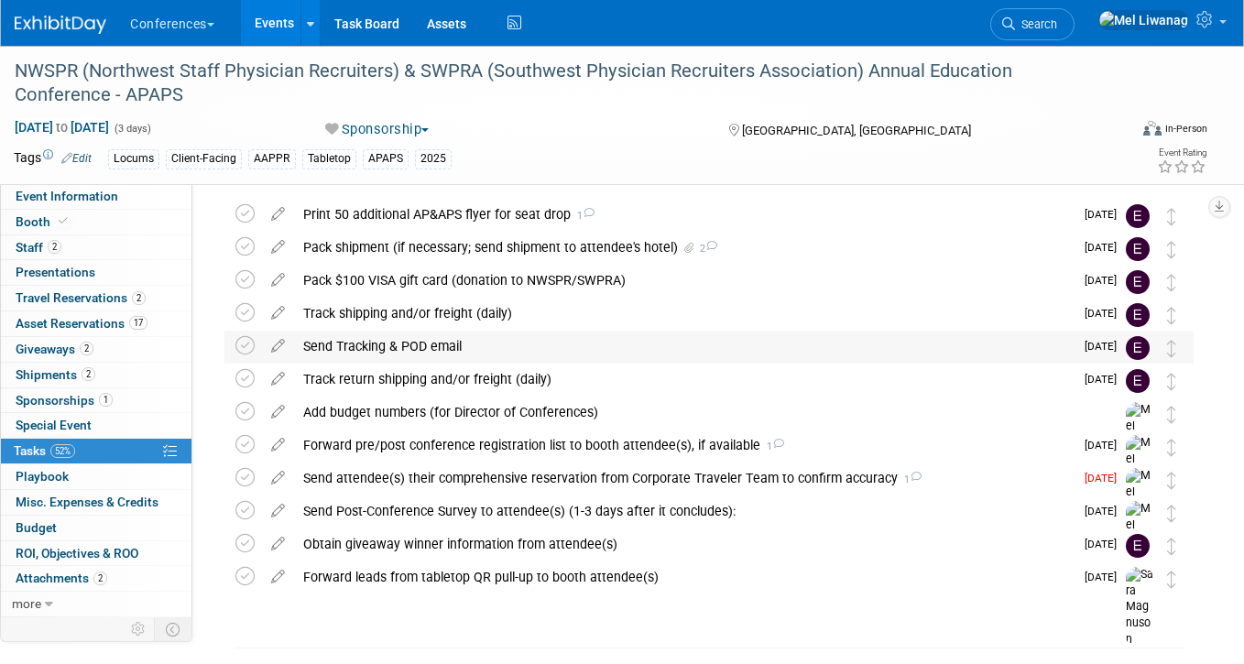
scroll to position [86, 0]
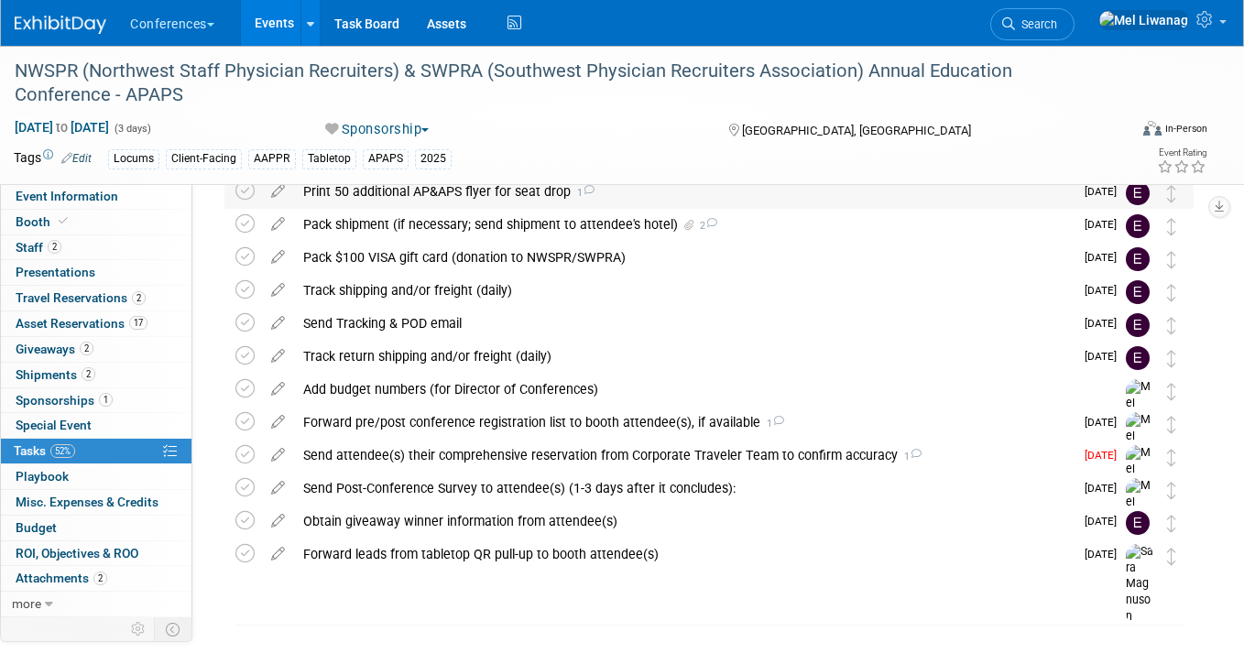
click at [436, 201] on div "Print 50 additional AP&APS flyer for seat drop 1" at bounding box center [683, 191] width 779 height 31
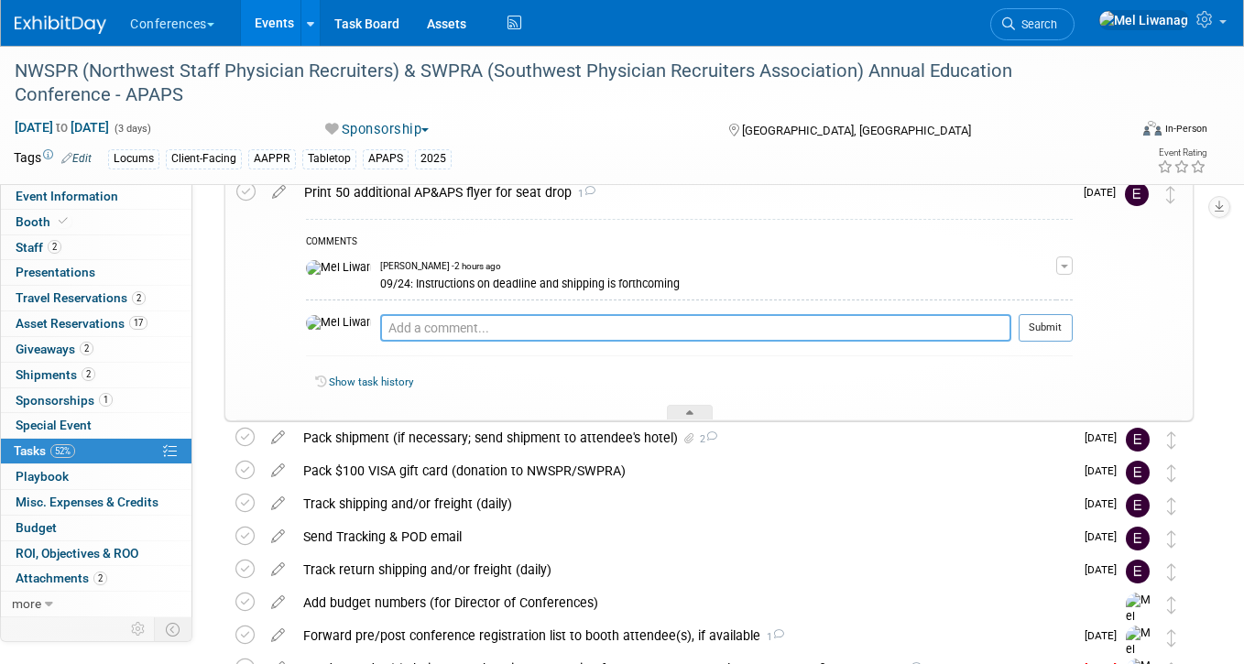
click at [421, 338] on textarea at bounding box center [695, 327] width 631 height 27
click at [1069, 268] on button "button" at bounding box center [1064, 265] width 16 height 18
click at [976, 290] on link "Edit Comment" at bounding box center [999, 292] width 145 height 26
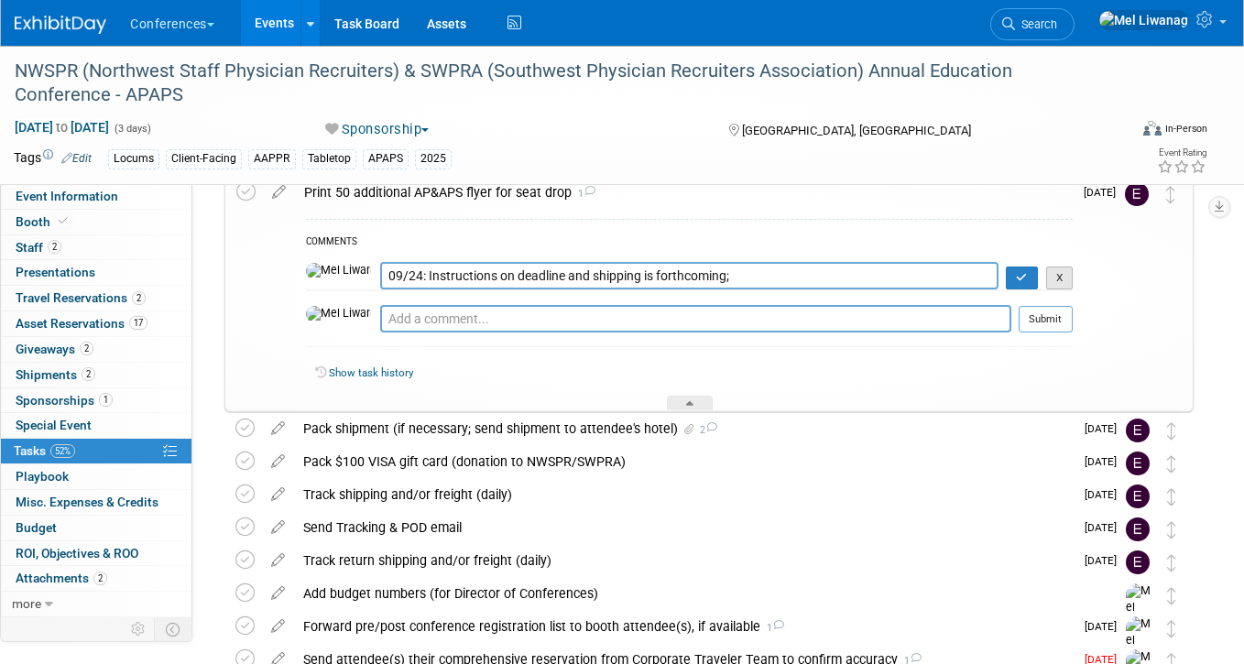
type textarea "09/24: Instructions on deadline and shipping is forthcoming;"
click at [1062, 281] on button "X" at bounding box center [1059, 278] width 27 height 24
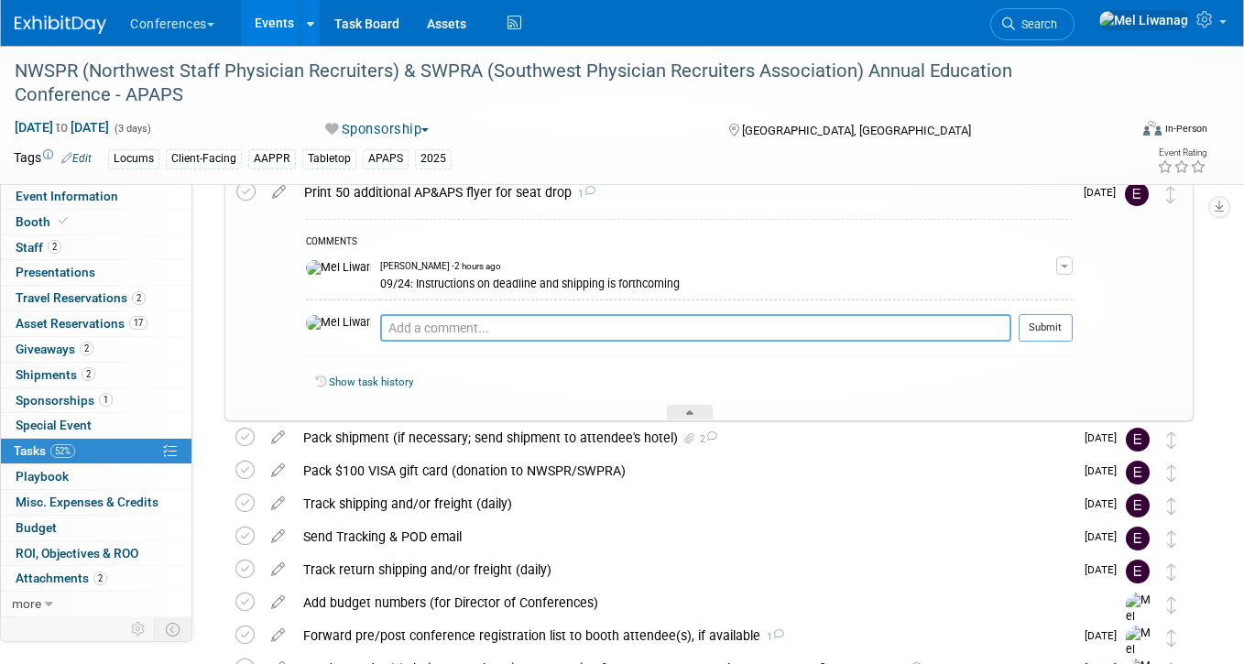
click at [714, 332] on textarea at bounding box center [695, 327] width 631 height 27
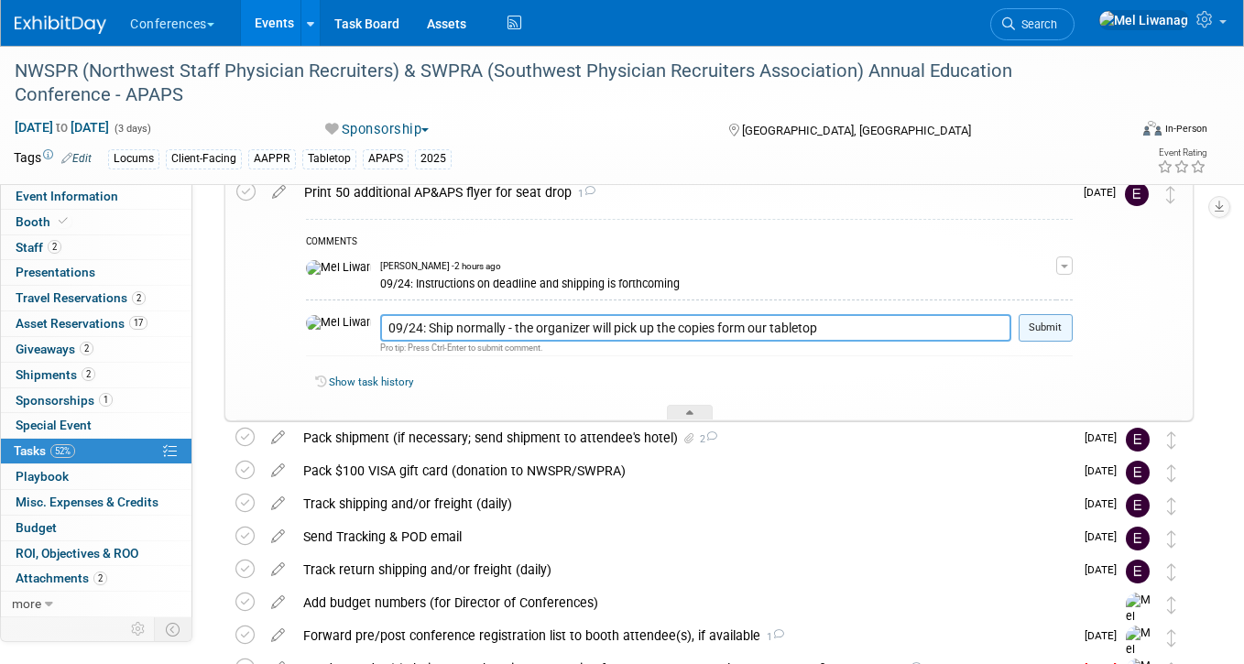
type textarea "09/24: Ship normally - the organizer will pick up the copies form our tabletop"
click at [1050, 321] on button "Submit" at bounding box center [1045, 327] width 54 height 27
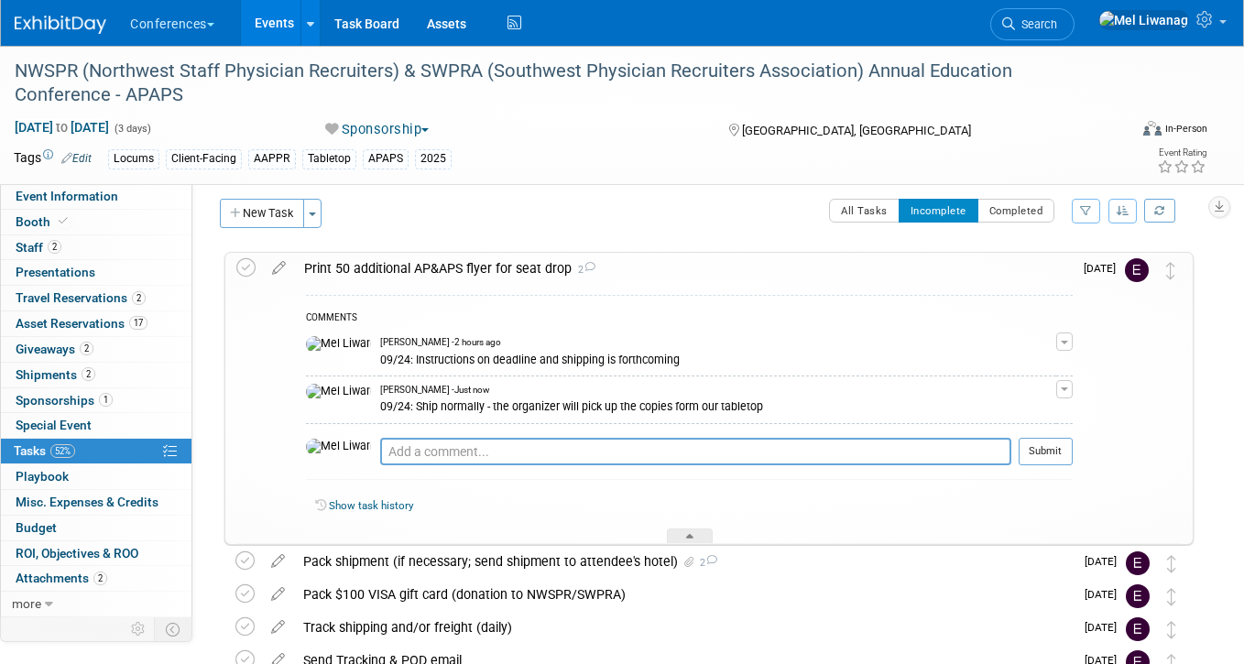
scroll to position [2, 0]
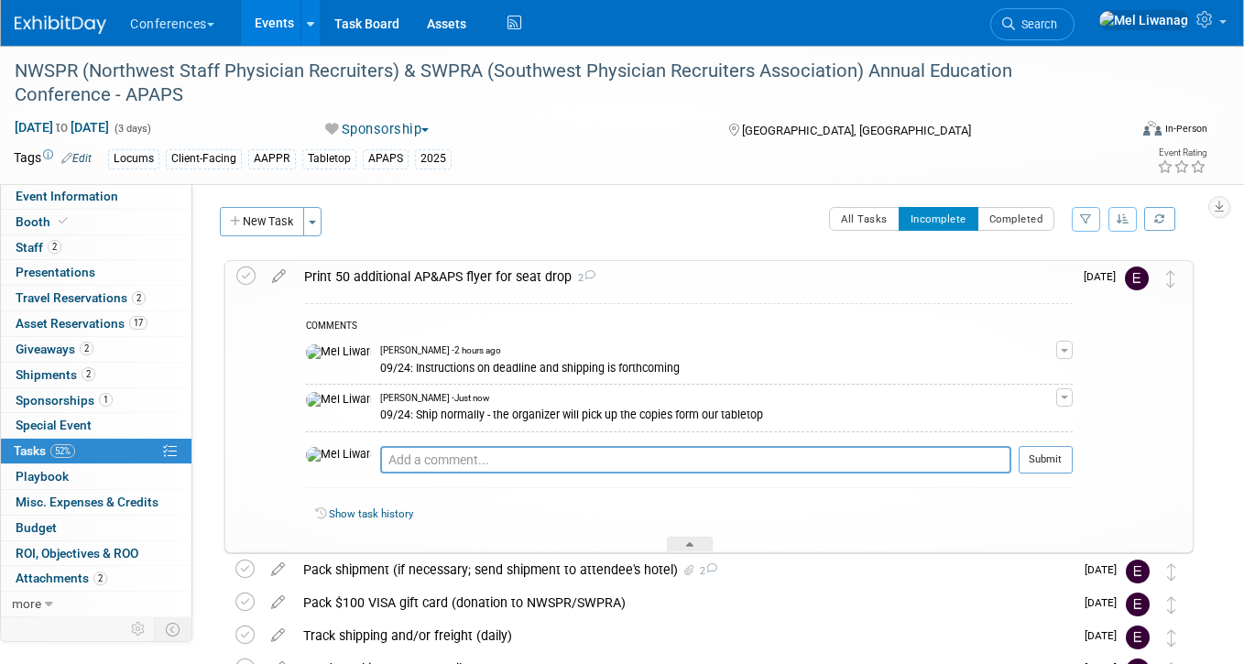
click at [718, 275] on div "Print 50 additional AP&APS flyer for seat drop 2" at bounding box center [683, 276] width 777 height 31
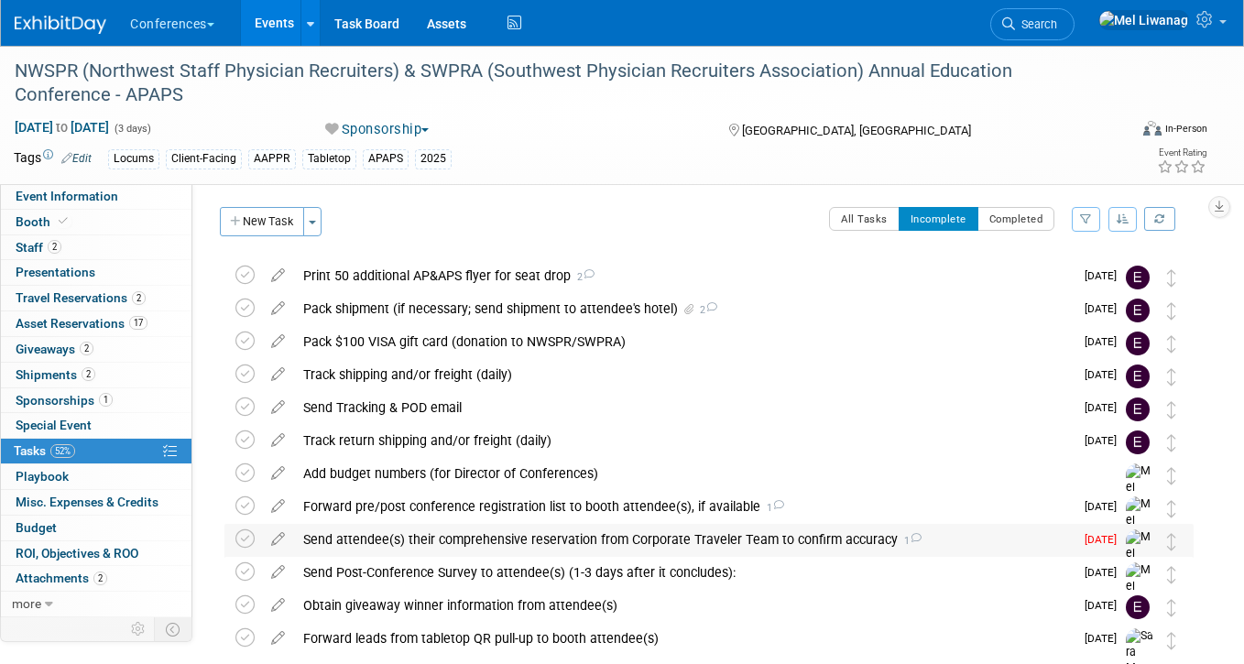
click at [662, 532] on div "Send attendee(s) their comprehensive reservation from Corporate Traveler Team t…" at bounding box center [683, 539] width 779 height 31
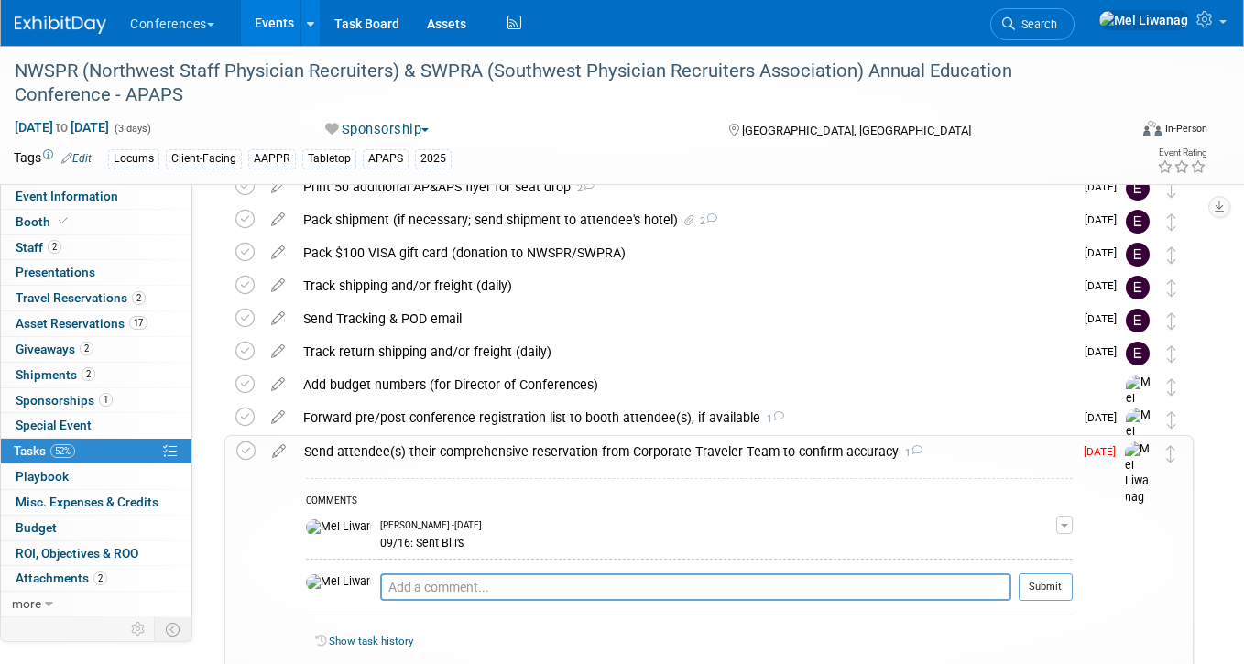
scroll to position [96, 0]
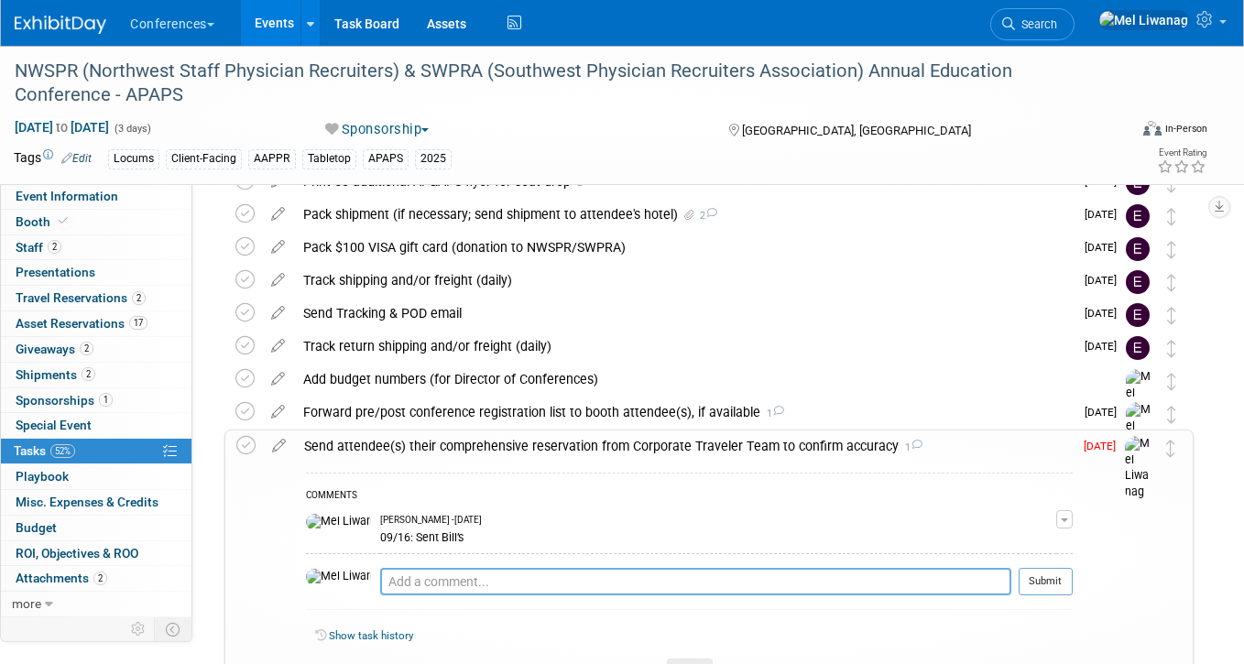
click at [417, 585] on textarea at bounding box center [695, 581] width 631 height 27
type textarea "09/24: Sent Chris'"
click at [1051, 594] on button "Submit" at bounding box center [1045, 581] width 54 height 27
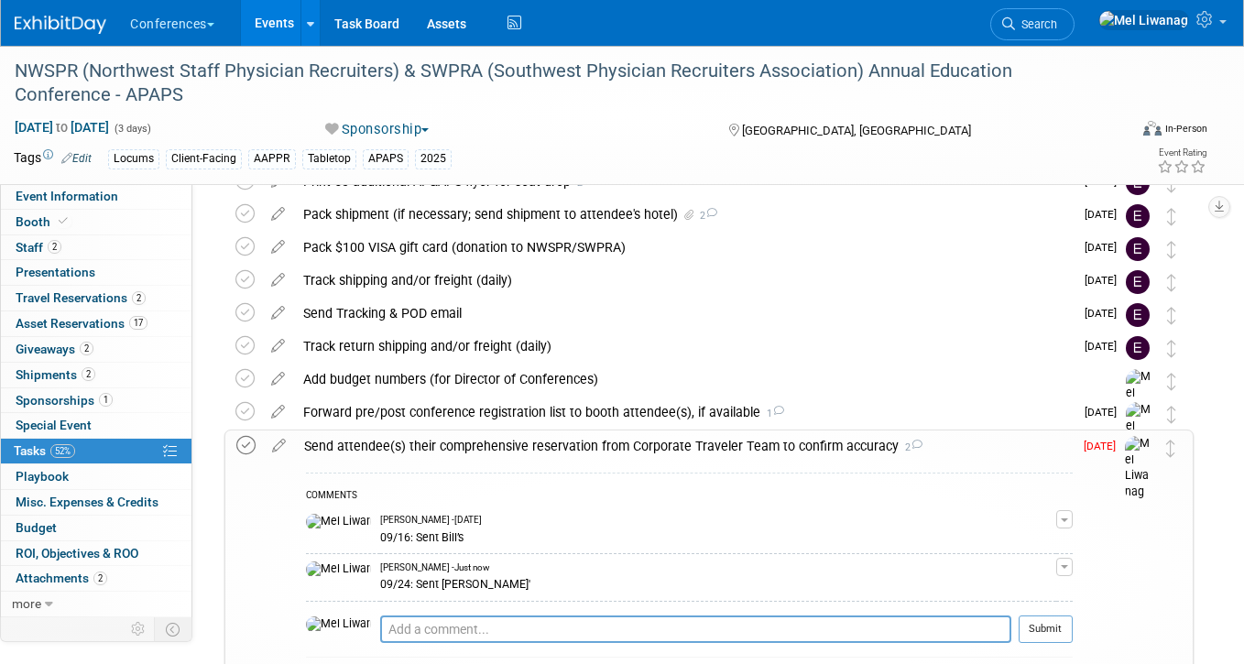
click at [248, 440] on icon at bounding box center [245, 445] width 19 height 19
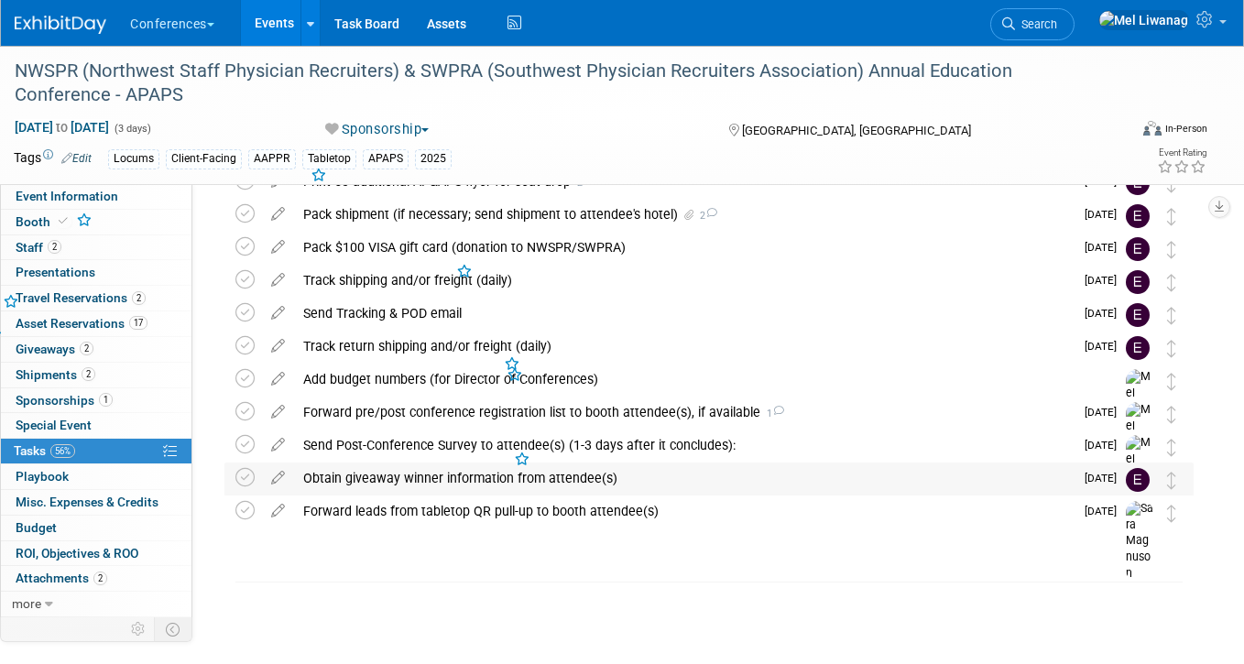
scroll to position [72, 0]
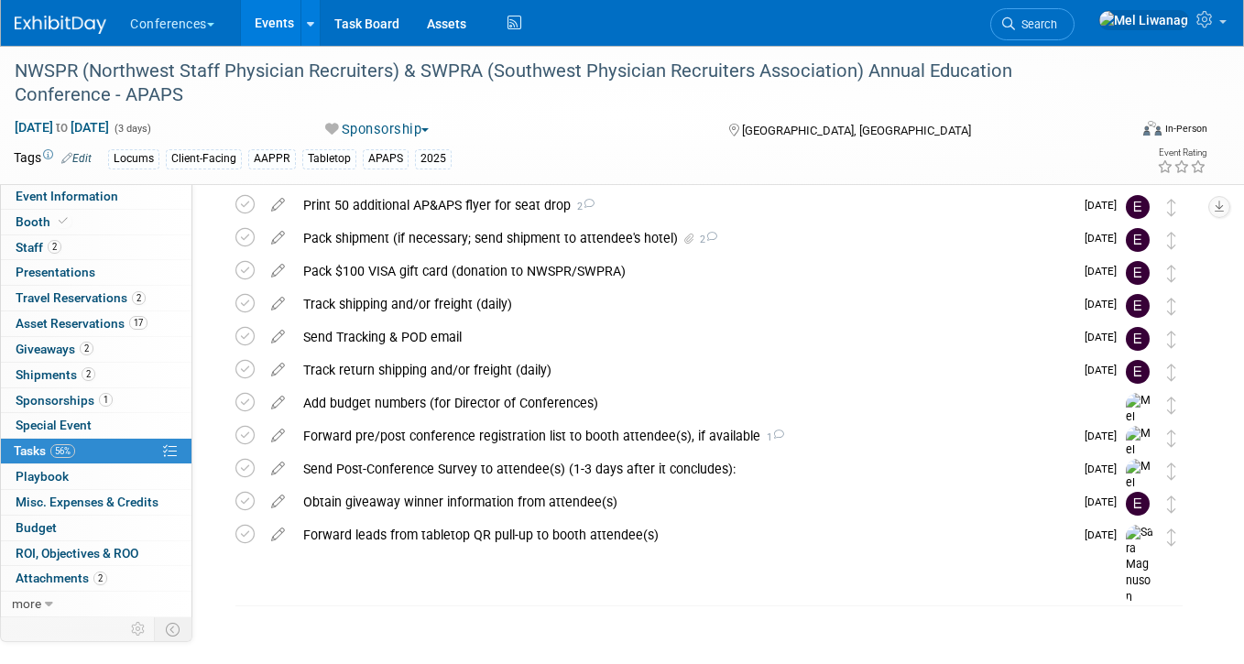
click at [82, 11] on link at bounding box center [72, 15] width 114 height 15
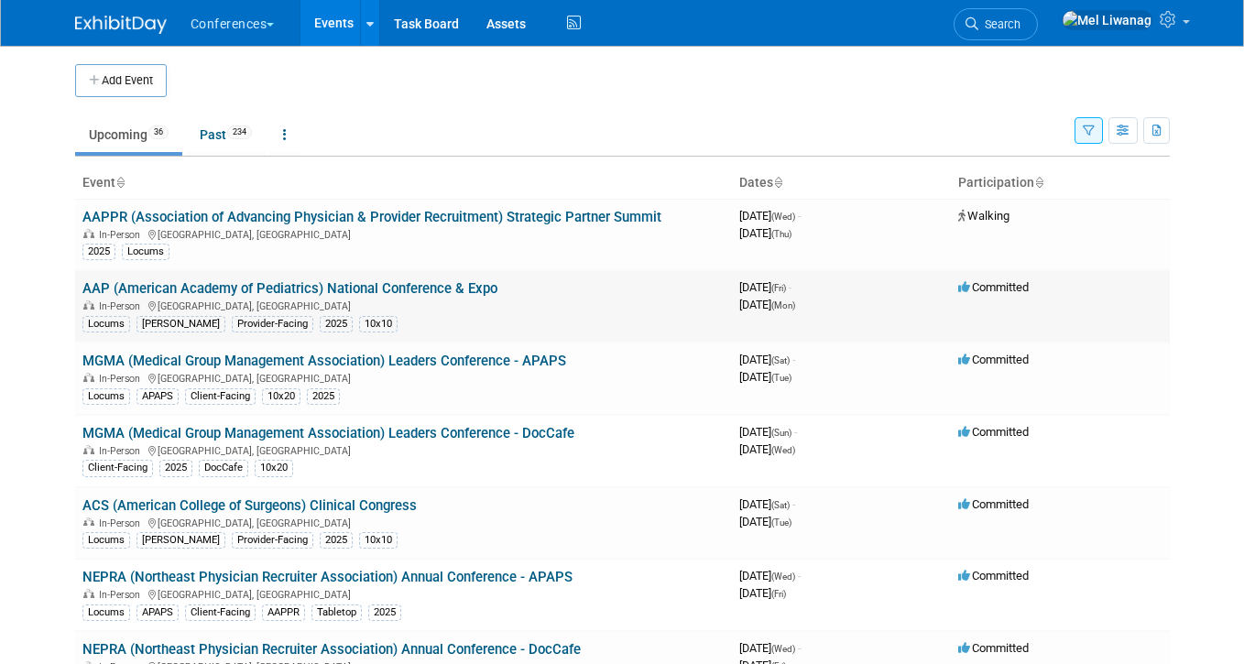
click at [457, 274] on td "AAP (American Academy of Pediatrics) National Conference & Expo In-Person [GEOG…" at bounding box center [403, 306] width 657 height 72
click at [452, 291] on link "AAP (American Academy of Pediatrics) National Conference & Expo" at bounding box center [289, 288] width 415 height 16
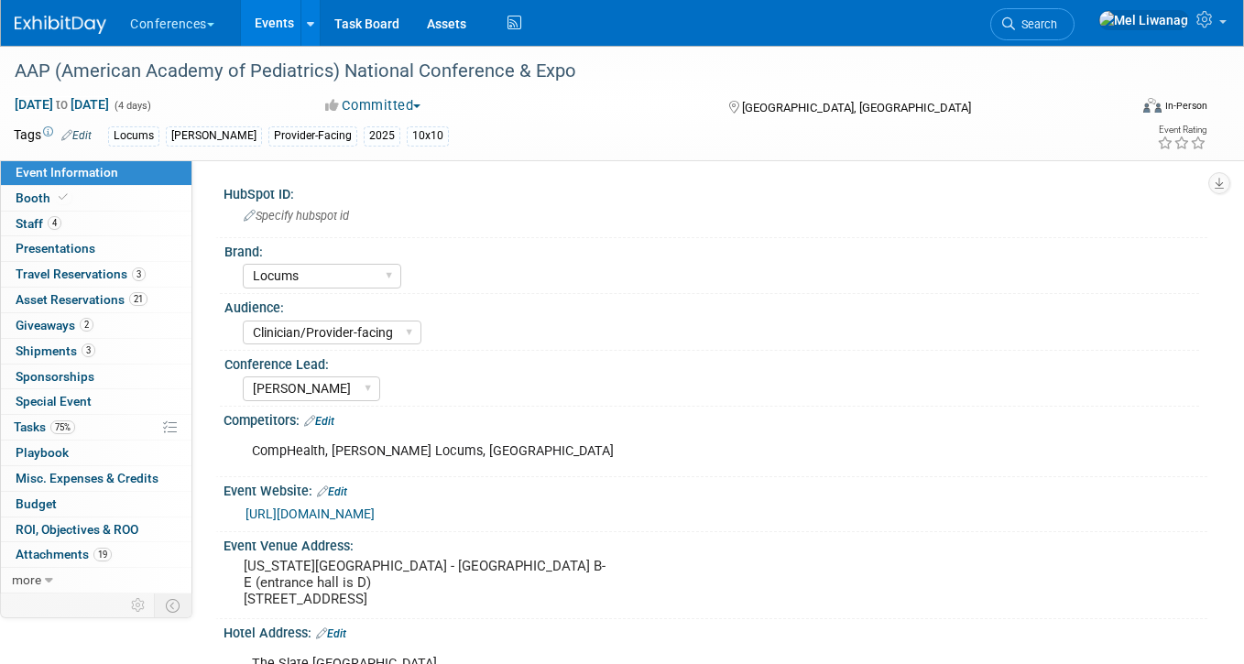
select select "Locums"
select select "Clinician/Provider-facing"
select select "[PERSON_NAME]"
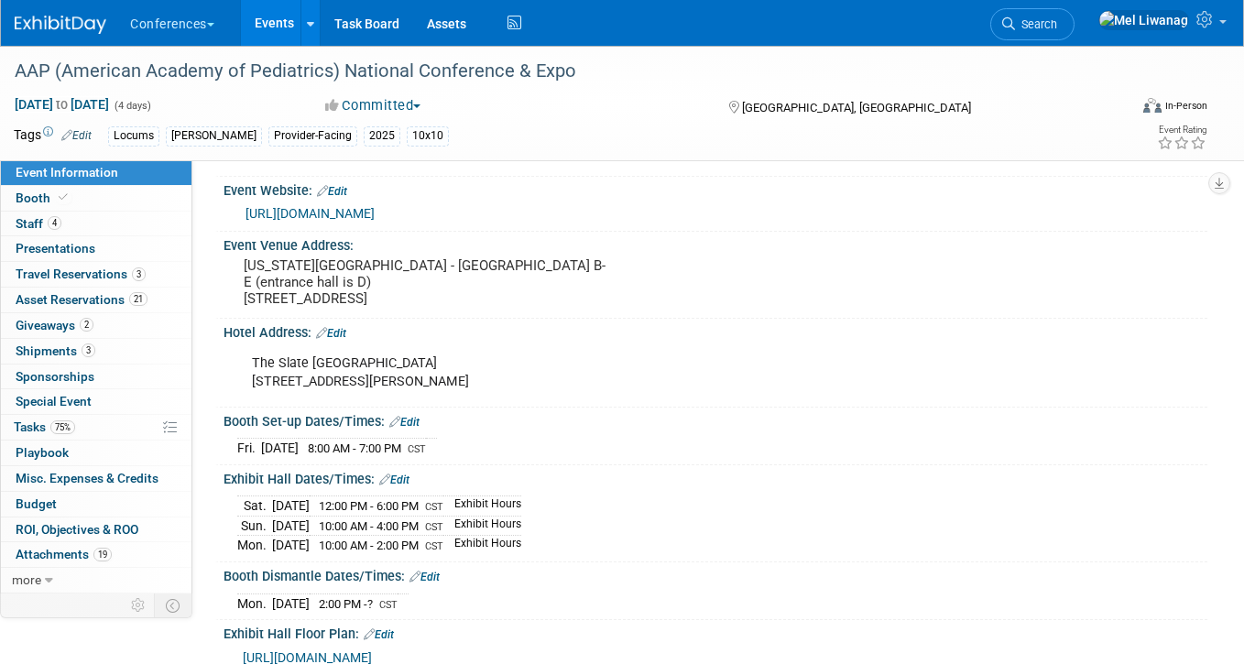
scroll to position [301, 0]
click at [49, 25] on img at bounding box center [61, 25] width 92 height 18
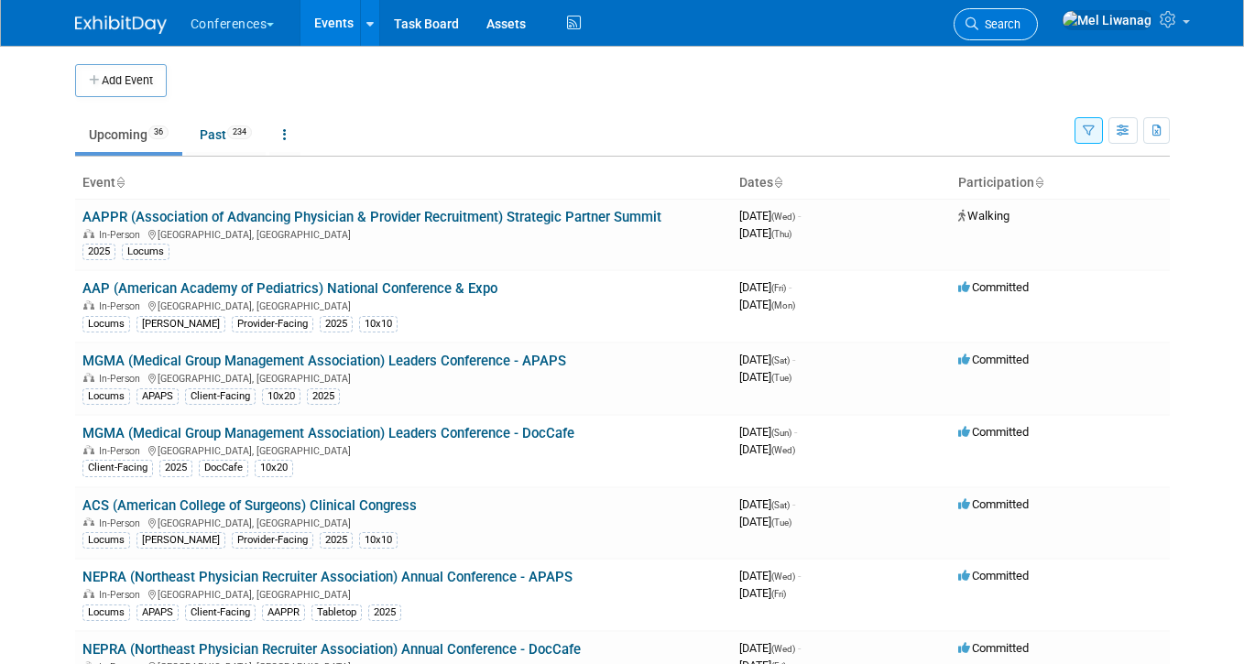
click at [1020, 27] on span "Search" at bounding box center [999, 24] width 42 height 14
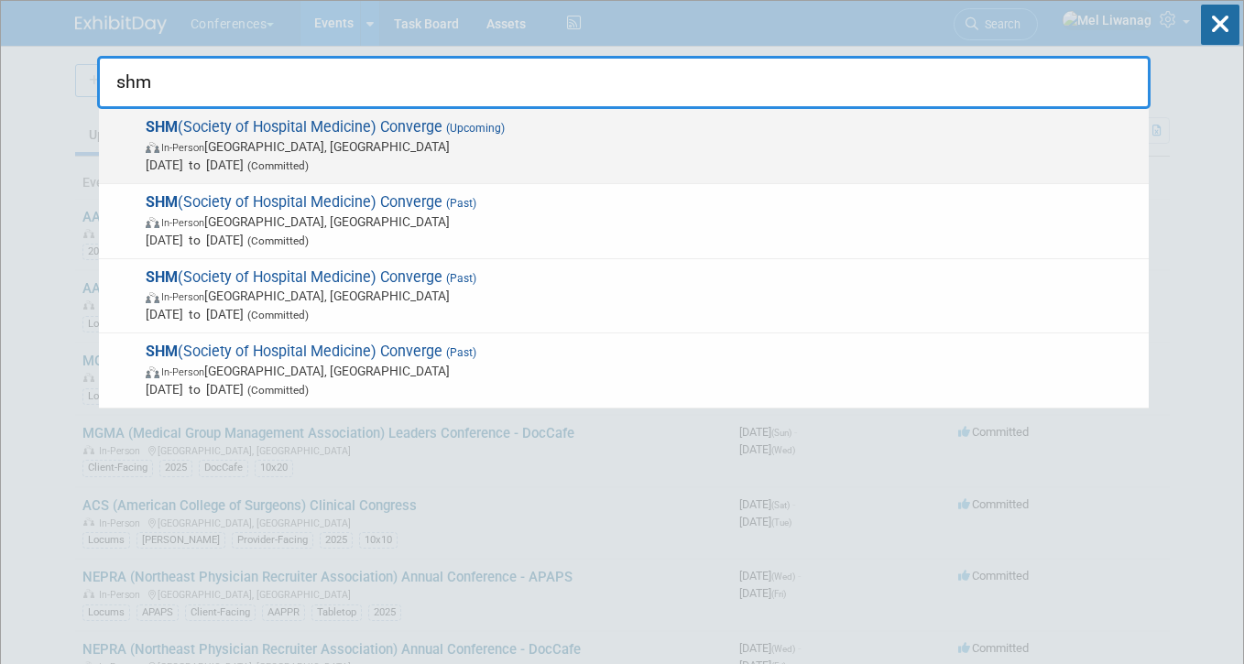
type input "shm"
click at [440, 134] on span "SHM (Society of Hospital Medicine) Converge (Upcoming) In-Person [GEOGRAPHIC_DA…" at bounding box center [639, 146] width 999 height 56
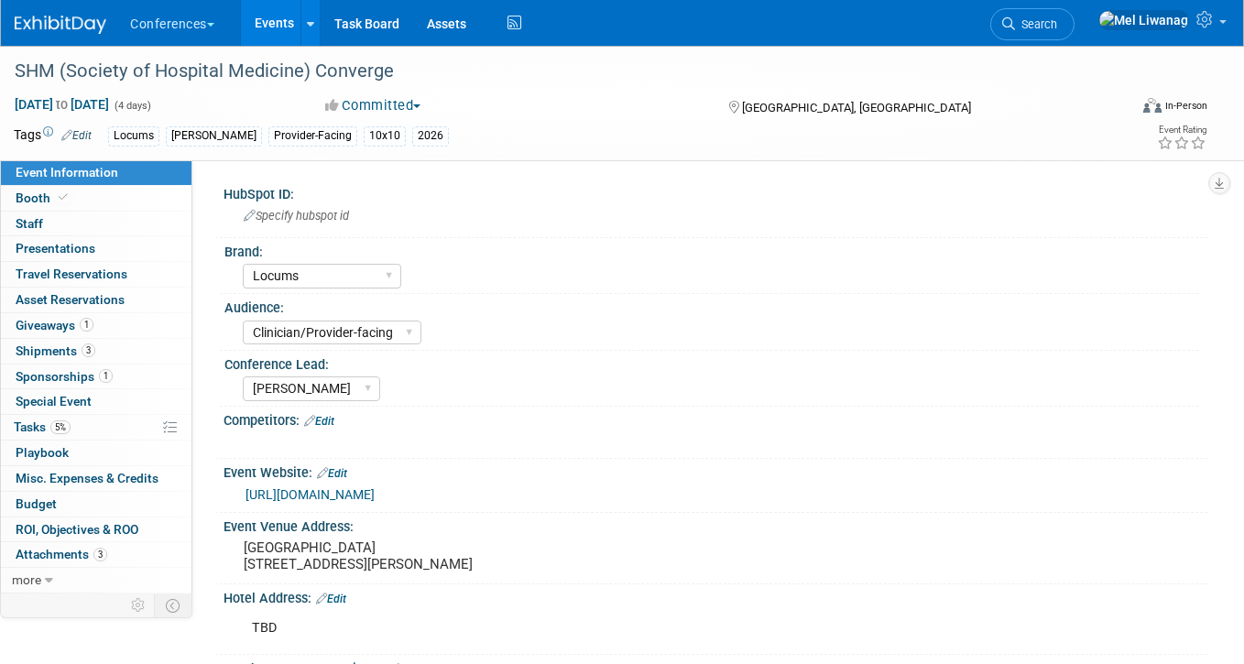
select select "Locums"
select select "Clinician/Provider-facing"
select select "[PERSON_NAME]"
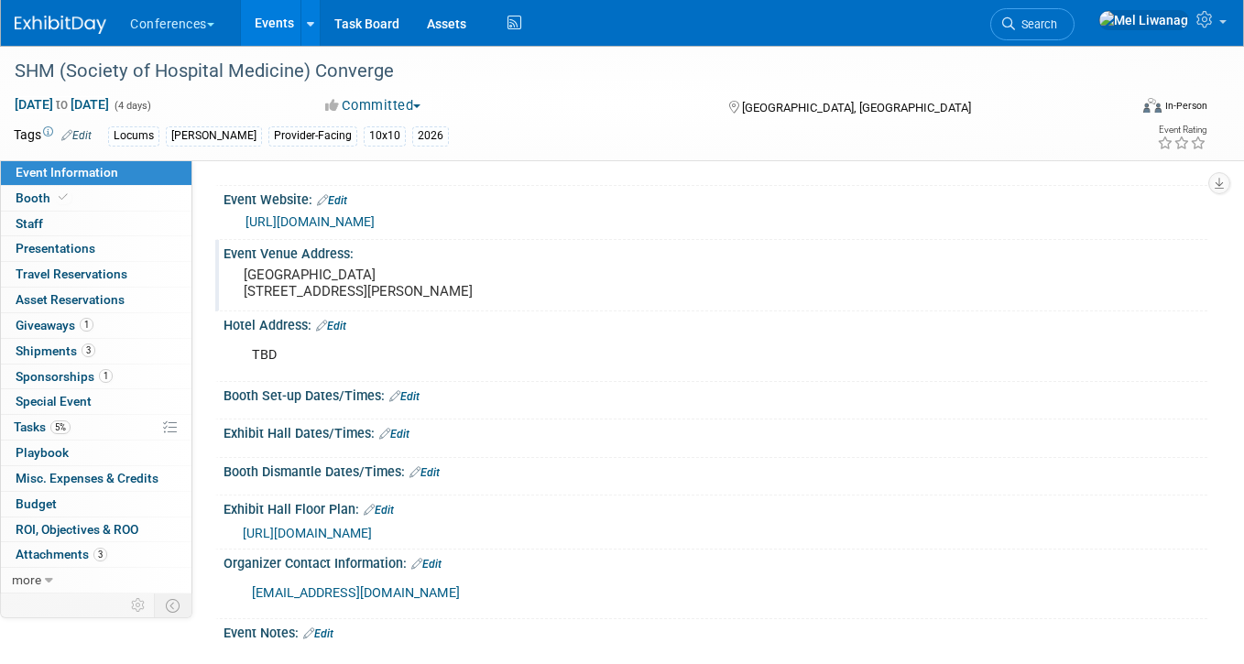
scroll to position [477, 0]
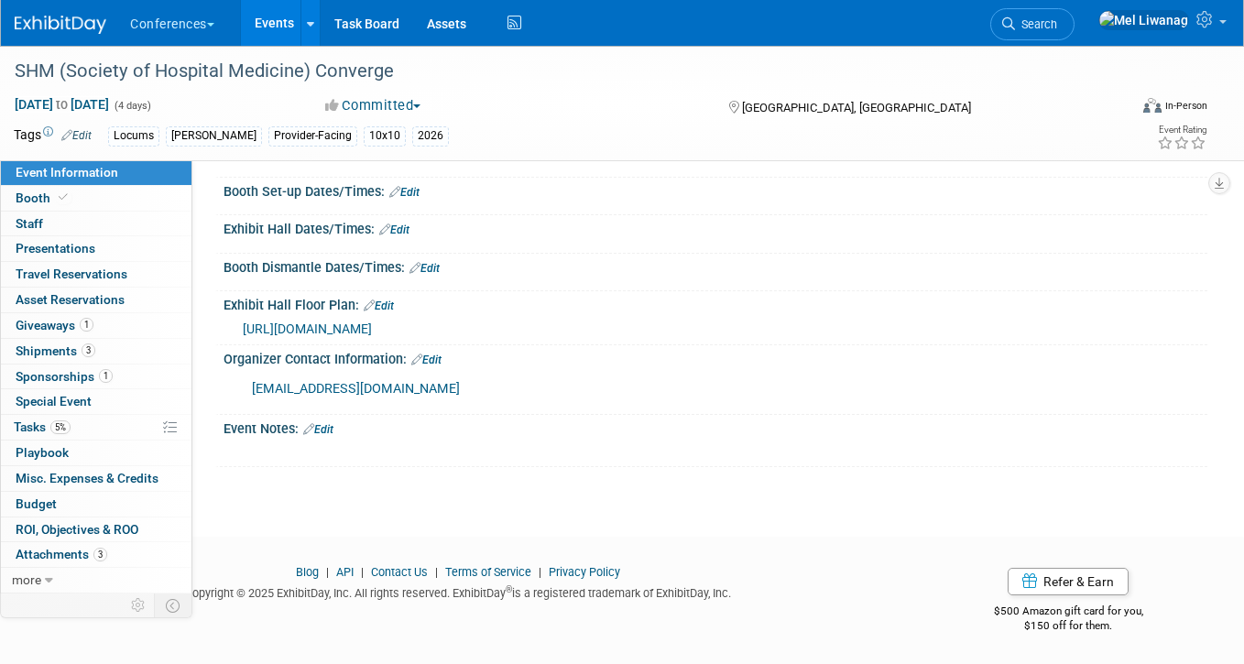
click at [387, 305] on link "Edit" at bounding box center [379, 305] width 30 height 13
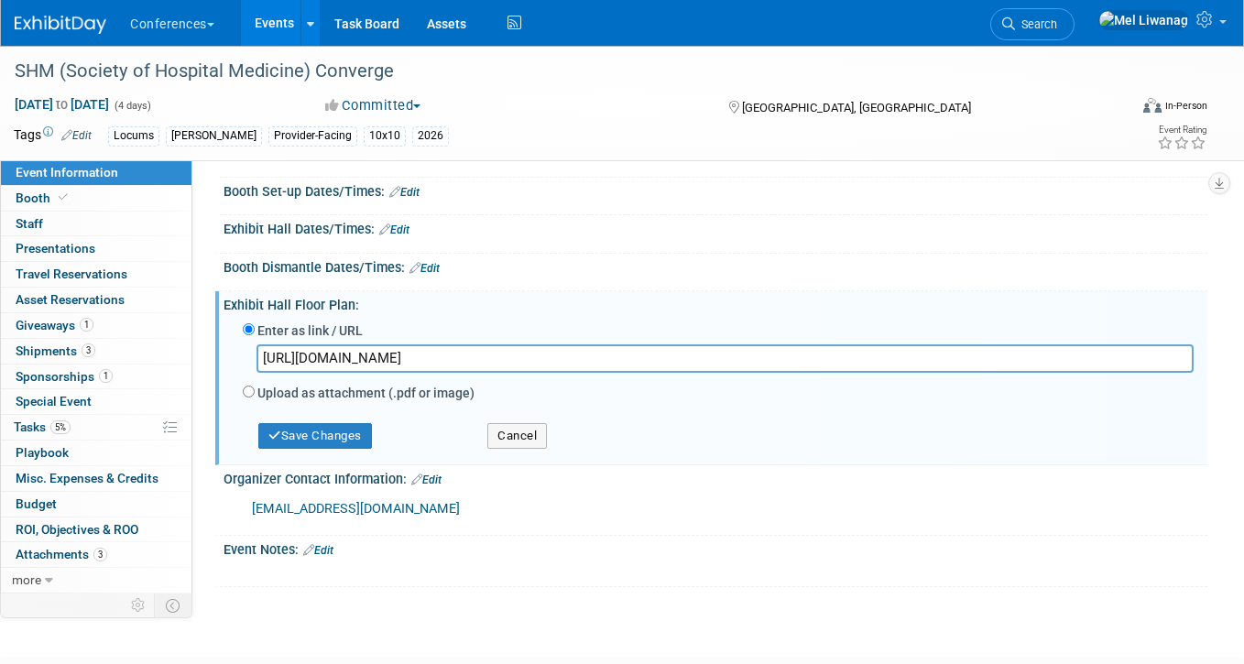
drag, startPoint x: 633, startPoint y: 365, endPoint x: -49, endPoint y: 369, distance: 681.3
click at [508, 435] on button "Cancel" at bounding box center [517, 436] width 60 height 26
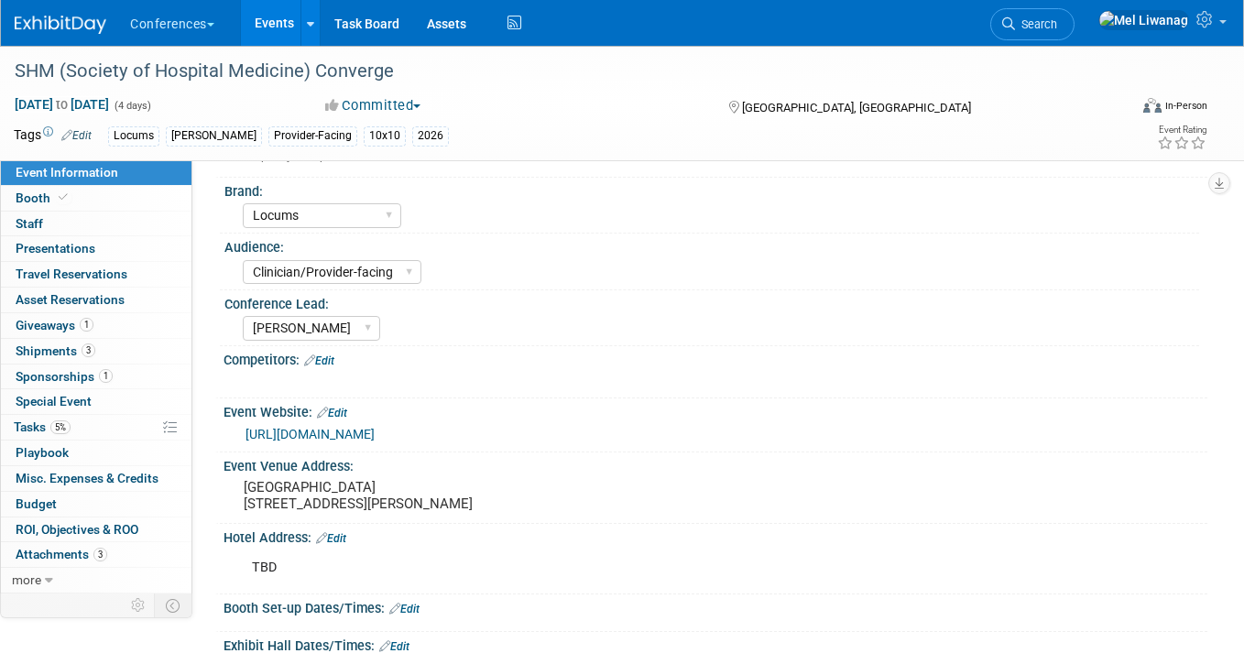
scroll to position [62, 0]
click at [397, 479] on pre "[GEOGRAPHIC_DATA] [STREET_ADDRESS][PERSON_NAME]" at bounding box center [429, 493] width 370 height 33
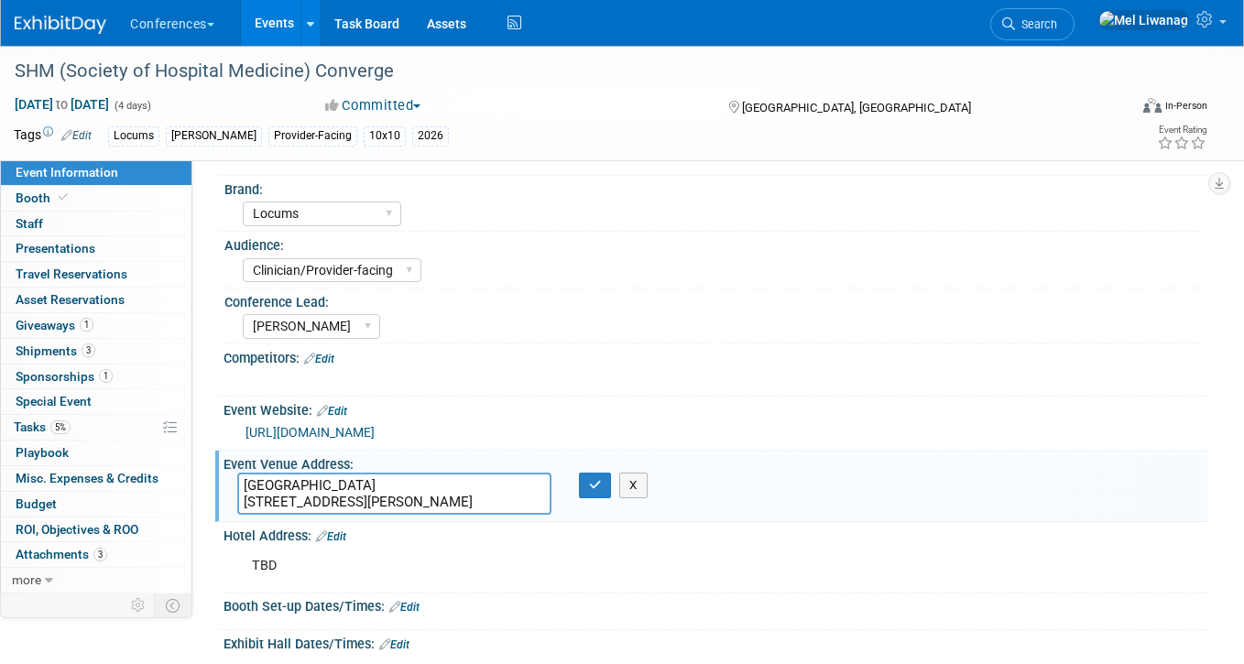
click at [397, 479] on textarea "[GEOGRAPHIC_DATA] [STREET_ADDRESS][PERSON_NAME]" at bounding box center [394, 494] width 314 height 42
type textarea "[GEOGRAPHIC_DATA] - Halls A&B [STREET_ADDRESS][PERSON_NAME]"
click at [612, 487] on div "X" at bounding box center [599, 486] width 41 height 26
click at [605, 487] on button "button" at bounding box center [595, 486] width 33 height 26
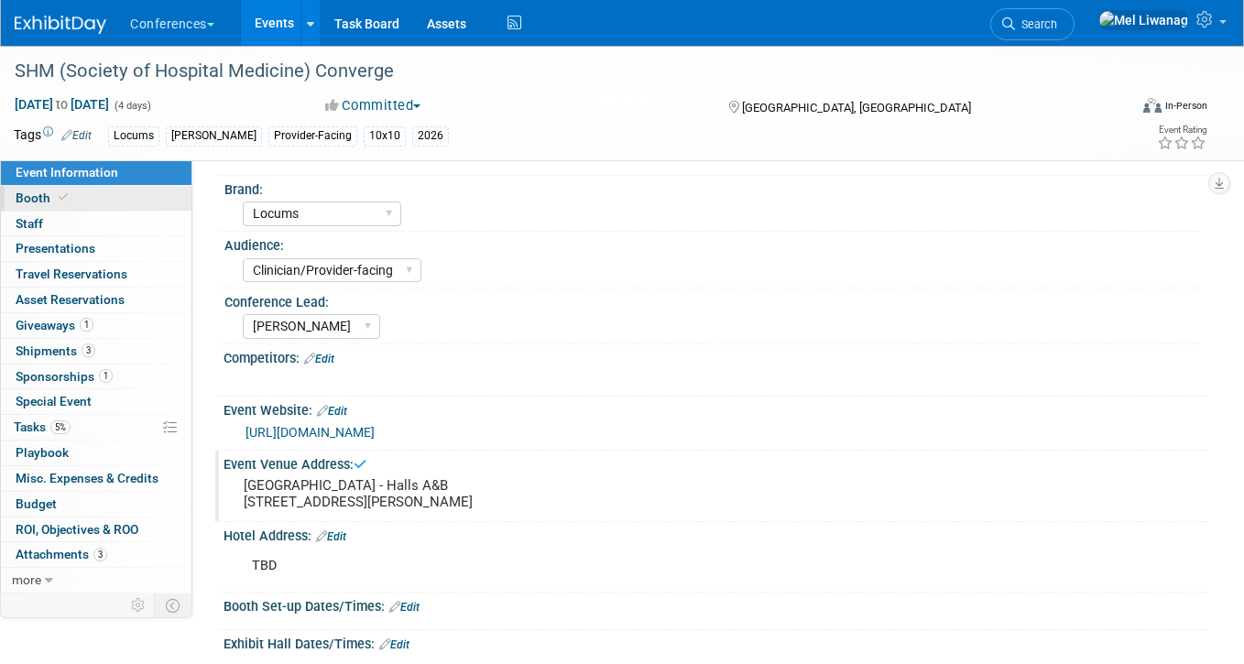
click at [124, 204] on link "Booth" at bounding box center [96, 198] width 190 height 25
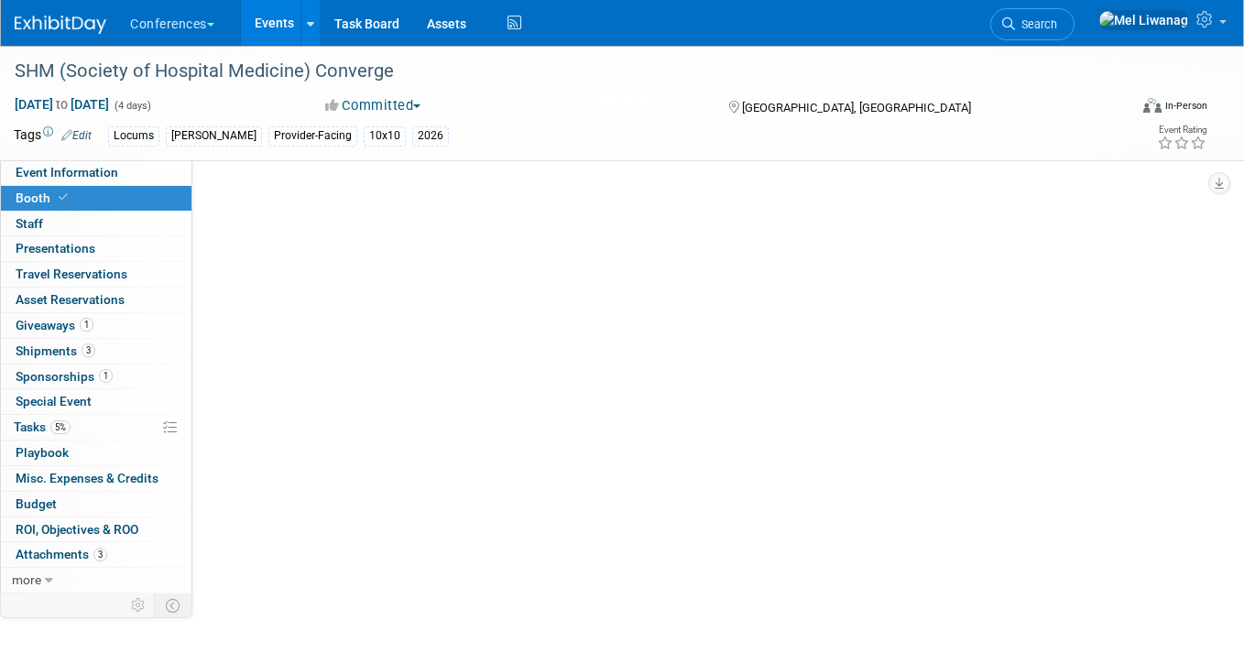
scroll to position [0, 0]
select select "10'x10'"
select select "Yes"
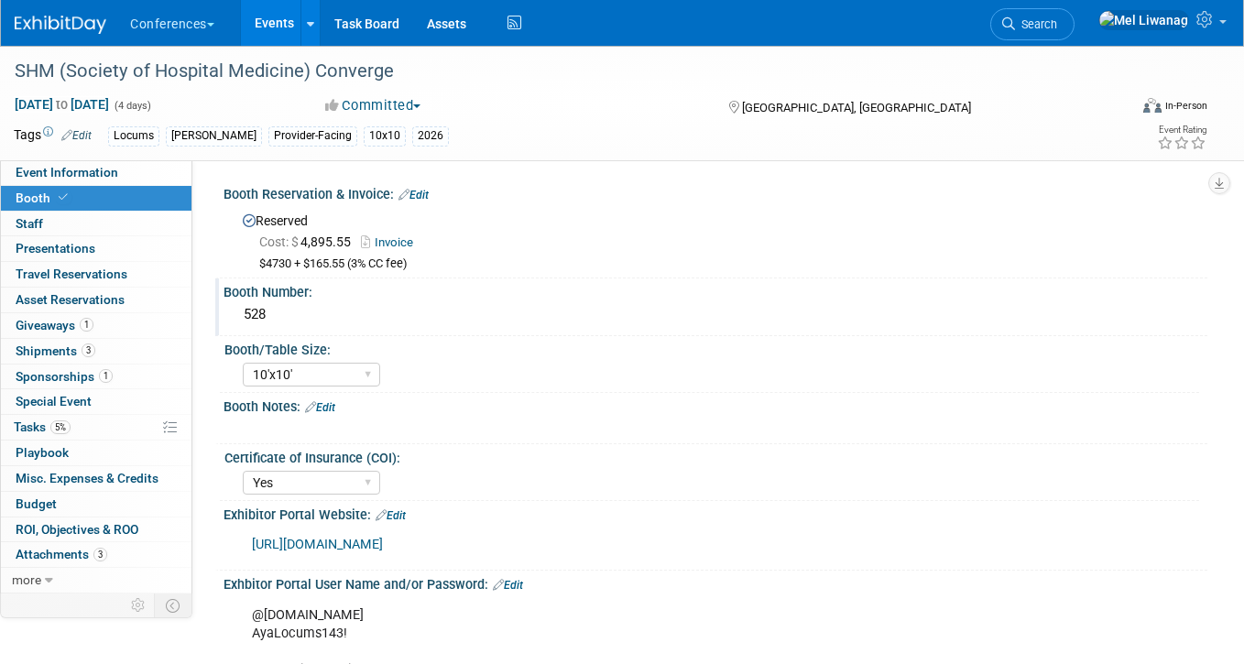
click at [283, 306] on div "528" at bounding box center [715, 314] width 956 height 28
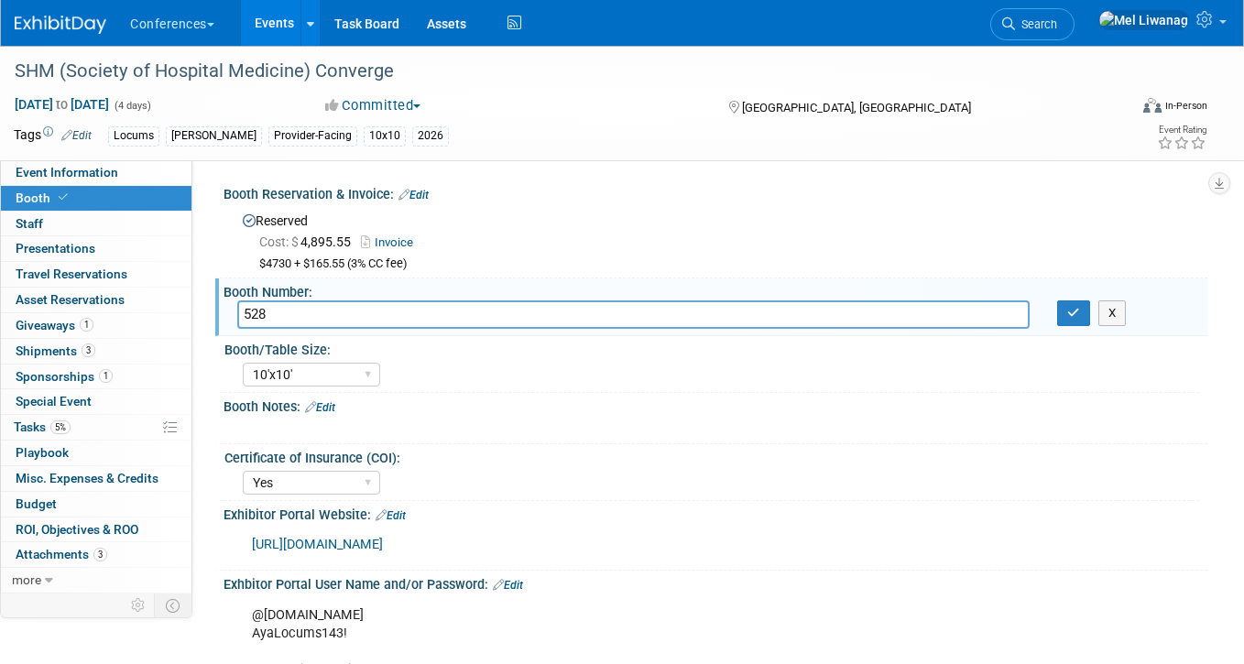
drag, startPoint x: 277, startPoint y: 316, endPoint x: 200, endPoint y: 316, distance: 76.9
click at [200, 316] on div "HubSpot ID: Specify hubspot id Brand: Aya Bespoke Corporate [PERSON_NAME] DocCa…" at bounding box center [699, 376] width 1015 height 433
type input "313"
click at [1083, 320] on button "button" at bounding box center [1073, 313] width 33 height 26
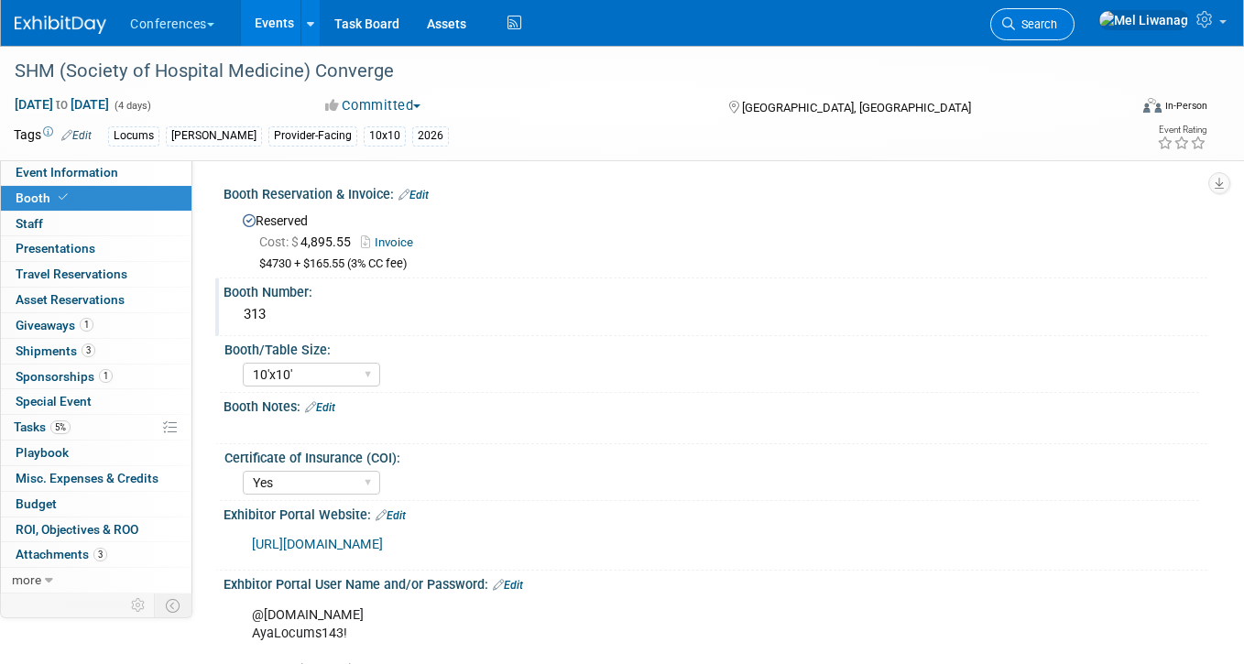
click at [1057, 23] on span "Search" at bounding box center [1036, 24] width 42 height 14
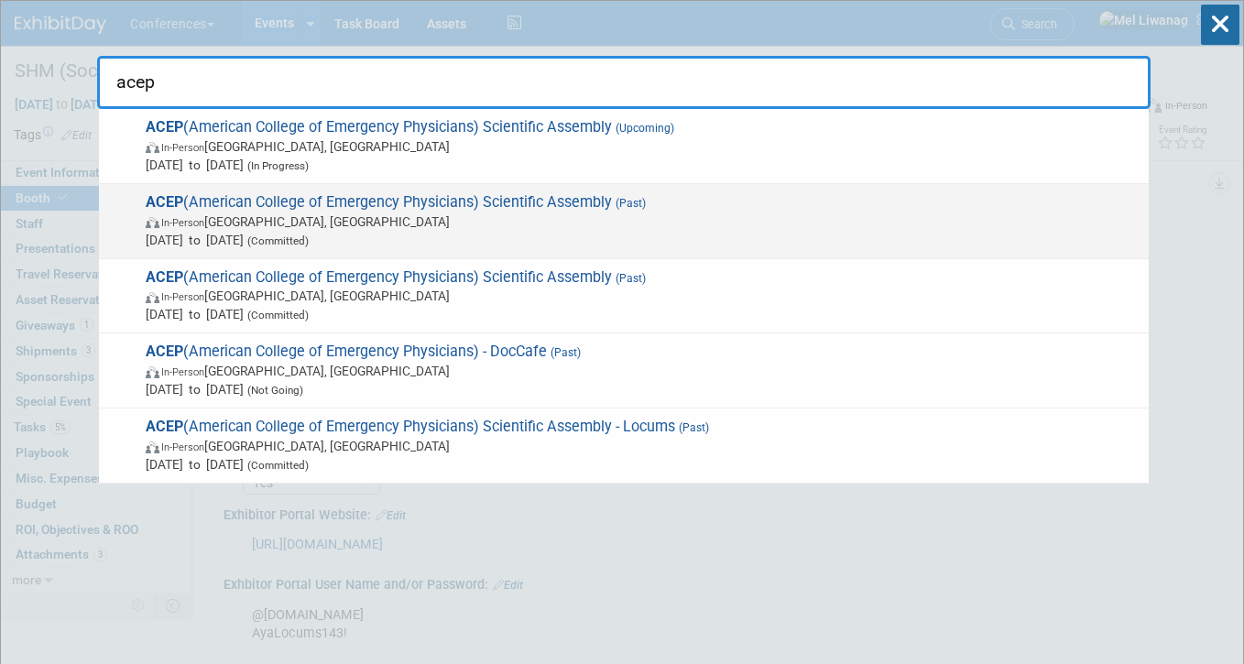
type input "acep"
click at [592, 242] on span "[DATE] to [DATE] (Committed)" at bounding box center [643, 240] width 994 height 18
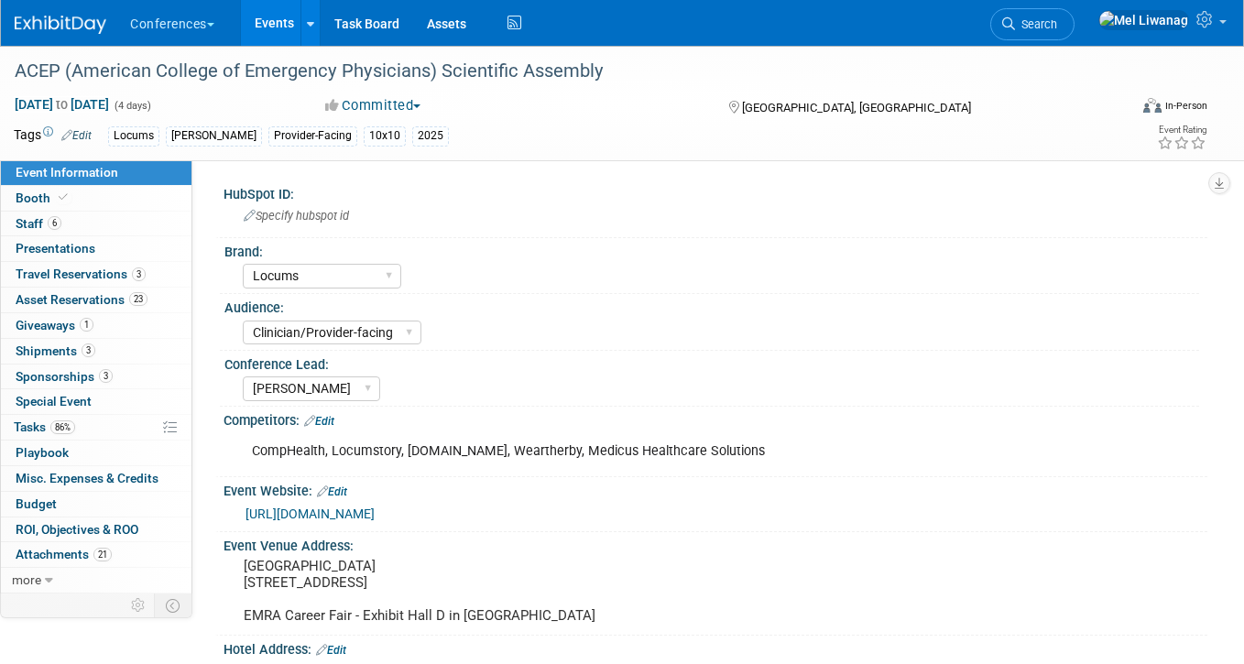
select select "Locums"
select select "Clinician/Provider-facing"
select select "[PERSON_NAME]"
click at [166, 196] on link "Booth" at bounding box center [96, 198] width 190 height 25
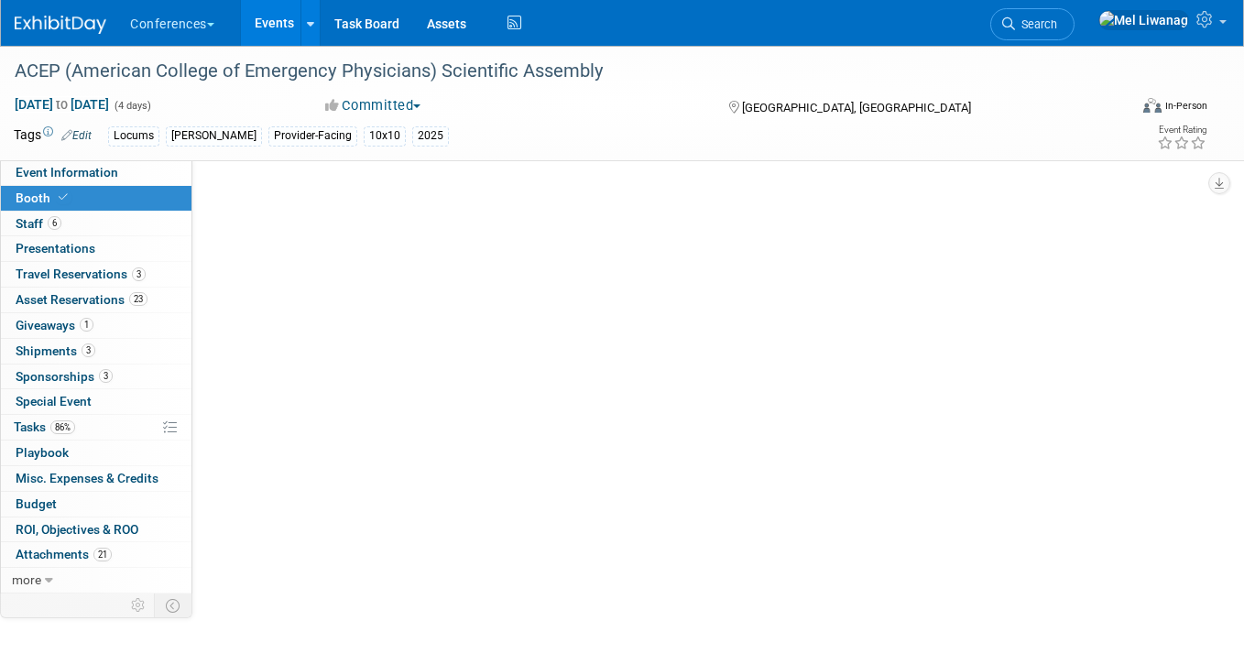
select select "10'x10'"
select select "Yes"
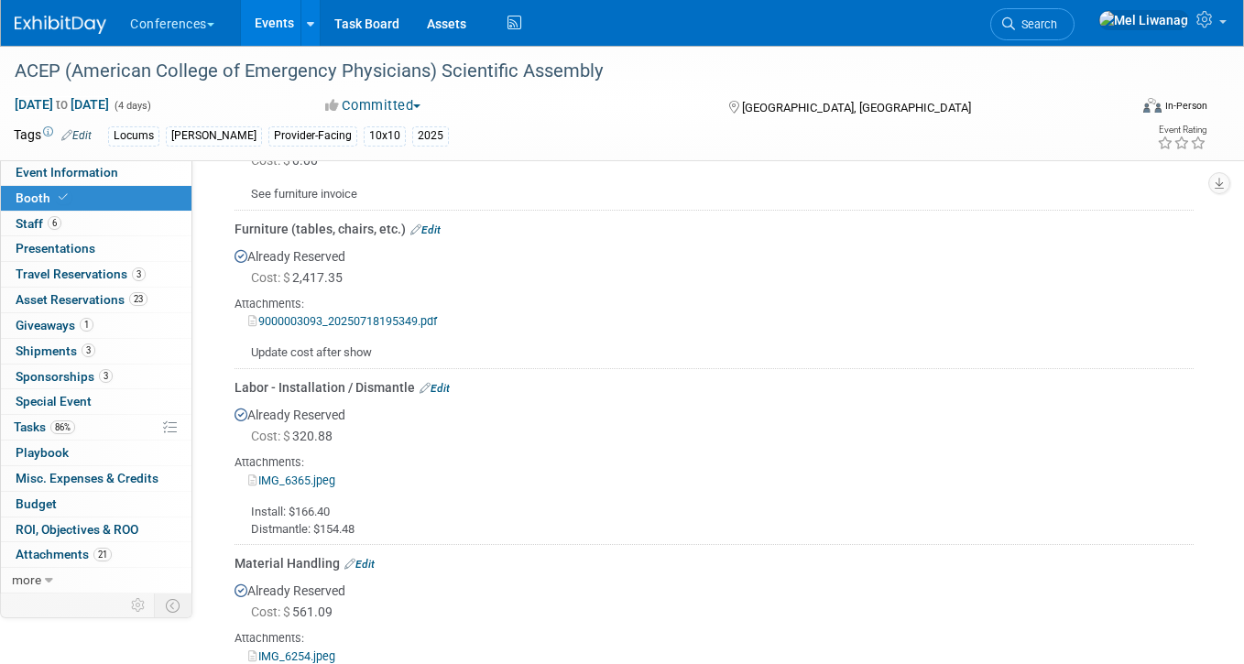
scroll to position [890, 0]
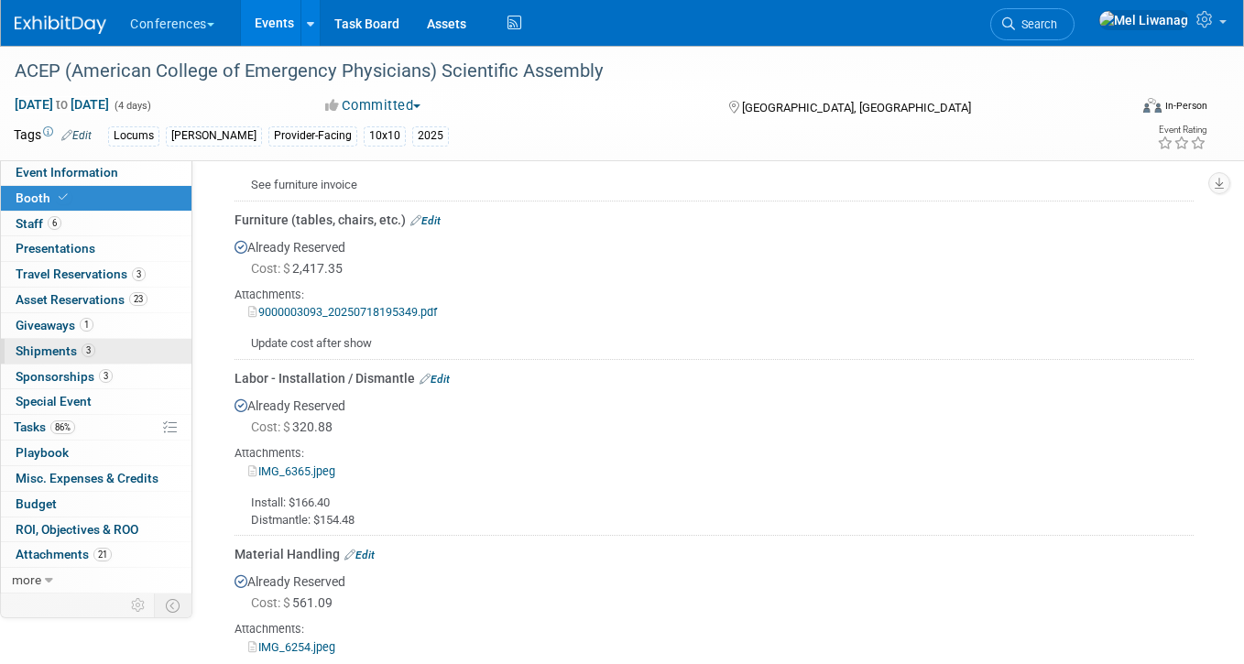
click at [109, 359] on link "3 Shipments 3" at bounding box center [96, 351] width 190 height 25
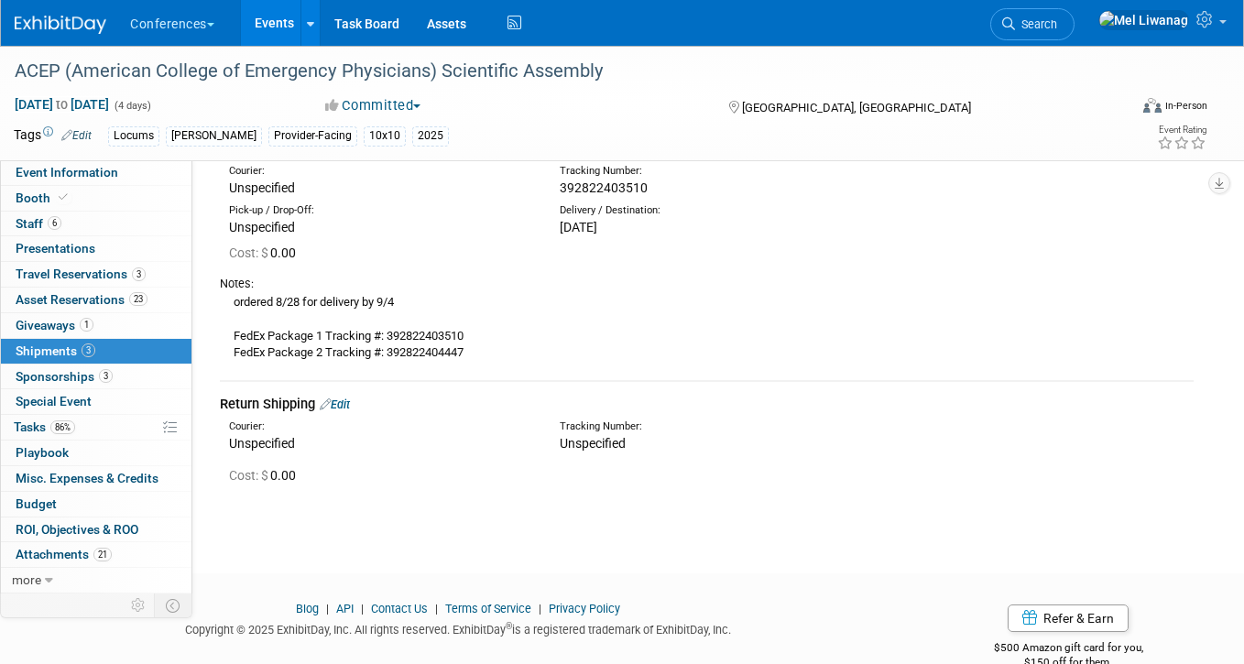
scroll to position [451, 0]
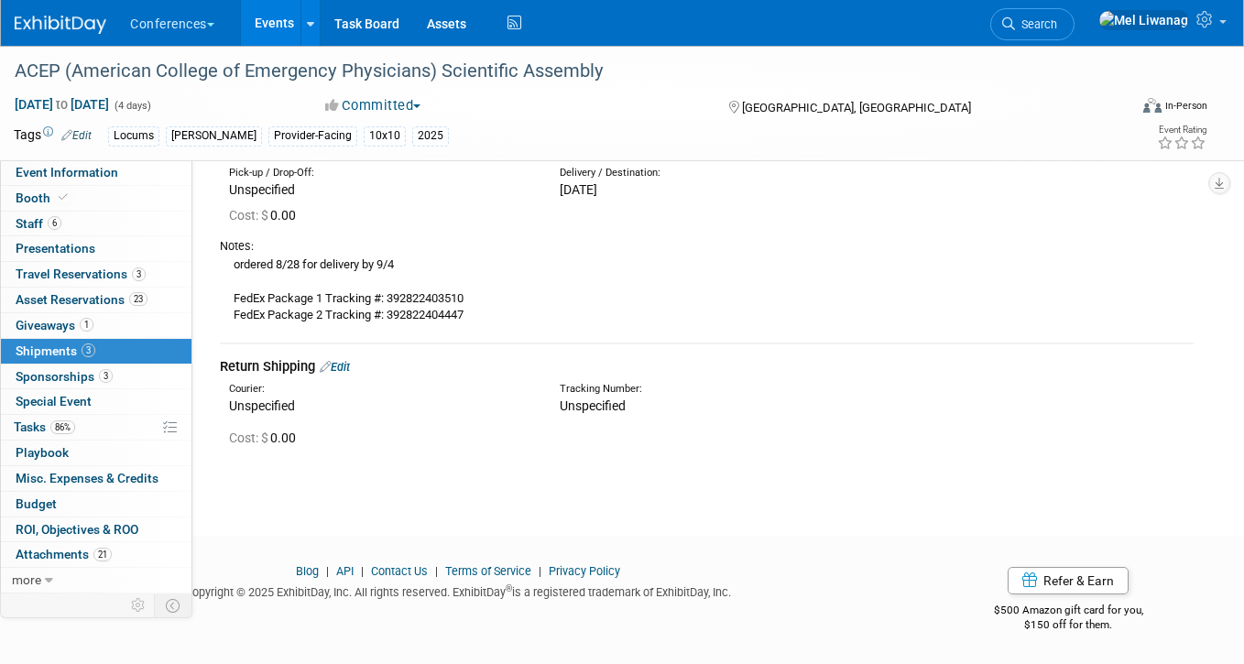
click at [342, 367] on link "Edit" at bounding box center [335, 367] width 30 height 14
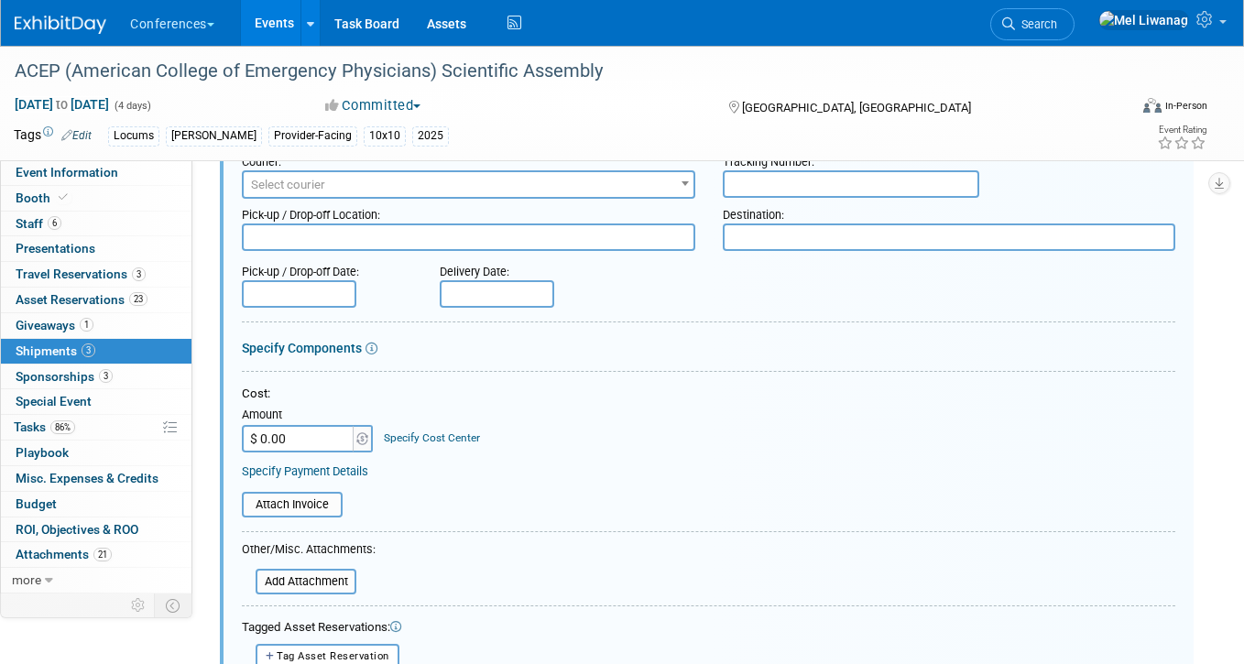
scroll to position [731, 0]
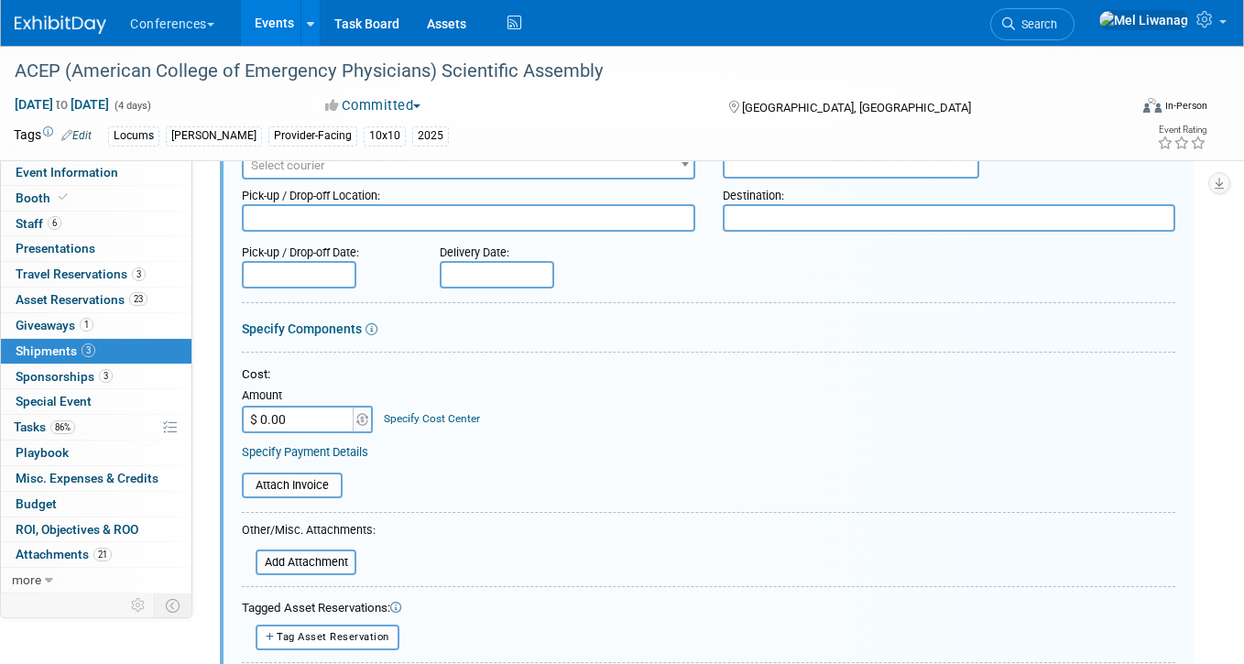
click at [296, 427] on input "$ 0.00" at bounding box center [299, 419] width 114 height 27
type input "$ 688.89"
click at [429, 413] on link "Specify Cost Center" at bounding box center [432, 418] width 96 height 13
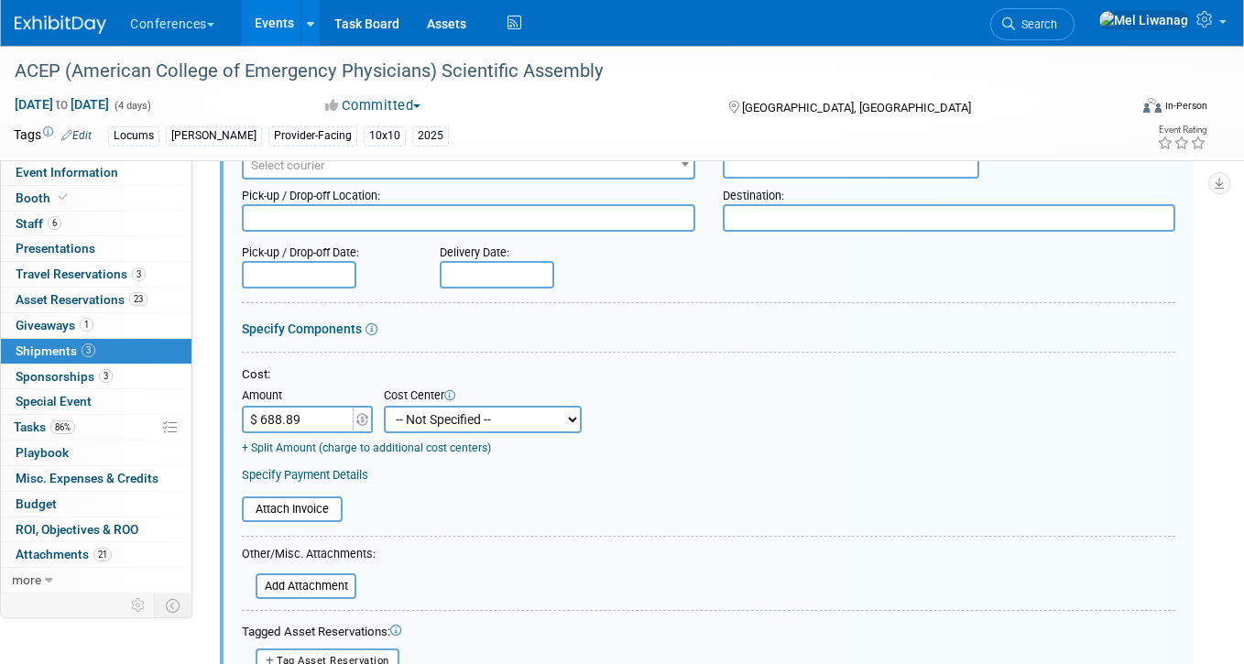
click at [429, 418] on select "-- Not Specified -- Aya Education Aya Healthcare Aya Locums Bespoke Corporate […" at bounding box center [483, 419] width 198 height 27
select select "18965873"
click at [384, 406] on select "-- Not Specified -- Aya Education Aya Healthcare Aya Locums Bespoke Corporate […" at bounding box center [483, 419] width 198 height 27
click at [632, 496] on table "Attach Invoice" at bounding box center [708, 509] width 933 height 26
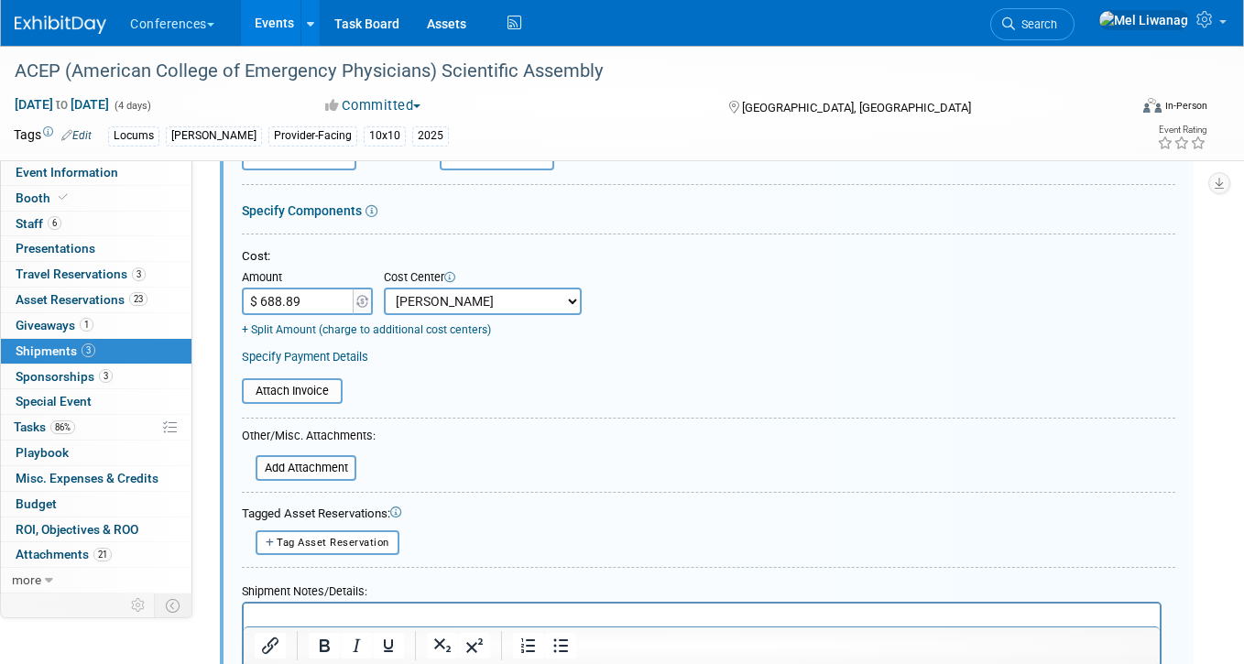
scroll to position [850, 0]
click at [335, 468] on input "file" at bounding box center [245, 467] width 218 height 22
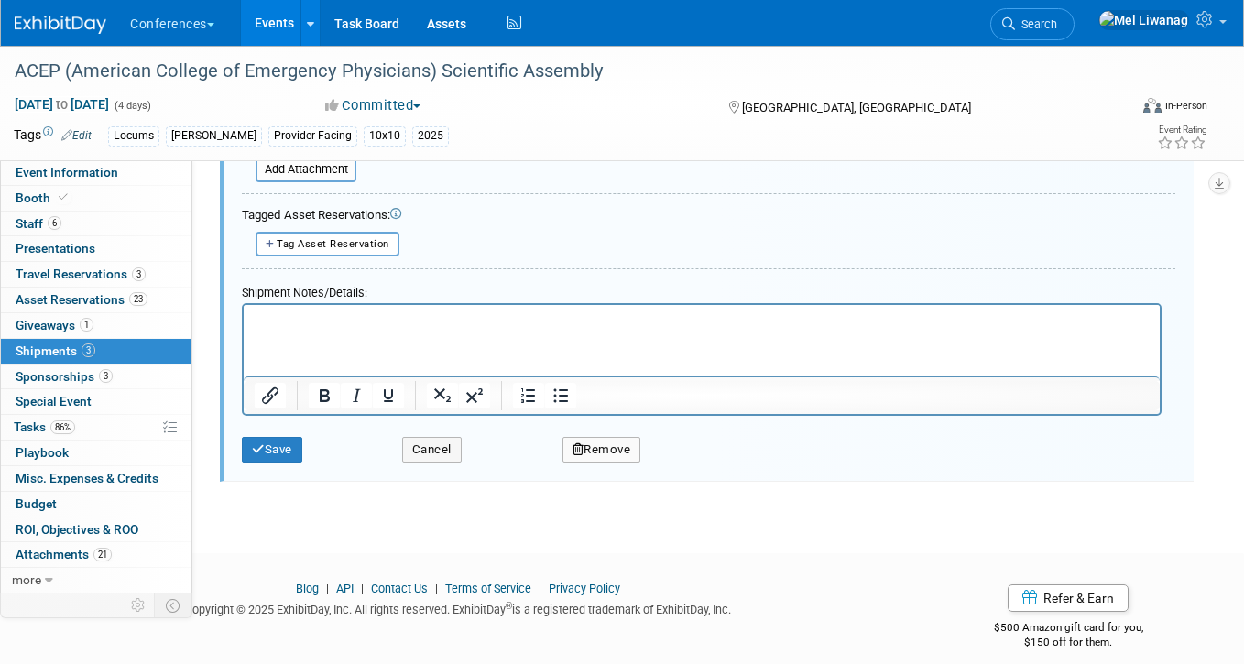
scroll to position [1178, 0]
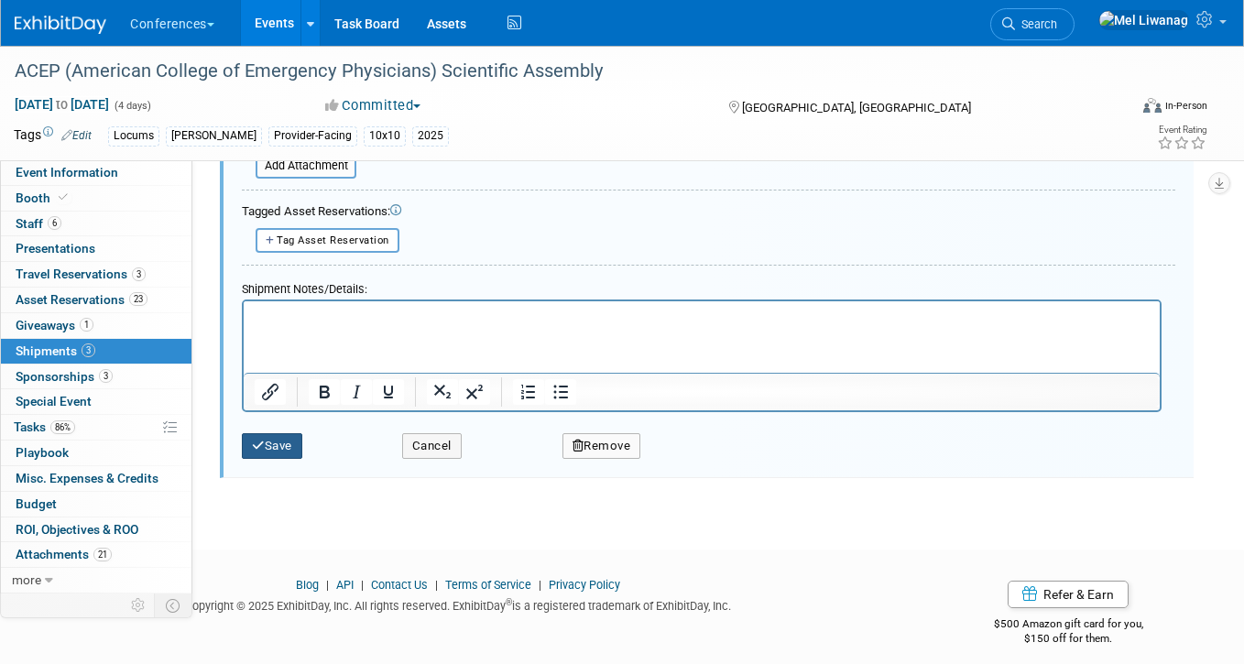
click at [283, 451] on button "Save" at bounding box center [272, 446] width 60 height 26
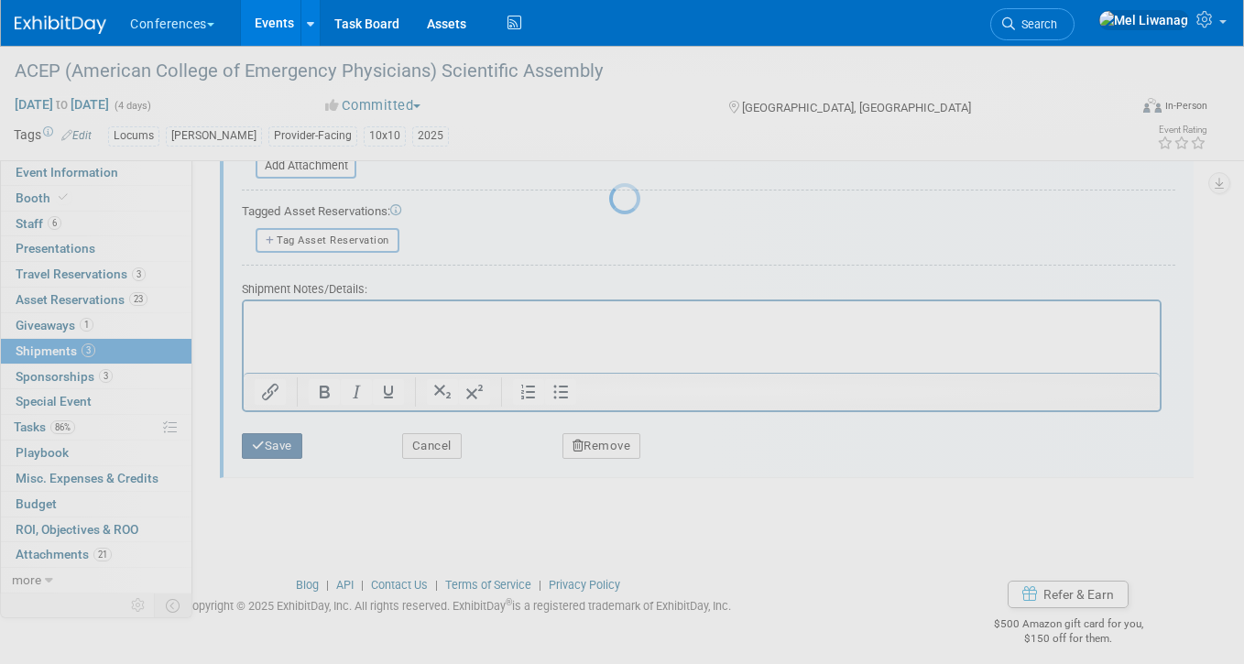
scroll to position [495, 0]
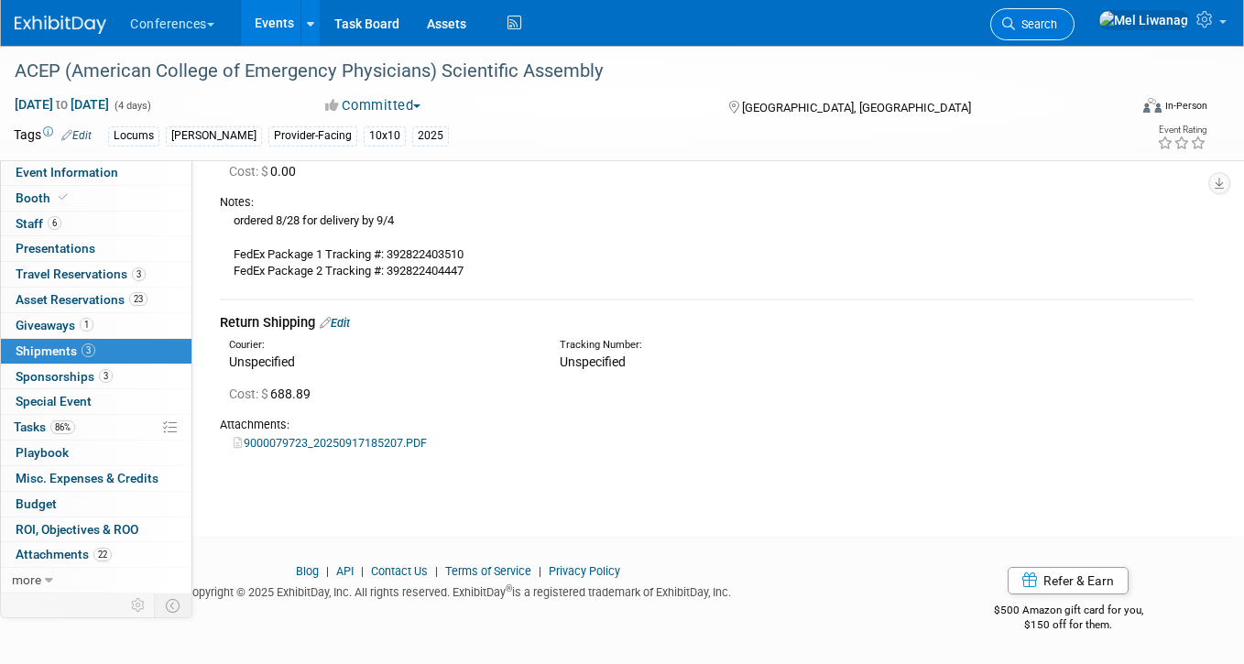
click at [1074, 35] on link "Search" at bounding box center [1032, 24] width 84 height 32
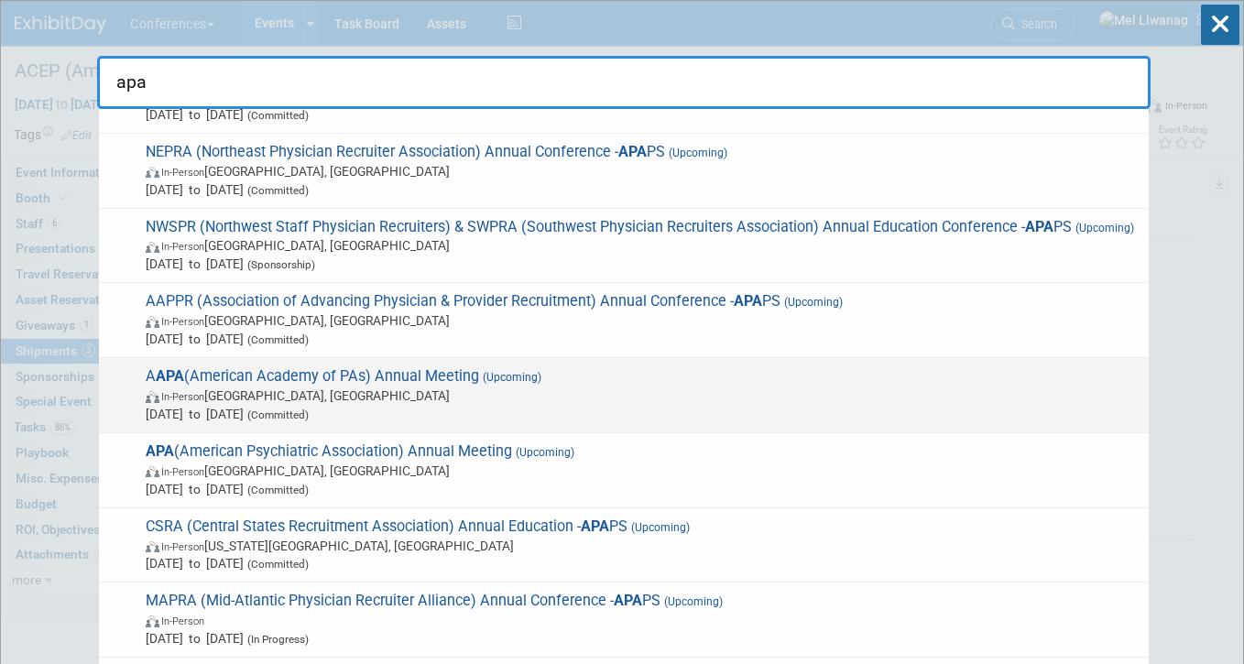
scroll to position [42, 0]
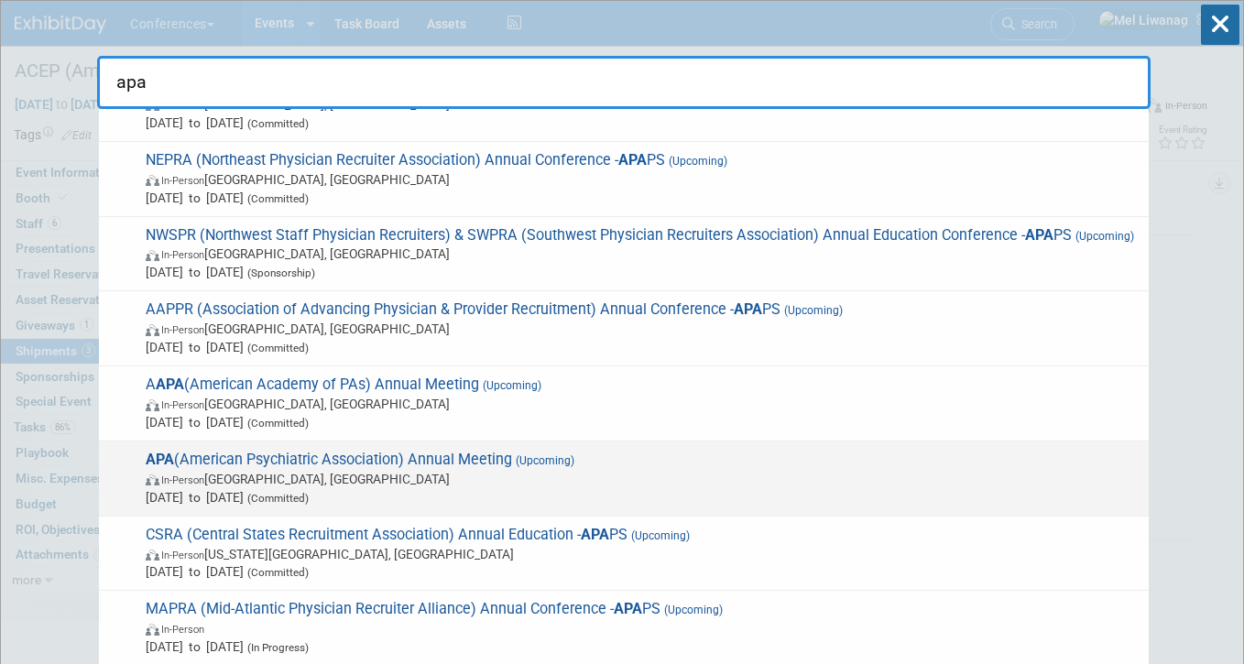
type input "apa"
click at [440, 488] on span "In-Person San Francisco, CA" at bounding box center [643, 479] width 994 height 18
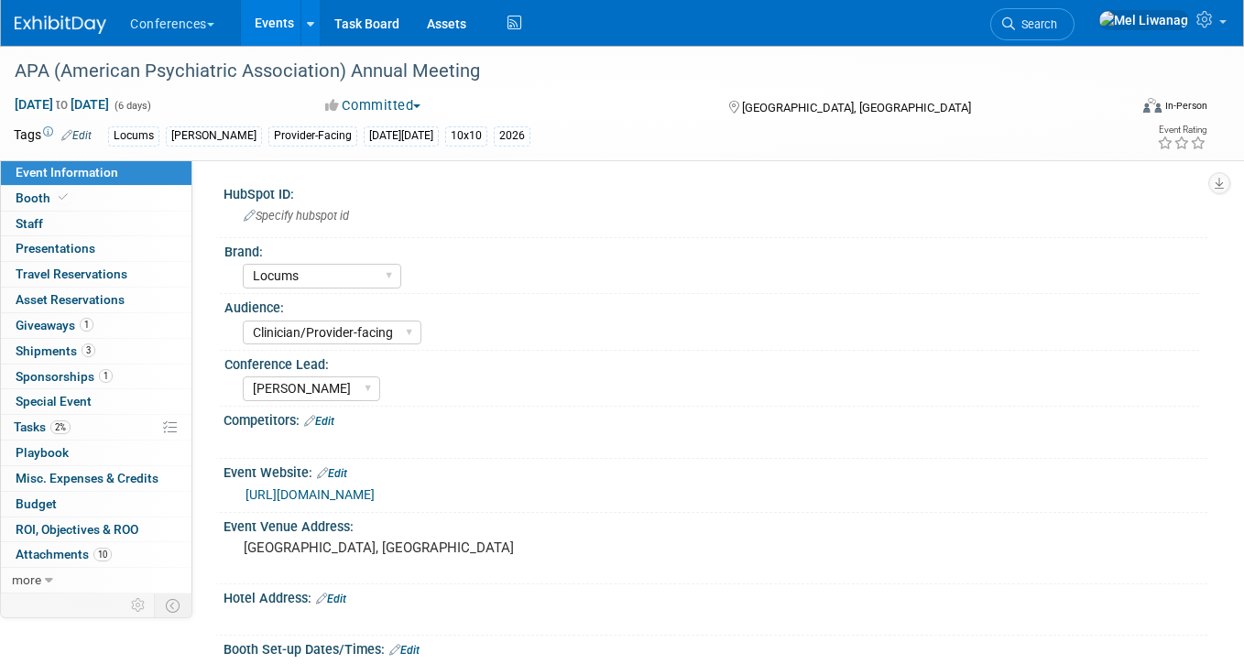
select select "Locums"
select select "Clinician/Provider-facing"
select select "[PERSON_NAME]"
click at [95, 194] on link "Booth" at bounding box center [96, 198] width 190 height 25
select select "10'x10'"
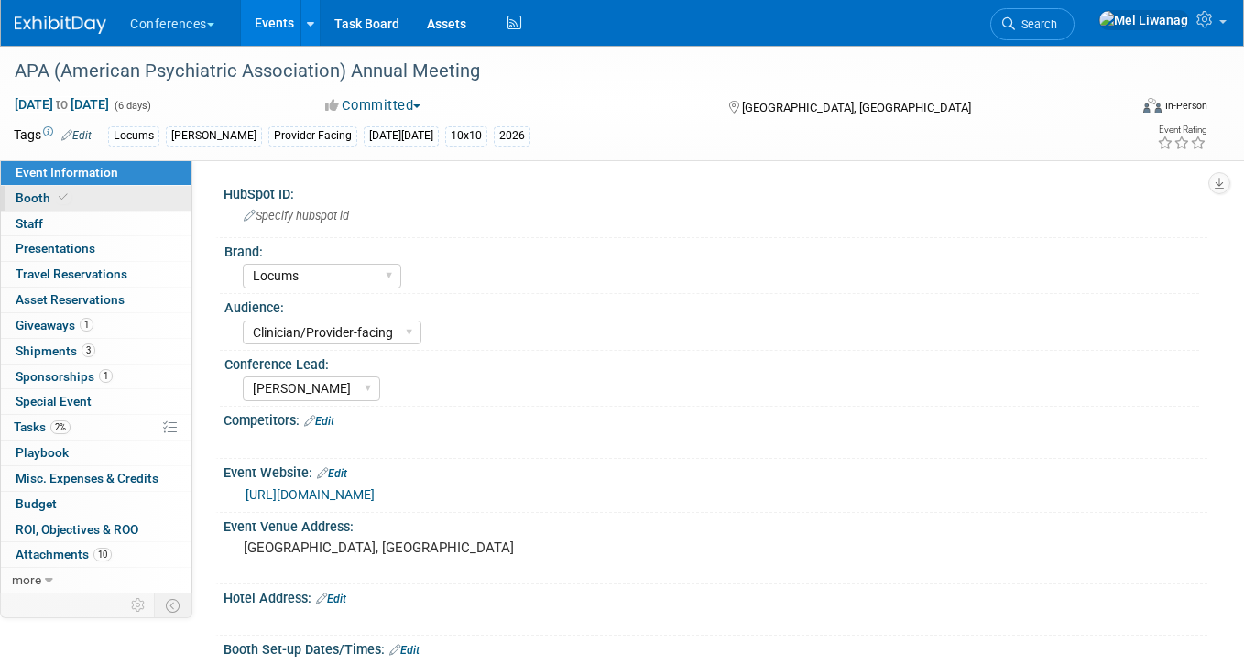
select select "Yes"
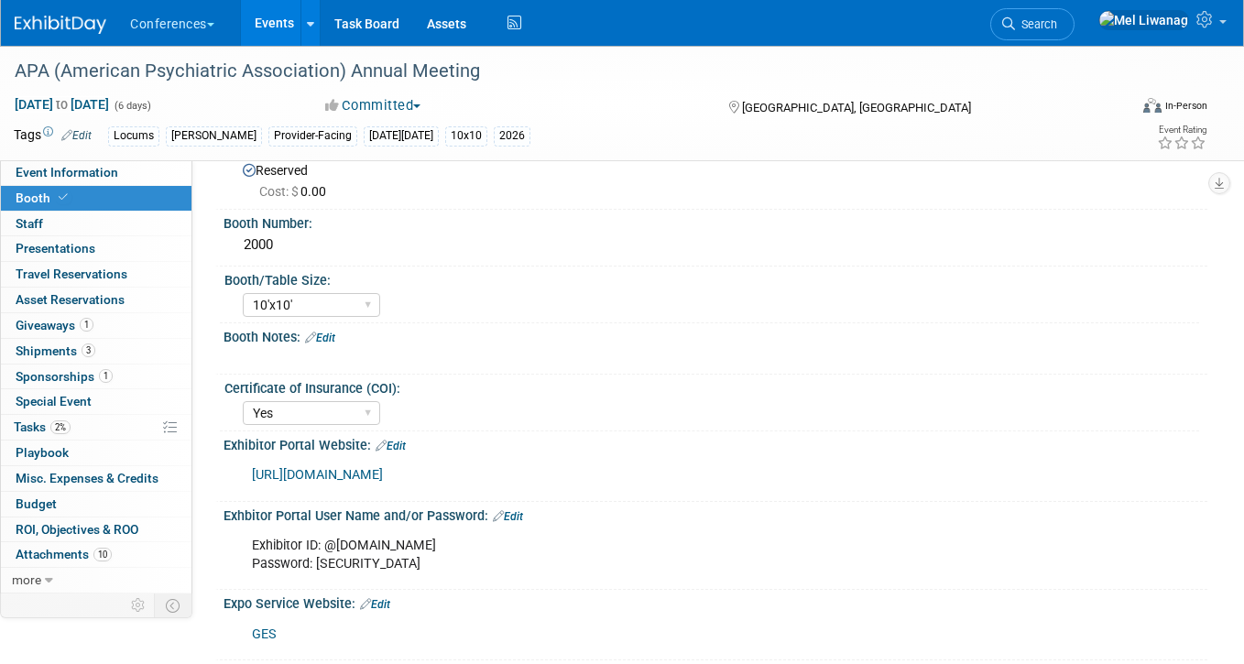
scroll to position [57, 0]
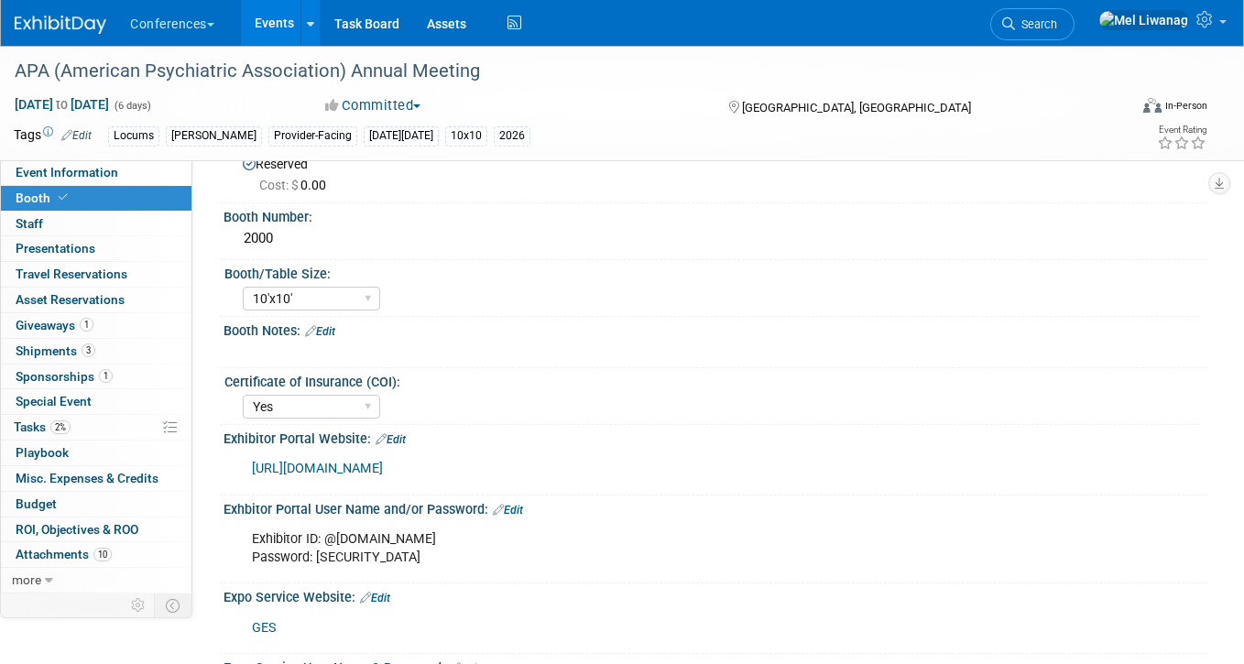
click at [397, 436] on link "Edit" at bounding box center [390, 439] width 30 height 13
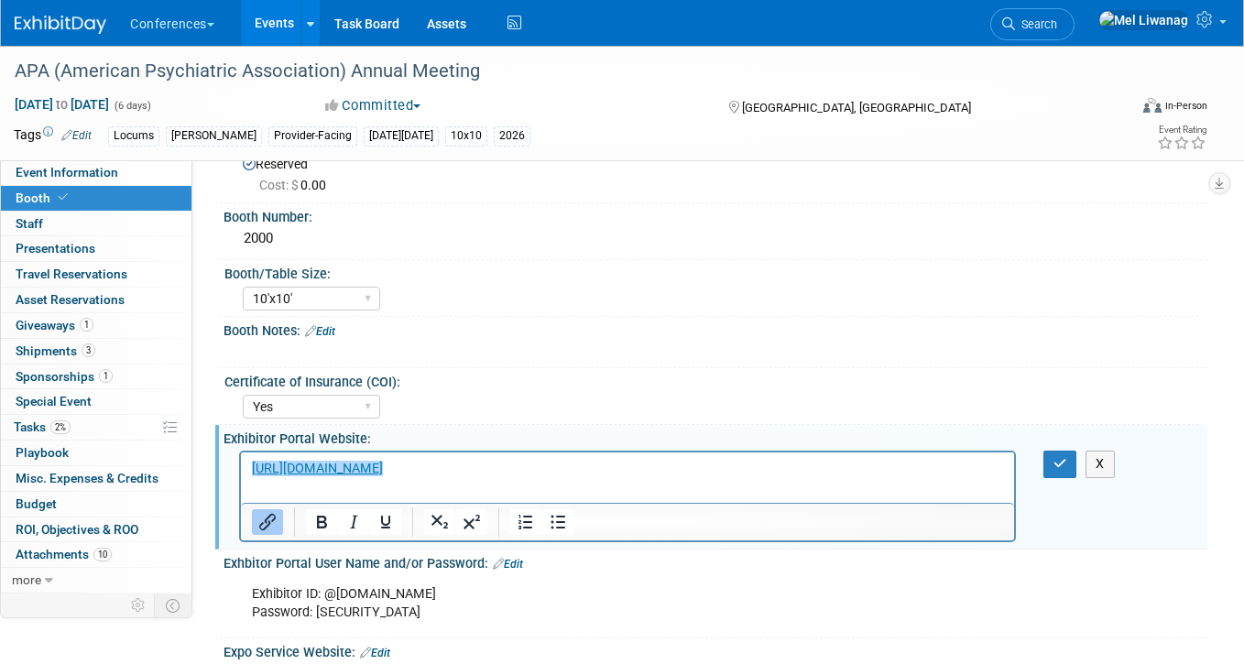
scroll to position [0, 0]
drag, startPoint x: 611, startPoint y: 473, endPoint x: 216, endPoint y: 472, distance: 394.7
click at [241, 472] on html "﻿https://apa25.exh.mapyourshow.com/7_0/main/login" at bounding box center [627, 465] width 773 height 26
click at [269, 523] on icon "Insert/edit link" at bounding box center [267, 522] width 16 height 16
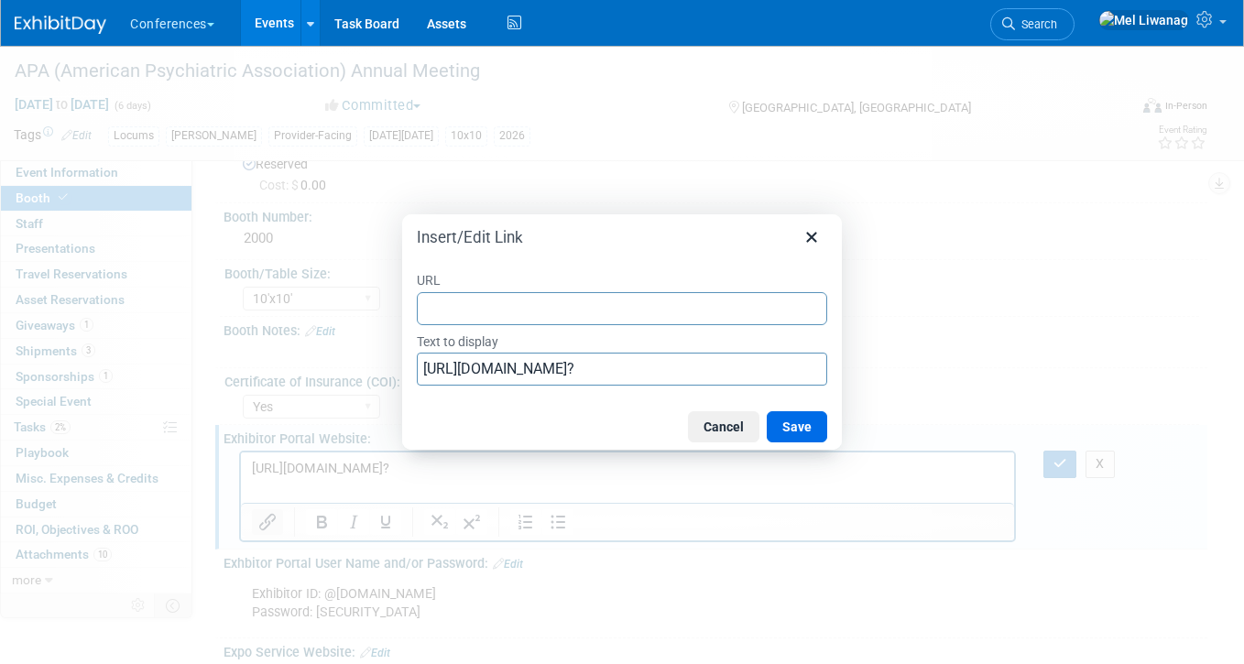
type input "https://apa26.exh.mapyourshow.com/7_0/main/login?"
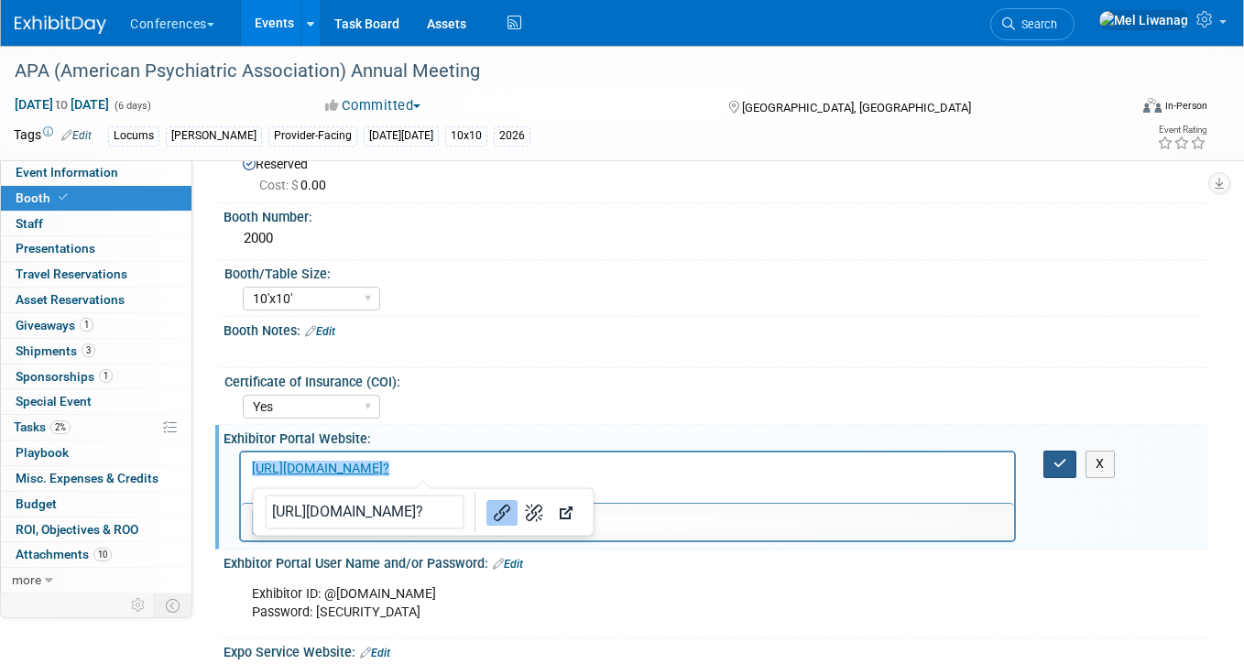
click at [1063, 462] on icon "button" at bounding box center [1060, 463] width 14 height 13
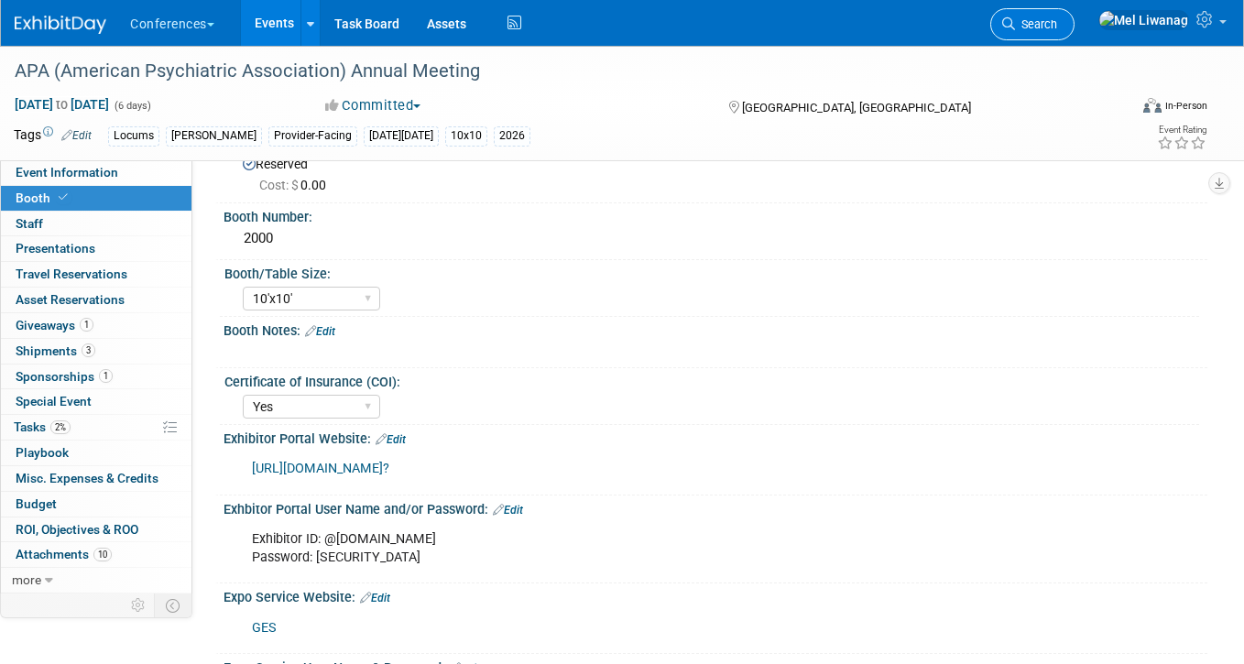
click at [1057, 26] on span "Search" at bounding box center [1036, 24] width 42 height 14
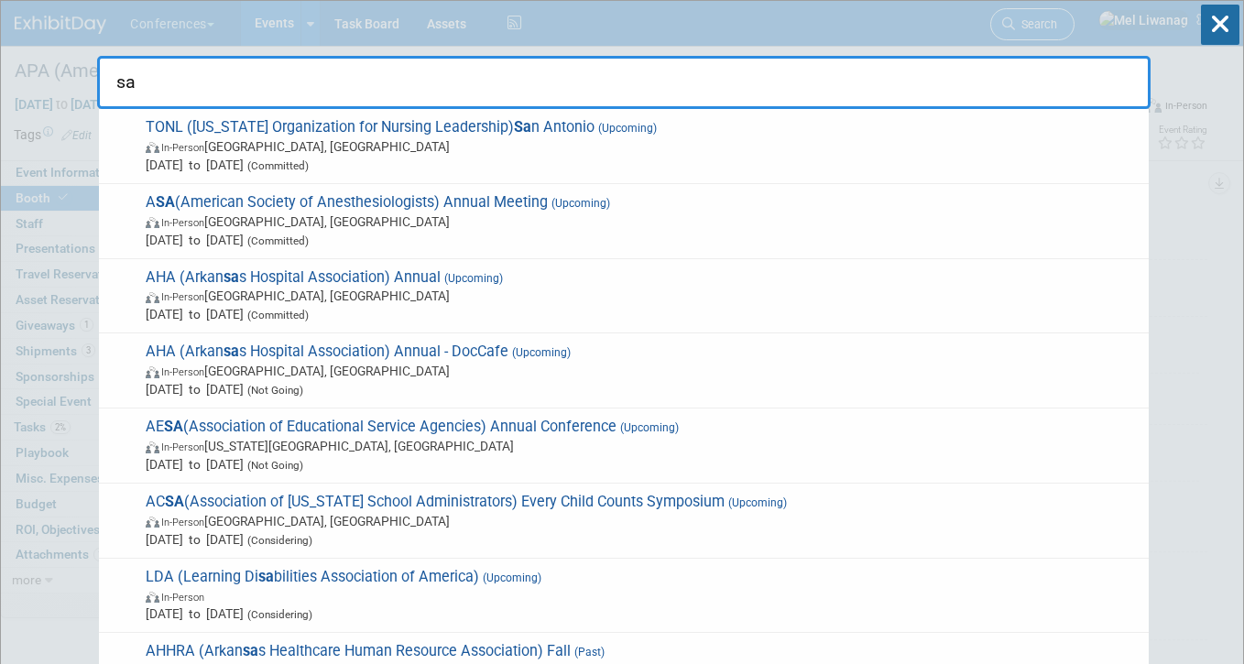
type input "s"
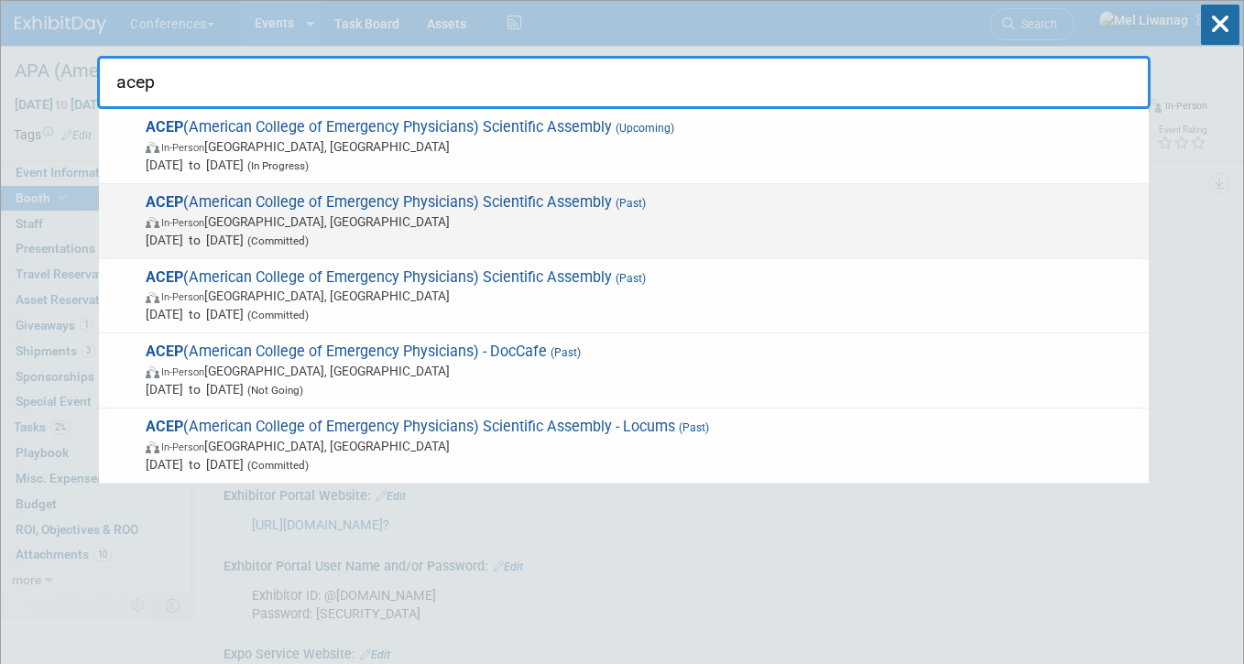
type input "acep"
click at [648, 221] on span "In-Person Salt Lake City, UT" at bounding box center [643, 221] width 994 height 18
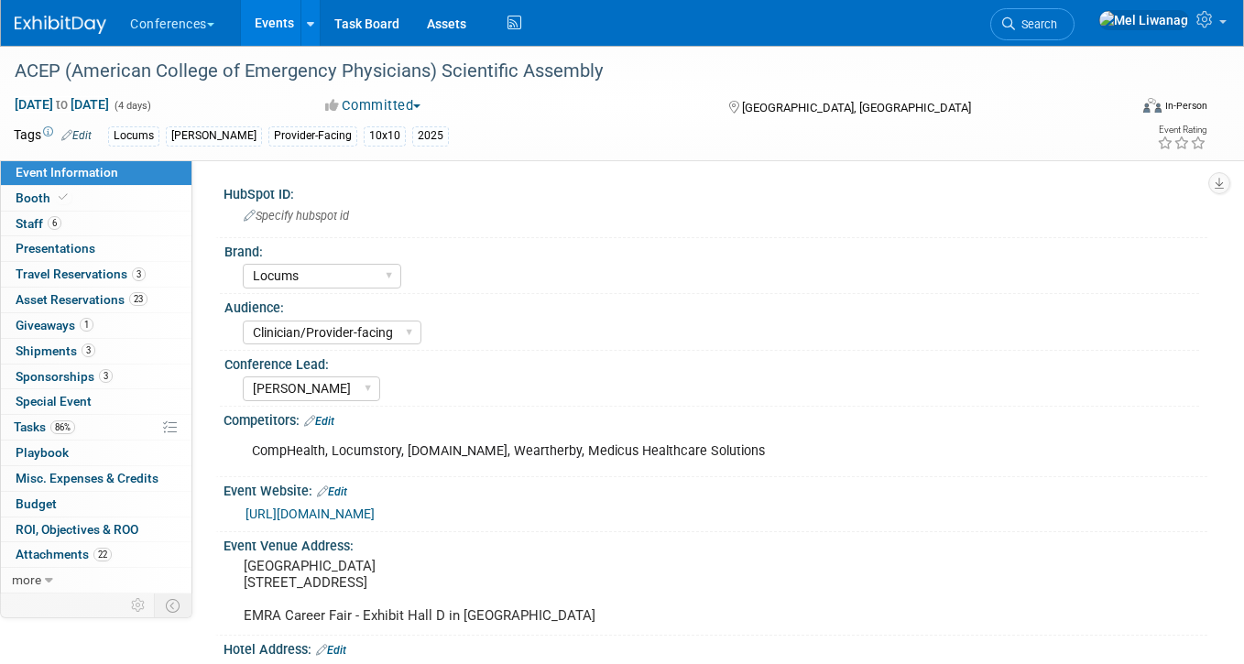
select select "Locums"
select select "Clinician/Provider-facing"
select select "[PERSON_NAME]"
click at [115, 352] on link "3 Shipments 3" at bounding box center [96, 351] width 190 height 25
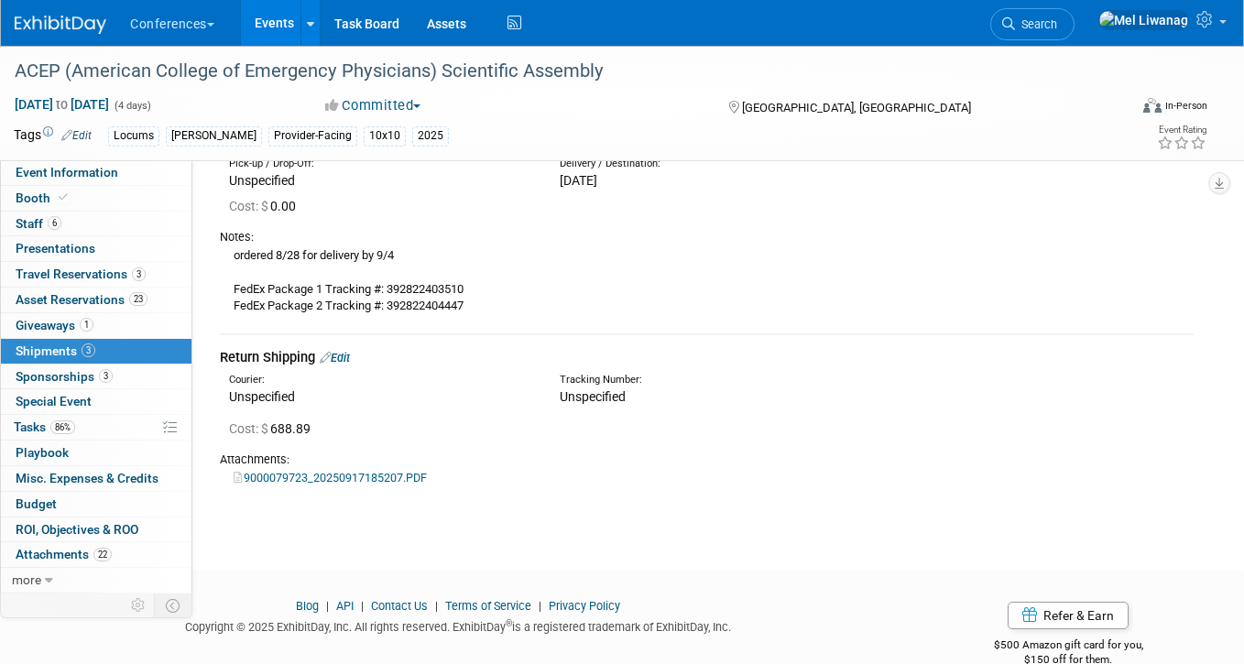
scroll to position [495, 0]
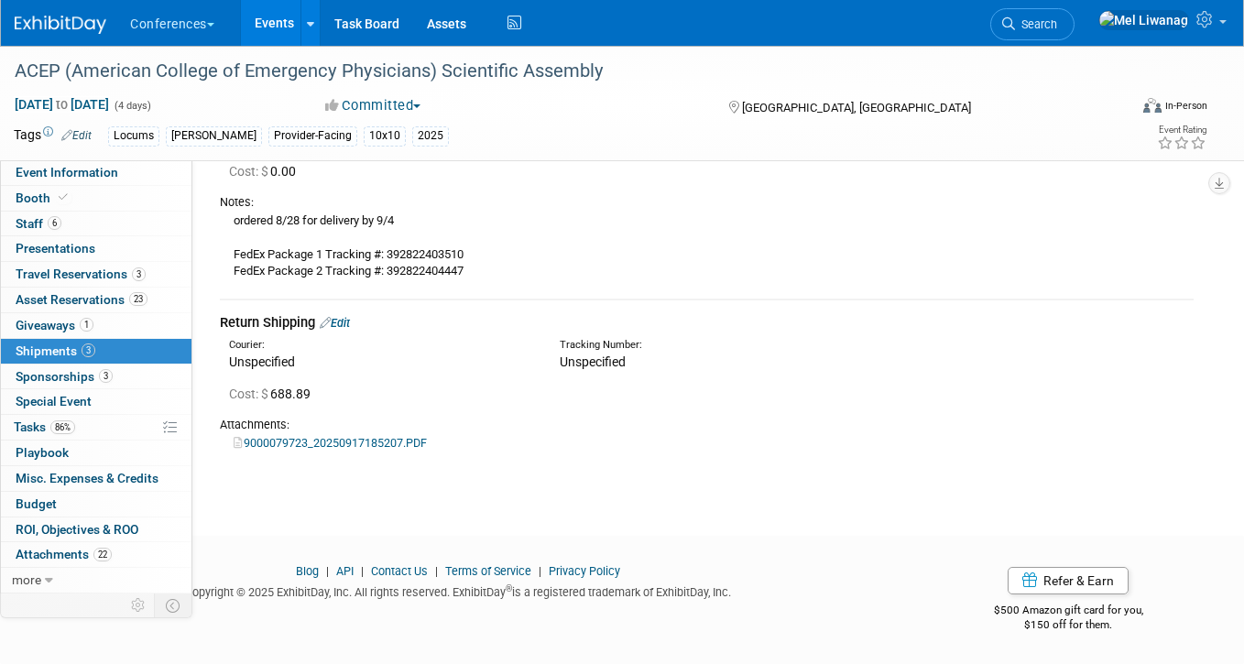
click at [390, 440] on link "9000079723_20250917185207.PDF" at bounding box center [330, 443] width 193 height 14
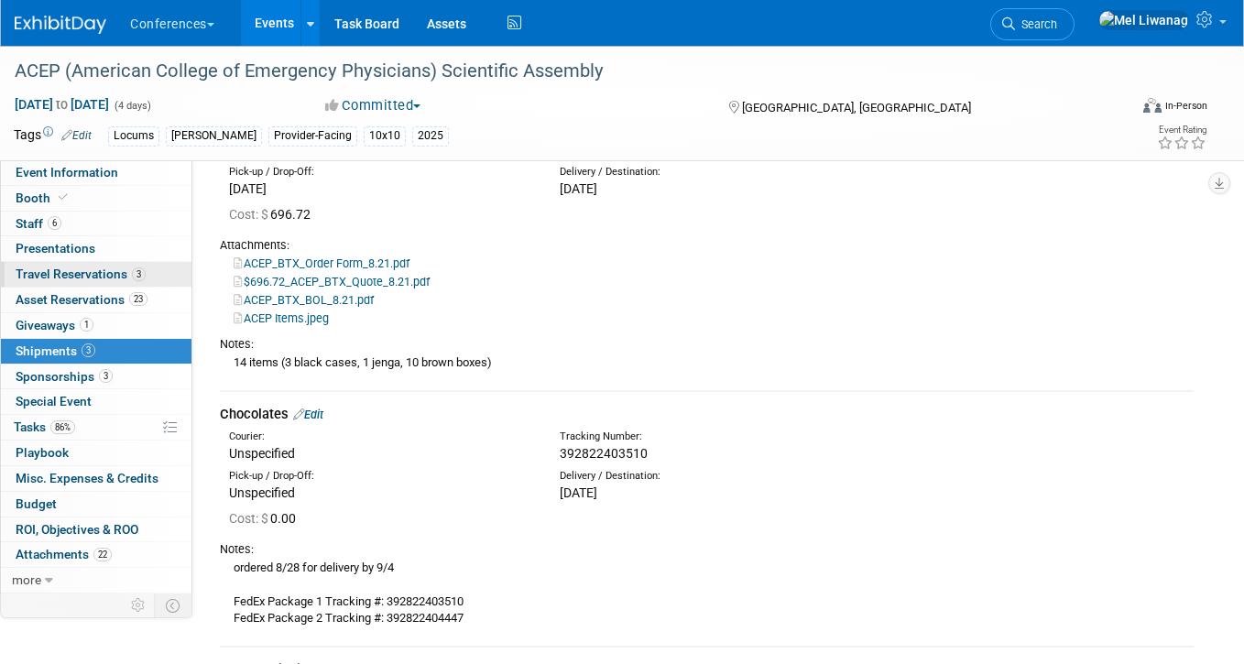
scroll to position [136, 0]
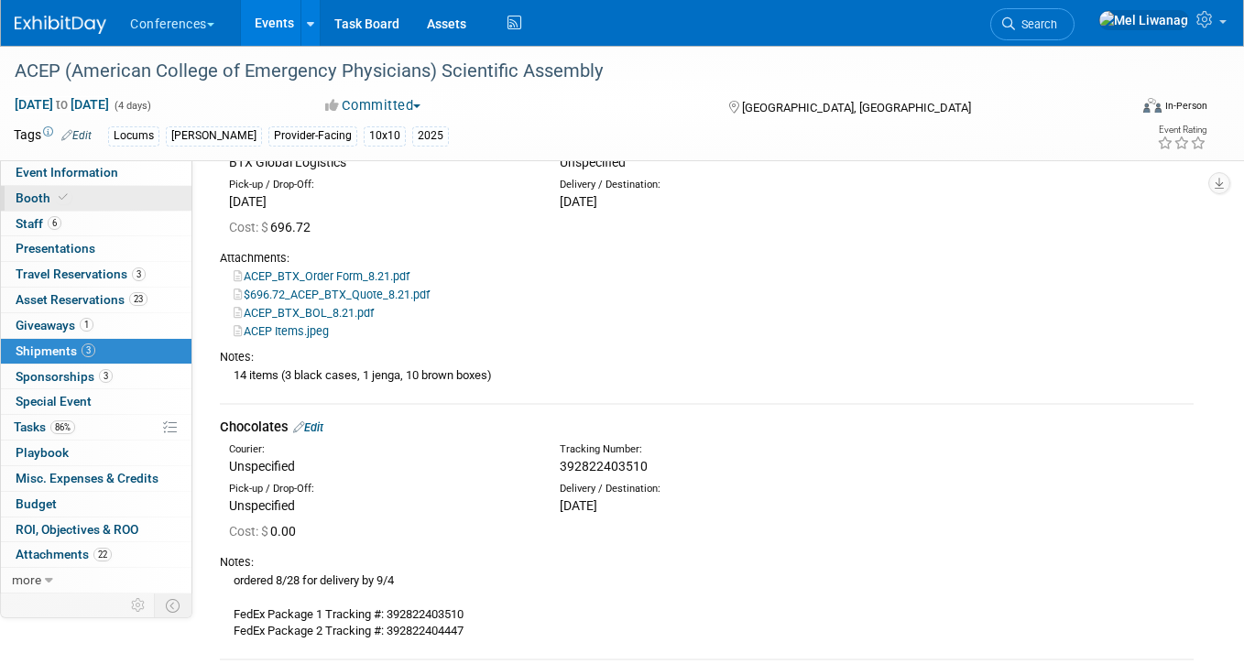
click at [124, 204] on link "Booth" at bounding box center [96, 198] width 190 height 25
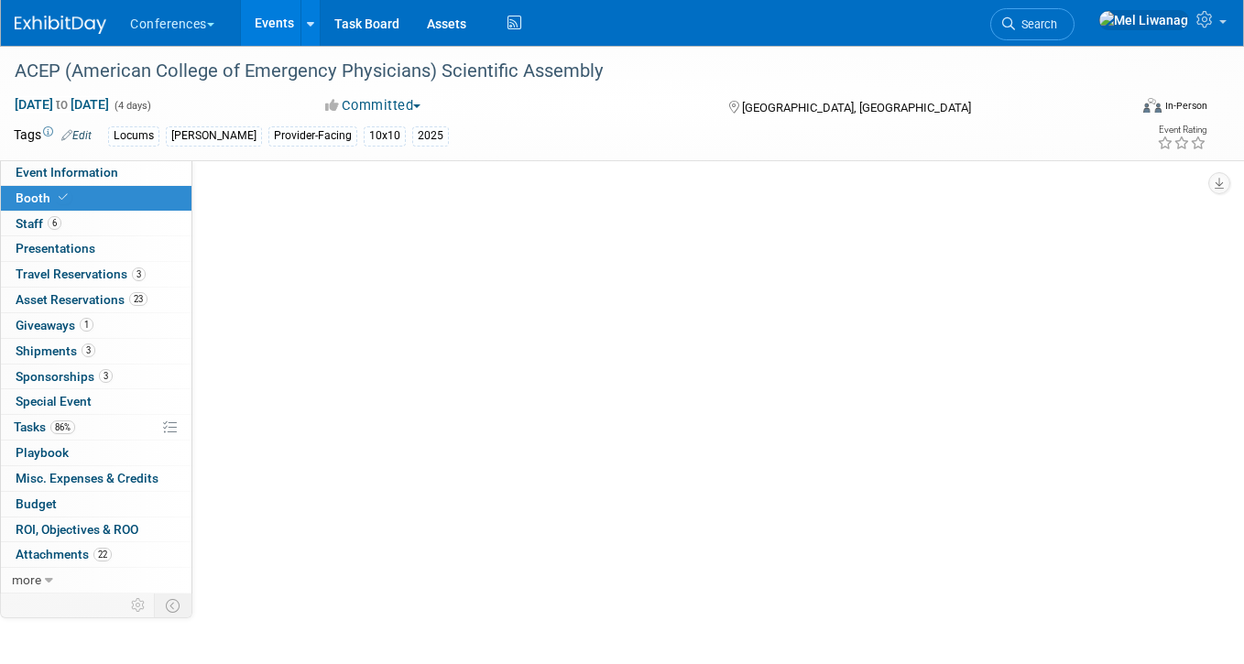
click at [124, 204] on link "Booth" at bounding box center [96, 198] width 190 height 25
select select "10'x10'"
select select "Yes"
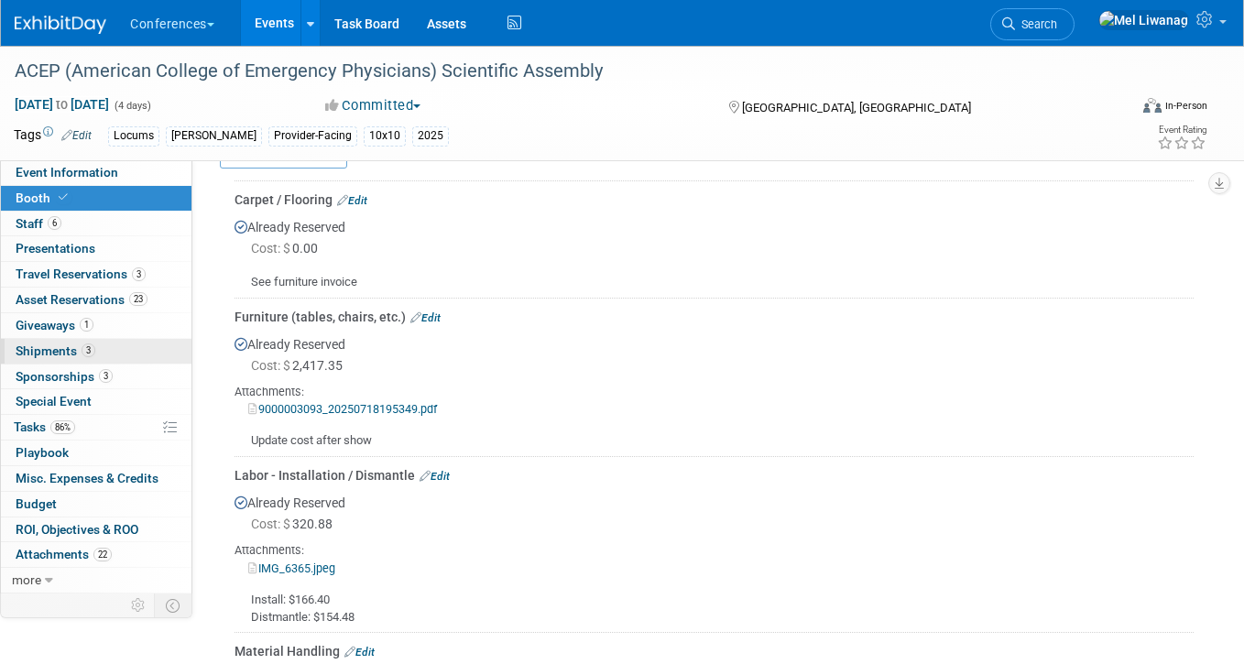
scroll to position [794, 0]
click at [446, 471] on link "Edit" at bounding box center [434, 475] width 30 height 13
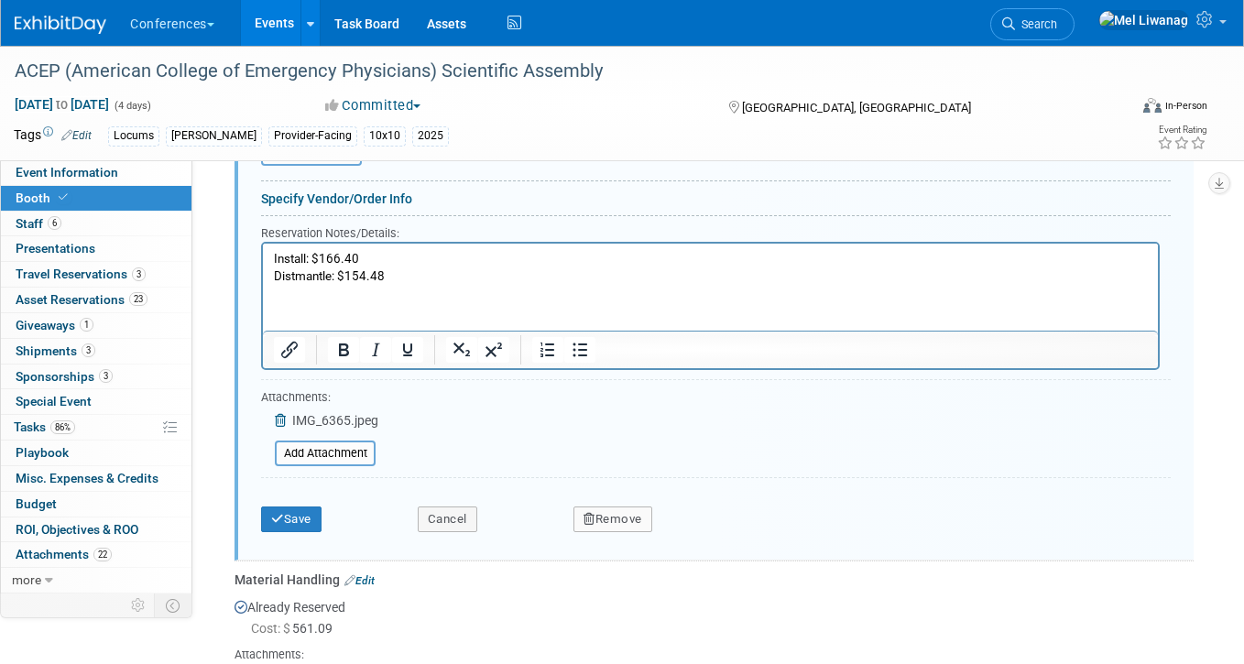
scroll to position [1642, 0]
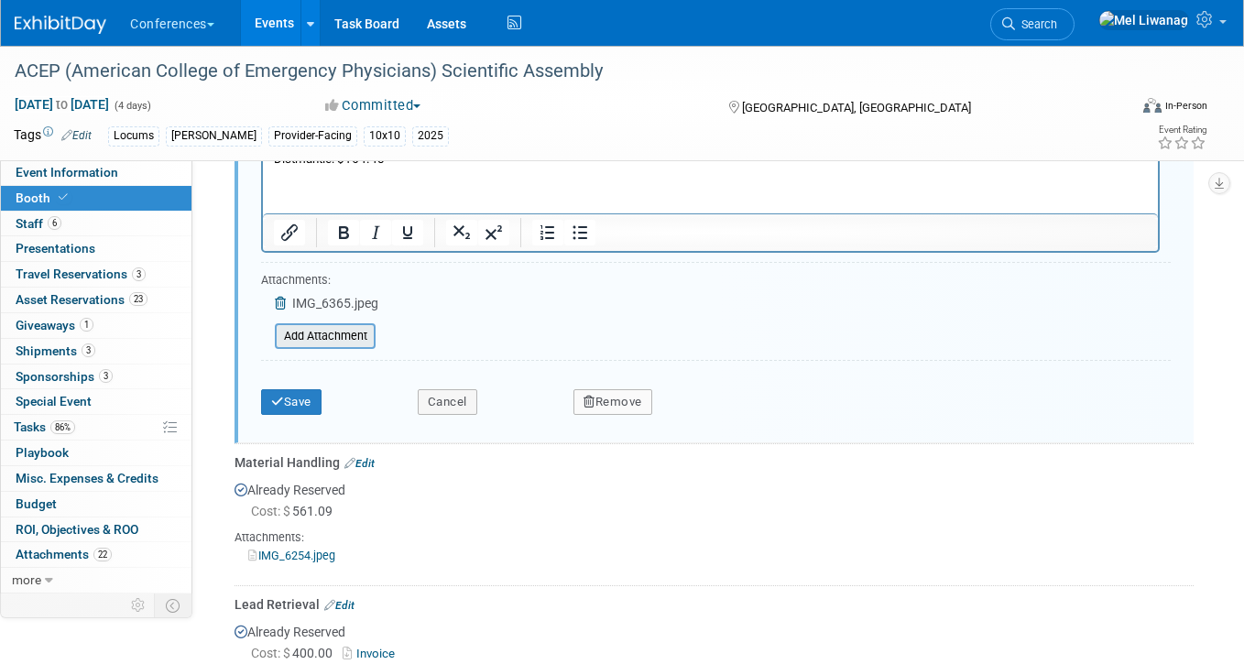
click at [320, 342] on input "file" at bounding box center [265, 336] width 218 height 22
click at [333, 334] on input "file" at bounding box center [265, 336] width 218 height 22
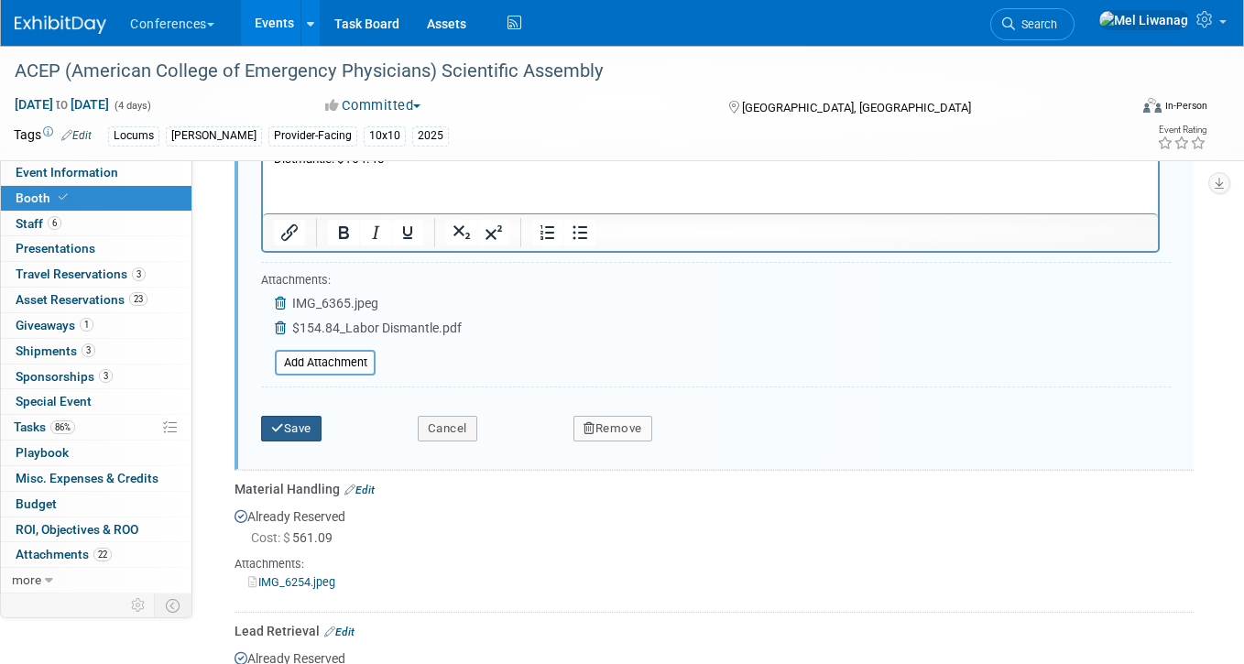
click at [319, 417] on button "Save" at bounding box center [291, 429] width 60 height 26
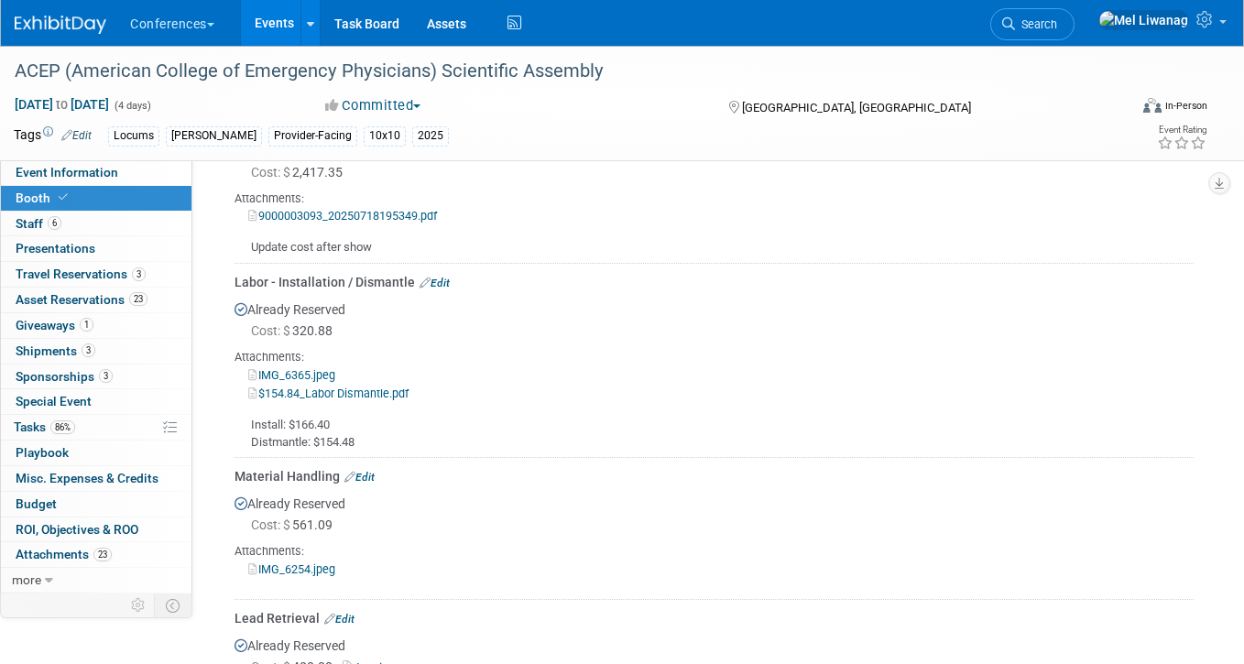
scroll to position [984, 0]
click at [147, 496] on link "Budget" at bounding box center [96, 504] width 190 height 25
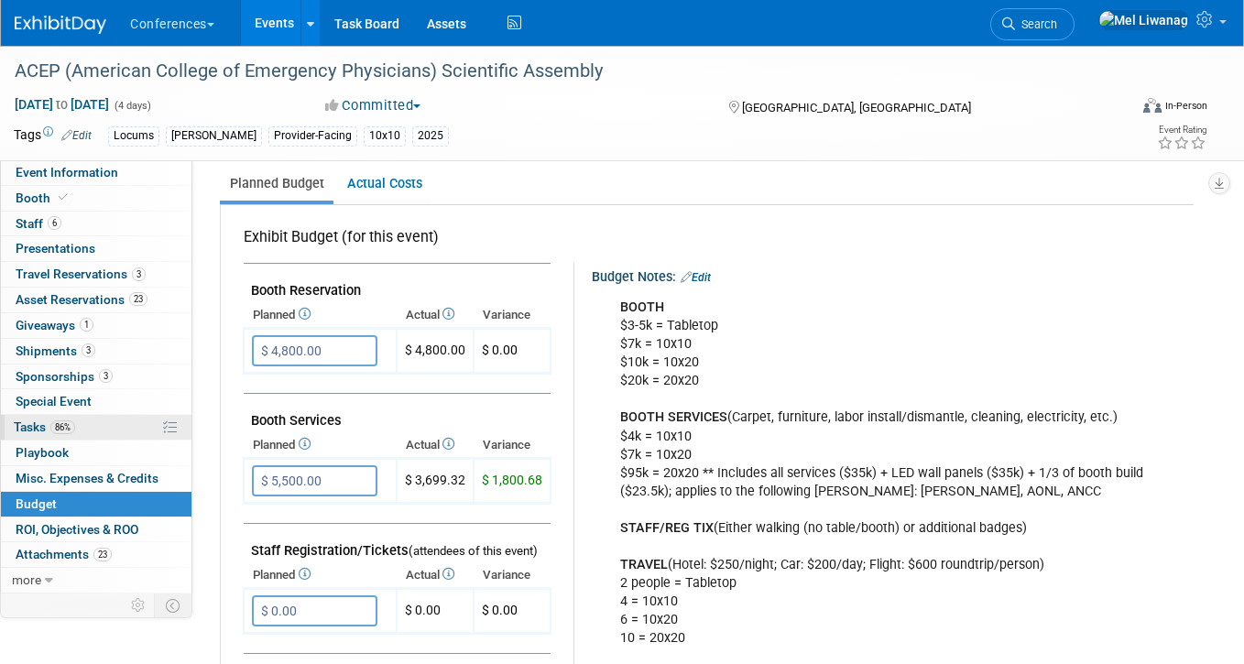
scroll to position [252, 0]
click at [96, 310] on link "23 Asset Reservations 23" at bounding box center [96, 300] width 190 height 25
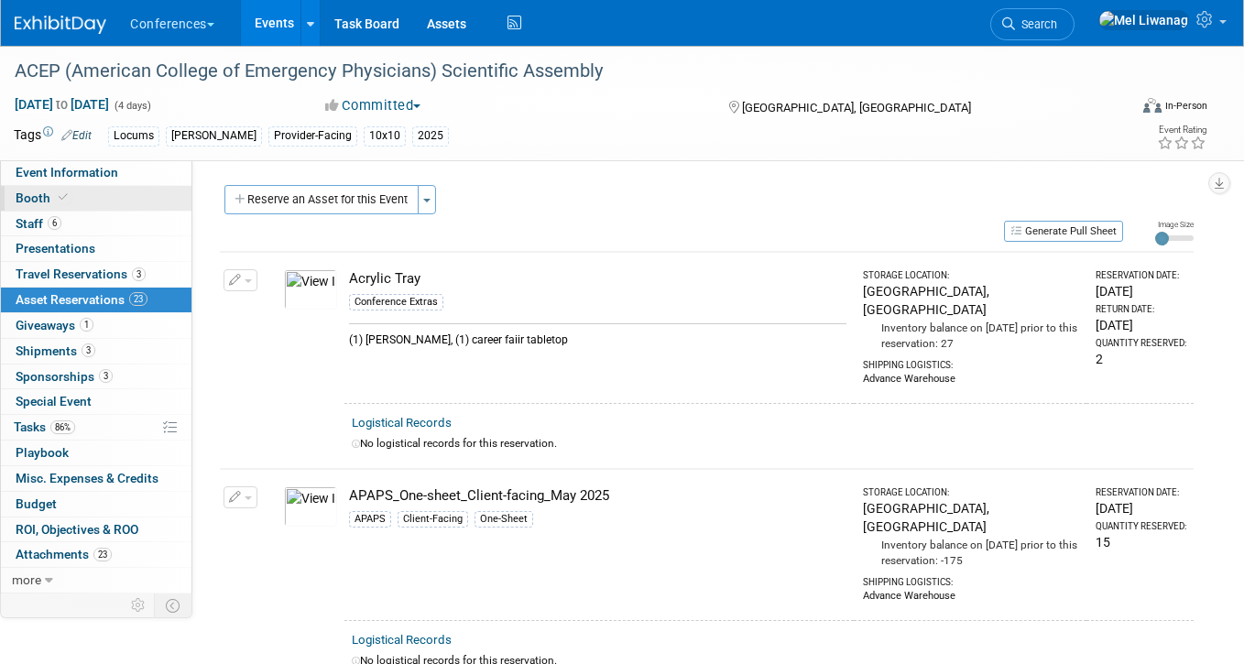
click at [102, 203] on link "Booth" at bounding box center [96, 198] width 190 height 25
select select "10'x10'"
select select "Yes"
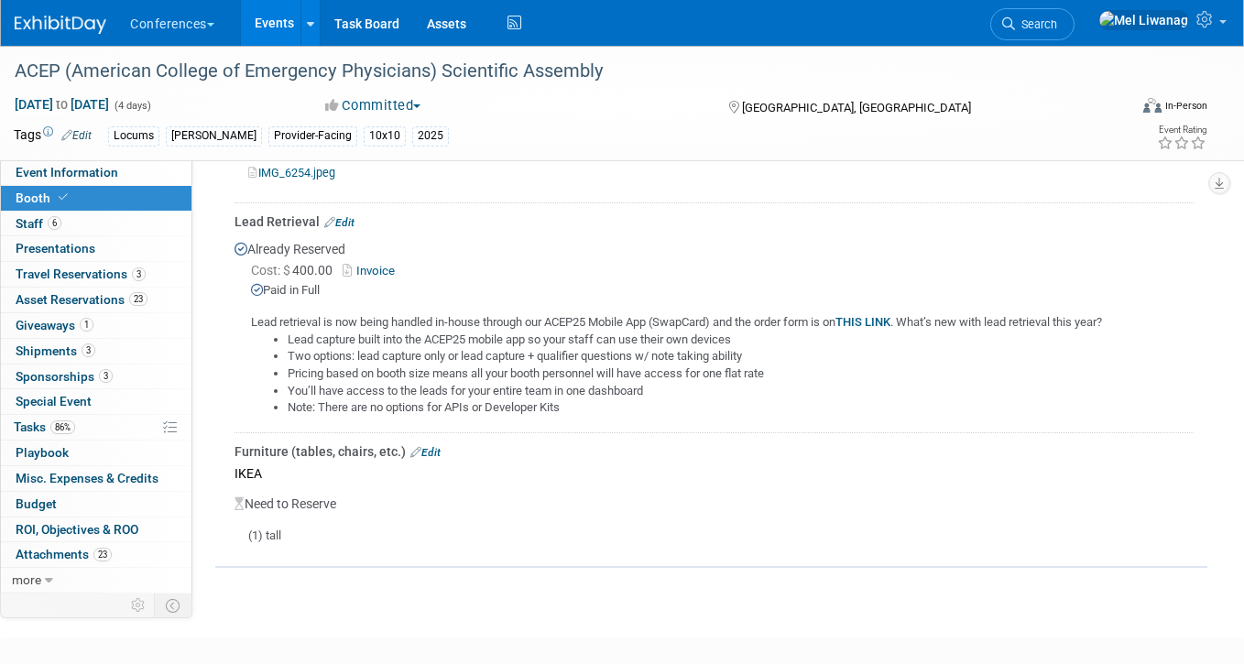
scroll to position [1388, 0]
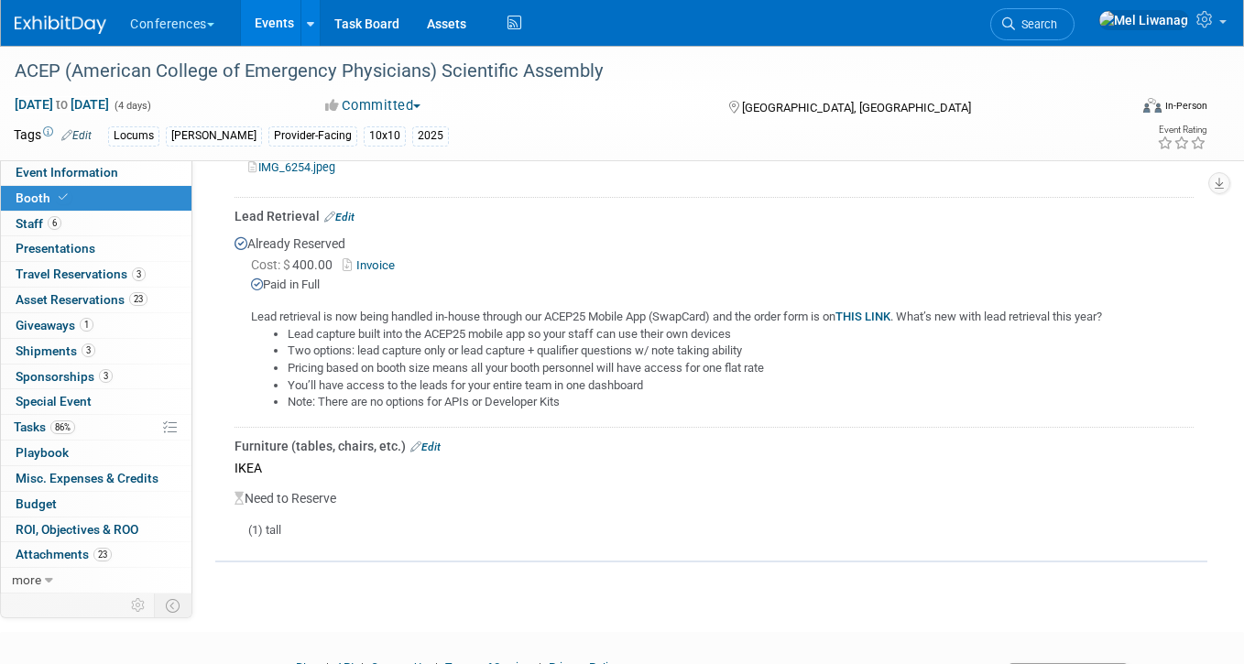
click at [430, 440] on link "Edit" at bounding box center [425, 446] width 30 height 13
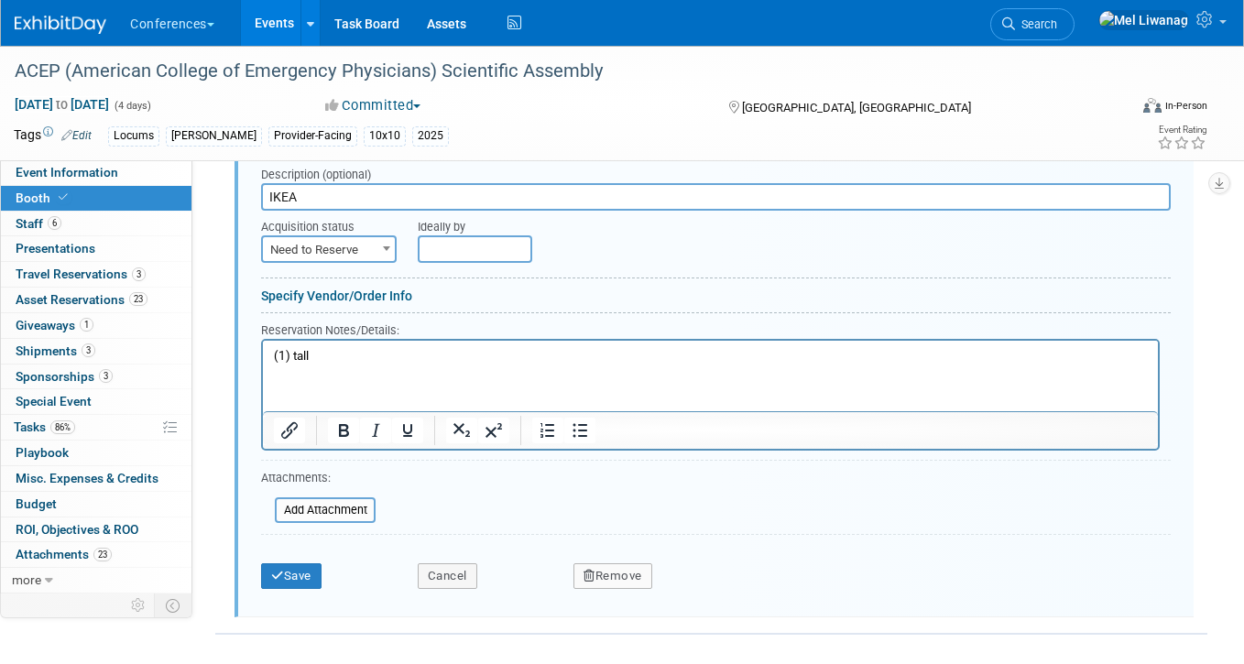
scroll to position [1719, 0]
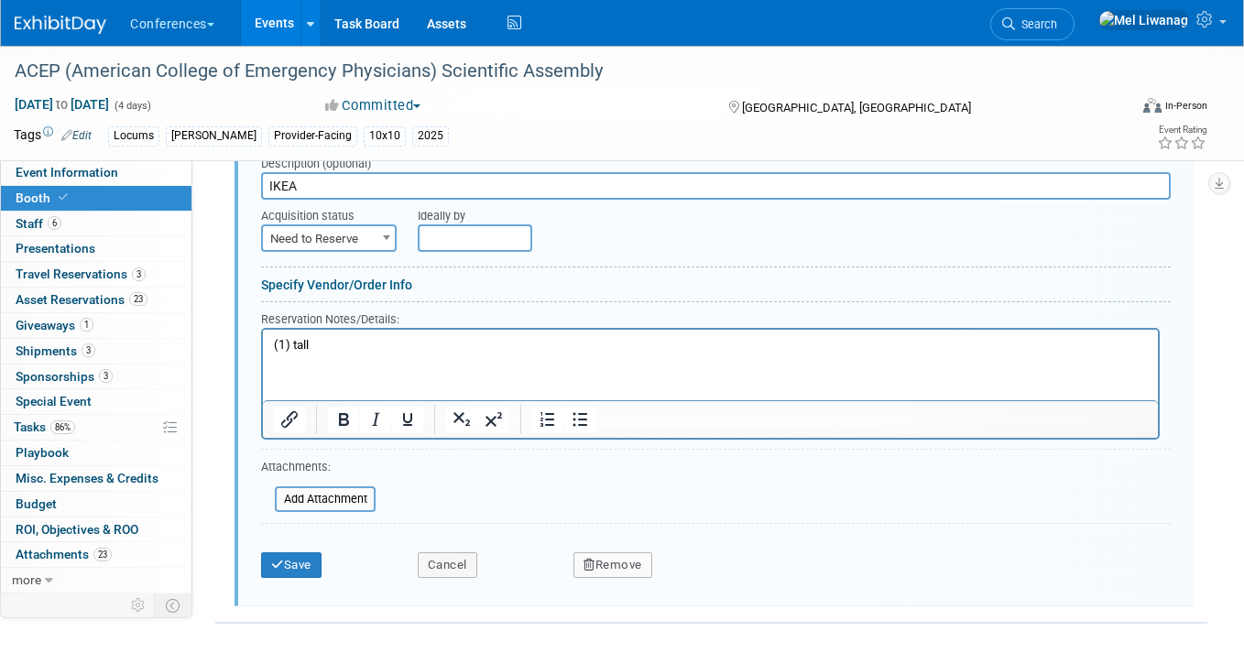
click at [629, 569] on button "Remove" at bounding box center [612, 565] width 79 height 26
click at [710, 581] on link "Yes" at bounding box center [714, 579] width 53 height 29
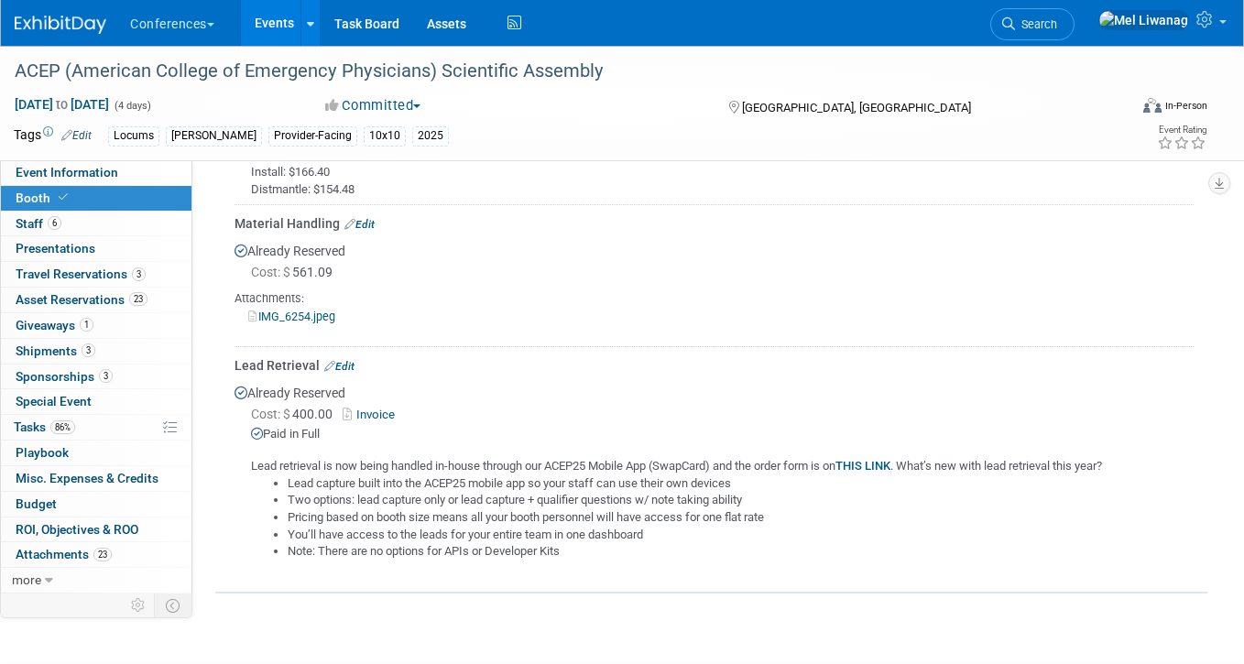
scroll to position [1238, 0]
click at [56, 494] on link "Budget" at bounding box center [96, 504] width 190 height 25
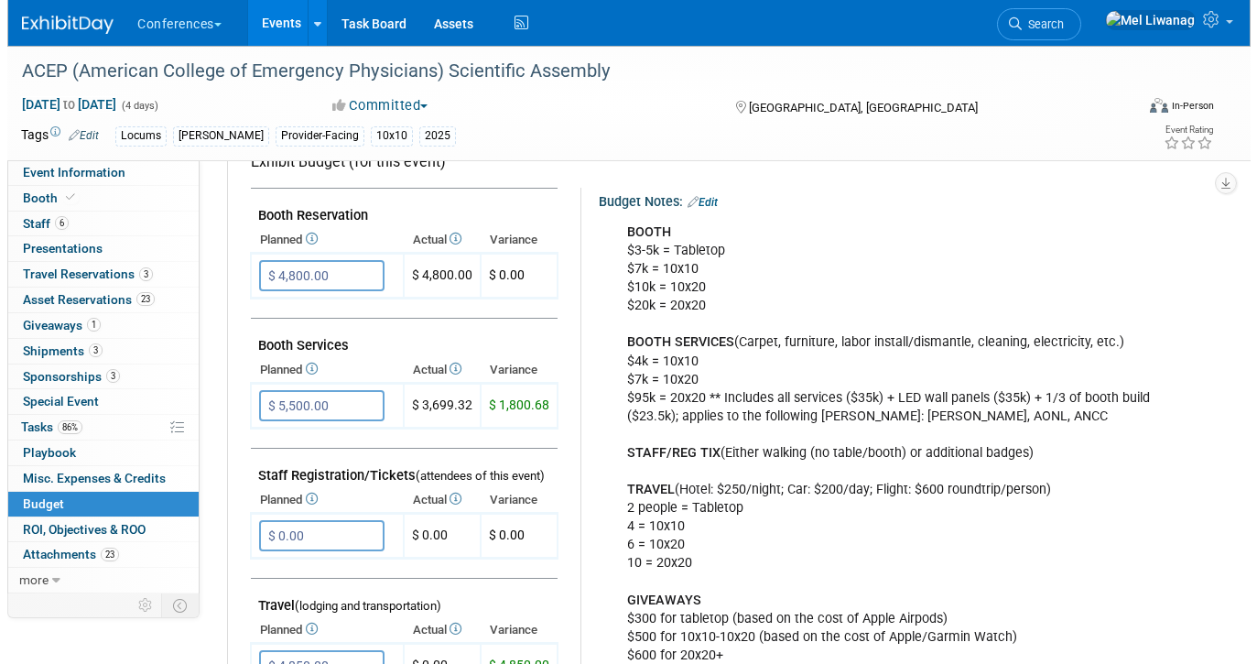
scroll to position [329, 0]
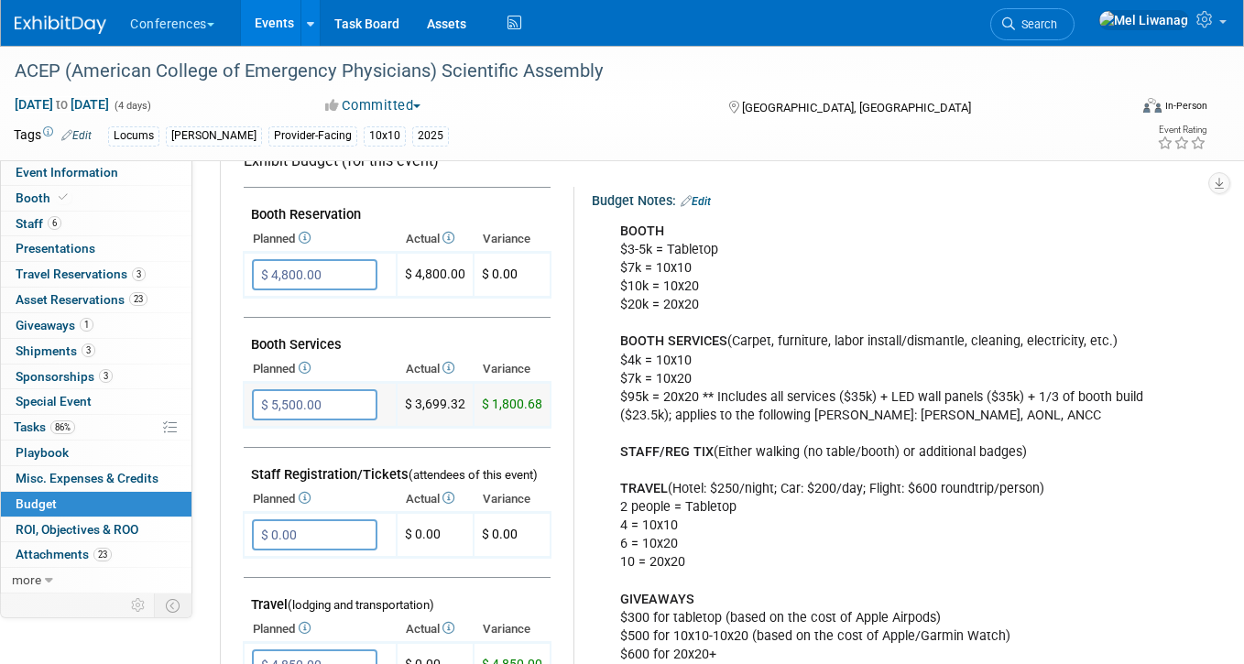
click at [345, 391] on input "$ 5,500.00" at bounding box center [314, 404] width 125 height 31
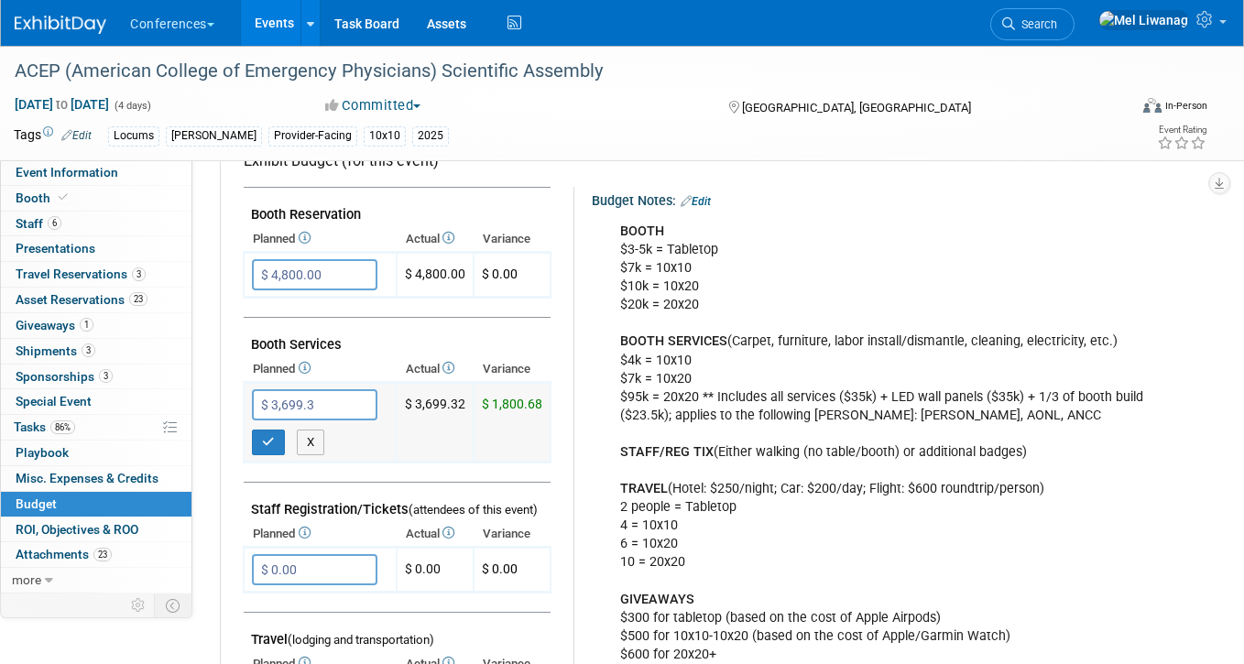
type input "$ 3,699.32"
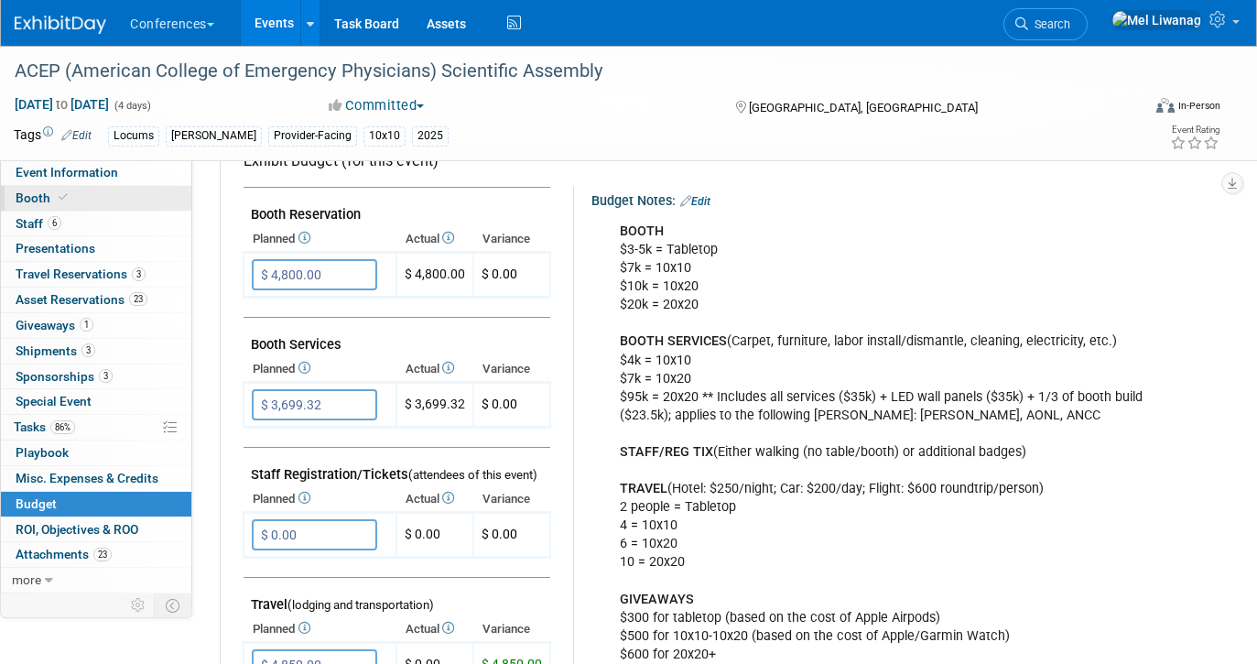
click at [115, 203] on link "Booth" at bounding box center [96, 198] width 190 height 25
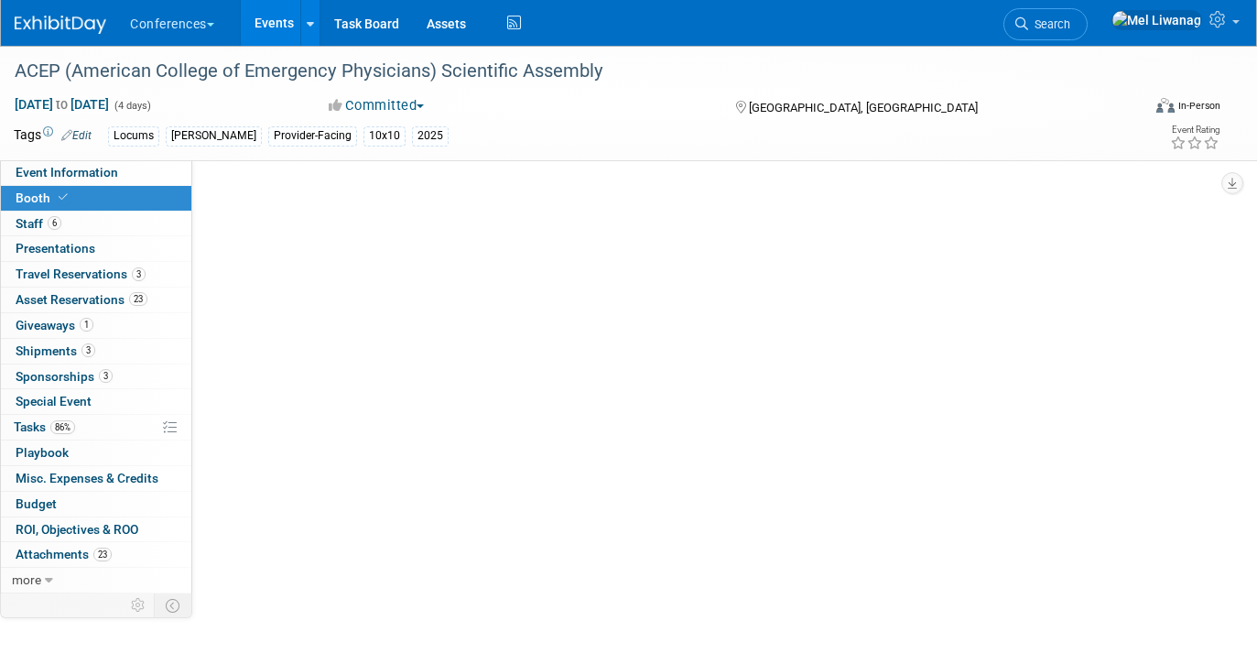
scroll to position [0, 0]
select select "10'x10'"
select select "Yes"
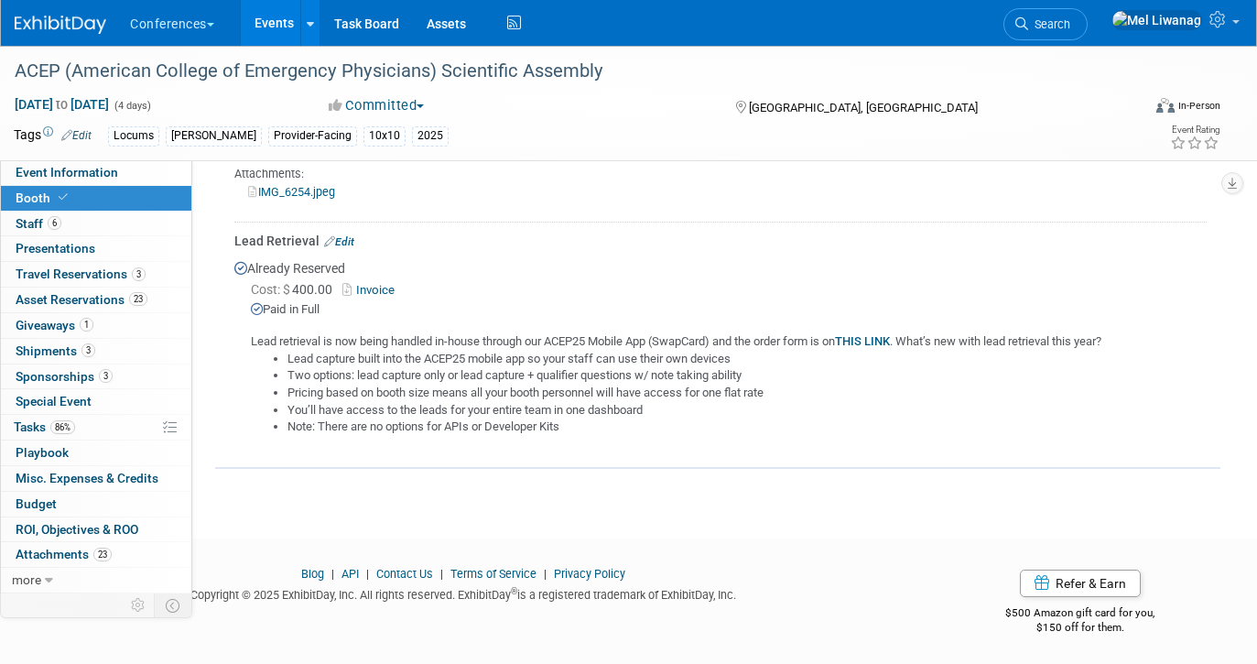
scroll to position [1364, 0]
click at [71, 264] on link "3 Travel Reservations 3" at bounding box center [96, 274] width 190 height 25
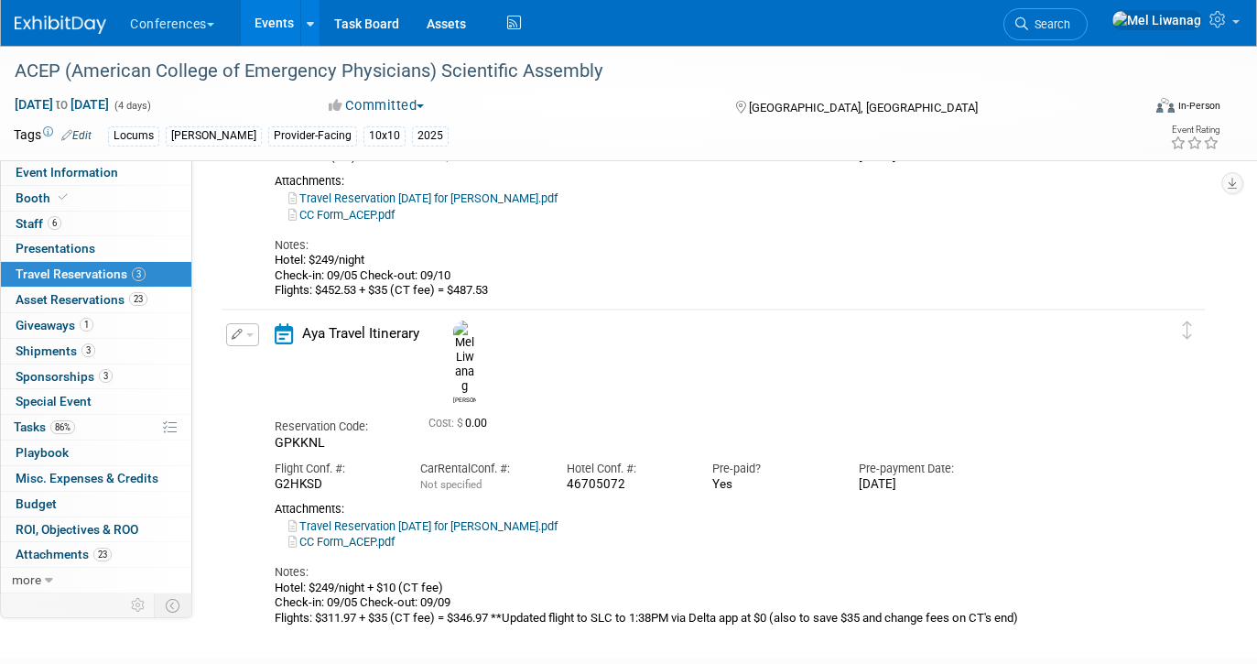
scroll to position [488, 0]
click at [361, 534] on link "CC Form_ACEP.pdf" at bounding box center [341, 541] width 106 height 14
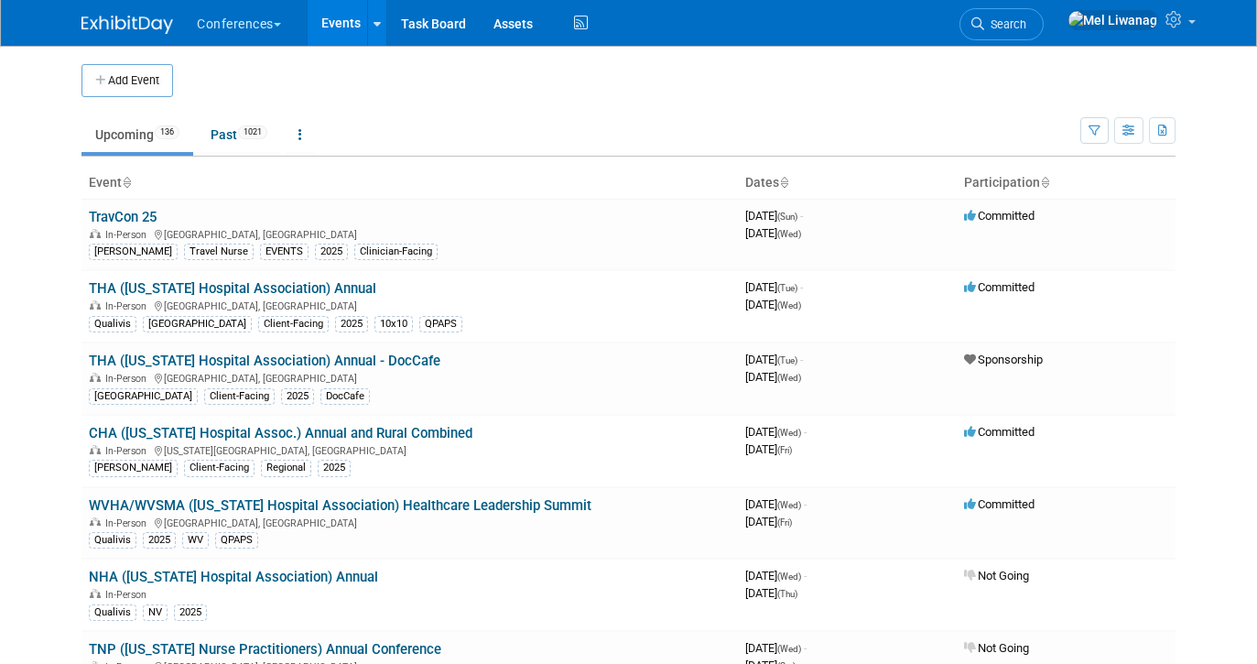
click at [1039, 33] on link "Search" at bounding box center [1002, 24] width 84 height 32
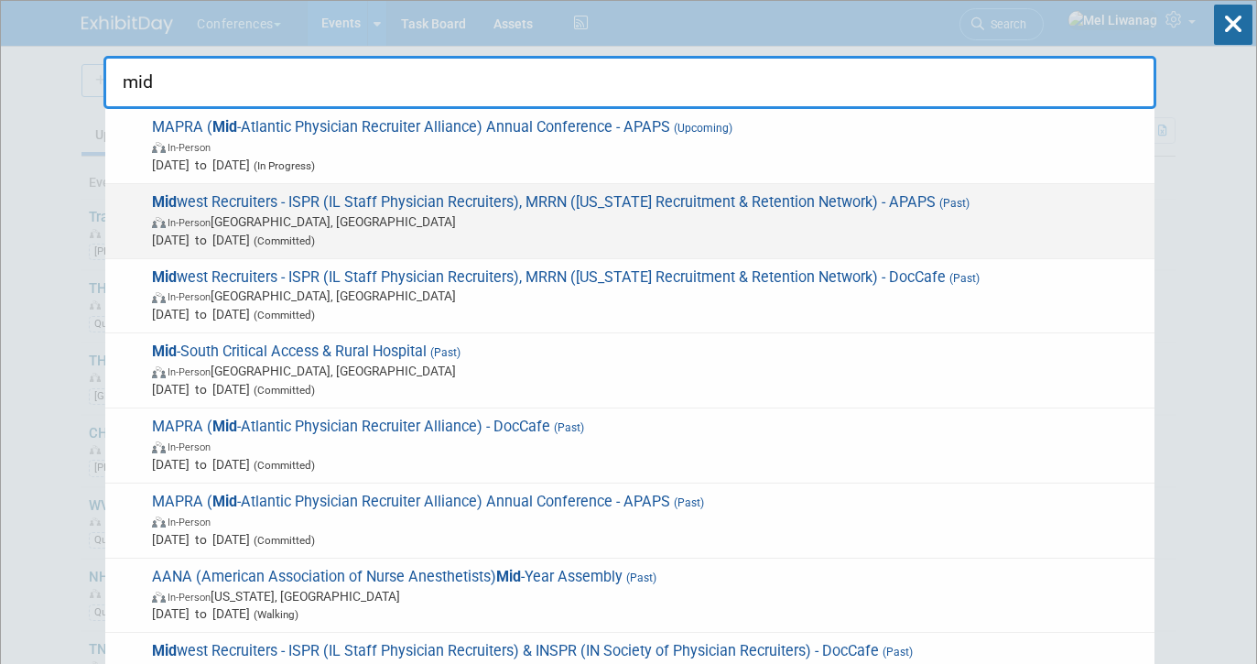
type input "mid"
click at [629, 222] on span "In-Person [GEOGRAPHIC_DATA], [GEOGRAPHIC_DATA]" at bounding box center [649, 221] width 994 height 18
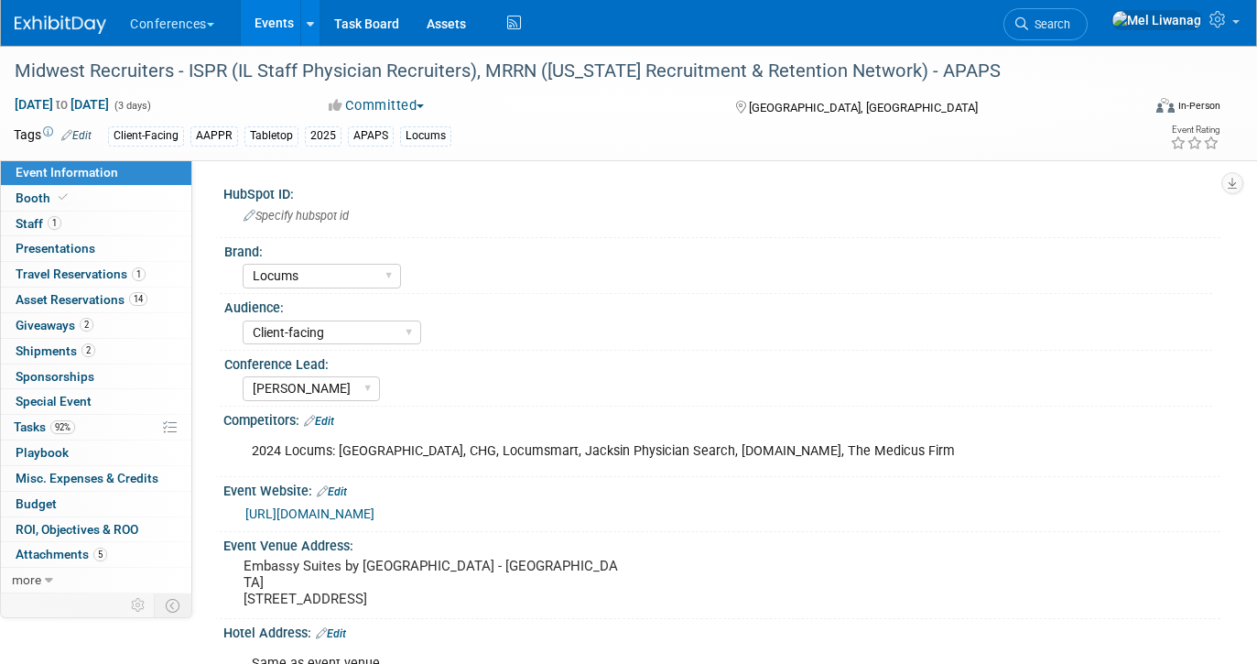
select select "Locums"
select select "Client-facing"
select select "[PERSON_NAME]"
click at [91, 429] on link "92% Tasks 92%" at bounding box center [96, 427] width 190 height 25
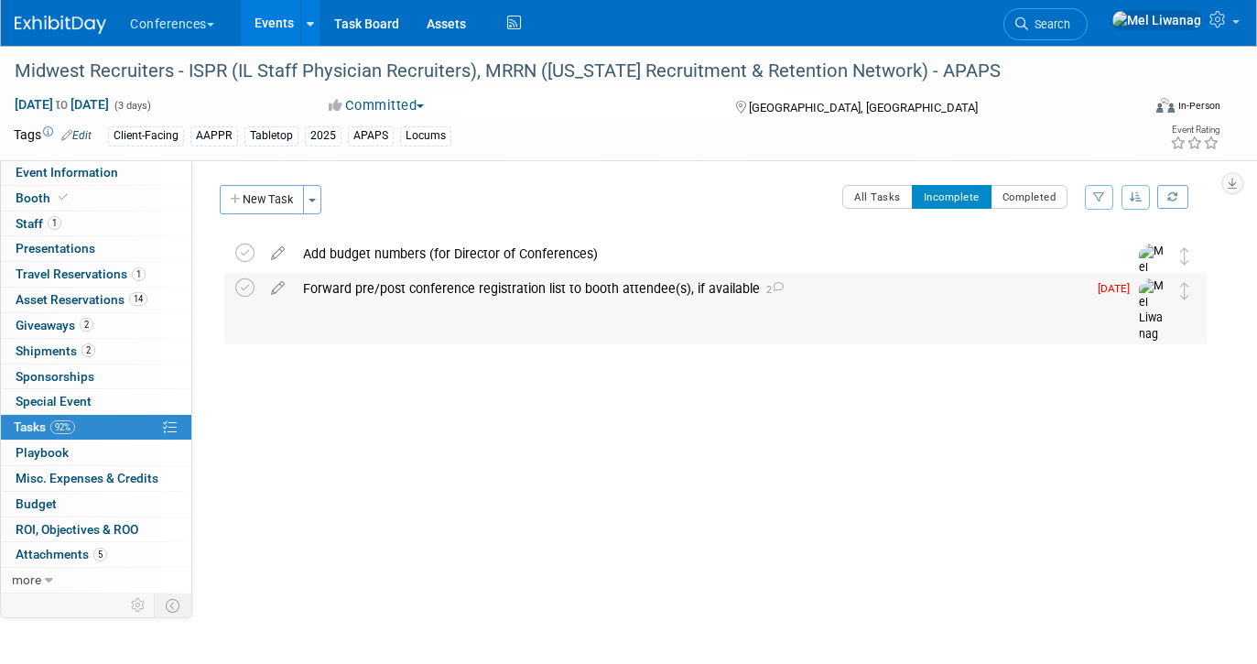
click at [433, 289] on div "Forward pre/post conference registration list to booth attendee(s), if availabl…" at bounding box center [690, 288] width 793 height 31
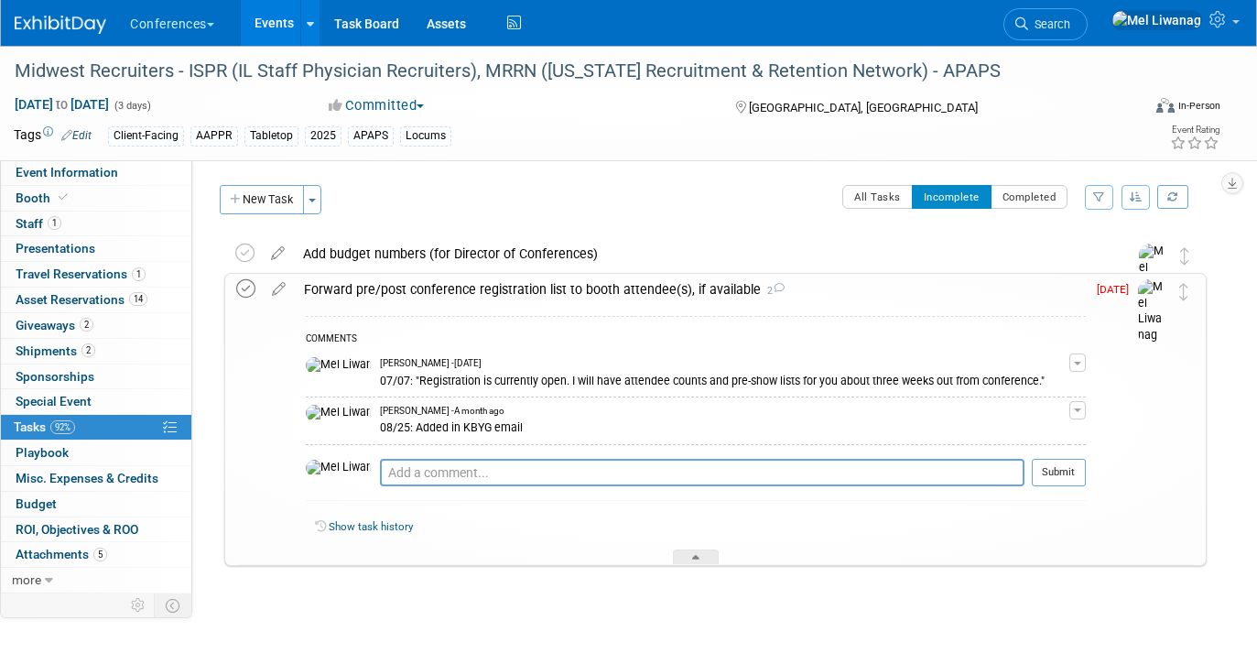
click at [242, 293] on icon at bounding box center [245, 288] width 19 height 19
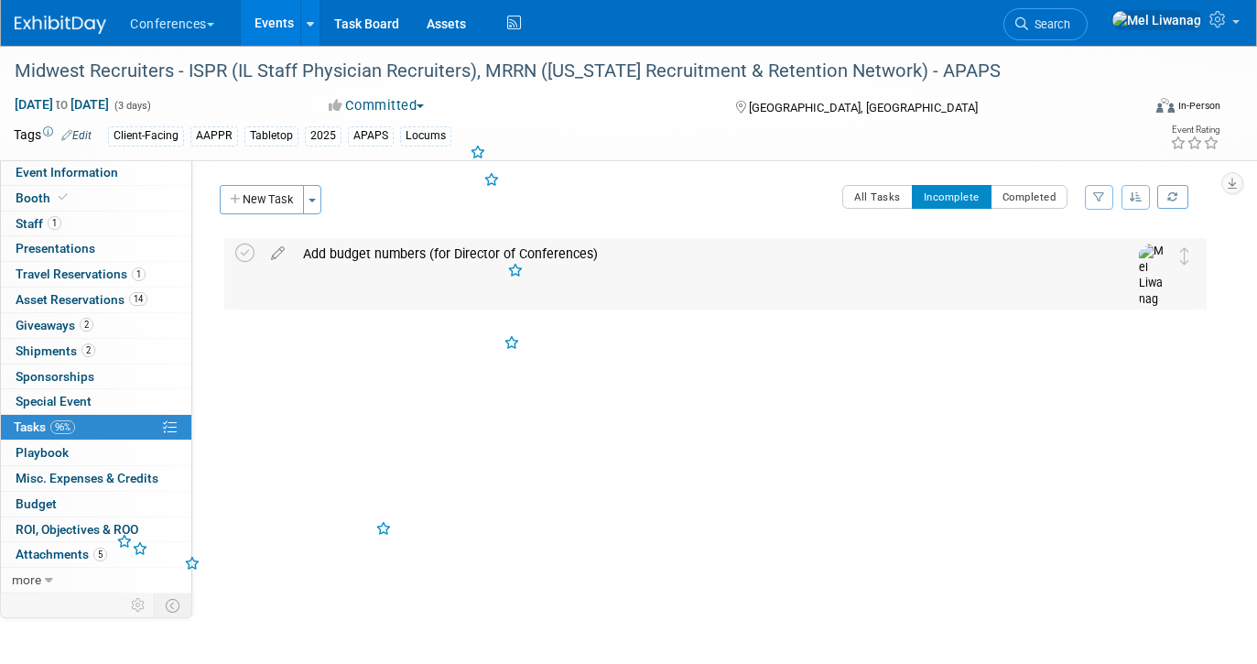
click at [381, 249] on div "Add budget numbers (for Director of Conferences)" at bounding box center [698, 253] width 809 height 31
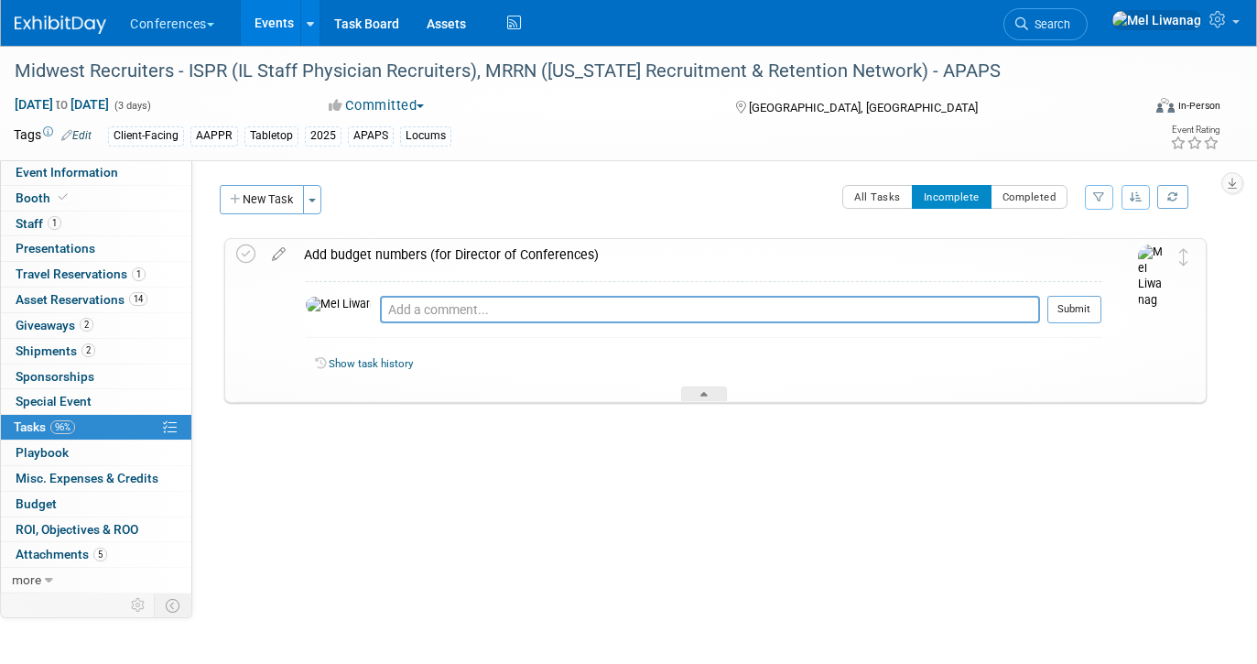
click at [381, 249] on div "Add budget numbers (for Director of Conferences)" at bounding box center [698, 254] width 807 height 31
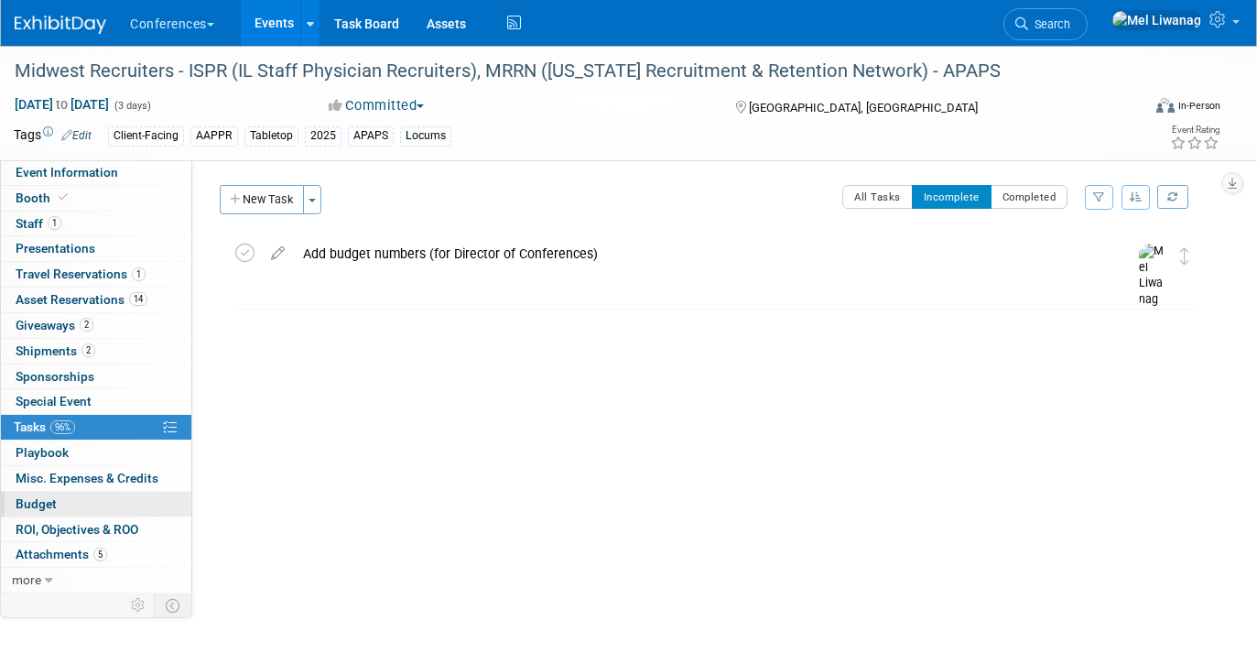
click at [85, 512] on link "Budget" at bounding box center [96, 504] width 190 height 25
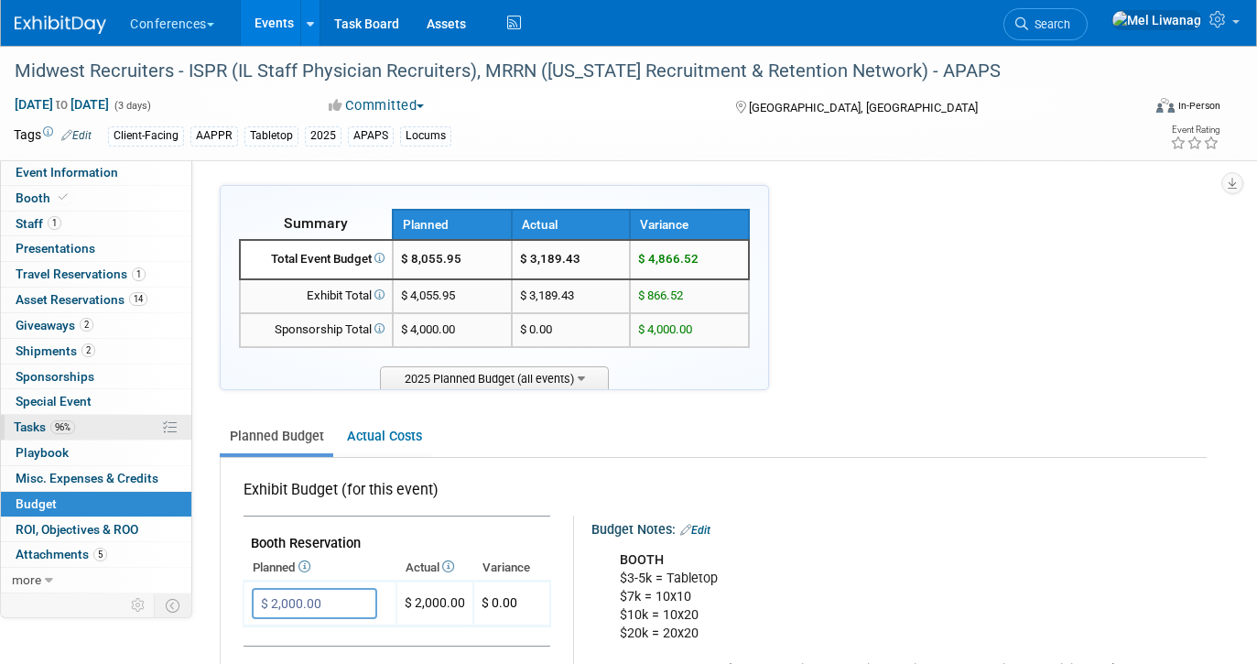
click at [99, 426] on link "96% Tasks 96%" at bounding box center [96, 427] width 190 height 25
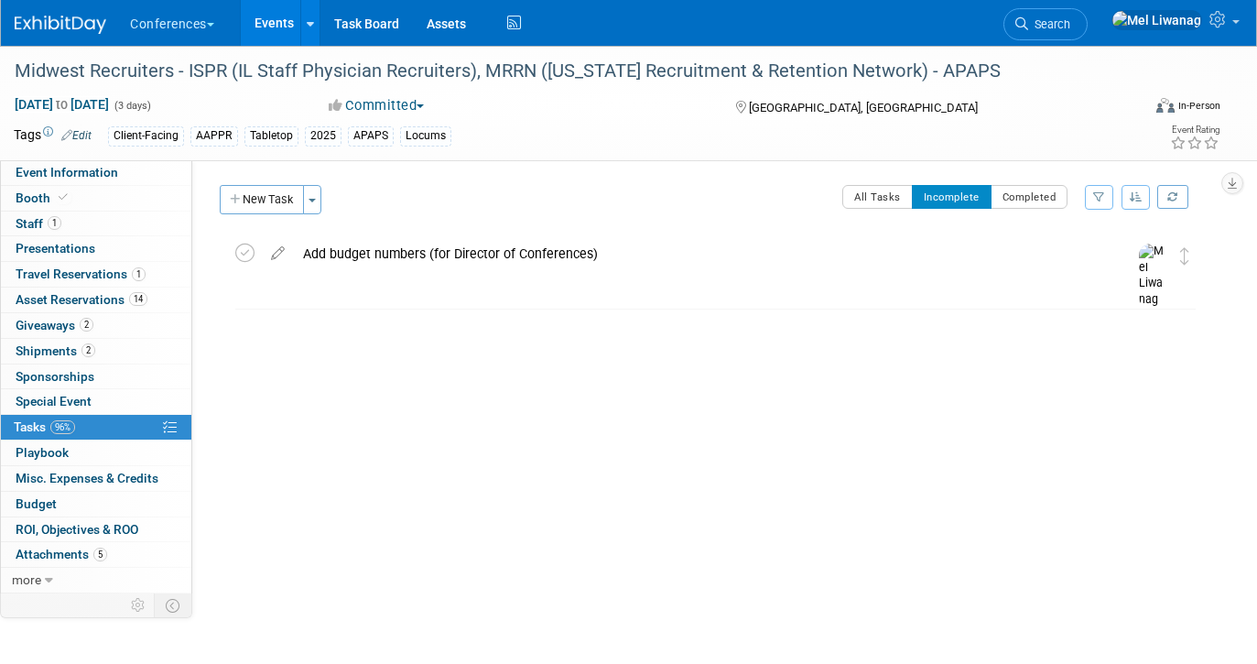
click at [832, 197] on div "All Tasks Incomplete Completed Filter by Assignee -- Select Assignee -- All una…" at bounding box center [769, 204] width 875 height 38
click at [881, 196] on button "All Tasks" at bounding box center [877, 197] width 71 height 24
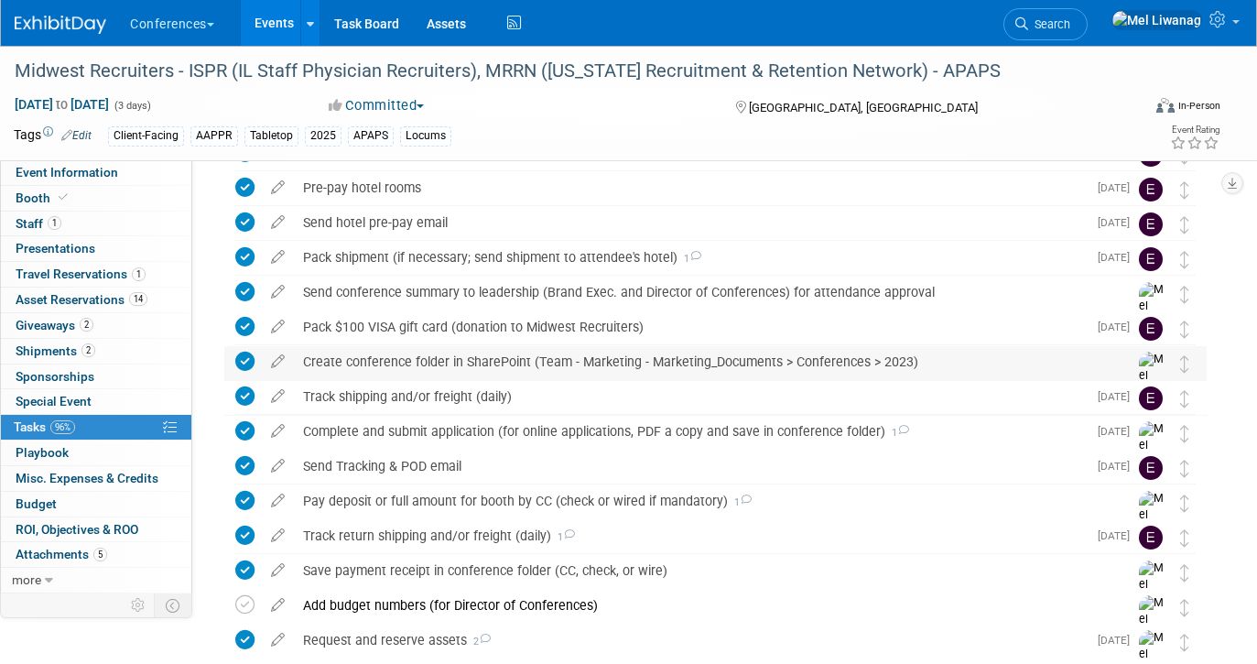
scroll to position [128, 0]
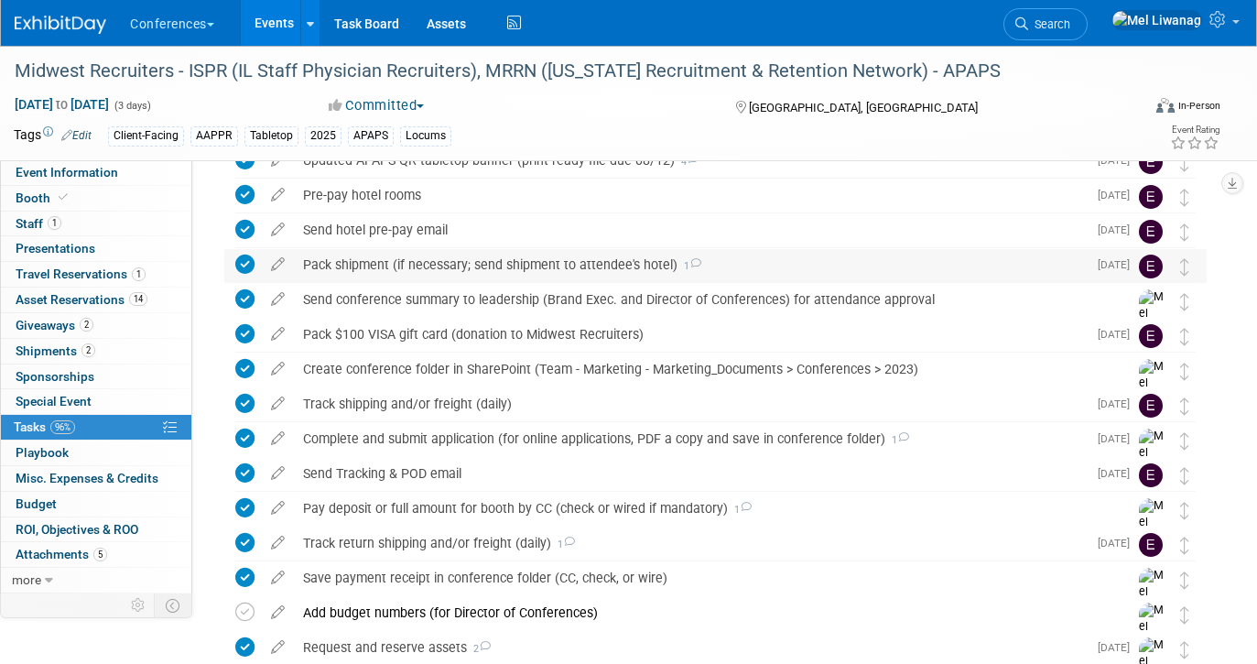
click at [589, 268] on div "Pack shipment (if necessary; send shipment to attendee's hotel) 1" at bounding box center [690, 264] width 793 height 31
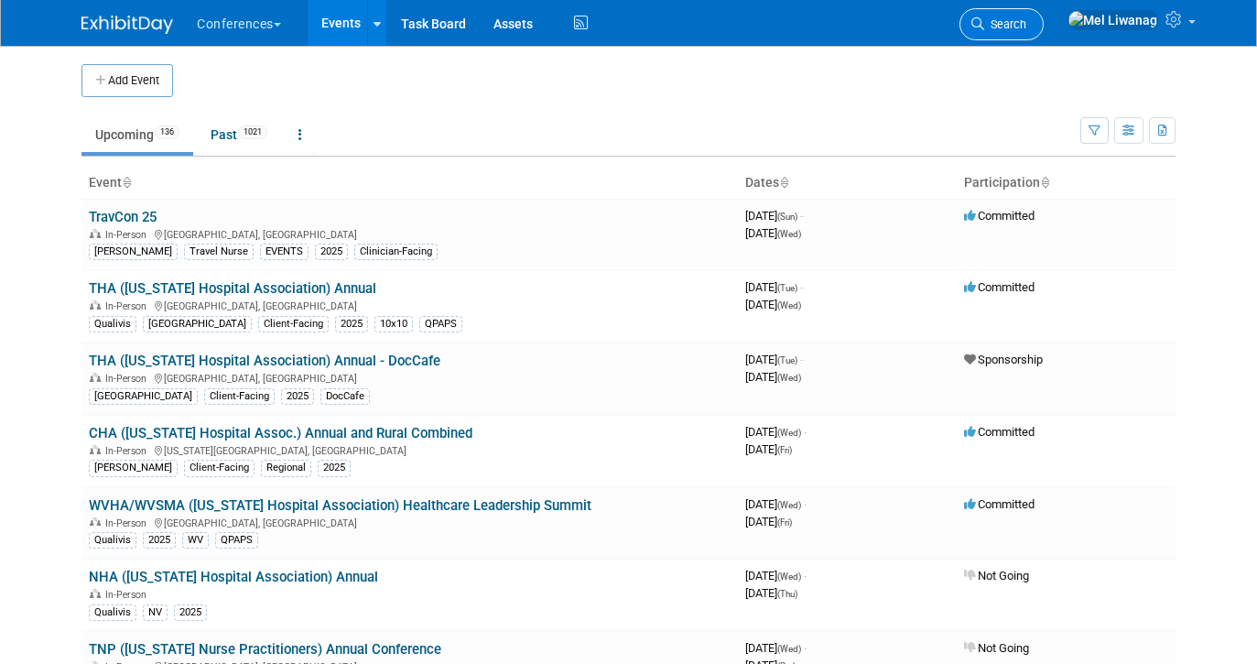
click at [1044, 33] on link "Search" at bounding box center [1002, 24] width 84 height 32
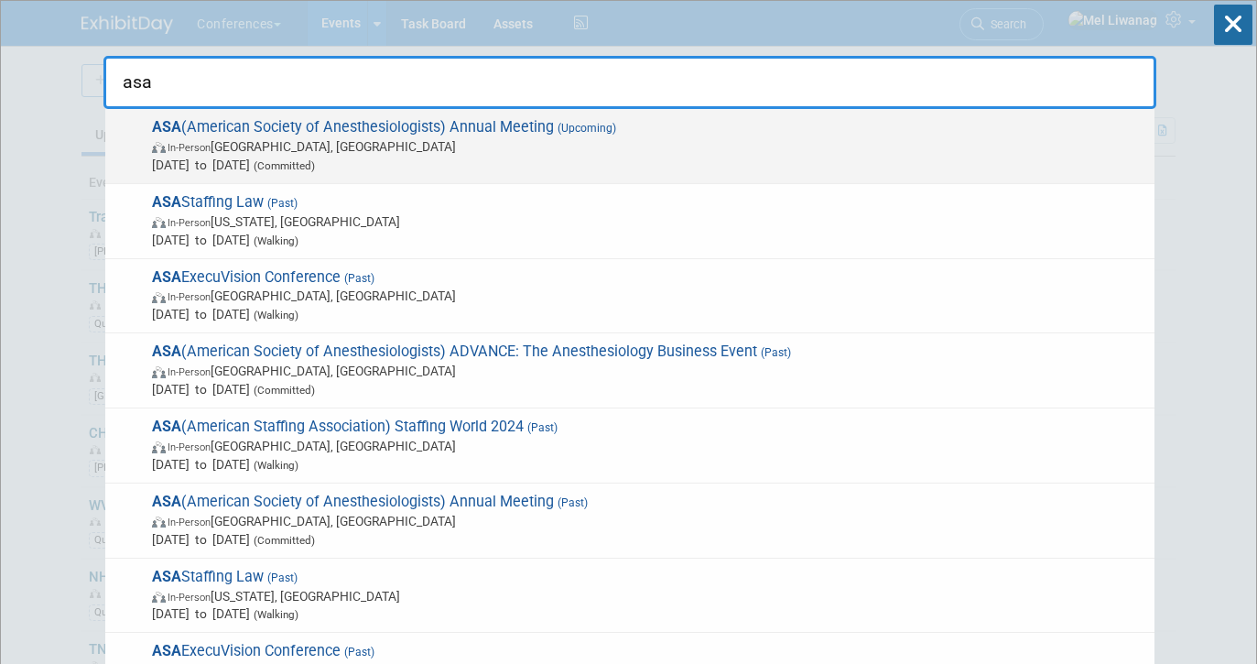
type input "asa"
click at [338, 145] on span "In-Person [GEOGRAPHIC_DATA], [GEOGRAPHIC_DATA]" at bounding box center [649, 146] width 994 height 18
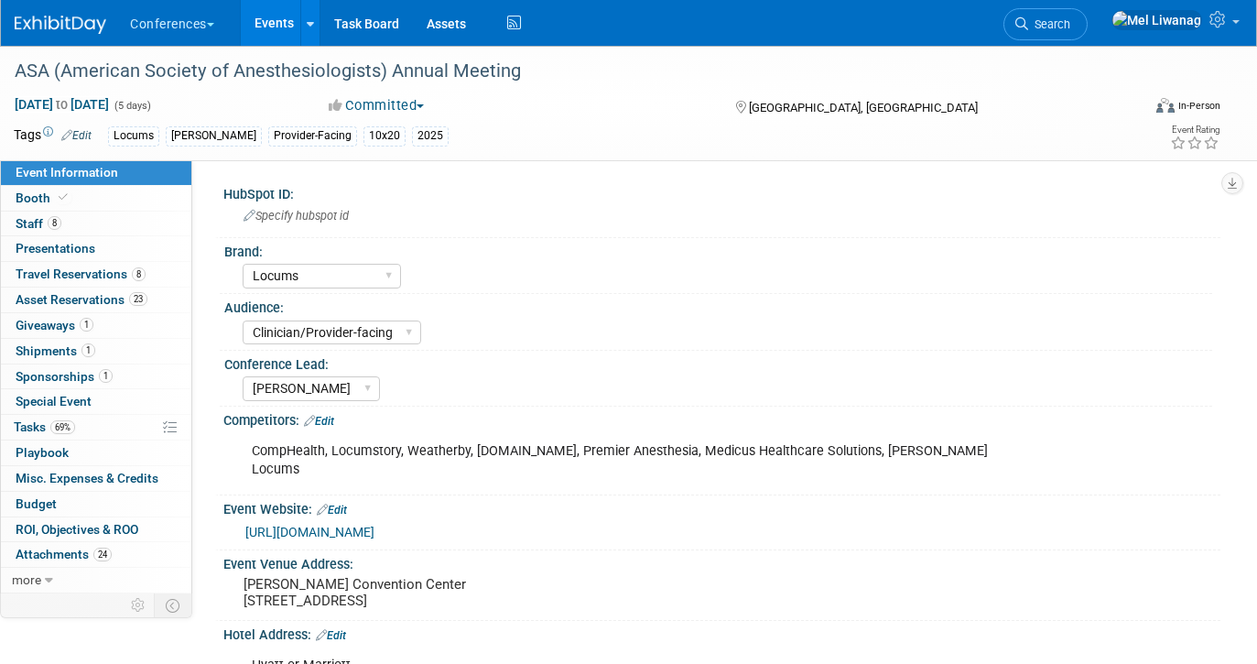
select select "Locums"
select select "Clinician/Provider-facing"
select select "[PERSON_NAME]"
click at [102, 213] on link "8 Staff 8" at bounding box center [96, 224] width 190 height 25
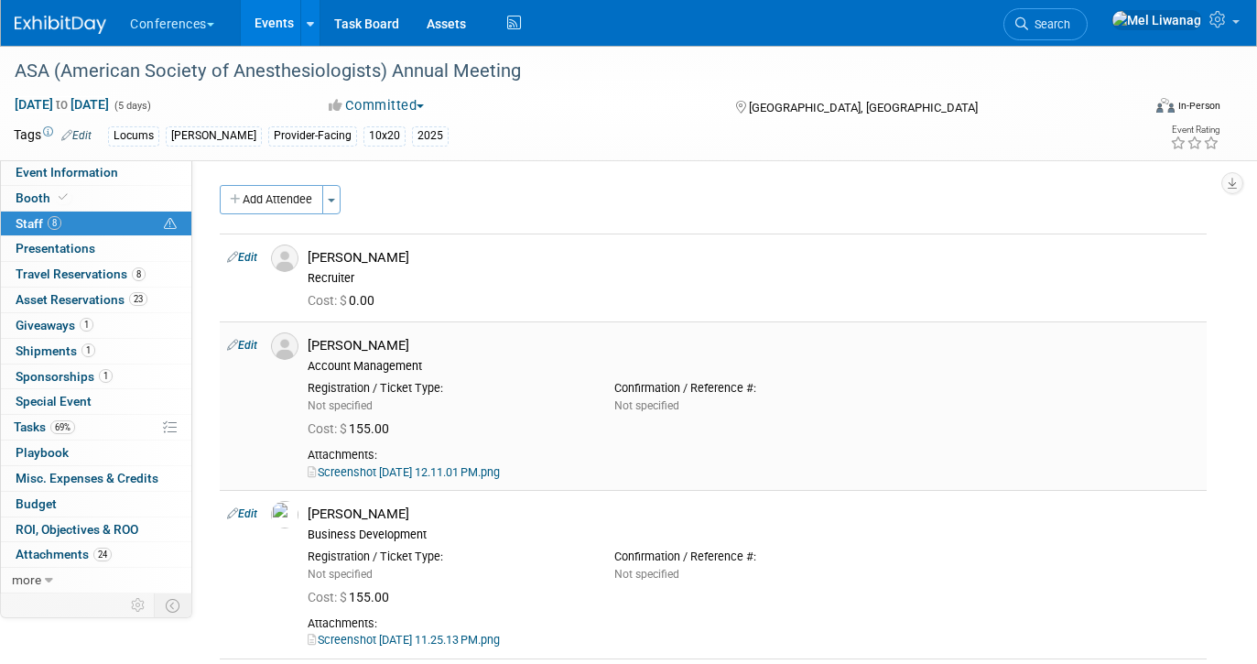
click at [494, 467] on link "Screenshot [DATE] 12.11.01 PM.png" at bounding box center [404, 472] width 192 height 14
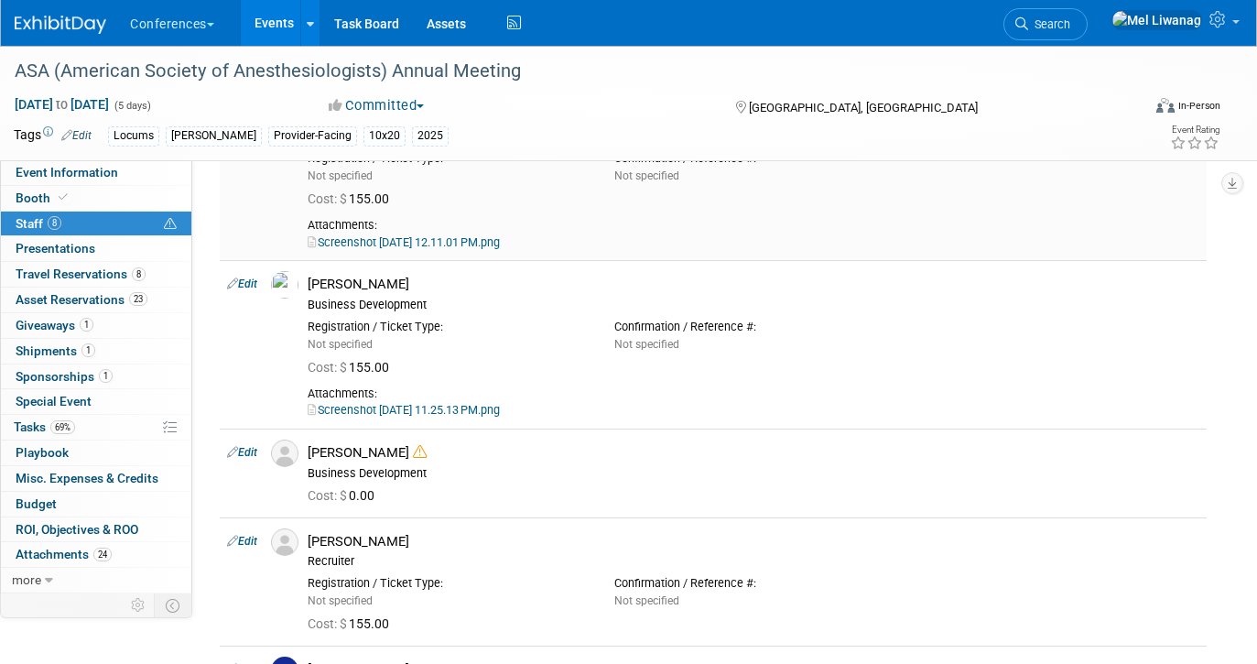
scroll to position [267, 0]
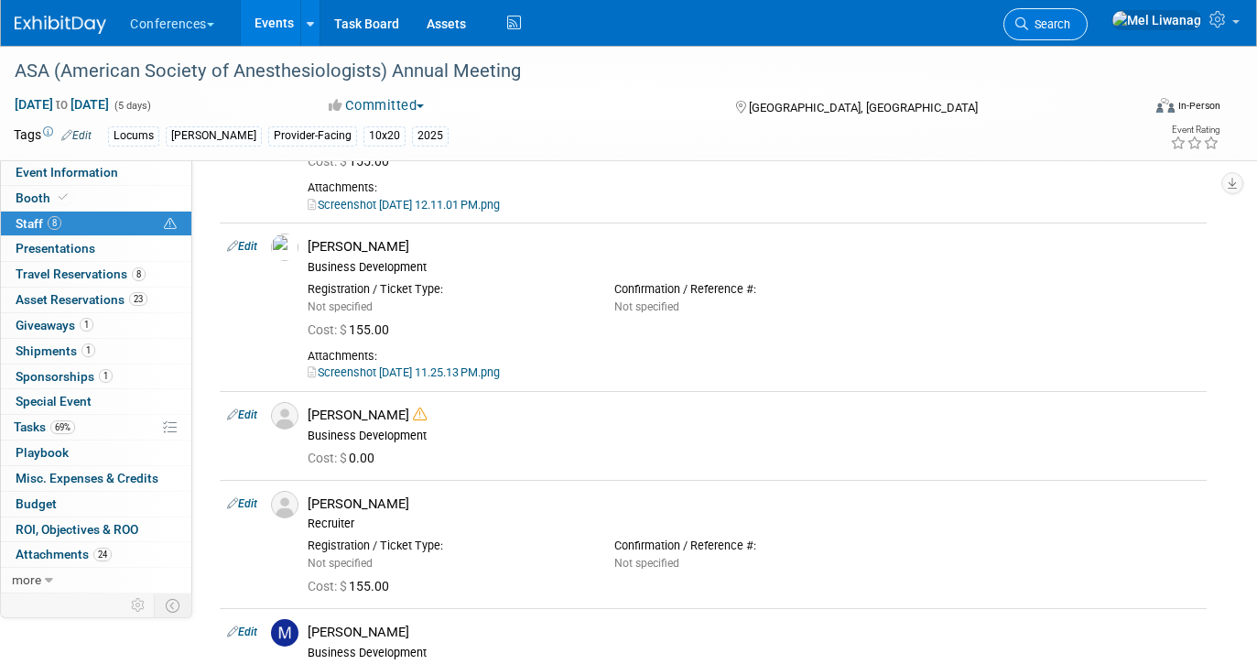
click at [1069, 19] on link "Search" at bounding box center [1046, 24] width 84 height 32
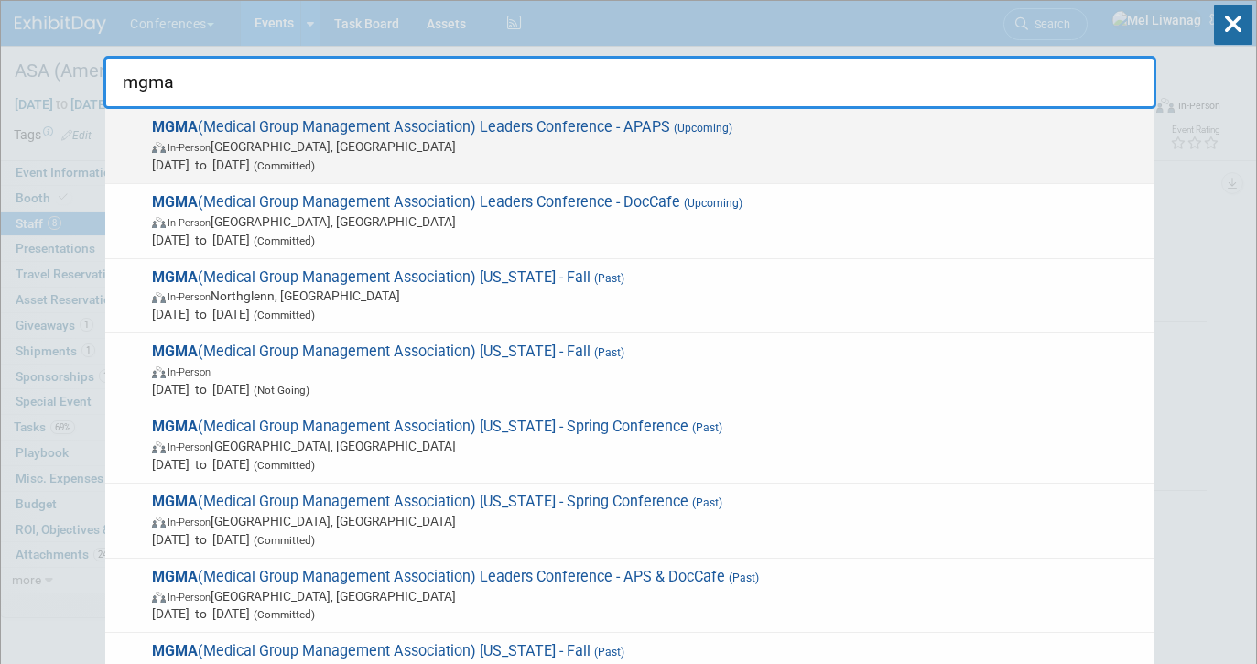
type input "mgma"
click at [601, 133] on span "MGMA (Medical Group Management Association) Leaders Conference - APAPS (Upcomin…" at bounding box center [646, 146] width 999 height 56
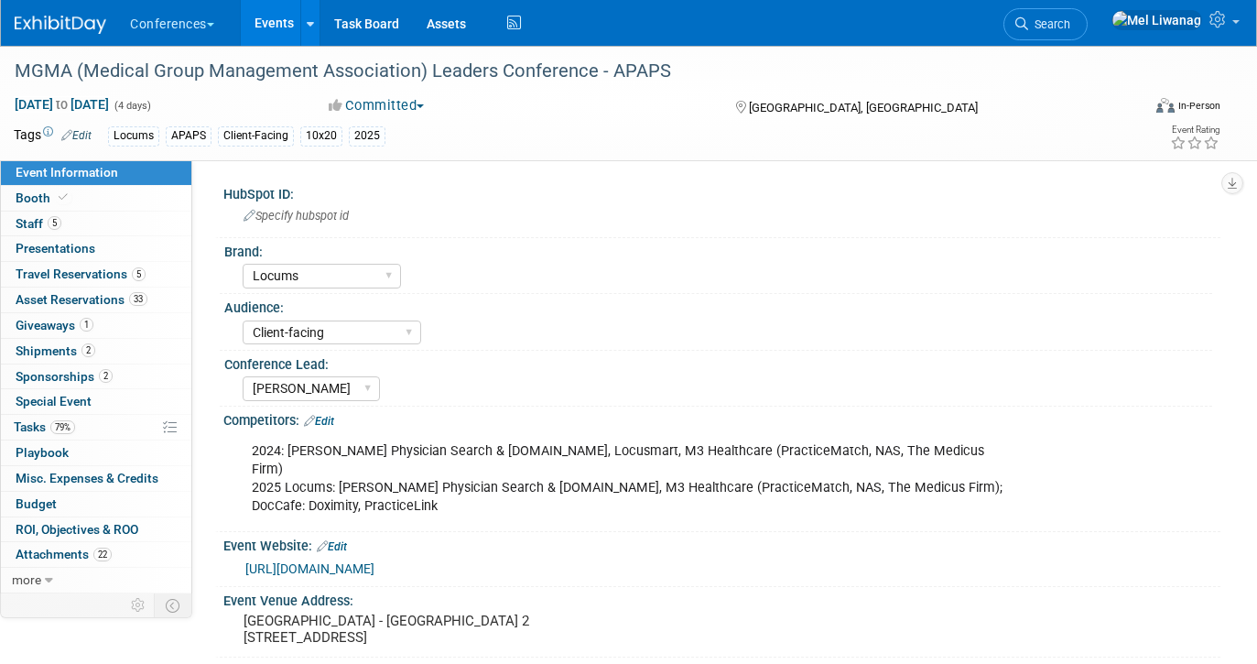
select select "Locums"
select select "Client-facing"
select select "[PERSON_NAME]"
click at [43, 576] on link "more" at bounding box center [96, 580] width 190 height 25
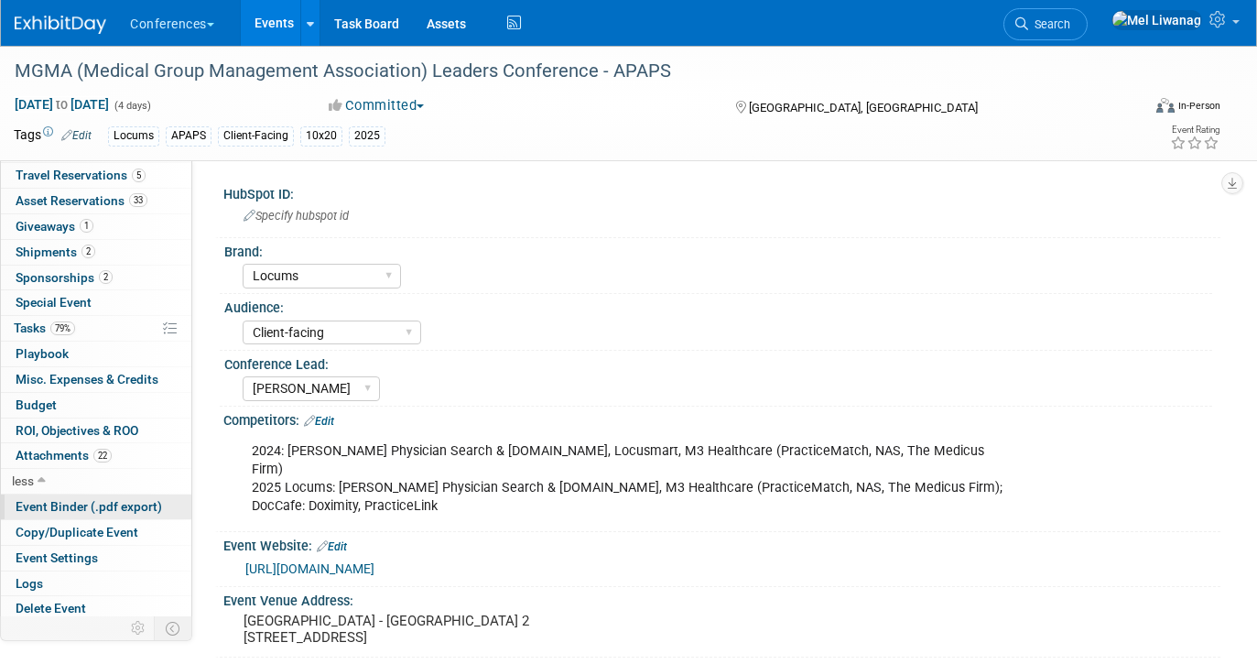
scroll to position [104, 0]
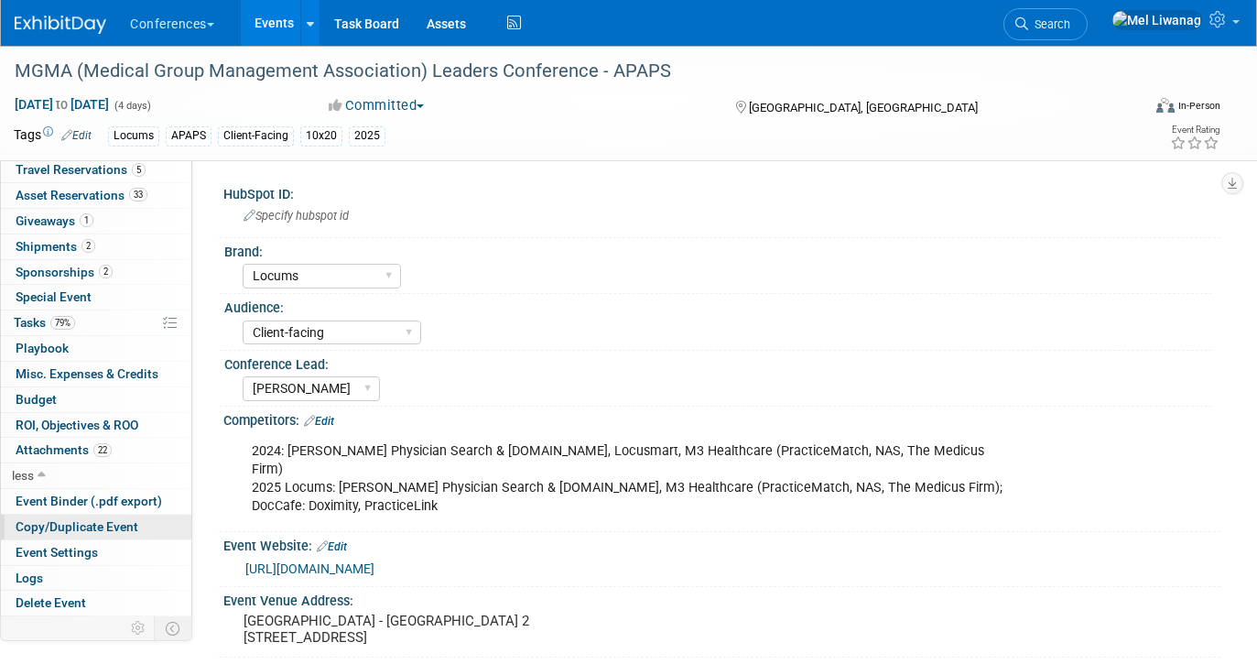
click at [74, 516] on link "Copy/Duplicate Event" at bounding box center [96, 527] width 190 height 25
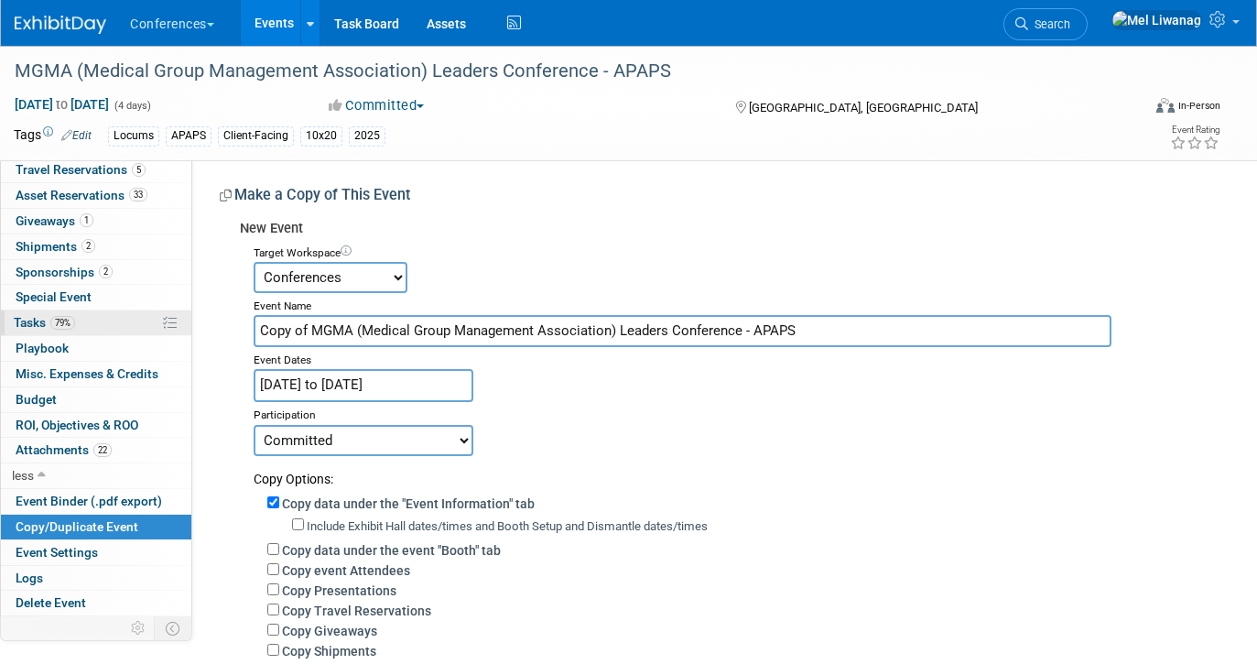
drag, startPoint x: 311, startPoint y: 333, endPoint x: 143, endPoint y: 331, distance: 168.5
click at [143, 331] on div "Event Information Event Info Booth Booth 5 Staff 5 Staff 0 Presentations 0 Pres…" at bounding box center [628, 485] width 1257 height 878
type input "MGMA (Medical Group Management Association) Leaders Conference - APAPS"
click at [410, 387] on input "Sep 27, 2025 to Sep 30, 2025" at bounding box center [364, 385] width 220 height 32
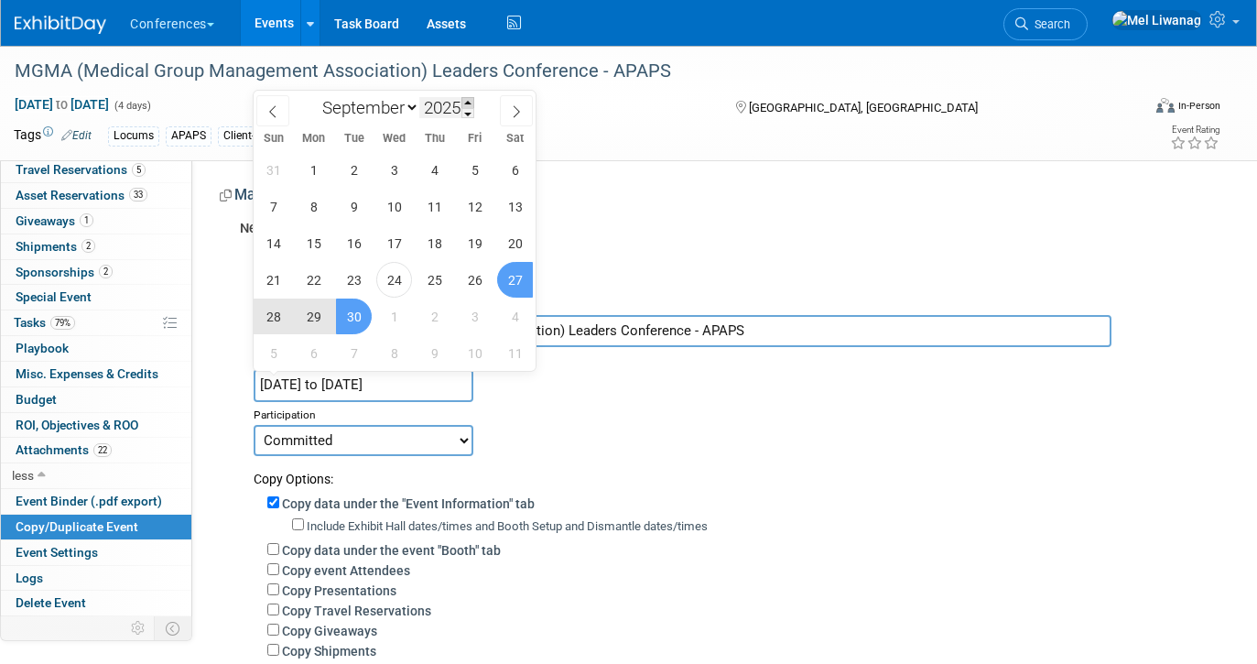
click at [464, 99] on span at bounding box center [468, 102] width 13 height 11
type input "2026"
click at [270, 321] on span "27" at bounding box center [273, 317] width 36 height 36
click at [408, 316] on span "30" at bounding box center [394, 317] width 36 height 36
type input "Sep 27, 2026 to Sep 30, 2026"
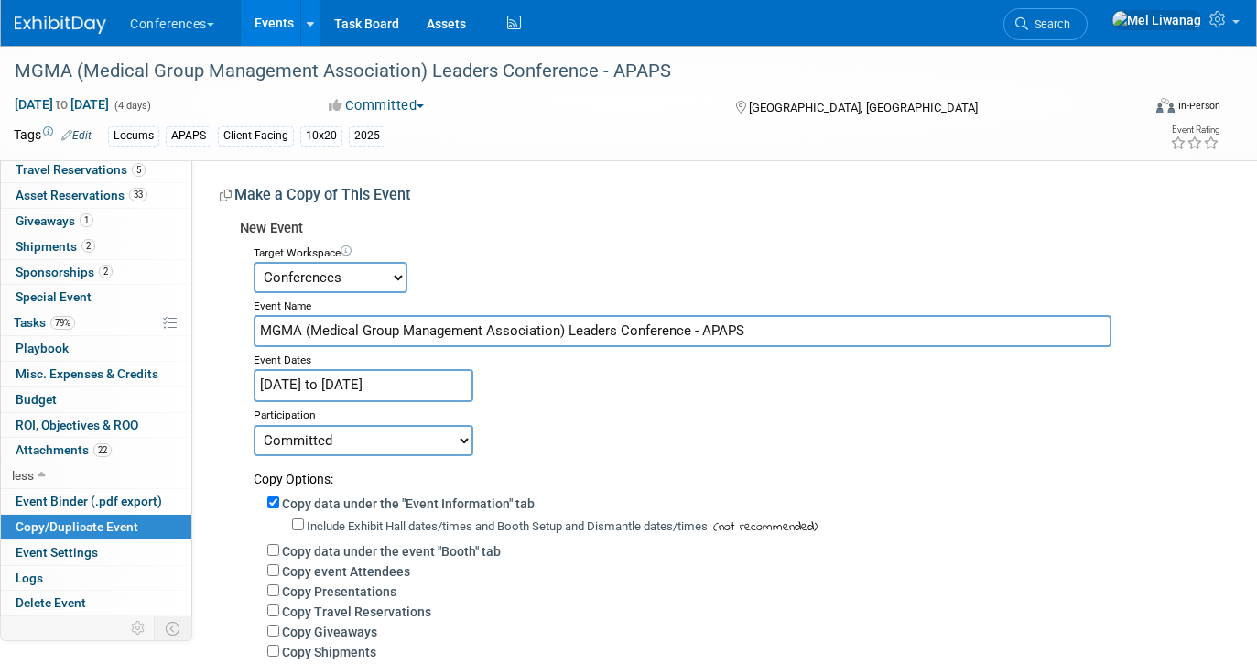
click at [392, 429] on select "Committed Considering Not Going Walking Sponsorship Canceled Waitlisted In Prog…" at bounding box center [364, 440] width 220 height 31
select select "105"
click at [254, 425] on select "Committed Considering Not Going Walking Sponsorship Canceled Waitlisted In Prog…" at bounding box center [364, 440] width 220 height 31
click at [656, 408] on div "Participation" at bounding box center [730, 413] width 953 height 22
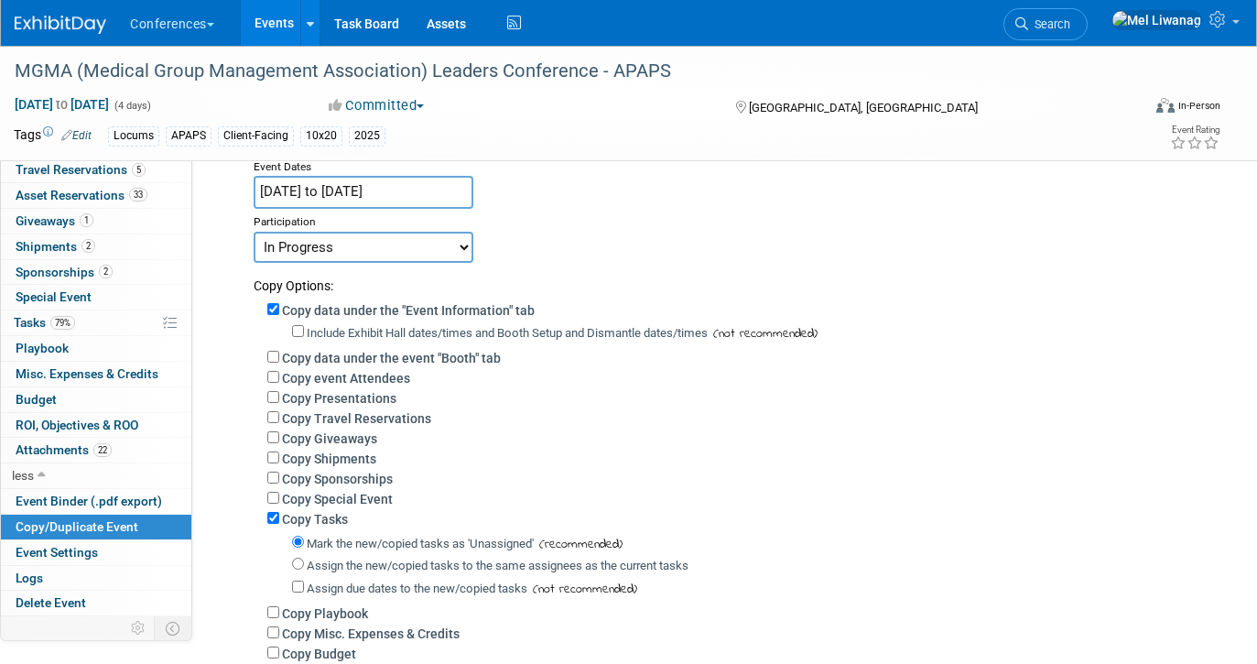
scroll to position [212, 0]
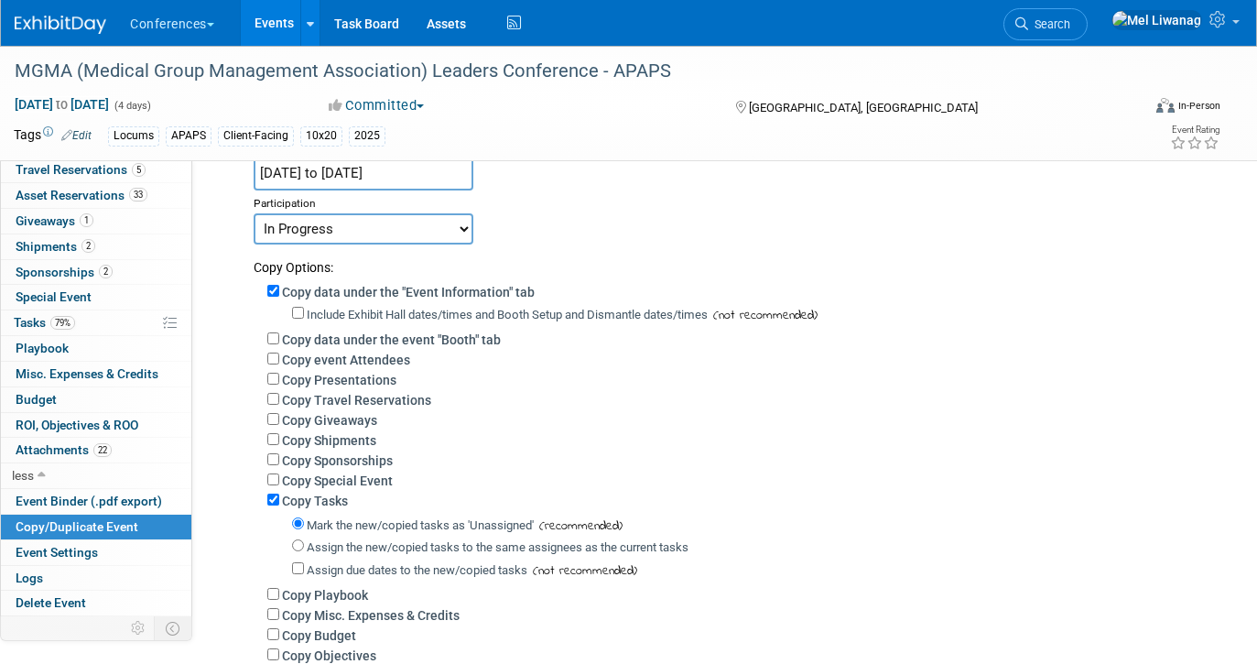
click at [451, 339] on label "Copy data under the event "Booth" tab" at bounding box center [391, 339] width 219 height 15
click at [279, 339] on input "Copy data under the event "Booth" tab" at bounding box center [273, 338] width 12 height 12
checkbox input "true"
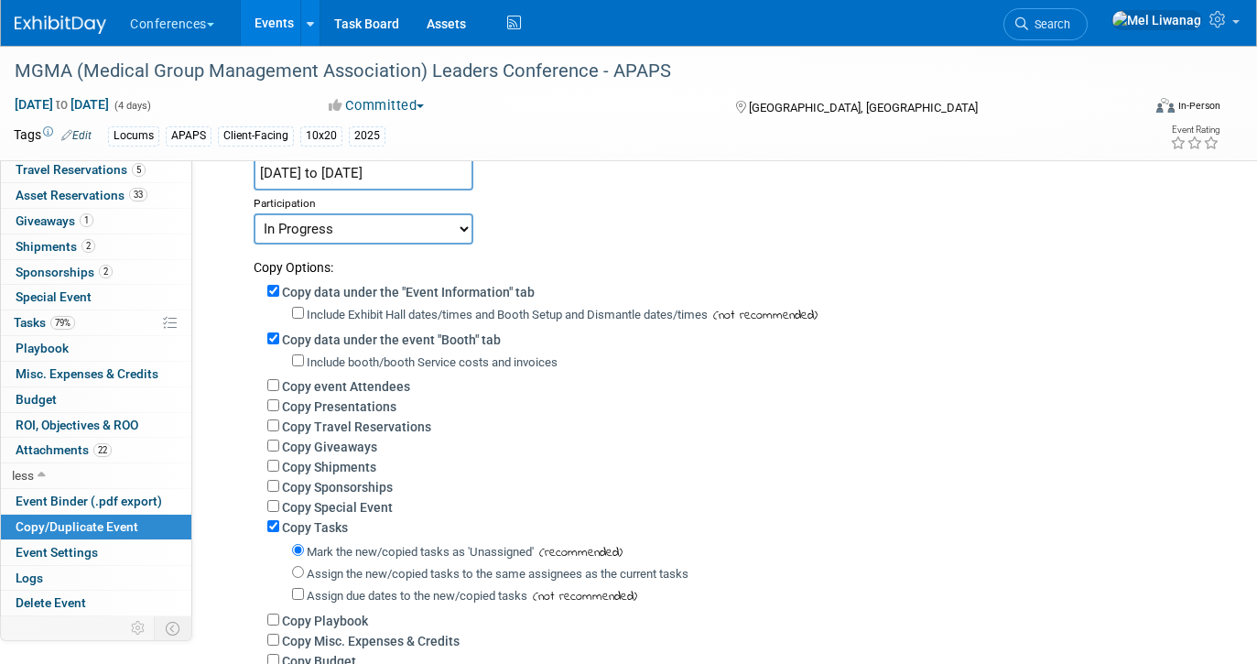
click at [353, 455] on div "Copy Giveaways" at bounding box center [737, 446] width 940 height 20
click at [352, 447] on label "Copy Giveaways" at bounding box center [329, 447] width 95 height 15
click at [279, 447] on input "Copy Giveaways" at bounding box center [273, 446] width 12 height 12
checkbox input "true"
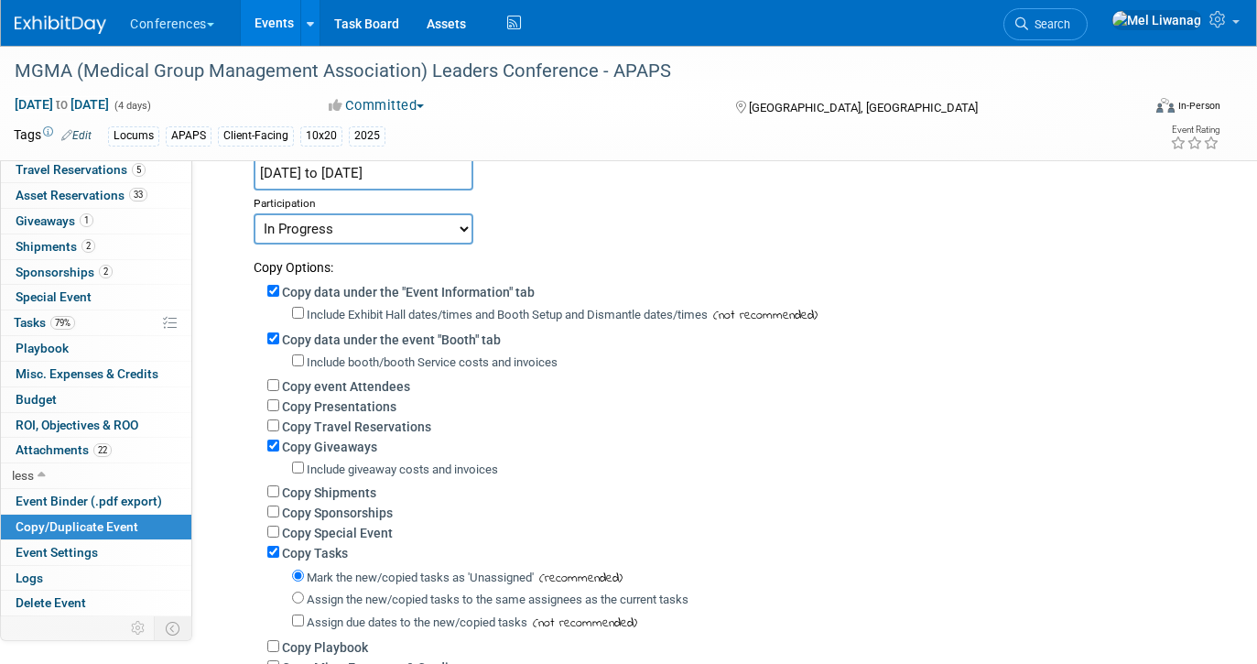
click at [358, 478] on div "Include giveaway costs and invoices" at bounding box center [749, 468] width 915 height 21
click at [361, 515] on label "Copy Sponsorships" at bounding box center [337, 512] width 111 height 15
click at [279, 515] on input "Copy Sponsorships" at bounding box center [273, 511] width 12 height 12
checkbox input "true"
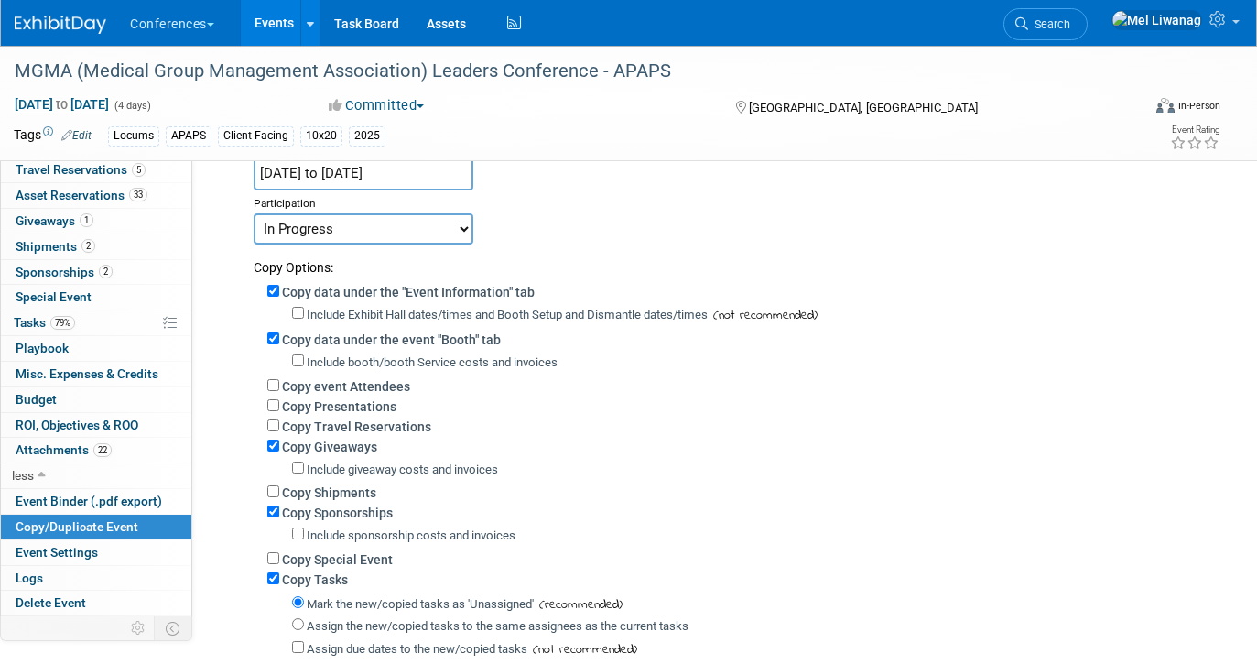
click at [367, 535] on label "Include sponsorship costs and invoices" at bounding box center [411, 535] width 209 height 14
click at [304, 535] on input "Include sponsorship costs and invoices" at bounding box center [298, 533] width 12 height 12
checkbox input "true"
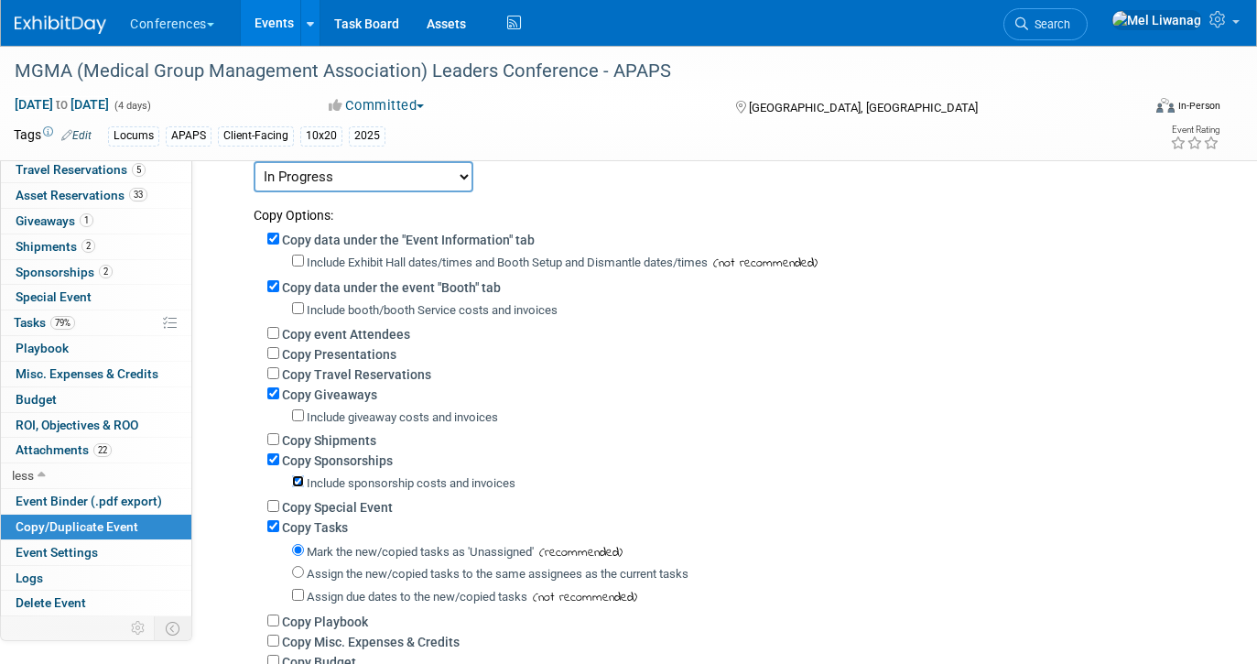
scroll to position [306, 0]
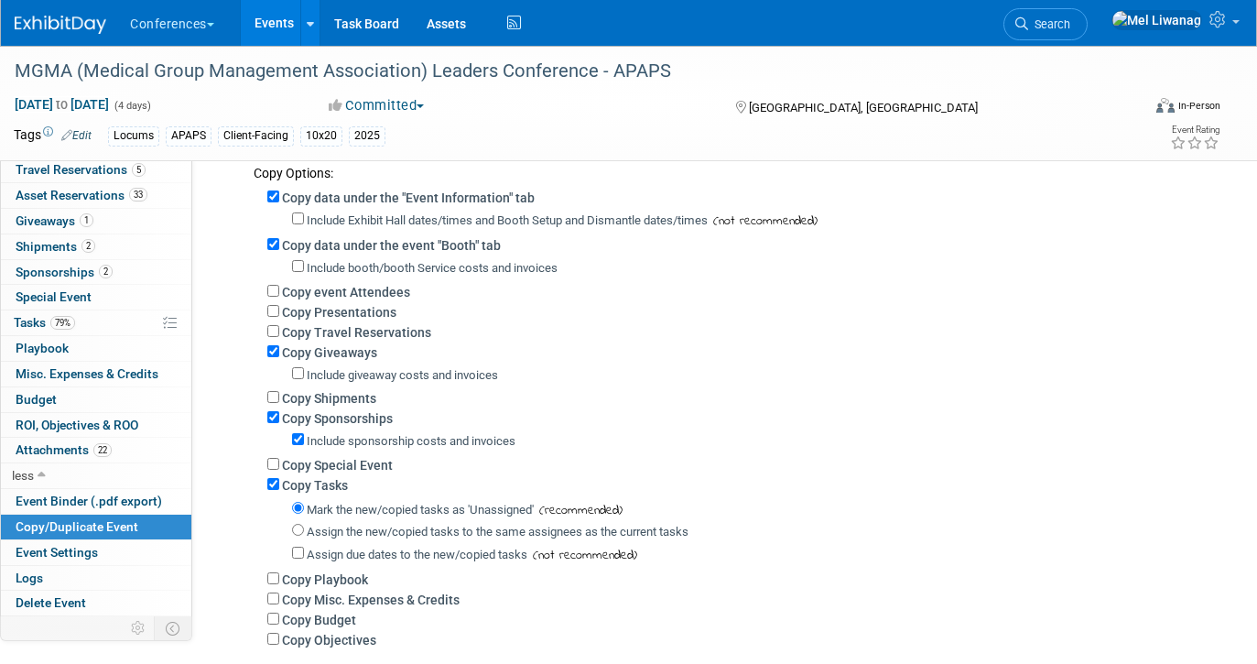
click at [447, 528] on label "Assign the new/copied tasks to the same assignees as the current tasks" at bounding box center [498, 532] width 382 height 14
click at [304, 528] on input "Assign the new/copied tasks to the same assignees as the current tasks" at bounding box center [298, 530] width 12 height 12
radio input "true"
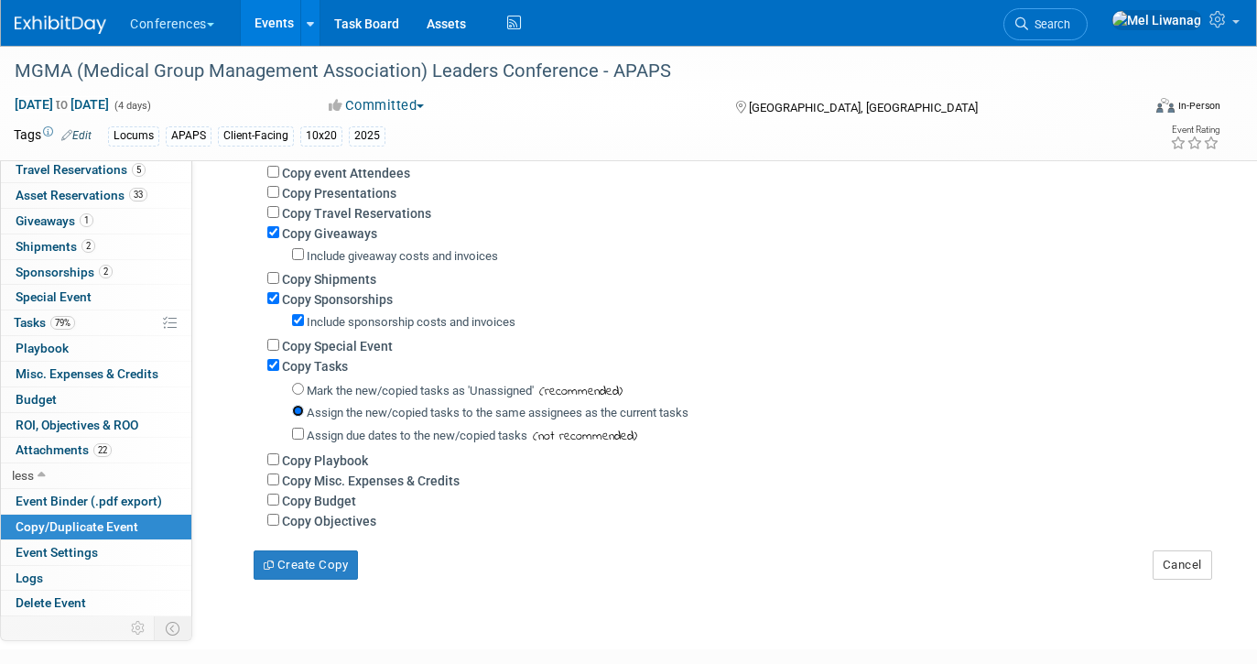
scroll to position [426, 0]
click at [326, 498] on label "Copy Budget" at bounding box center [319, 500] width 74 height 15
click at [279, 498] on input "Copy Budget" at bounding box center [273, 499] width 12 height 12
checkbox input "true"
click at [348, 559] on button "Create Copy" at bounding box center [306, 563] width 104 height 29
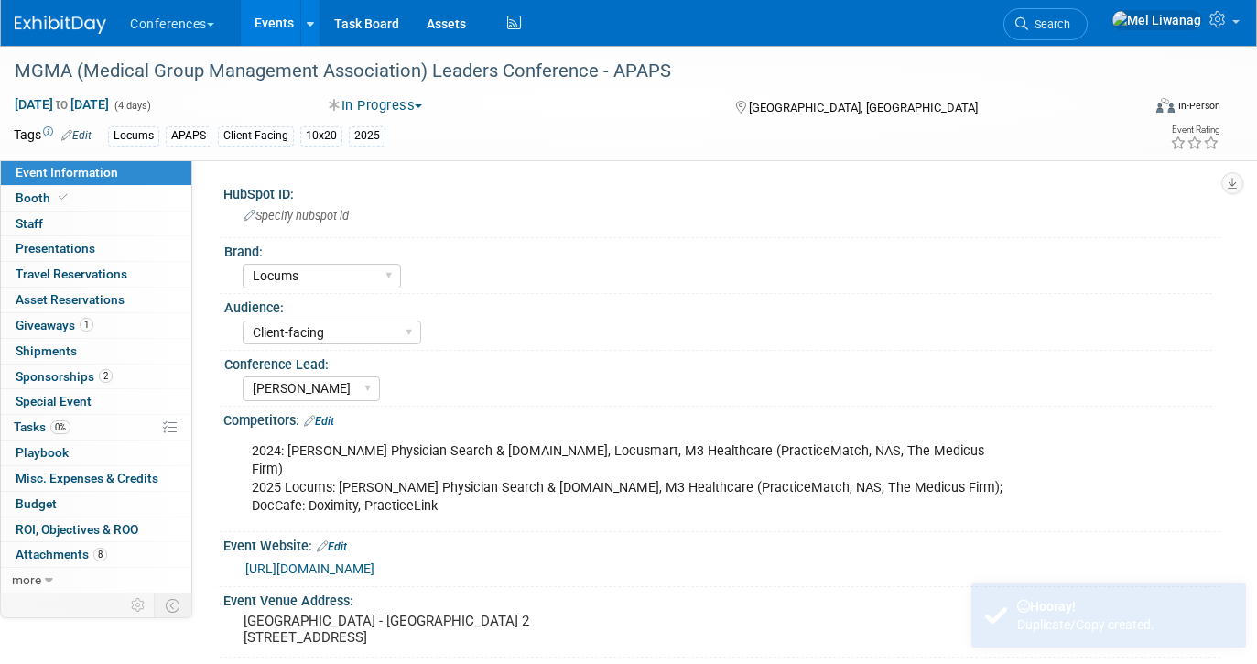
select select "Locums"
select select "Client-facing"
select select "[PERSON_NAME]"
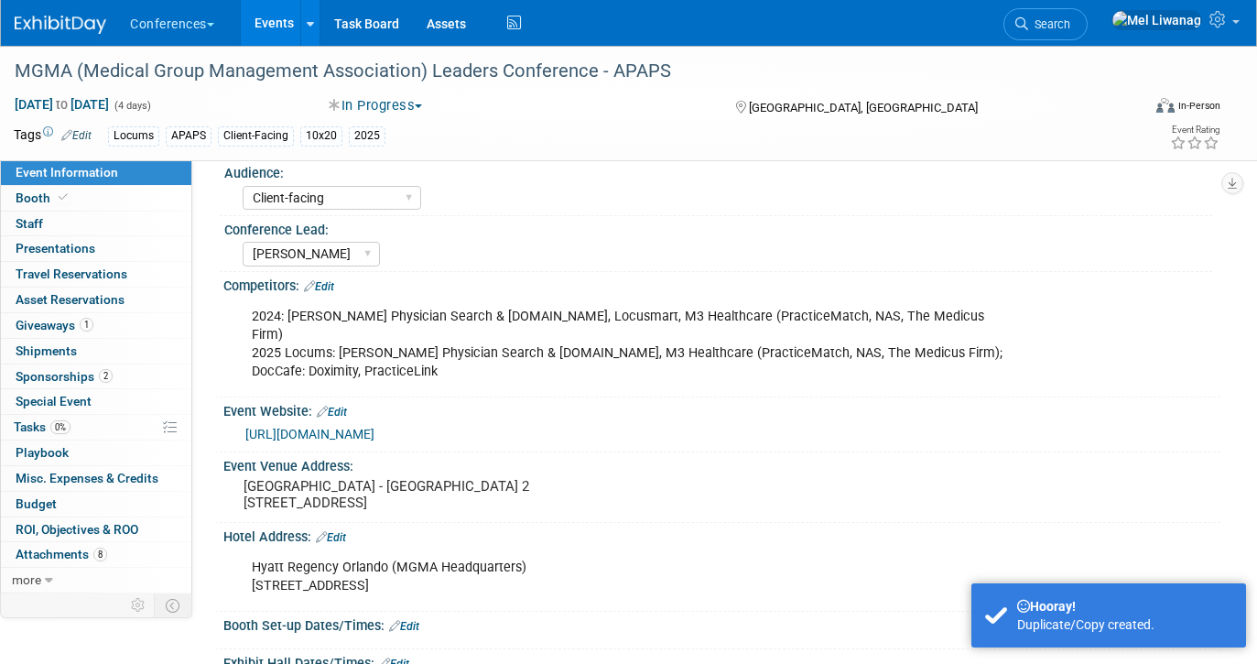
scroll to position [136, 0]
click at [375, 476] on pre "Orange County Convention Center - West Hall B, Level 2 9800 International Dr. O…" at bounding box center [431, 492] width 375 height 33
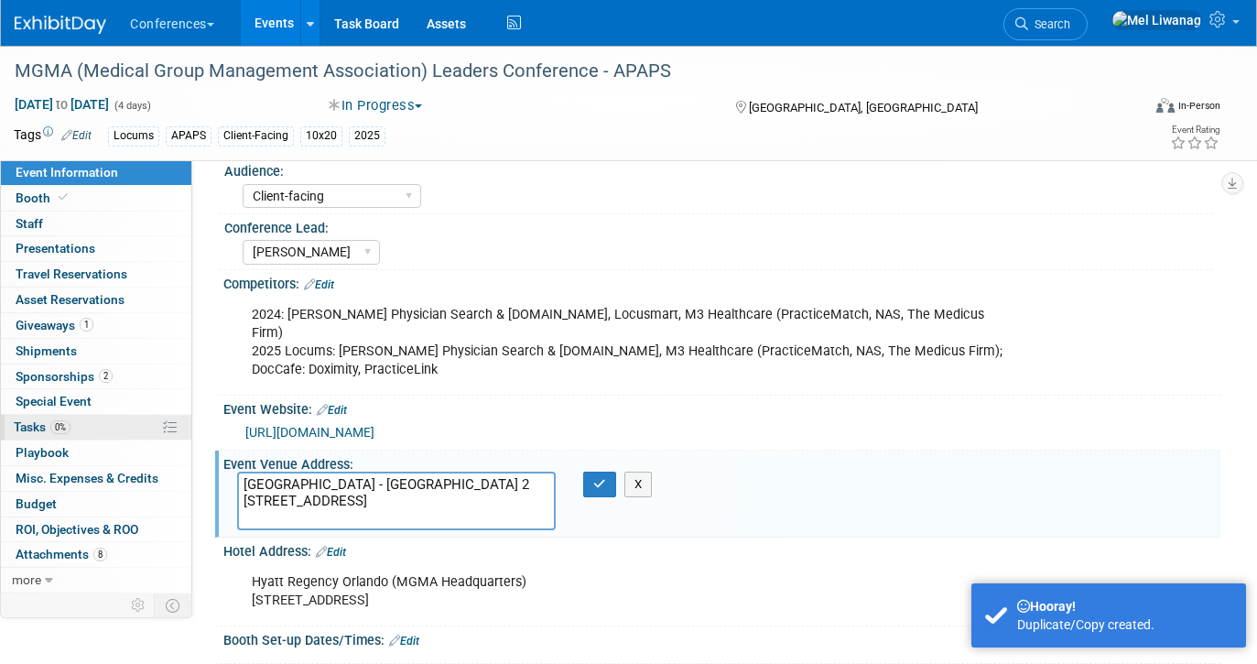
drag, startPoint x: 452, startPoint y: 505, endPoint x: 21, endPoint y: 417, distance: 440.4
click at [21, 417] on div "Event Information Event Info Booth Booth 0 Staff 0 Staff 0 Presentations 0 Pres…" at bounding box center [628, 486] width 1257 height 1154
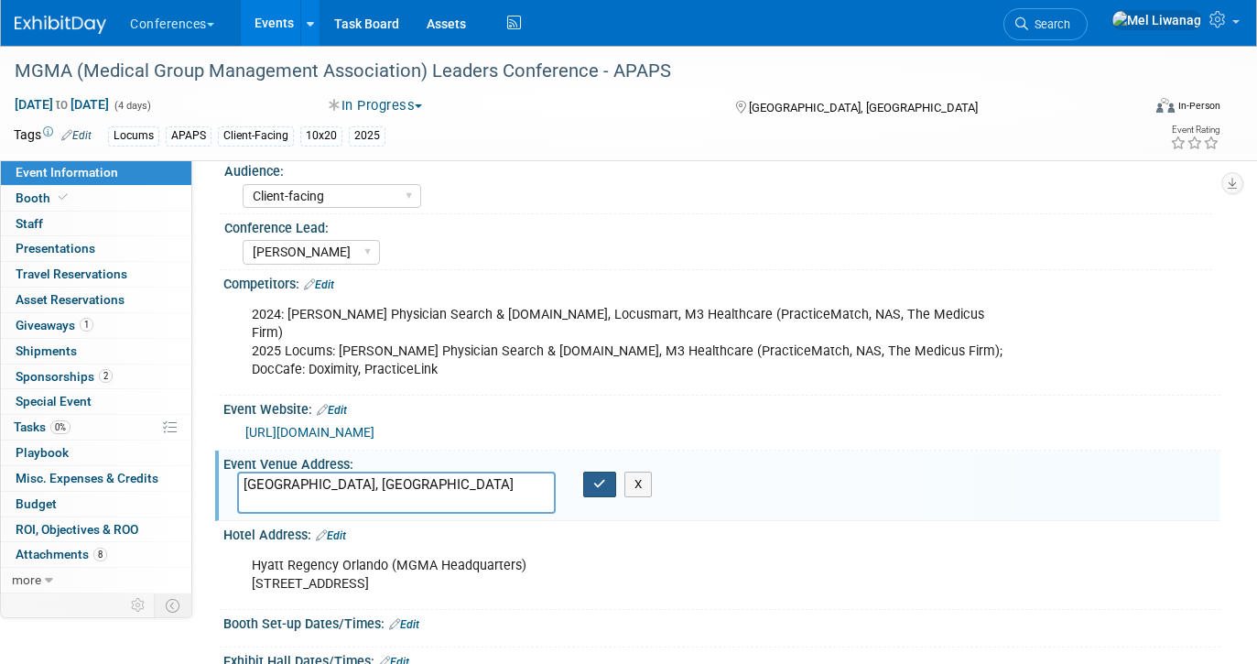
type textarea "[GEOGRAPHIC_DATA], [GEOGRAPHIC_DATA]"
click at [589, 473] on button "button" at bounding box center [599, 485] width 33 height 26
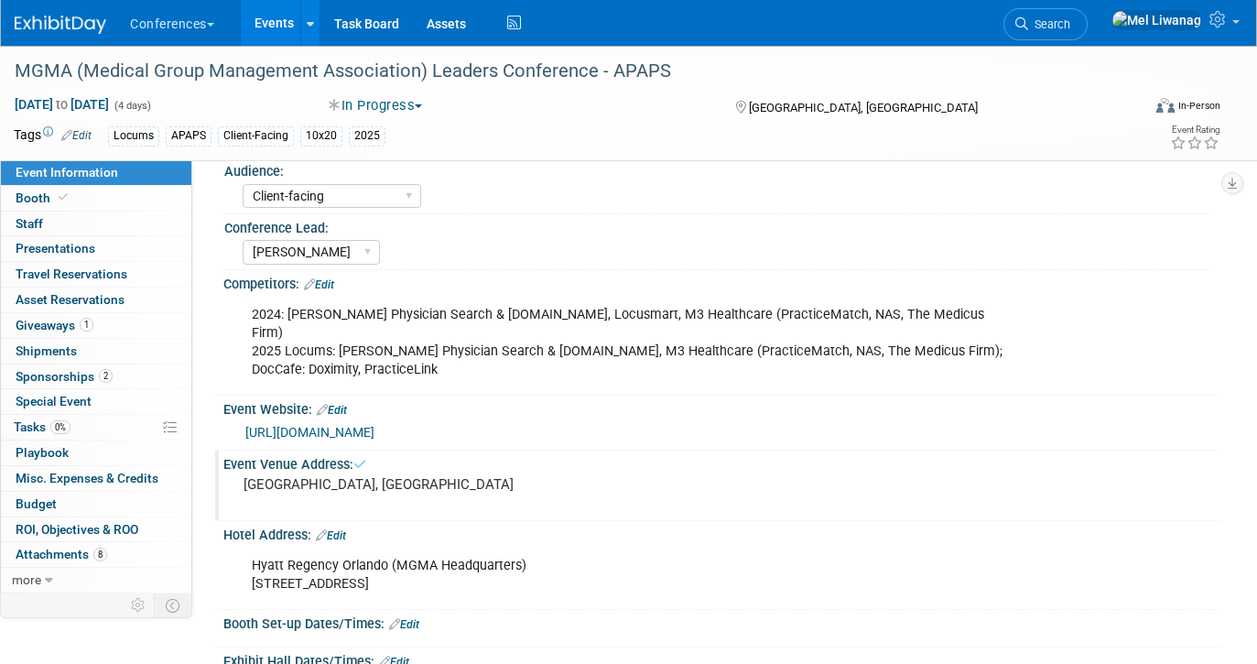
click at [362, 548] on div "Hyatt Regency Orlando (MGMA Headquarters) 9801 International Drive, Orlando FL …" at bounding box center [633, 575] width 788 height 55
click at [346, 529] on link "Edit" at bounding box center [331, 535] width 30 height 13
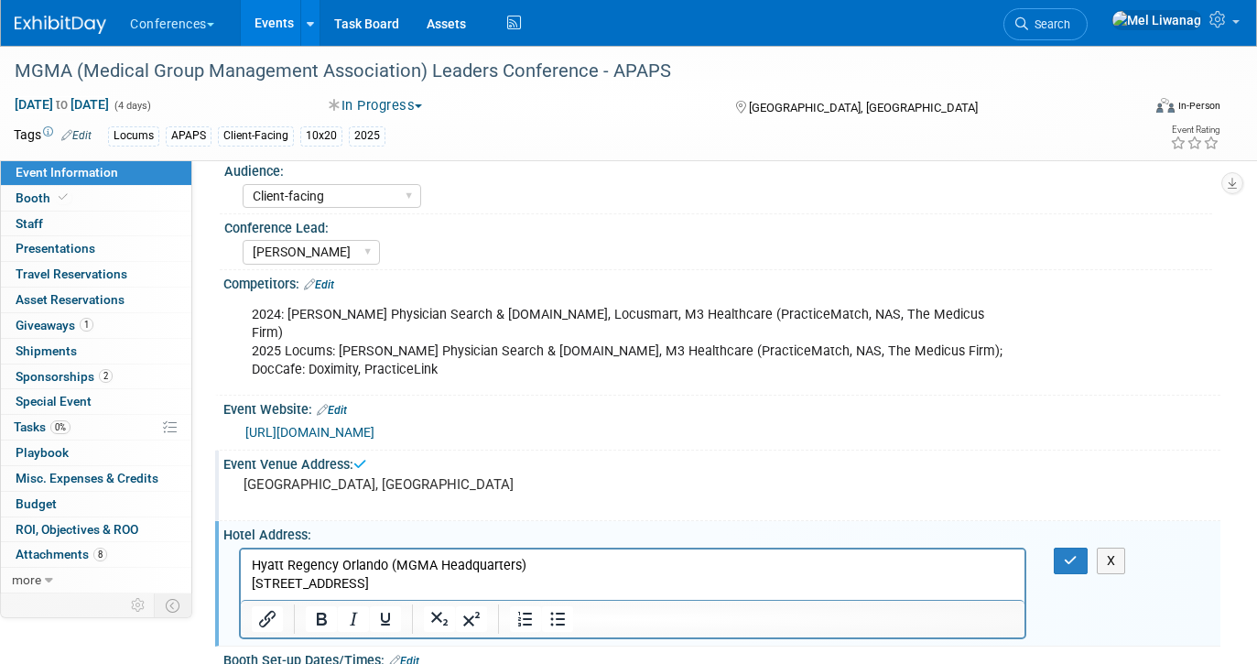
scroll to position [0, 0]
click at [1048, 548] on div "X" at bounding box center [1080, 561] width 81 height 27
click at [1052, 548] on div "X" at bounding box center [1080, 561] width 81 height 27
click at [1071, 554] on icon "button" at bounding box center [1071, 560] width 14 height 13
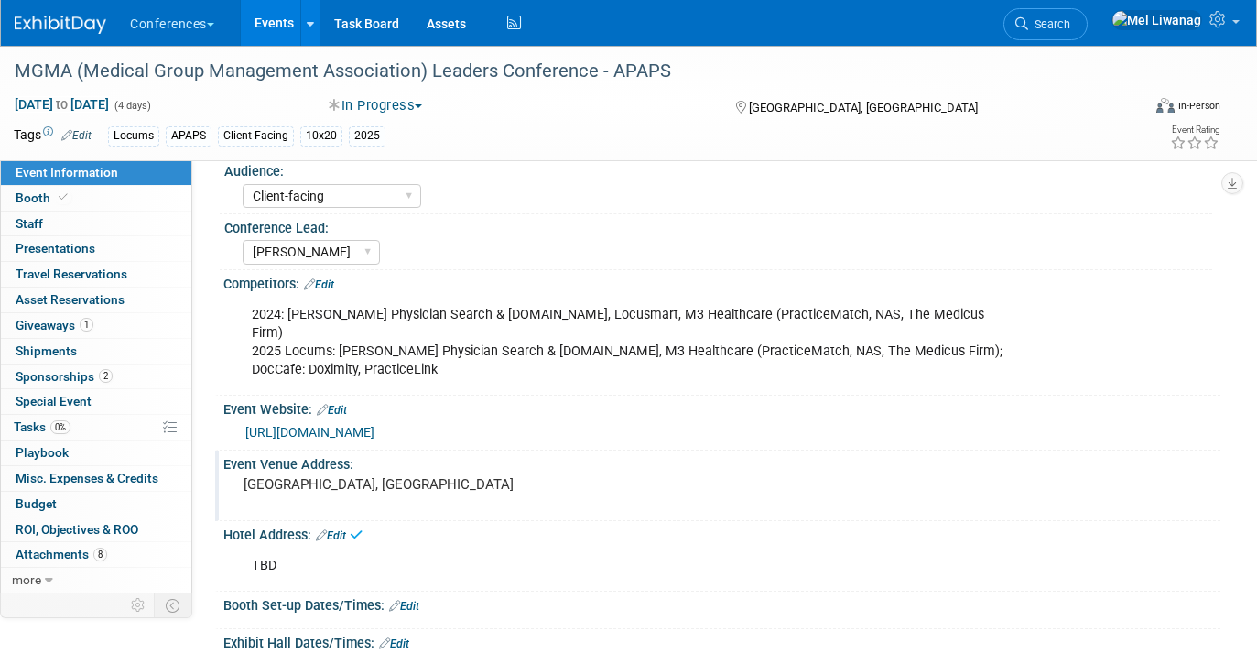
click at [334, 285] on link "Edit" at bounding box center [319, 284] width 30 height 13
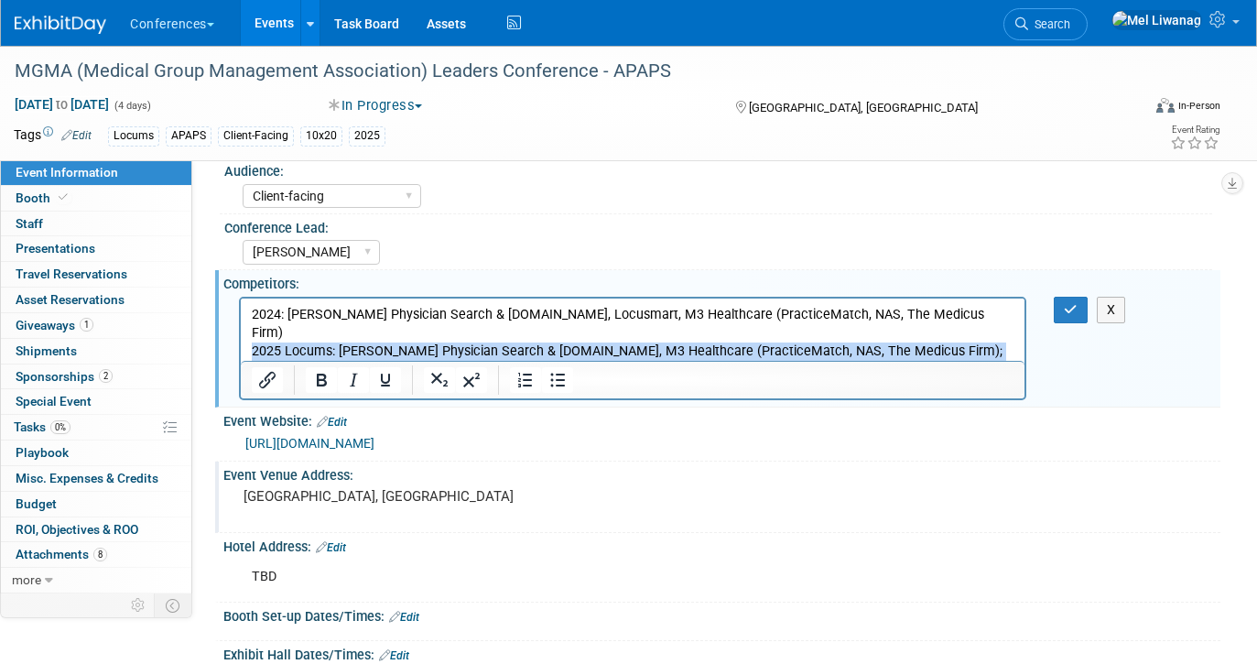
drag, startPoint x: 326, startPoint y: 352, endPoint x: 234, endPoint y: 341, distance: 92.2
click at [241, 341] on html "2024: AHSA, Jackson Physician Search & LT.com, Locusmart, M3 Healthcare (Practi…" at bounding box center [633, 338] width 784 height 81
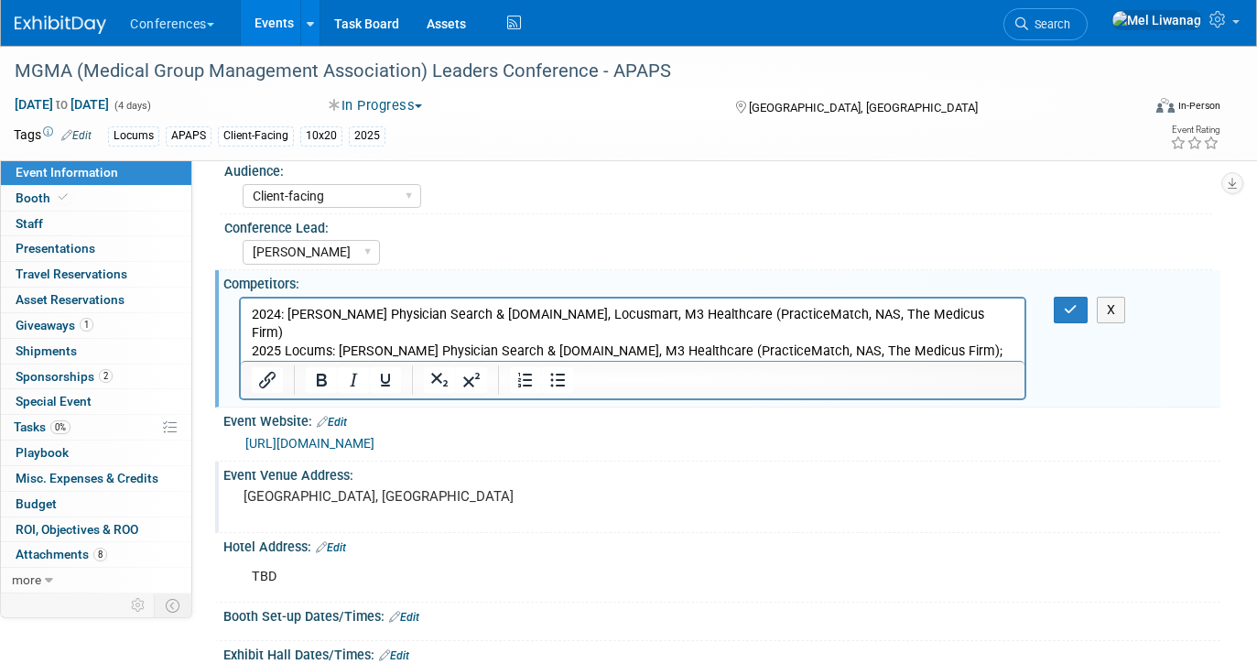
click at [274, 325] on p "2024: AHSA, Jackson Physician Search & LT.com, Locusmart, M3 Healthcare (Practi…" at bounding box center [633, 341] width 763 height 73
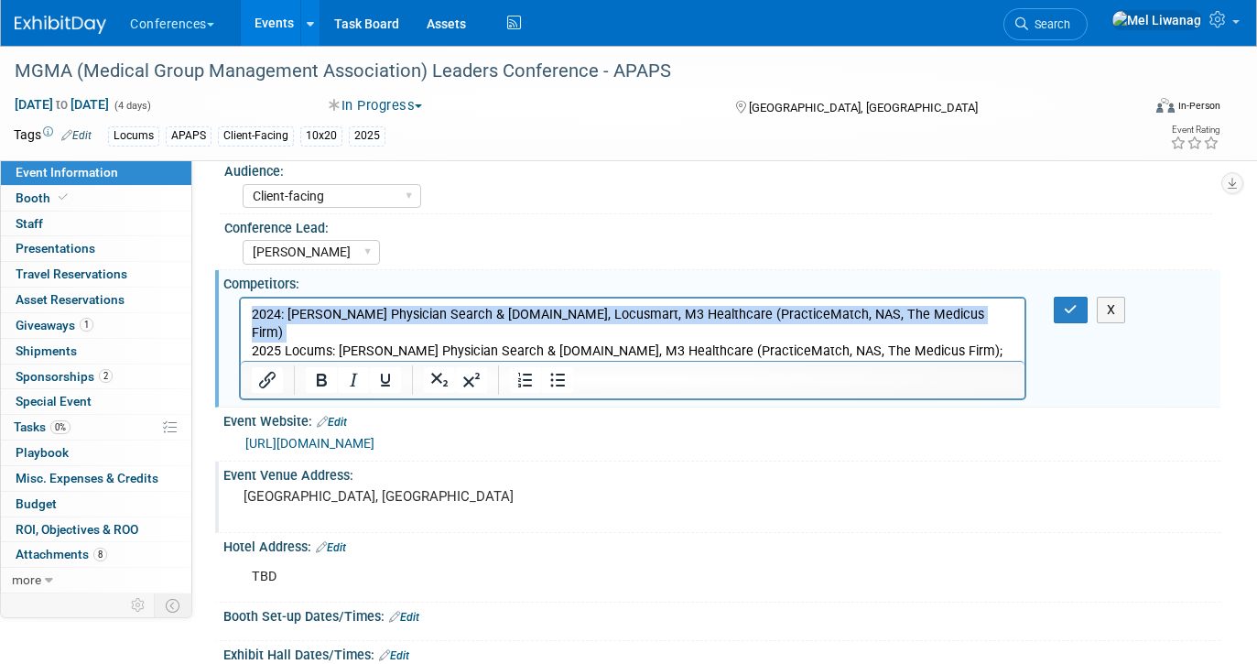
drag, startPoint x: 252, startPoint y: 327, endPoint x: 242, endPoint y: 281, distance: 46.9
click at [242, 298] on html "2024: AHSA, Jackson Physician Search & LT.com, Locusmart, M3 Healthcare (Practi…" at bounding box center [633, 338] width 784 height 81
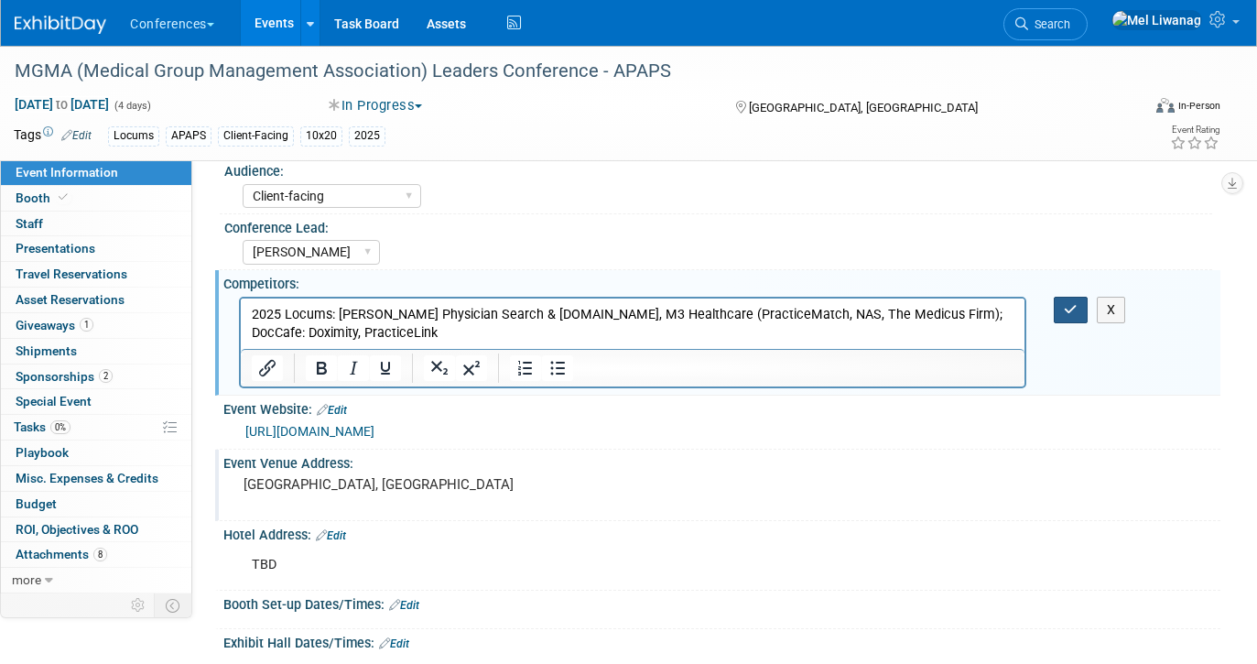
click at [1069, 309] on icon "button" at bounding box center [1071, 309] width 14 height 13
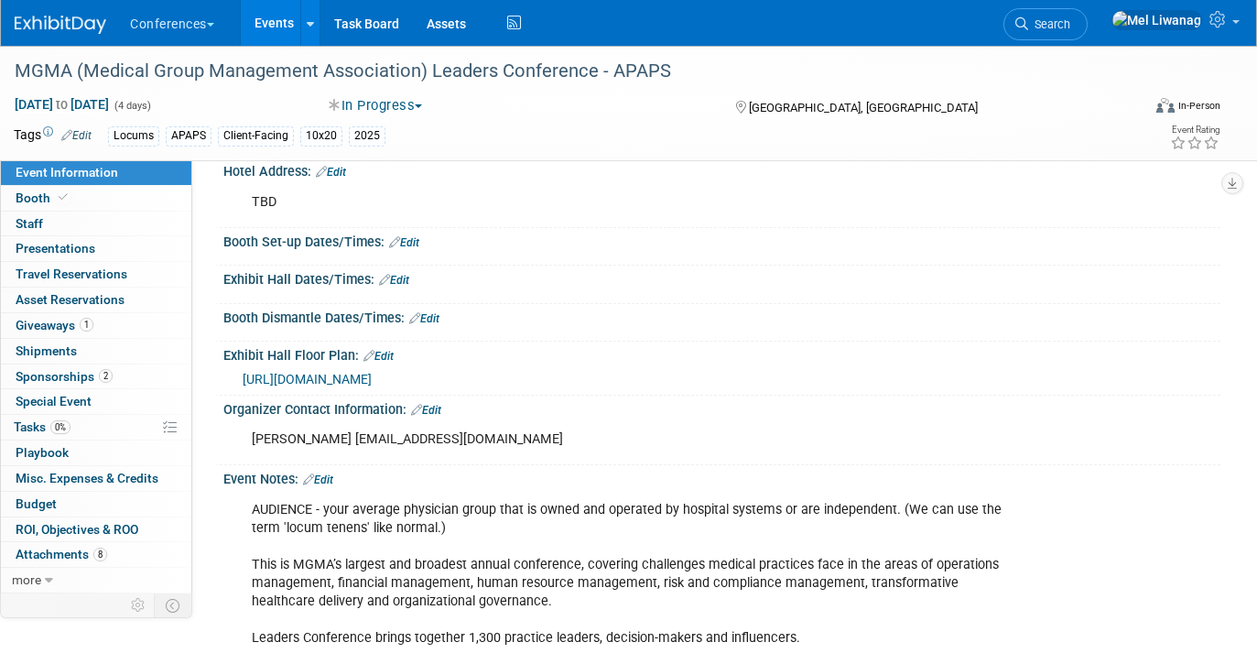
scroll to position [486, 0]
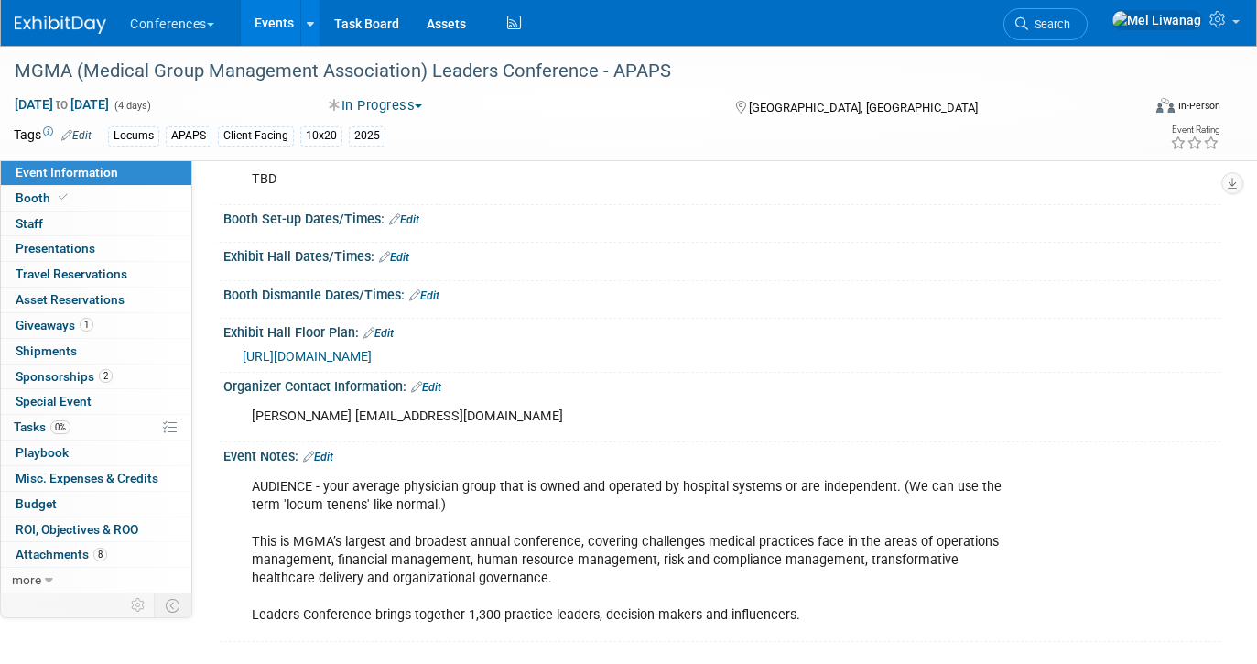
click at [92, 20] on img at bounding box center [61, 25] width 92 height 18
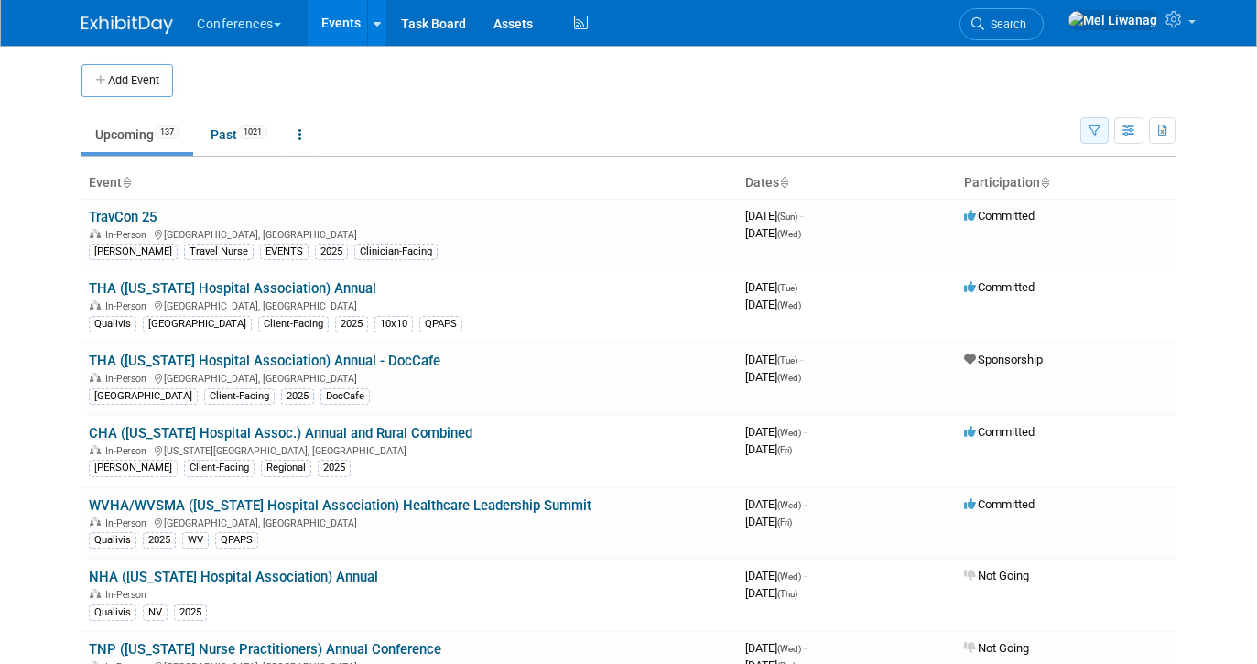
click at [1091, 128] on icon "button" at bounding box center [1095, 131] width 12 height 12
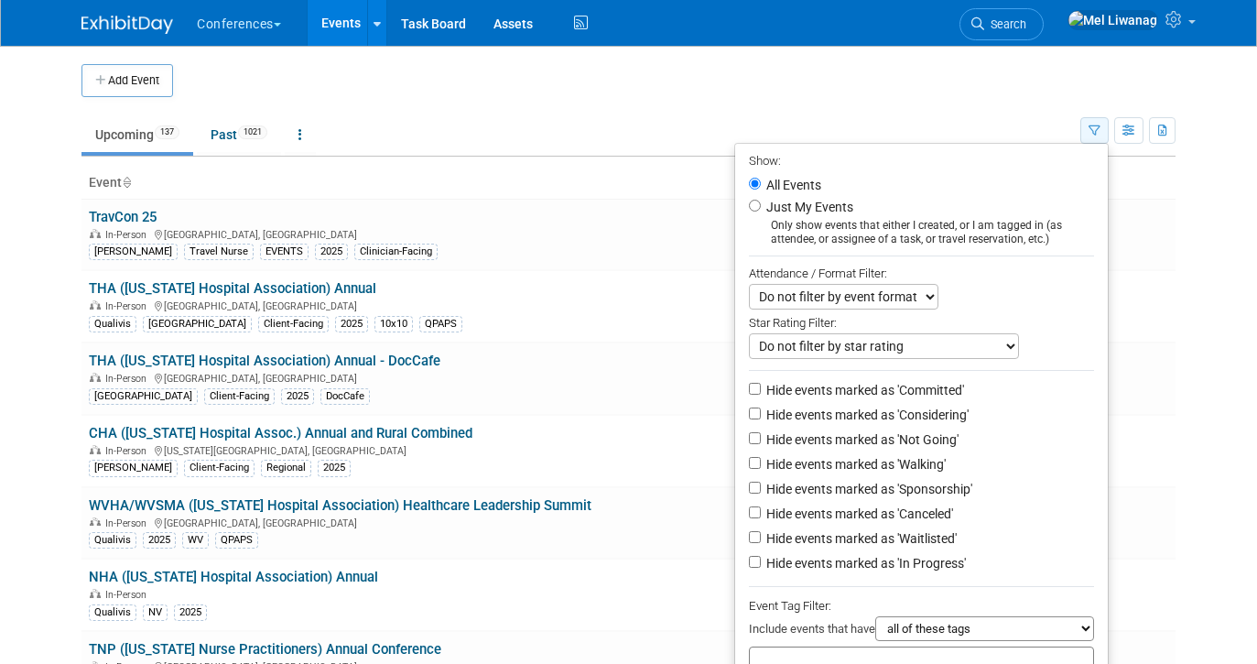
click at [1091, 128] on icon "button" at bounding box center [1095, 131] width 12 height 12
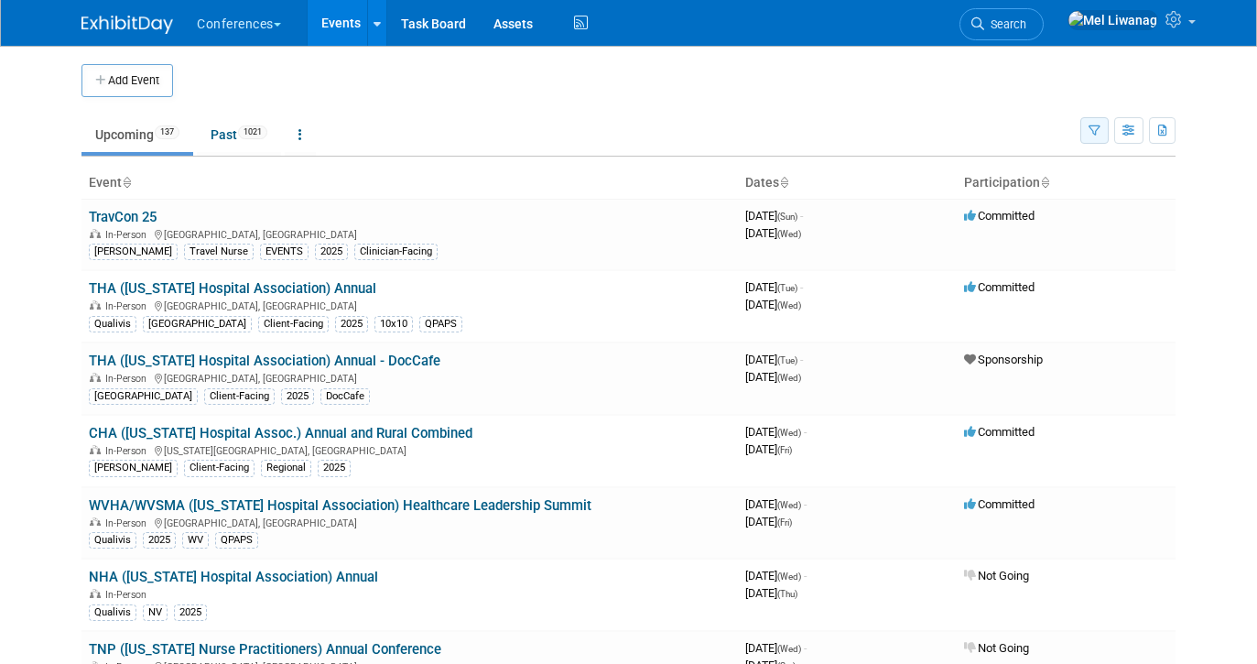
click at [1091, 128] on icon "button" at bounding box center [1095, 131] width 12 height 12
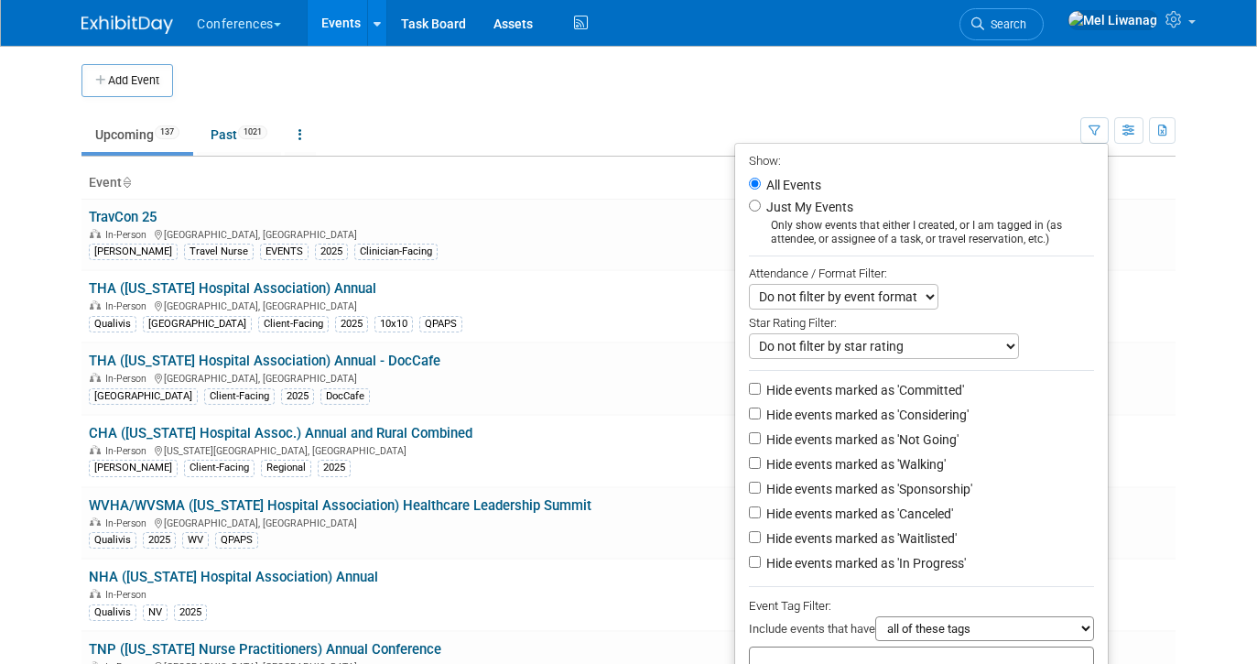
click at [782, 210] on label "Just My Events" at bounding box center [808, 207] width 91 height 18
click at [761, 210] on input "Just My Events" at bounding box center [755, 206] width 12 height 12
radio input "true"
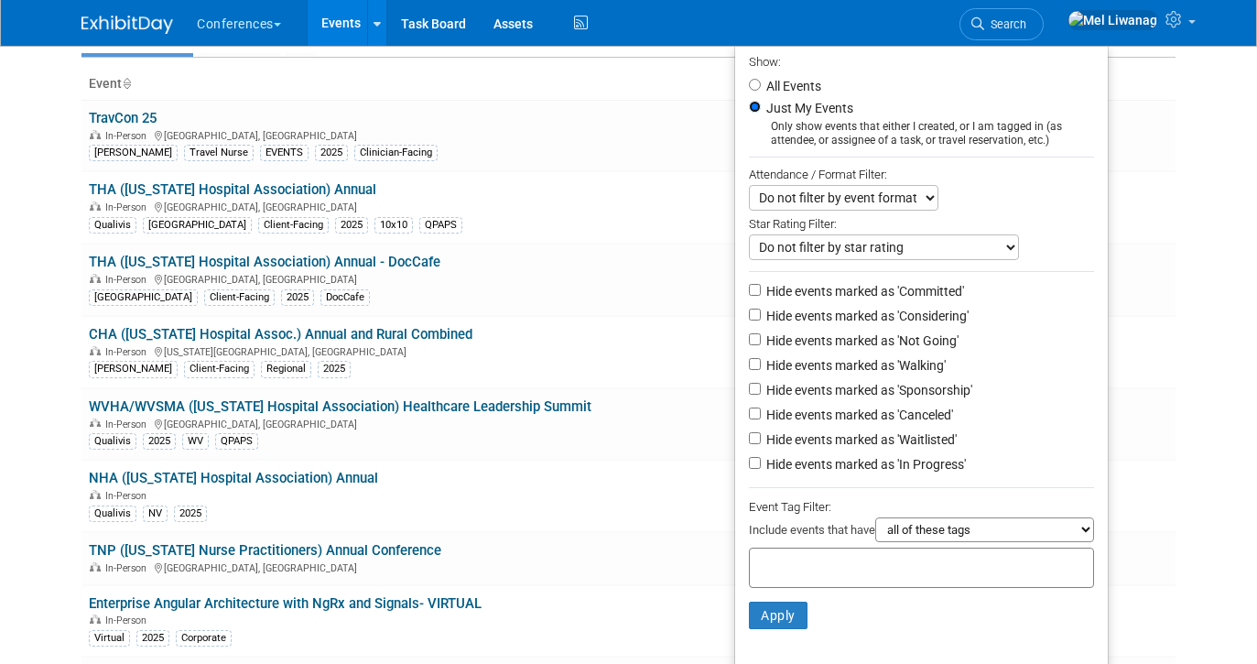
scroll to position [125, 0]
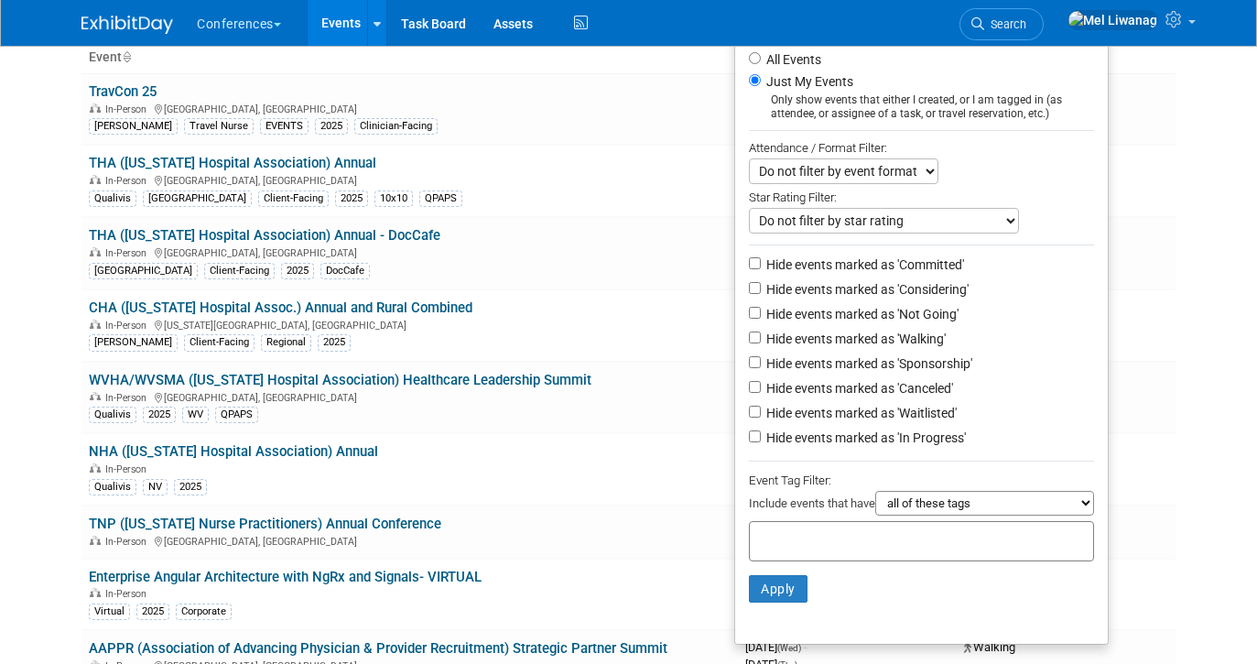
click at [878, 309] on label "Hide events marked as 'Not Going'" at bounding box center [861, 314] width 196 height 18
click at [761, 309] on input "Hide events marked as 'Not Going'" at bounding box center [755, 313] width 12 height 12
checkbox input "true"
click at [890, 411] on label "Hide events marked as 'Waitlisted'" at bounding box center [860, 413] width 194 height 18
click at [761, 411] on input "Hide events marked as 'Waitlisted'" at bounding box center [755, 412] width 12 height 12
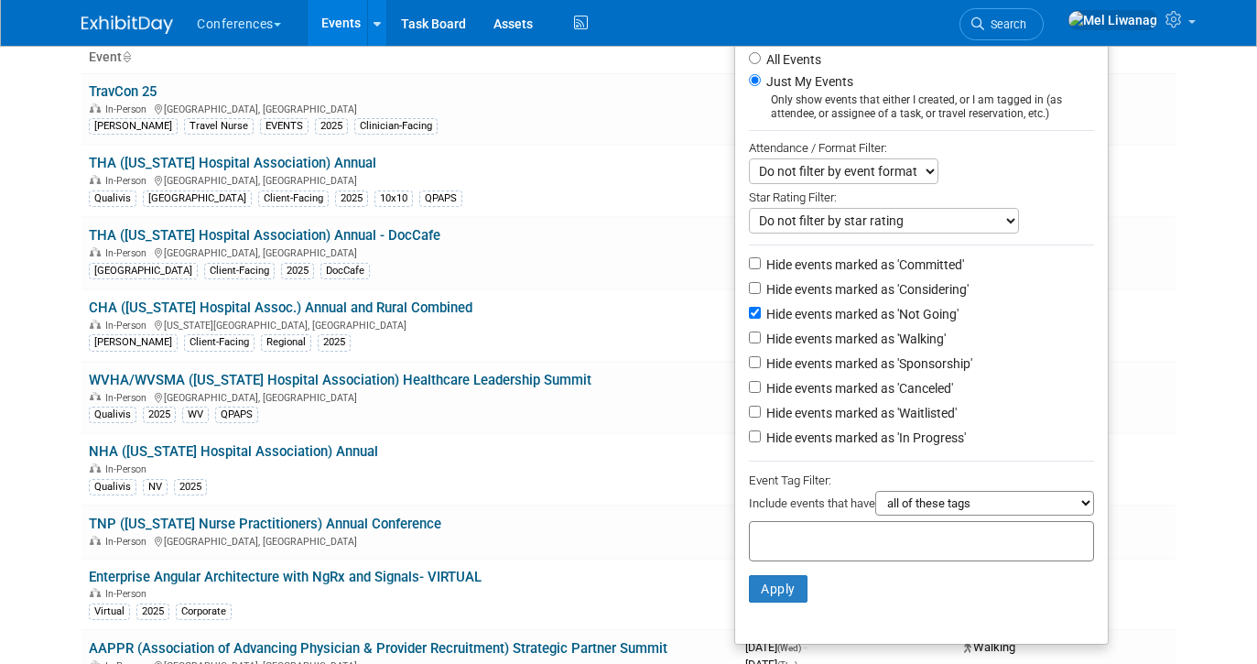
checkbox input "true"
click at [890, 397] on label "Hide events marked as 'Canceled'" at bounding box center [858, 388] width 190 height 18
click at [761, 393] on input "Hide events marked as 'Canceled'" at bounding box center [755, 387] width 12 height 12
checkbox input "true"
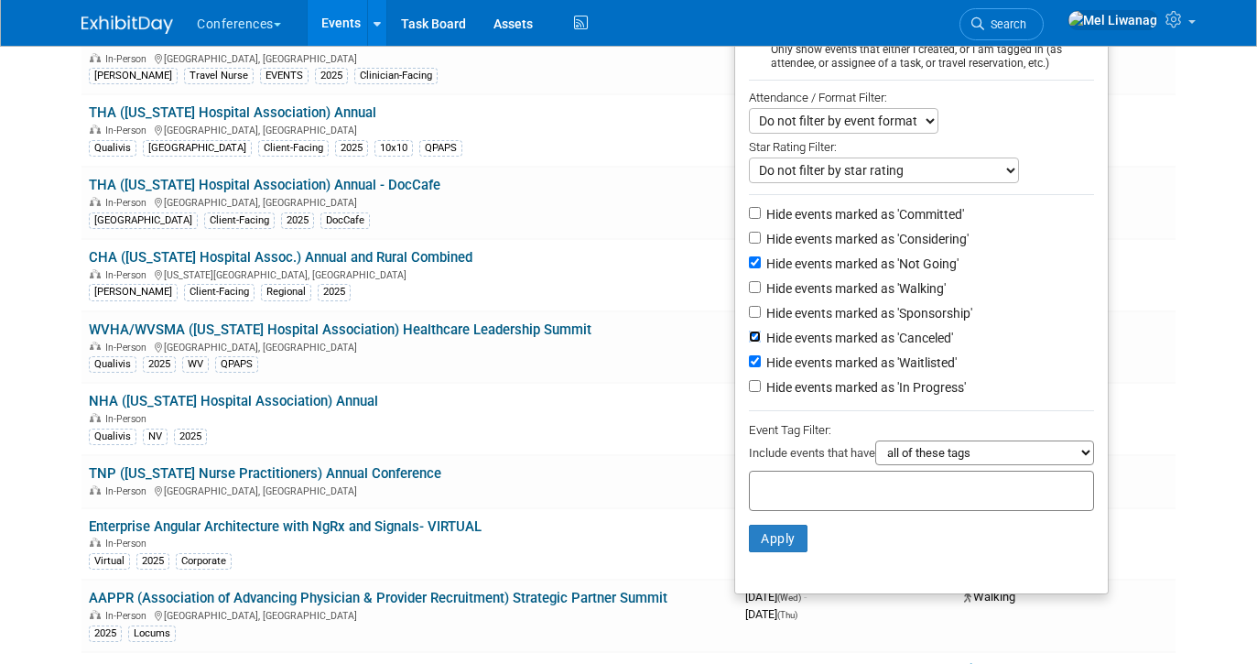
scroll to position [182, 0]
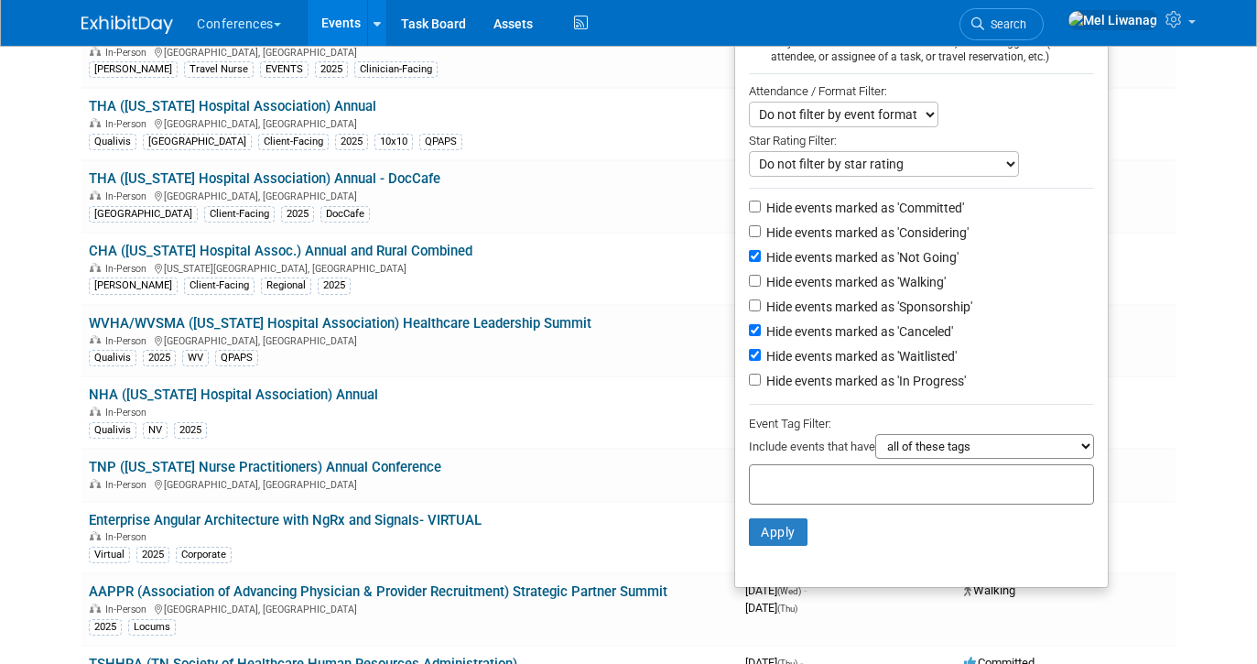
click at [793, 520] on li "Apply Clear Filters" at bounding box center [921, 532] width 373 height 55
click at [788, 531] on button "Apply" at bounding box center [778, 531] width 59 height 27
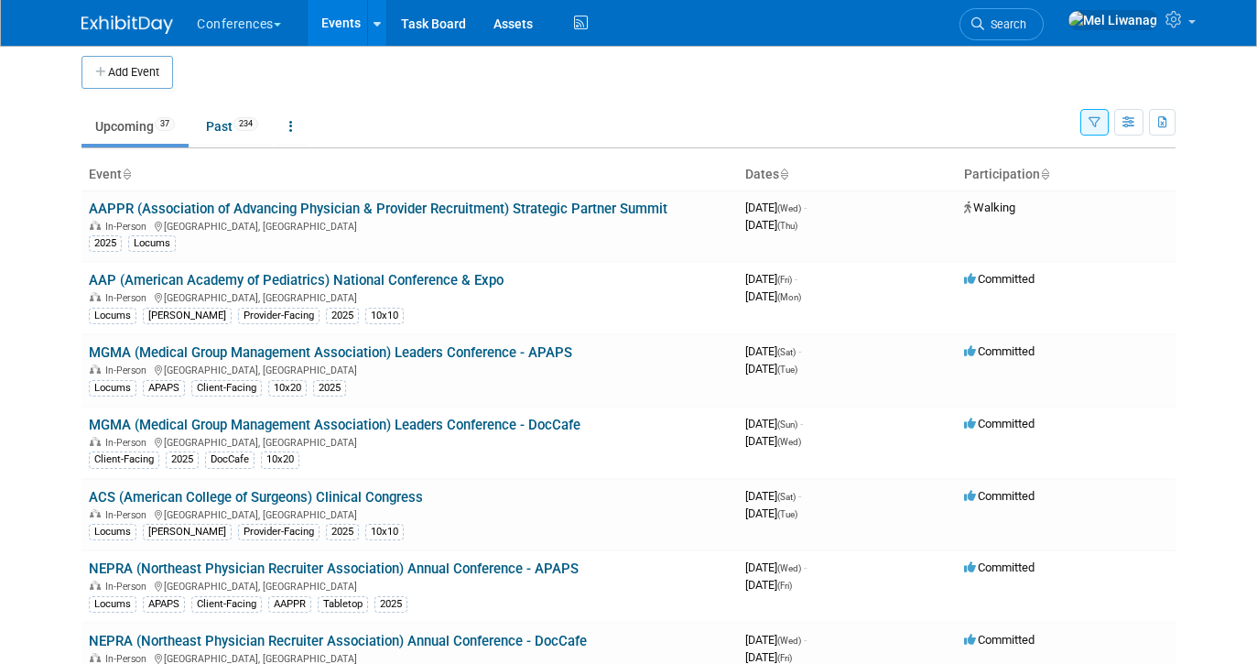
scroll to position [6, 0]
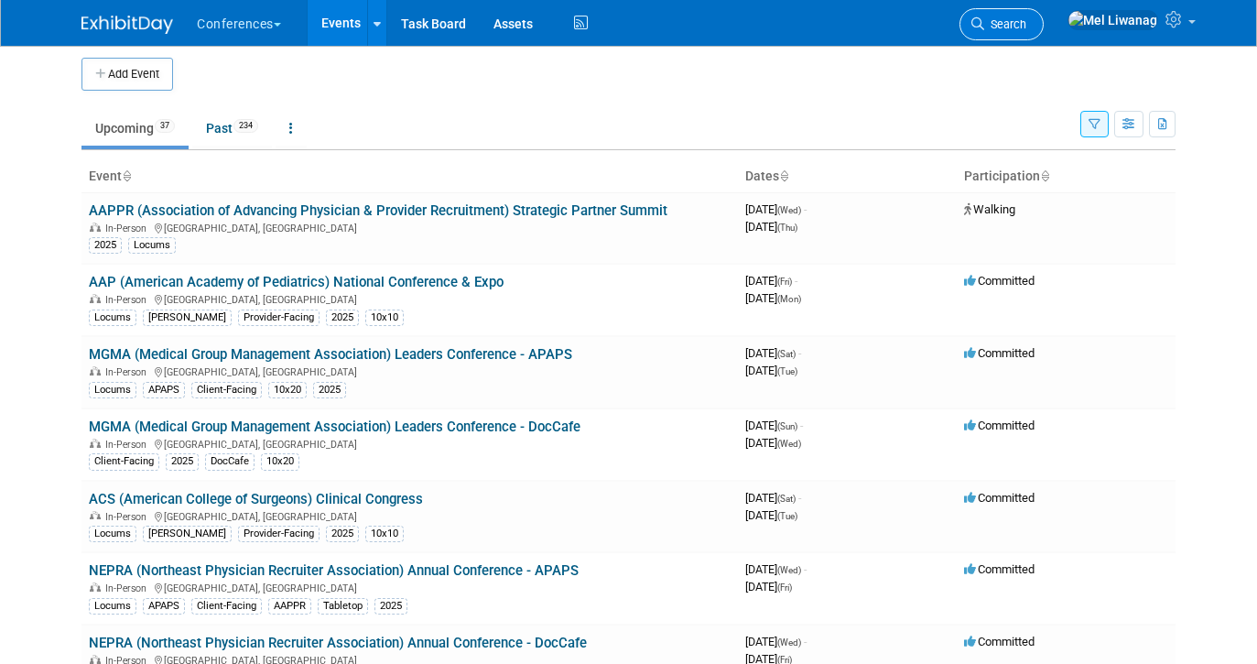
click at [984, 27] on icon at bounding box center [978, 23] width 13 height 13
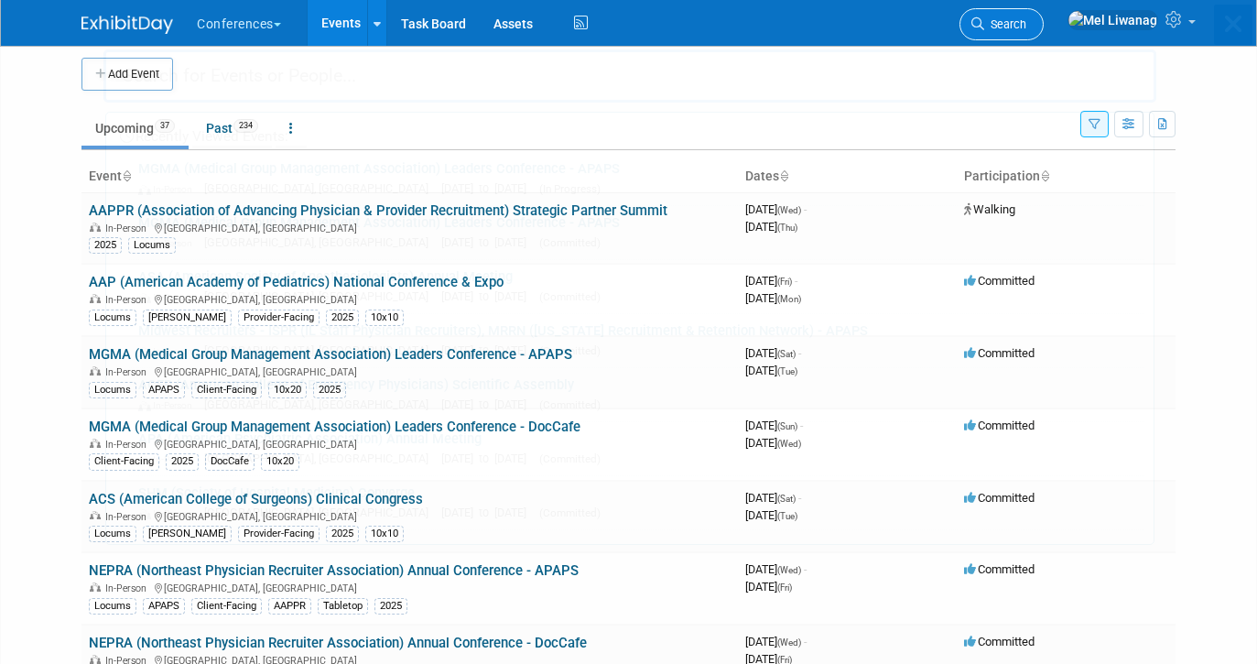
scroll to position [0, 0]
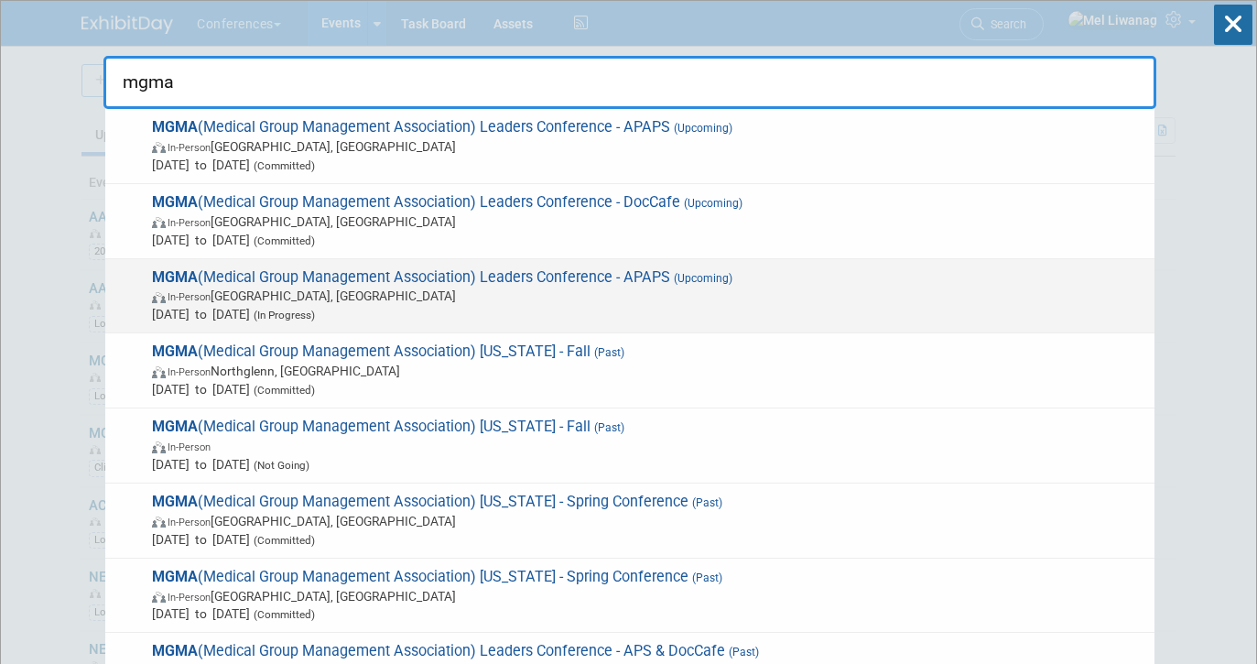
type input "mgma"
click at [554, 274] on span "MGMA (Medical Group Management Association) Leaders Conference - APAPS (Upcomin…" at bounding box center [646, 296] width 999 height 56
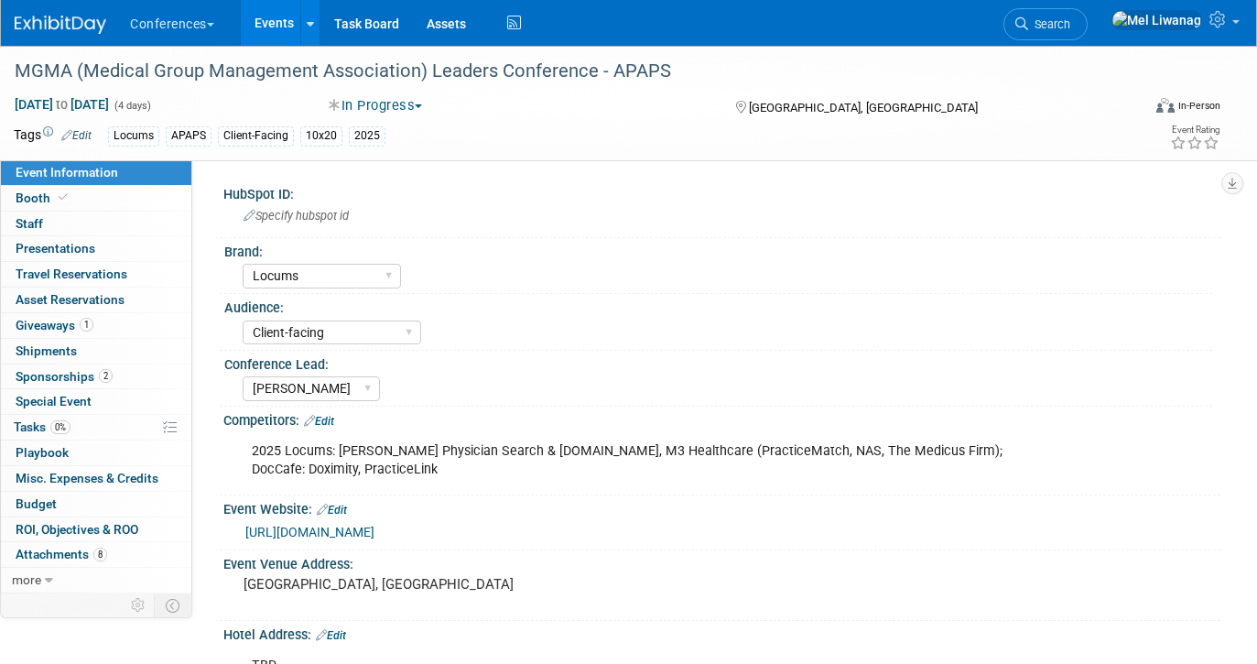
select select "Locums"
select select "Client-facing"
select select "[PERSON_NAME]"
click at [516, 74] on div "MGMA (Medical Group Management Association) Leaders Conference - APAPS" at bounding box center [563, 71] width 1110 height 33
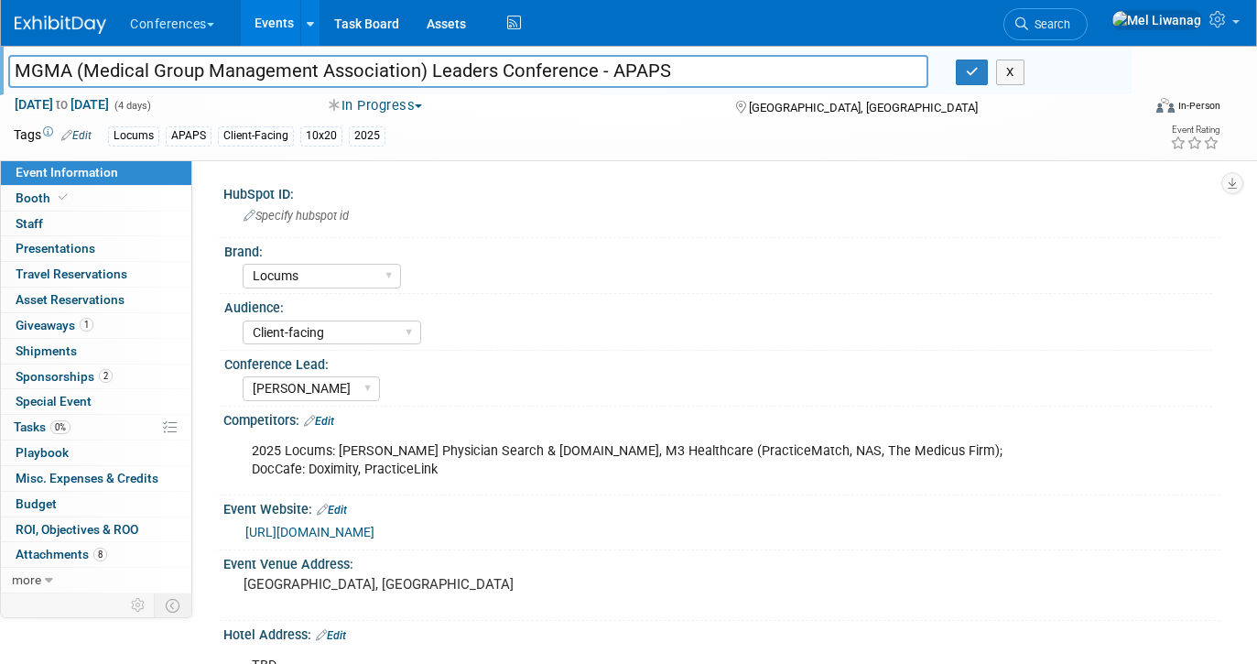
click at [597, 56] on input "MGMA (Medical Group Management Association) Leaders Conference - APAPS" at bounding box center [468, 71] width 920 height 32
drag, startPoint x: 427, startPoint y: 65, endPoint x: 792, endPoint y: 63, distance: 365.4
click at [792, 63] on input "MGMA (Medical Group Management Association) Leaders Conference - APAPS" at bounding box center [468, 71] width 920 height 32
type input "MGMA (Medical Group Management Association) Annual Conference - APAPS"
click at [951, 72] on div "X" at bounding box center [1037, 73] width 190 height 26
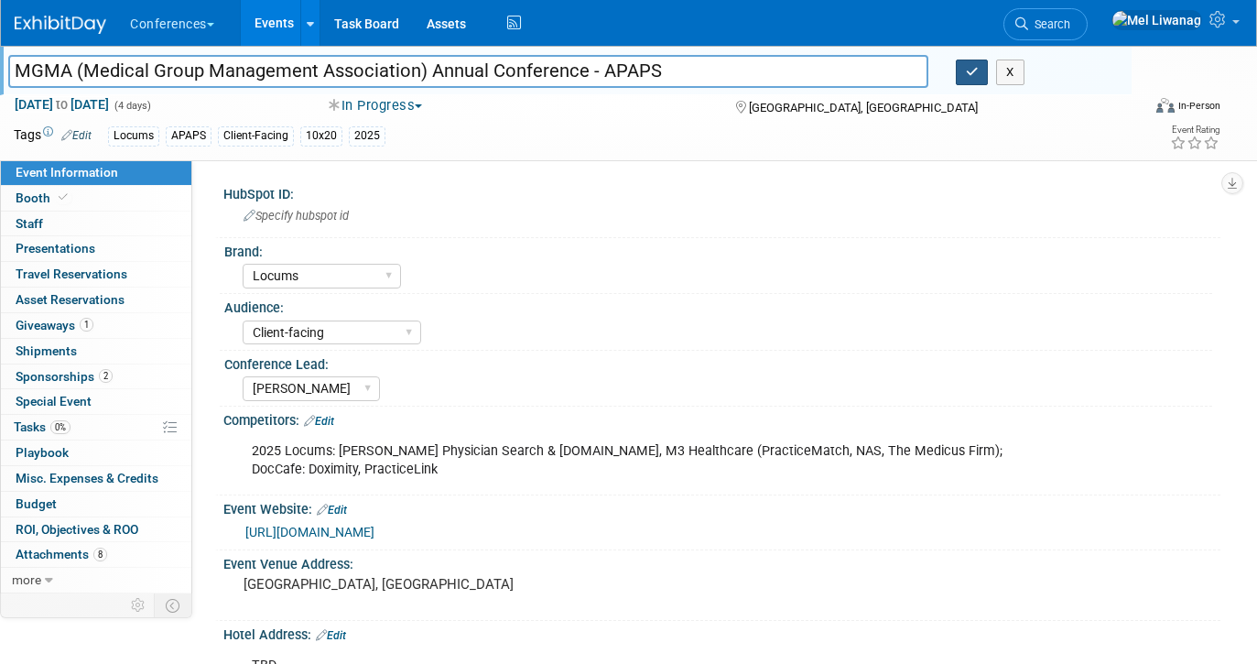
click at [958, 72] on button "button" at bounding box center [972, 73] width 33 height 26
